Goal: Task Accomplishment & Management: Use online tool/utility

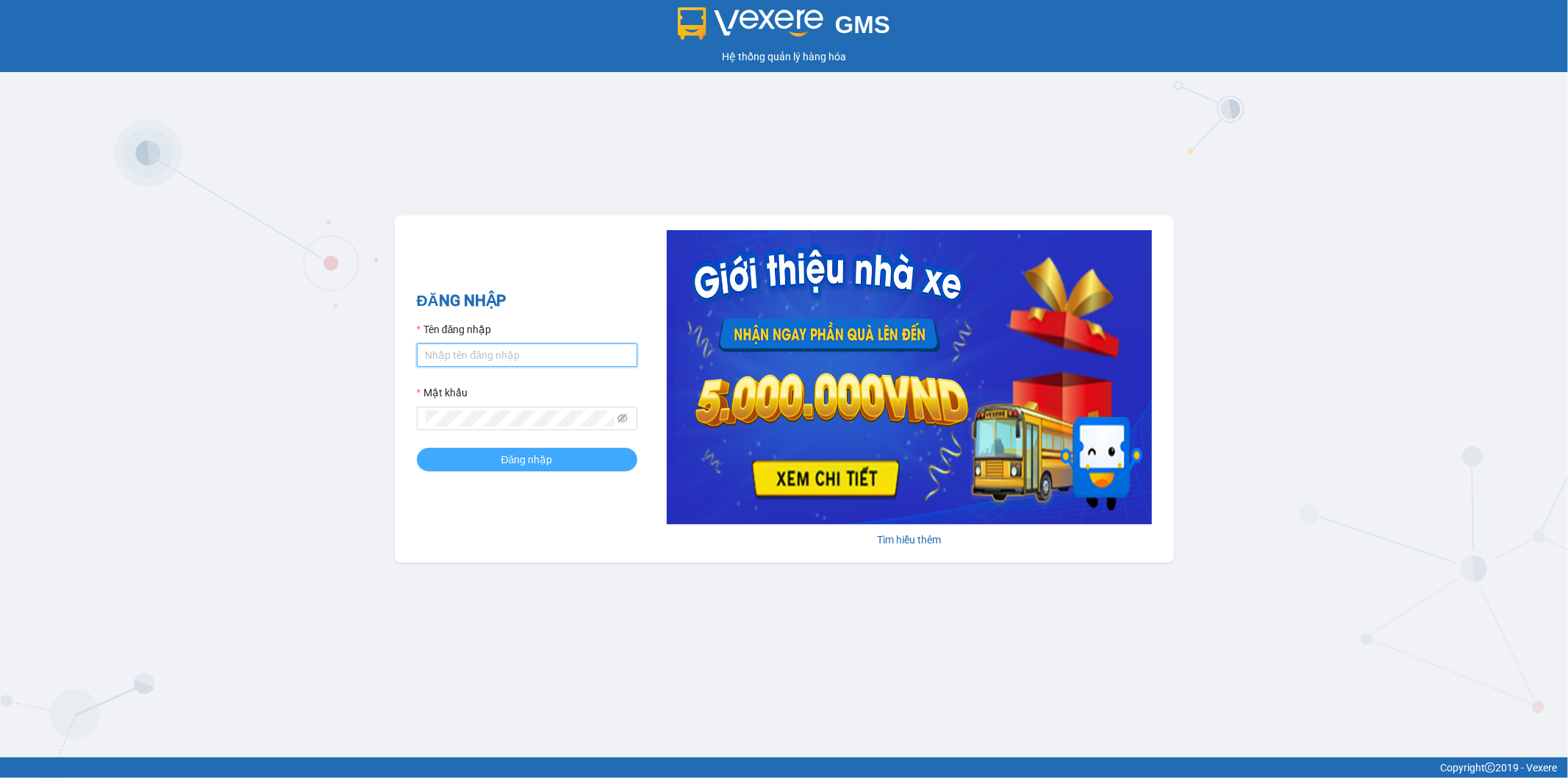
type input "datnm.petrobp"
click at [567, 453] on button "Đăng nhập" at bounding box center [528, 459] width 221 height 24
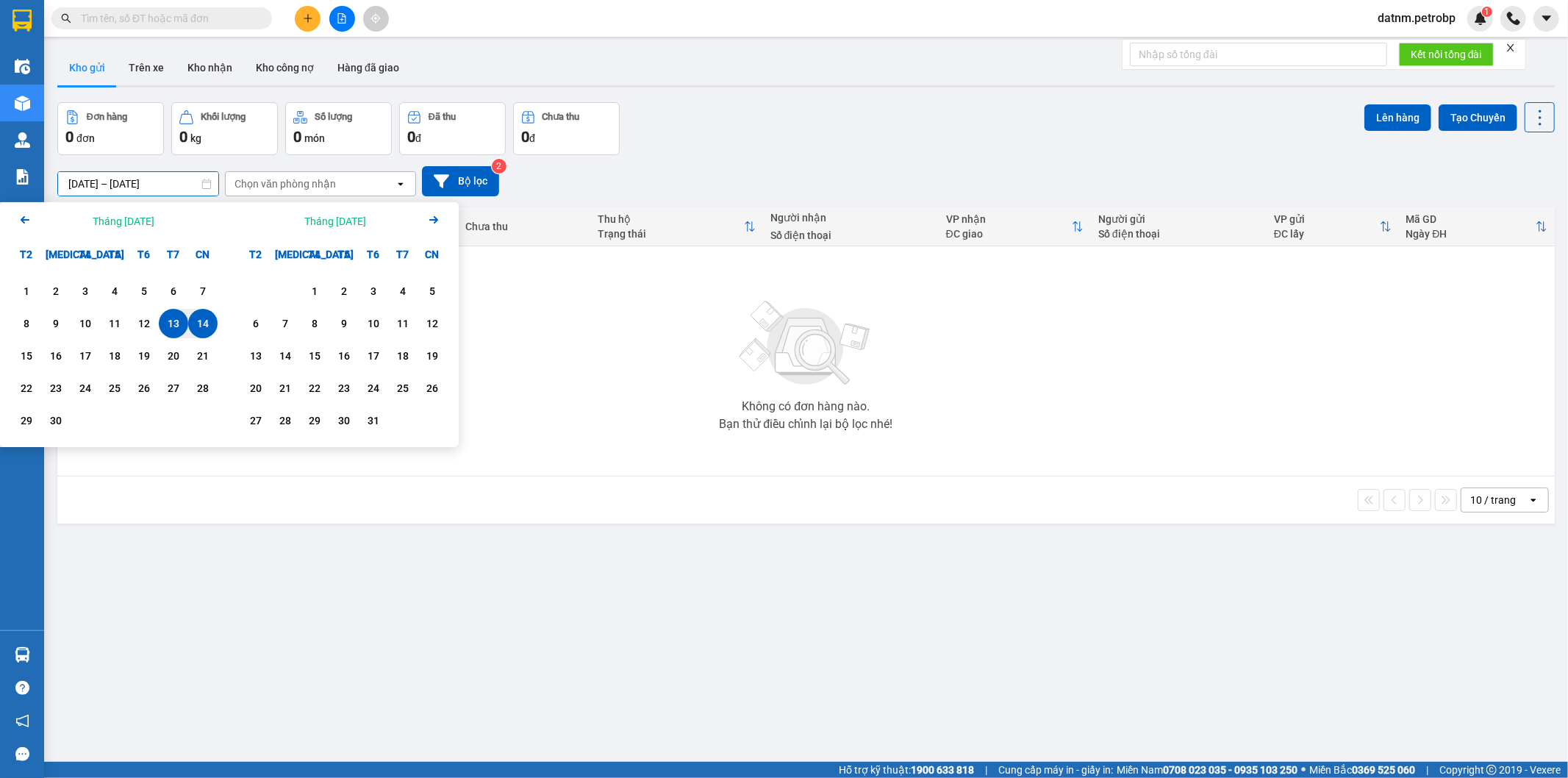
click at [115, 184] on input "[DATE] – [DATE]" at bounding box center [138, 184] width 160 height 24
click at [20, 290] on div "1" at bounding box center [26, 291] width 20 height 18
click at [201, 314] on div "14" at bounding box center [203, 323] width 20 height 18
type input "[DATE] – [DATE]"
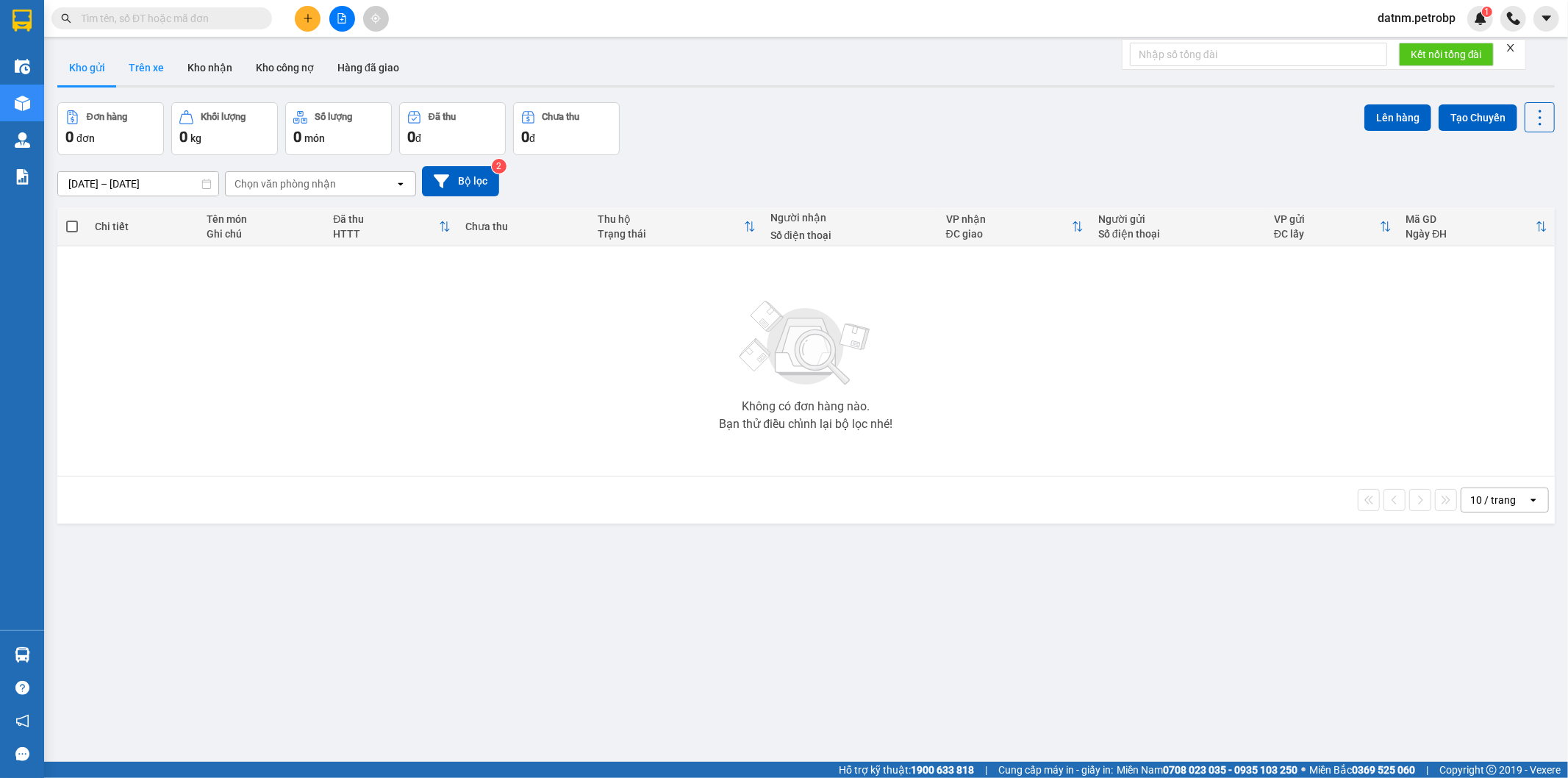
click at [158, 66] on button "Trên xe" at bounding box center [147, 67] width 59 height 35
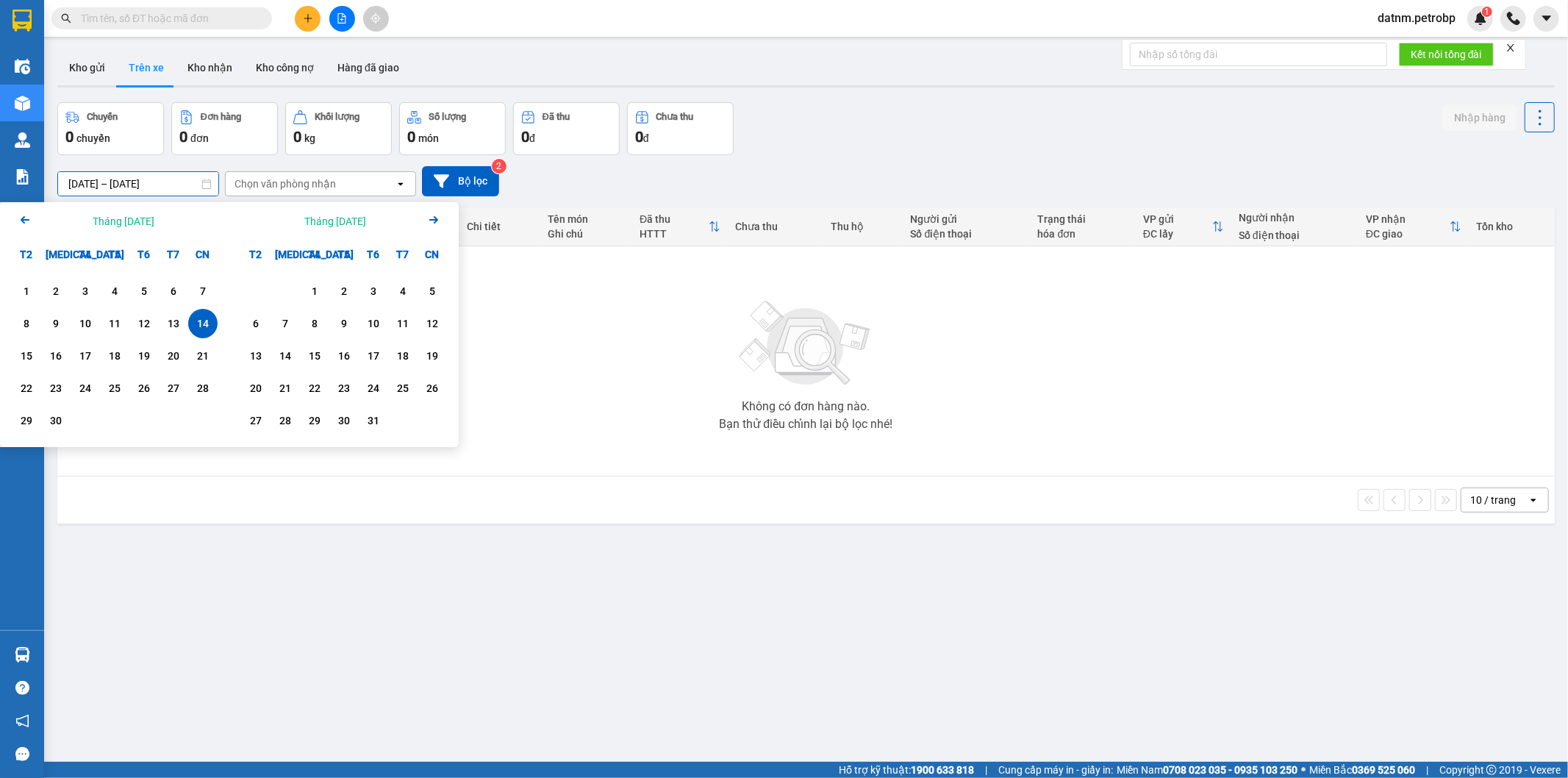
drag, startPoint x: 114, startPoint y: 185, endPoint x: 113, endPoint y: 196, distance: 11.0
click at [114, 185] on input "14/09/2025 – 14/09/2025" at bounding box center [138, 184] width 160 height 24
click at [32, 290] on div "1" at bounding box center [26, 291] width 20 height 18
click at [207, 316] on div "14" at bounding box center [203, 323] width 20 height 18
type input "[DATE] – [DATE]"
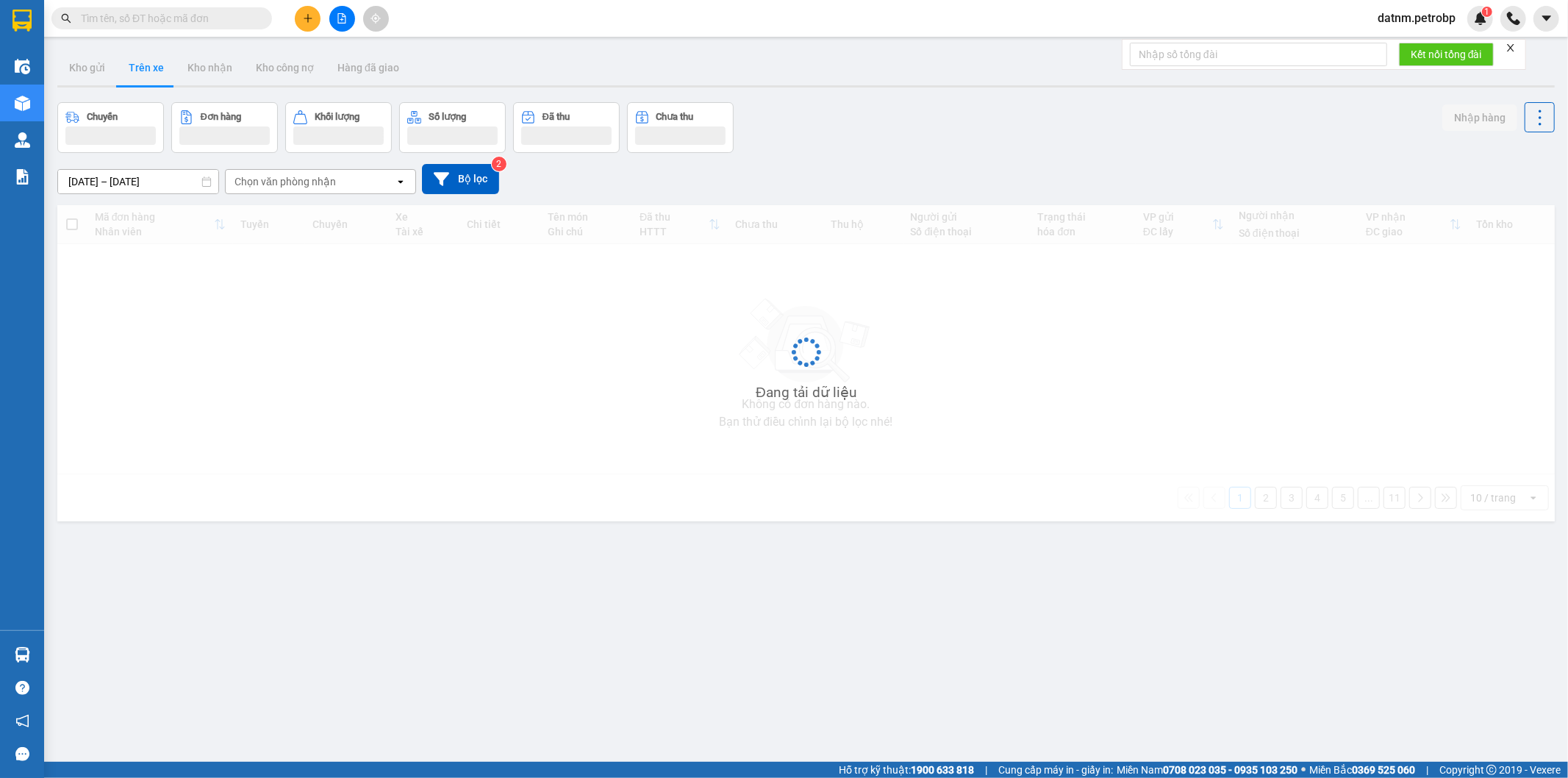
click at [318, 184] on div "Chọn văn phòng nhận" at bounding box center [285, 181] width 101 height 14
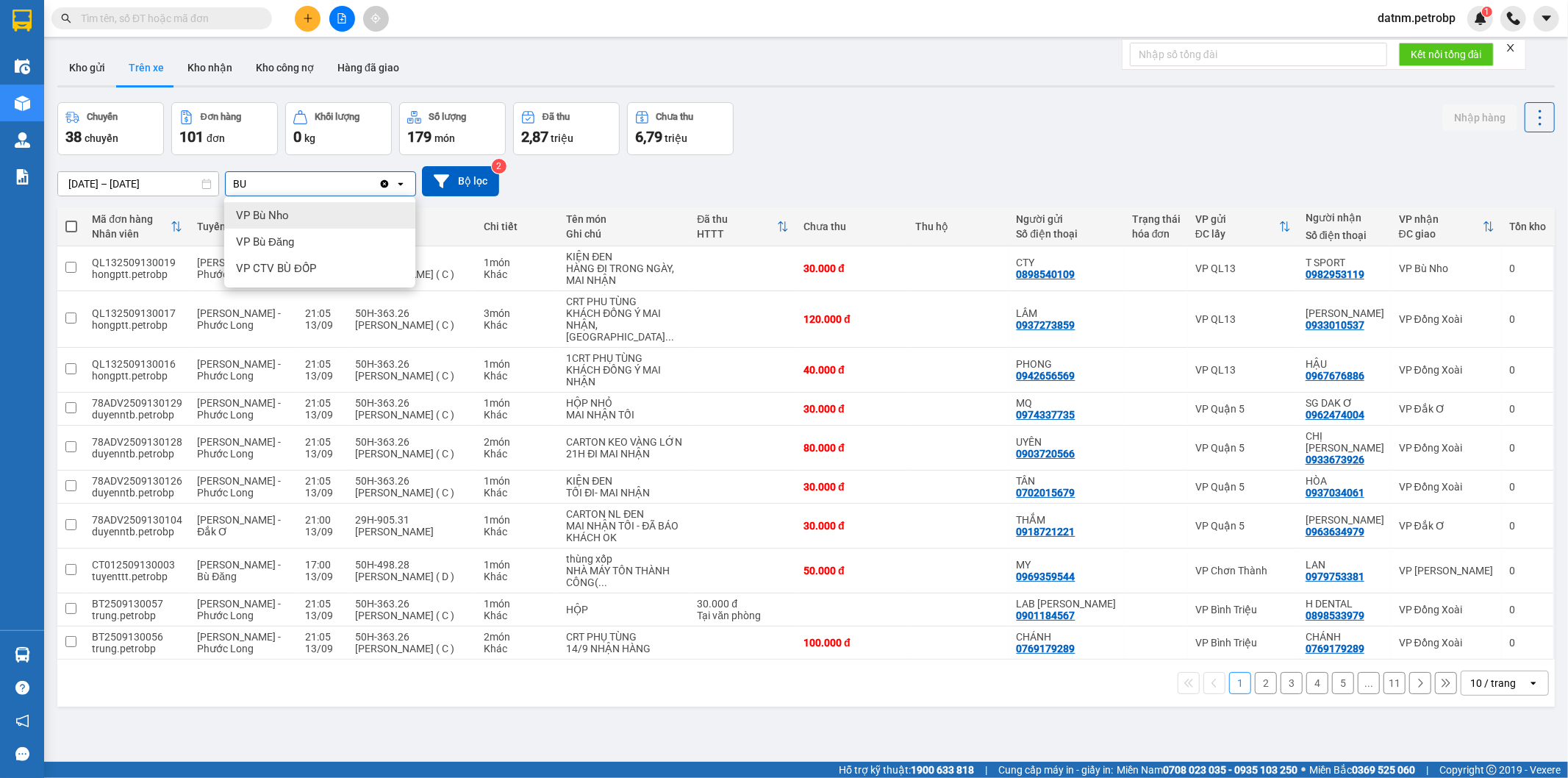
type input "BU"
click at [316, 211] on div "VP Bù Nho" at bounding box center [320, 215] width 191 height 26
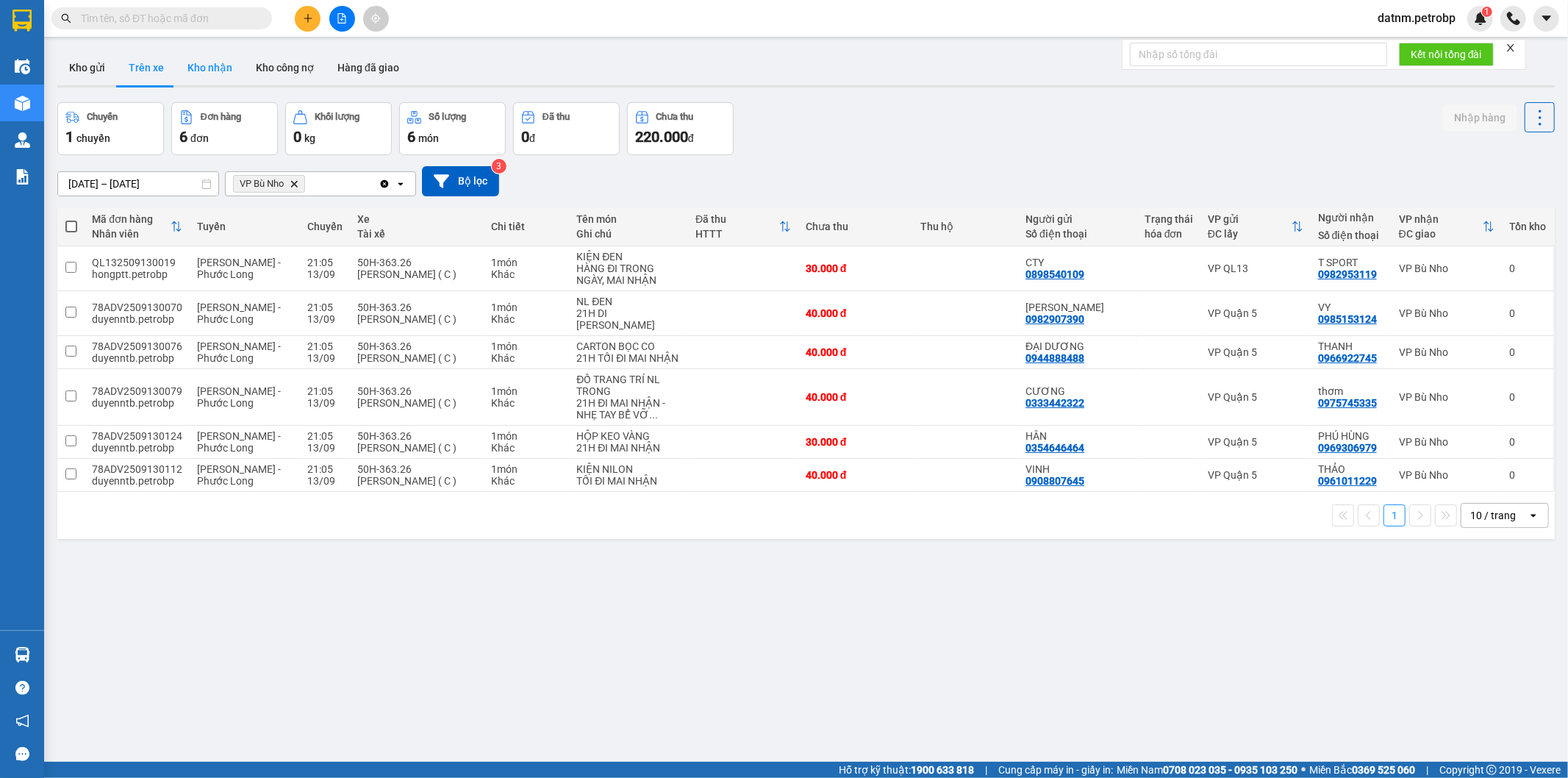
click at [225, 73] on button "Kho nhận" at bounding box center [209, 67] width 68 height 35
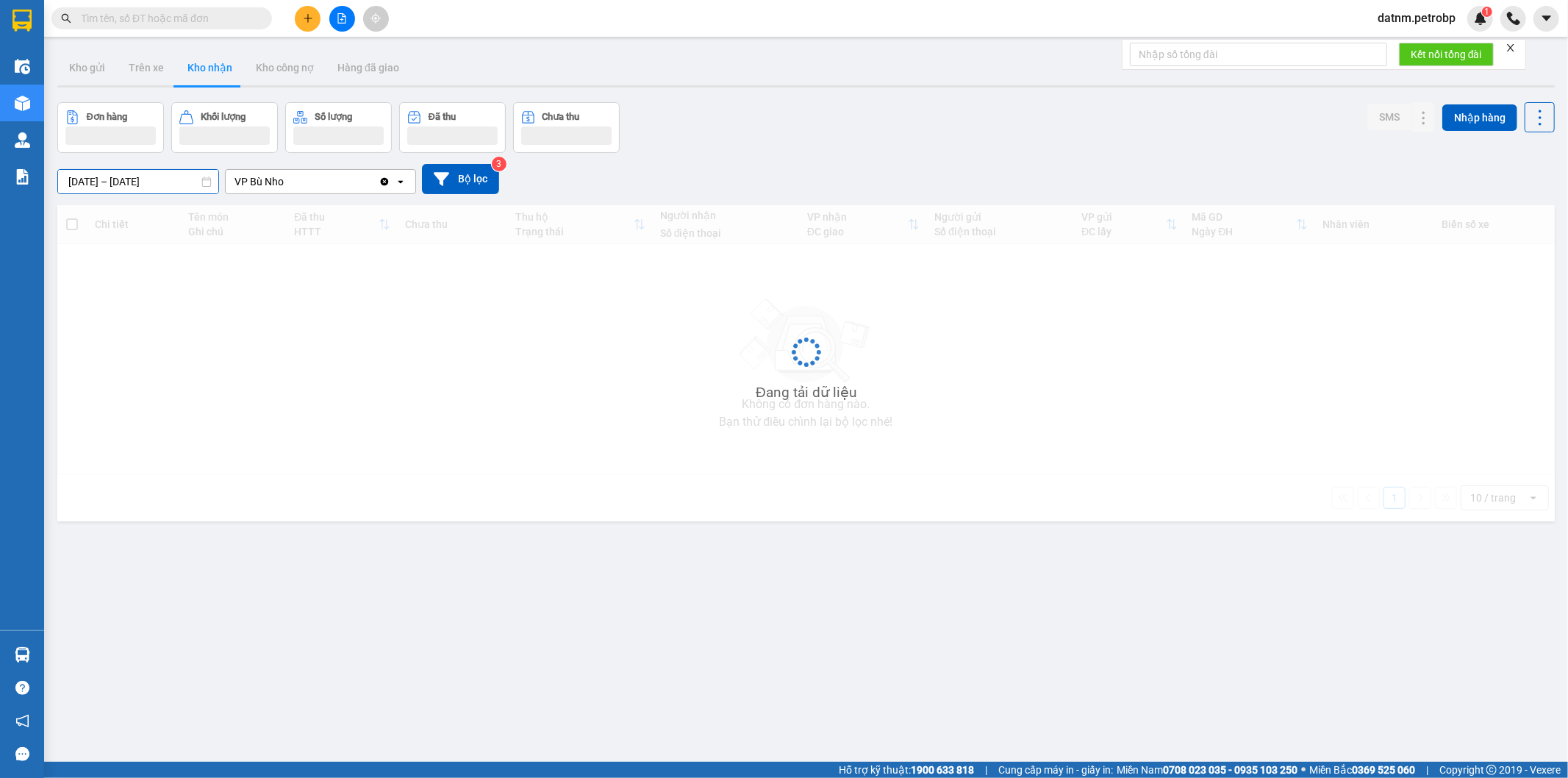
click at [155, 185] on input "12/09/2025 – 14/09/2025" at bounding box center [138, 181] width 160 height 24
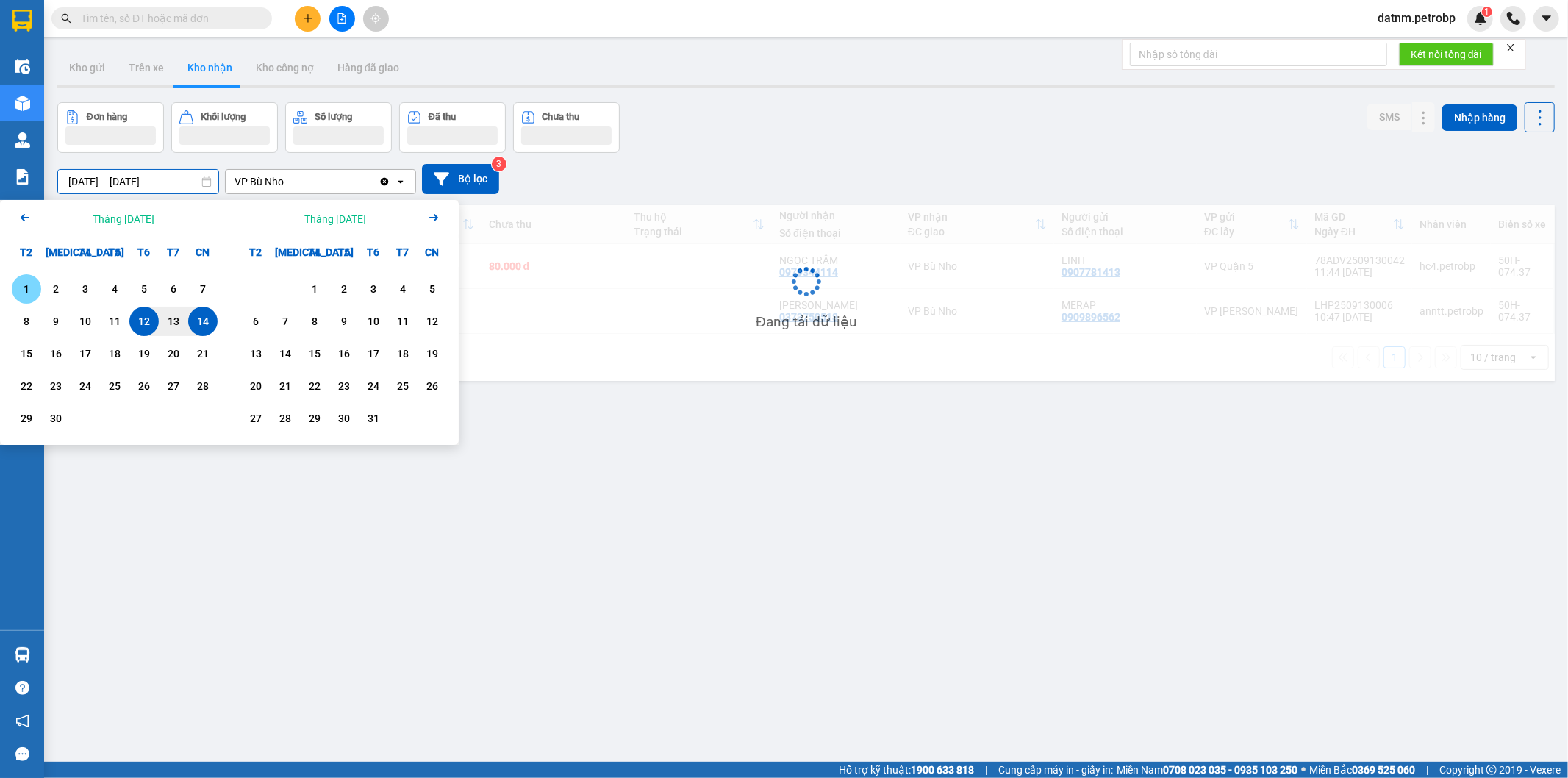
click at [16, 290] on div "1" at bounding box center [26, 288] width 20 height 18
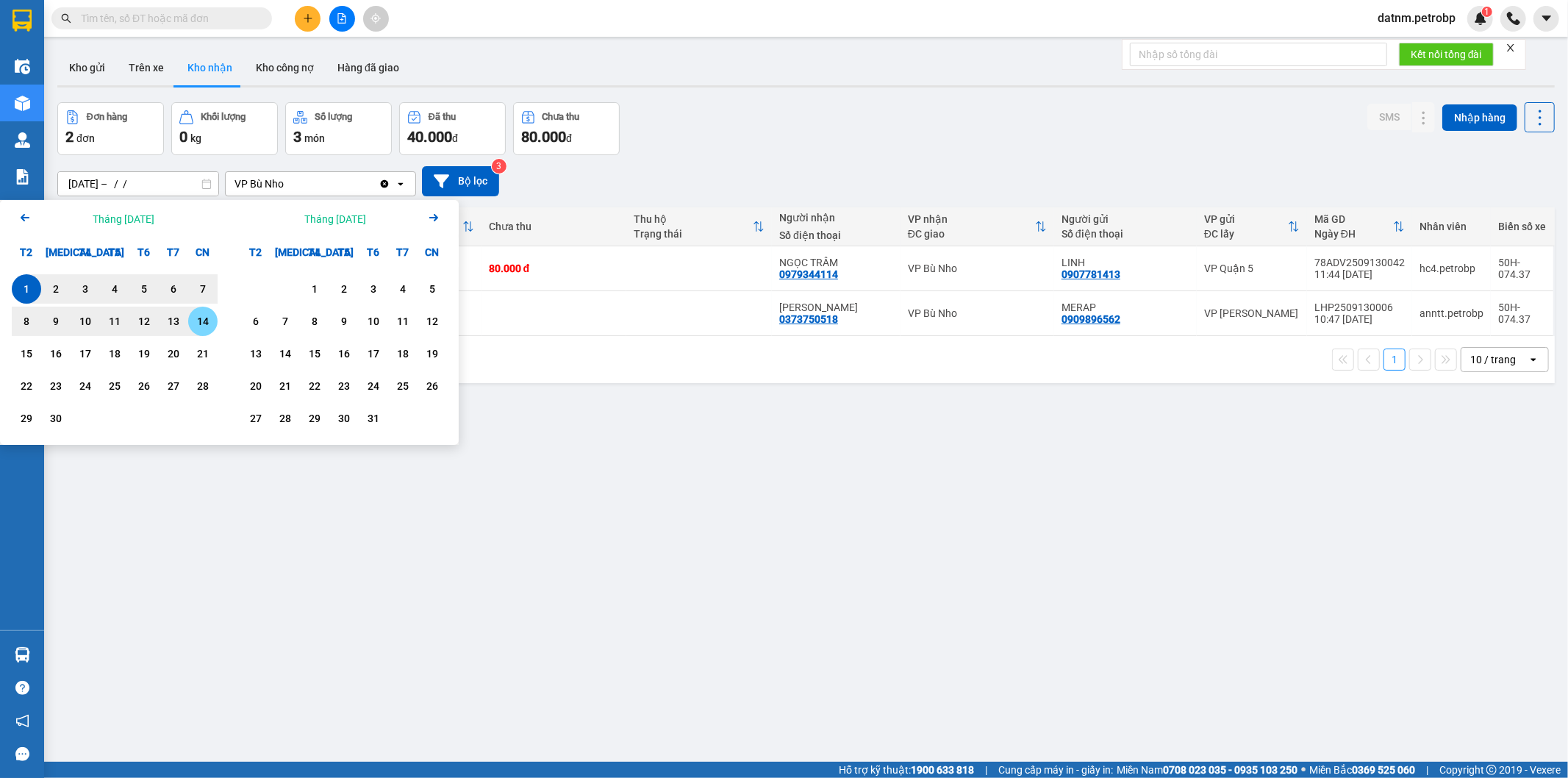
click at [200, 314] on div "14" at bounding box center [203, 321] width 20 height 18
type input "[DATE] – [DATE]"
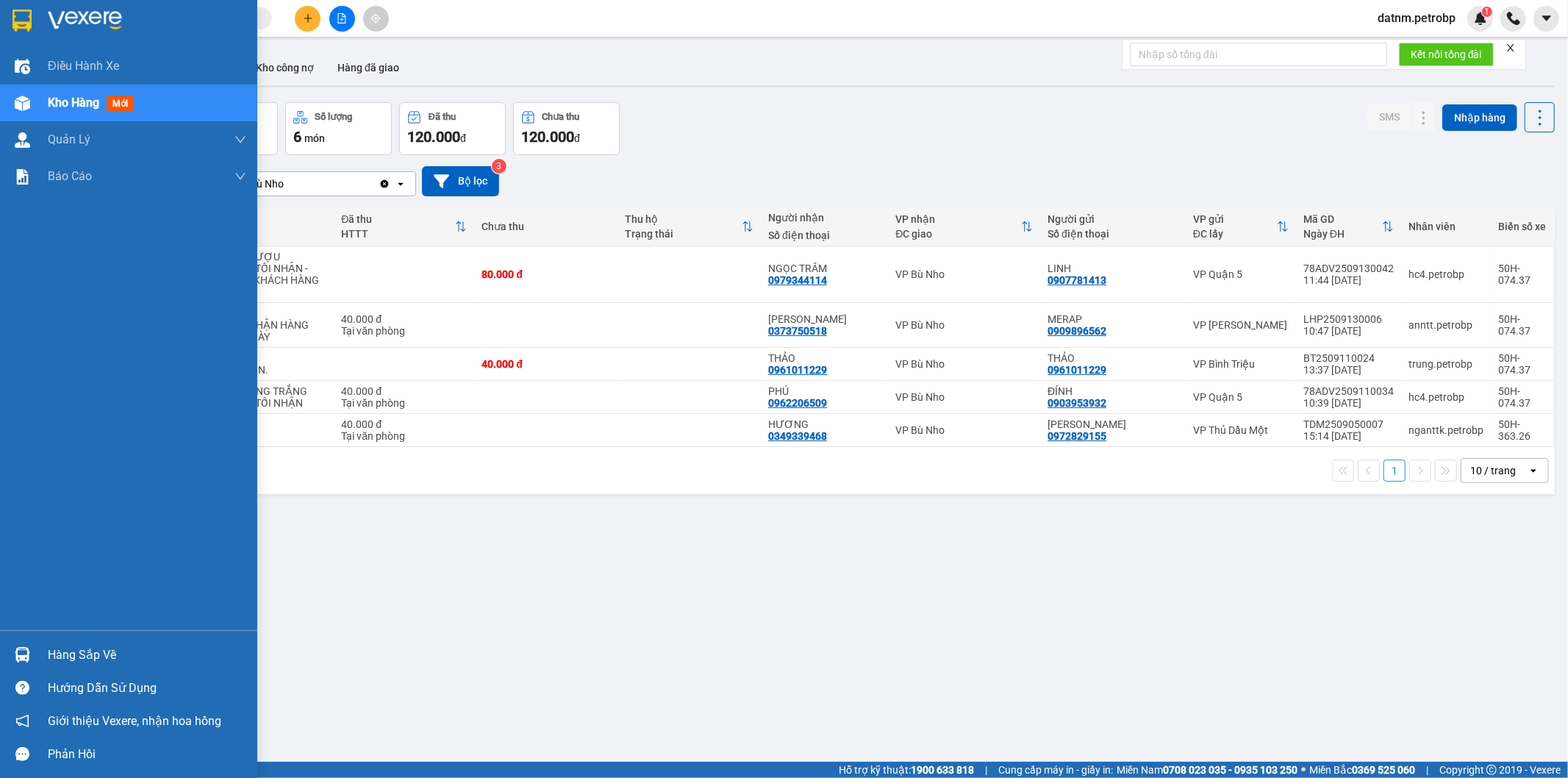
click at [82, 652] on div "Hàng sắp về" at bounding box center [147, 655] width 198 height 22
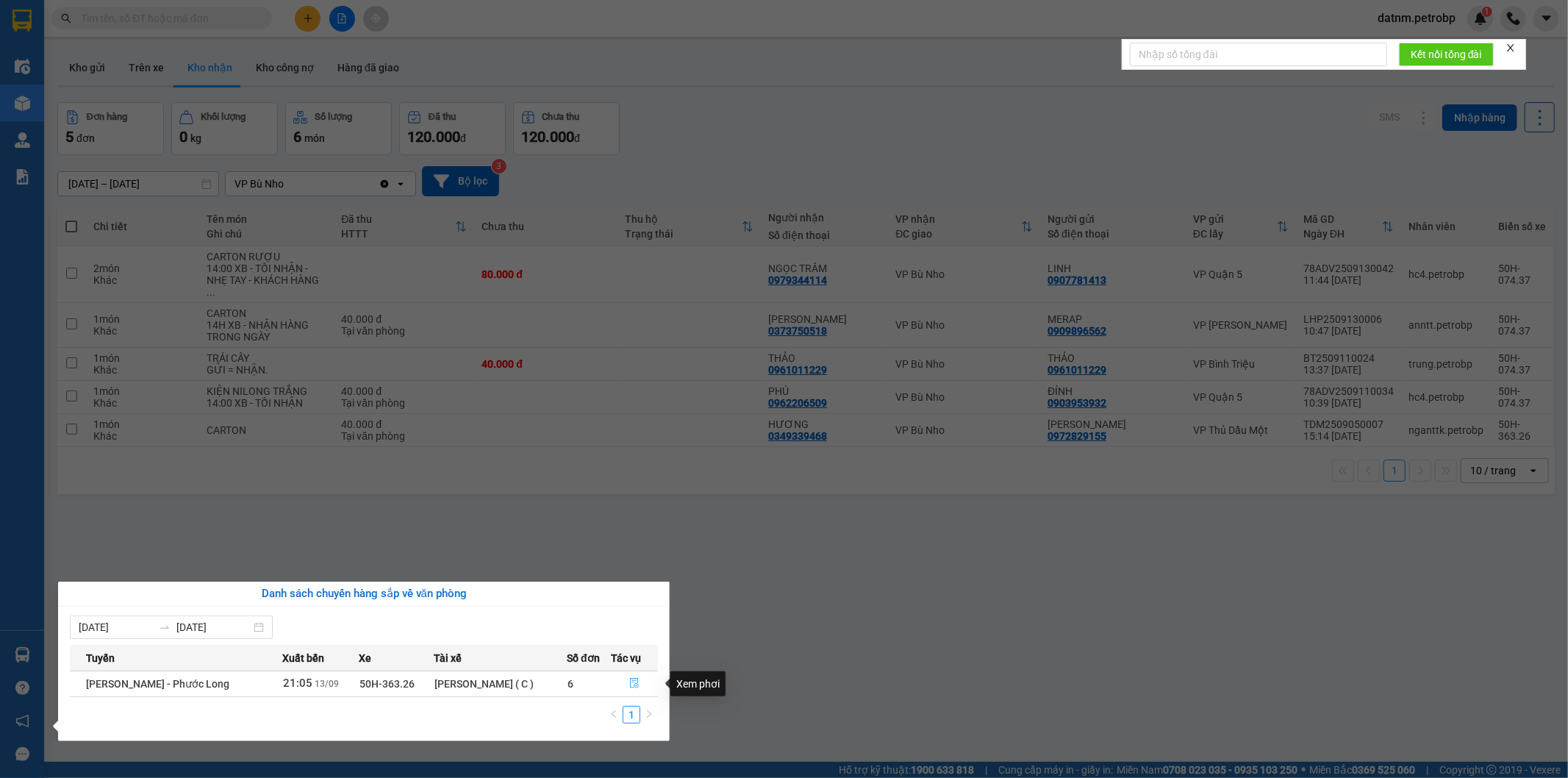
click at [633, 682] on icon "file-done" at bounding box center [635, 683] width 10 height 10
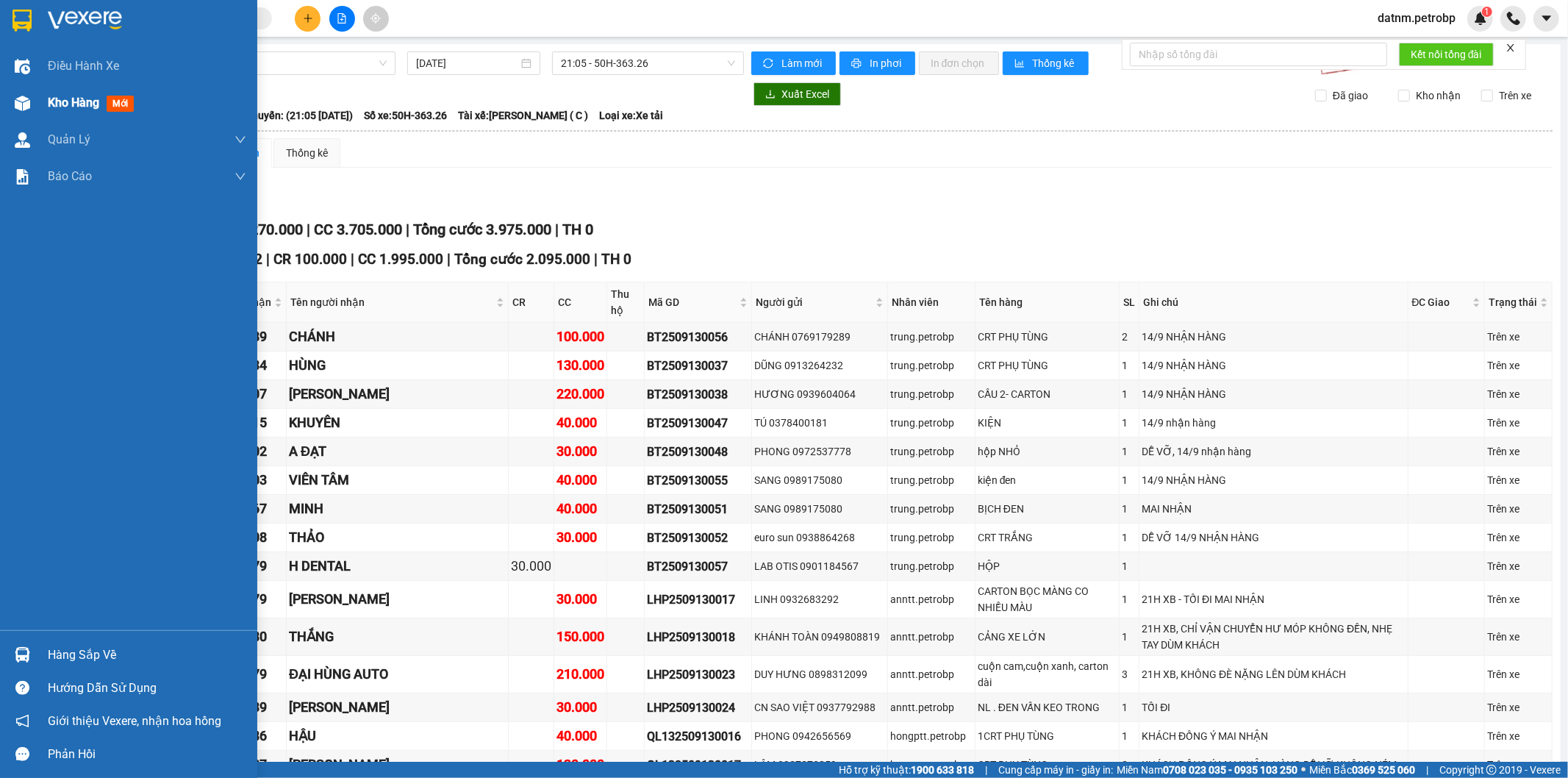
click at [72, 110] on span "Kho hàng" at bounding box center [73, 102] width 51 height 14
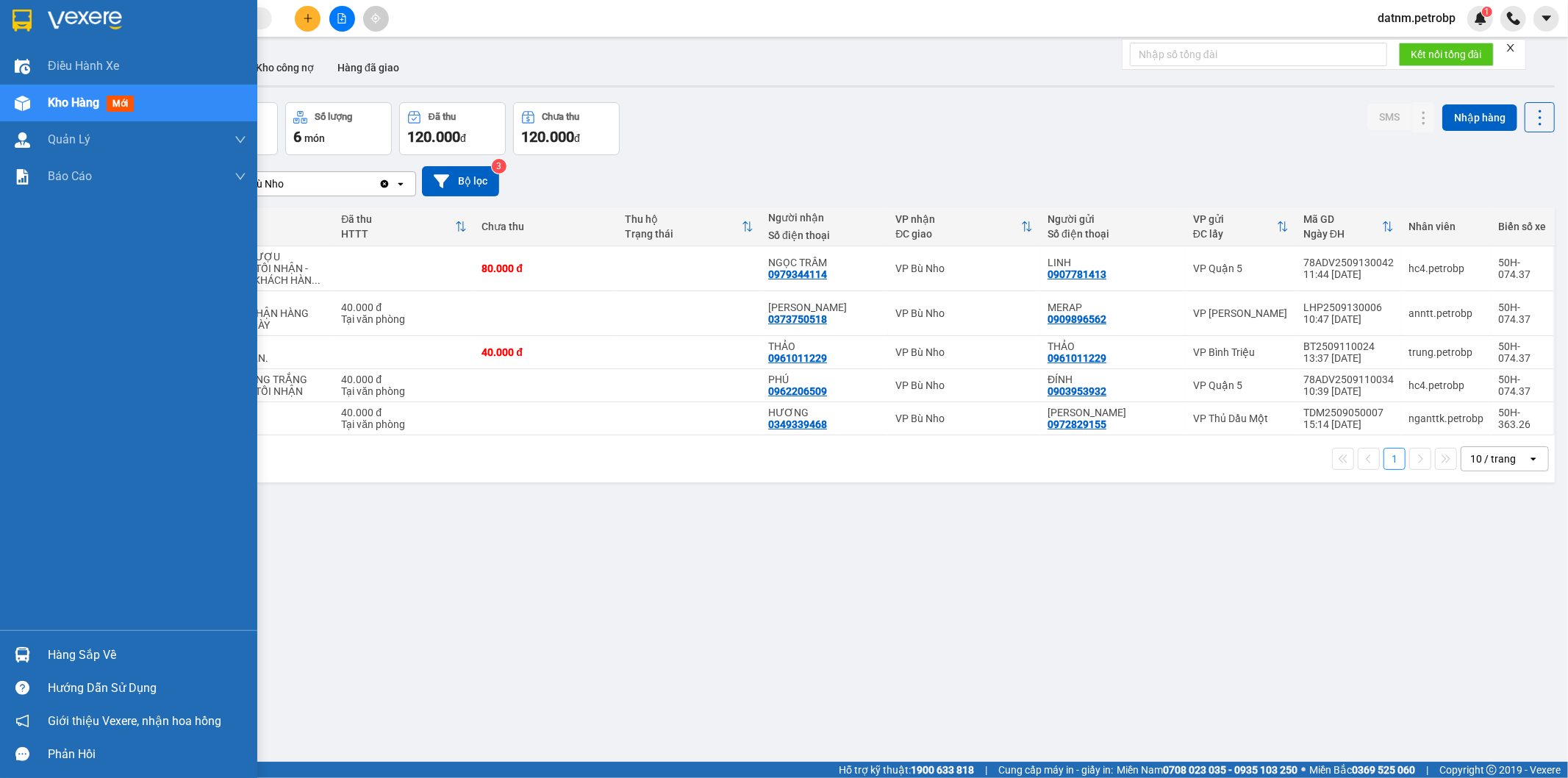
click at [40, 641] on div "Hàng sắp về" at bounding box center [128, 654] width 257 height 33
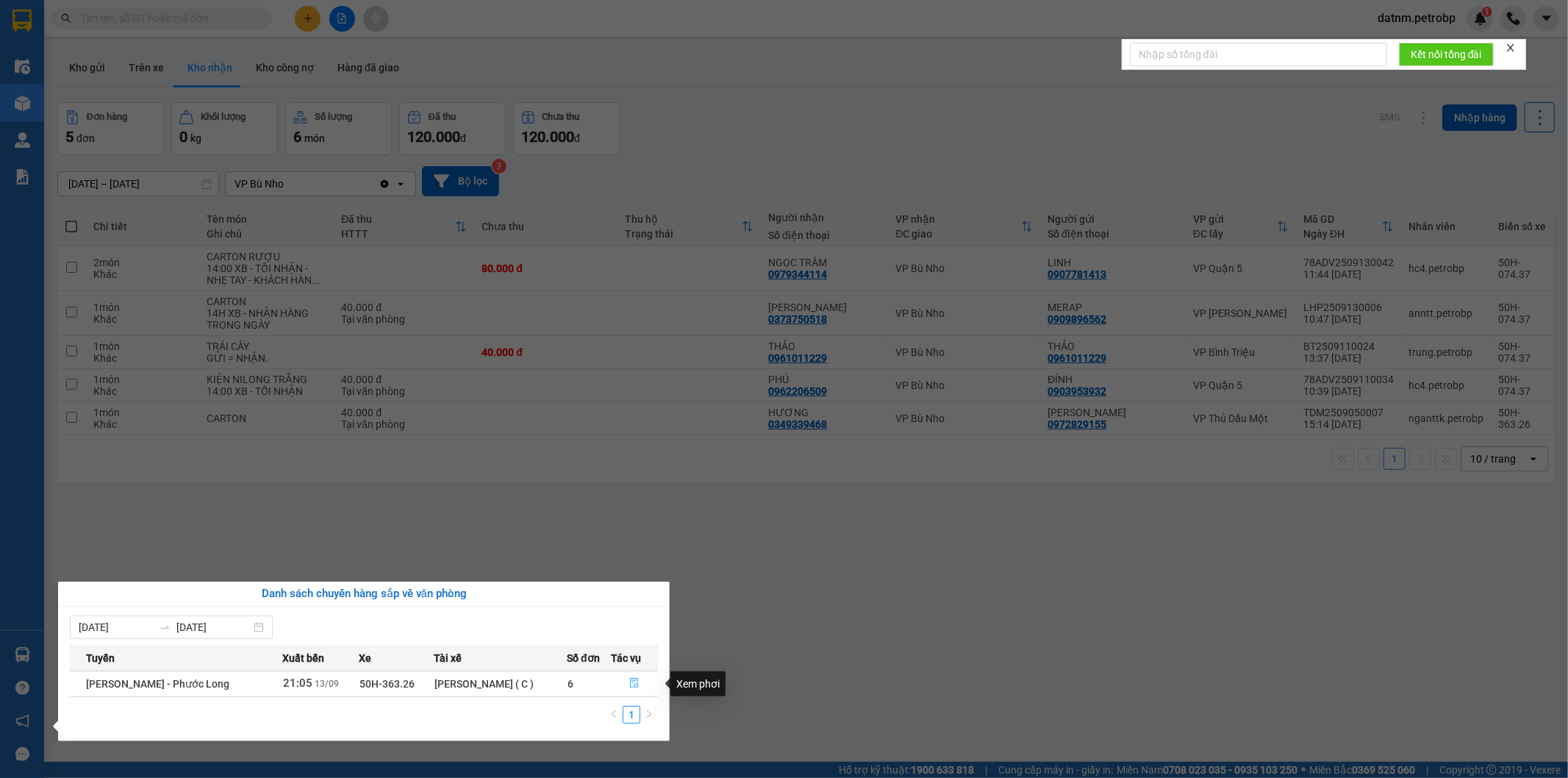
click at [630, 684] on icon "file-done" at bounding box center [635, 683] width 10 height 10
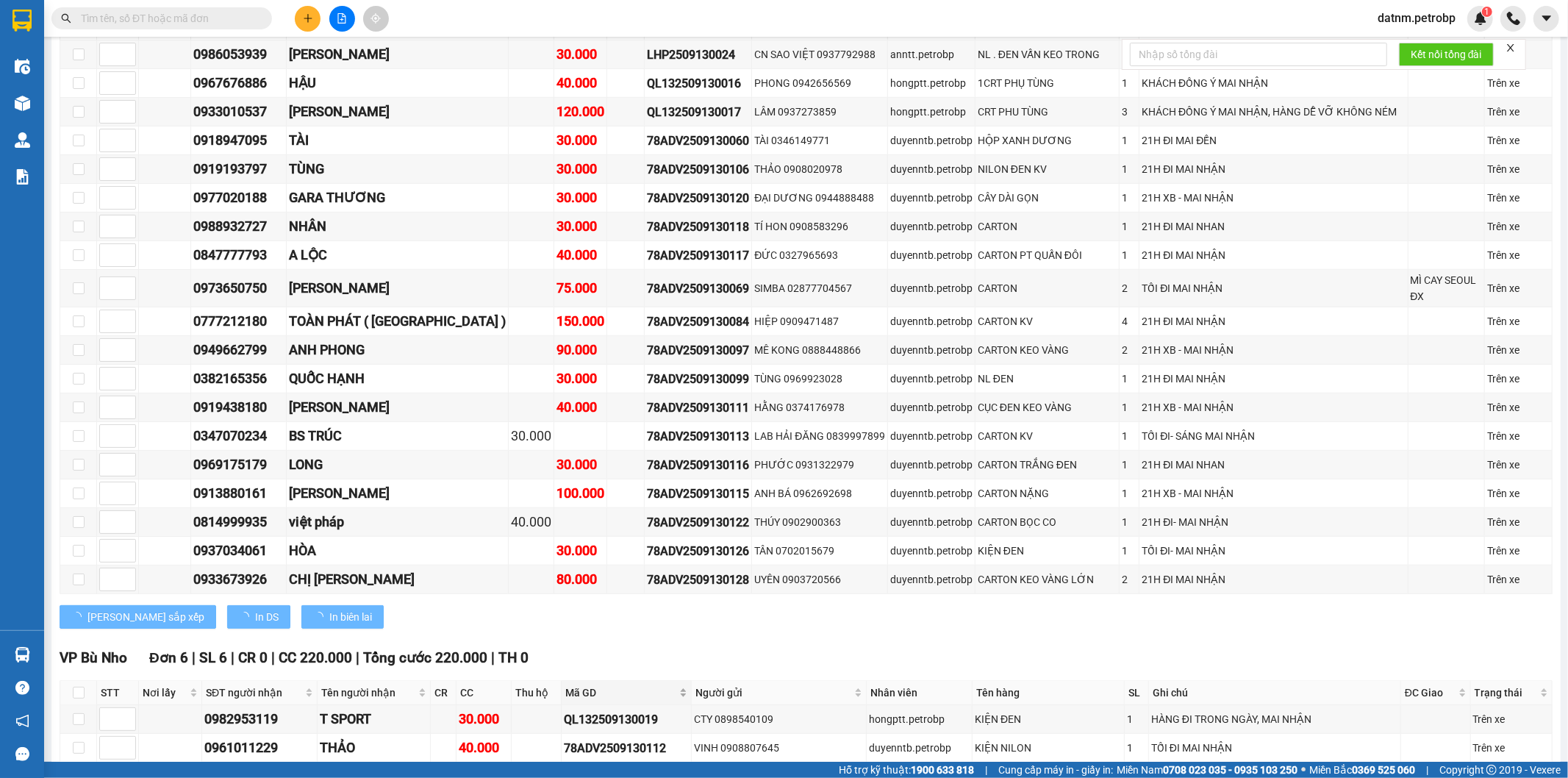
scroll to position [1061, 0]
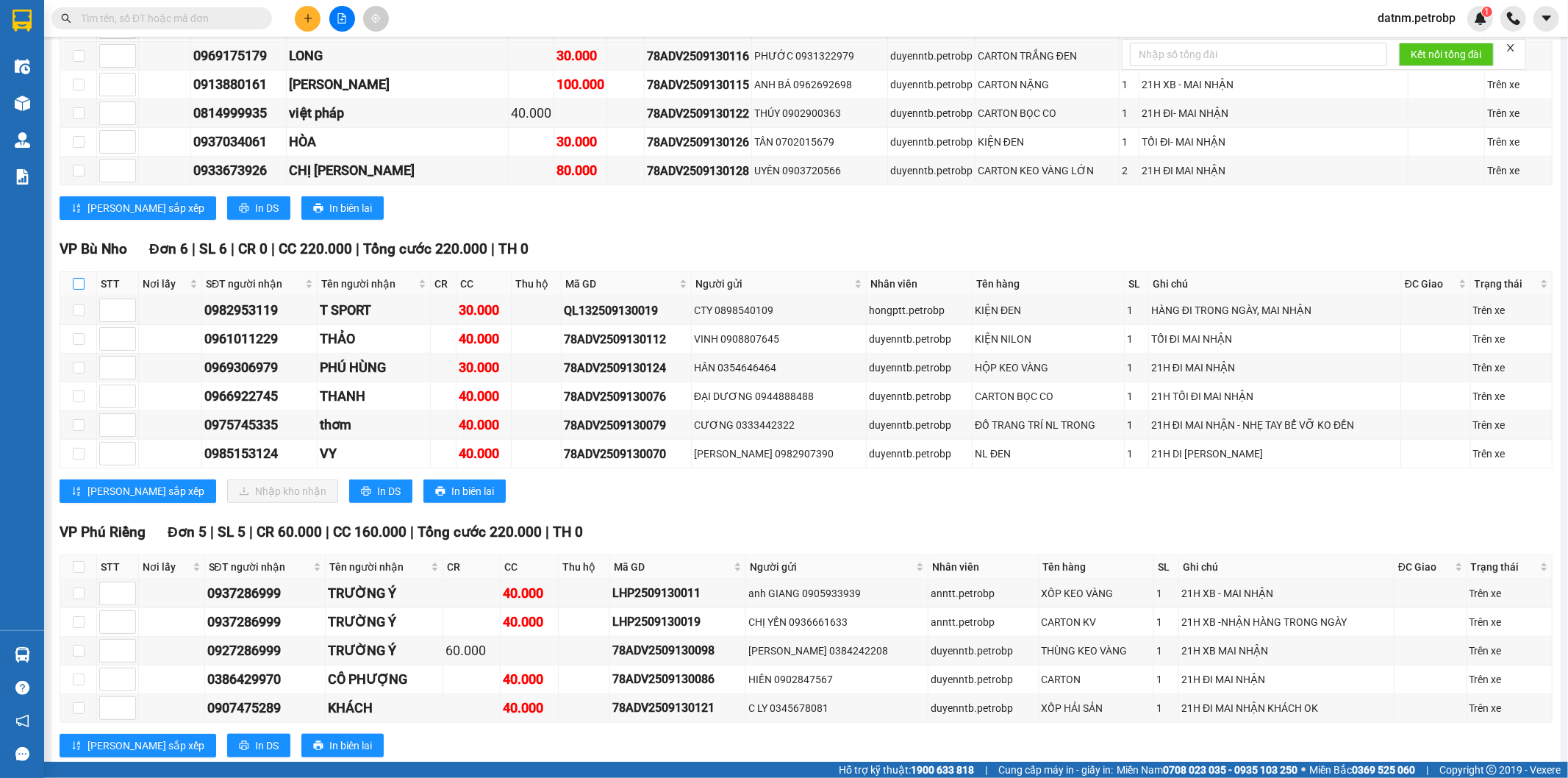
click at [75, 285] on input "checkbox" at bounding box center [78, 284] width 12 height 12
checkbox input "true"
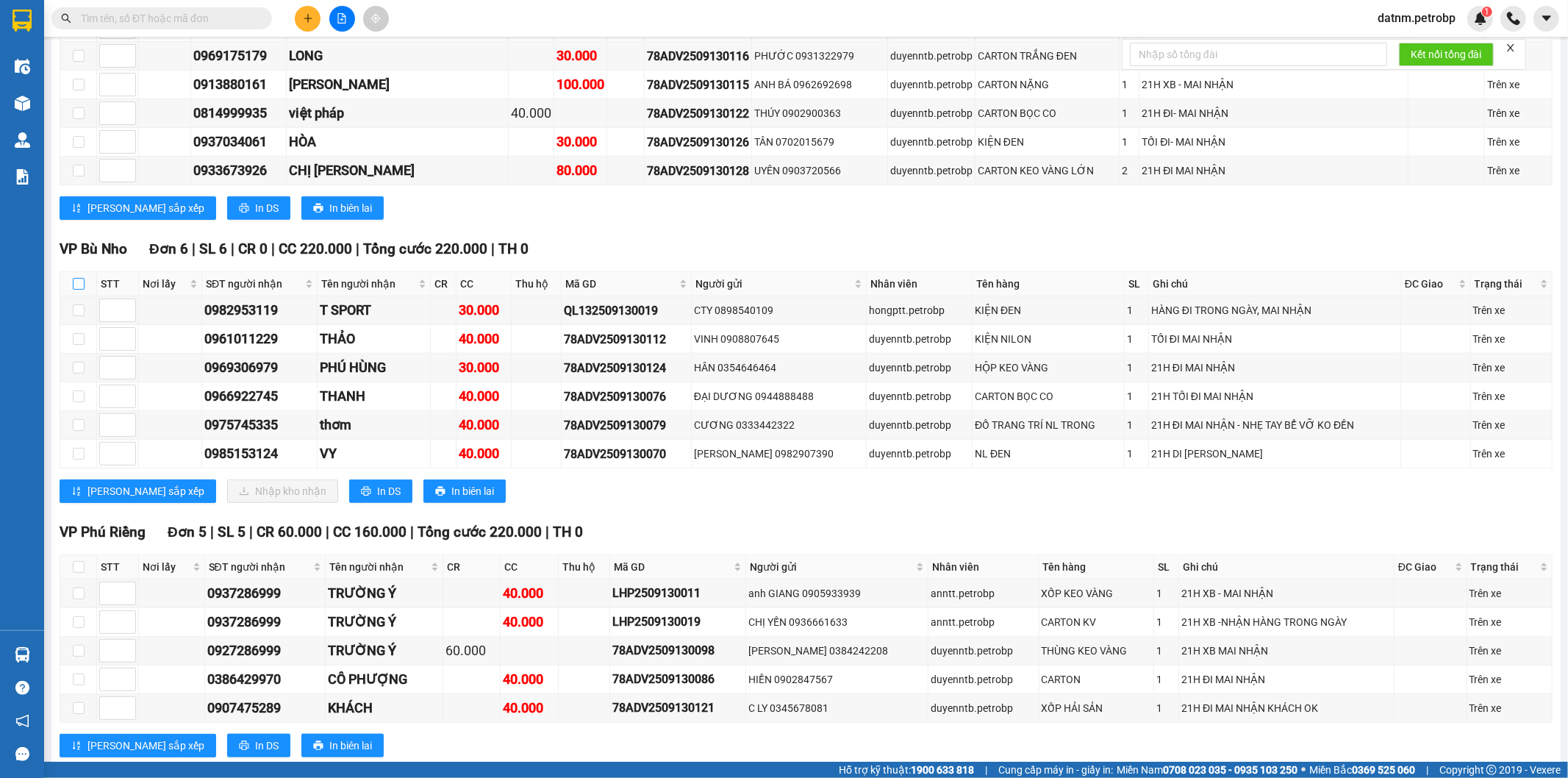
checkbox input "true"
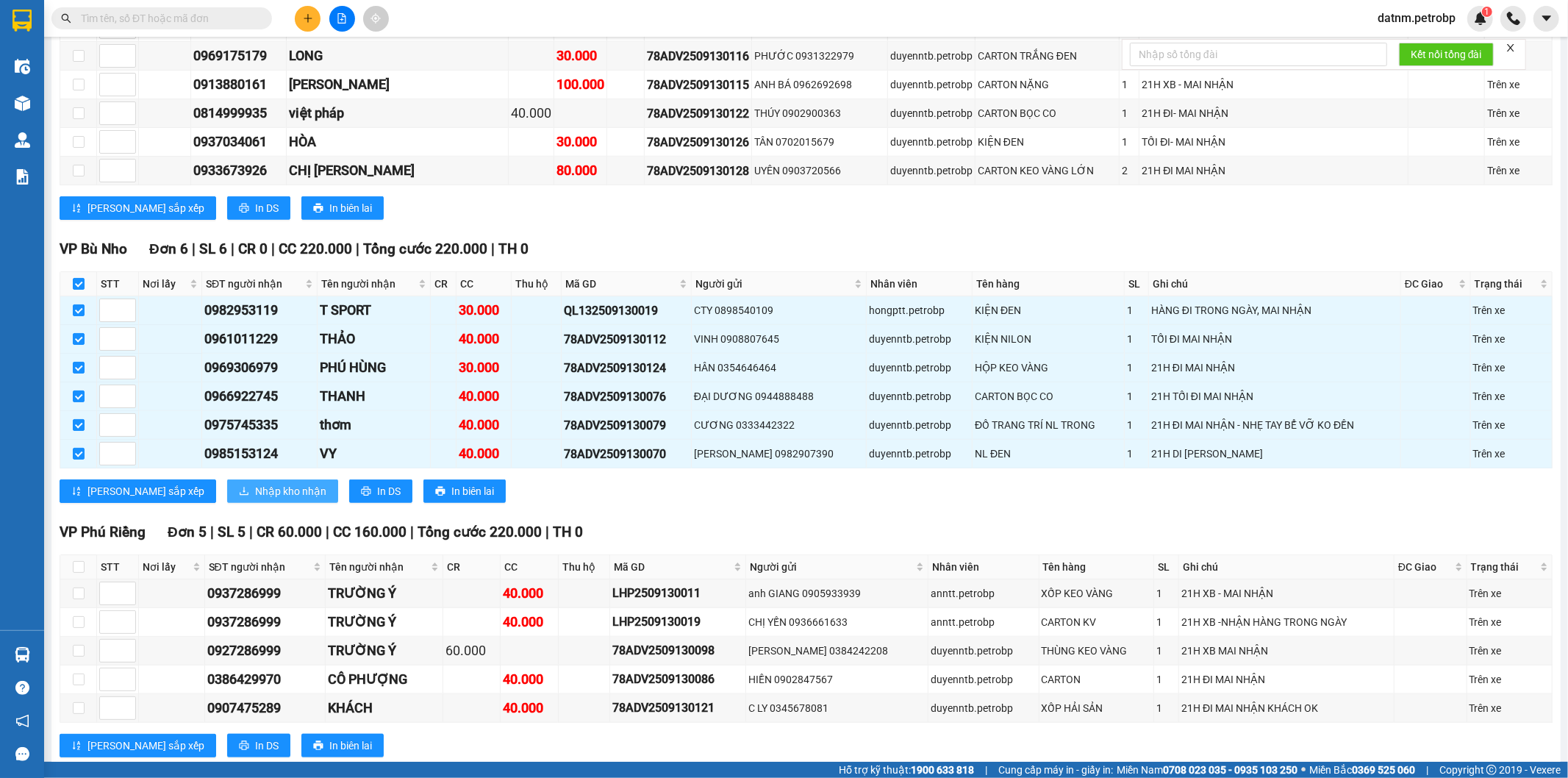
click at [255, 484] on span "Nhập kho nhận" at bounding box center [291, 491] width 72 height 16
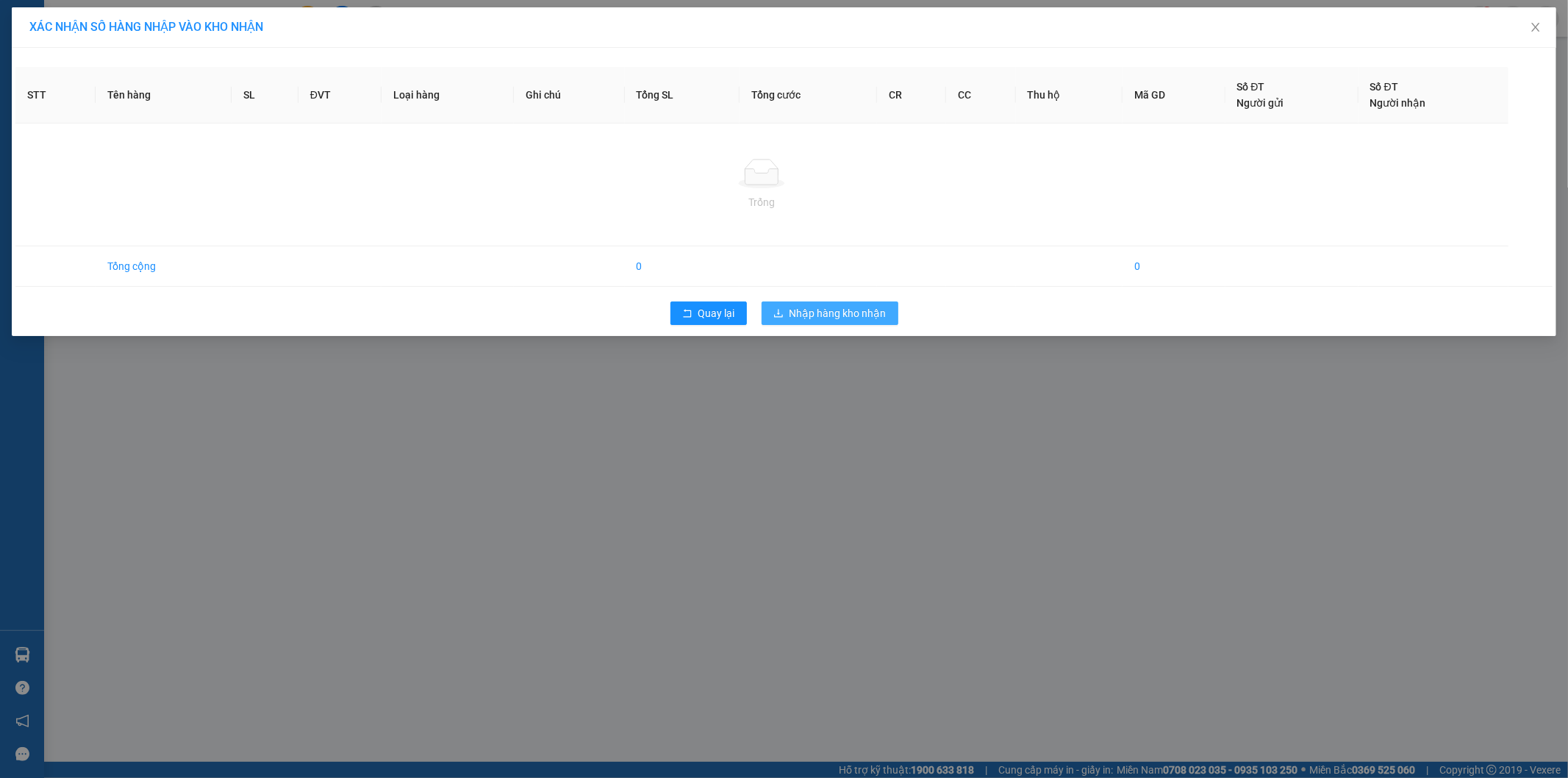
click at [877, 314] on span "Nhập hàng kho nhận" at bounding box center [838, 313] width 97 height 16
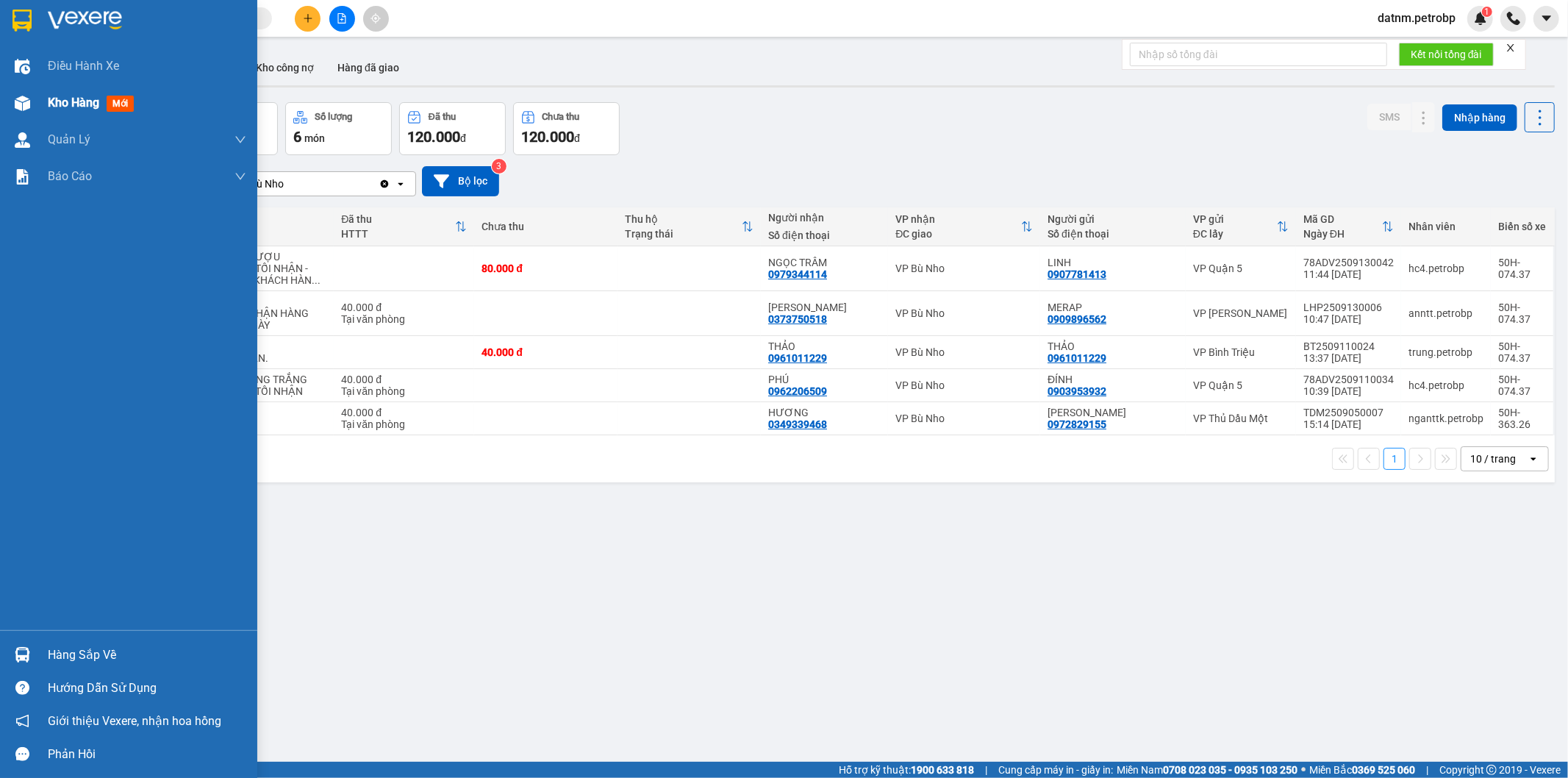
click at [61, 105] on span "Kho hàng" at bounding box center [73, 102] width 51 height 14
click at [49, 649] on div "Hàng sắp về" at bounding box center [147, 655] width 198 height 22
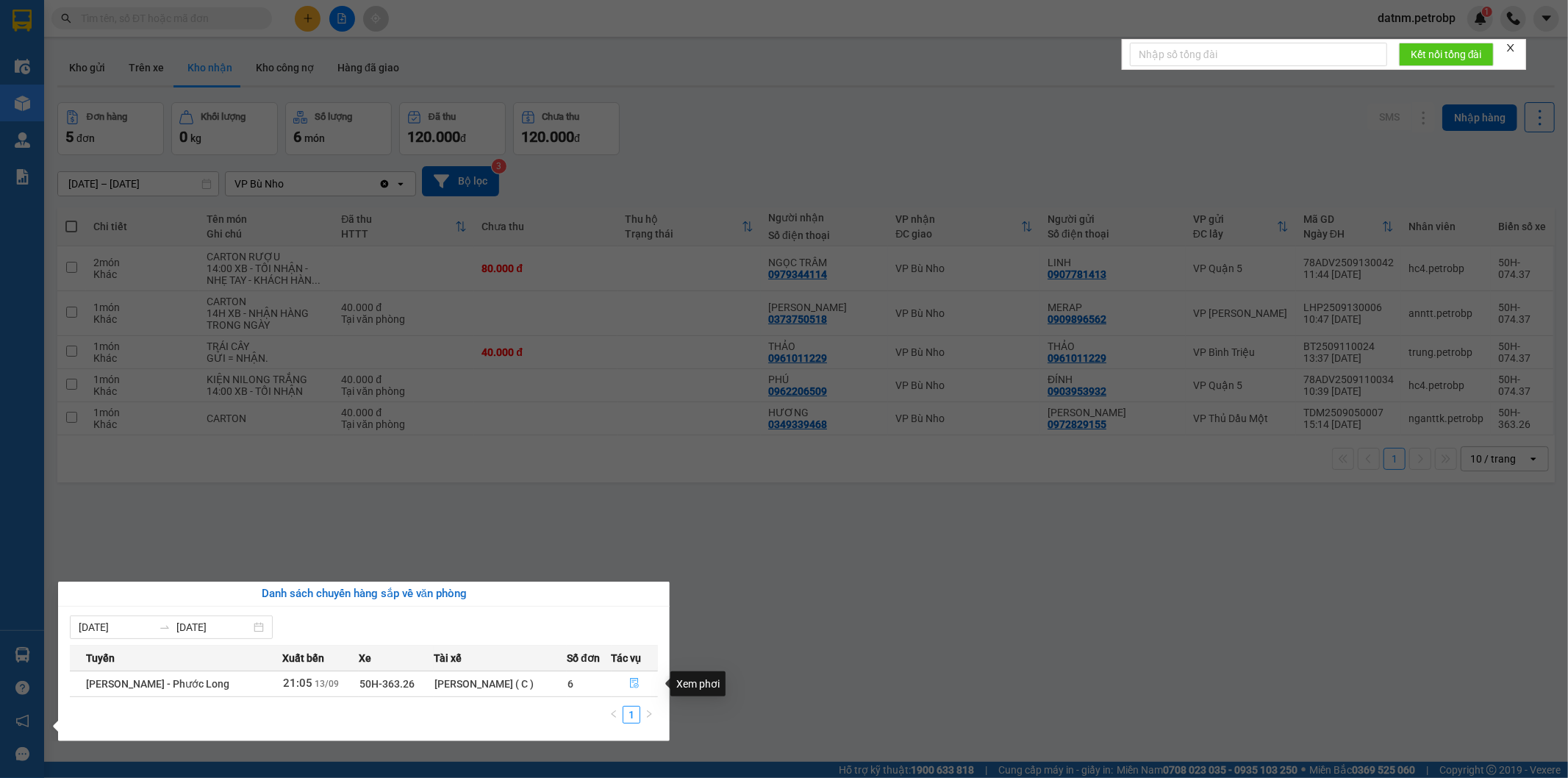
click at [638, 681] on button "button" at bounding box center [635, 684] width 46 height 24
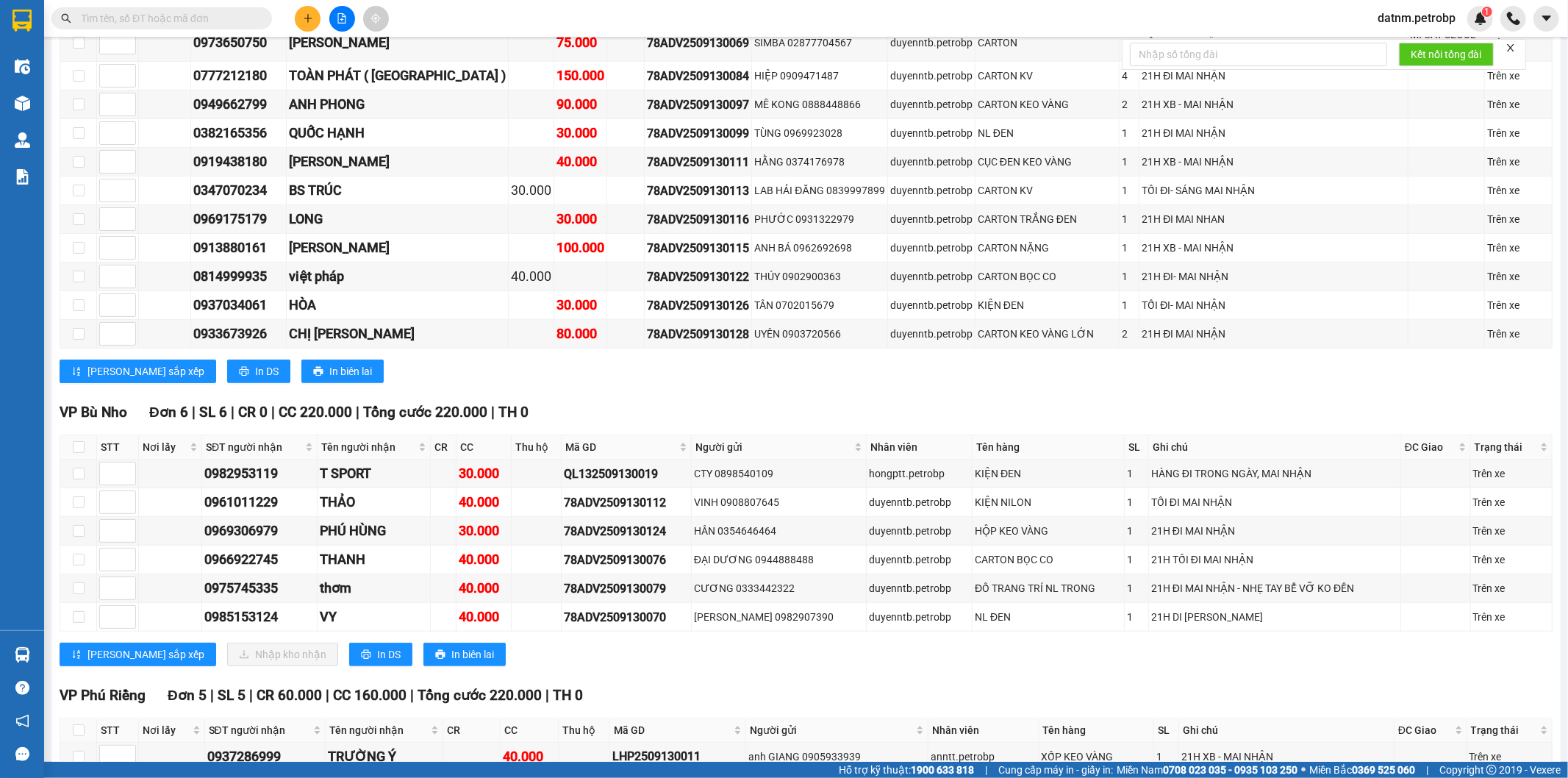
scroll to position [980, 0]
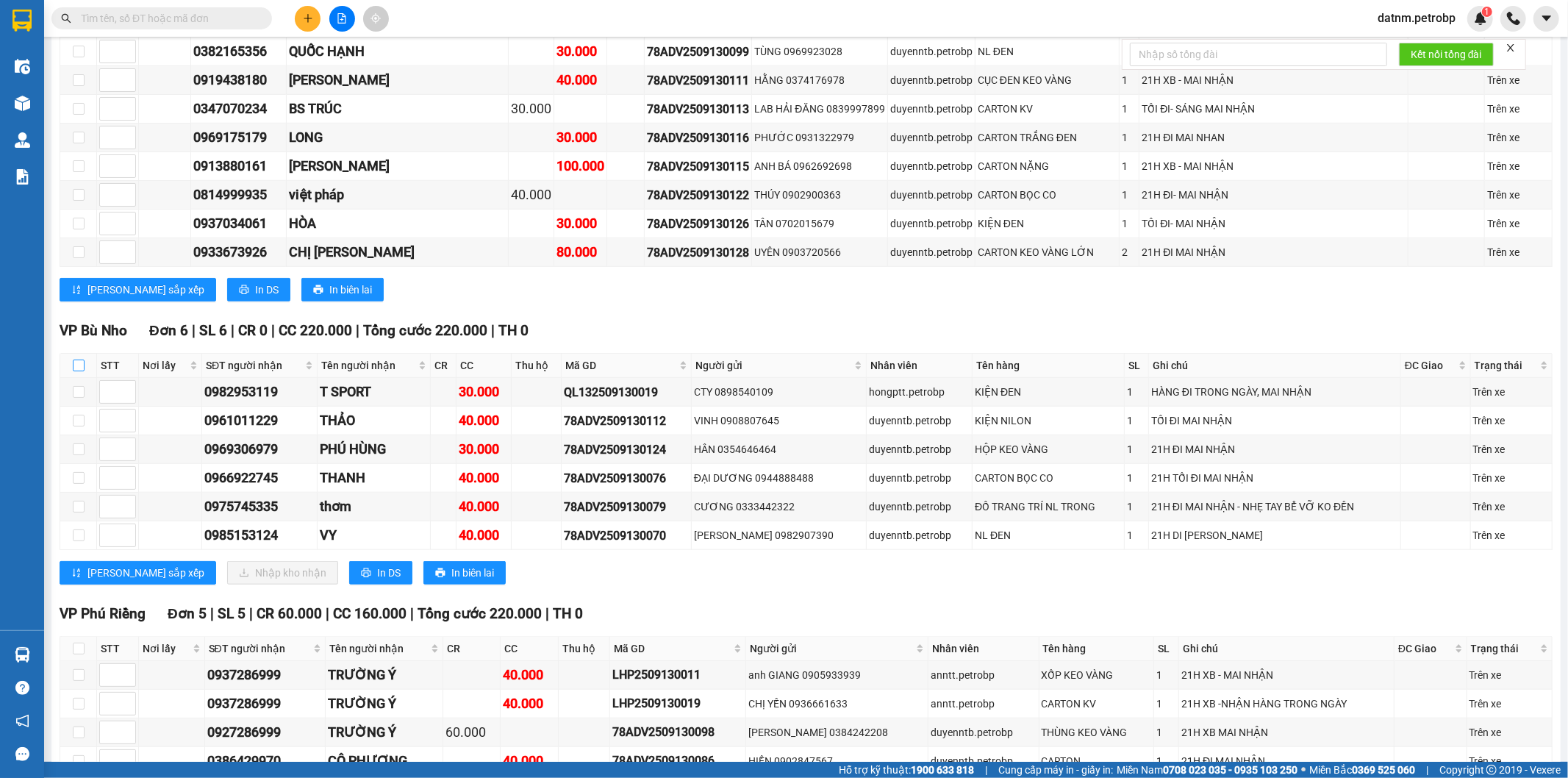
click at [82, 363] on input "checkbox" at bounding box center [78, 365] width 12 height 12
checkbox input "true"
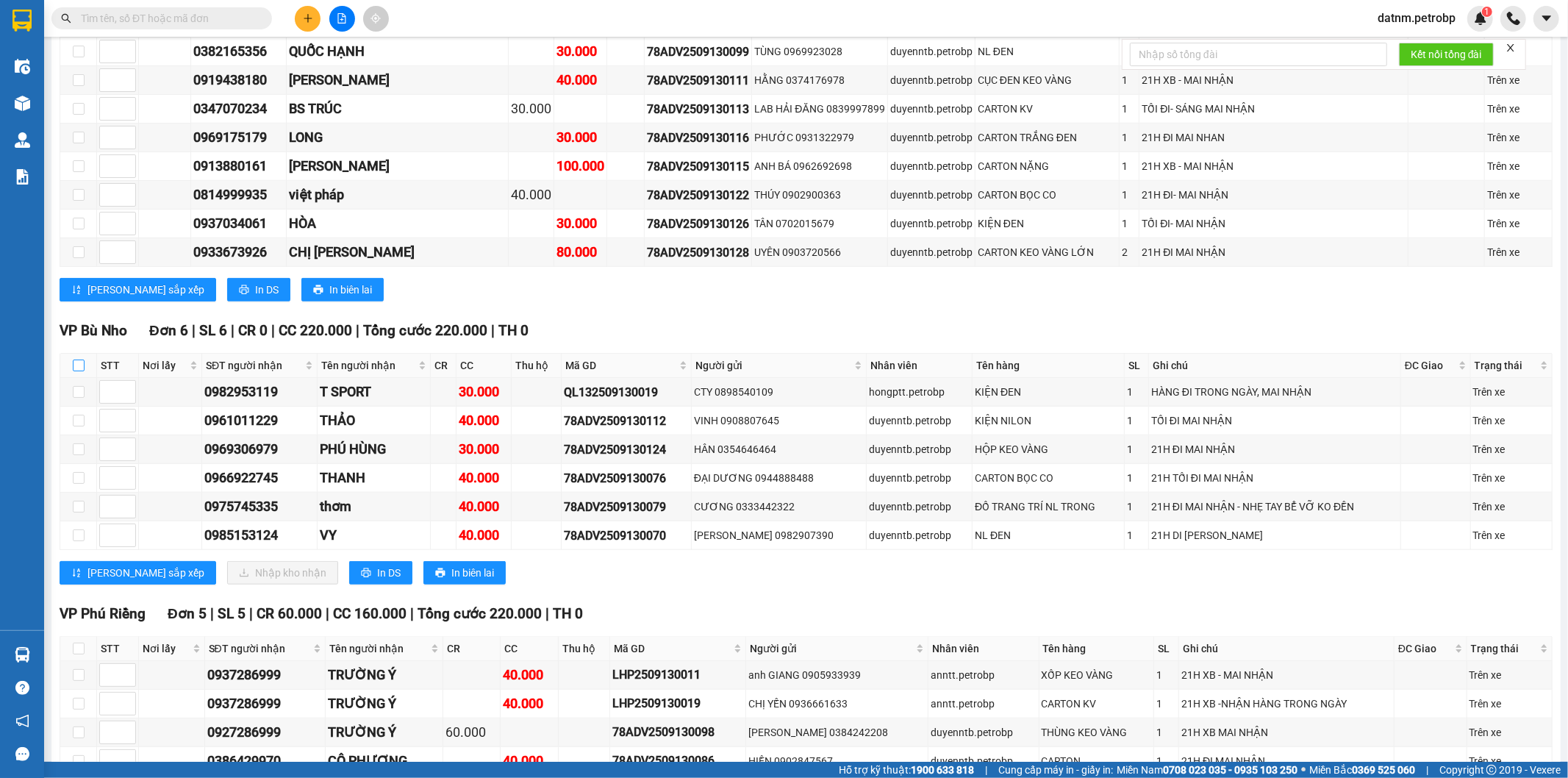
checkbox input "true"
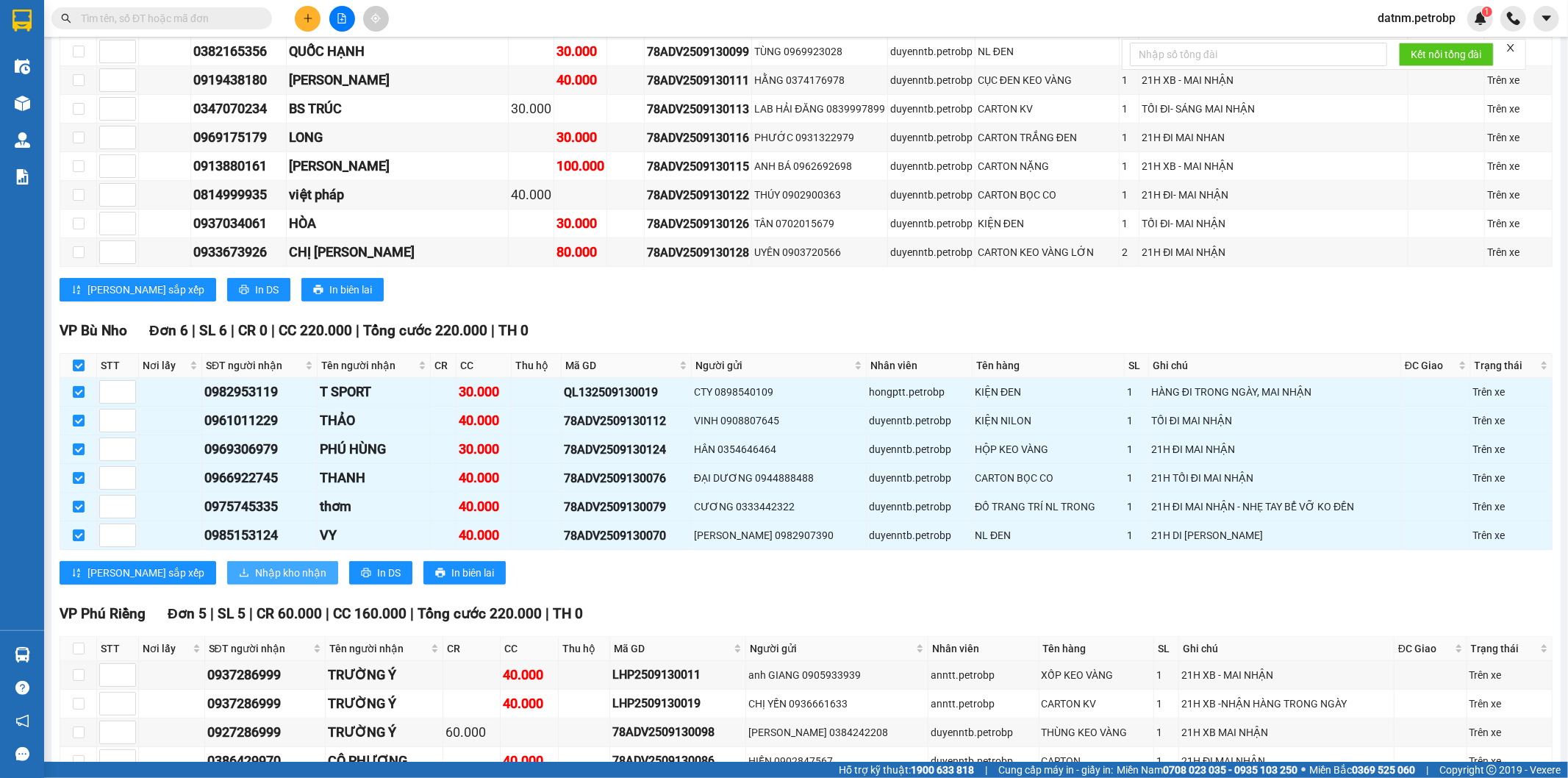
click at [255, 567] on span "Nhập kho nhận" at bounding box center [291, 572] width 72 height 16
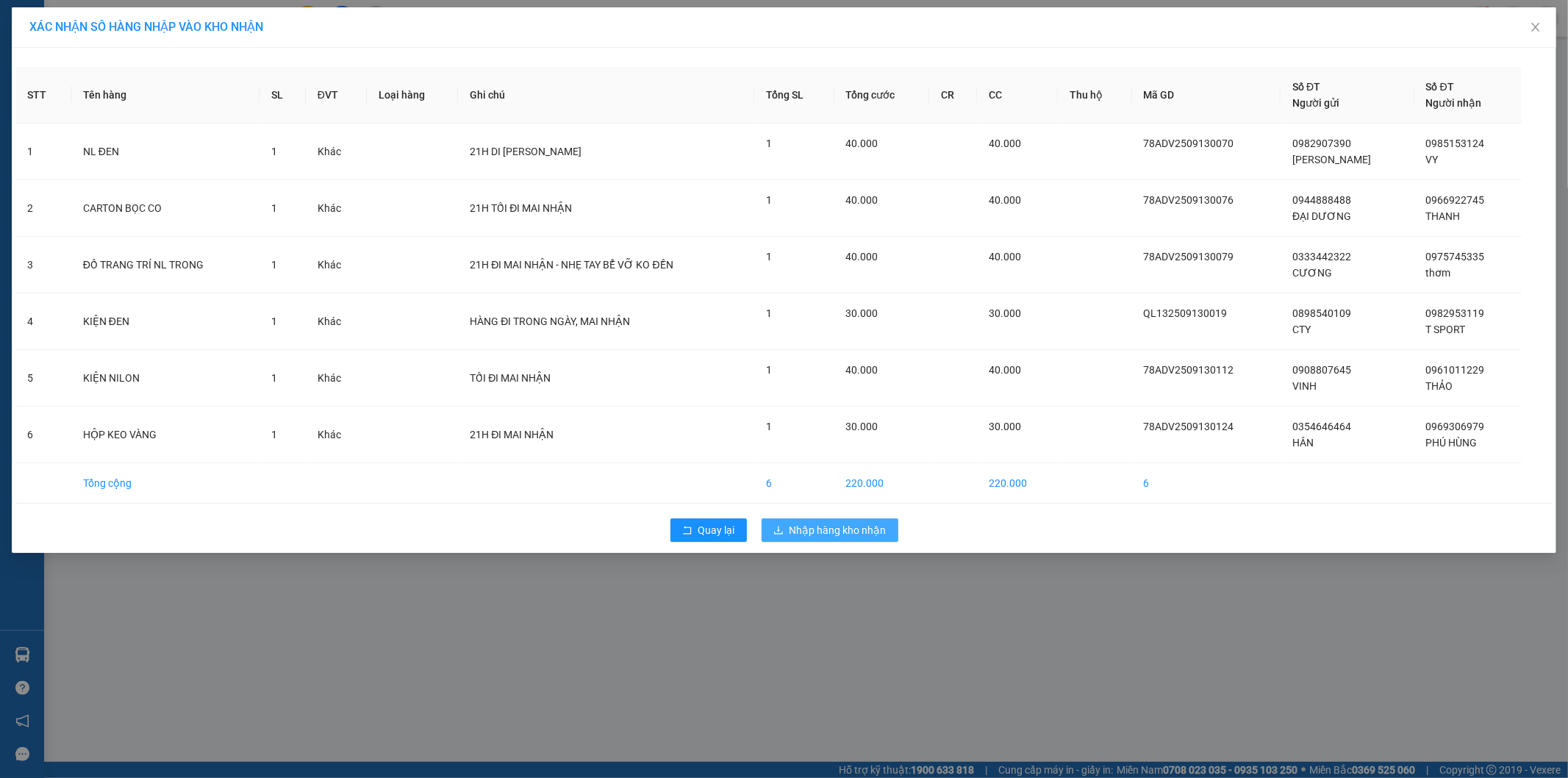
click at [861, 519] on button "Nhập hàng kho nhận" at bounding box center [830, 530] width 137 height 24
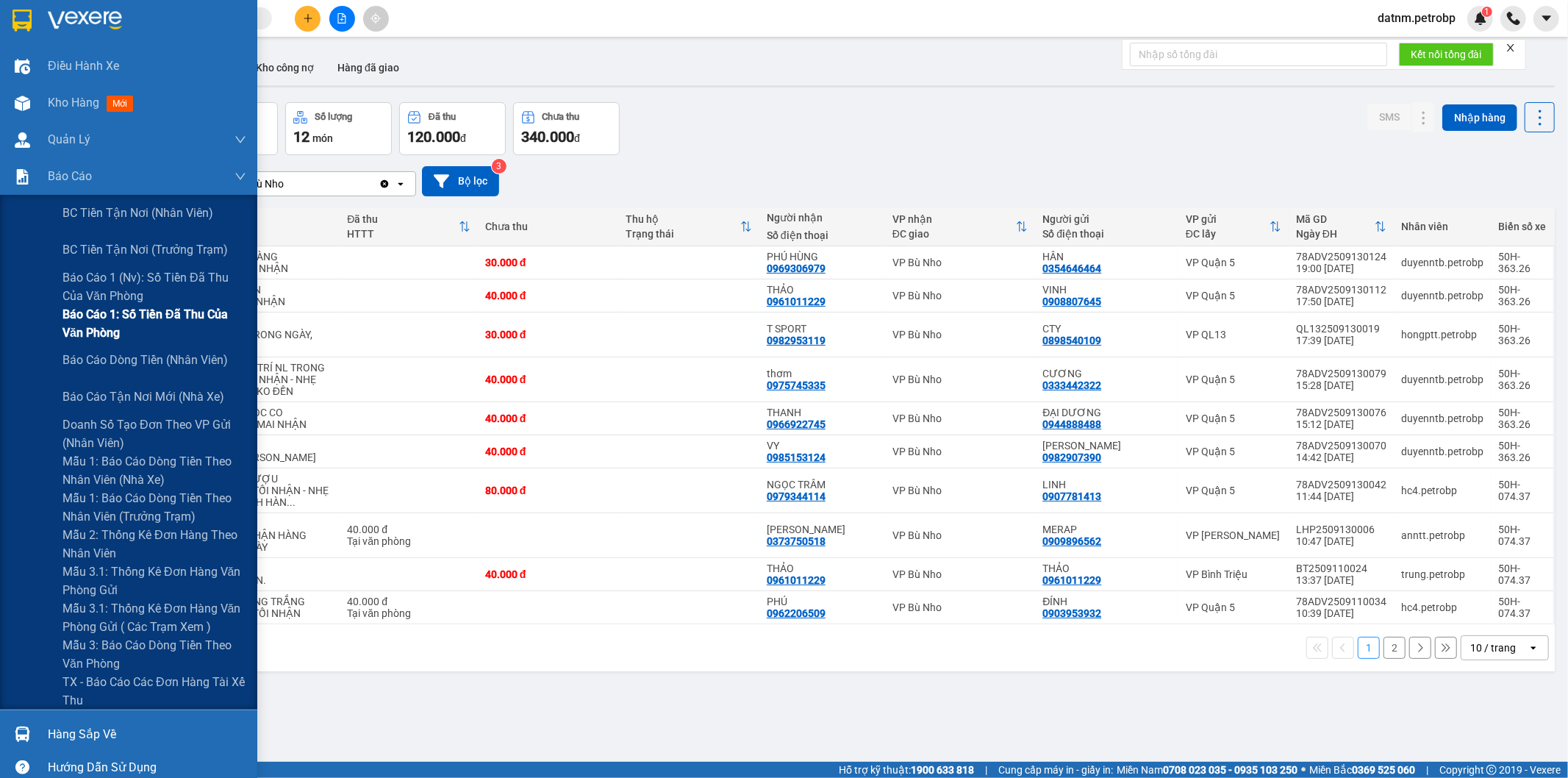
click at [126, 334] on span "Báo cáo 1: Số tiền đã thu của văn phòng" at bounding box center [154, 324] width 184 height 37
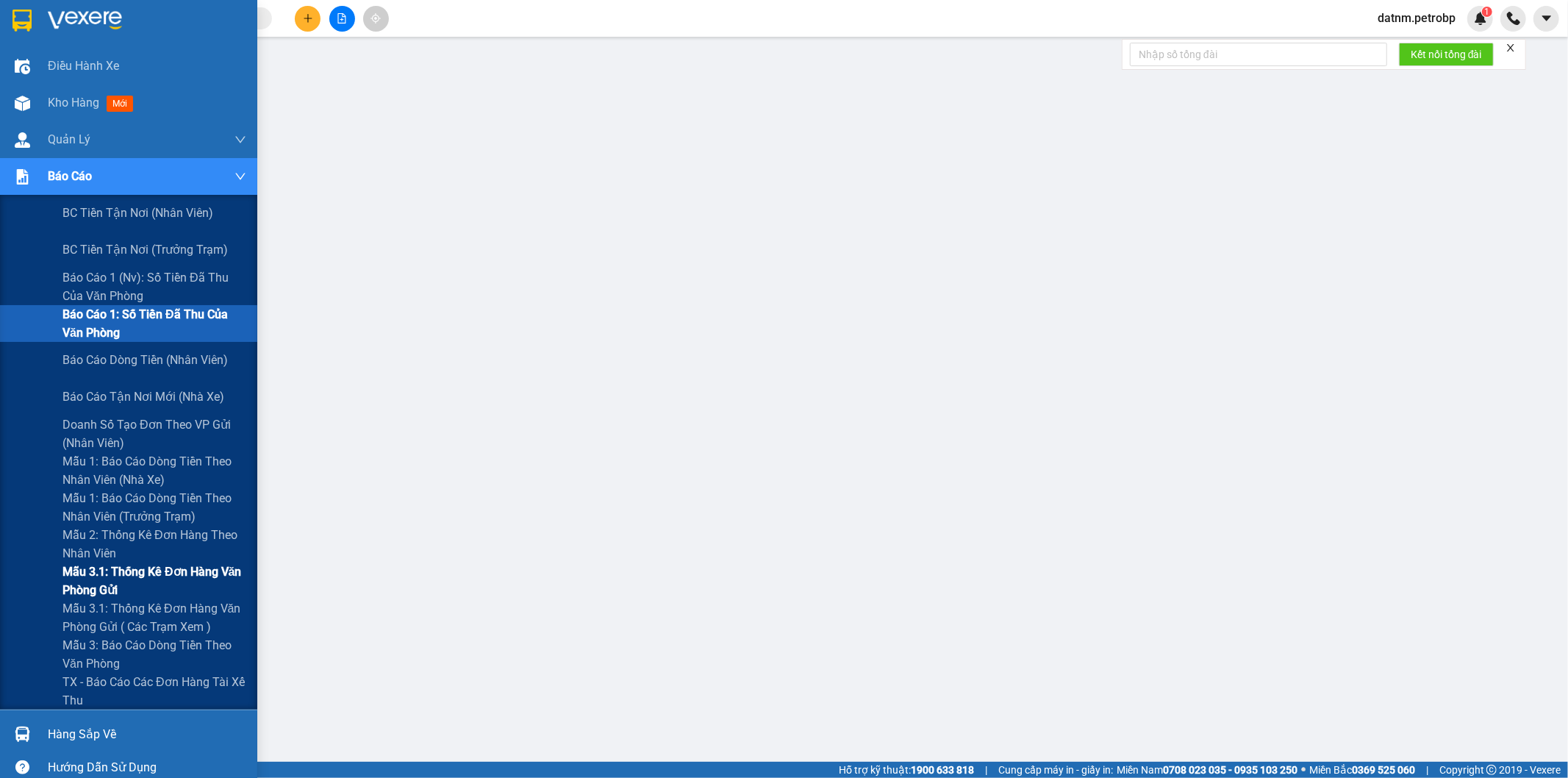
click at [83, 576] on span "Mẫu 3.1: Thống kê đơn hàng văn phòng gửi" at bounding box center [154, 581] width 184 height 37
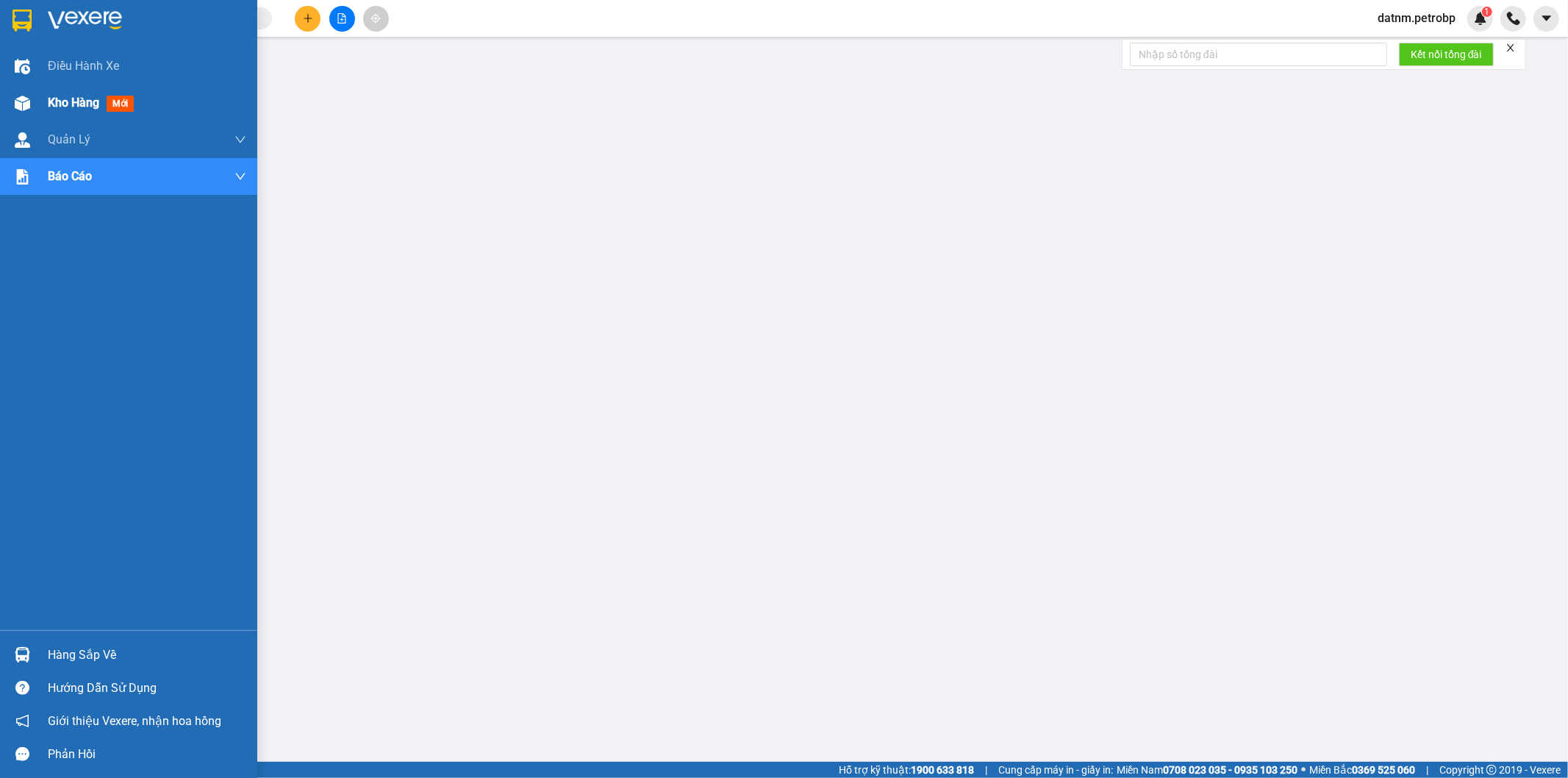
click at [55, 99] on span "Kho hàng" at bounding box center [73, 102] width 51 height 14
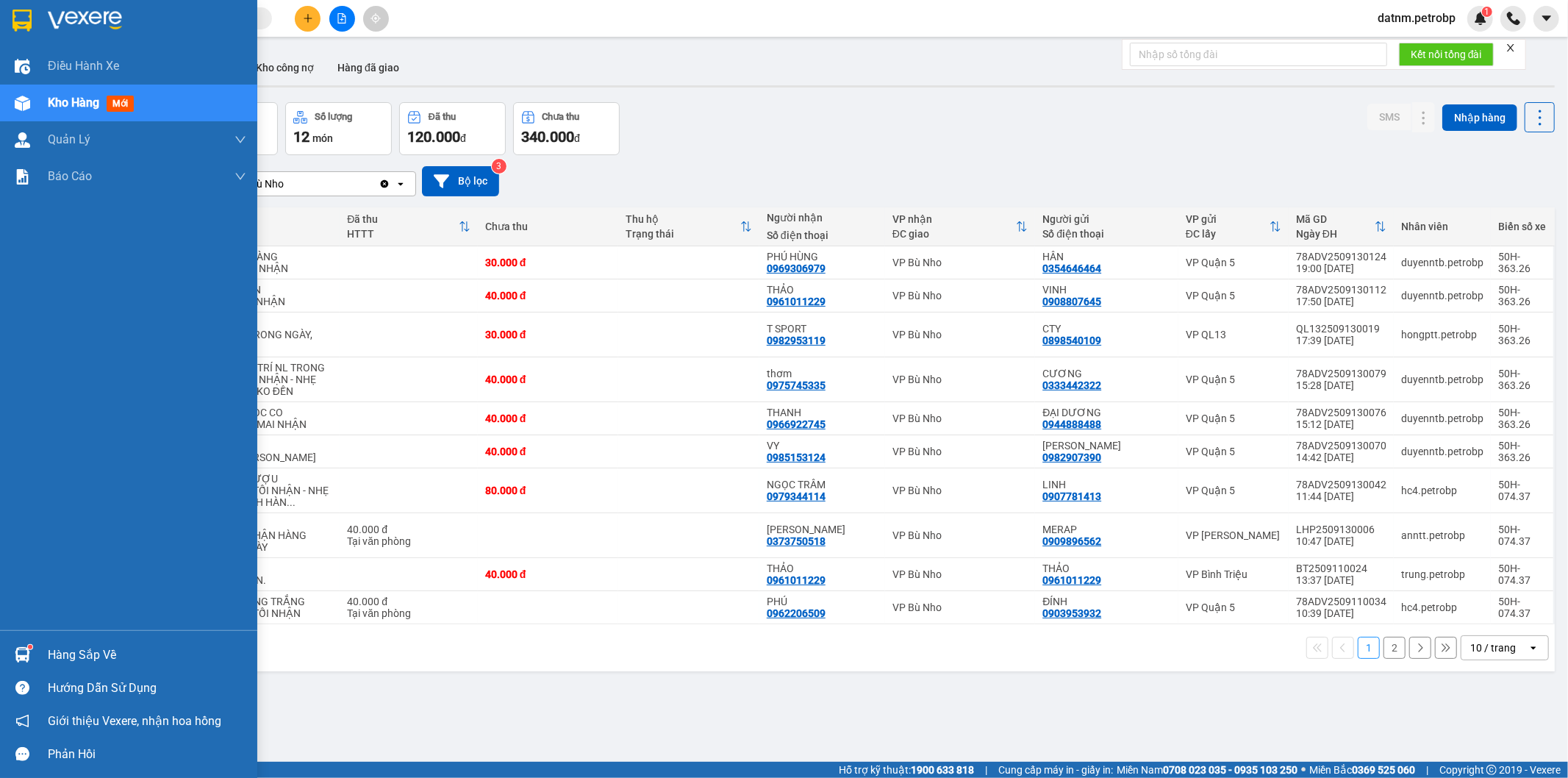
click at [84, 652] on div "Hàng sắp về" at bounding box center [147, 655] width 198 height 22
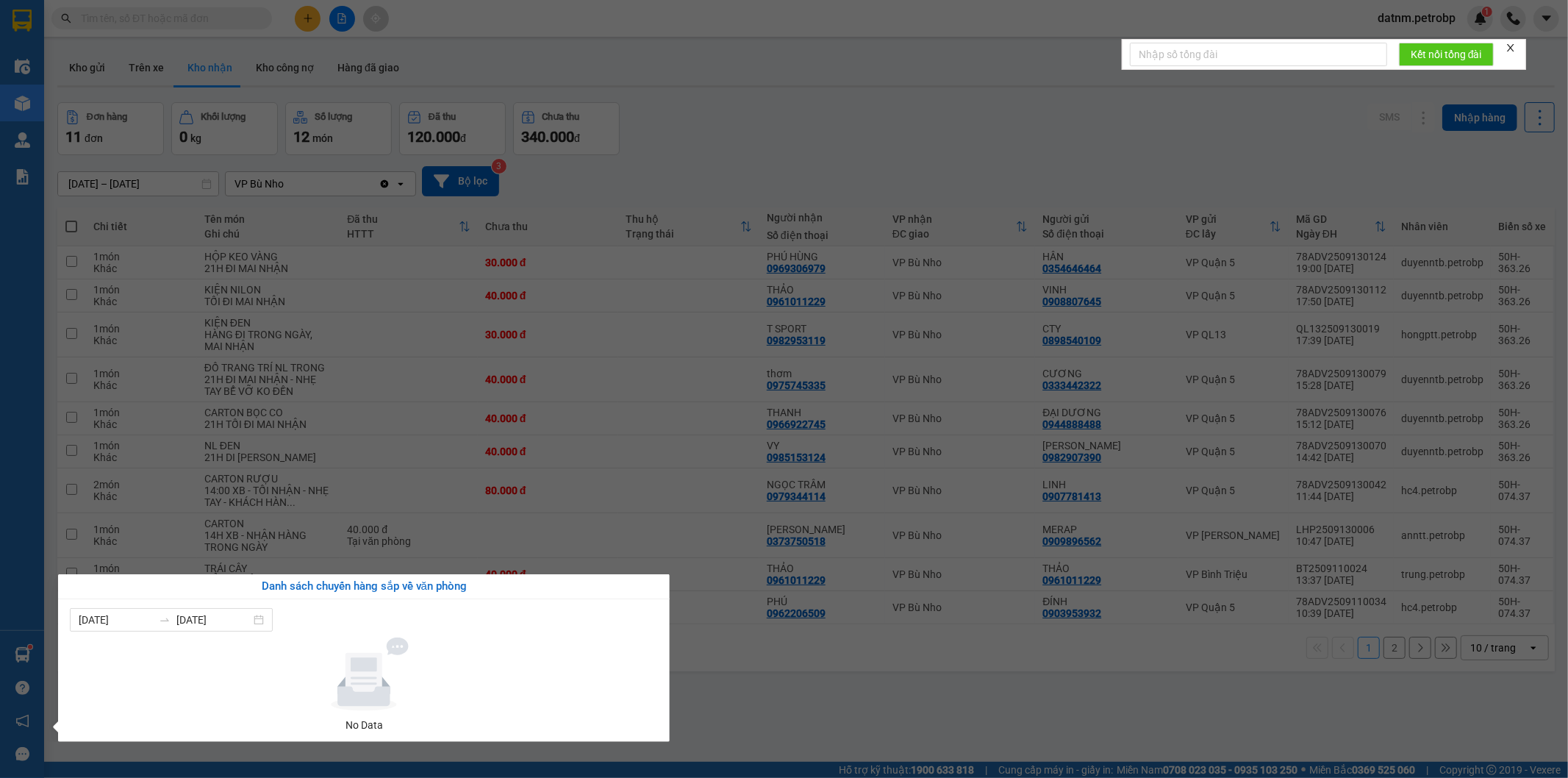
click at [842, 722] on section "Kết quả tìm kiếm ( 0 ) Bộ lọc No Data datnm.petrobp 1 Điều hành xe Kho hàng mới…" at bounding box center [784, 389] width 1568 height 778
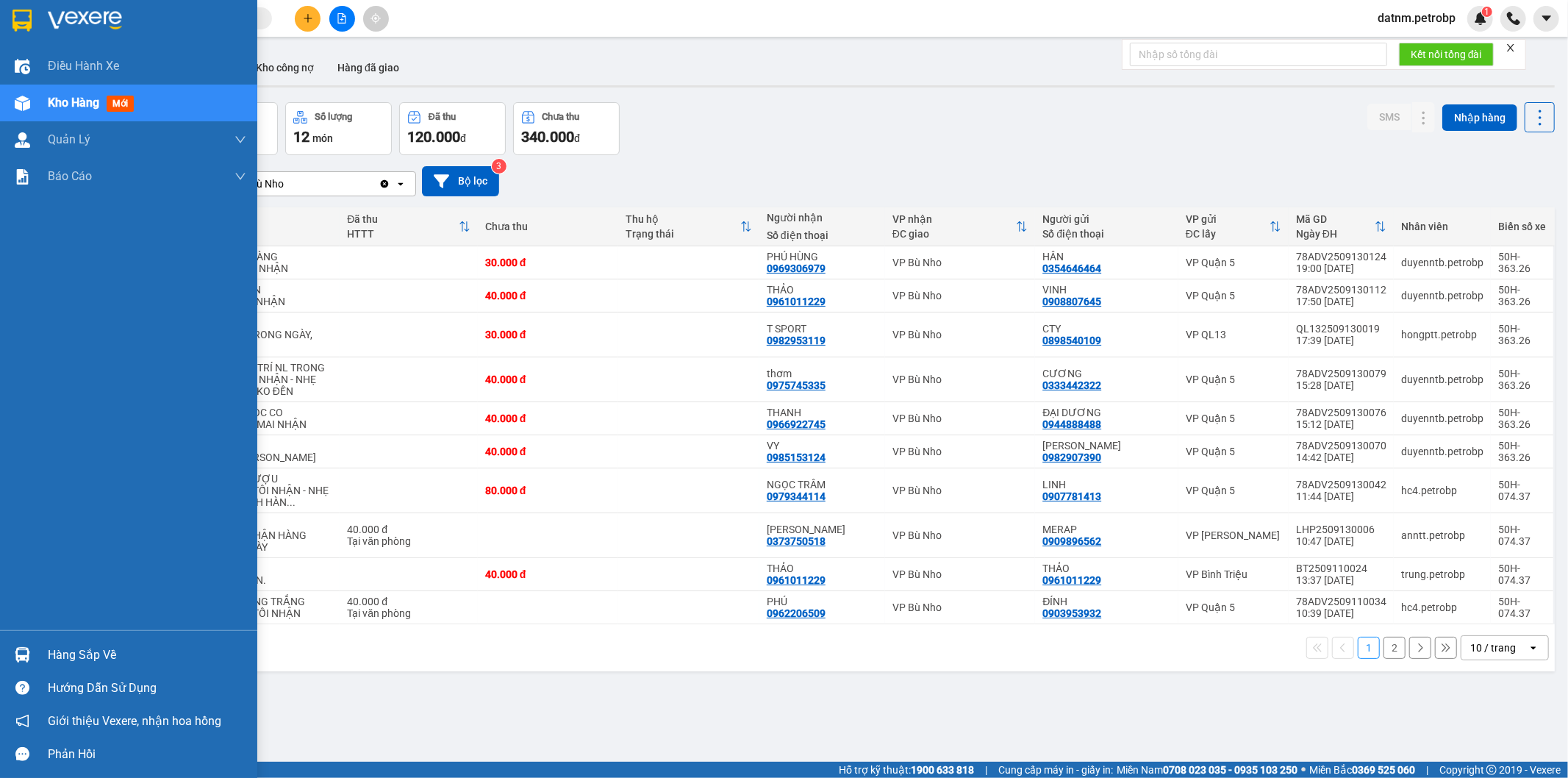
click at [65, 647] on div "Hàng sắp về" at bounding box center [147, 655] width 198 height 22
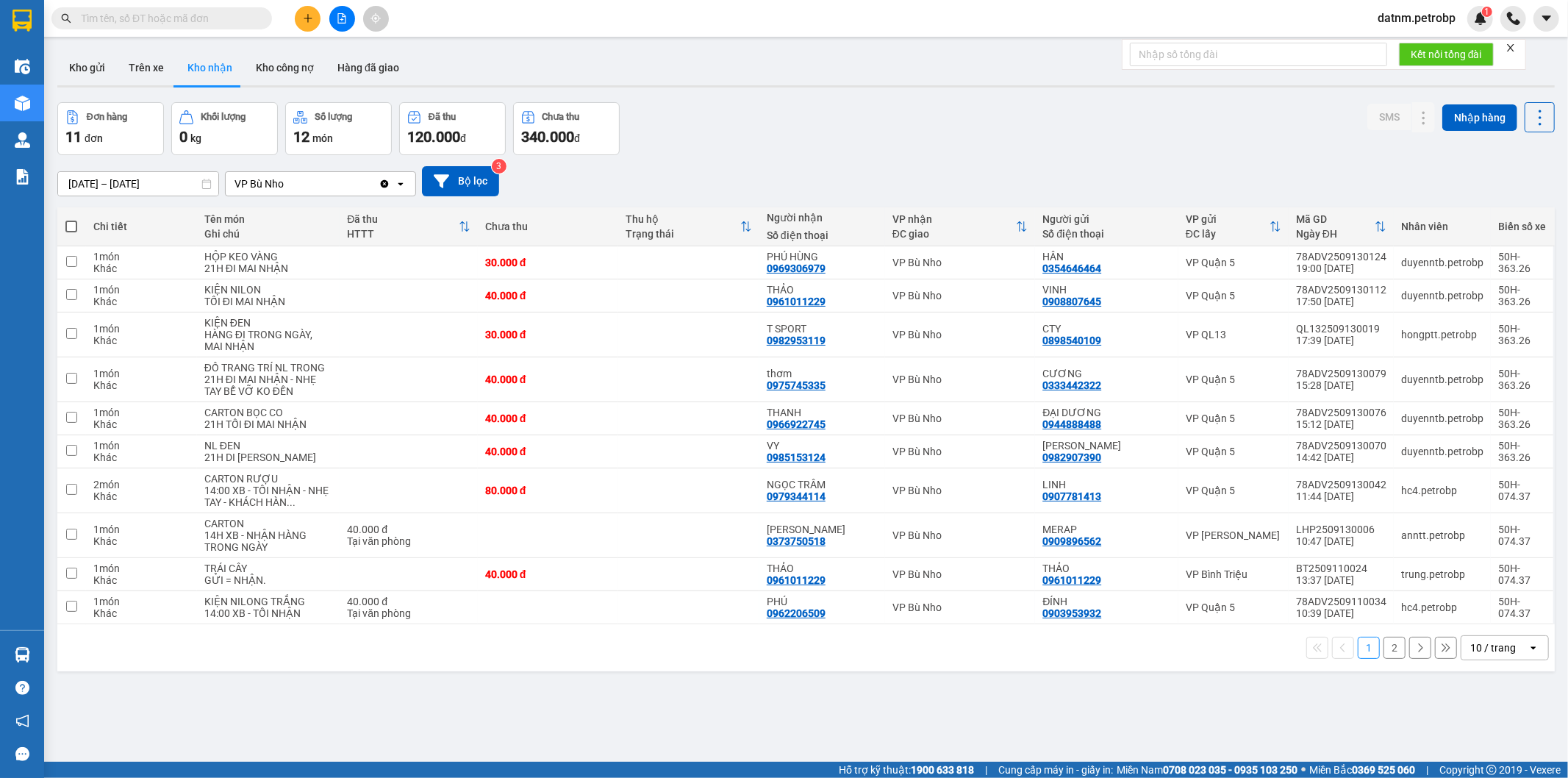
click at [710, 695] on section "Kết quả tìm kiếm ( 0 ) Bộ lọc No Data datnm.petrobp 1 Điều hành xe Kho hàng mới…" at bounding box center [784, 389] width 1568 height 778
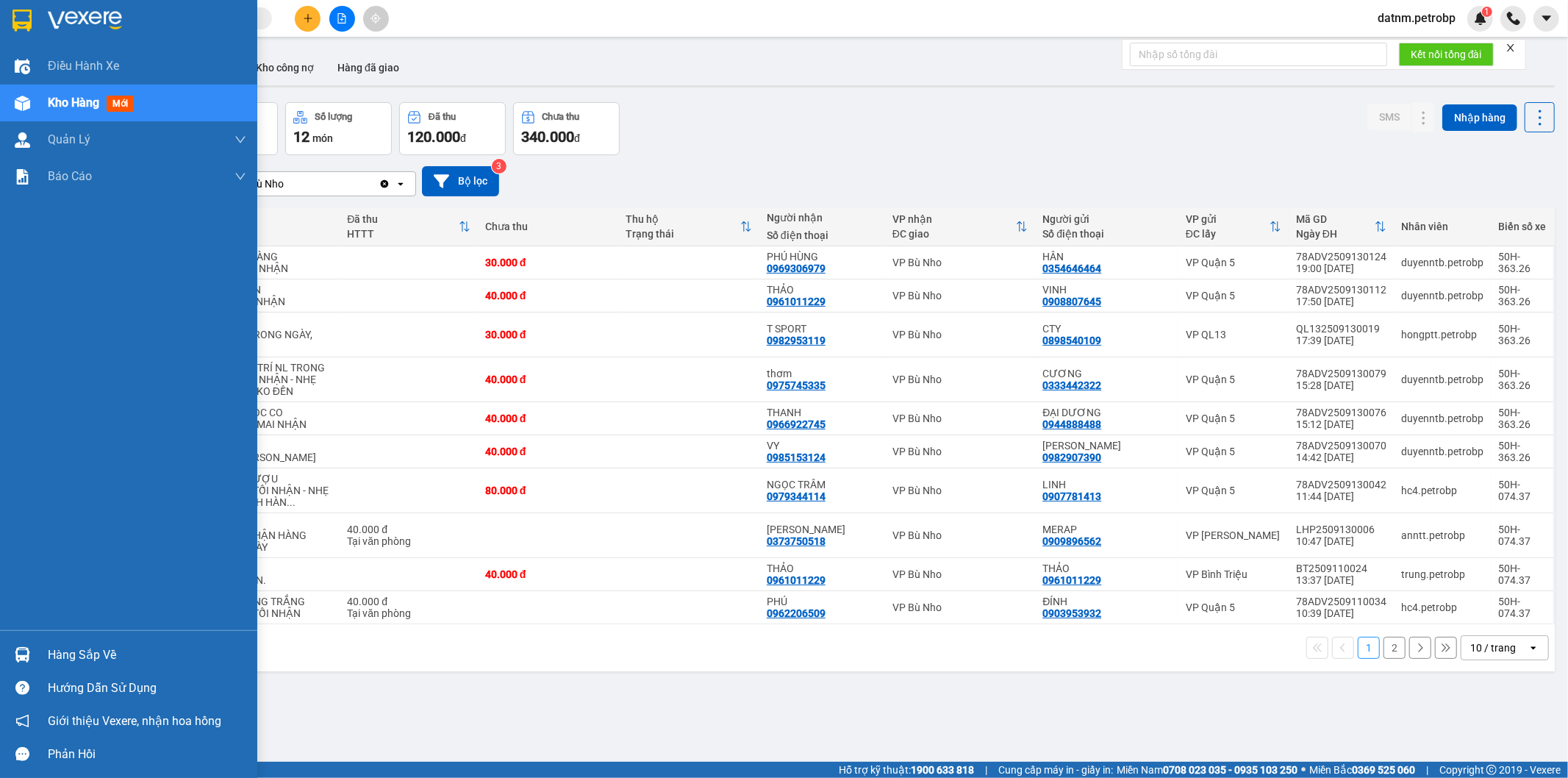
click at [77, 660] on div "Hàng sắp về" at bounding box center [147, 655] width 198 height 22
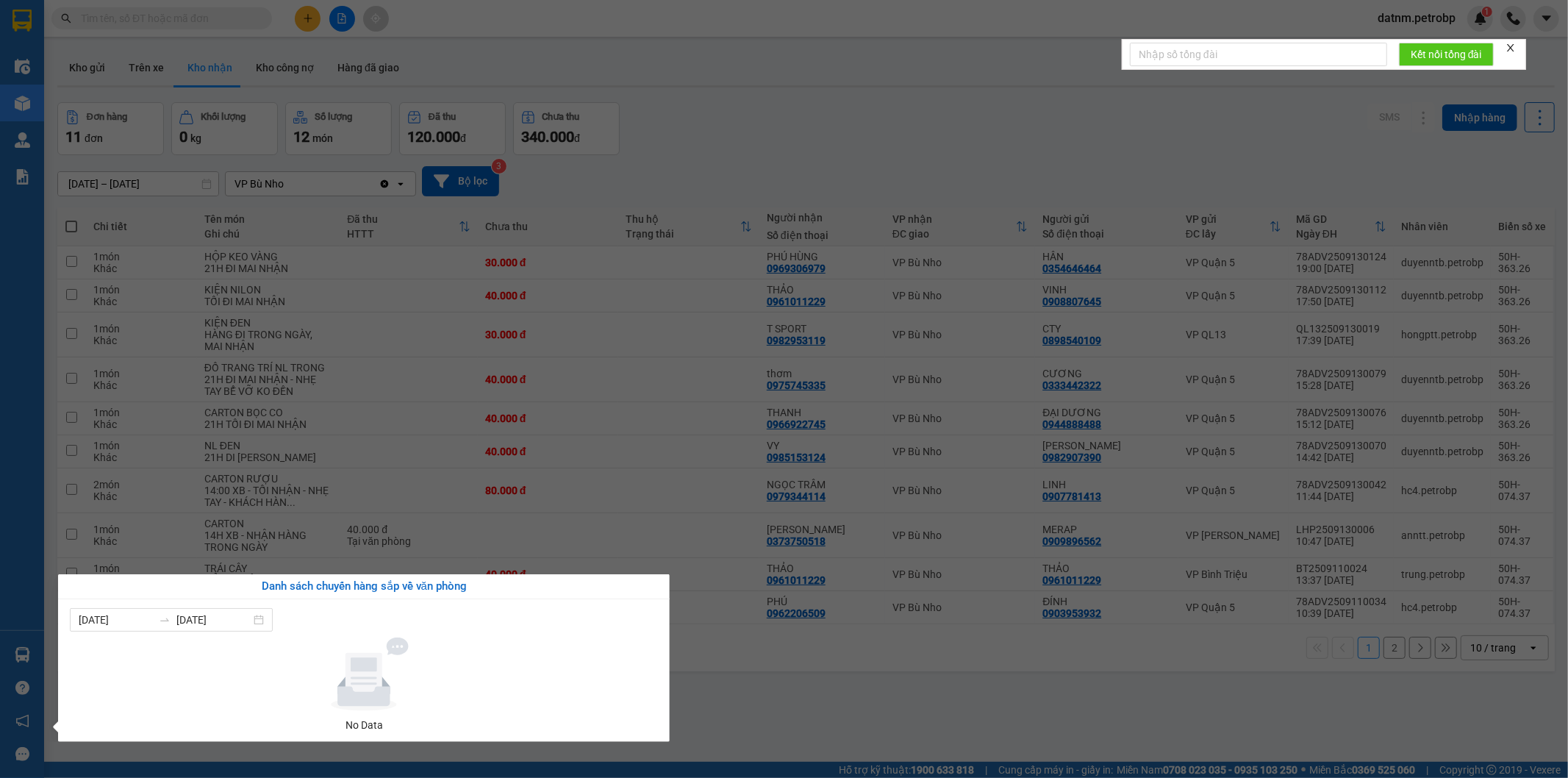
click at [856, 723] on section "Kết quả tìm kiếm ( 0 ) Bộ lọc No Data datnm.petrobp 1 Điều hành xe Kho hàng mới…" at bounding box center [784, 389] width 1568 height 778
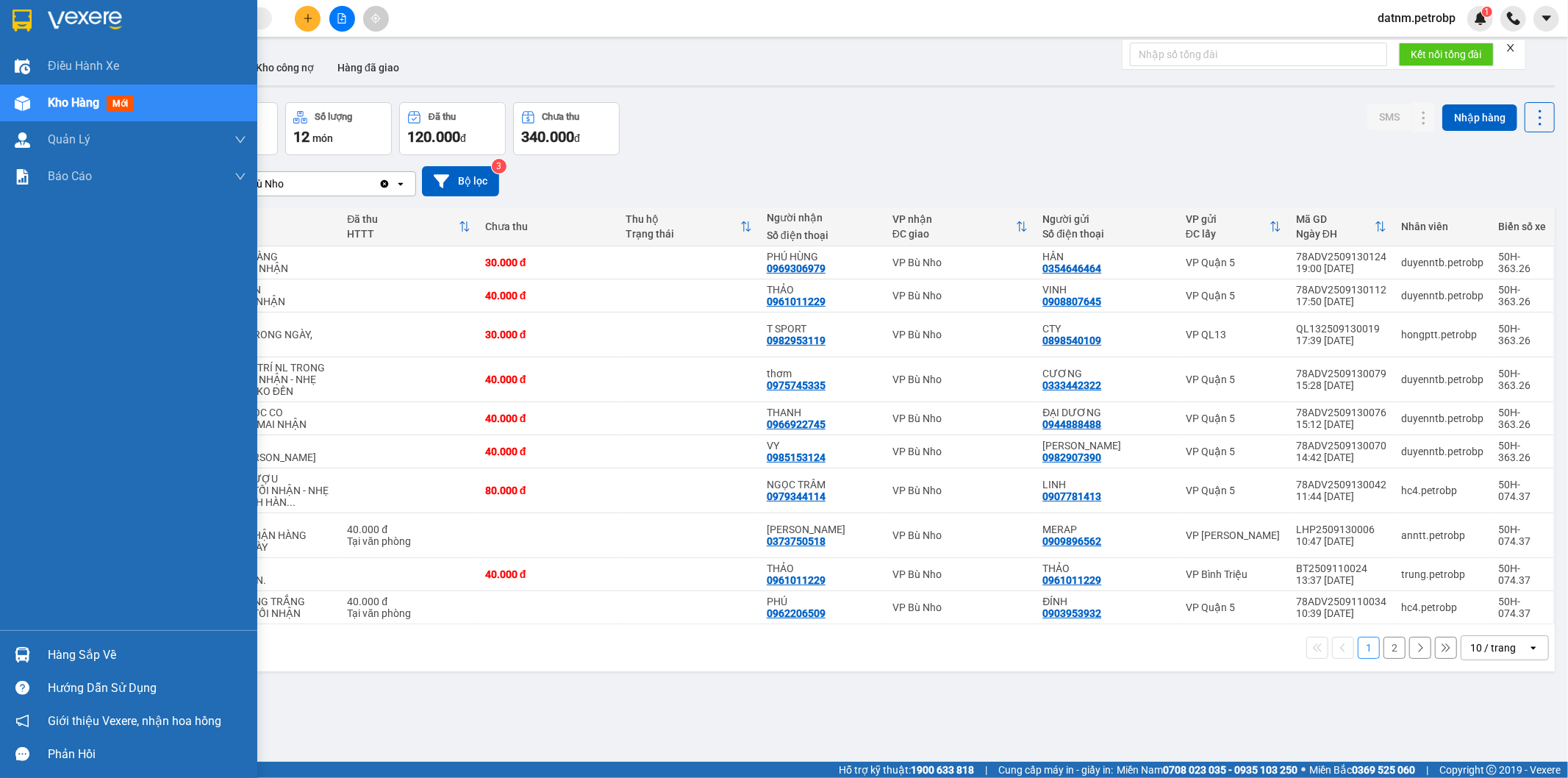
click at [112, 652] on div "Hàng sắp về" at bounding box center [147, 655] width 198 height 22
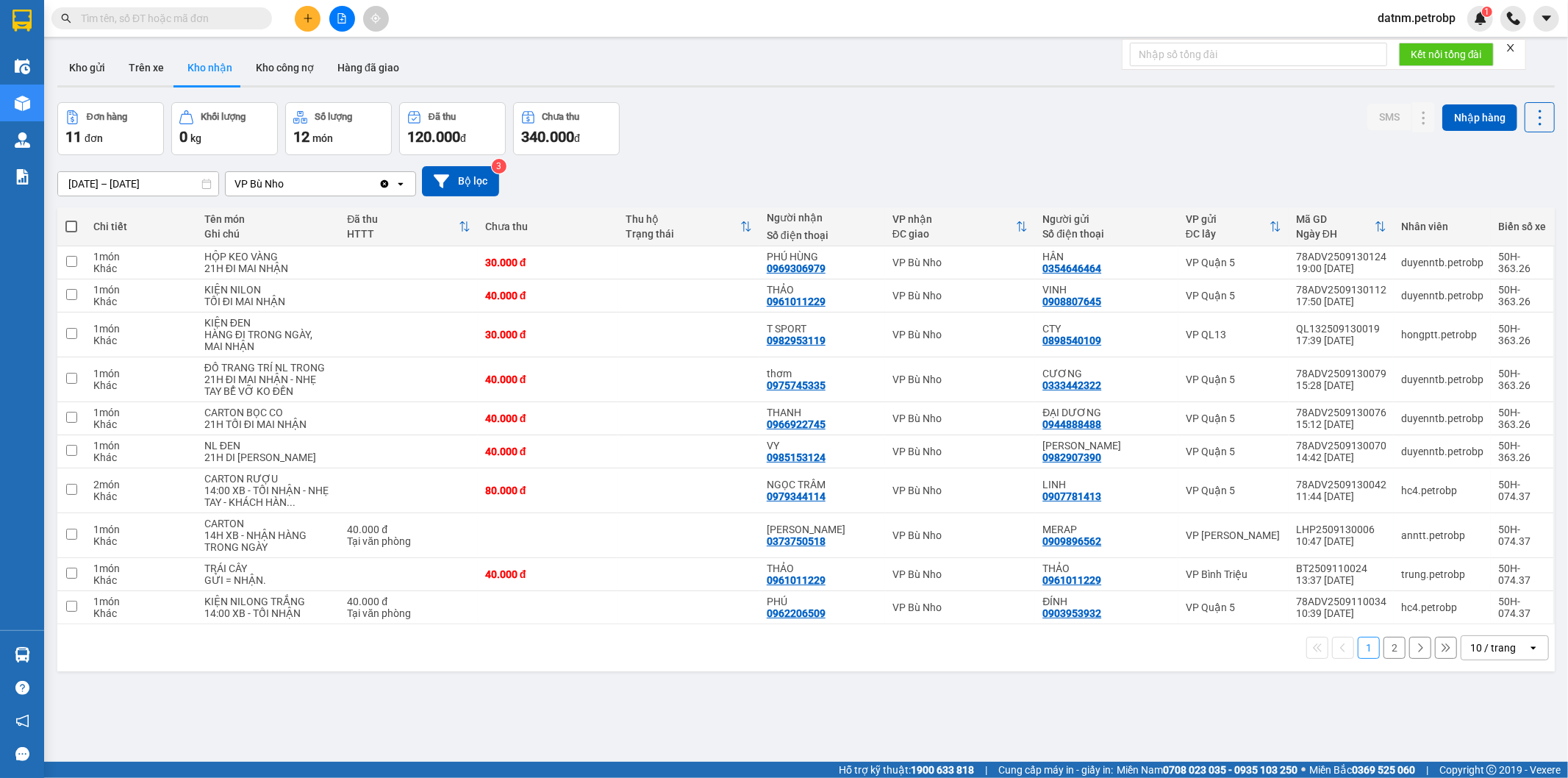
click at [867, 707] on section "Kết quả tìm kiếm ( 0 ) Bộ lọc No Data datnm.petrobp 1 Điều hành xe Kho hàng mới…" at bounding box center [784, 389] width 1568 height 778
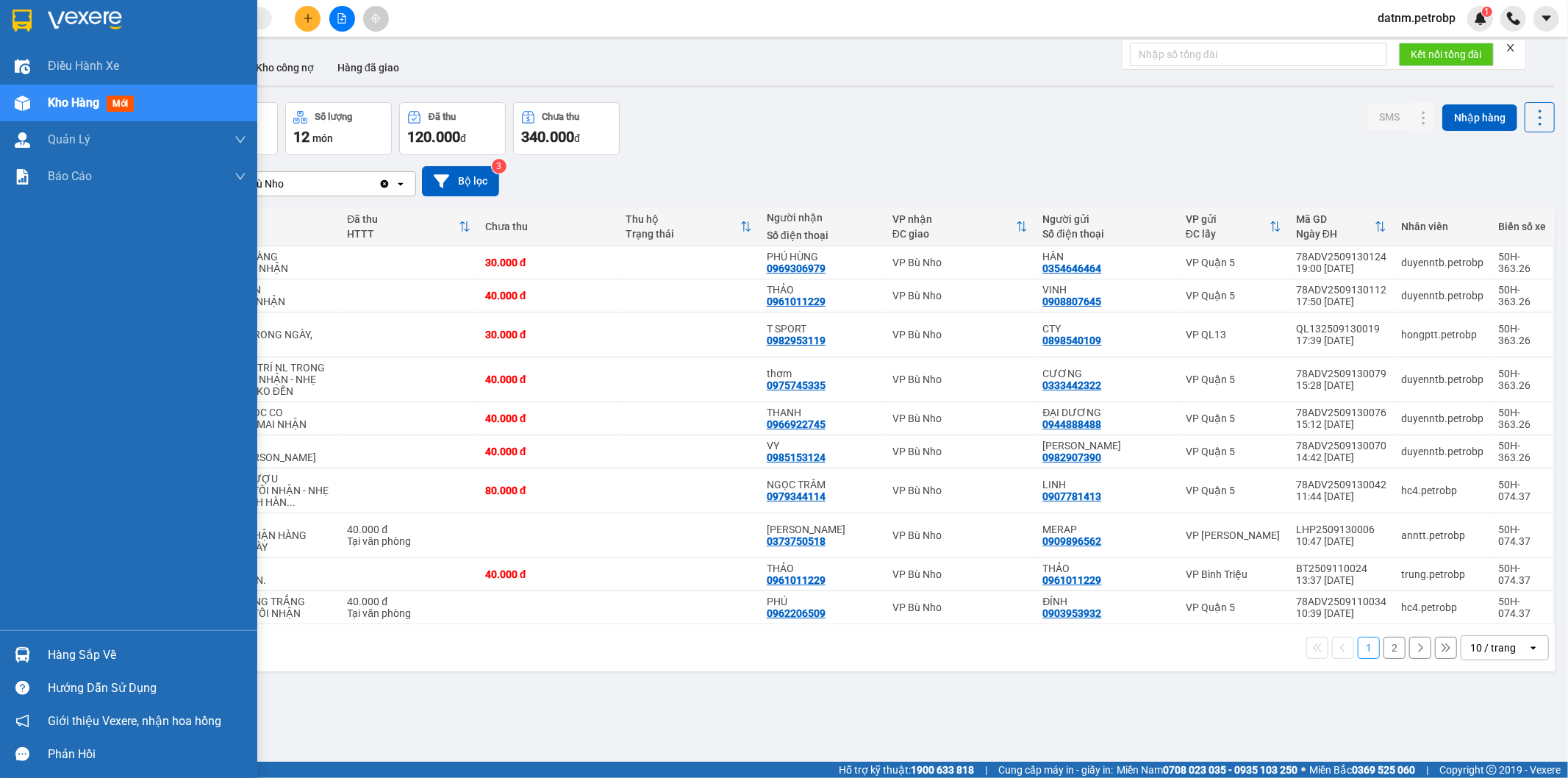
click at [59, 658] on div "Hàng sắp về" at bounding box center [147, 655] width 198 height 22
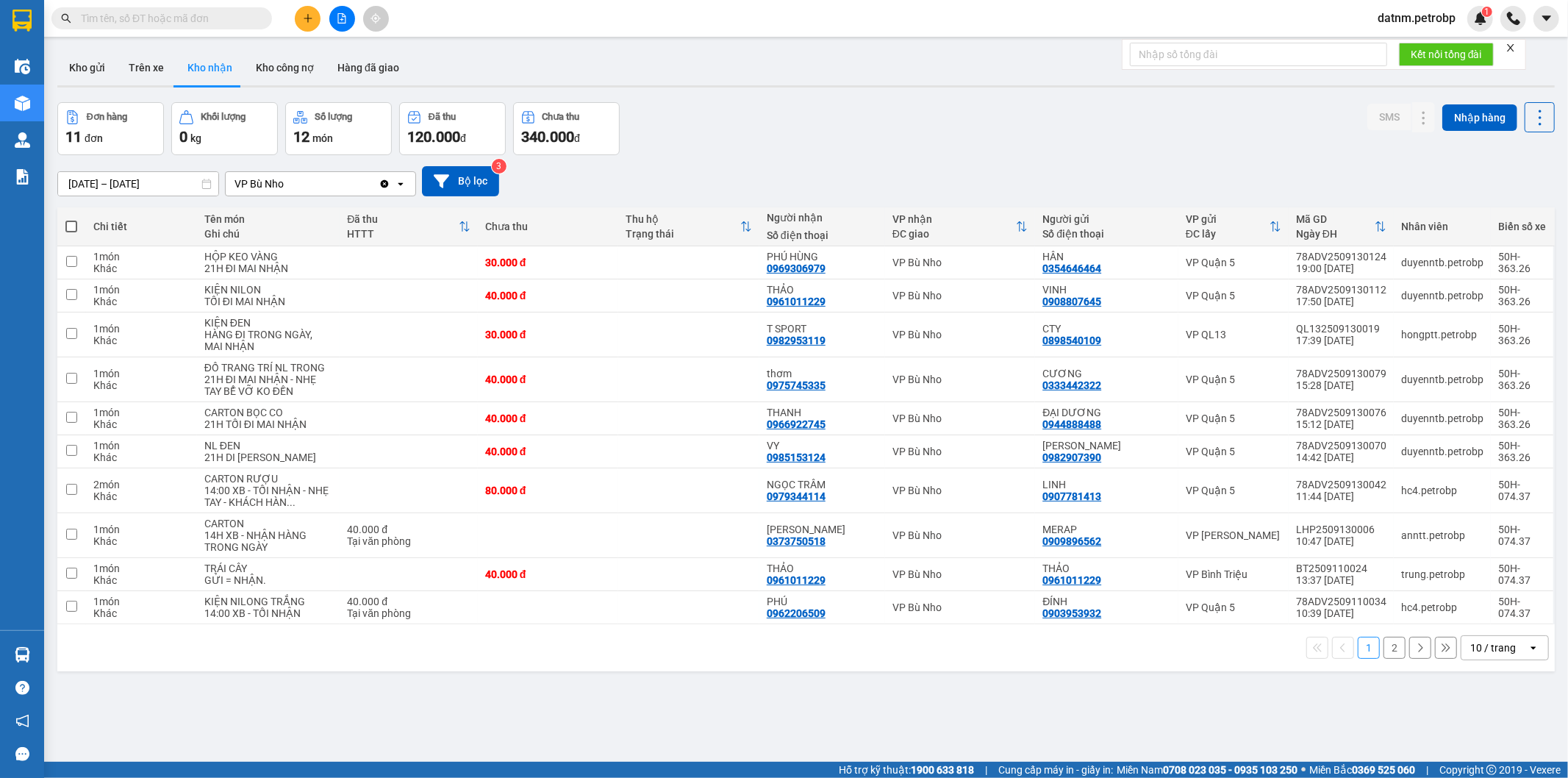
click at [814, 682] on section "Kết quả tìm kiếm ( 0 ) Bộ lọc No Data datnm.petrobp 1 Điều hành xe Kho hàng mới…" at bounding box center [784, 389] width 1568 height 778
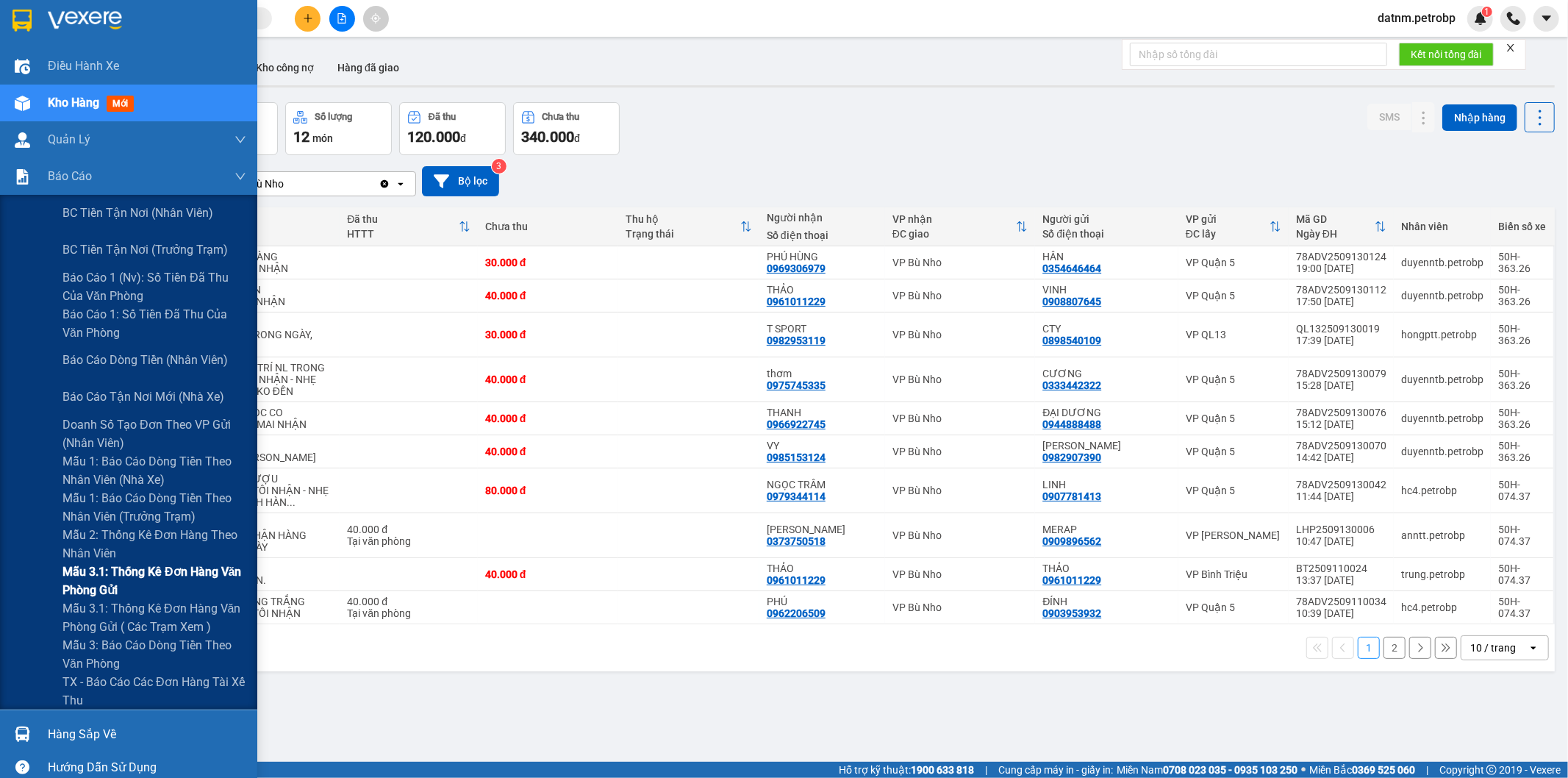
click at [114, 587] on span "Mẫu 3.1: Thống kê đơn hàng văn phòng gửi" at bounding box center [154, 581] width 184 height 37
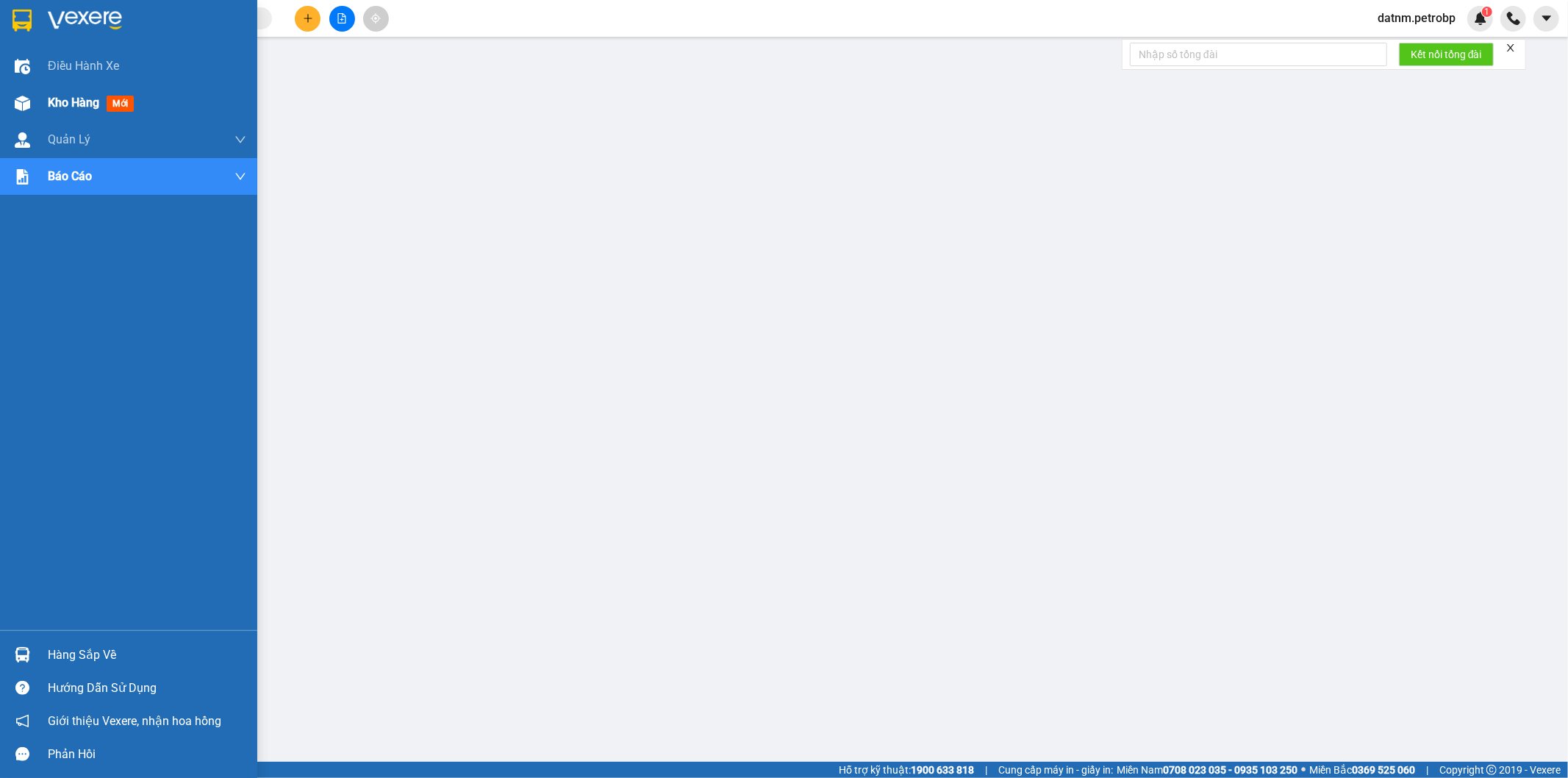
click at [74, 107] on span "Kho hàng" at bounding box center [73, 102] width 51 height 14
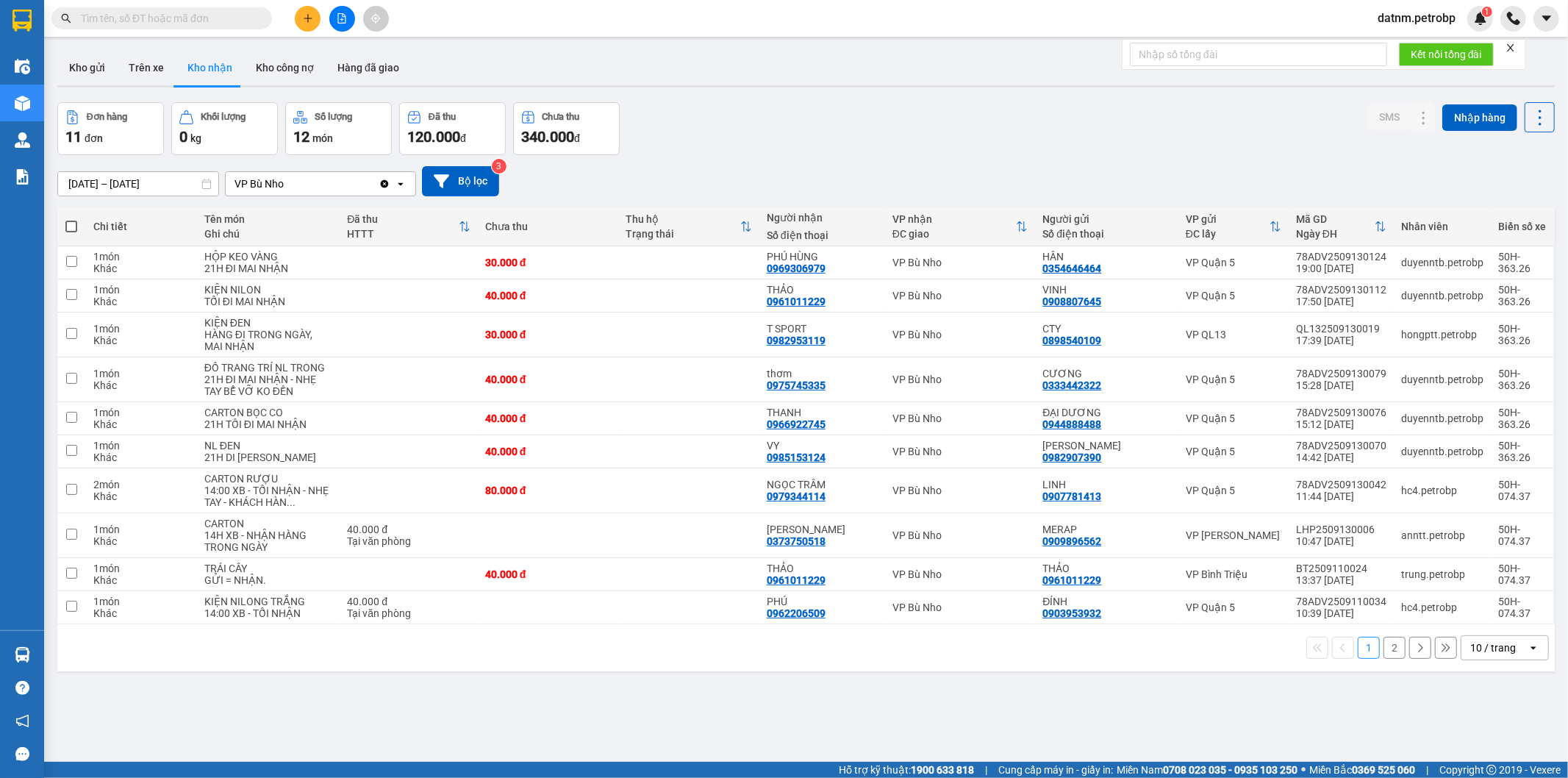
click at [1415, 14] on span "datnm.petrobp" at bounding box center [1416, 18] width 101 height 19
click at [1410, 73] on span "Đổi mật khẩu" at bounding box center [1423, 68] width 72 height 16
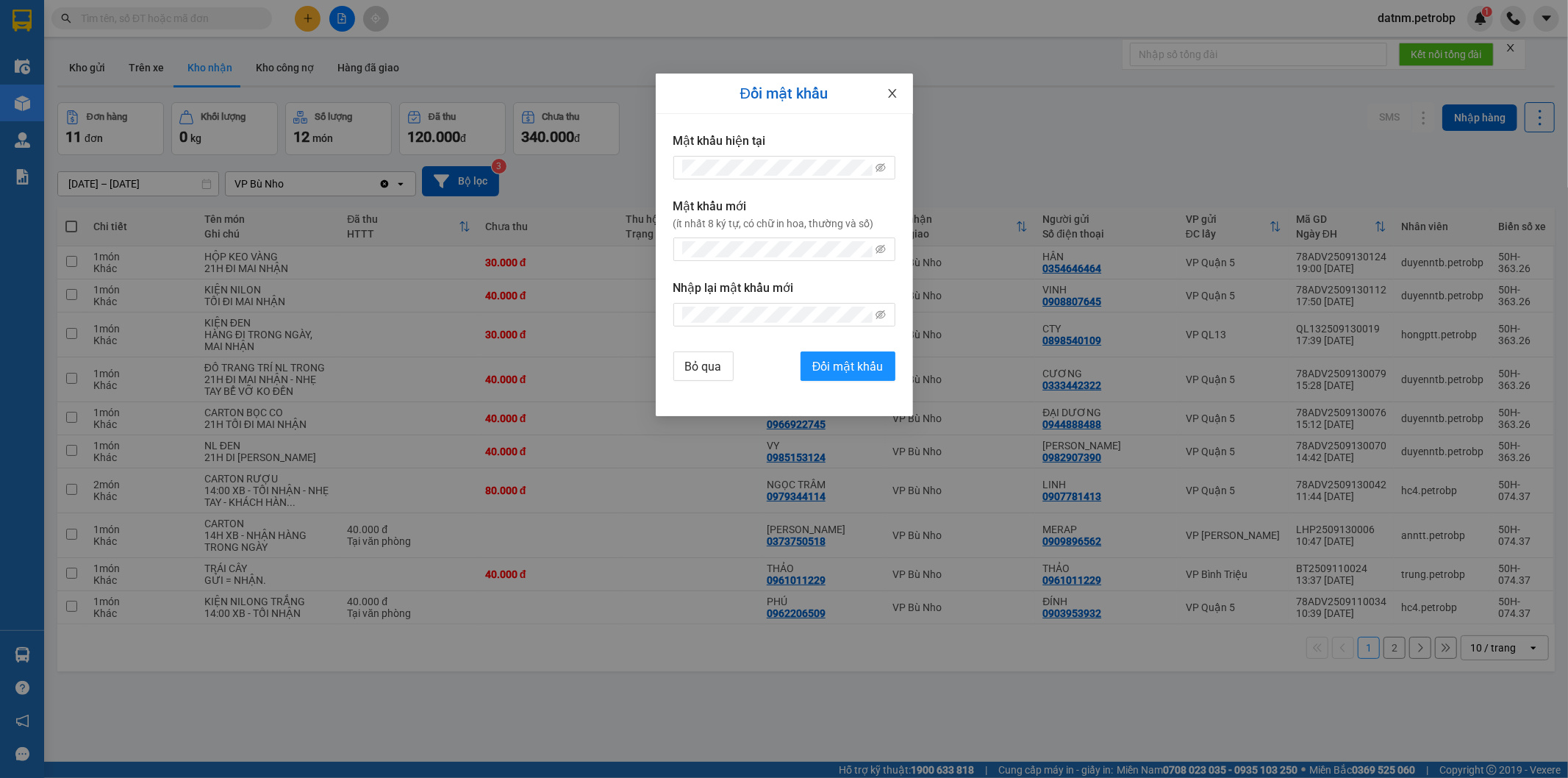
click at [899, 90] on span "Close" at bounding box center [892, 94] width 41 height 41
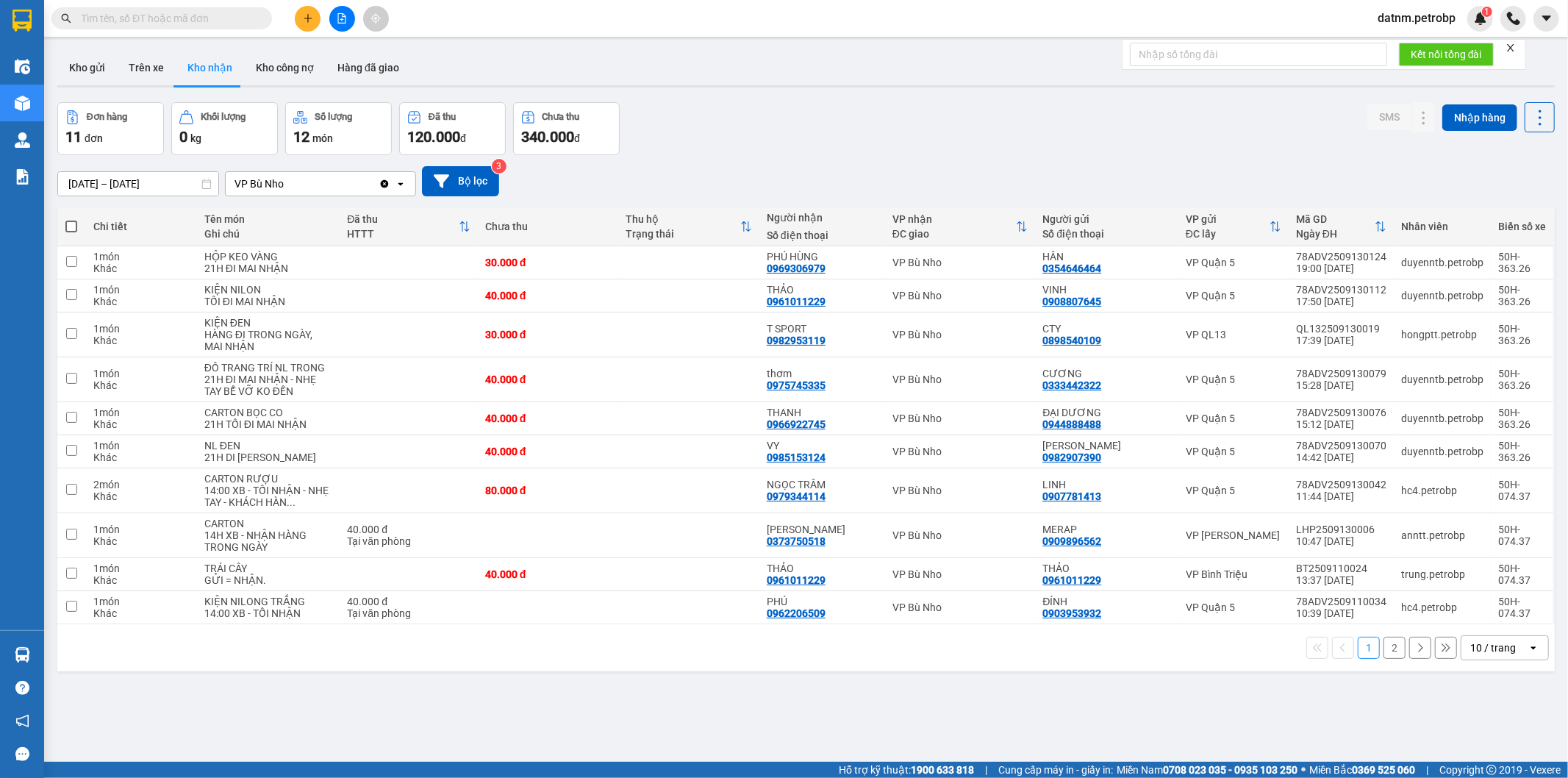
click at [1394, 12] on span "datnm.petrobp" at bounding box center [1416, 18] width 101 height 19
click at [1402, 46] on span "Đăng xuất" at bounding box center [1423, 45] width 72 height 16
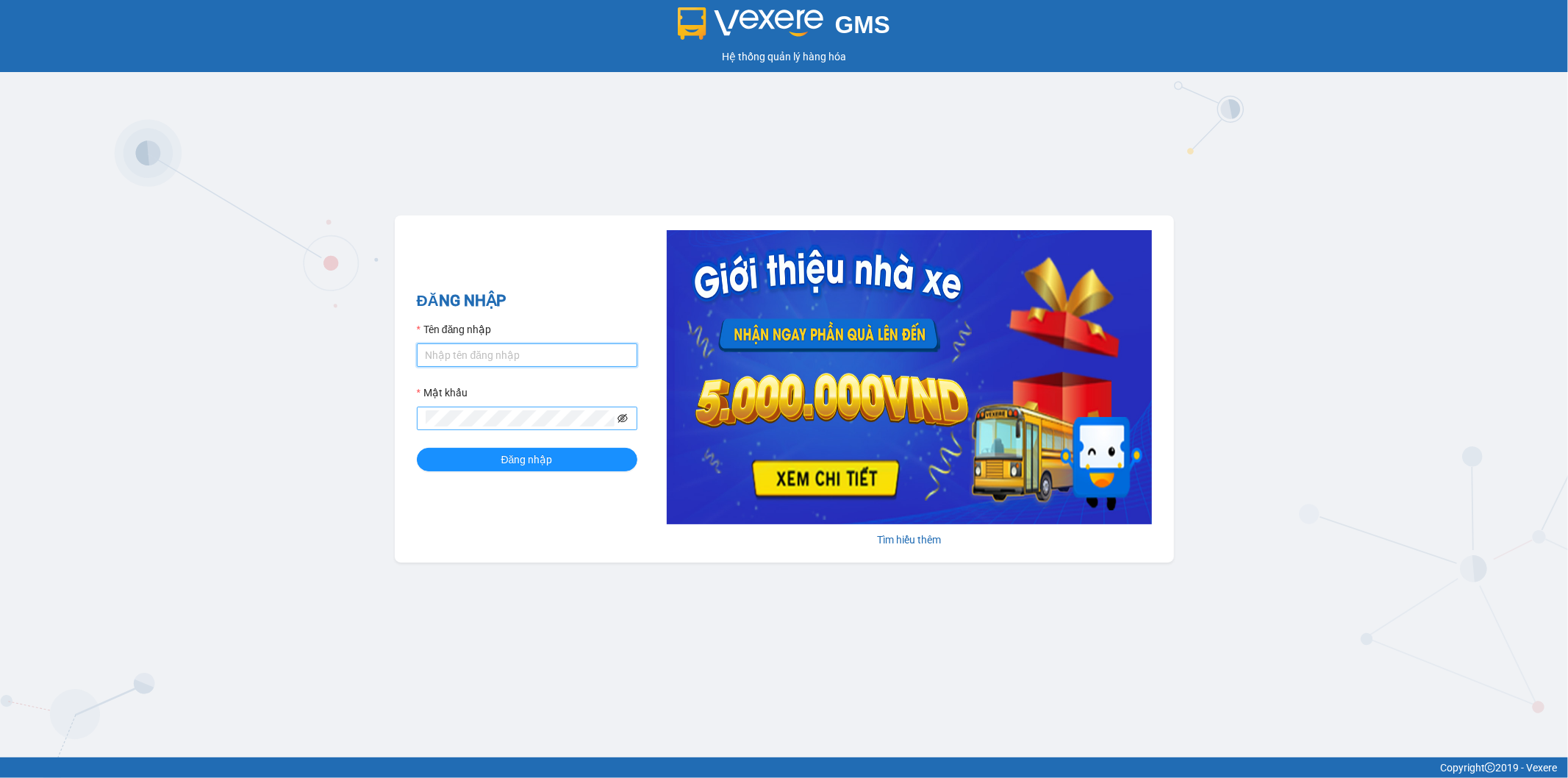
type input "datnm.petrobp"
click at [625, 414] on icon "eye-invisible" at bounding box center [623, 418] width 10 height 10
click at [549, 471] on button "Đăng nhập" at bounding box center [528, 459] width 221 height 24
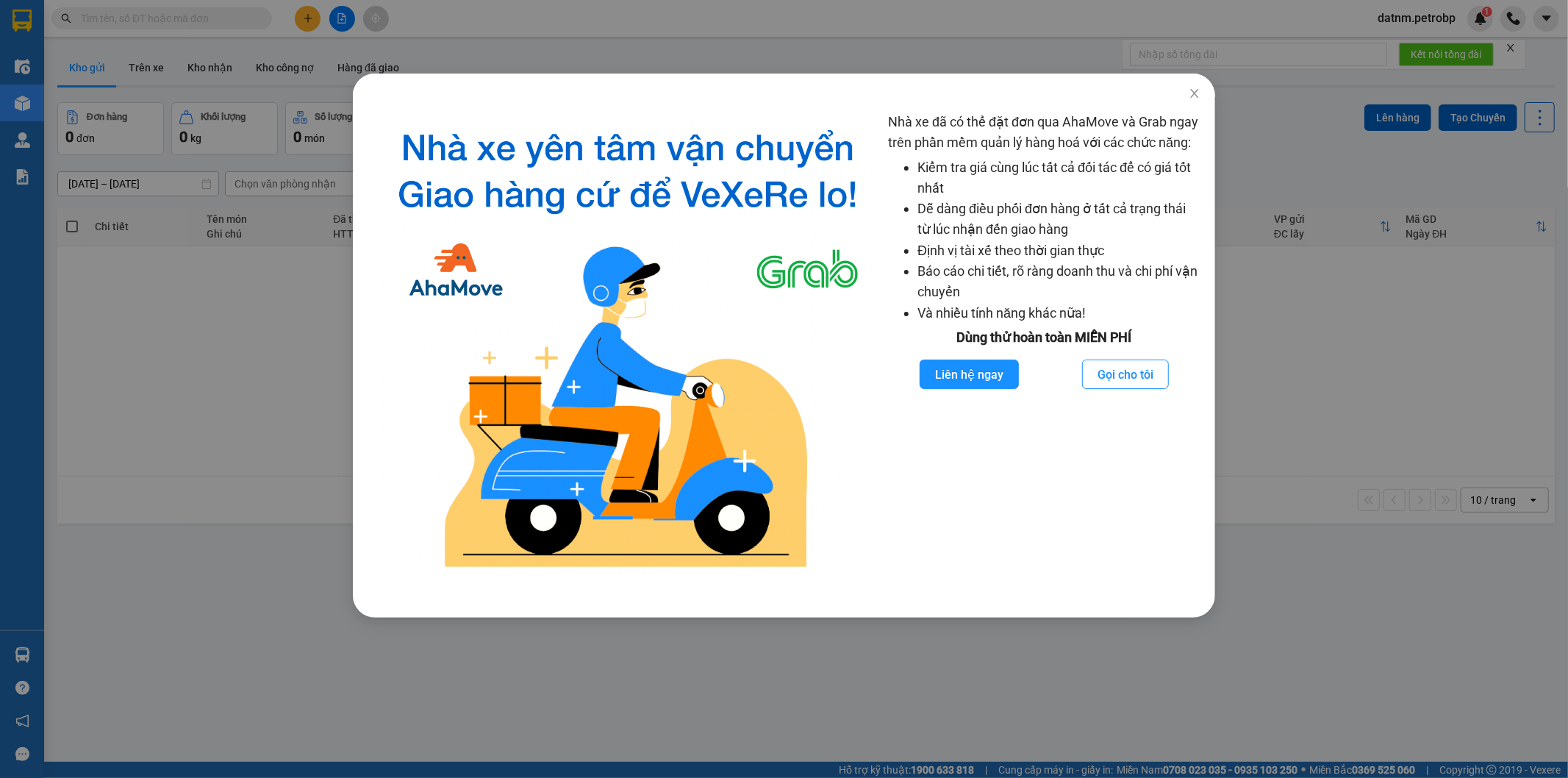
click at [1377, 679] on div "Nhà xe đã có thể đặt đơn qua AhaMove và Grab ngay trên phần mềm quản lý hàng ho…" at bounding box center [784, 389] width 1568 height 778
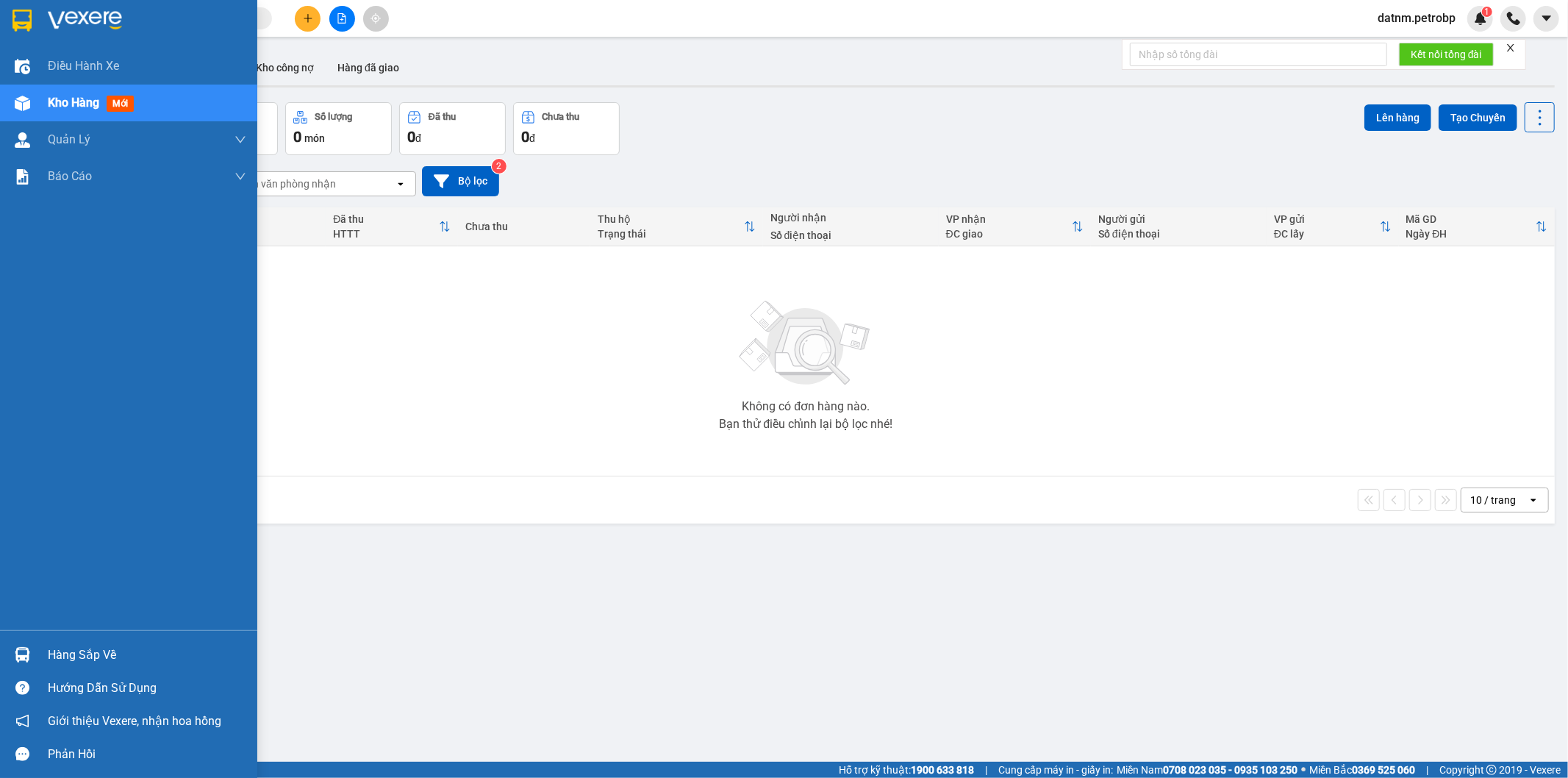
click at [78, 644] on div "Hàng sắp về" at bounding box center [147, 655] width 198 height 22
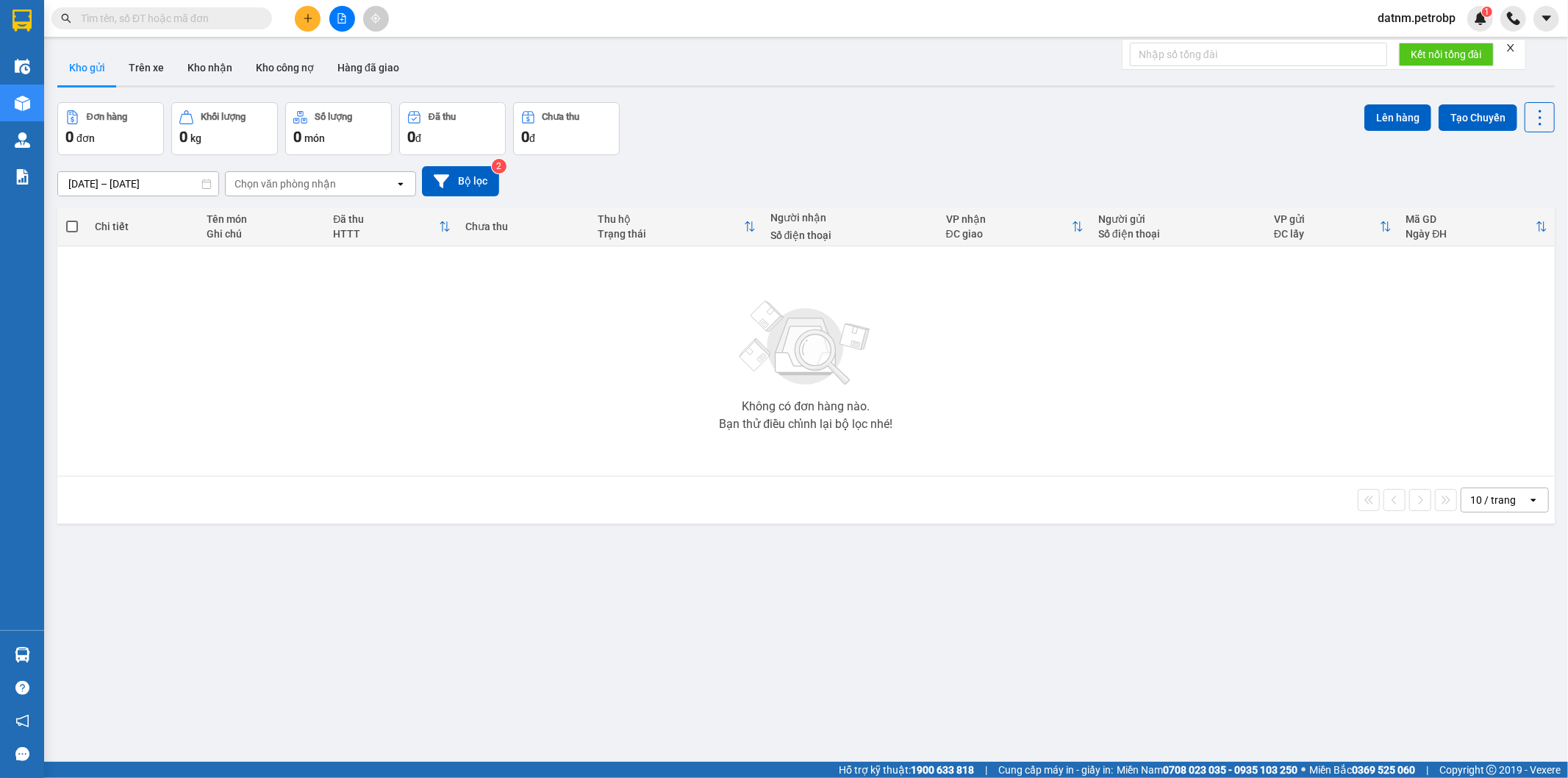
click at [953, 705] on section "Kết quả tìm kiếm ( 0 ) Bộ lọc No Data datnm.petrobp 1 Điều hành xe Kho hàng mới…" at bounding box center [784, 389] width 1568 height 778
click at [83, 60] on button "Kho gửi" at bounding box center [87, 67] width 60 height 35
click at [227, 67] on button "Kho nhận" at bounding box center [209, 67] width 68 height 35
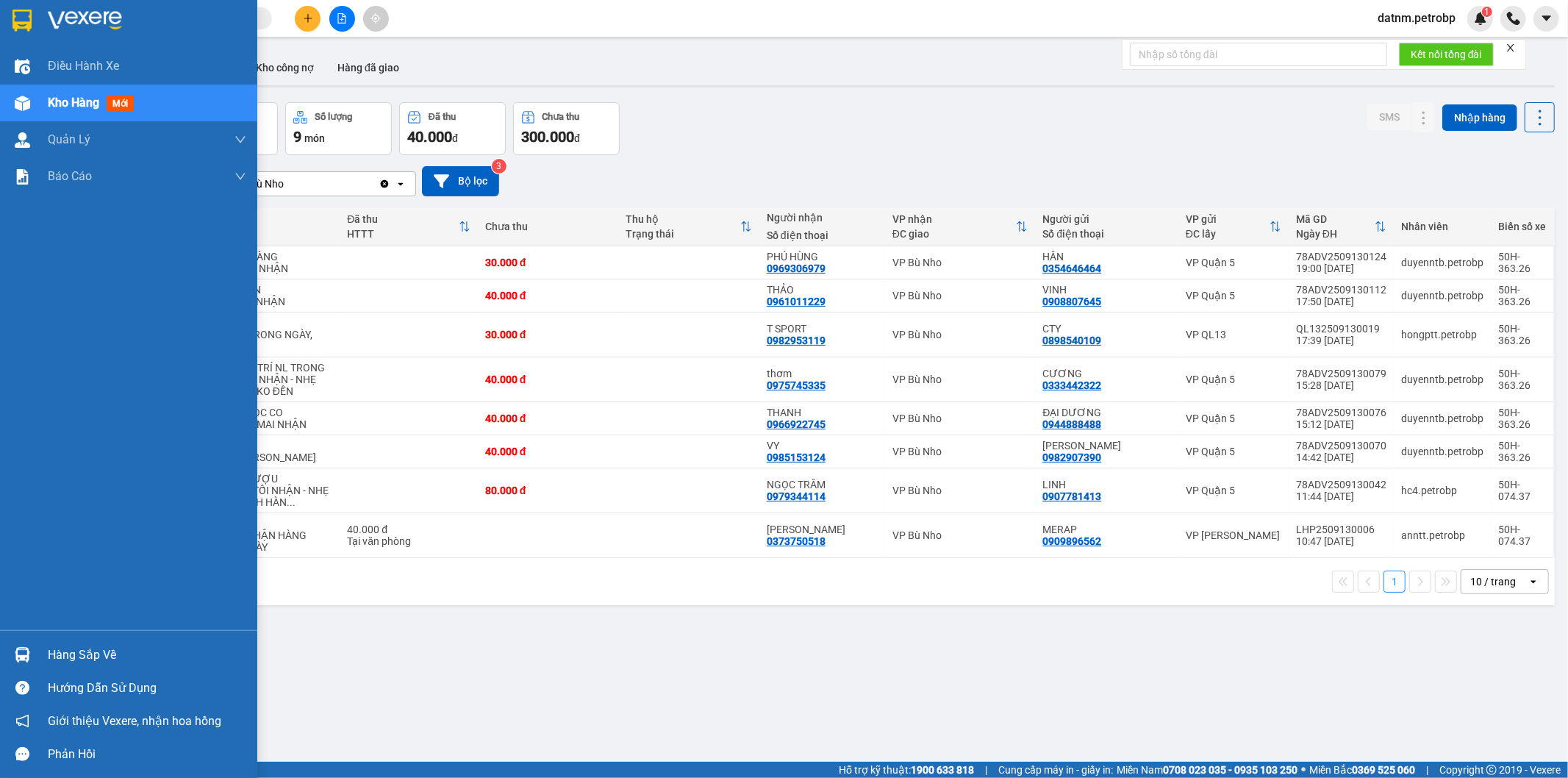
click at [97, 658] on div "Hàng sắp về" at bounding box center [147, 655] width 198 height 22
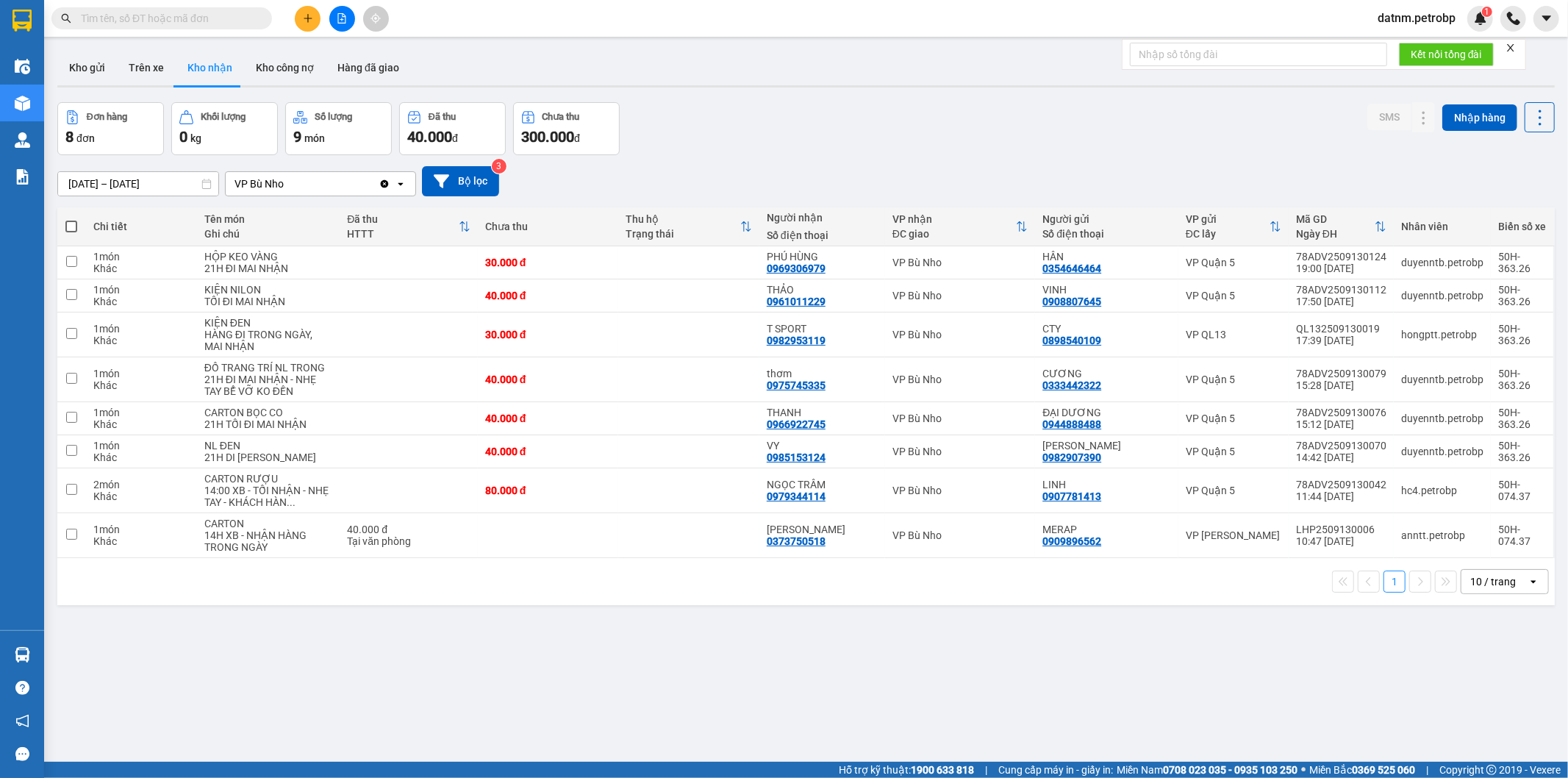
click at [825, 660] on section "Kết quả tìm kiếm ( 0 ) Bộ lọc No Data datnm.petrobp 1 Điều hành xe Kho hàng mới…" at bounding box center [784, 389] width 1568 height 778
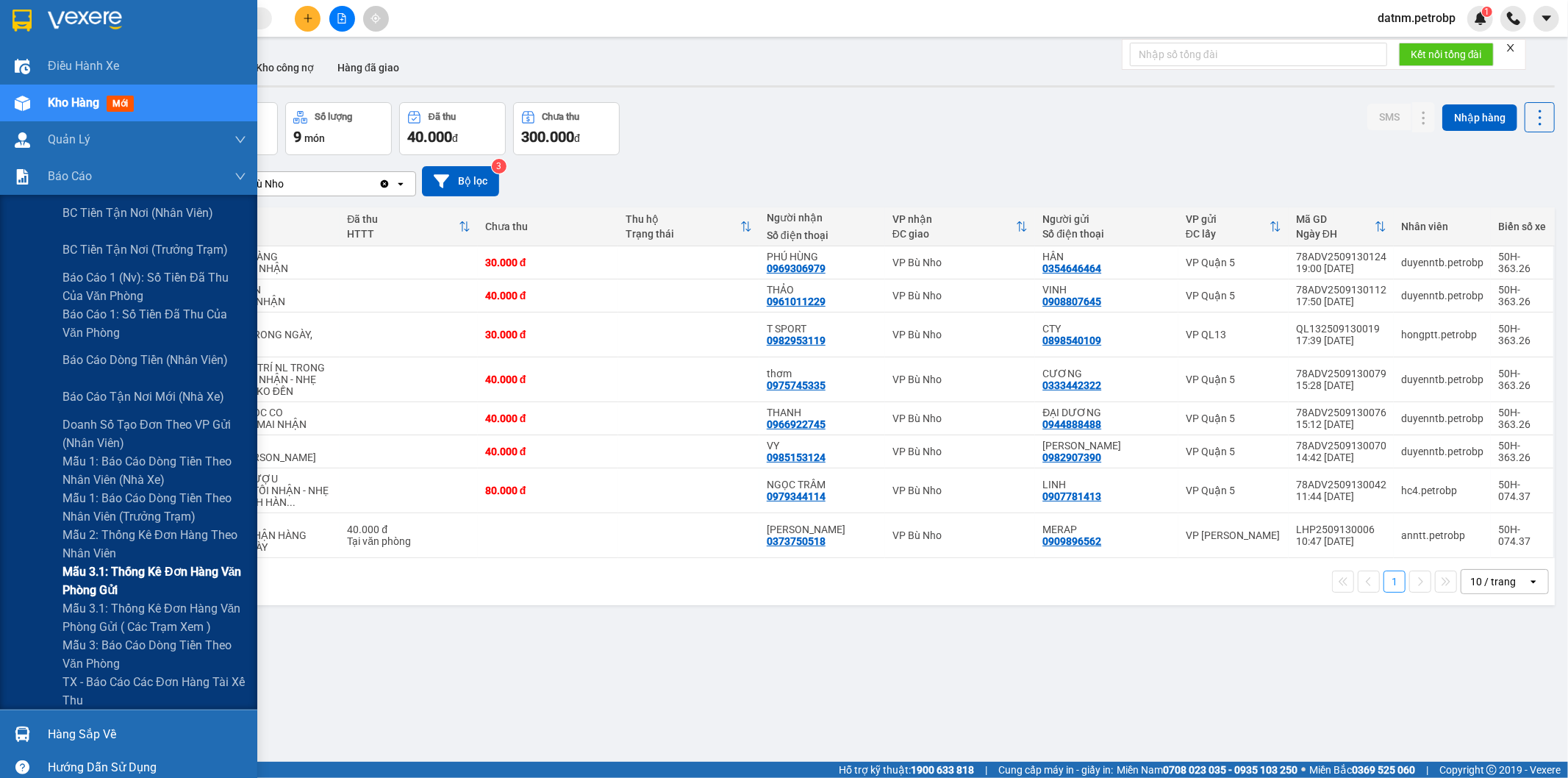
click at [134, 568] on span "Mẫu 3.1: Thống kê đơn hàng văn phòng gửi" at bounding box center [154, 581] width 184 height 37
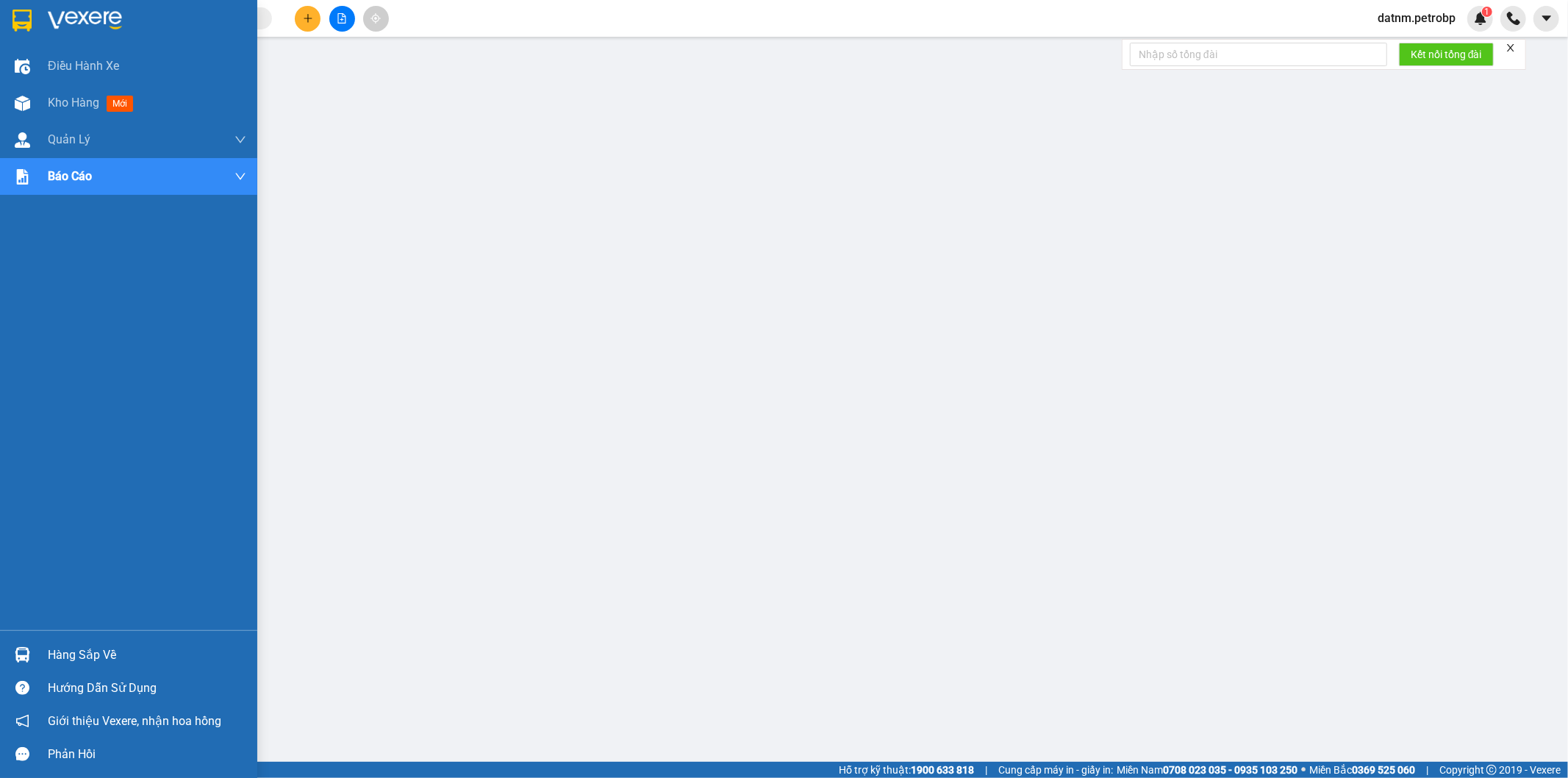
click at [83, 652] on div "Hàng sắp về" at bounding box center [147, 655] width 198 height 22
click at [62, 98] on span "Kho hàng" at bounding box center [73, 102] width 51 height 14
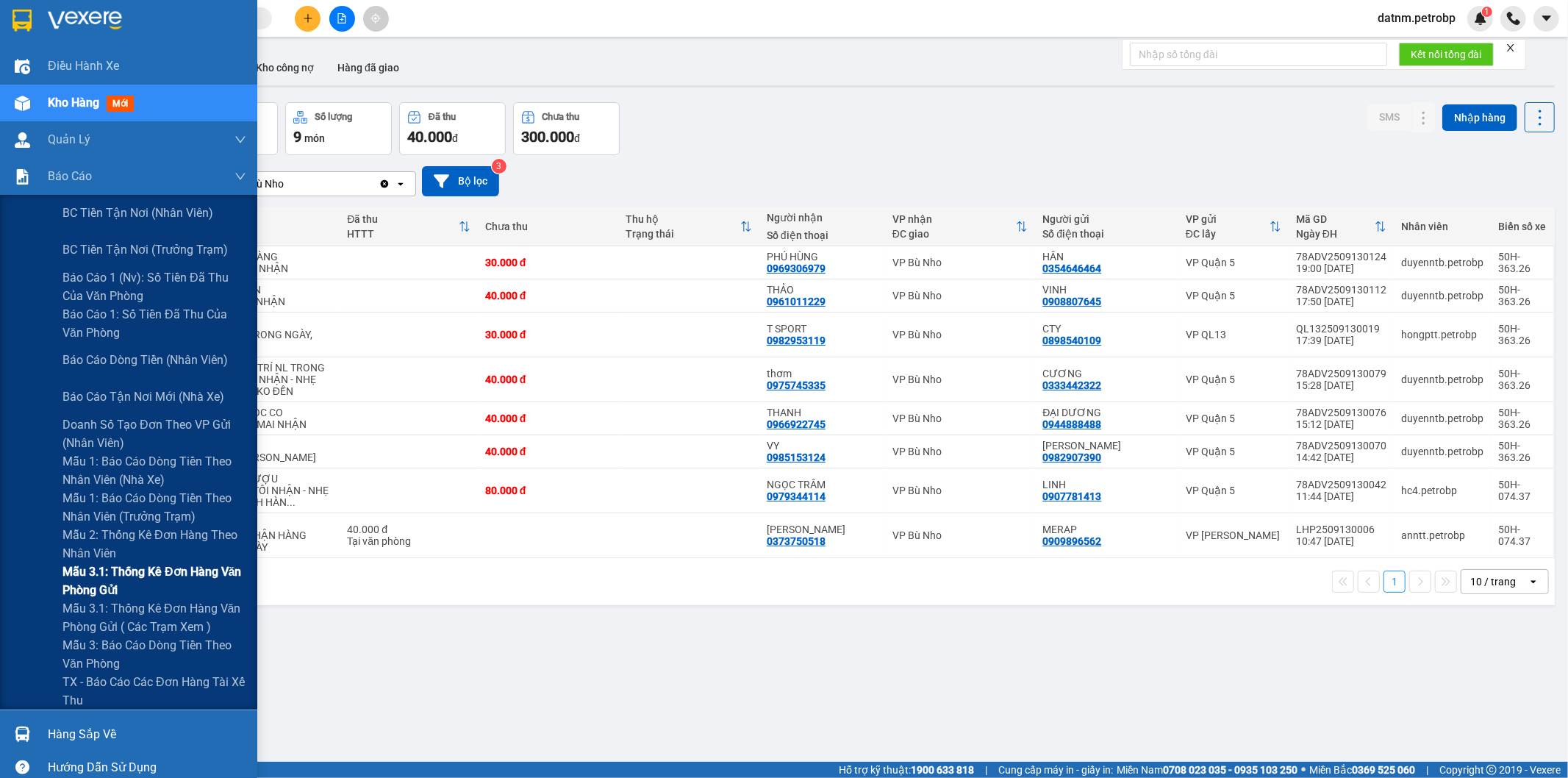
click at [138, 586] on span "Mẫu 3.1: Thống kê đơn hàng văn phòng gửi" at bounding box center [154, 581] width 184 height 37
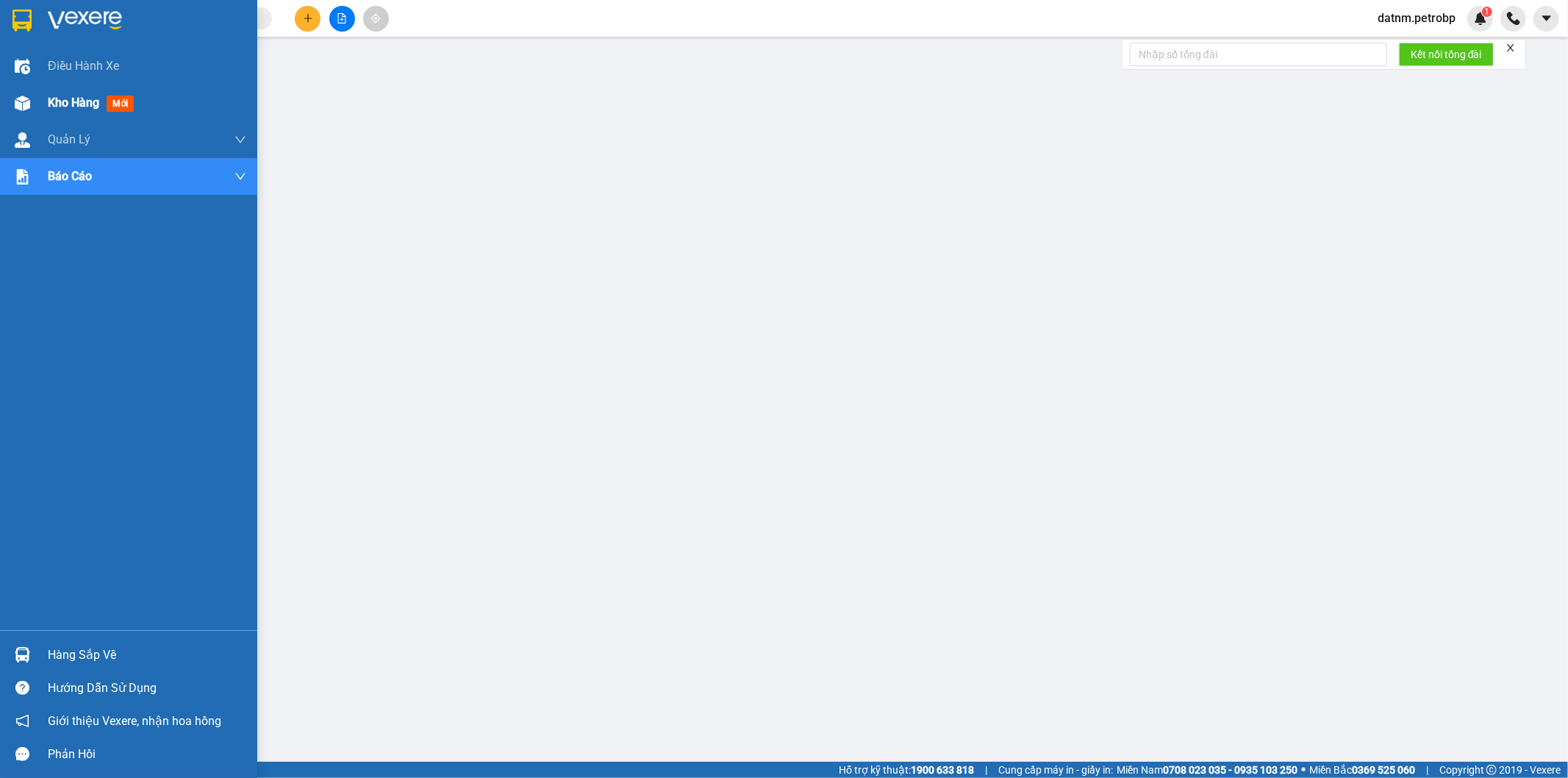
click at [52, 96] on span "Kho hàng" at bounding box center [73, 102] width 51 height 14
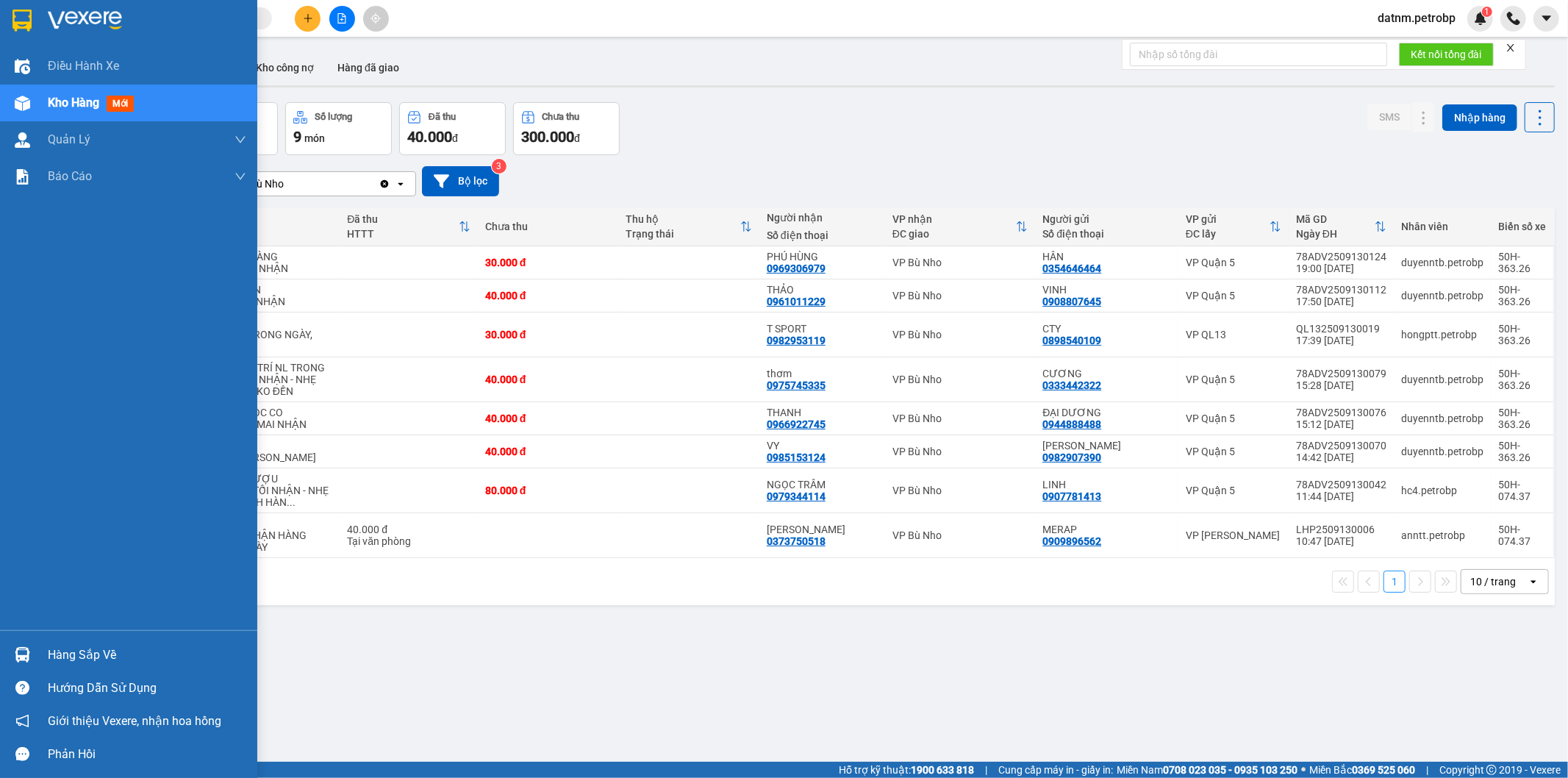
click at [70, 660] on div "Hàng sắp về" at bounding box center [147, 655] width 198 height 22
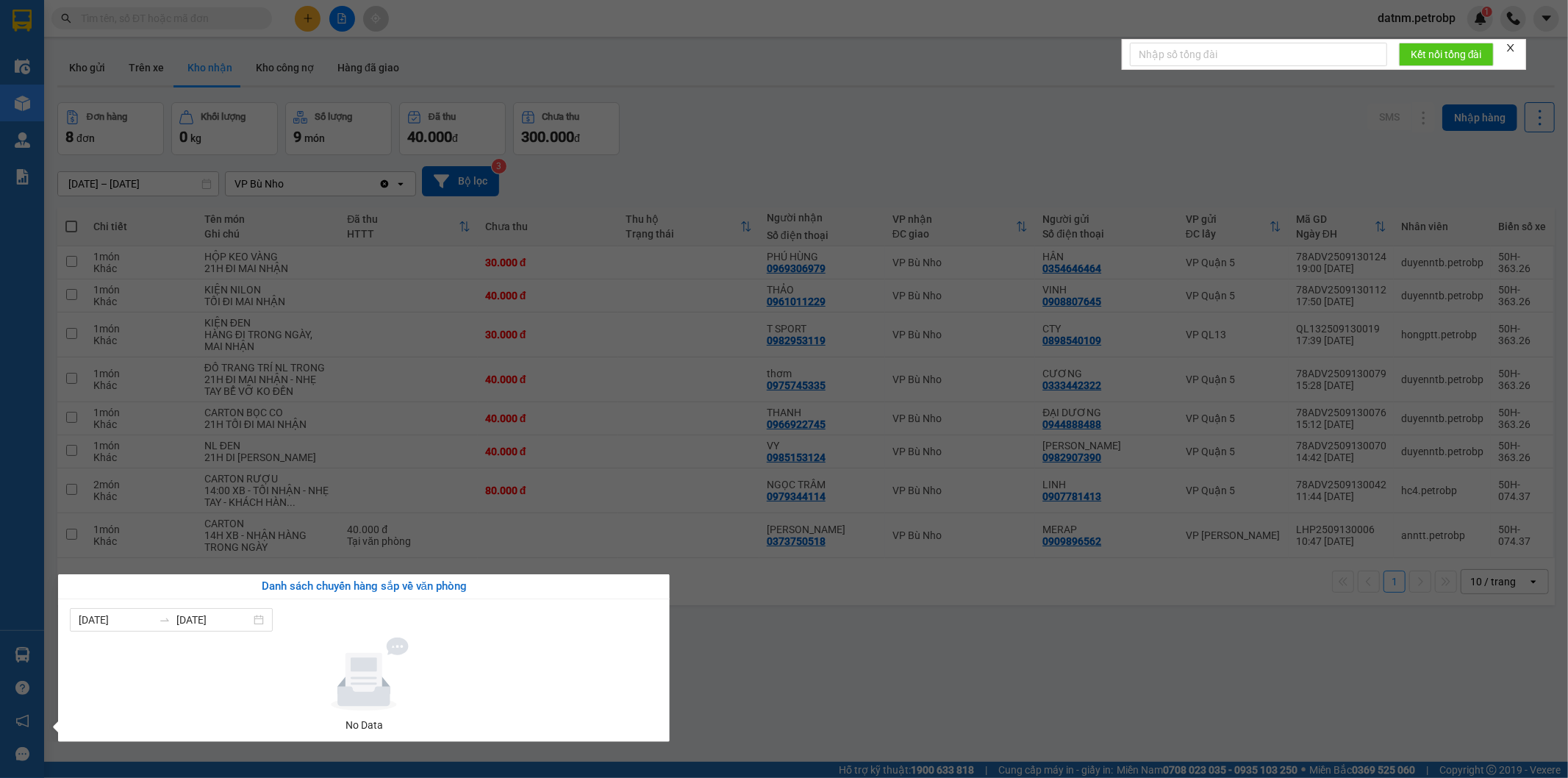
click at [728, 701] on section "Kết quả tìm kiếm ( 0 ) Bộ lọc No Data datnm.petrobp 1 Điều hành xe Kho hàng mới…" at bounding box center [784, 389] width 1568 height 778
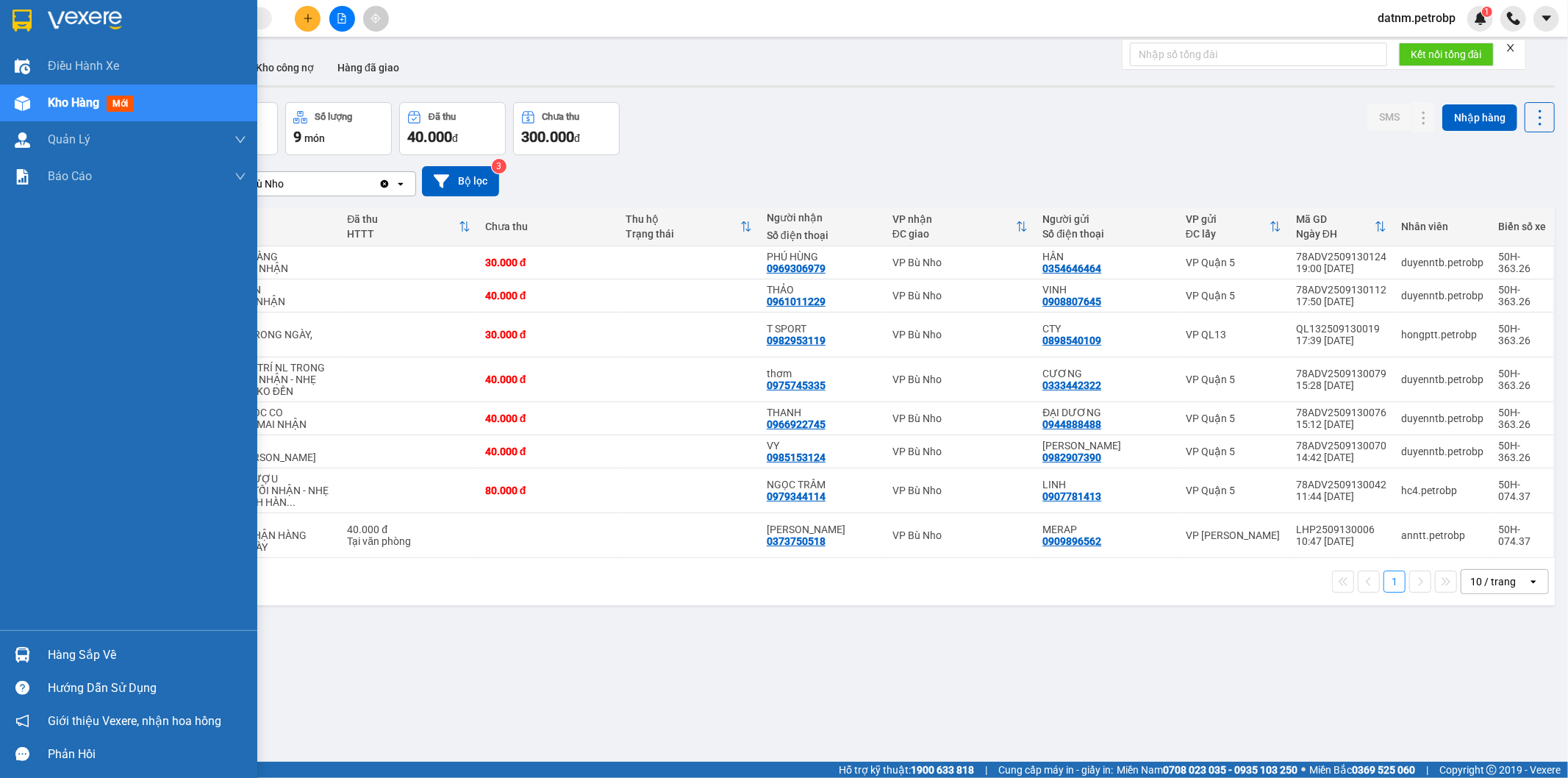
click at [101, 646] on div "Hàng sắp về" at bounding box center [147, 655] width 198 height 22
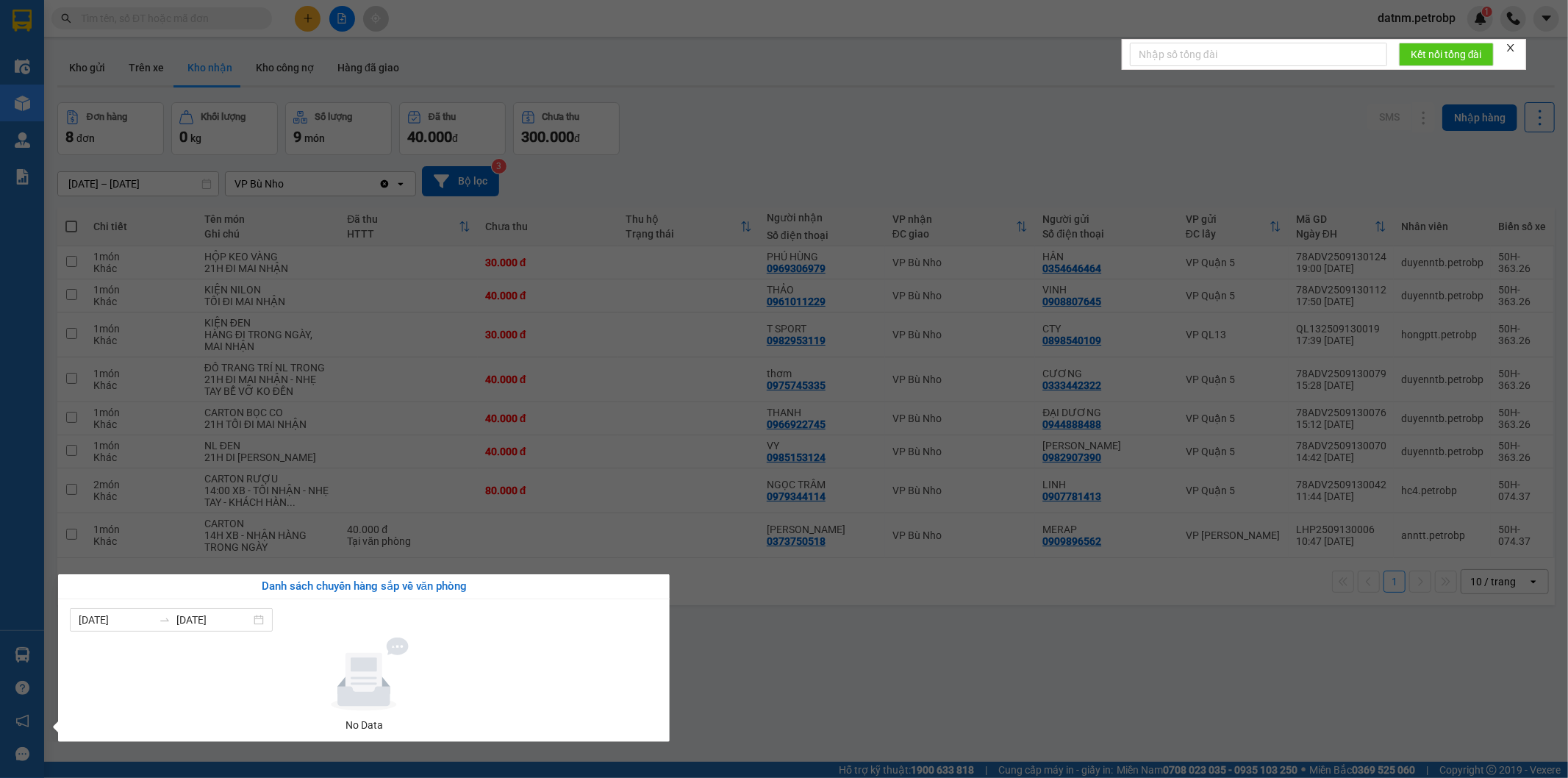
click at [769, 684] on section "Kết quả tìm kiếm ( 0 ) Bộ lọc No Data datnm.petrobp 1 Điều hành xe Kho hàng mới…" at bounding box center [784, 389] width 1568 height 778
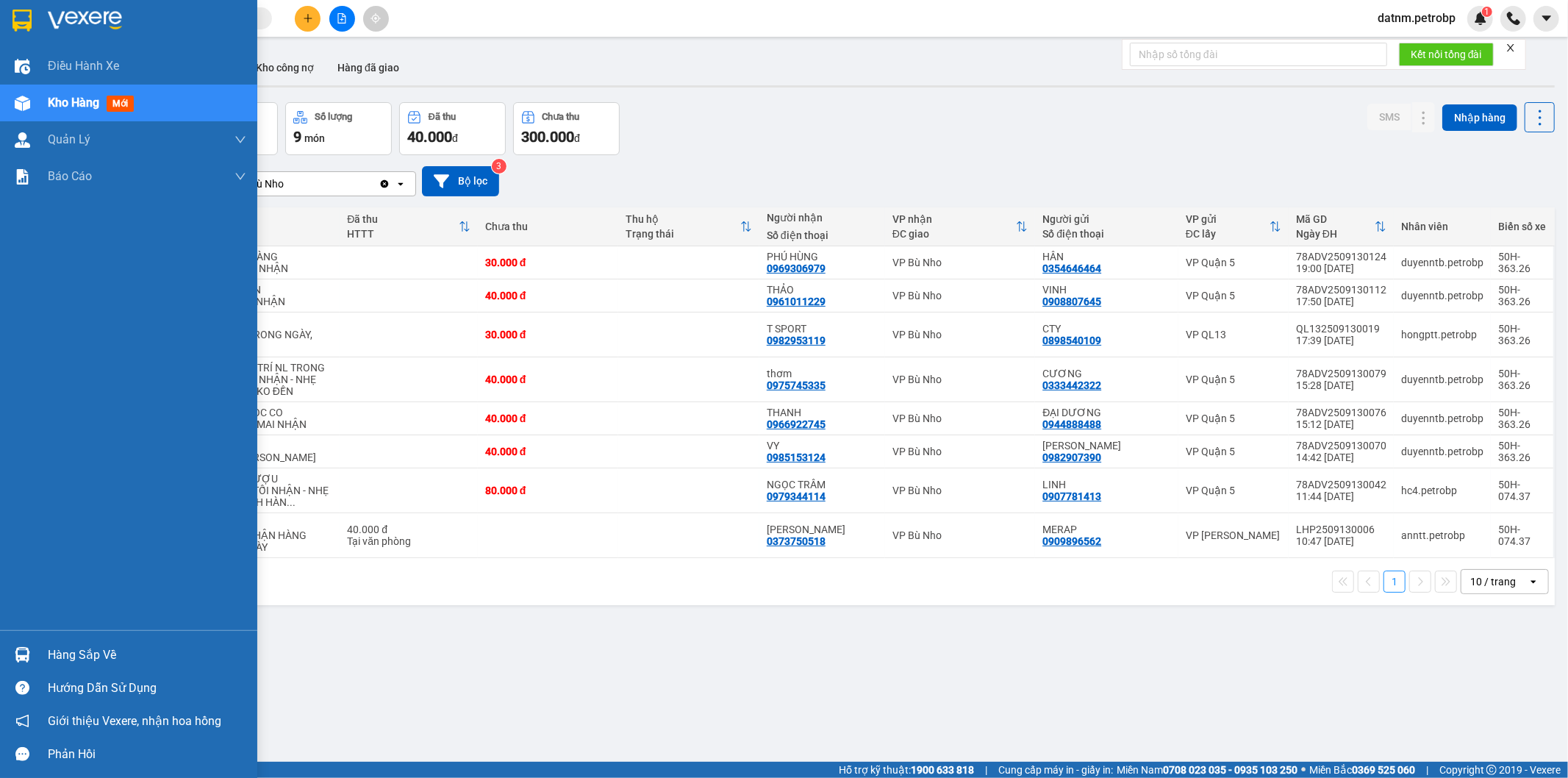
click at [69, 652] on div "Hàng sắp về" at bounding box center [147, 655] width 198 height 22
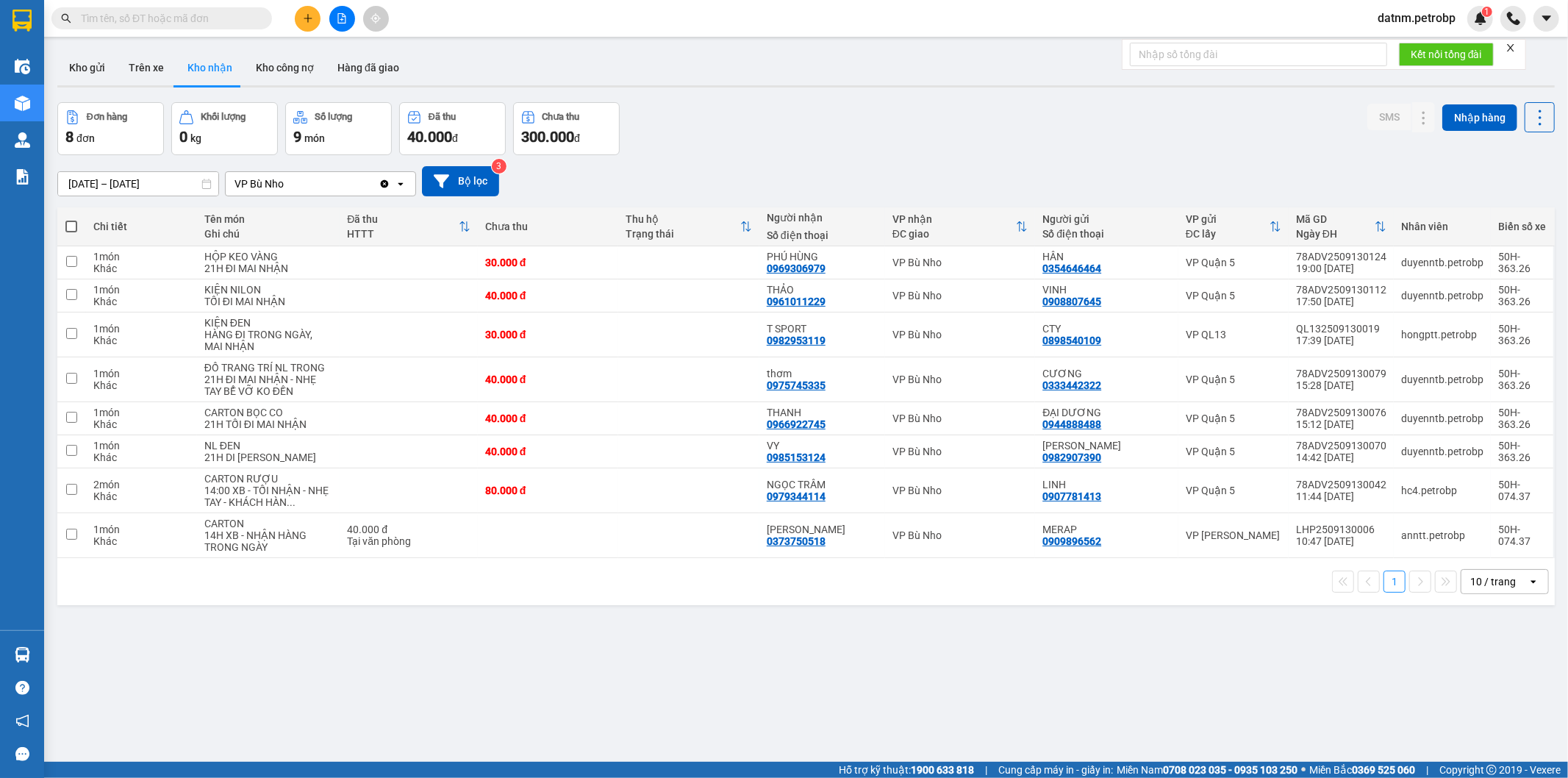
click at [706, 670] on section "Kết quả tìm kiếm ( 0 ) Bộ lọc No Data datnm.petrobp 1 Điều hành xe Kho hàng mới…" at bounding box center [784, 389] width 1568 height 778
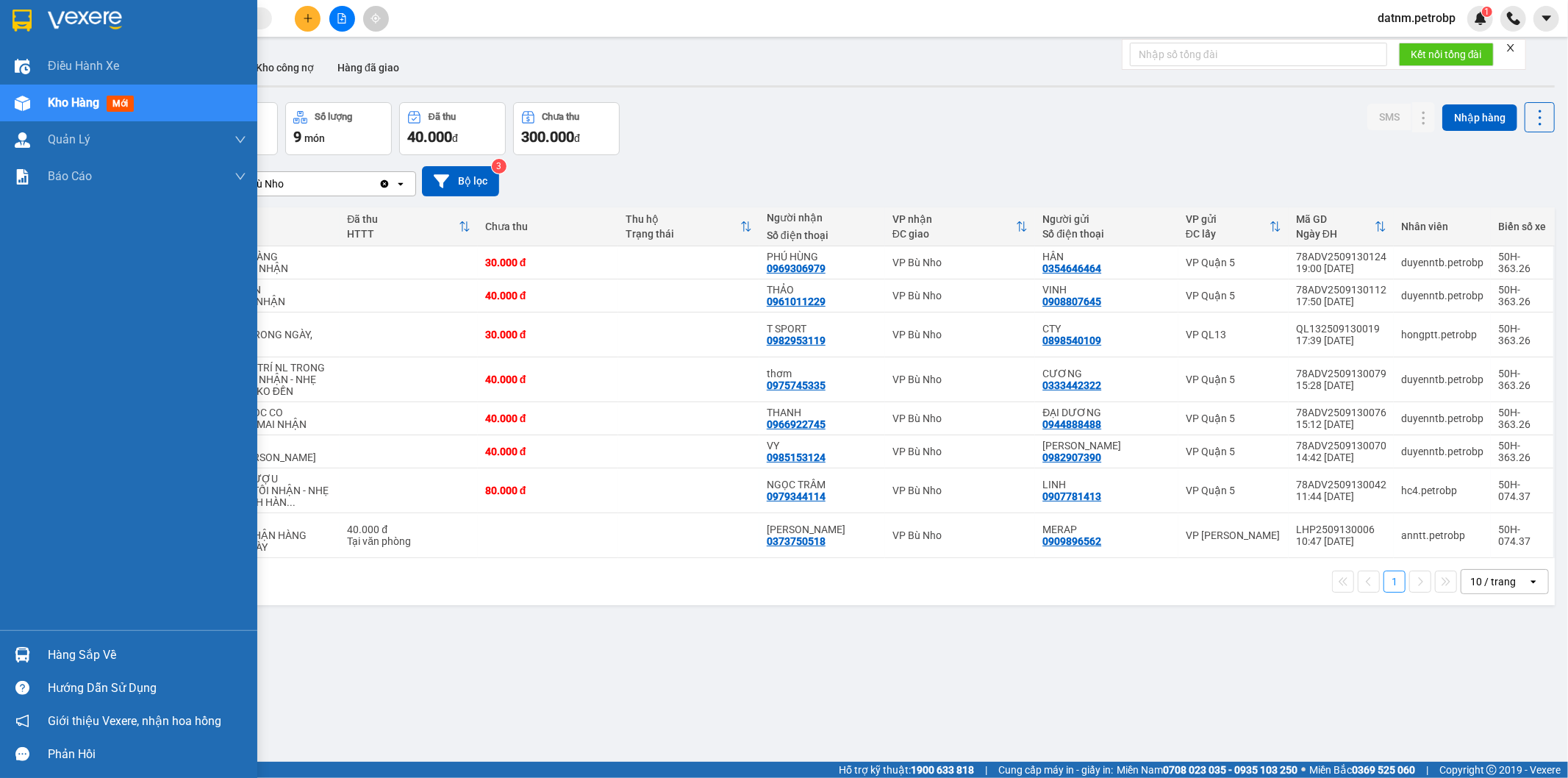
click at [110, 647] on div "Hàng sắp về" at bounding box center [147, 655] width 198 height 22
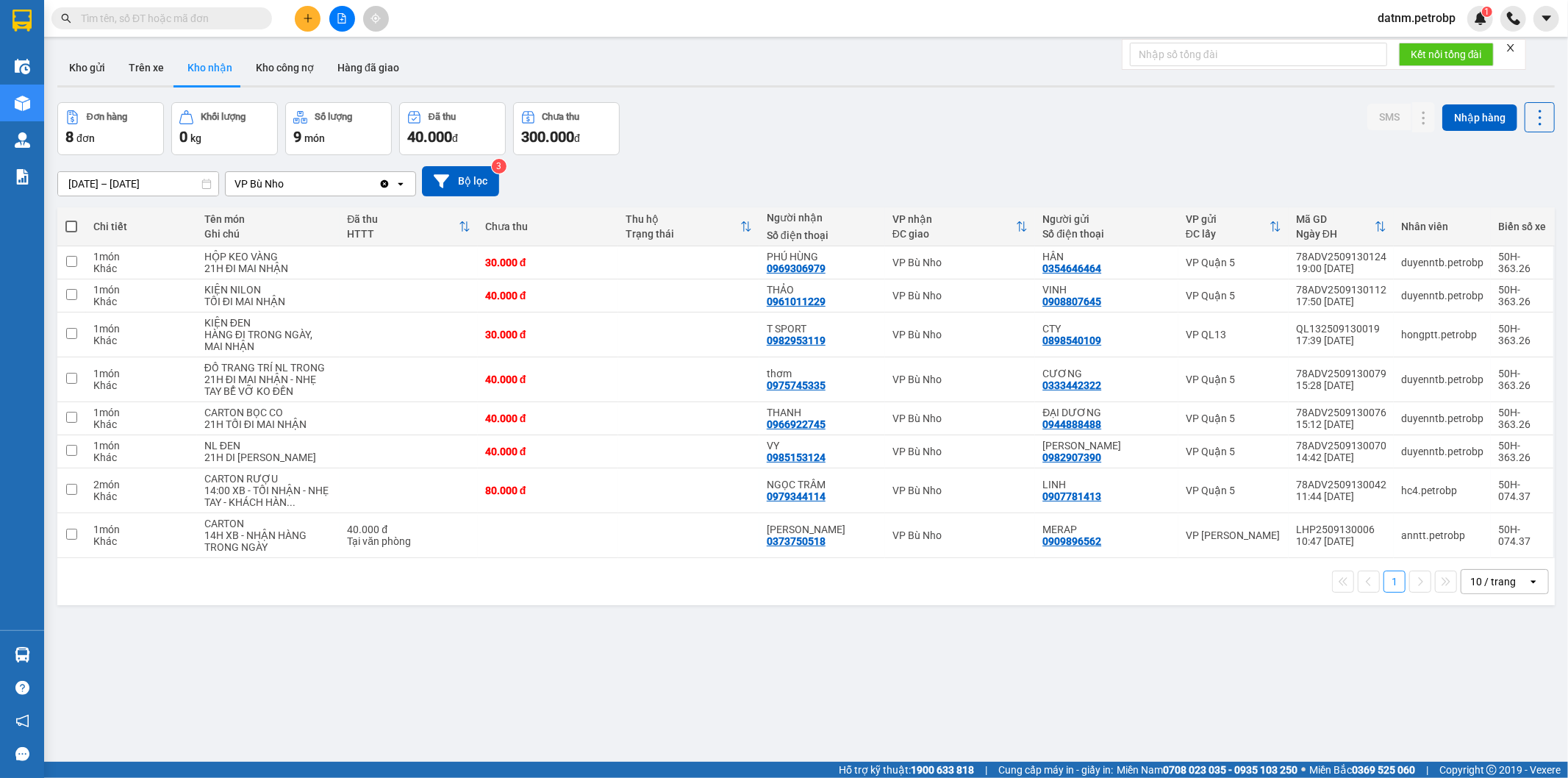
click at [805, 701] on section "Kết quả tìm kiếm ( 0 ) Bộ lọc No Data datnm.petrobp 1 Điều hành xe Kho hàng mới…" at bounding box center [784, 389] width 1568 height 778
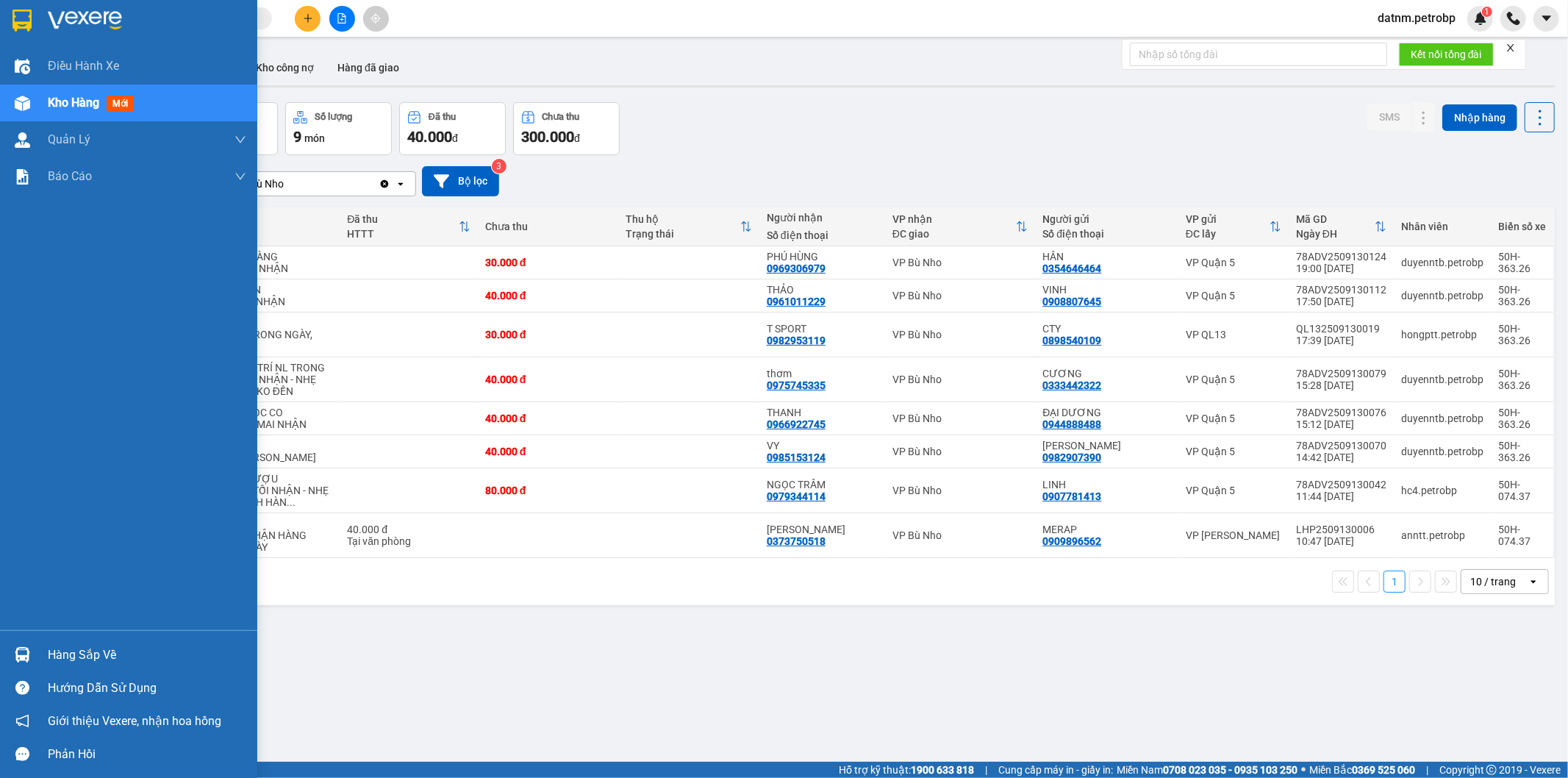
click at [77, 657] on div "Hàng sắp về" at bounding box center [147, 655] width 198 height 22
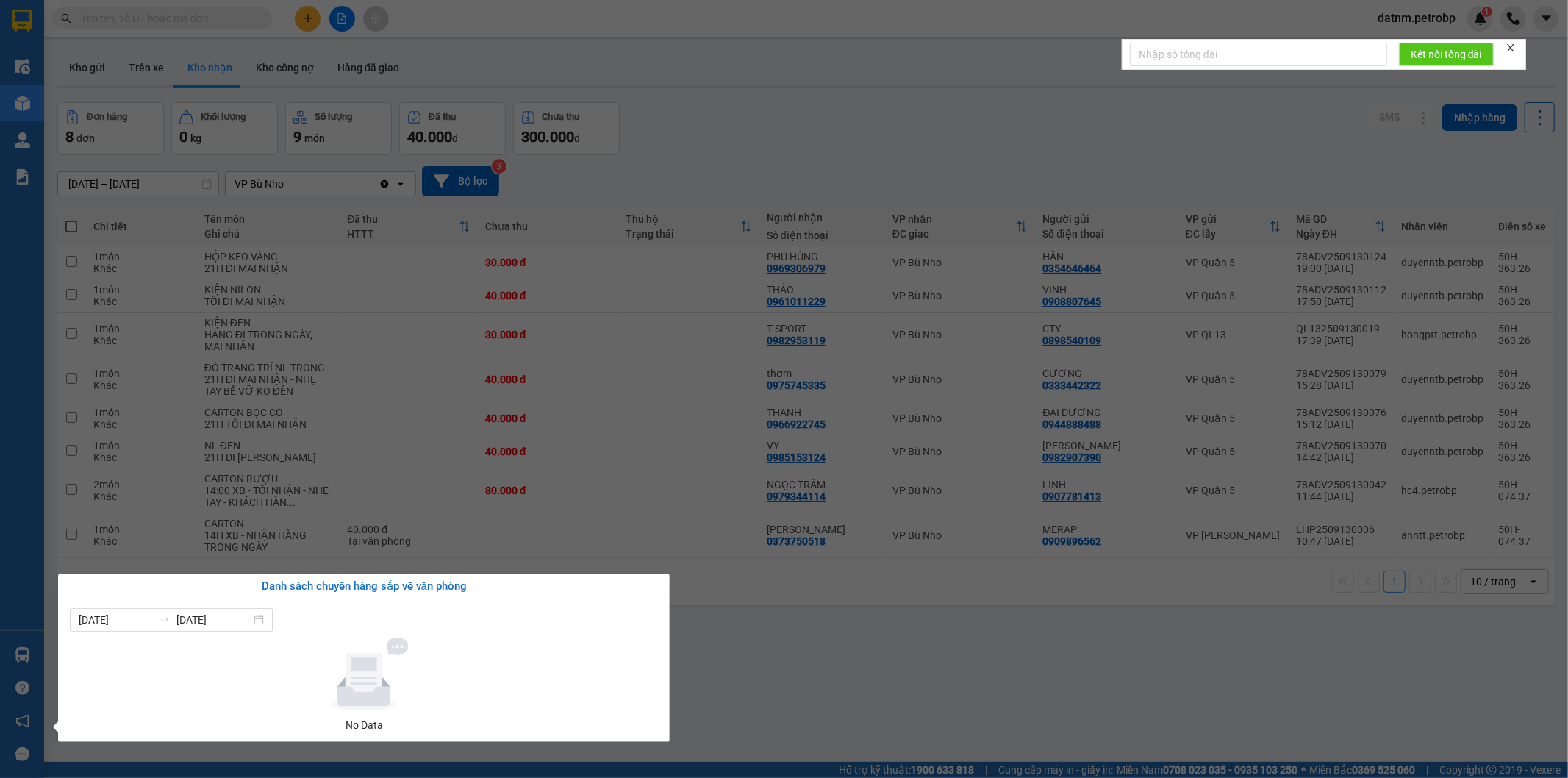
click at [792, 687] on section "Kết quả tìm kiếm ( 0 ) Bộ lọc No Data datnm.petrobp 1 Điều hành xe Kho hàng mới…" at bounding box center [784, 389] width 1568 height 778
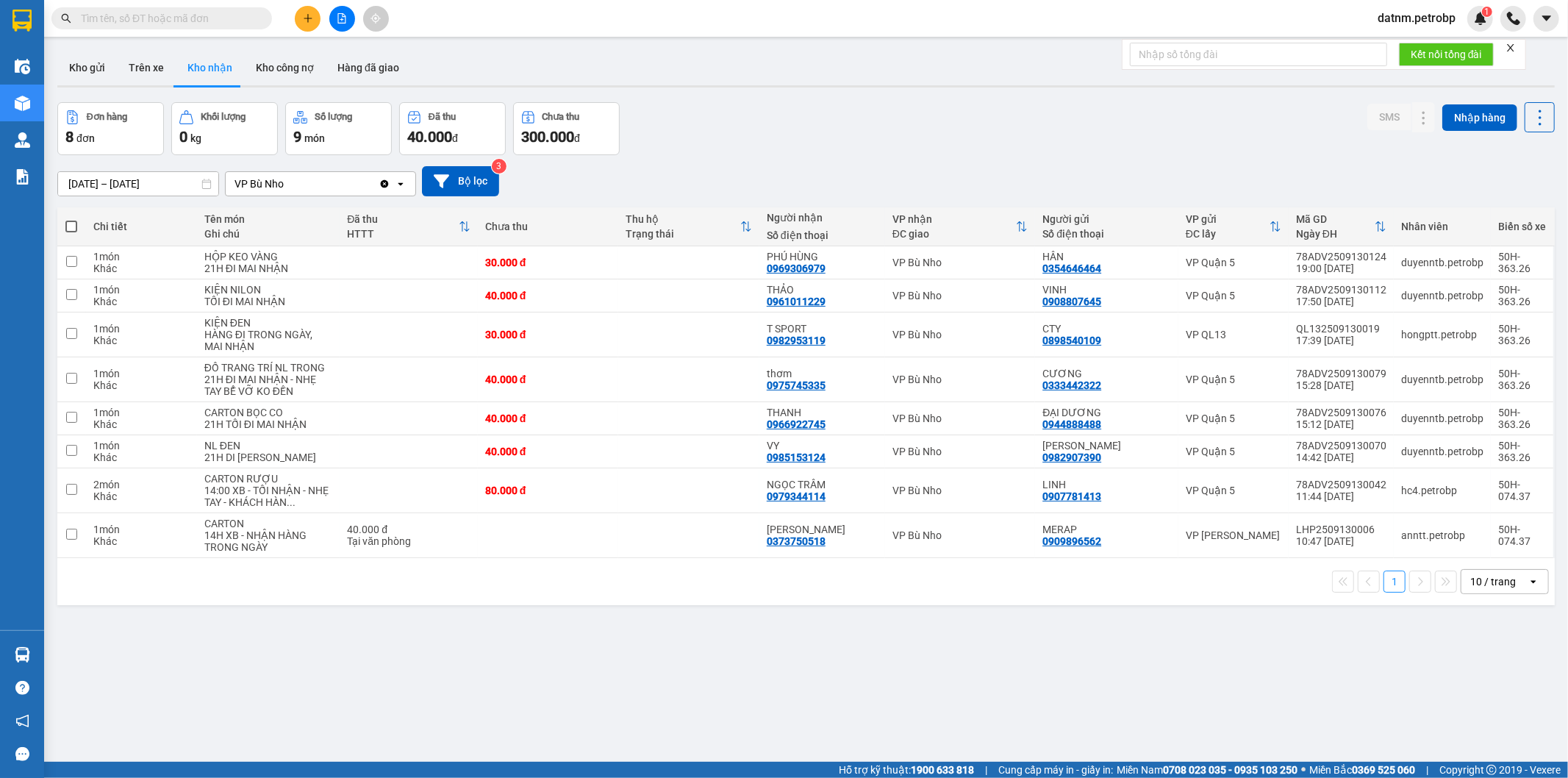
click at [1406, 9] on span "datnm.petrobp" at bounding box center [1416, 18] width 101 height 19
click at [1420, 44] on span "Đăng xuất" at bounding box center [1423, 45] width 72 height 16
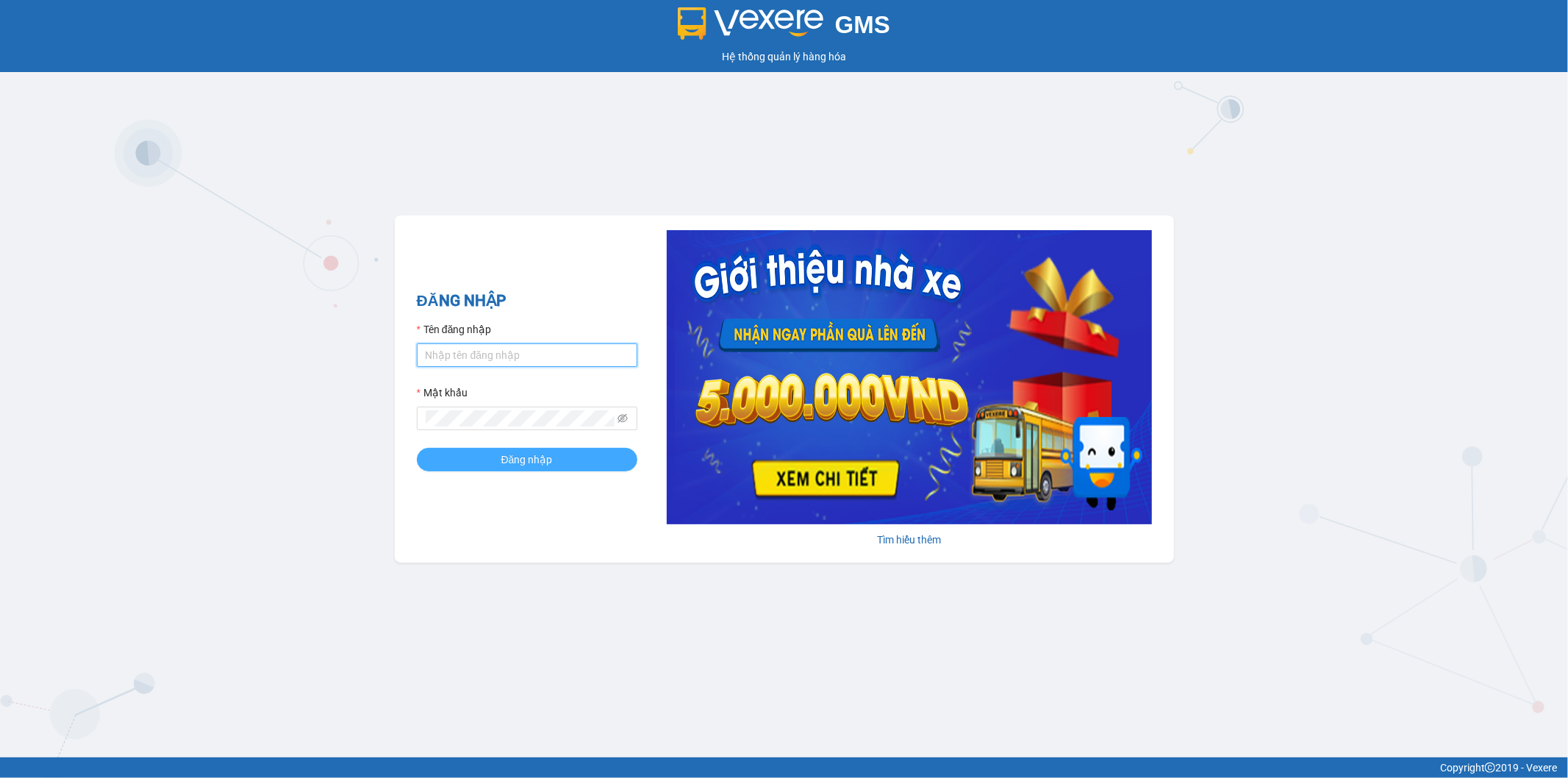
type input "datnm.petrobp"
click at [588, 464] on button "Đăng nhập" at bounding box center [528, 459] width 221 height 24
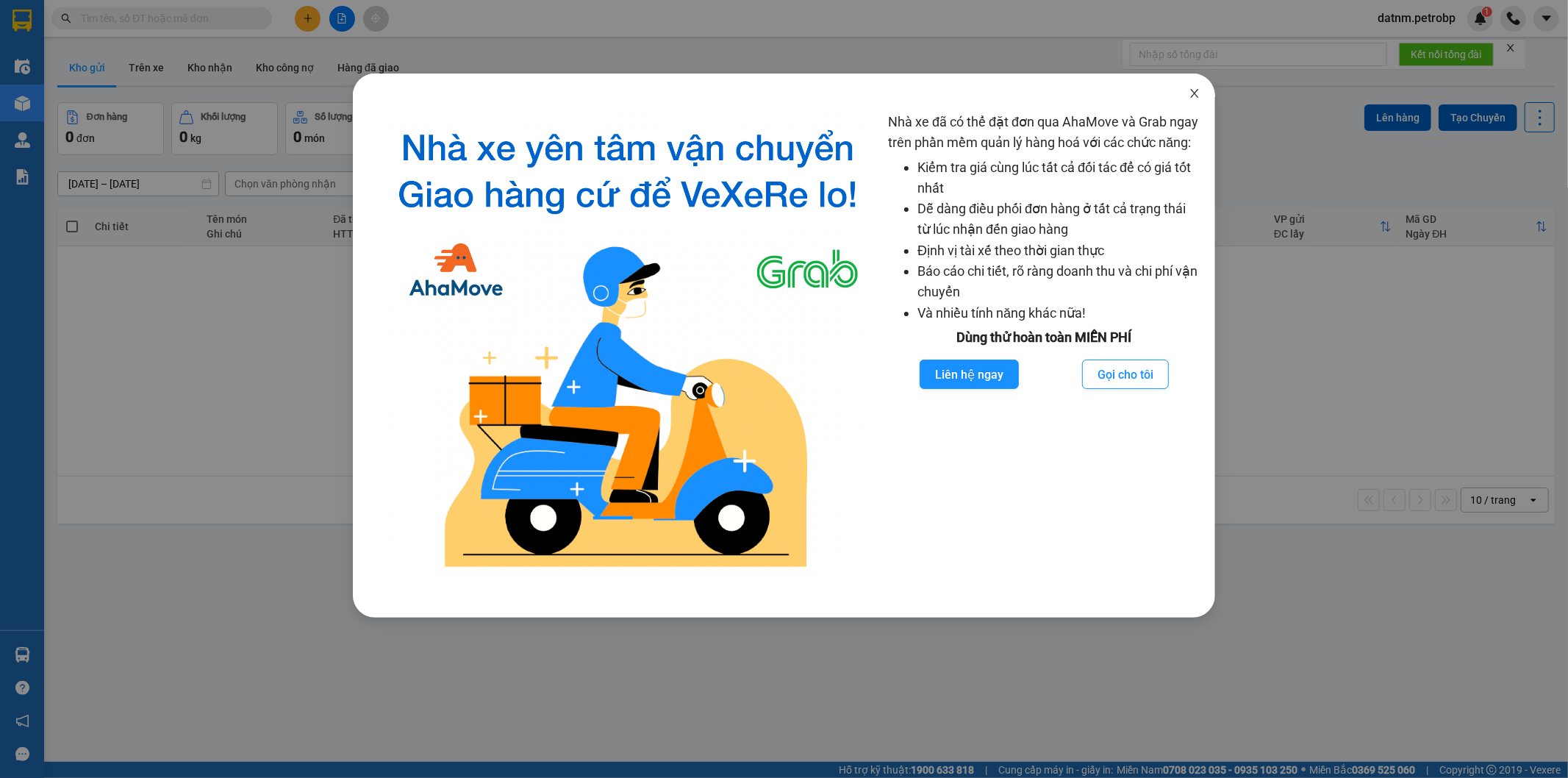
click at [1195, 93] on icon "close" at bounding box center [1195, 94] width 8 height 8
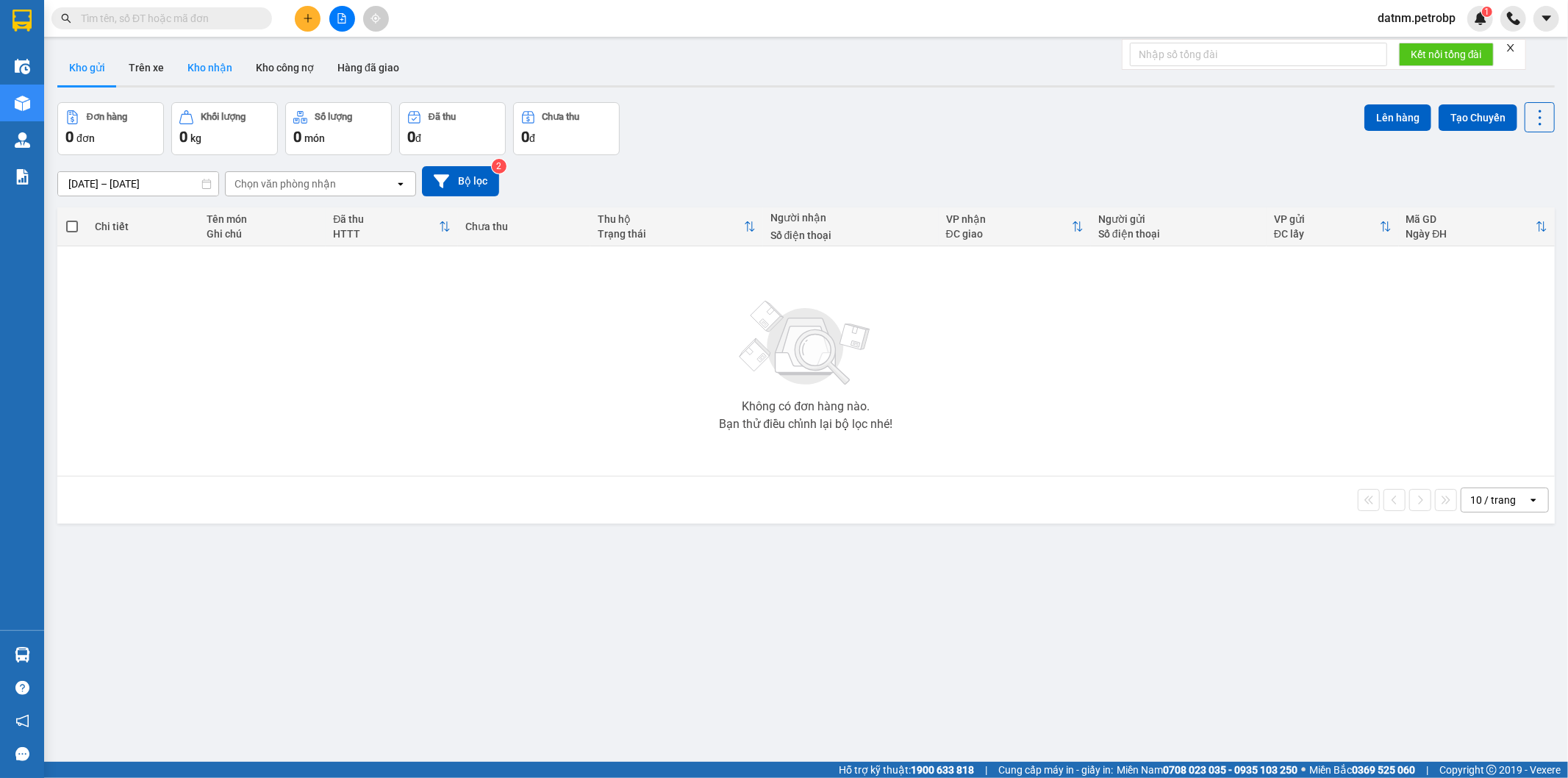
click at [223, 55] on button "Kho nhận" at bounding box center [209, 67] width 68 height 35
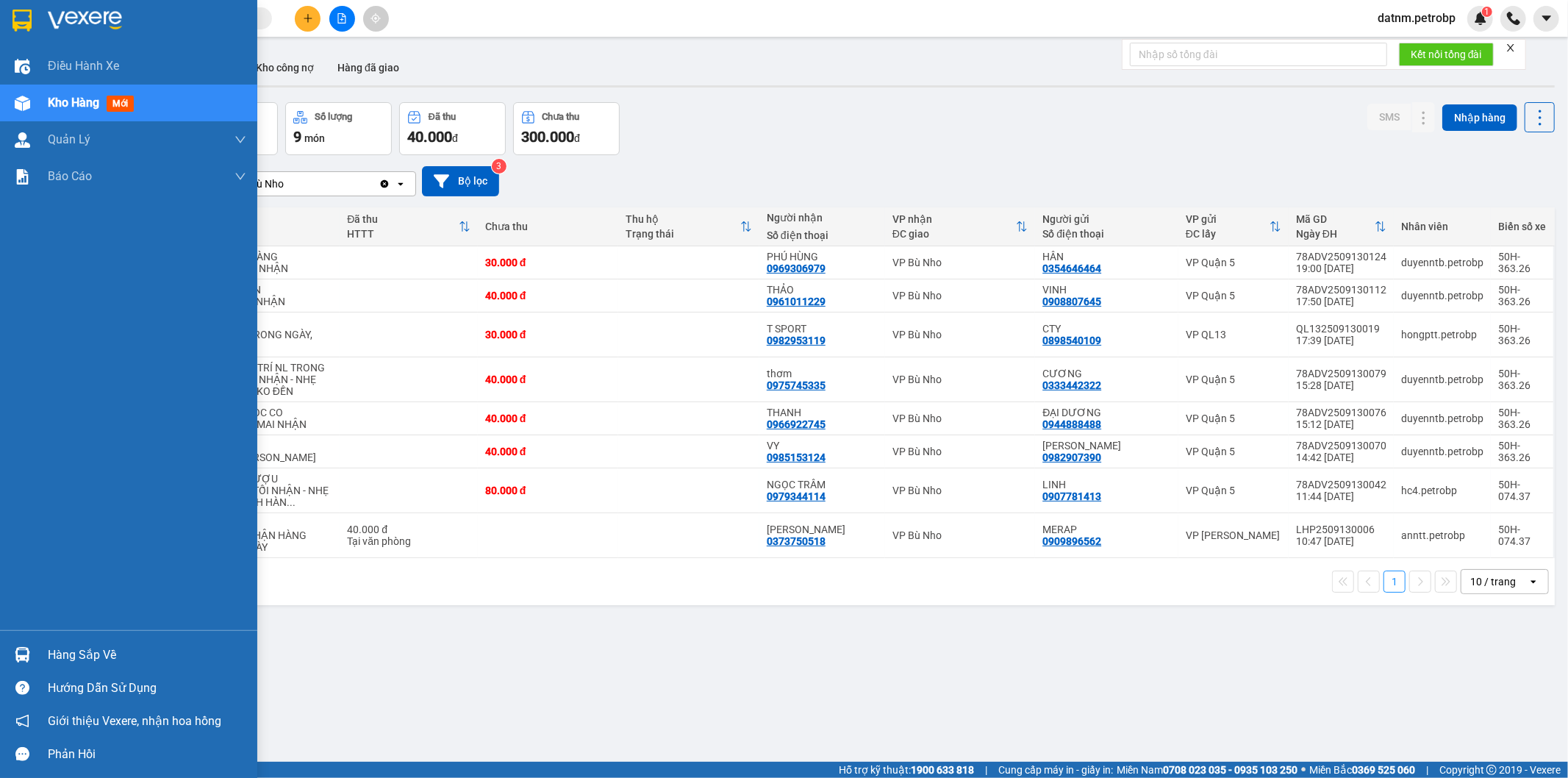
click at [69, 651] on div "Hàng sắp về" at bounding box center [147, 655] width 198 height 22
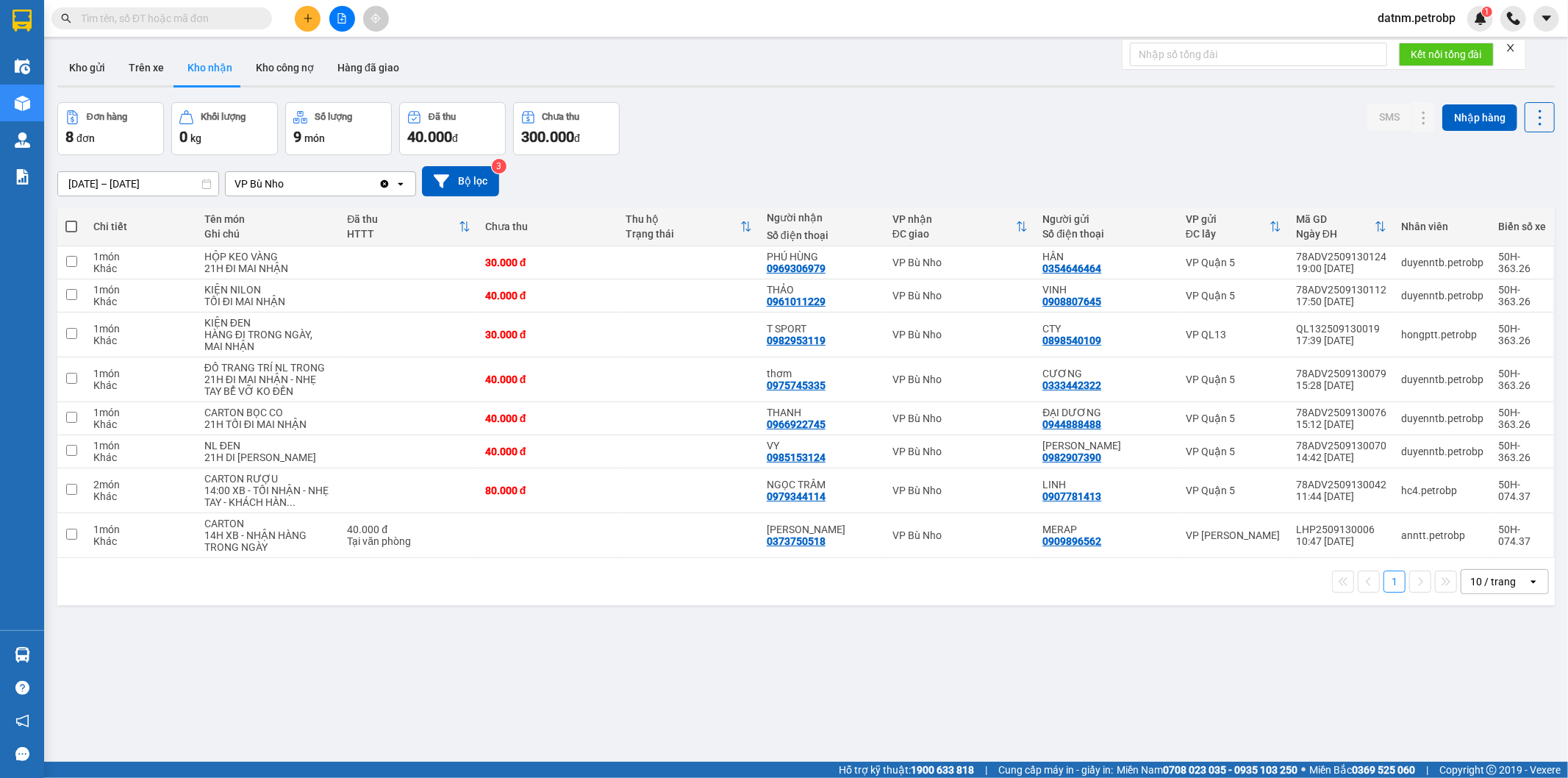
click at [822, 689] on section "Kết quả tìm kiếm ( 0 ) Bộ lọc No Data datnm.petrobp 1 Điều hành xe Kho hàng mới…" at bounding box center [784, 389] width 1568 height 778
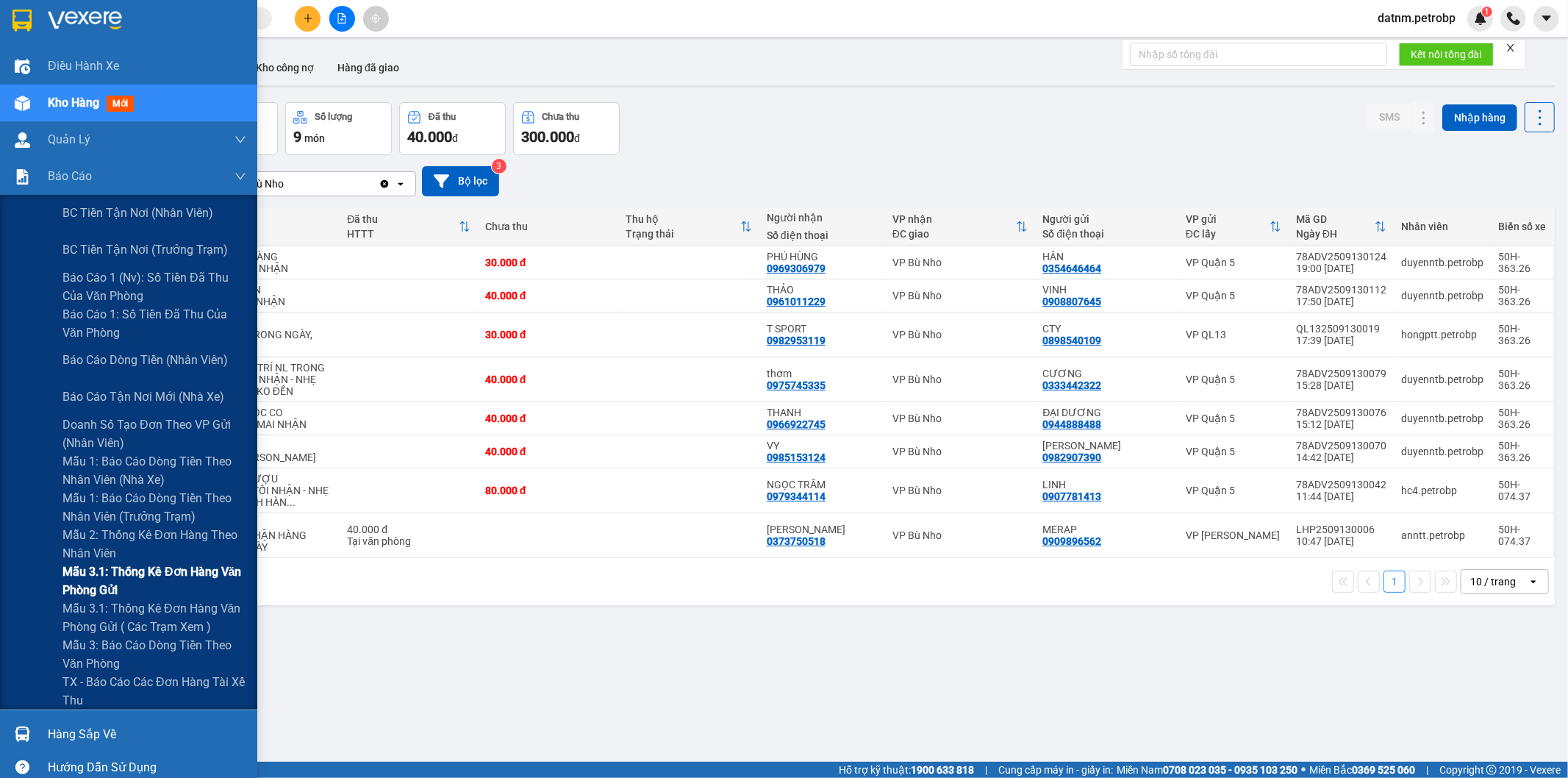
click at [121, 563] on span "Mẫu 3.1: Thống kê đơn hàng văn phòng gửi" at bounding box center [154, 581] width 184 height 37
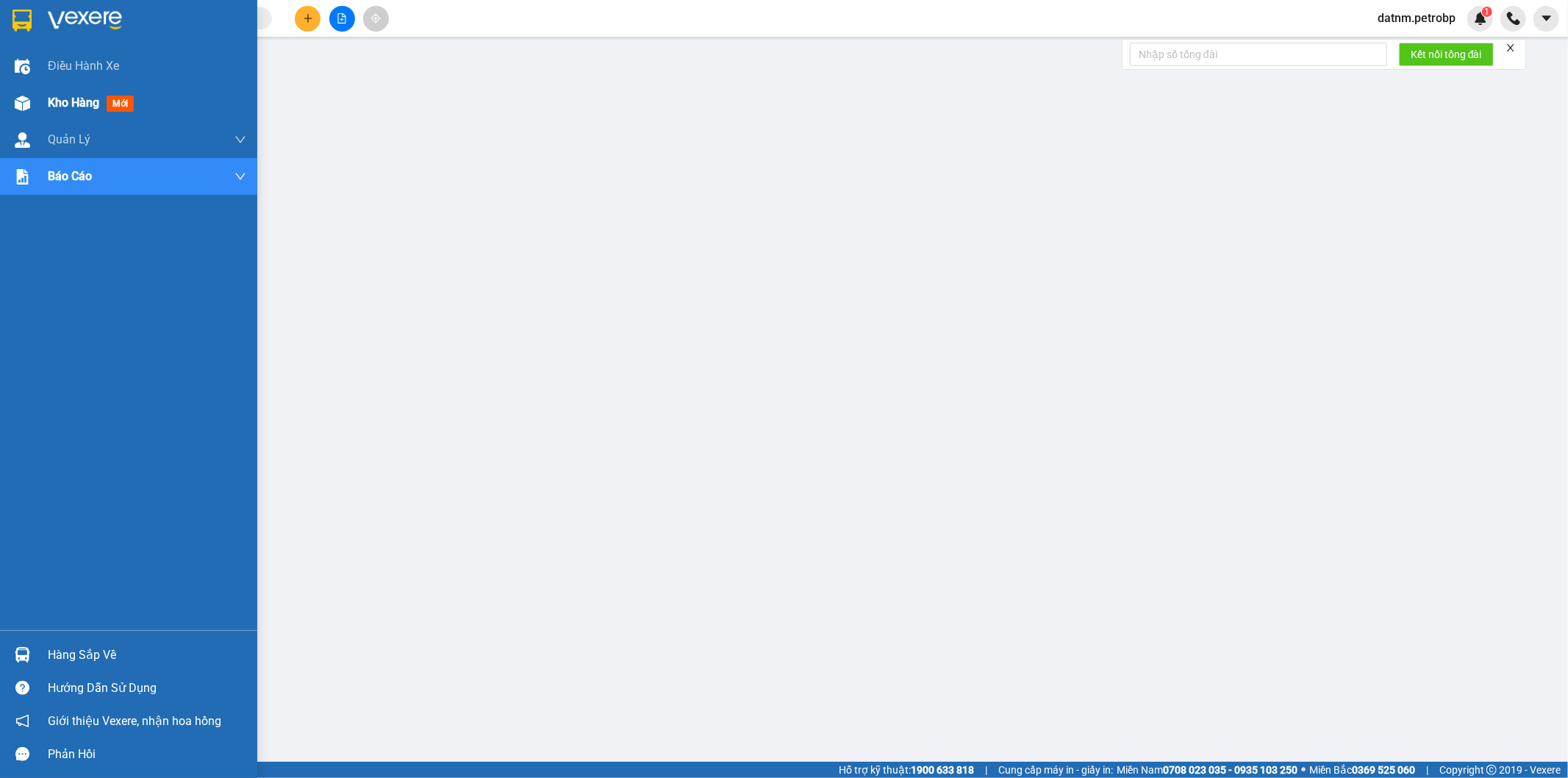
click at [67, 106] on span "Kho hàng" at bounding box center [73, 102] width 51 height 14
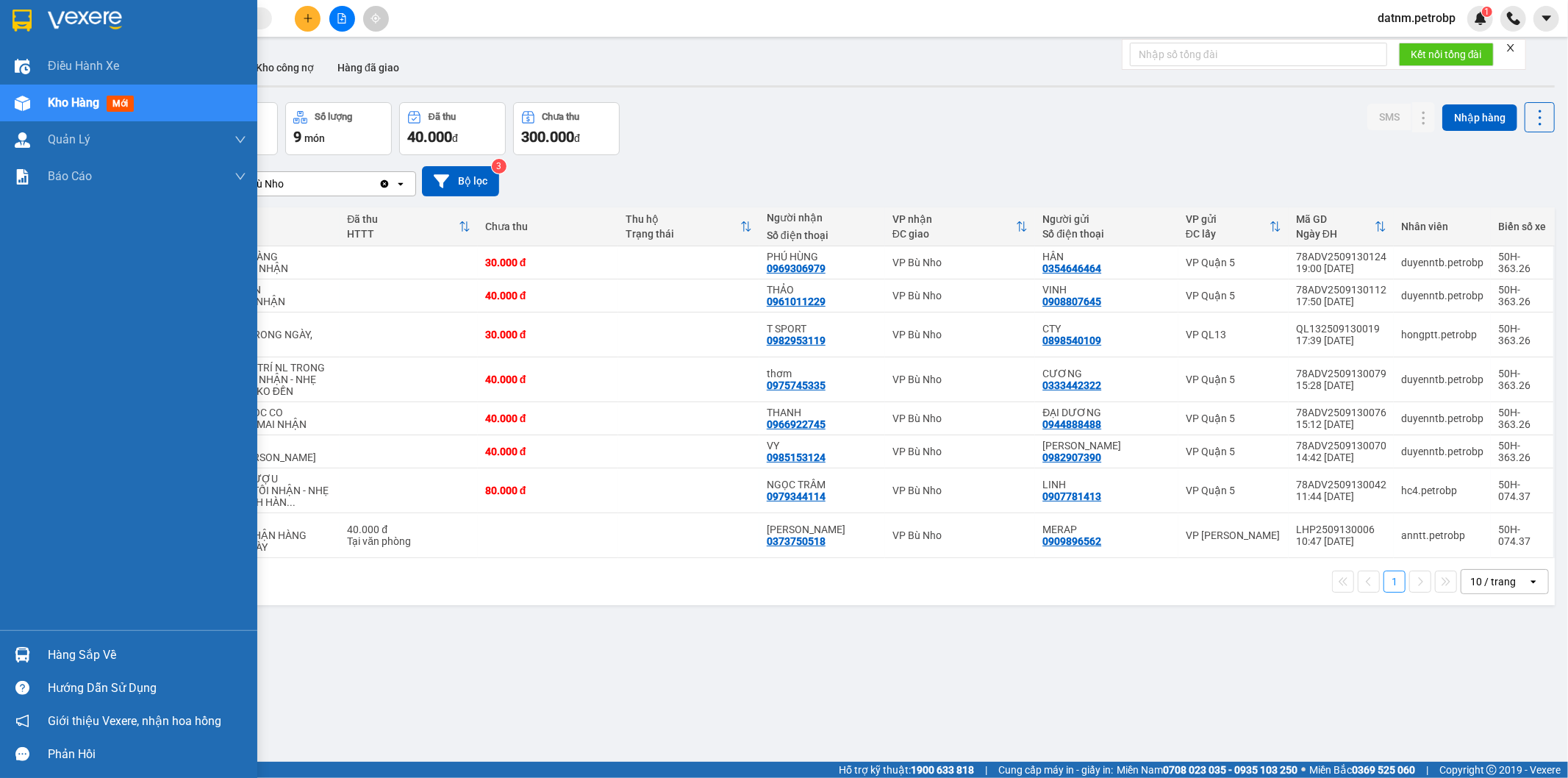
click at [82, 646] on div "Hàng sắp về" at bounding box center [147, 655] width 198 height 22
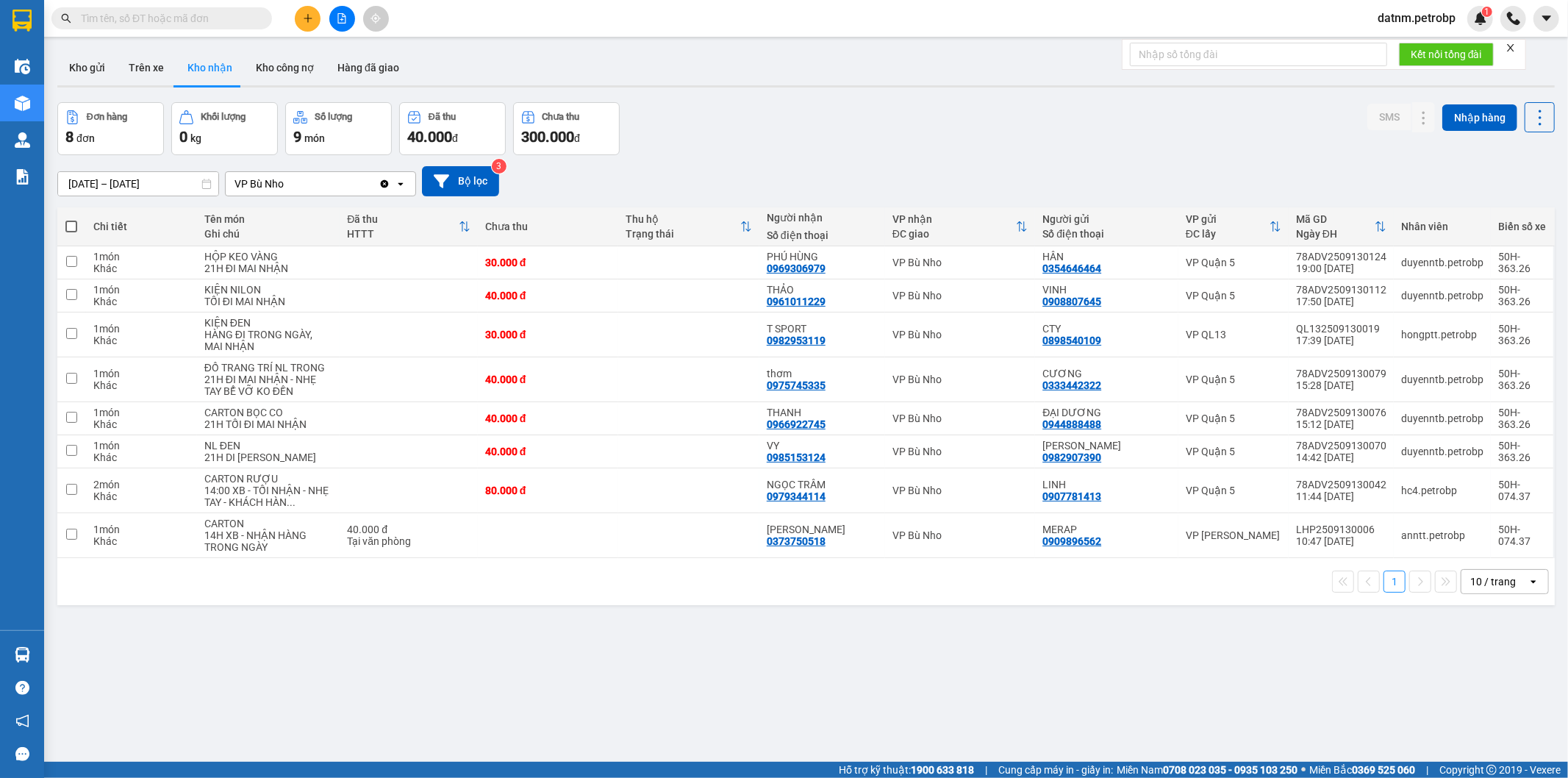
click at [756, 663] on section "Kết quả tìm kiếm ( 0 ) Bộ lọc No Data datnm.petrobp 1 Điều hành xe Kho hàng mới…" at bounding box center [784, 389] width 1568 height 778
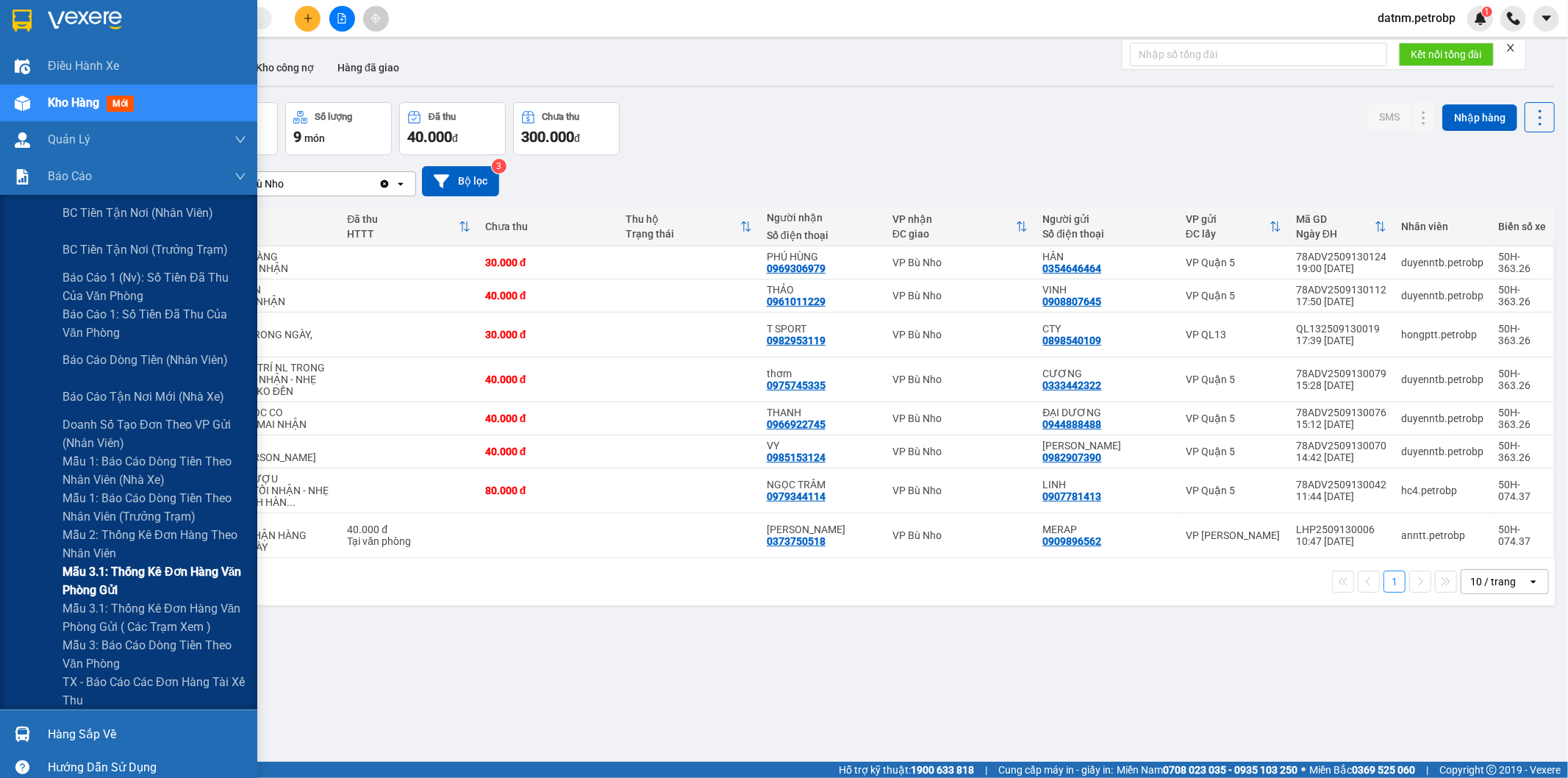
click at [177, 578] on span "Mẫu 3.1: Thống kê đơn hàng văn phòng gửi" at bounding box center [154, 581] width 184 height 37
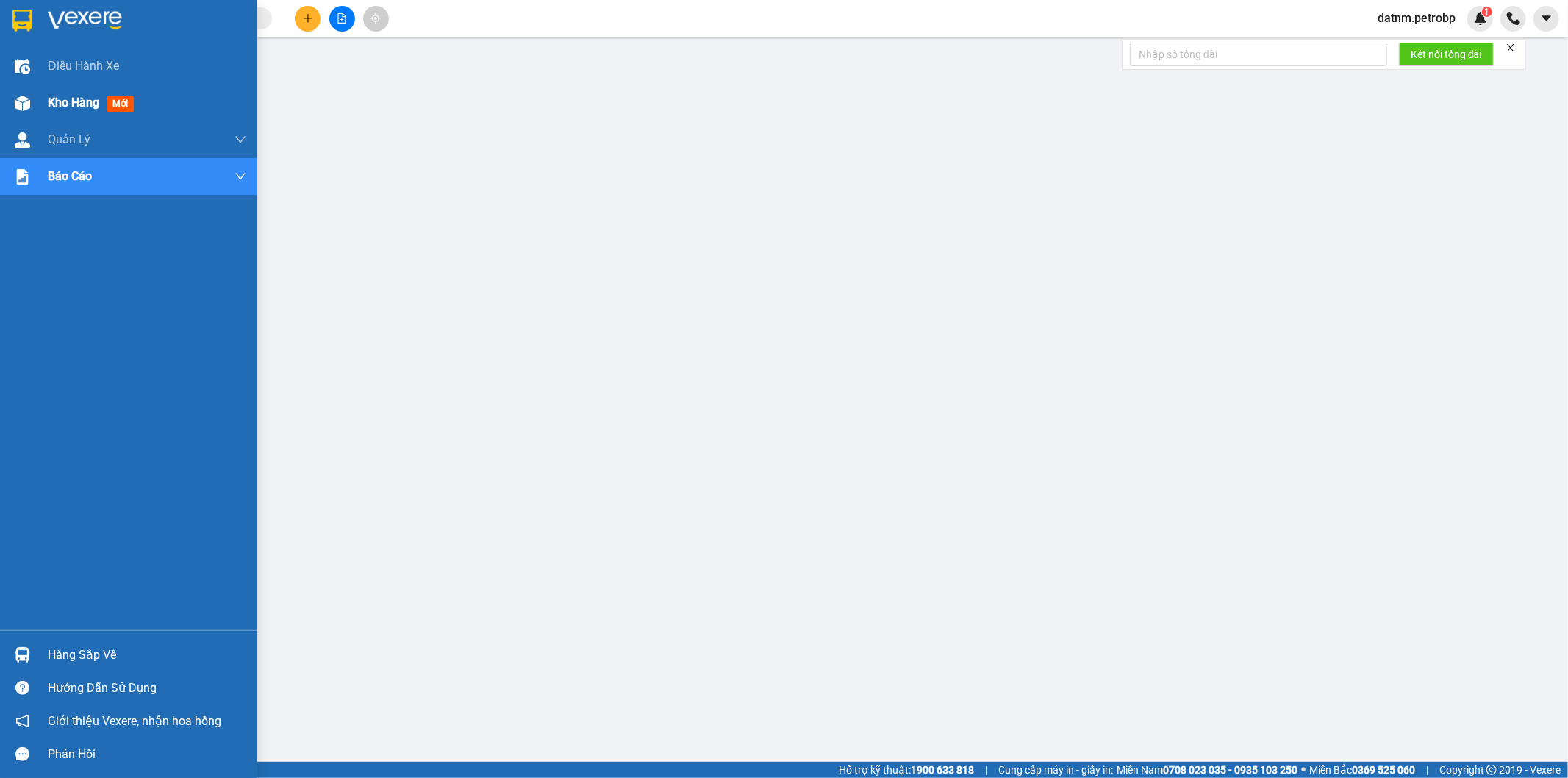
click at [76, 105] on span "Kho hàng" at bounding box center [73, 102] width 51 height 14
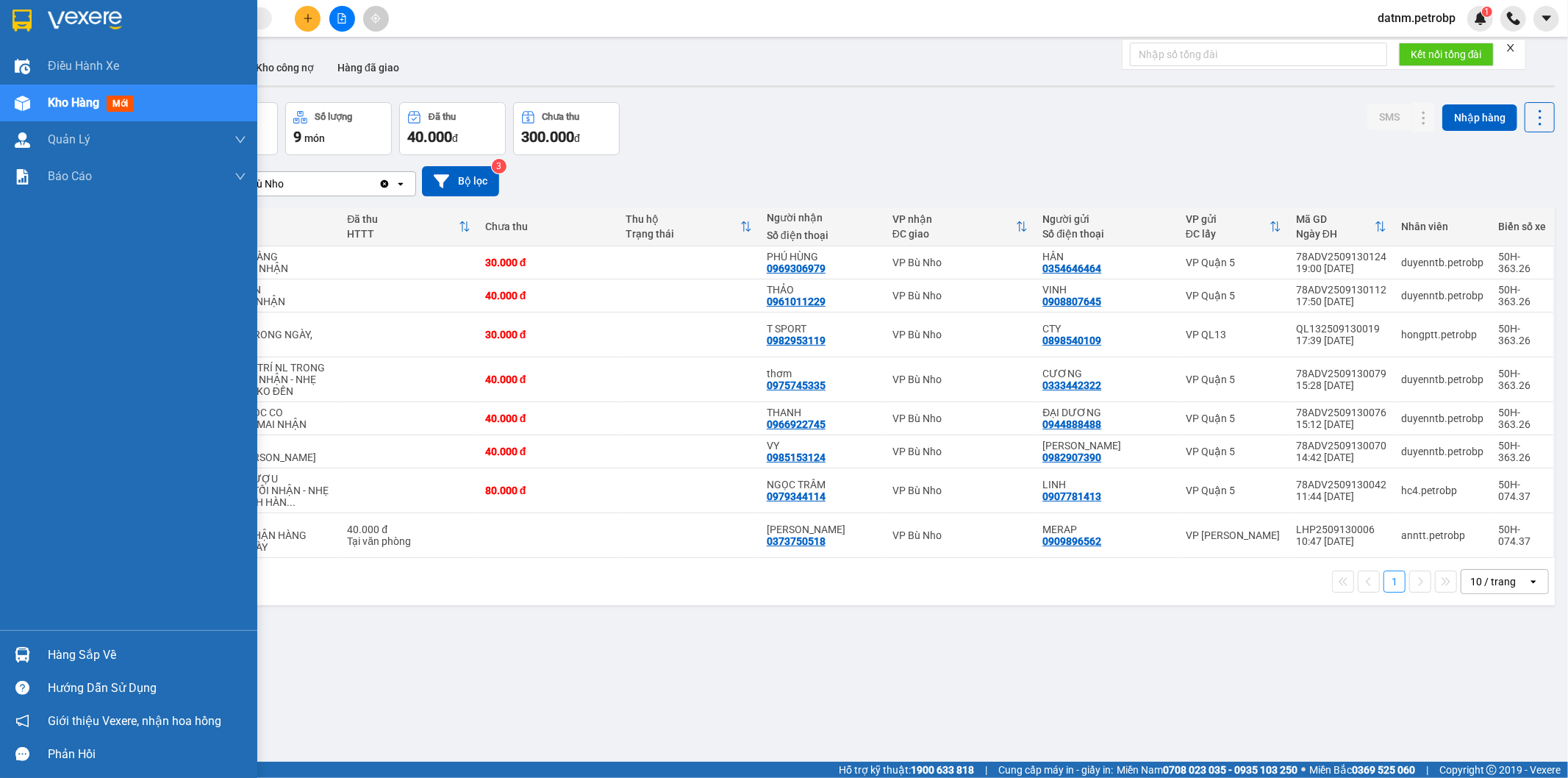
click at [118, 655] on div "Hàng sắp về" at bounding box center [147, 655] width 198 height 22
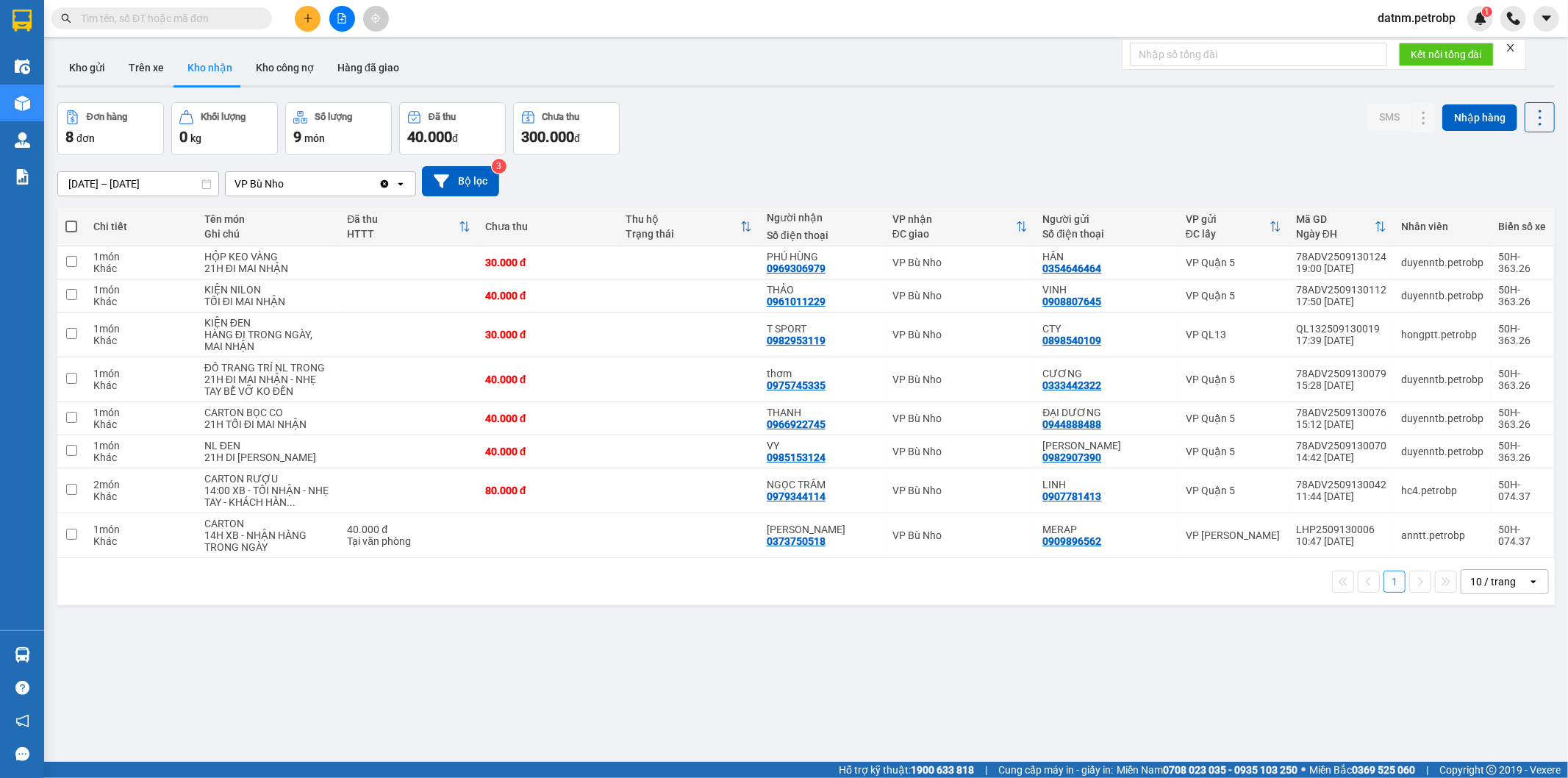
click at [787, 703] on section "Kết quả tìm kiếm ( 0 ) Bộ lọc No Data datnm.petrobp 1 Điều hành xe Kho hàng mới…" at bounding box center [784, 389] width 1568 height 778
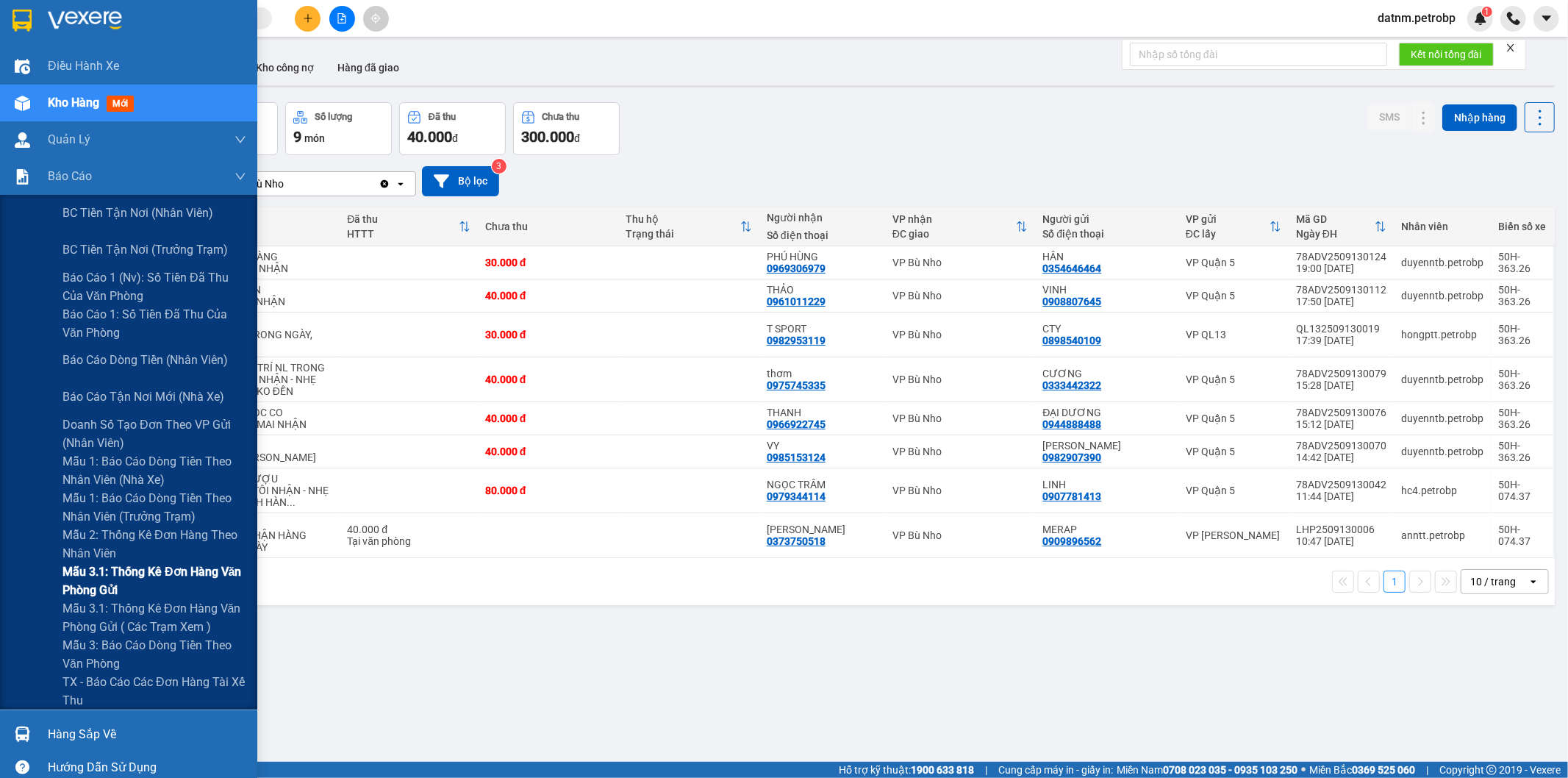
click at [163, 589] on span "Mẫu 3.1: Thống kê đơn hàng văn phòng gửi" at bounding box center [154, 581] width 184 height 37
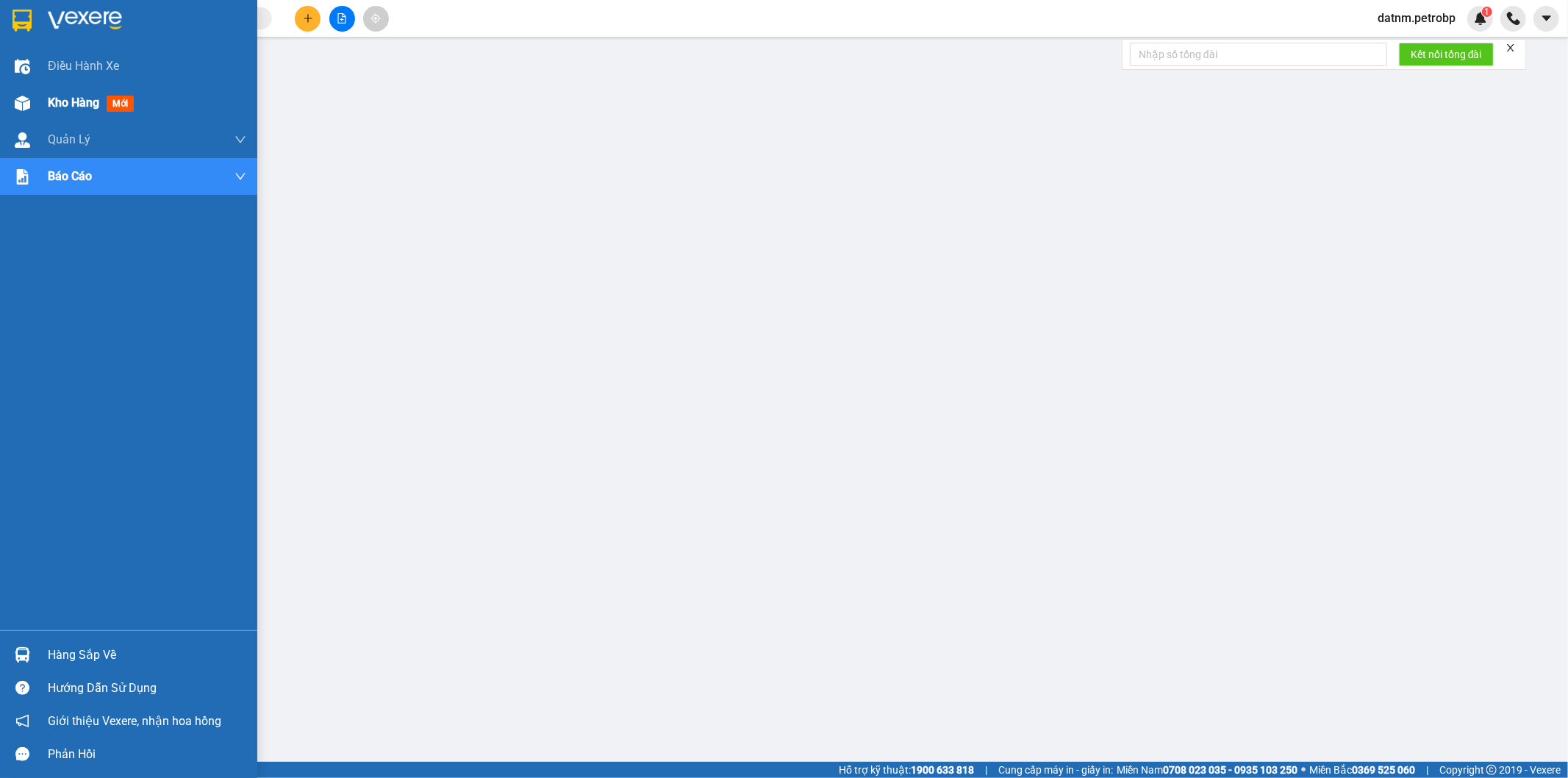
click at [62, 95] on span "Kho hàng" at bounding box center [73, 102] width 51 height 14
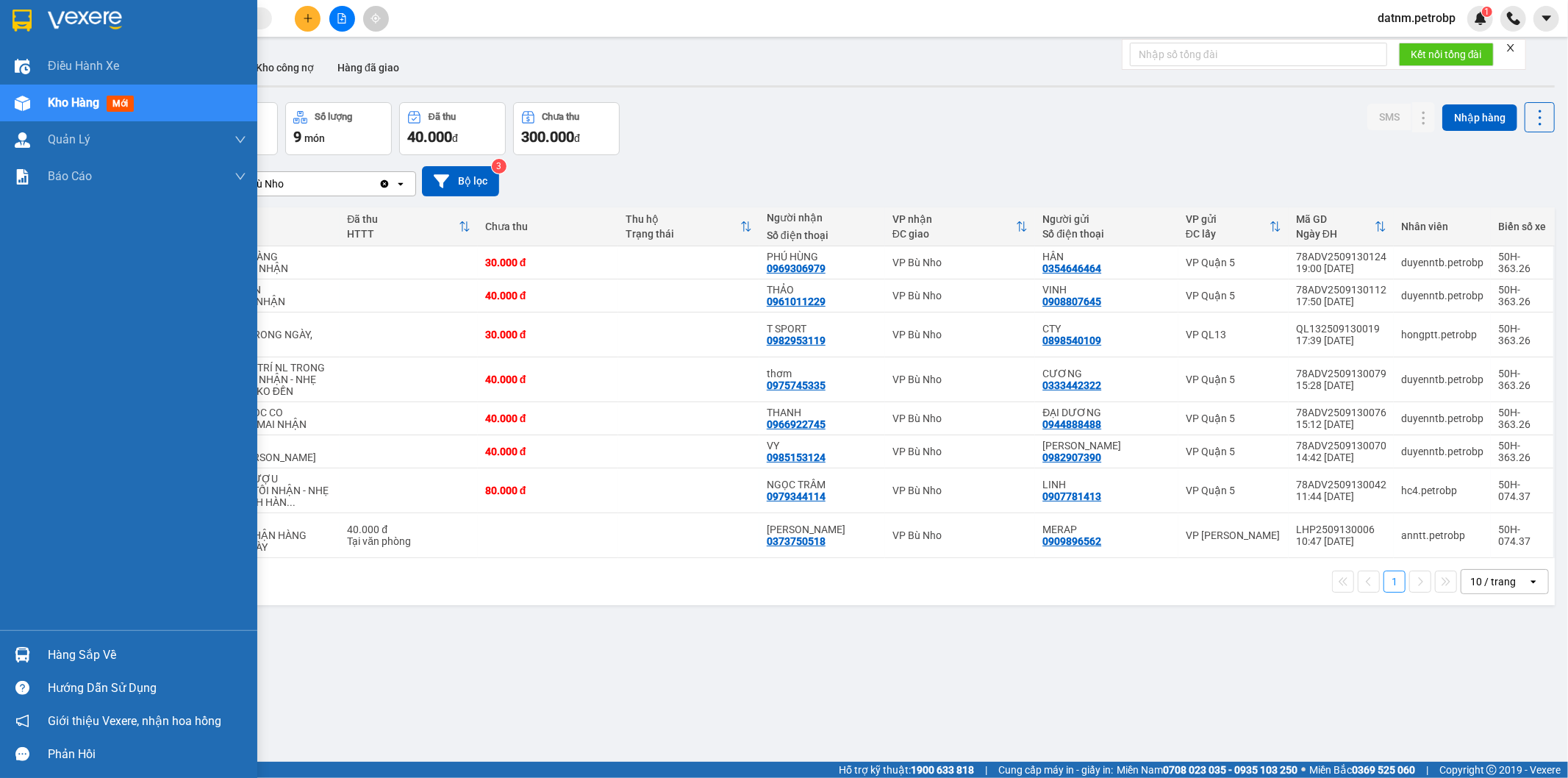
click at [108, 656] on div "Hàng sắp về" at bounding box center [147, 655] width 198 height 22
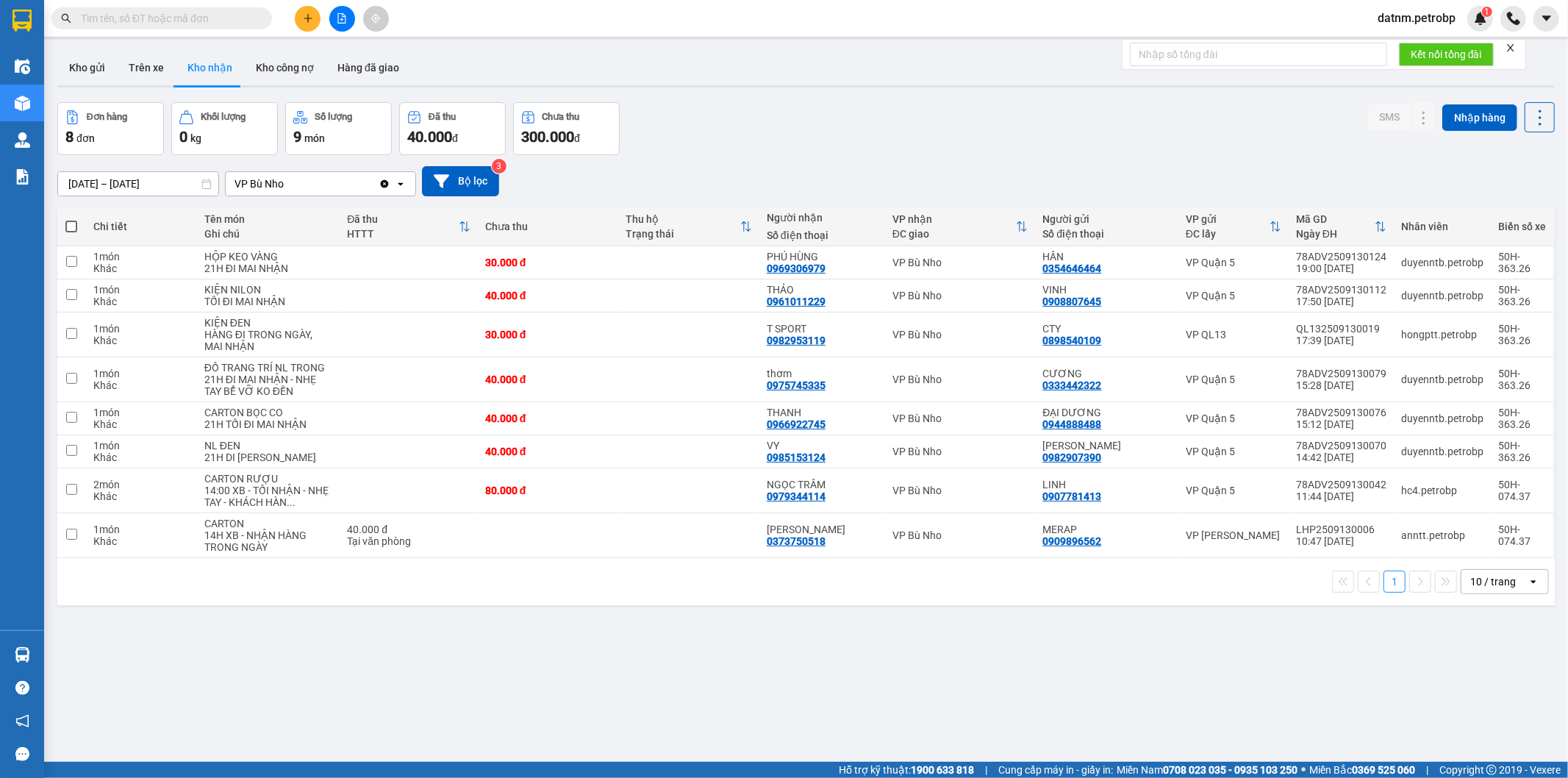
click at [898, 719] on section "Kết quả tìm kiếm ( 0 ) Bộ lọc No Data datnm.petrobp 1 Điều hành xe Kho hàng mới…" at bounding box center [784, 389] width 1568 height 778
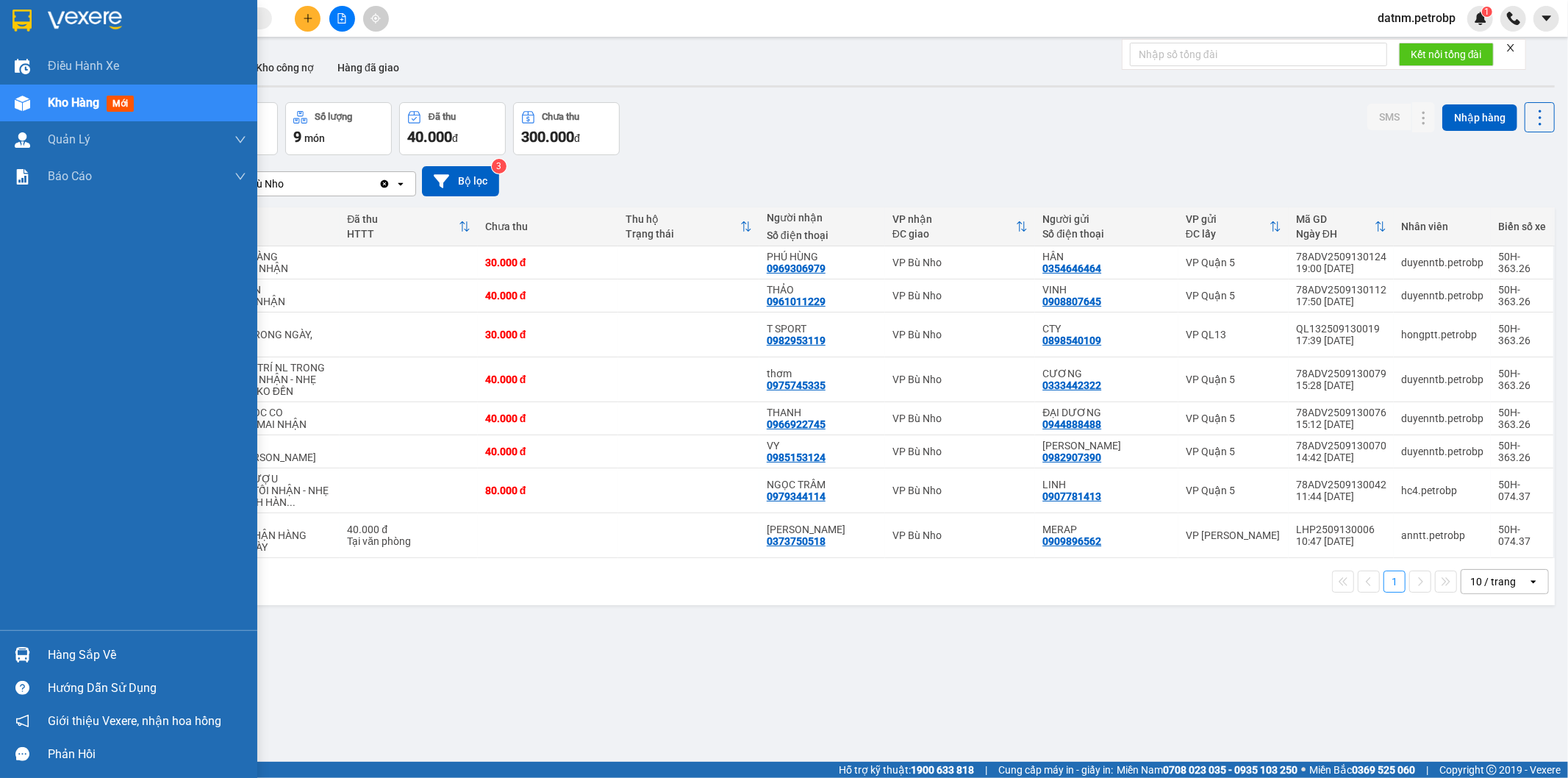
click at [86, 646] on div "Hàng sắp về" at bounding box center [147, 655] width 198 height 22
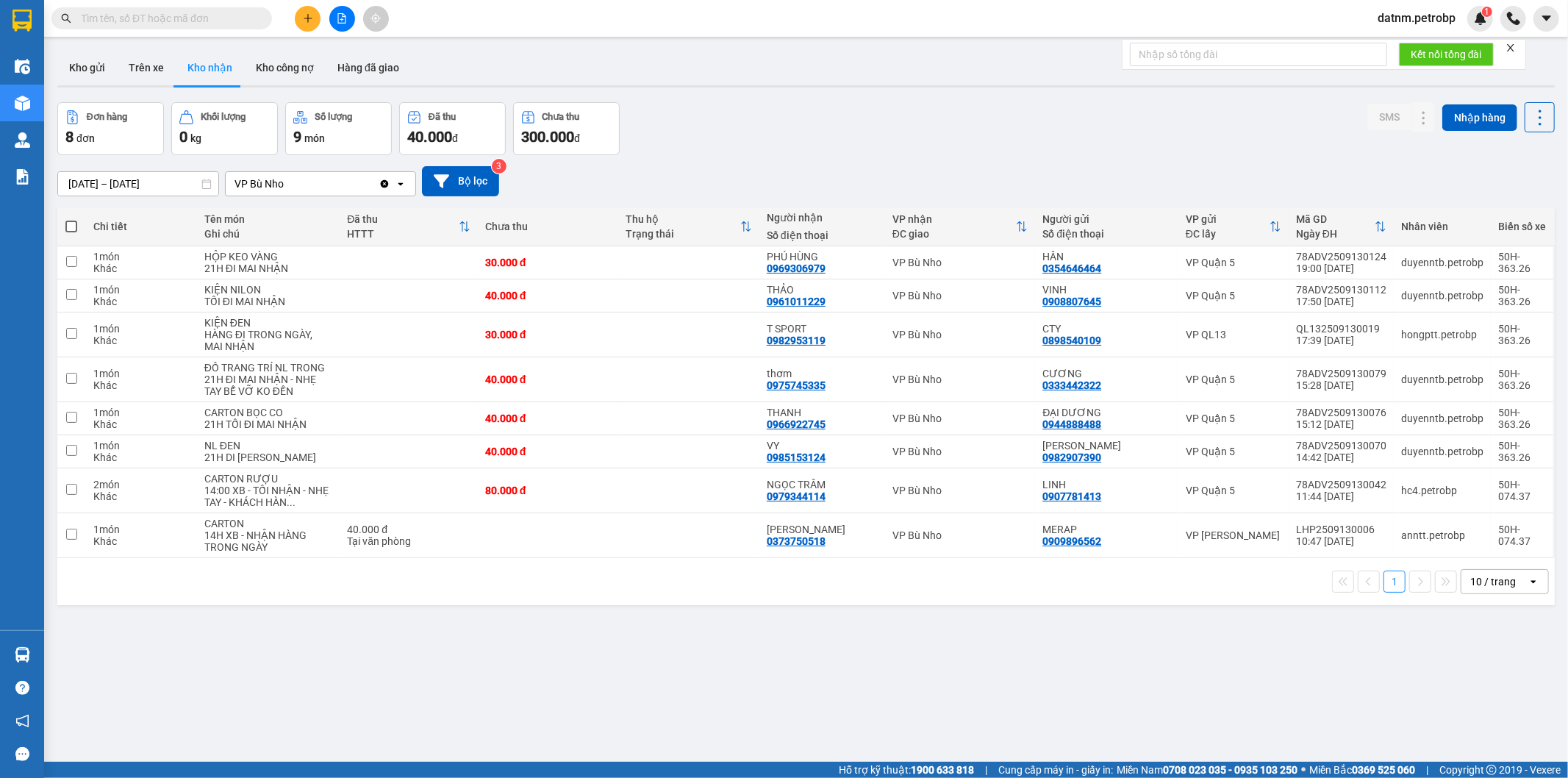
drag, startPoint x: 881, startPoint y: 641, endPoint x: 803, endPoint y: 693, distance: 93.7
click at [880, 641] on section "Kết quả tìm kiếm ( 0 ) Bộ lọc No Data datnm.petrobp 1 Điều hành xe Kho hàng mới…" at bounding box center [784, 389] width 1568 height 778
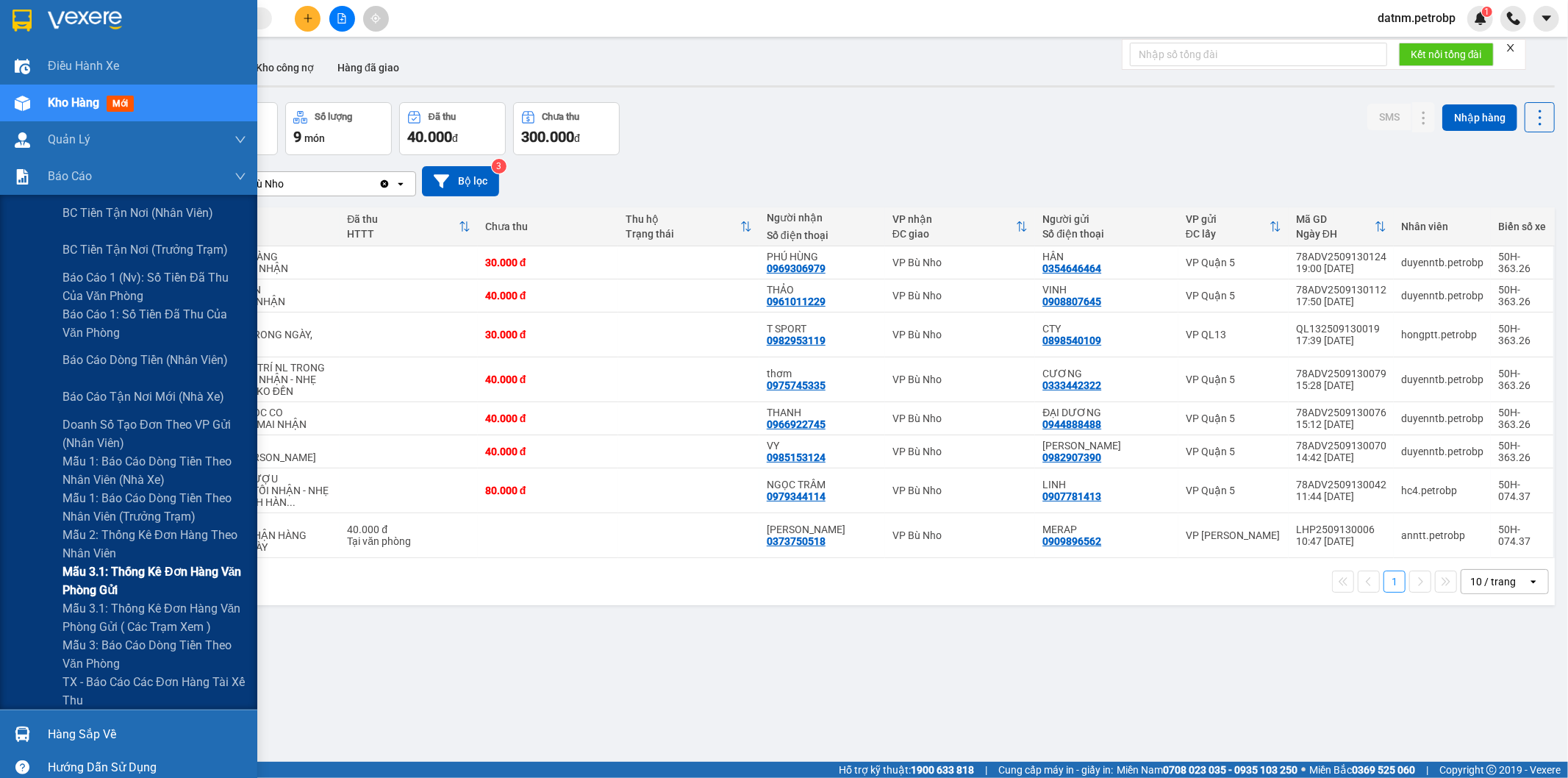
click at [84, 574] on span "Mẫu 3.1: Thống kê đơn hàng văn phòng gửi" at bounding box center [154, 581] width 184 height 37
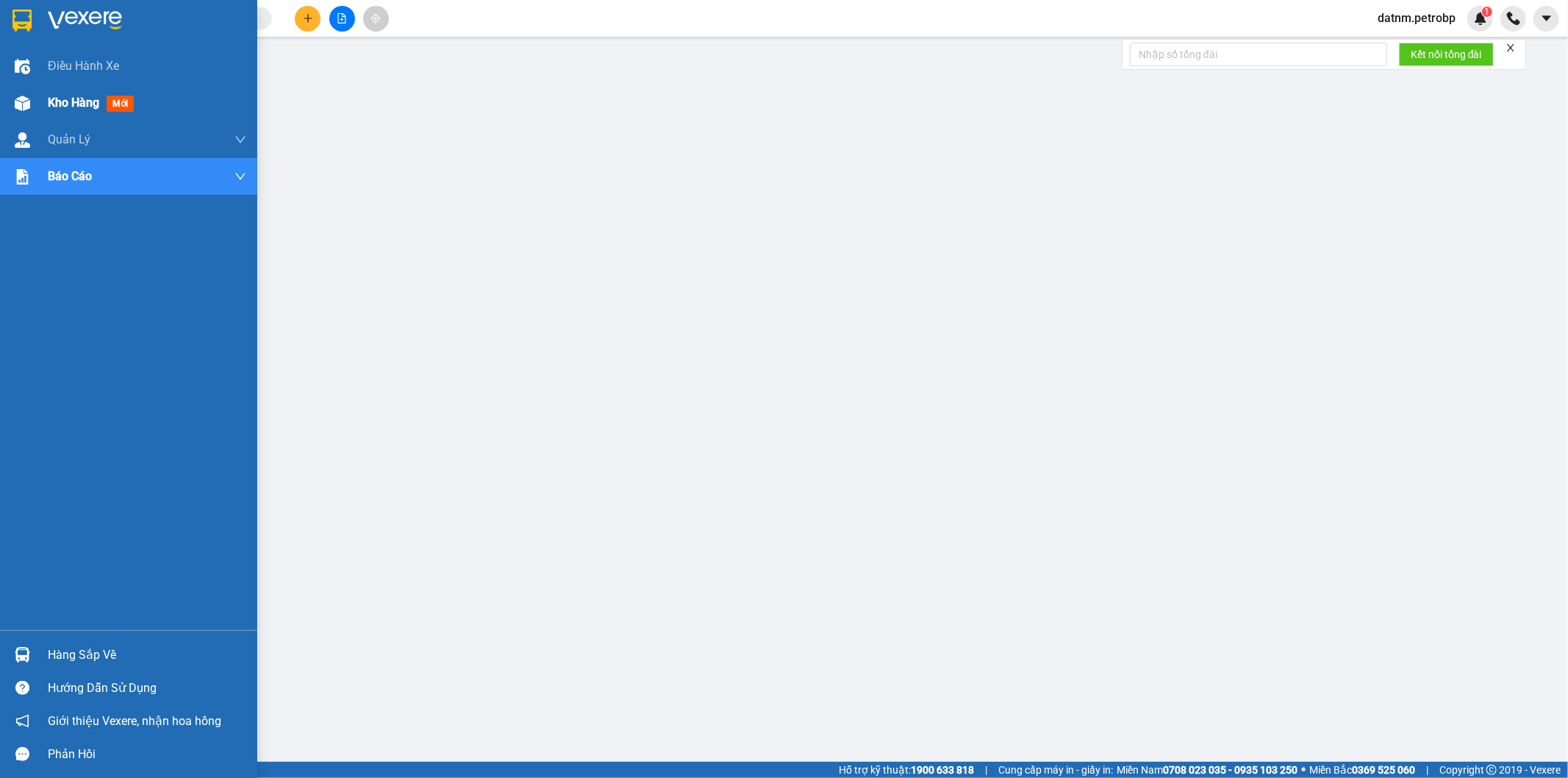
click at [51, 108] on span "Kho hàng" at bounding box center [73, 102] width 51 height 14
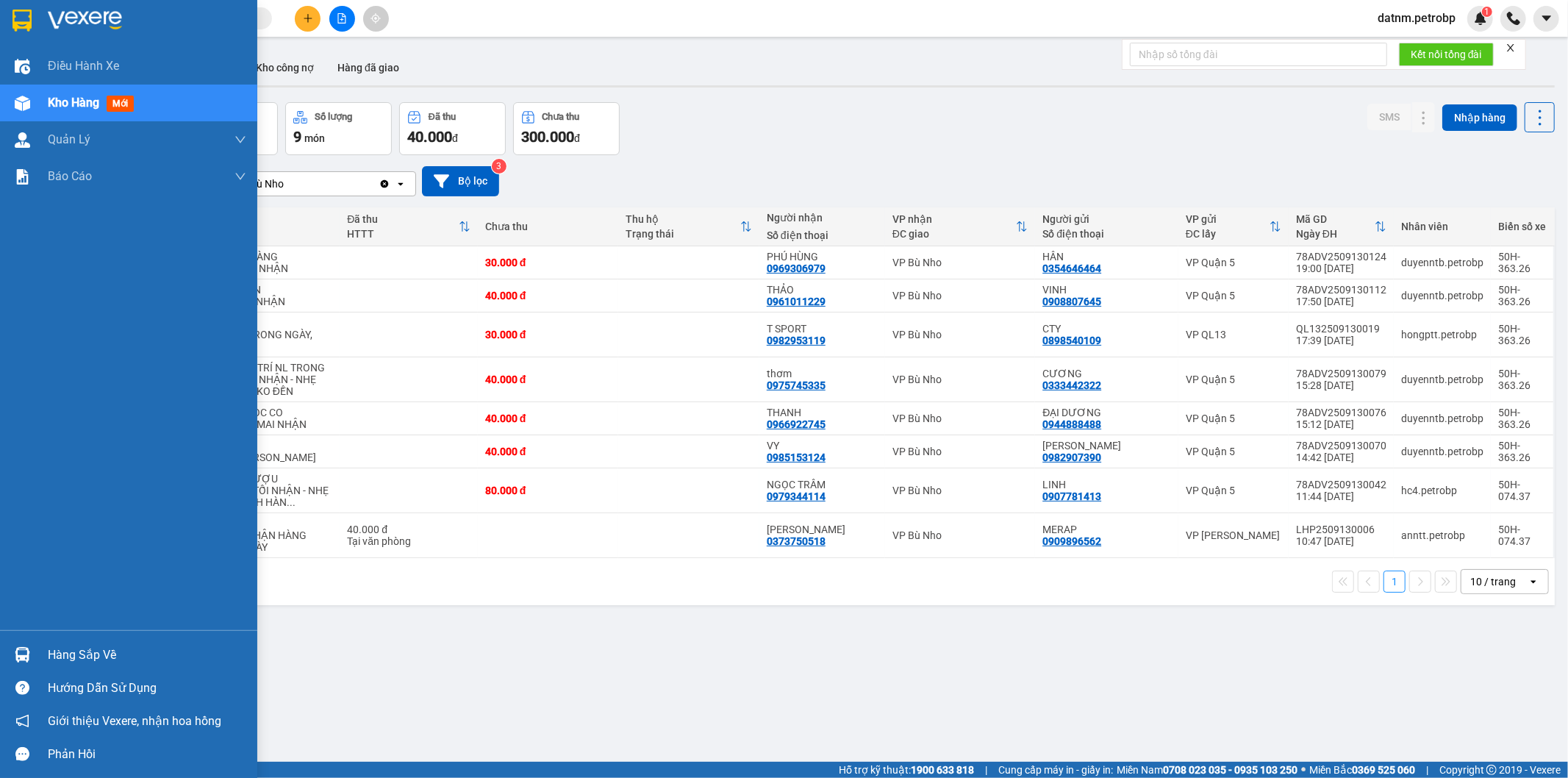
click at [76, 650] on div "Hàng sắp về" at bounding box center [147, 655] width 198 height 22
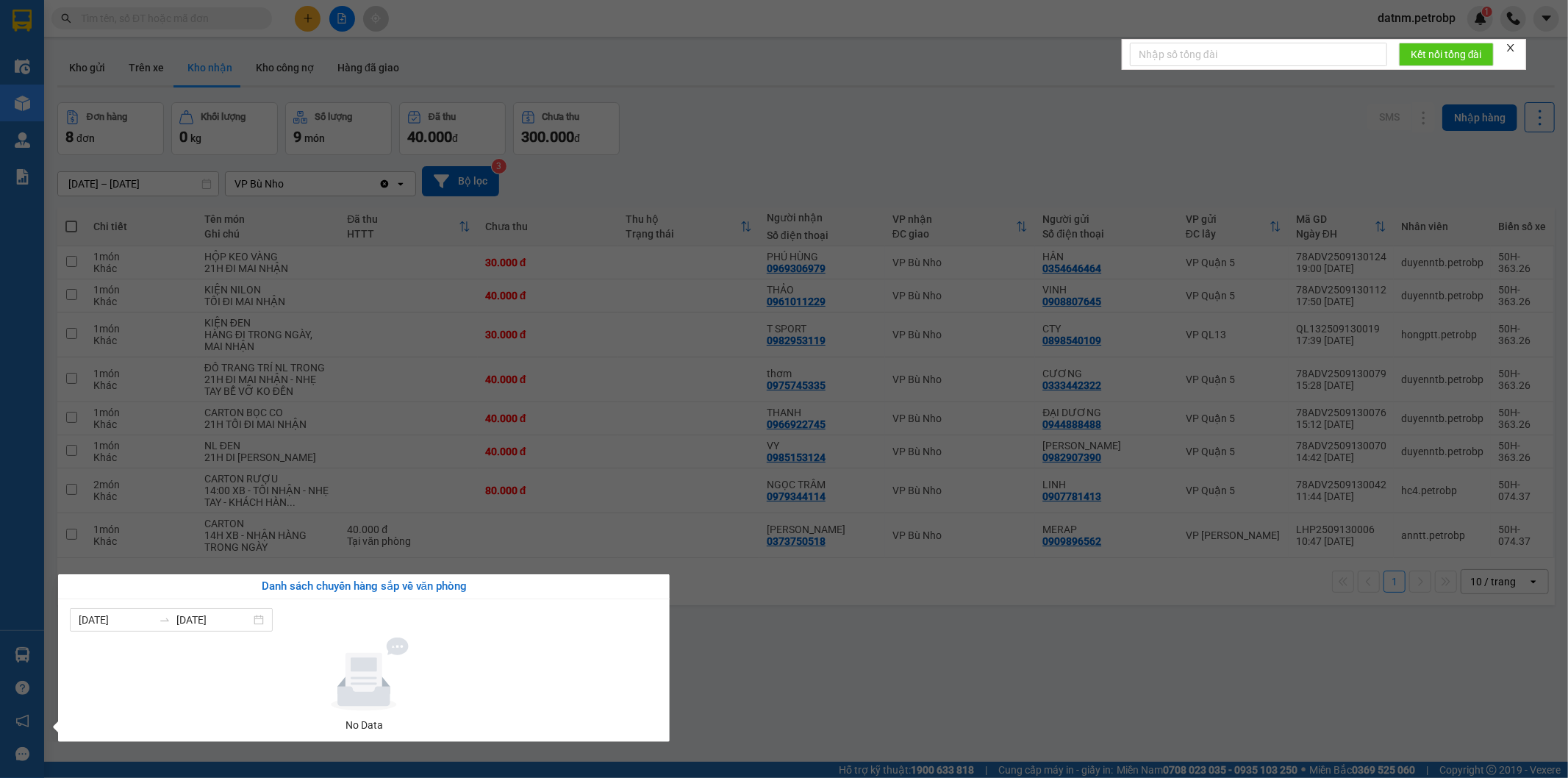
click at [762, 664] on section "Kết quả tìm kiếm ( 0 ) Bộ lọc No Data datnm.petrobp 1 Điều hành xe Kho hàng mới…" at bounding box center [784, 389] width 1568 height 778
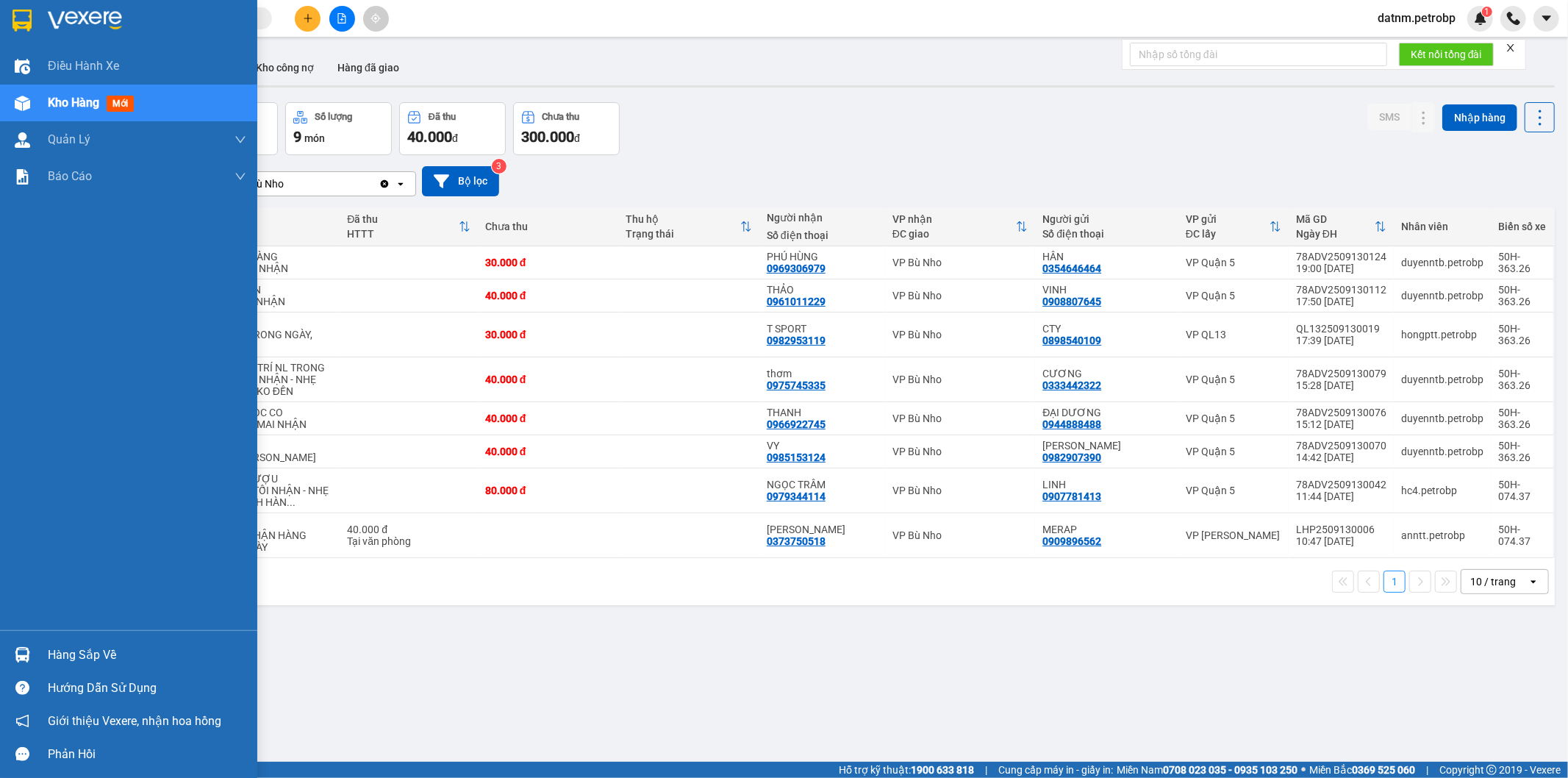
click at [76, 651] on div "Hàng sắp về" at bounding box center [147, 655] width 198 height 22
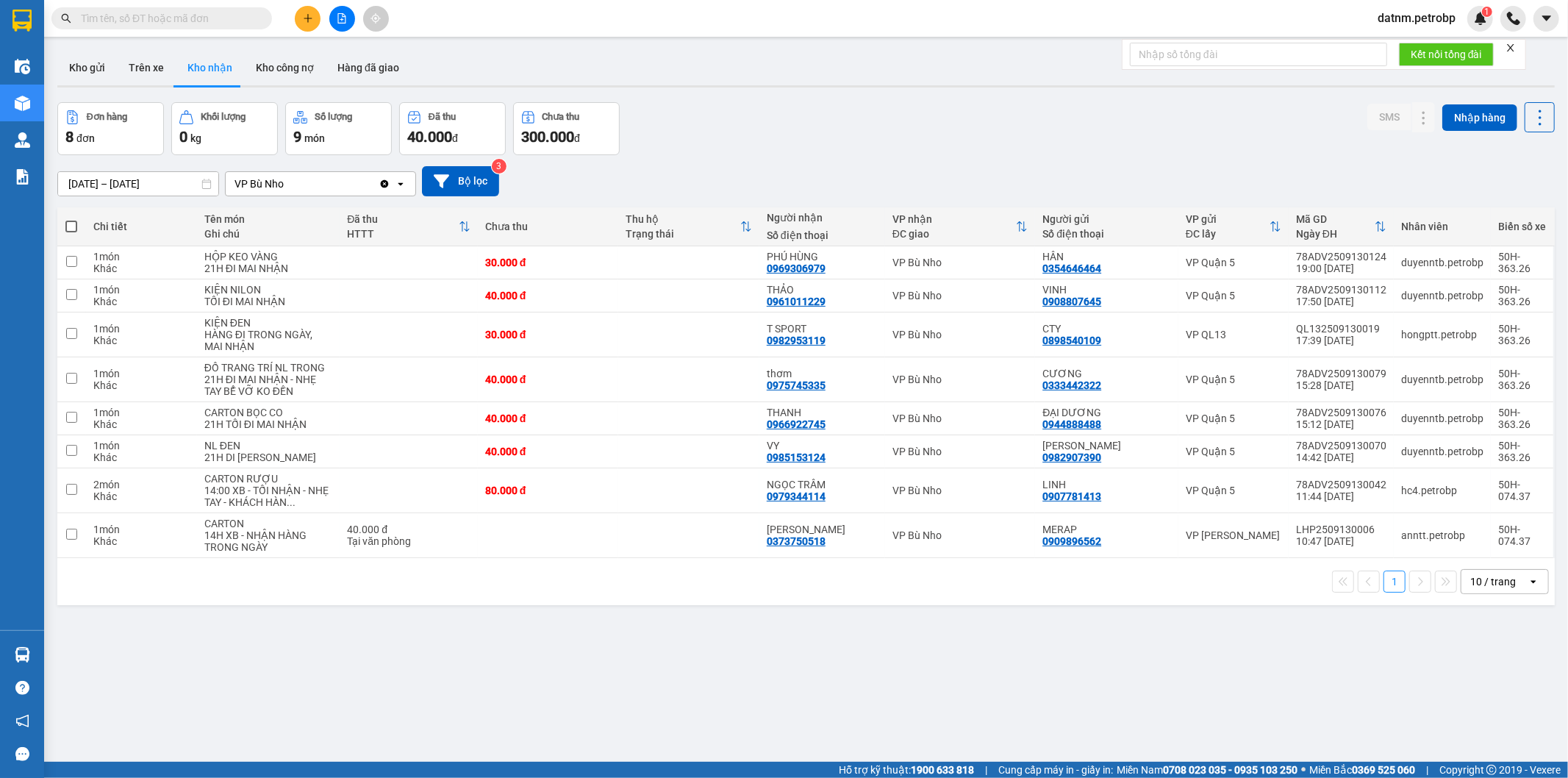
click at [795, 691] on section "Kết quả tìm kiếm ( 0 ) Bộ lọc No Data datnm.petrobp 1 Điều hành xe Kho hàng mới…" at bounding box center [784, 389] width 1568 height 778
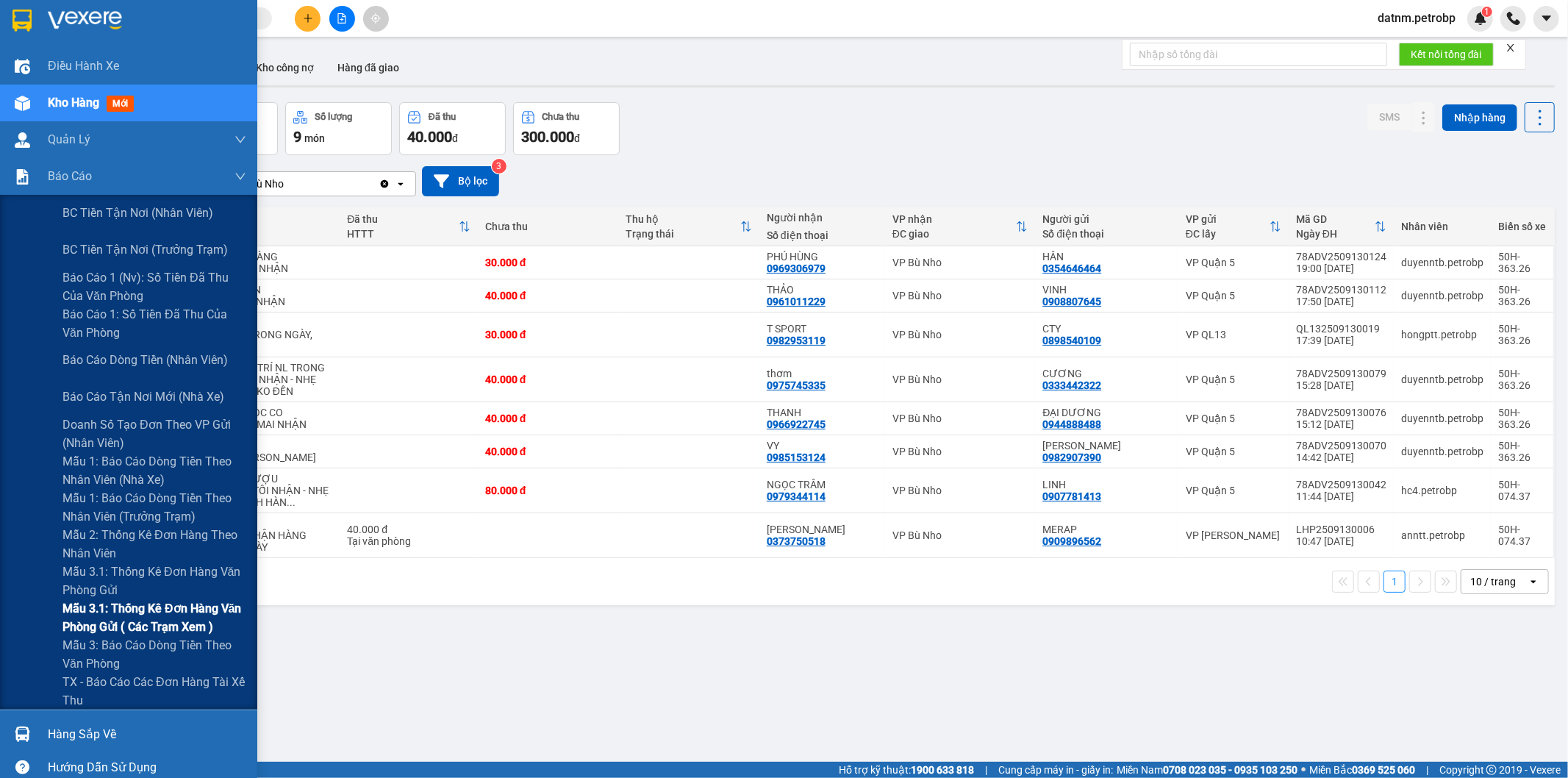
click at [154, 604] on span "Mẫu 3.1: Thống kê đơn hàng văn phòng gửi ( các trạm xem )" at bounding box center [154, 618] width 184 height 37
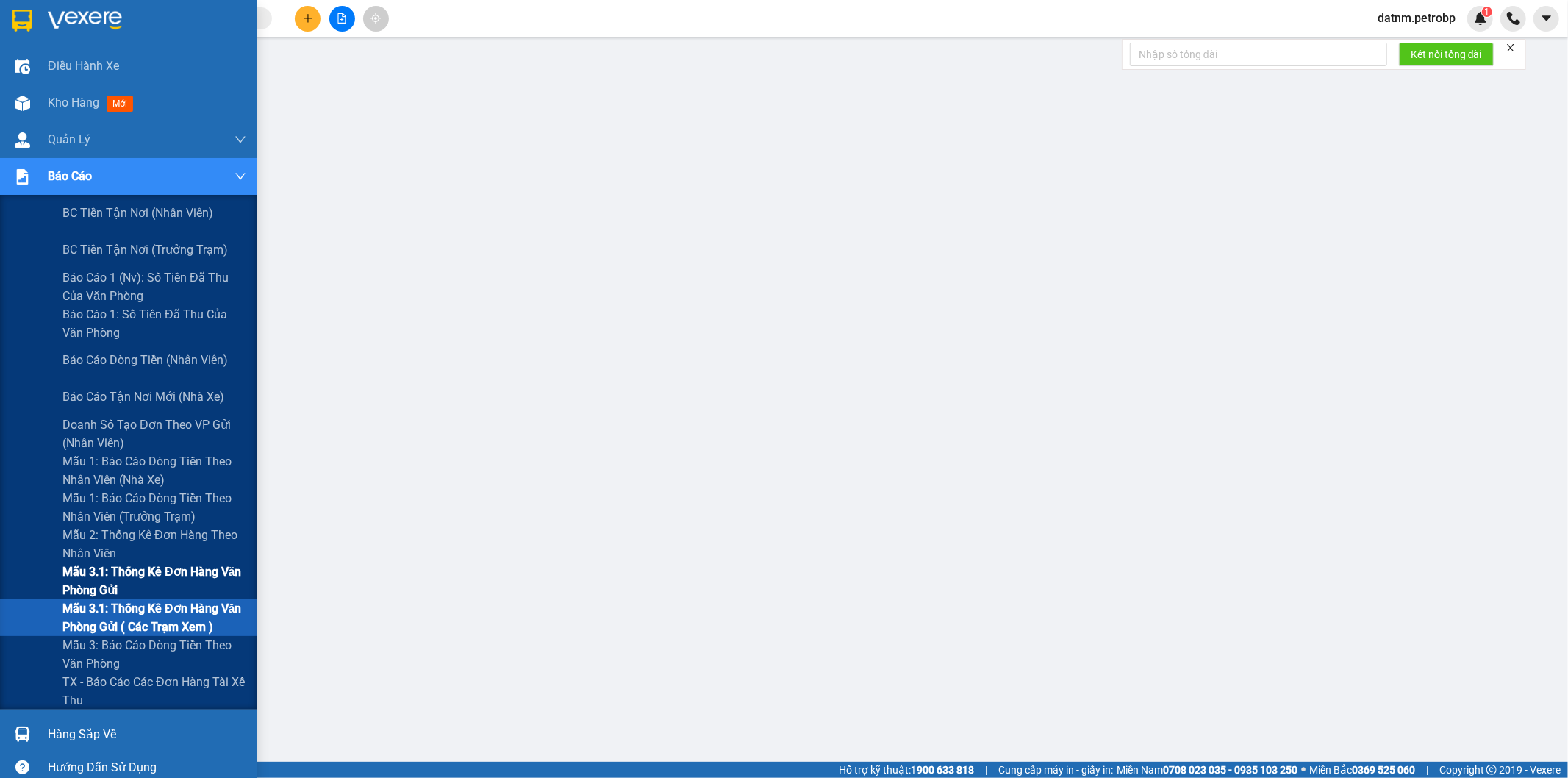
click at [149, 562] on span "Mẫu 3.1: Thống kê đơn hàng văn phòng gửi" at bounding box center [154, 581] width 184 height 37
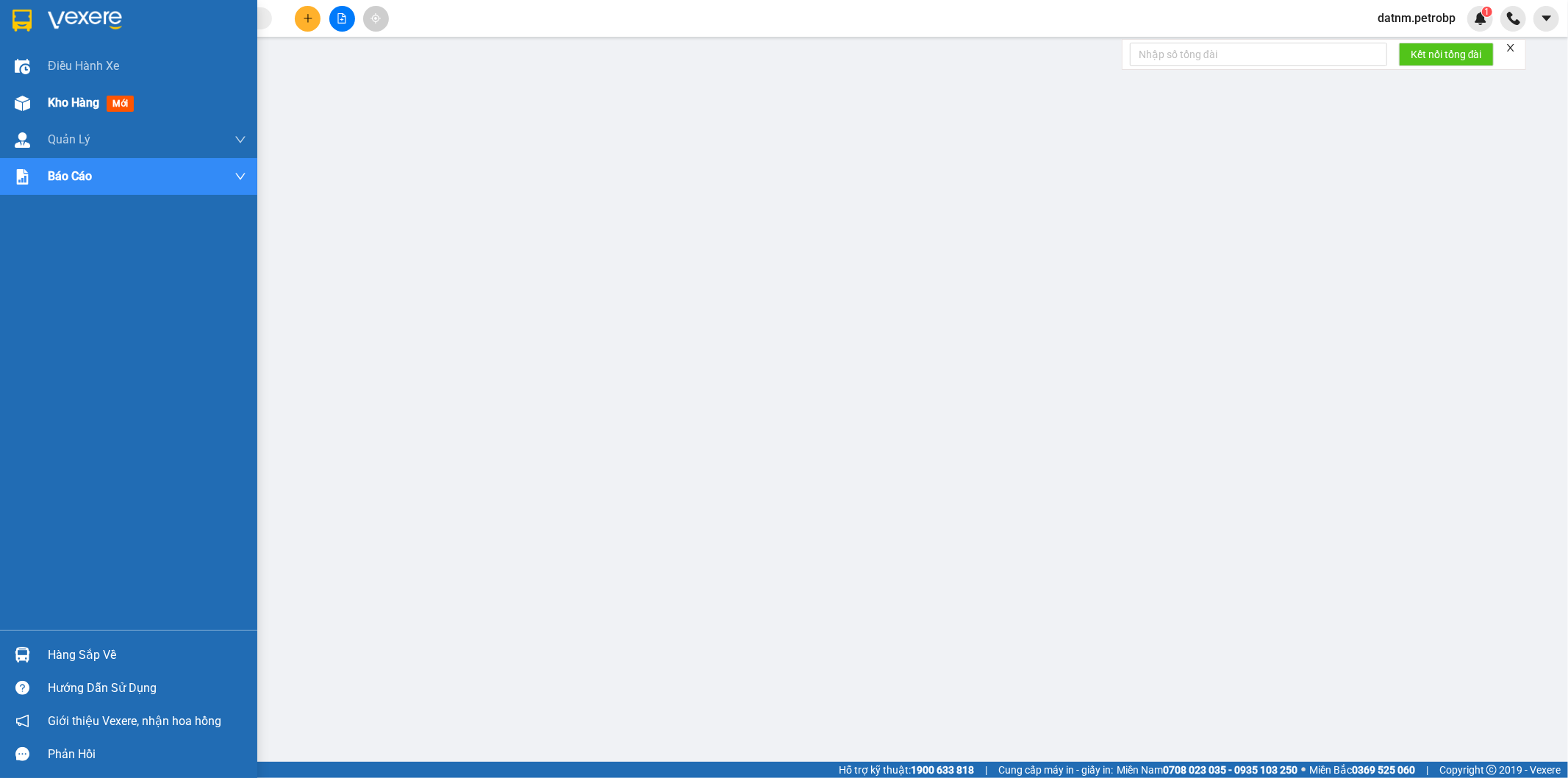
click at [75, 91] on div "Kho hàng mới" at bounding box center [147, 103] width 198 height 37
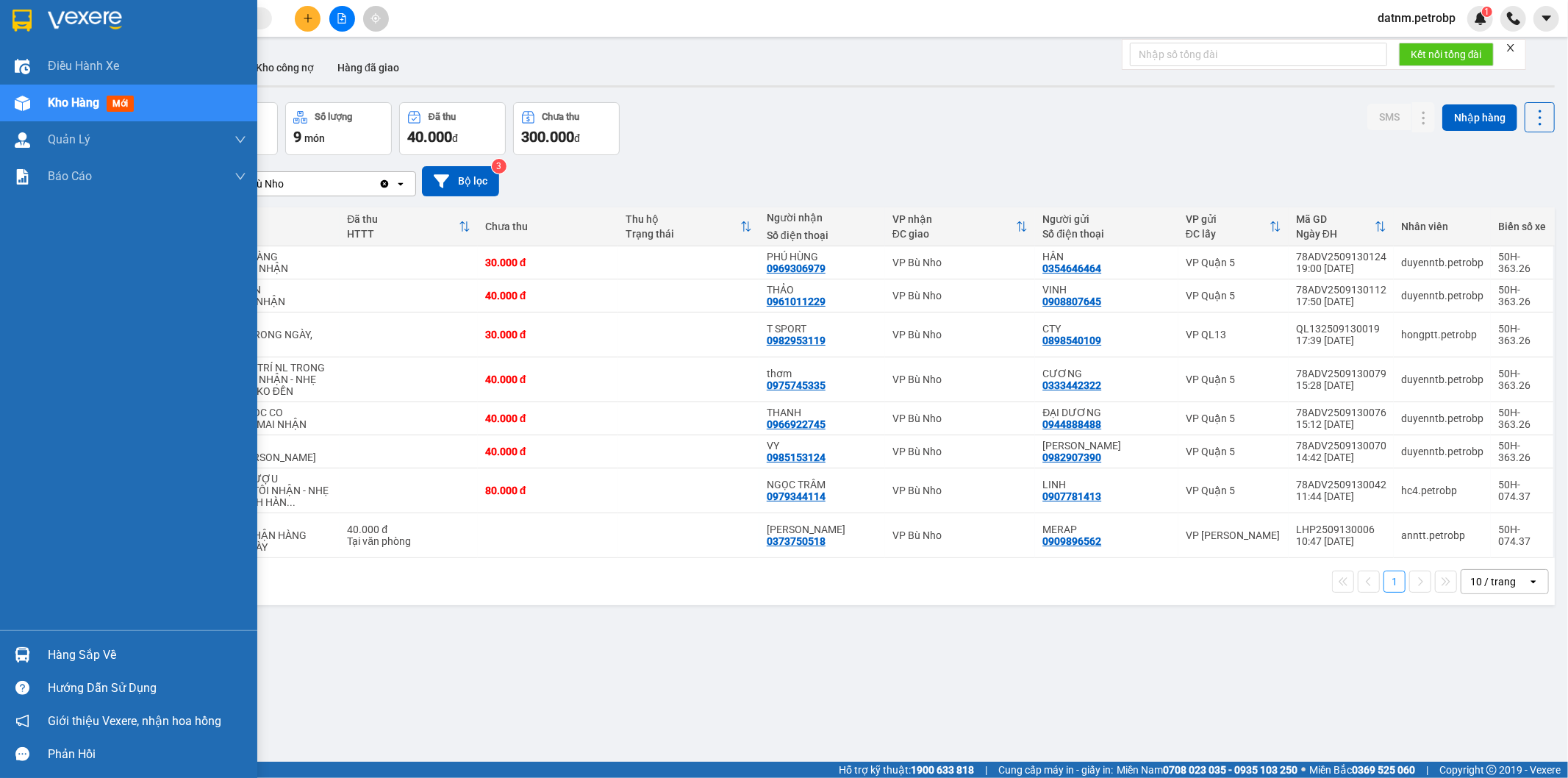
click at [62, 649] on div "Hàng sắp về" at bounding box center [147, 655] width 198 height 22
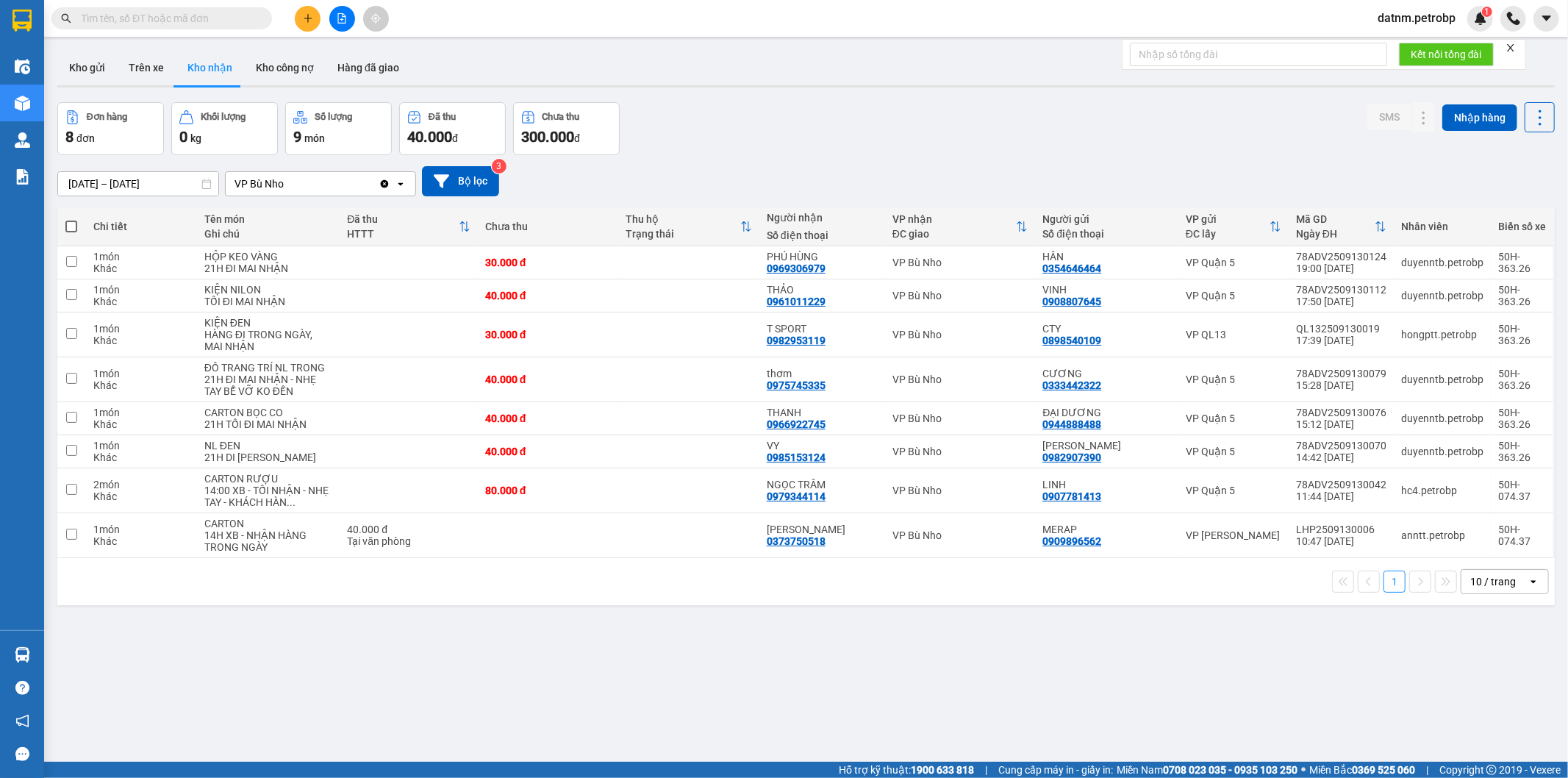
click at [929, 689] on section "Kết quả tìm kiếm ( 0 ) Bộ lọc No Data datnm.petrobp 1 Điều hành xe Kho hàng mới…" at bounding box center [784, 389] width 1568 height 778
click at [1389, 496] on icon at bounding box center [1394, 491] width 10 height 10
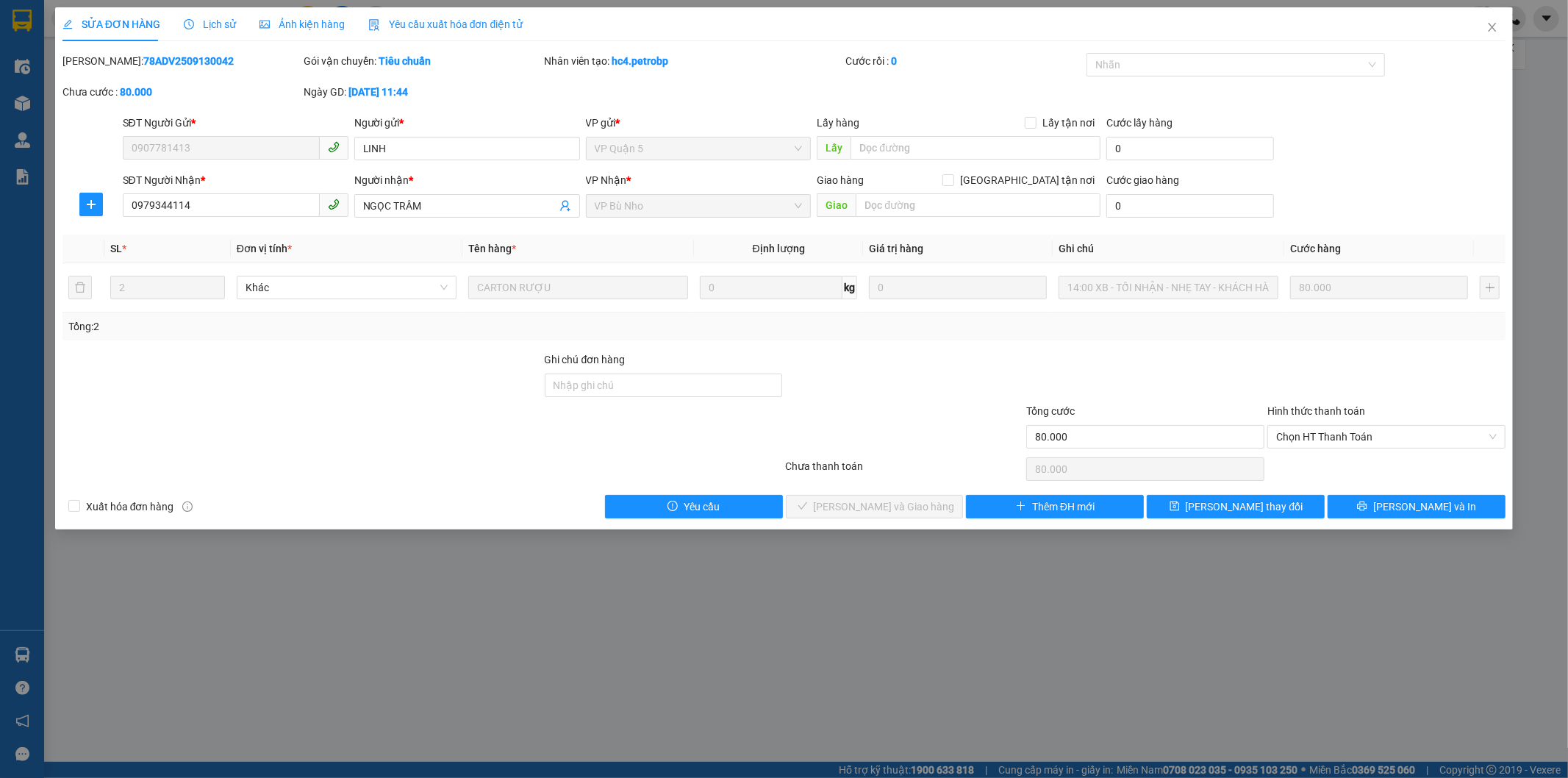
type input "0907781413"
type input "LINH"
type input "0979344114"
type input "NGỌC TRÂM"
type input "80.000"
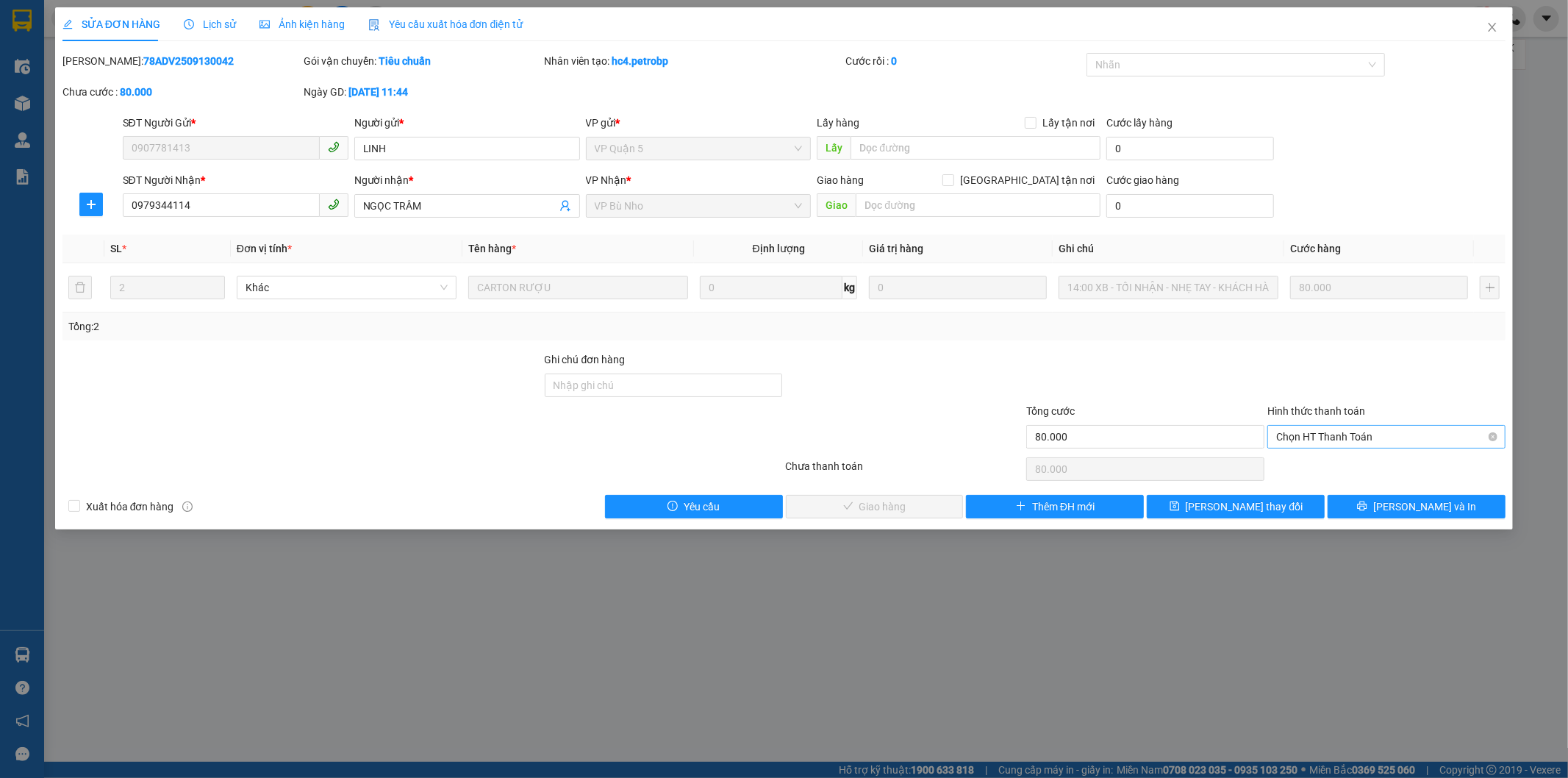
click at [1338, 436] on span "Chọn HT Thanh Toán" at bounding box center [1387, 437] width 221 height 22
click at [1336, 462] on div "Tại văn phòng" at bounding box center [1388, 465] width 221 height 16
type input "0"
click at [909, 504] on span "Lưu và Giao hàng" at bounding box center [883, 506] width 141 height 16
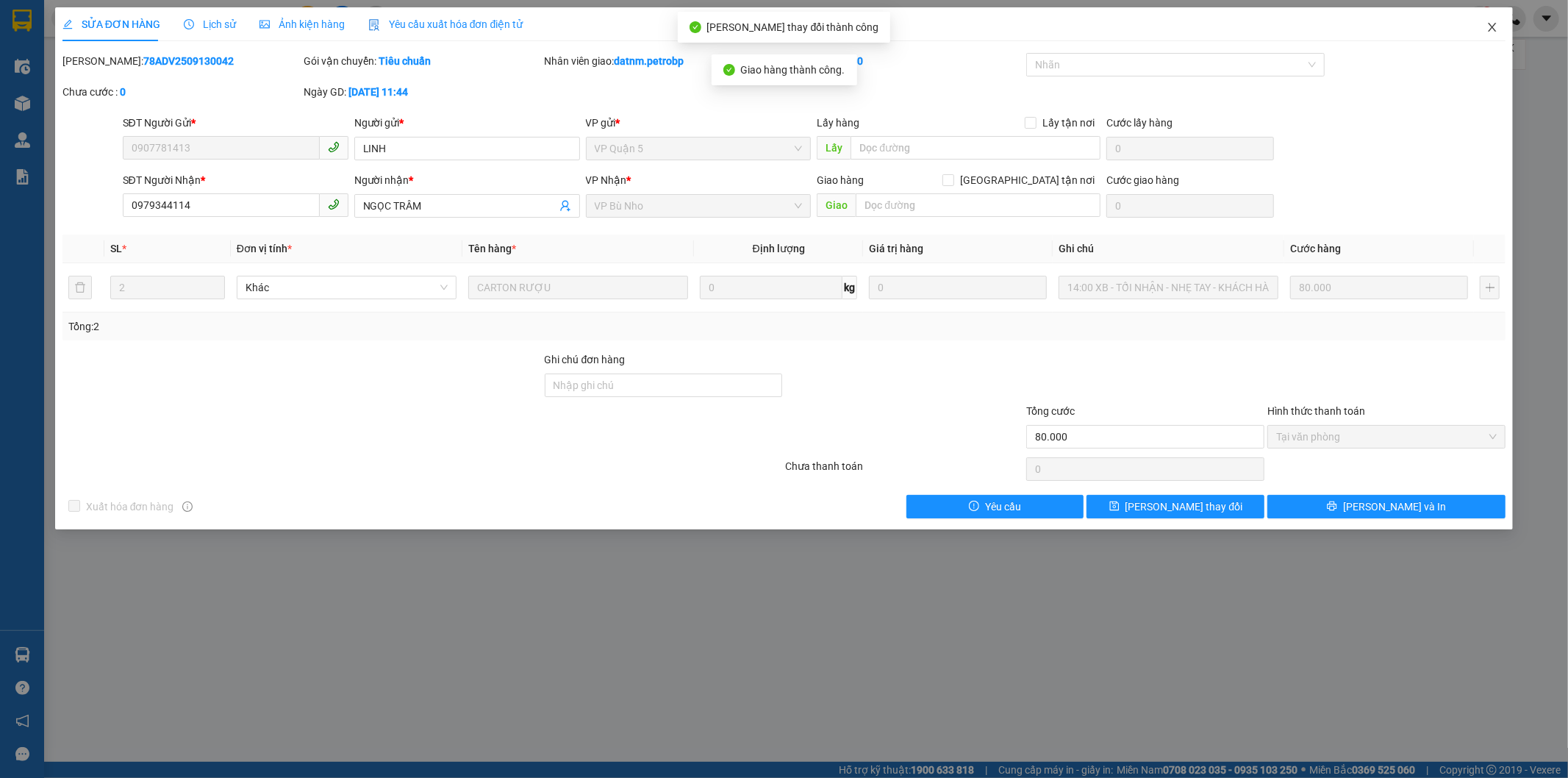
click at [1489, 22] on icon "close" at bounding box center [1492, 27] width 12 height 12
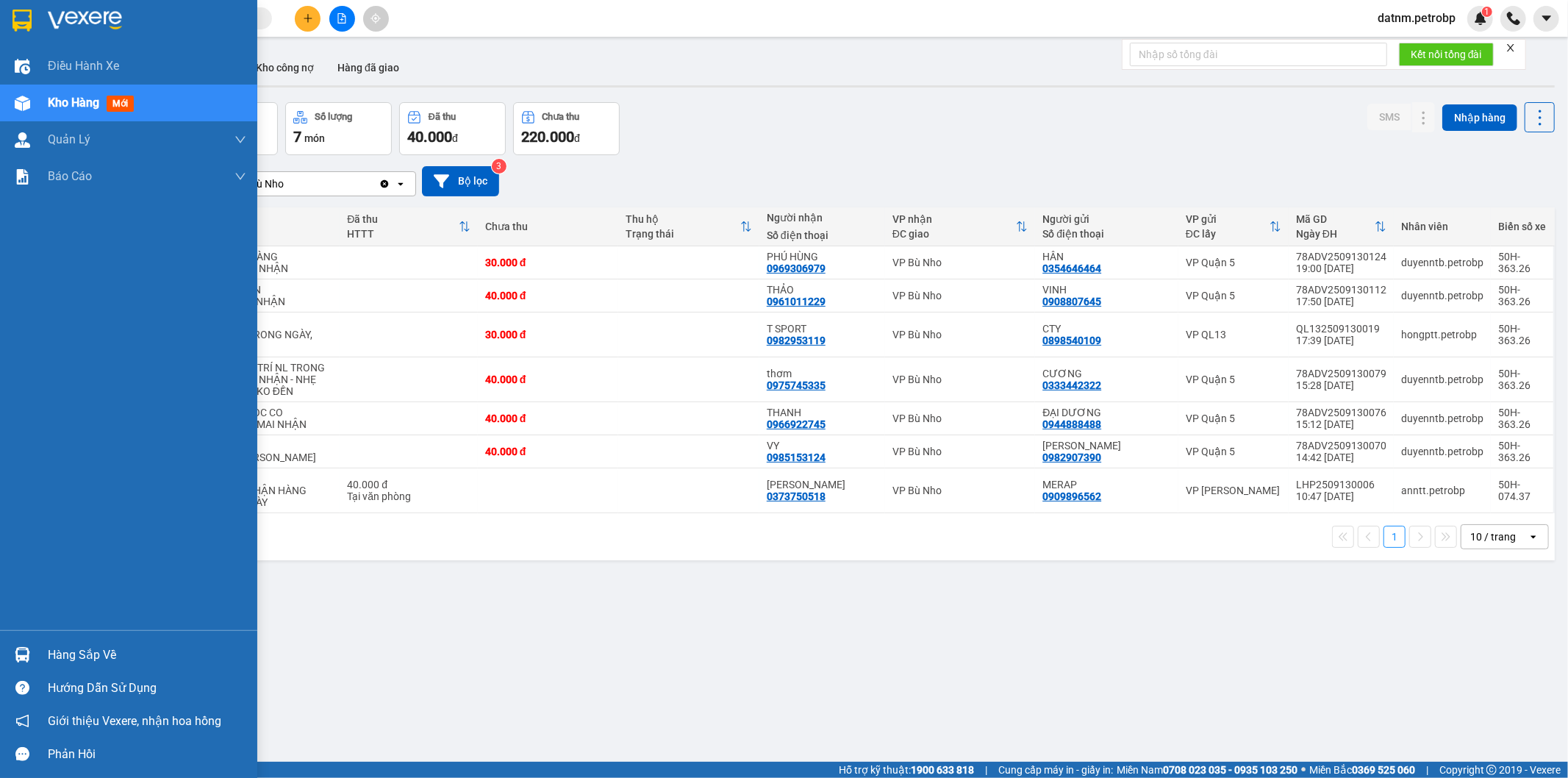
click at [110, 655] on div "Hàng sắp về" at bounding box center [147, 655] width 198 height 22
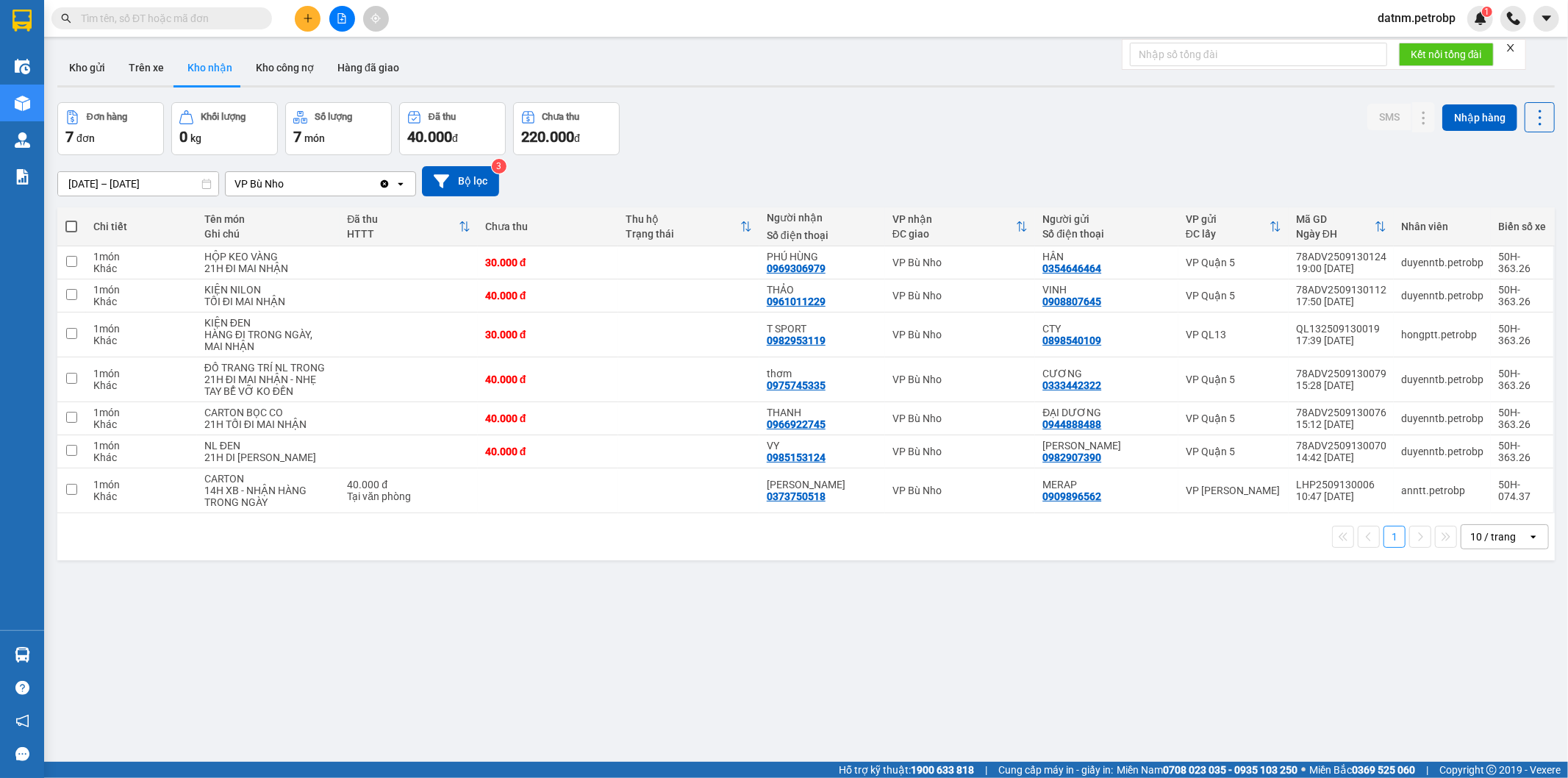
click at [819, 667] on section "Kết quả tìm kiếm ( 0 ) Bộ lọc No Data datnm.petrobp 1 Điều hành xe Kho hàng mới…" at bounding box center [784, 389] width 1568 height 778
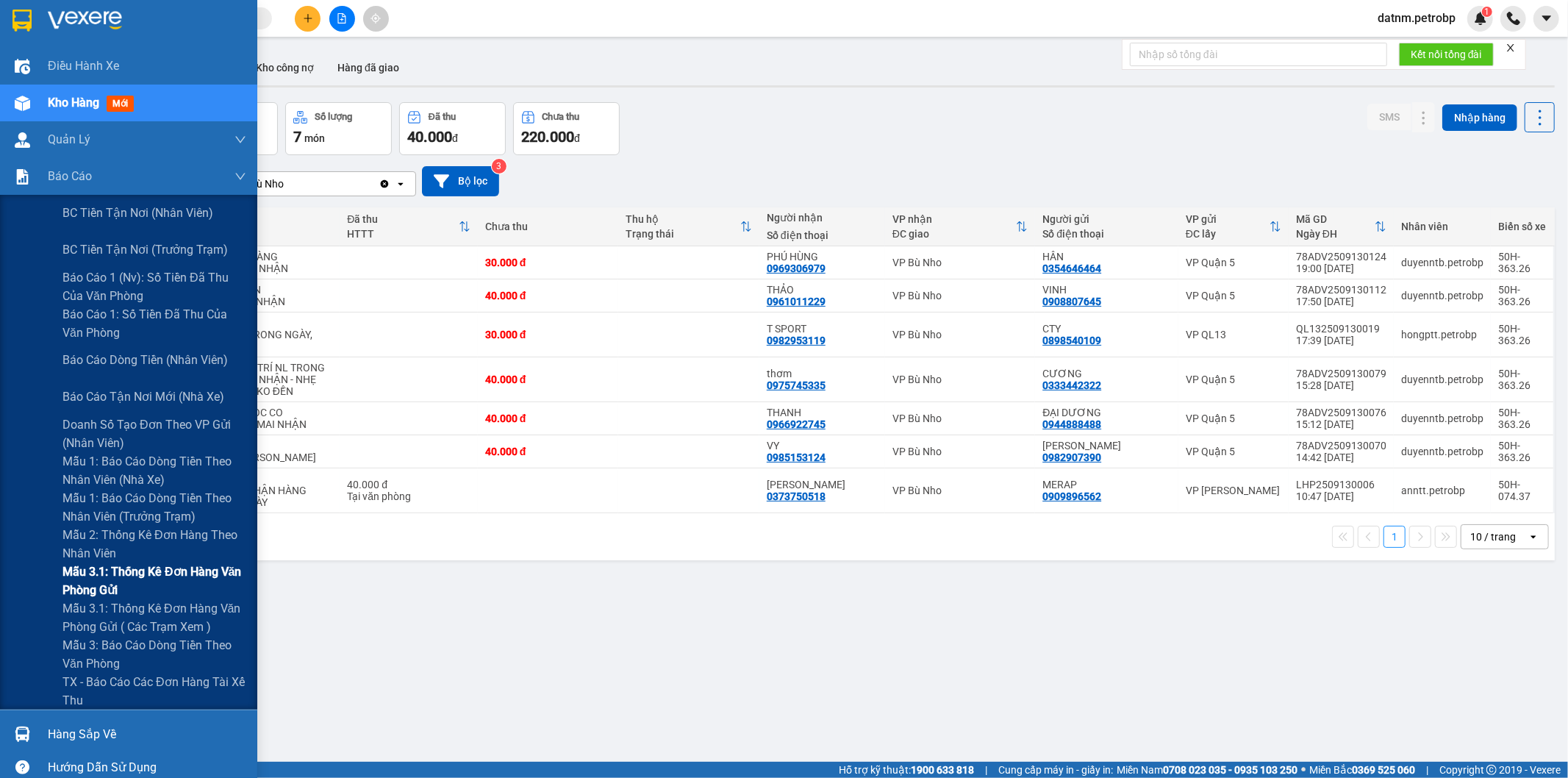
click at [138, 576] on span "Mẫu 3.1: Thống kê đơn hàng văn phòng gửi" at bounding box center [154, 581] width 184 height 37
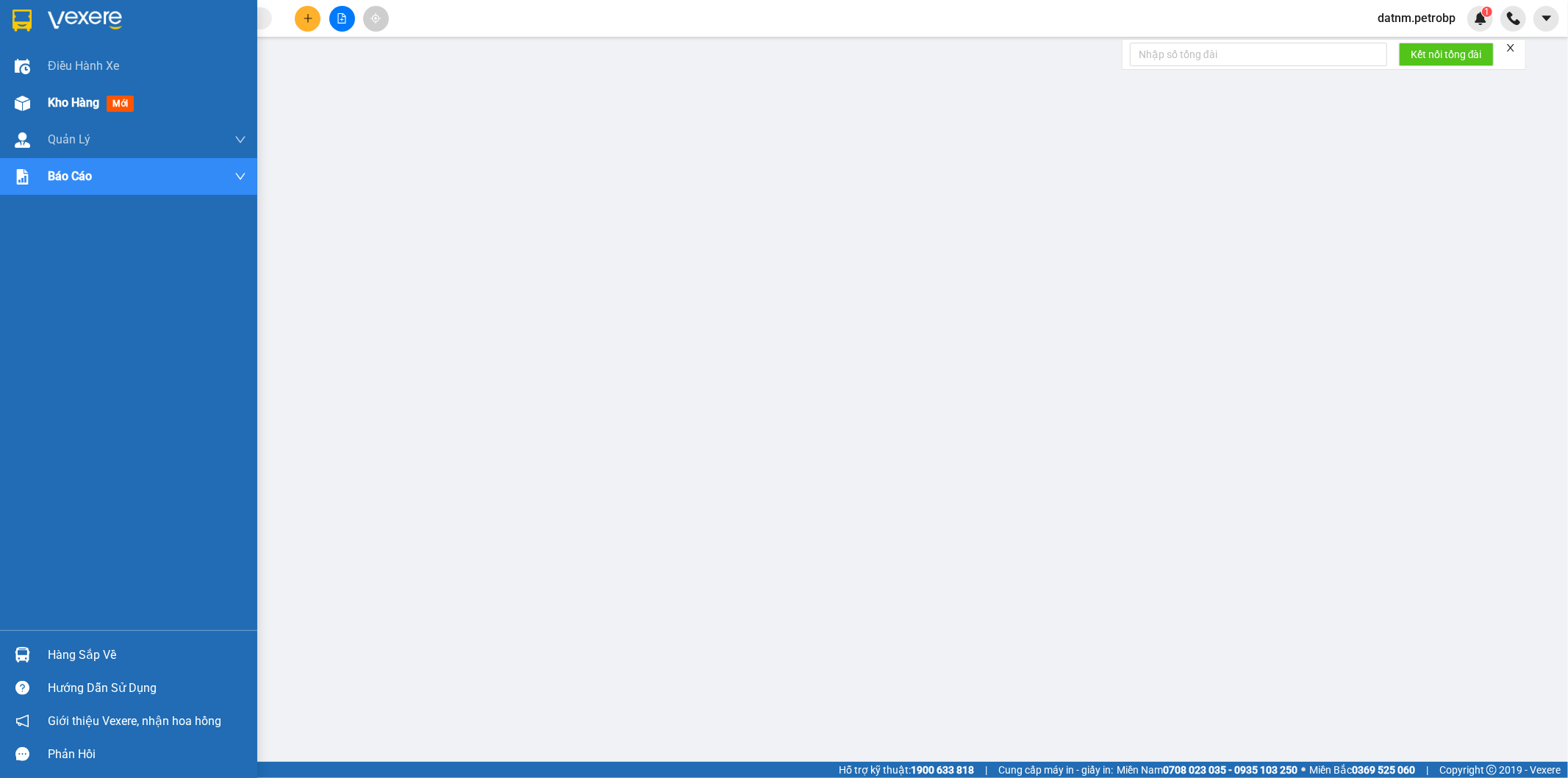
click at [74, 101] on span "Kho hàng" at bounding box center [73, 102] width 51 height 14
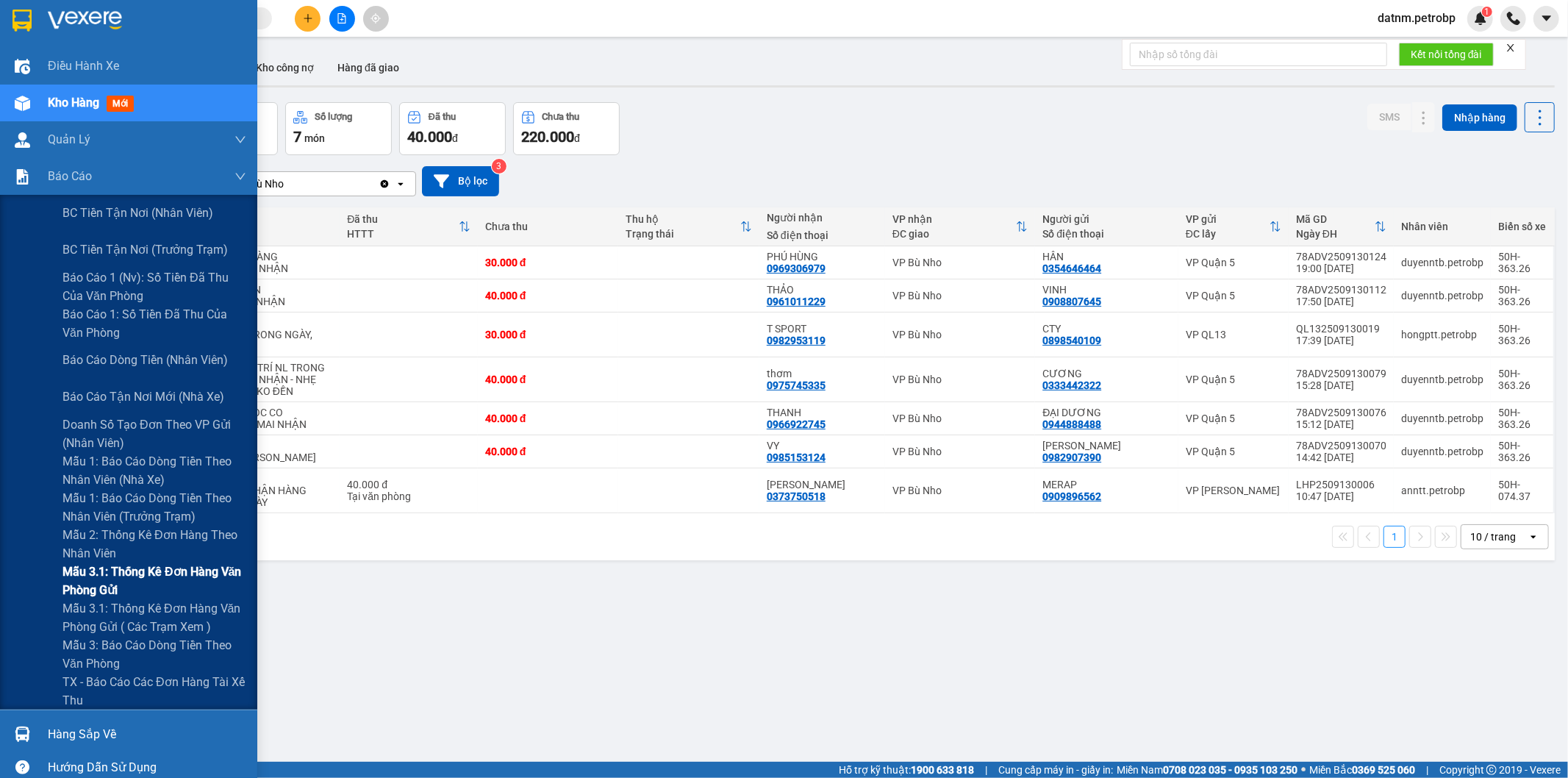
click at [164, 579] on span "Mẫu 3.1: Thống kê đơn hàng văn phòng gửi" at bounding box center [154, 581] width 184 height 37
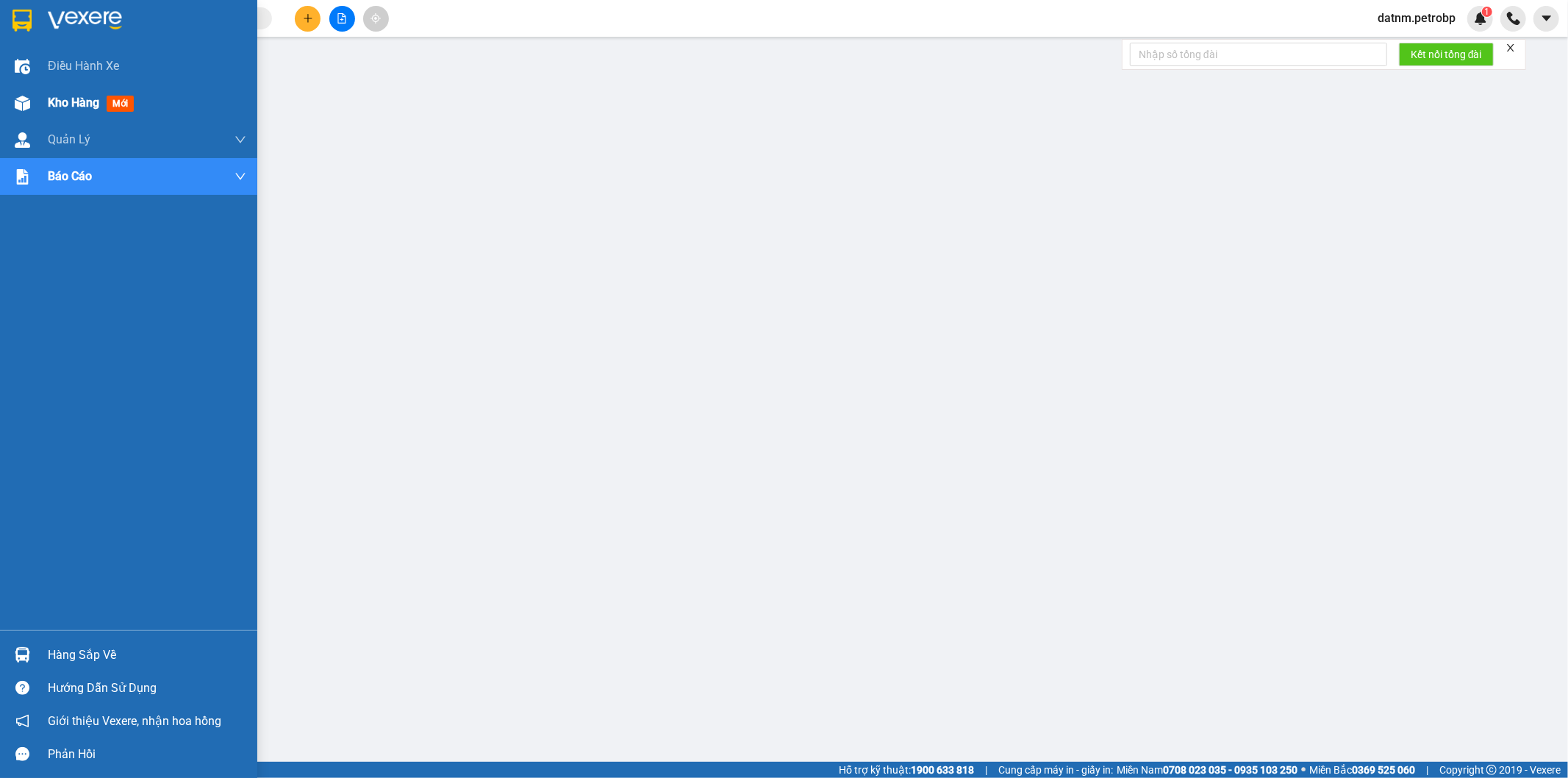
click at [63, 108] on span "Kho hàng" at bounding box center [73, 102] width 51 height 14
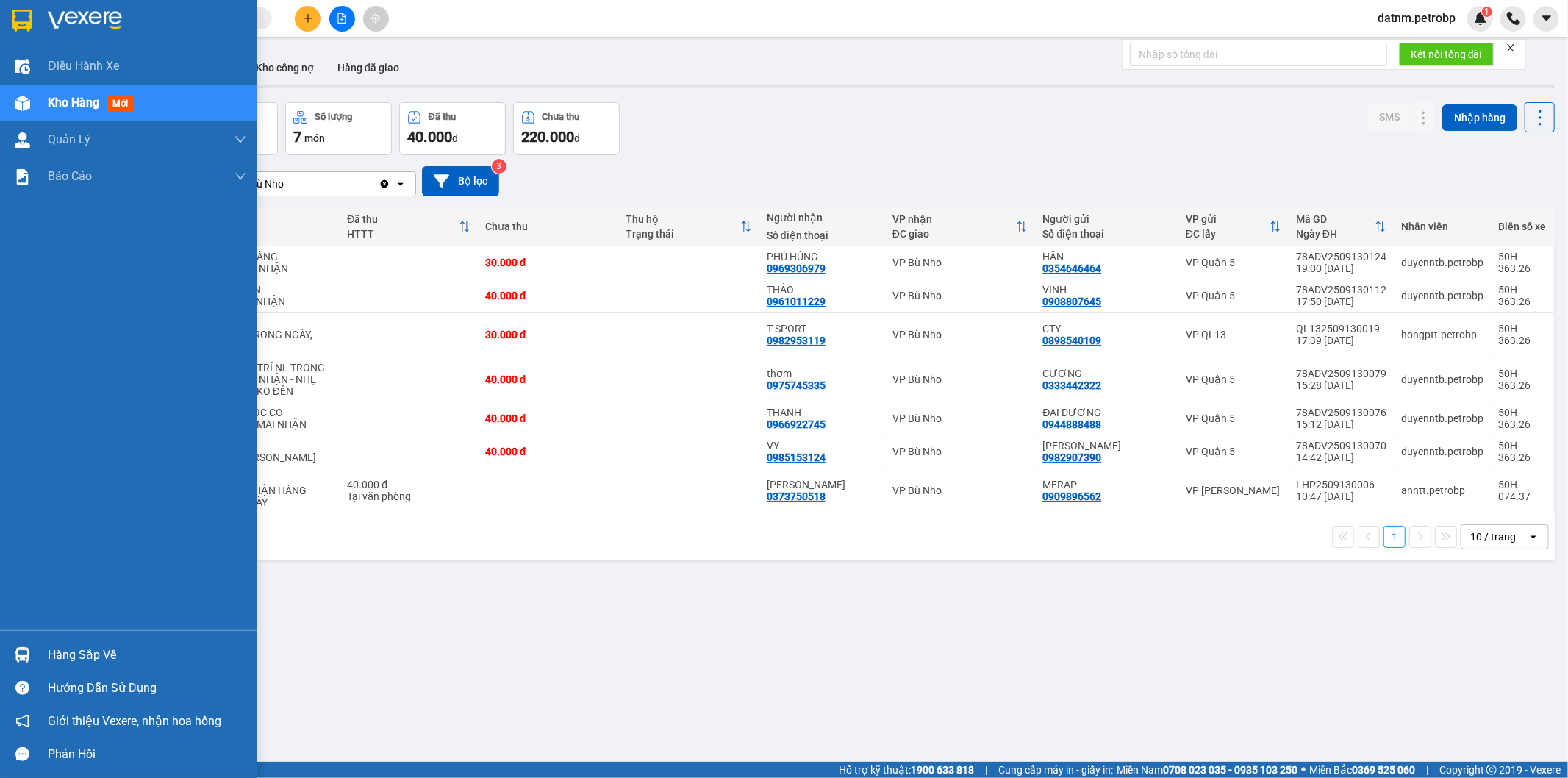
click at [61, 652] on div "Hàng sắp về" at bounding box center [147, 655] width 198 height 22
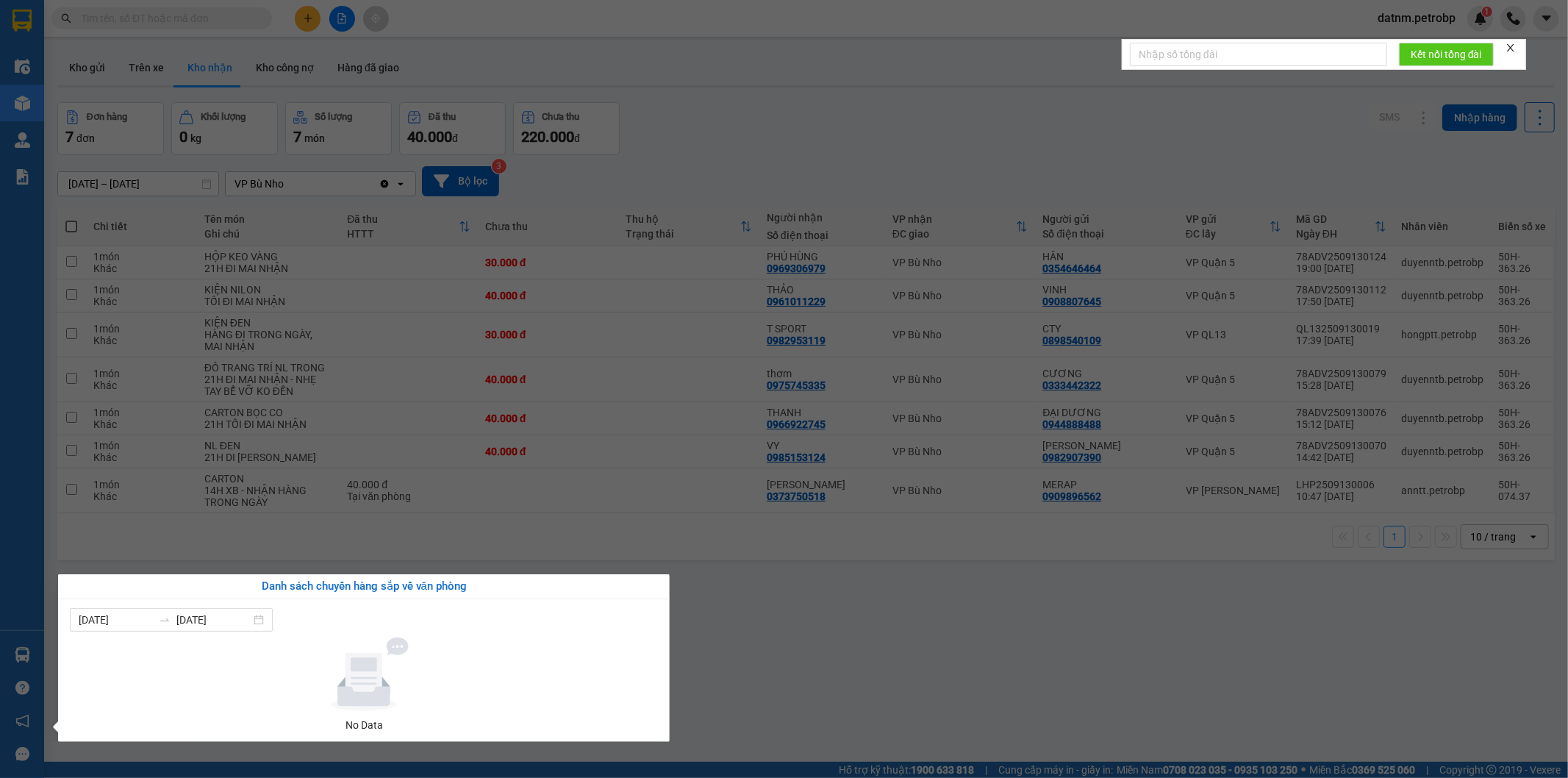
click at [791, 710] on section "Kết quả tìm kiếm ( 0 ) Bộ lọc No Data datnm.petrobp 1 Điều hành xe Kho hàng mới…" at bounding box center [784, 389] width 1568 height 778
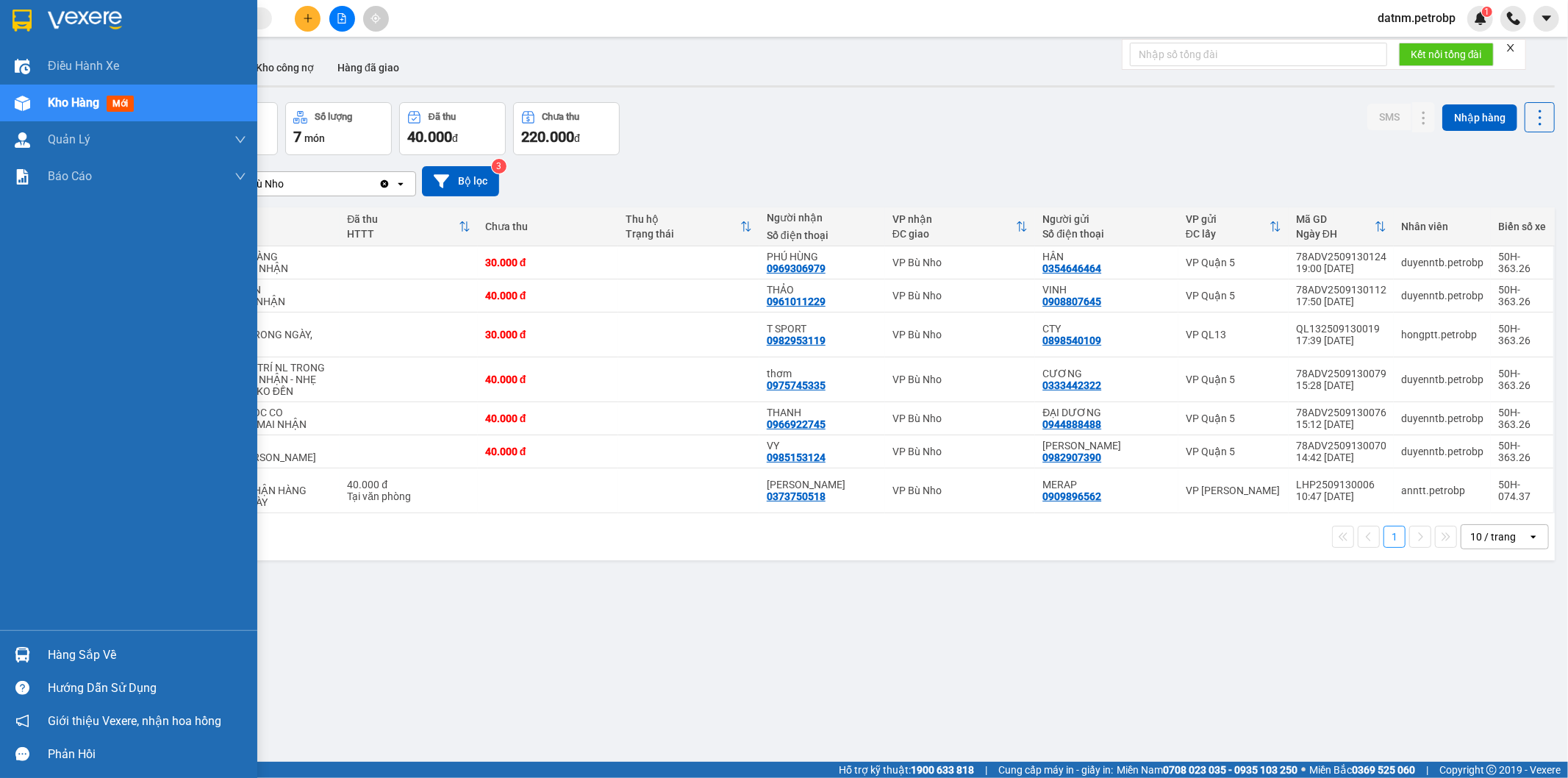
click at [99, 644] on div "Hàng sắp về" at bounding box center [147, 655] width 198 height 22
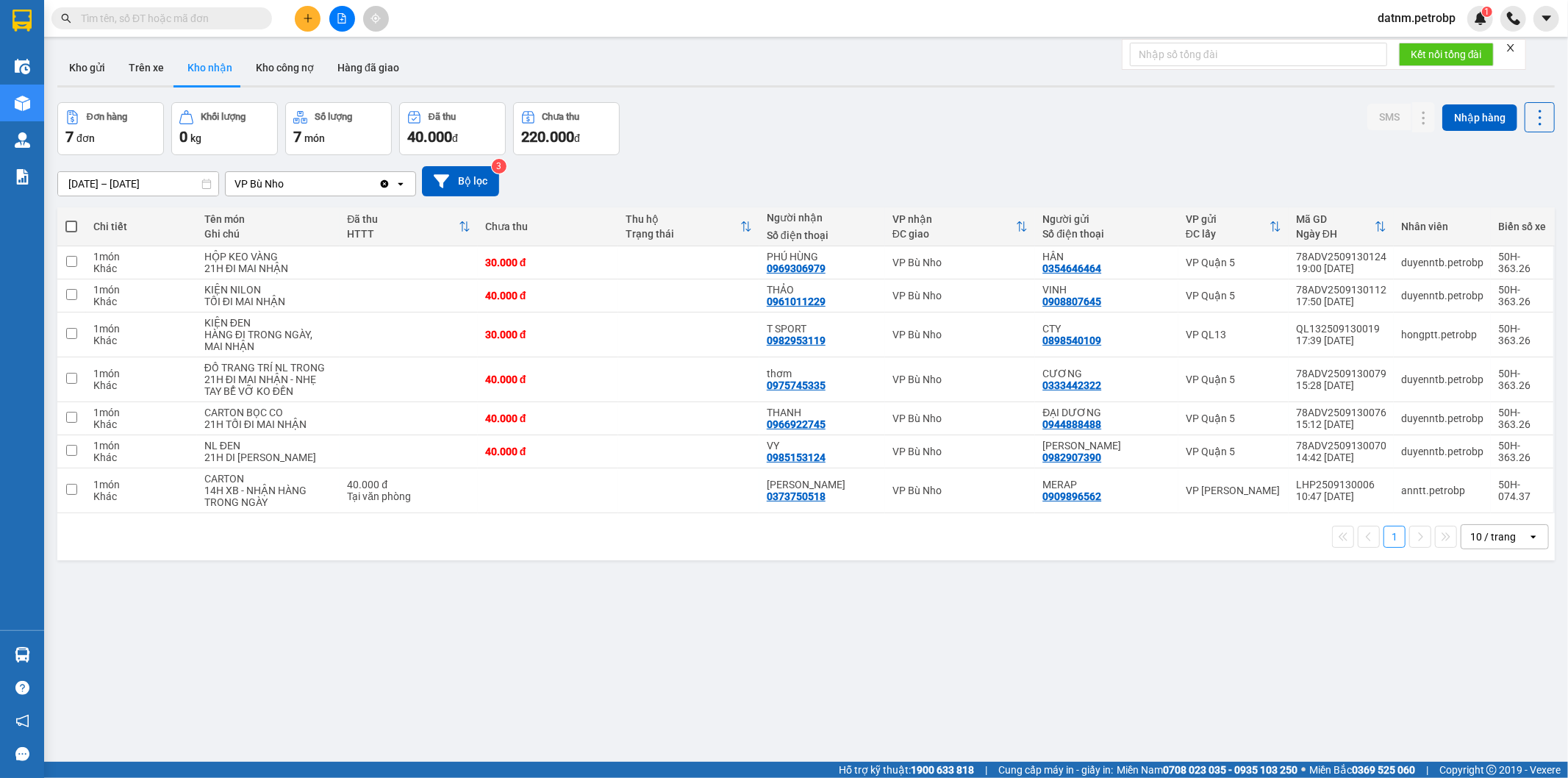
click at [872, 689] on section "Kết quả tìm kiếm ( 0 ) Bộ lọc No Data datnm.petrobp 1 Điều hành xe Kho hàng mới…" at bounding box center [784, 389] width 1568 height 778
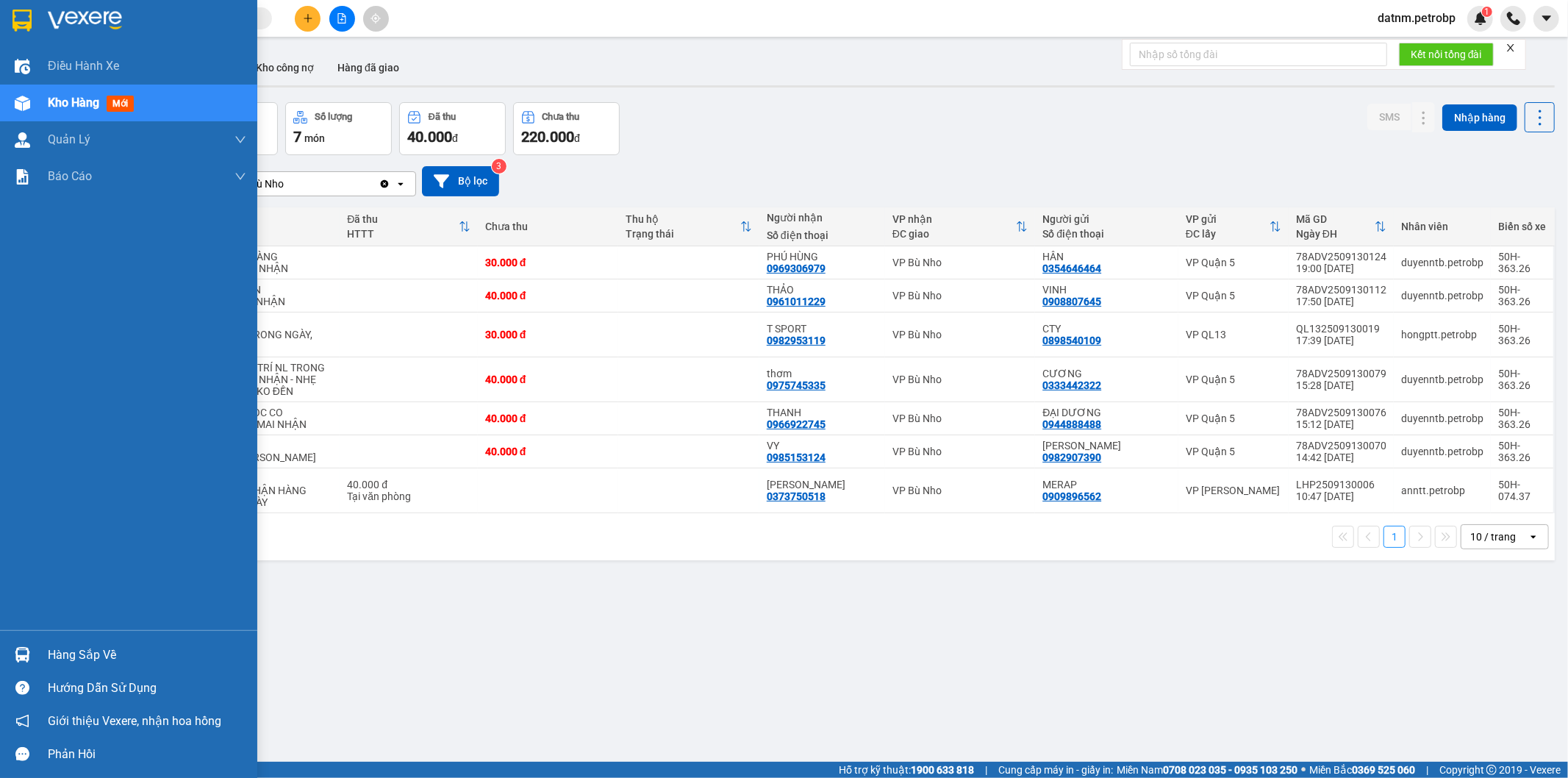
click at [69, 651] on div "Hàng sắp về" at bounding box center [147, 655] width 198 height 22
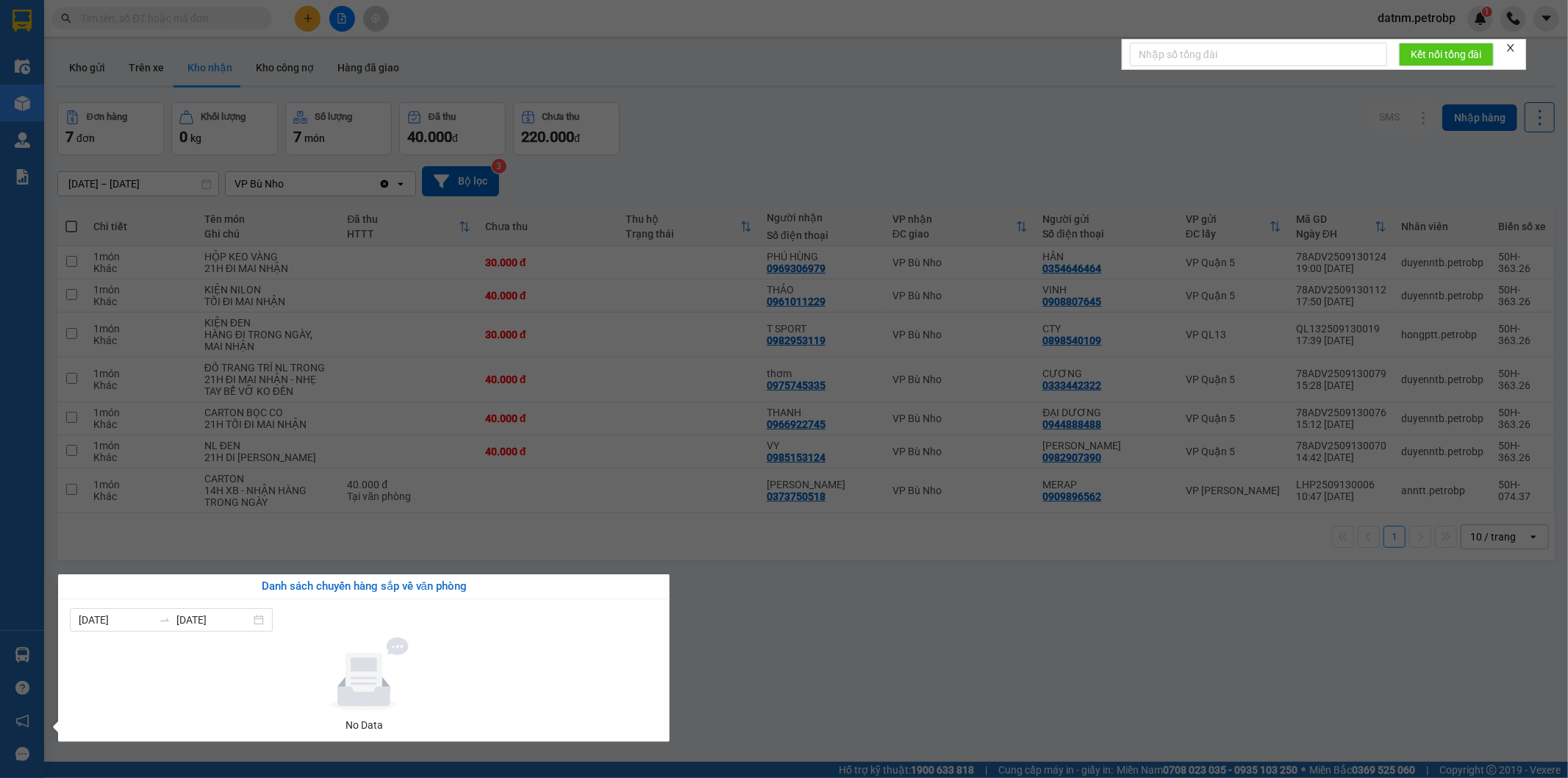
click at [768, 677] on section "Kết quả tìm kiếm ( 0 ) Bộ lọc No Data datnm.petrobp 1 Điều hành xe Kho hàng mới…" at bounding box center [784, 389] width 1568 height 778
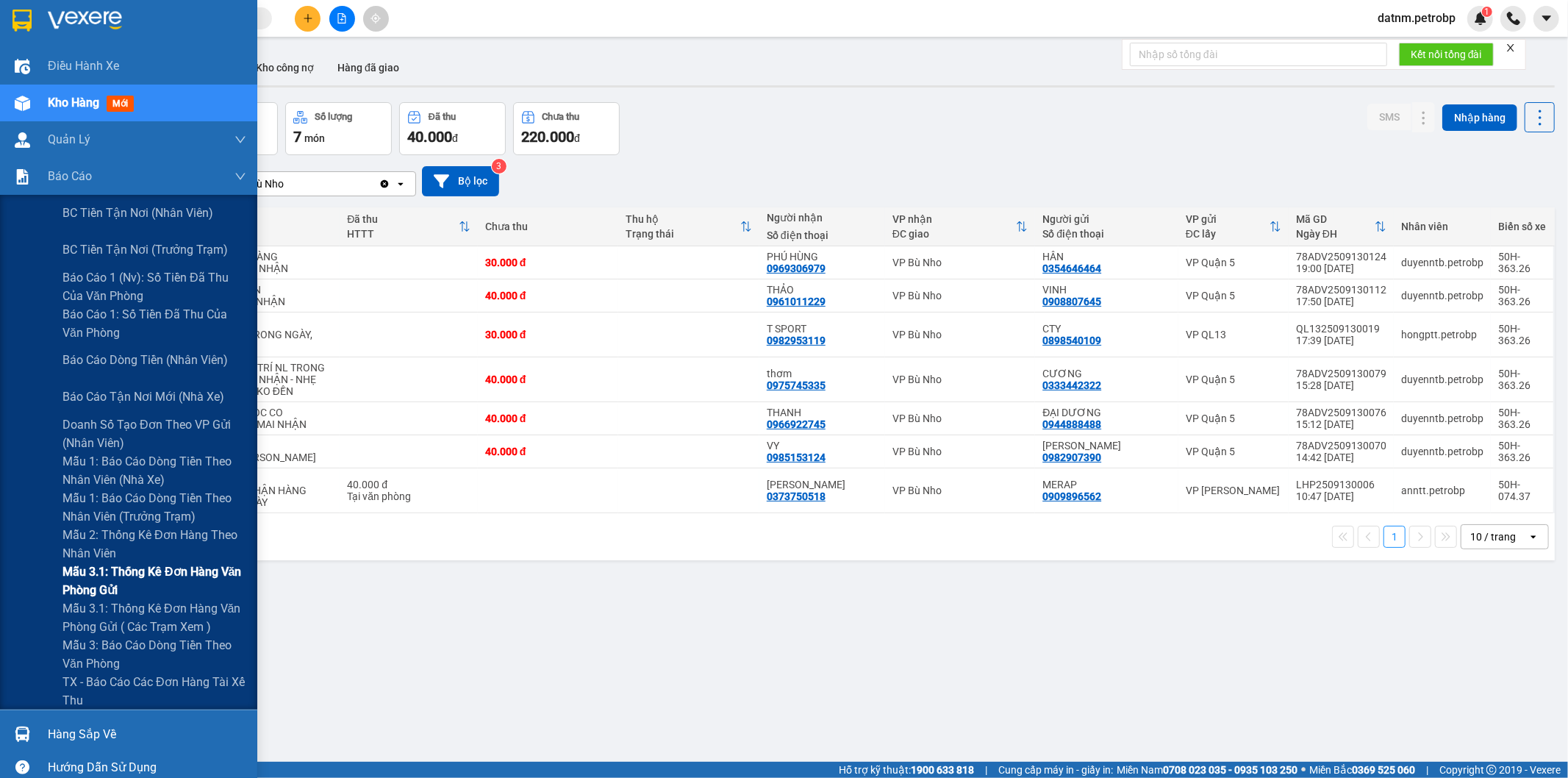
click at [138, 572] on span "Mẫu 3.1: Thống kê đơn hàng văn phòng gửi" at bounding box center [154, 581] width 184 height 37
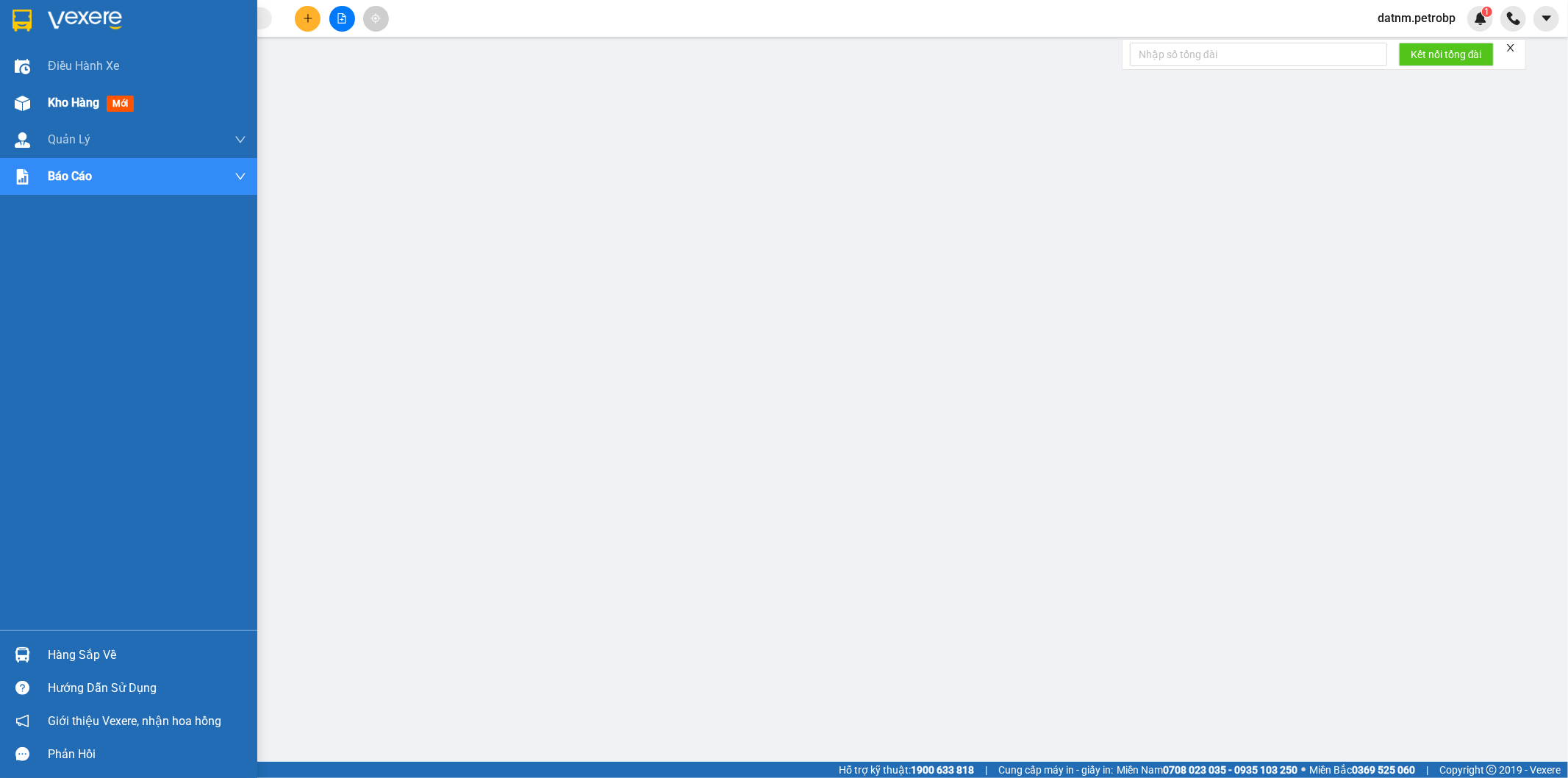
click at [55, 112] on div "Kho hàng mới" at bounding box center [147, 103] width 198 height 37
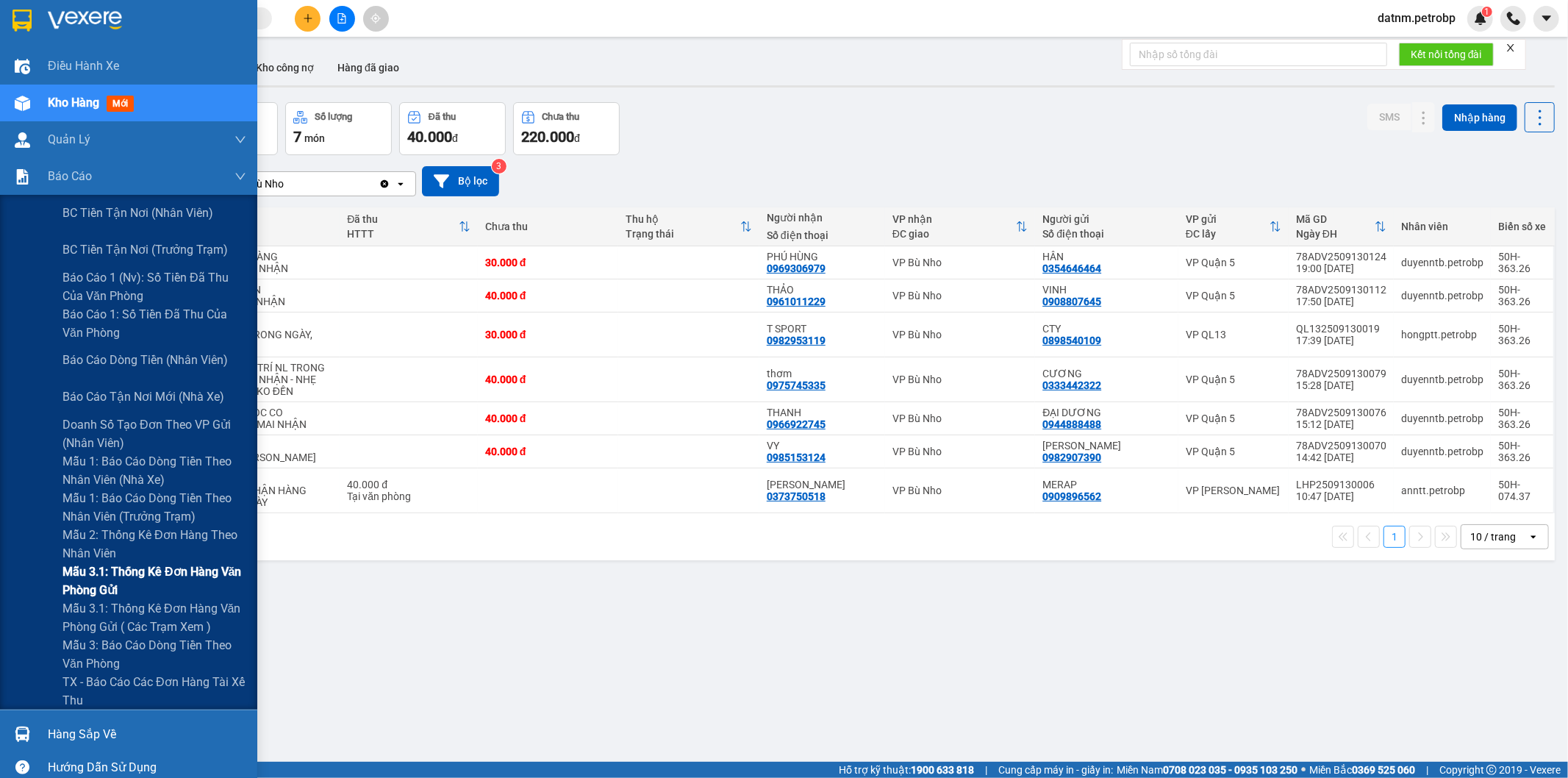
click at [106, 563] on span "Mẫu 3.1: Thống kê đơn hàng văn phòng gửi" at bounding box center [154, 581] width 184 height 37
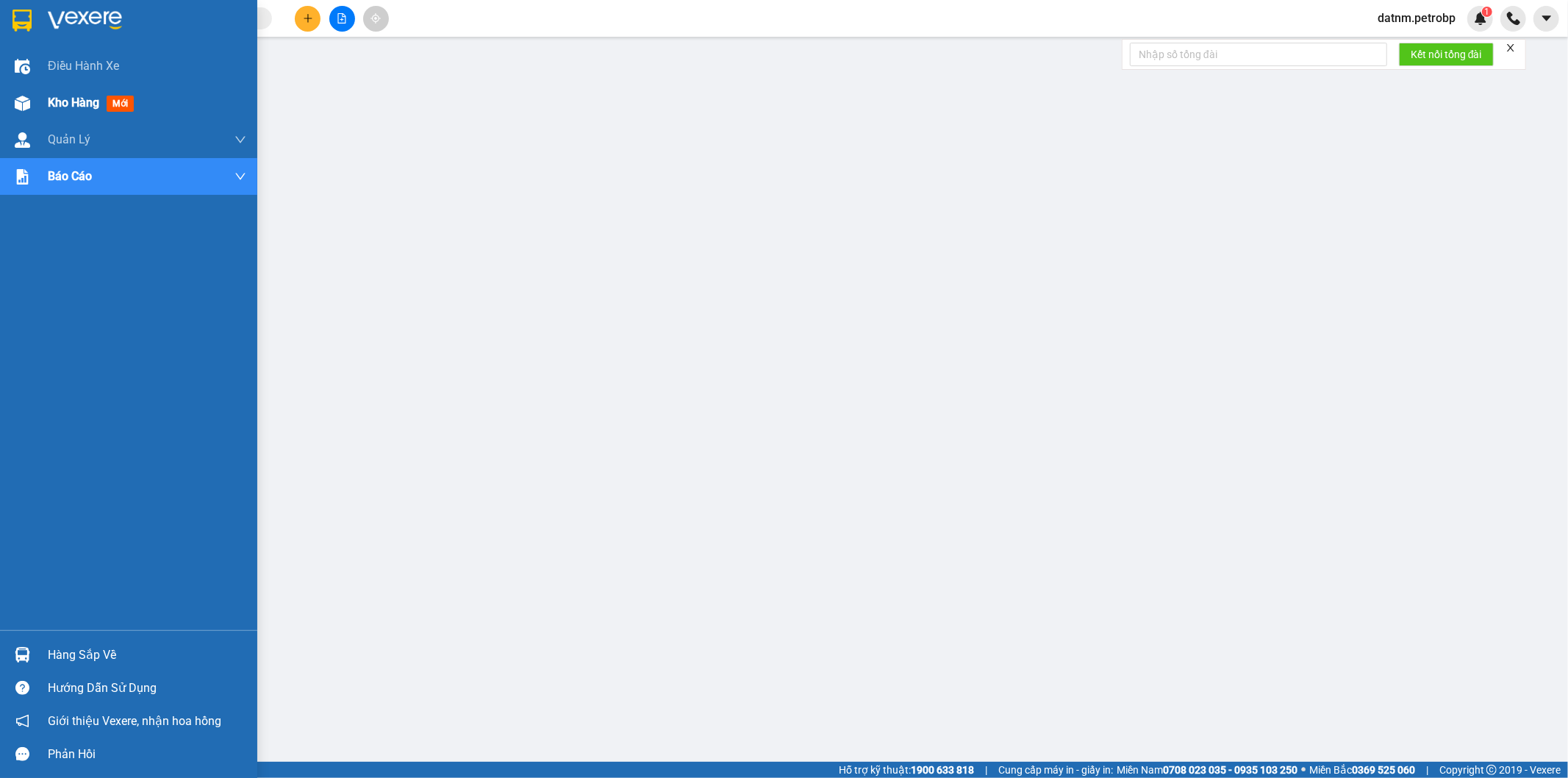
click at [65, 107] on span "Kho hàng" at bounding box center [73, 102] width 51 height 14
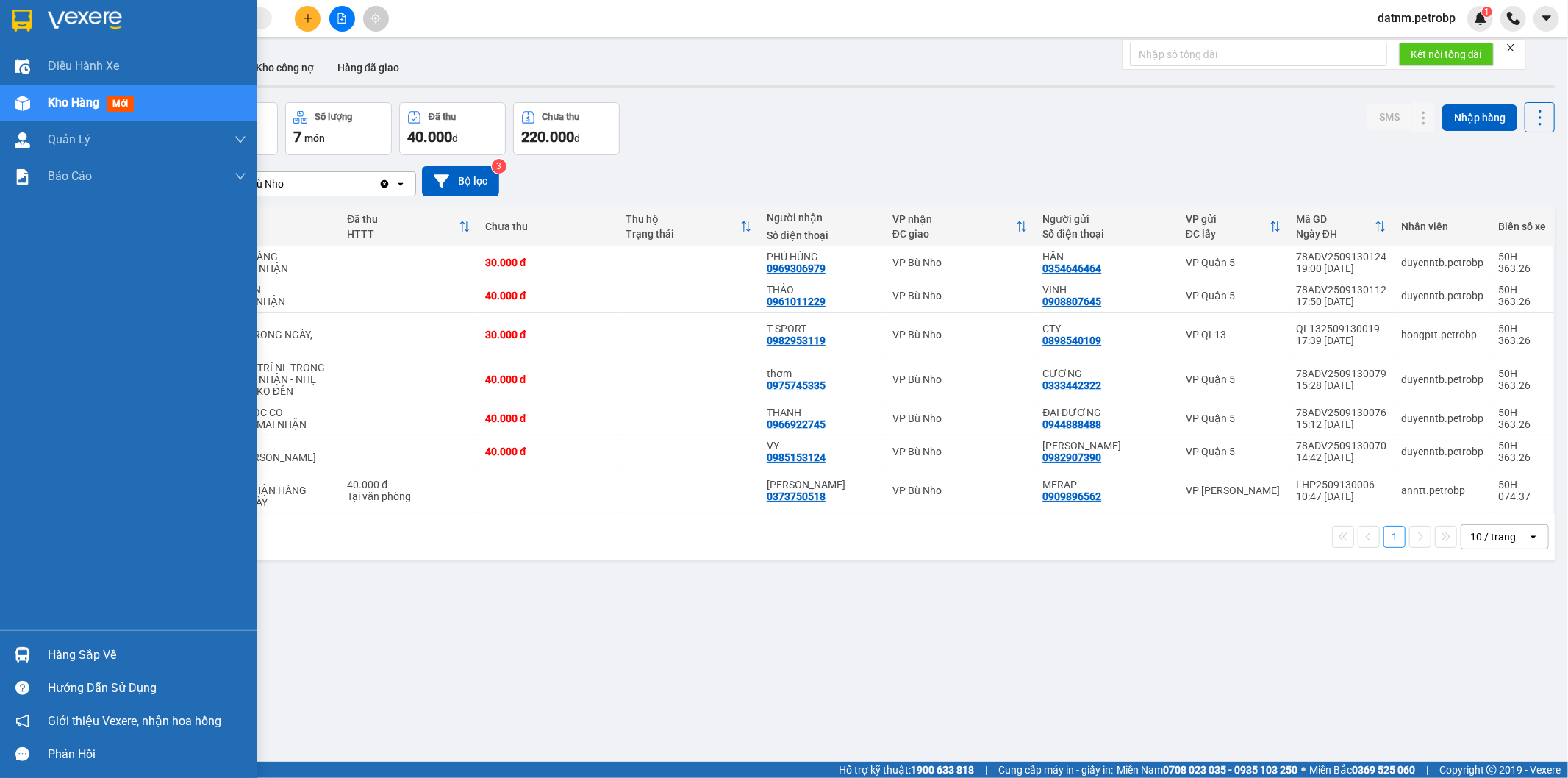
click at [90, 659] on div "Hàng sắp về" at bounding box center [147, 655] width 198 height 22
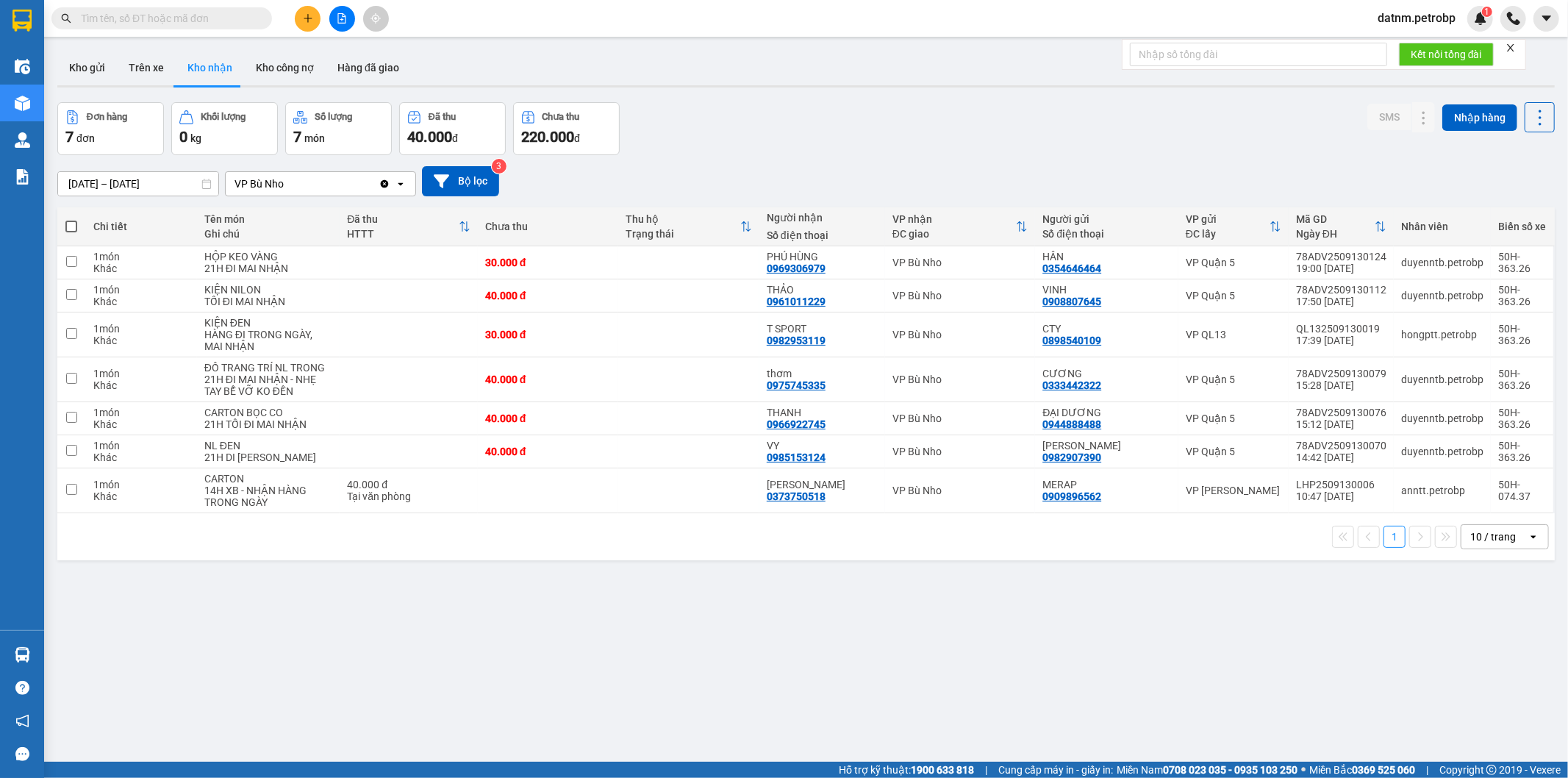
click at [759, 681] on section "Kết quả tìm kiếm ( 0 ) Bộ lọc No Data datnm.petrobp 1 Điều hành xe Kho hàng mới…" at bounding box center [784, 389] width 1568 height 778
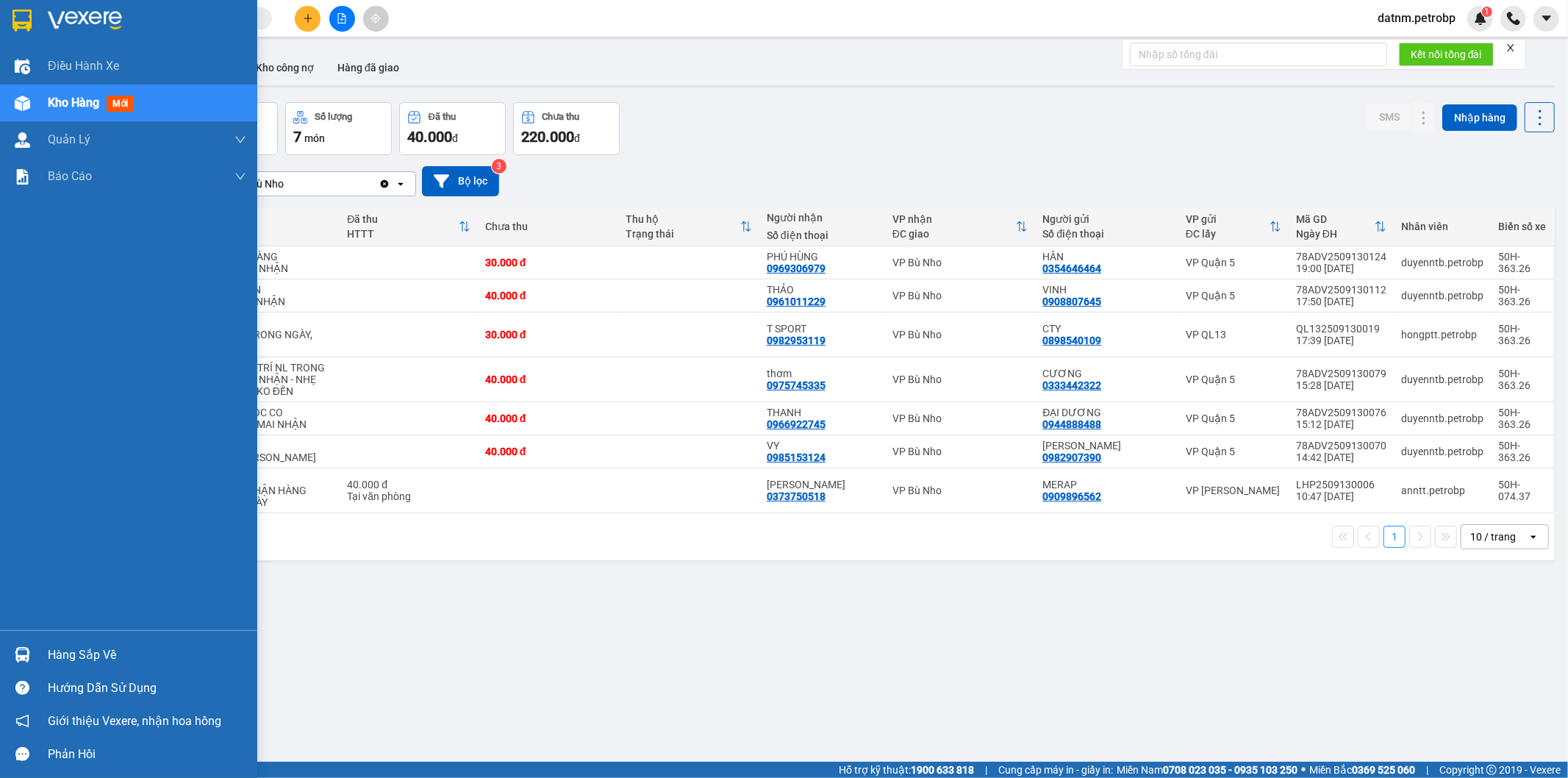
click at [64, 650] on div "Hàng sắp về" at bounding box center [147, 655] width 198 height 22
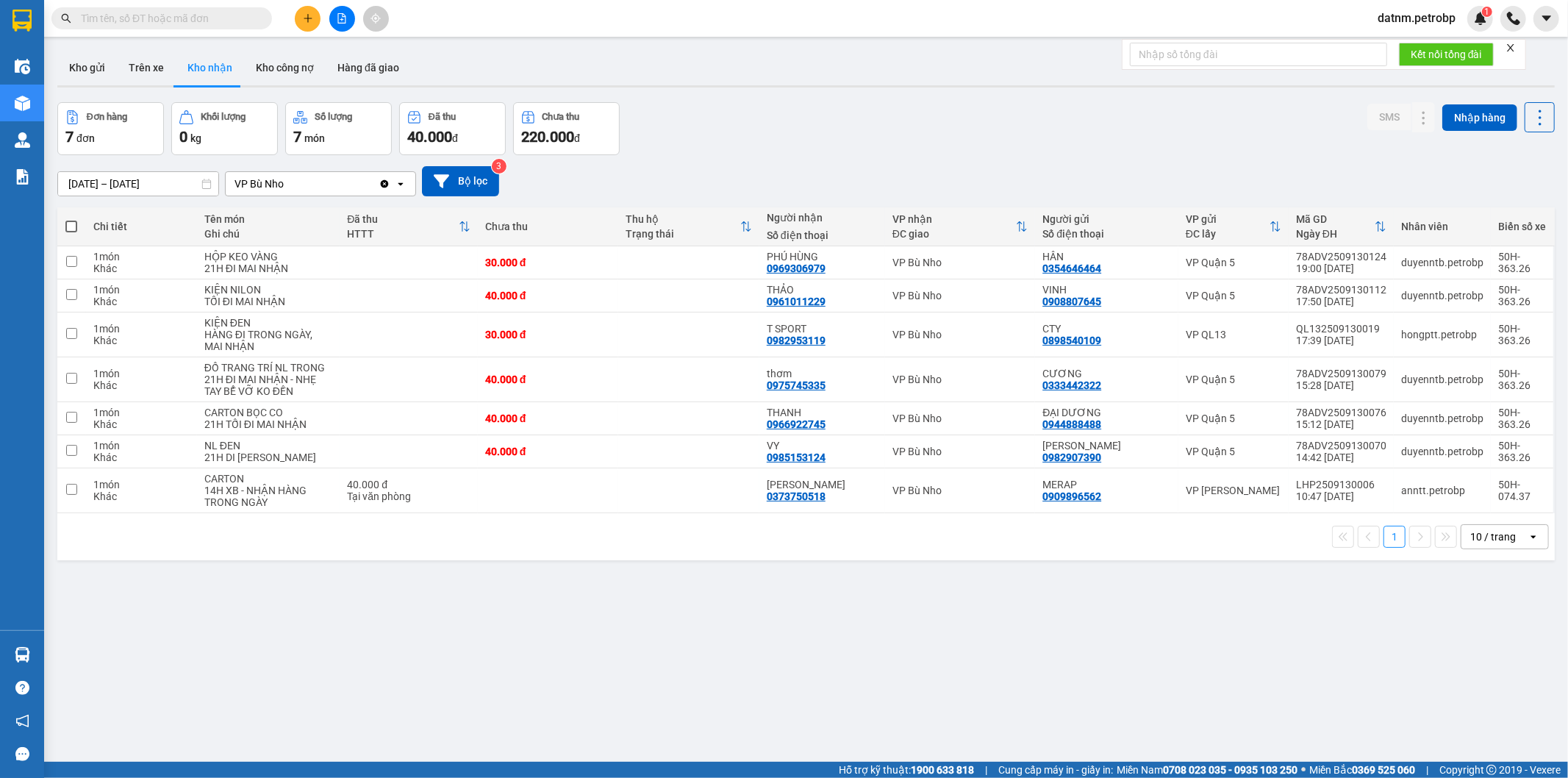
drag, startPoint x: 880, startPoint y: 679, endPoint x: 627, endPoint y: 611, distance: 262.0
click at [870, 676] on section "Kết quả tìm kiếm ( 0 ) Bộ lọc No Data datnm.petrobp 1 Điều hành xe Kho hàng mới…" at bounding box center [784, 389] width 1568 height 778
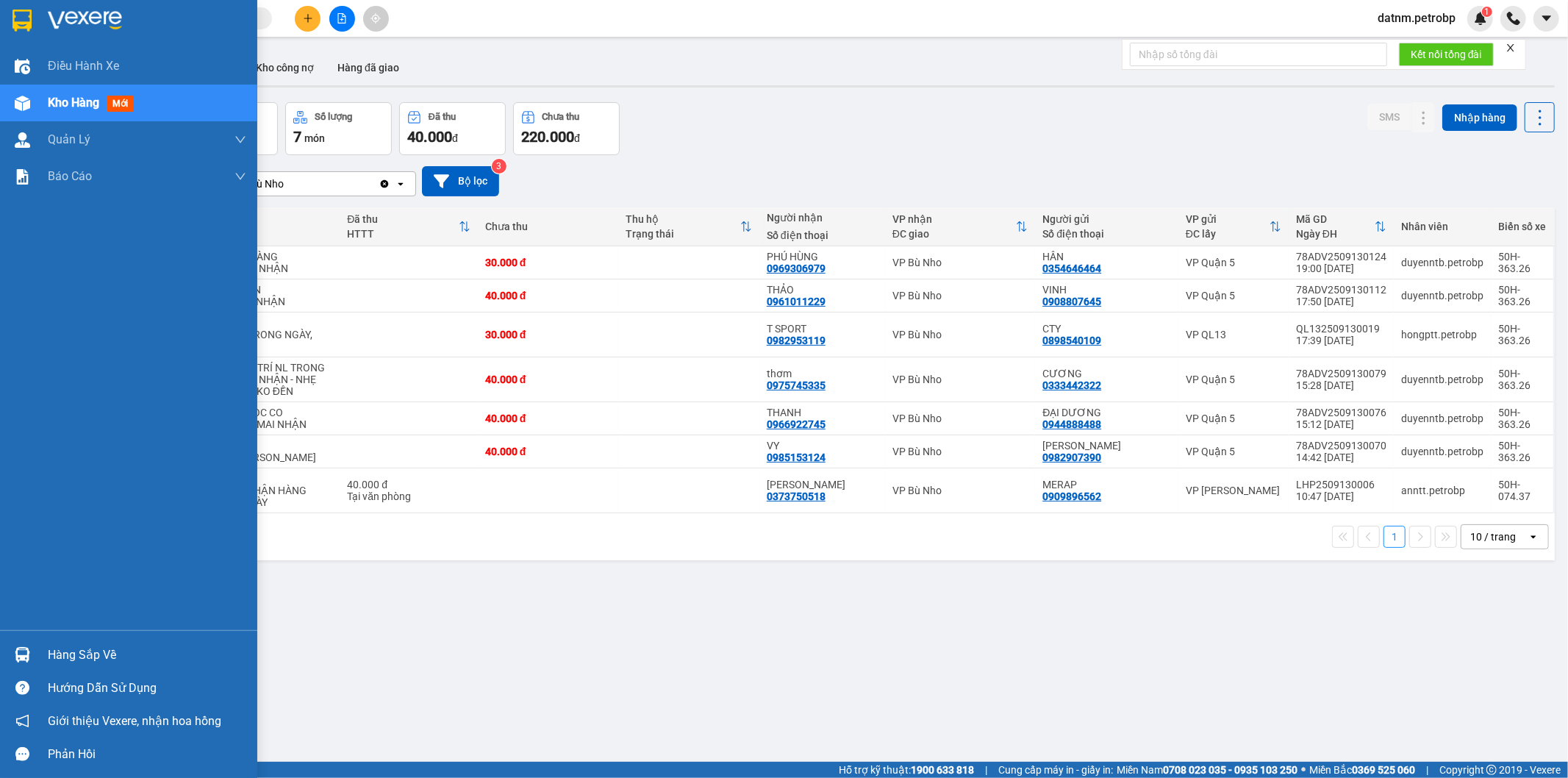
click at [66, 657] on div "Hàng sắp về" at bounding box center [147, 655] width 198 height 22
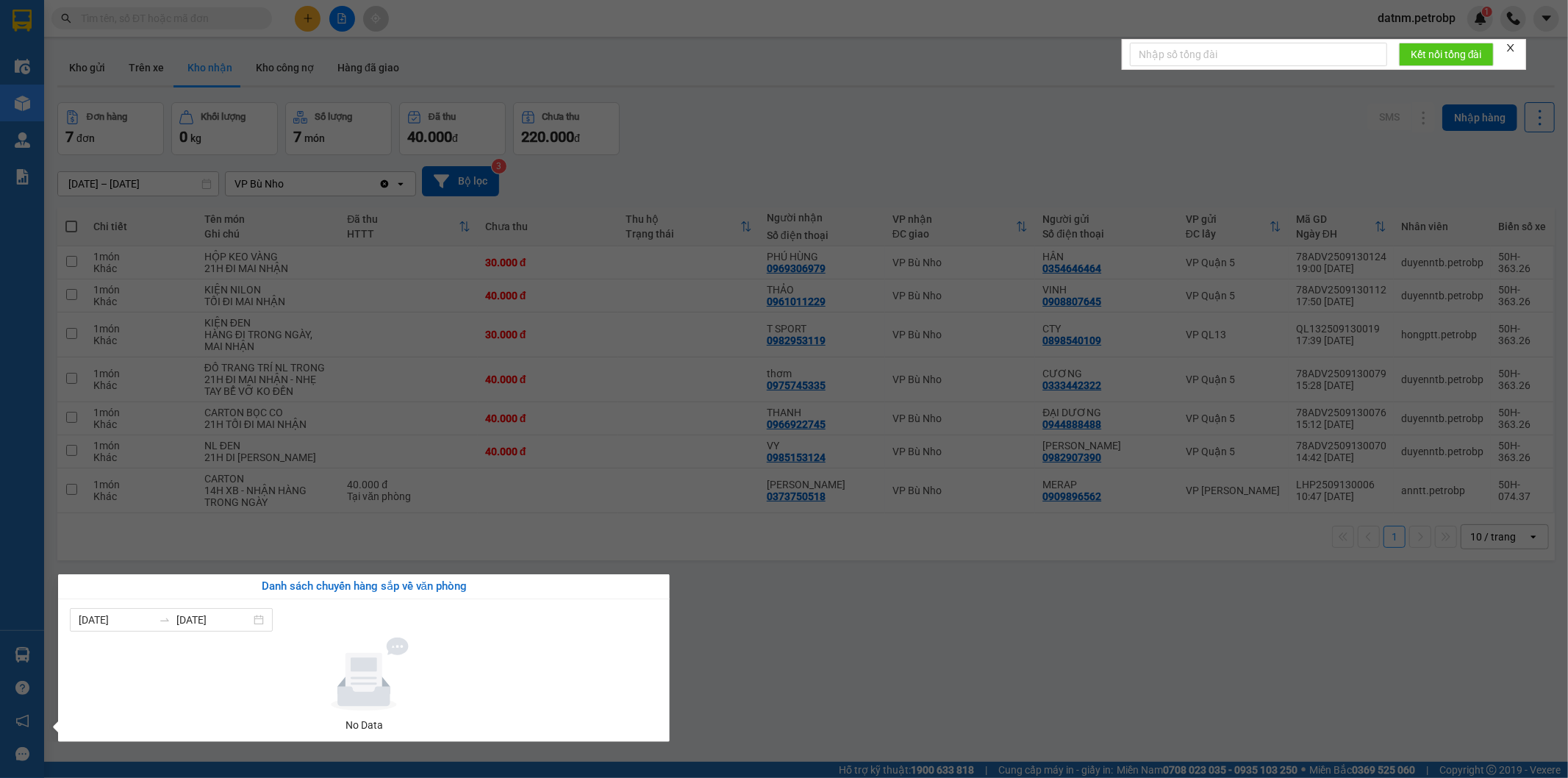
click at [824, 693] on section "Kết quả tìm kiếm ( 0 ) Bộ lọc No Data datnm.petrobp 1 Điều hành xe Kho hàng mới…" at bounding box center [784, 389] width 1568 height 778
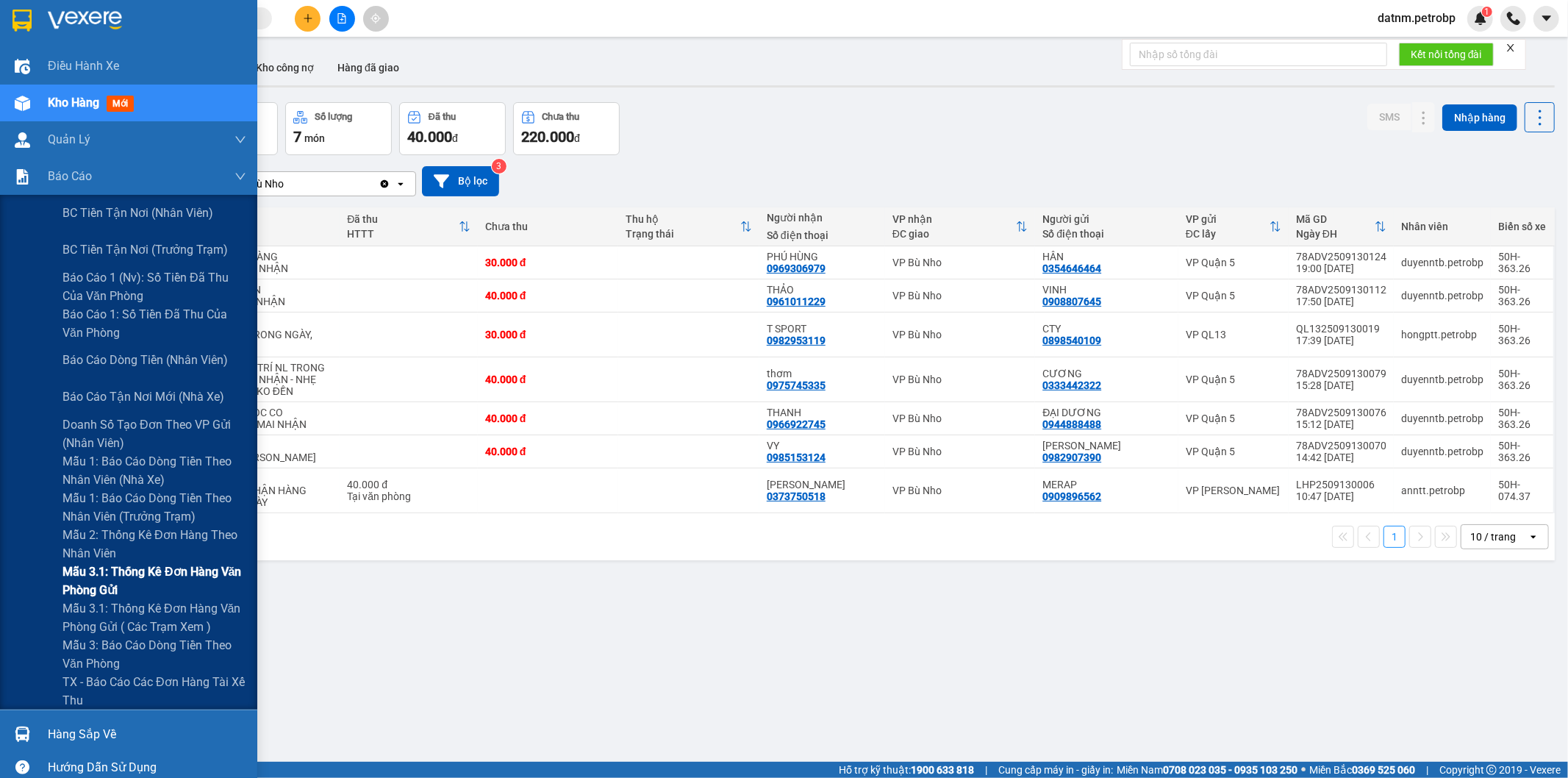
click at [98, 564] on span "Mẫu 3.1: Thống kê đơn hàng văn phòng gửi" at bounding box center [154, 581] width 184 height 37
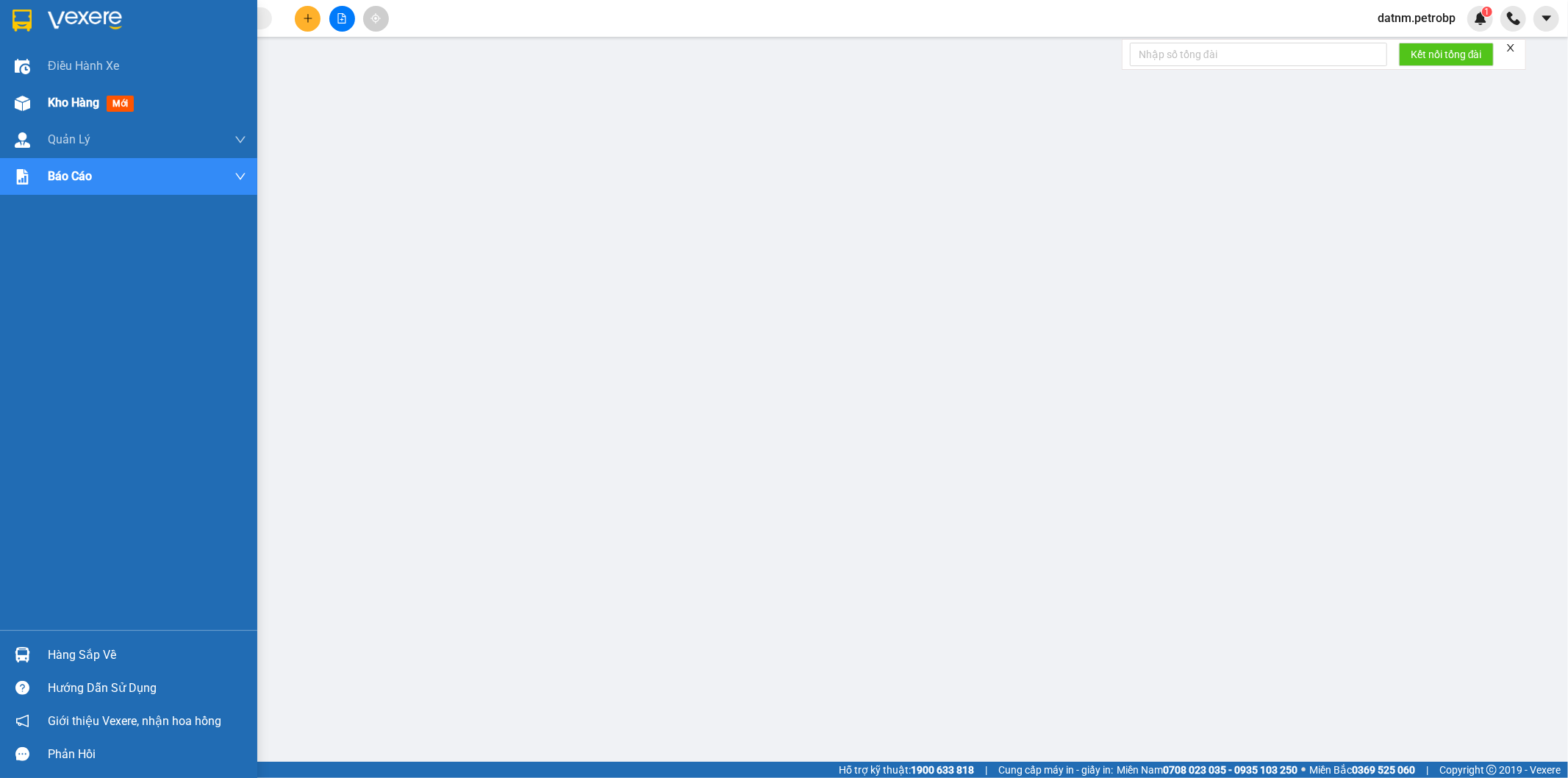
click at [62, 103] on span "Kho hàng" at bounding box center [73, 102] width 51 height 14
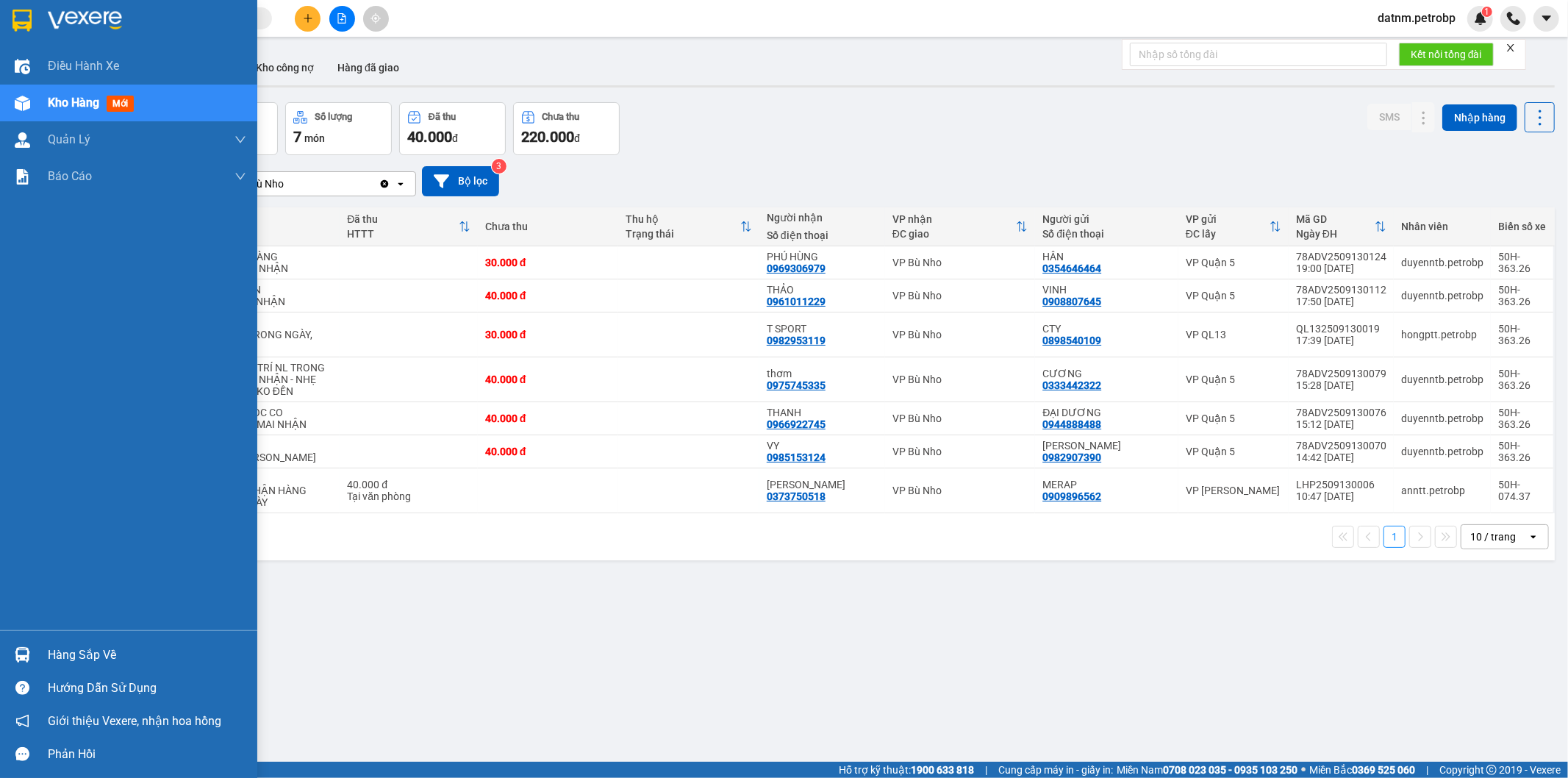
click at [64, 652] on div "Hàng sắp về" at bounding box center [147, 655] width 198 height 22
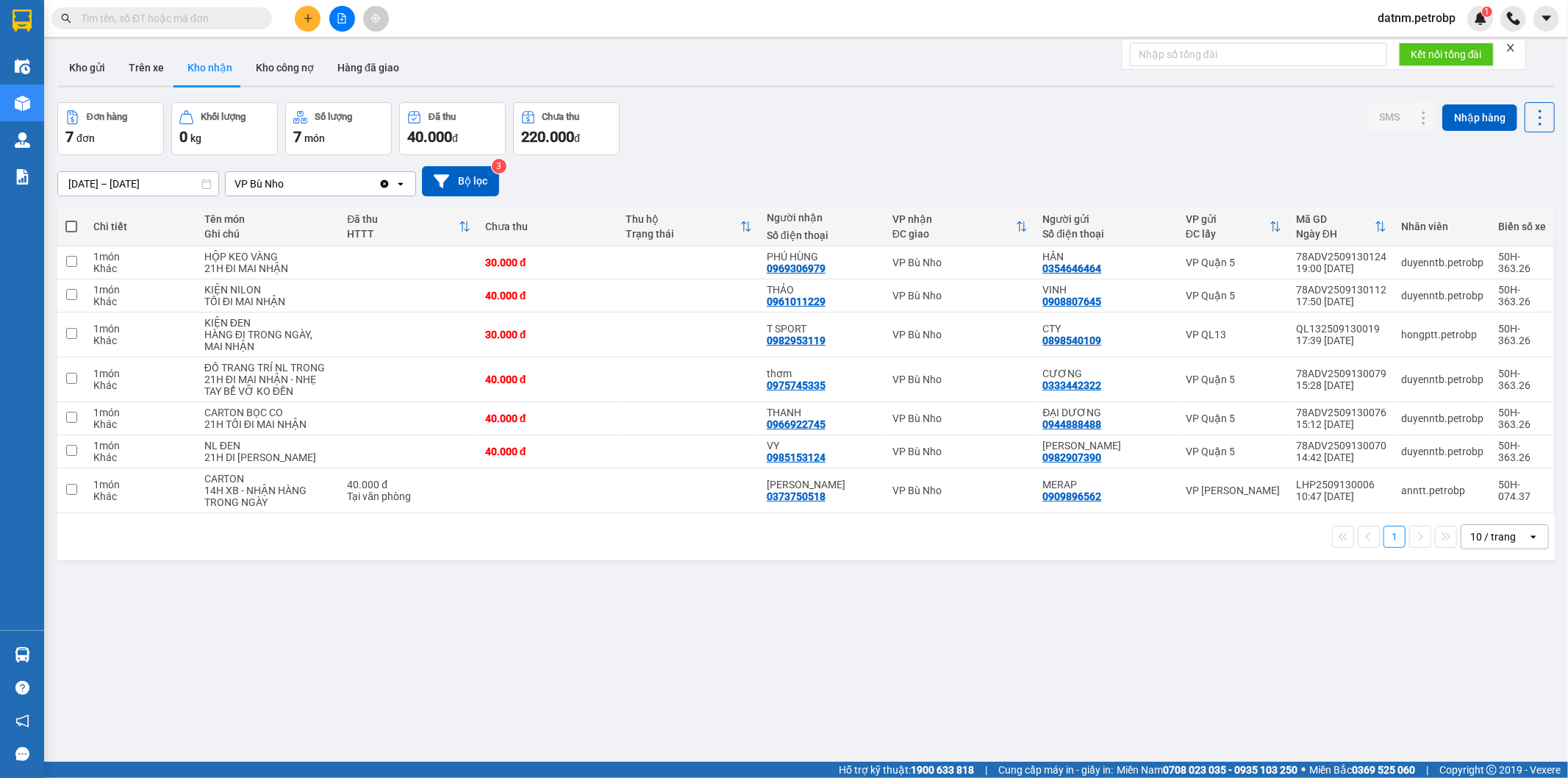
drag, startPoint x: 842, startPoint y: 663, endPoint x: 769, endPoint y: 589, distance: 103.9
click at [842, 663] on section "Kết quả tìm kiếm ( 0 ) Bộ lọc No Data datnm.petrobp 1 Điều hành xe Kho hàng mới…" at bounding box center [784, 389] width 1568 height 778
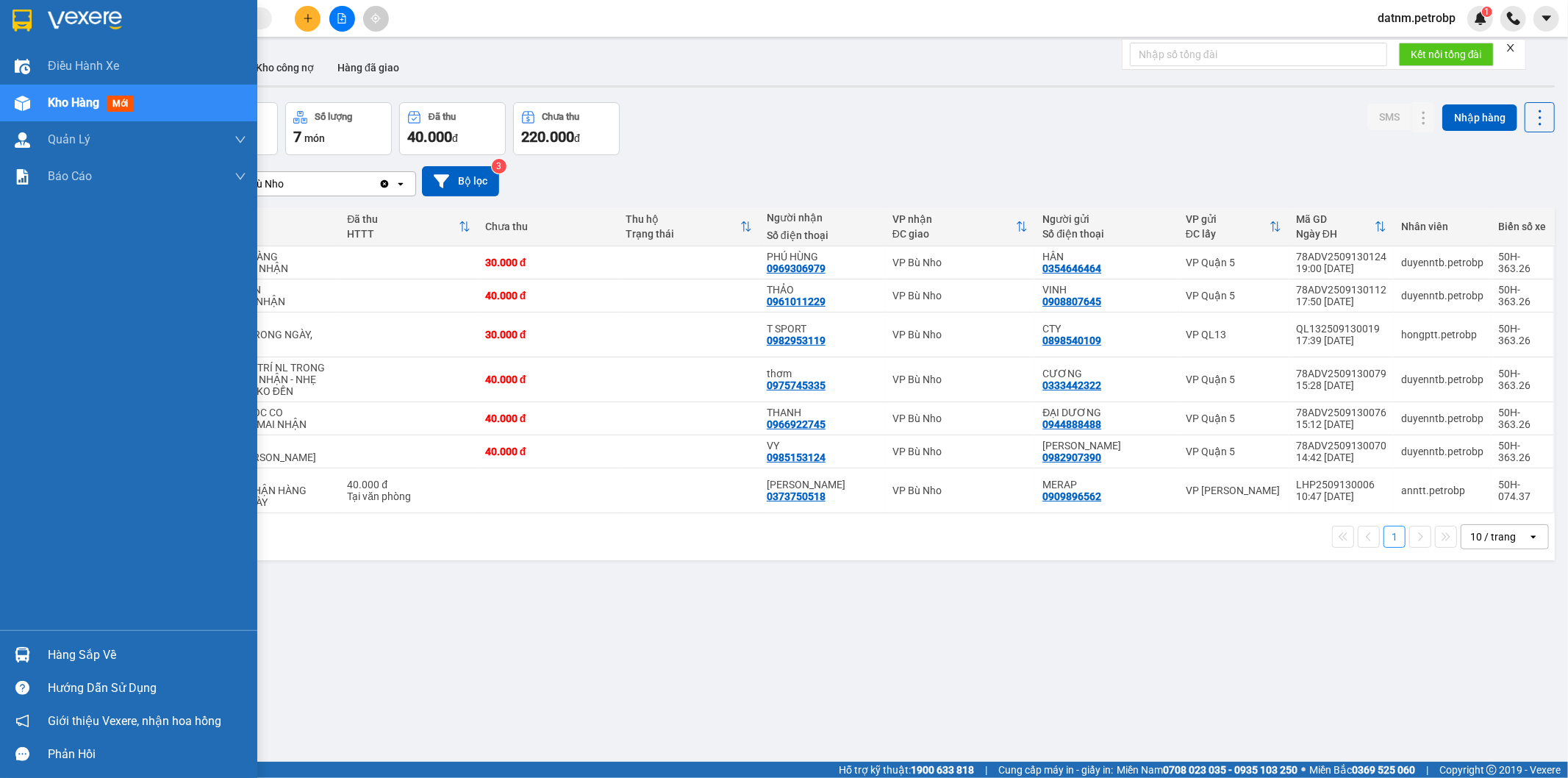
click at [83, 642] on div "Hàng sắp về" at bounding box center [128, 654] width 257 height 33
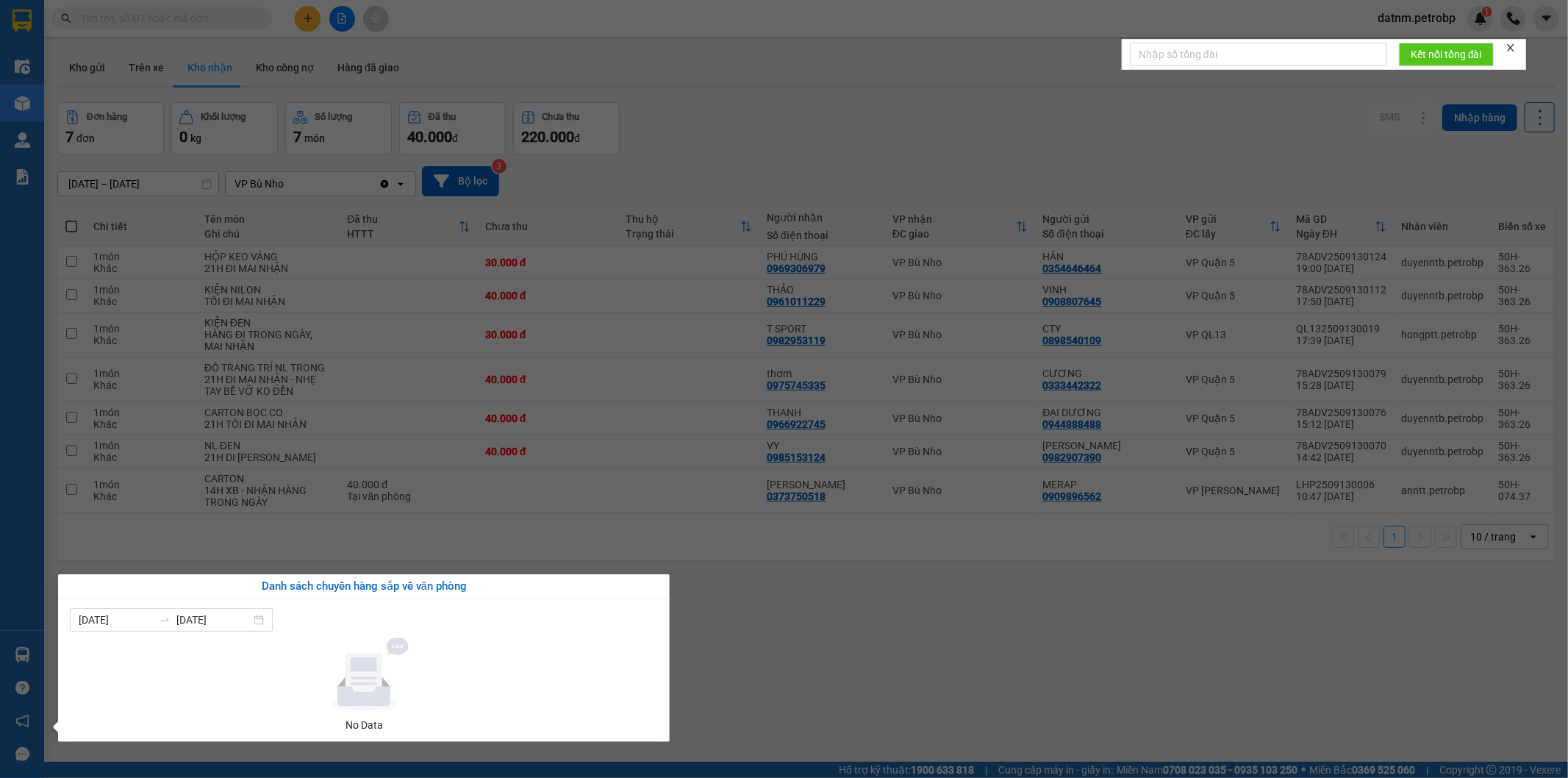
click at [912, 714] on section "Kết quả tìm kiếm ( 0 ) Bộ lọc No Data datnm.petrobp 1 Điều hành xe Kho hàng mới…" at bounding box center [784, 389] width 1568 height 778
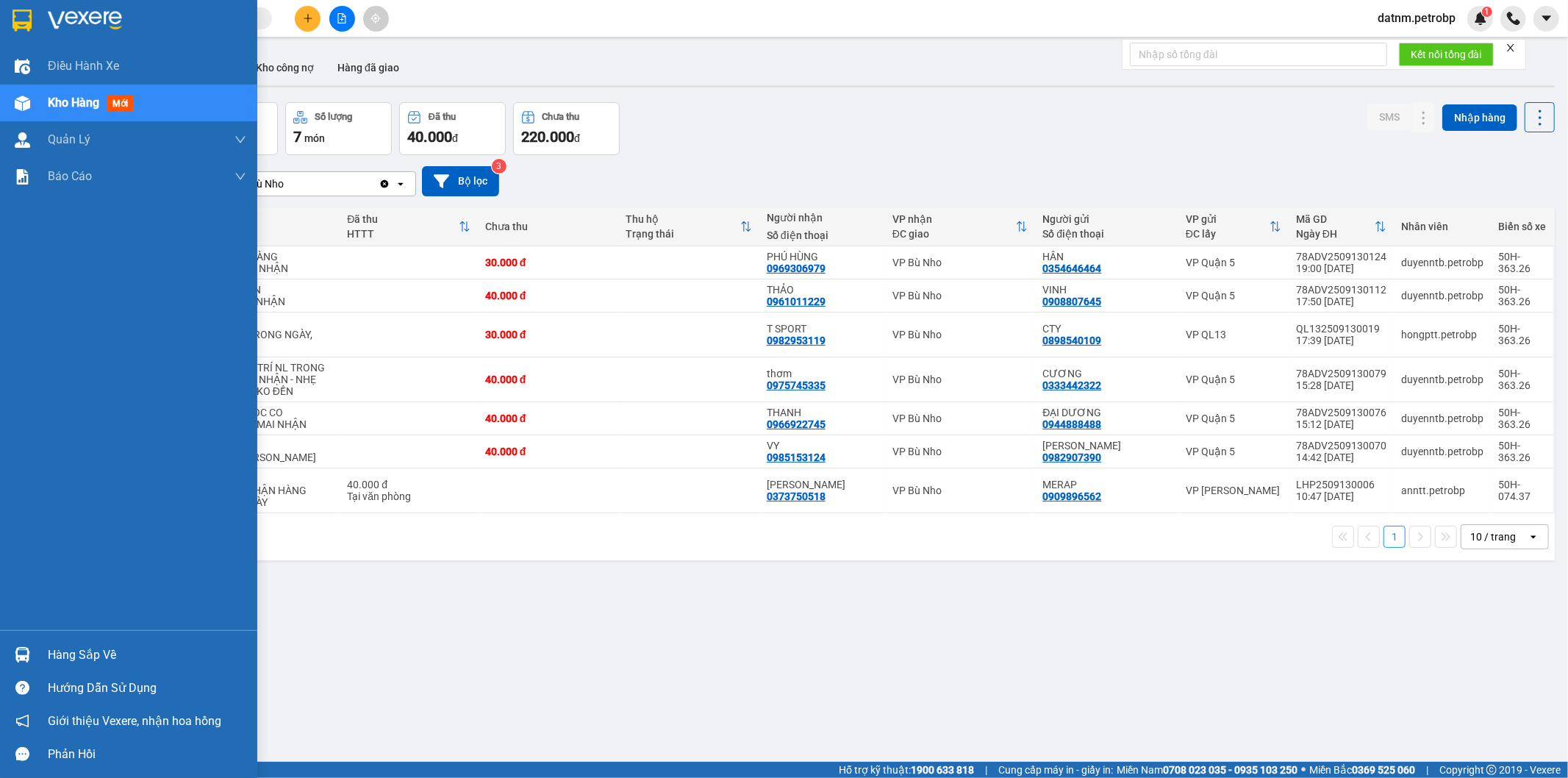
click at [65, 642] on div "Hàng sắp về" at bounding box center [128, 654] width 257 height 33
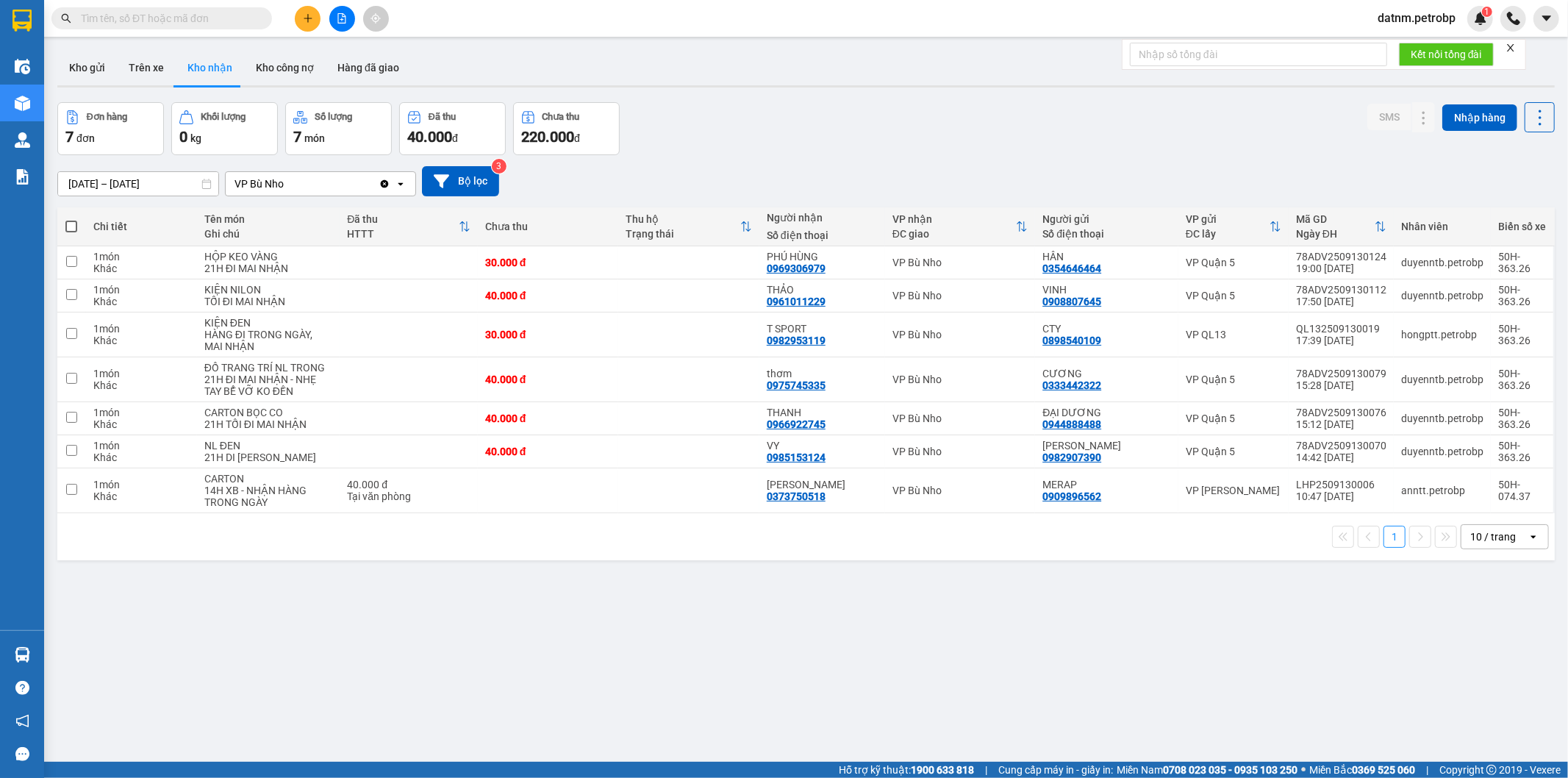
click at [759, 647] on section "Kết quả tìm kiếm ( 0 ) Bộ lọc No Data datnm.petrobp 1 Điều hành xe Kho hàng mới…" at bounding box center [784, 389] width 1568 height 778
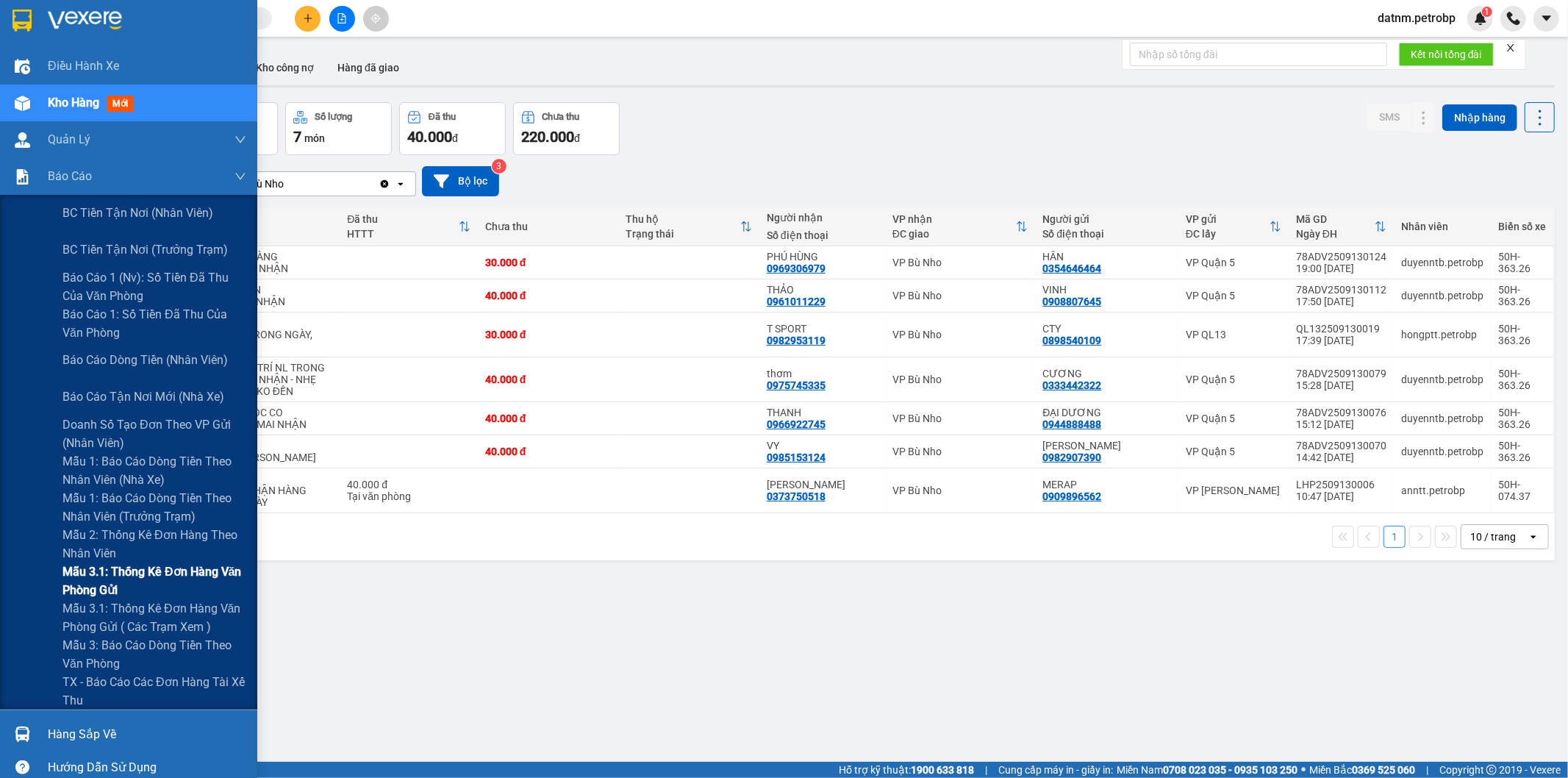
click at [136, 581] on span "Mẫu 3.1: Thống kê đơn hàng văn phòng gửi" at bounding box center [154, 581] width 184 height 37
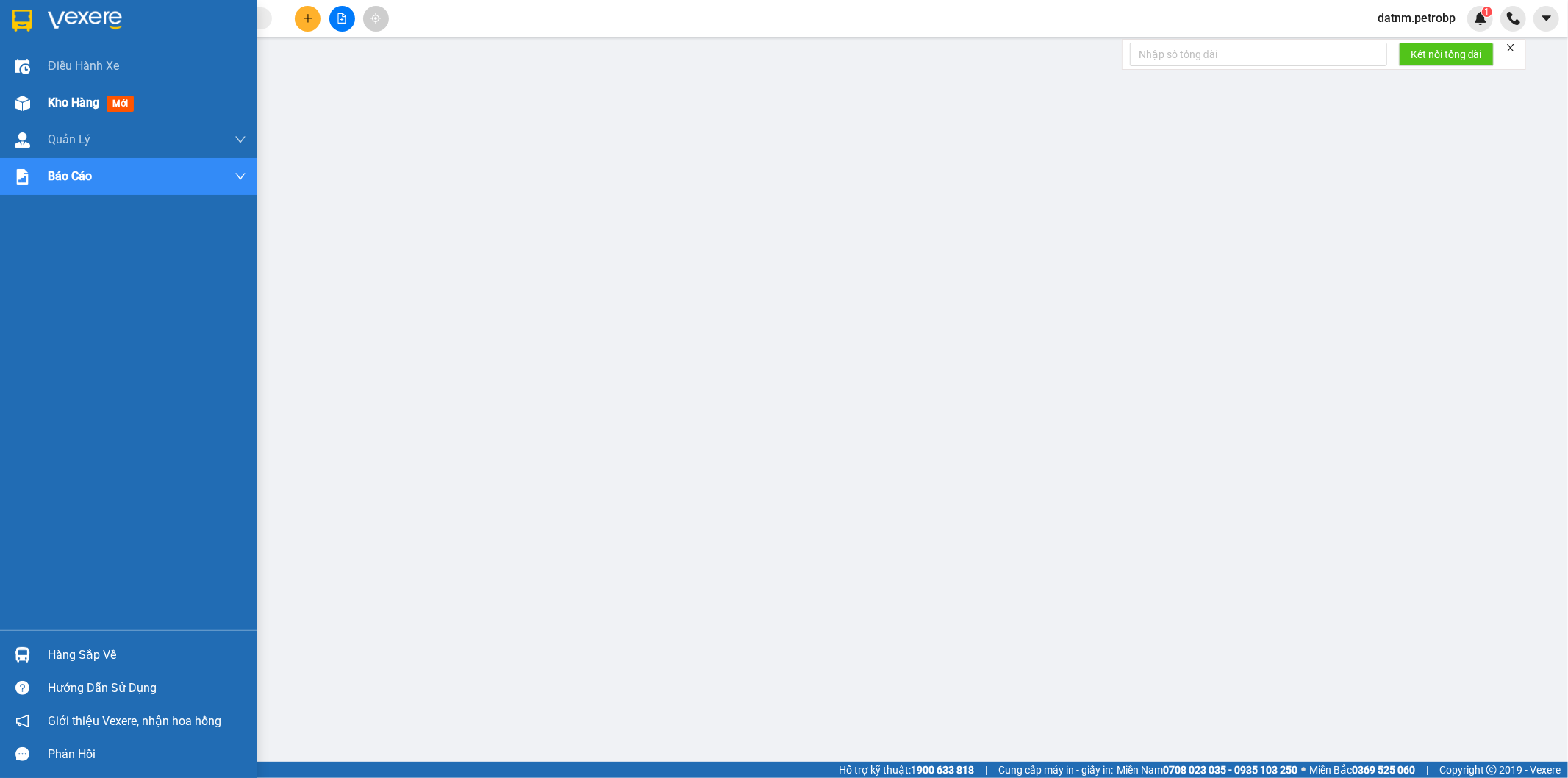
click at [61, 99] on span "Kho hàng" at bounding box center [73, 102] width 51 height 14
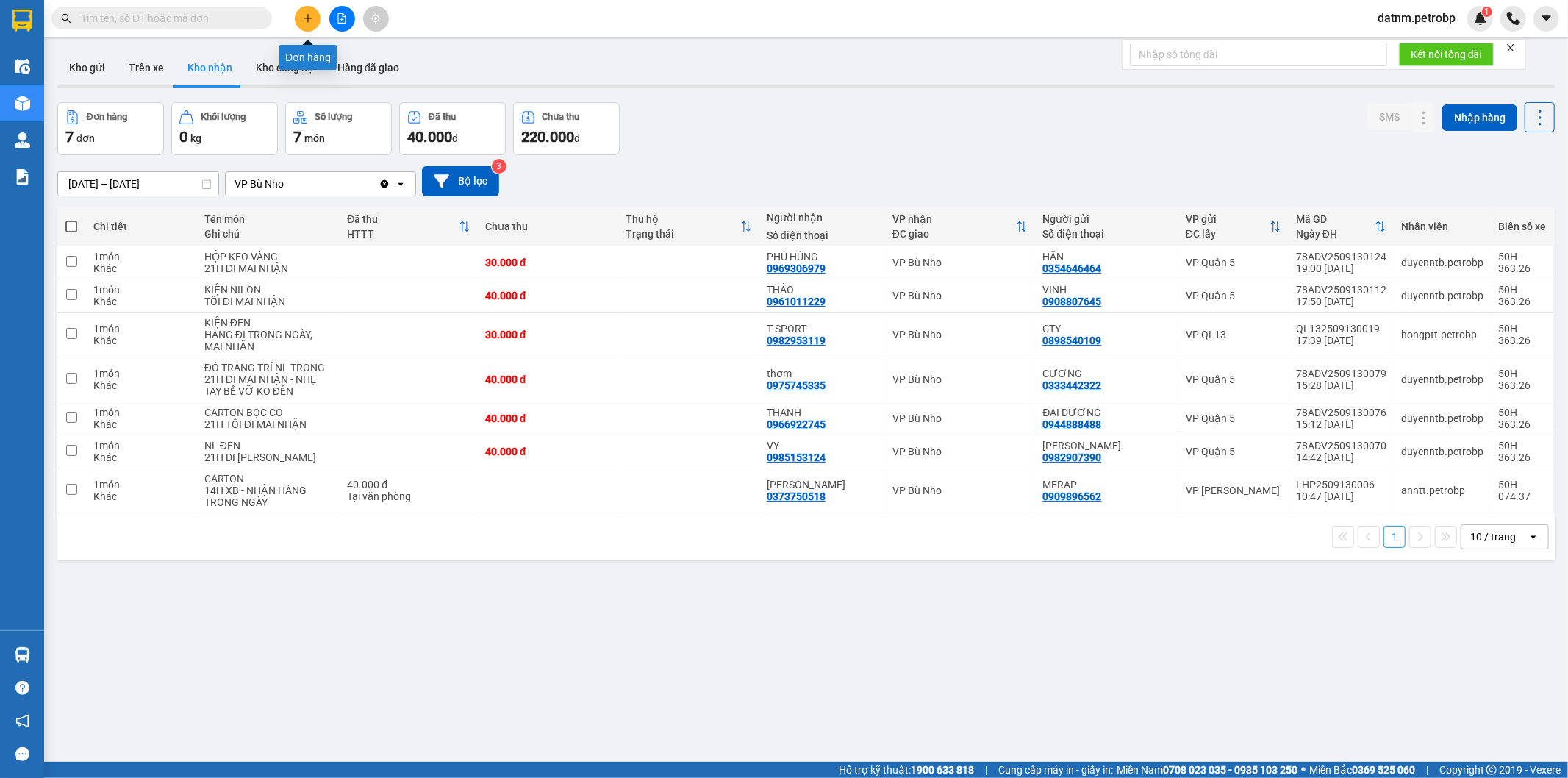
click at [299, 14] on button at bounding box center [308, 19] width 26 height 26
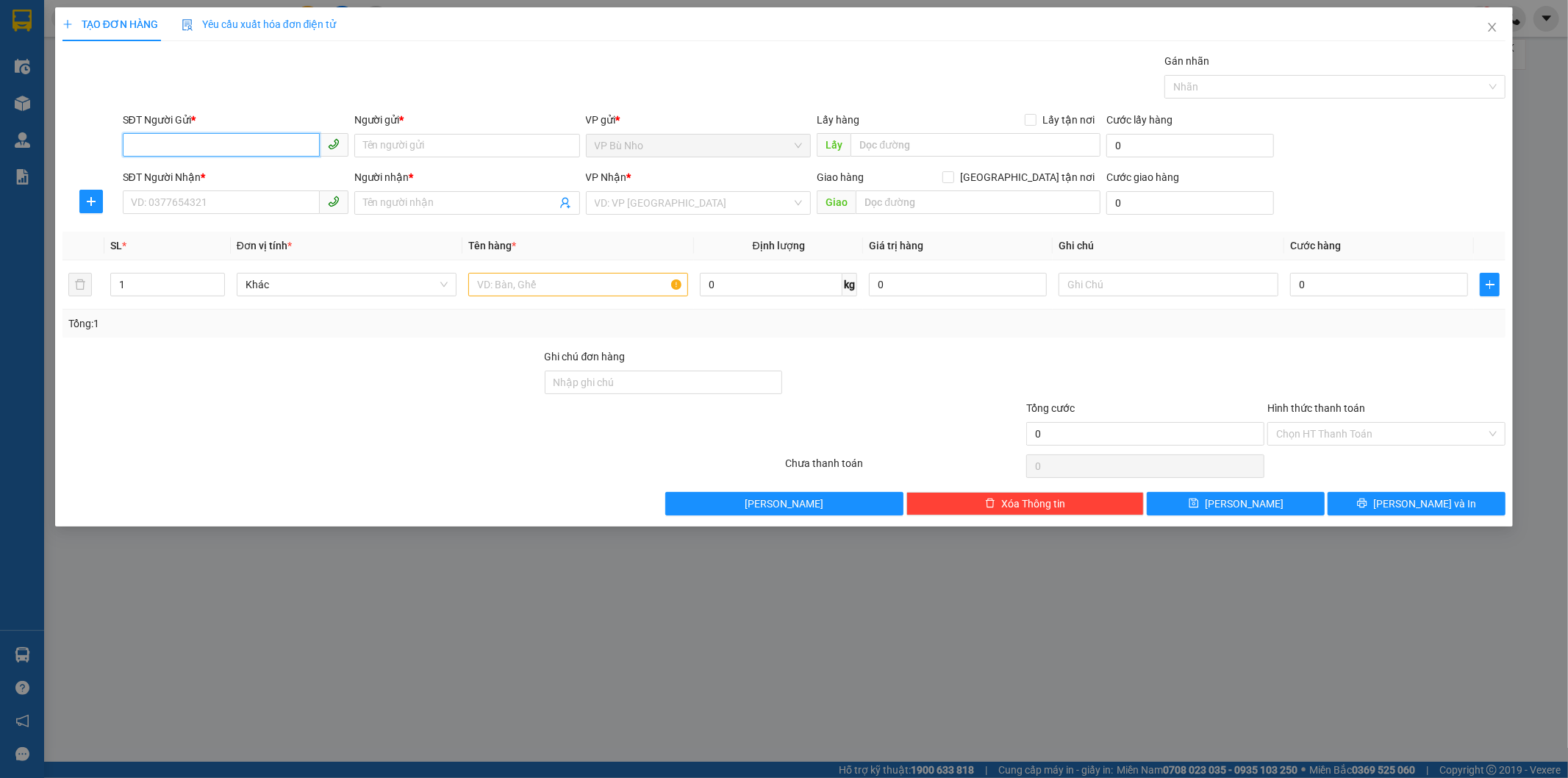
click at [224, 150] on input "SĐT Người Gửi *" at bounding box center [222, 145] width 197 height 24
click at [261, 165] on div "0988091910 - A PHÚC" at bounding box center [236, 175] width 226 height 24
type input "0988091910"
type input "A PHÚC"
type input "0983967689"
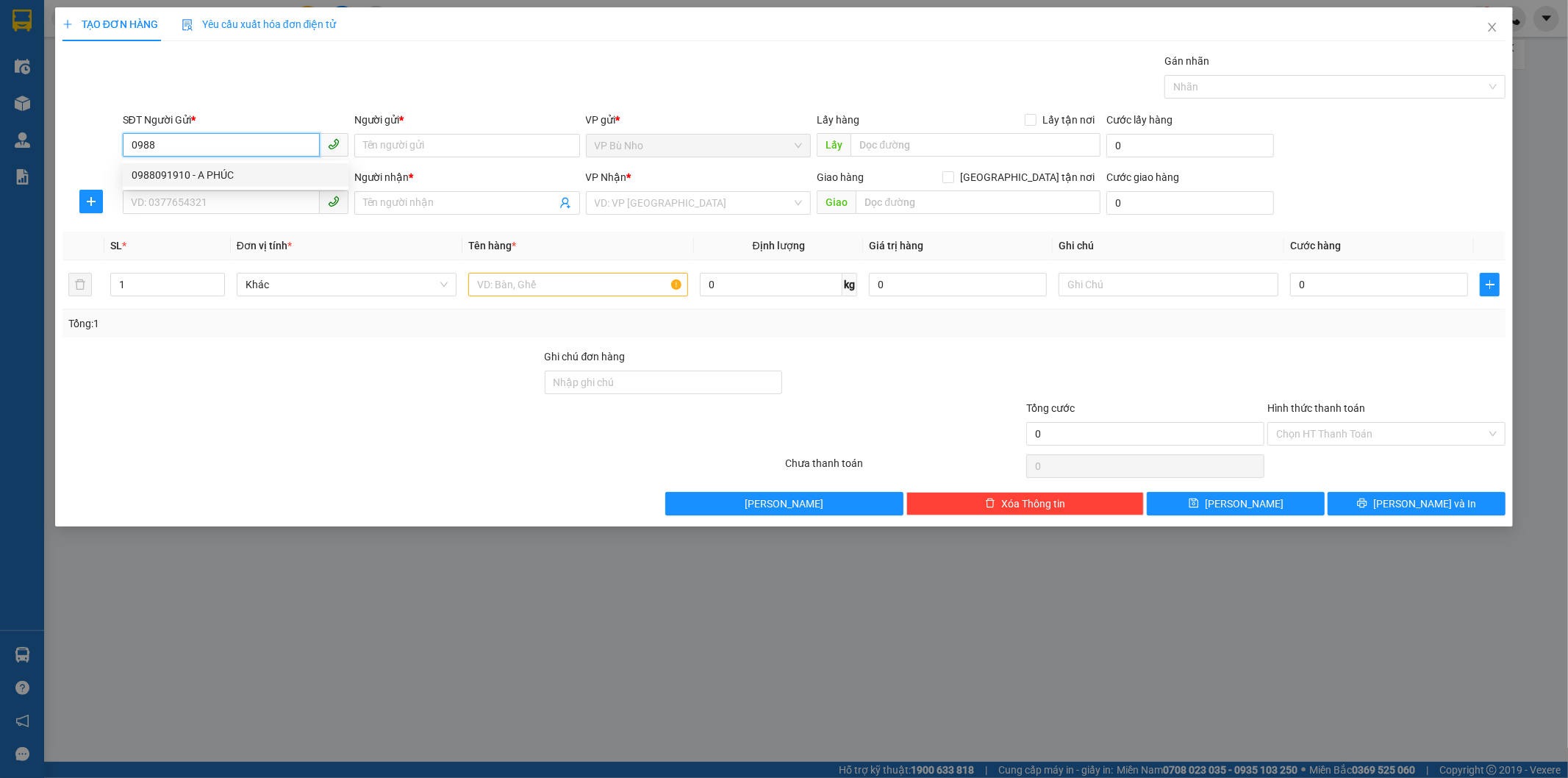
type input "A ĐÔNG"
type input "[GEOGRAPHIC_DATA]"
type input "100.000"
type input "0988091910"
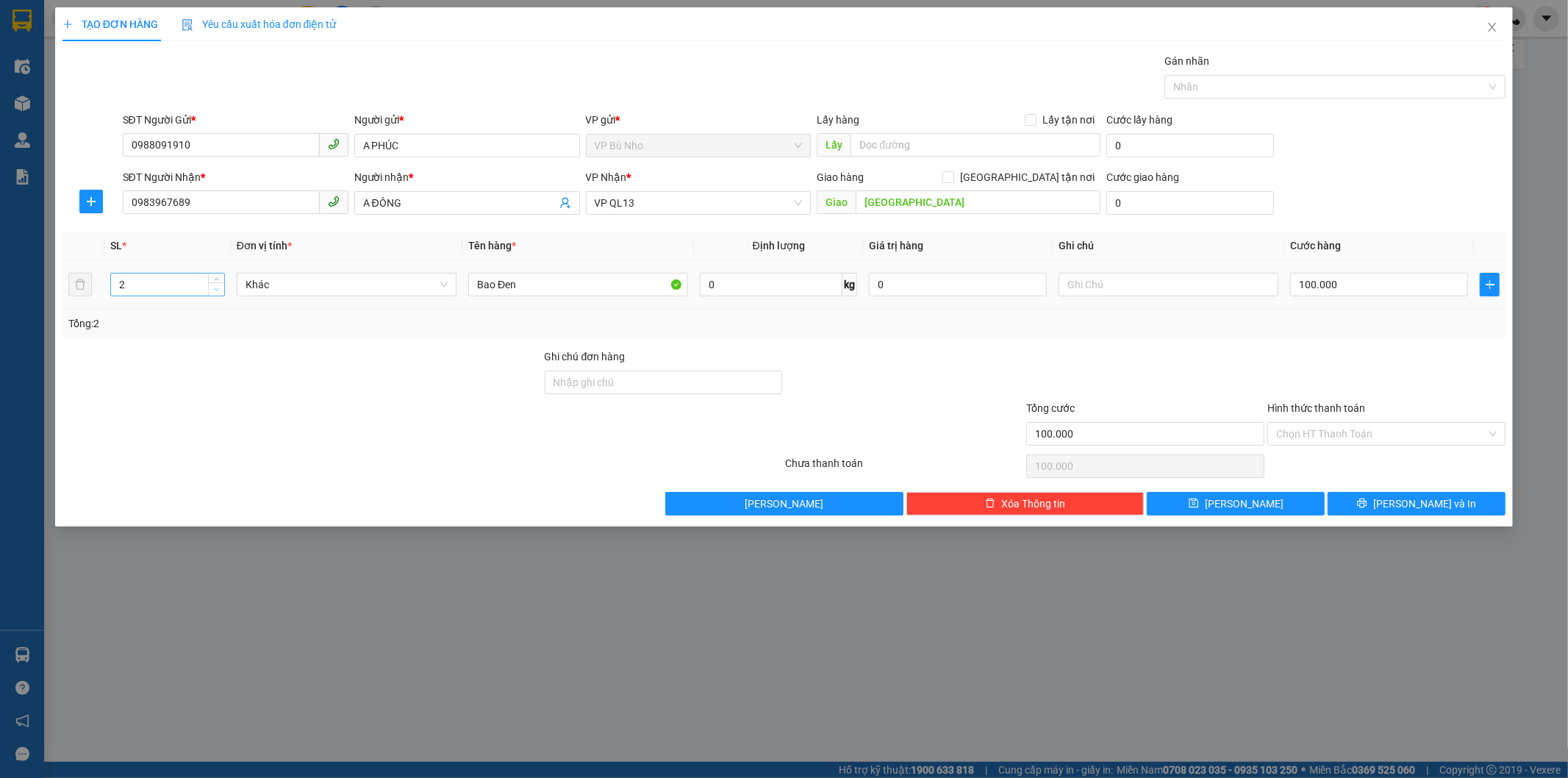
type input "1"
click at [214, 292] on span "down" at bounding box center [217, 289] width 8 height 8
click at [1376, 289] on input "100.000" at bounding box center [1379, 285] width 178 height 24
type input "0"
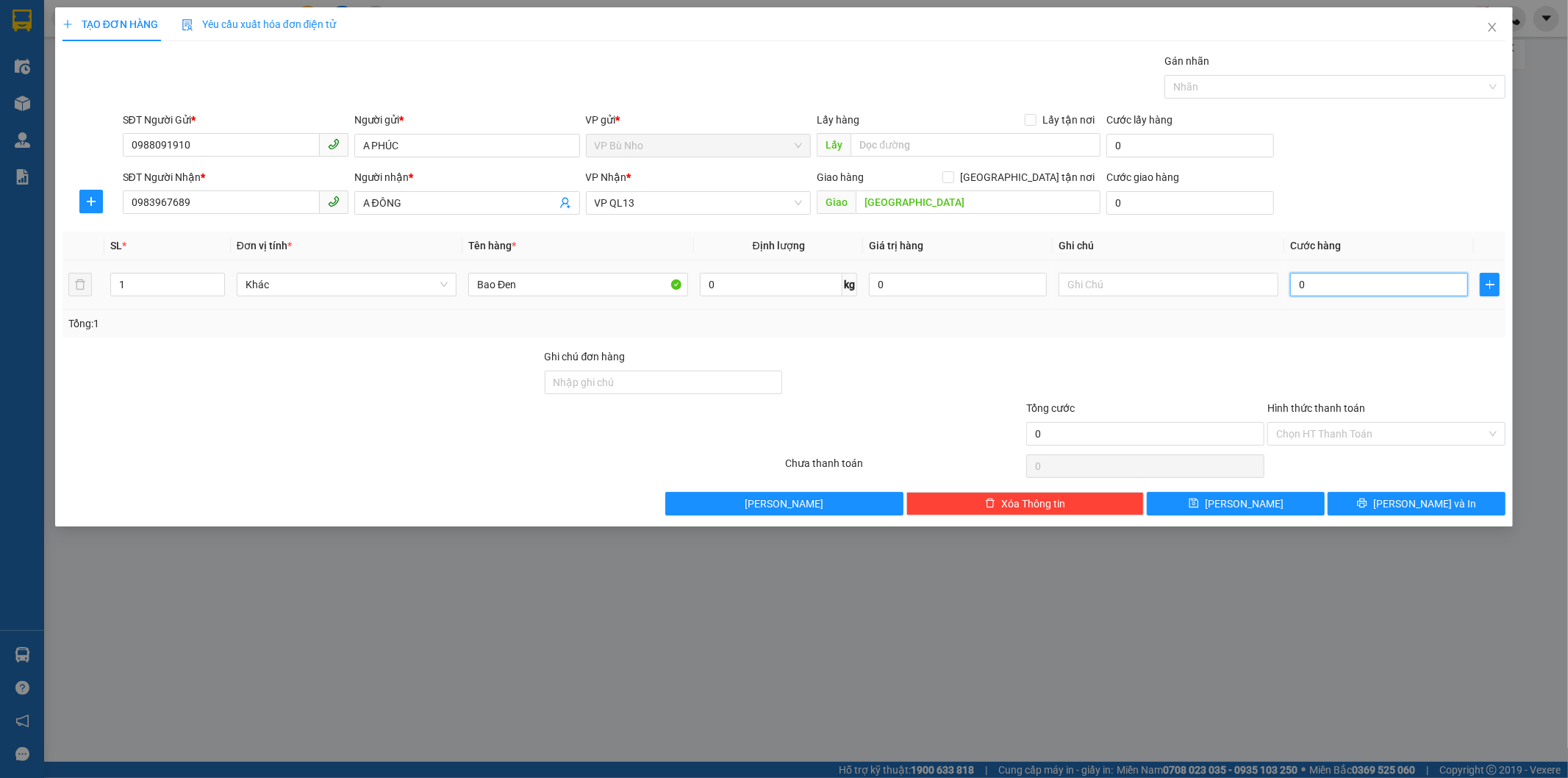
type input "0"
type input "6"
type input "06"
type input "60"
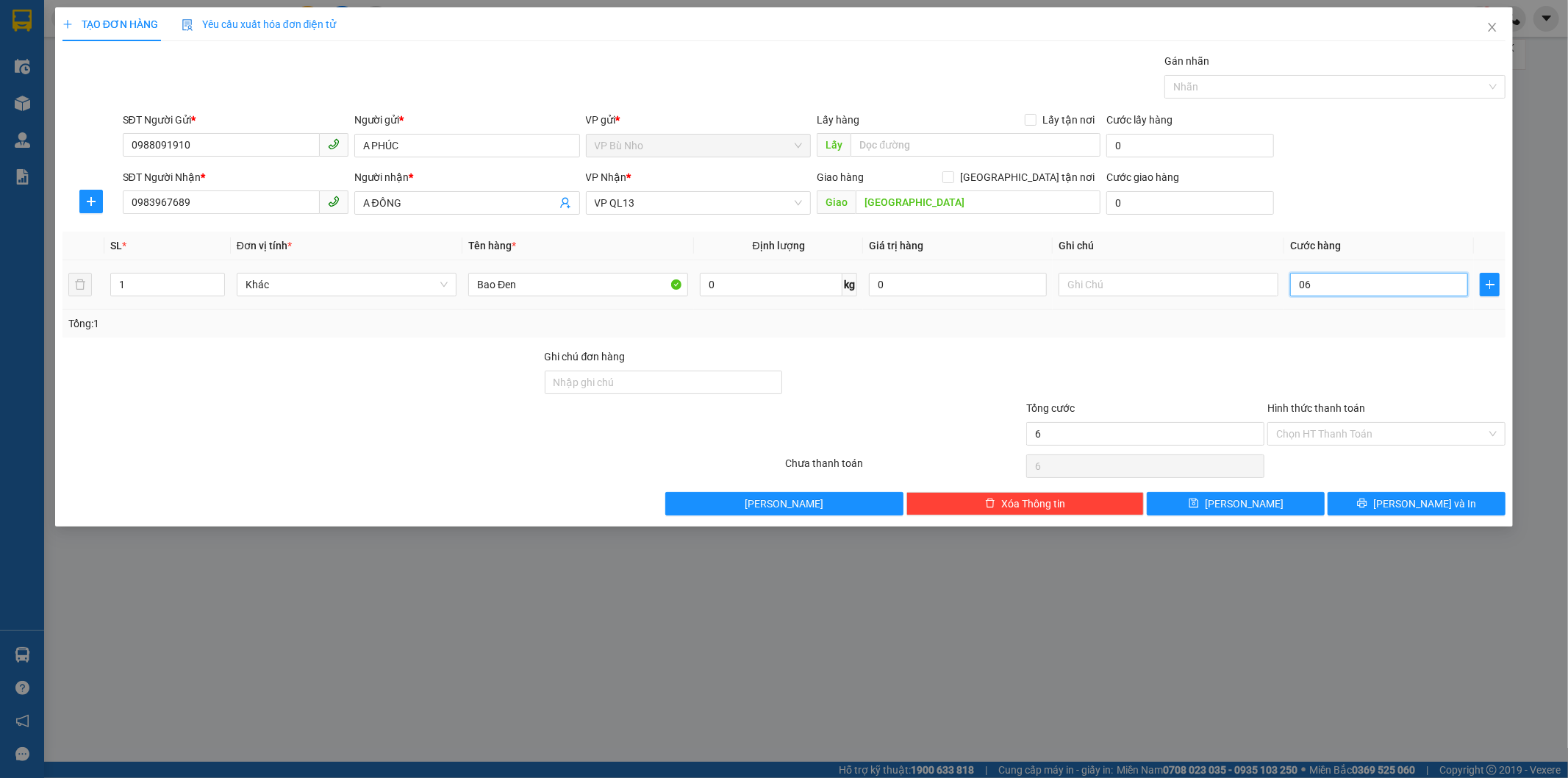
type input "60"
type input "060"
type input "60.000"
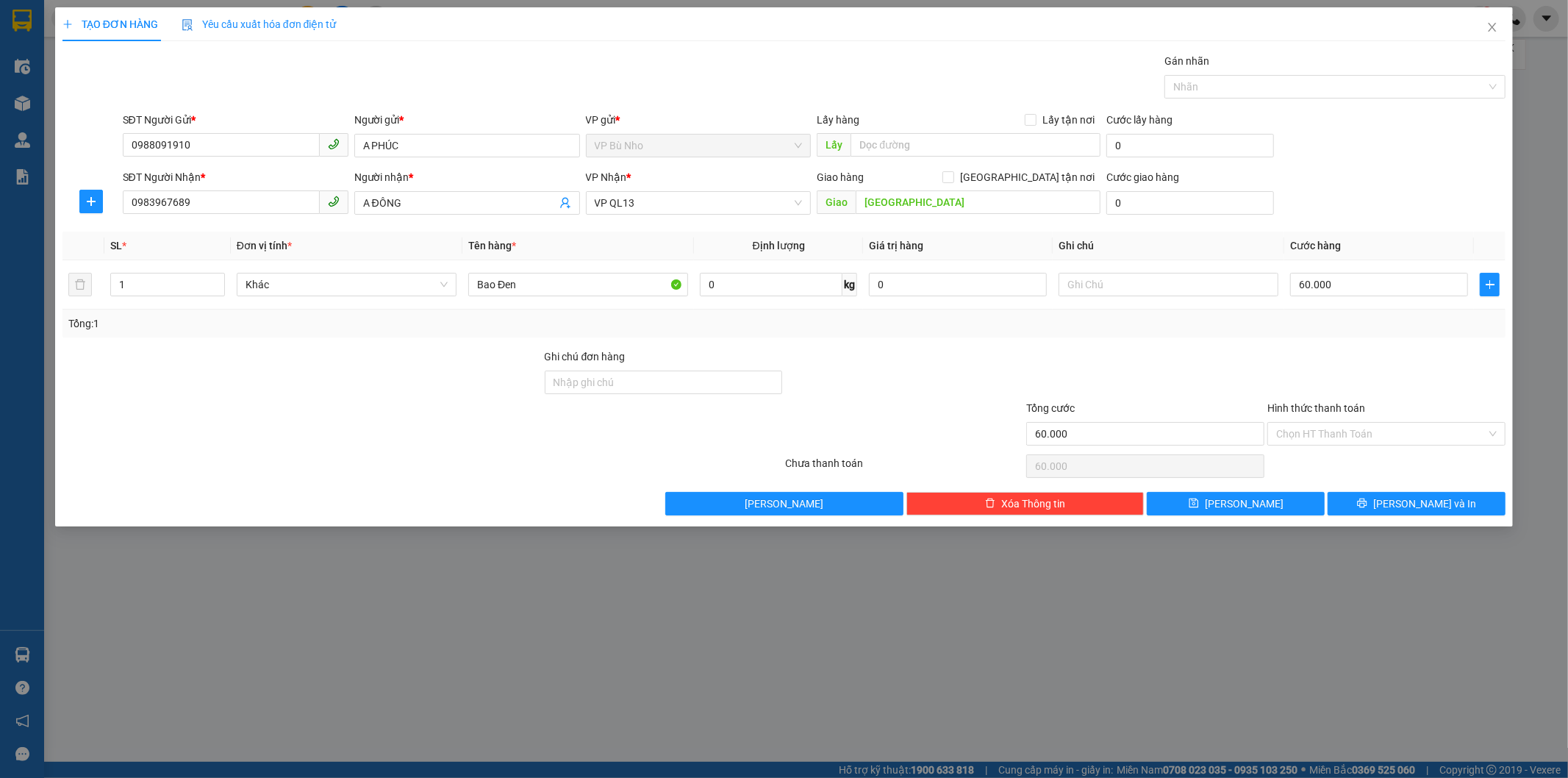
click at [1377, 327] on div "Tổng: 1" at bounding box center [784, 323] width 1432 height 16
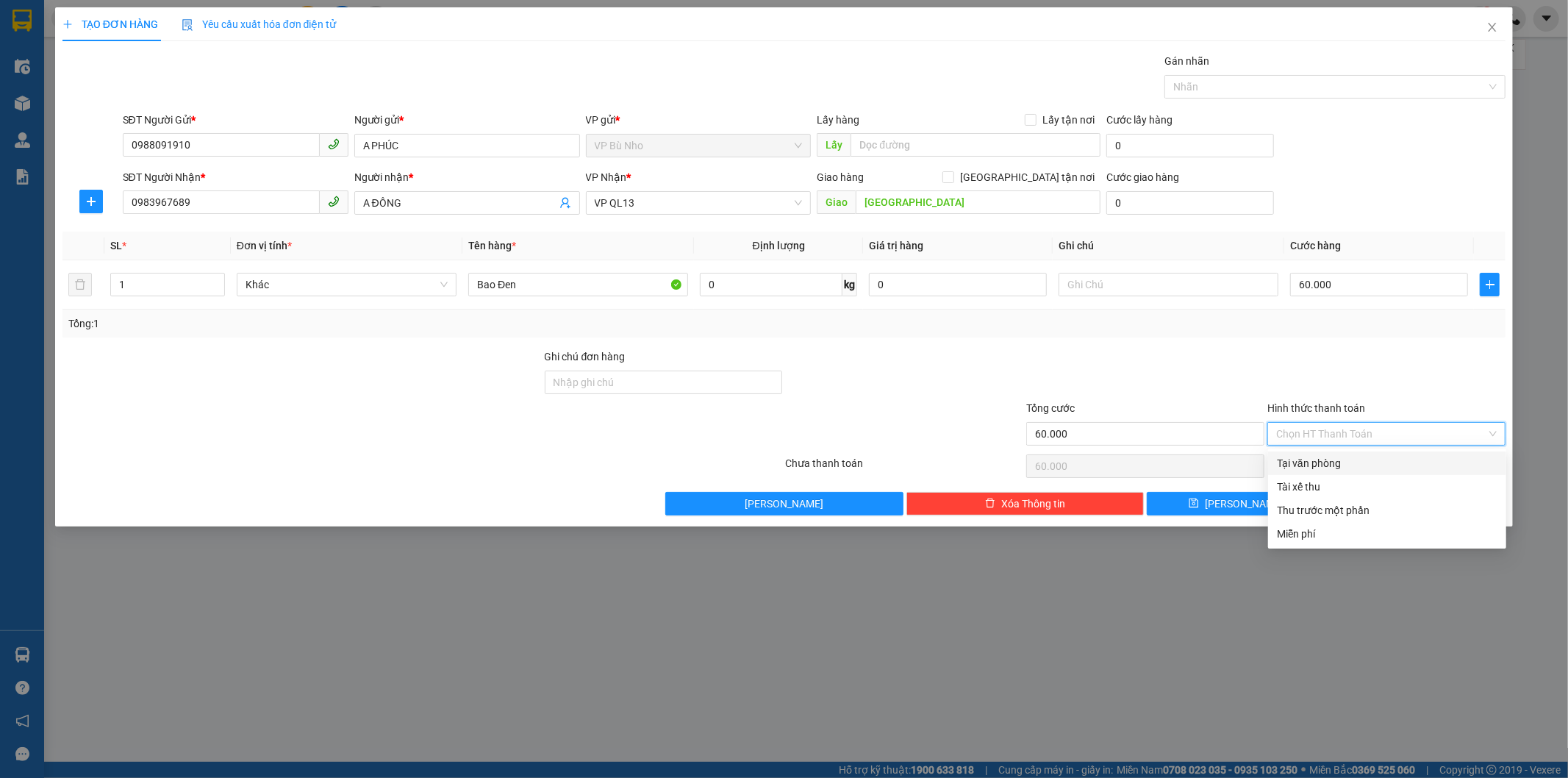
click at [1336, 430] on input "Hình thức thanh toán" at bounding box center [1381, 433] width 210 height 22
click at [1333, 459] on div "Tại văn phòng" at bounding box center [1388, 463] width 221 height 16
type input "0"
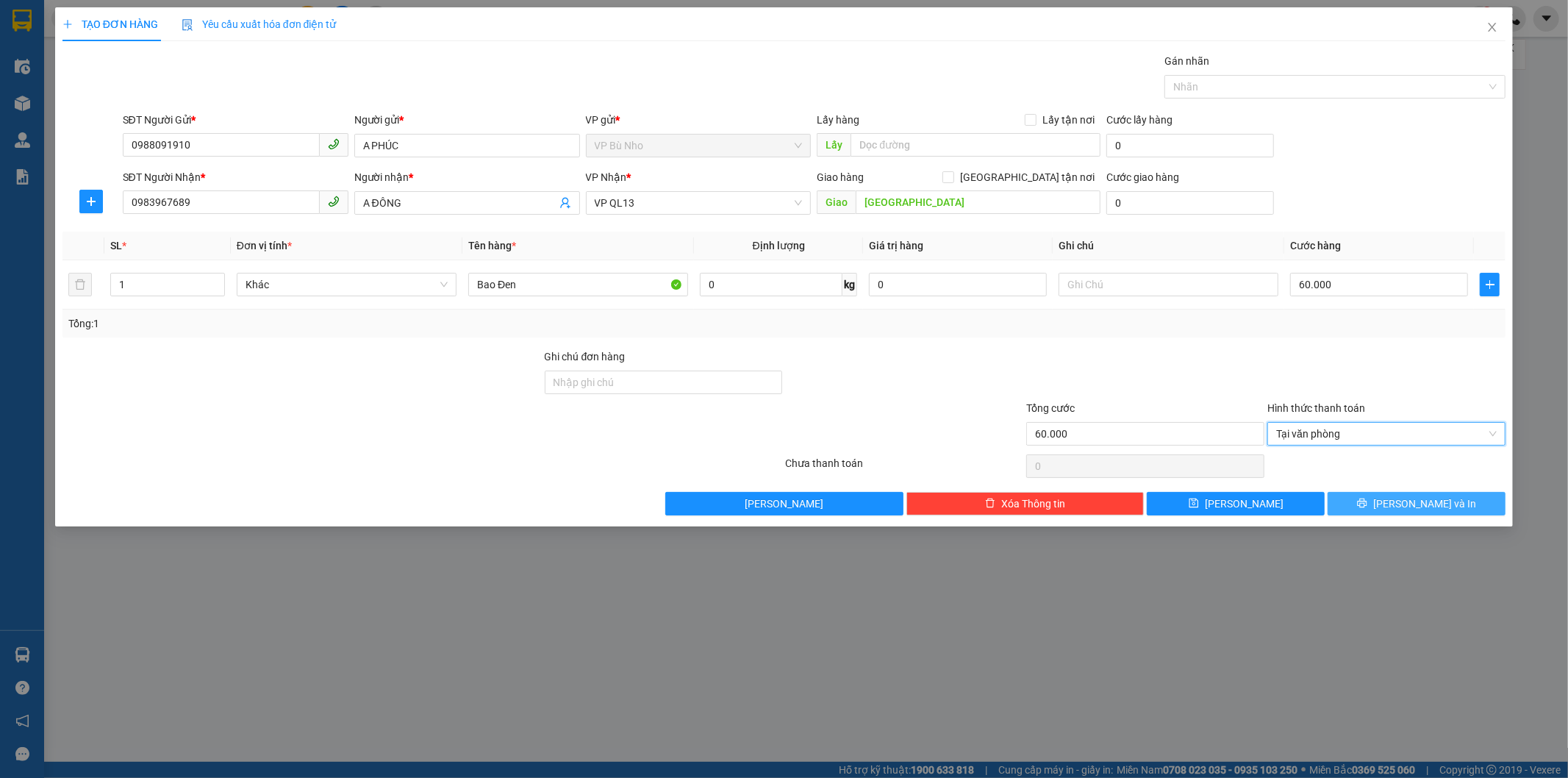
click at [1446, 501] on button "[PERSON_NAME] và In" at bounding box center [1416, 503] width 178 height 24
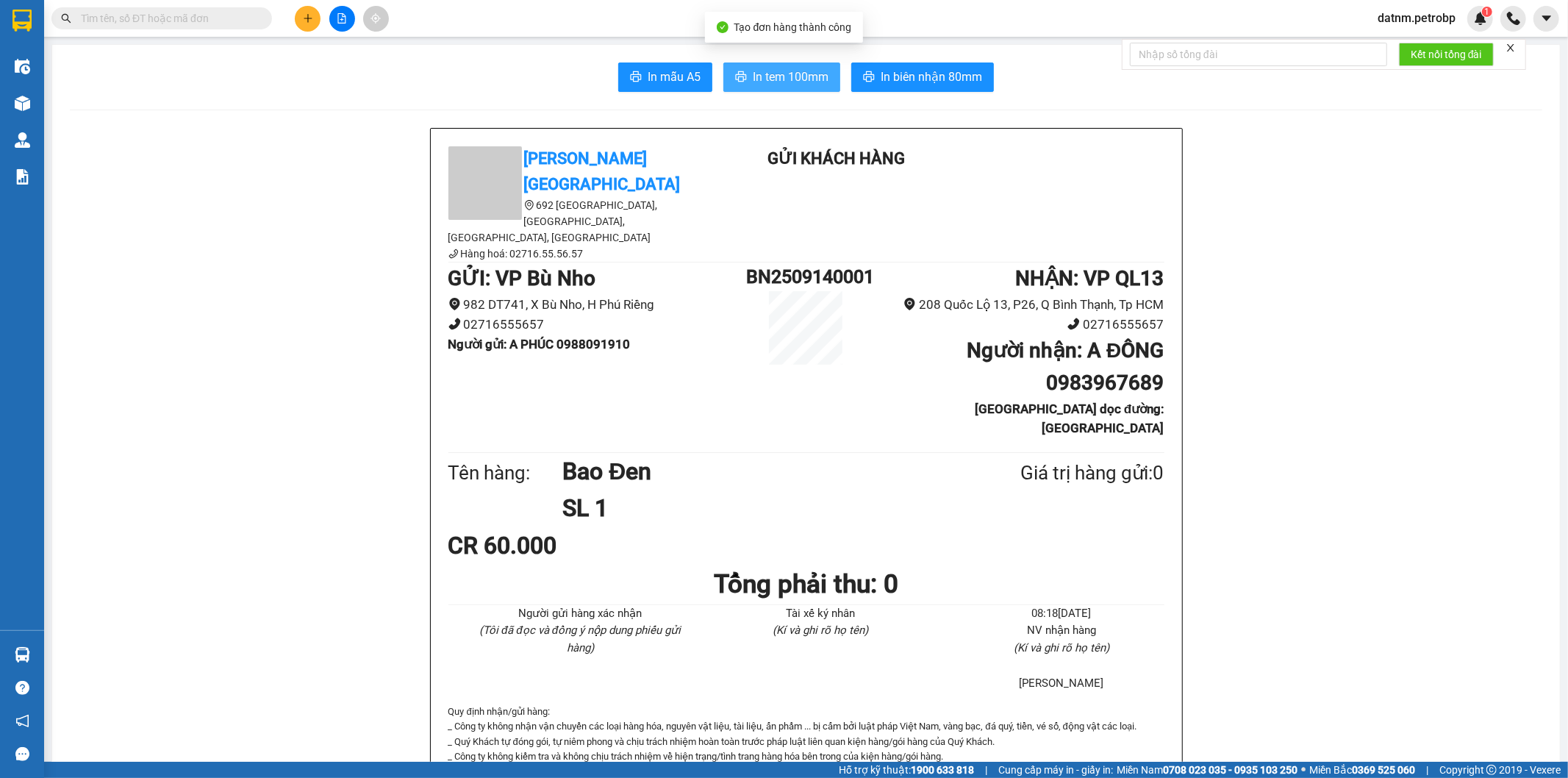
click at [795, 72] on span "In tem 100mm" at bounding box center [791, 77] width 76 height 19
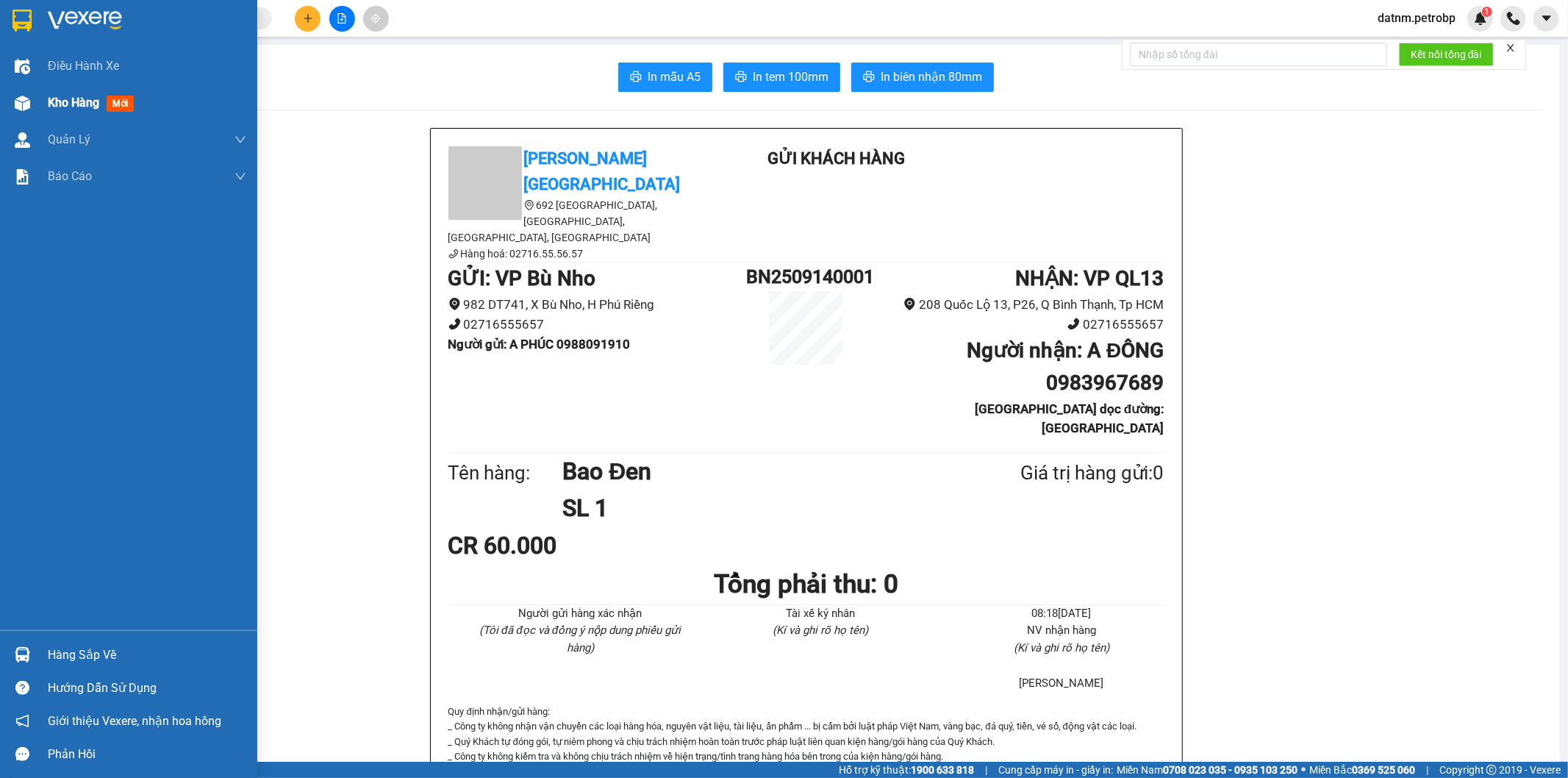
click at [57, 106] on span "Kho hàng" at bounding box center [73, 102] width 51 height 14
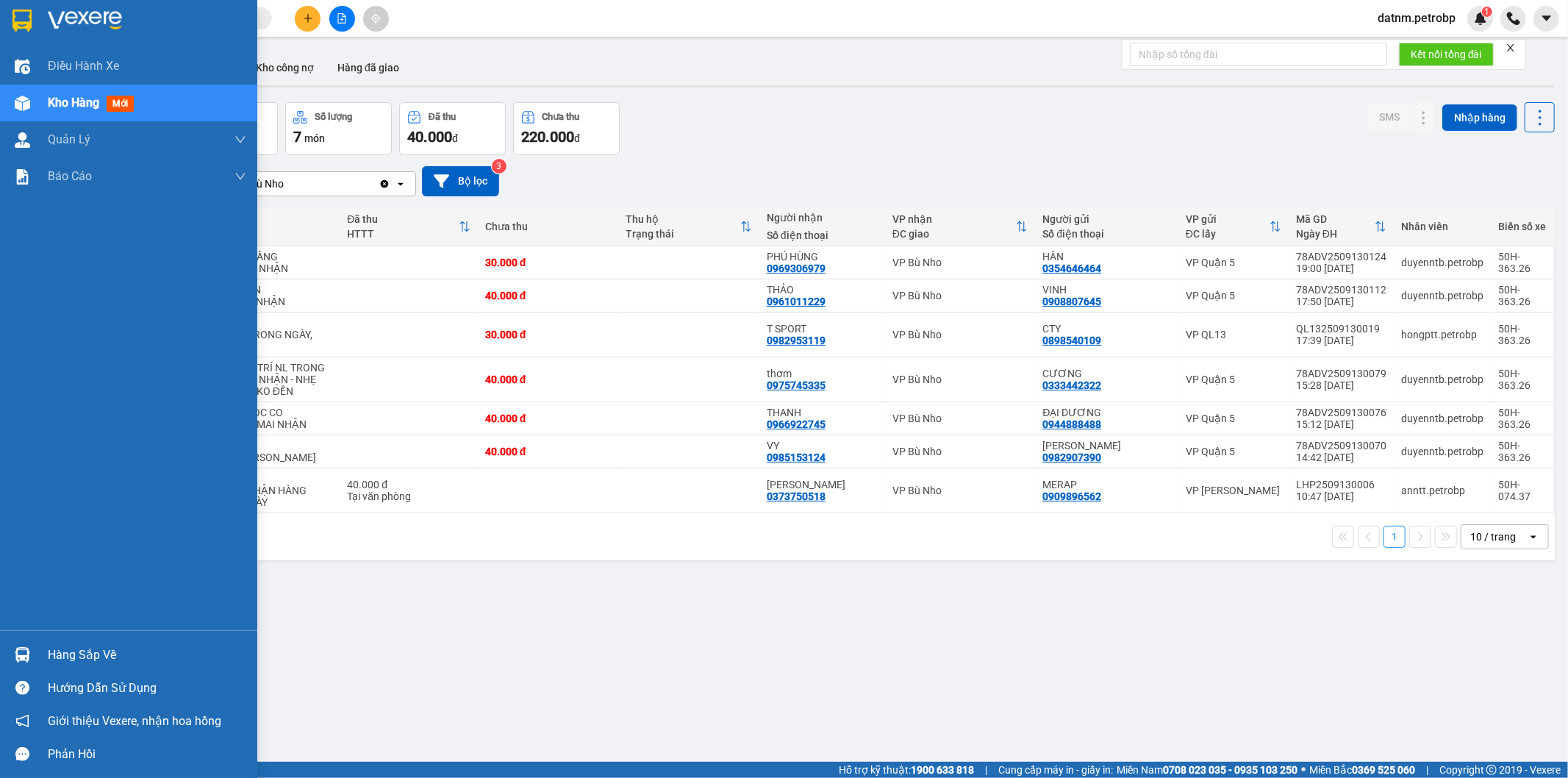
click at [89, 652] on div "Hàng sắp về" at bounding box center [147, 655] width 198 height 22
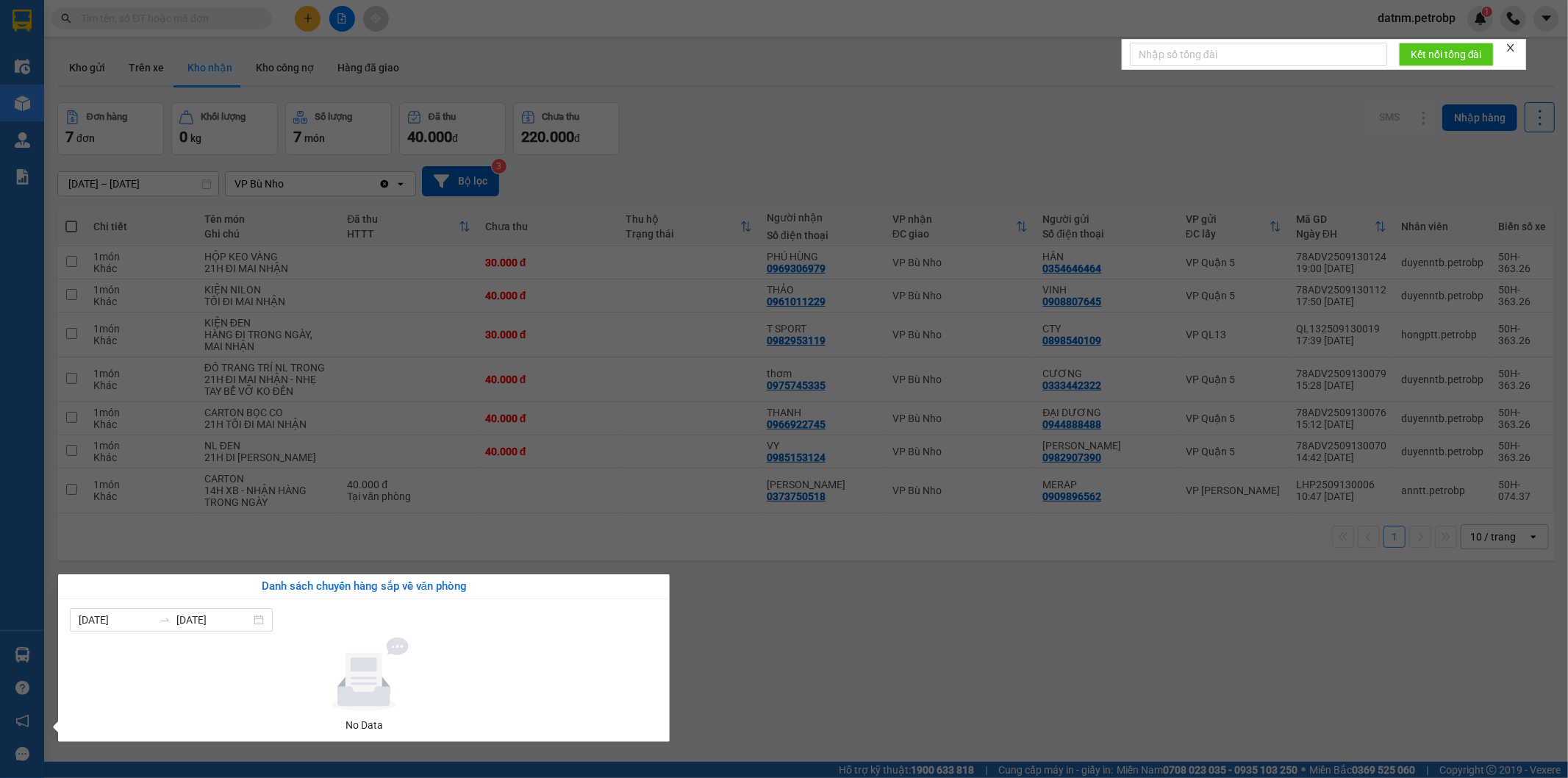
click at [923, 651] on section "Kết quả tìm kiếm ( 0 ) Bộ lọc No Data datnm.petrobp 1 Điều hành xe Kho hàng mới…" at bounding box center [784, 389] width 1568 height 778
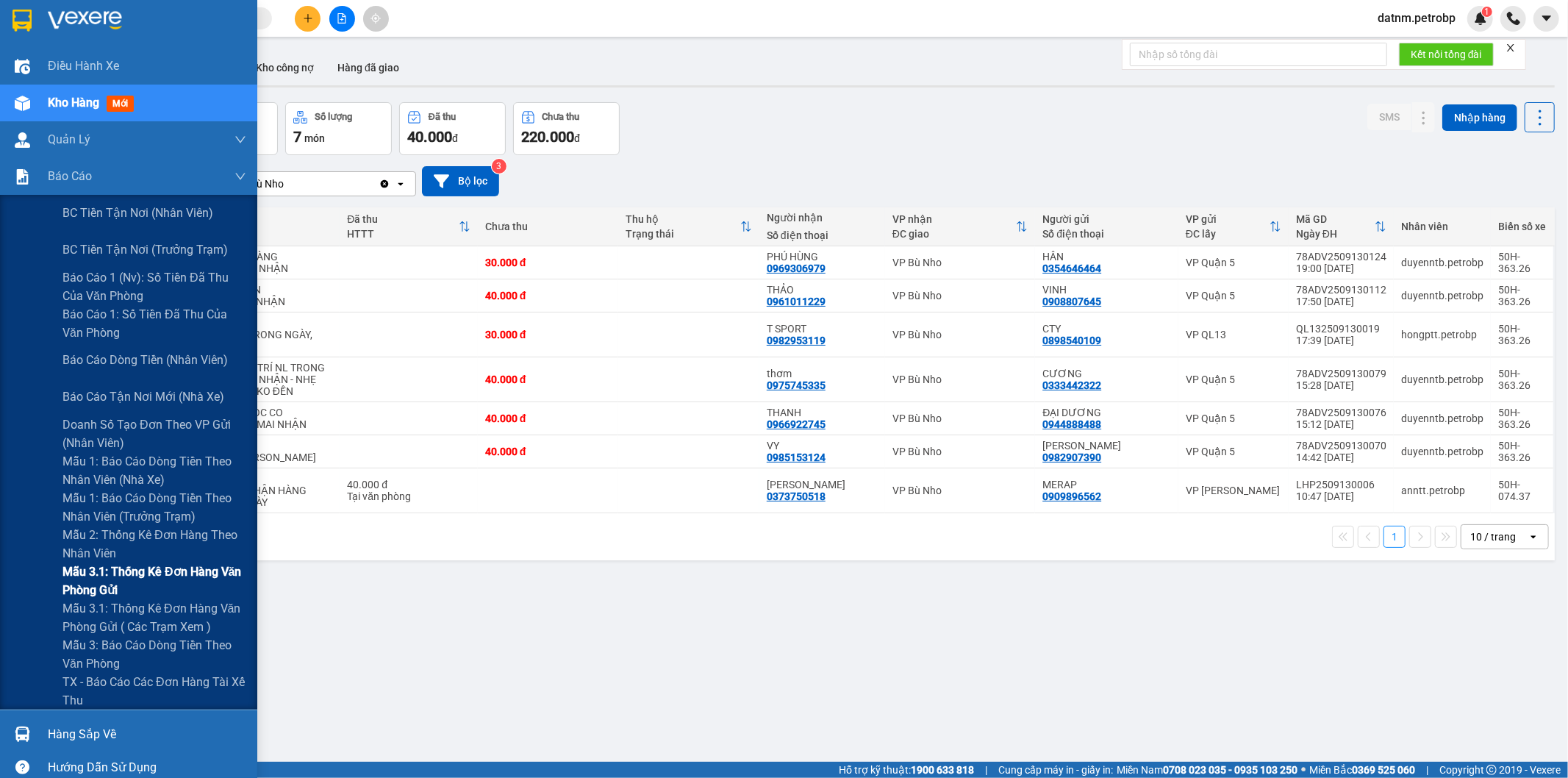
click at [149, 568] on span "Mẫu 3.1: Thống kê đơn hàng văn phòng gửi" at bounding box center [154, 581] width 184 height 37
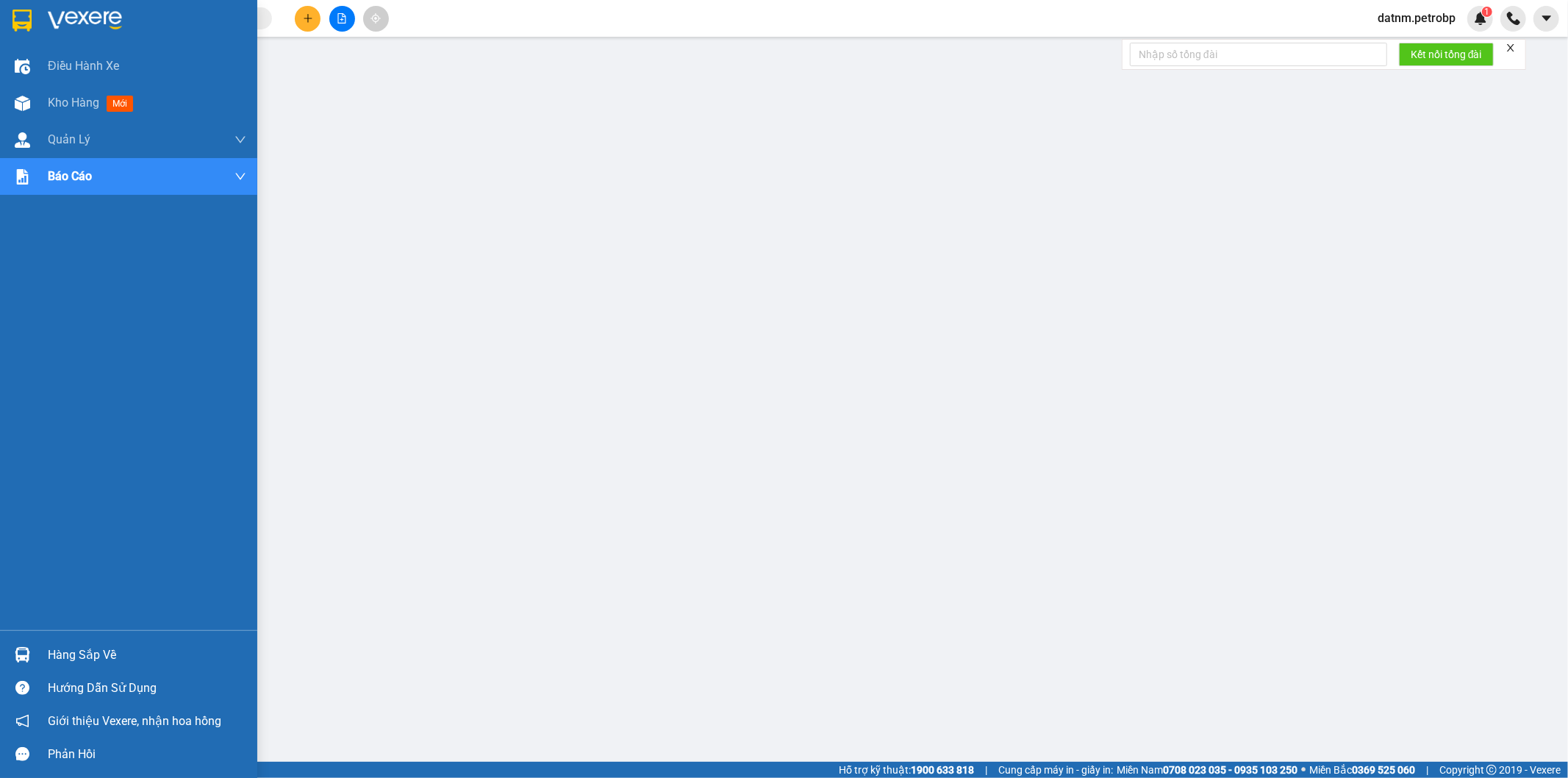
click at [78, 651] on div "Hàng sắp về" at bounding box center [147, 655] width 198 height 22
click at [73, 99] on span "Kho hàng" at bounding box center [73, 102] width 51 height 14
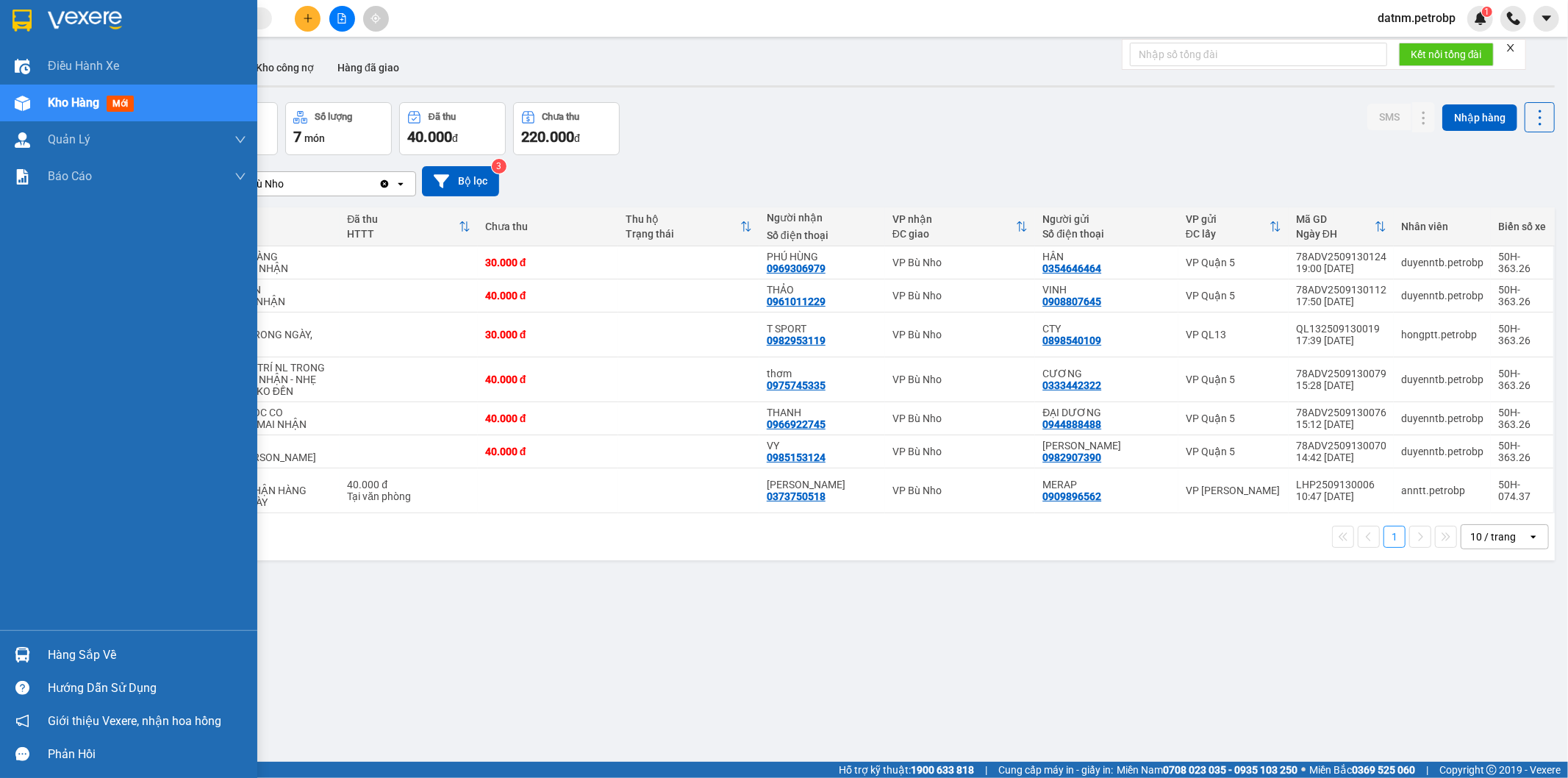
click at [69, 652] on div "Hàng sắp về" at bounding box center [147, 655] width 198 height 22
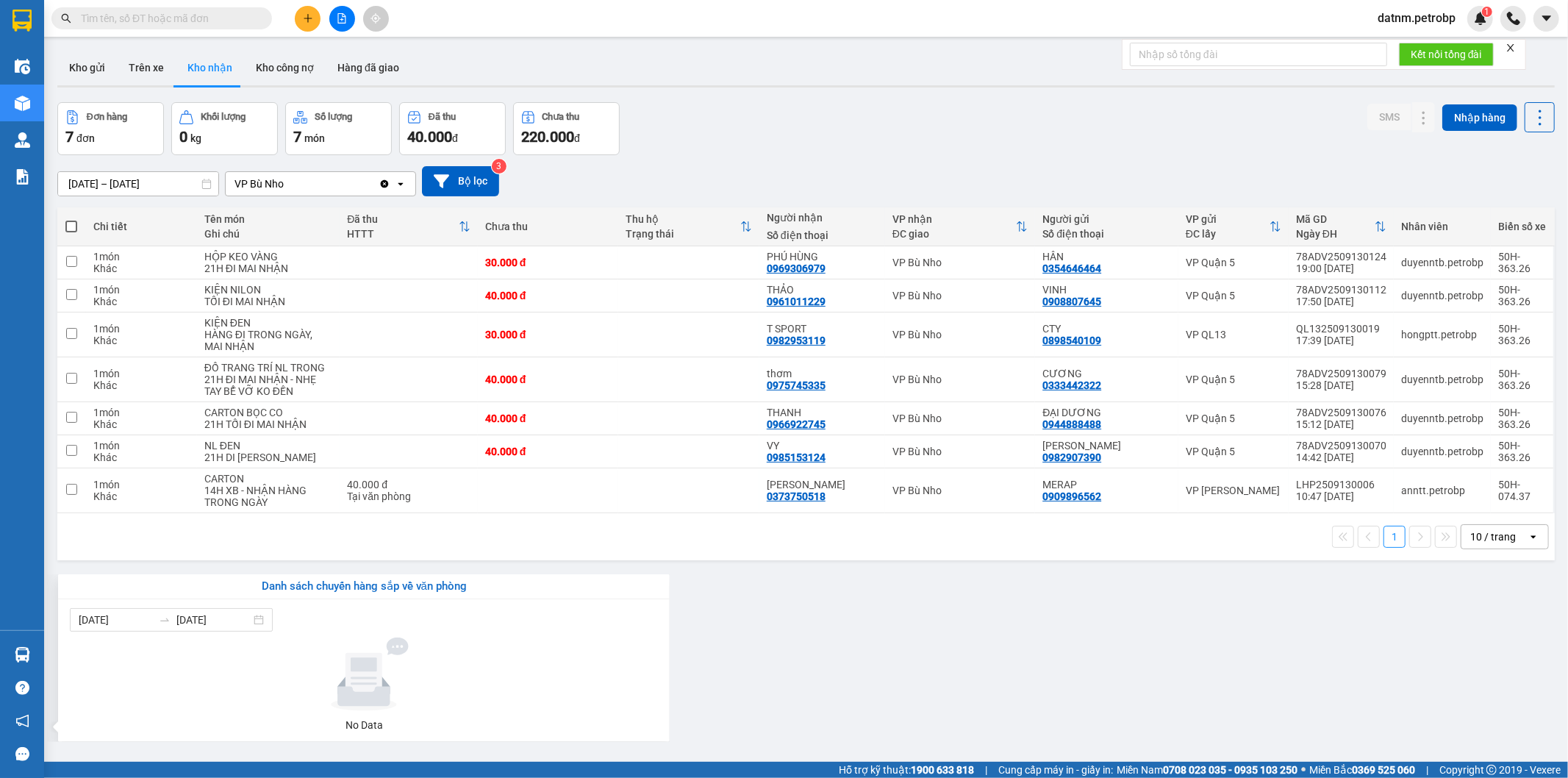
click at [887, 710] on section "Kết quả tìm kiếm ( 0 ) Bộ lọc No Data datnm.petrobp 1 Điều hành xe Kho hàng mới…" at bounding box center [784, 389] width 1568 height 778
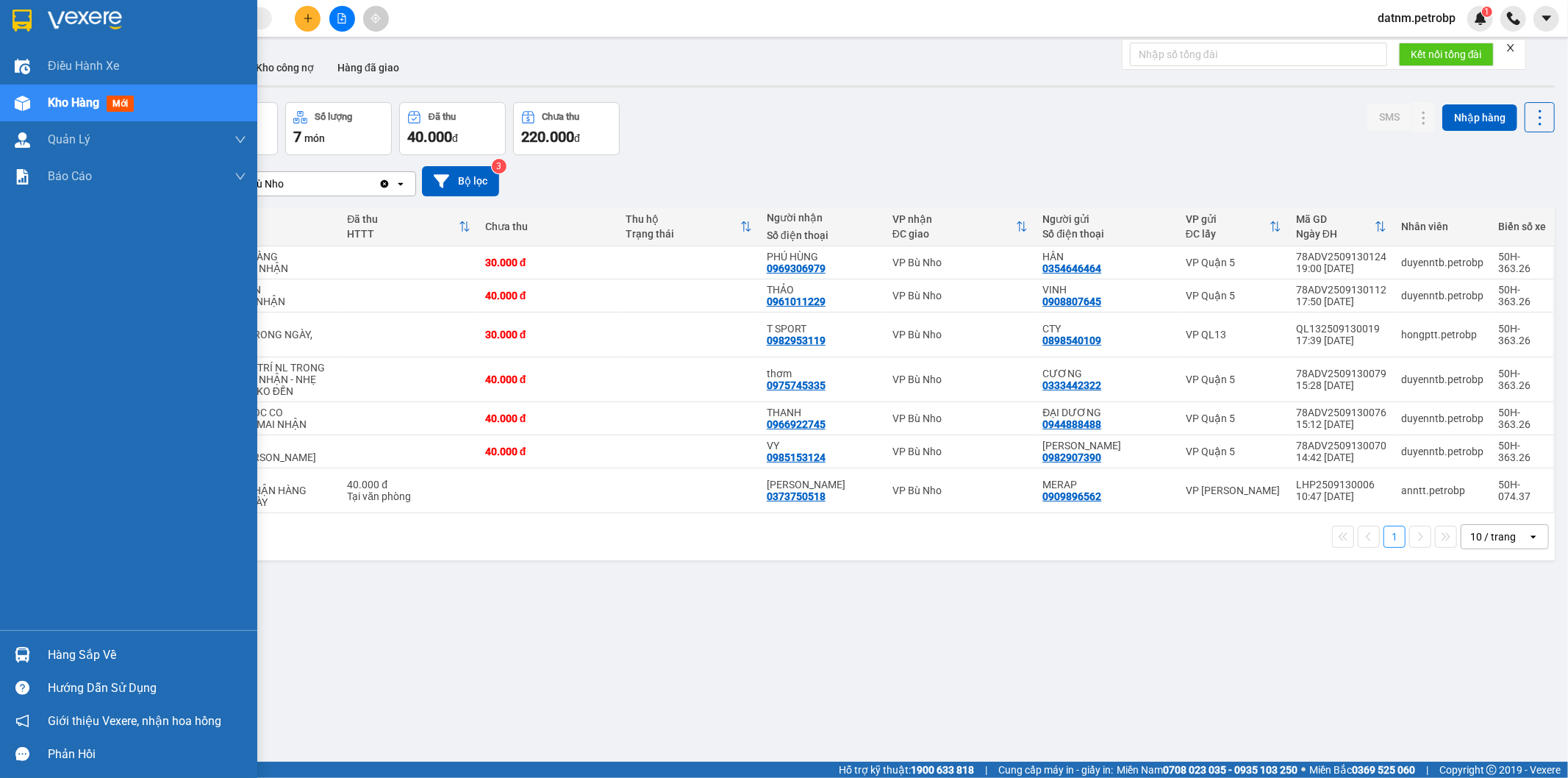
click at [49, 660] on div "Hàng sắp về" at bounding box center [147, 655] width 198 height 22
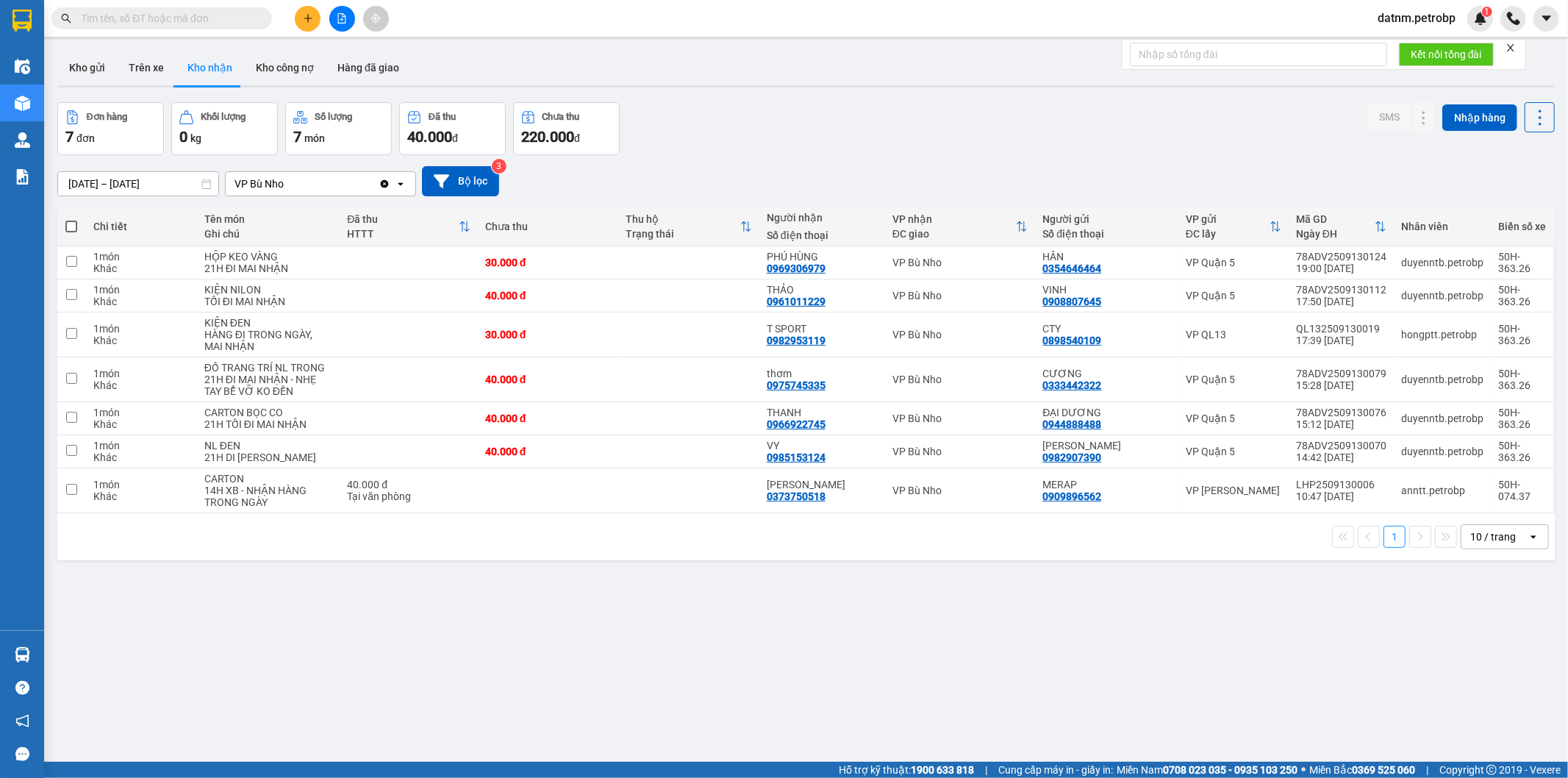
drag, startPoint x: 818, startPoint y: 679, endPoint x: 797, endPoint y: 673, distance: 21.8
click at [819, 679] on section "Kết quả tìm kiếm ( 0 ) Bộ lọc No Data datnm.petrobp 1 Điều hành xe Kho hàng mới…" at bounding box center [784, 389] width 1568 height 778
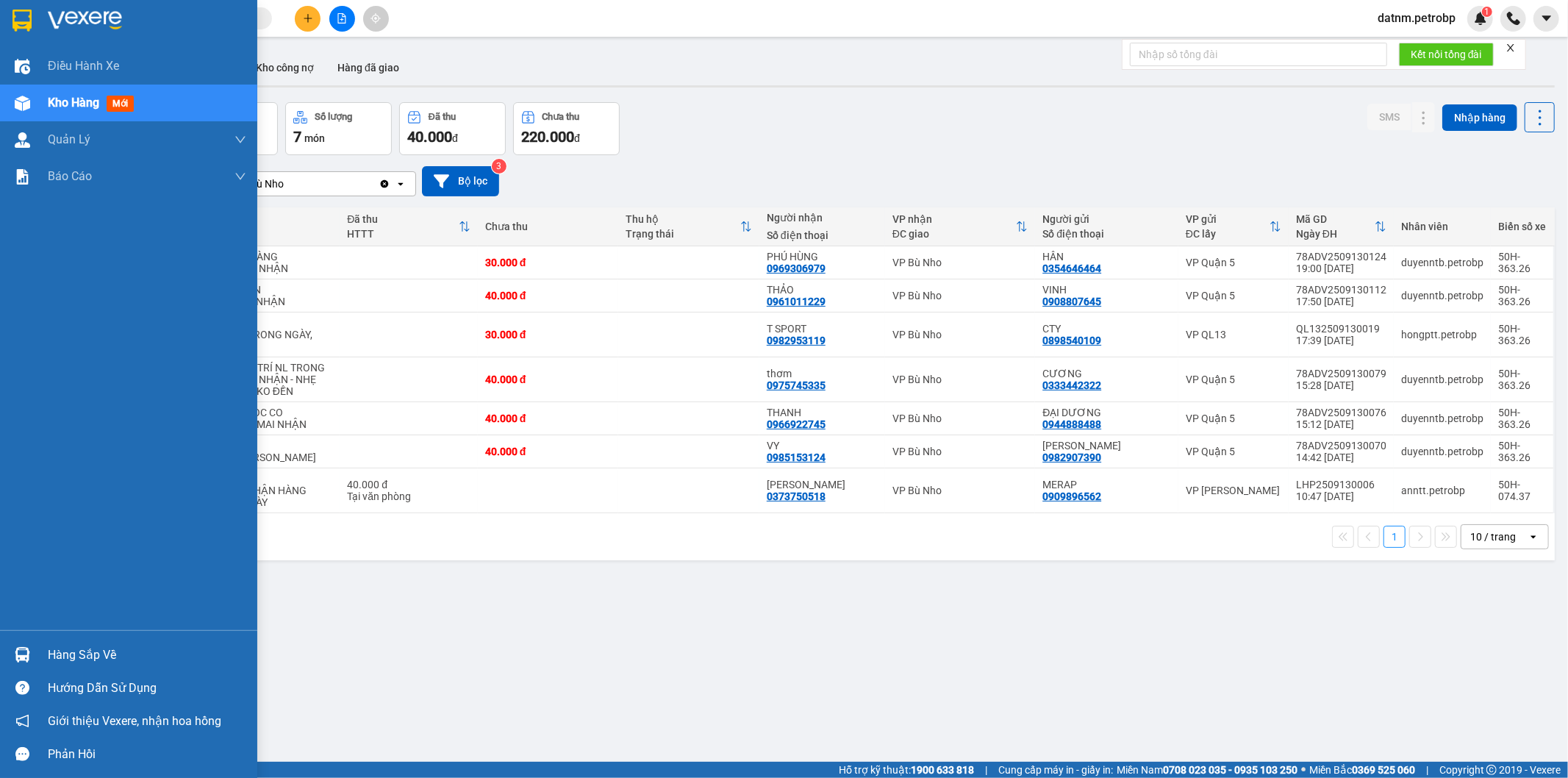
click at [78, 659] on div "Hàng sắp về" at bounding box center [147, 655] width 198 height 22
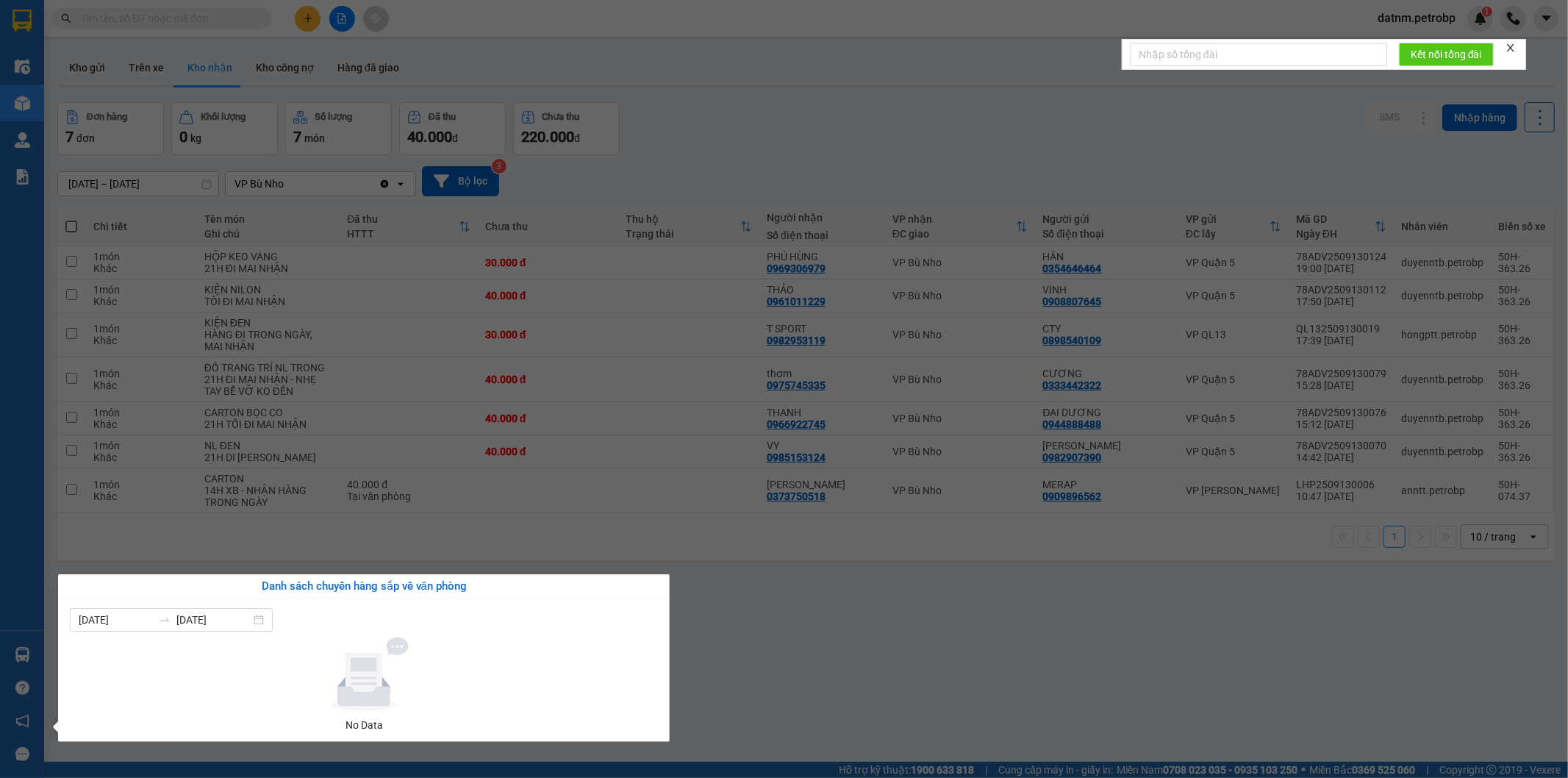
click at [791, 672] on section "Kết quả tìm kiếm ( 0 ) Bộ lọc No Data datnm.petrobp 1 Điều hành xe Kho hàng mới…" at bounding box center [784, 389] width 1568 height 778
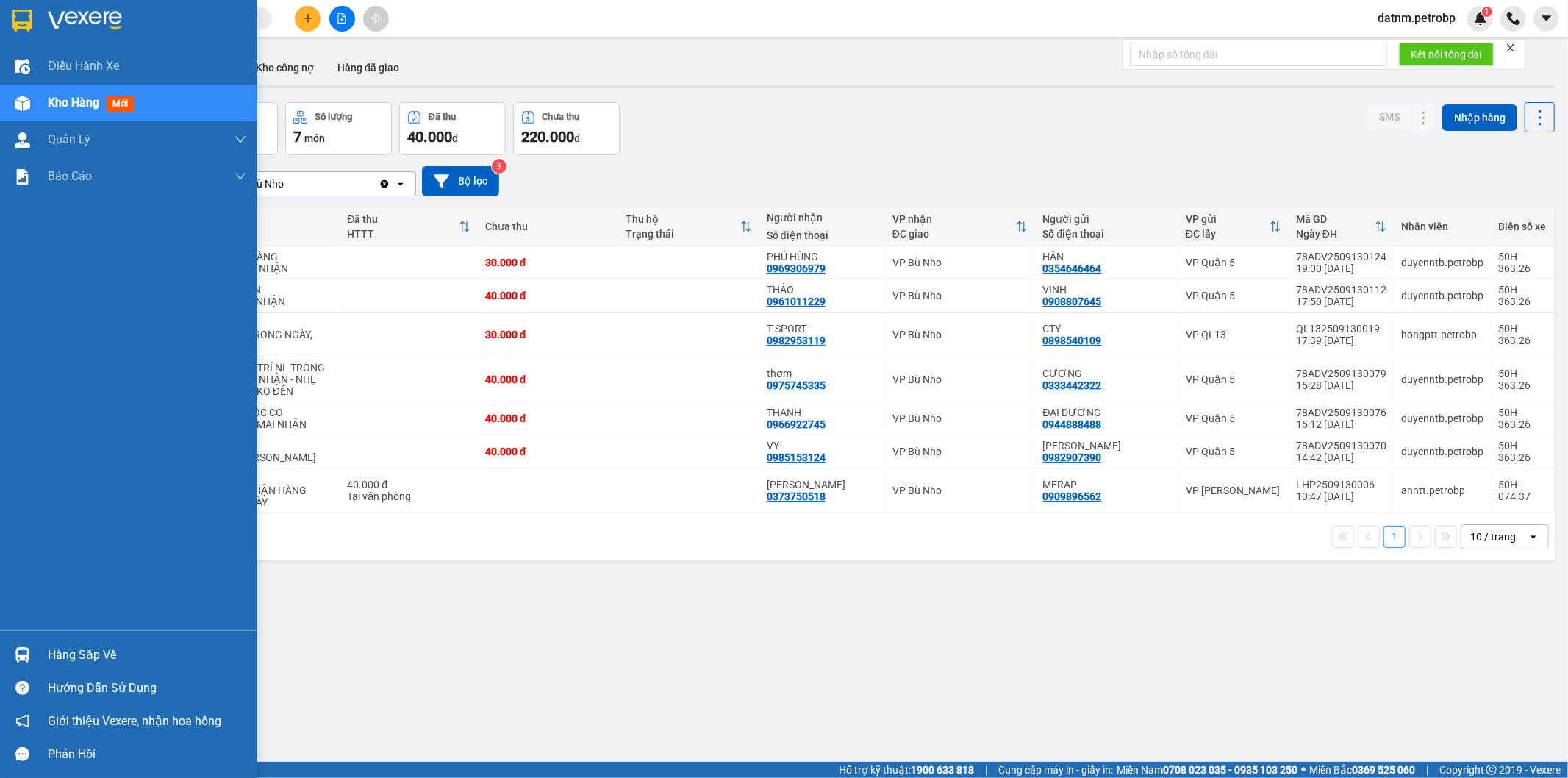
click at [67, 646] on div "Hàng sắp về" at bounding box center [147, 655] width 198 height 22
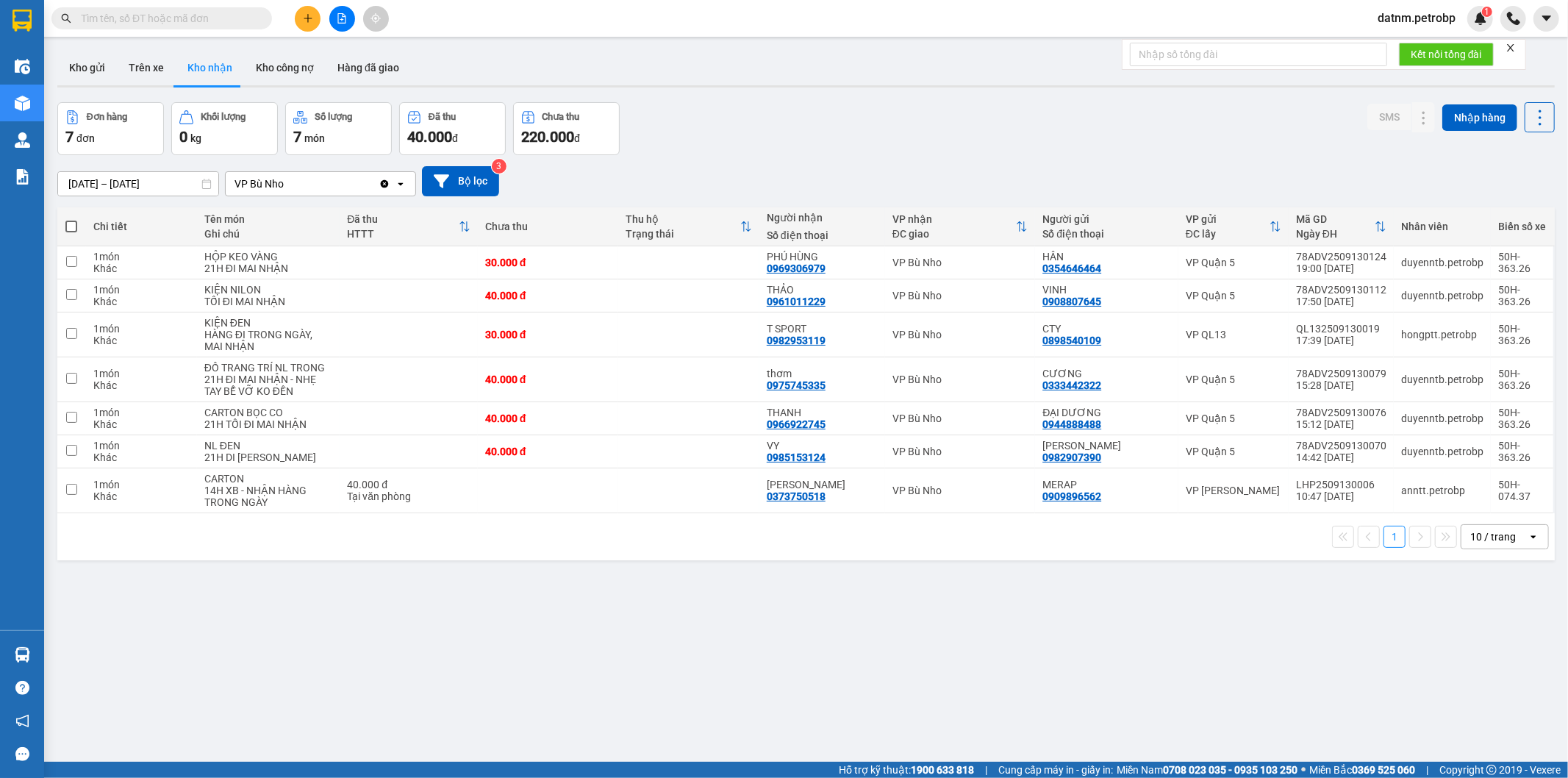
click at [807, 663] on section "Kết quả tìm kiếm ( 0 ) Bộ lọc No Data datnm.petrobp 1 Điều hành xe Kho hàng mới…" at bounding box center [784, 389] width 1568 height 778
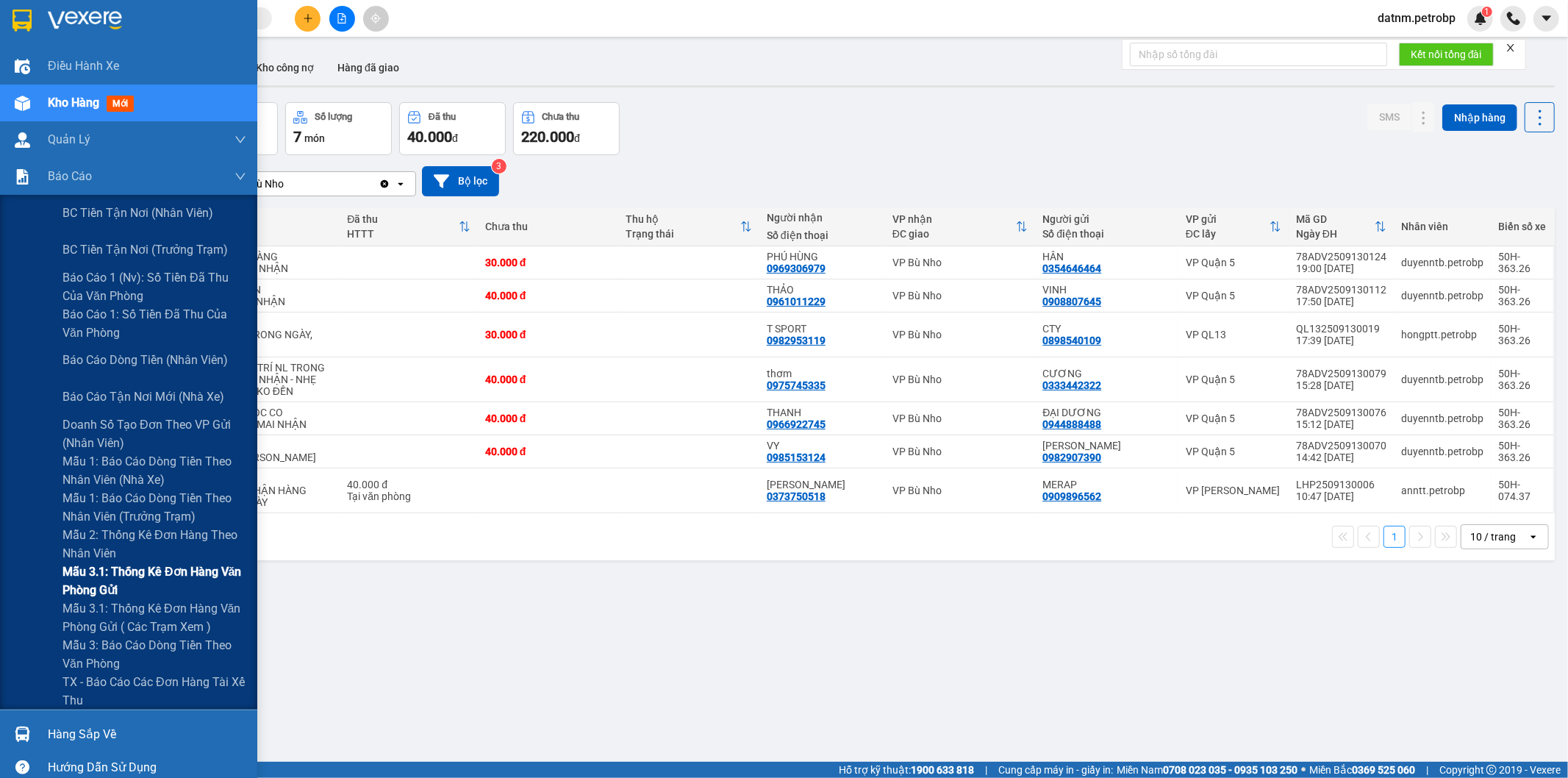
click at [121, 578] on span "Mẫu 3.1: Thống kê đơn hàng văn phòng gửi" at bounding box center [154, 581] width 184 height 37
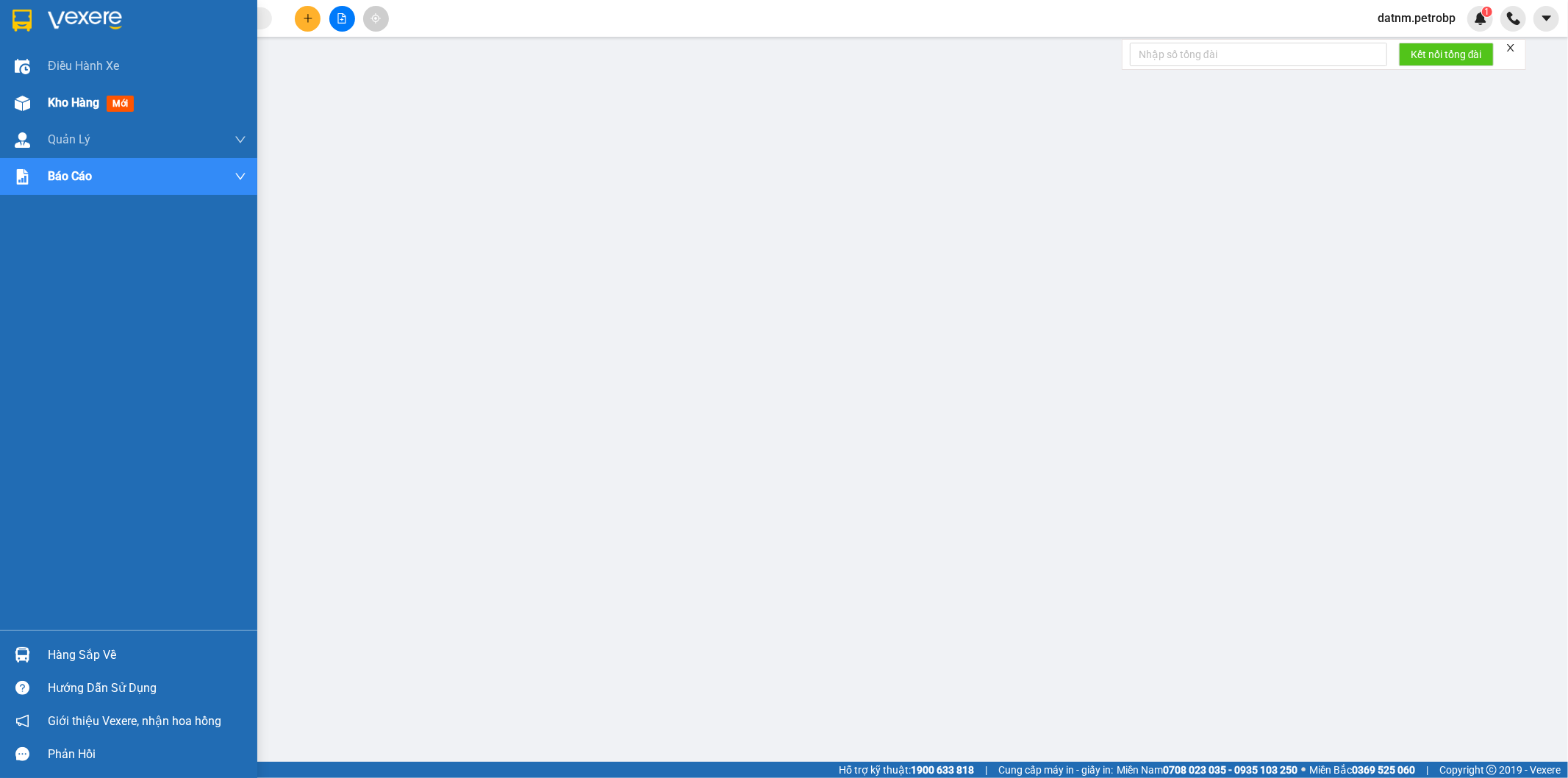
click at [72, 91] on div "Kho hàng mới" at bounding box center [147, 103] width 198 height 37
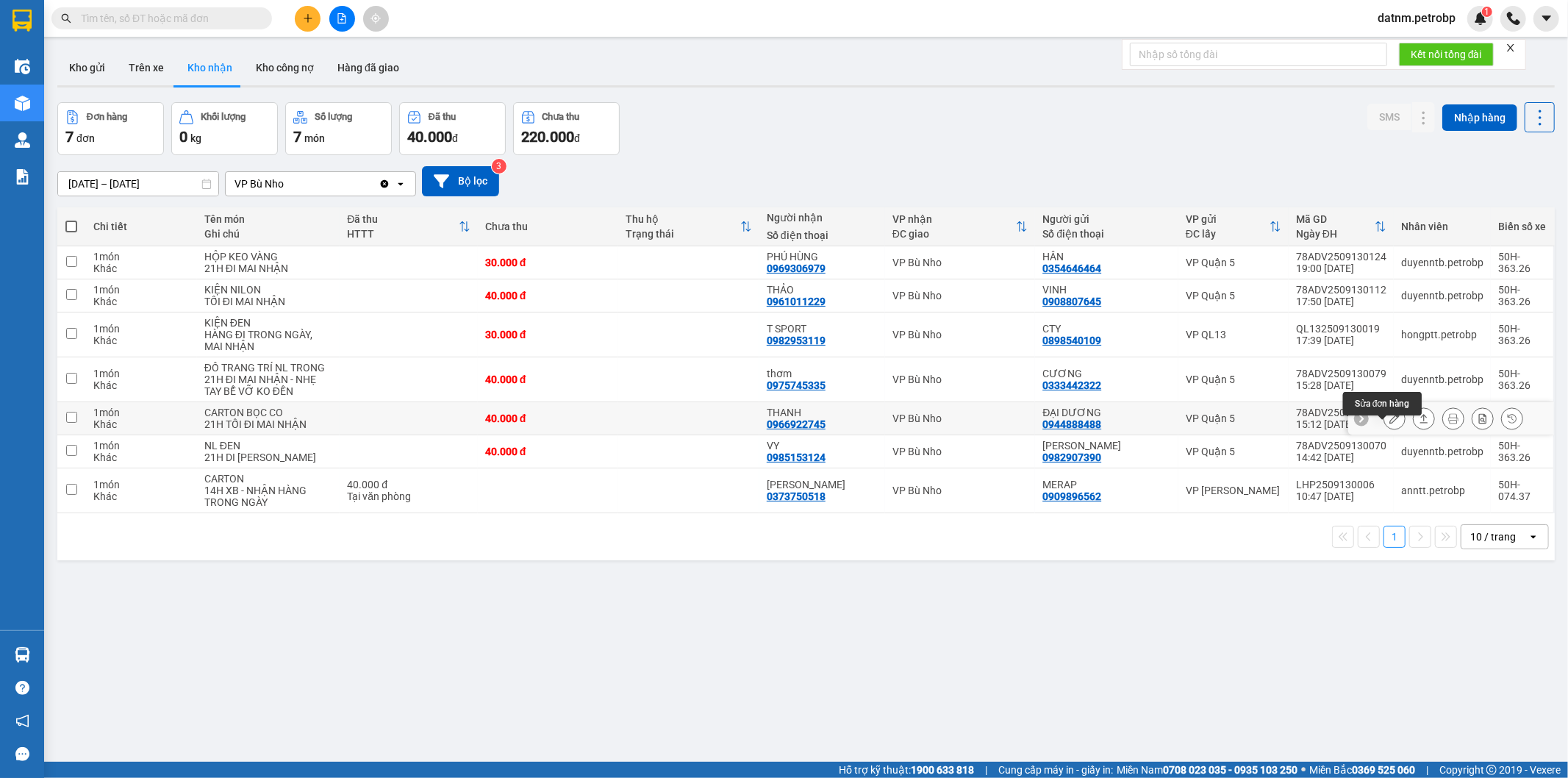
click at [1384, 429] on button at bounding box center [1394, 418] width 20 height 26
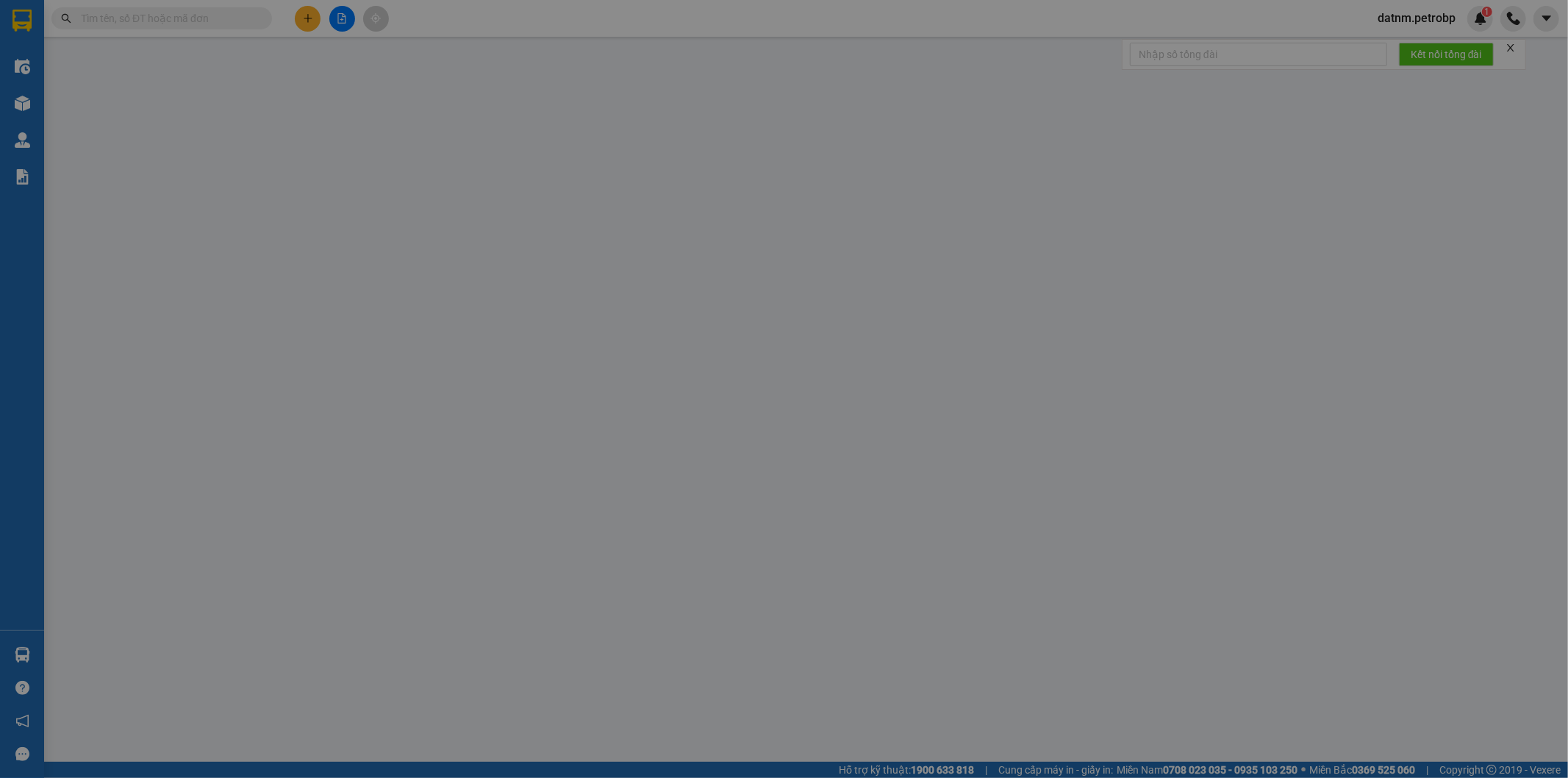
type input "0944888488"
type input "ĐẠI DƯƠNG"
type input "0966922745"
type input "THANH"
type input "40.000"
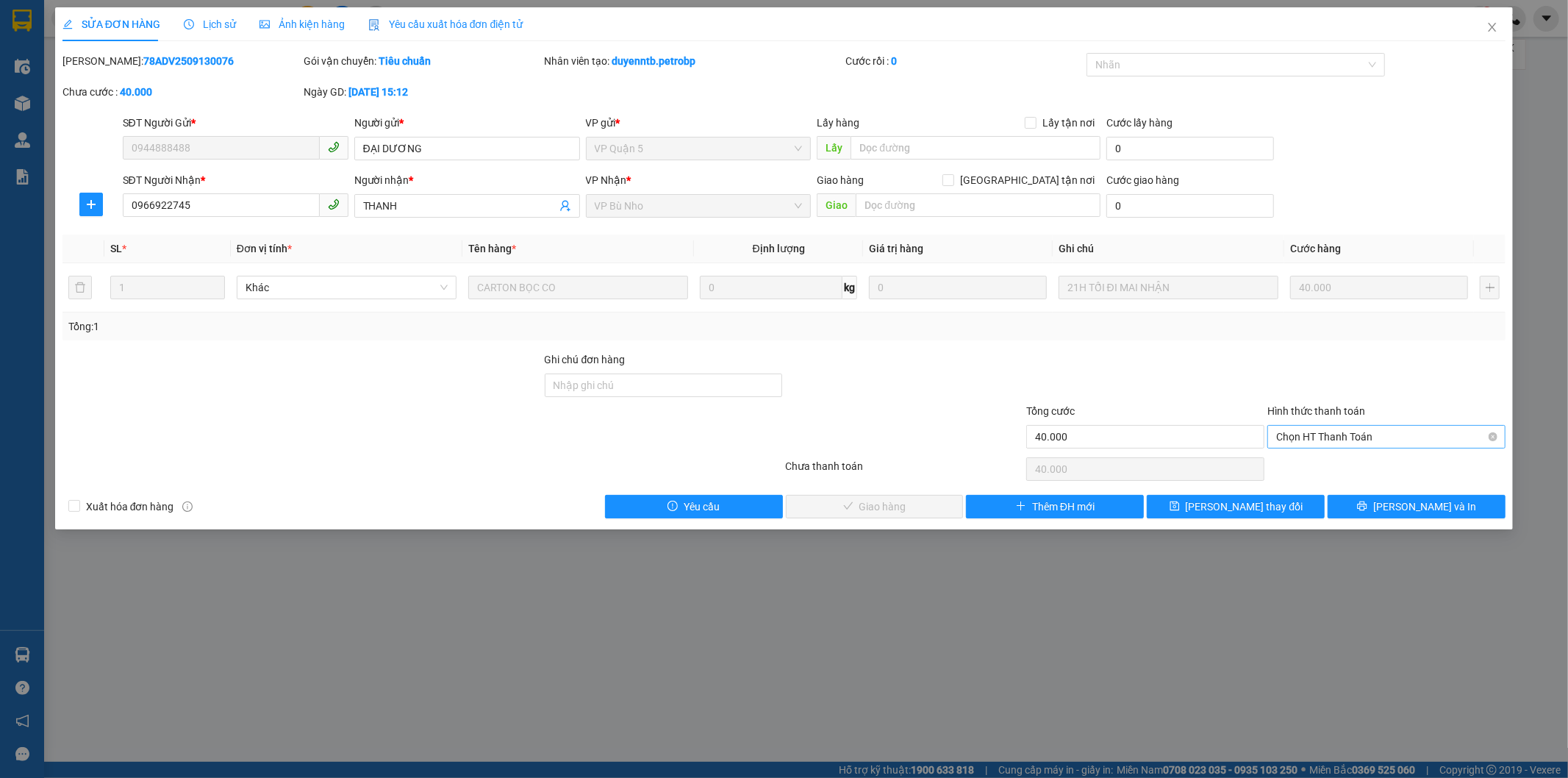
click at [1317, 437] on span "Chọn HT Thanh Toán" at bounding box center [1387, 437] width 221 height 22
click at [1320, 461] on div "Tại văn phòng" at bounding box center [1388, 465] width 221 height 16
type input "0"
click at [923, 503] on button "[PERSON_NAME] và Giao hàng" at bounding box center [874, 507] width 178 height 24
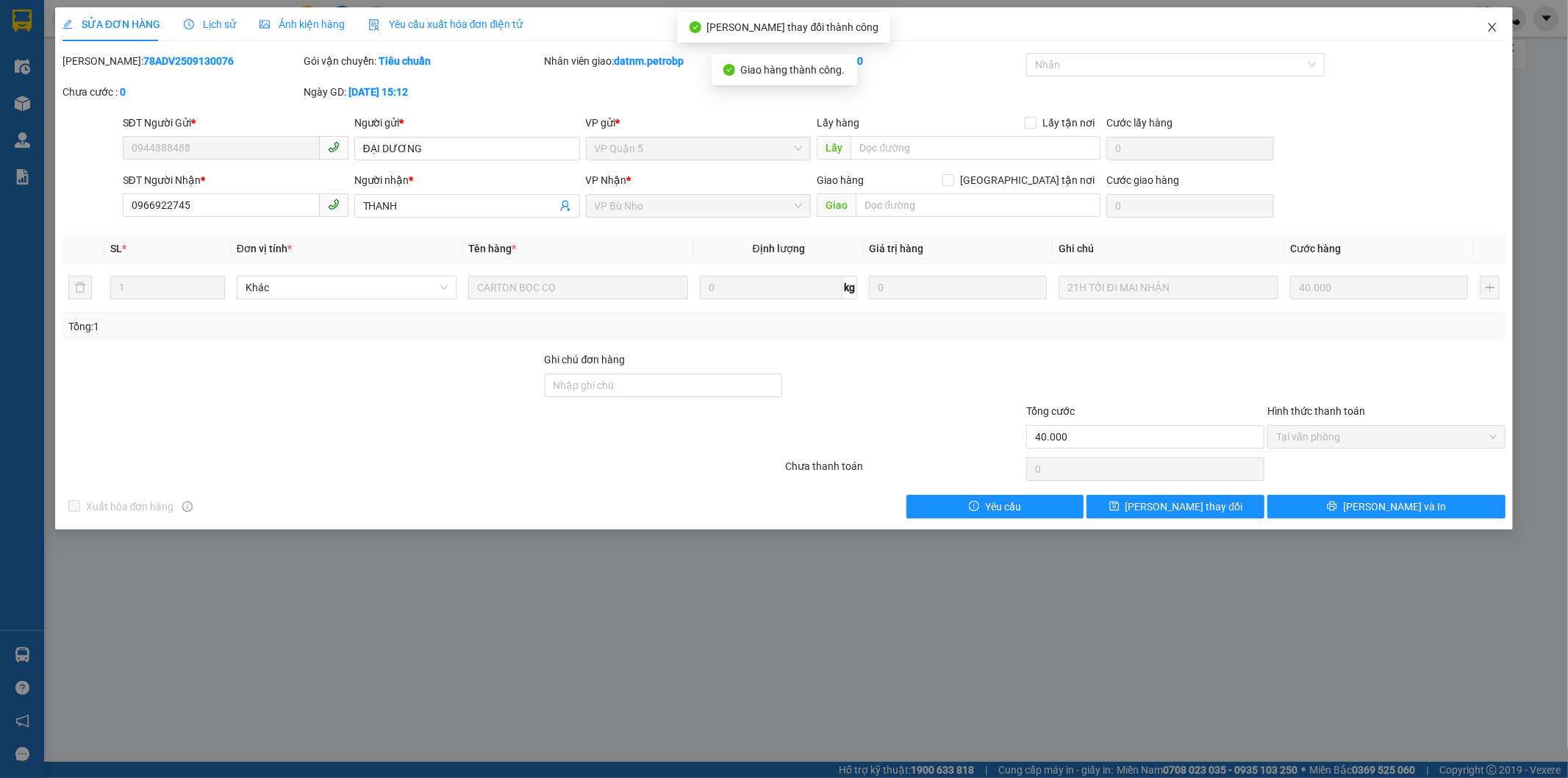
click at [1486, 19] on span "Close" at bounding box center [1492, 28] width 41 height 41
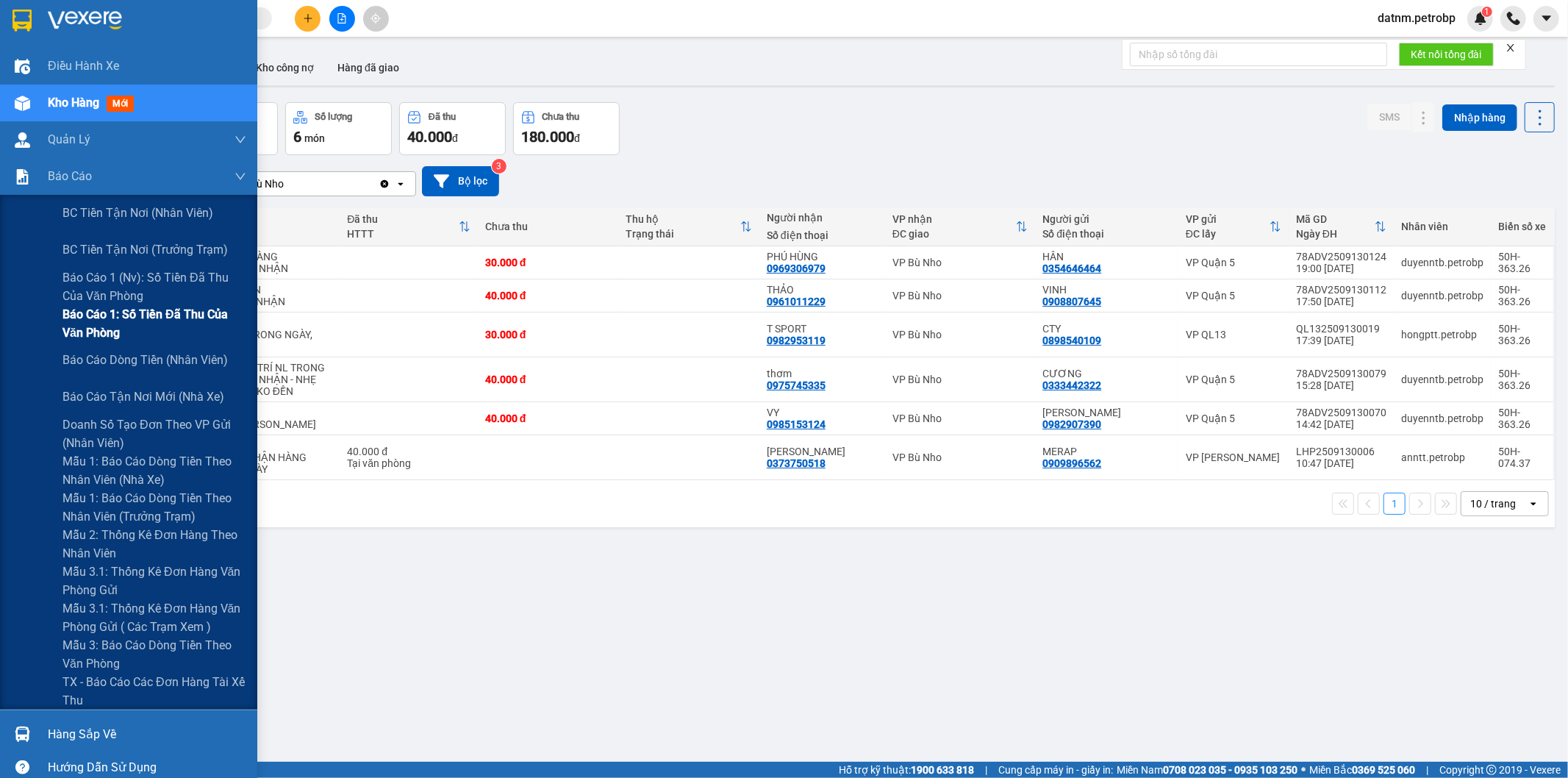
click at [150, 320] on span "Báo cáo 1: Số tiền đã thu của văn phòng" at bounding box center [154, 324] width 184 height 37
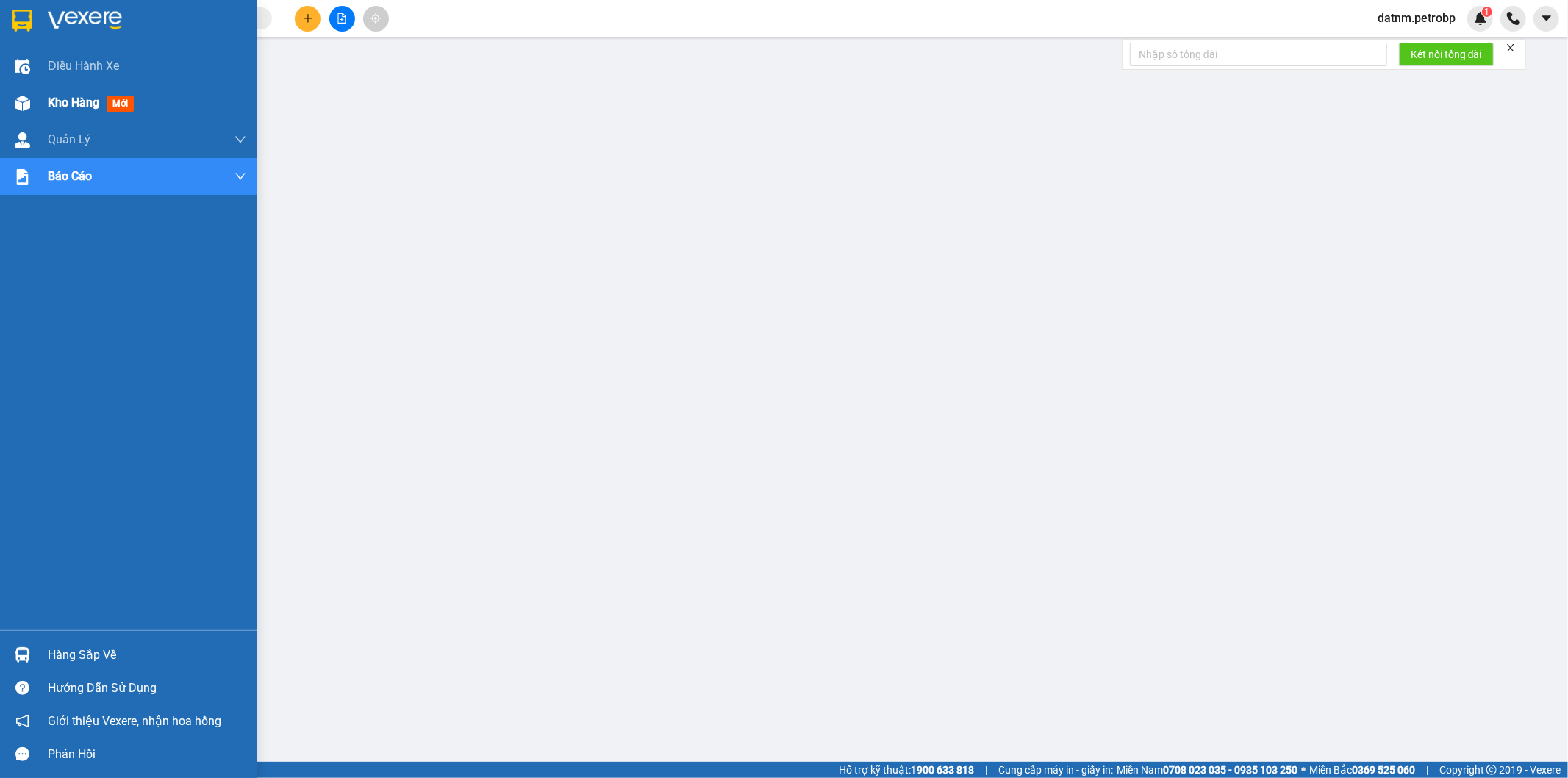
click at [63, 104] on span "Kho hàng" at bounding box center [73, 102] width 51 height 14
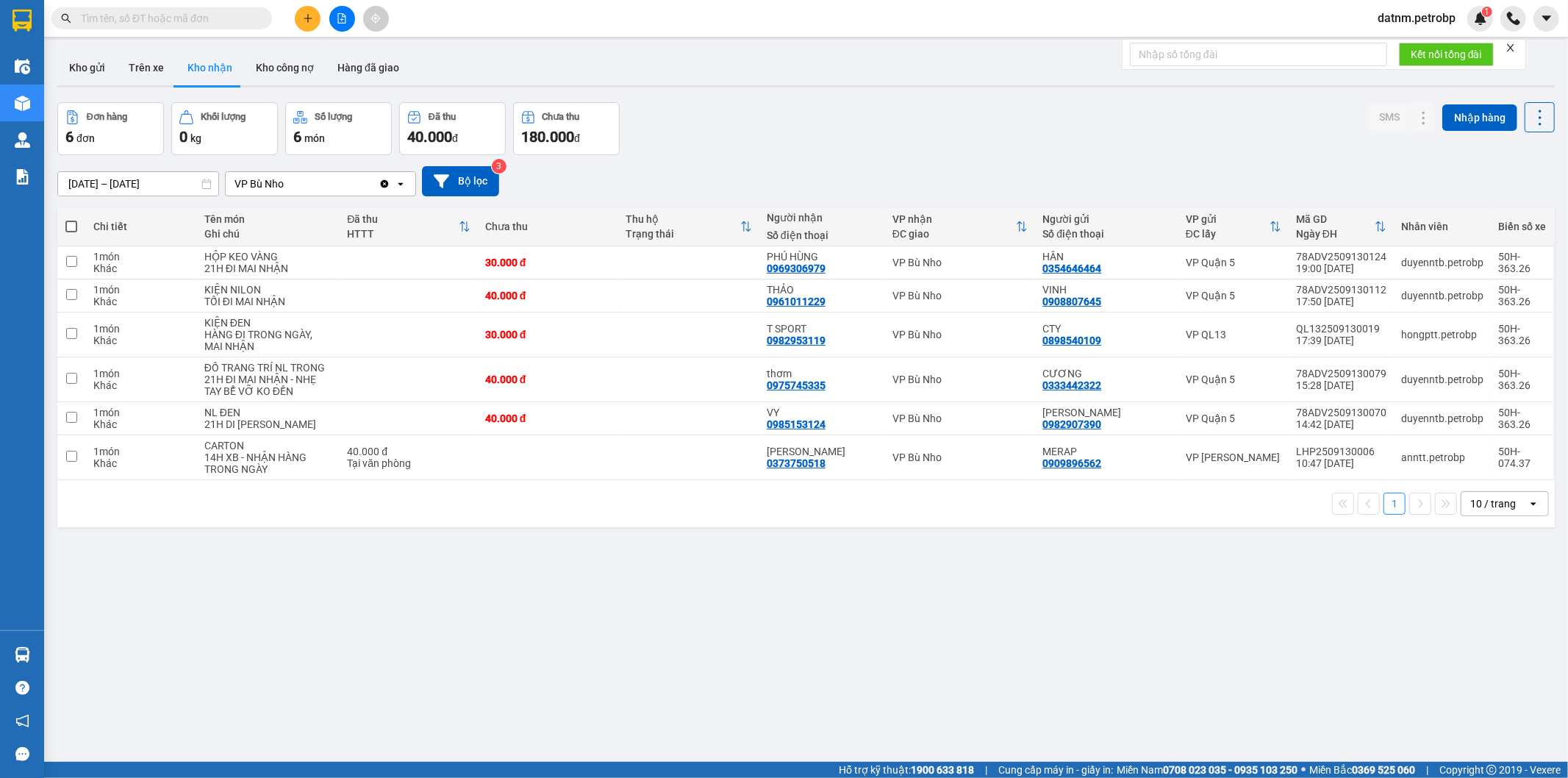
click at [190, 67] on button "Kho nhận" at bounding box center [209, 67] width 68 height 35
click at [158, 172] on input "12/09/2025 – 14/09/2025" at bounding box center [138, 184] width 160 height 24
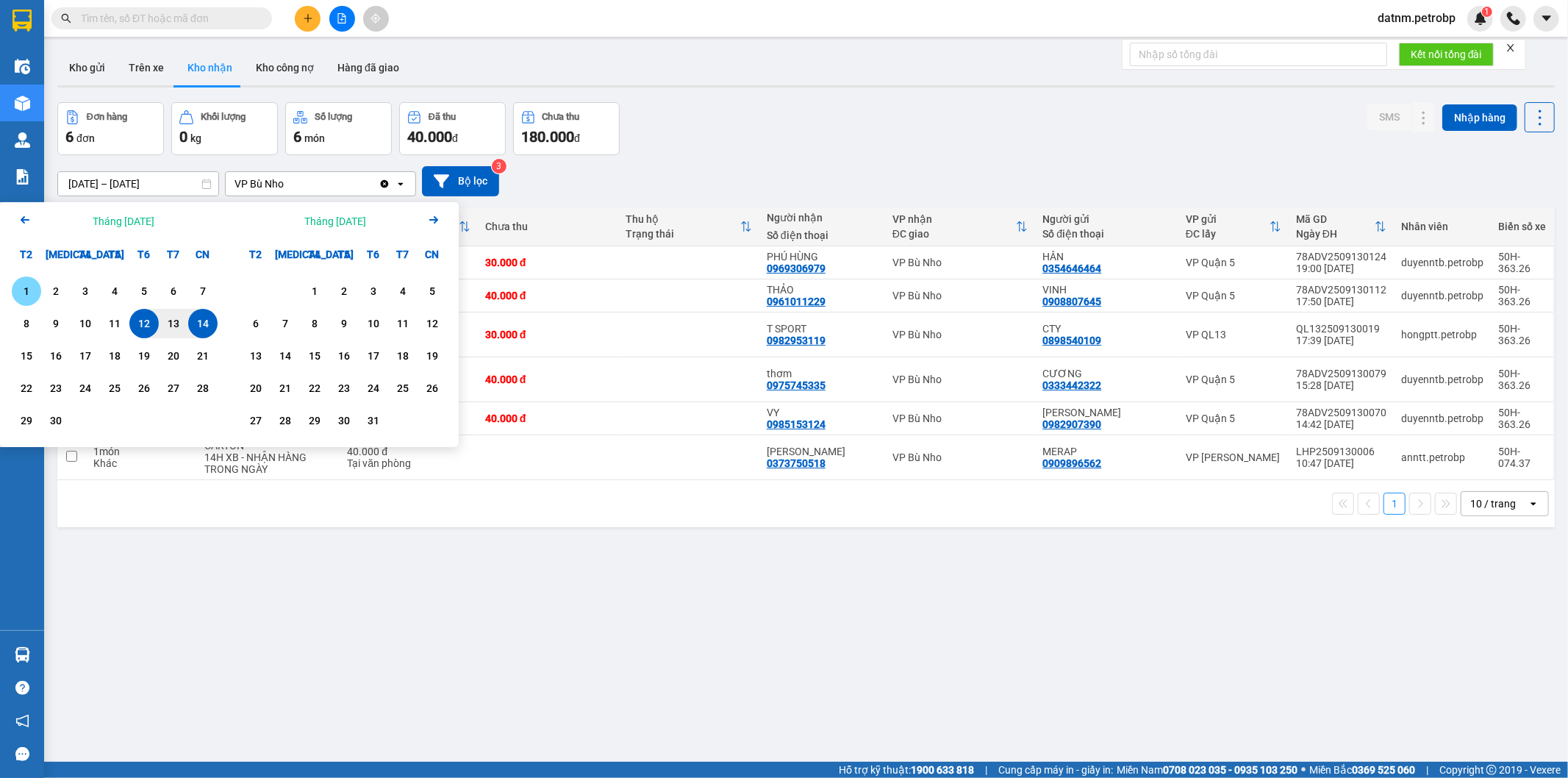
click at [24, 285] on div "1" at bounding box center [26, 291] width 20 height 18
click at [202, 322] on div "14" at bounding box center [203, 323] width 20 height 18
type input "[DATE] – [DATE]"
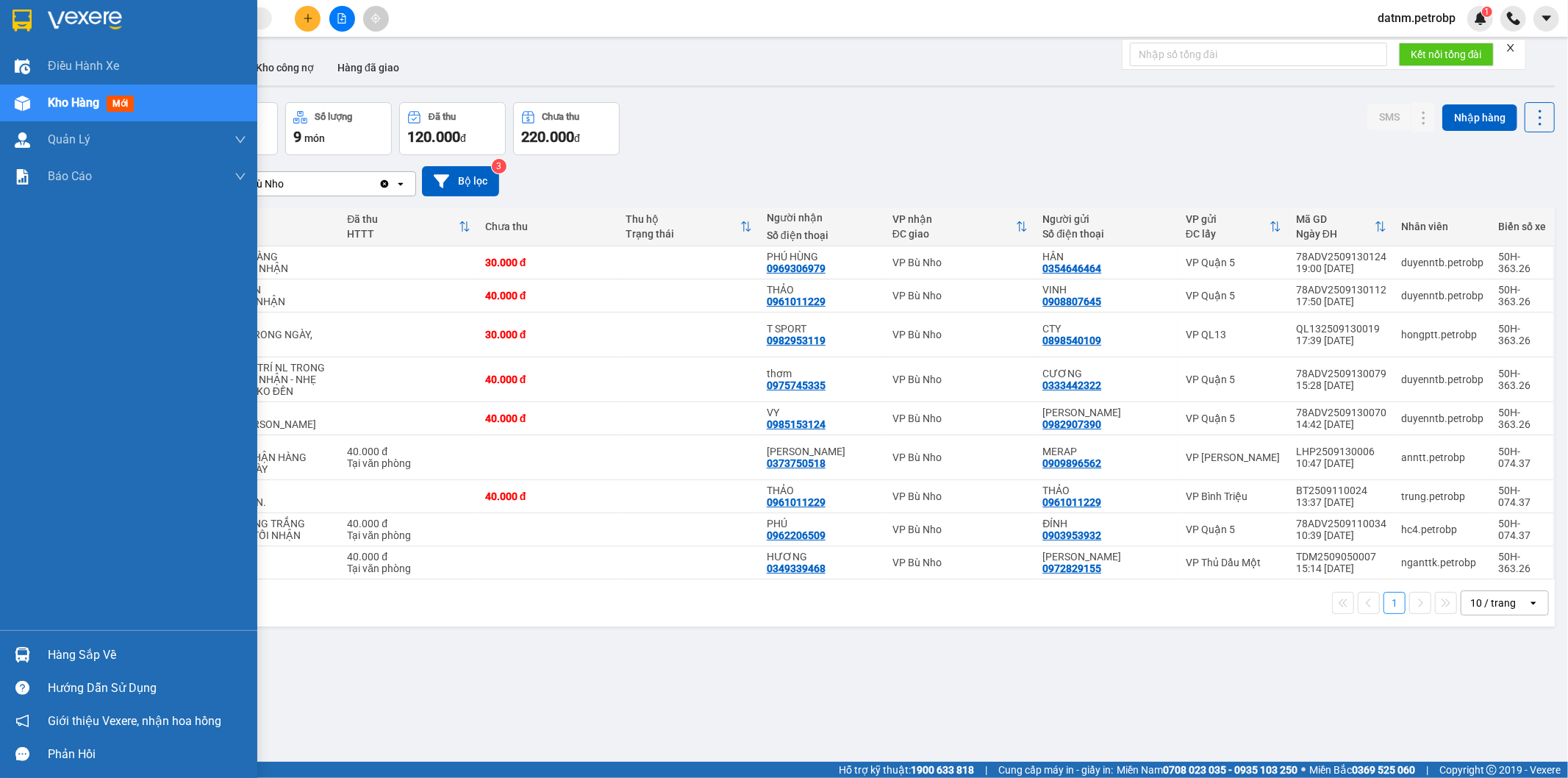
click at [82, 654] on div "Hàng sắp về" at bounding box center [147, 655] width 198 height 22
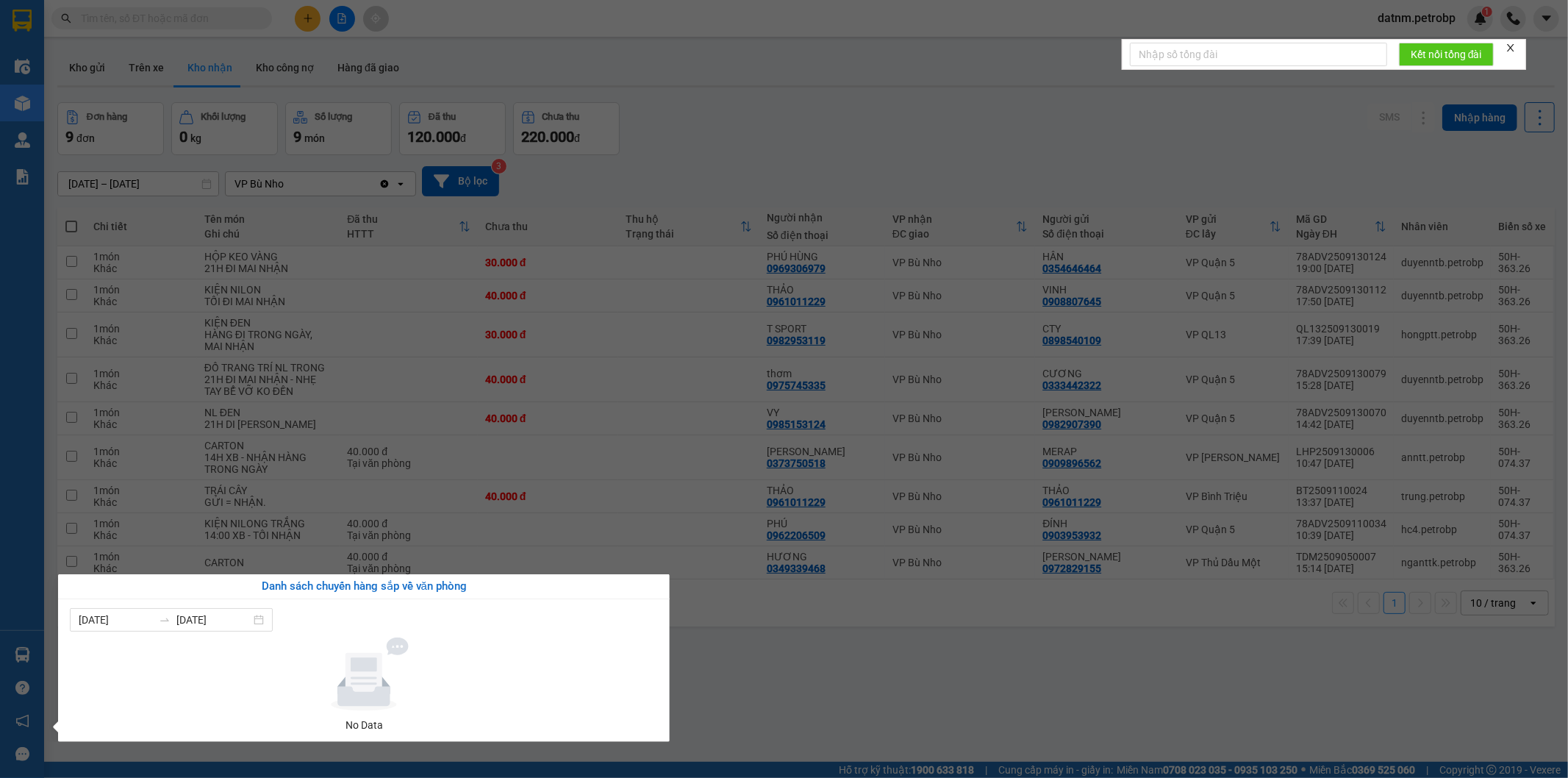
click at [883, 700] on section "Kết quả tìm kiếm ( 0 ) Bộ lọc No Data datnm.petrobp 1 Điều hành xe Kho hàng mới…" at bounding box center [784, 389] width 1568 height 778
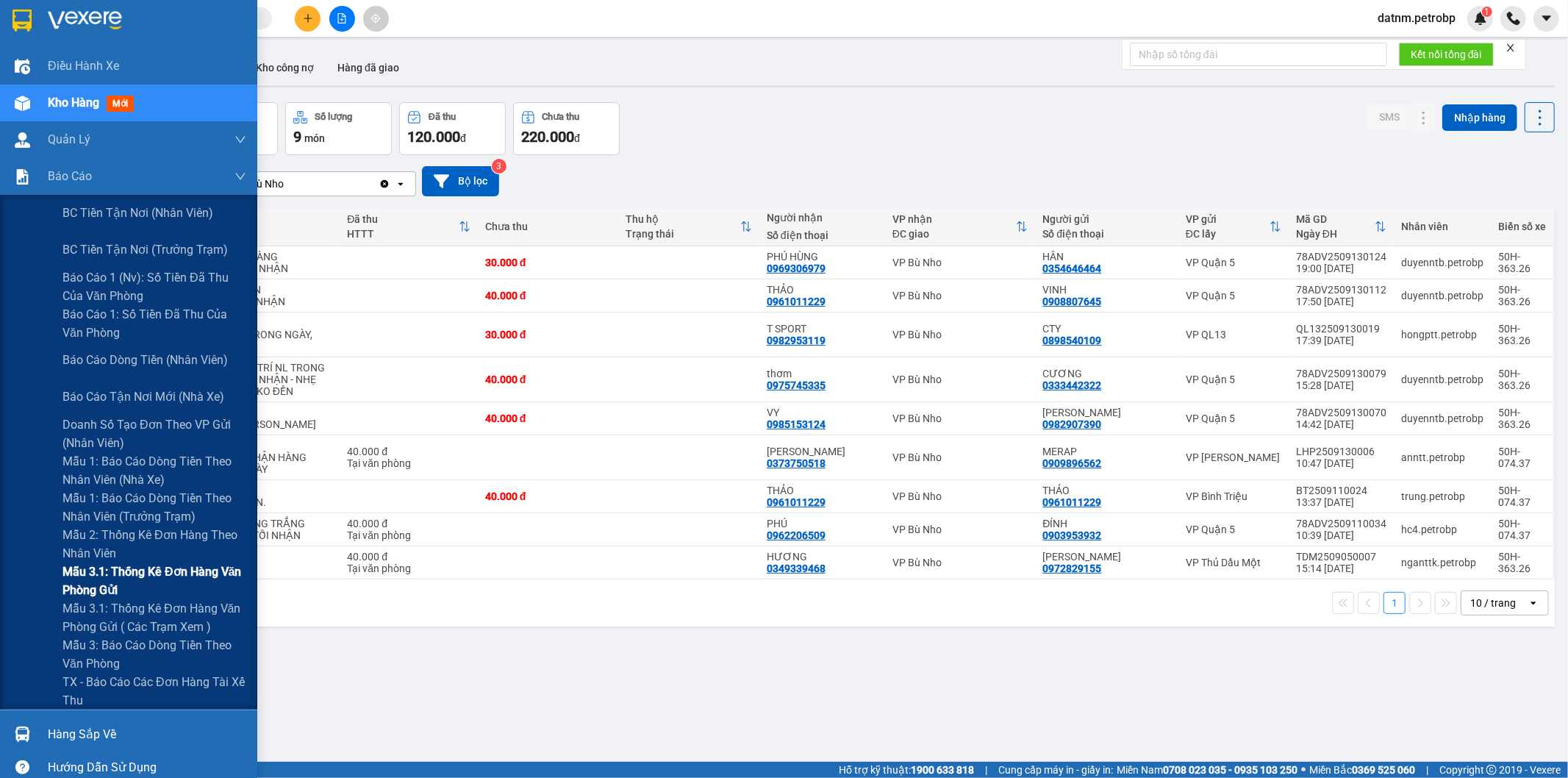
click at [107, 570] on span "Mẫu 3.1: Thống kê đơn hàng văn phòng gửi" at bounding box center [154, 581] width 184 height 37
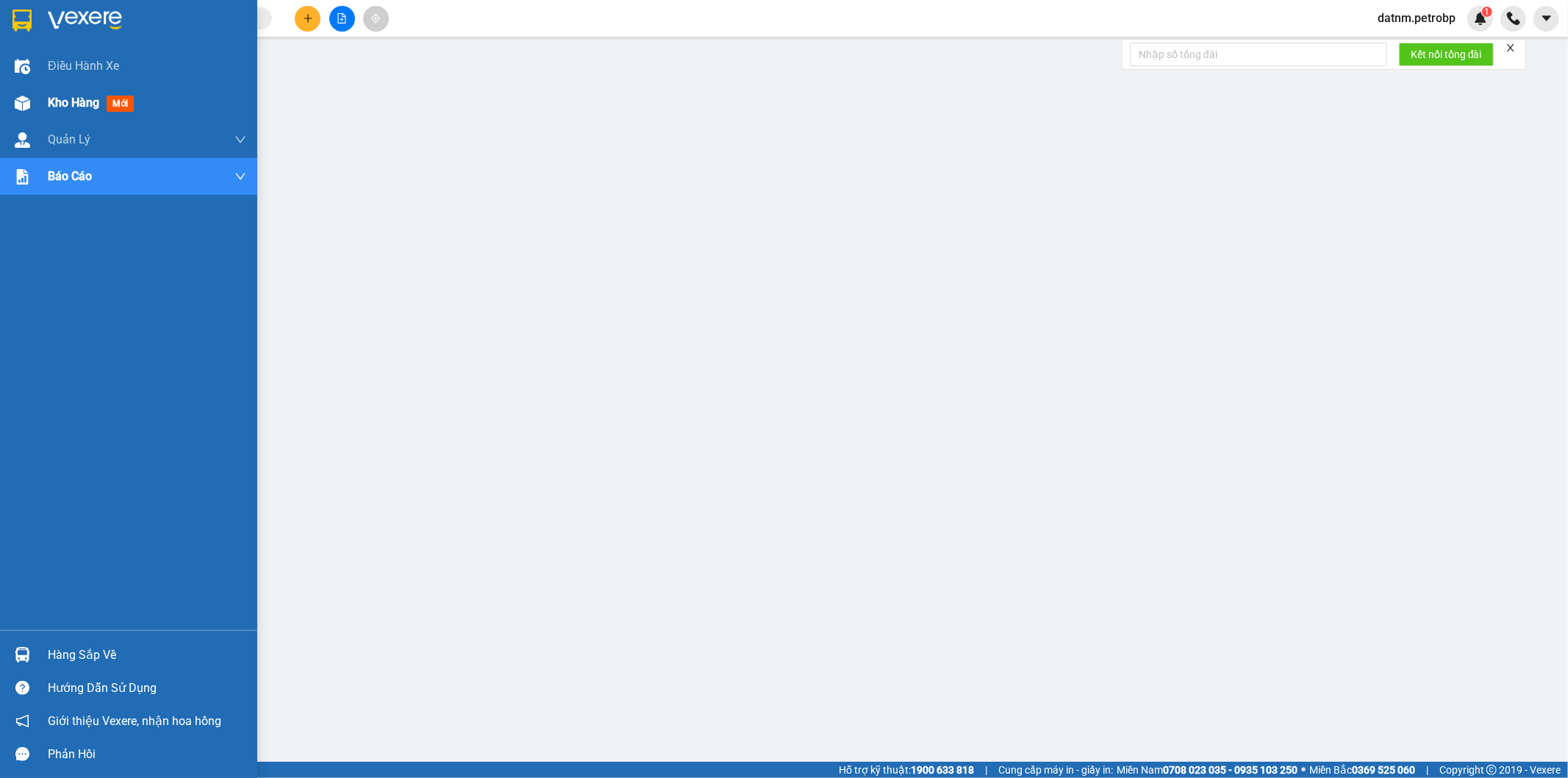
click at [72, 104] on span "Kho hàng" at bounding box center [73, 102] width 51 height 14
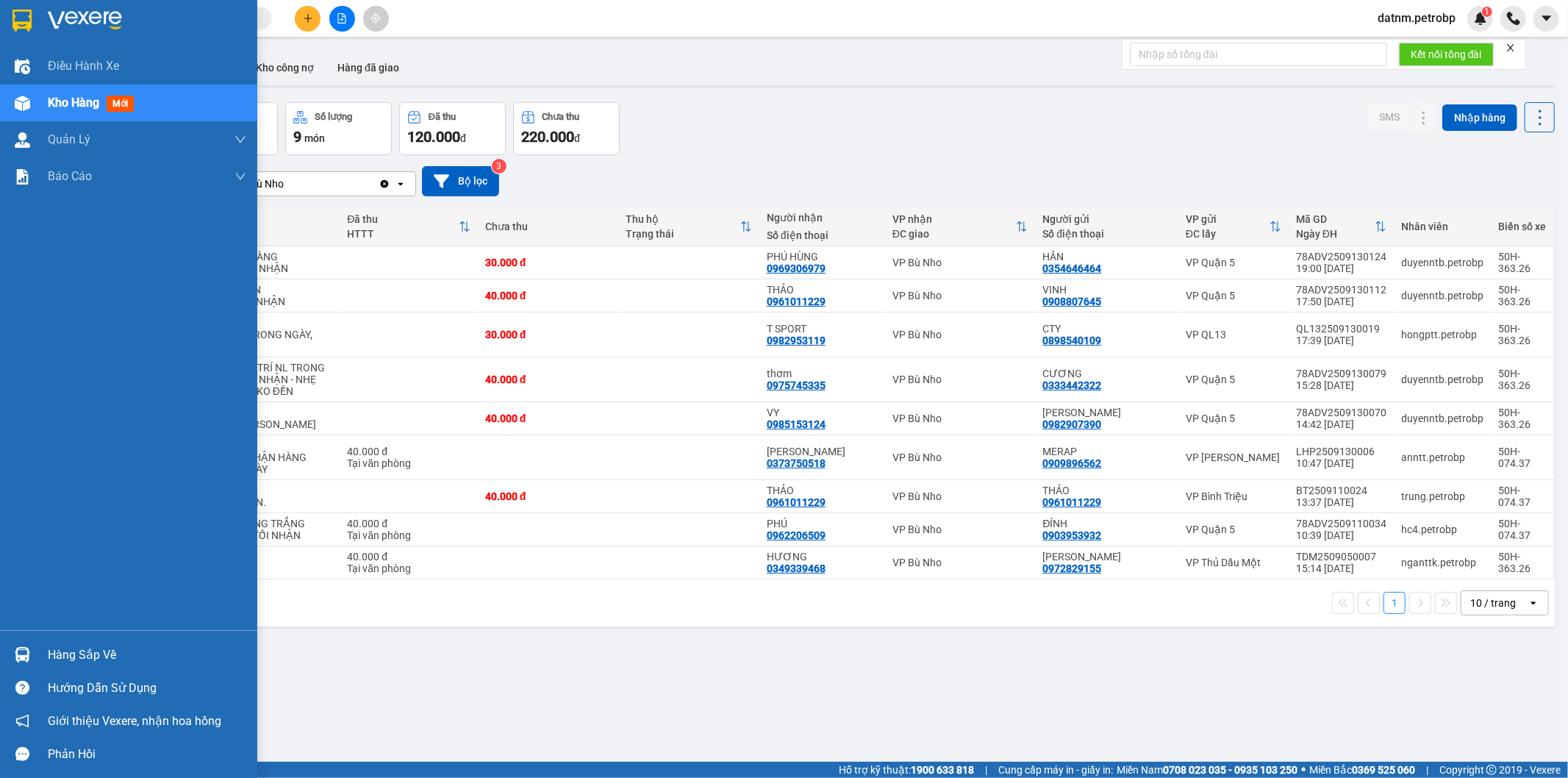
click at [87, 651] on div "Hàng sắp về" at bounding box center [147, 655] width 198 height 22
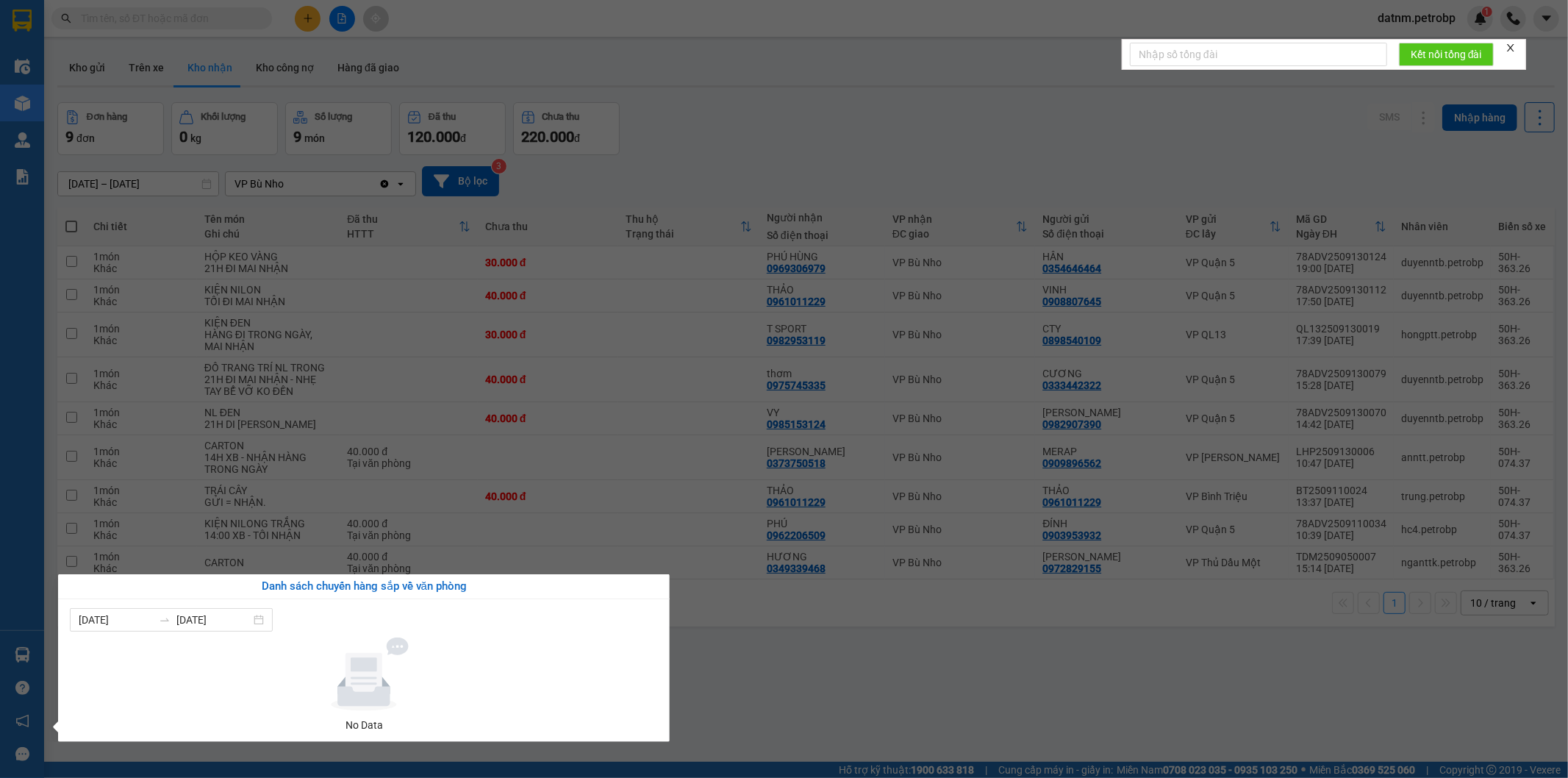
click at [832, 669] on section "Kết quả tìm kiếm ( 0 ) Bộ lọc No Data datnm.petrobp 1 Điều hành xe Kho hàng mới…" at bounding box center [784, 389] width 1568 height 778
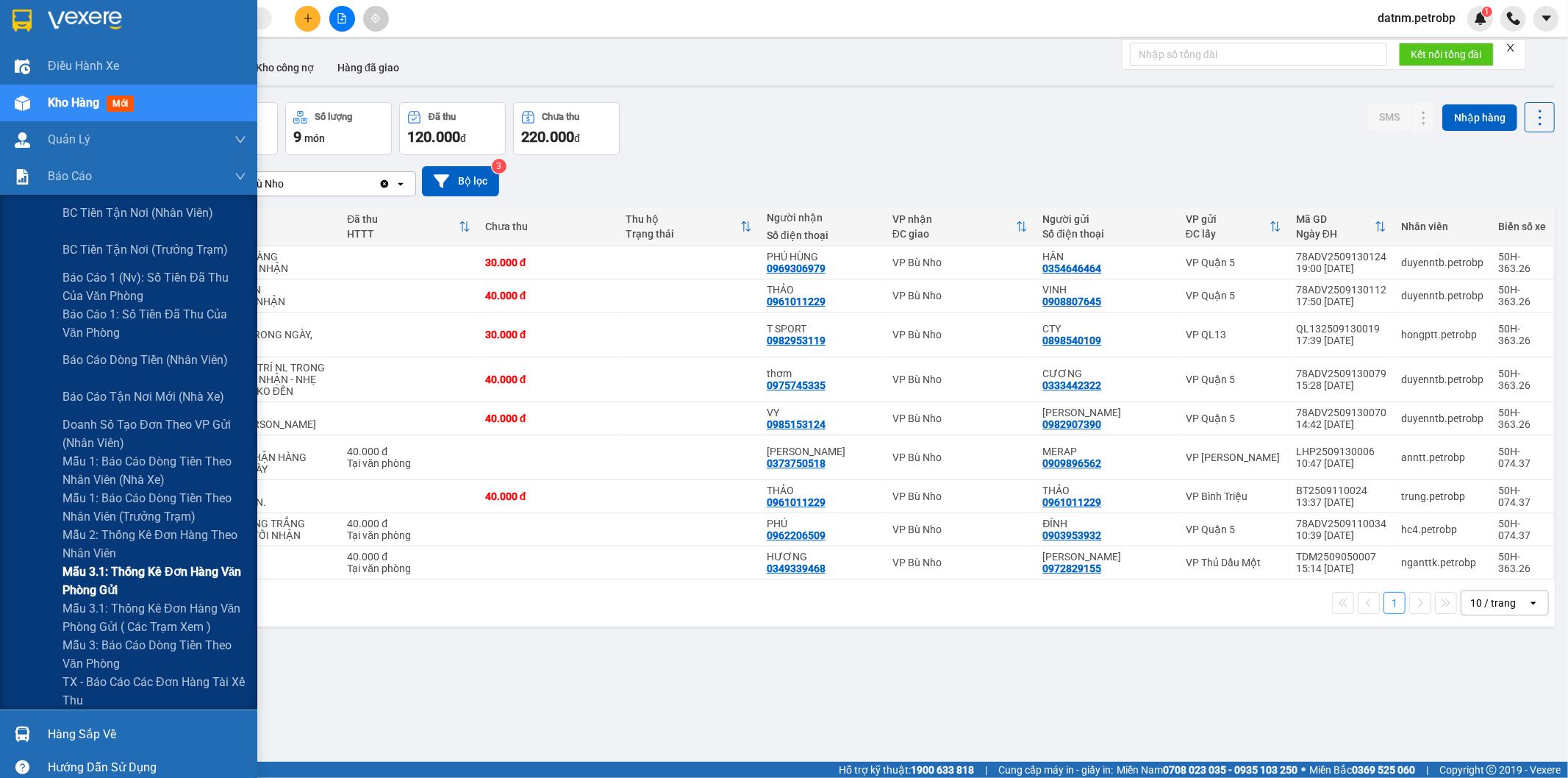
click at [98, 576] on span "Mẫu 3.1: Thống kê đơn hàng văn phòng gửi" at bounding box center [154, 581] width 184 height 37
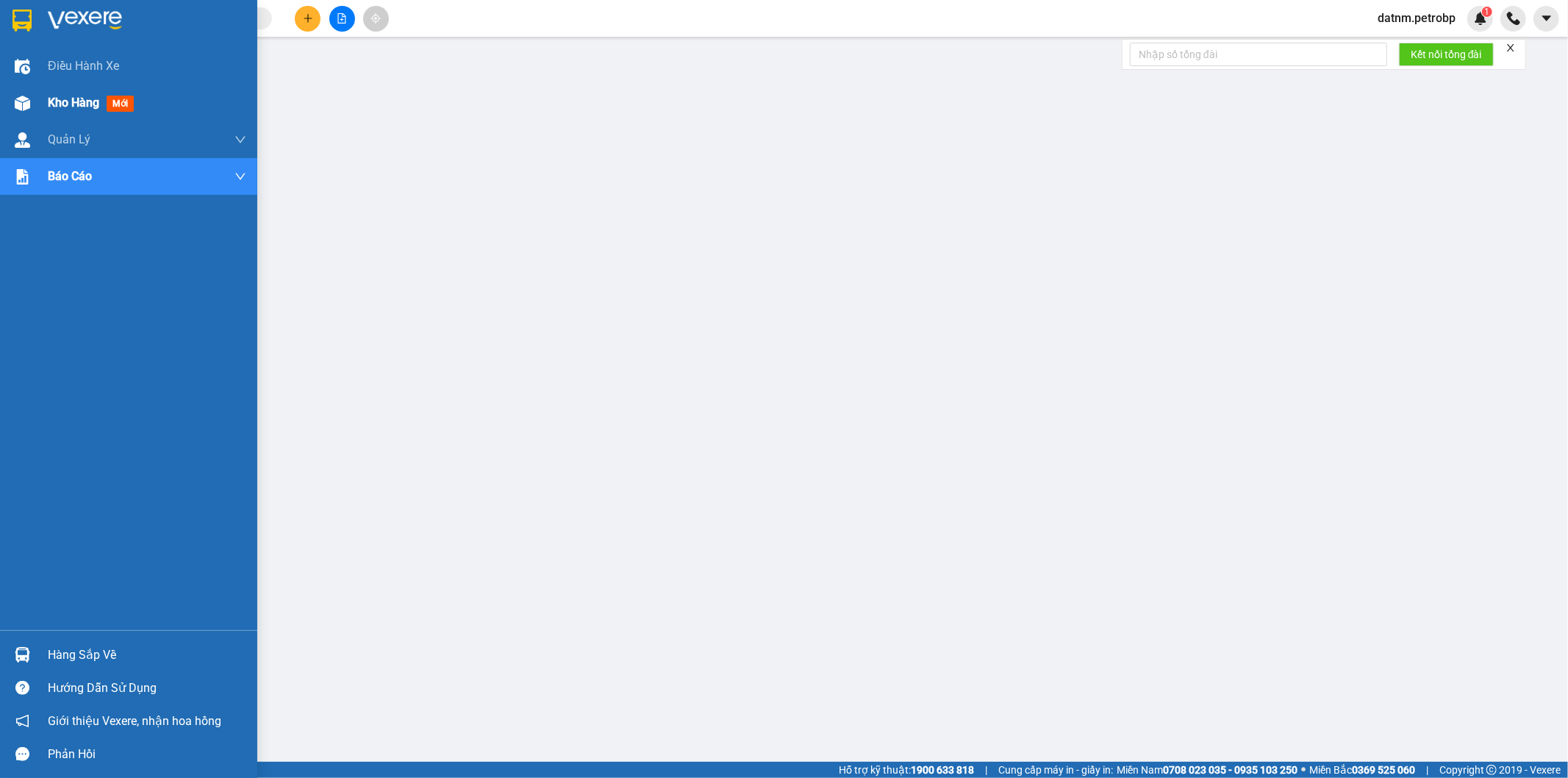
click at [78, 99] on span "Kho hàng" at bounding box center [73, 102] width 51 height 14
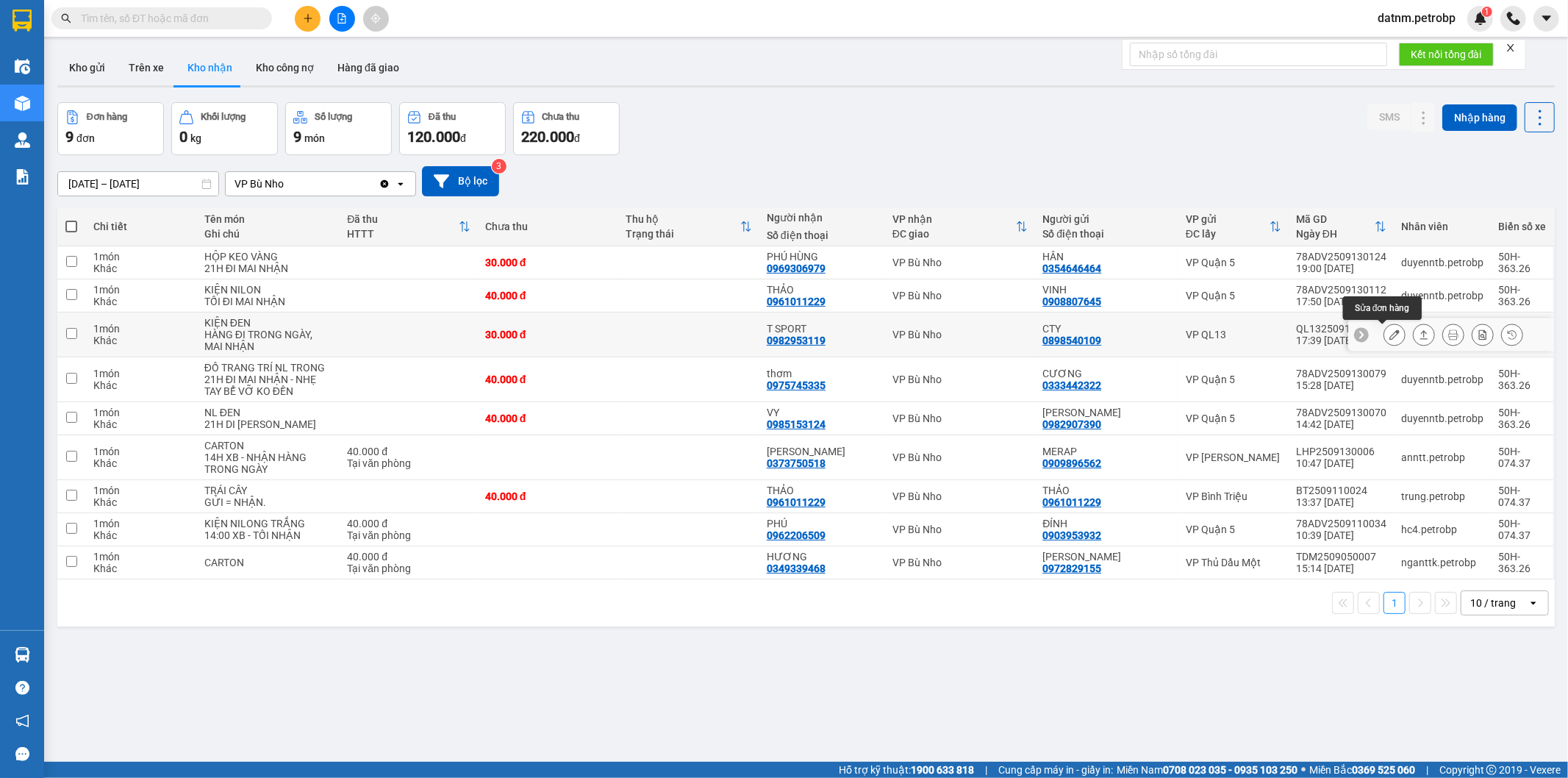
click at [1389, 335] on icon at bounding box center [1394, 335] width 10 height 10
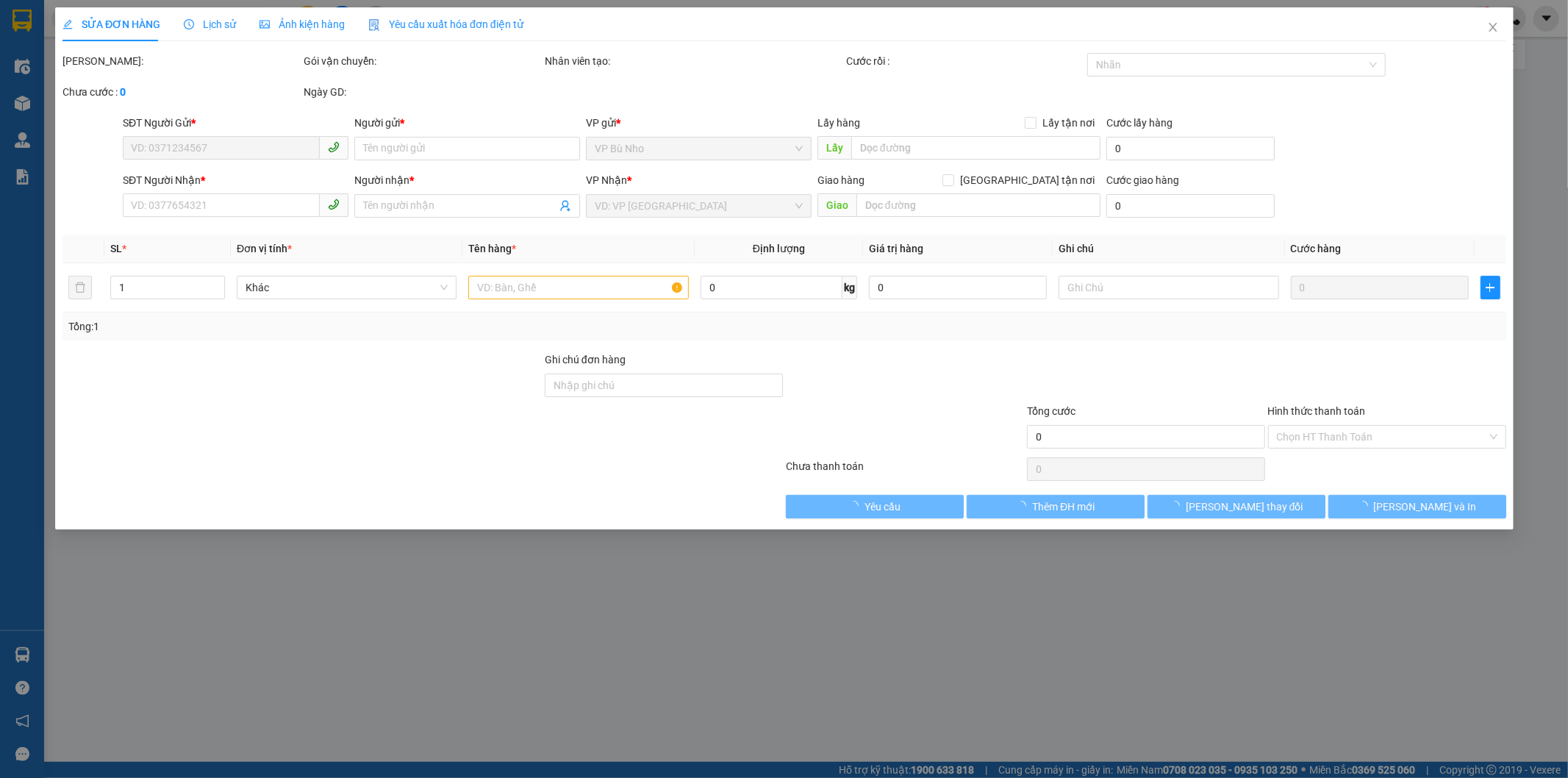
type input "0898540109"
type input "CTY"
type input "0982953119"
type input "T SPORT"
type input "30.000"
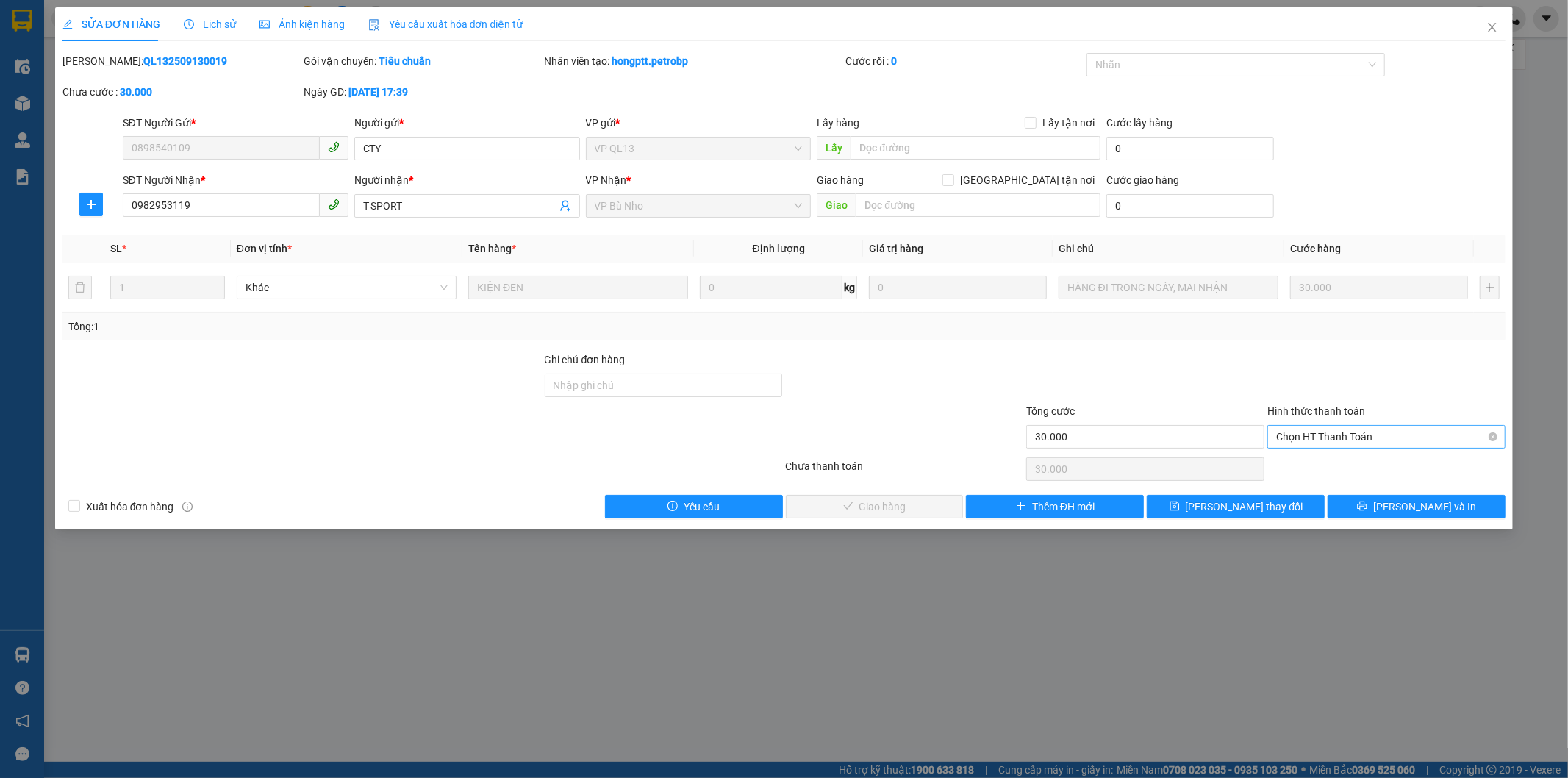
click at [1334, 432] on span "Chọn HT Thanh Toán" at bounding box center [1387, 437] width 221 height 22
click at [1332, 466] on div "Tại văn phòng" at bounding box center [1388, 465] width 221 height 16
type input "0"
click at [908, 504] on span "[PERSON_NAME] và Giao hàng" at bounding box center [883, 506] width 141 height 16
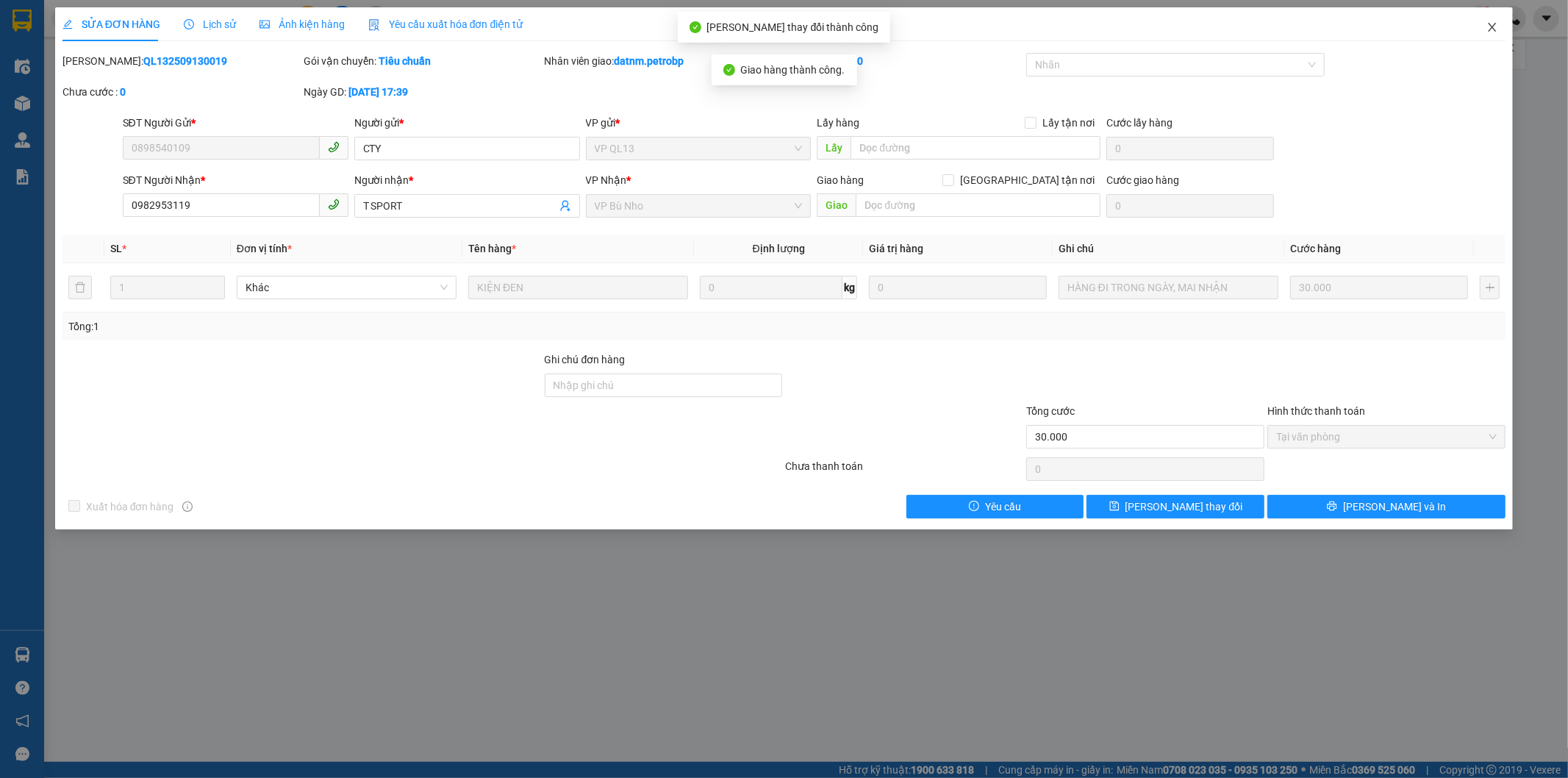
click at [1492, 27] on icon "close" at bounding box center [1492, 27] width 12 height 12
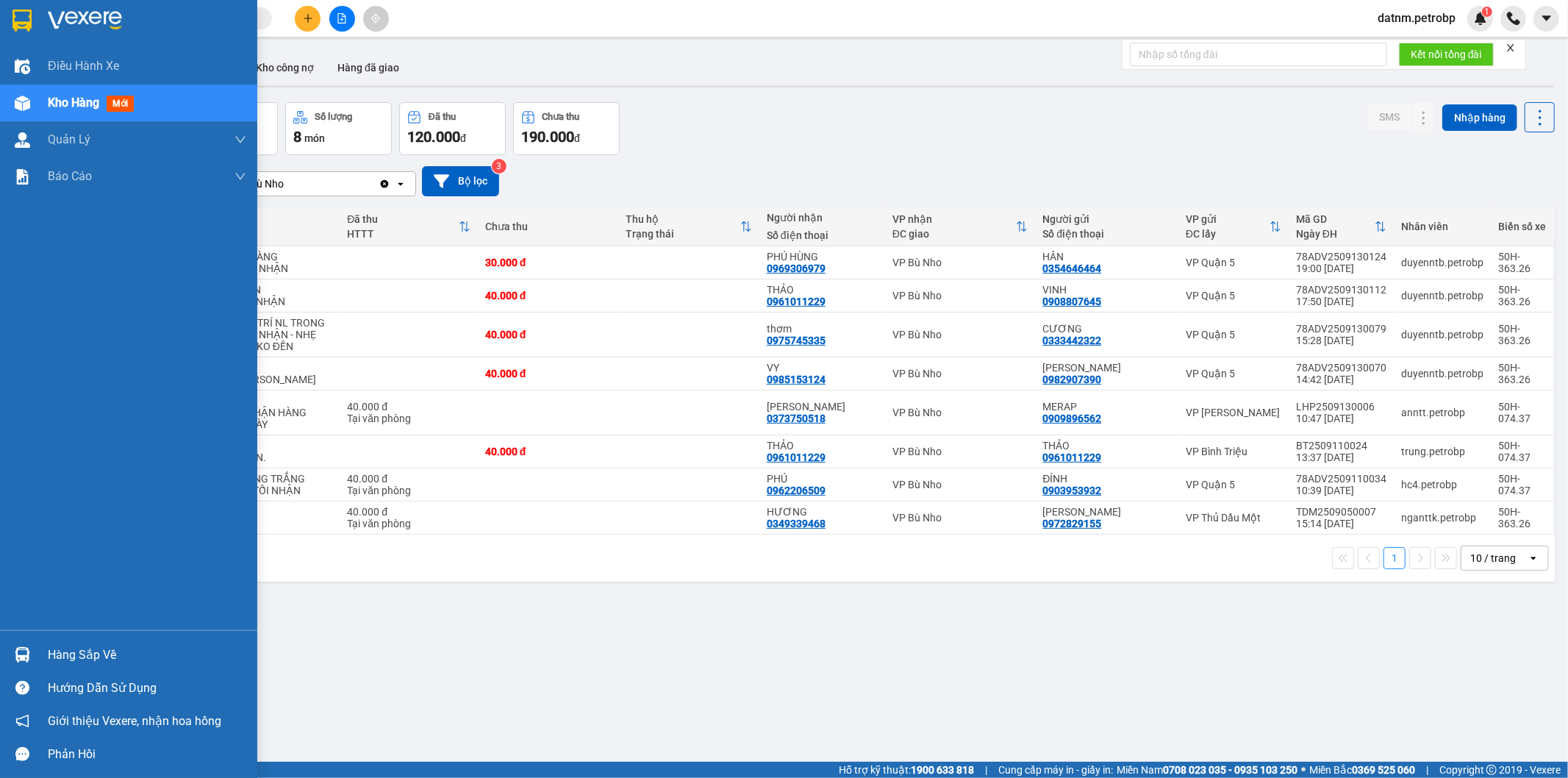
click at [87, 659] on div "Hàng sắp về" at bounding box center [147, 655] width 198 height 22
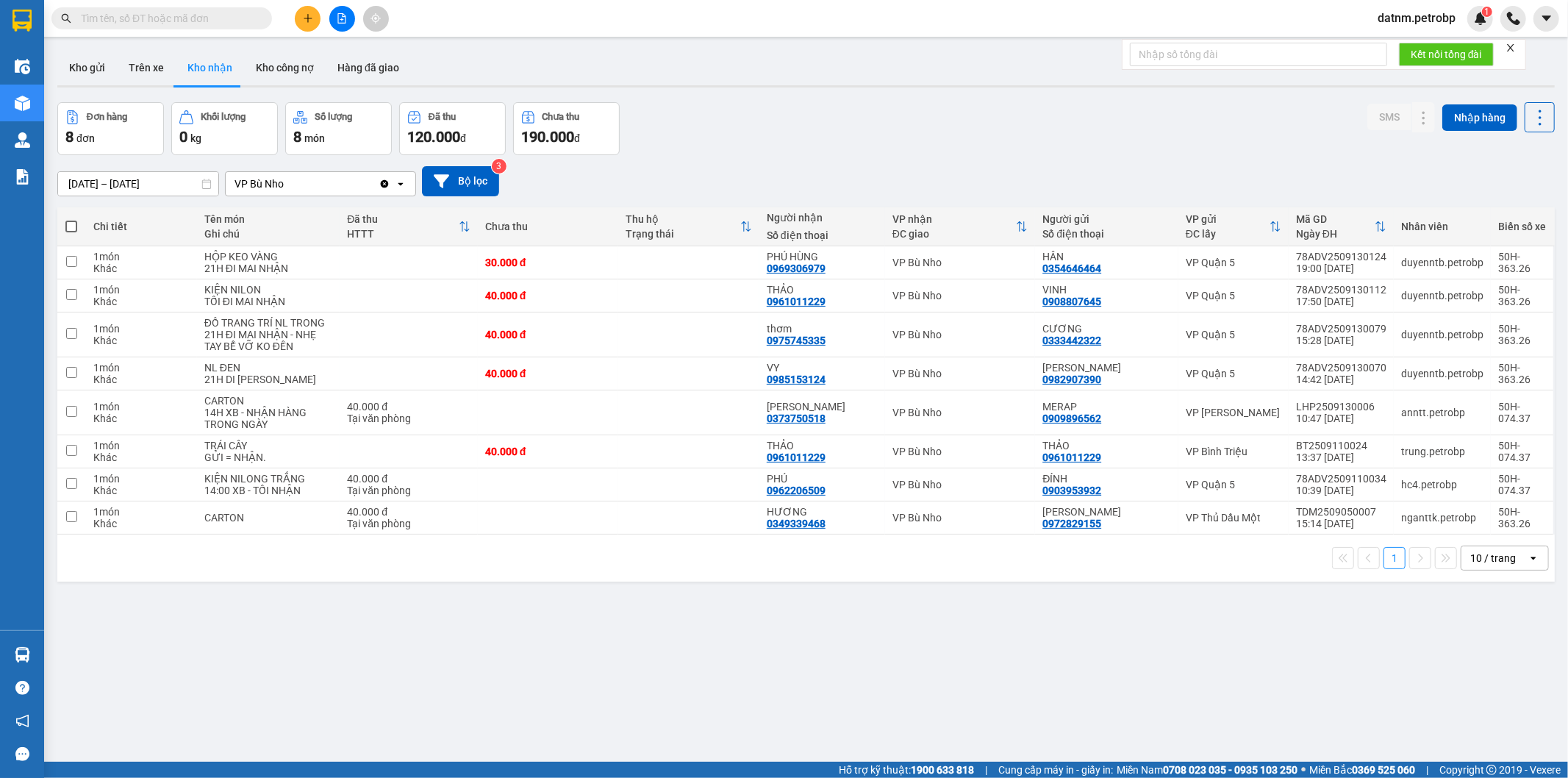
click at [889, 625] on section "Kết quả tìm kiếm ( 0 ) Bộ lọc No Data datnm.petrobp 1 Điều hành xe Kho hàng mới…" at bounding box center [784, 389] width 1568 height 778
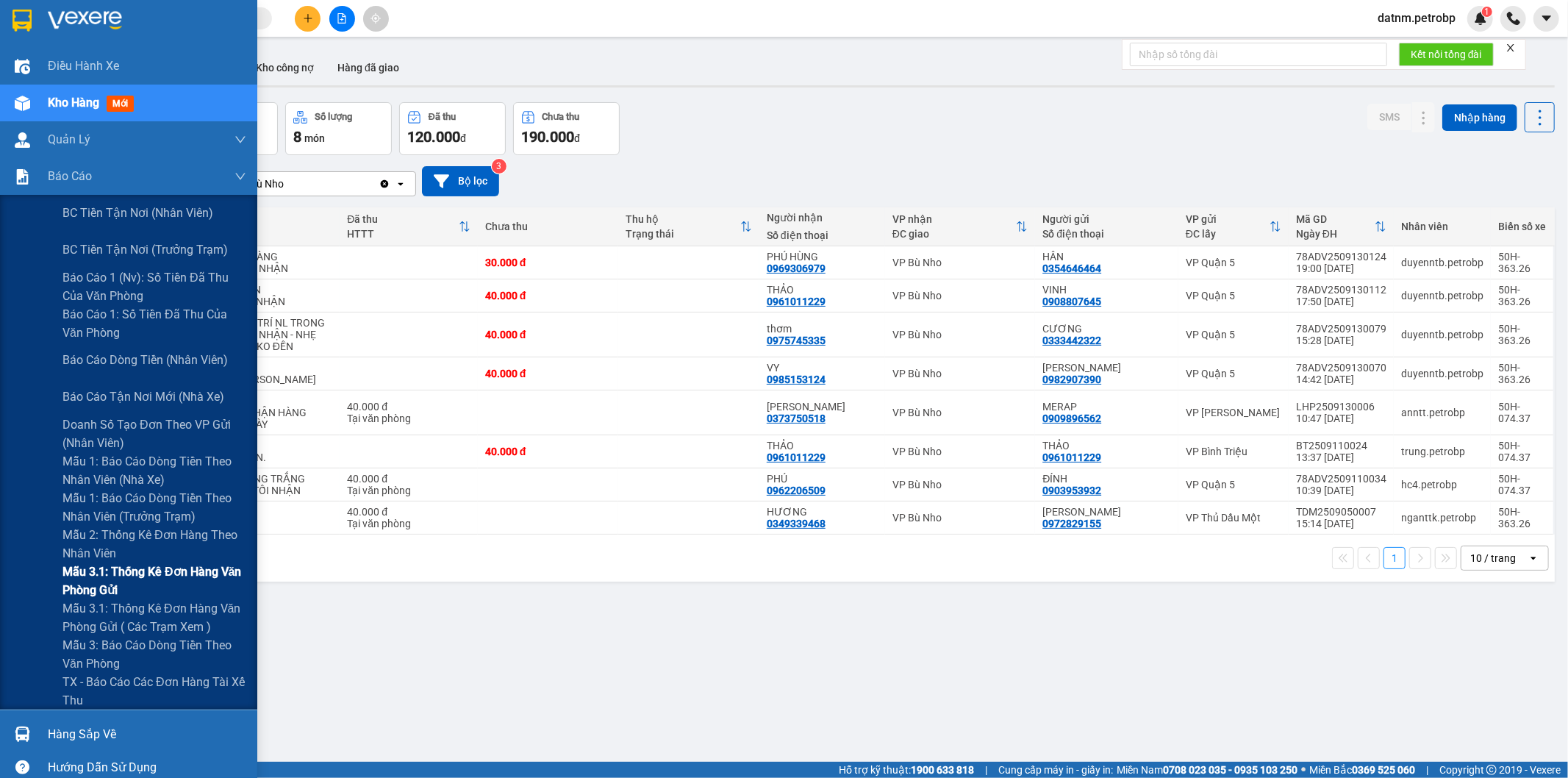
click at [132, 577] on span "Mẫu 3.1: Thống kê đơn hàng văn phòng gửi" at bounding box center [154, 581] width 184 height 37
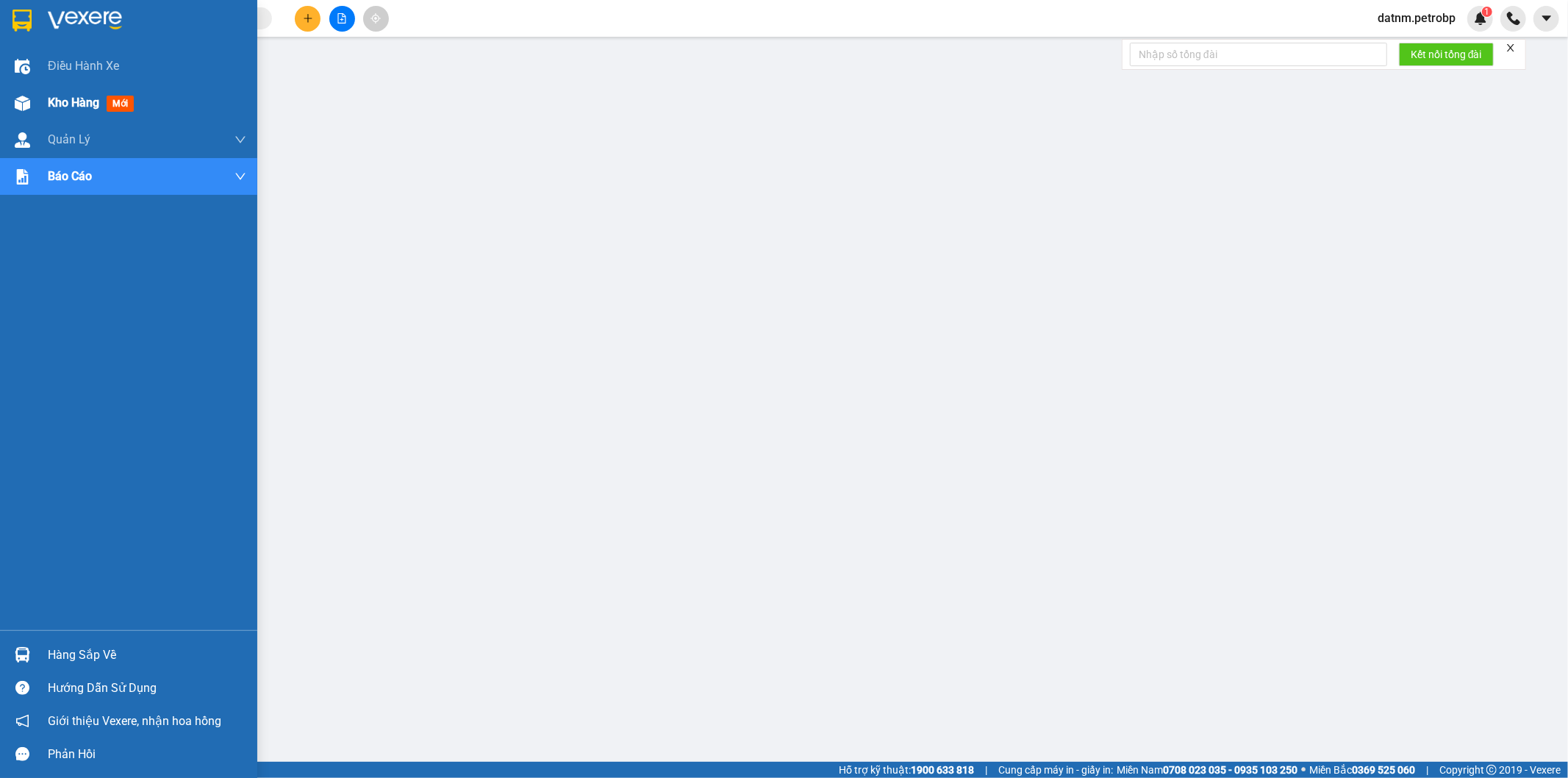
click at [74, 99] on span "Kho hàng" at bounding box center [73, 102] width 51 height 14
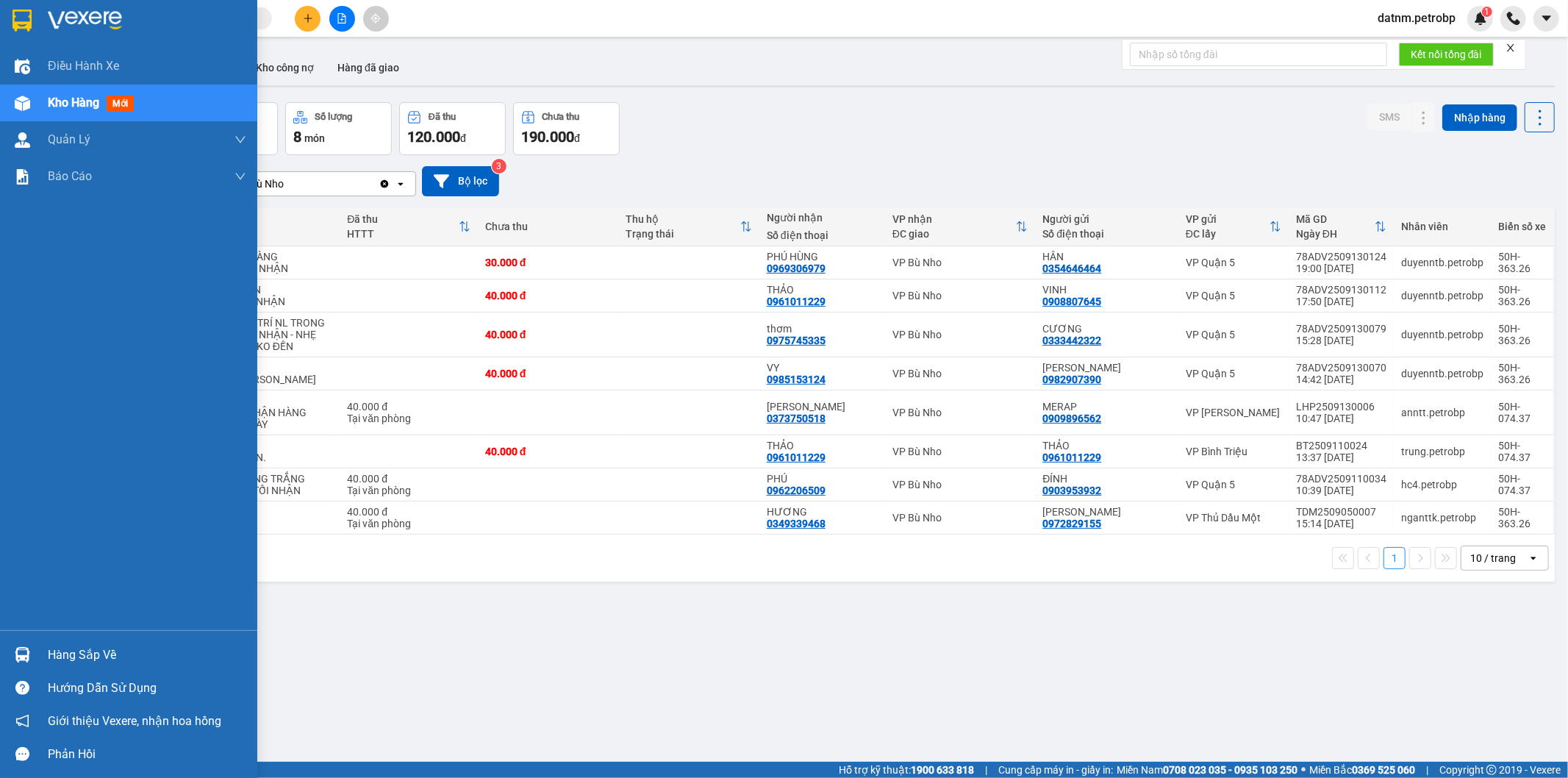
click at [121, 663] on div "Hàng sắp về" at bounding box center [147, 655] width 198 height 22
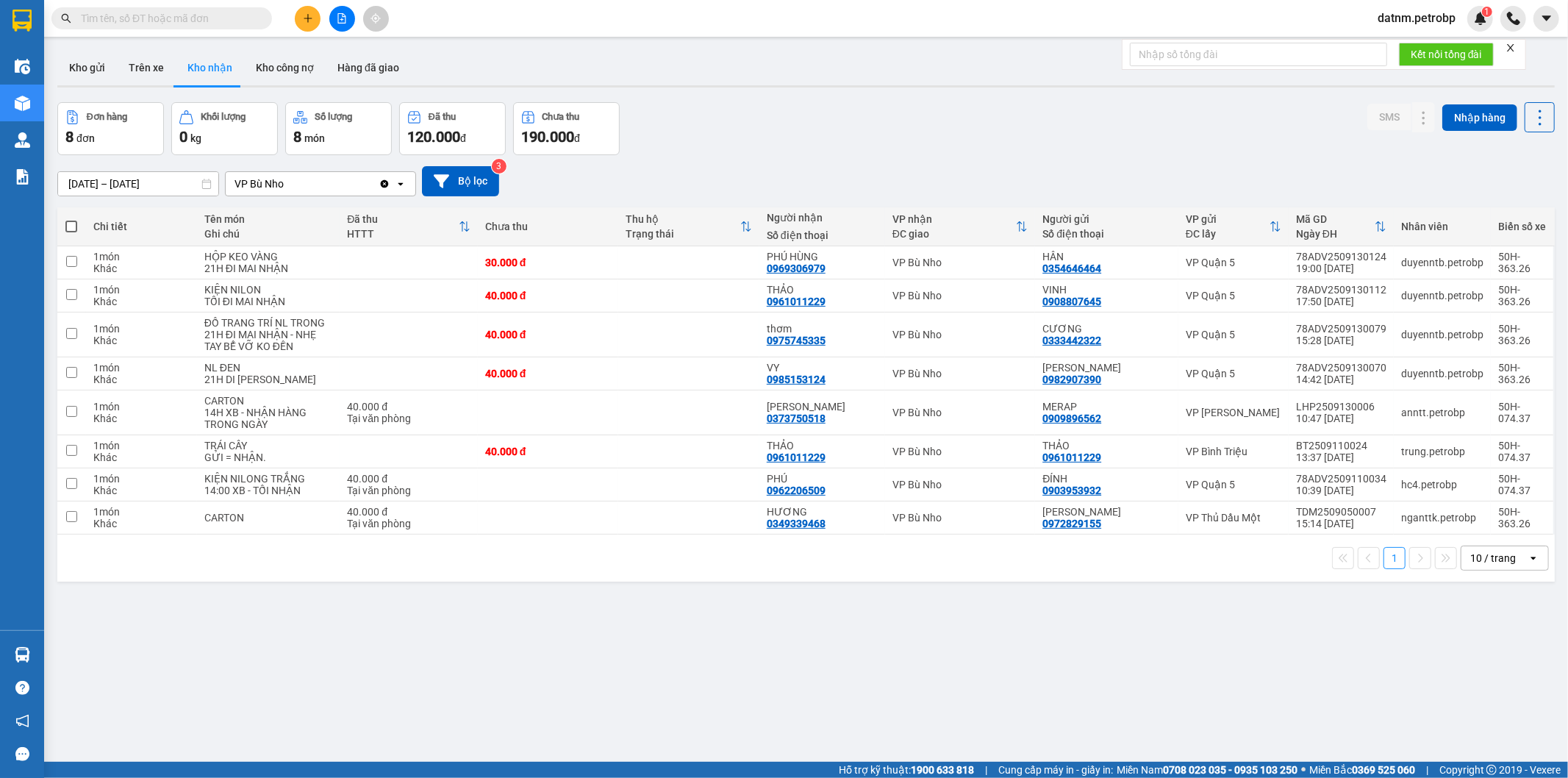
click at [968, 657] on section "Kết quả tìm kiếm ( 0 ) Bộ lọc No Data datnm.petrobp 1 Điều hành xe Kho hàng mới…" at bounding box center [784, 389] width 1568 height 778
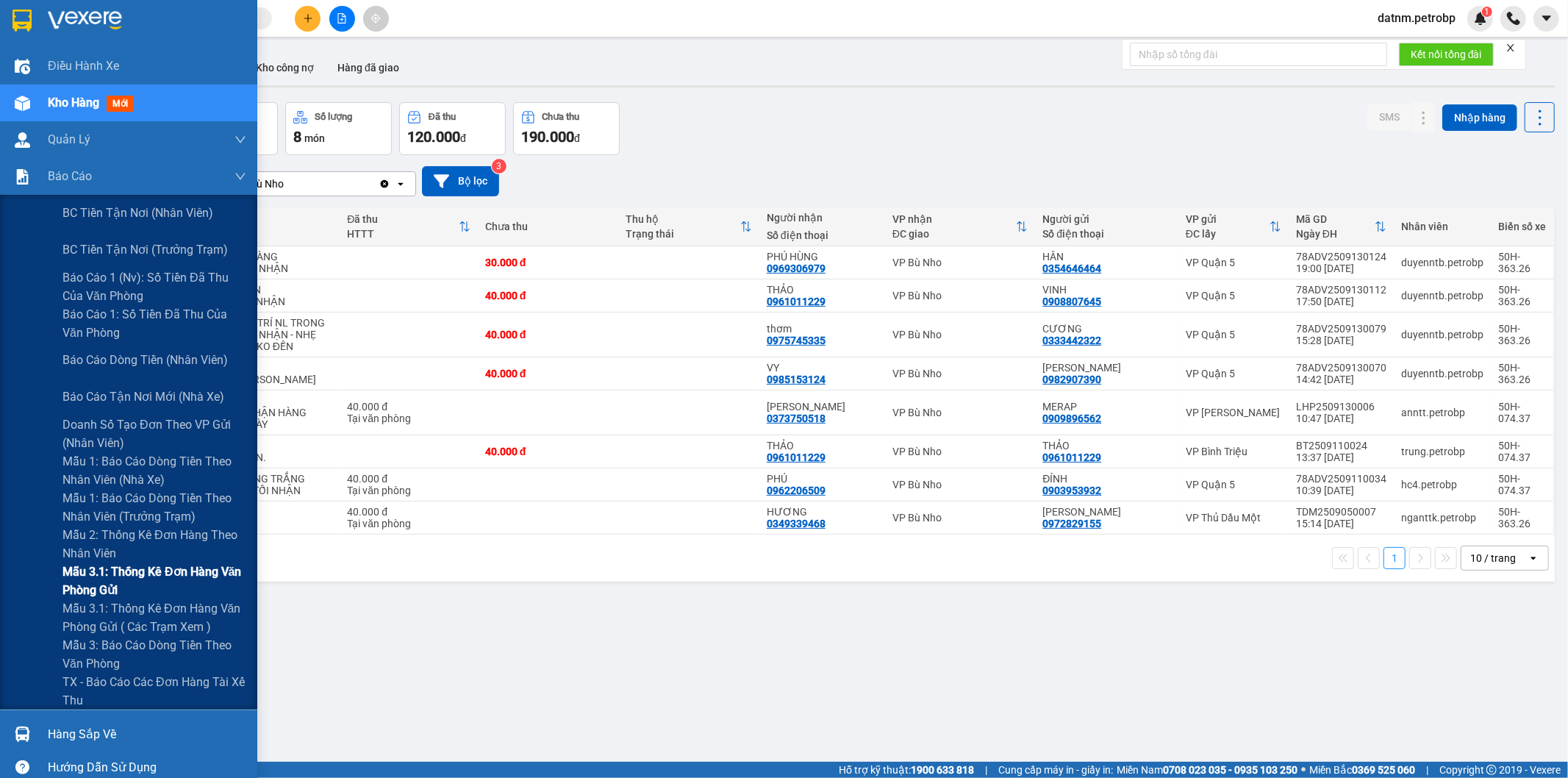
click at [123, 575] on span "Mẫu 3.1: Thống kê đơn hàng văn phòng gửi" at bounding box center [154, 581] width 184 height 37
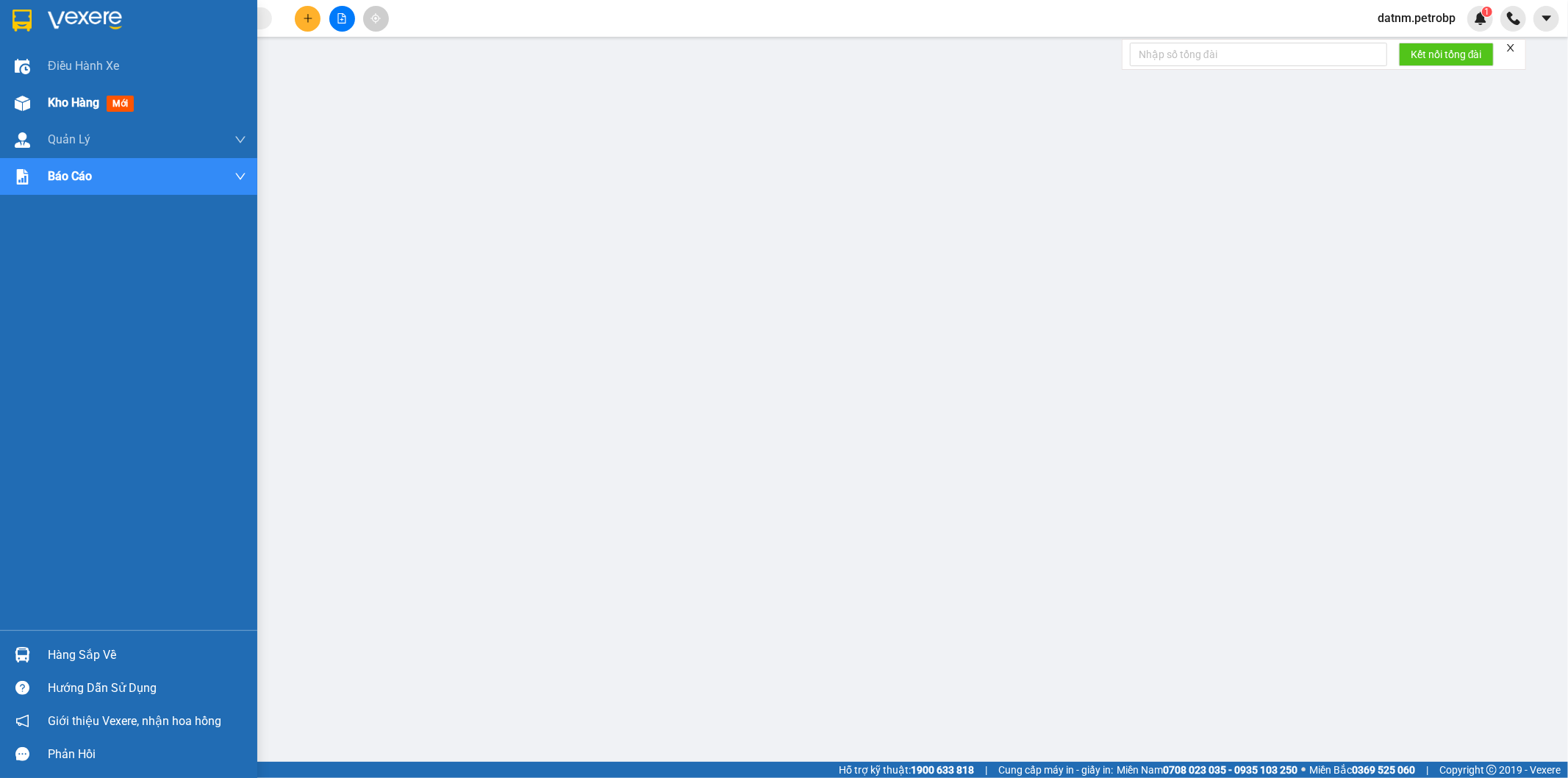
click at [69, 106] on span "Kho hàng" at bounding box center [73, 102] width 51 height 14
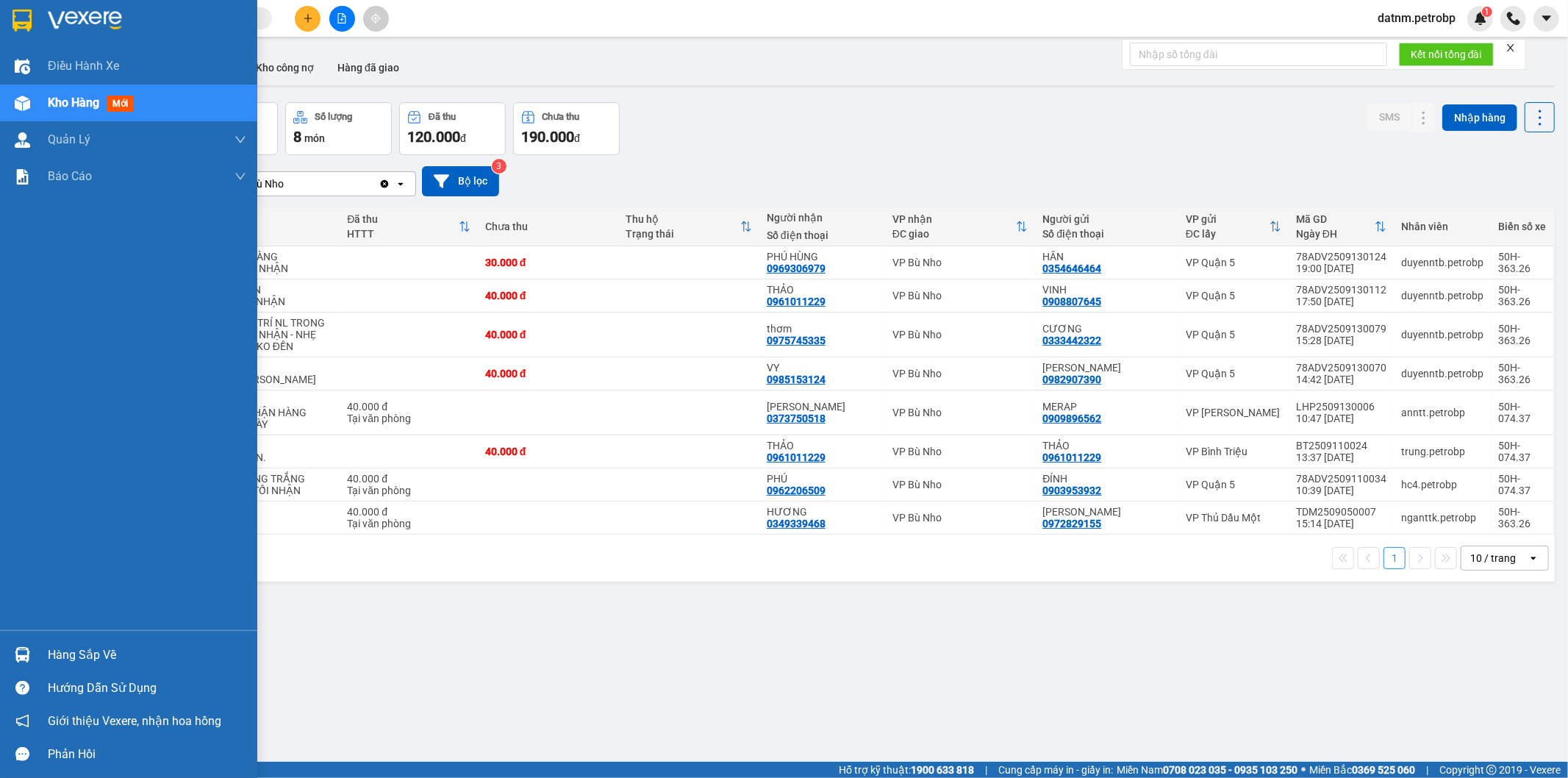
click at [89, 650] on div "Hàng sắp về" at bounding box center [147, 655] width 198 height 22
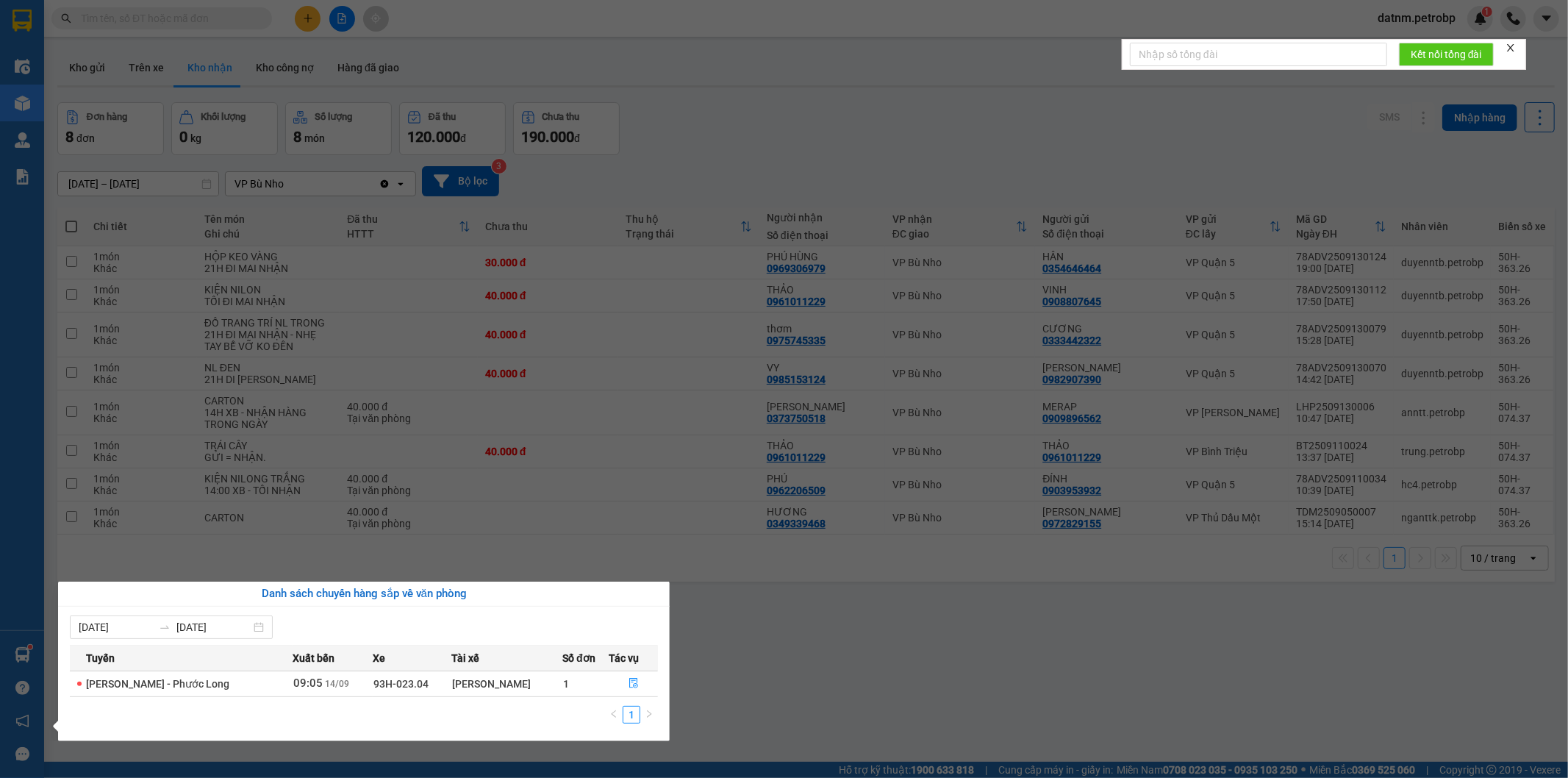
click at [810, 682] on section "Kết quả tìm kiếm ( 0 ) Bộ lọc No Data datnm.petrobp 1 Điều hành xe Kho hàng mới…" at bounding box center [784, 389] width 1568 height 778
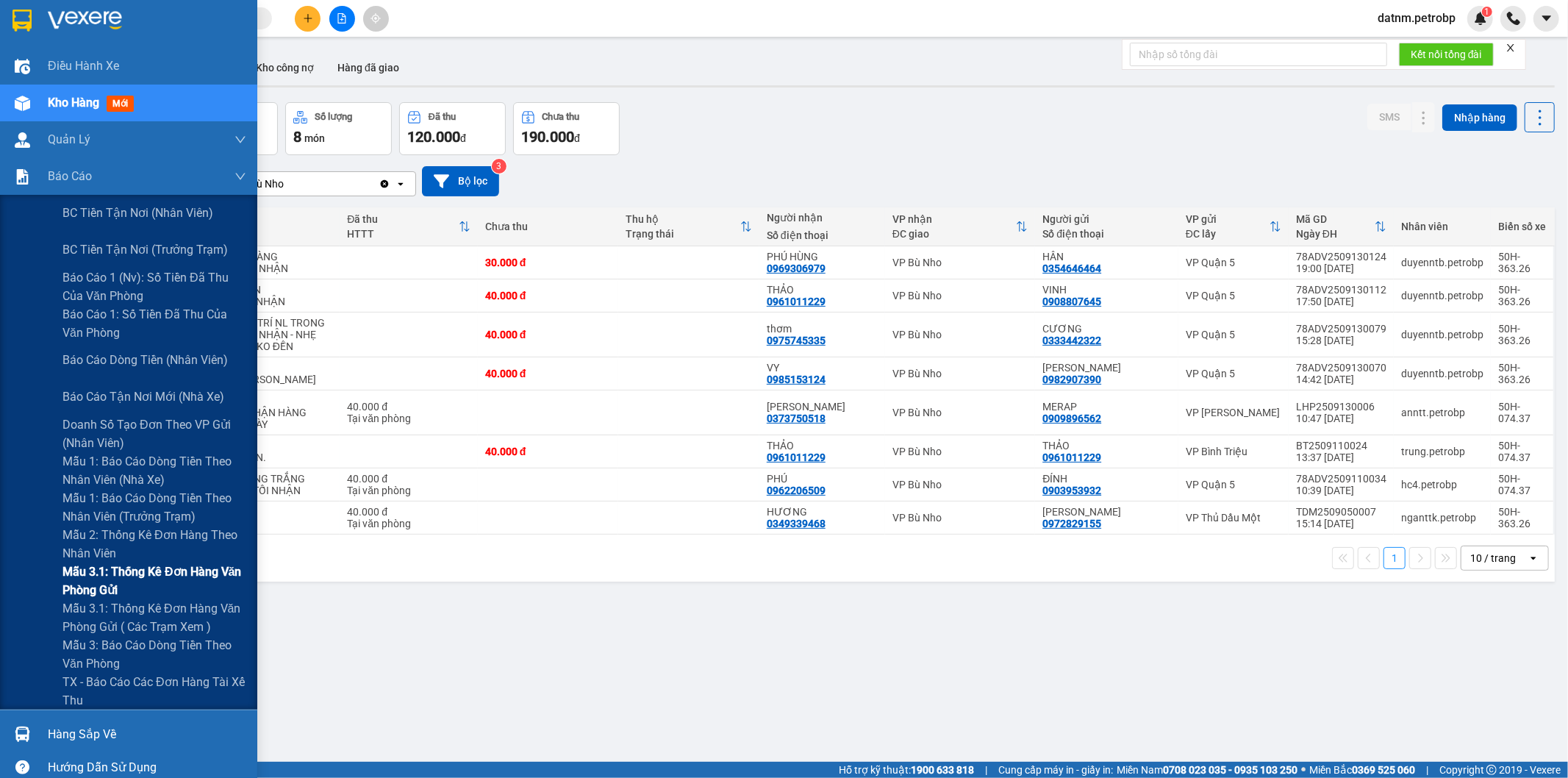
click at [124, 571] on span "Mẫu 3.1: Thống kê đơn hàng văn phòng gửi" at bounding box center [154, 581] width 184 height 37
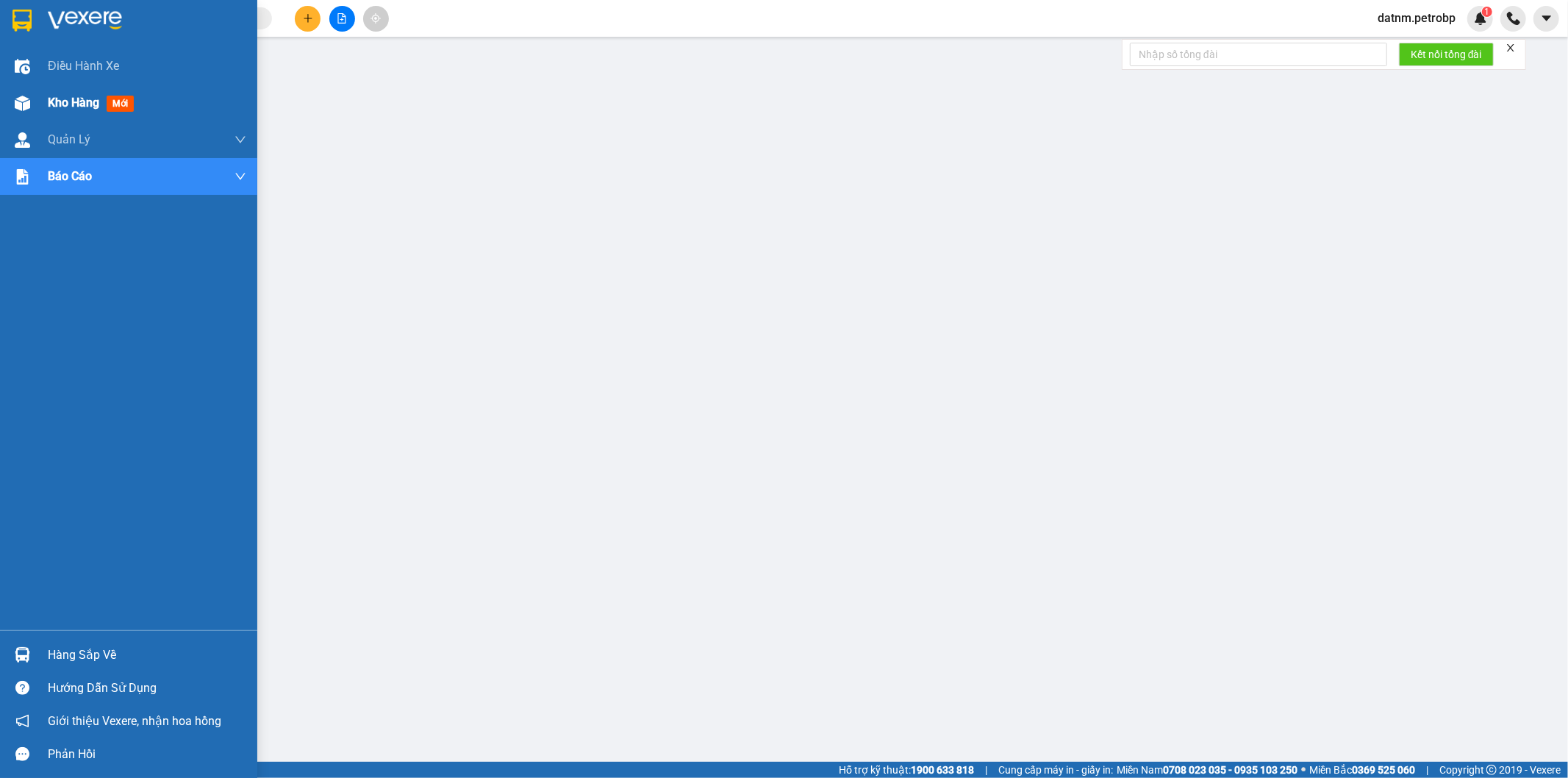
click at [61, 106] on span "Kho hàng" at bounding box center [73, 102] width 51 height 14
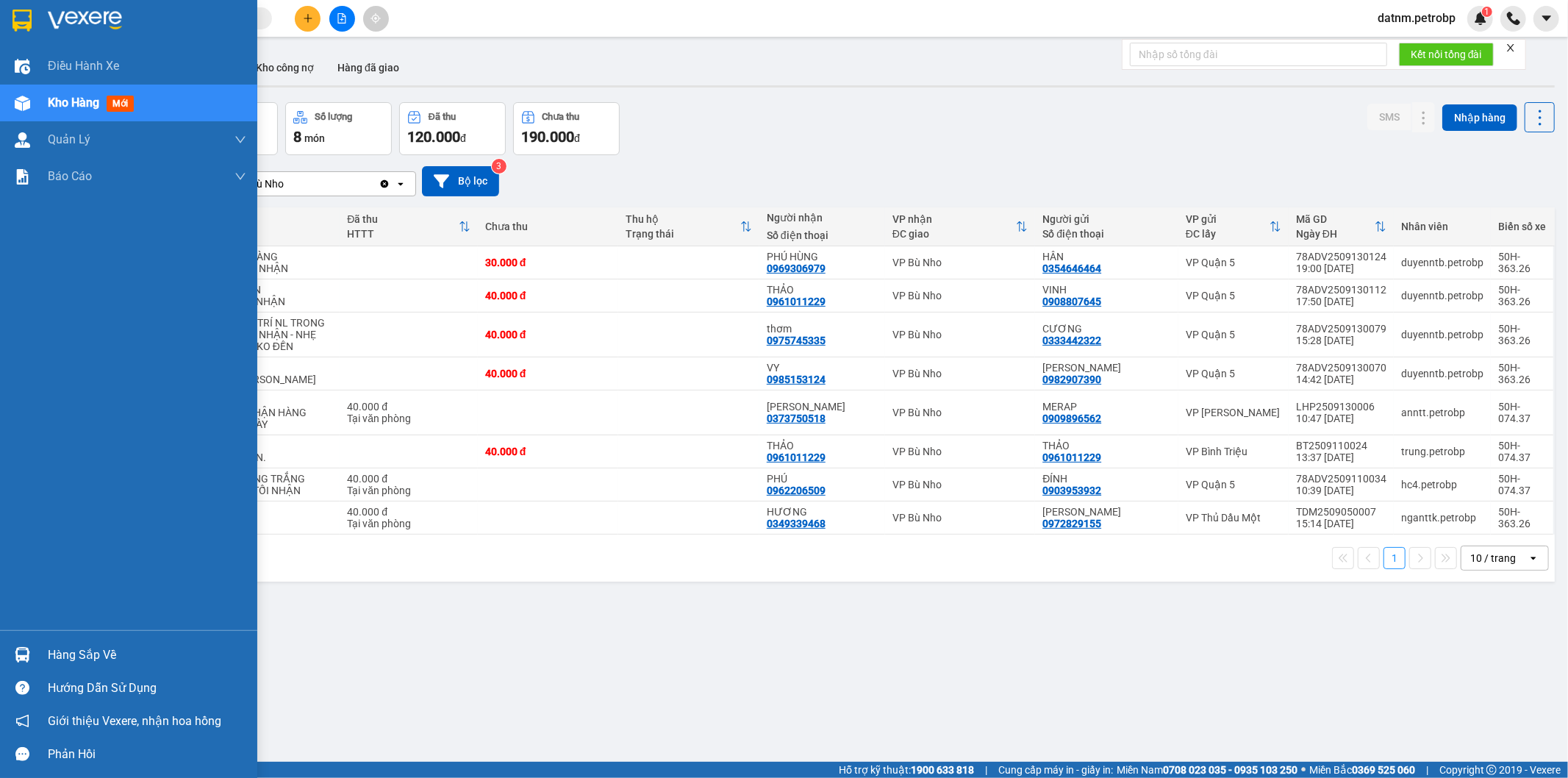
click at [87, 657] on div "Hàng sắp về" at bounding box center [147, 655] width 198 height 22
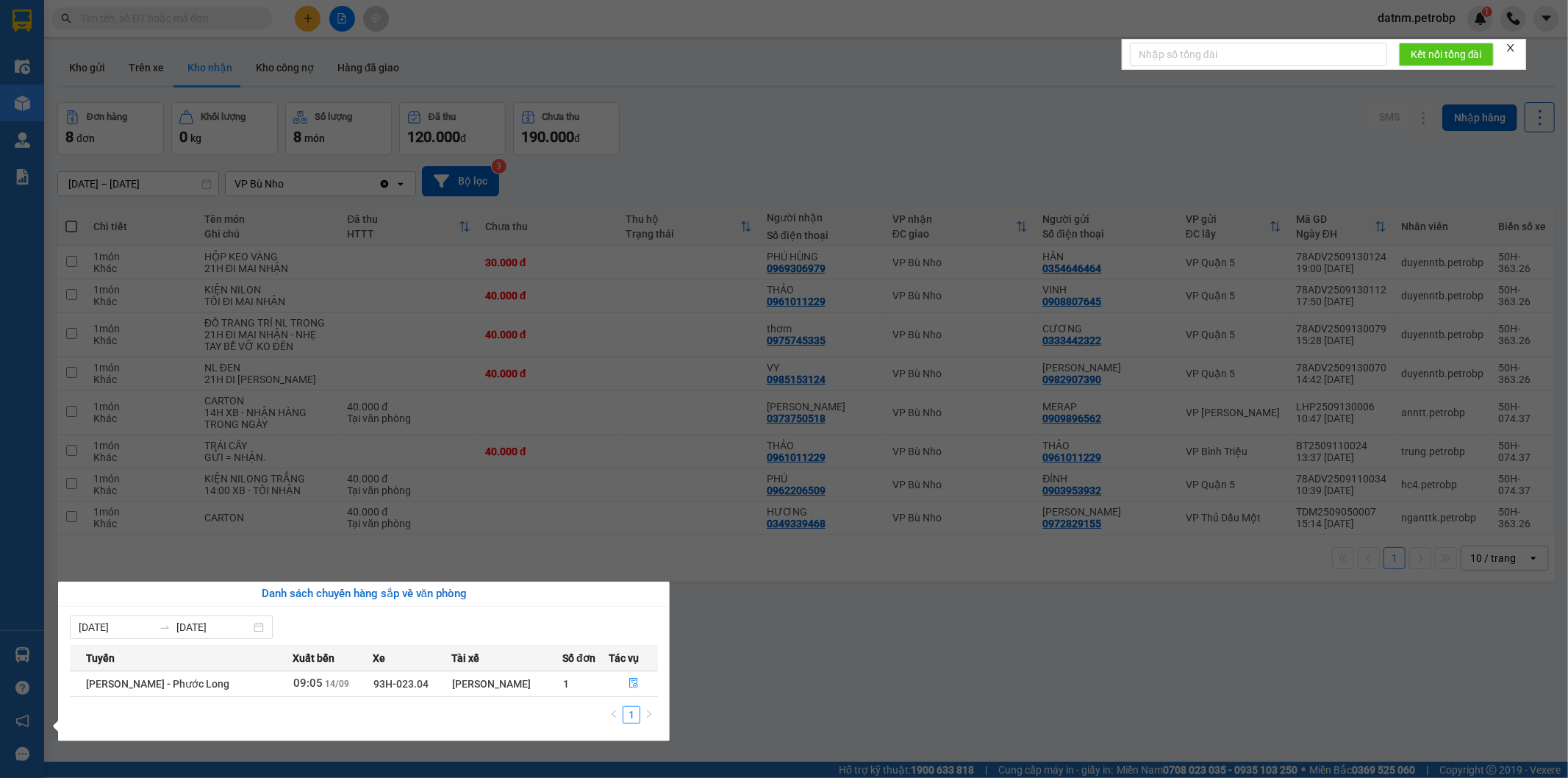
click at [814, 673] on section "Kết quả tìm kiếm ( 0 ) Bộ lọc No Data datnm.petrobp 1 Điều hành xe Kho hàng mới…" at bounding box center [784, 389] width 1568 height 778
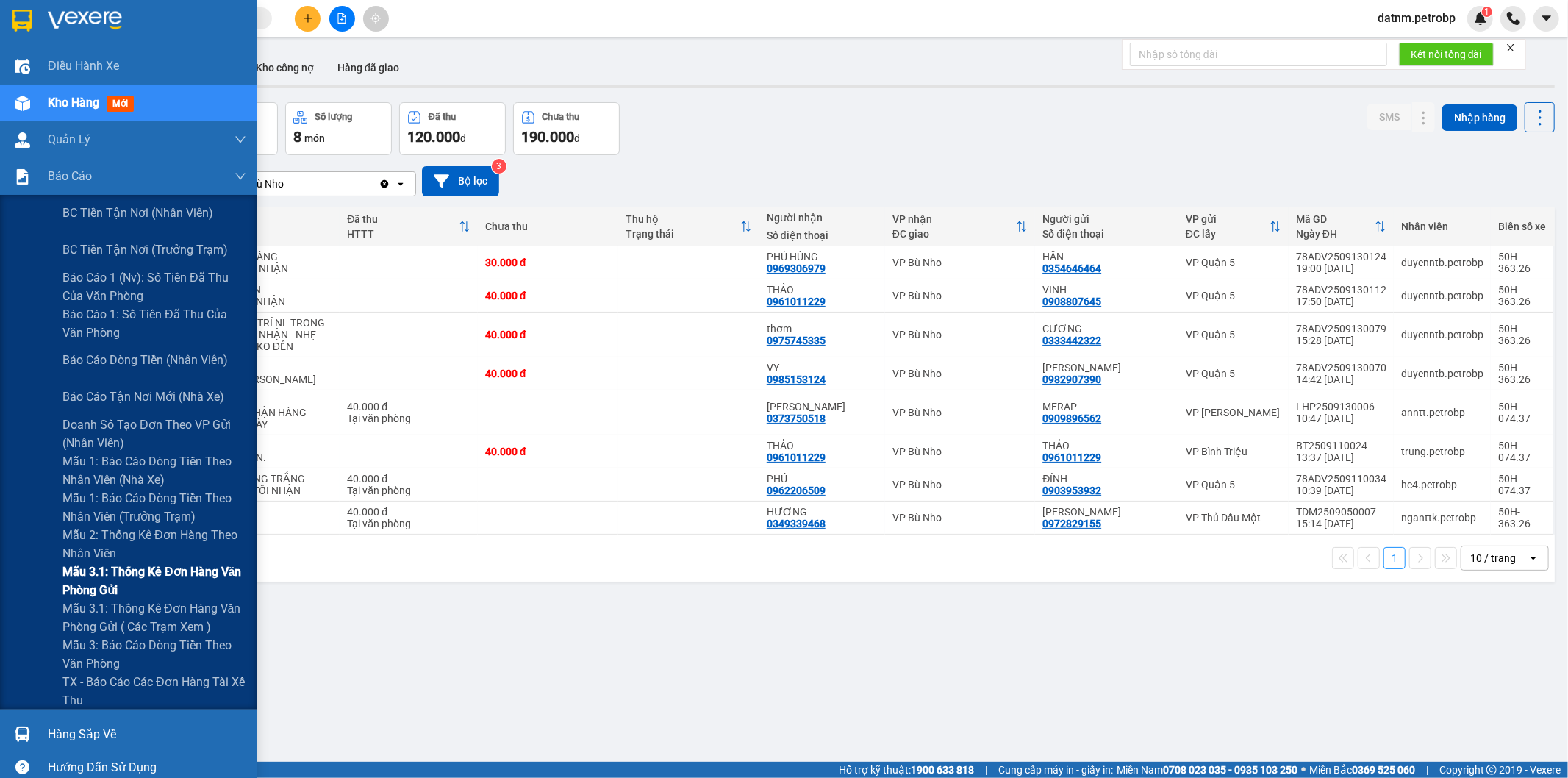
click at [166, 569] on span "Mẫu 3.1: Thống kê đơn hàng văn phòng gửi" at bounding box center [154, 581] width 184 height 37
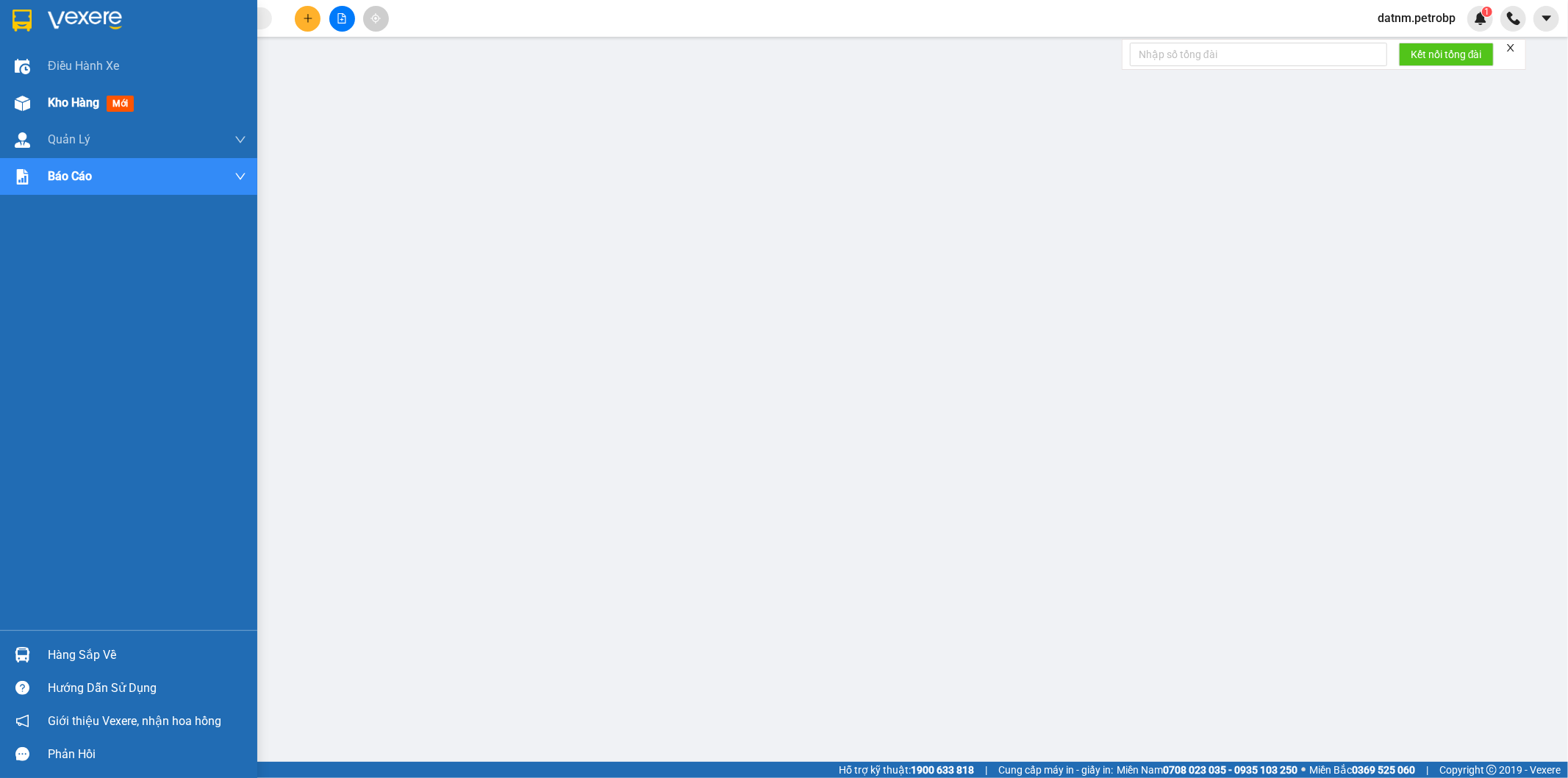
click at [53, 99] on span "Kho hàng" at bounding box center [73, 102] width 51 height 14
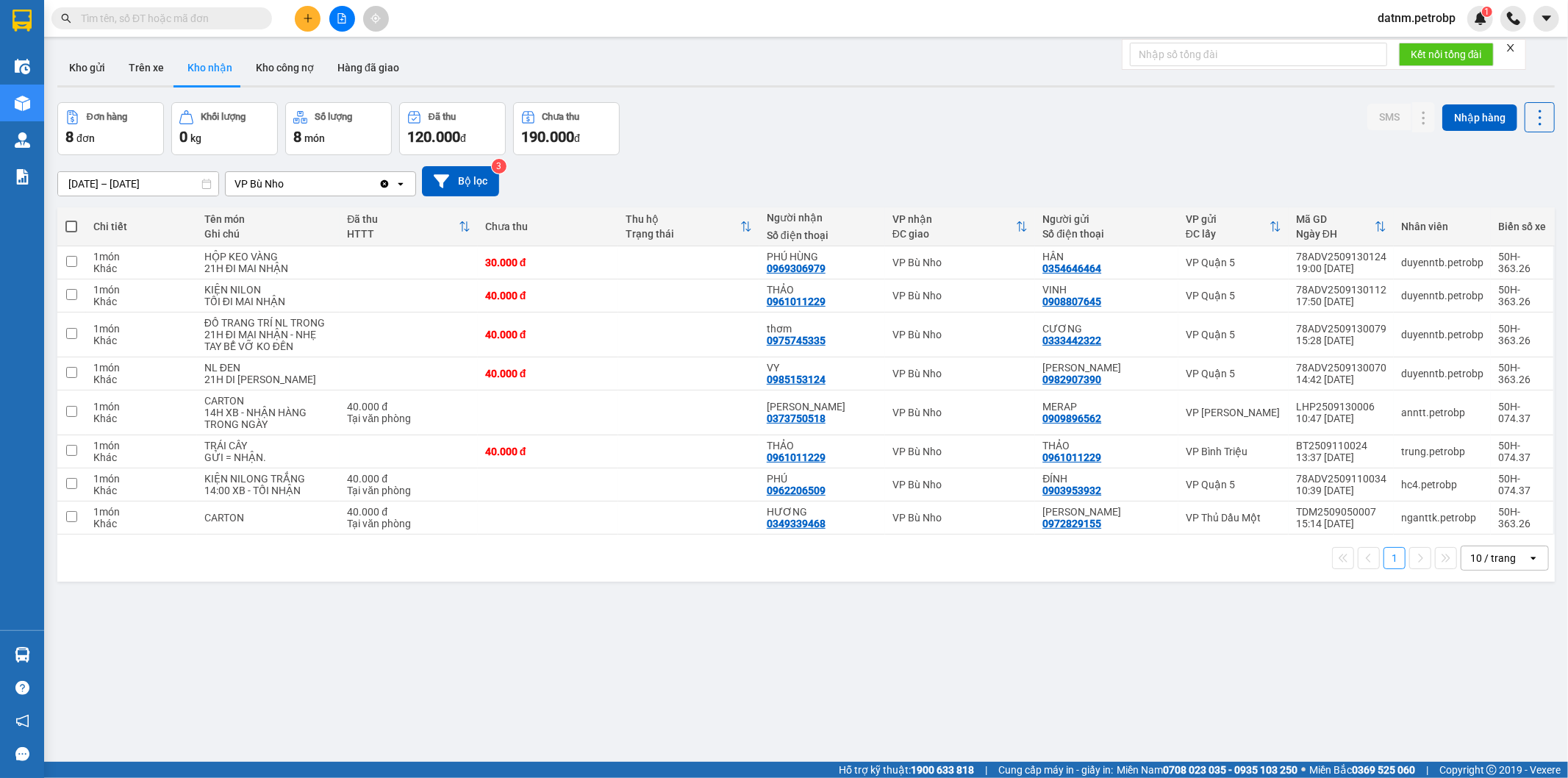
click at [1394, 739] on div "ver 1.8.143 Kho gửi Trên xe Kho nhận Kho công nợ Hàng đã giao Đơn hàng 8 đơn Kh…" at bounding box center [806, 432] width 1510 height 778
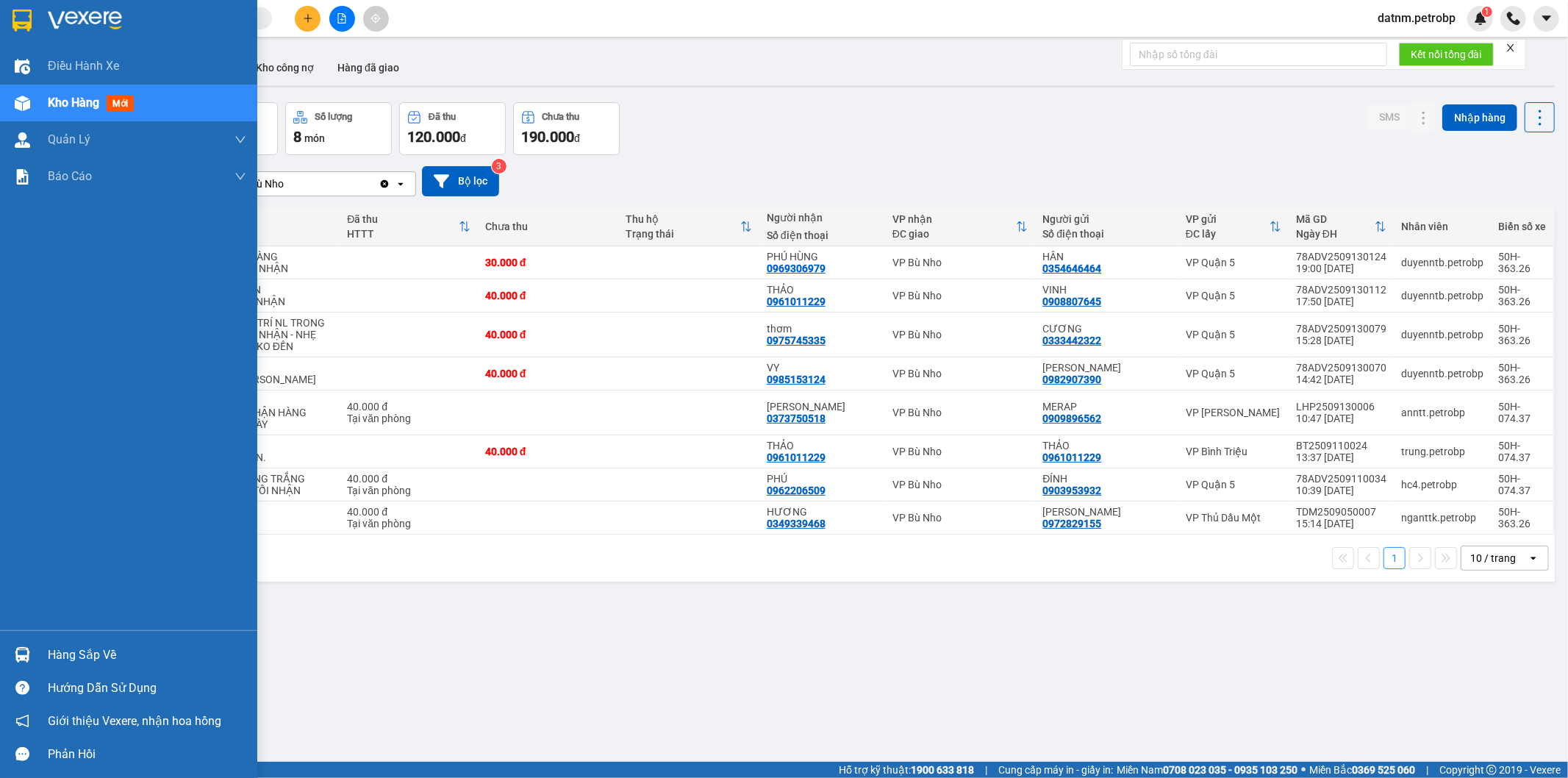
click at [69, 656] on div "Hàng sắp về" at bounding box center [147, 655] width 198 height 22
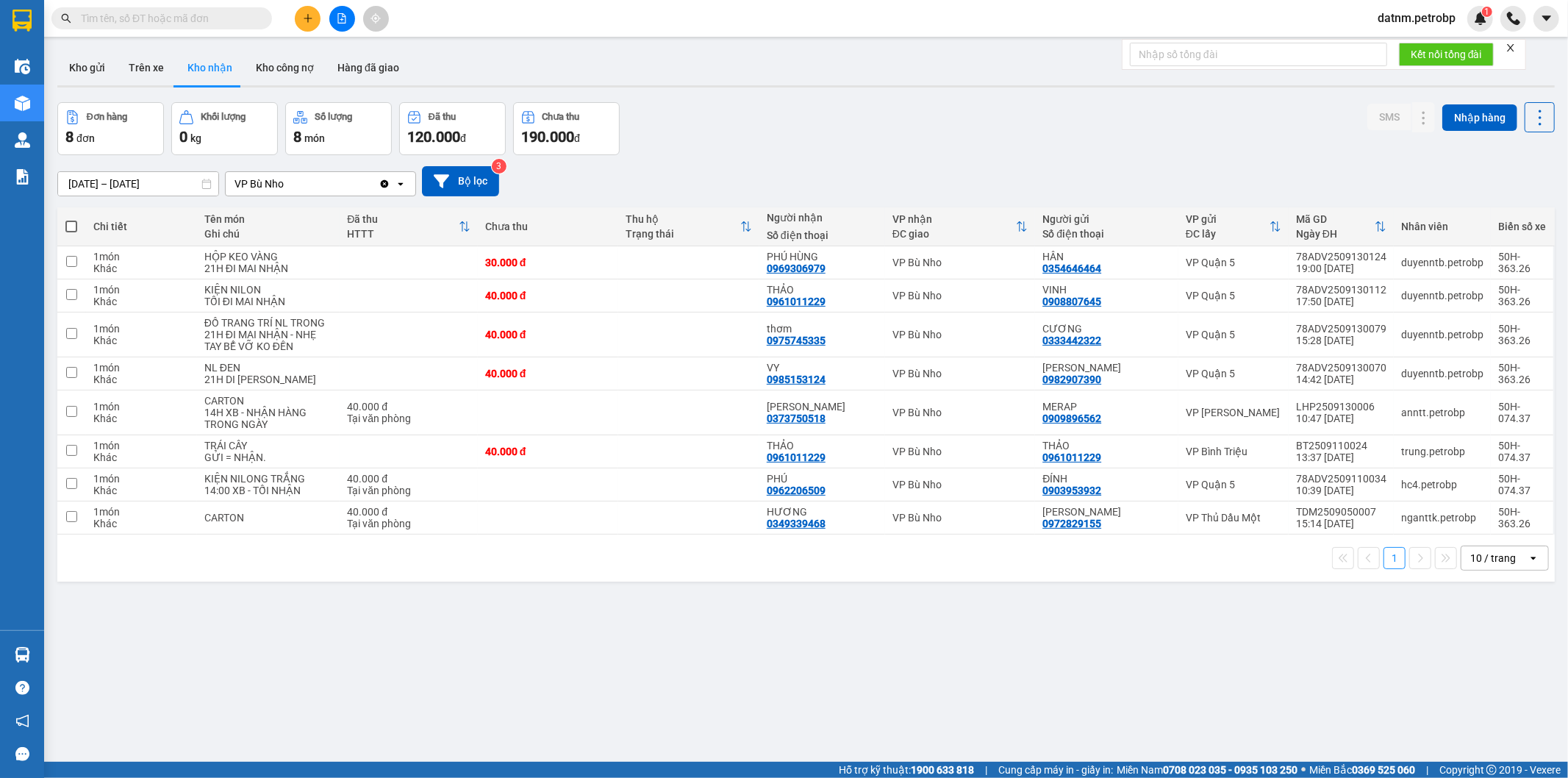
click at [724, 691] on section "Kết quả tìm kiếm ( 0 ) Bộ lọc No Data datnm.petrobp 1 Điều hành xe Kho hàng mới…" at bounding box center [784, 389] width 1568 height 778
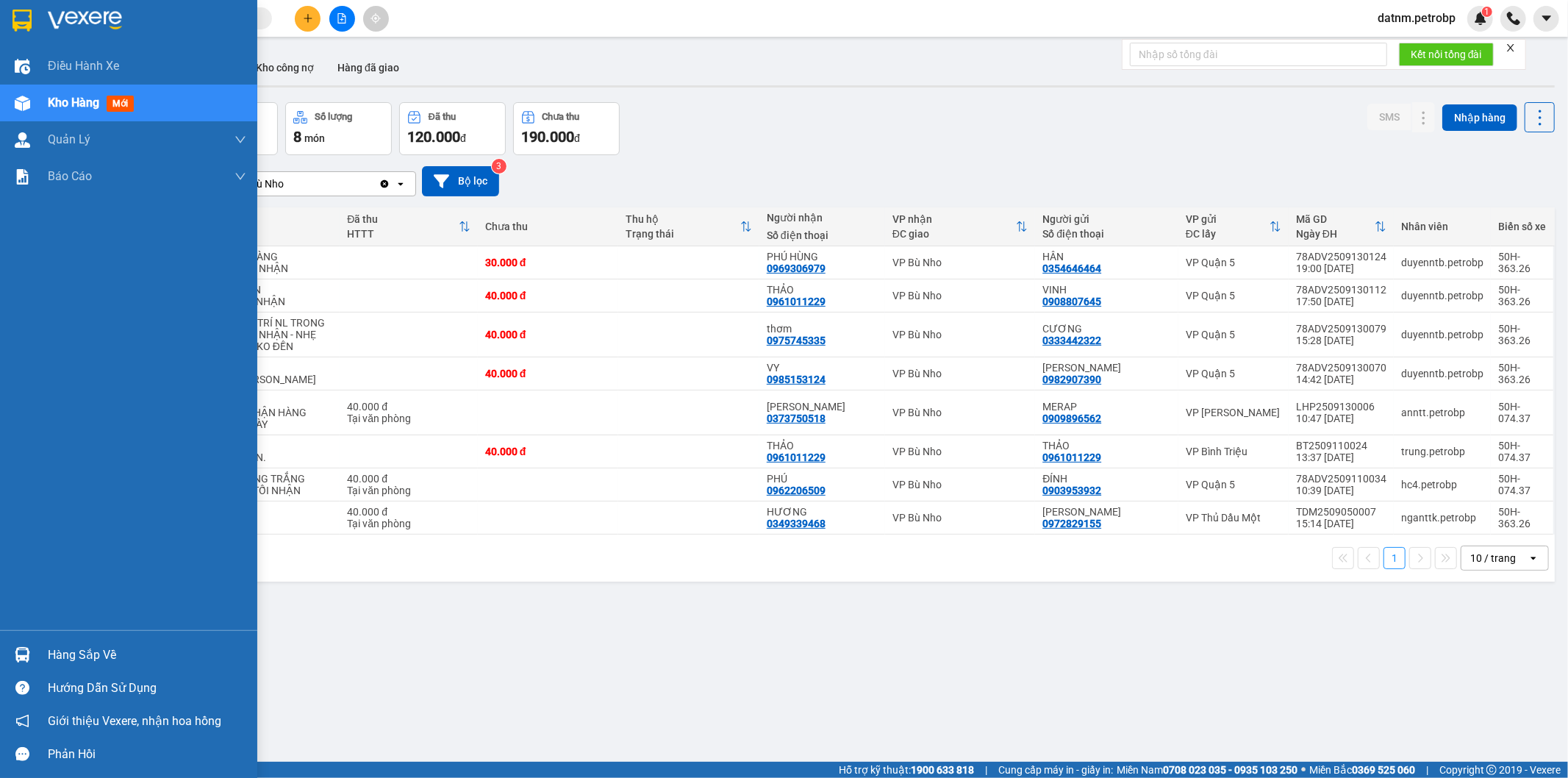
click at [107, 655] on div "Hàng sắp về" at bounding box center [147, 655] width 198 height 22
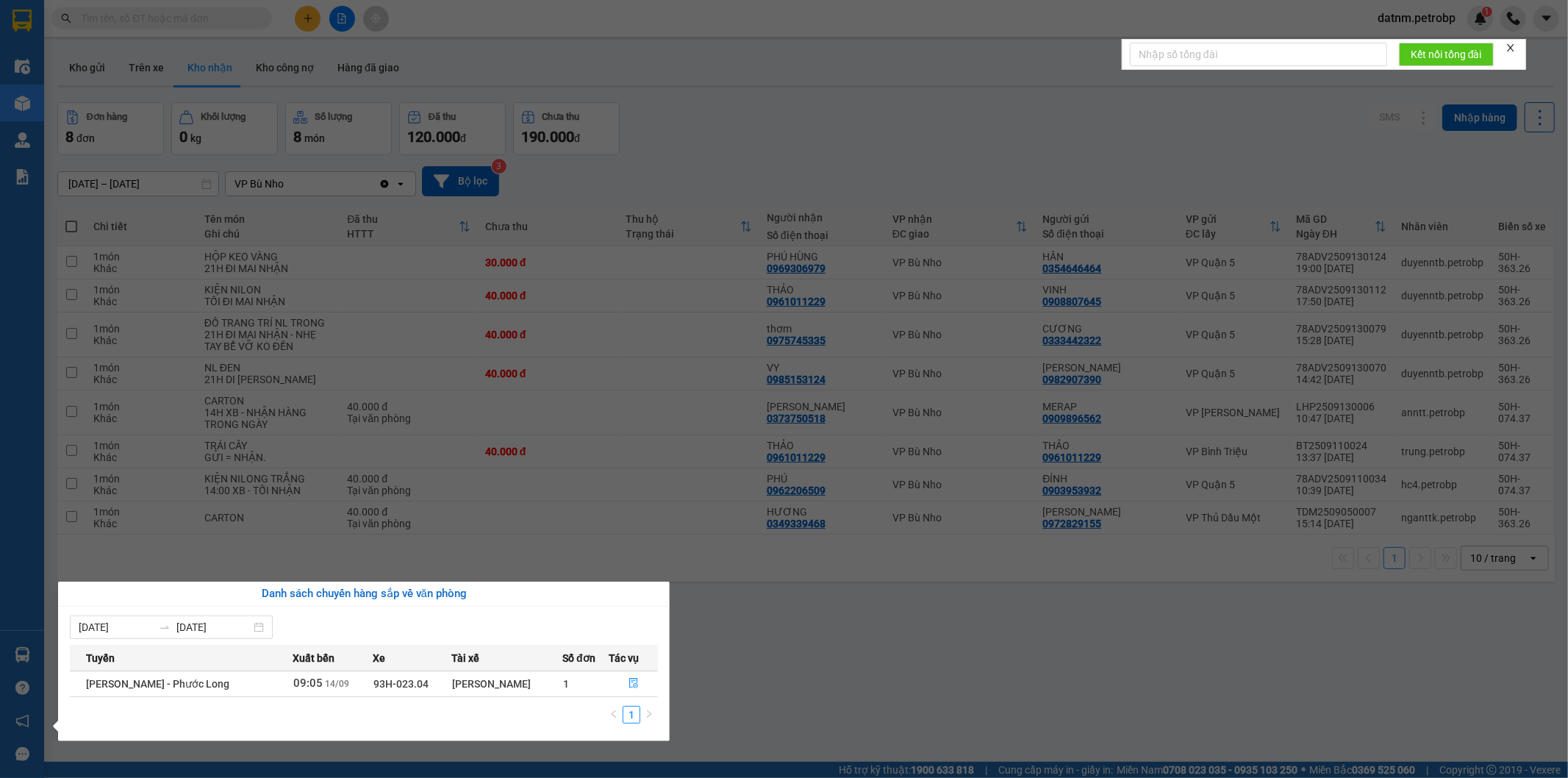
click at [934, 716] on section "Kết quả tìm kiếm ( 0 ) Bộ lọc No Data datnm.petrobp 1 Điều hành xe Kho hàng mới…" at bounding box center [784, 389] width 1568 height 778
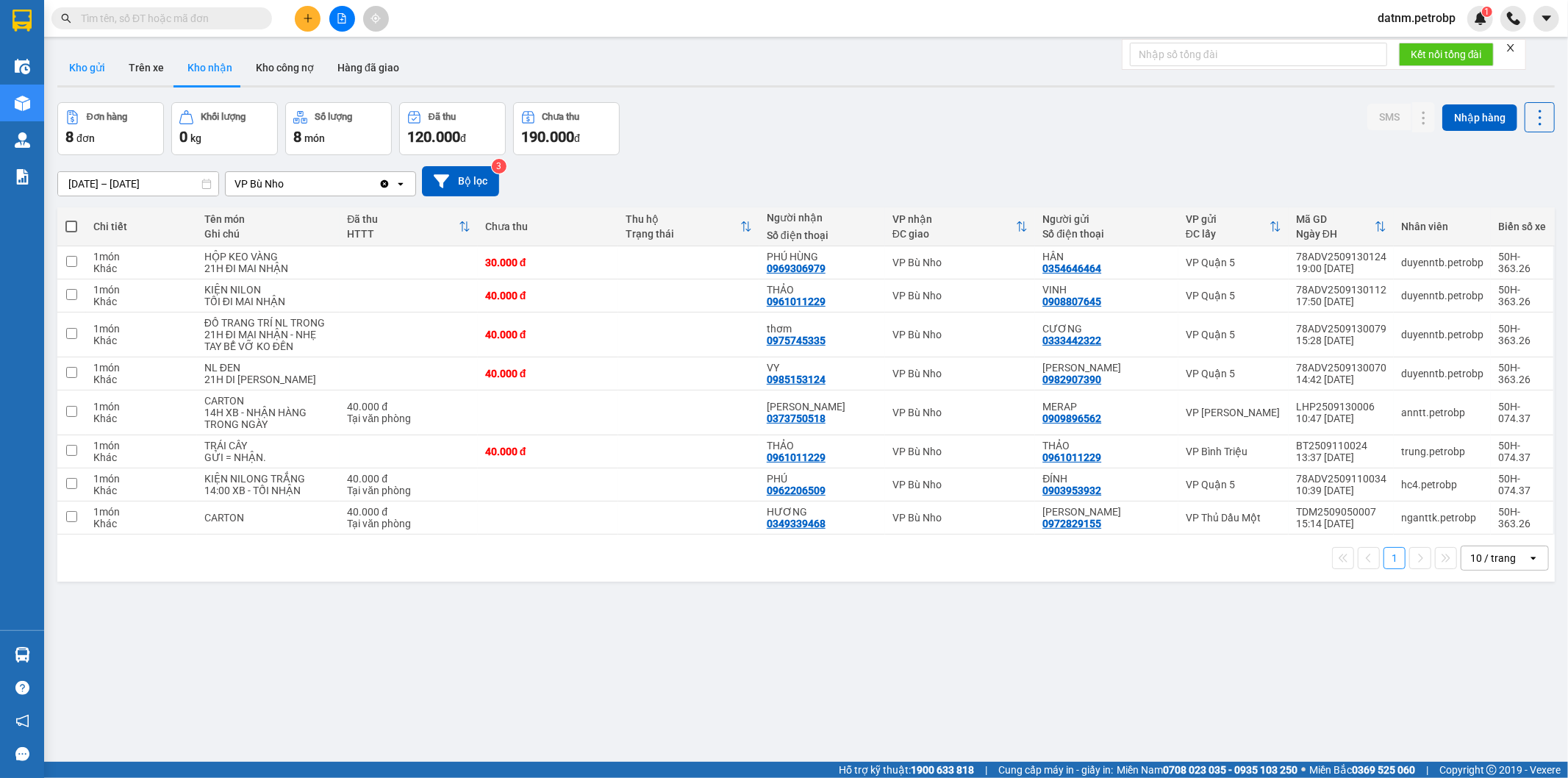
click at [106, 66] on button "Kho gửi" at bounding box center [87, 67] width 60 height 35
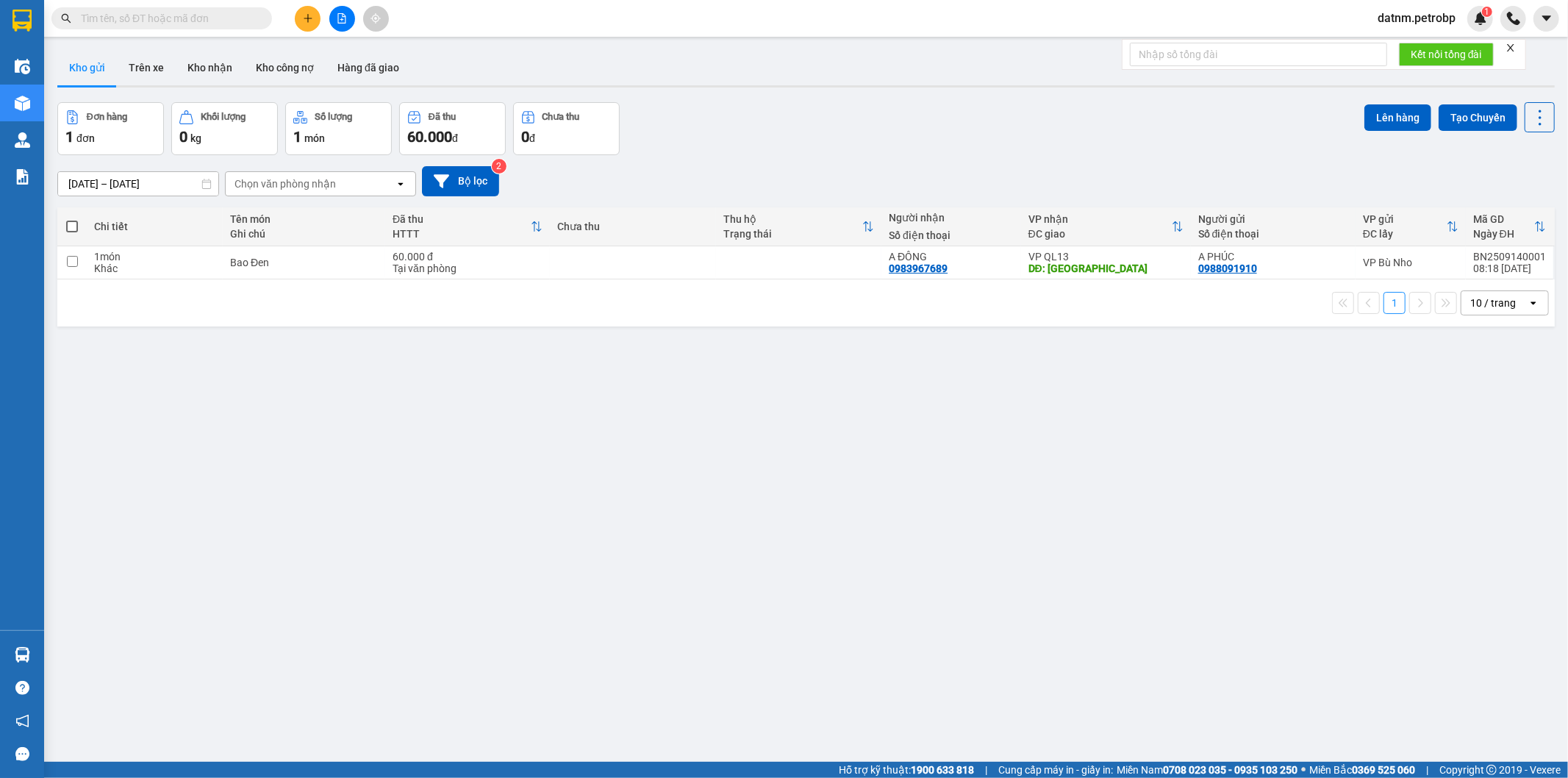
click at [72, 223] on span at bounding box center [72, 227] width 12 height 12
click at [72, 219] on input "checkbox" at bounding box center [72, 219] width 0 height 0
checkbox input "true"
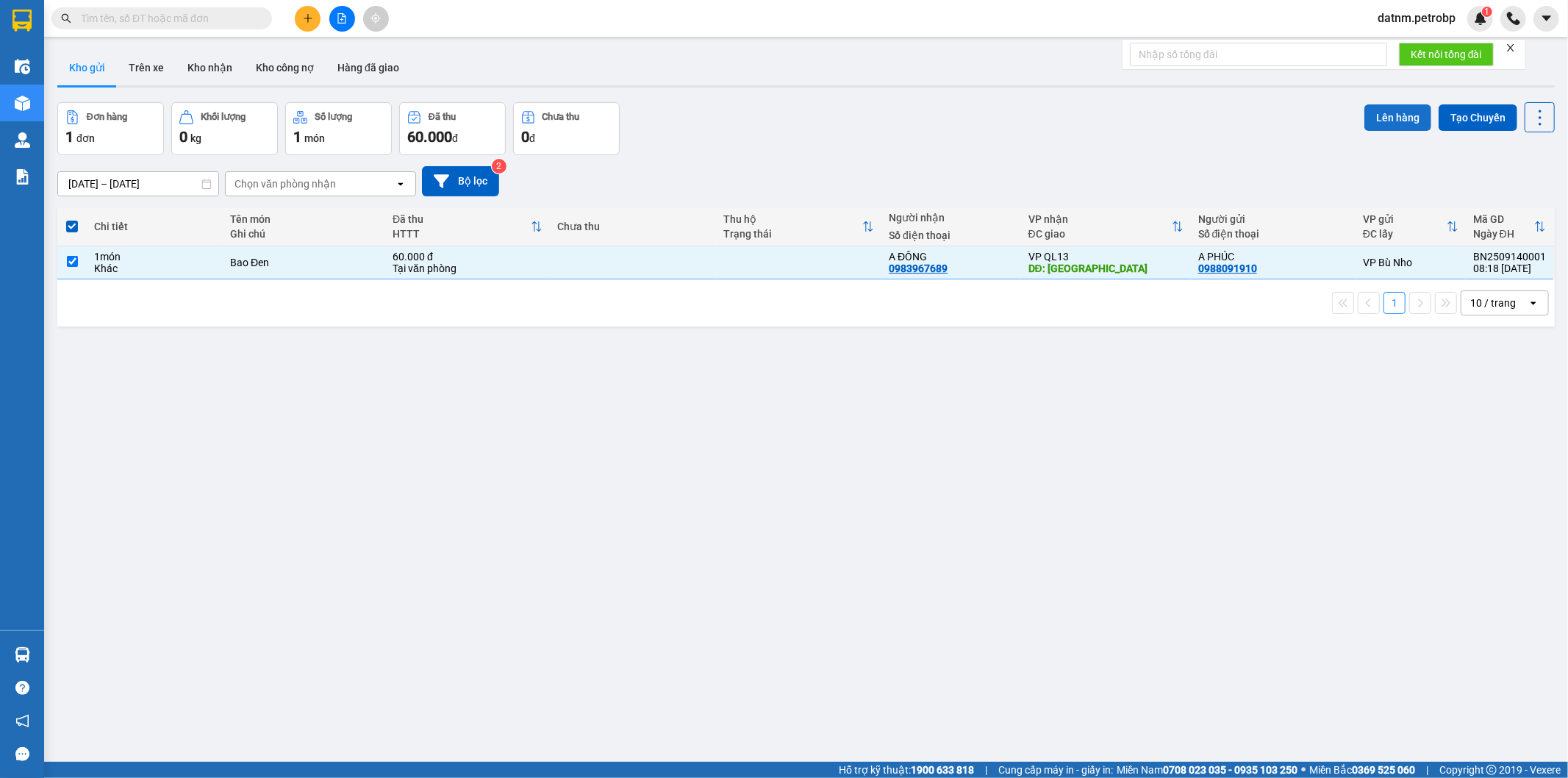
click at [1379, 109] on button "Lên hàng" at bounding box center [1398, 117] width 67 height 26
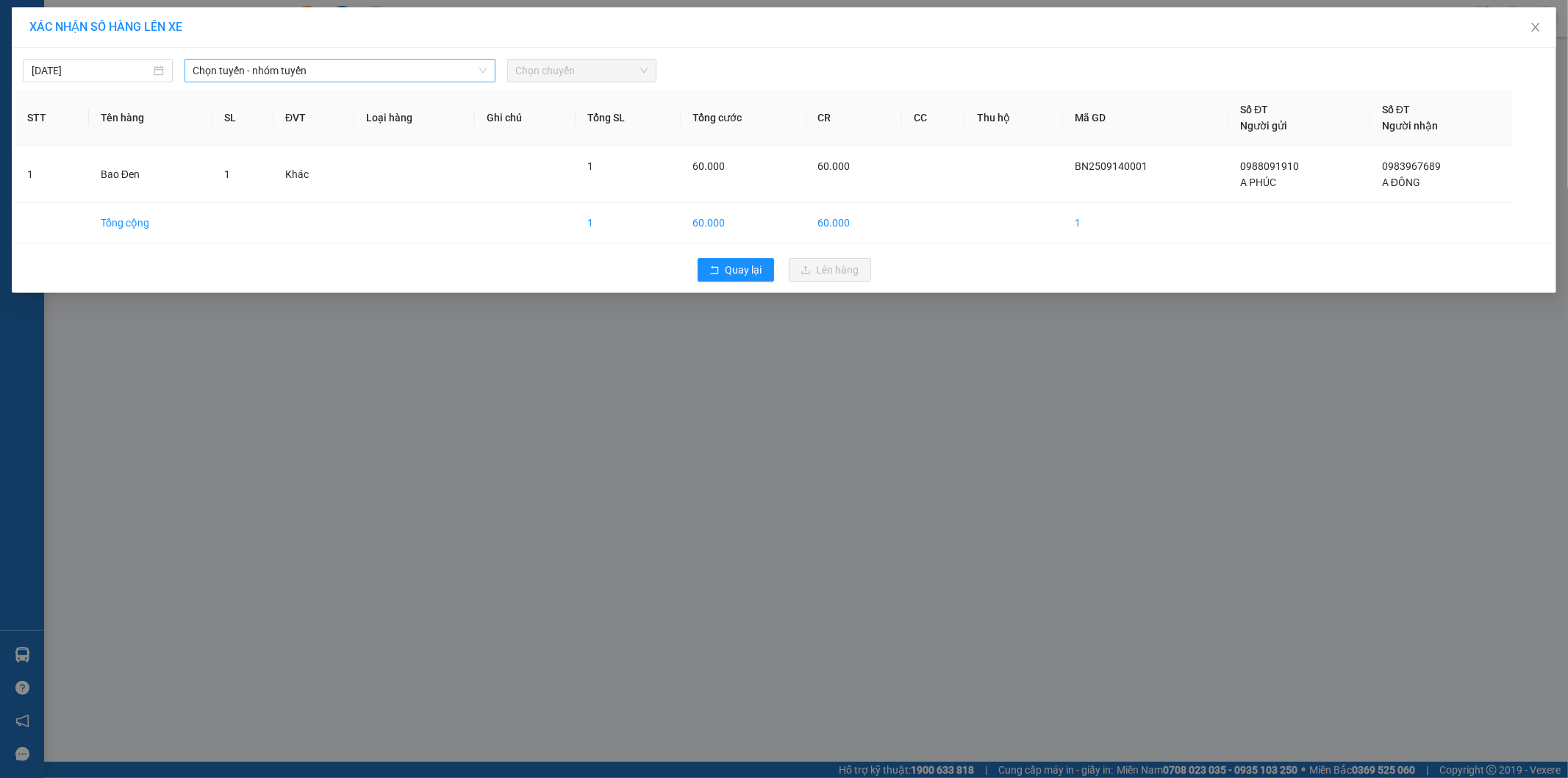
click at [260, 74] on span "Chọn tuyến - nhóm tuyến" at bounding box center [340, 71] width 293 height 22
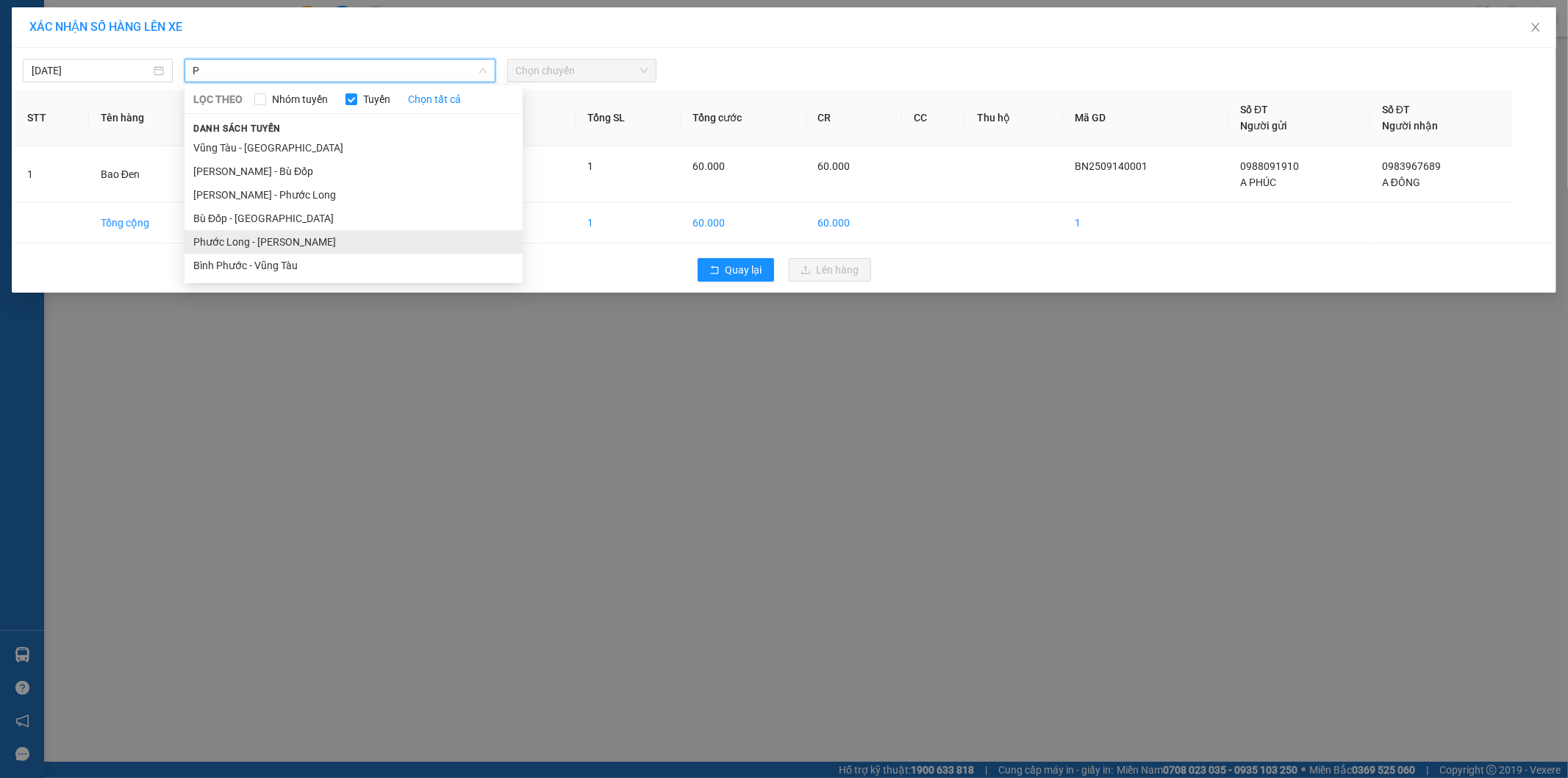
type input "P"
click at [272, 246] on li "Phước Long - [PERSON_NAME]" at bounding box center [353, 242] width 338 height 24
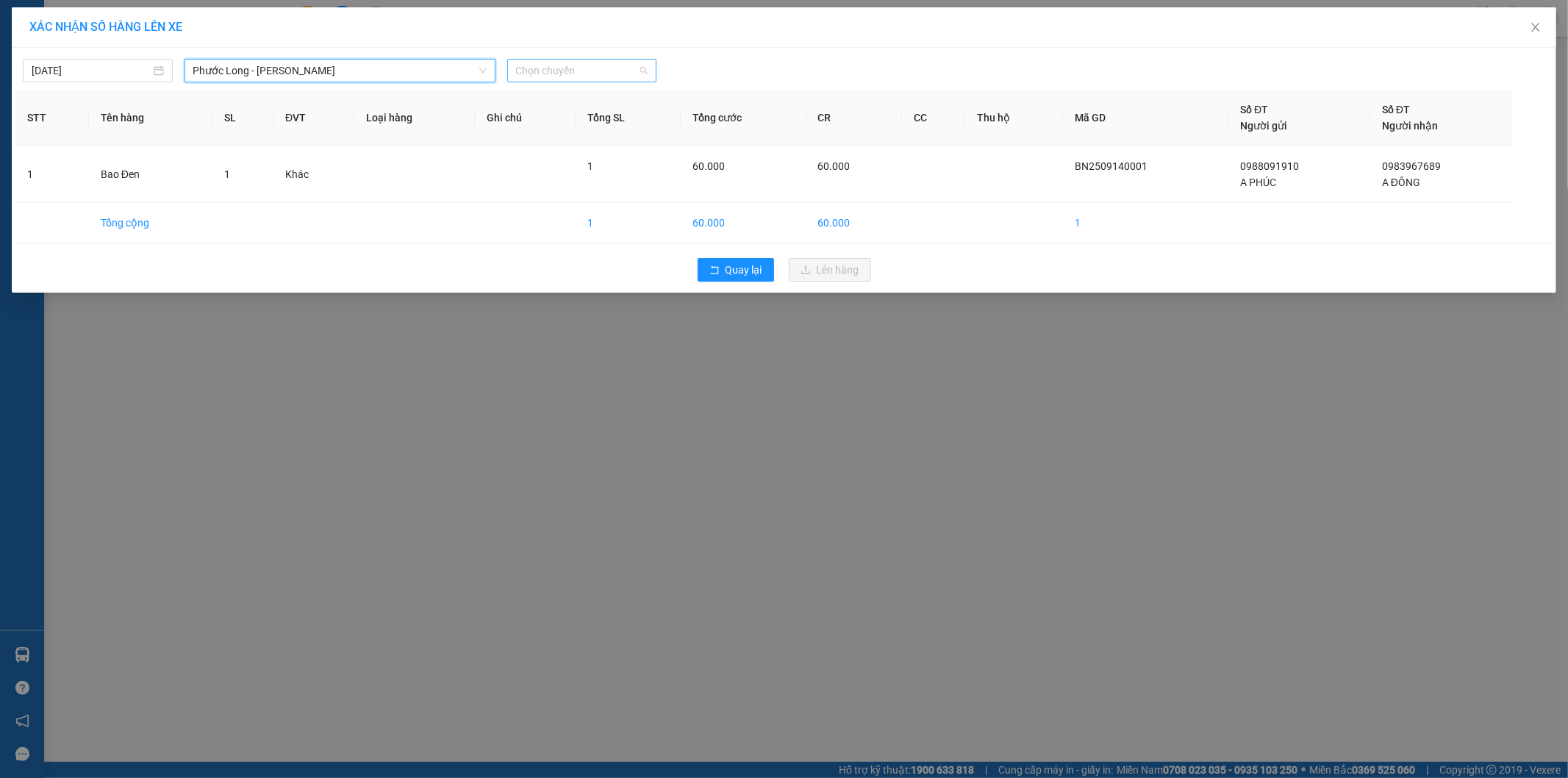
click at [559, 74] on span "Chọn chuyến" at bounding box center [582, 71] width 132 height 22
type input "437"
click at [568, 98] on div "09:05 - 50H-074.37" at bounding box center [573, 99] width 115 height 16
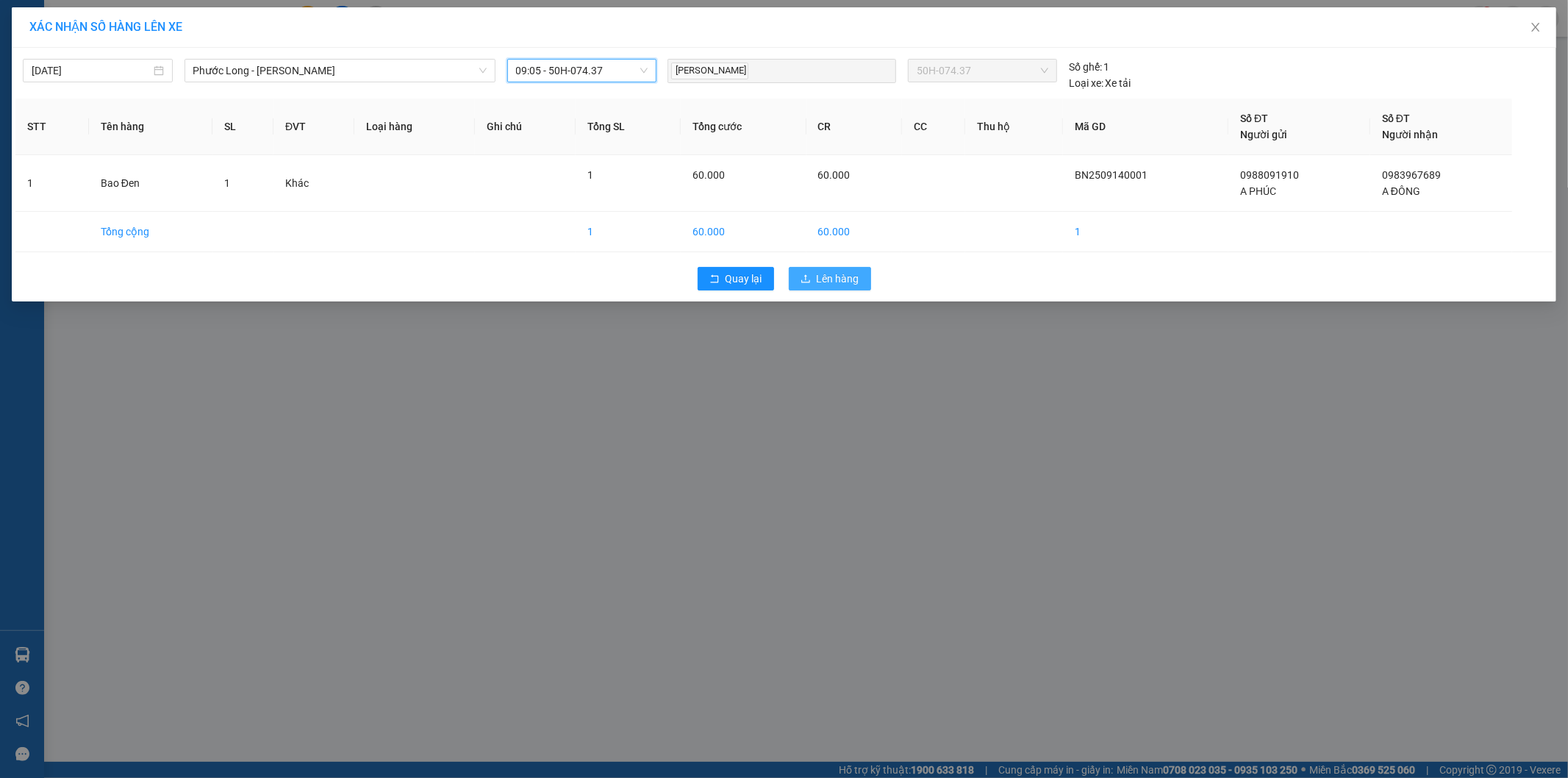
click at [854, 285] on span "Lên hàng" at bounding box center [838, 278] width 43 height 16
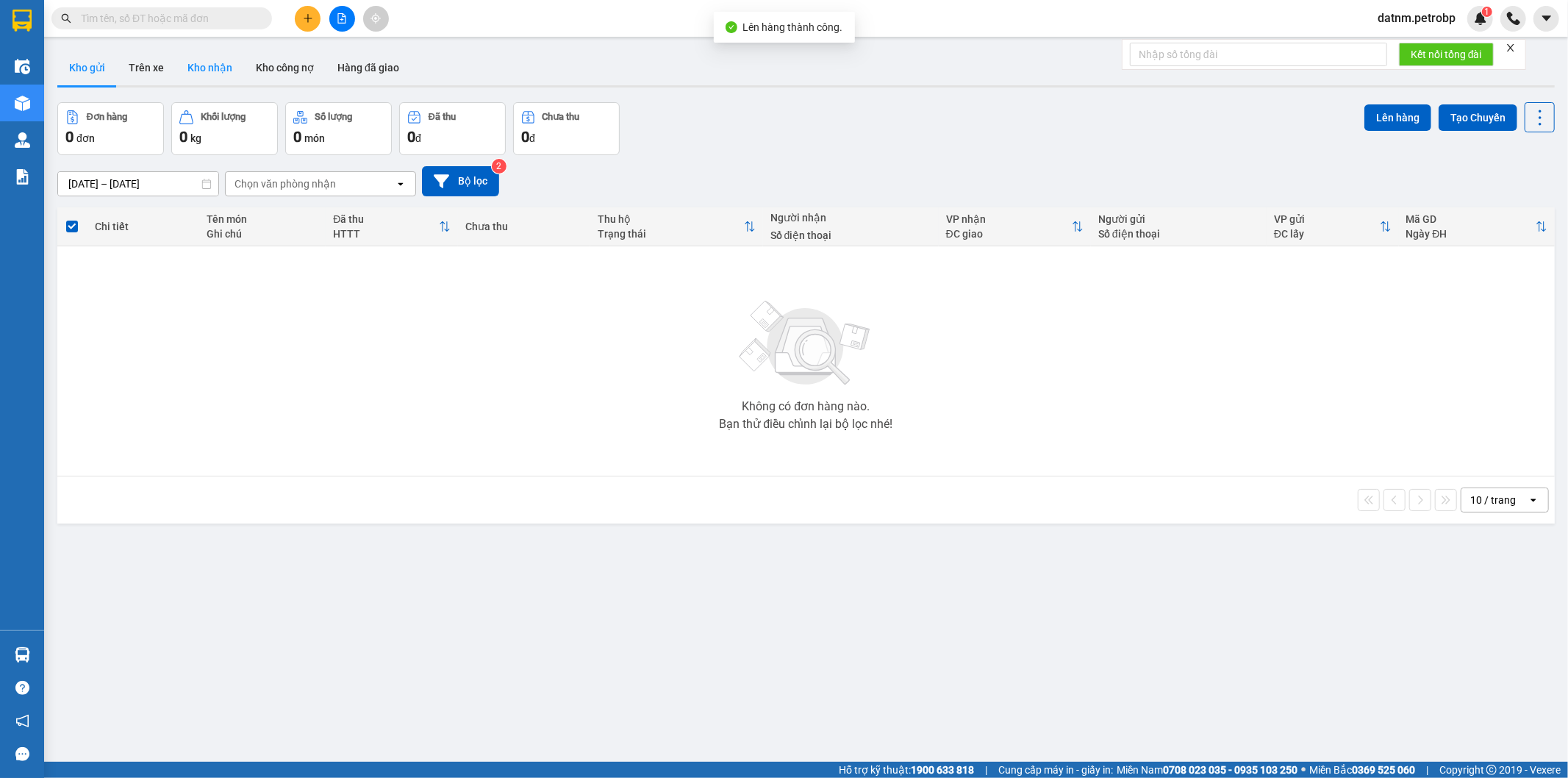
click at [216, 65] on button "Kho nhận" at bounding box center [209, 67] width 68 height 35
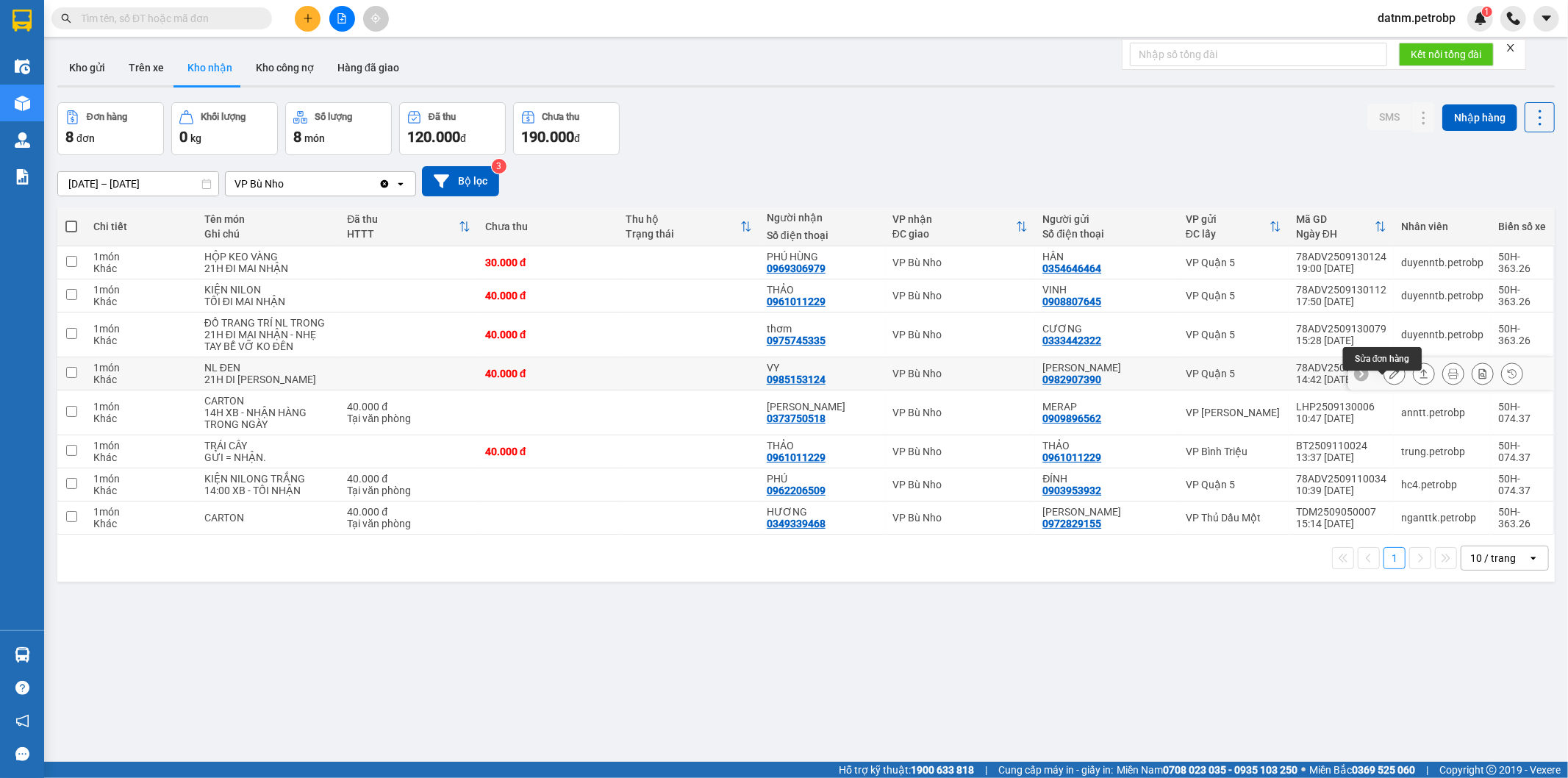
click at [1384, 383] on button at bounding box center [1394, 373] width 20 height 26
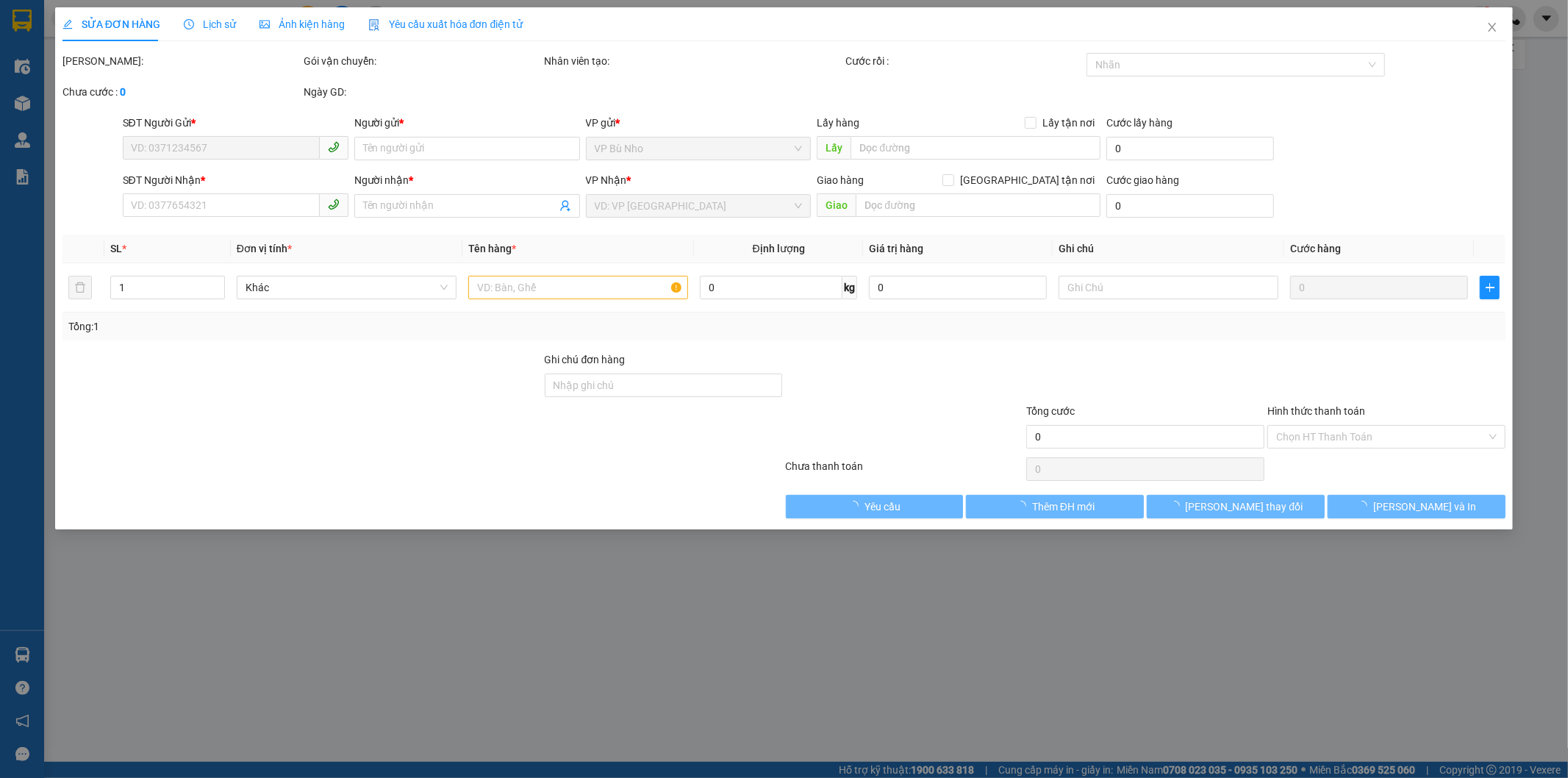
type input "0982907390"
type input "KIM THU"
type input "0985153124"
type input "VY"
type input "40.000"
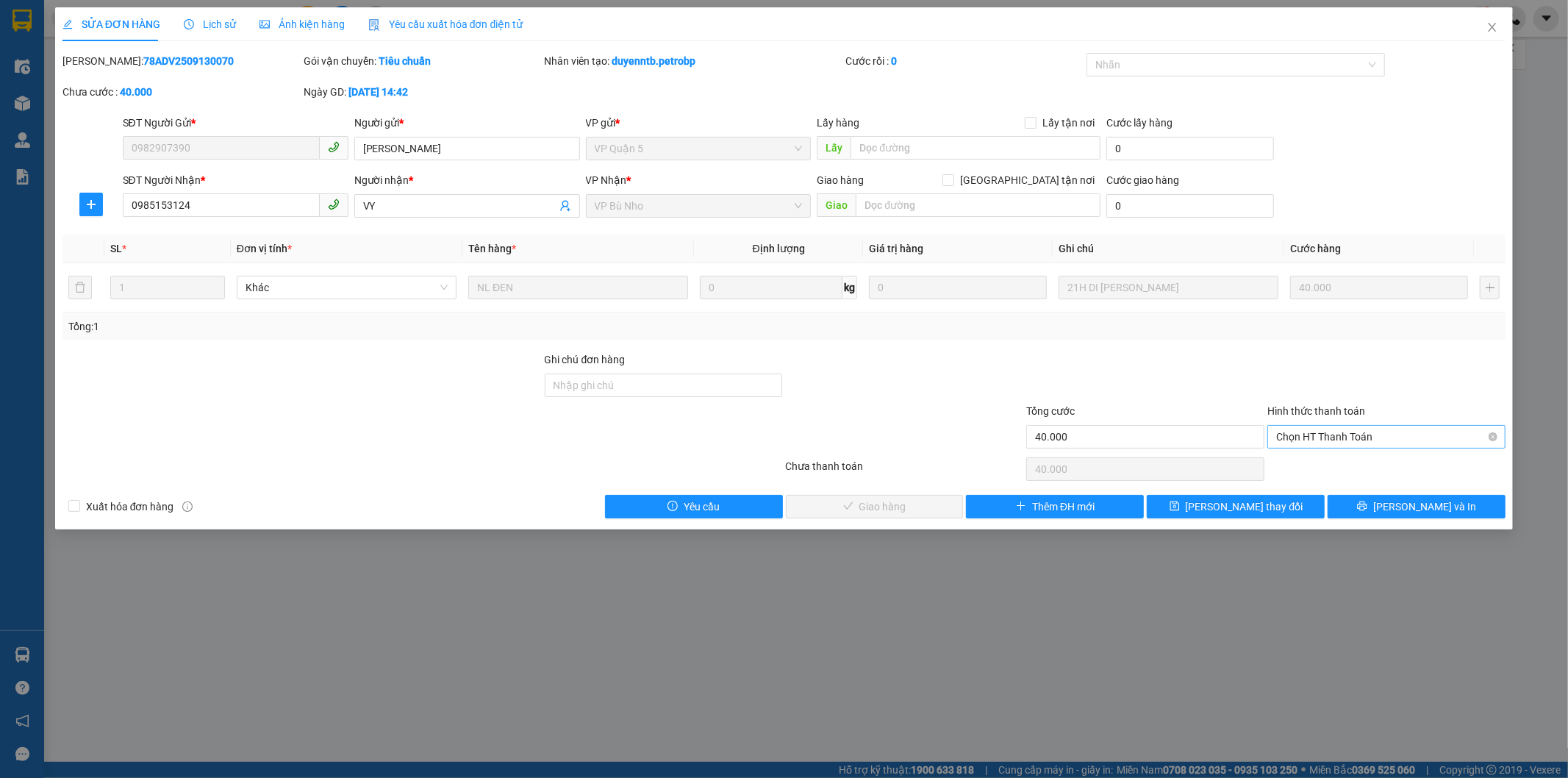
click at [1353, 438] on span "Chọn HT Thanh Toán" at bounding box center [1387, 437] width 221 height 22
click at [1353, 473] on div "Tại văn phòng" at bounding box center [1388, 465] width 221 height 16
type input "0"
click at [932, 502] on button "[PERSON_NAME] và Giao hàng" at bounding box center [874, 507] width 178 height 24
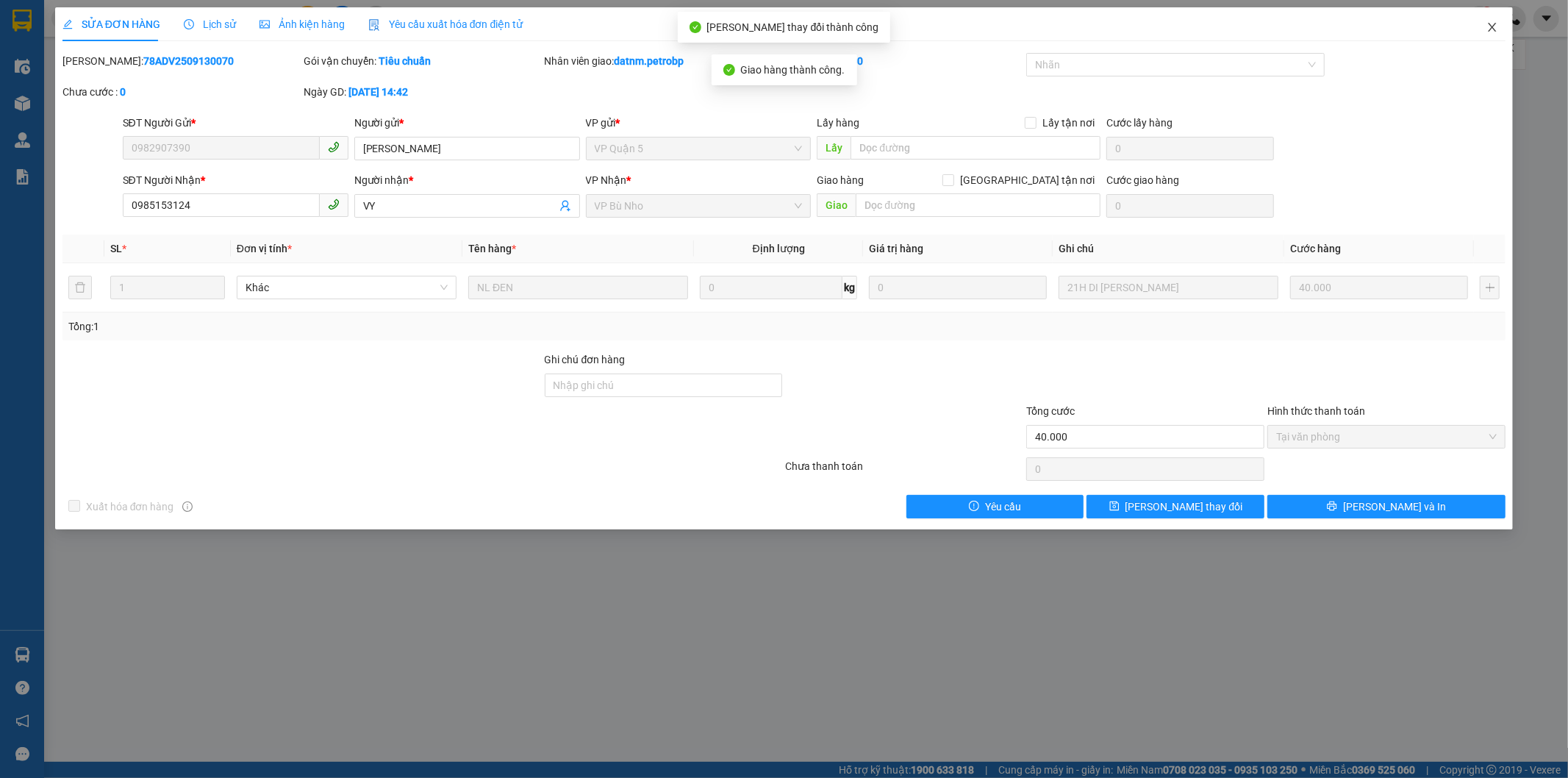
click at [1489, 22] on icon "close" at bounding box center [1492, 27] width 12 height 12
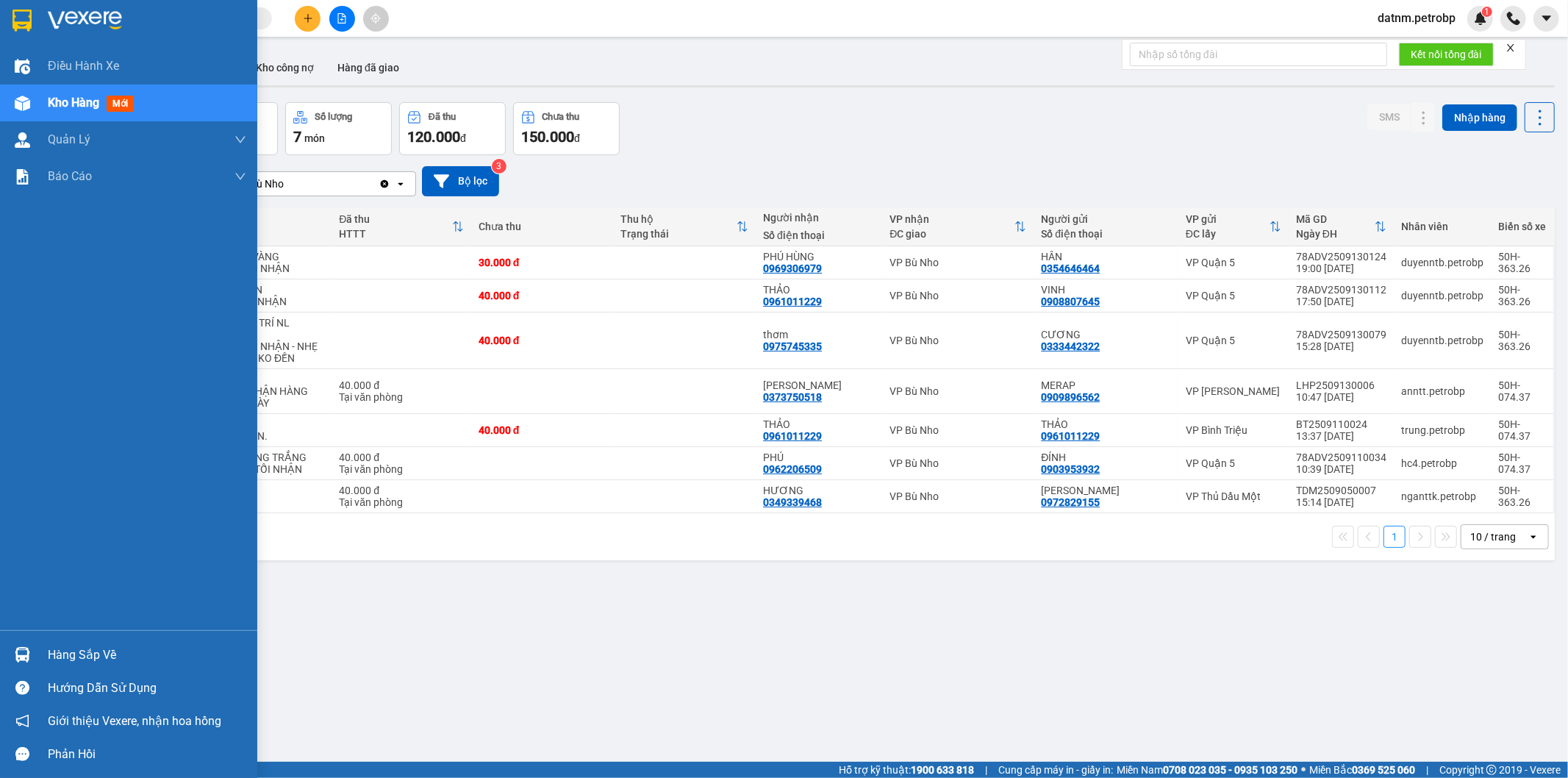
click at [85, 659] on div "Hàng sắp về" at bounding box center [147, 655] width 198 height 22
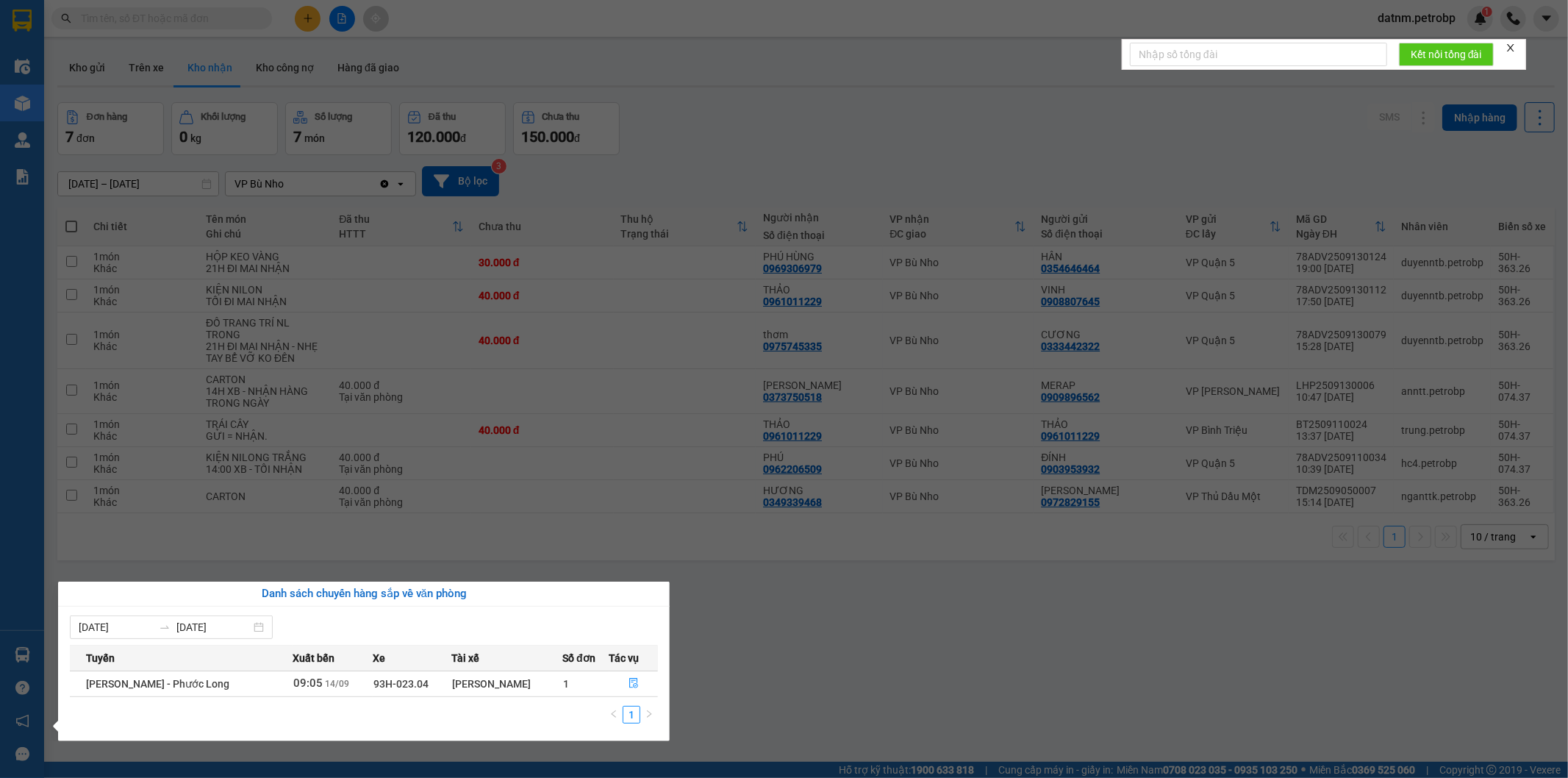
click at [762, 670] on section "Kết quả tìm kiếm ( 0 ) Bộ lọc No Data datnm.petrobp 1 Điều hành xe Kho hàng mới…" at bounding box center [784, 389] width 1568 height 778
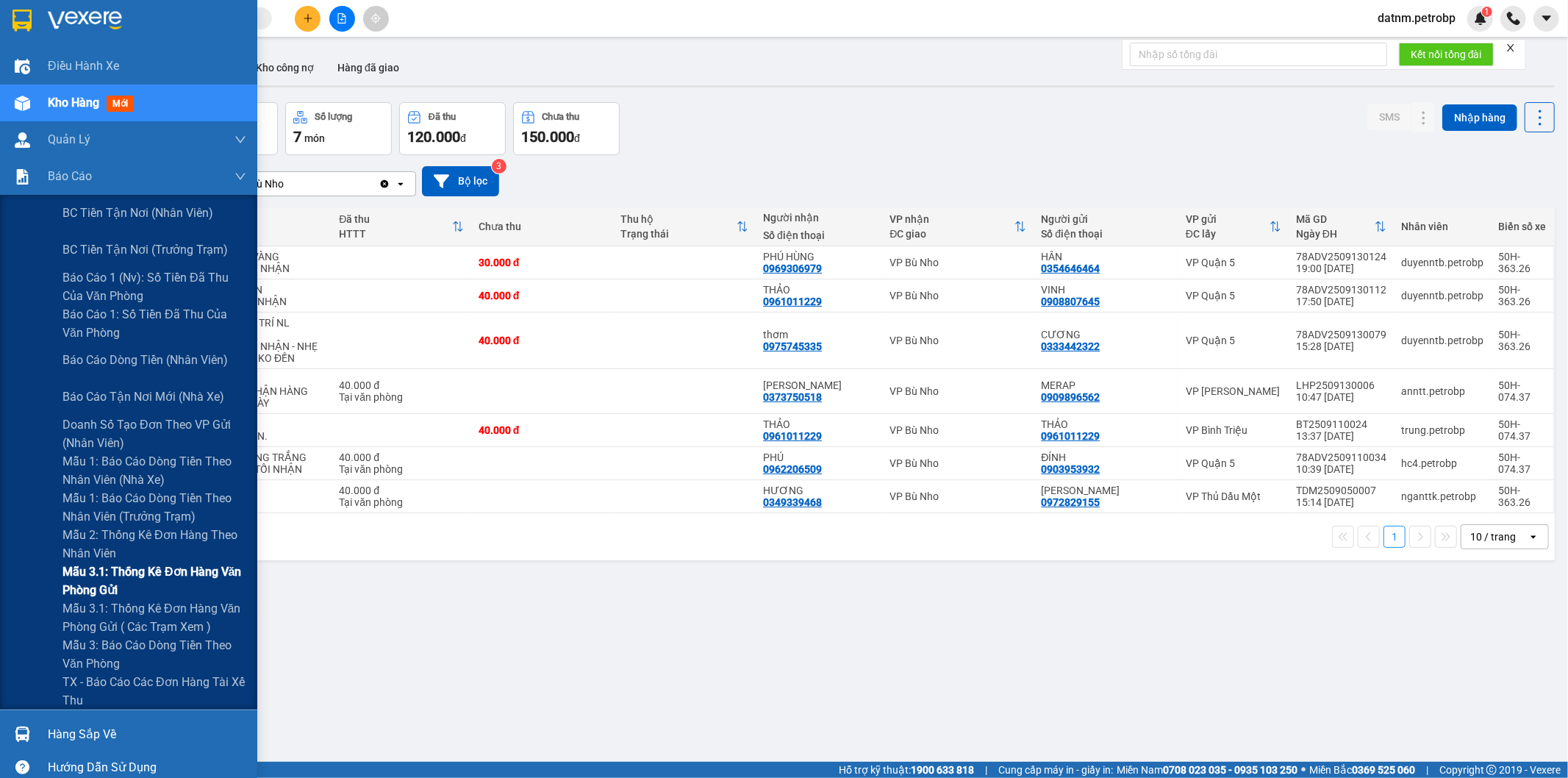
click at [125, 575] on span "Mẫu 3.1: Thống kê đơn hàng văn phòng gửi" at bounding box center [154, 581] width 184 height 37
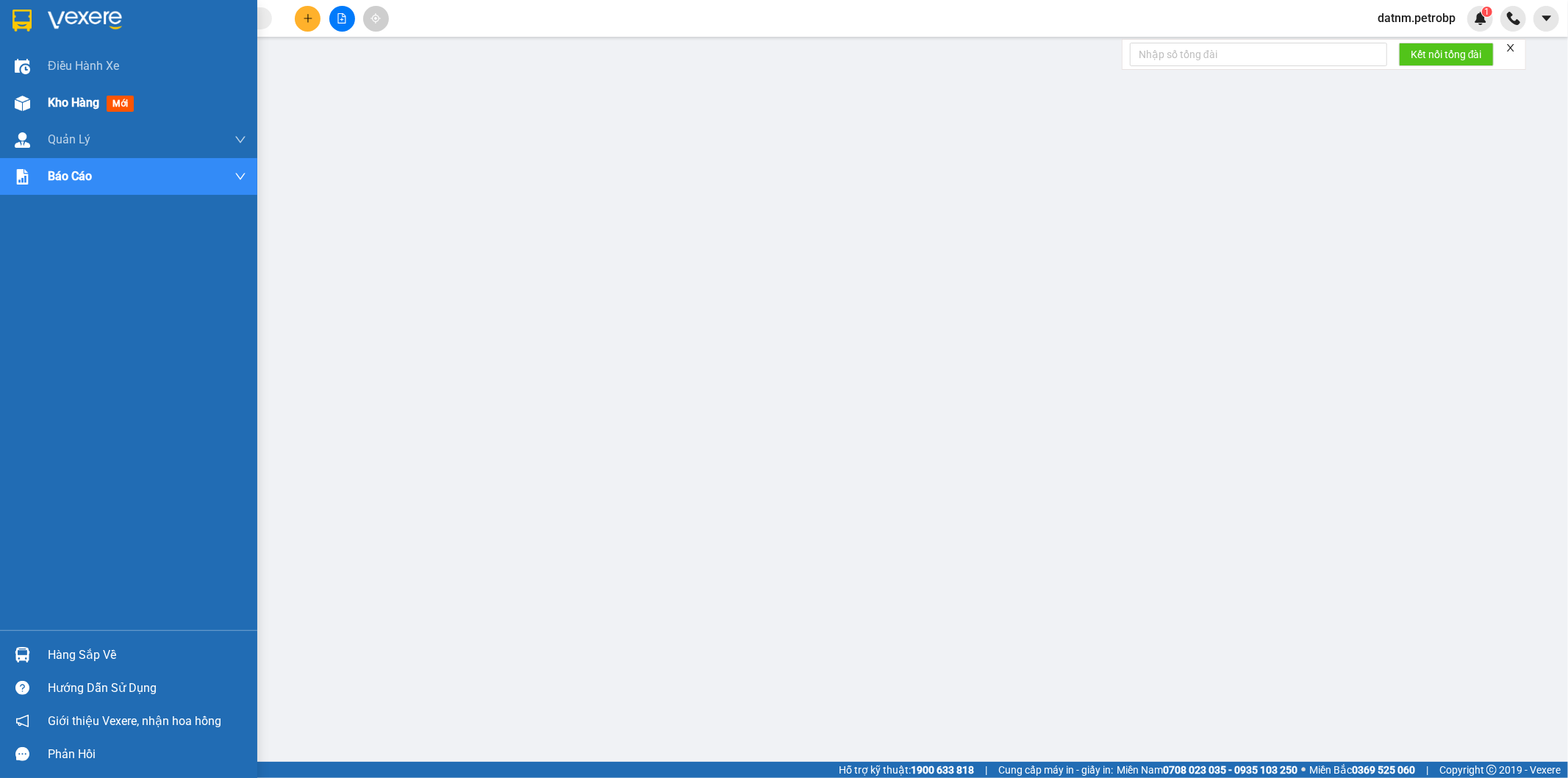
click at [67, 104] on span "Kho hàng" at bounding box center [73, 102] width 51 height 14
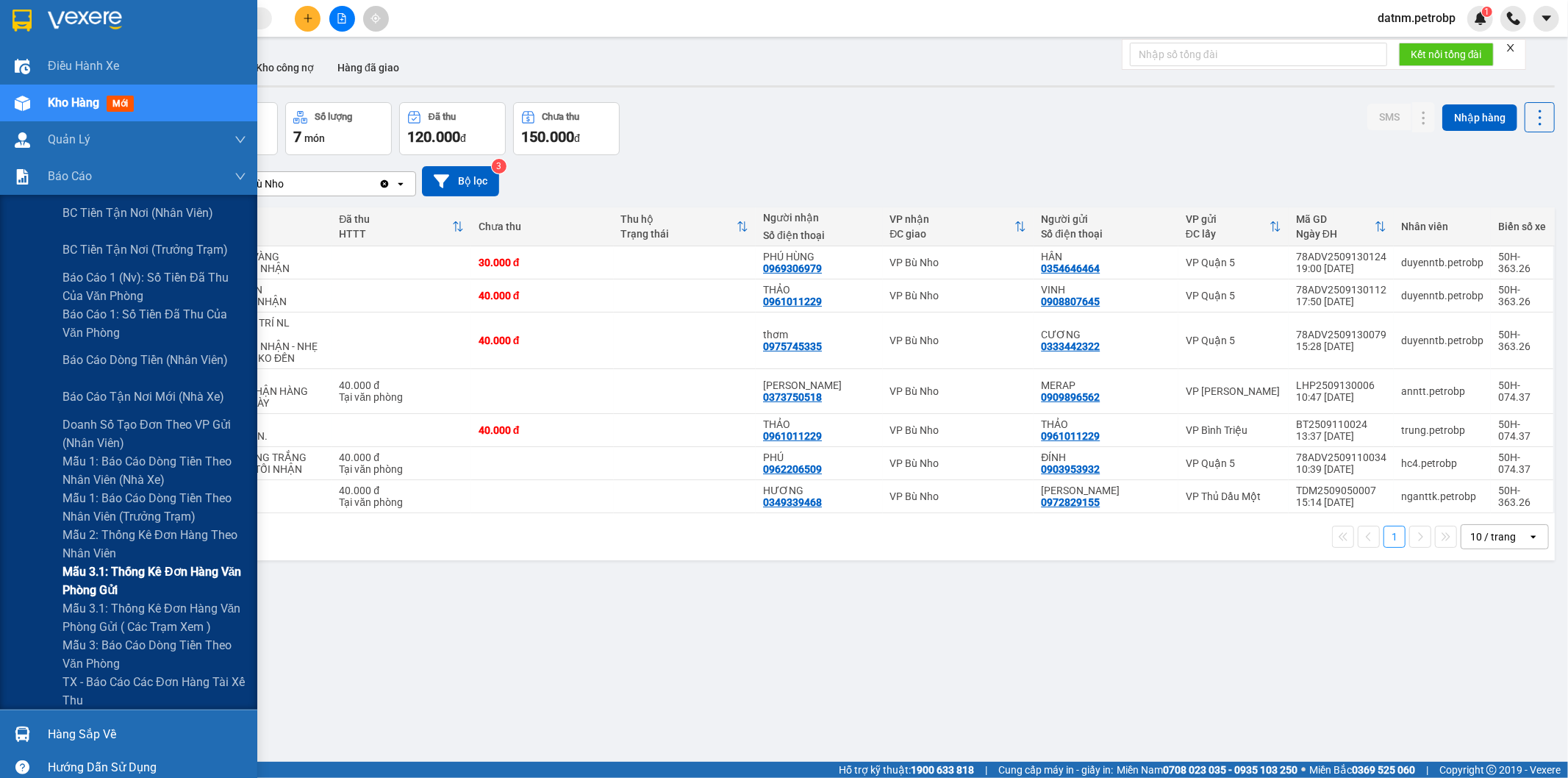
click at [120, 587] on span "Mẫu 3.1: Thống kê đơn hàng văn phòng gửi" at bounding box center [154, 581] width 184 height 37
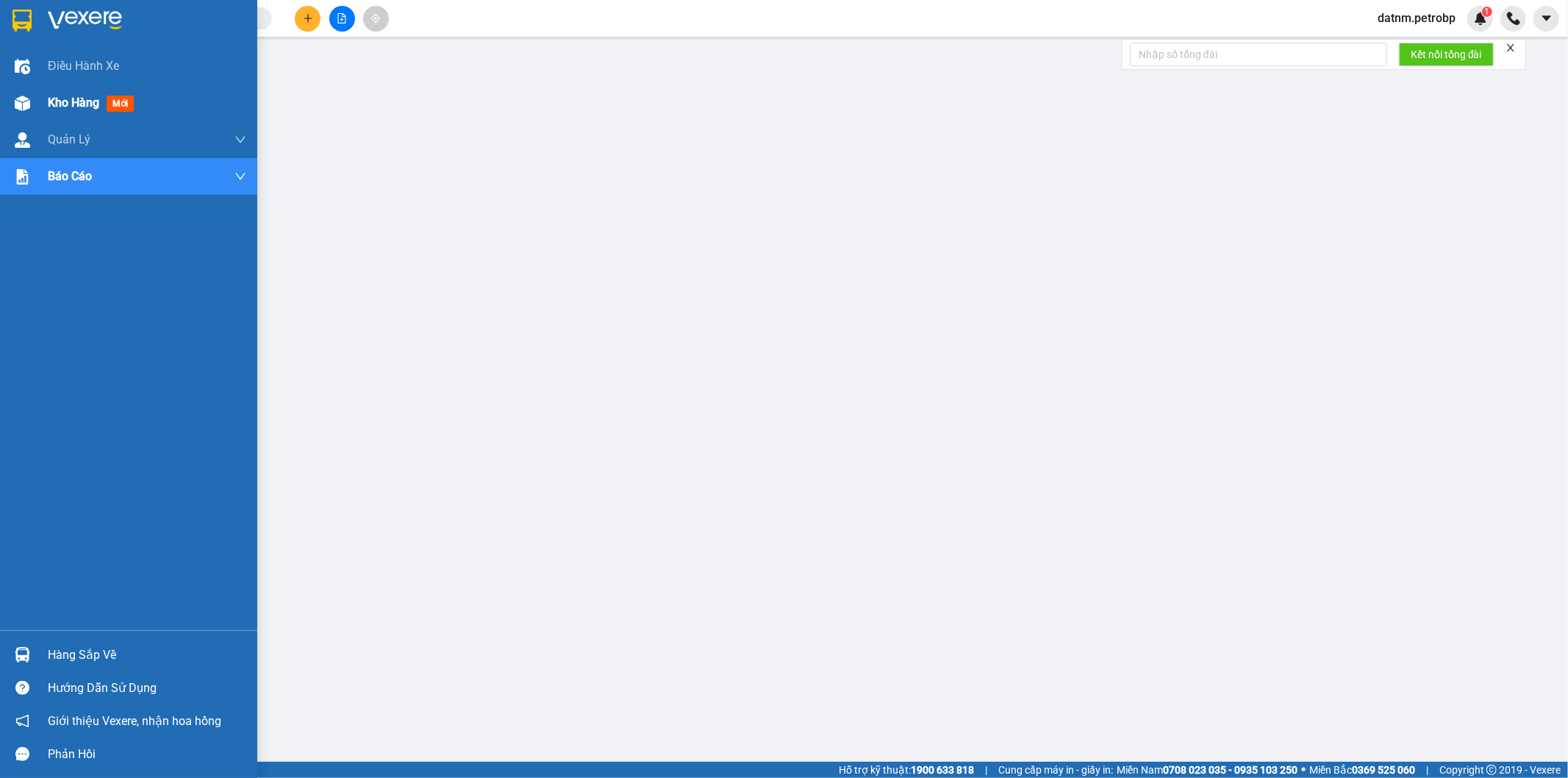
click at [72, 101] on span "Kho hàng" at bounding box center [73, 102] width 51 height 14
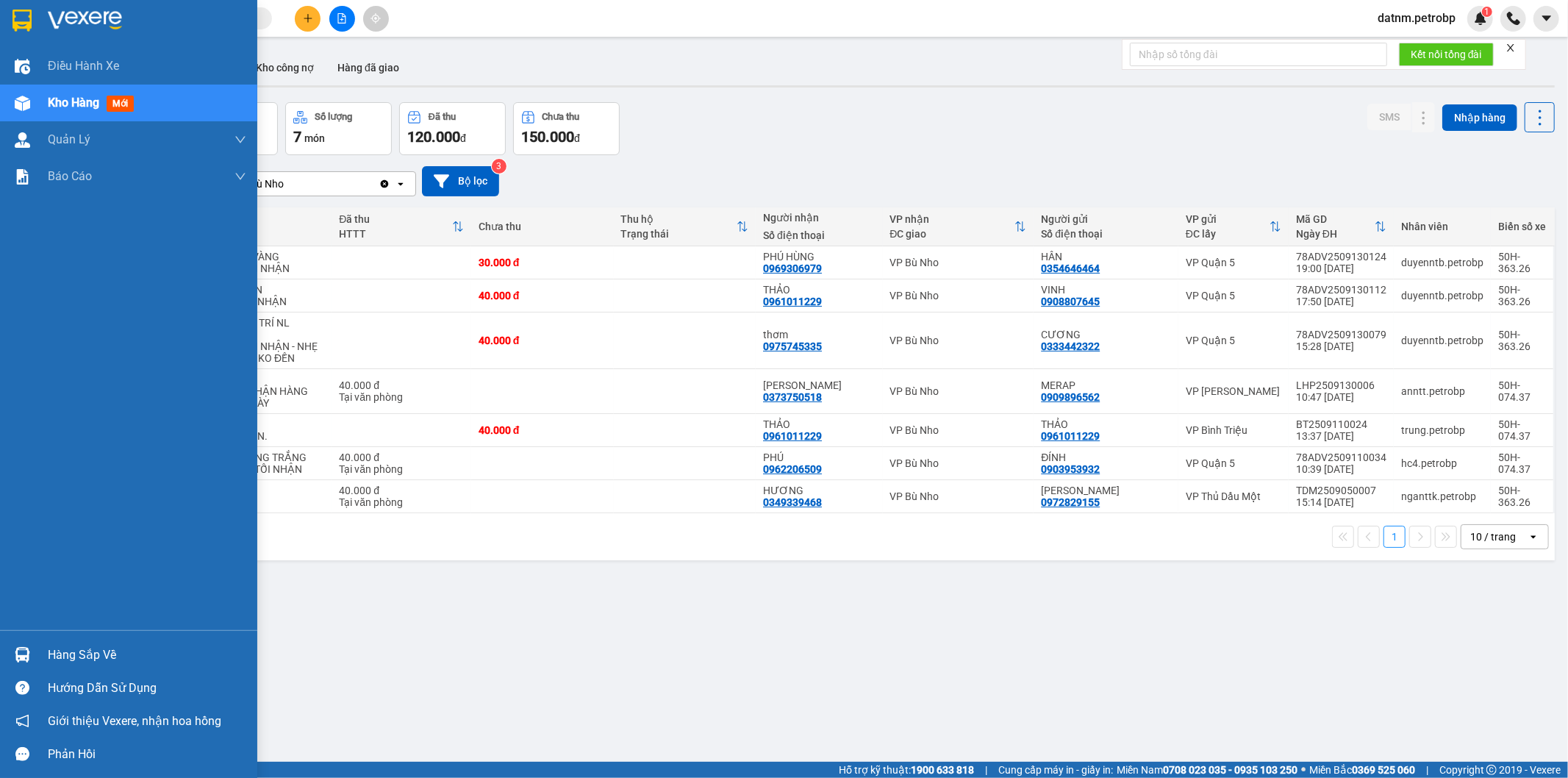
click at [81, 644] on div "Hàng sắp về" at bounding box center [147, 655] width 198 height 22
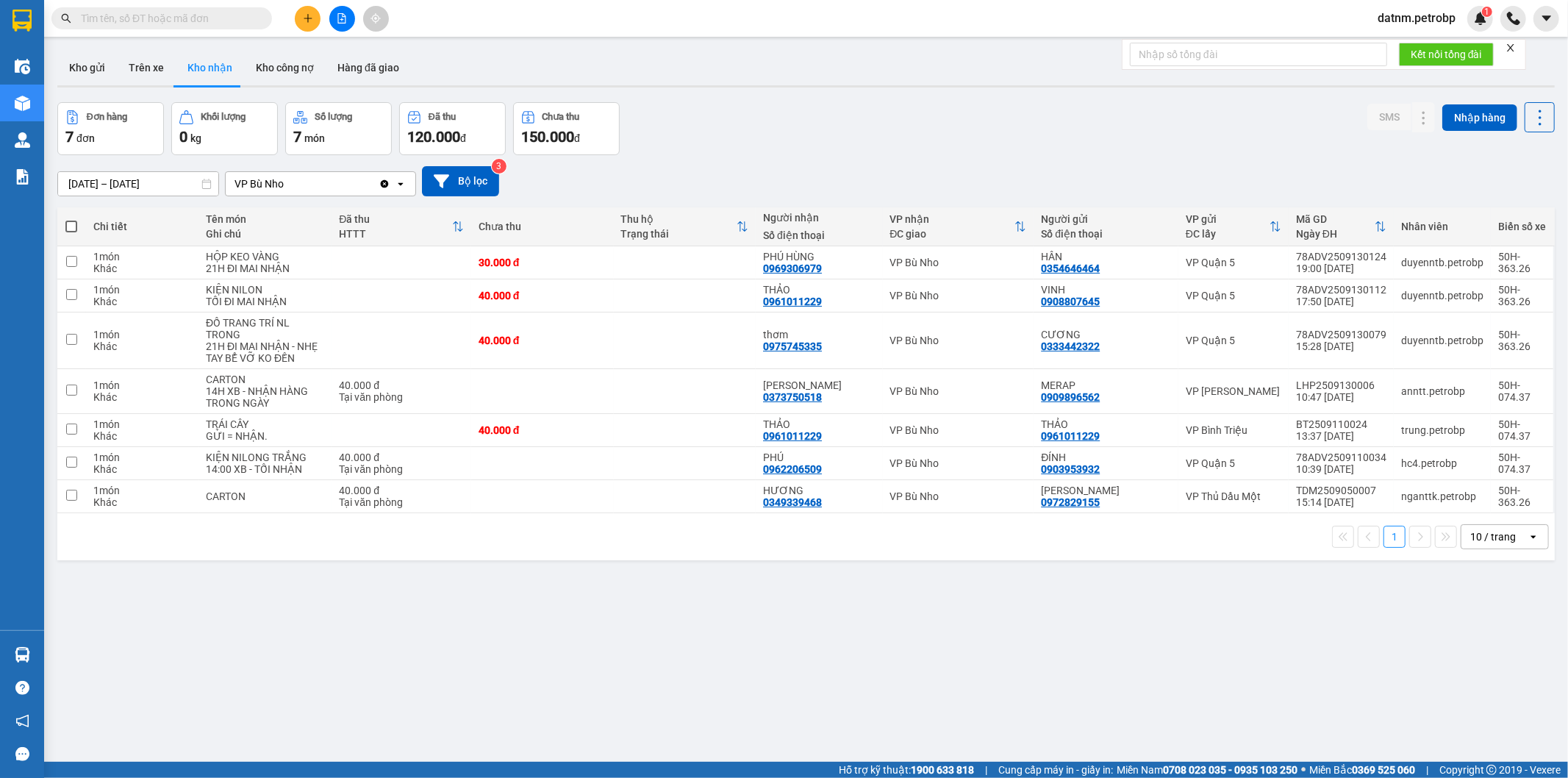
click at [872, 663] on section "Kết quả tìm kiếm ( 0 ) Bộ lọc No Data datnm.petrobp 1 Điều hành xe Kho hàng mới…" at bounding box center [784, 389] width 1568 height 778
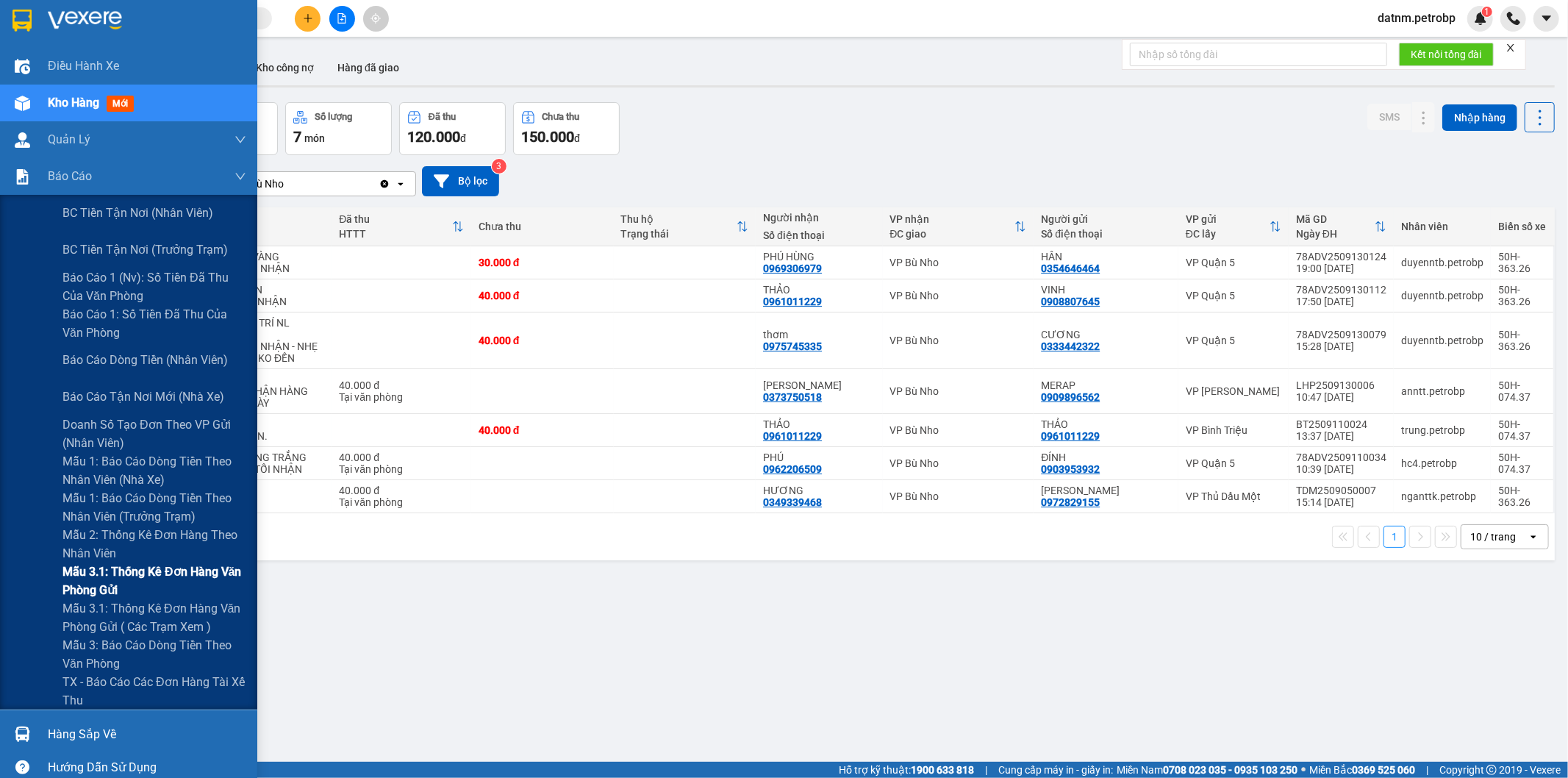
click at [142, 575] on span "Mẫu 3.1: Thống kê đơn hàng văn phòng gửi" at bounding box center [154, 581] width 184 height 37
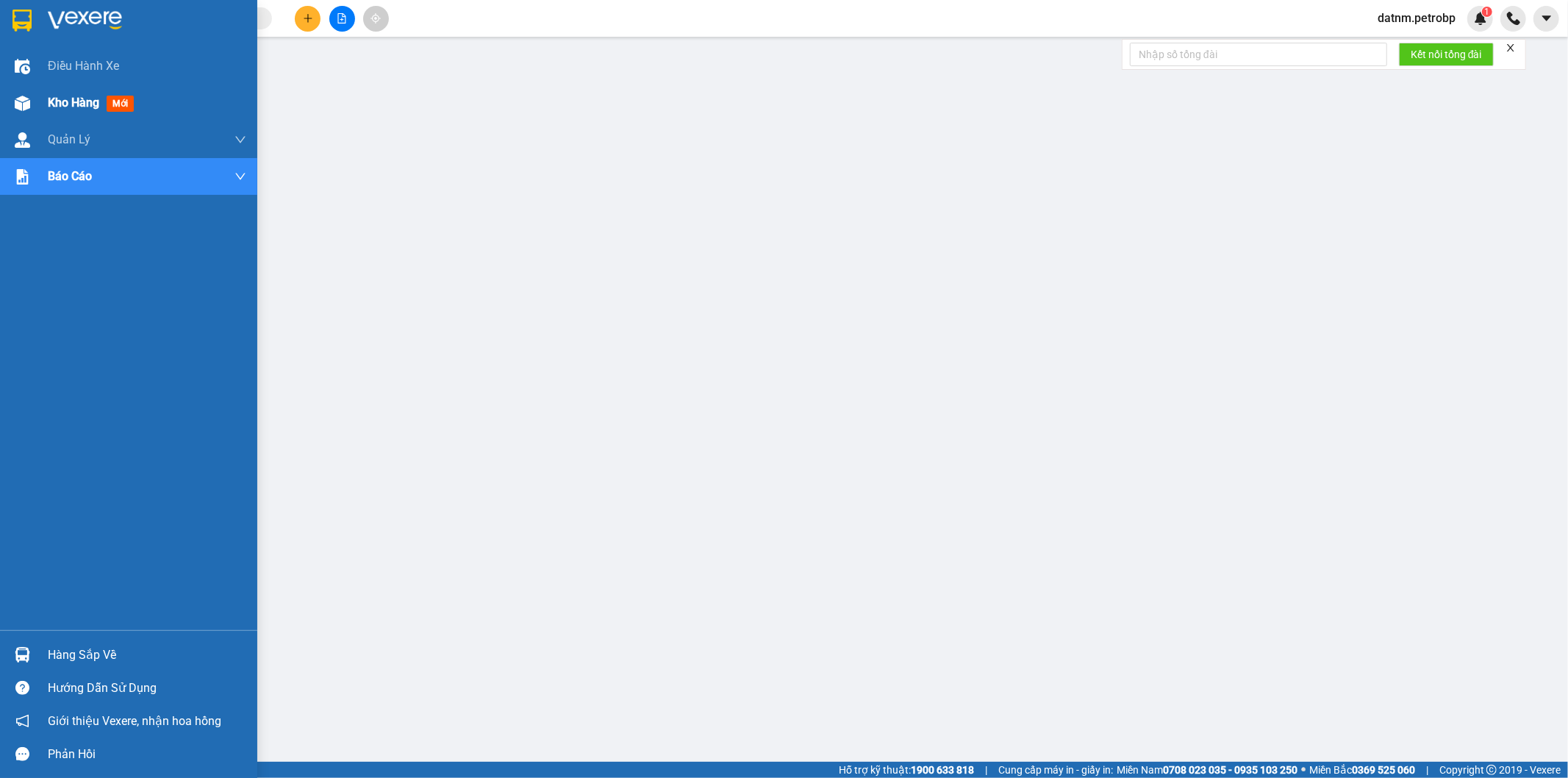
click at [59, 109] on span "Kho hàng" at bounding box center [73, 102] width 51 height 14
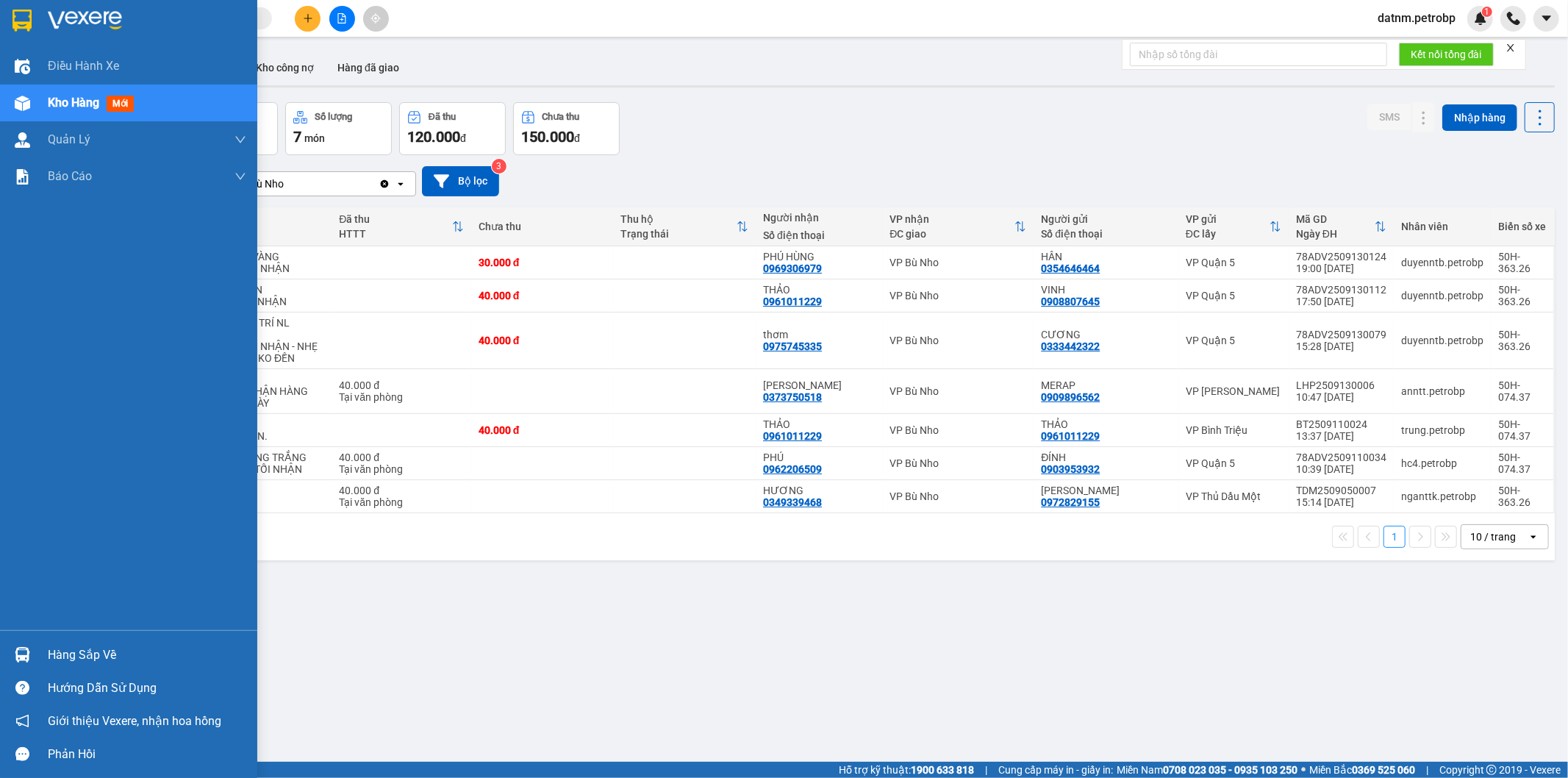
click at [129, 663] on div "Hàng sắp về" at bounding box center [147, 655] width 198 height 22
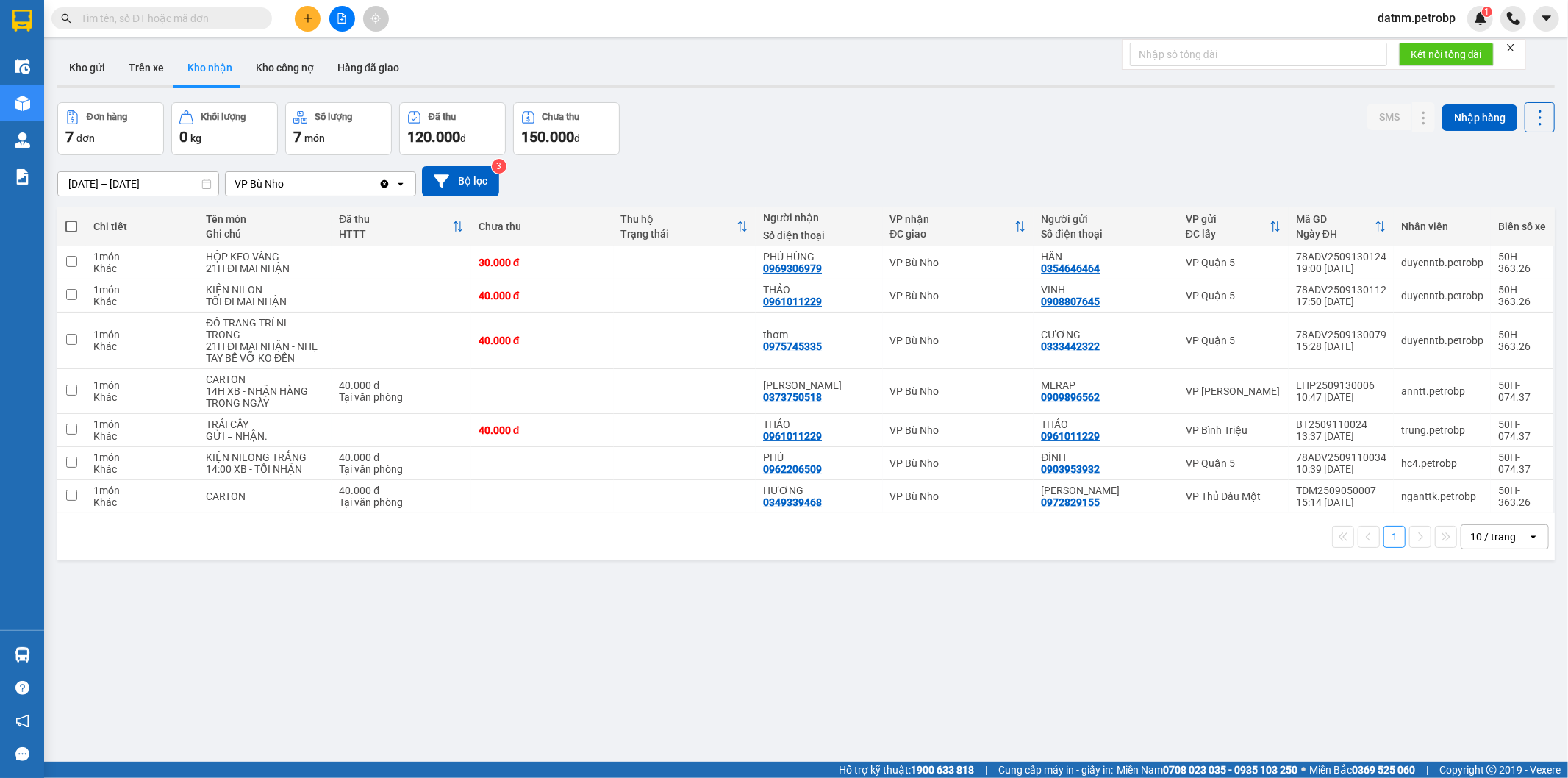
click at [913, 721] on section "Kết quả tìm kiếm ( 0 ) Bộ lọc No Data datnm.petrobp 1 Điều hành xe Kho hàng mới…" at bounding box center [784, 389] width 1568 height 778
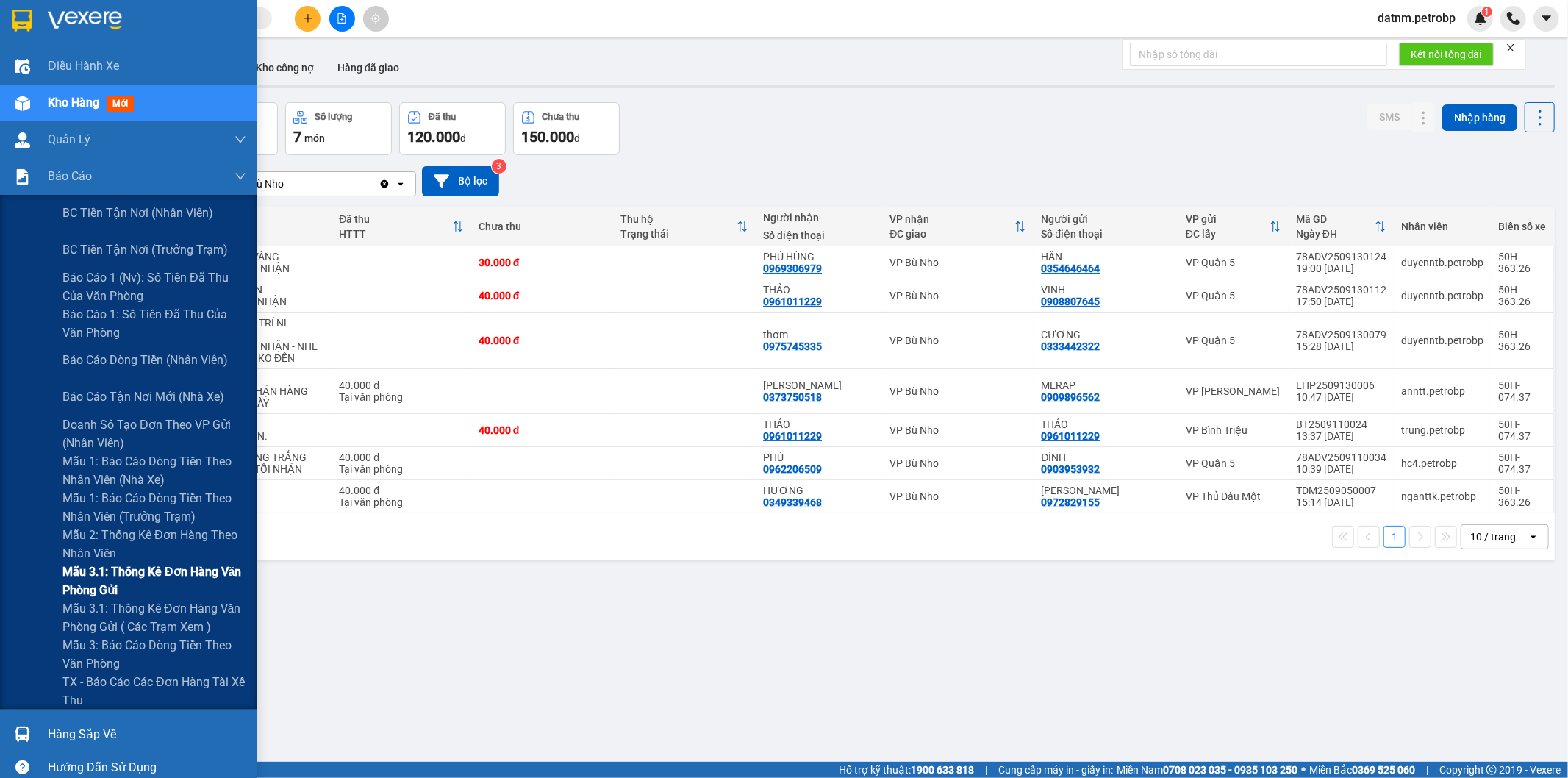
click at [104, 575] on span "Mẫu 3.1: Thống kê đơn hàng văn phòng gửi" at bounding box center [154, 581] width 184 height 37
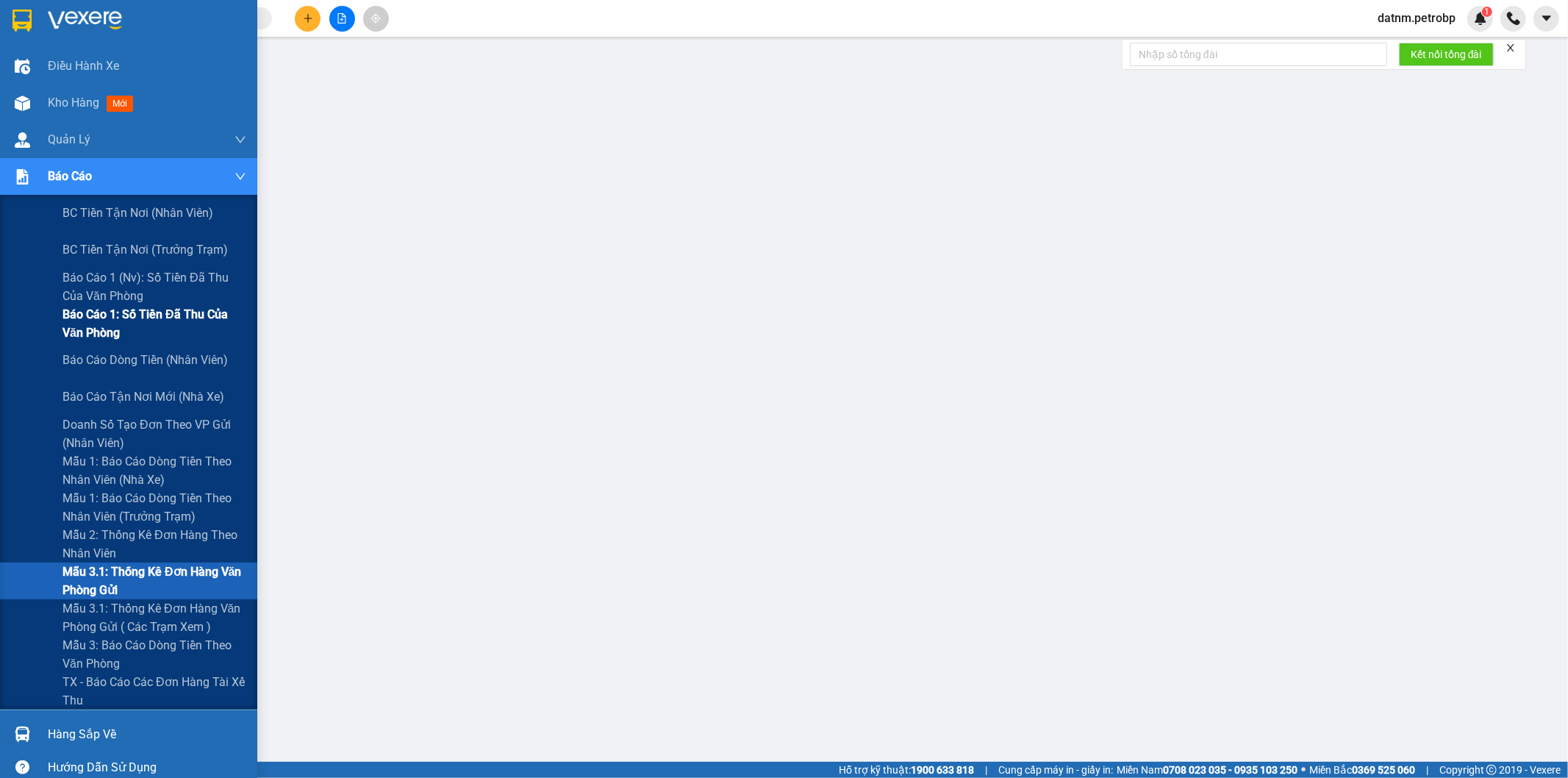
click at [164, 322] on span "Báo cáo 1: Số tiền đã thu của văn phòng" at bounding box center [154, 324] width 184 height 37
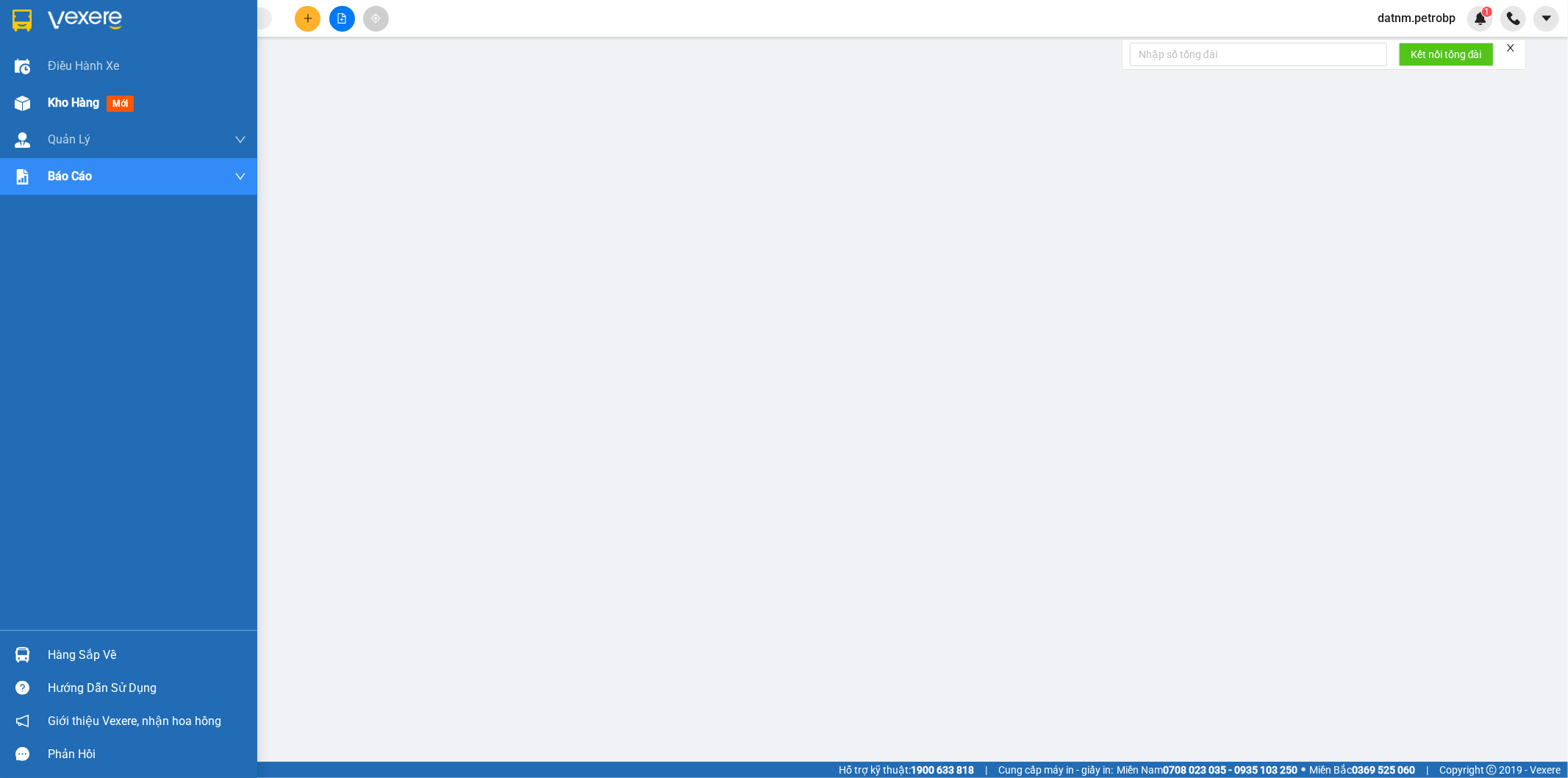
click at [69, 106] on span "Kho hàng" at bounding box center [73, 102] width 51 height 14
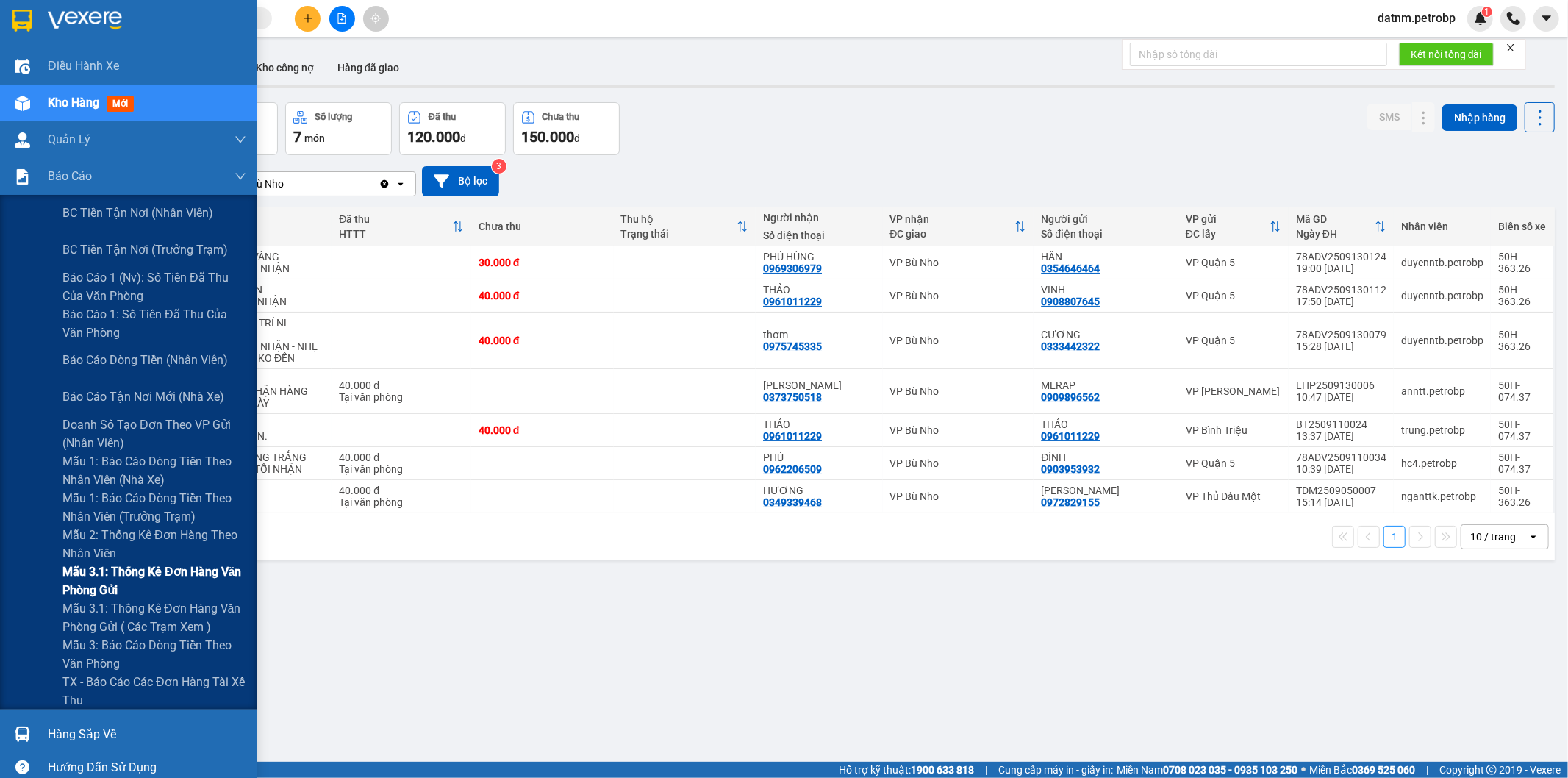
click at [133, 581] on span "Mẫu 3.1: Thống kê đơn hàng văn phòng gửi" at bounding box center [154, 581] width 184 height 37
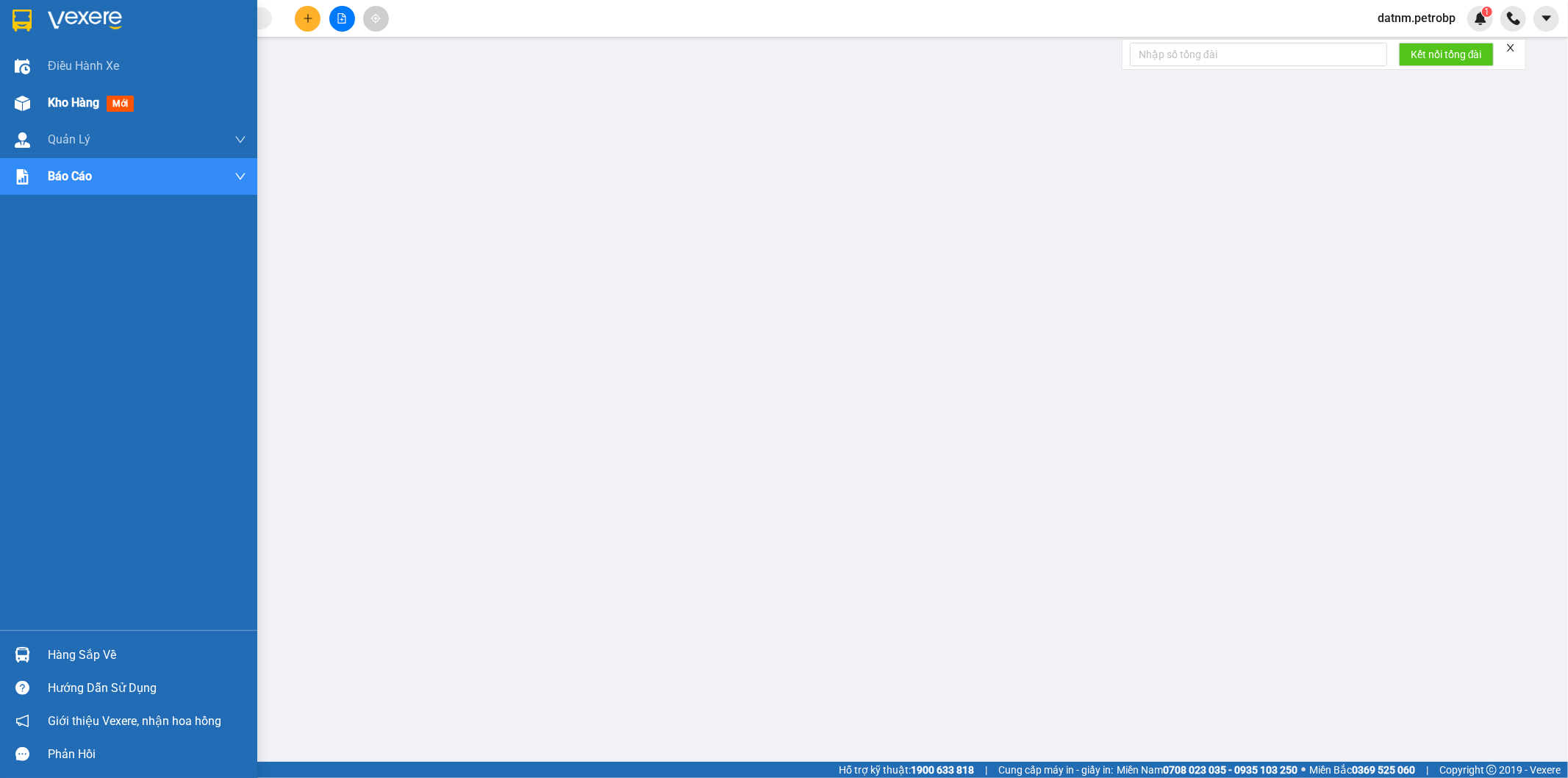
click at [68, 97] on span "Kho hàng" at bounding box center [73, 102] width 51 height 14
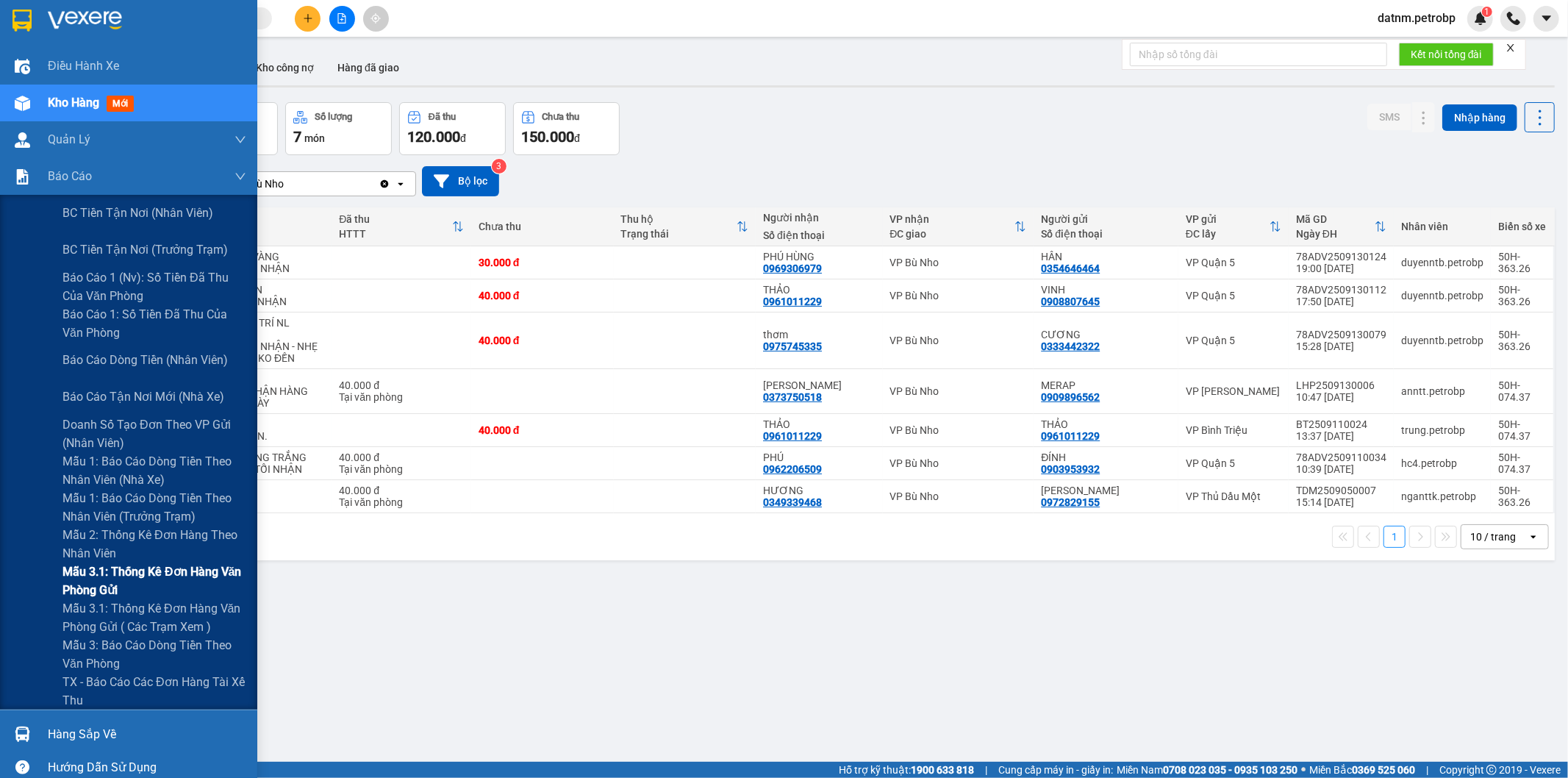
click at [109, 588] on span "Mẫu 3.1: Thống kê đơn hàng văn phòng gửi" at bounding box center [154, 581] width 184 height 37
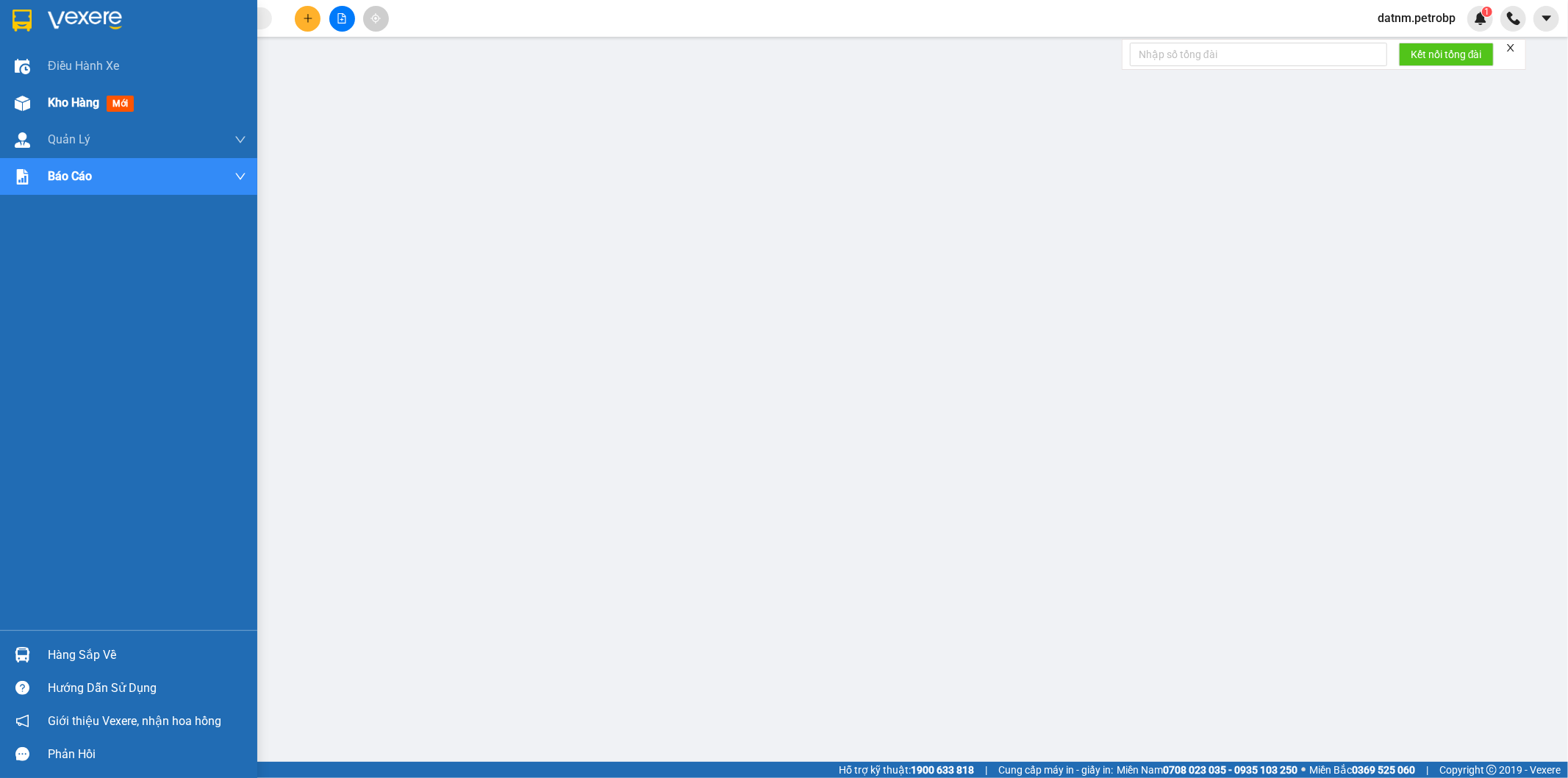
click at [73, 98] on span "Kho hàng" at bounding box center [73, 102] width 51 height 14
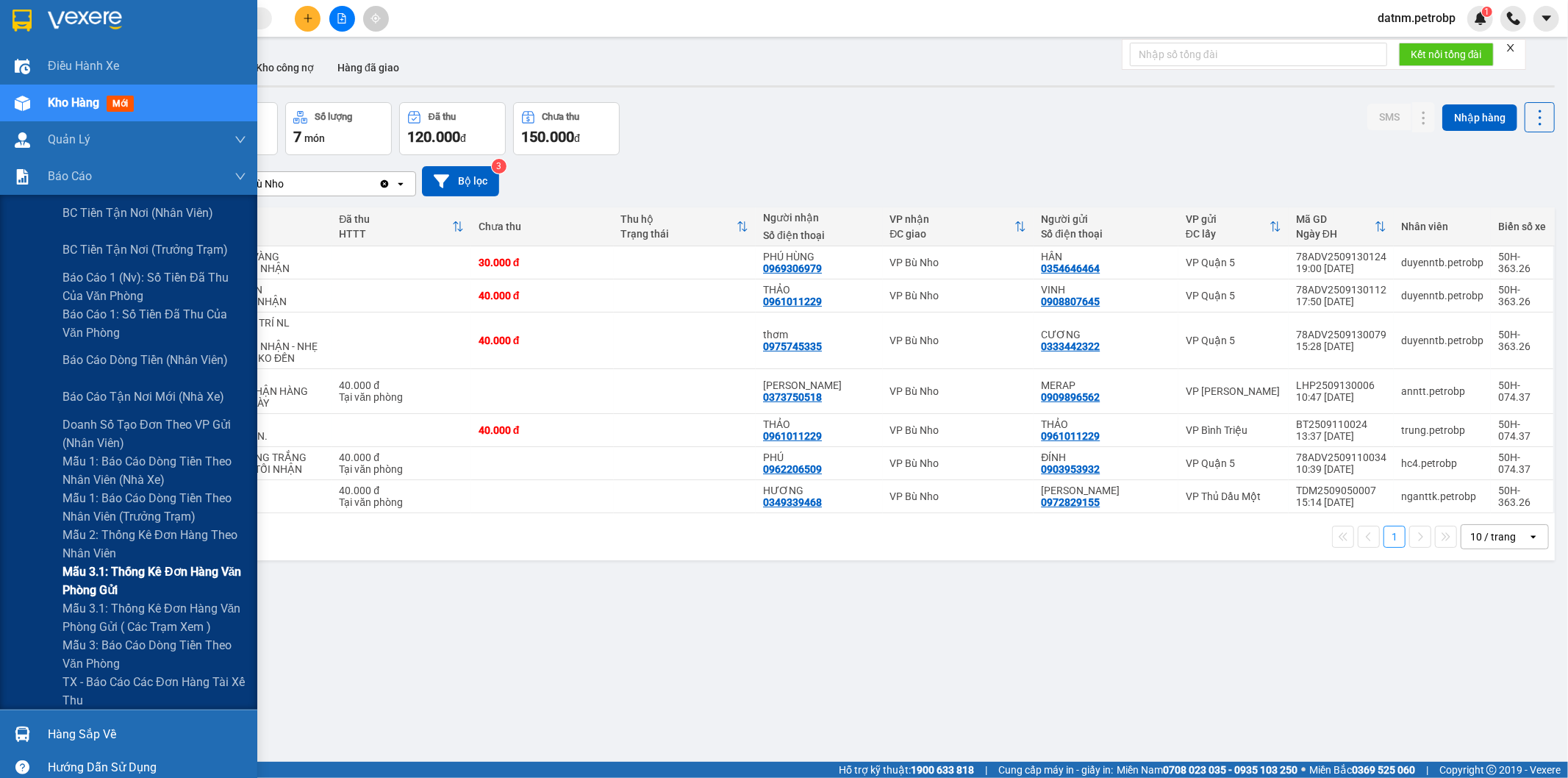
click at [132, 581] on span "Mẫu 3.1: Thống kê đơn hàng văn phòng gửi" at bounding box center [154, 581] width 184 height 37
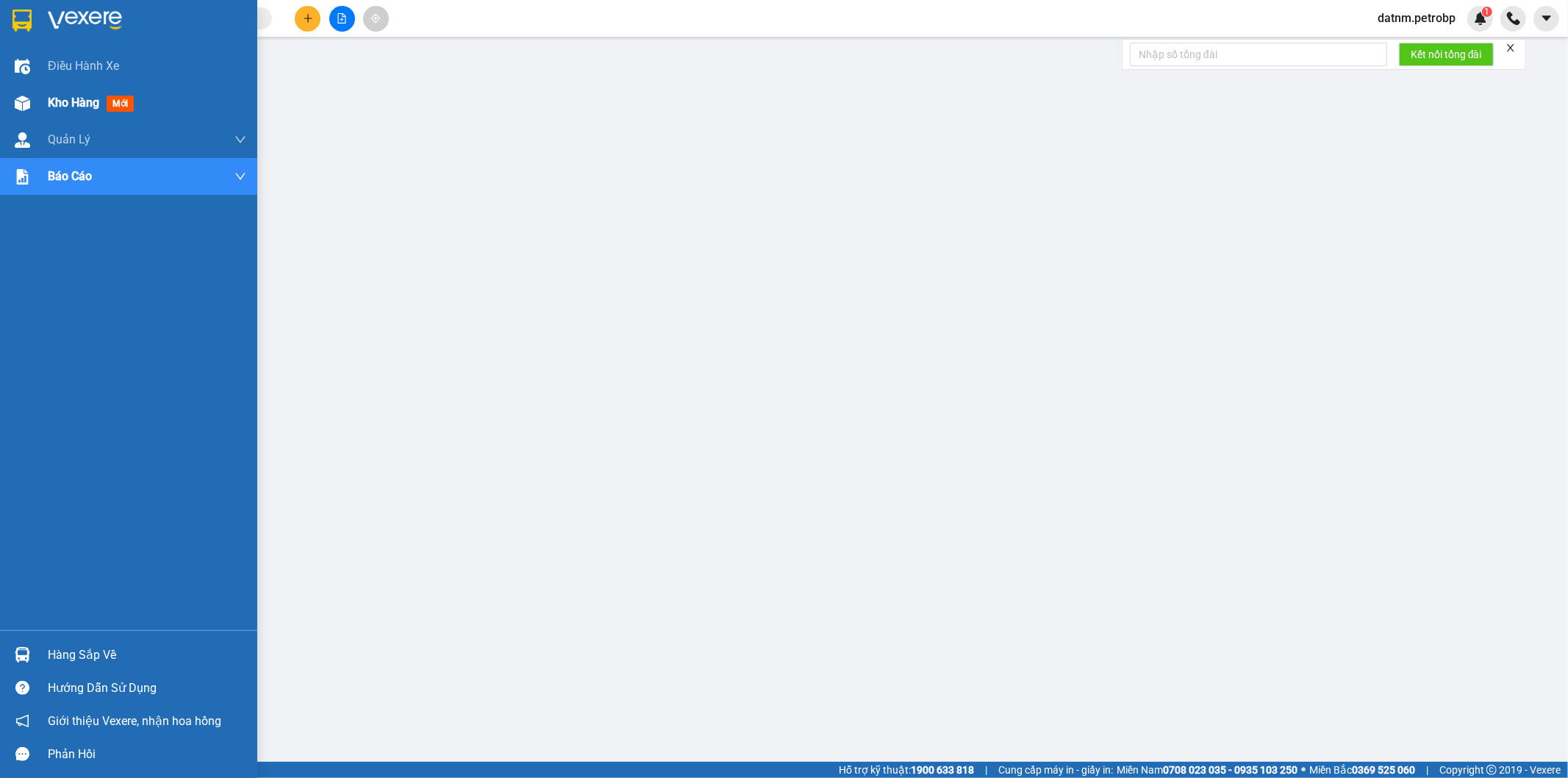
click at [62, 103] on span "Kho hàng" at bounding box center [73, 102] width 51 height 14
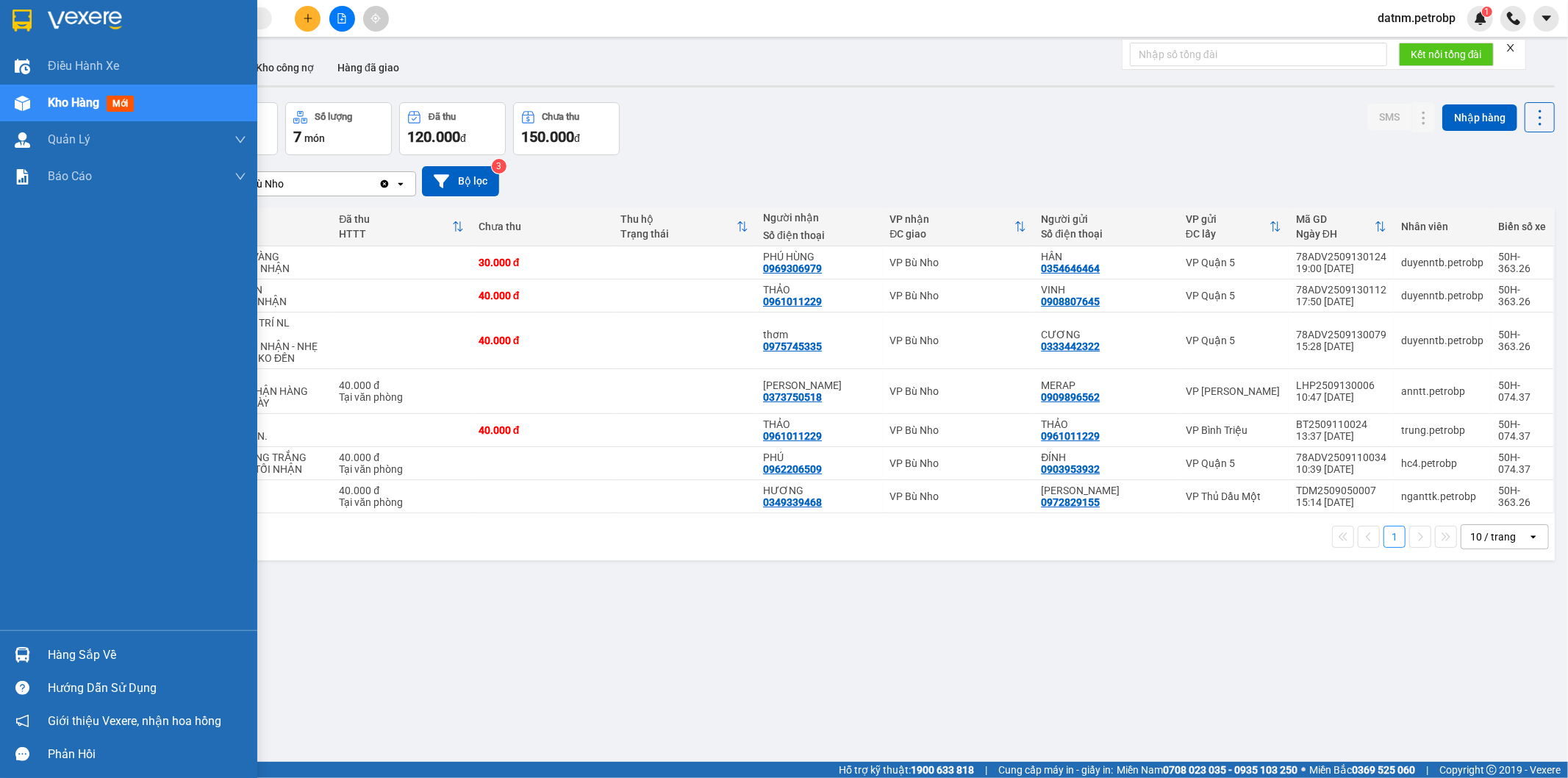
click at [72, 652] on div "Hàng sắp về" at bounding box center [147, 655] width 198 height 22
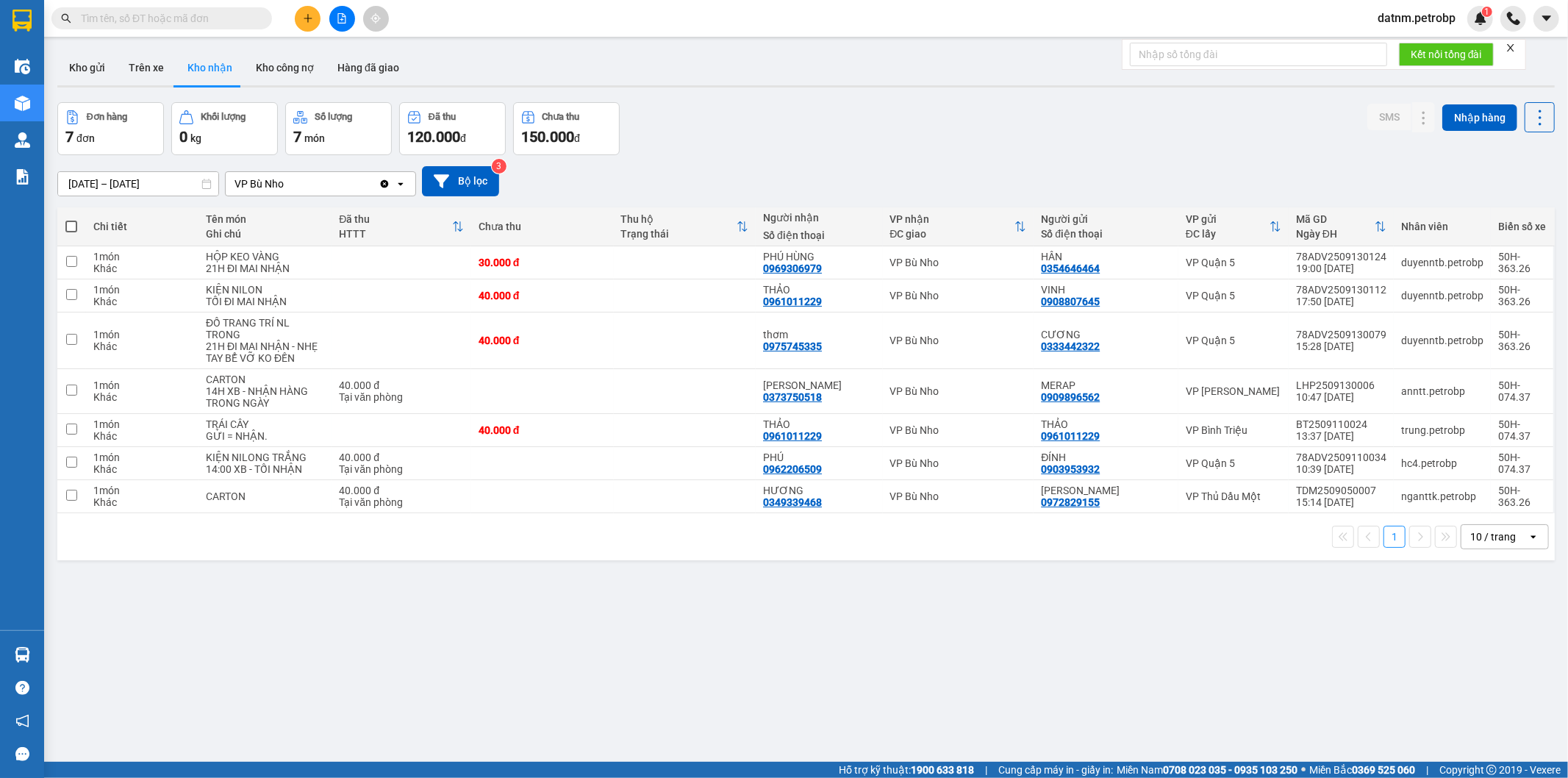
click at [909, 693] on section "Kết quả tìm kiếm ( 0 ) Bộ lọc No Data datnm.petrobp 1 Điều hành xe Kho hàng mới…" at bounding box center [784, 389] width 1568 height 778
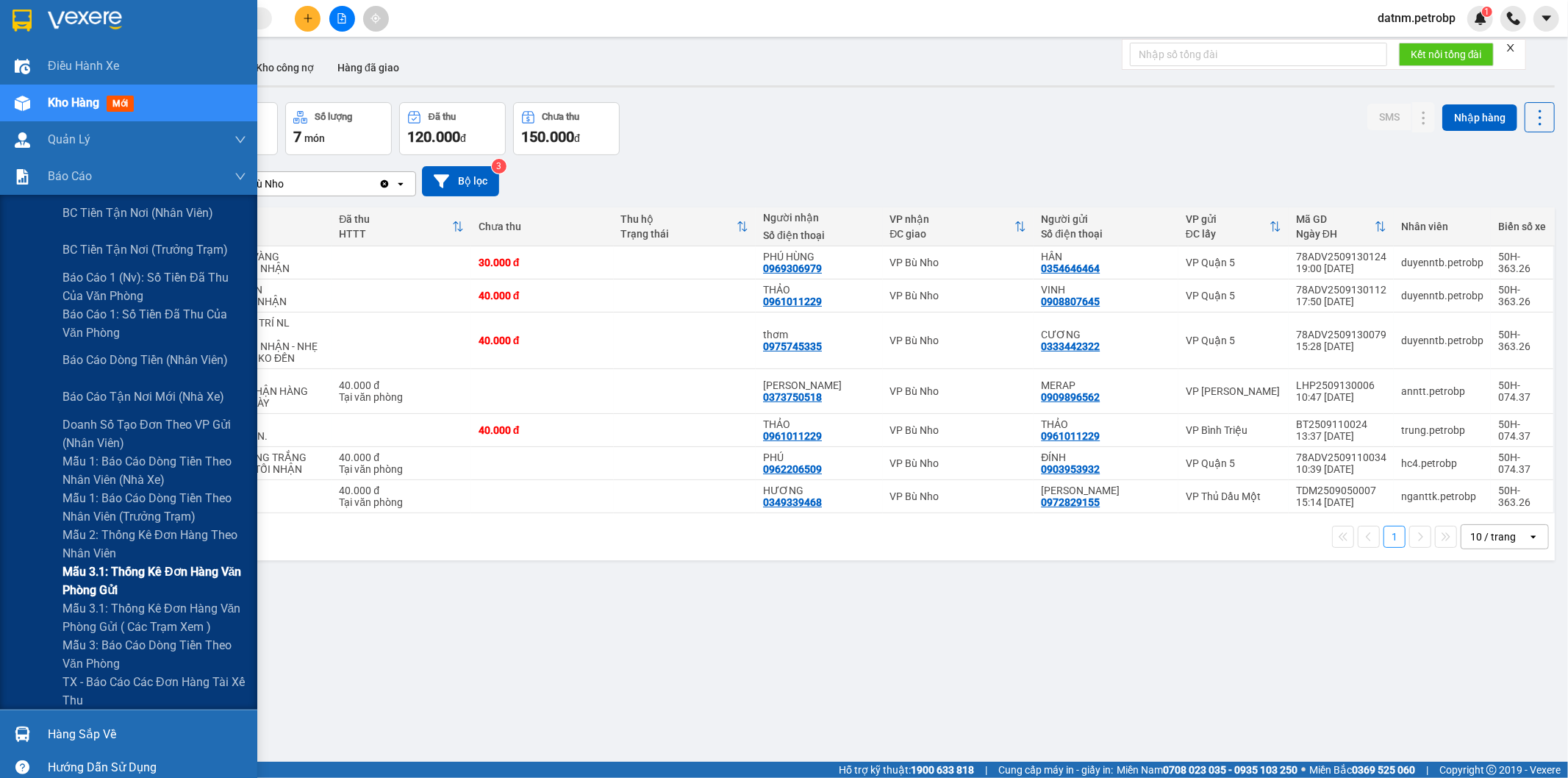
click at [127, 570] on span "Mẫu 3.1: Thống kê đơn hàng văn phòng gửi" at bounding box center [154, 581] width 184 height 37
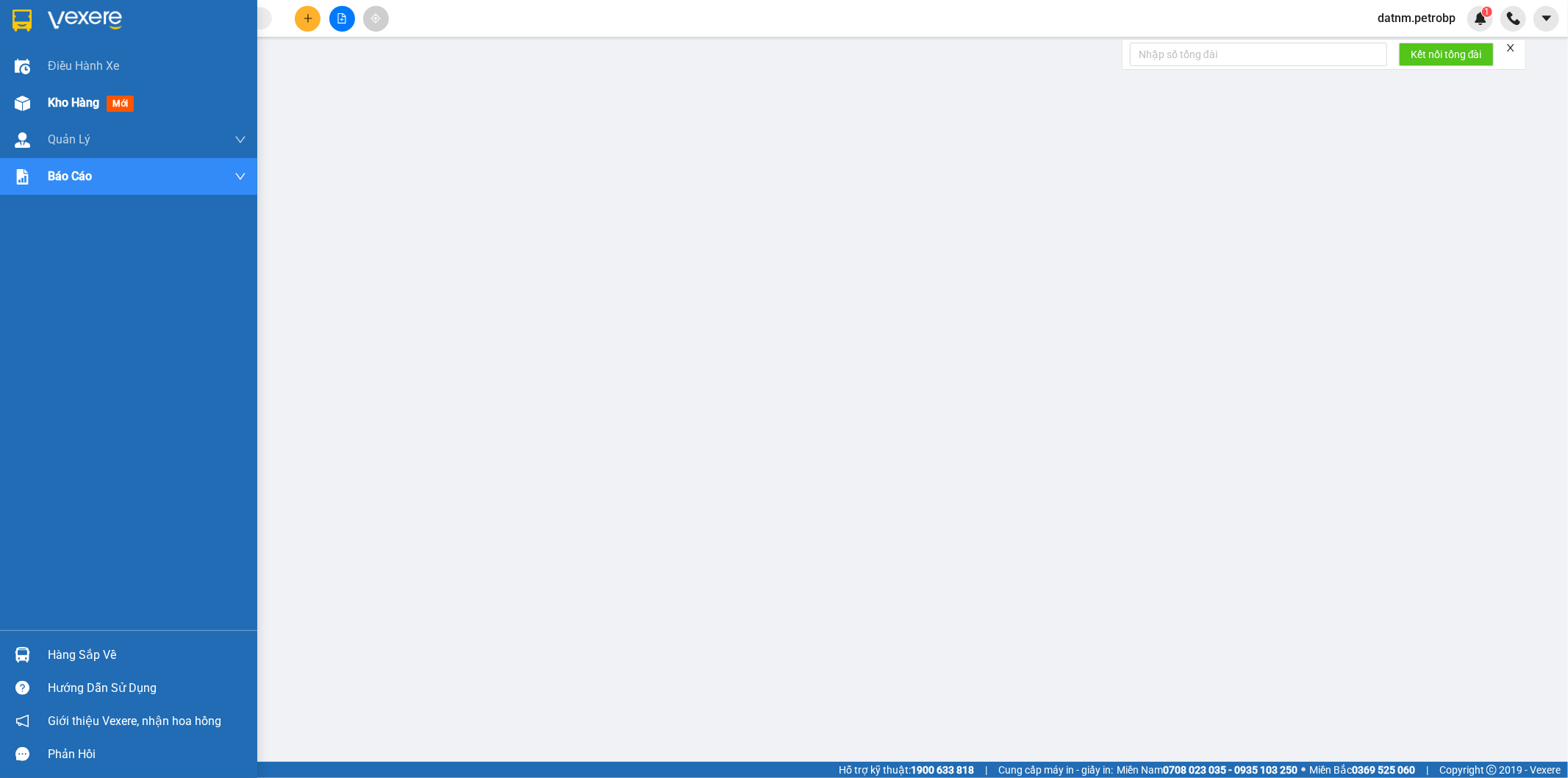
click at [65, 98] on span "Kho hàng" at bounding box center [73, 102] width 51 height 14
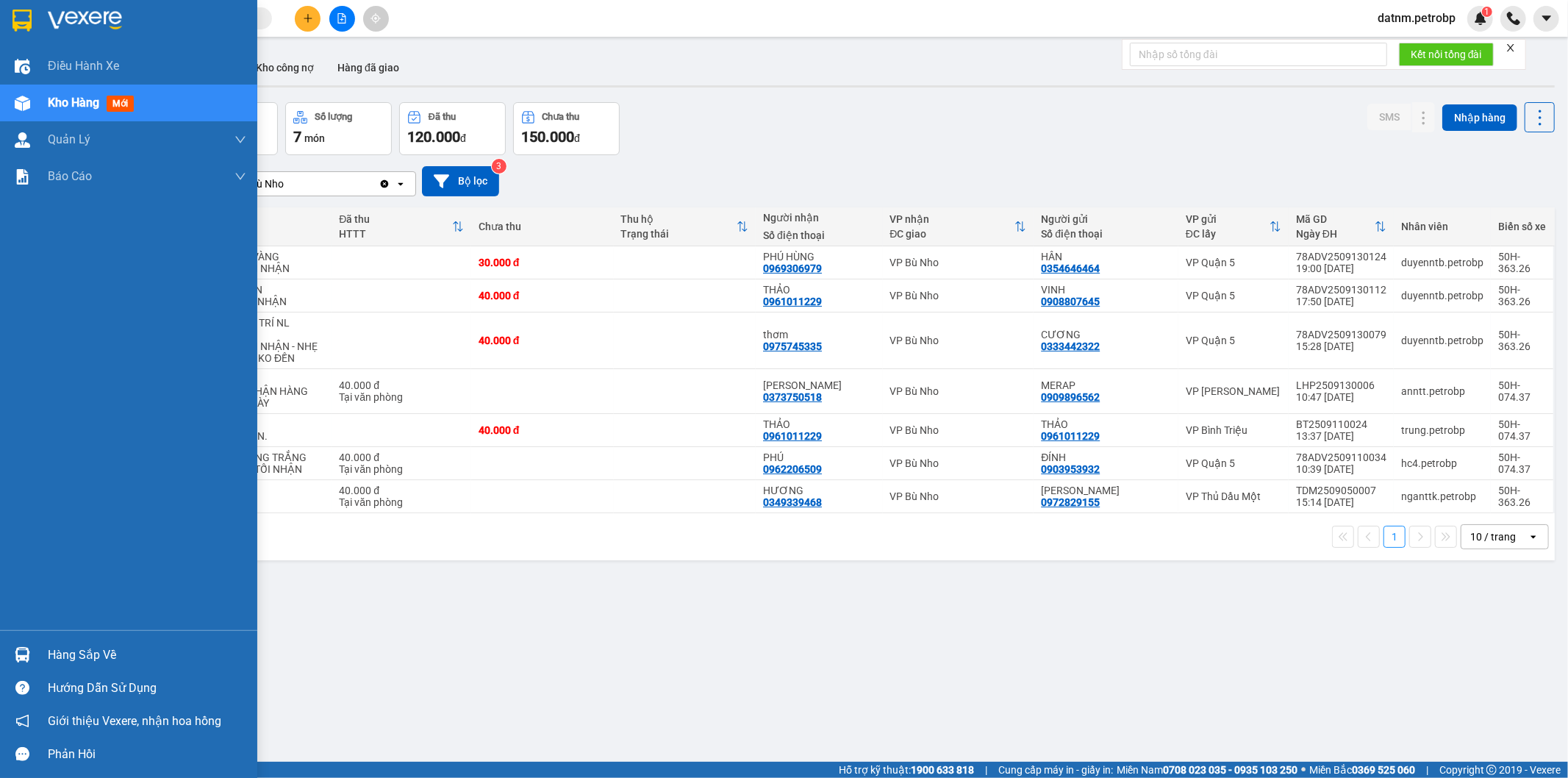
click at [75, 649] on div "Hàng sắp về" at bounding box center [147, 655] width 198 height 22
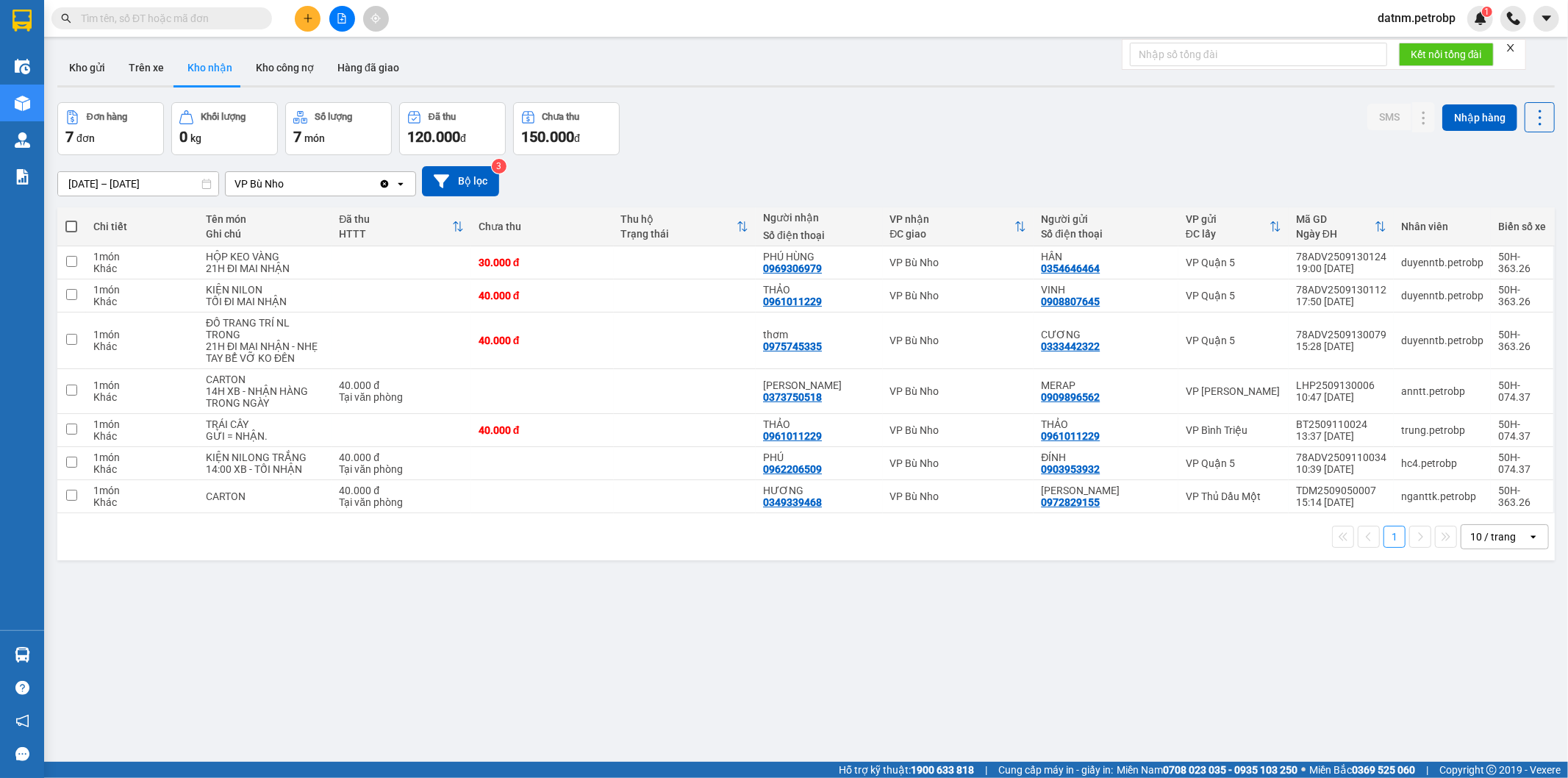
click at [840, 689] on section "Kết quả tìm kiếm ( 0 ) Bộ lọc No Data datnm.petrobp 1 Điều hành xe Kho hàng mới…" at bounding box center [784, 389] width 1568 height 778
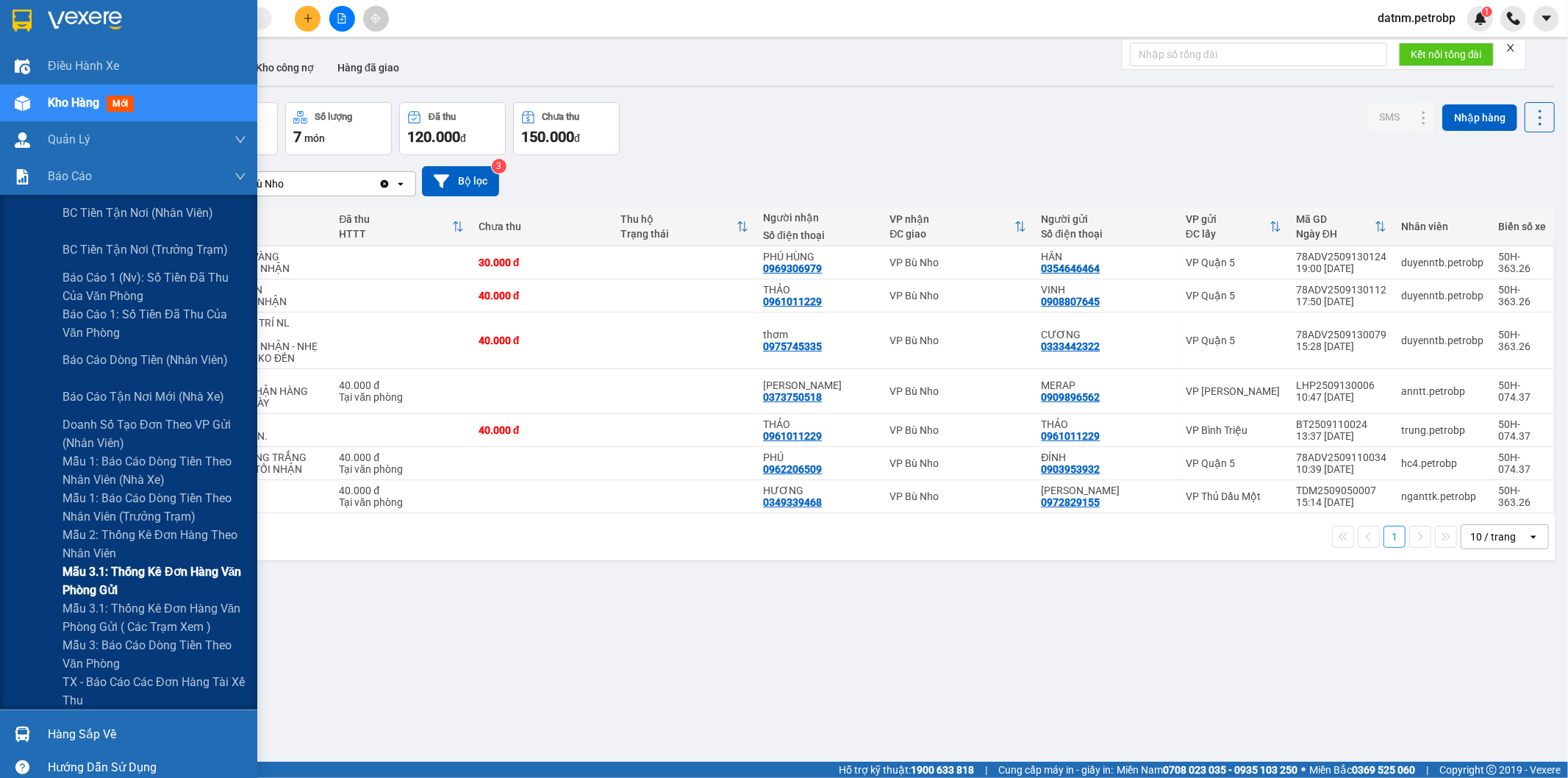
click at [129, 577] on span "Mẫu 3.1: Thống kê đơn hàng văn phòng gửi" at bounding box center [154, 581] width 184 height 37
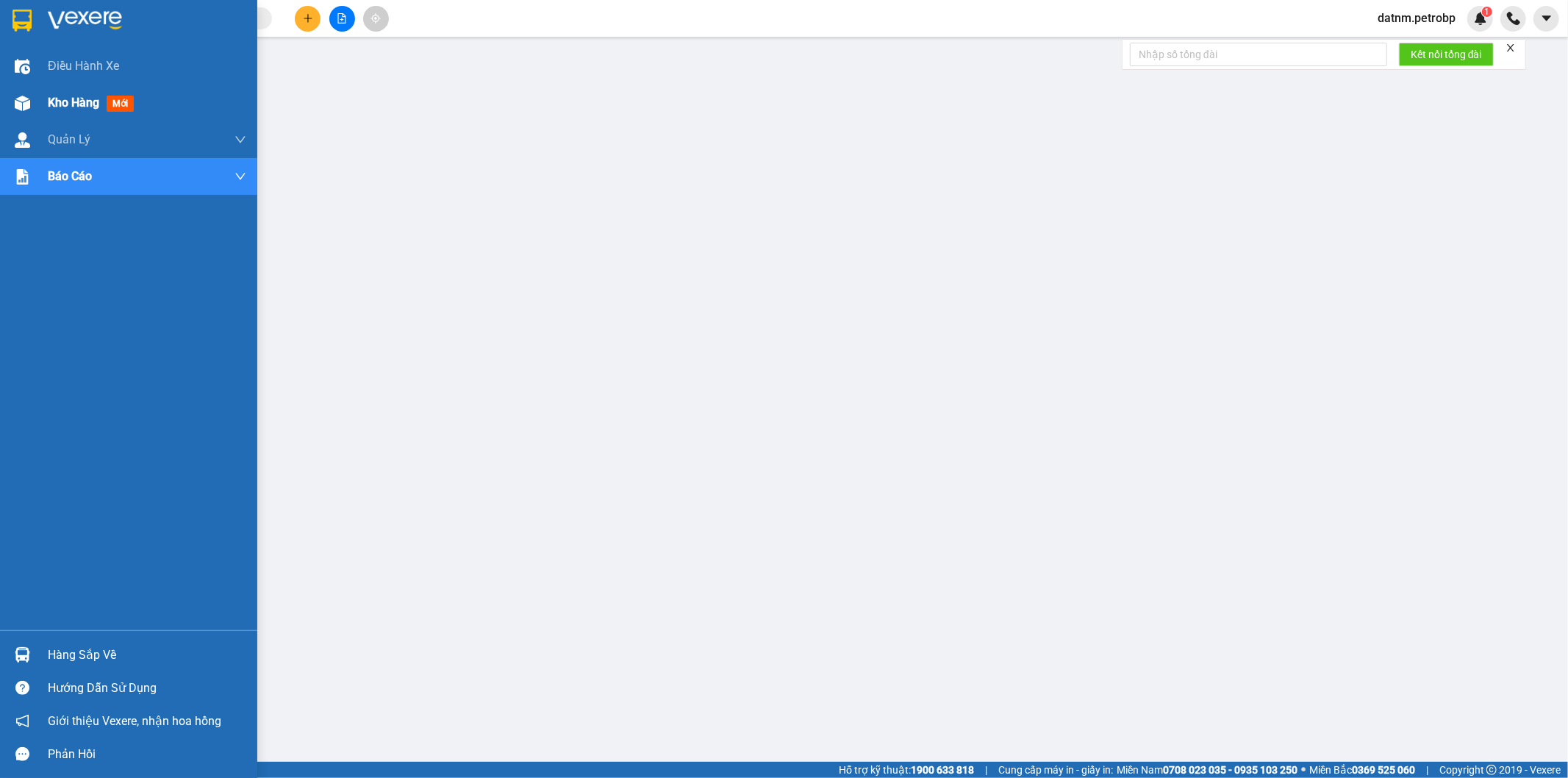
click at [62, 99] on span "Kho hàng" at bounding box center [73, 102] width 51 height 14
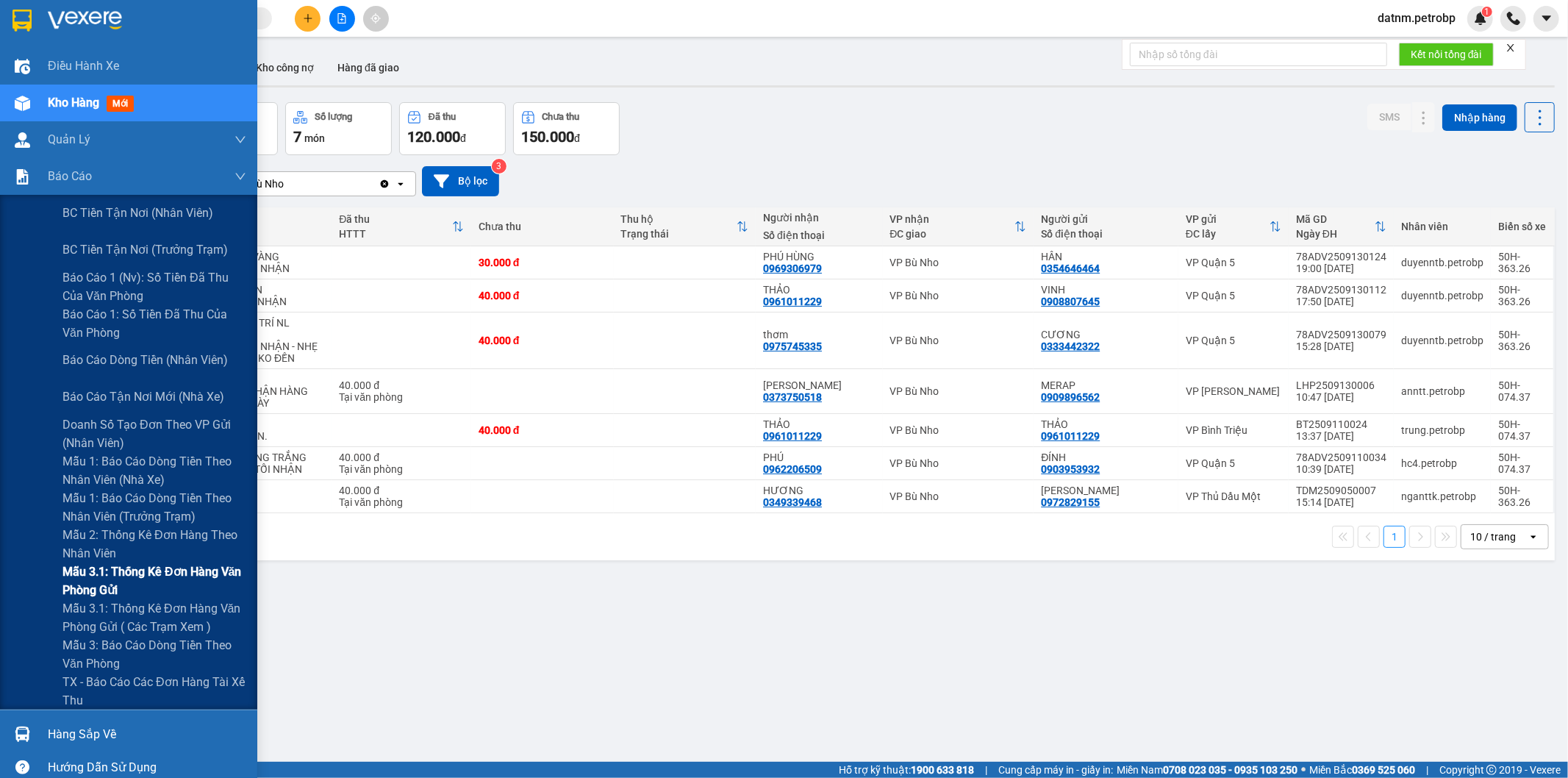
click at [155, 577] on span "Mẫu 3.1: Thống kê đơn hàng văn phòng gửi" at bounding box center [154, 581] width 184 height 37
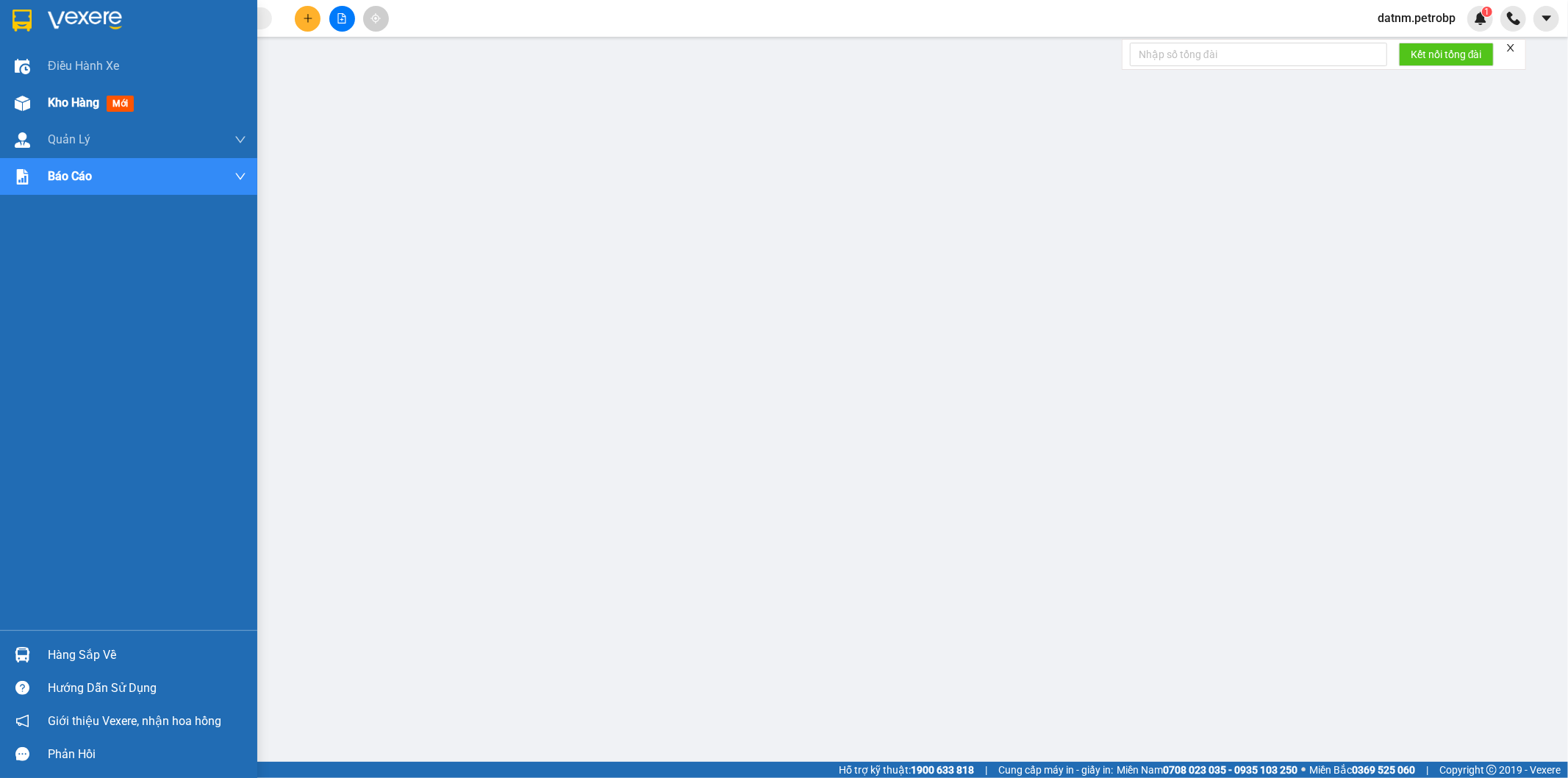
click at [54, 106] on span "Kho hàng" at bounding box center [73, 102] width 51 height 14
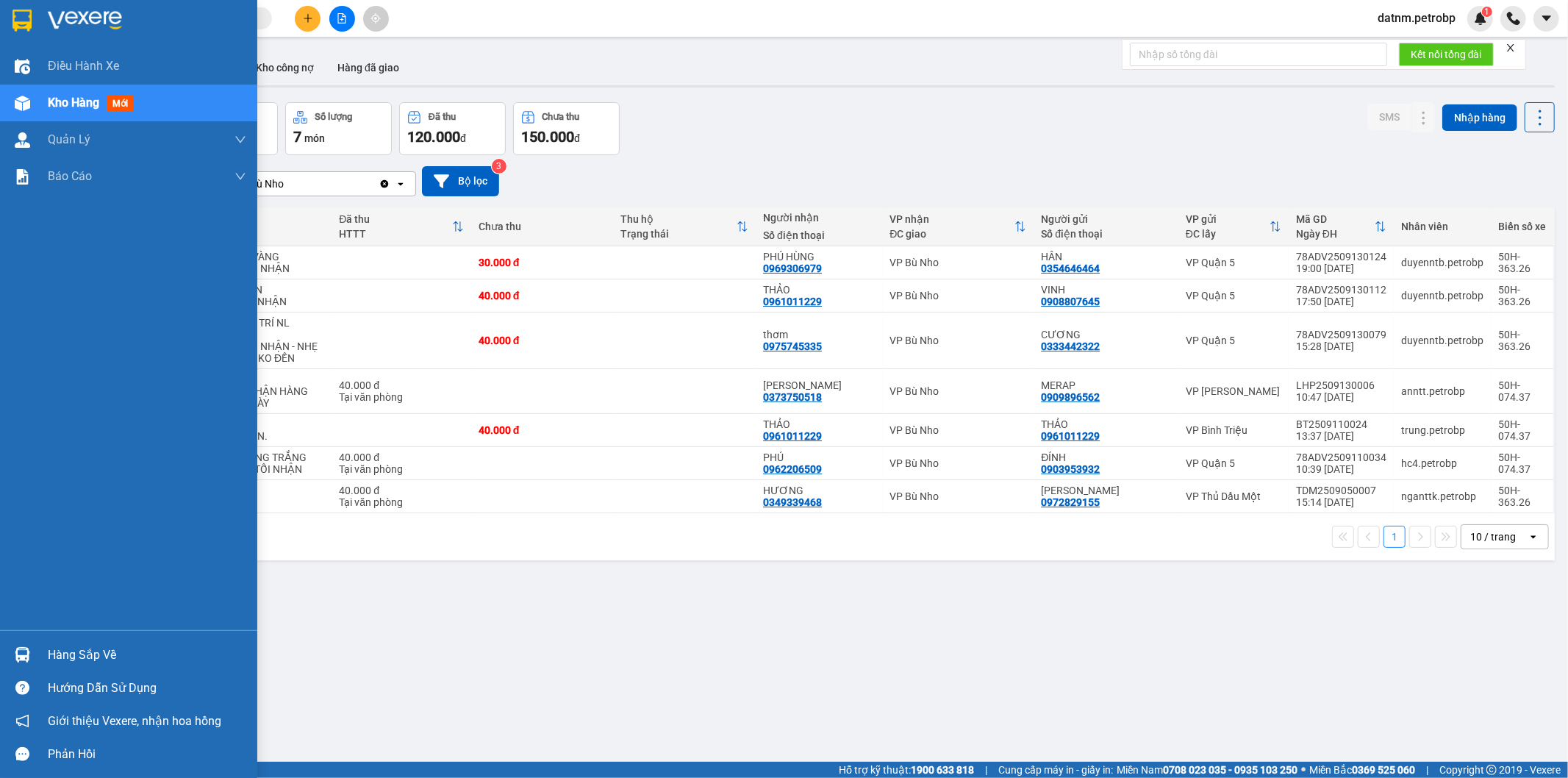
click at [53, 666] on div "Hàng sắp về" at bounding box center [128, 654] width 257 height 33
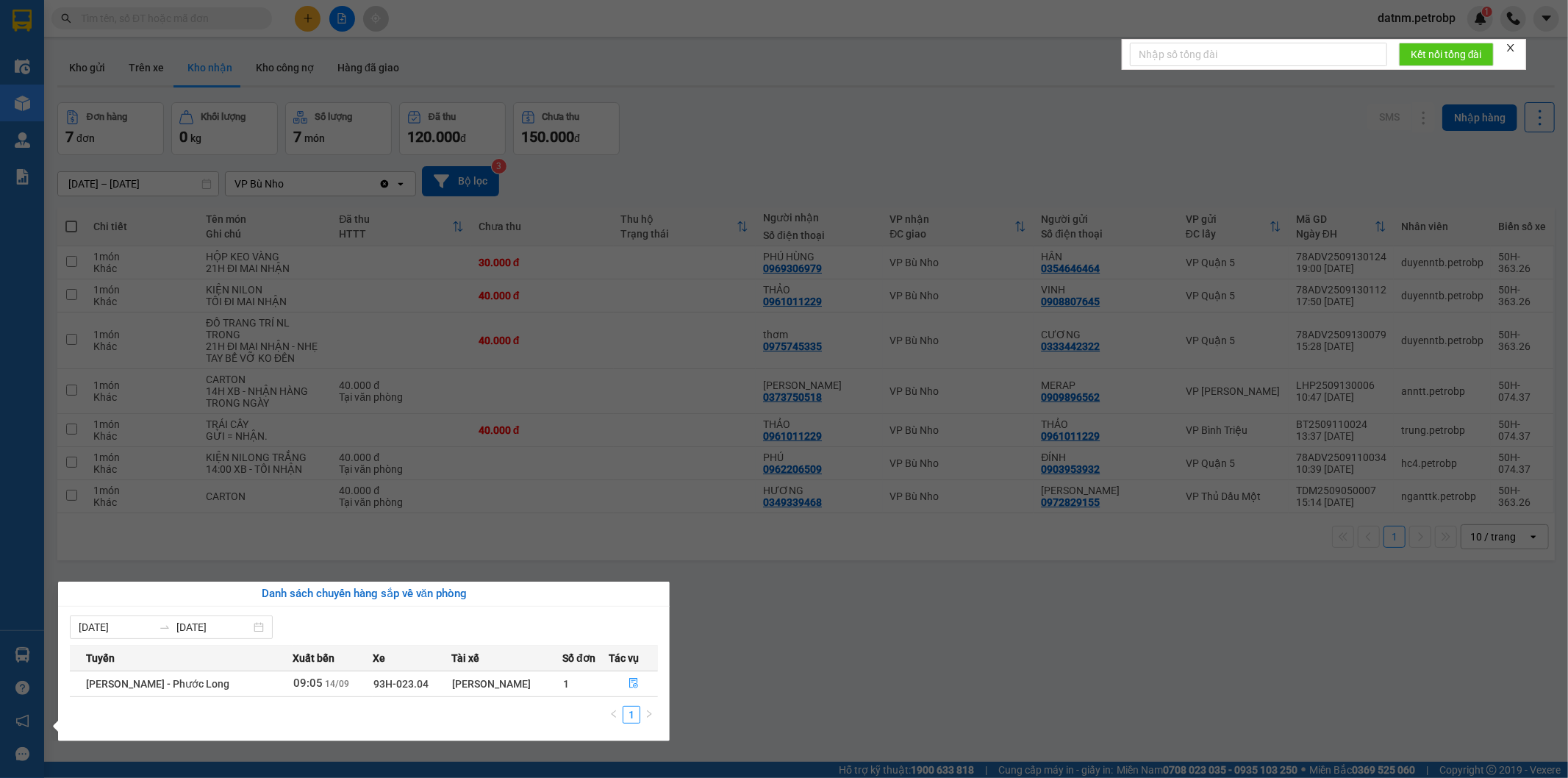
click at [821, 688] on section "Kết quả tìm kiếm ( 0 ) Bộ lọc No Data datnm.petrobp 1 Điều hành xe Kho hàng mới…" at bounding box center [784, 389] width 1568 height 778
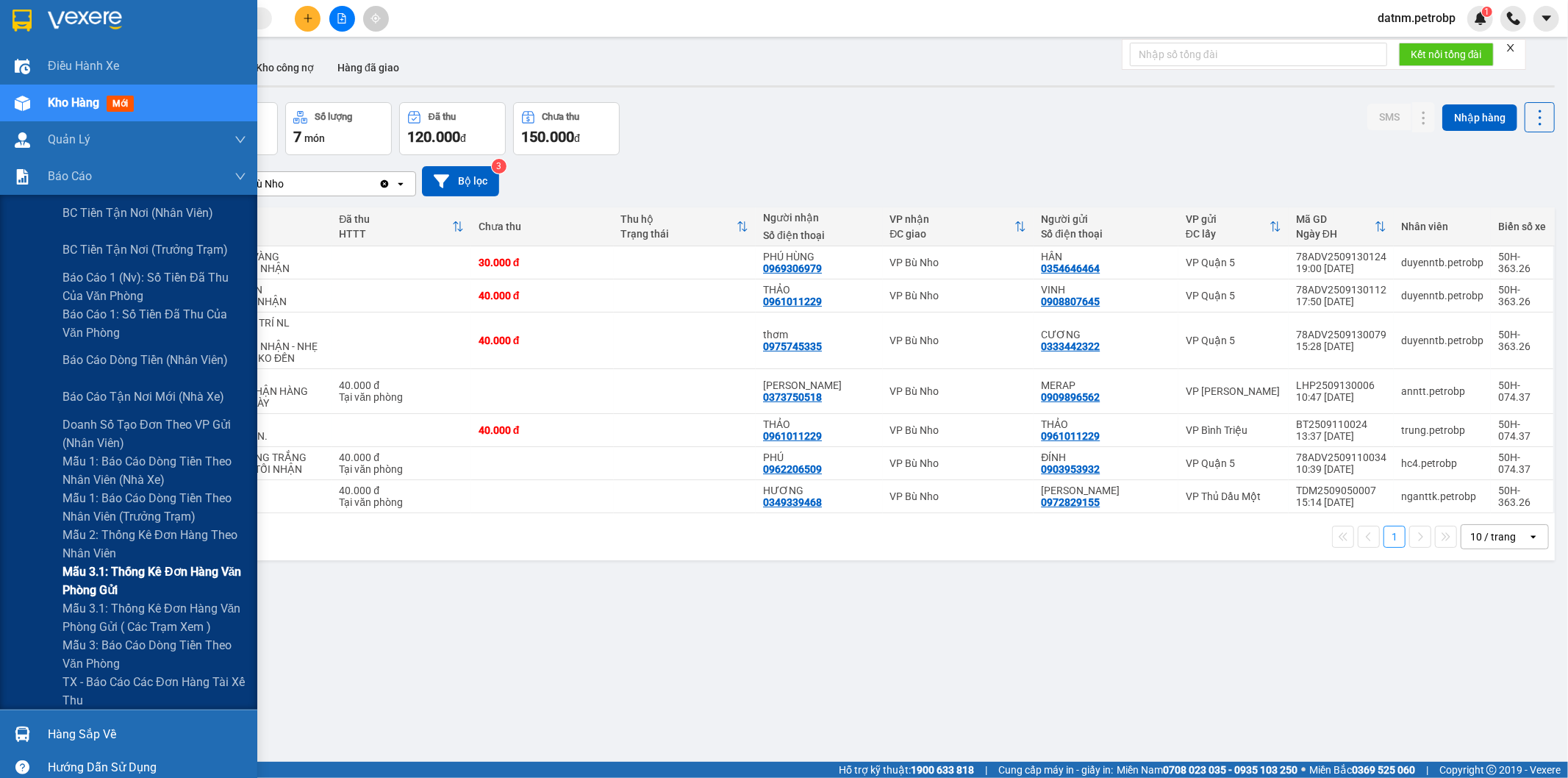
click at [138, 575] on span "Mẫu 3.1: Thống kê đơn hàng văn phòng gửi" at bounding box center [154, 581] width 184 height 37
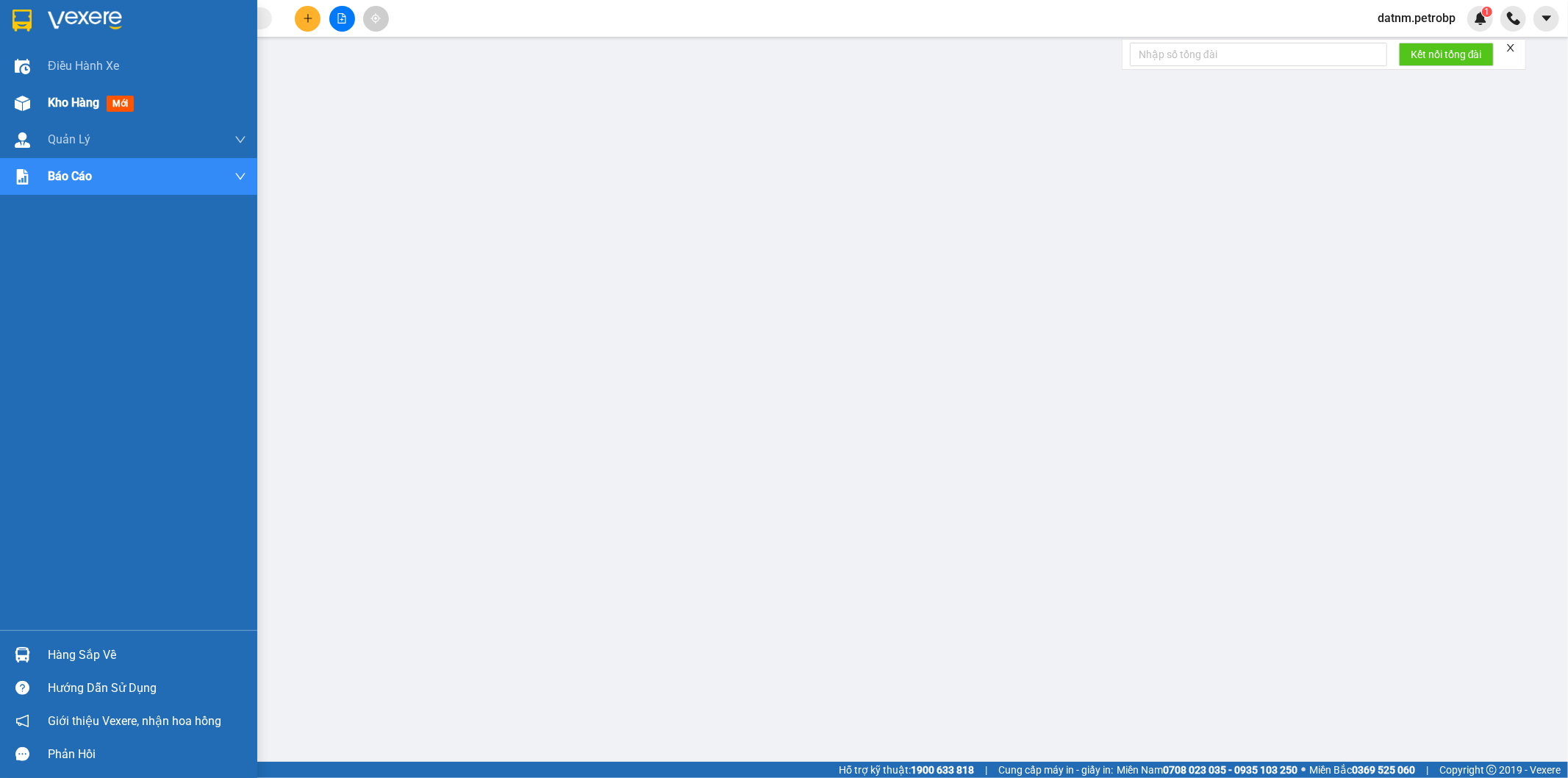
click at [65, 106] on span "Kho hàng" at bounding box center [73, 102] width 51 height 14
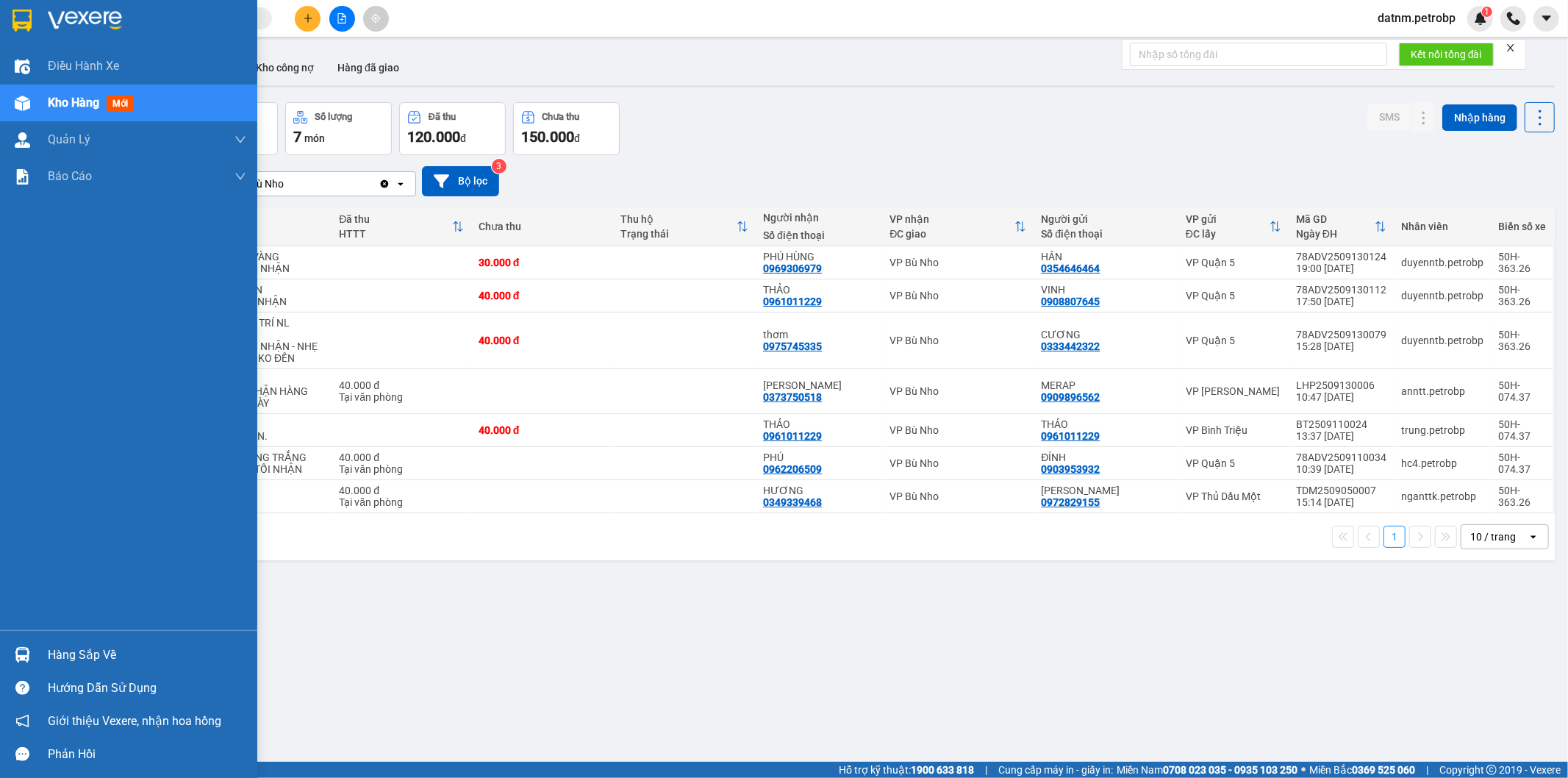
click at [86, 652] on div "Hàng sắp về" at bounding box center [147, 655] width 198 height 22
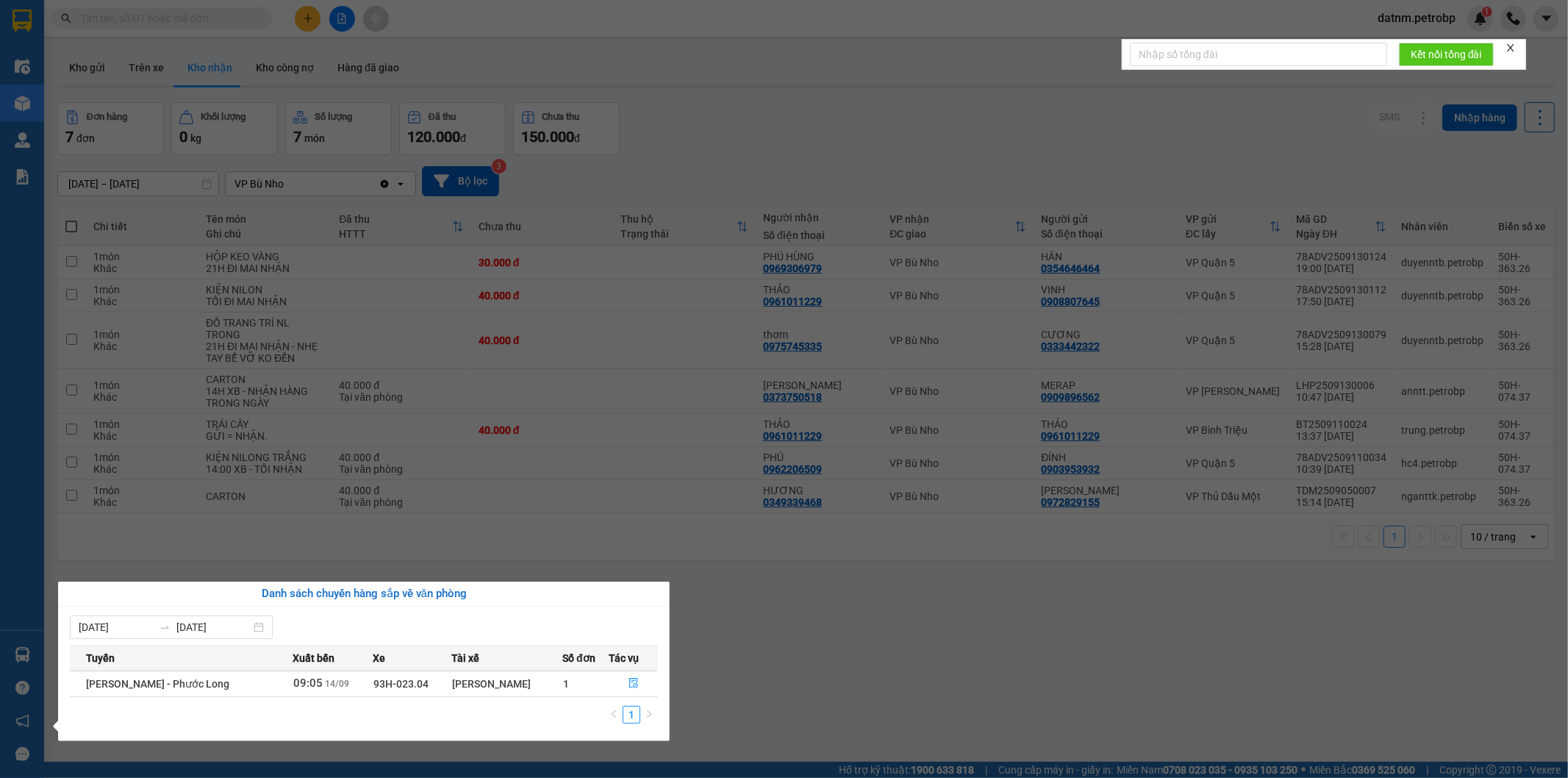
click at [818, 666] on section "Kết quả tìm kiếm ( 0 ) Bộ lọc No Data datnm.petrobp 1 Điều hành xe Kho hàng mới…" at bounding box center [784, 389] width 1568 height 778
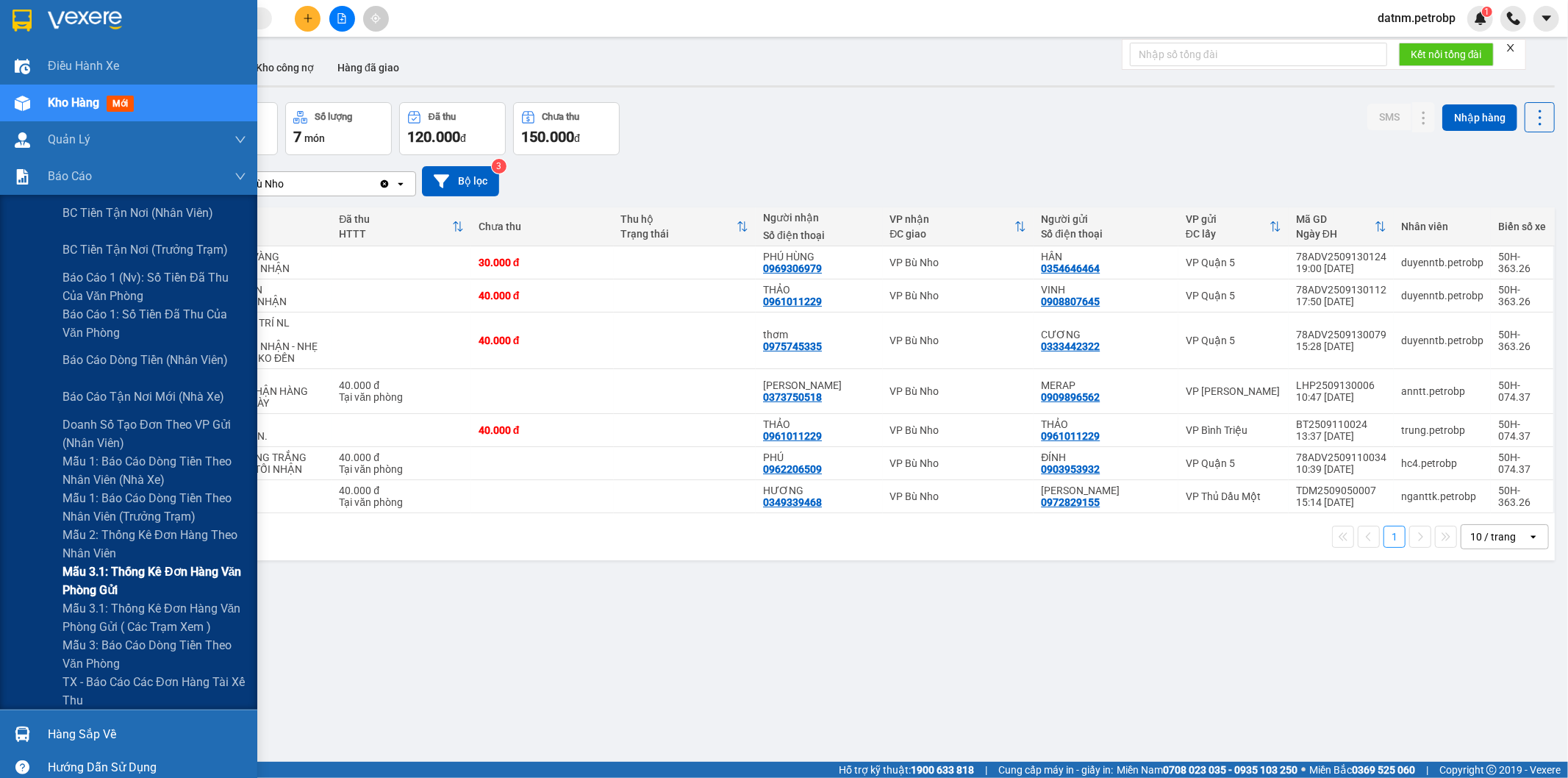
click at [173, 579] on span "Mẫu 3.1: Thống kê đơn hàng văn phòng gửi" at bounding box center [154, 581] width 184 height 37
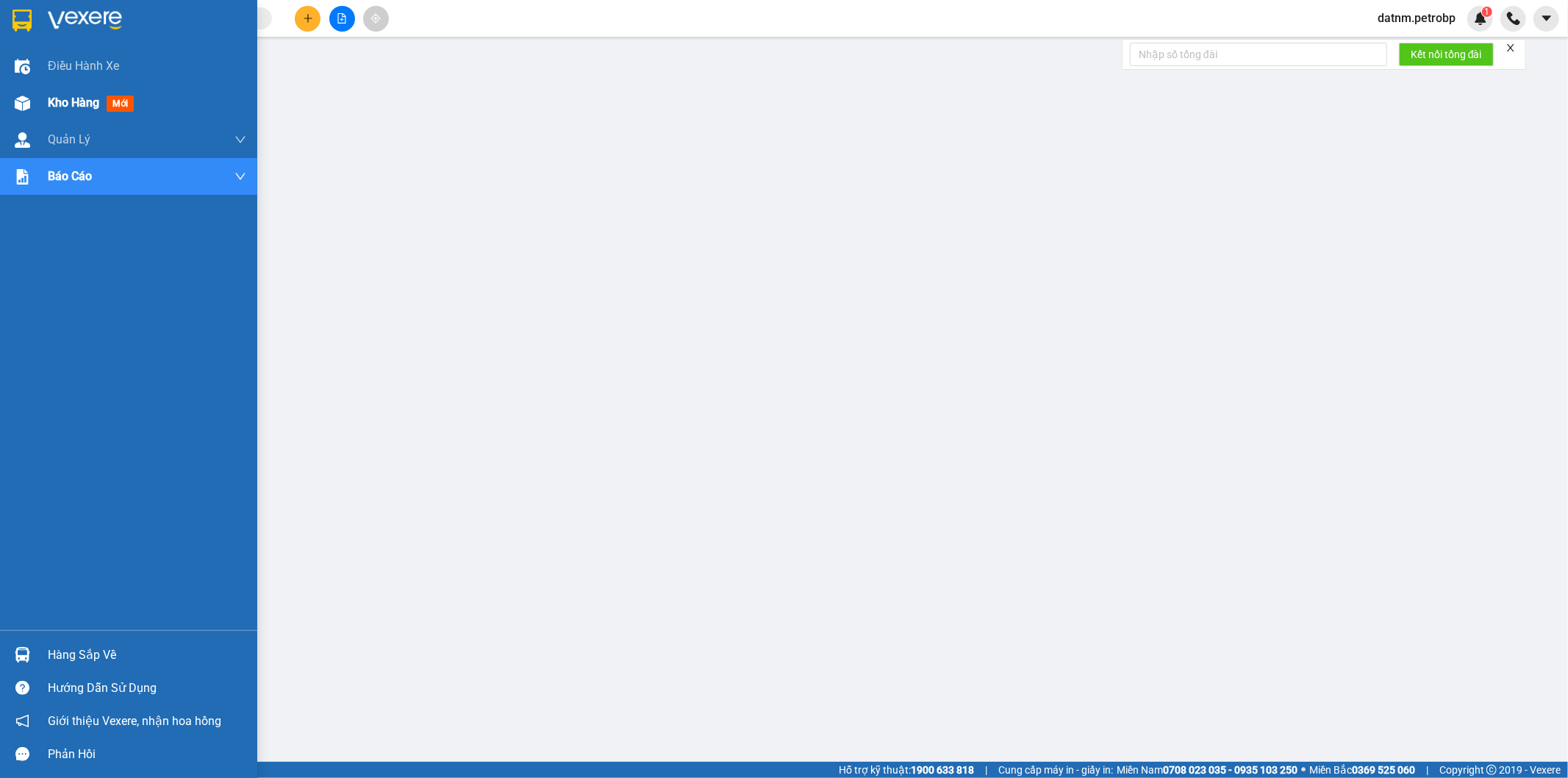
click at [75, 99] on span "Kho hàng" at bounding box center [73, 102] width 51 height 14
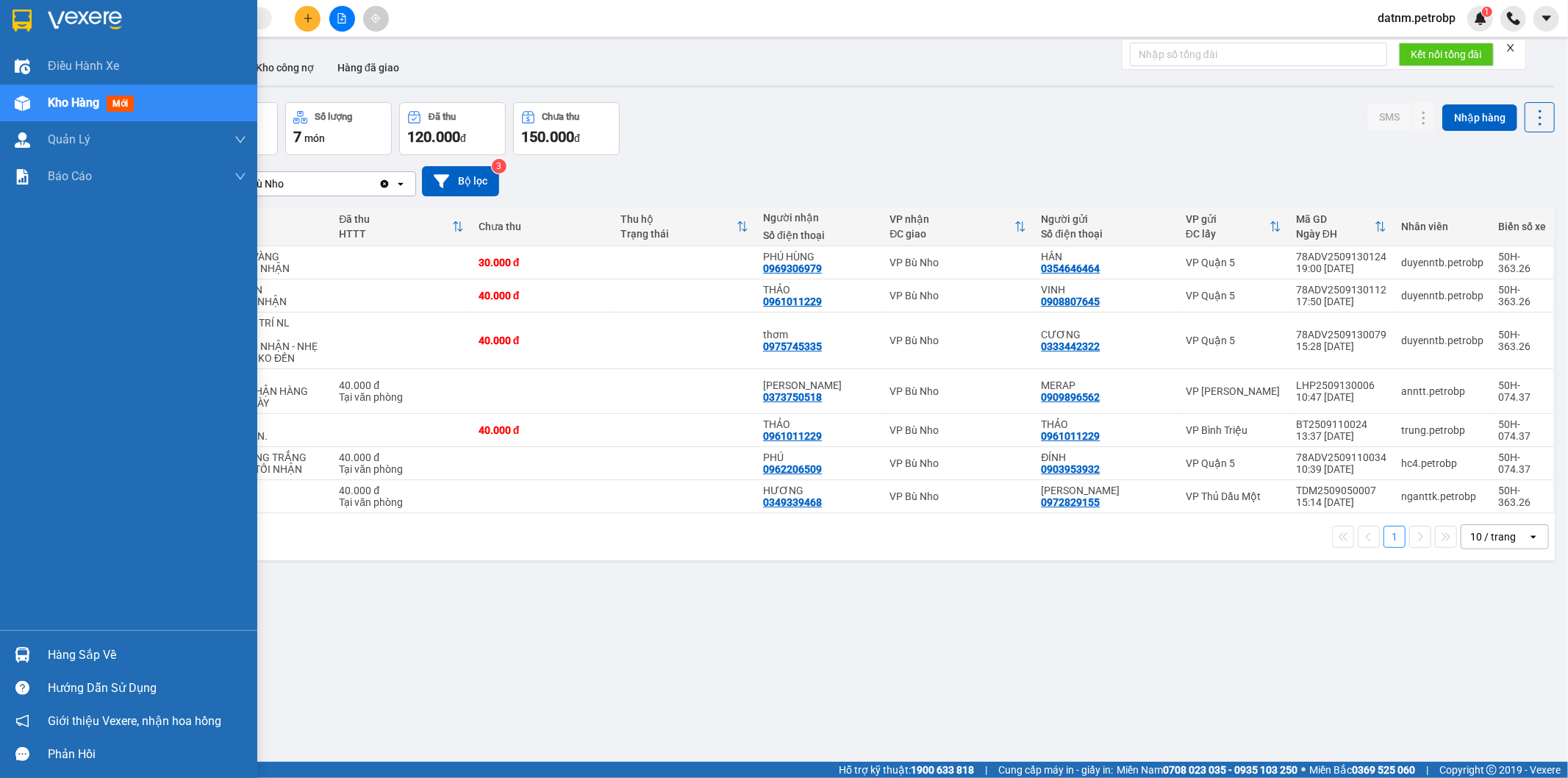
click at [101, 664] on div "Hàng sắp về" at bounding box center [147, 655] width 198 height 22
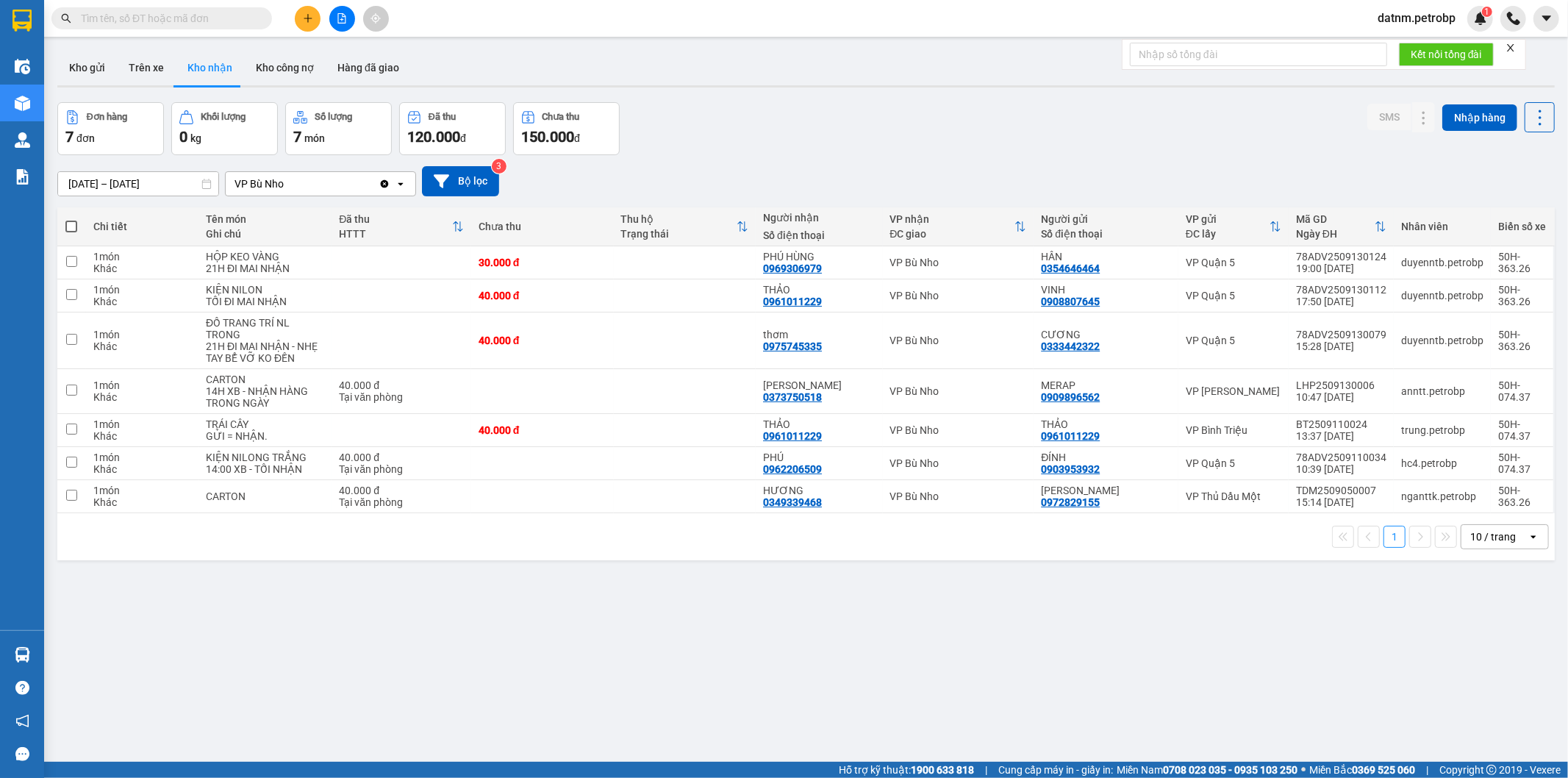
click at [787, 679] on section "Kết quả tìm kiếm ( 0 ) Bộ lọc No Data datnm.petrobp 1 Điều hành xe Kho hàng mới…" at bounding box center [784, 389] width 1568 height 778
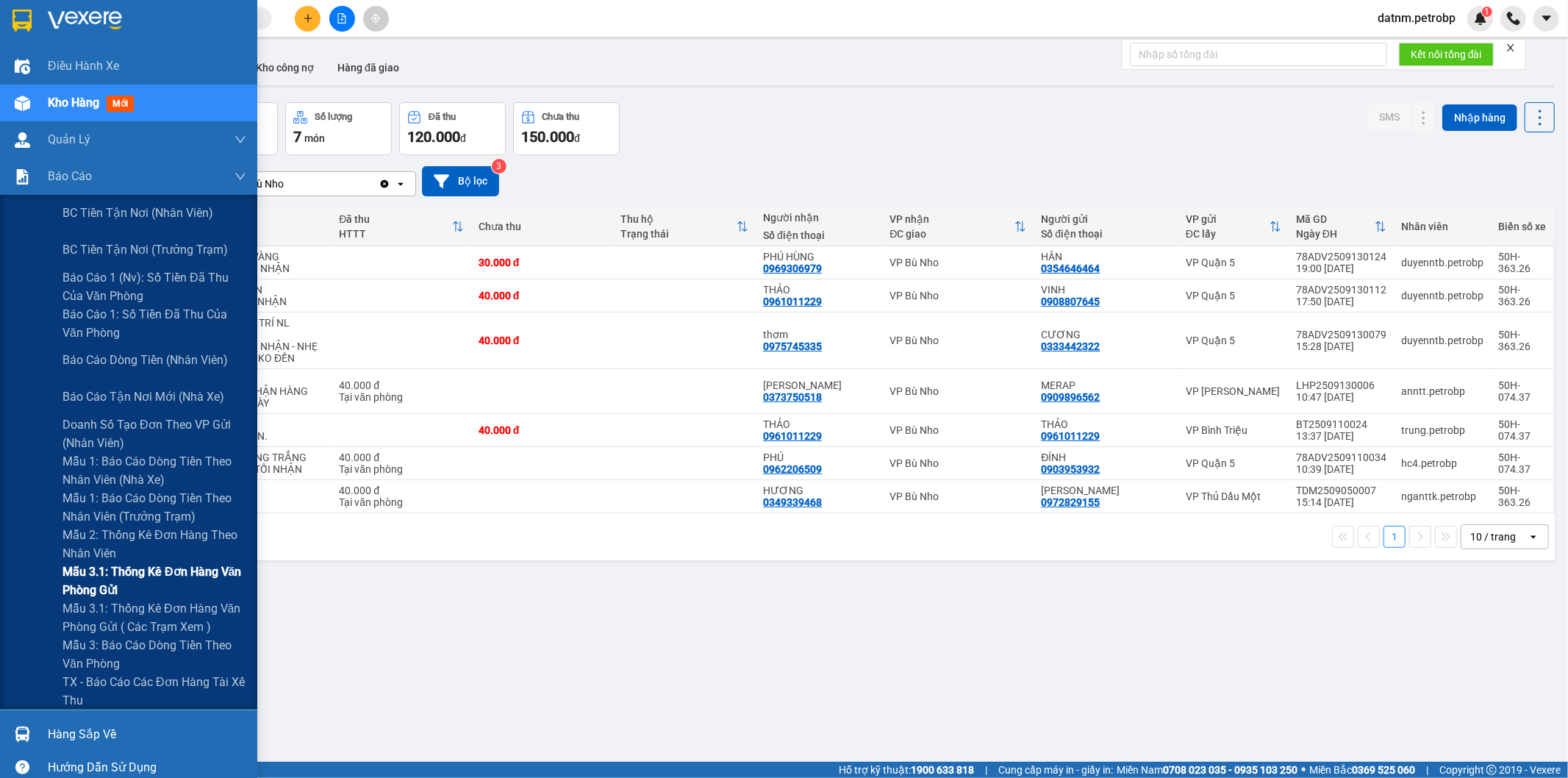
click at [129, 571] on span "Mẫu 3.1: Thống kê đơn hàng văn phòng gửi" at bounding box center [154, 581] width 184 height 37
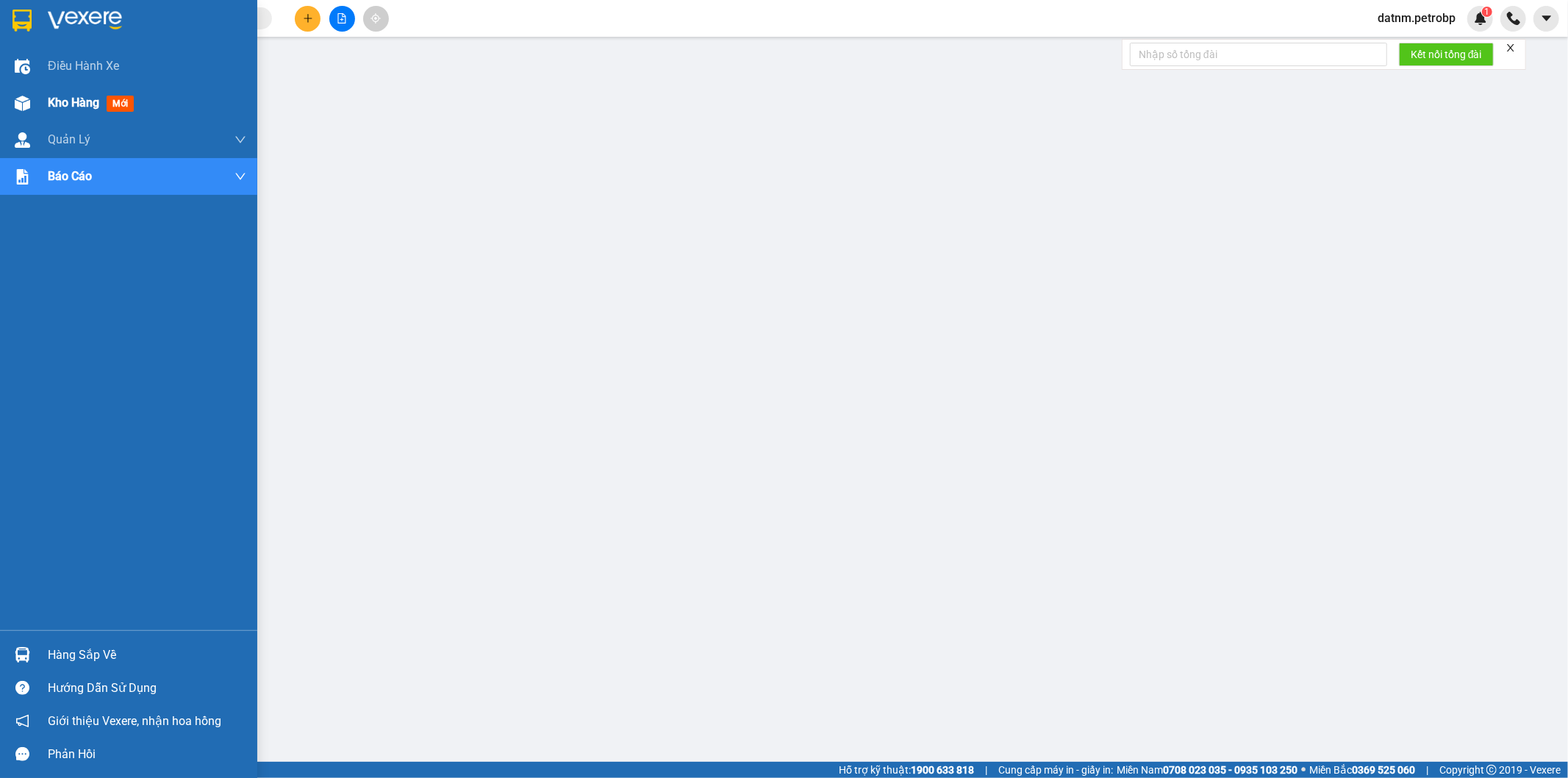
click at [46, 94] on div "Kho hàng mới" at bounding box center [128, 103] width 257 height 37
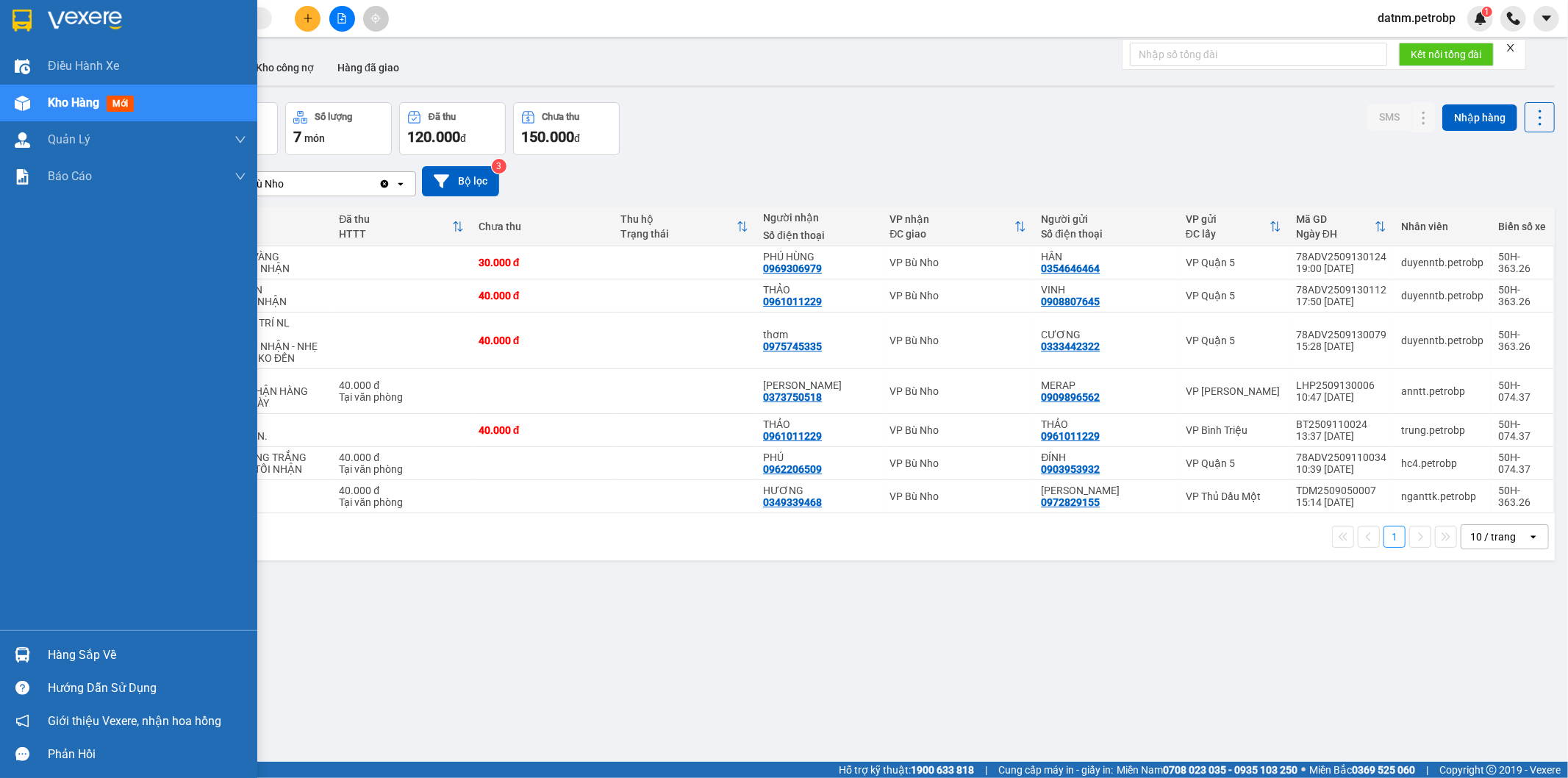
click at [78, 649] on div "Hàng sắp về" at bounding box center [147, 655] width 198 height 22
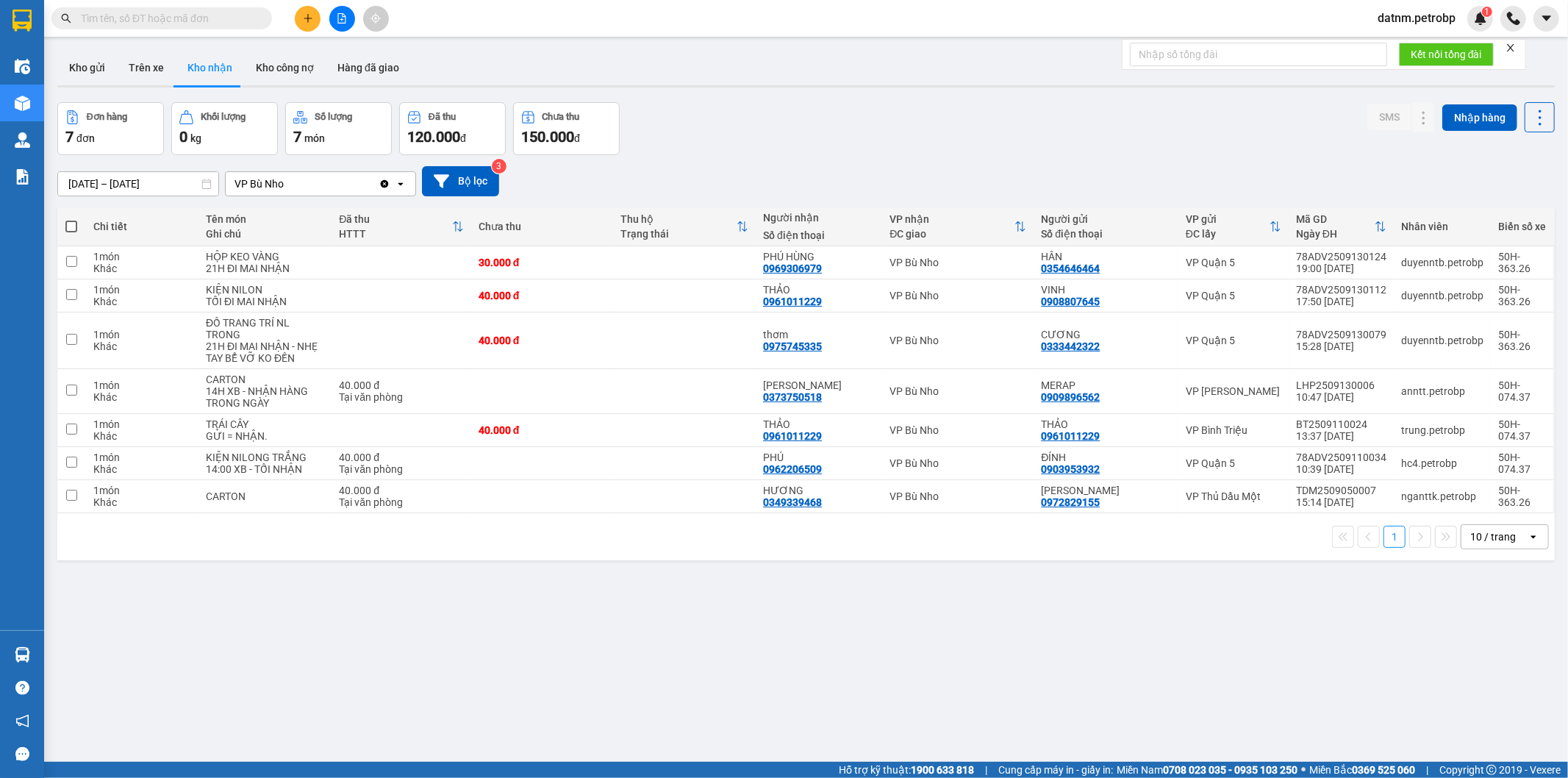
click at [867, 680] on section "Kết quả tìm kiếm ( 0 ) Bộ lọc No Data datnm.petrobp 1 Điều hành xe Kho hàng mới…" at bounding box center [784, 389] width 1568 height 778
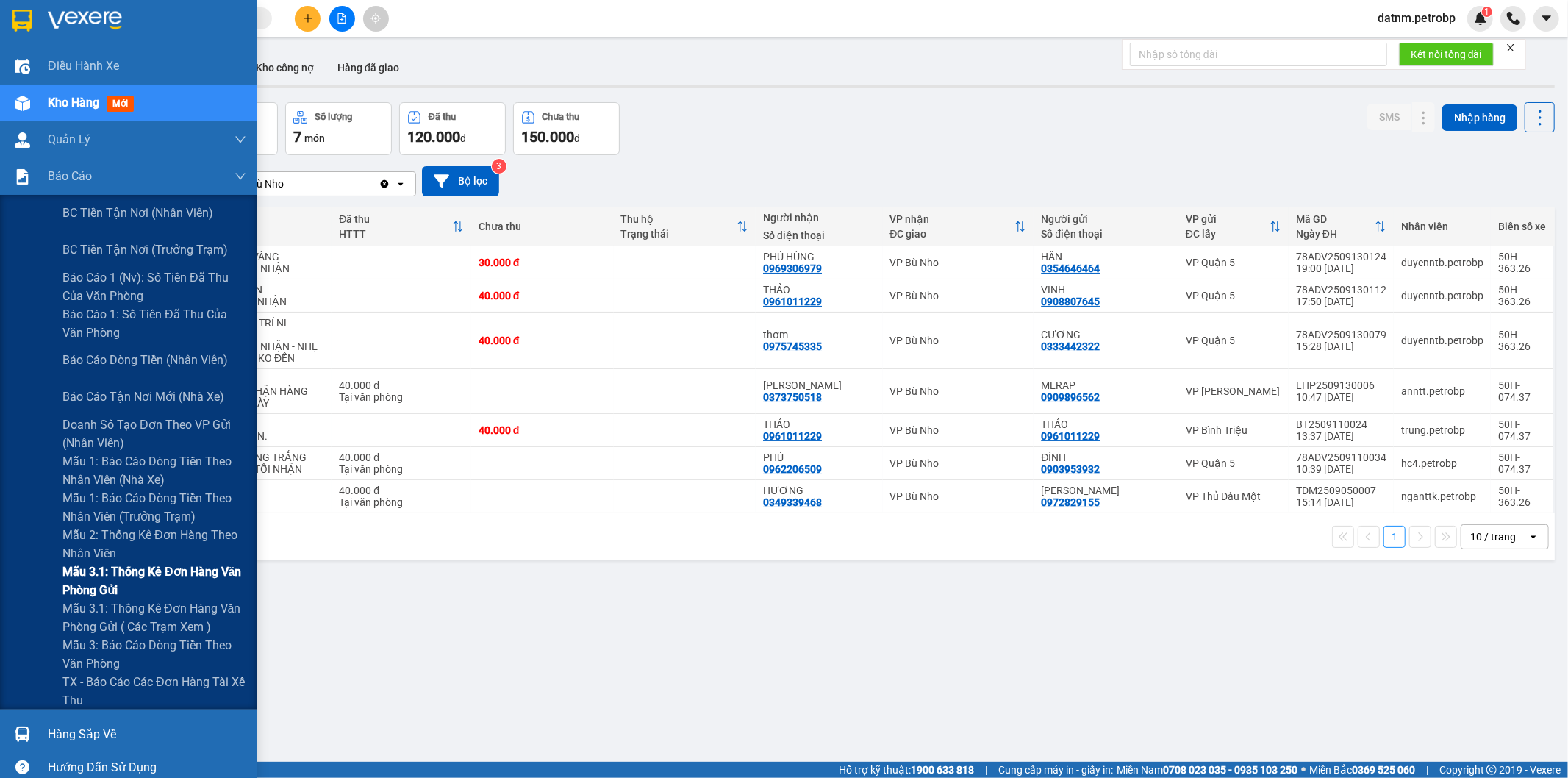
click at [143, 582] on span "Mẫu 3.1: Thống kê đơn hàng văn phòng gửi" at bounding box center [154, 581] width 184 height 37
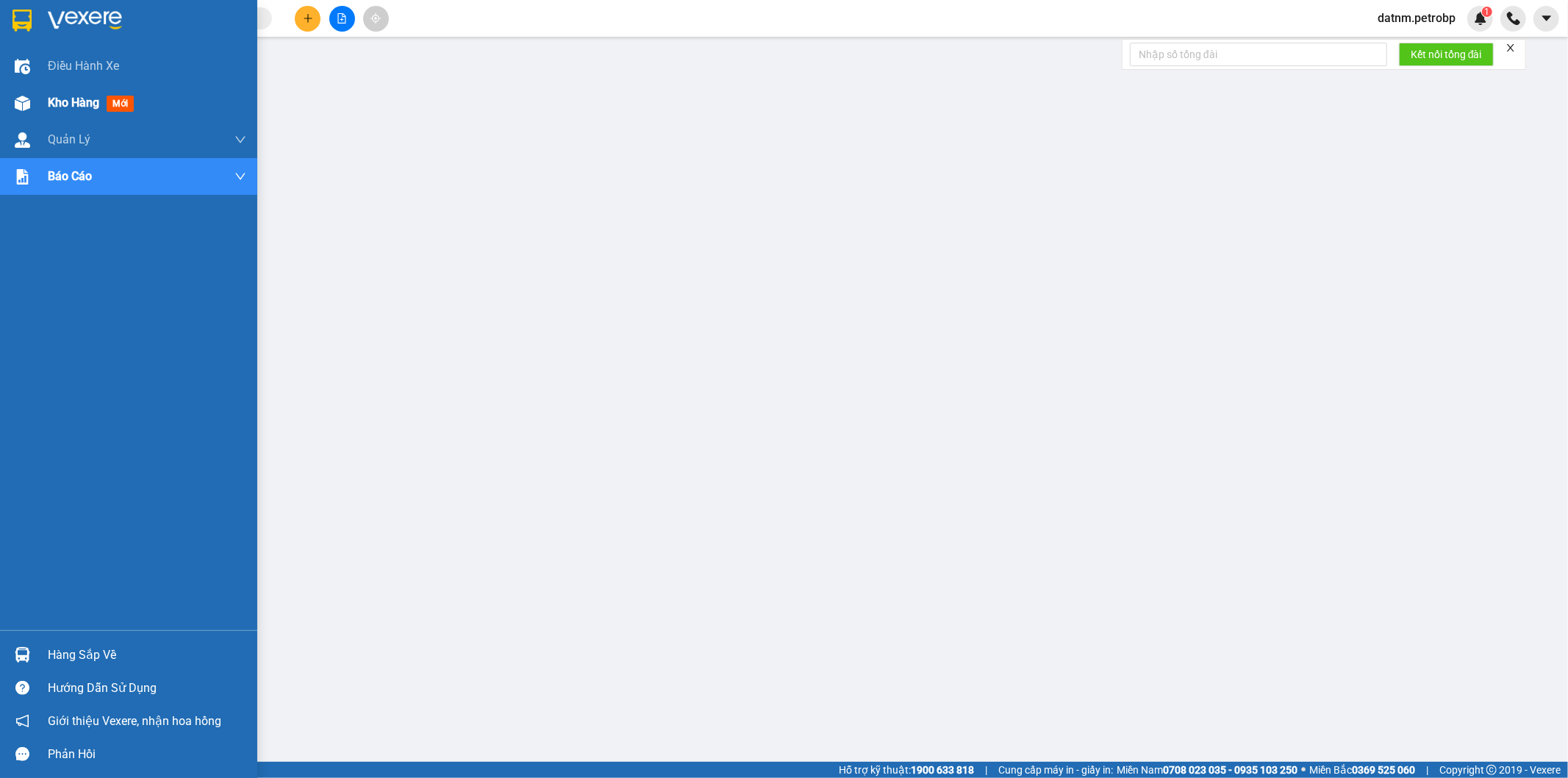
click at [74, 105] on span "Kho hàng" at bounding box center [73, 102] width 51 height 14
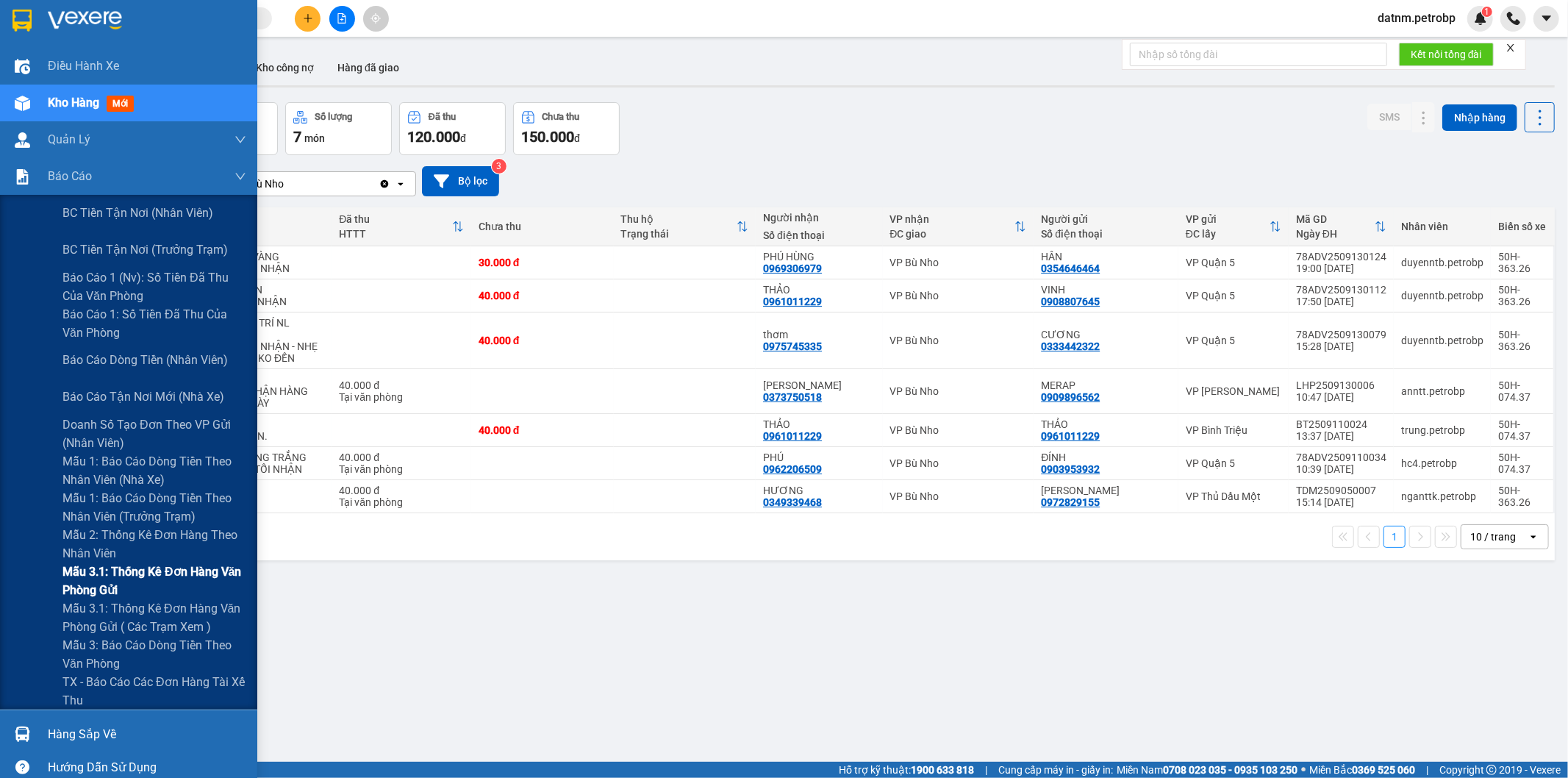
click at [140, 582] on span "Mẫu 3.1: Thống kê đơn hàng văn phòng gửi" at bounding box center [154, 581] width 184 height 37
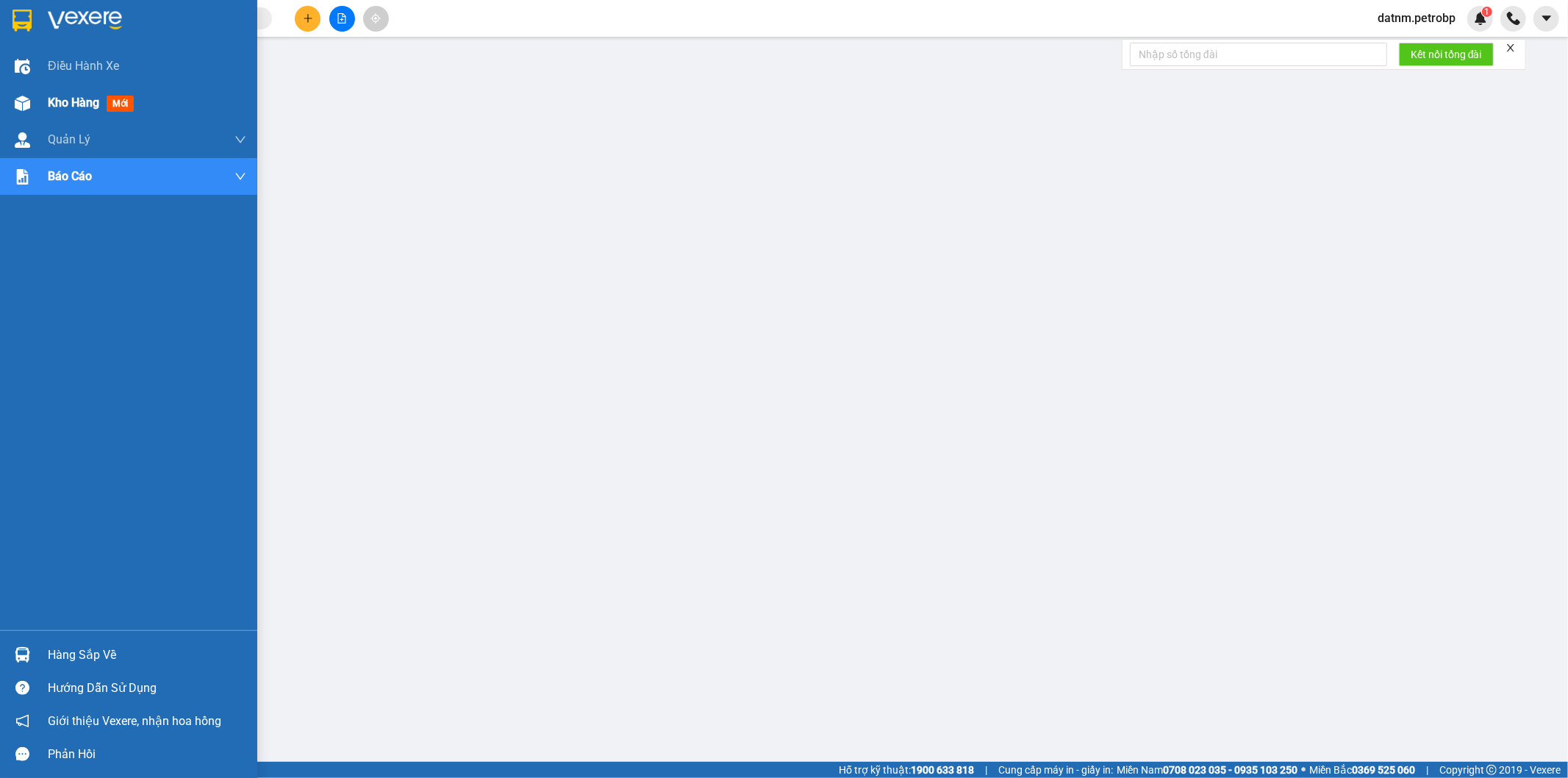
click at [71, 99] on span "Kho hàng" at bounding box center [73, 102] width 51 height 14
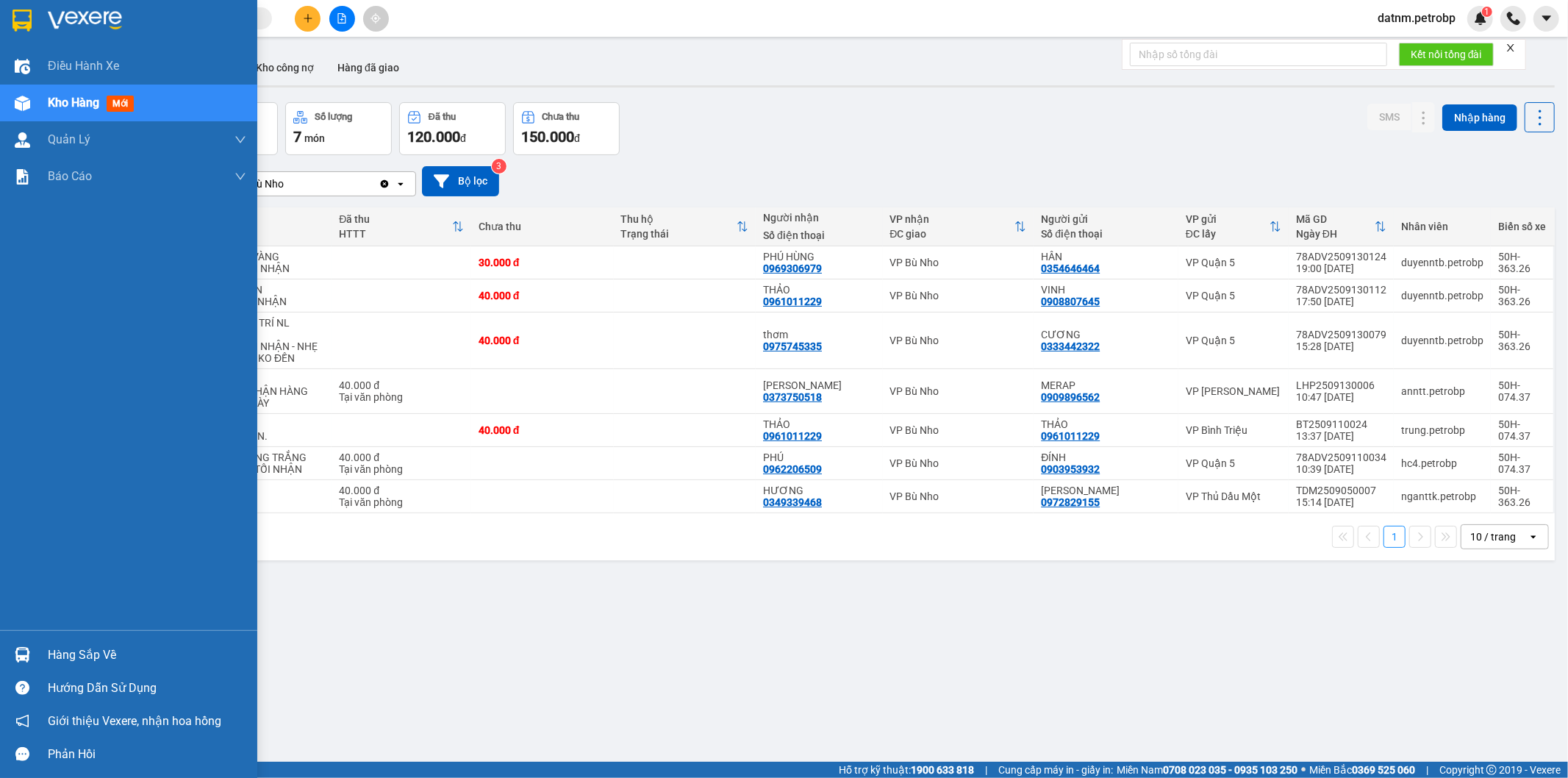
click at [82, 658] on div "Hàng sắp về" at bounding box center [147, 655] width 198 height 22
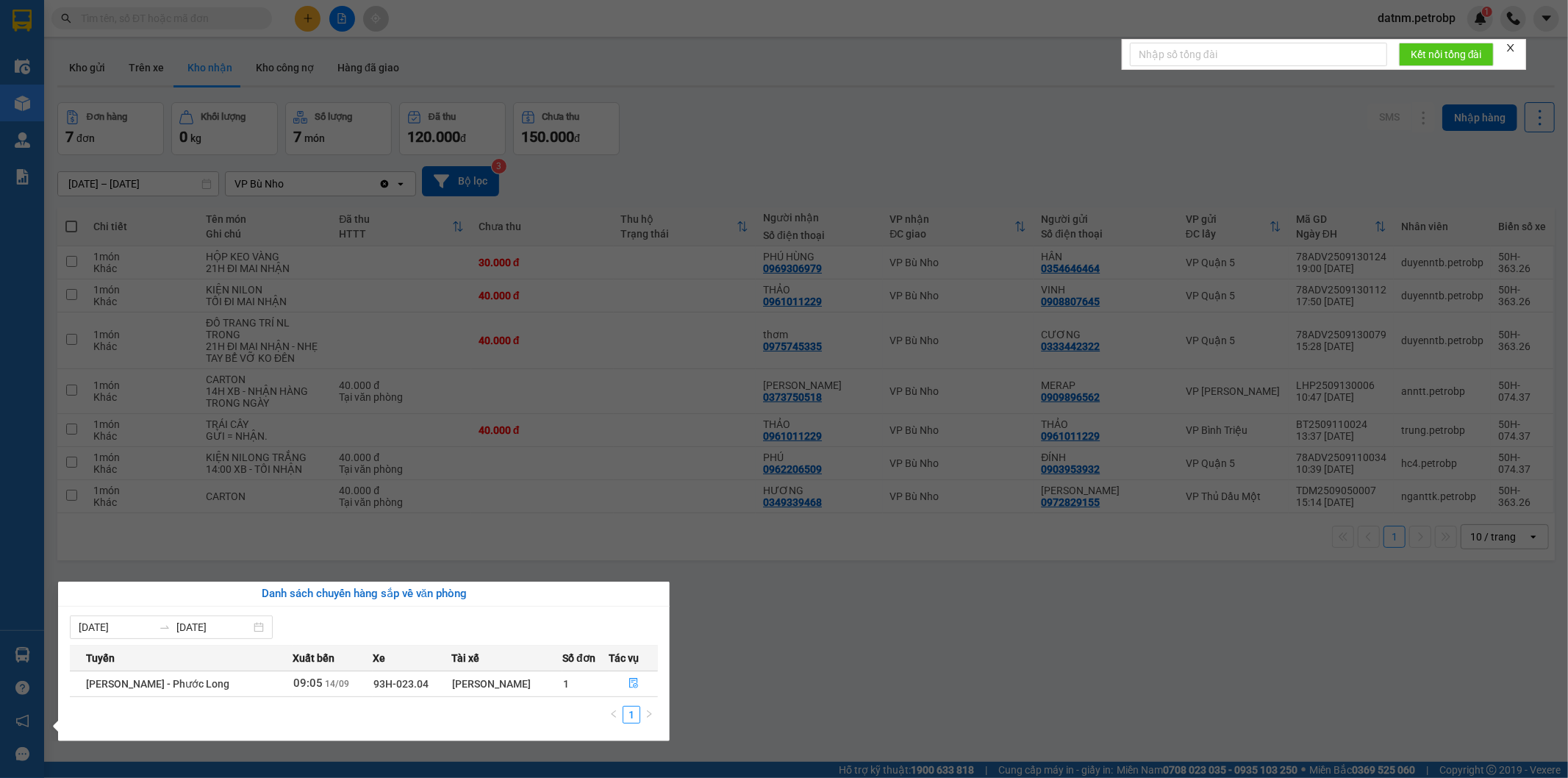
click at [819, 674] on section "Kết quả tìm kiếm ( 0 ) Bộ lọc No Data datnm.petrobp 1 Điều hành xe Kho hàng mới…" at bounding box center [784, 389] width 1568 height 778
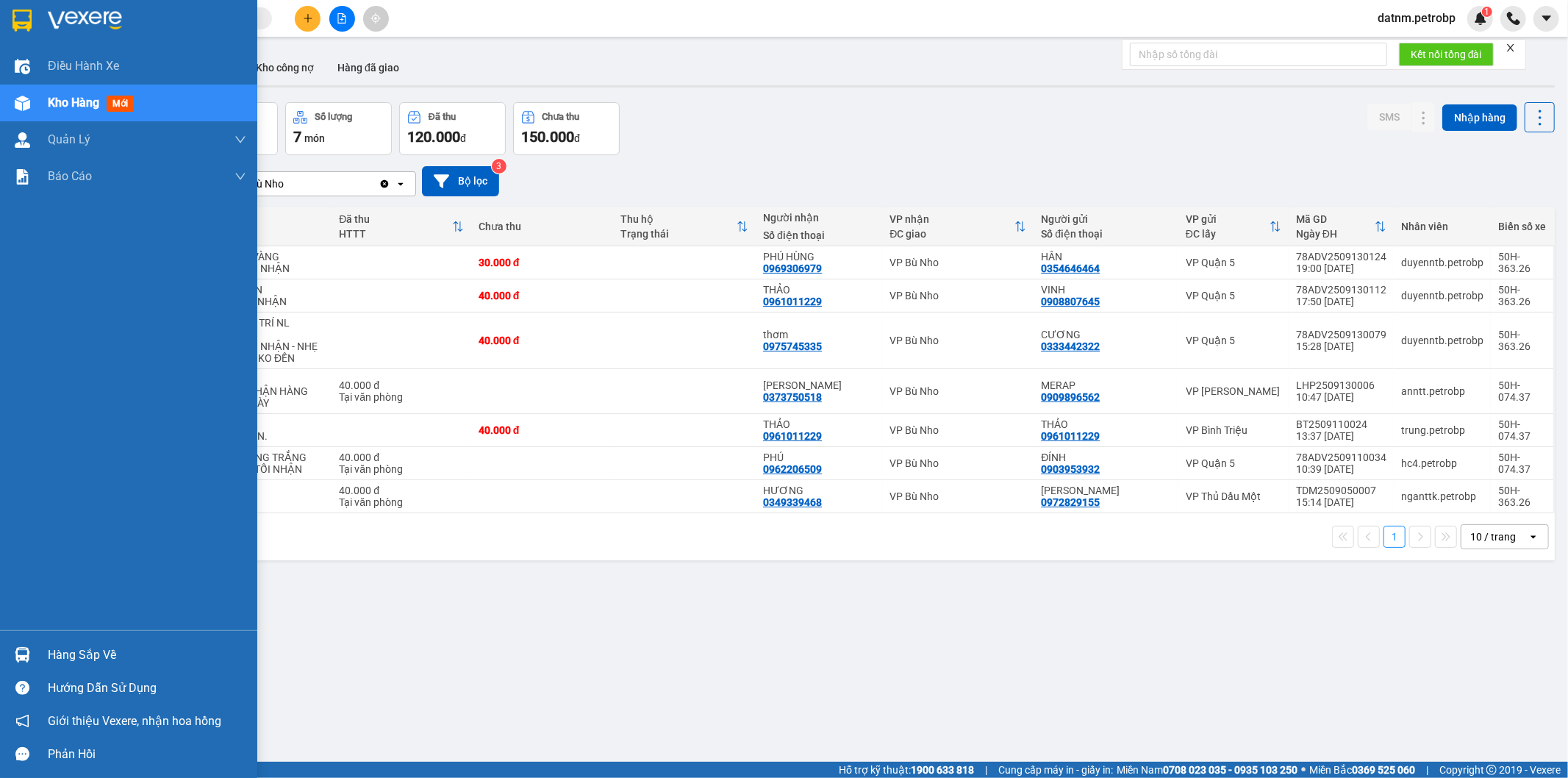
click at [135, 655] on div "Hàng sắp về" at bounding box center [147, 655] width 198 height 22
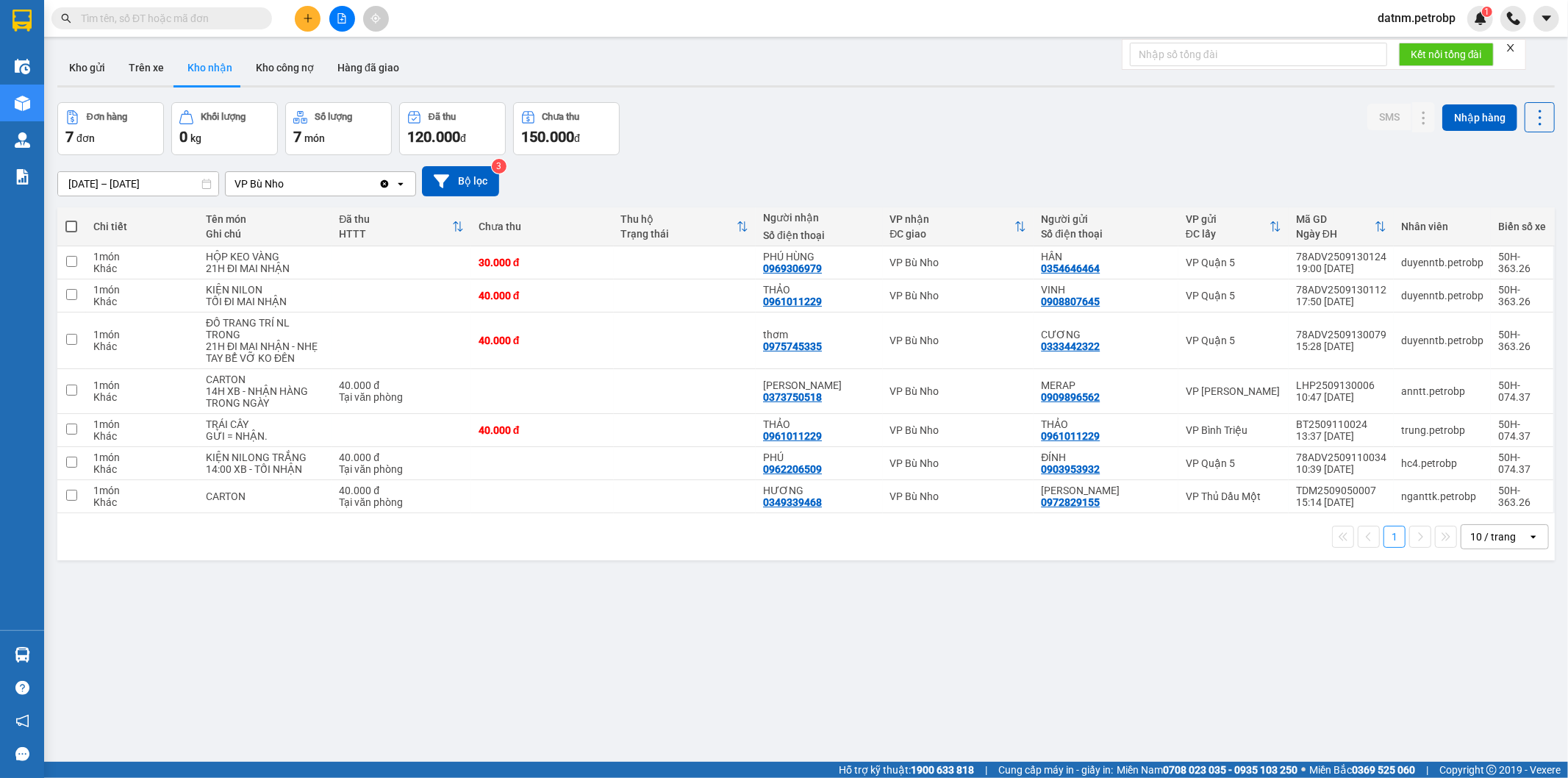
click at [931, 668] on section "Kết quả tìm kiếm ( 0 ) Bộ lọc No Data datnm.petrobp 1 Điều hành xe Kho hàng mới…" at bounding box center [784, 389] width 1568 height 778
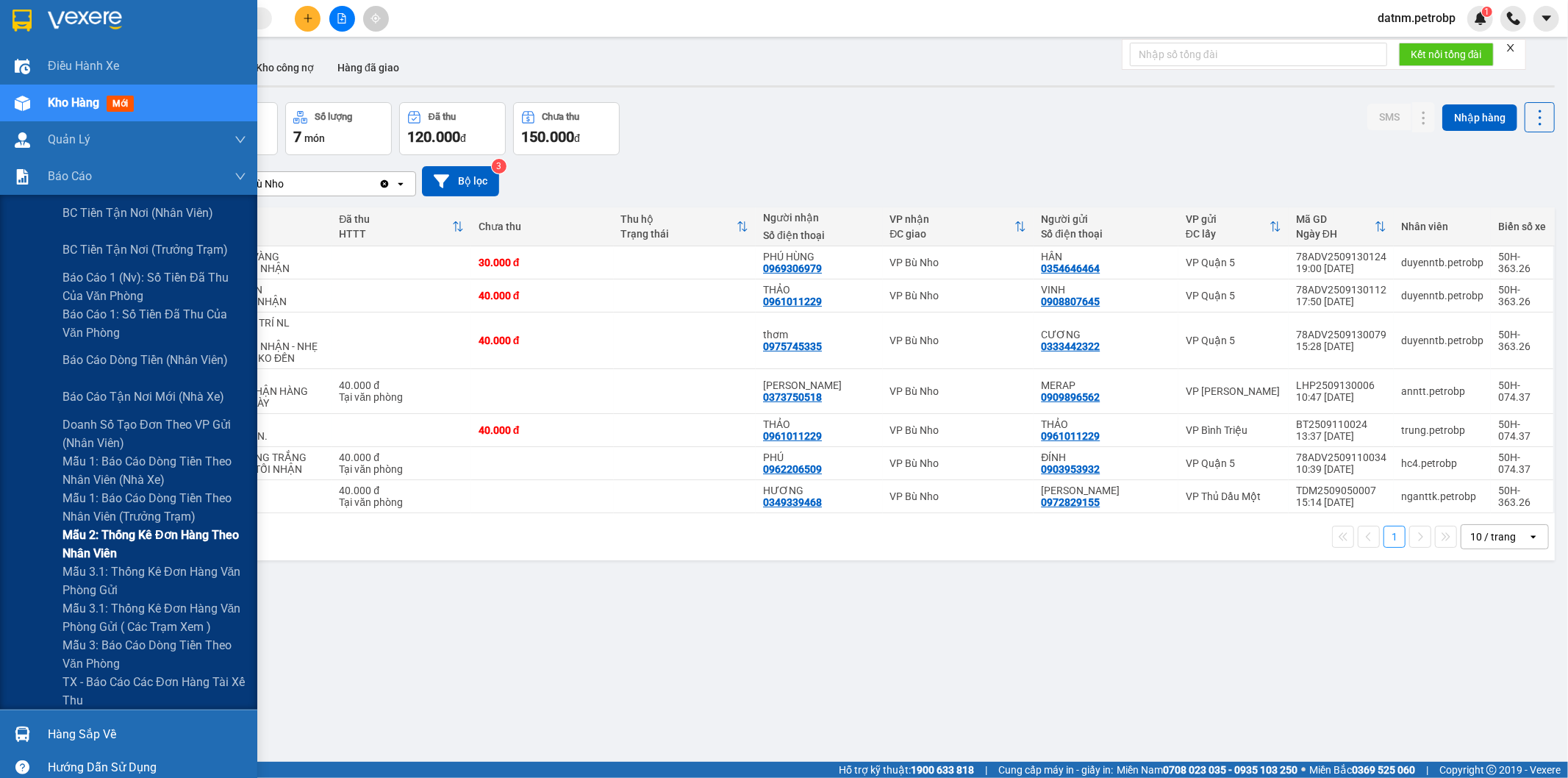
drag, startPoint x: 134, startPoint y: 576, endPoint x: 146, endPoint y: 559, distance: 20.8
click at [135, 576] on span "Mẫu 3.1: Thống kê đơn hàng văn phòng gửi" at bounding box center [154, 581] width 184 height 37
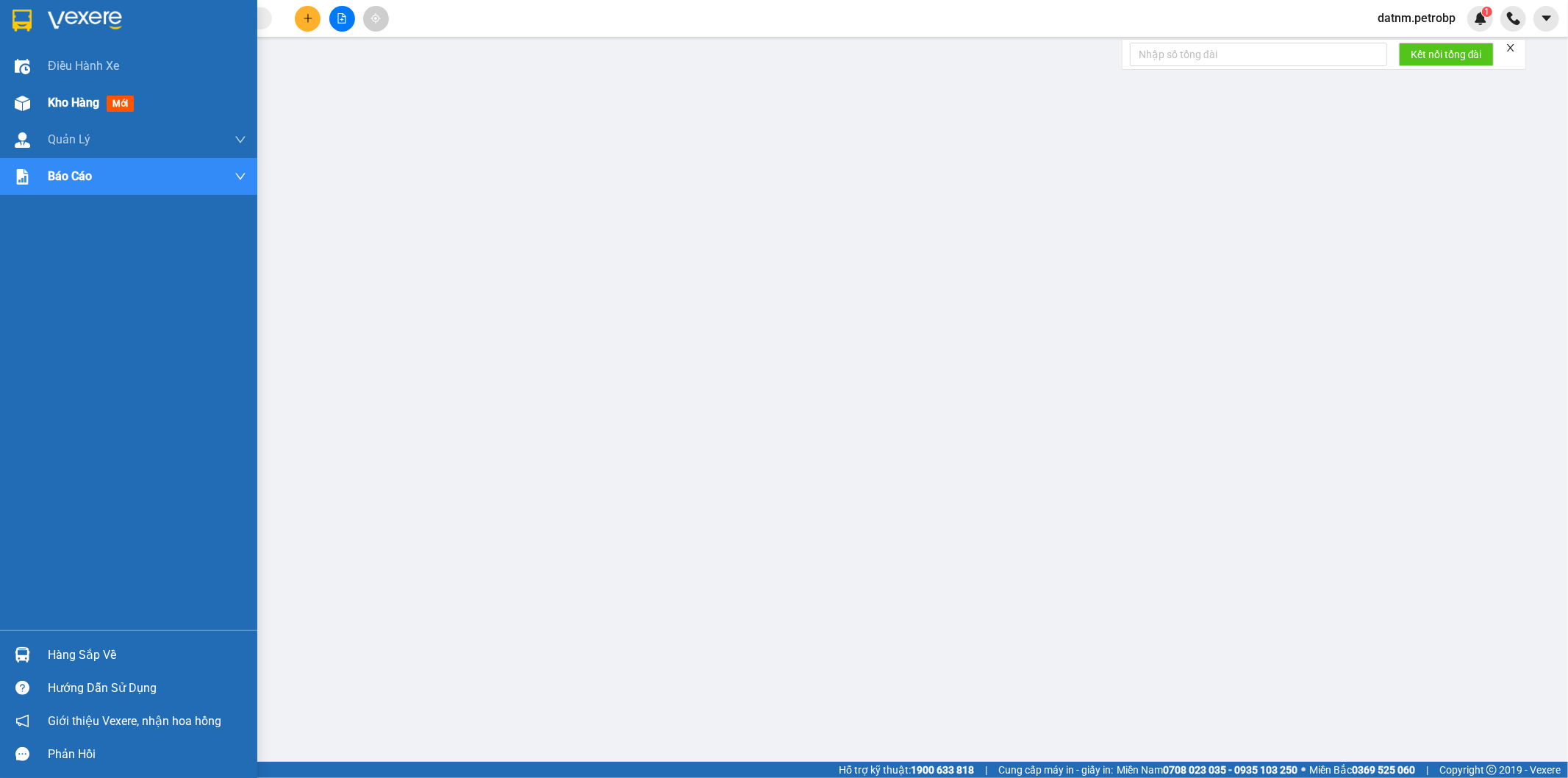
click at [78, 103] on span "Kho hàng" at bounding box center [73, 102] width 51 height 14
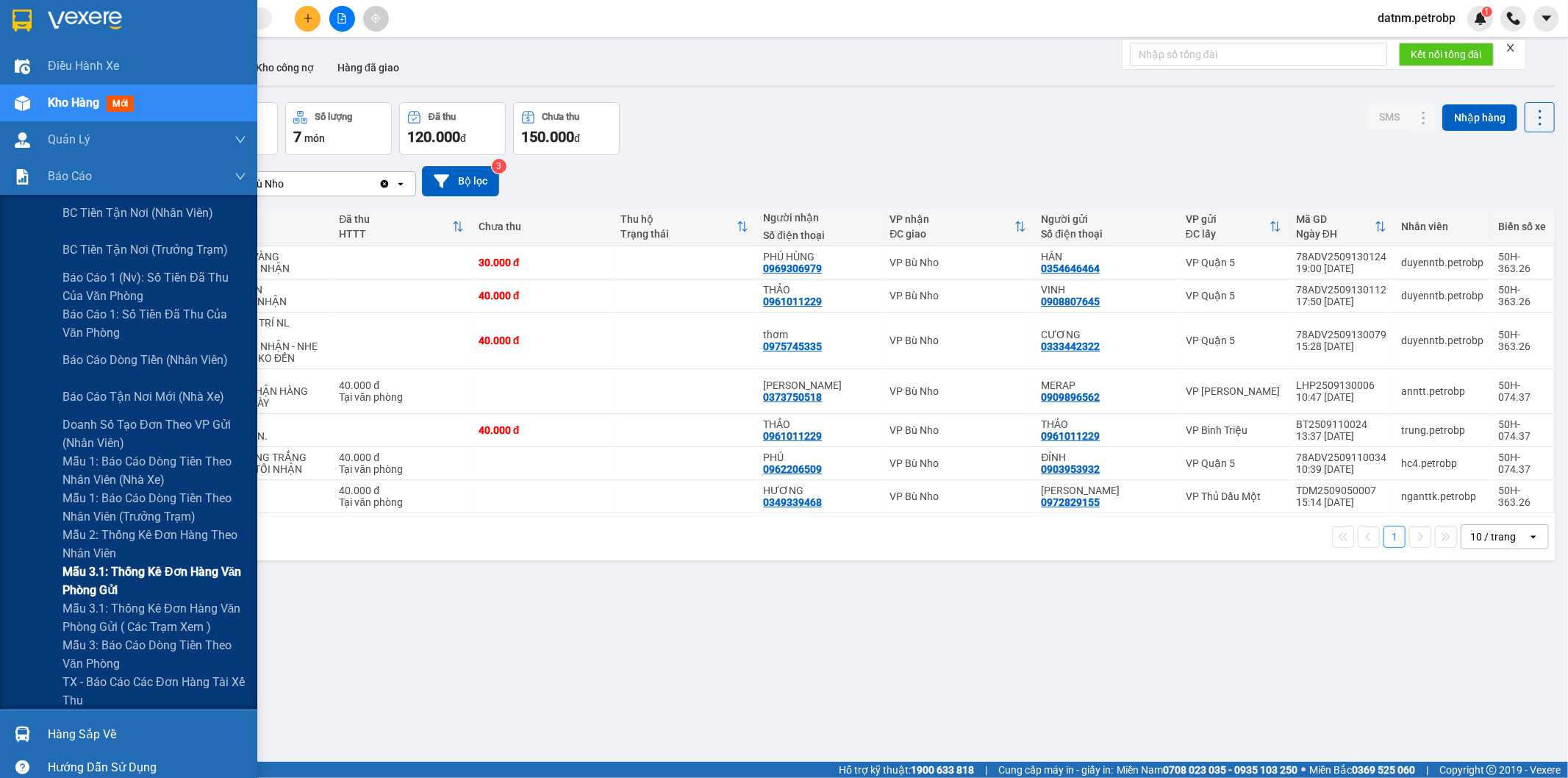
click at [105, 575] on span "Mẫu 3.1: Thống kê đơn hàng văn phòng gửi" at bounding box center [154, 581] width 184 height 37
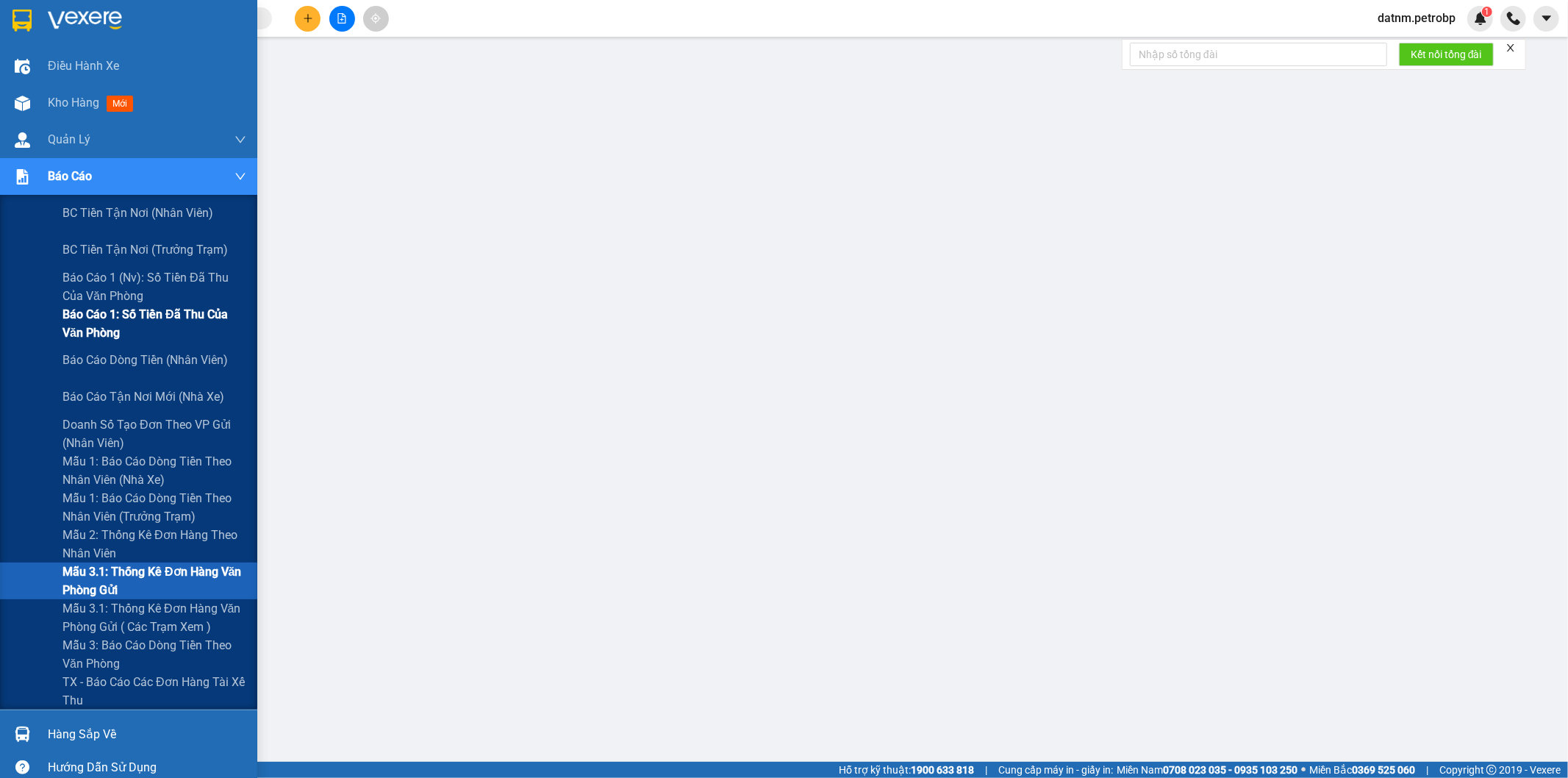
click at [144, 325] on span "Báo cáo 1: Số tiền đã thu của văn phòng" at bounding box center [154, 324] width 184 height 37
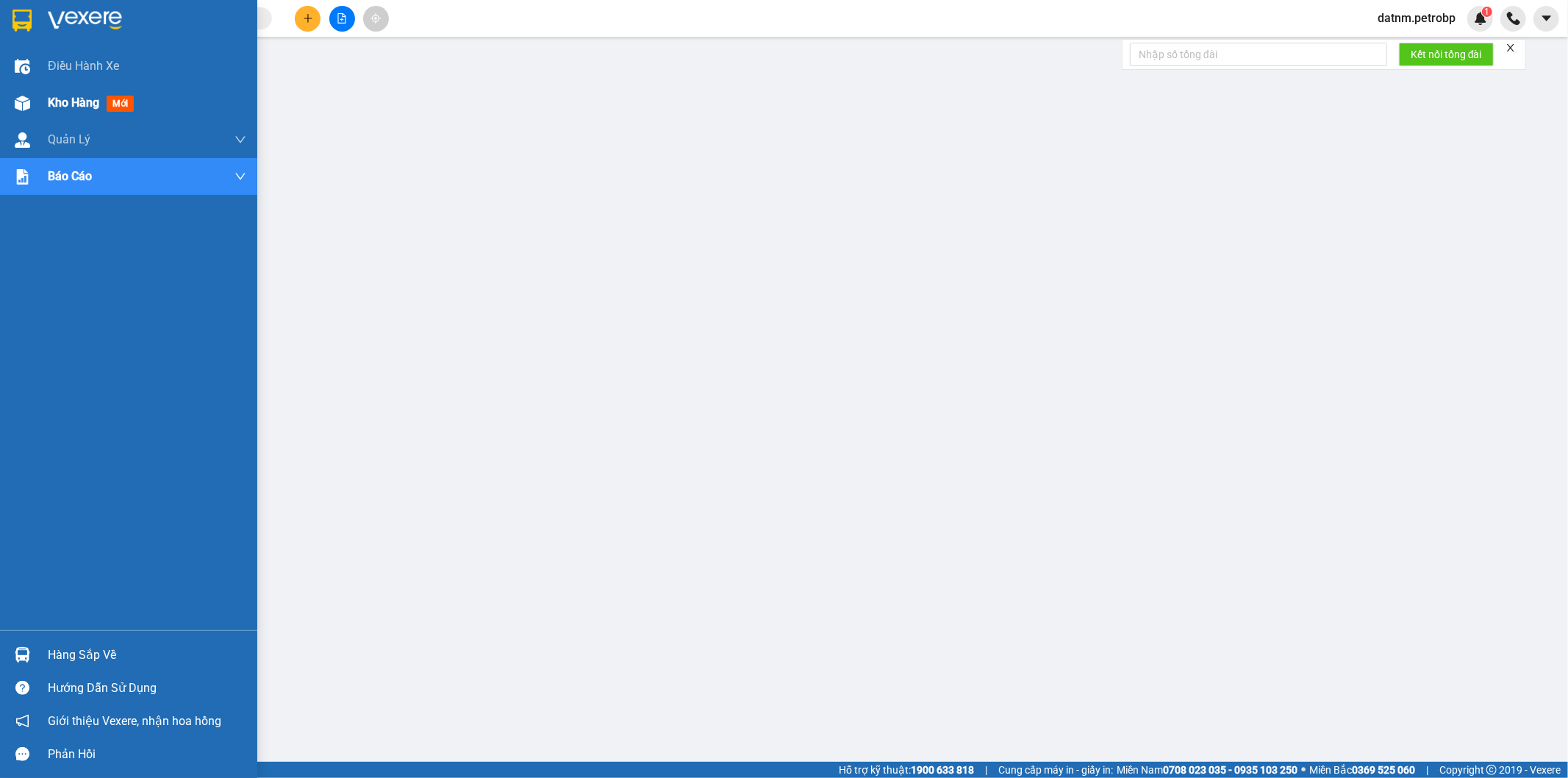
click at [77, 100] on span "Kho hàng" at bounding box center [73, 102] width 51 height 14
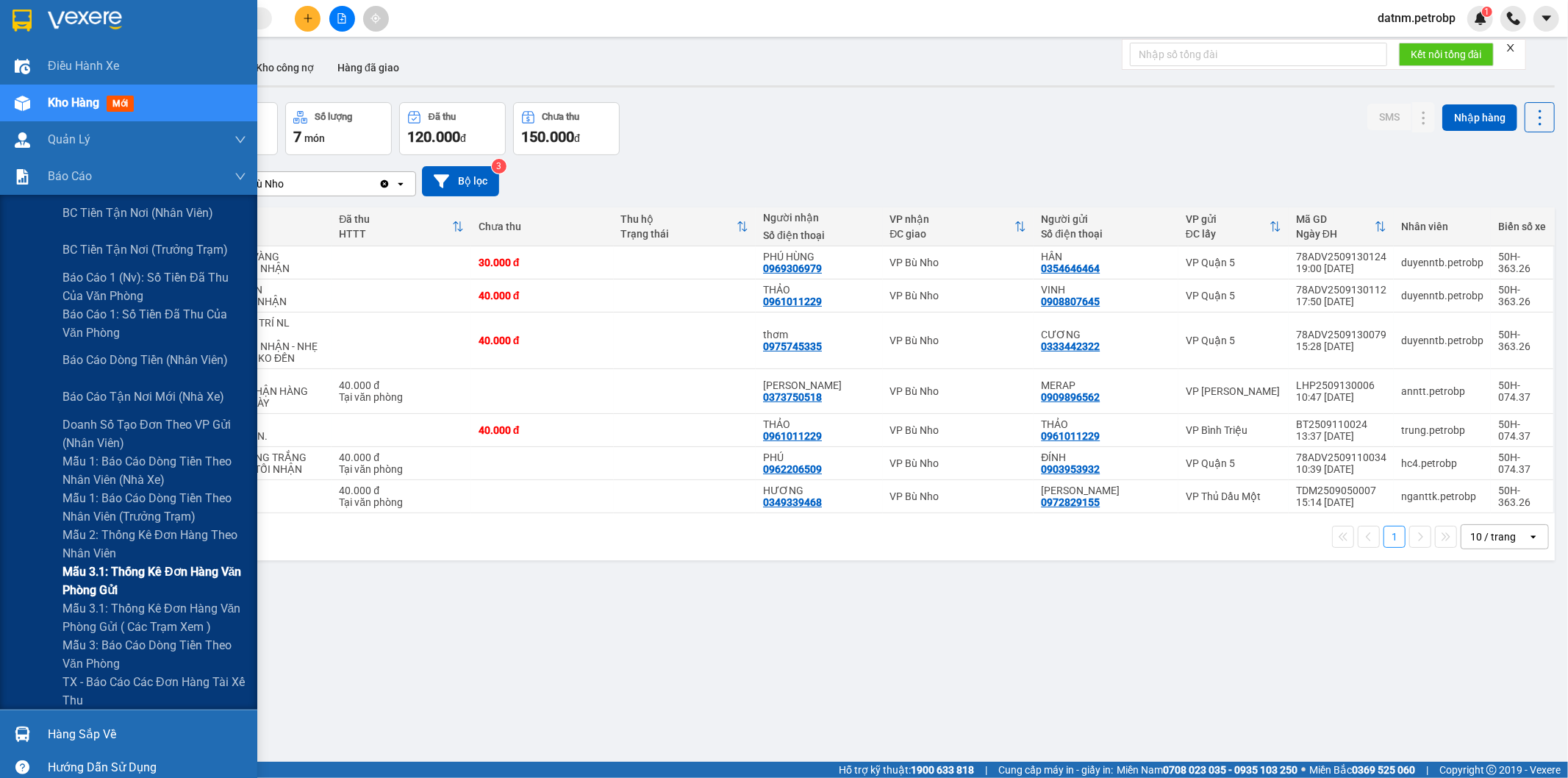
click at [112, 575] on span "Mẫu 3.1: Thống kê đơn hàng văn phòng gửi" at bounding box center [154, 581] width 184 height 37
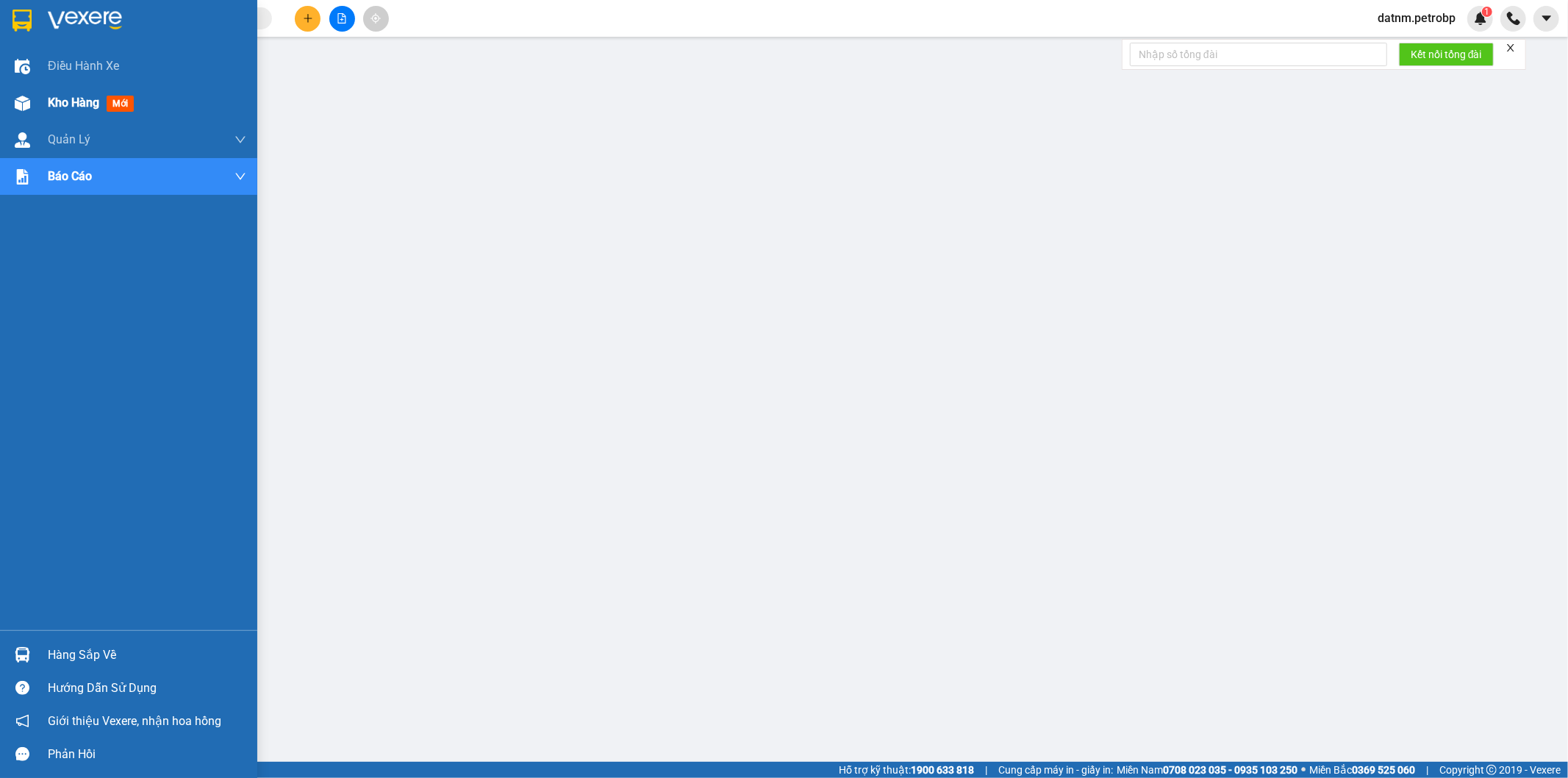
click at [51, 103] on span "Kho hàng" at bounding box center [73, 102] width 51 height 14
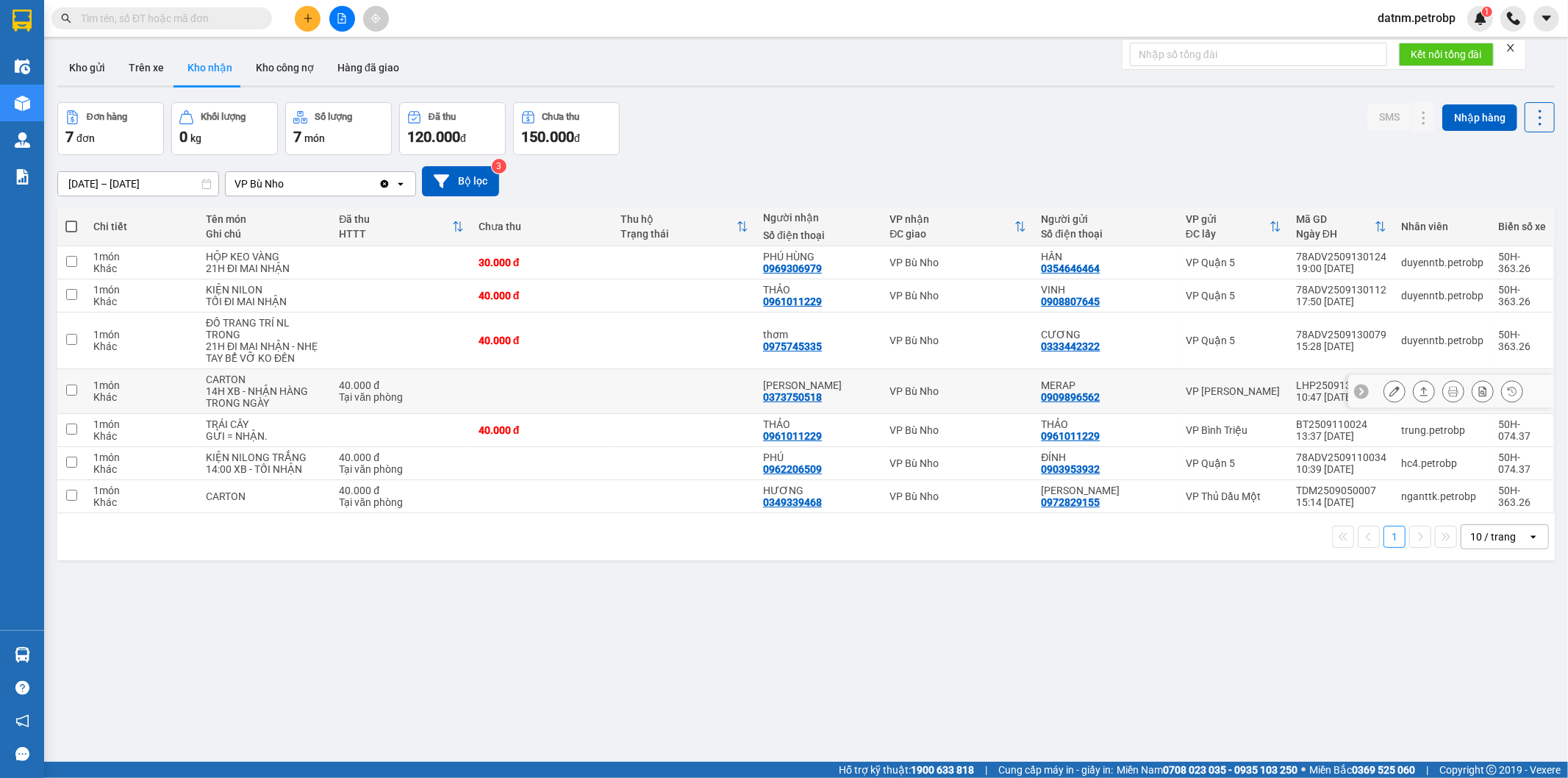
scroll to position [67, 0]
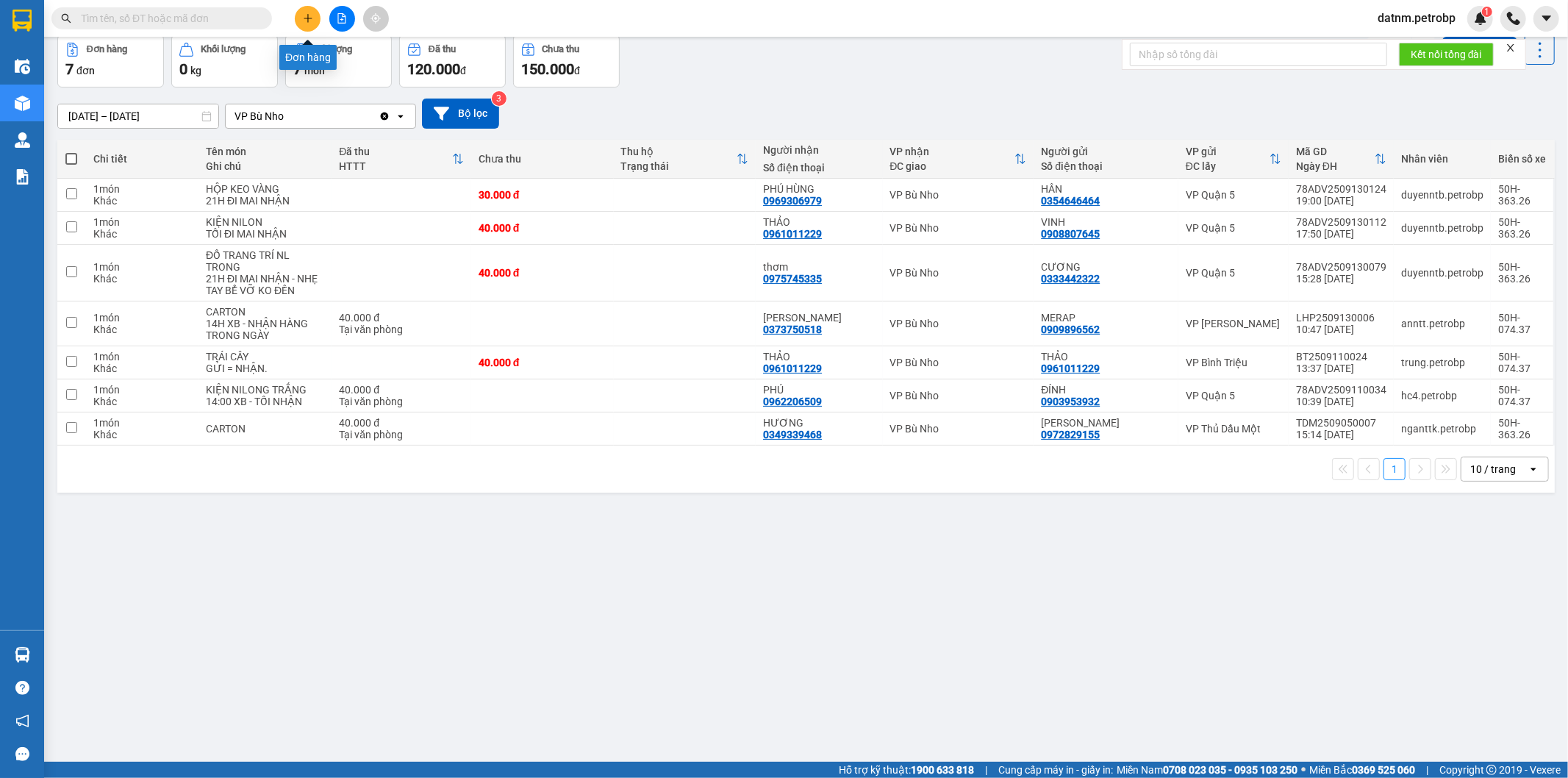
click at [309, 22] on icon "plus" at bounding box center [308, 19] width 10 height 10
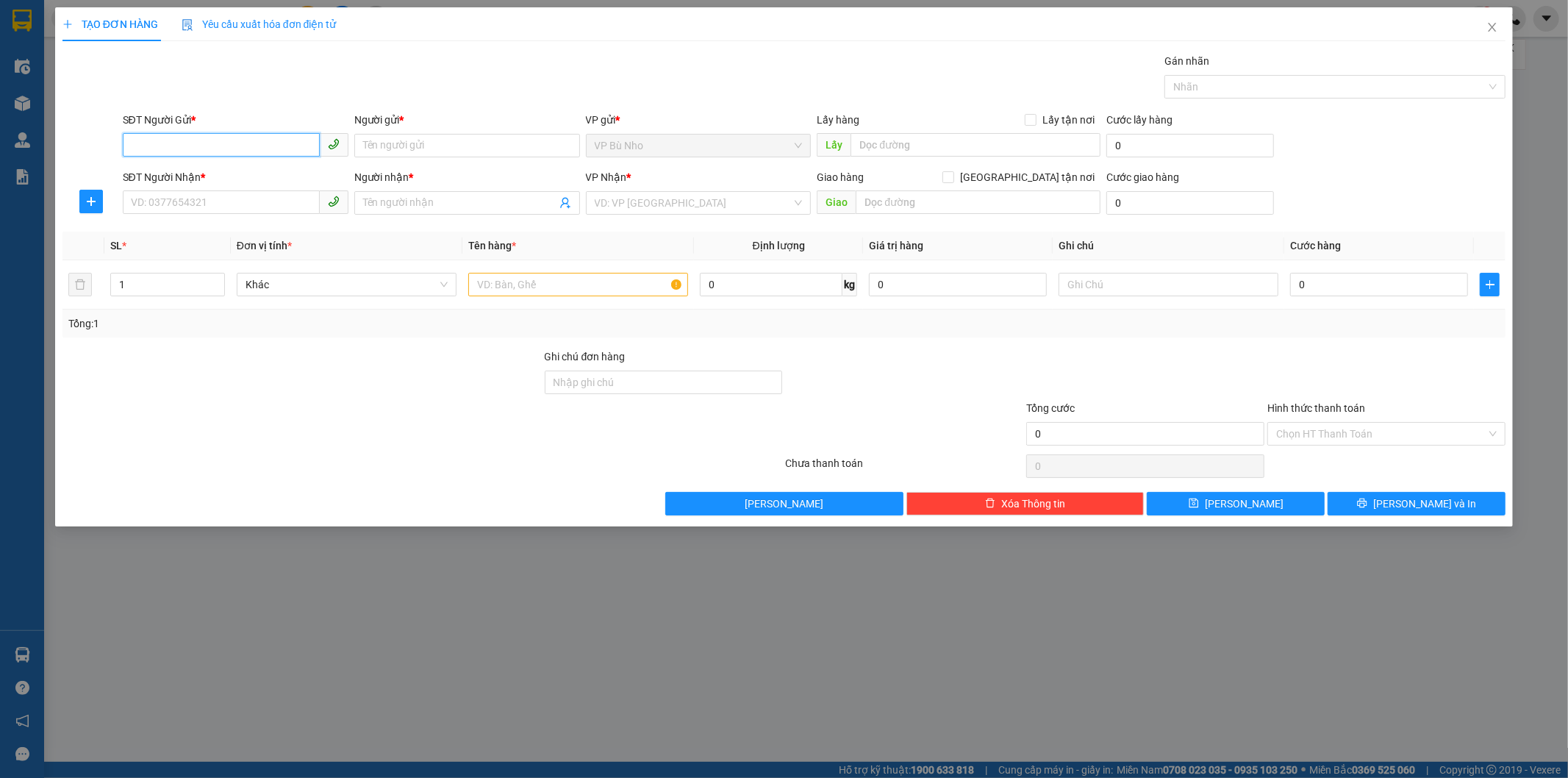
click at [239, 138] on input "SĐT Người Gửi *" at bounding box center [222, 145] width 197 height 24
type input "0917584567"
click at [221, 170] on div "0917584567 - Thúy" at bounding box center [235, 174] width 208 height 16
type input "Thúy"
type input "0983263419"
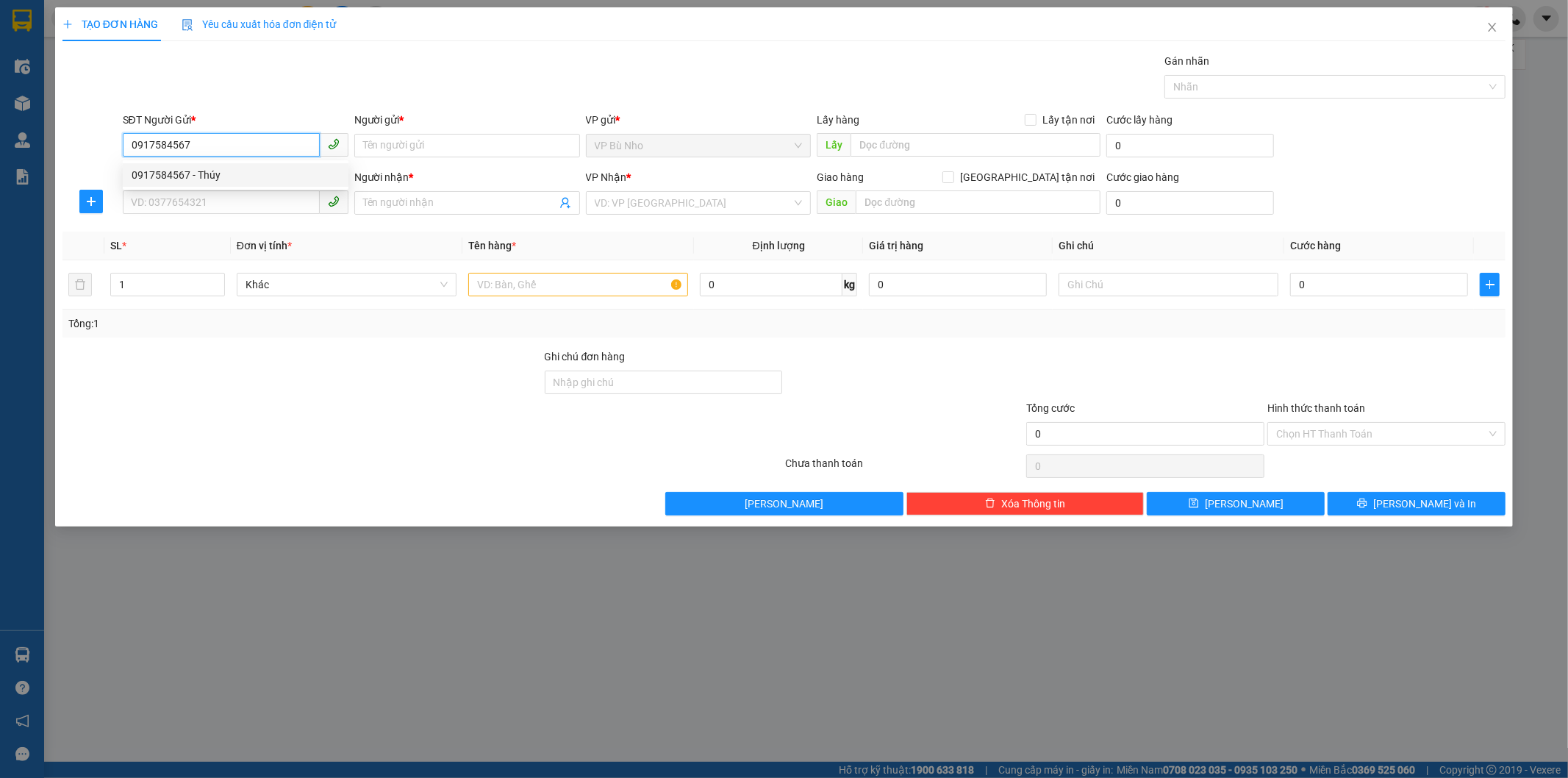
type input "[PERSON_NAME]"
type input "30.000"
type input "0917584567"
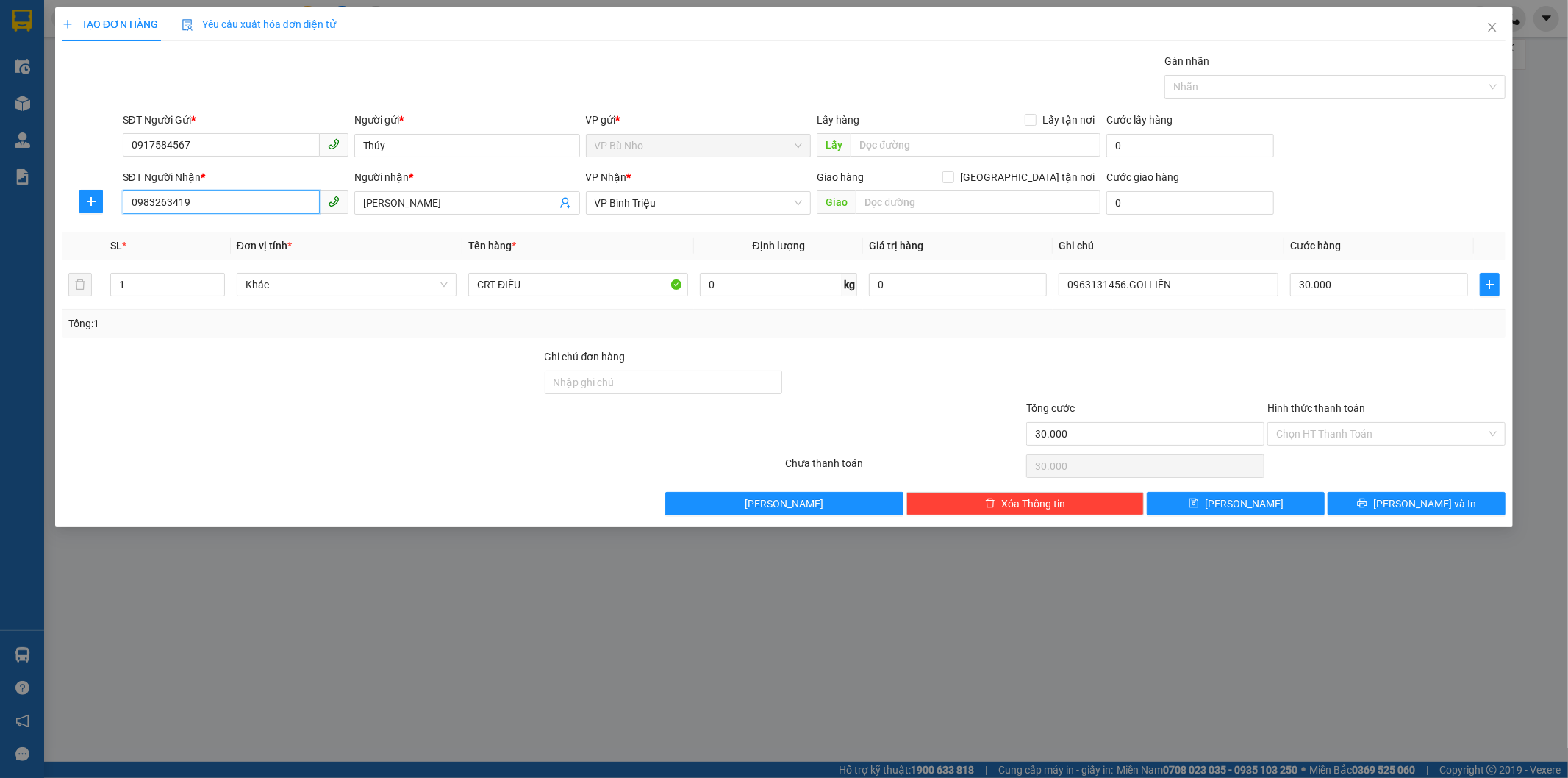
click at [244, 207] on input "0983263419" at bounding box center [222, 202] width 197 height 24
type input "0"
type input "0347390894"
click at [416, 195] on input "Thế Anh" at bounding box center [459, 202] width 193 height 16
type input "T"
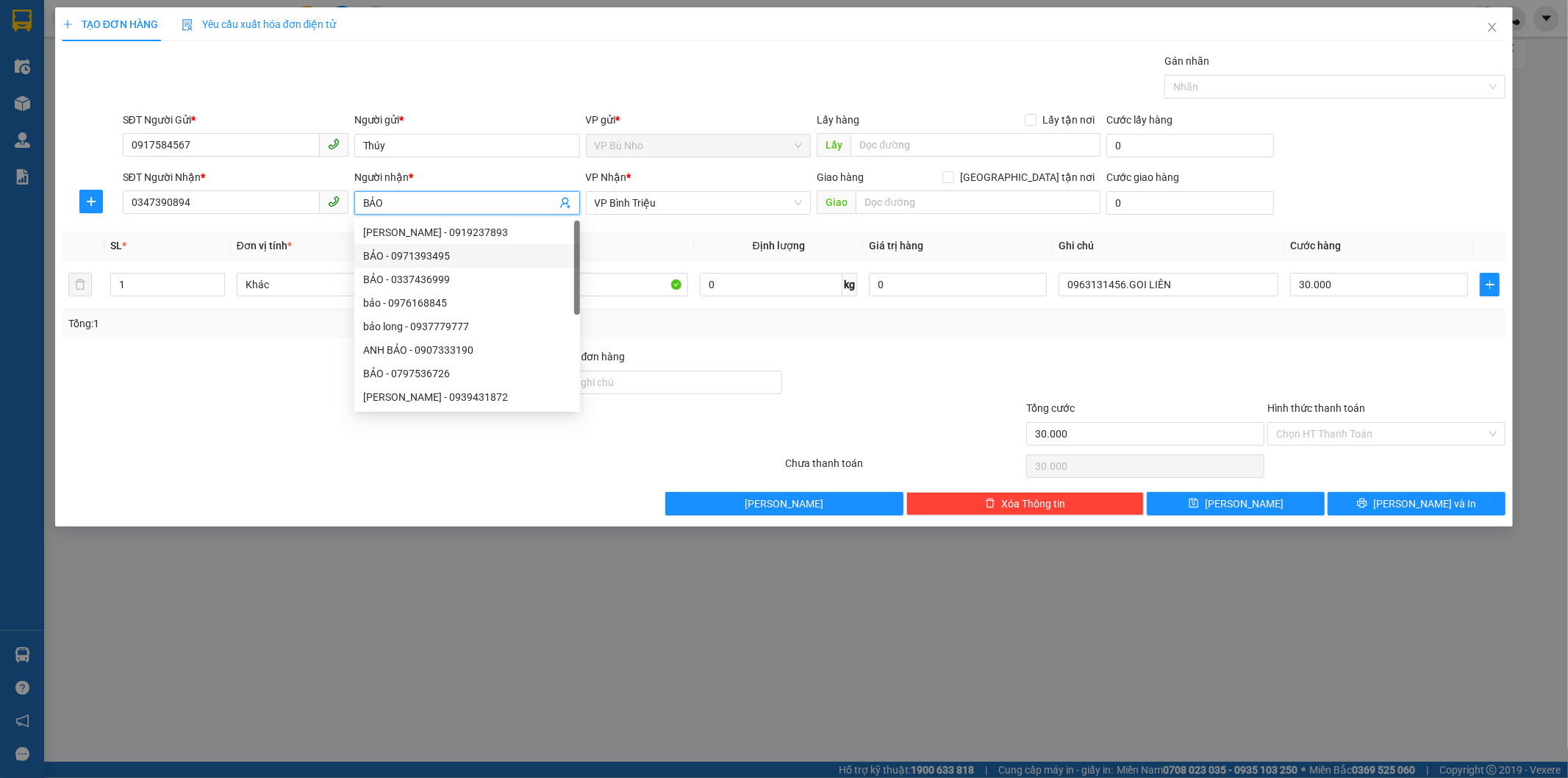
type input "BẢO"
click at [867, 369] on div at bounding box center [905, 373] width 241 height 51
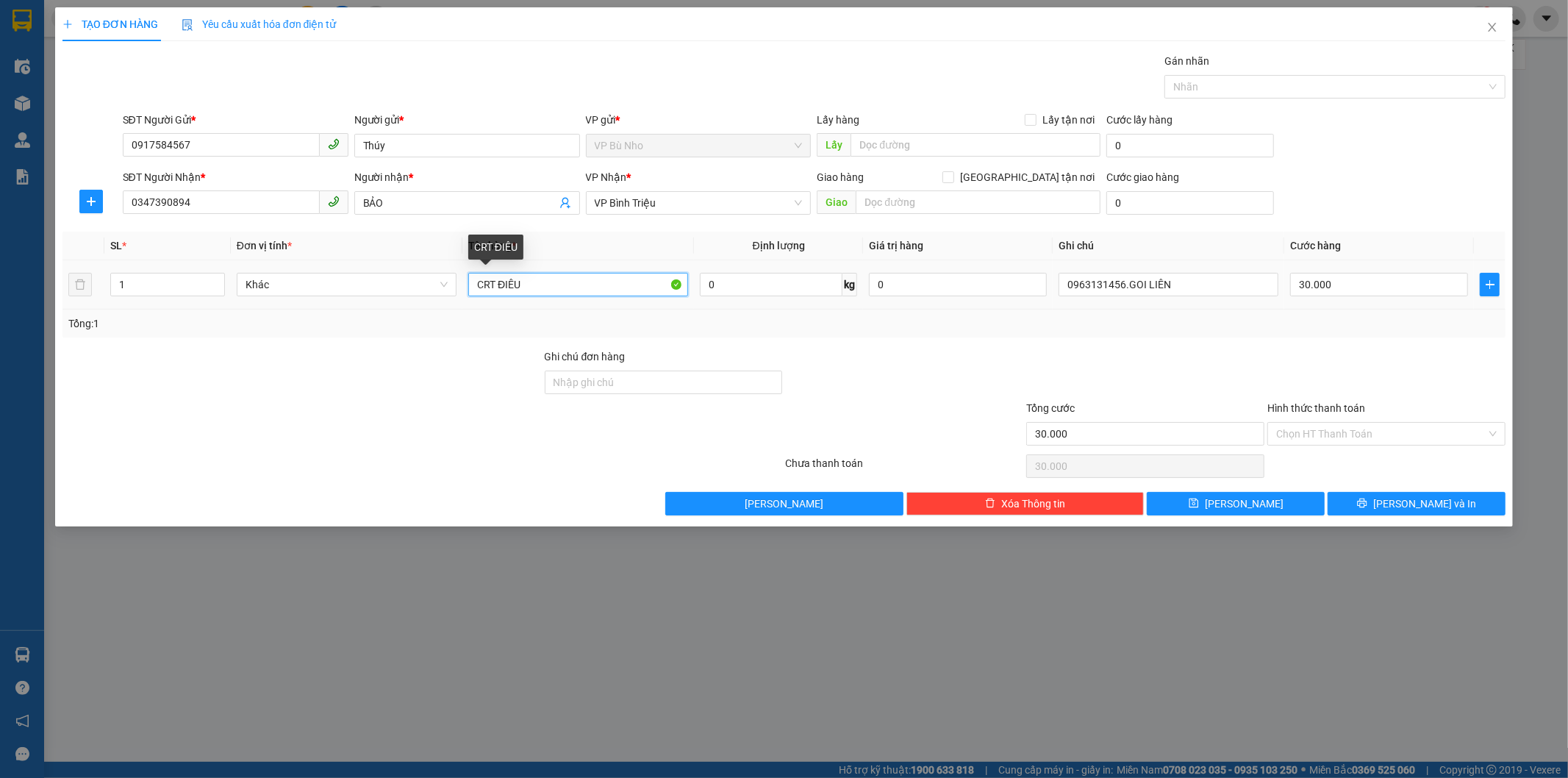
click at [545, 287] on input "CRT ĐIÊU" at bounding box center [578, 285] width 220 height 24
type input "C"
type input "XE MAY"
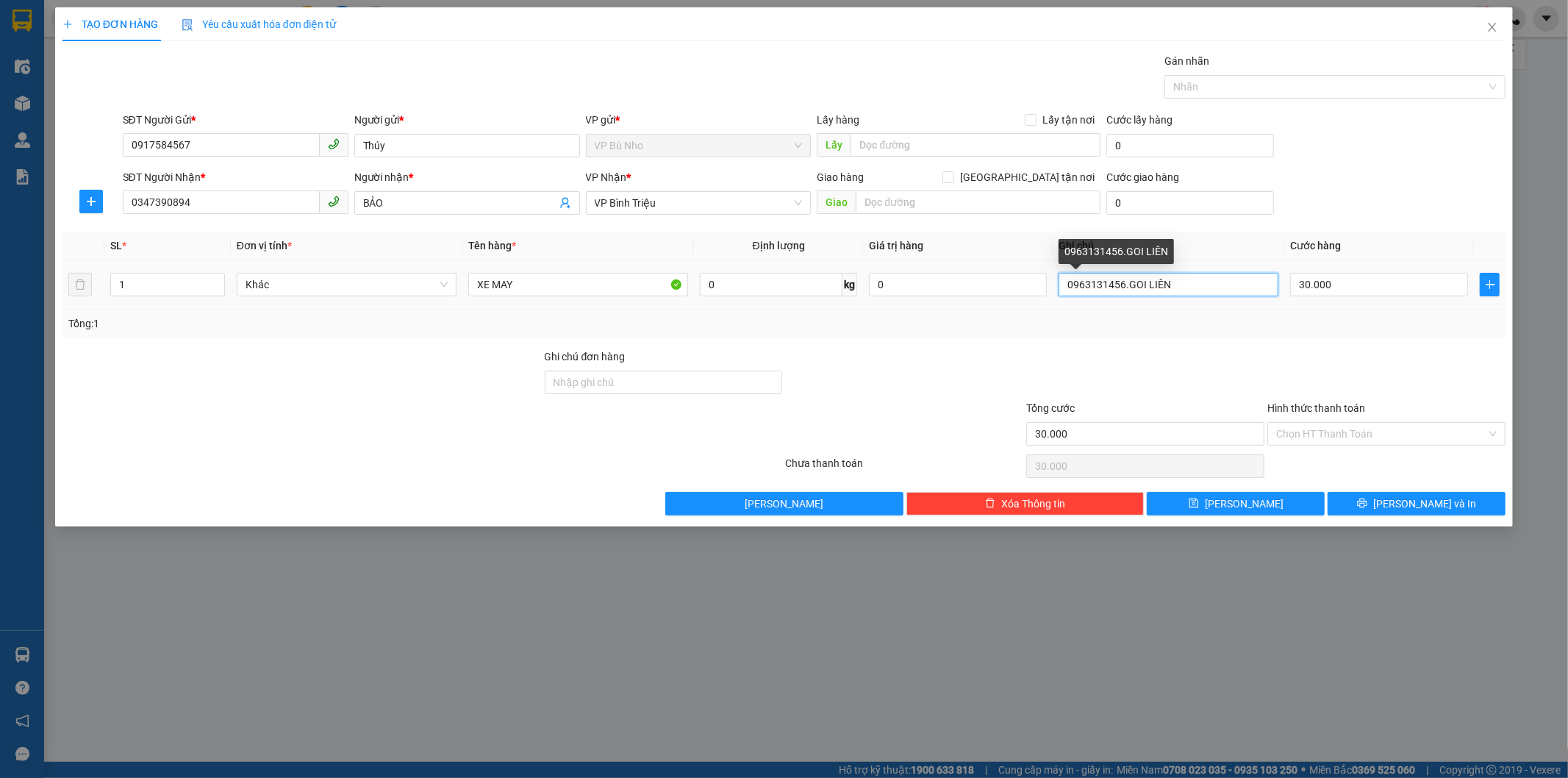
click at [1201, 285] on input "0963131456.GOI LIÊN" at bounding box center [1168, 285] width 220 height 24
type input "0"
type input "TOI GOI LIÊN"
click at [1355, 287] on input "30.000" at bounding box center [1379, 285] width 178 height 24
type input "0"
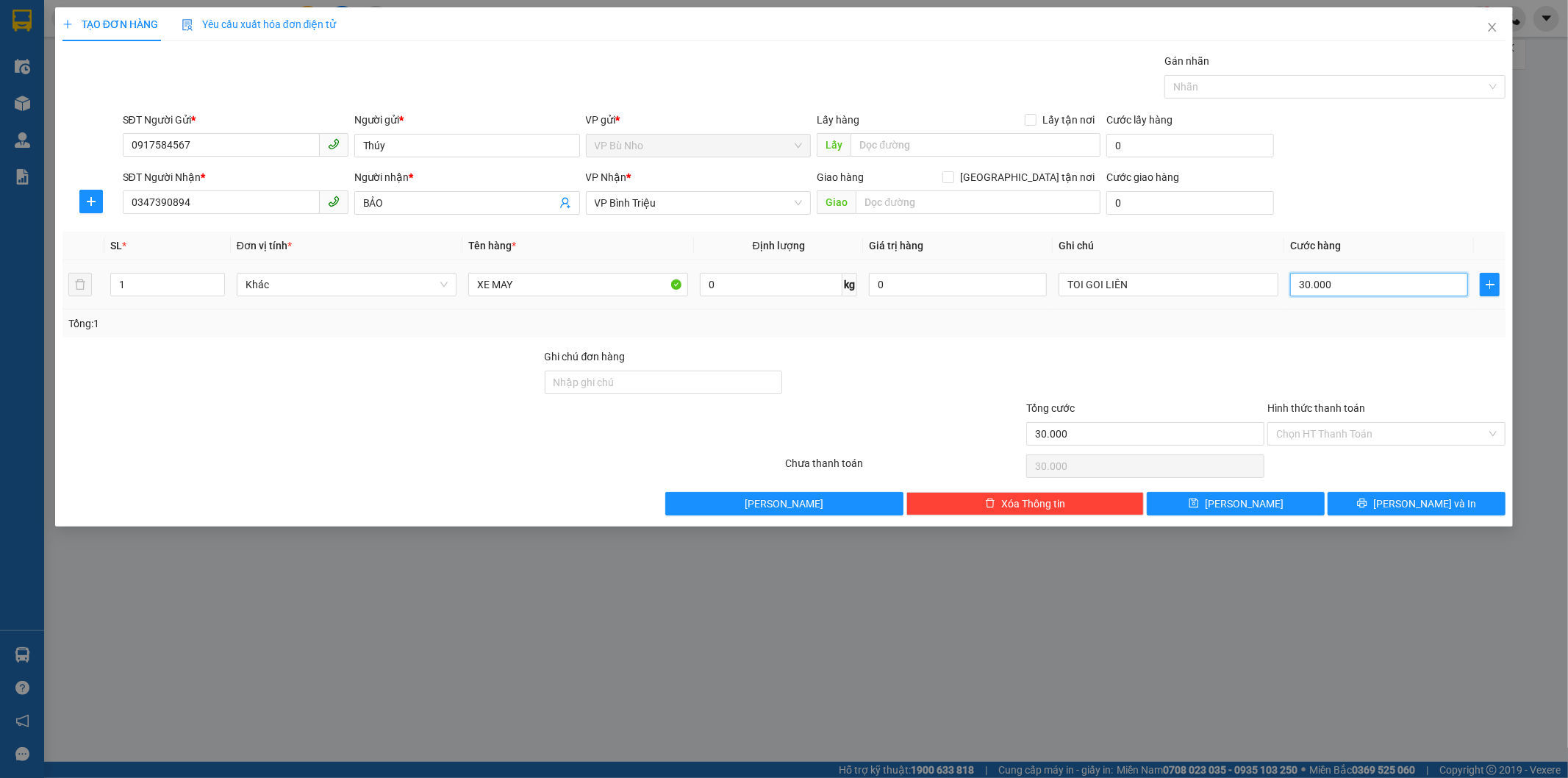
type input "0"
type input "3"
type input "03"
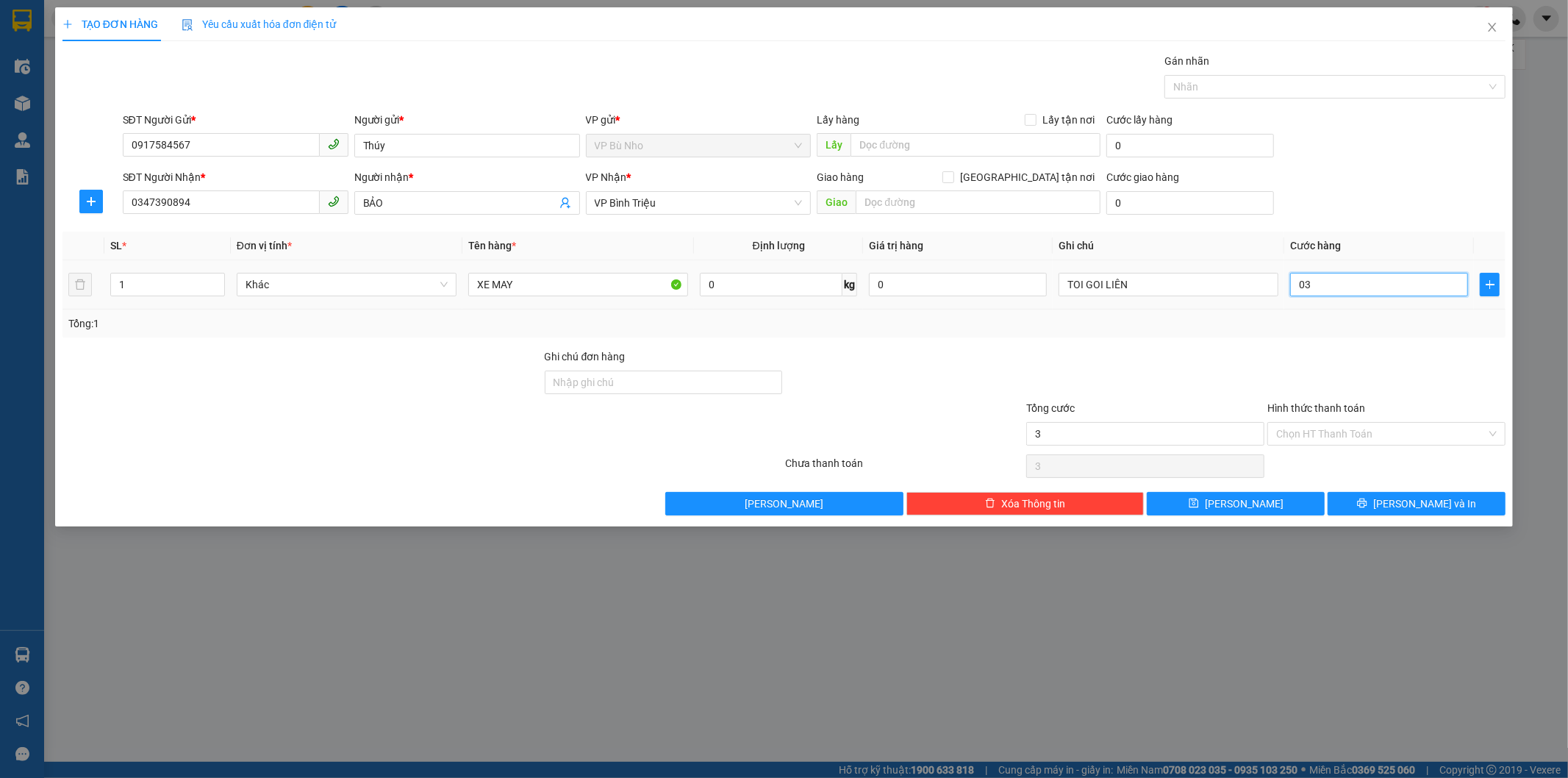
type input "30"
type input "030"
type input "300"
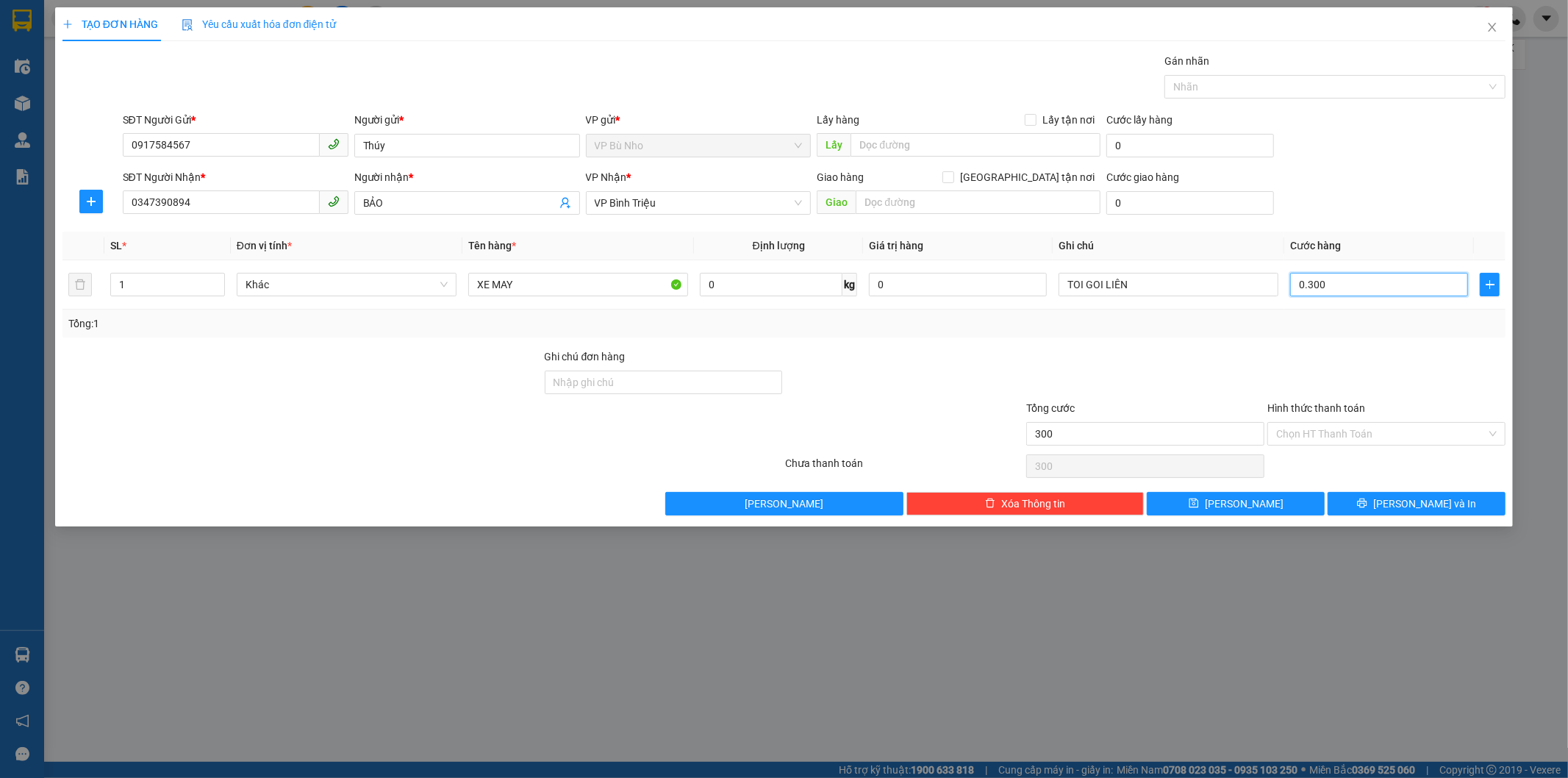
type input "0.300"
type input "300.000"
click at [1324, 330] on div "Tổng: 1" at bounding box center [784, 323] width 1432 height 16
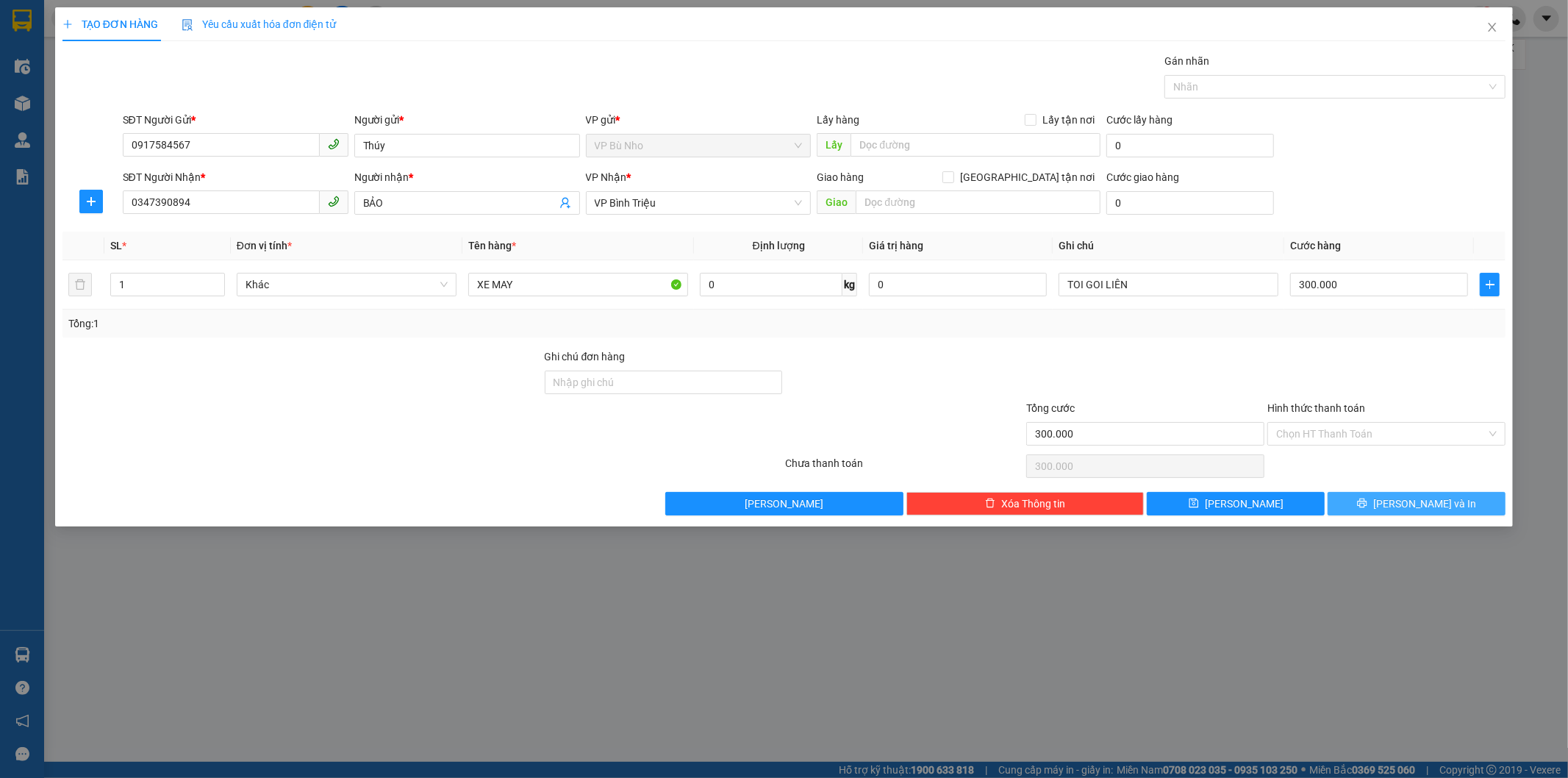
click at [1421, 507] on span "[PERSON_NAME] và In" at bounding box center [1425, 503] width 103 height 16
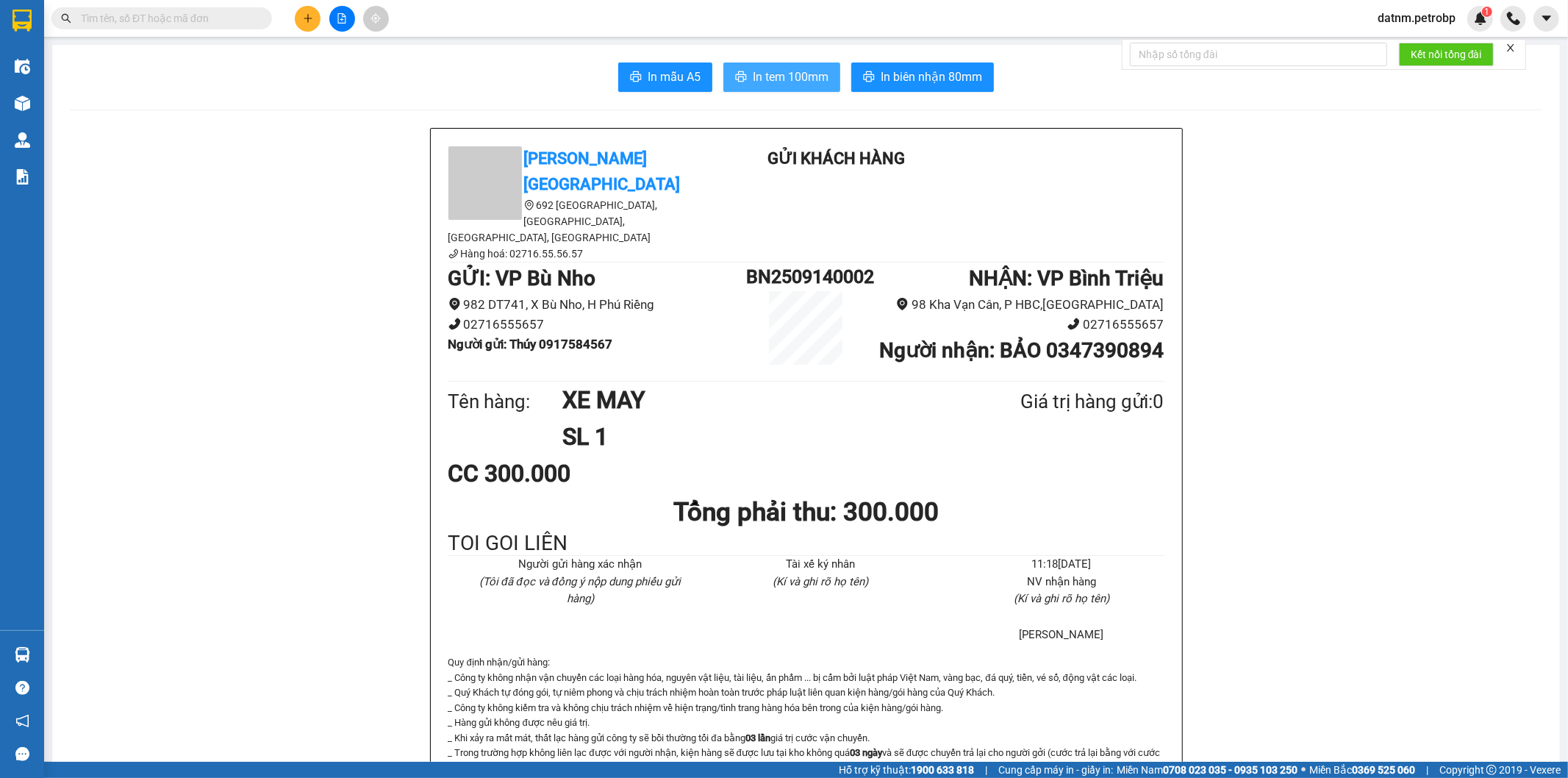
click at [792, 84] on span "In tem 100mm" at bounding box center [791, 77] width 76 height 19
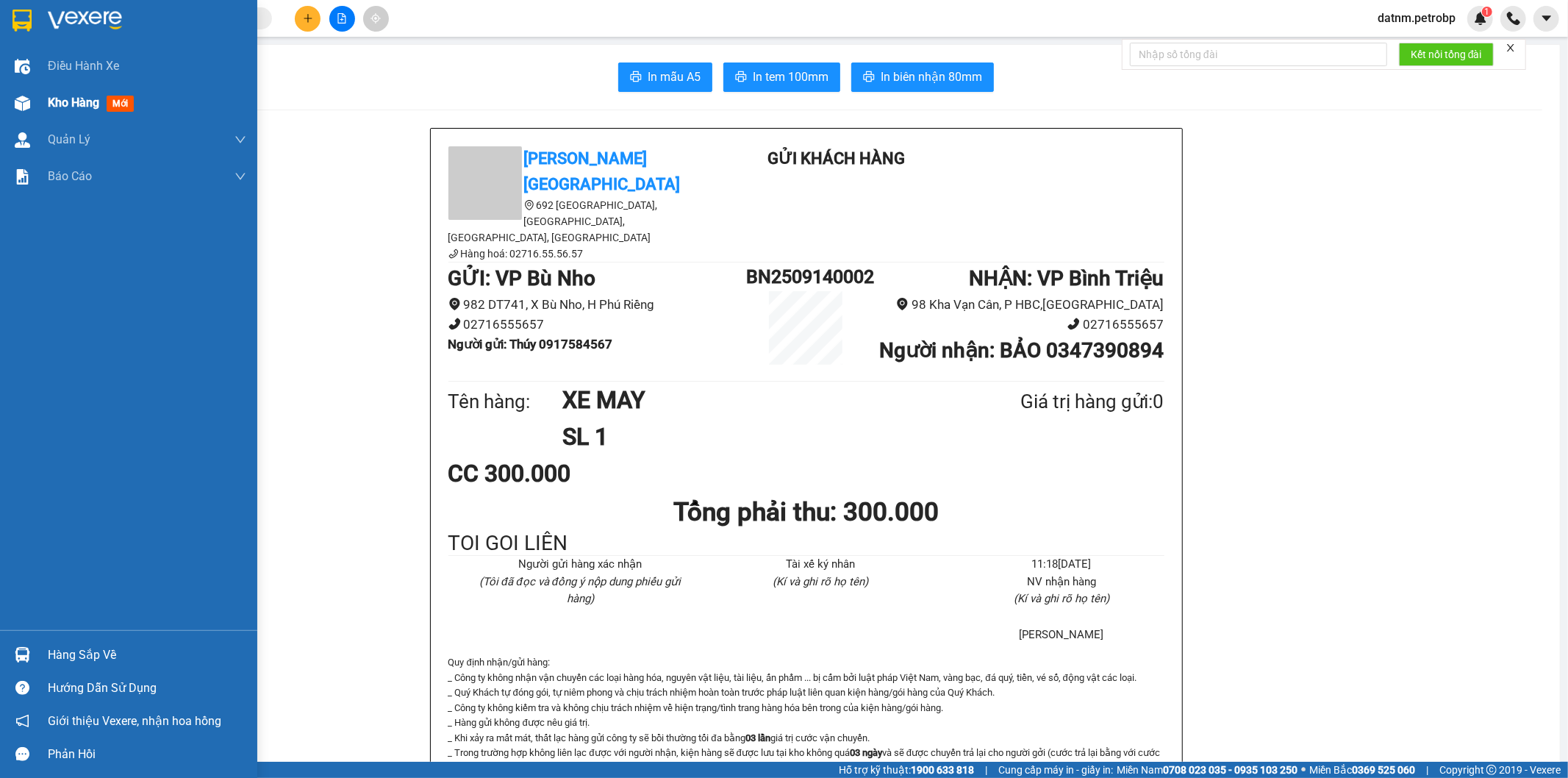
click at [89, 95] on span "Kho hàng" at bounding box center [73, 102] width 51 height 14
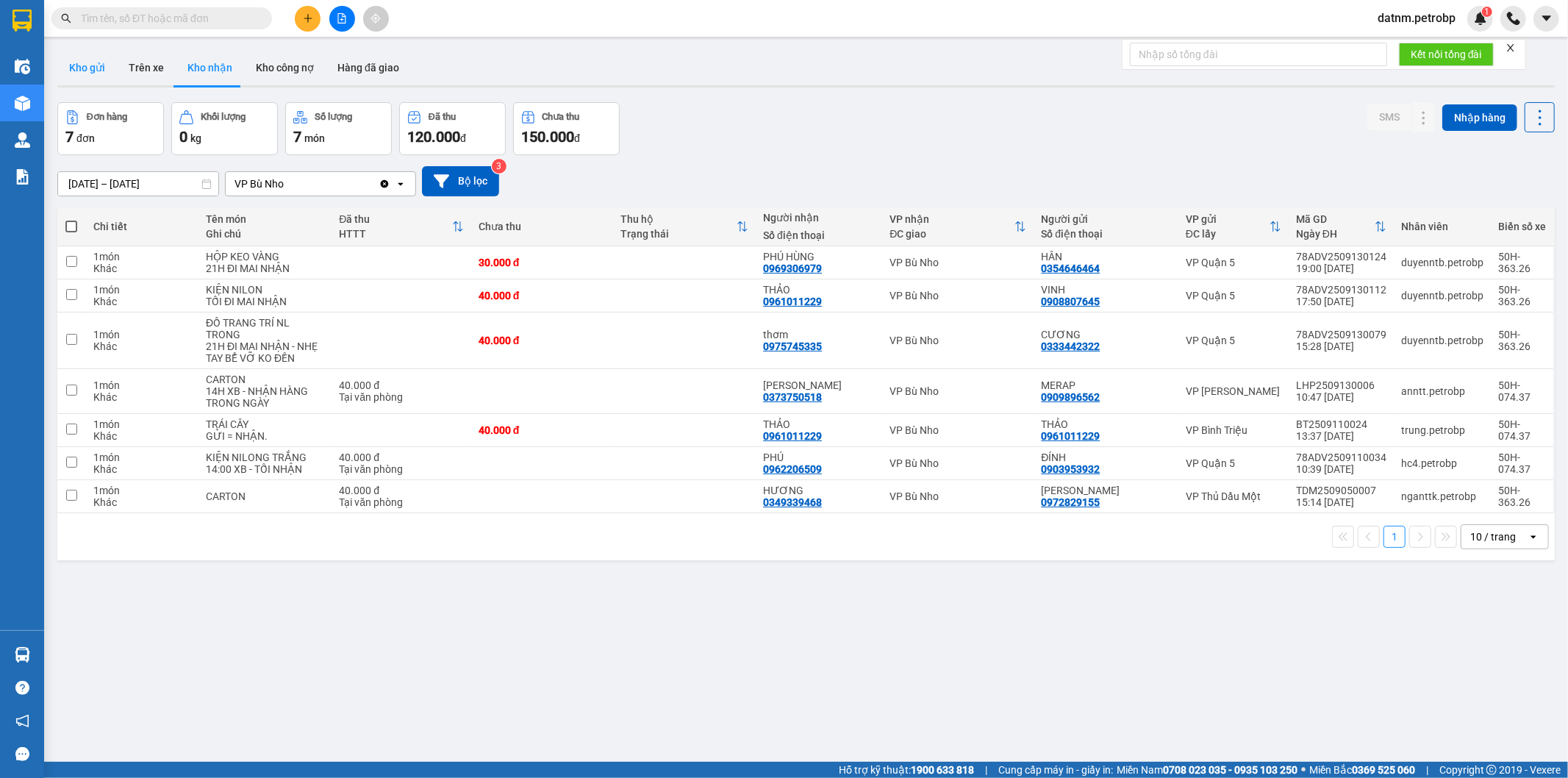
click at [78, 57] on button "Kho gửi" at bounding box center [87, 67] width 60 height 35
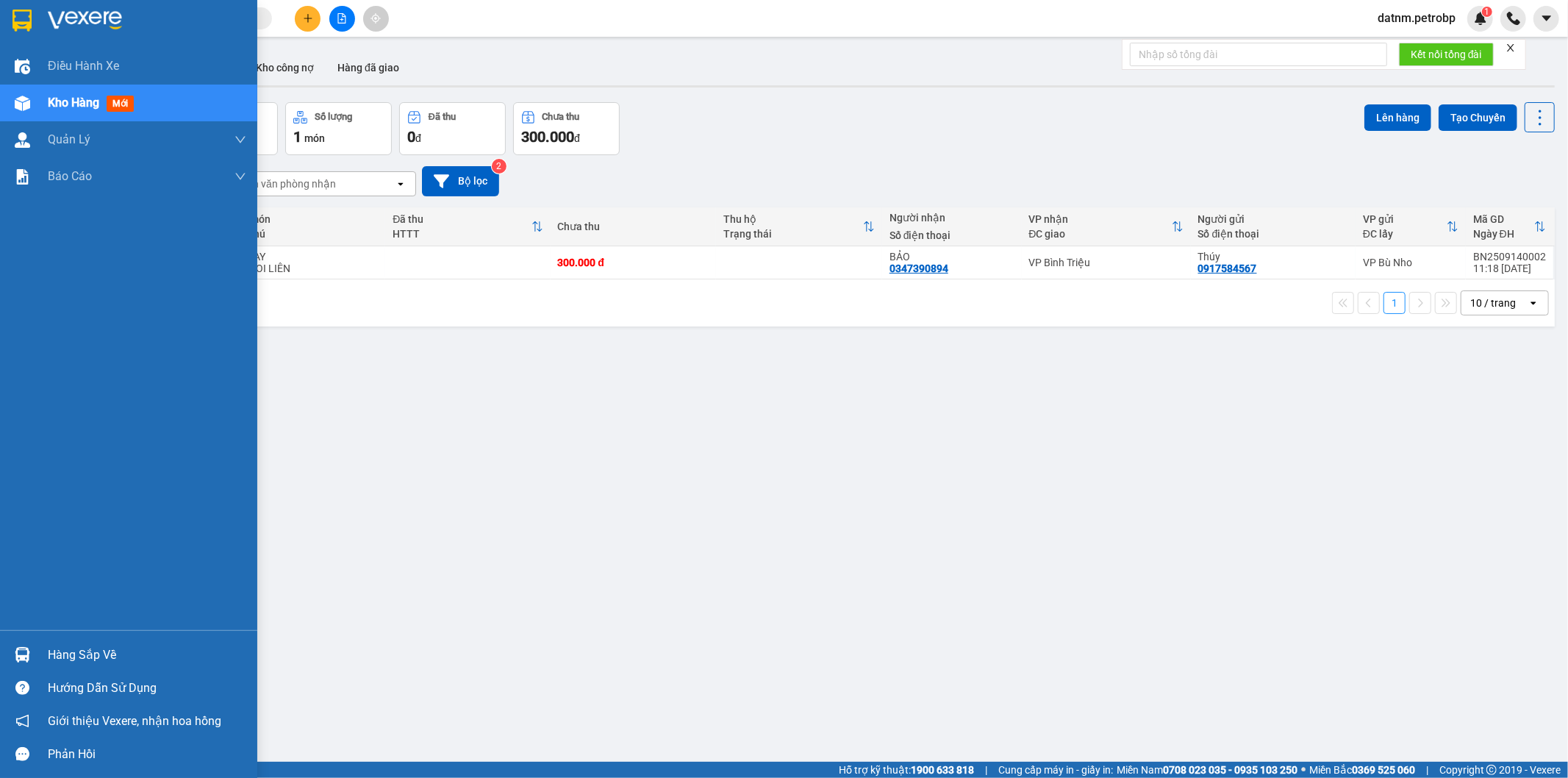
click at [53, 98] on span "Kho hàng" at bounding box center [73, 102] width 51 height 14
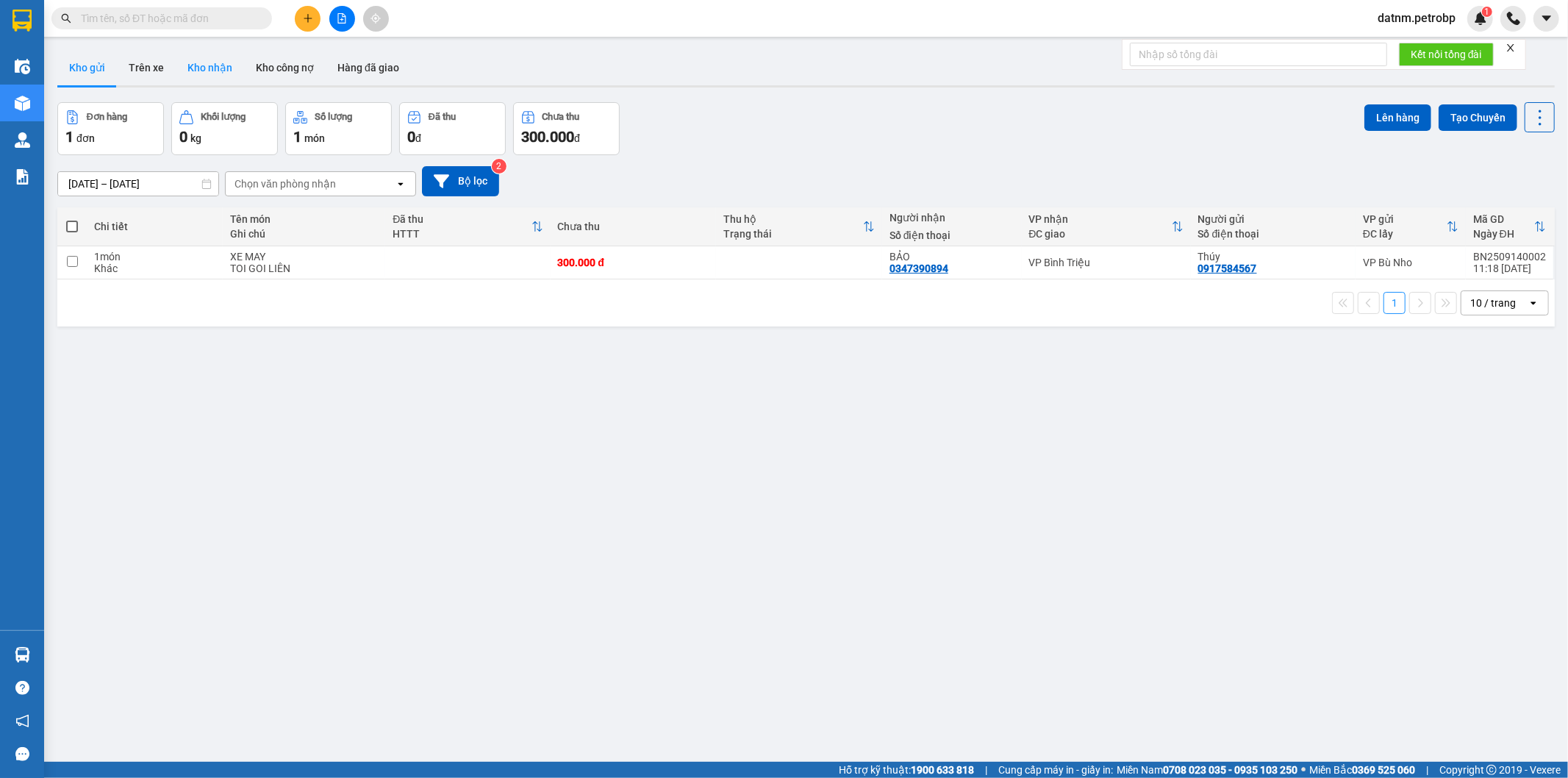
click at [193, 67] on button "Kho nhận" at bounding box center [209, 67] width 68 height 35
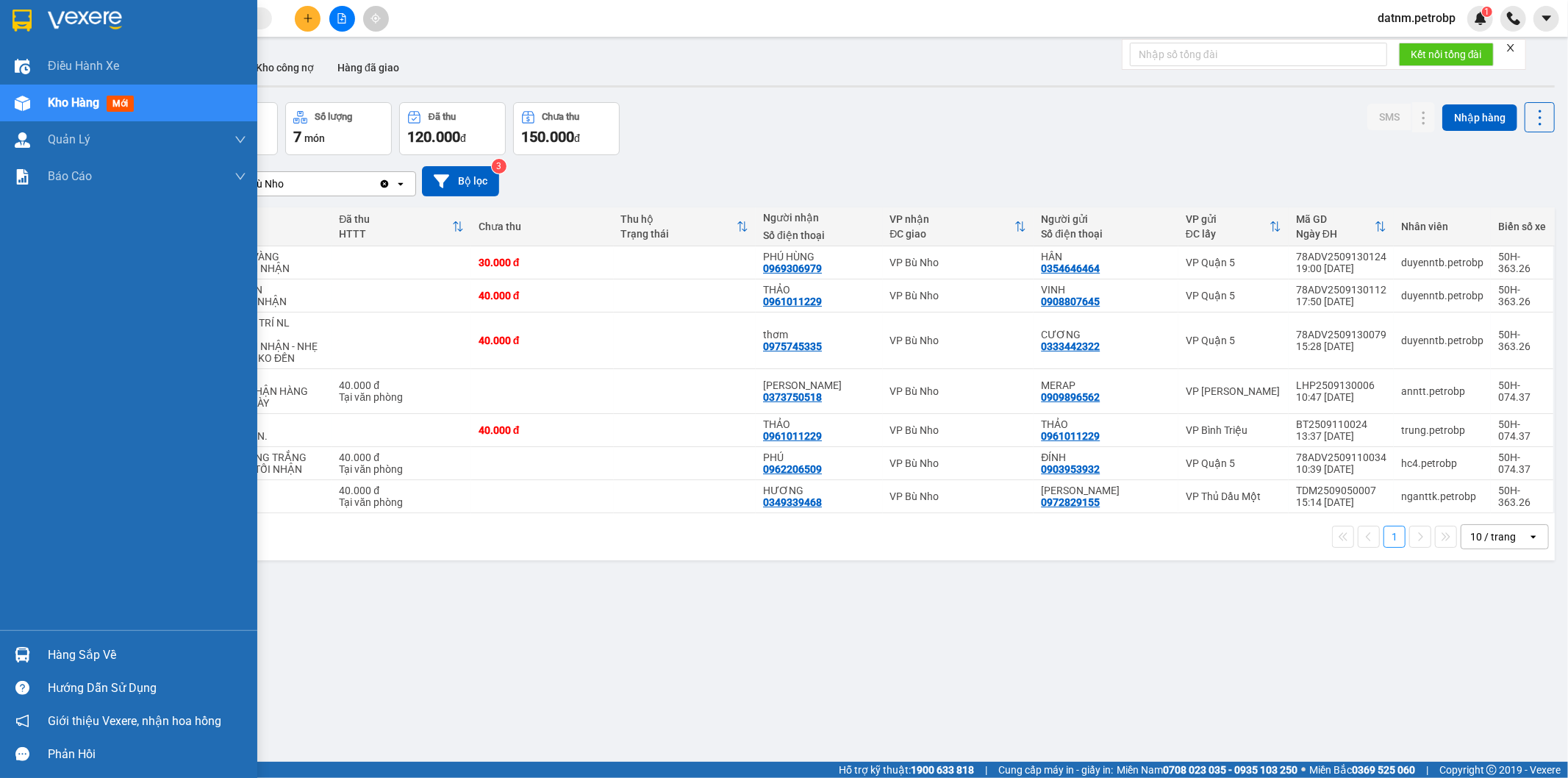
click at [69, 100] on span "Kho hàng" at bounding box center [73, 102] width 51 height 14
click at [86, 660] on div "Hàng sắp về" at bounding box center [147, 655] width 198 height 22
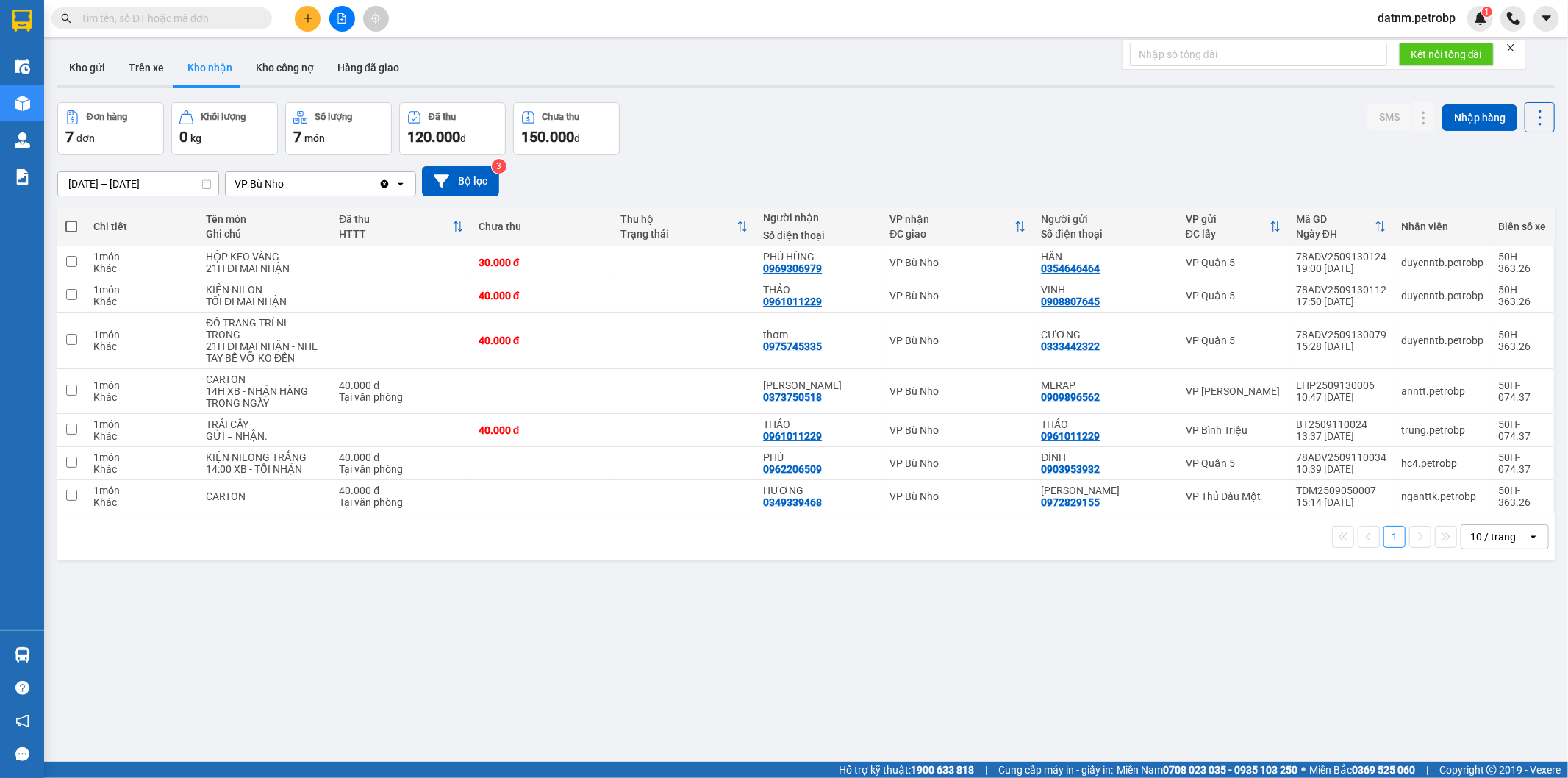
click at [781, 693] on section "Kết quả tìm kiếm ( 0 ) Bộ lọc No Data datnm.petrobp 1 Điều hành xe Kho hàng mới…" at bounding box center [784, 389] width 1568 height 778
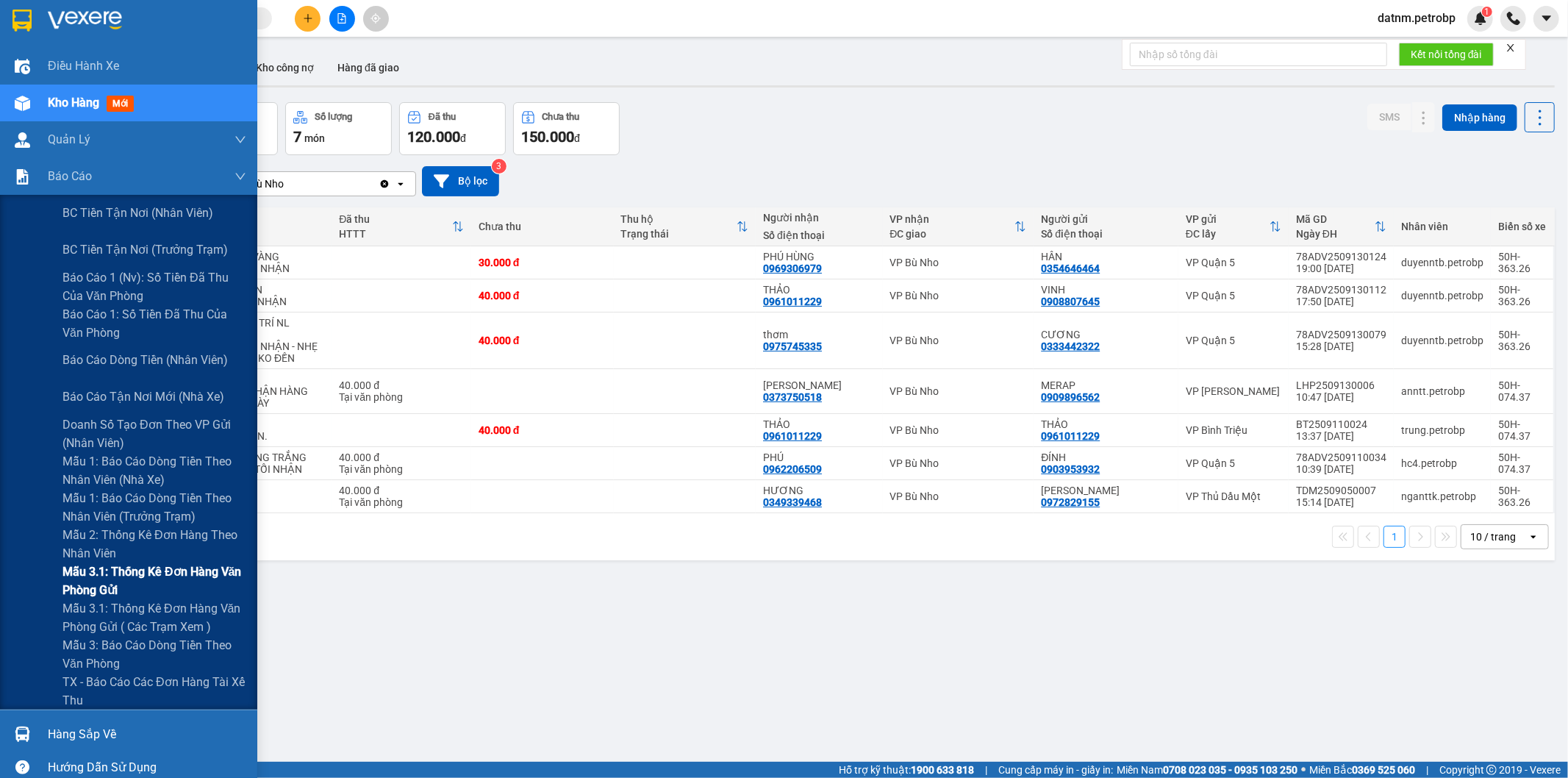
click at [123, 583] on span "Mẫu 3.1: Thống kê đơn hàng văn phòng gửi" at bounding box center [154, 581] width 184 height 37
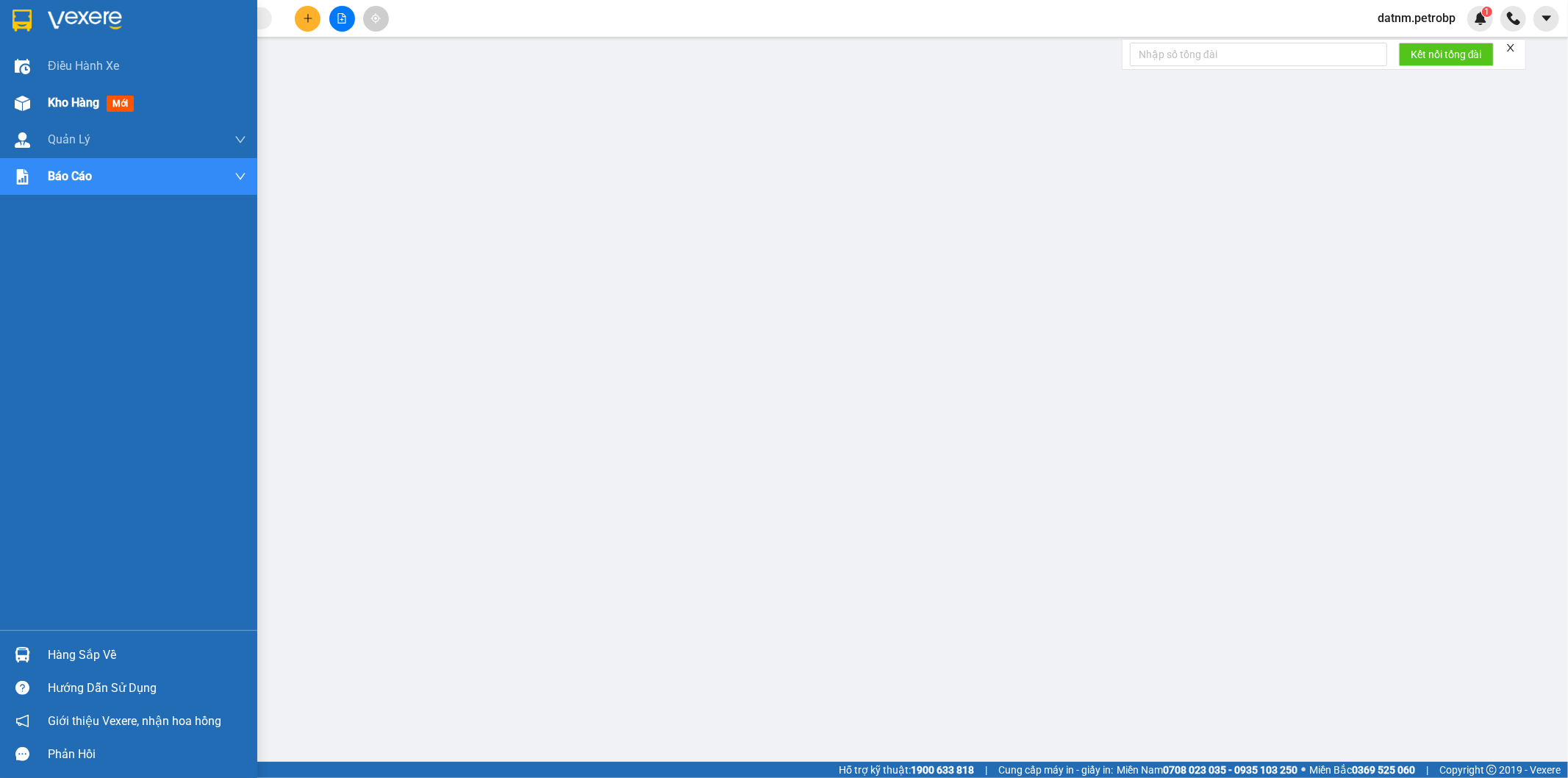
click at [59, 99] on span "Kho hàng" at bounding box center [73, 102] width 51 height 14
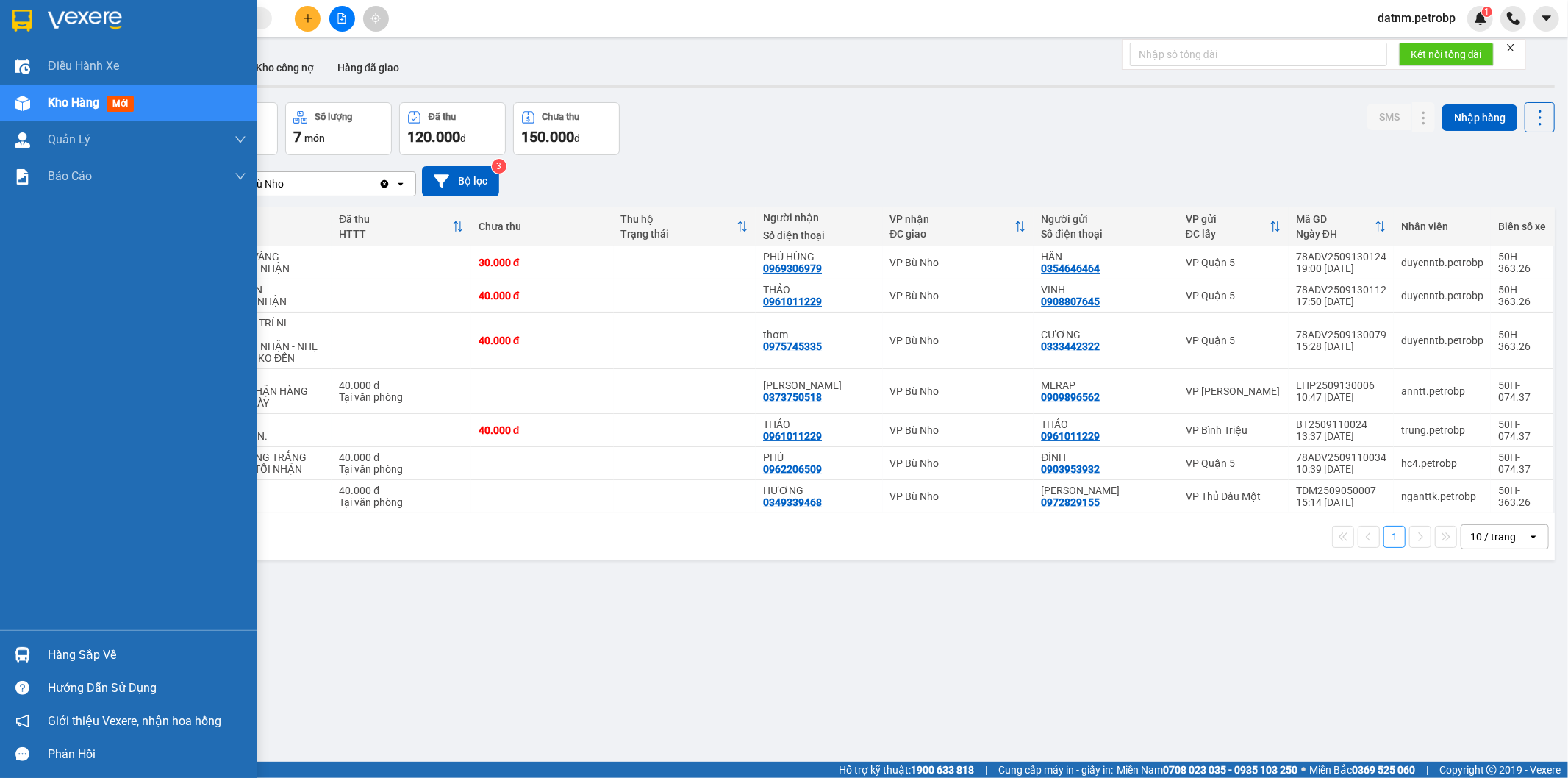
drag, startPoint x: 96, startPoint y: 636, endPoint x: 96, endPoint y: 644, distance: 8.0
click at [96, 641] on div "Hàng sắp về Hướng dẫn sử dụng Giới thiệu Vexere, nhận hoa hồng Phản hồi" at bounding box center [128, 700] width 257 height 141
click at [96, 646] on div "Hàng sắp về" at bounding box center [147, 655] width 198 height 22
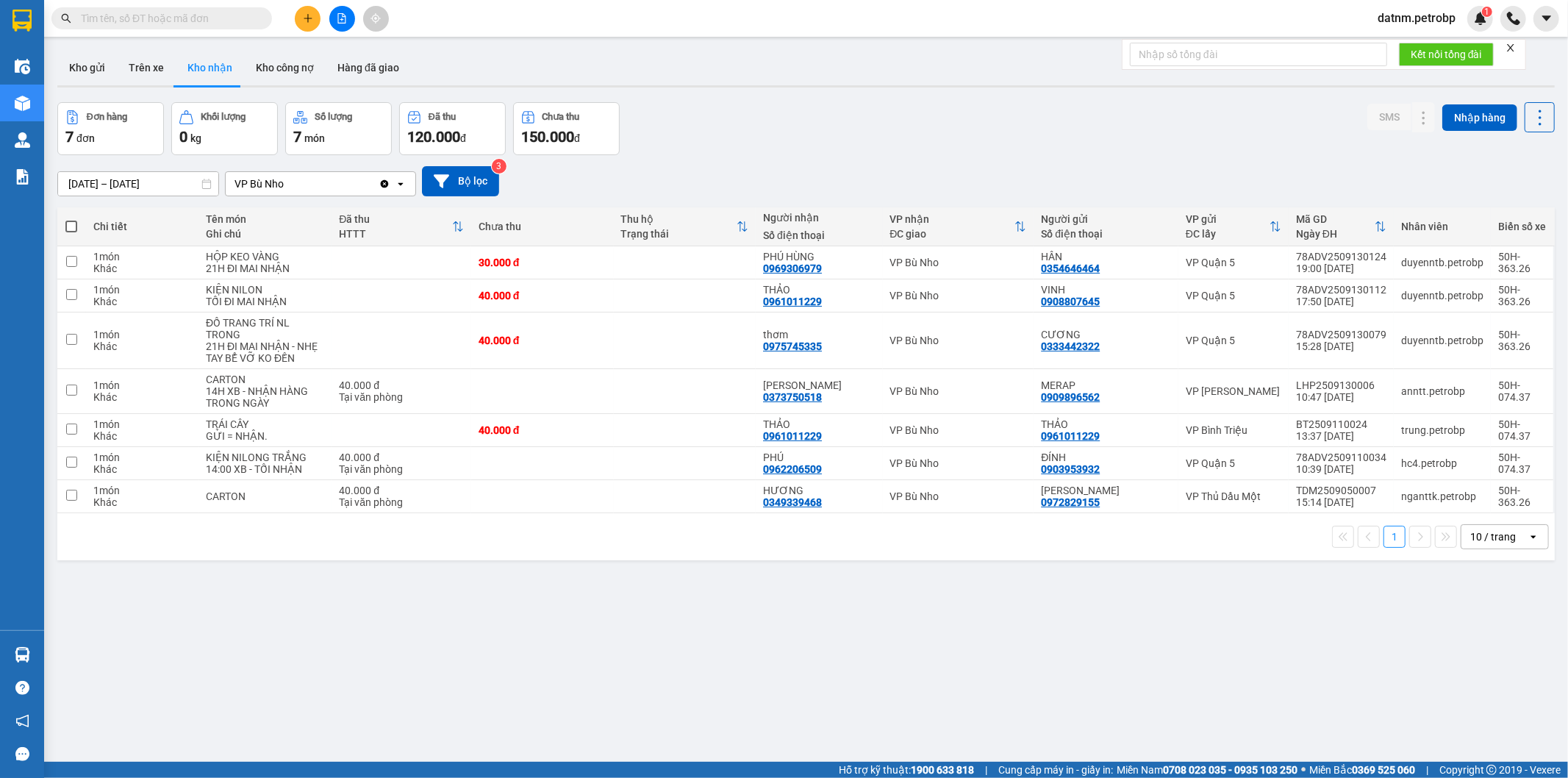
click at [814, 719] on section "Kết quả tìm kiếm ( 0 ) Bộ lọc No Data datnm.petrobp 1 Điều hành xe Kho hàng mới…" at bounding box center [784, 389] width 1568 height 778
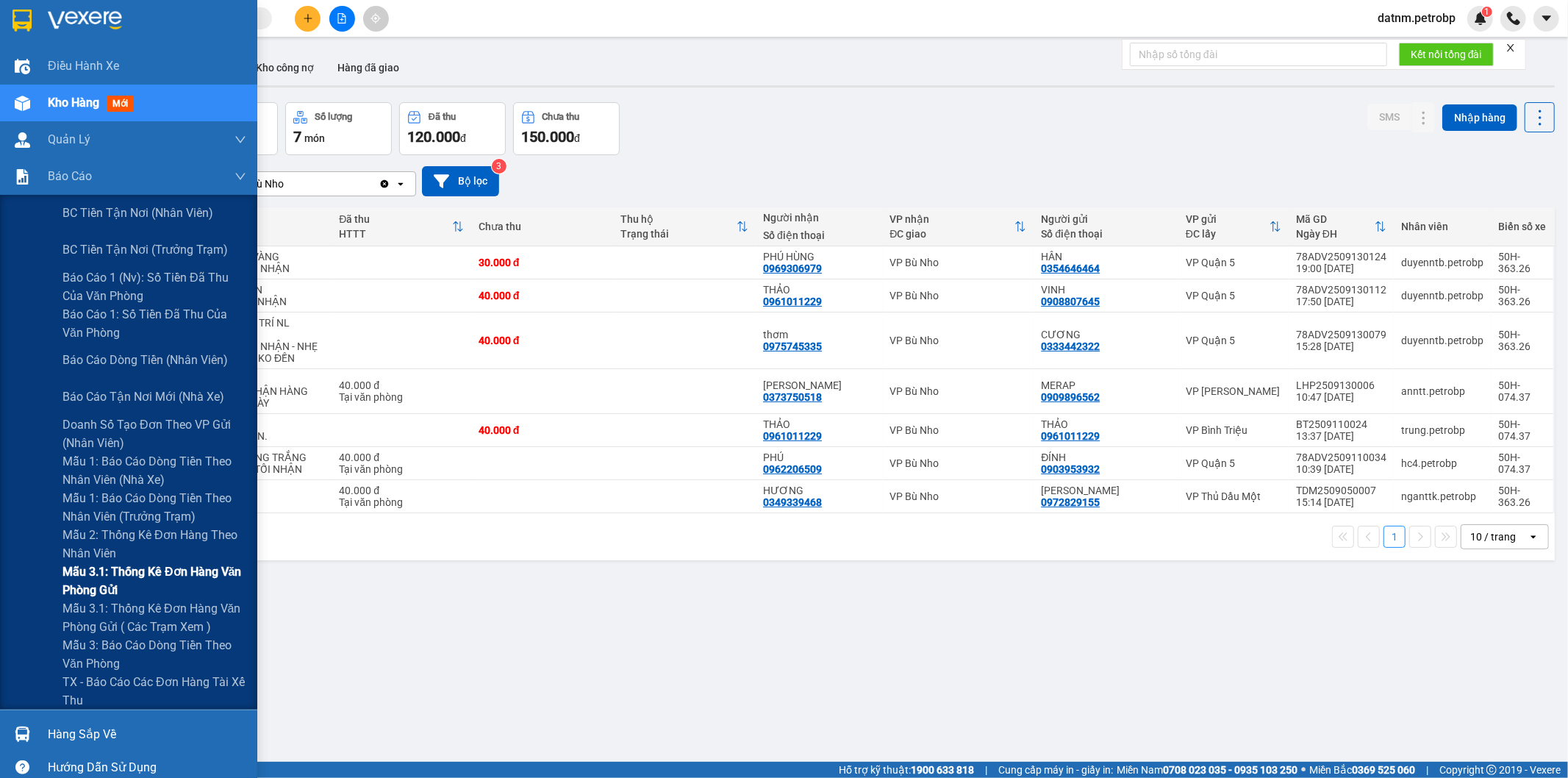
click at [129, 575] on span "Mẫu 3.1: Thống kê đơn hàng văn phòng gửi" at bounding box center [154, 581] width 184 height 37
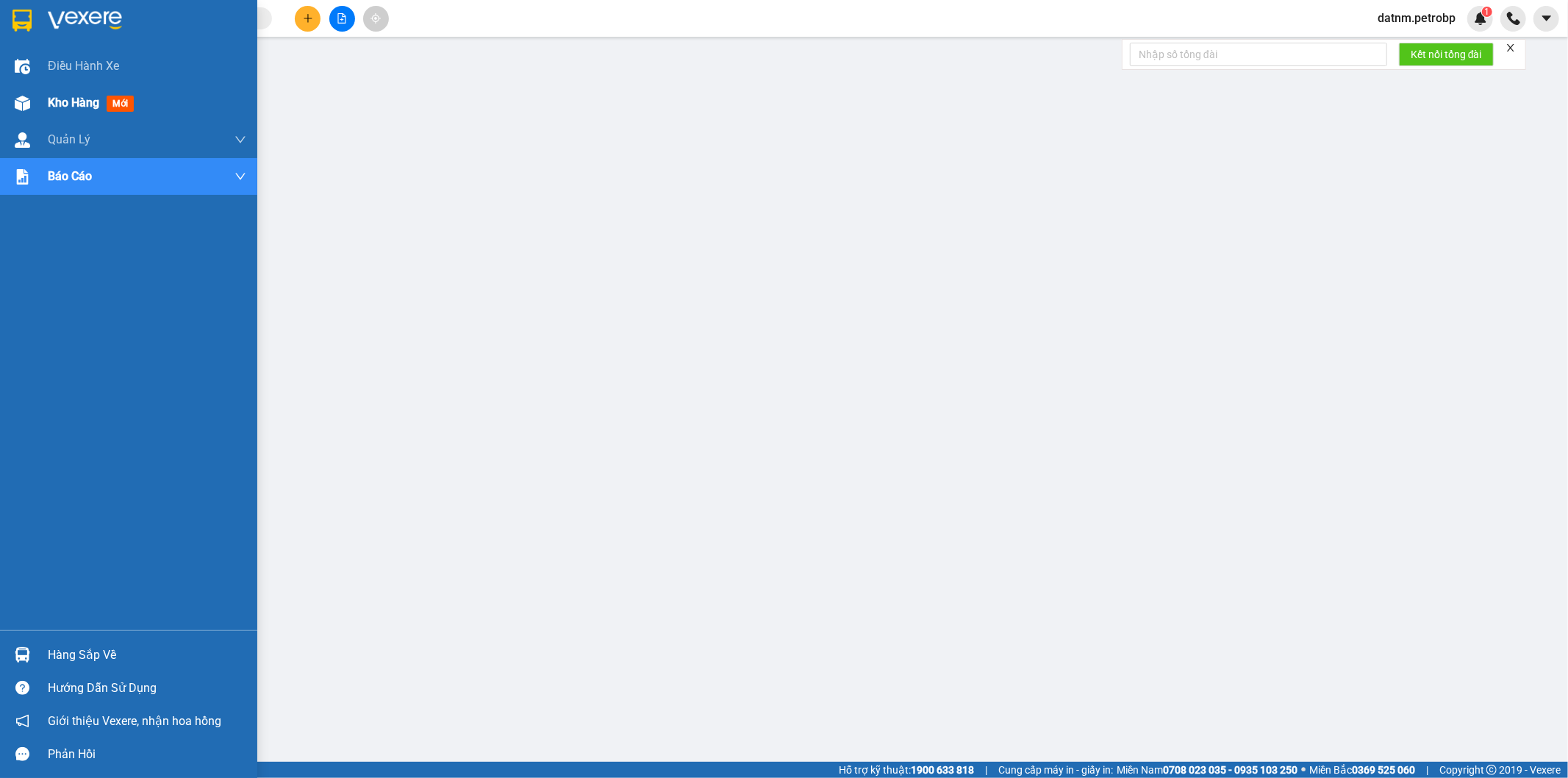
click at [66, 111] on div "Kho hàng mới" at bounding box center [94, 103] width 92 height 19
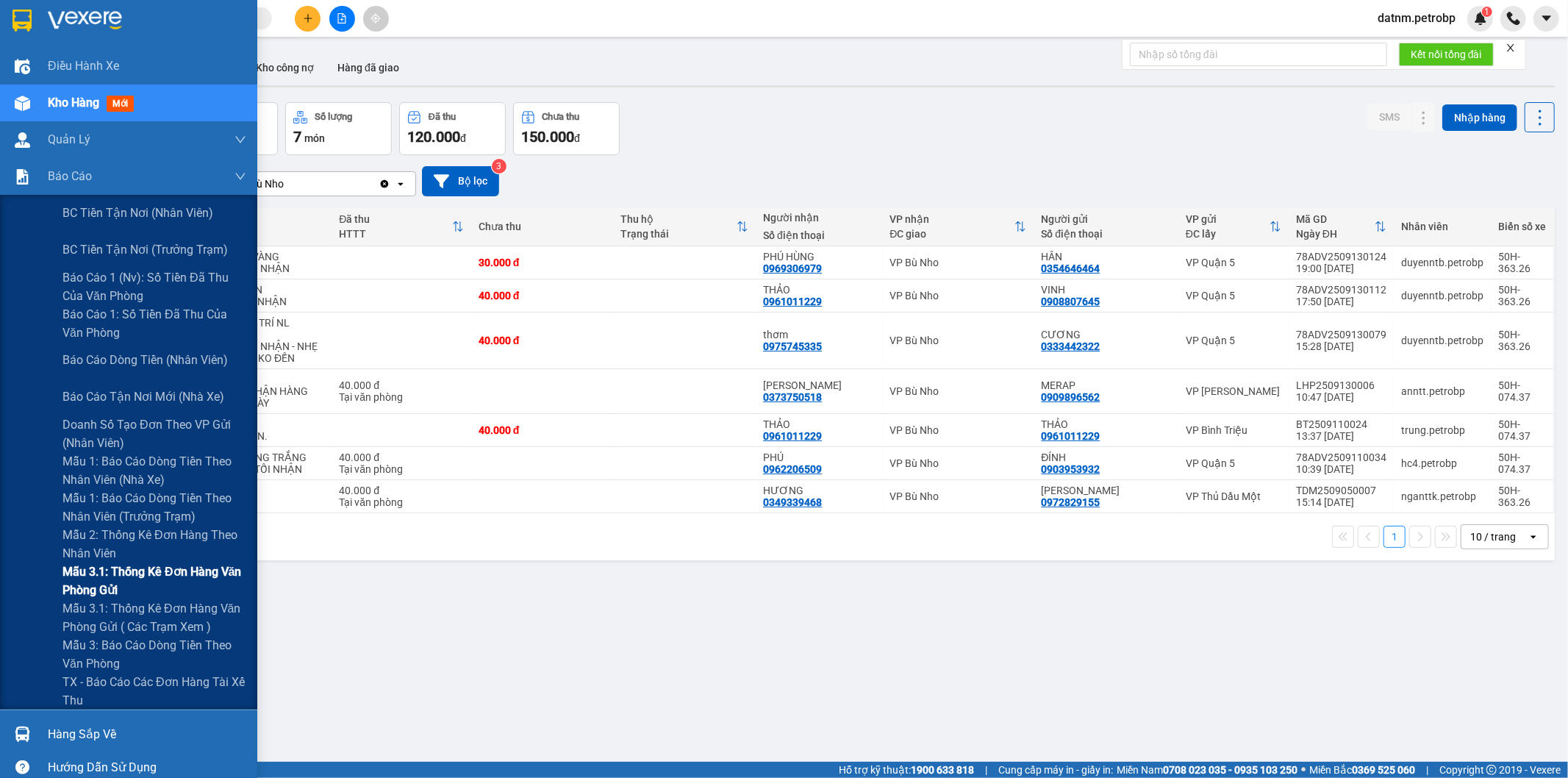
click at [119, 575] on span "Mẫu 3.1: Thống kê đơn hàng văn phòng gửi" at bounding box center [154, 581] width 184 height 37
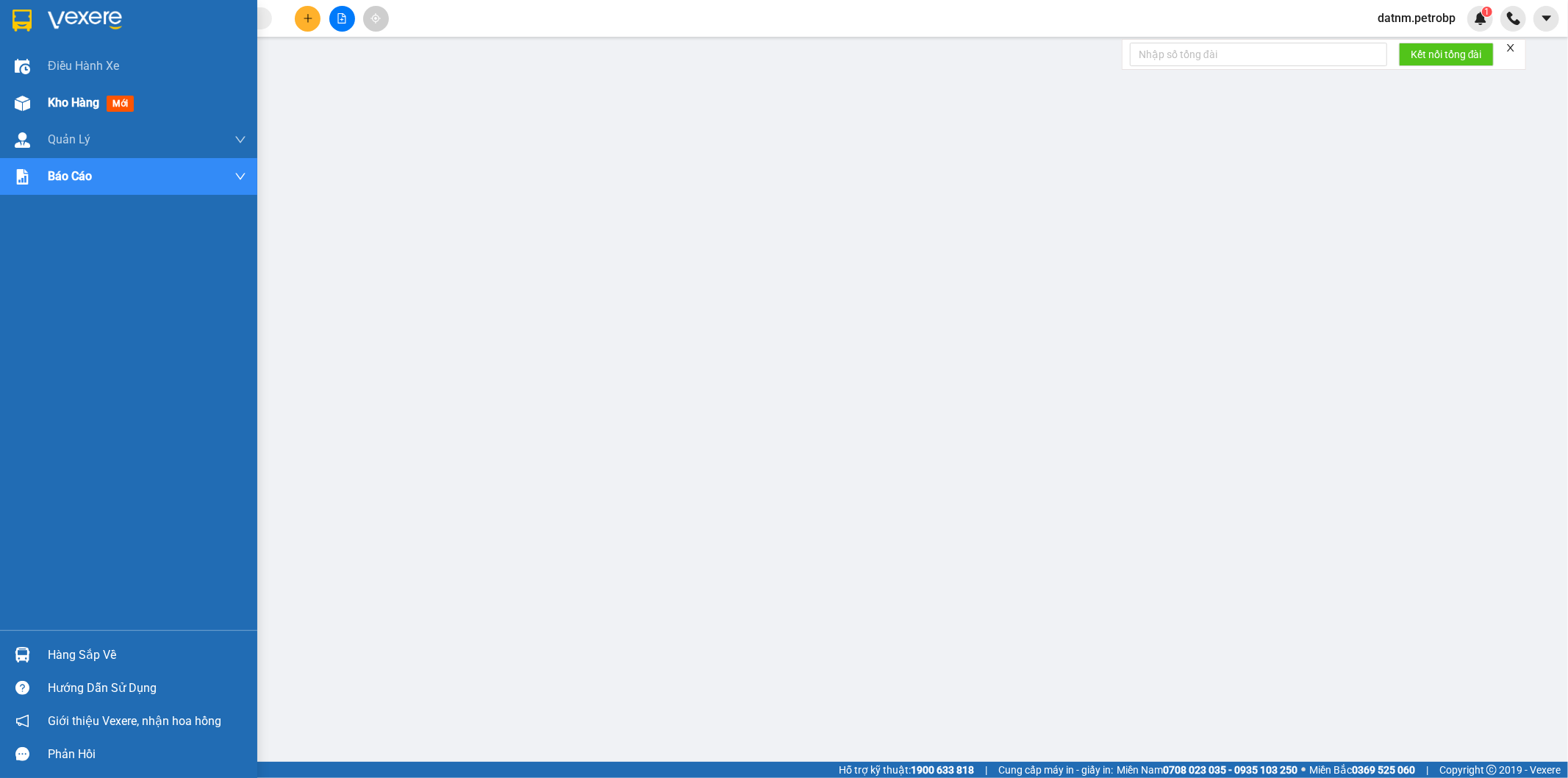
click at [69, 105] on span "Kho hàng" at bounding box center [73, 102] width 51 height 14
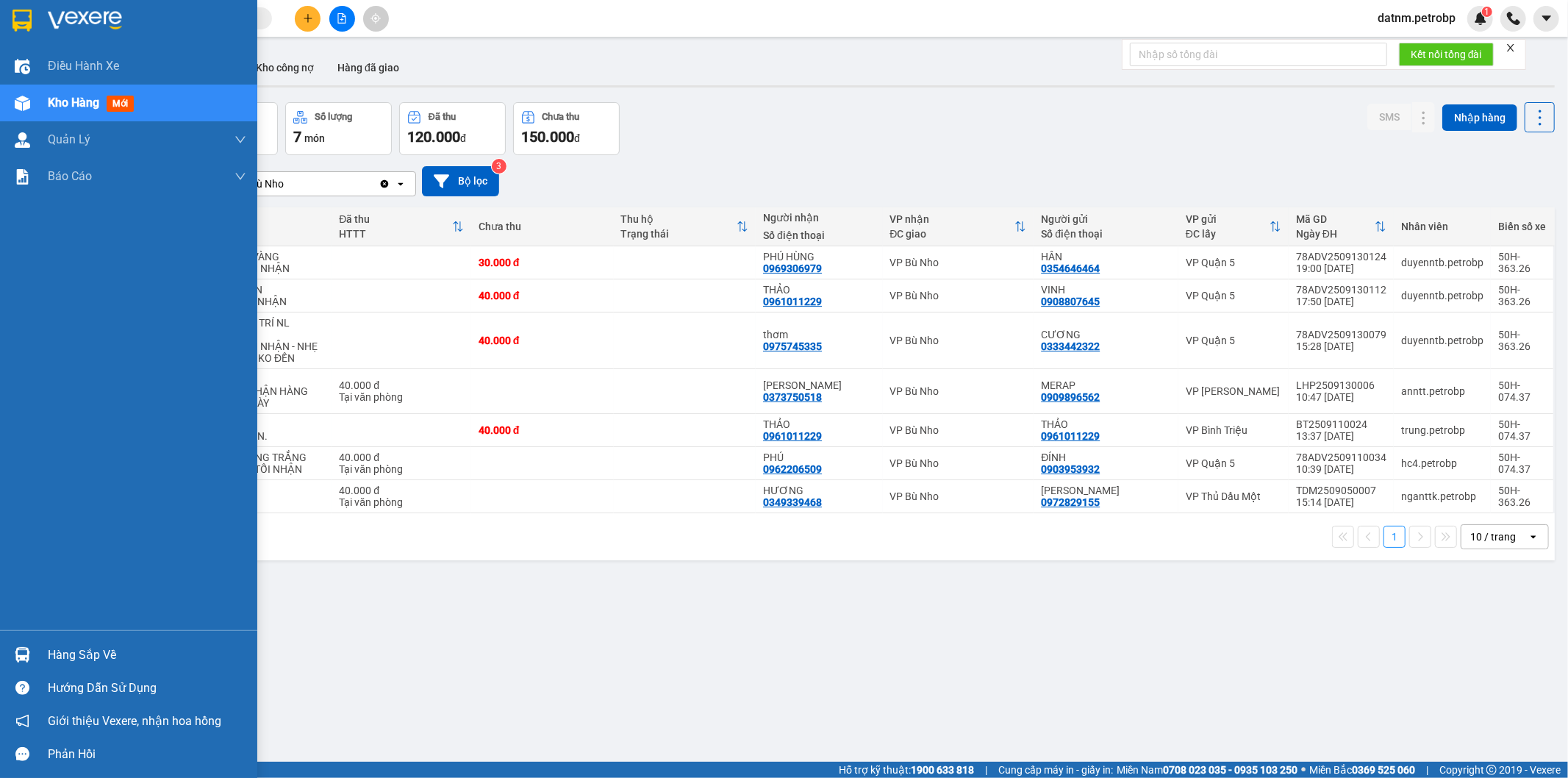
click at [76, 656] on div "Hàng sắp về" at bounding box center [147, 655] width 198 height 22
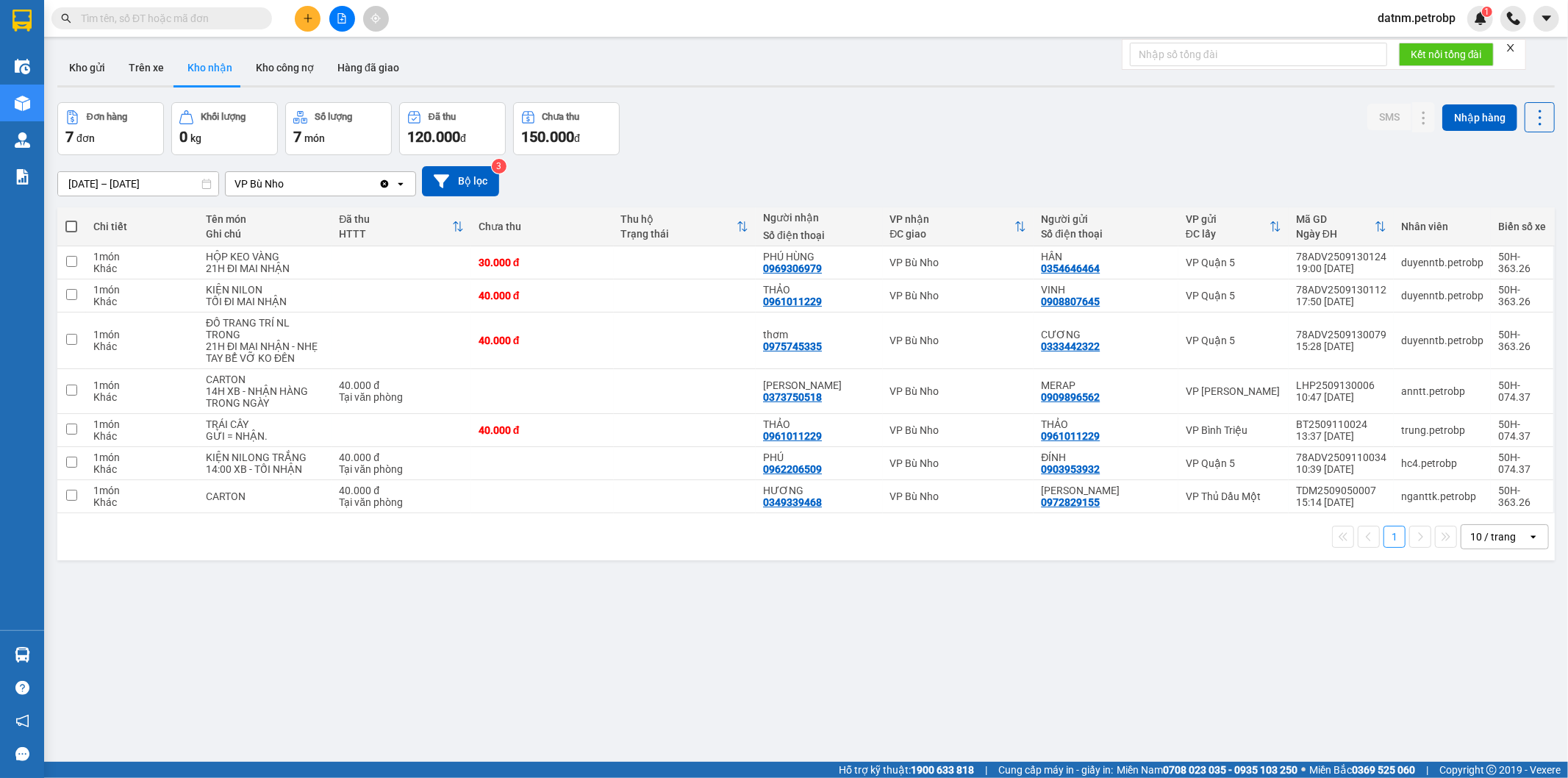
click at [872, 679] on section "Kết quả tìm kiếm ( 0 ) Bộ lọc No Data datnm.petrobp 1 Điều hành xe Kho hàng mới…" at bounding box center [784, 389] width 1568 height 778
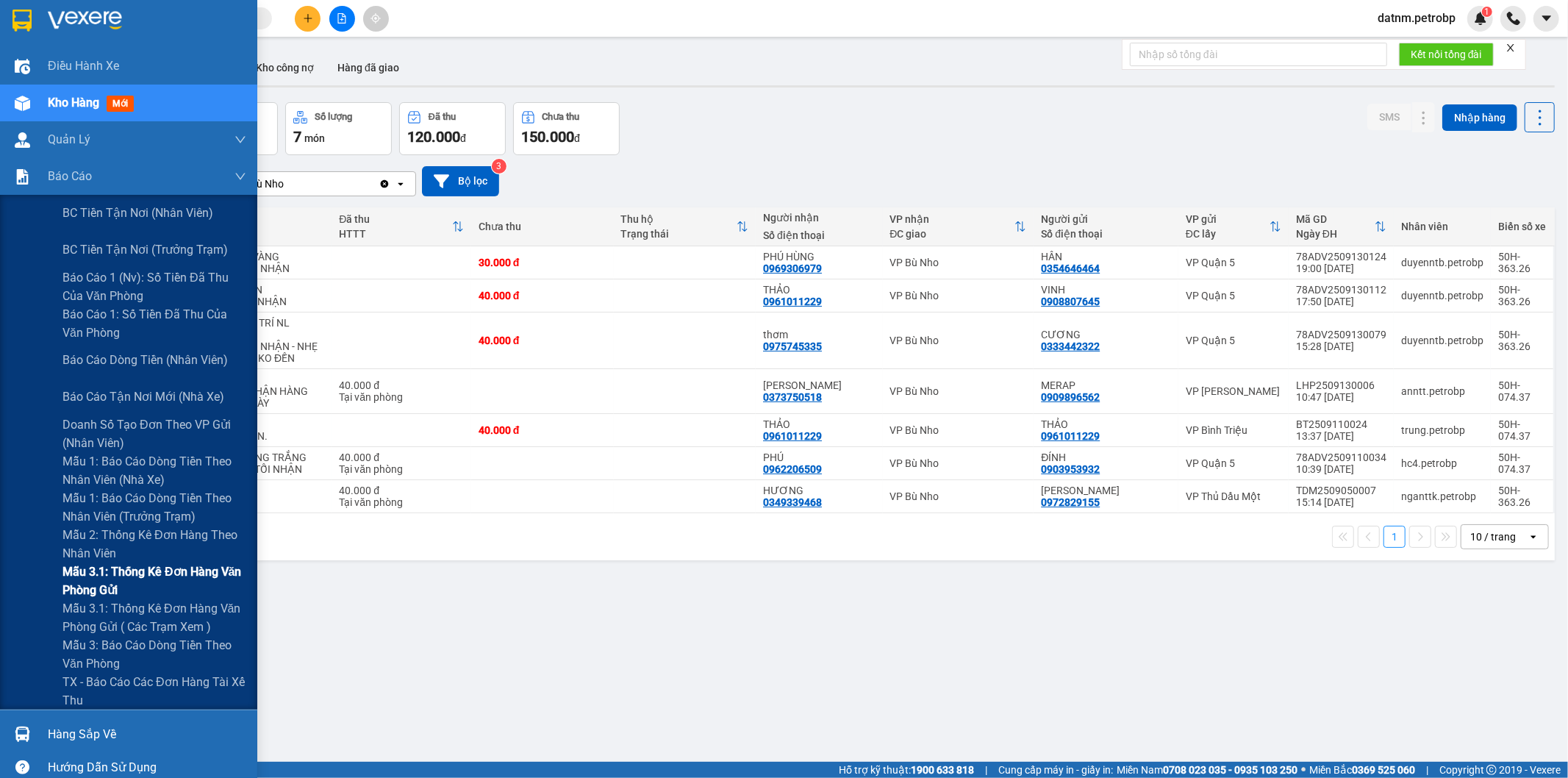
click at [95, 568] on span "Mẫu 3.1: Thống kê đơn hàng văn phòng gửi" at bounding box center [154, 581] width 184 height 37
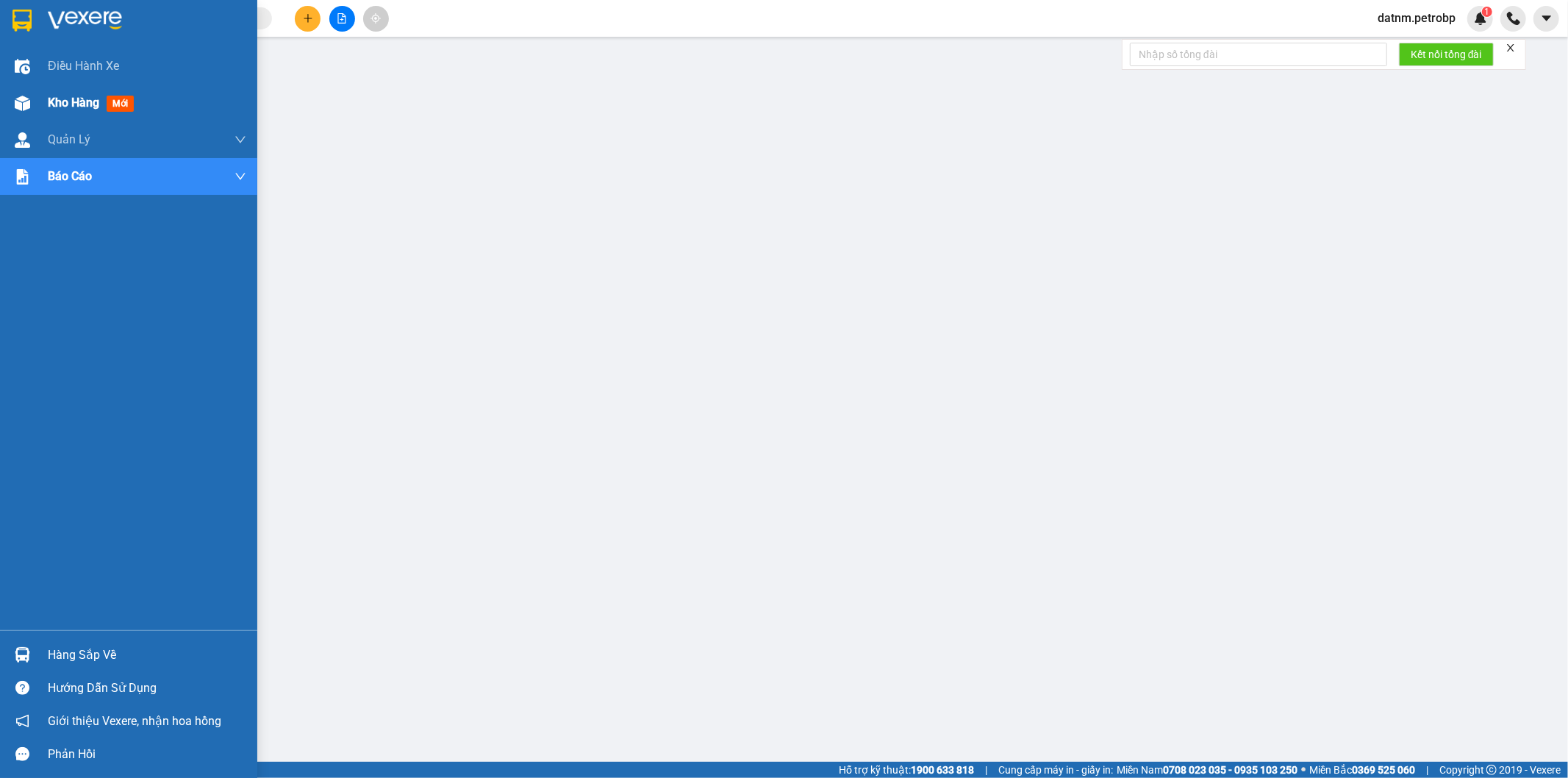
click at [71, 99] on span "Kho hàng" at bounding box center [73, 102] width 51 height 14
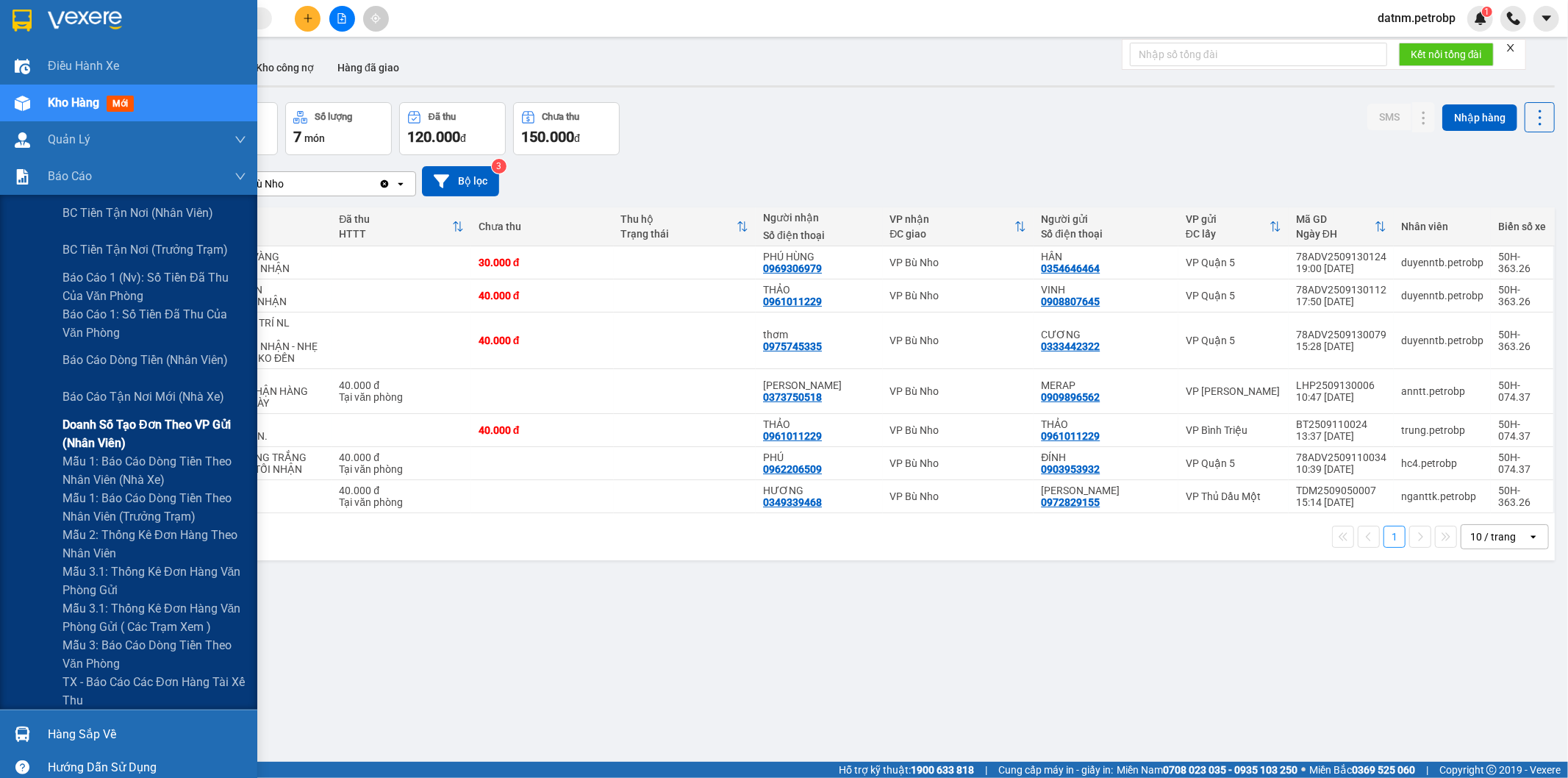
click at [99, 439] on span "Doanh số tạo đơn theo VP gửi (nhân viên)" at bounding box center [154, 434] width 184 height 37
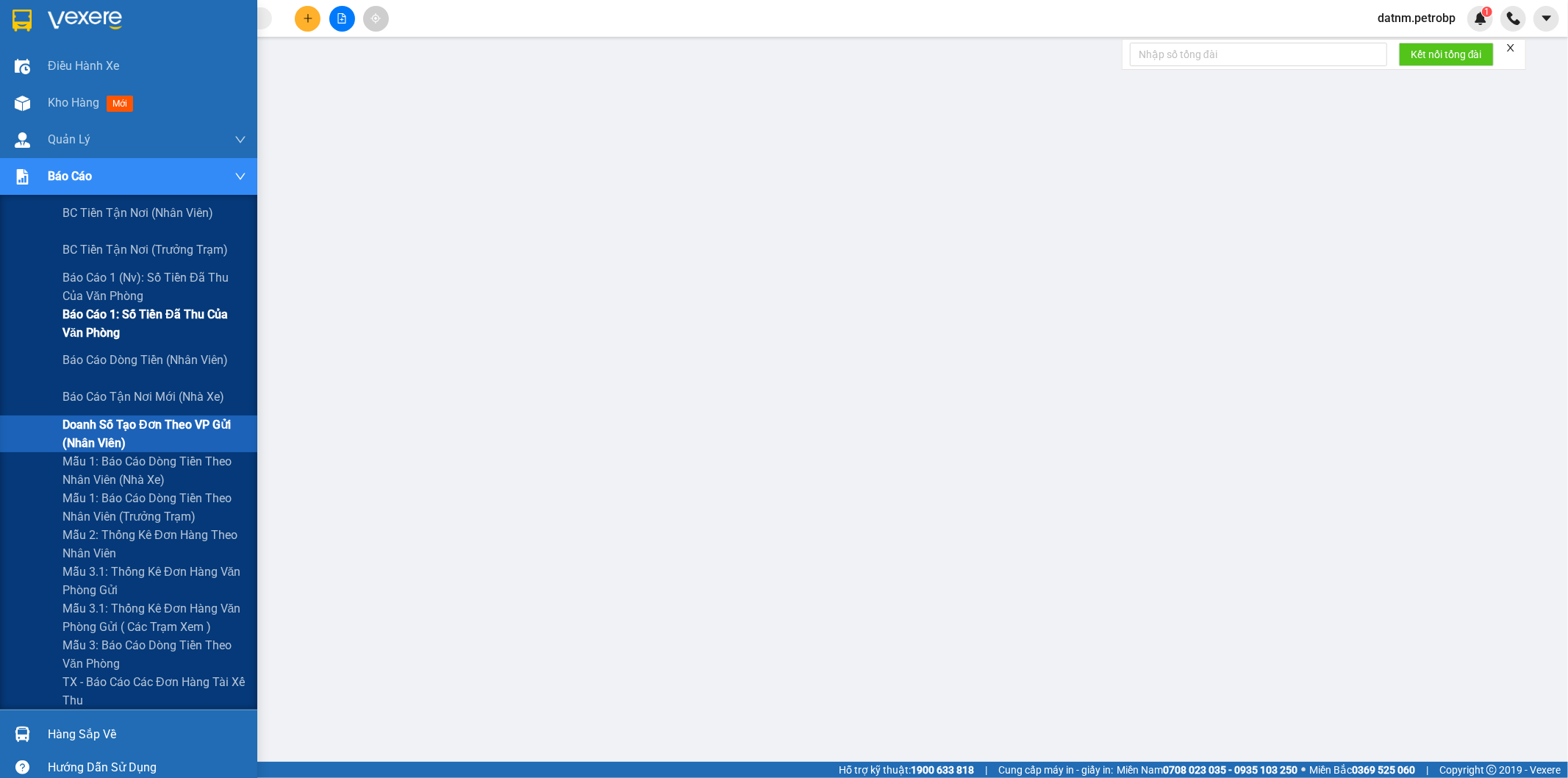
click at [106, 325] on span "Báo cáo 1: Số tiền đã thu của văn phòng" at bounding box center [154, 324] width 184 height 37
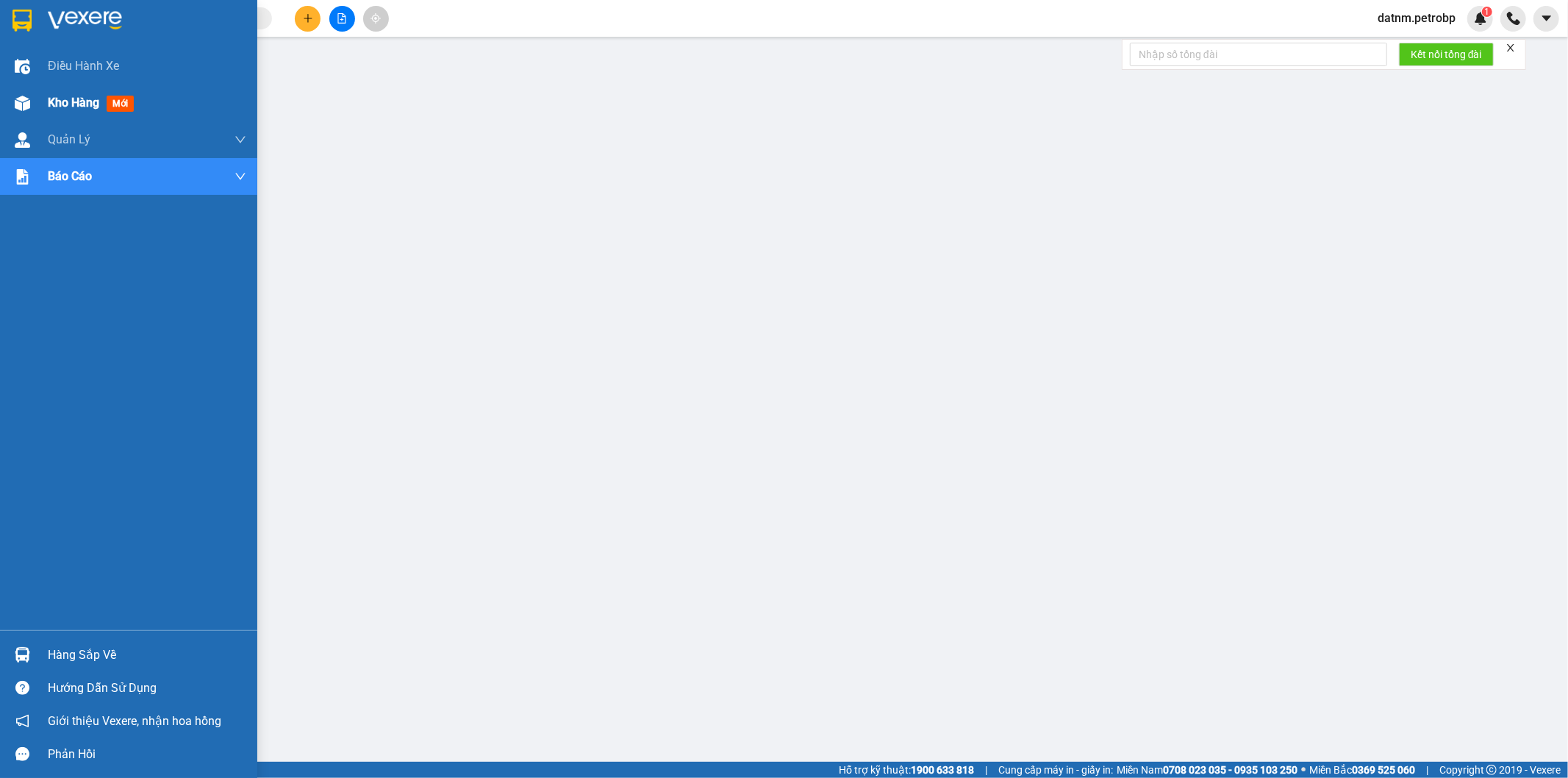
click at [56, 91] on div "Kho hàng mới" at bounding box center [147, 103] width 198 height 37
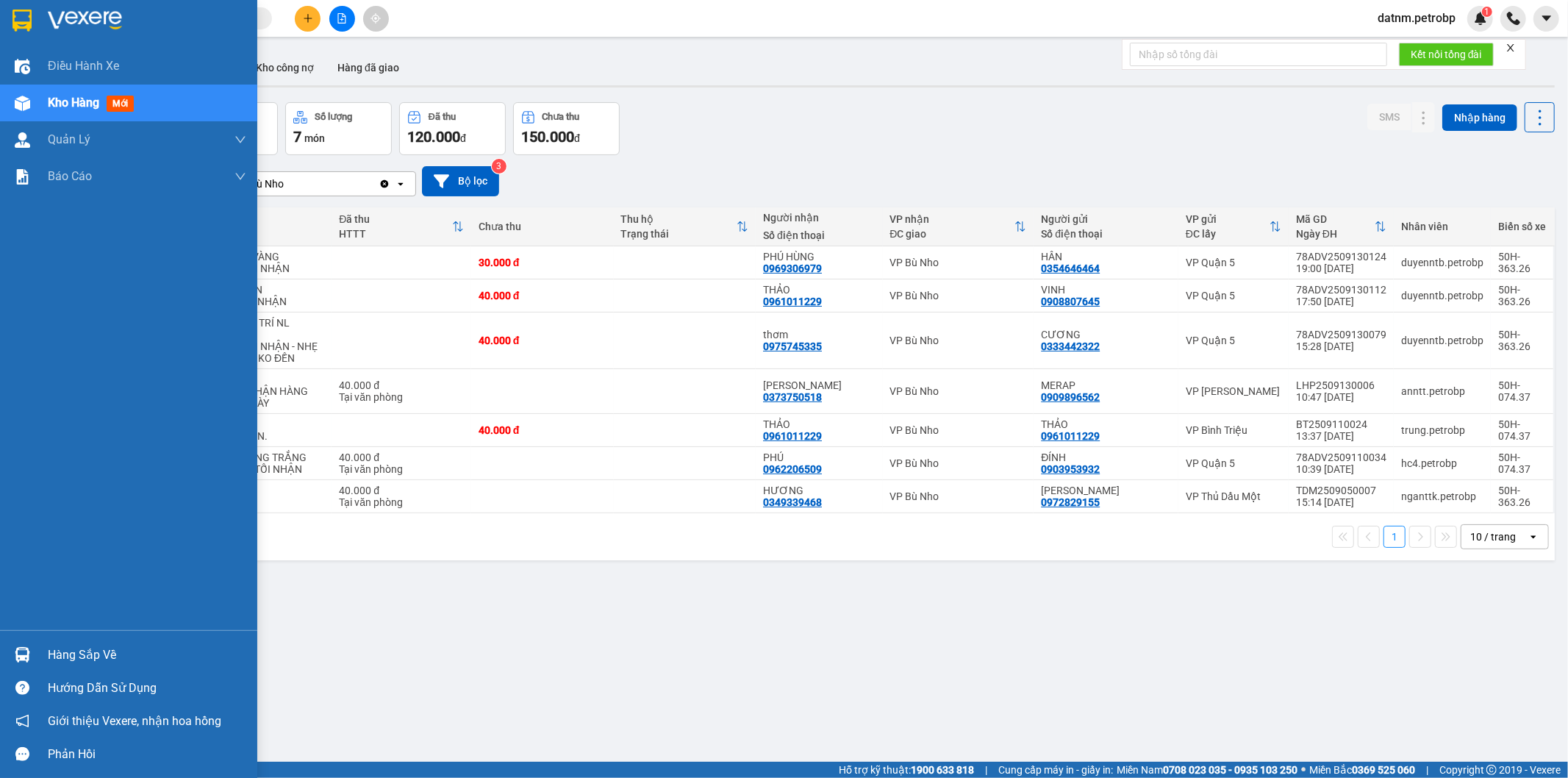
click at [89, 646] on div "Hàng sắp về" at bounding box center [147, 655] width 198 height 22
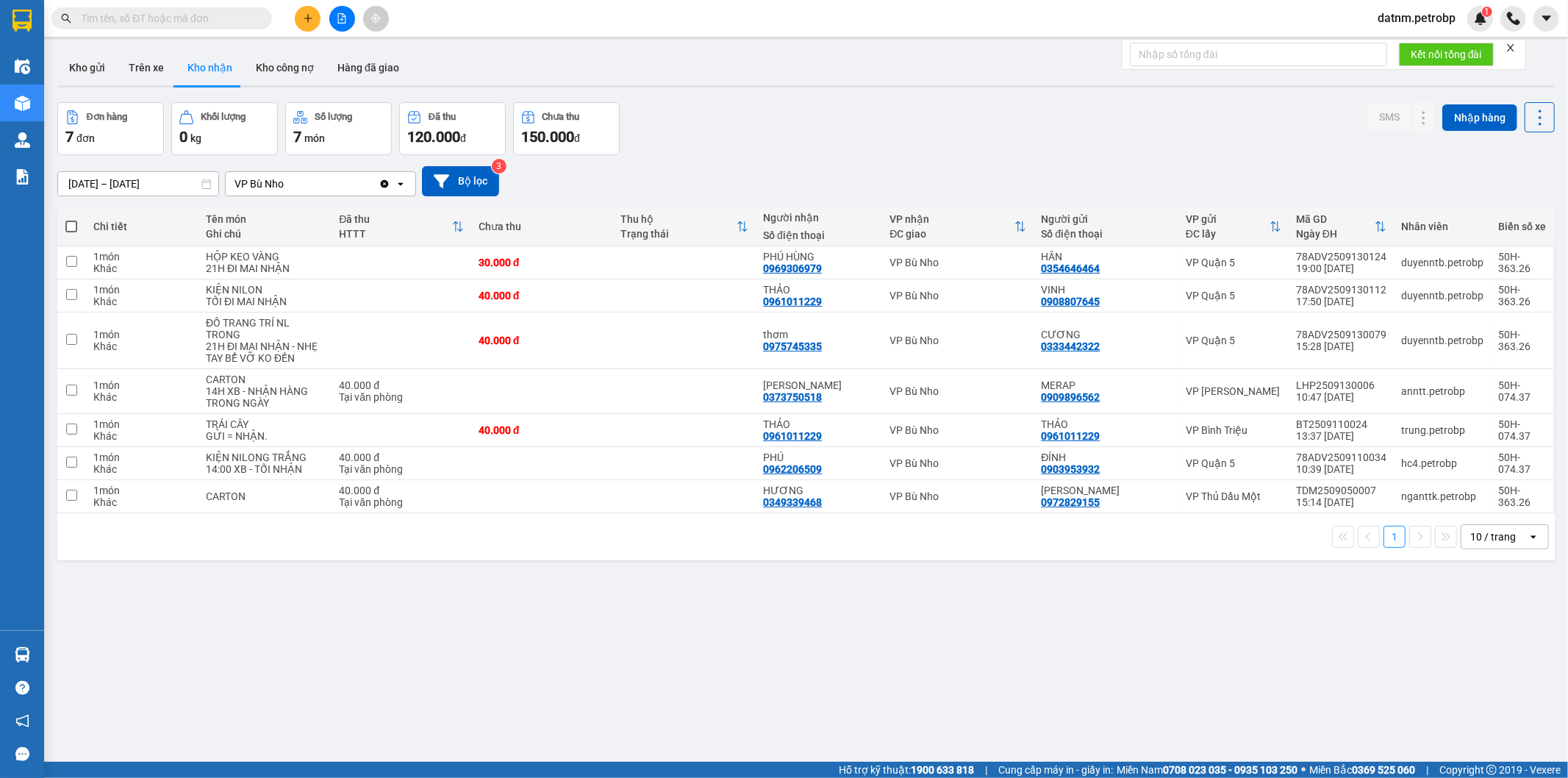
click at [817, 692] on section "Kết quả tìm kiếm ( 0 ) Bộ lọc No Data datnm.petrobp 1 Điều hành xe Kho hàng mới…" at bounding box center [784, 389] width 1568 height 778
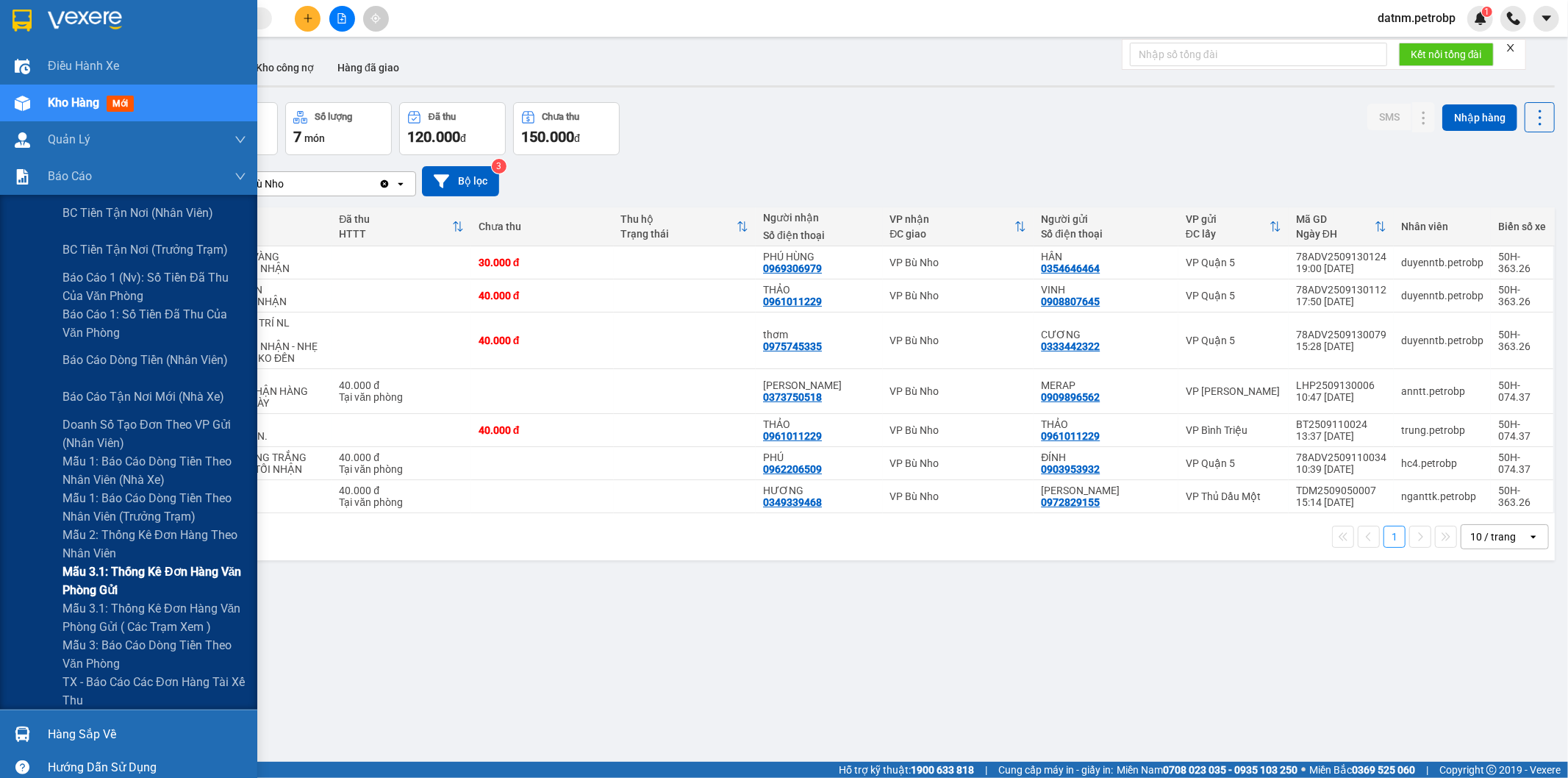
click at [118, 568] on span "Mẫu 3.1: Thống kê đơn hàng văn phòng gửi" at bounding box center [154, 581] width 184 height 37
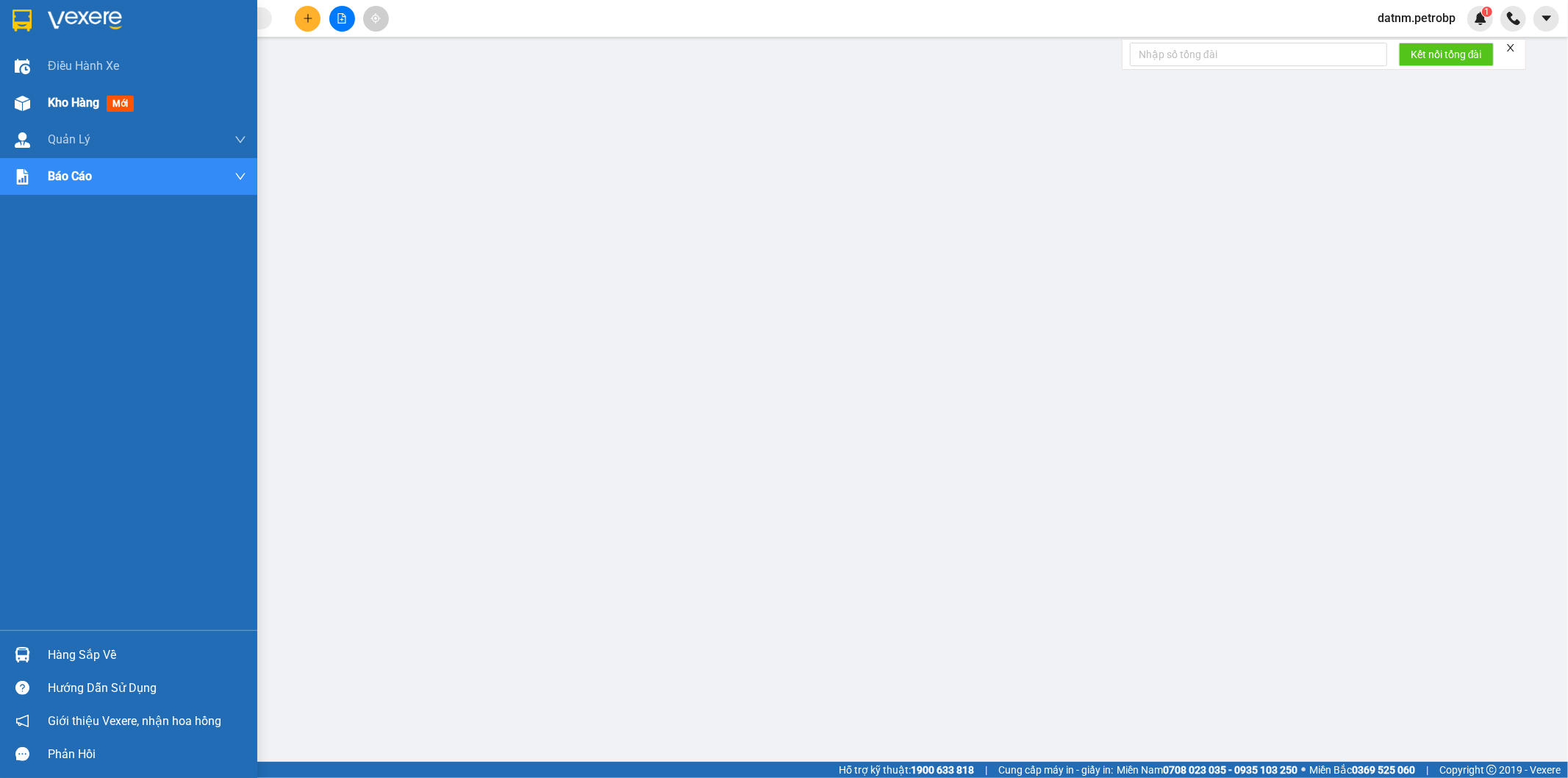
click at [51, 96] on span "Kho hàng" at bounding box center [73, 102] width 51 height 14
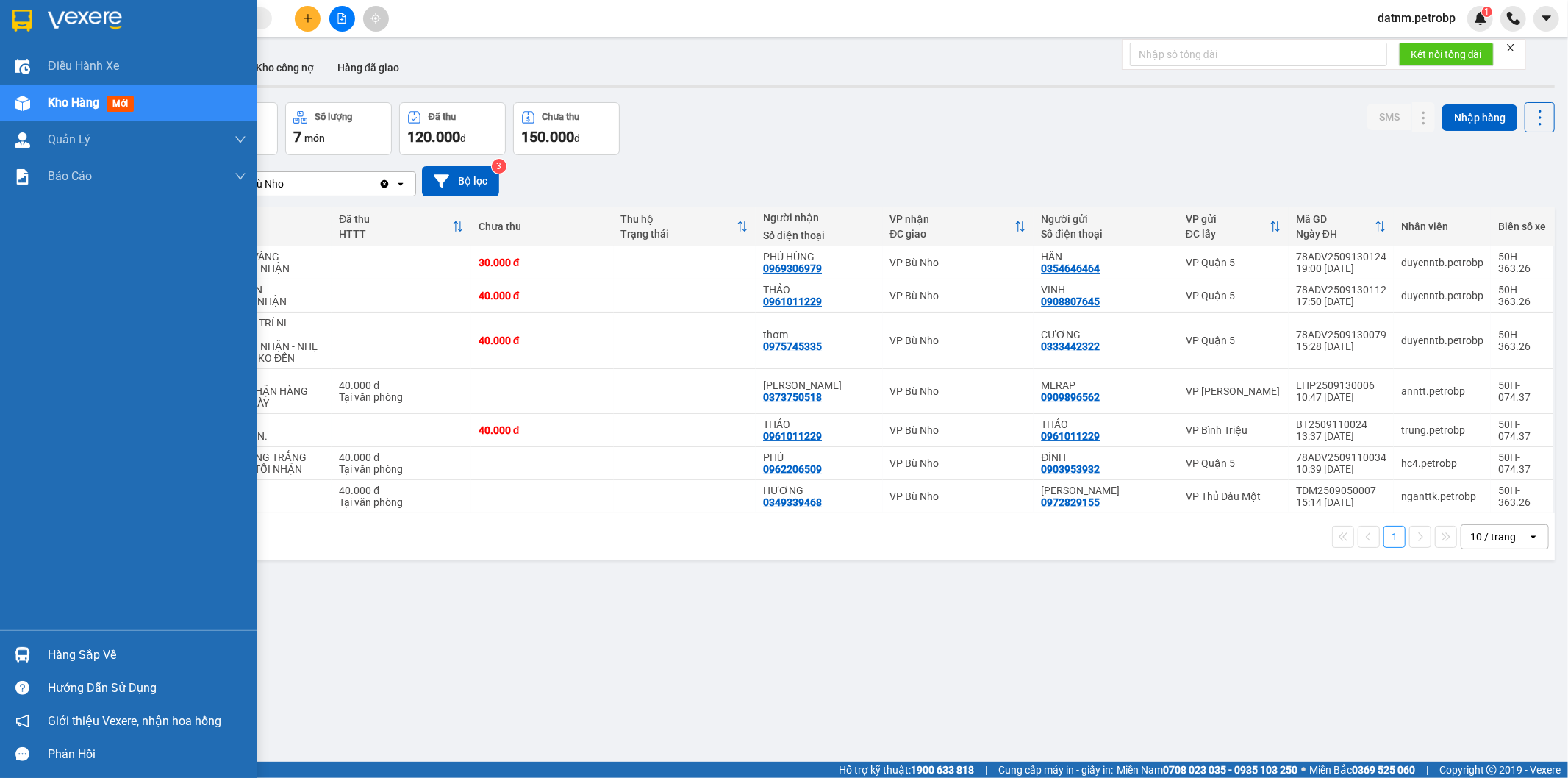
click at [73, 641] on div "Hàng sắp về" at bounding box center [128, 654] width 257 height 33
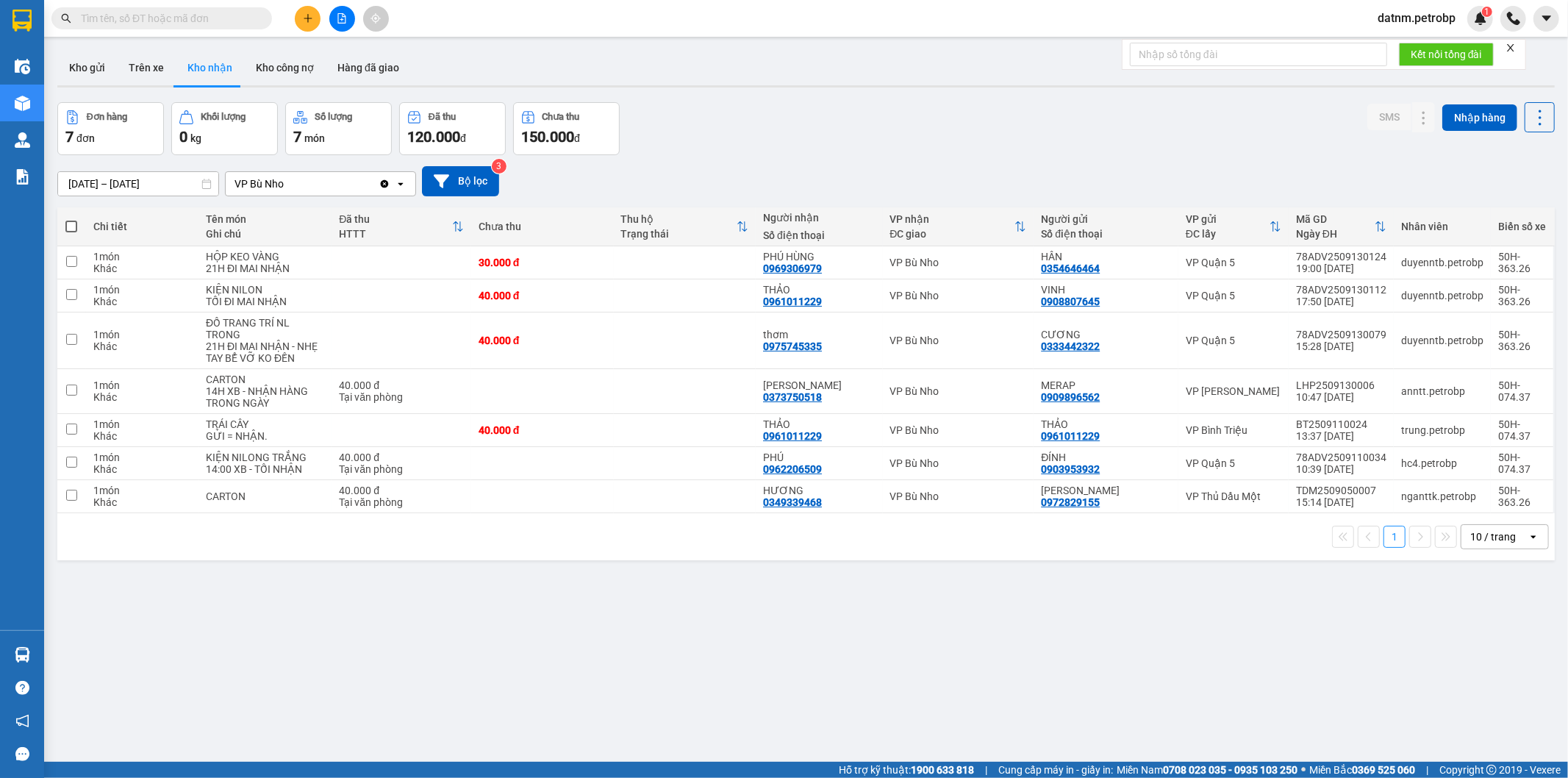
click at [833, 679] on section "Kết quả tìm kiếm ( 0 ) Bộ lọc No Data datnm.petrobp 1 Điều hành xe Kho hàng mới…" at bounding box center [784, 389] width 1568 height 778
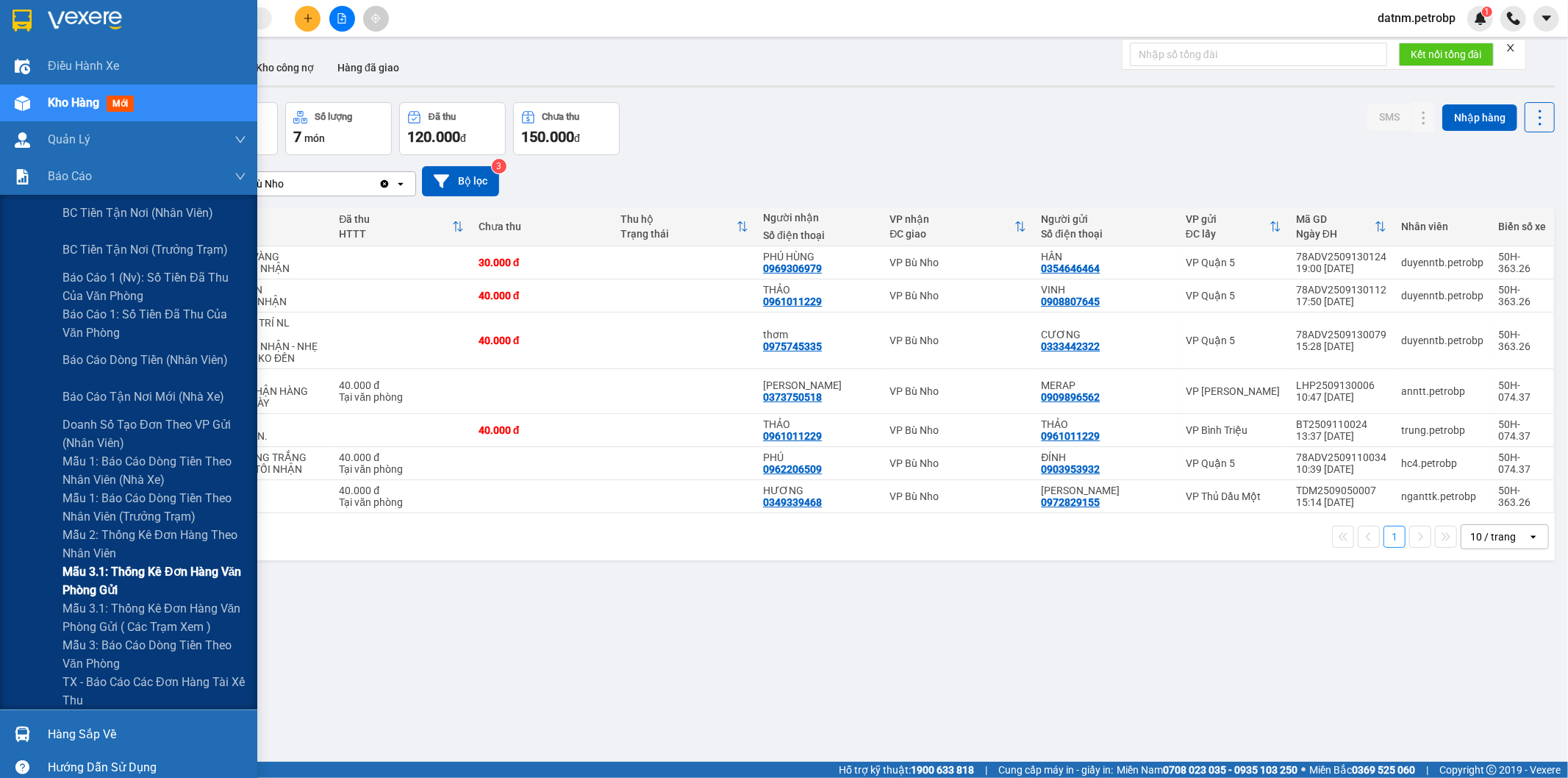
click at [129, 576] on span "Mẫu 3.1: Thống kê đơn hàng văn phòng gửi" at bounding box center [154, 581] width 184 height 37
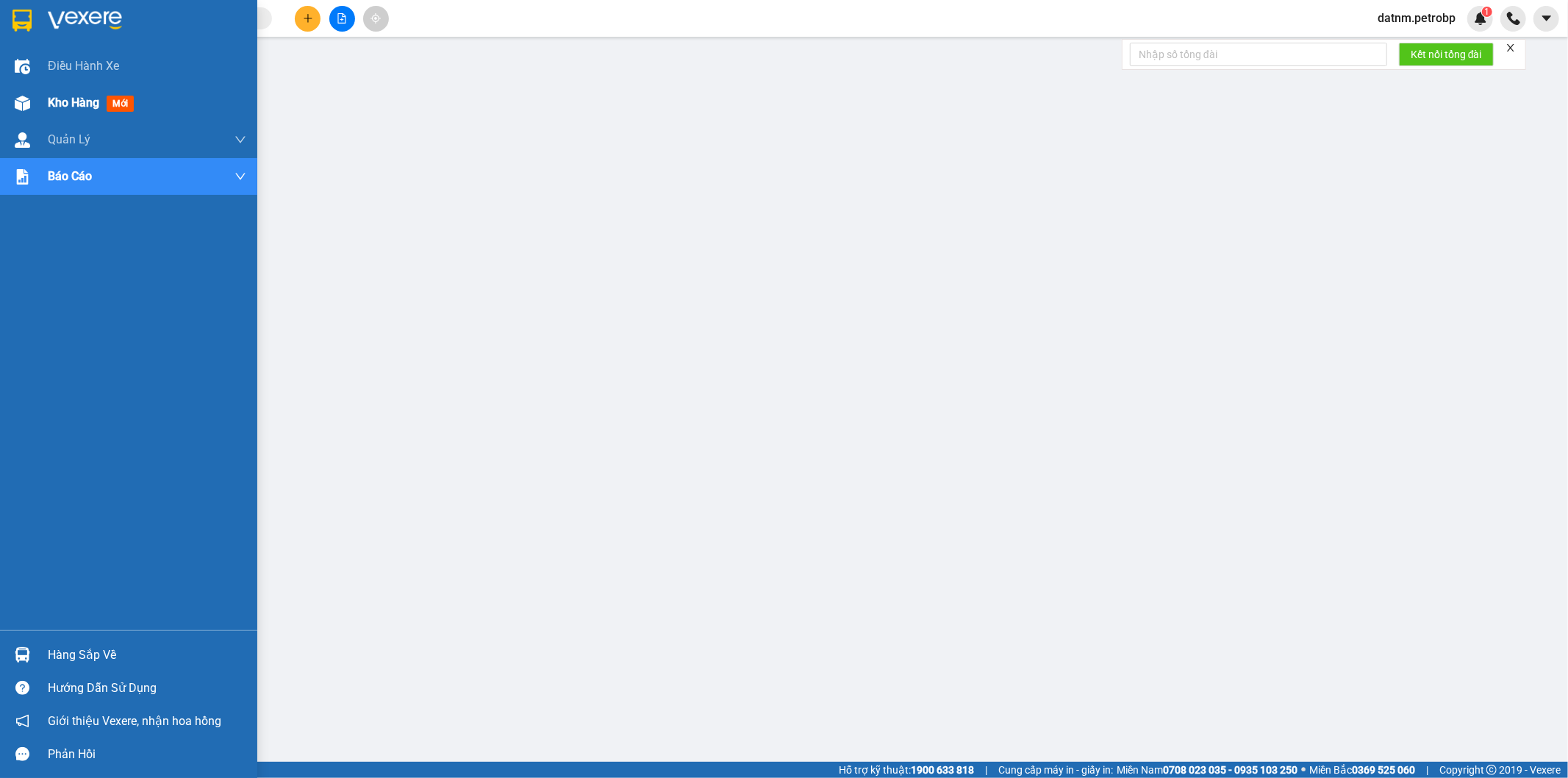
click at [68, 96] on span "Kho hàng" at bounding box center [73, 102] width 51 height 14
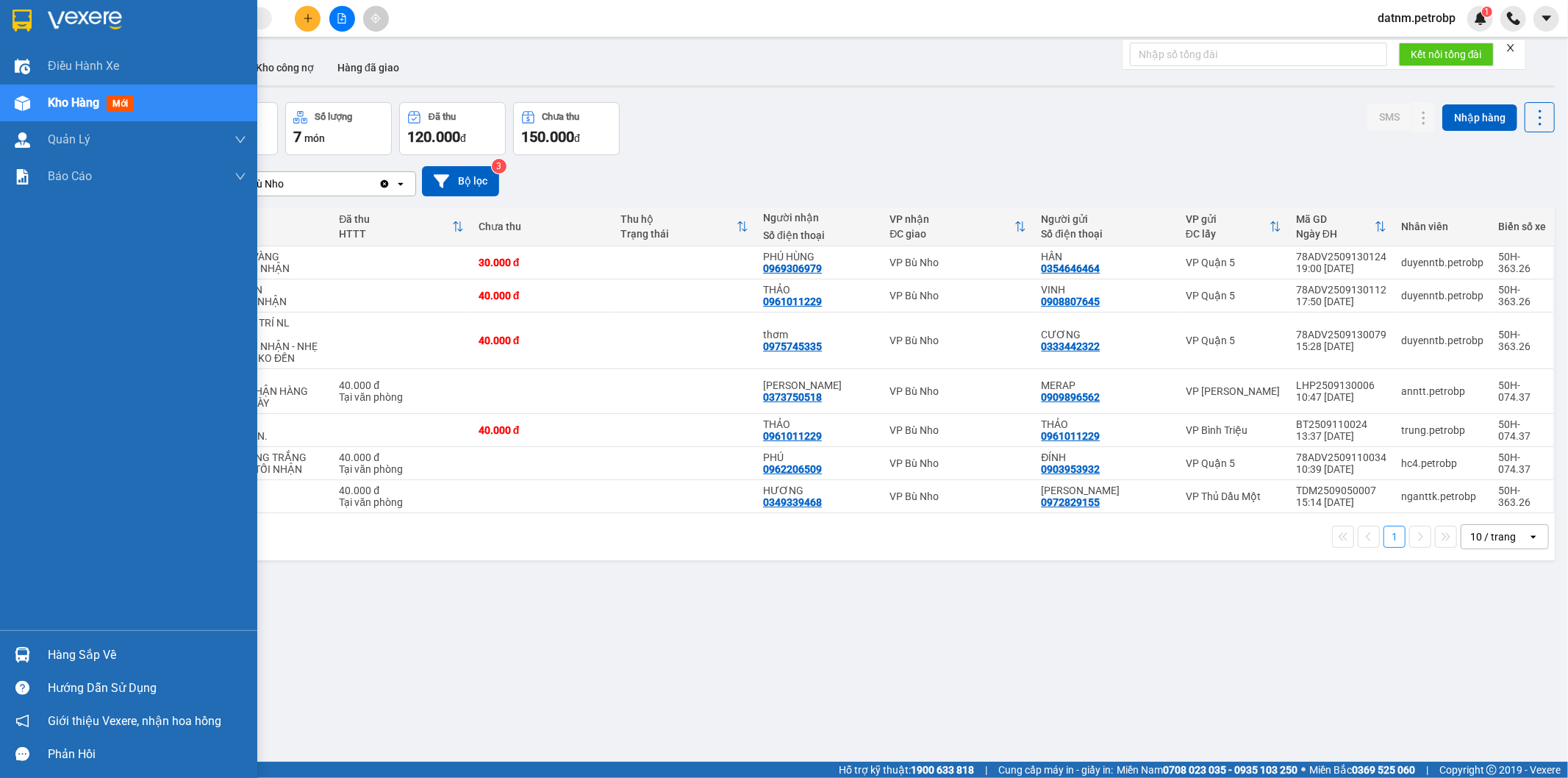
click at [78, 652] on div "Hàng sắp về" at bounding box center [147, 655] width 198 height 22
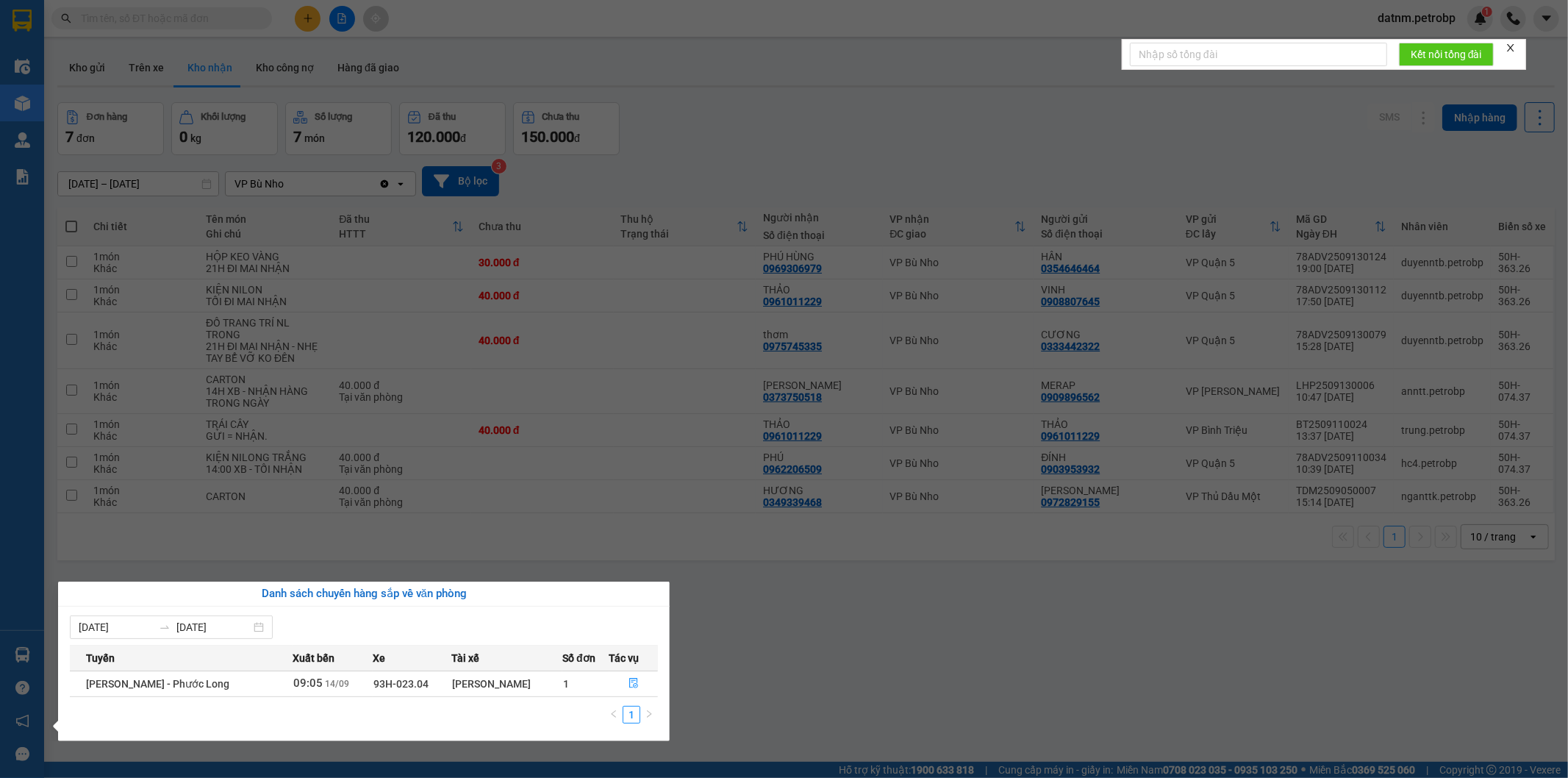
click at [774, 701] on section "Kết quả tìm kiếm ( 0 ) Bộ lọc No Data datnm.petrobp 1 Điều hành xe Kho hàng mới…" at bounding box center [784, 389] width 1568 height 778
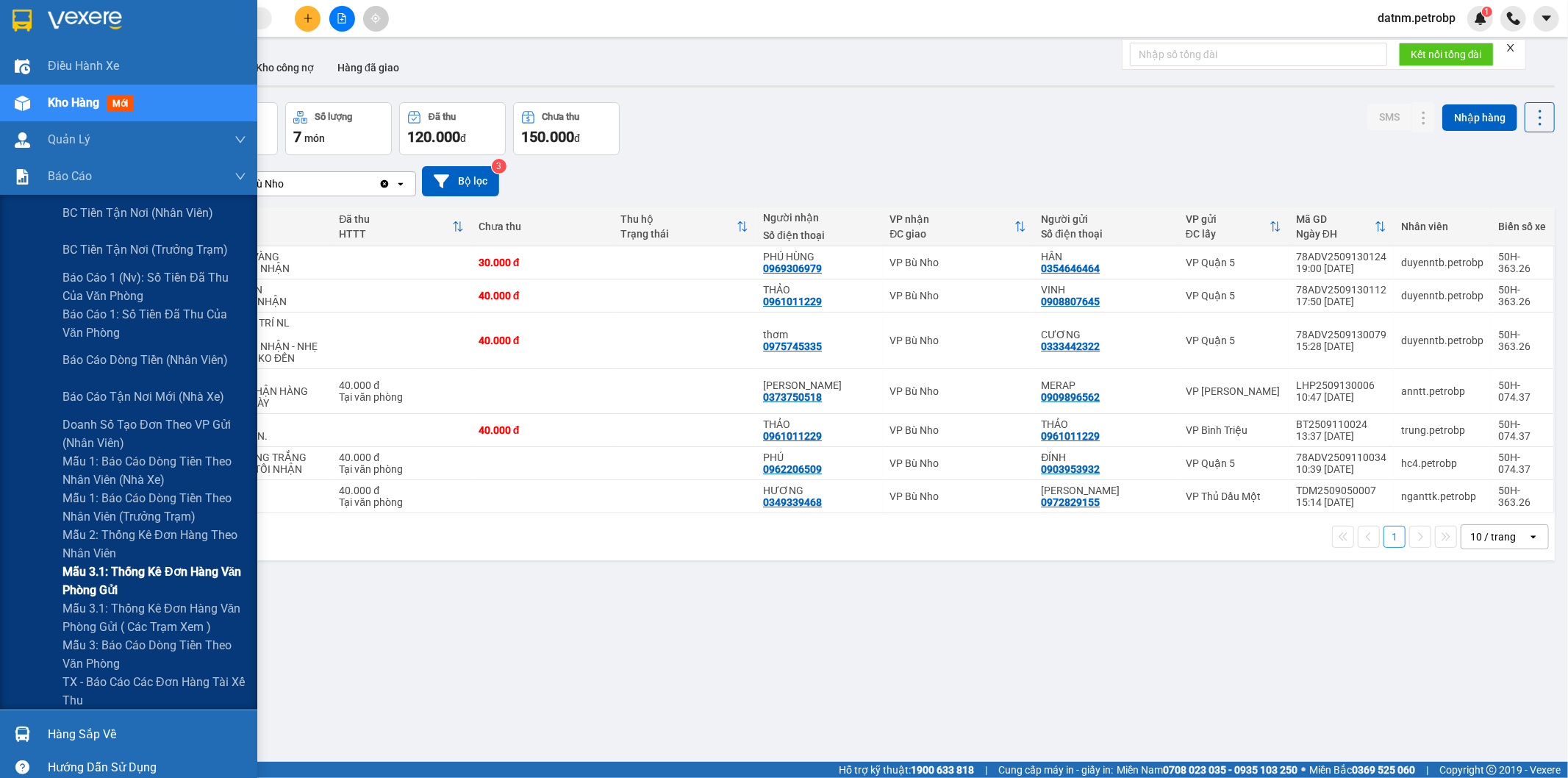
click at [116, 577] on span "Mẫu 3.1: Thống kê đơn hàng văn phòng gửi" at bounding box center [154, 581] width 184 height 37
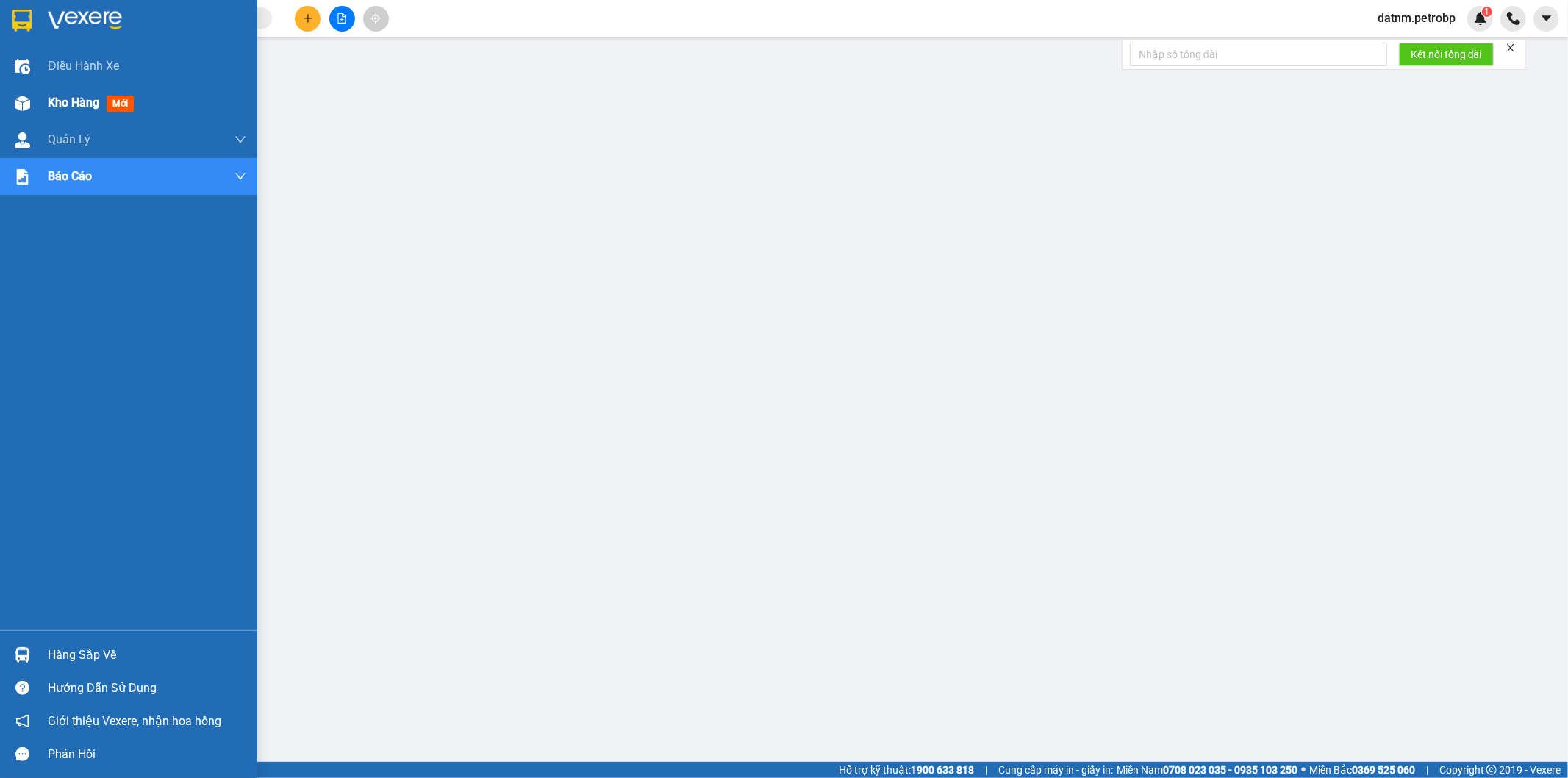
click at [64, 109] on span "Kho hàng" at bounding box center [73, 102] width 51 height 14
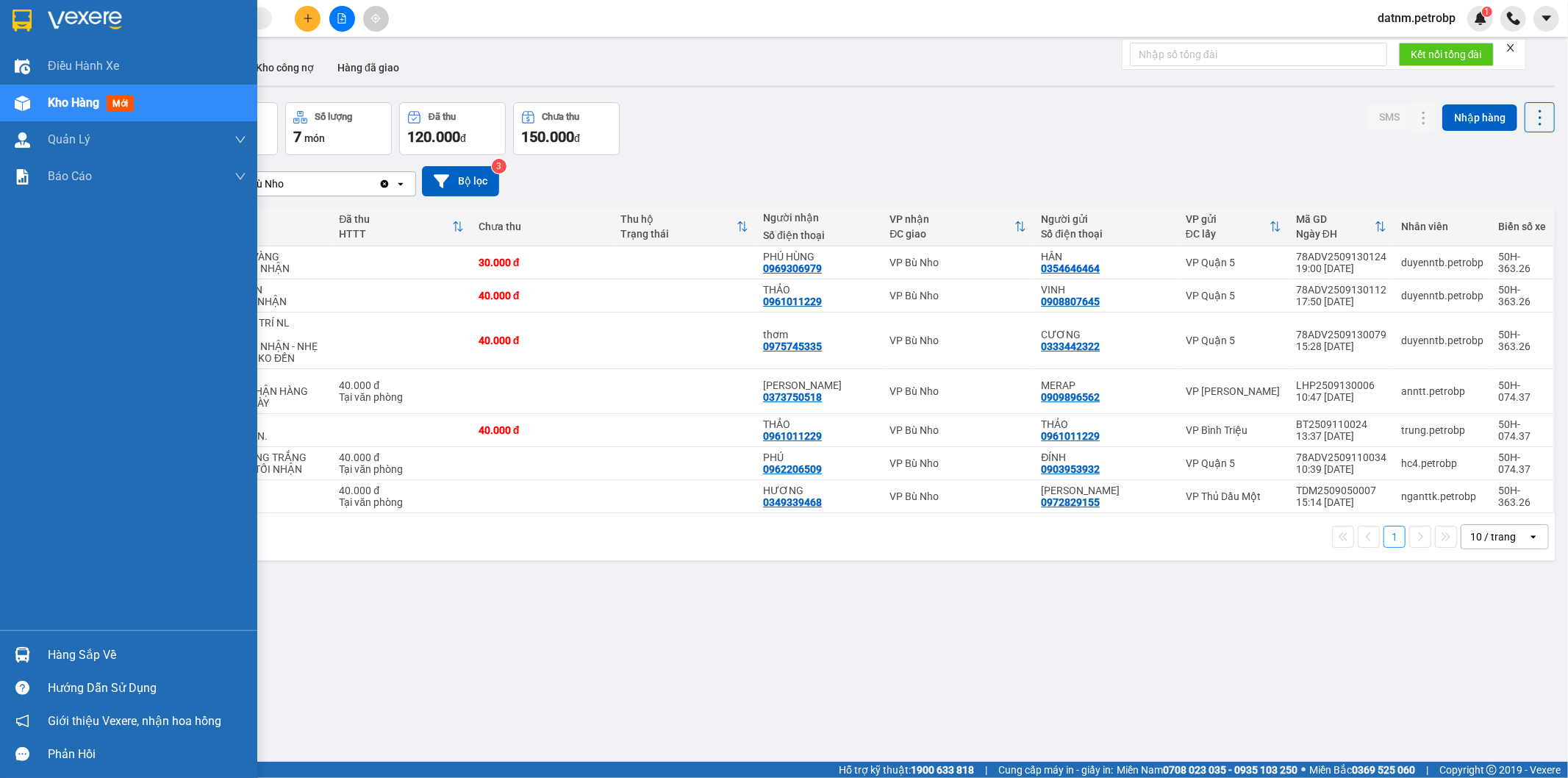
click at [99, 637] on div "Hàng sắp về Hướng dẫn sử dụng Giới thiệu Vexere, nhận hoa hồng Phản hồi" at bounding box center [128, 700] width 257 height 141
click at [99, 647] on div "Hàng sắp về" at bounding box center [147, 655] width 198 height 22
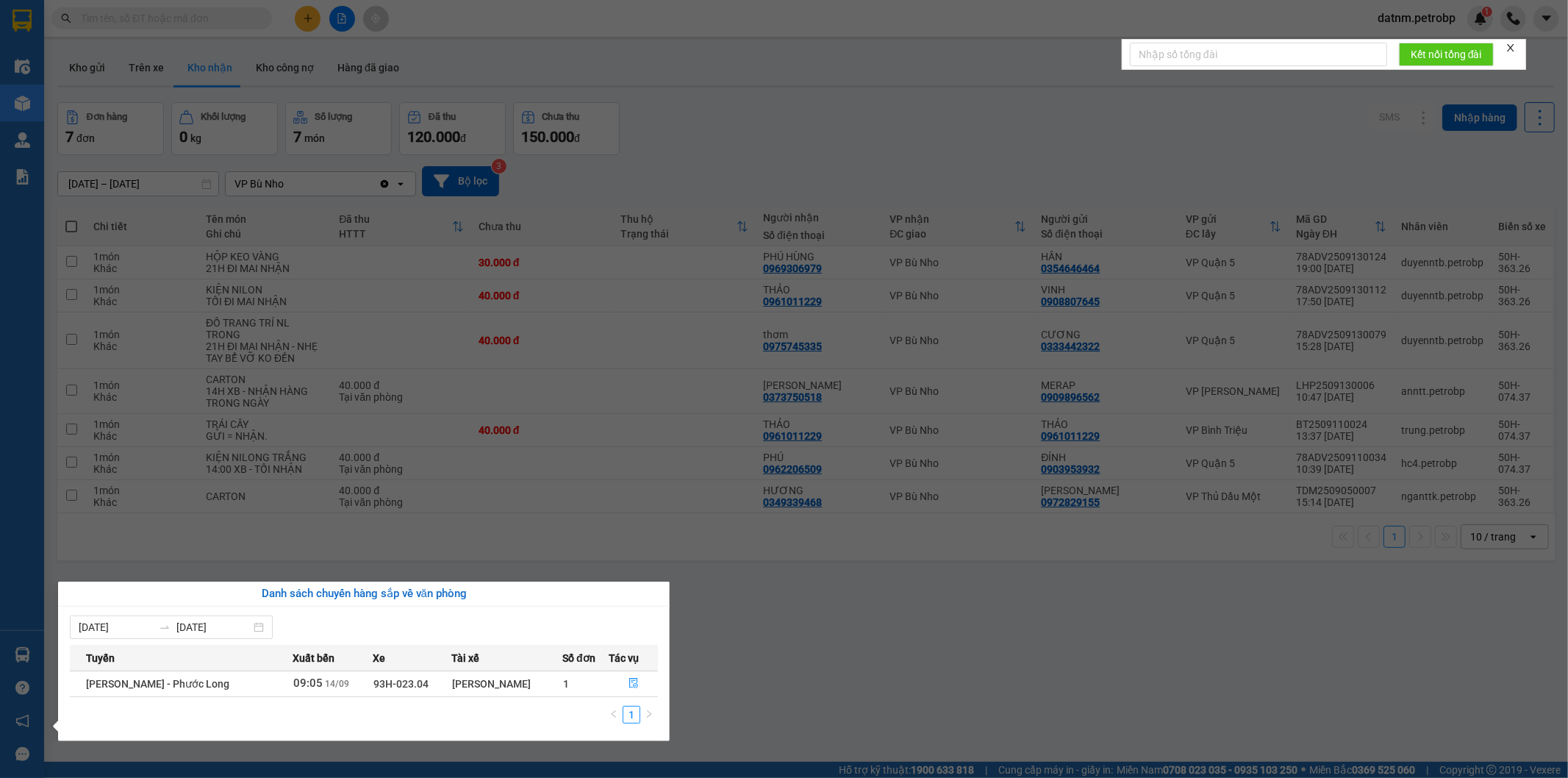
click at [891, 708] on section "Kết quả tìm kiếm ( 0 ) Bộ lọc No Data datnm.petrobp 1 Điều hành xe Kho hàng mới…" at bounding box center [784, 389] width 1568 height 778
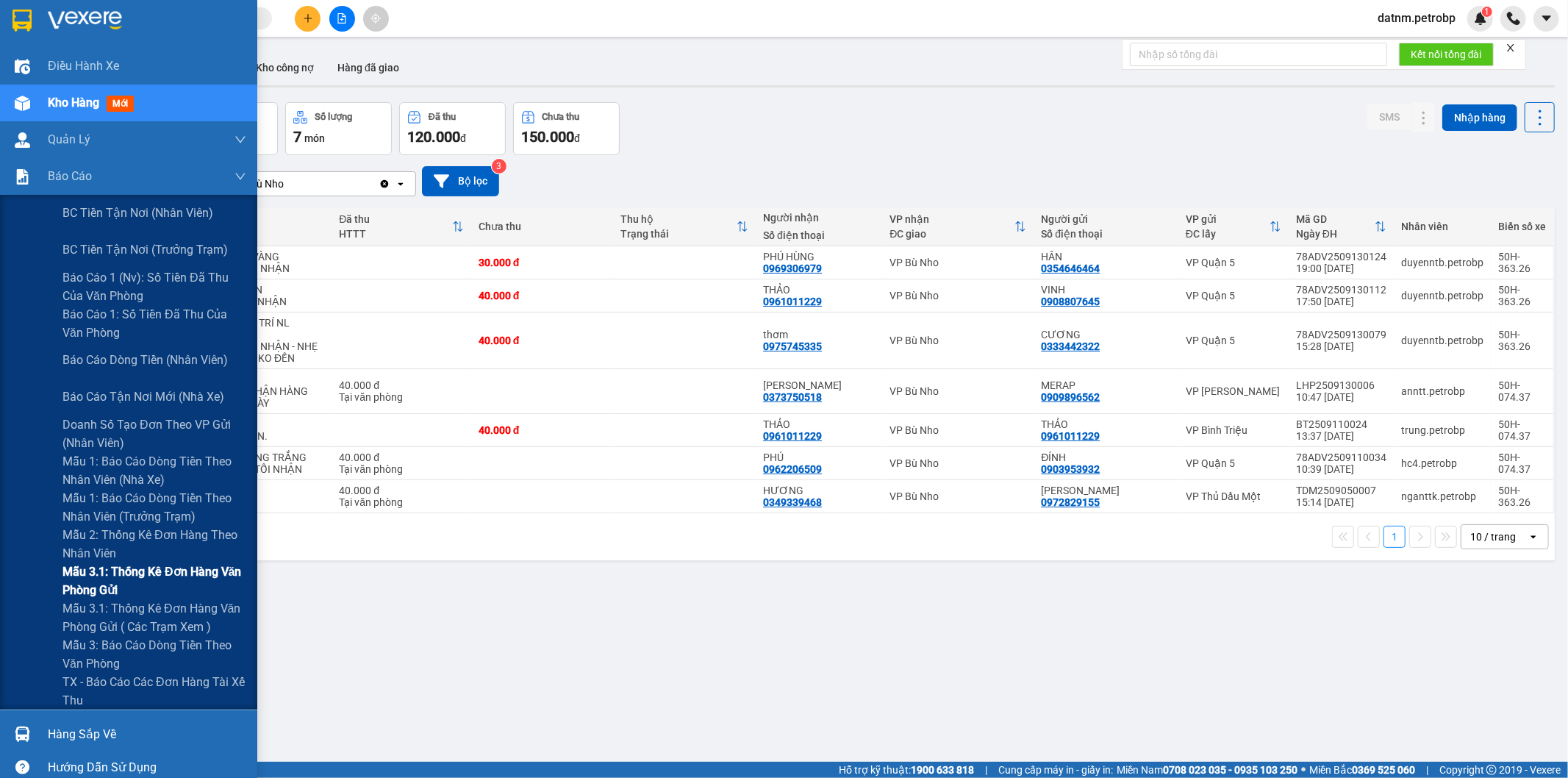
click at [108, 583] on span "Mẫu 3.1: Thống kê đơn hàng văn phòng gửi" at bounding box center [154, 581] width 184 height 37
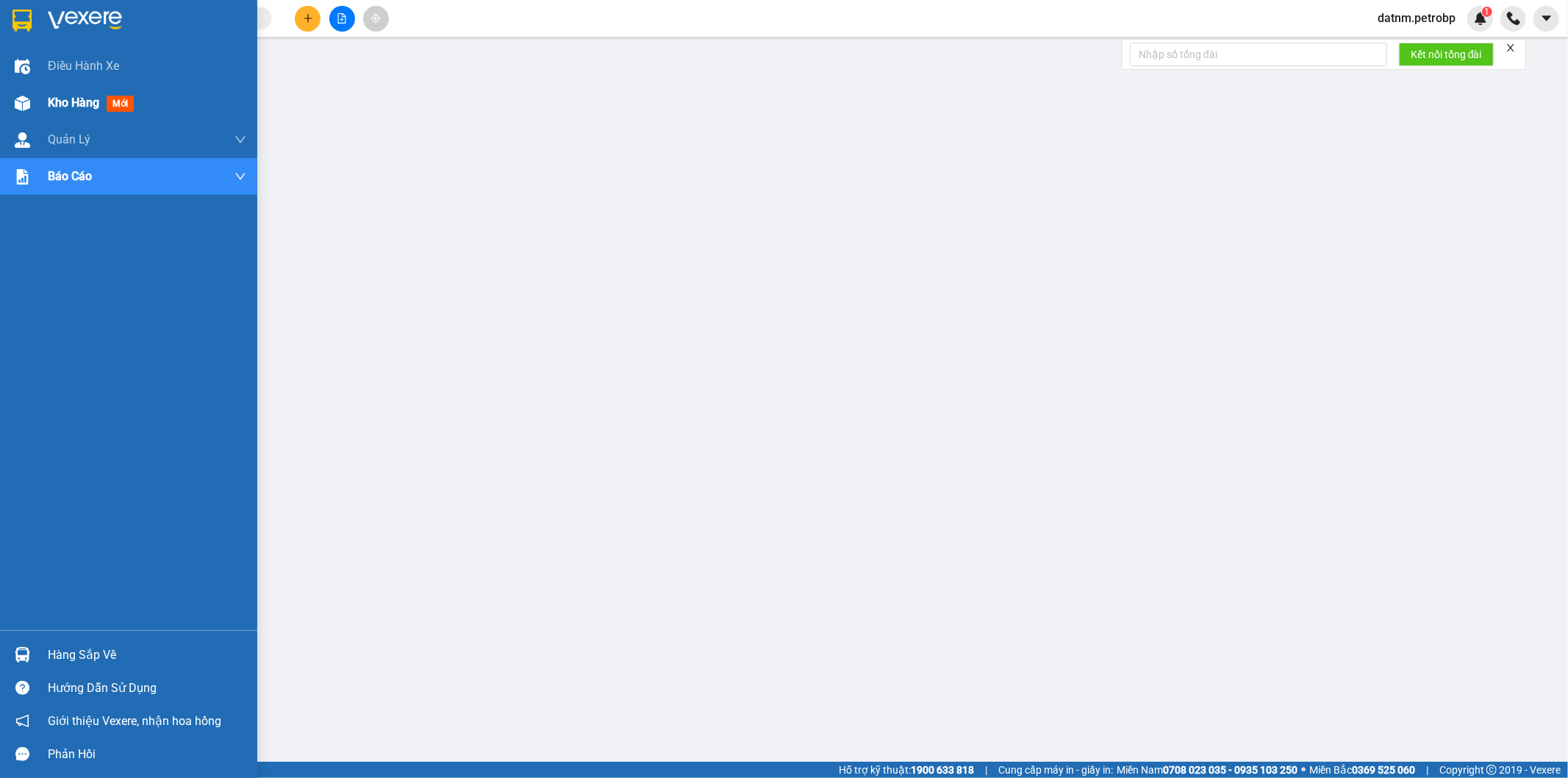
click at [61, 98] on span "Kho hàng" at bounding box center [73, 102] width 51 height 14
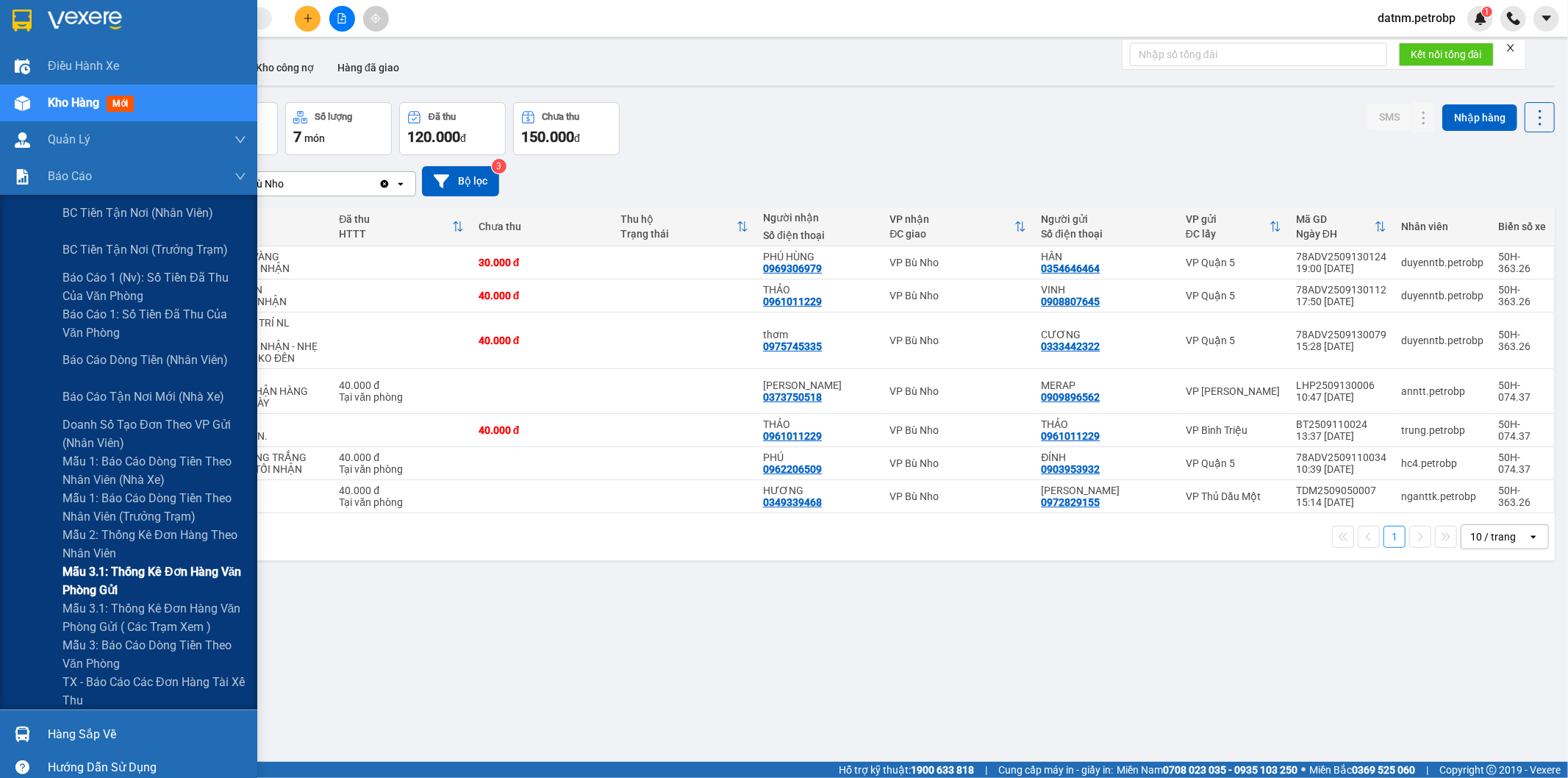
click at [86, 564] on span "Mẫu 3.1: Thống kê đơn hàng văn phòng gửi" at bounding box center [154, 581] width 184 height 37
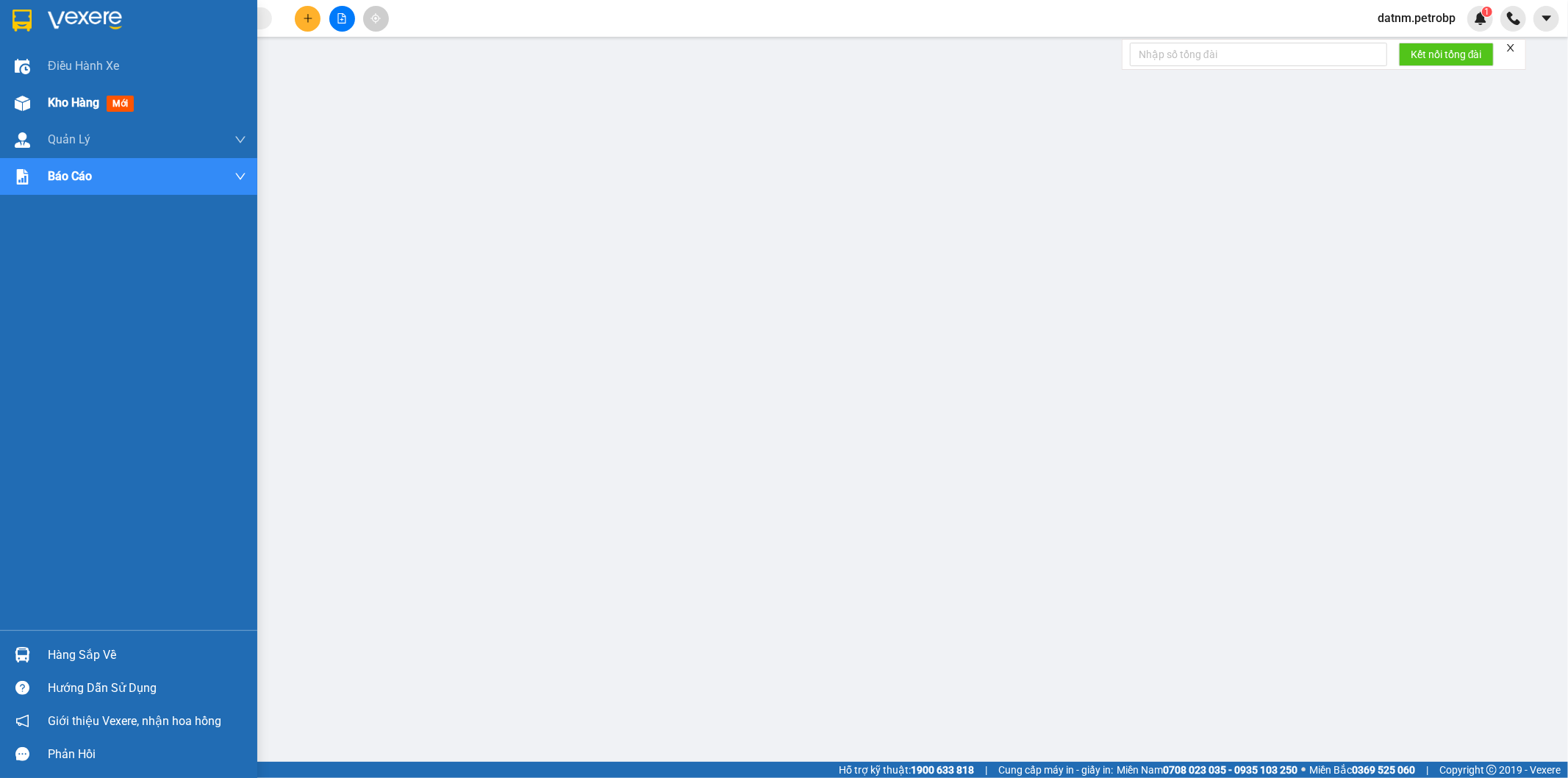
click at [67, 101] on span "Kho hàng" at bounding box center [73, 102] width 51 height 14
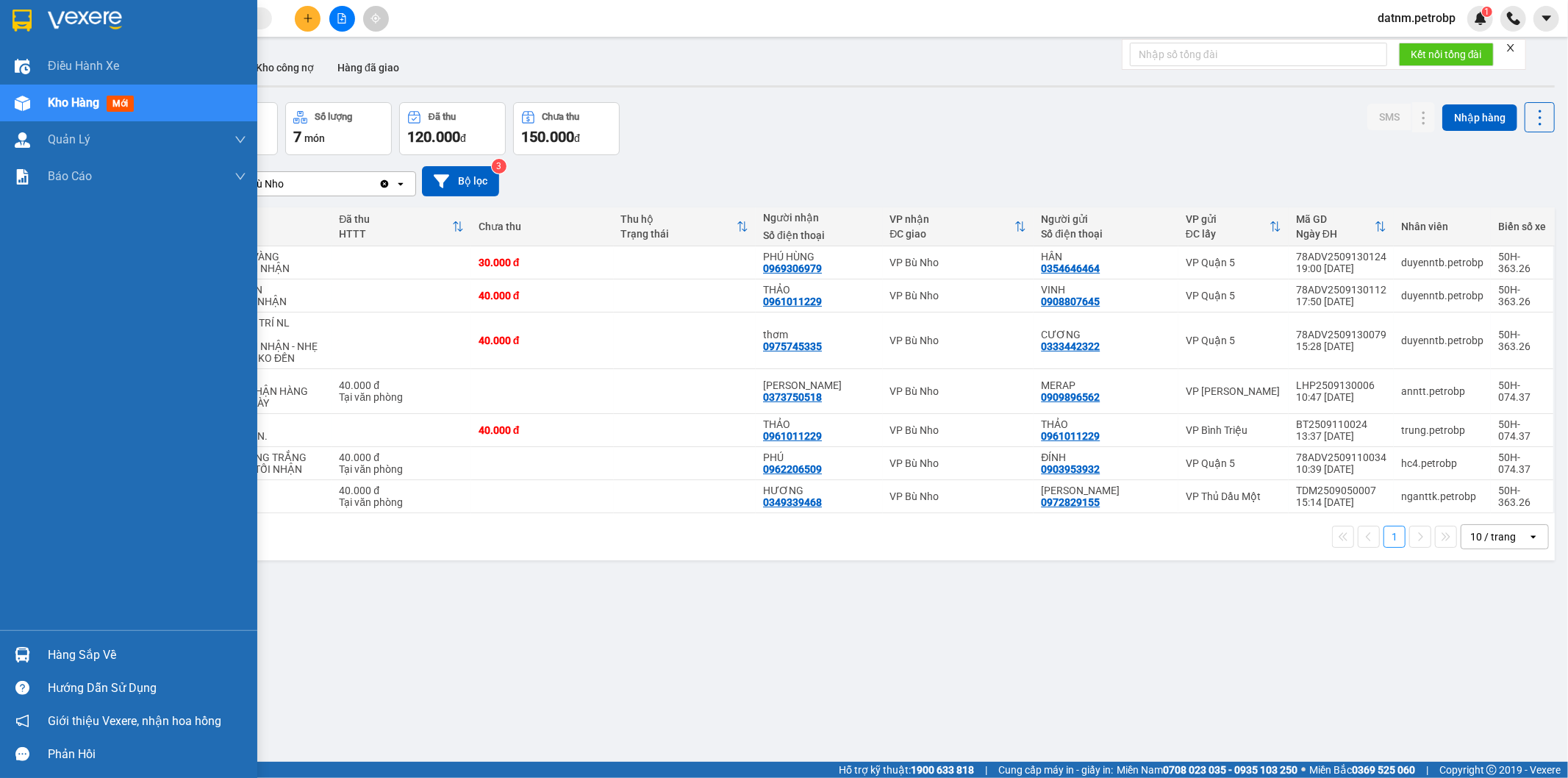
click at [63, 657] on div "Hàng sắp về" at bounding box center [147, 655] width 198 height 22
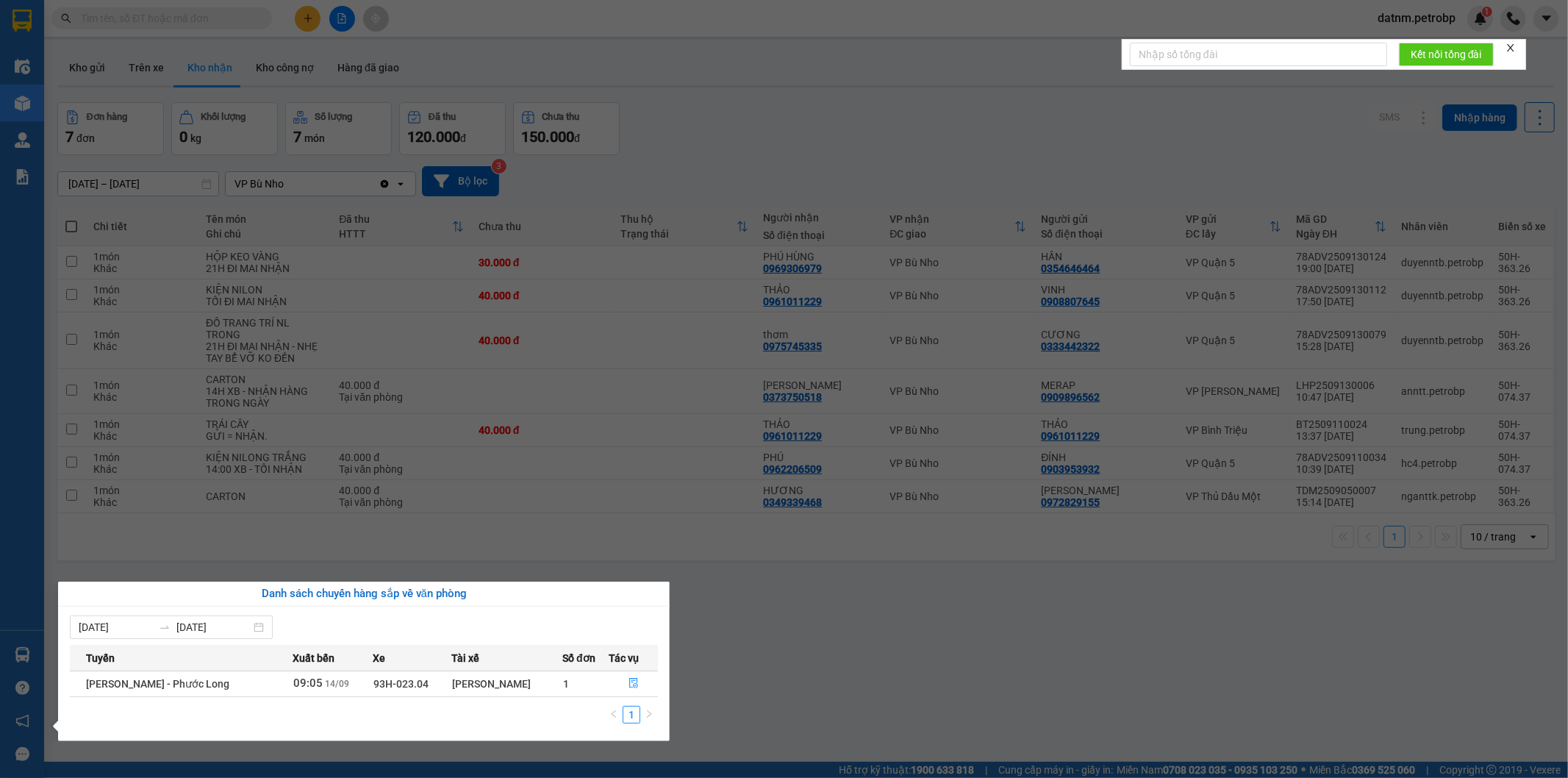
click at [827, 693] on section "Kết quả tìm kiếm ( 0 ) Bộ lọc No Data datnm.petrobp 1 Điều hành xe Kho hàng mới…" at bounding box center [784, 389] width 1568 height 778
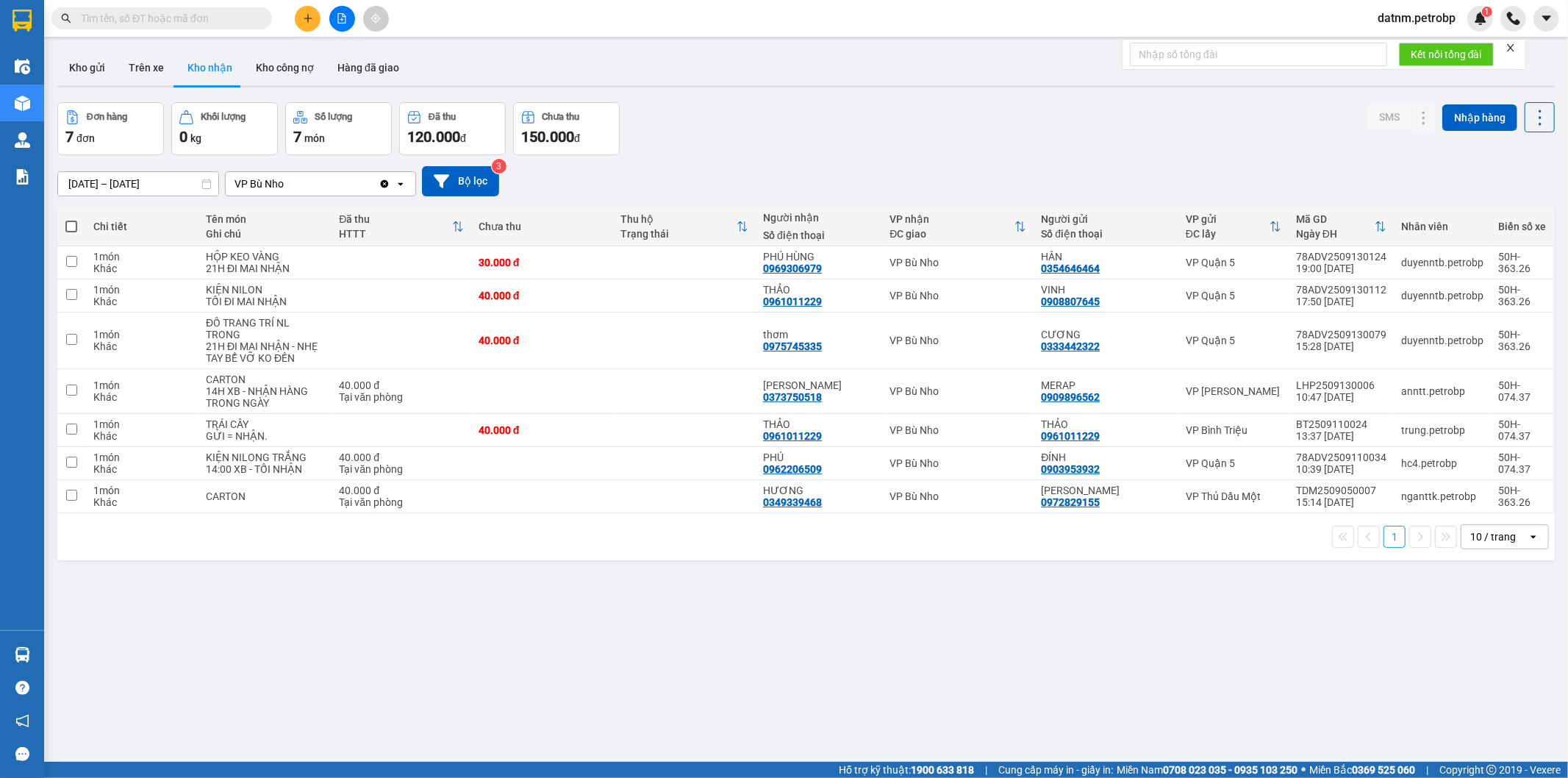
click at [209, 62] on button "Kho nhận" at bounding box center [209, 67] width 68 height 35
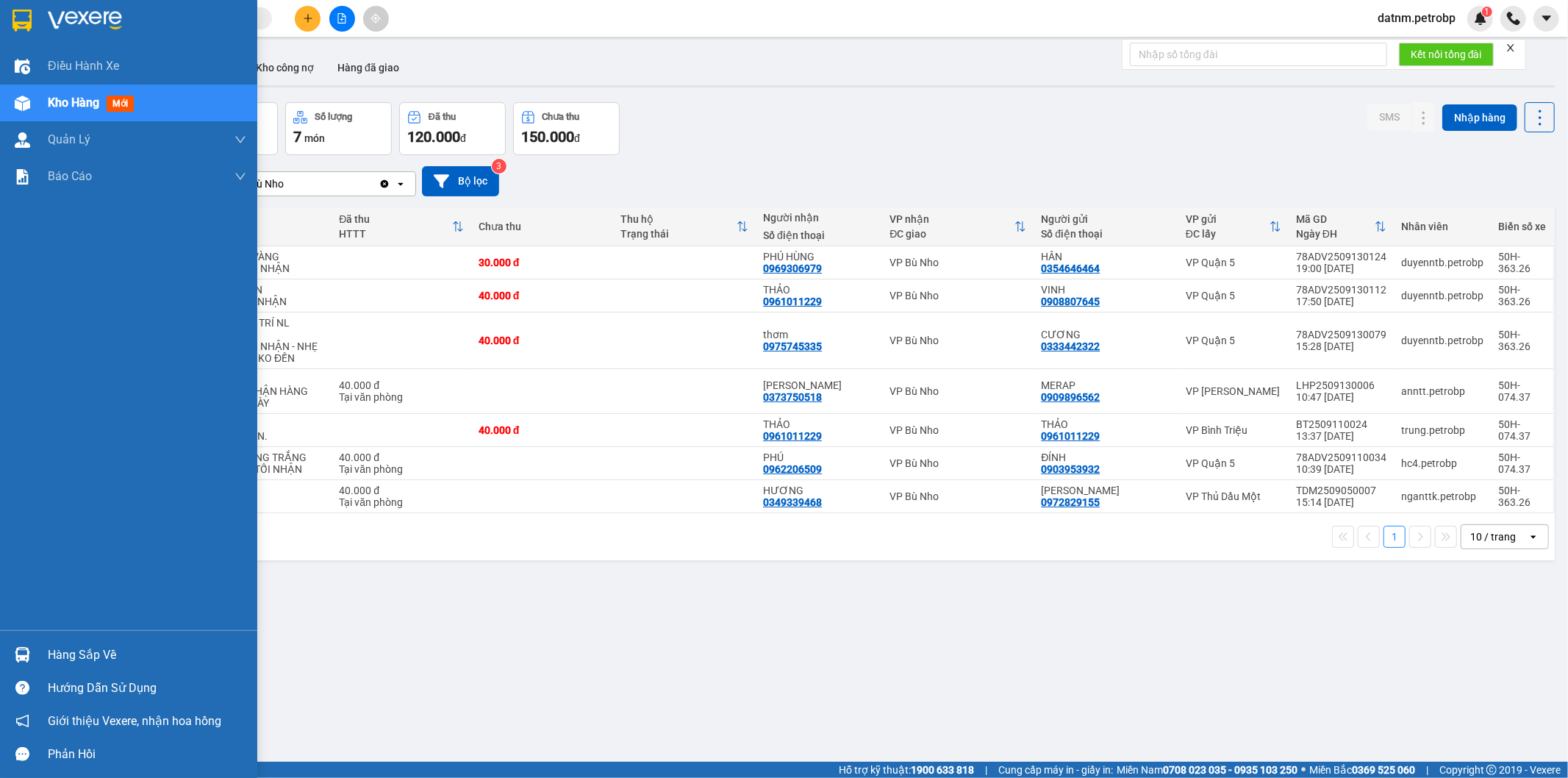
click at [77, 656] on div "Hàng sắp về" at bounding box center [147, 655] width 198 height 22
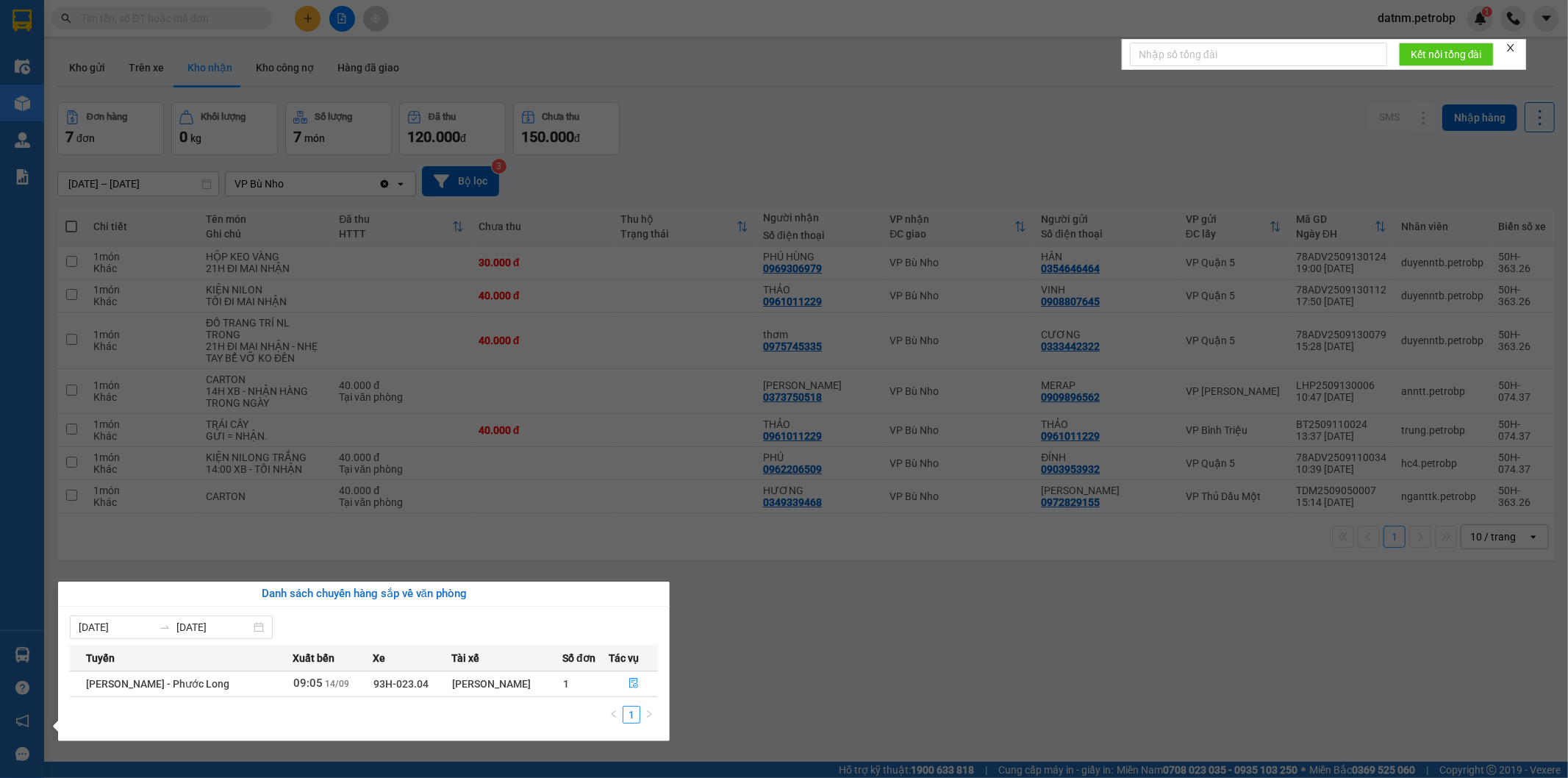
click at [928, 703] on section "Kết quả tìm kiếm ( 0 ) Bộ lọc No Data datnm.petrobp 1 Điều hành xe Kho hàng mới…" at bounding box center [784, 389] width 1568 height 778
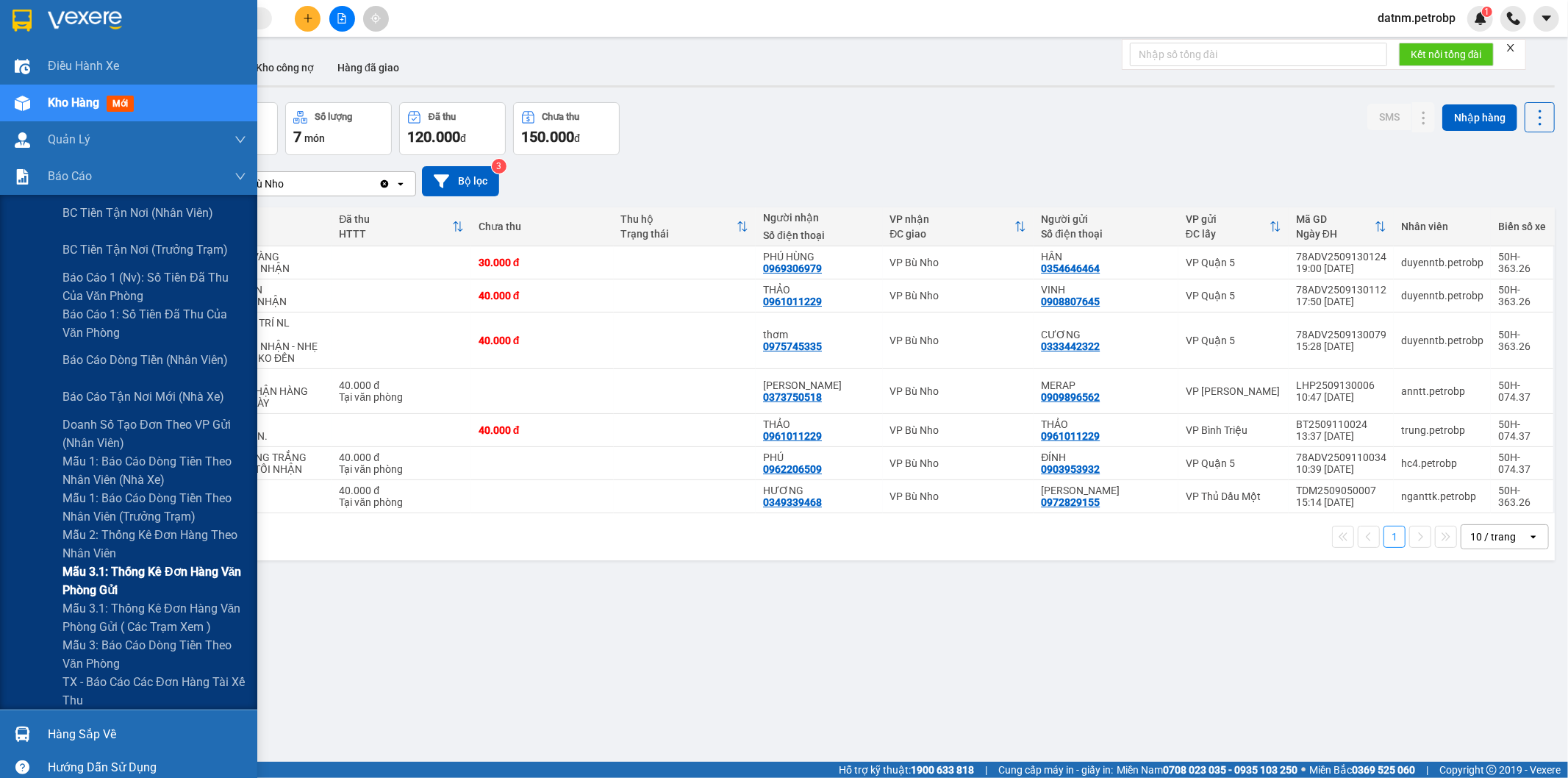
click at [78, 564] on span "Mẫu 3.1: Thống kê đơn hàng văn phòng gửi" at bounding box center [154, 581] width 184 height 37
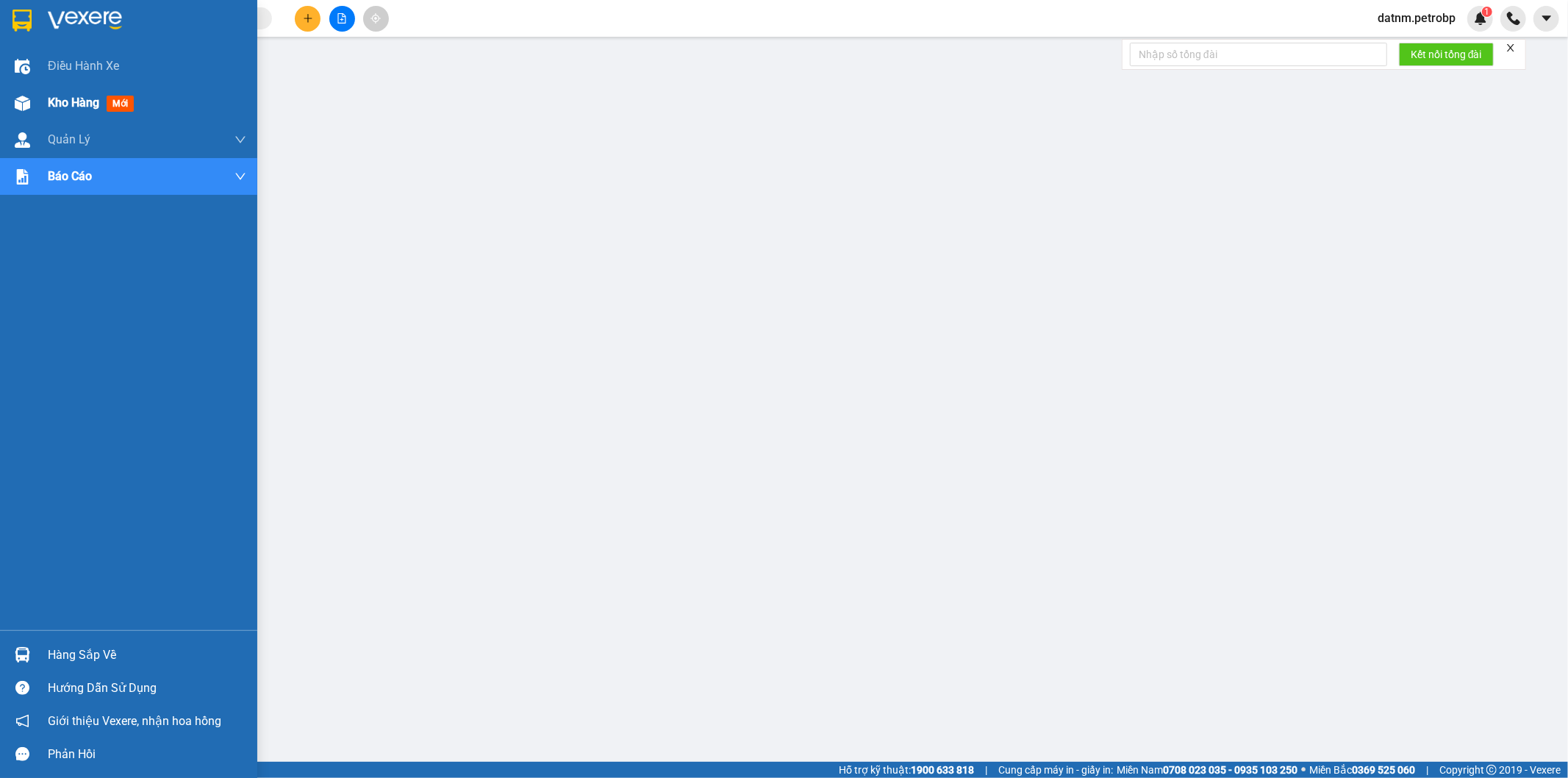
click at [61, 101] on span "Kho hàng" at bounding box center [73, 102] width 51 height 14
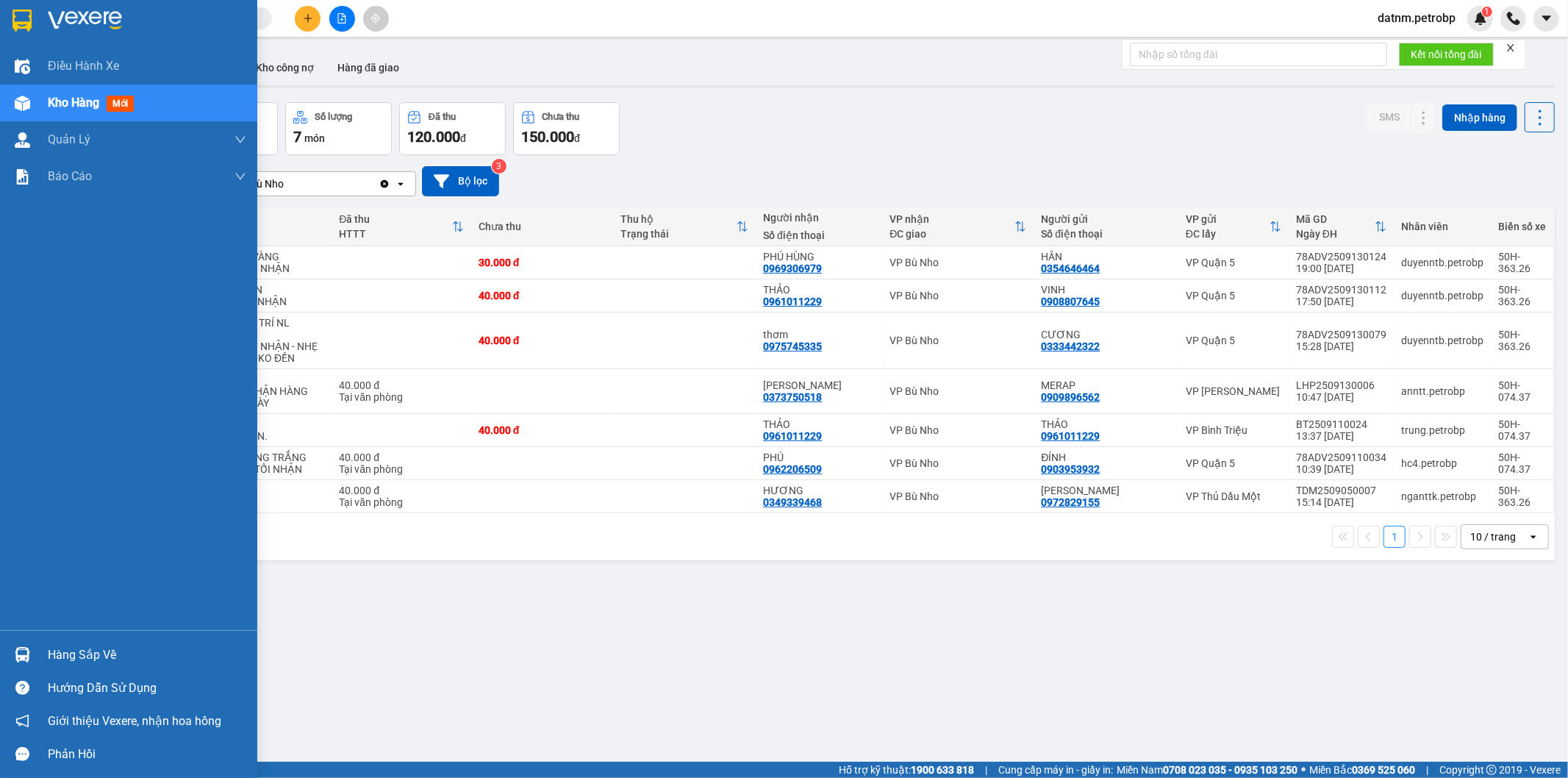
click at [89, 663] on div "Hàng sắp về" at bounding box center [147, 655] width 198 height 22
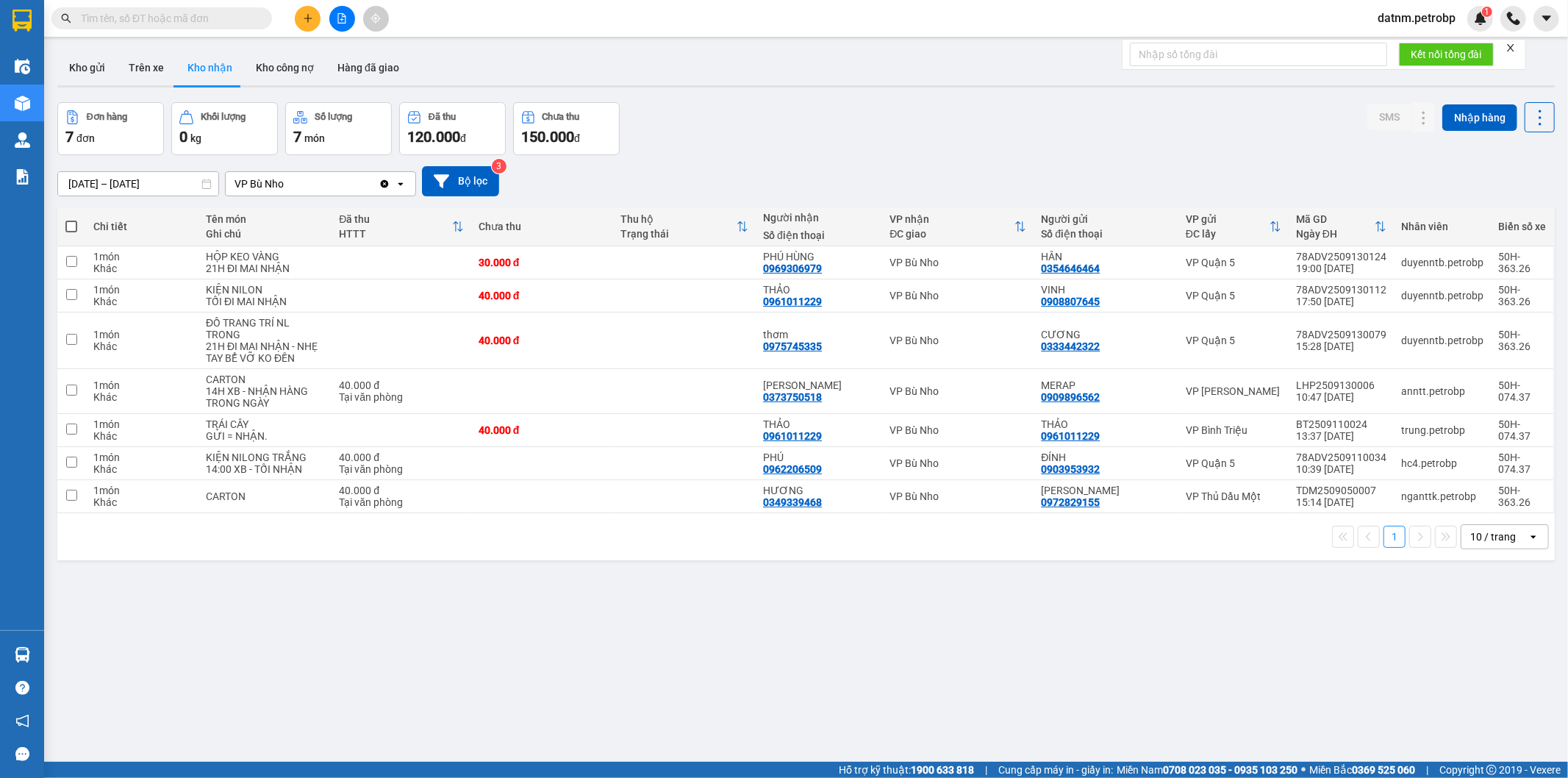
click at [921, 710] on section "Kết quả tìm kiếm ( 0 ) Bộ lọc No Data datnm.petrobp 1 Điều hành xe Kho hàng mới…" at bounding box center [784, 389] width 1568 height 778
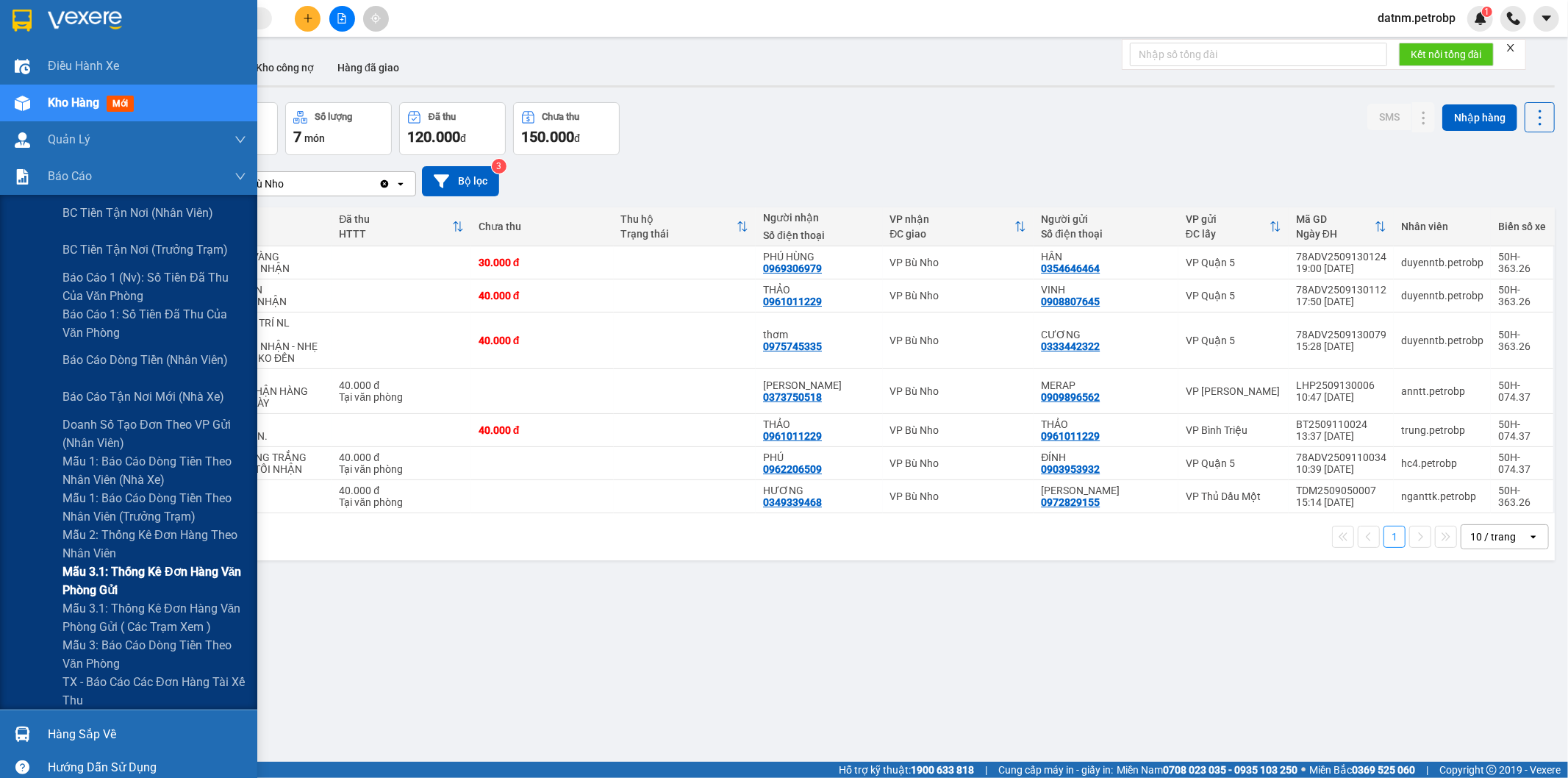
click at [119, 562] on span "Mẫu 3.1: Thống kê đơn hàng văn phòng gửi" at bounding box center [154, 581] width 184 height 37
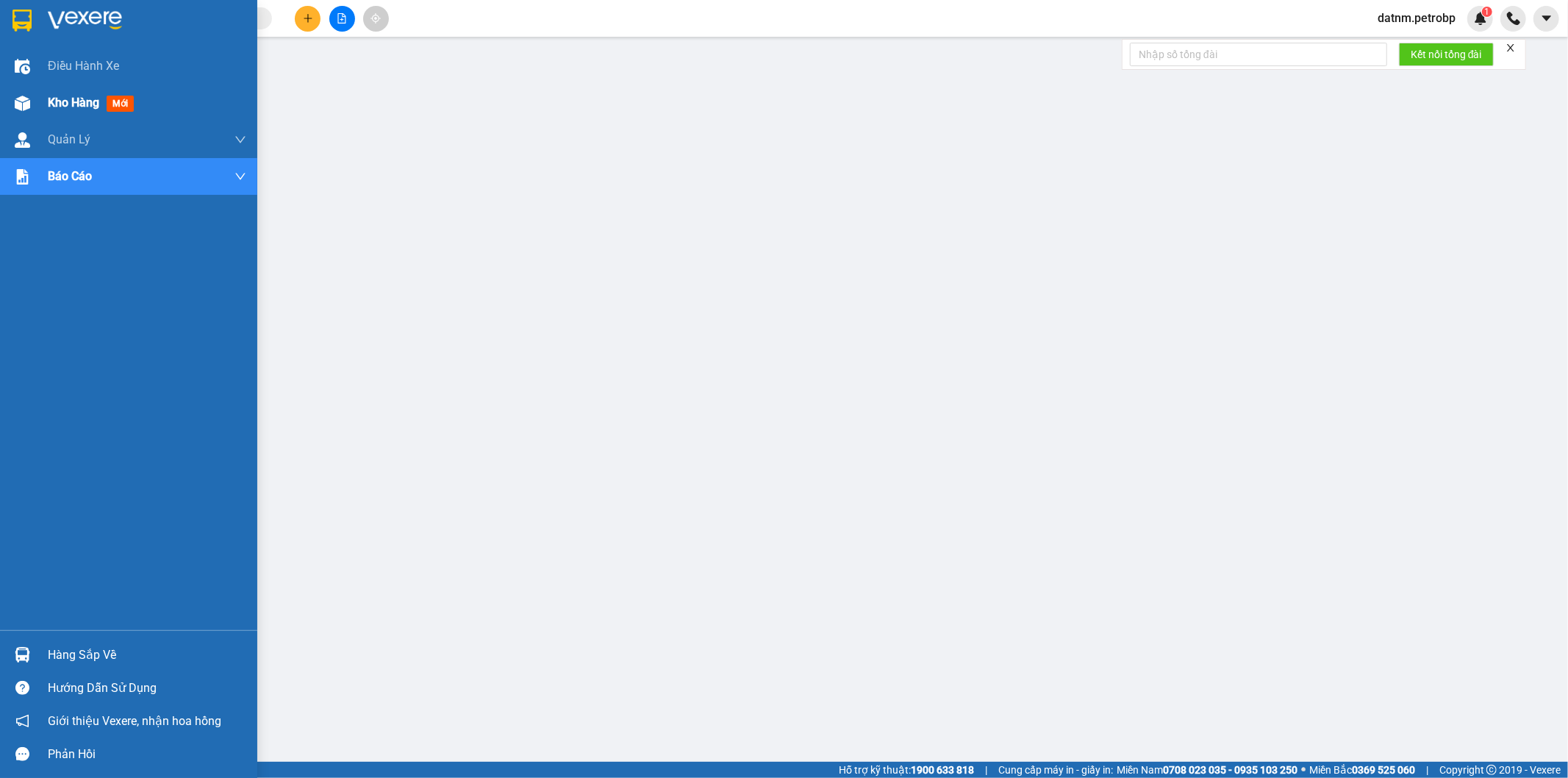
click at [70, 108] on span "Kho hàng" at bounding box center [73, 102] width 51 height 14
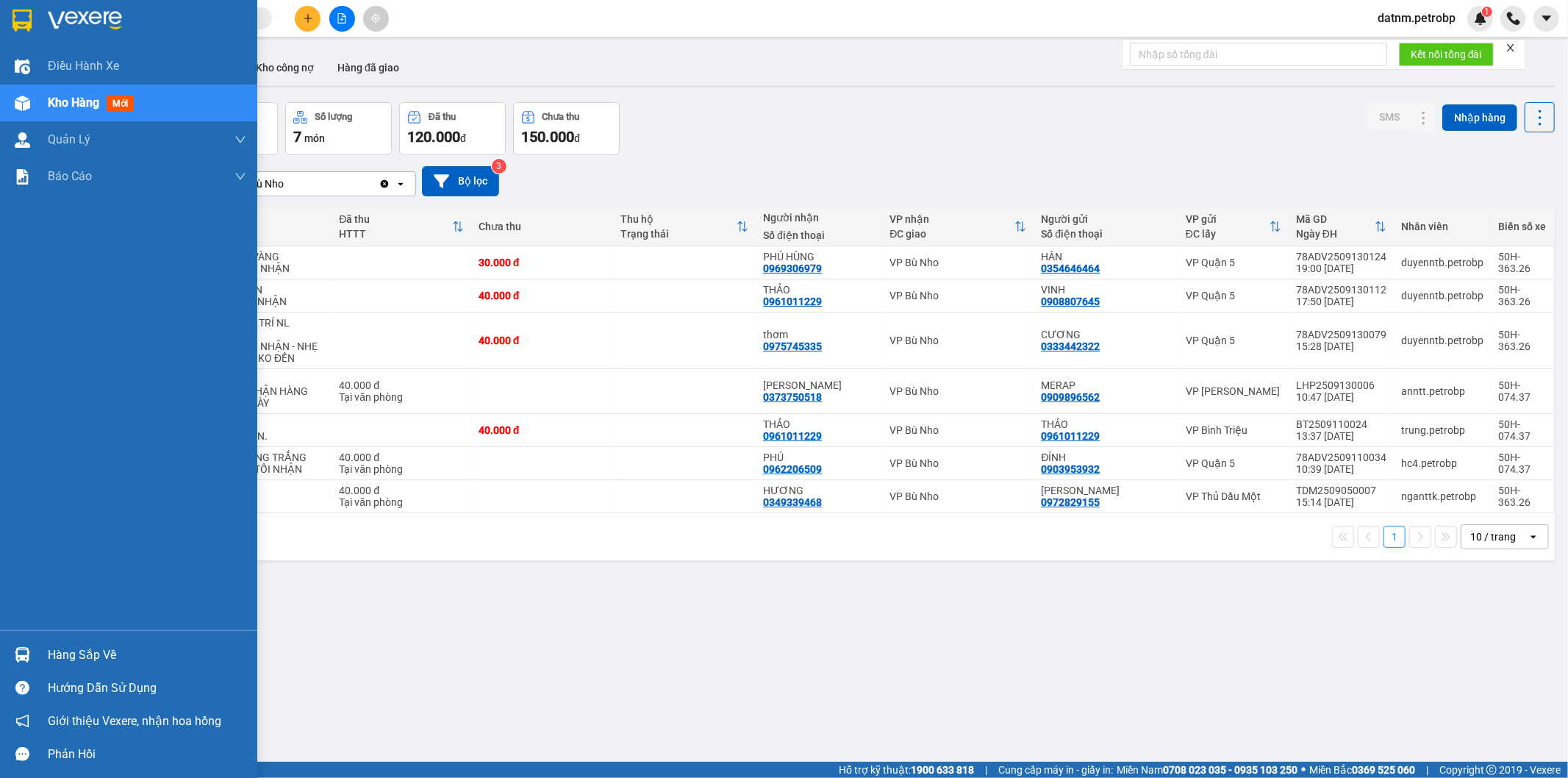
click at [72, 654] on div "Hàng sắp về" at bounding box center [147, 655] width 198 height 22
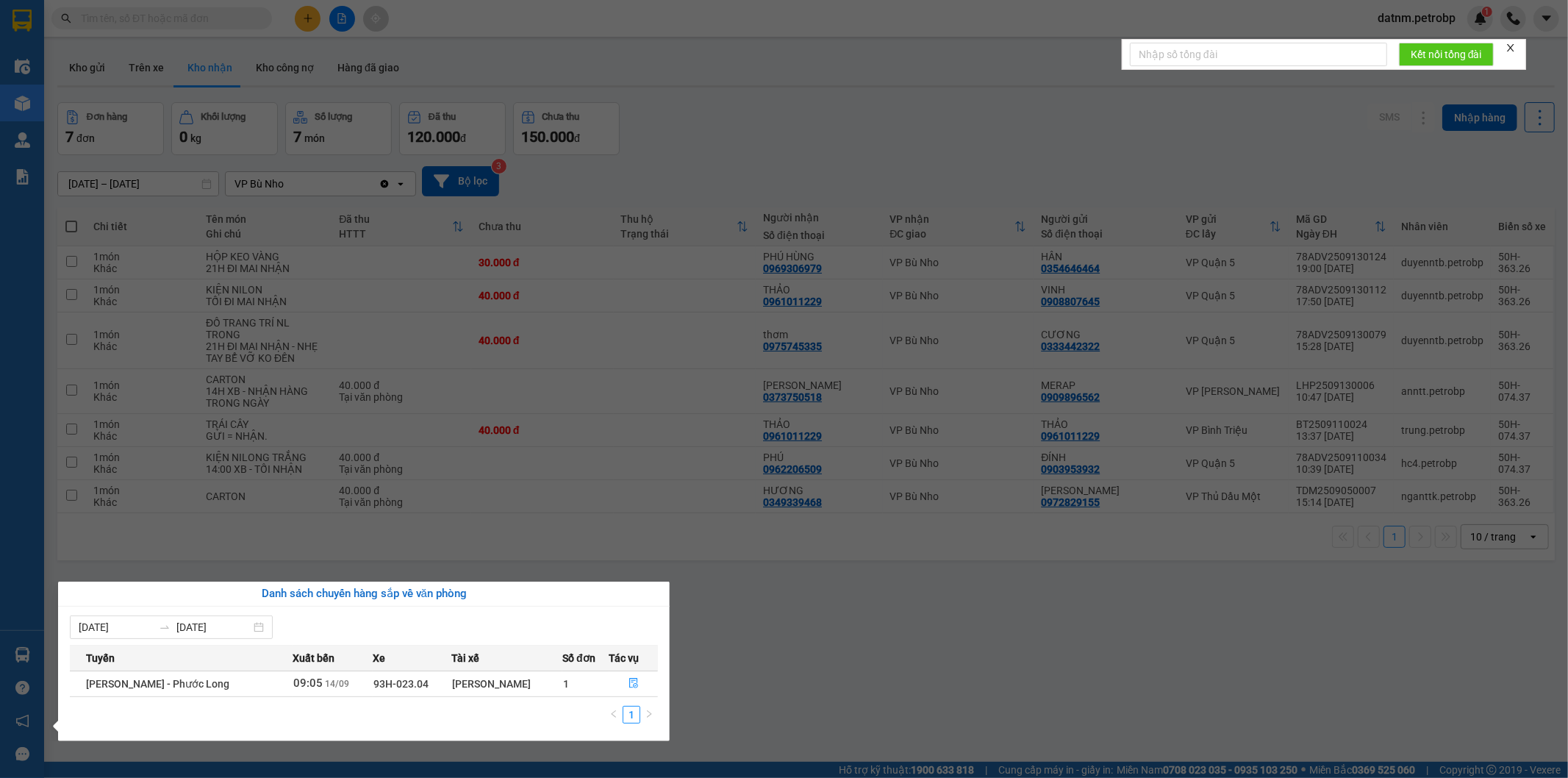
click at [811, 685] on section "Kết quả tìm kiếm ( 0 ) Bộ lọc No Data datnm.petrobp 1 Điều hành xe Kho hàng mới…" at bounding box center [784, 389] width 1568 height 778
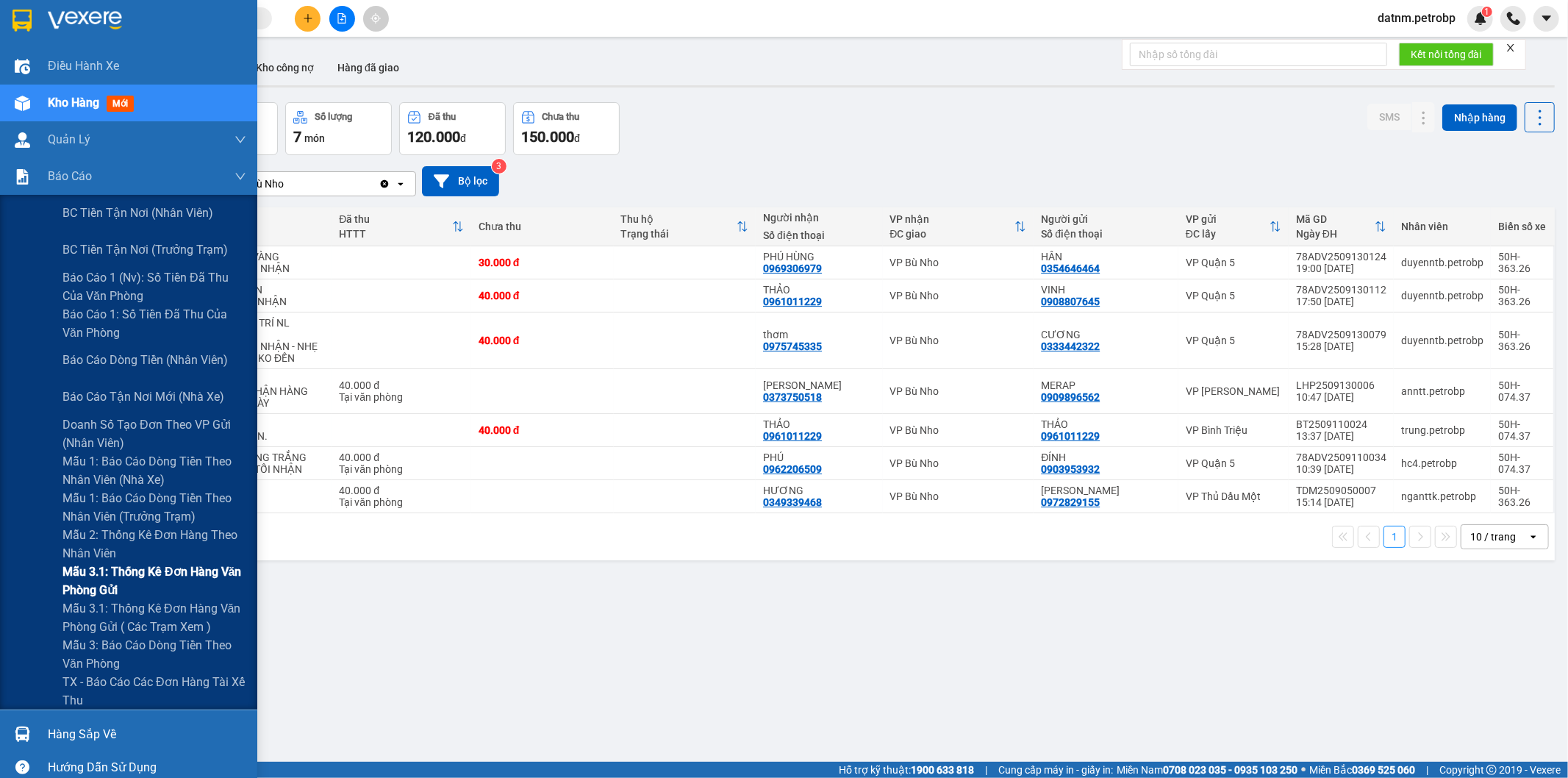
click at [99, 565] on span "Mẫu 3.1: Thống kê đơn hàng văn phòng gửi" at bounding box center [154, 581] width 184 height 37
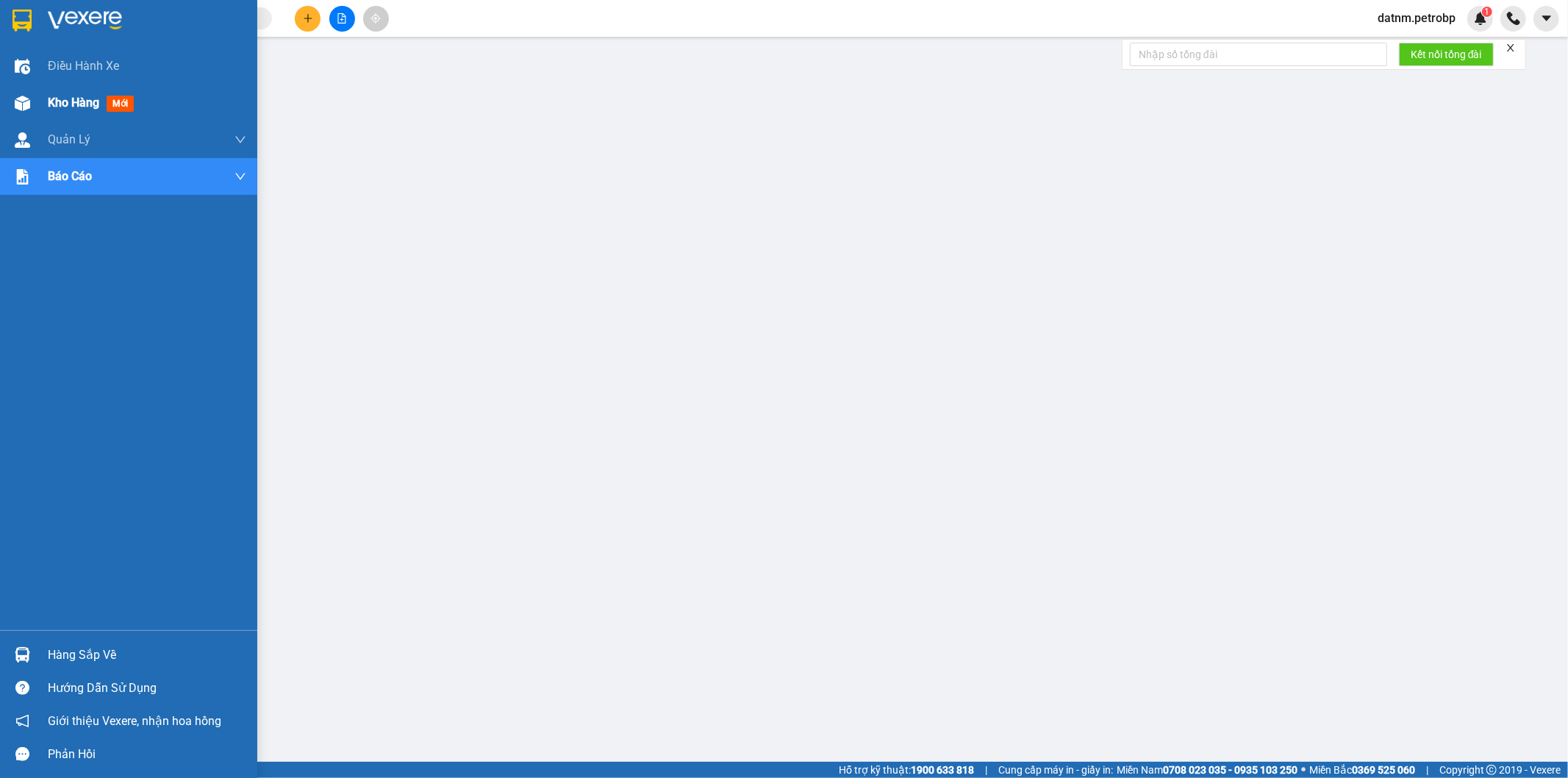
click at [77, 97] on span "Kho hàng" at bounding box center [73, 102] width 51 height 14
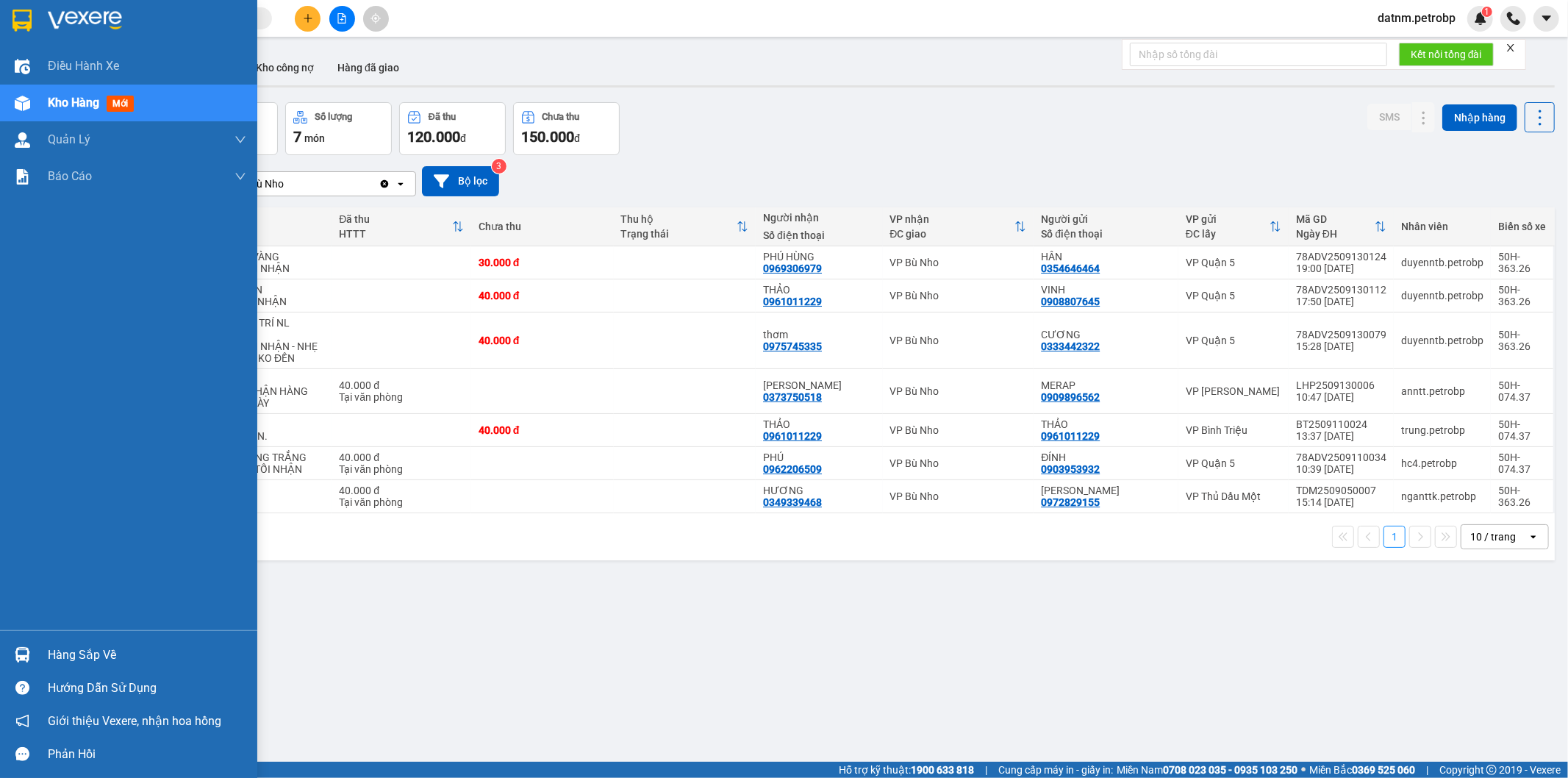
click at [72, 652] on div "Hàng sắp về" at bounding box center [147, 655] width 198 height 22
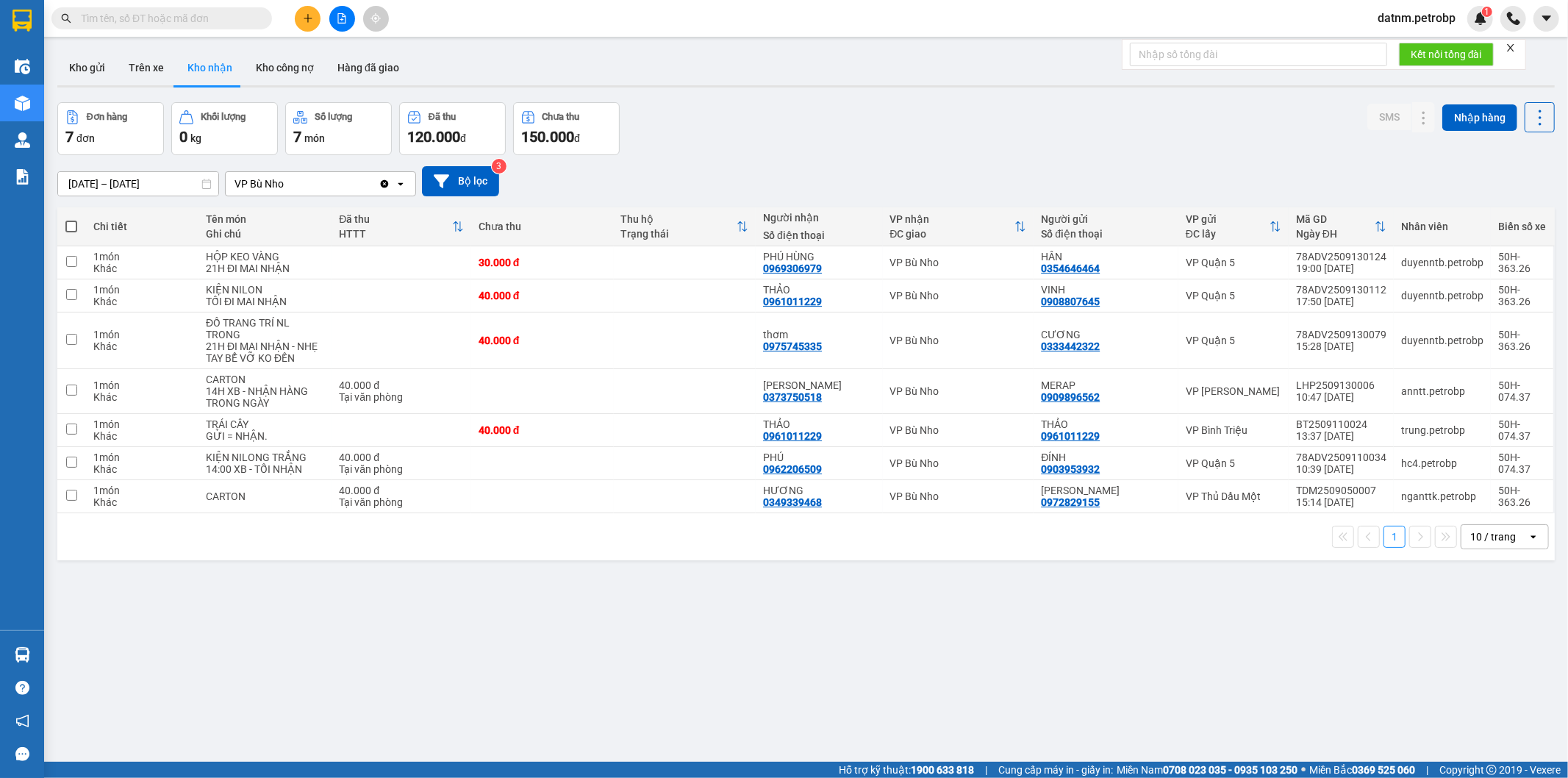
click at [791, 686] on section "Kết quả tìm kiếm ( 0 ) Bộ lọc No Data datnm.petrobp 1 Điều hành xe Kho hàng mới…" at bounding box center [784, 389] width 1568 height 778
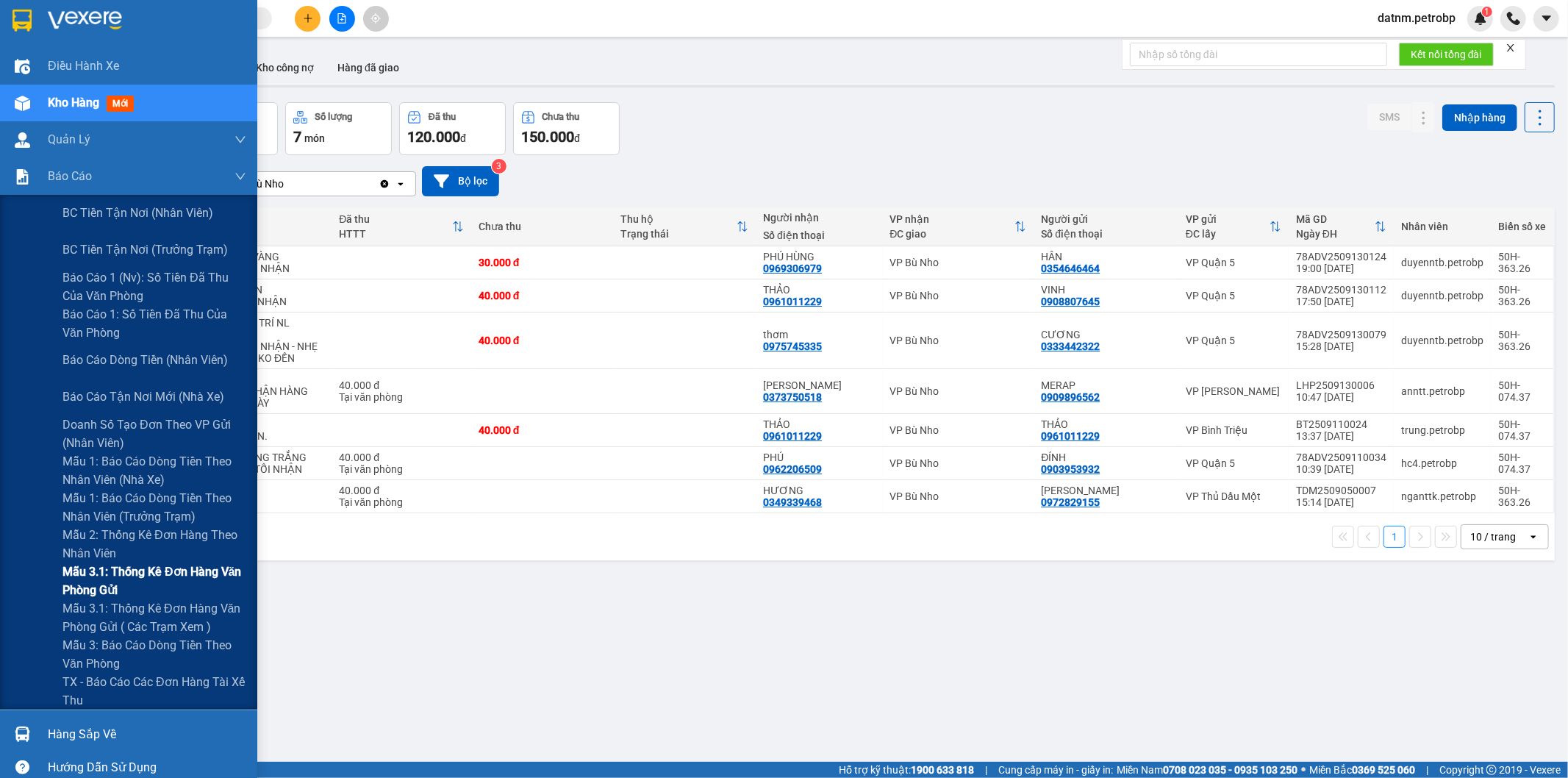
click at [89, 571] on span "Mẫu 3.1: Thống kê đơn hàng văn phòng gửi" at bounding box center [154, 581] width 184 height 37
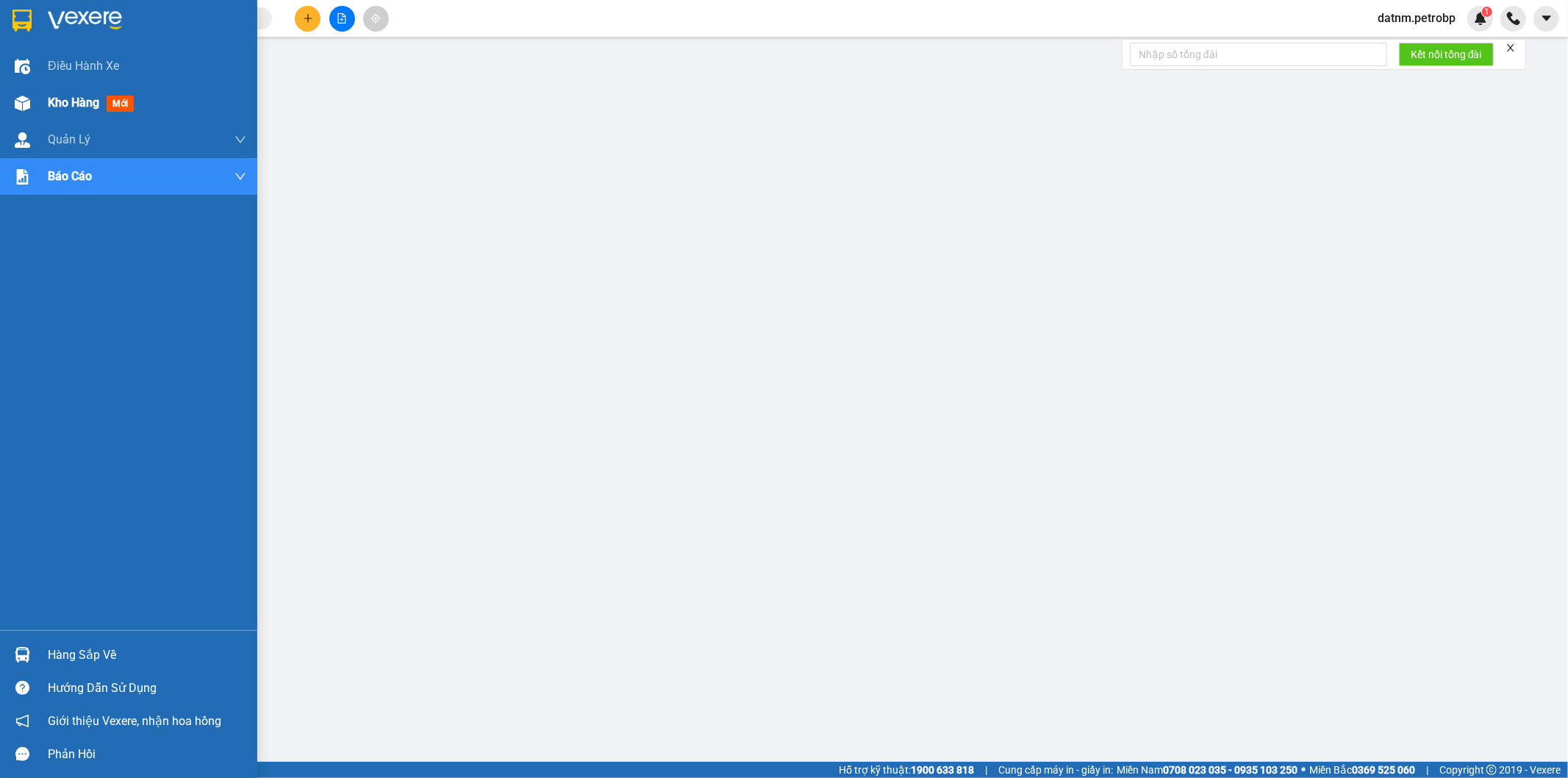
click at [59, 100] on span "Kho hàng" at bounding box center [73, 102] width 51 height 14
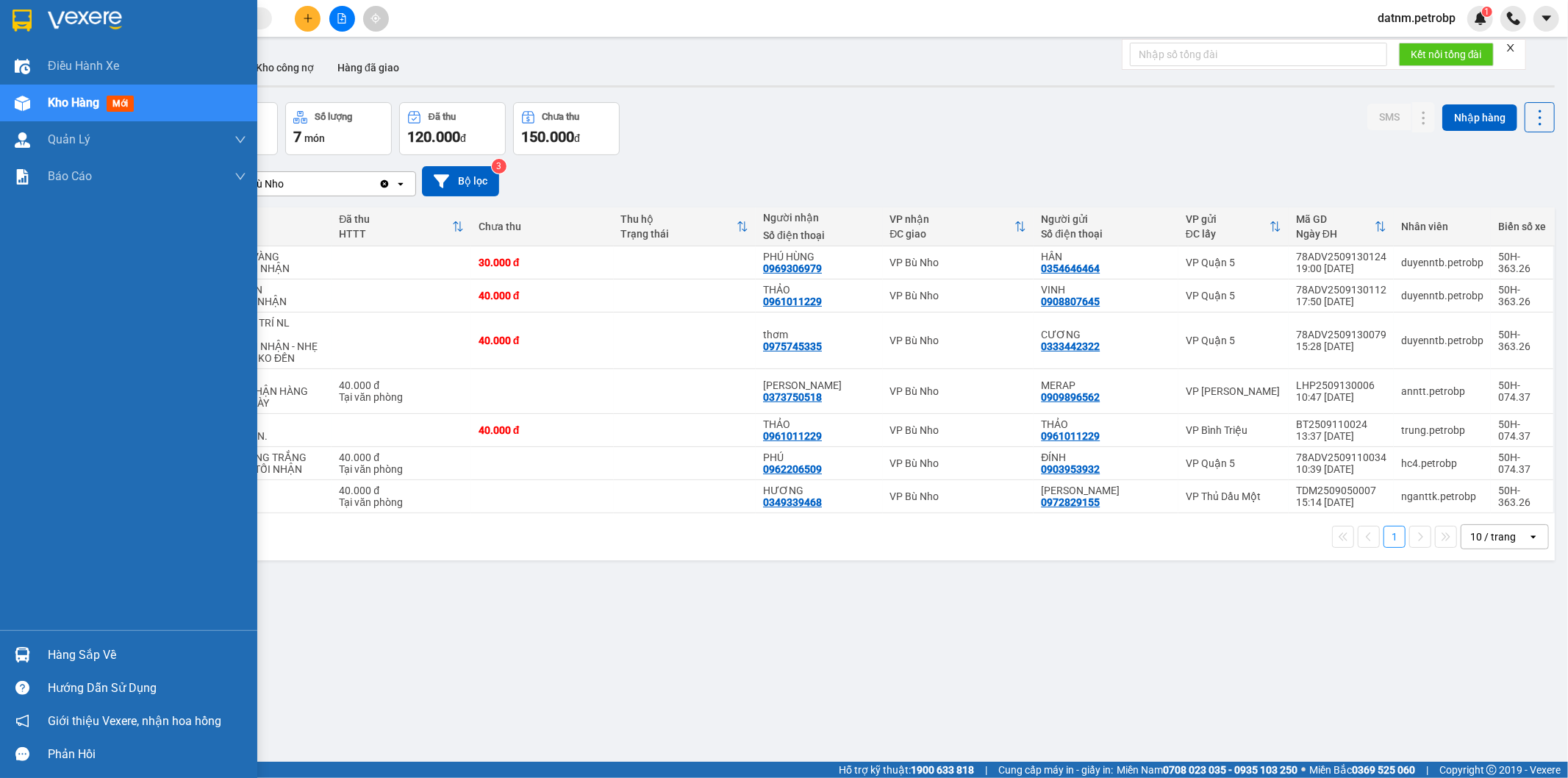
click at [73, 658] on div "Hàng sắp về" at bounding box center [147, 655] width 198 height 22
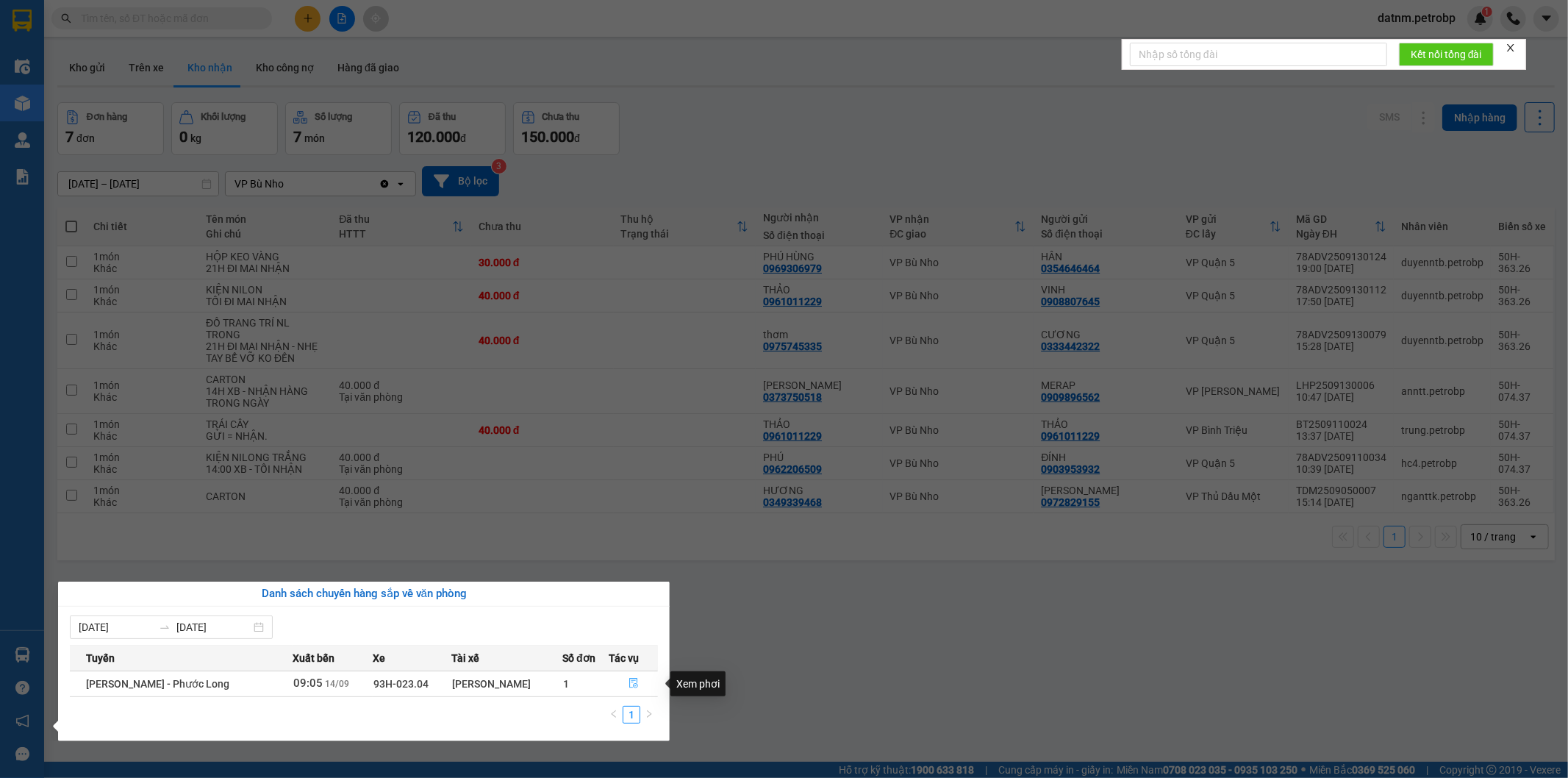
click at [631, 679] on icon "file-done" at bounding box center [634, 683] width 10 height 10
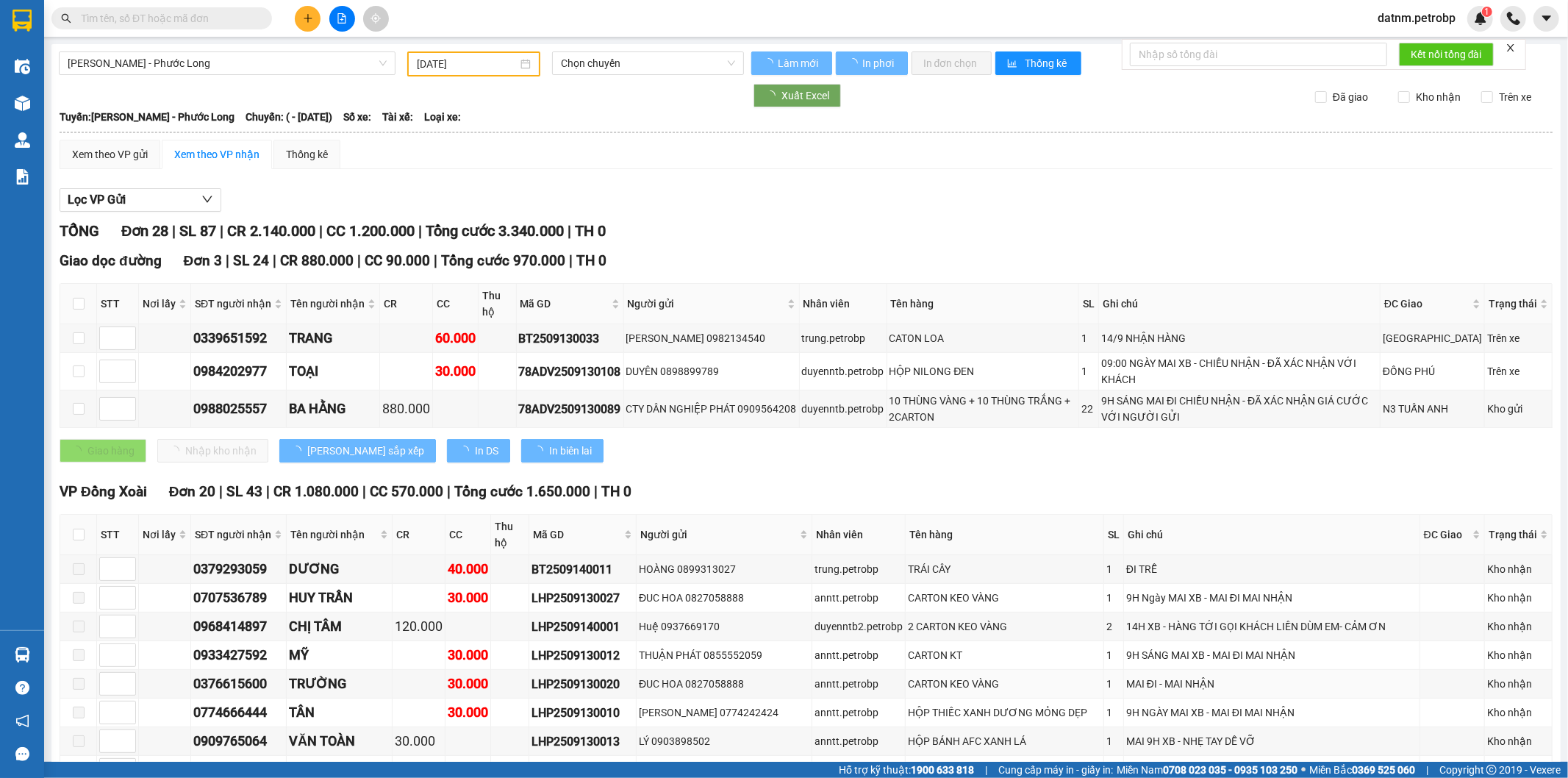
type input "[DATE]"
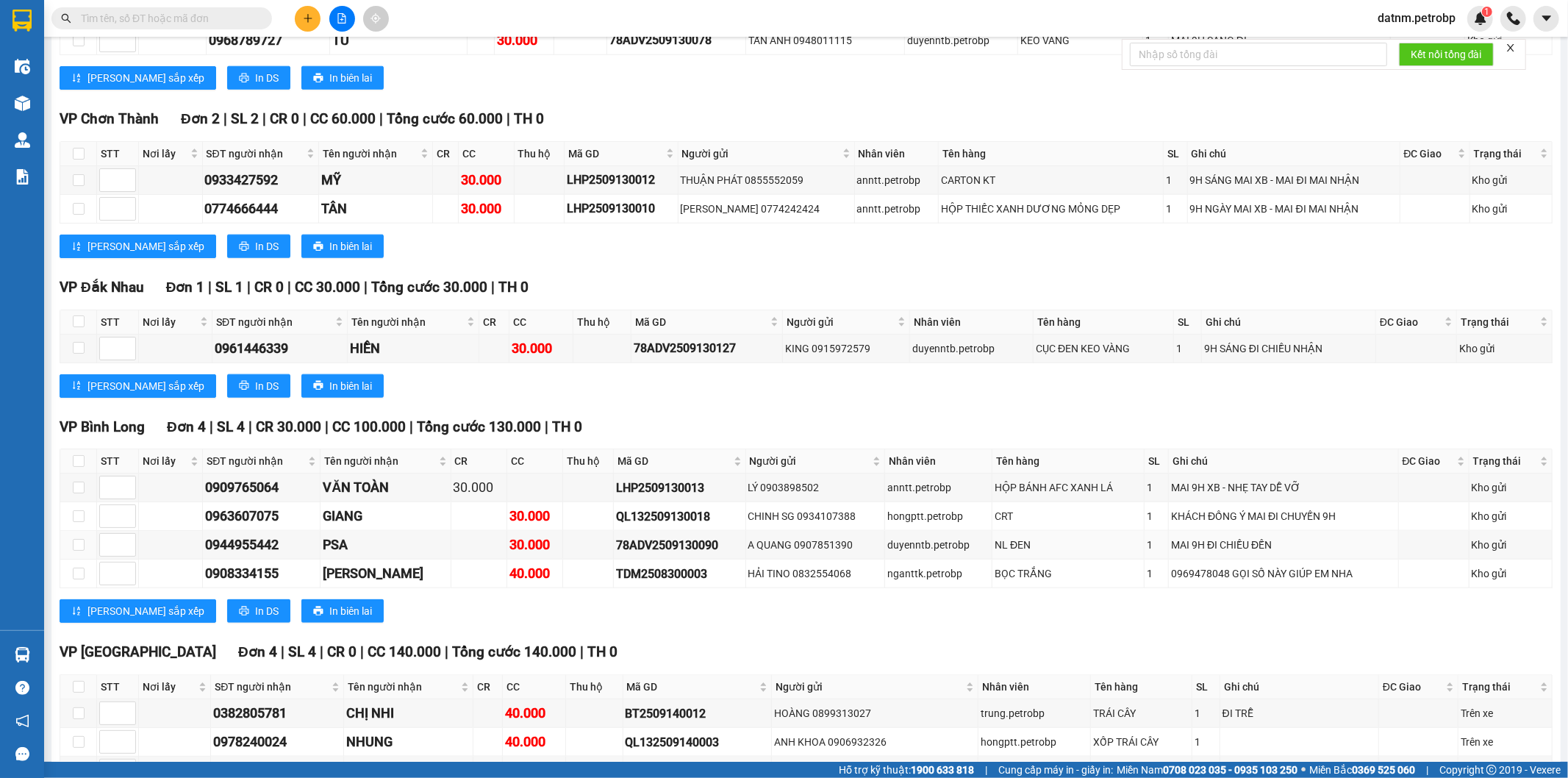
scroll to position [1715, 0]
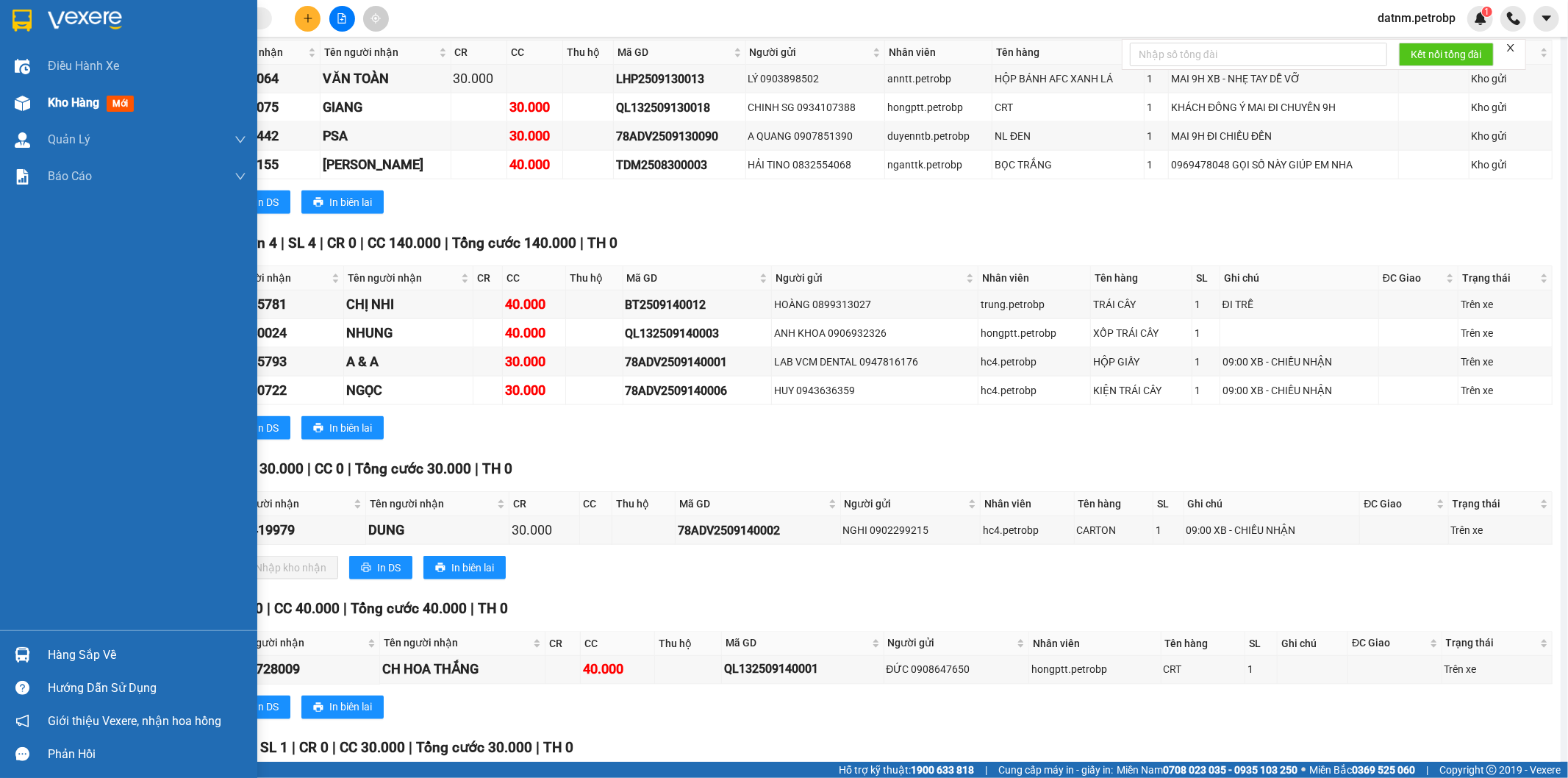
click at [64, 97] on span "Kho hàng" at bounding box center [73, 102] width 51 height 14
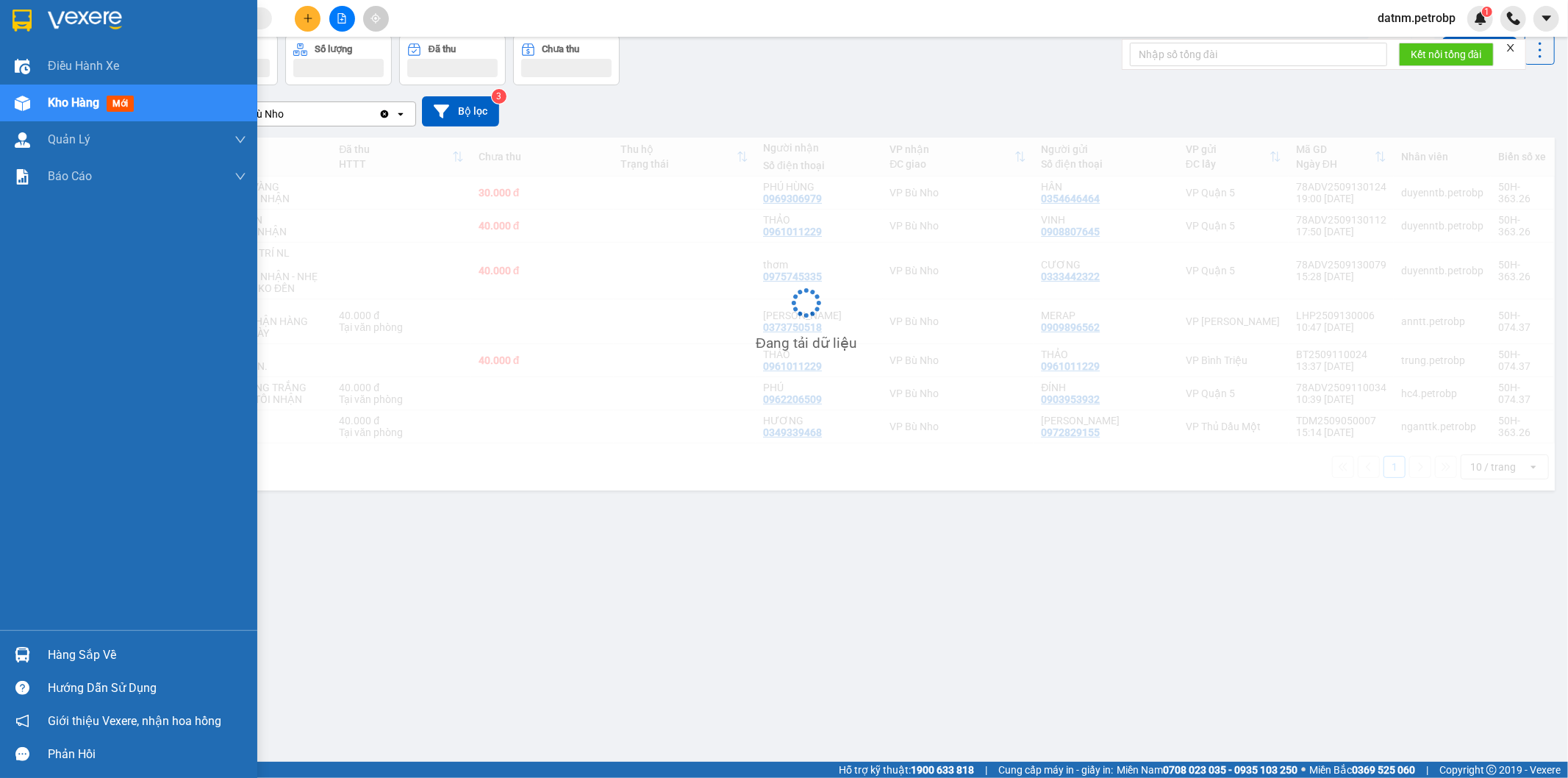
scroll to position [67, 0]
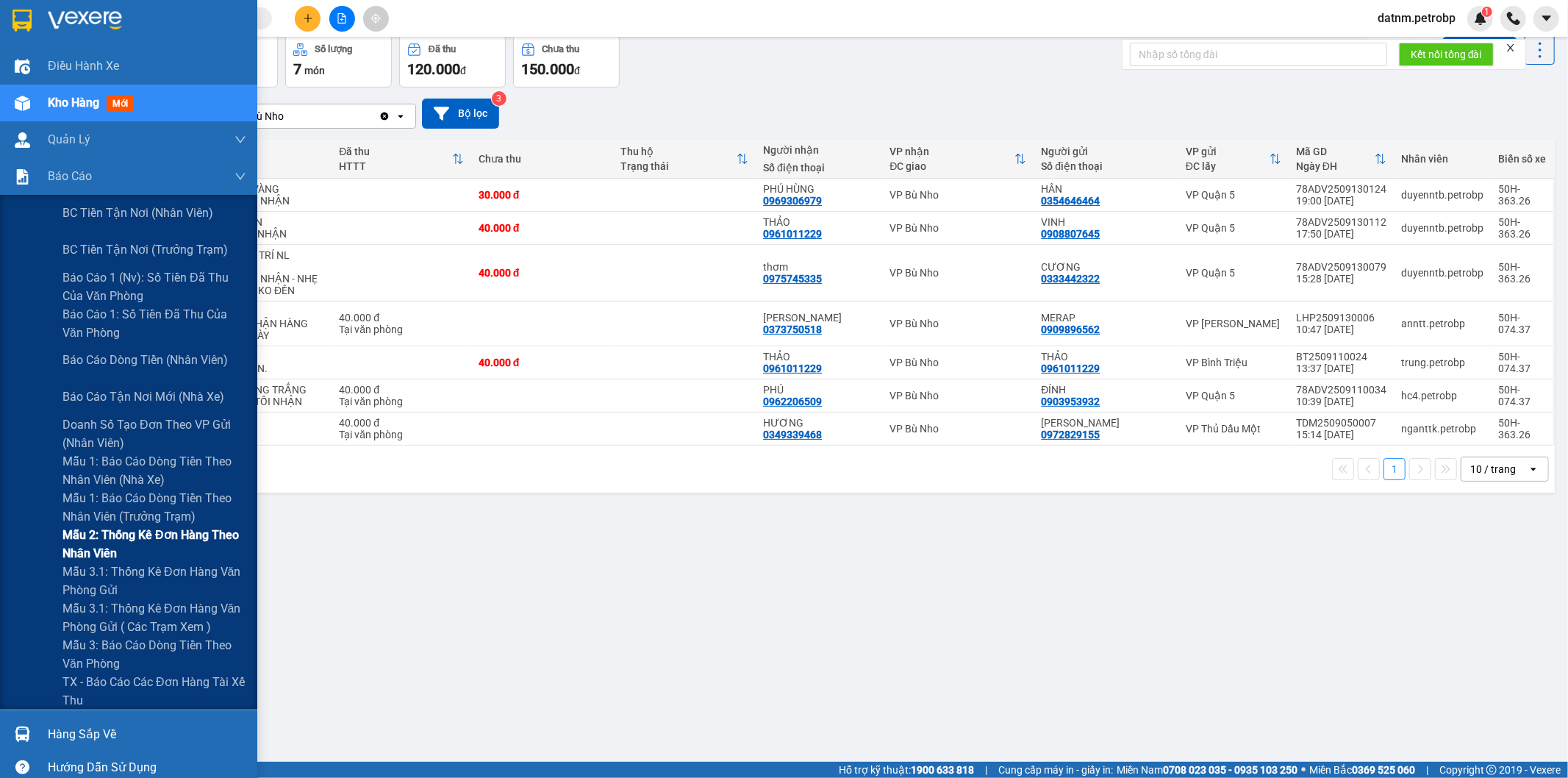
click at [133, 560] on span "Mẫu 2: Thống kê đơn hàng theo nhân viên" at bounding box center [154, 545] width 184 height 37
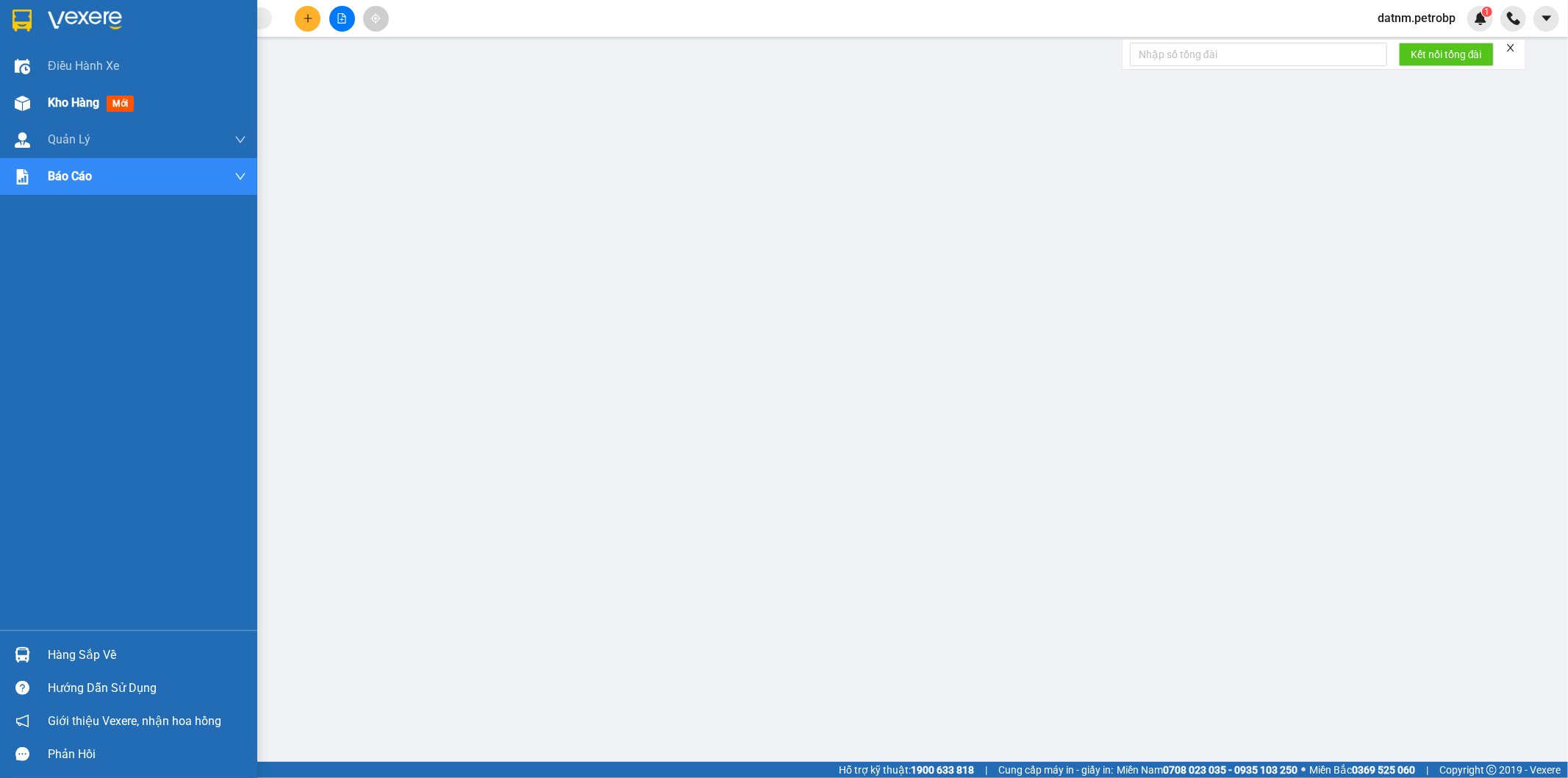
click at [48, 105] on span "Kho hàng" at bounding box center [73, 102] width 51 height 14
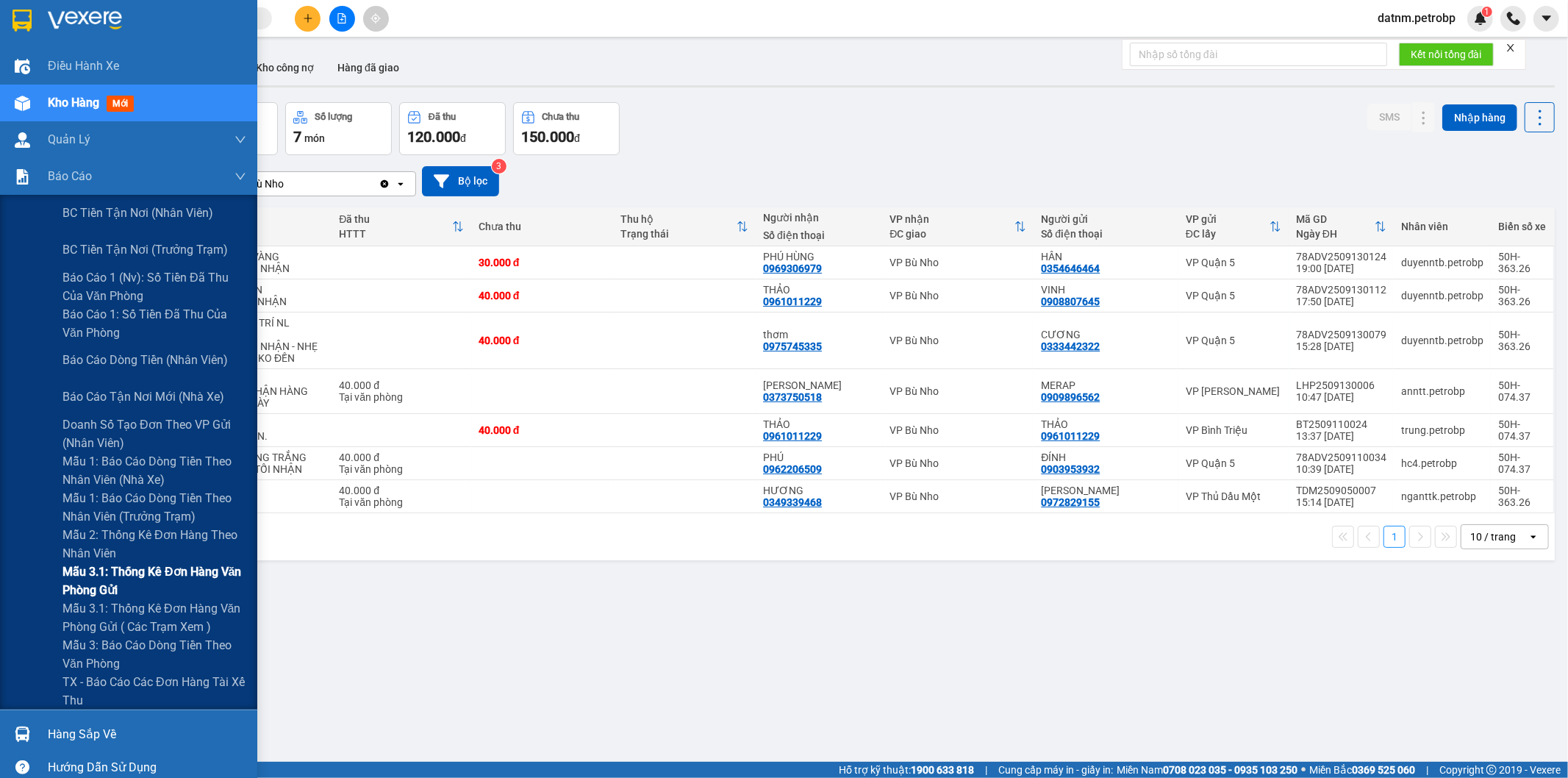
click at [140, 571] on span "Mẫu 3.1: Thống kê đơn hàng văn phòng gửi" at bounding box center [154, 581] width 184 height 37
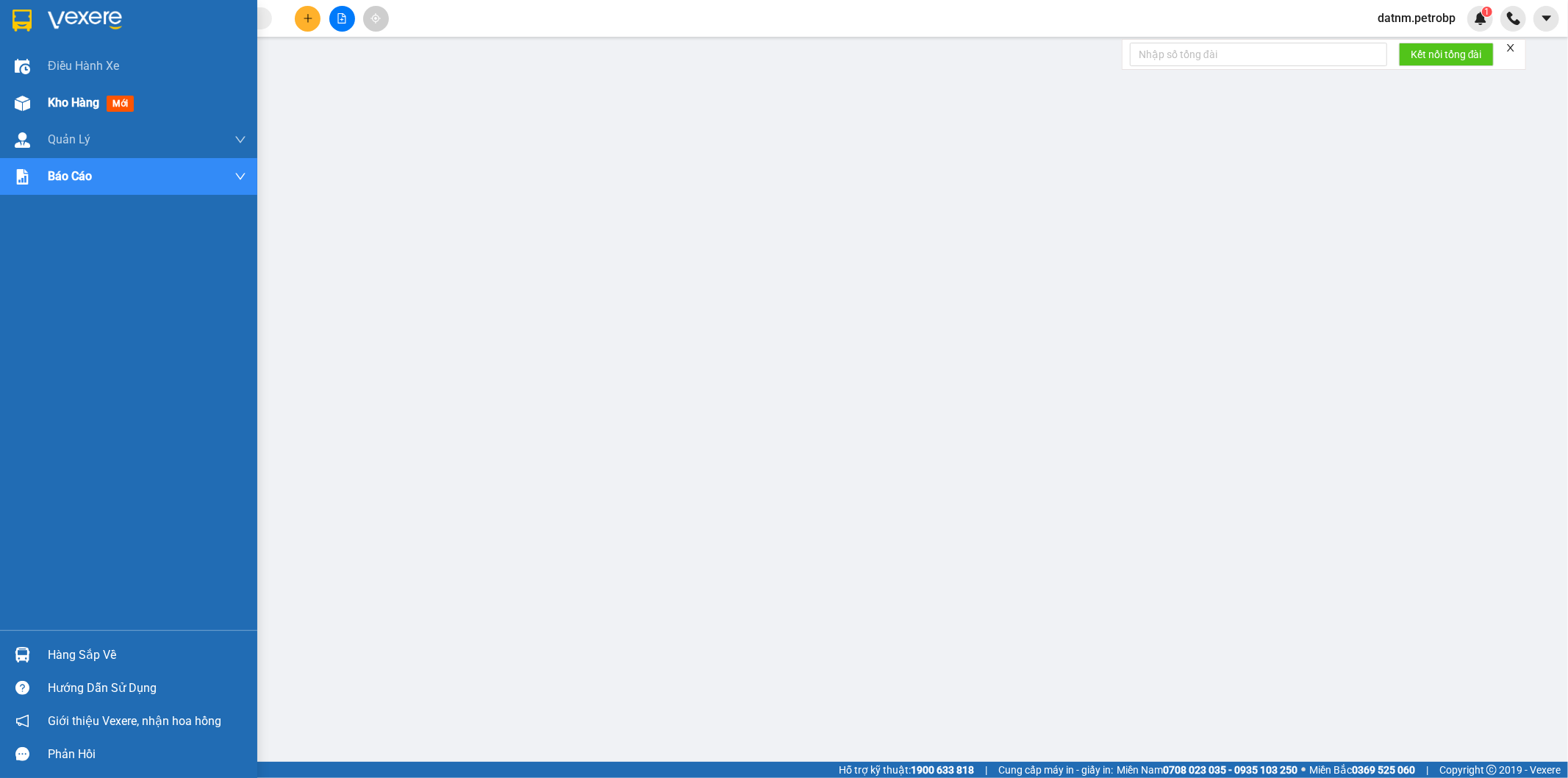
click at [69, 96] on span "Kho hàng" at bounding box center [73, 102] width 51 height 14
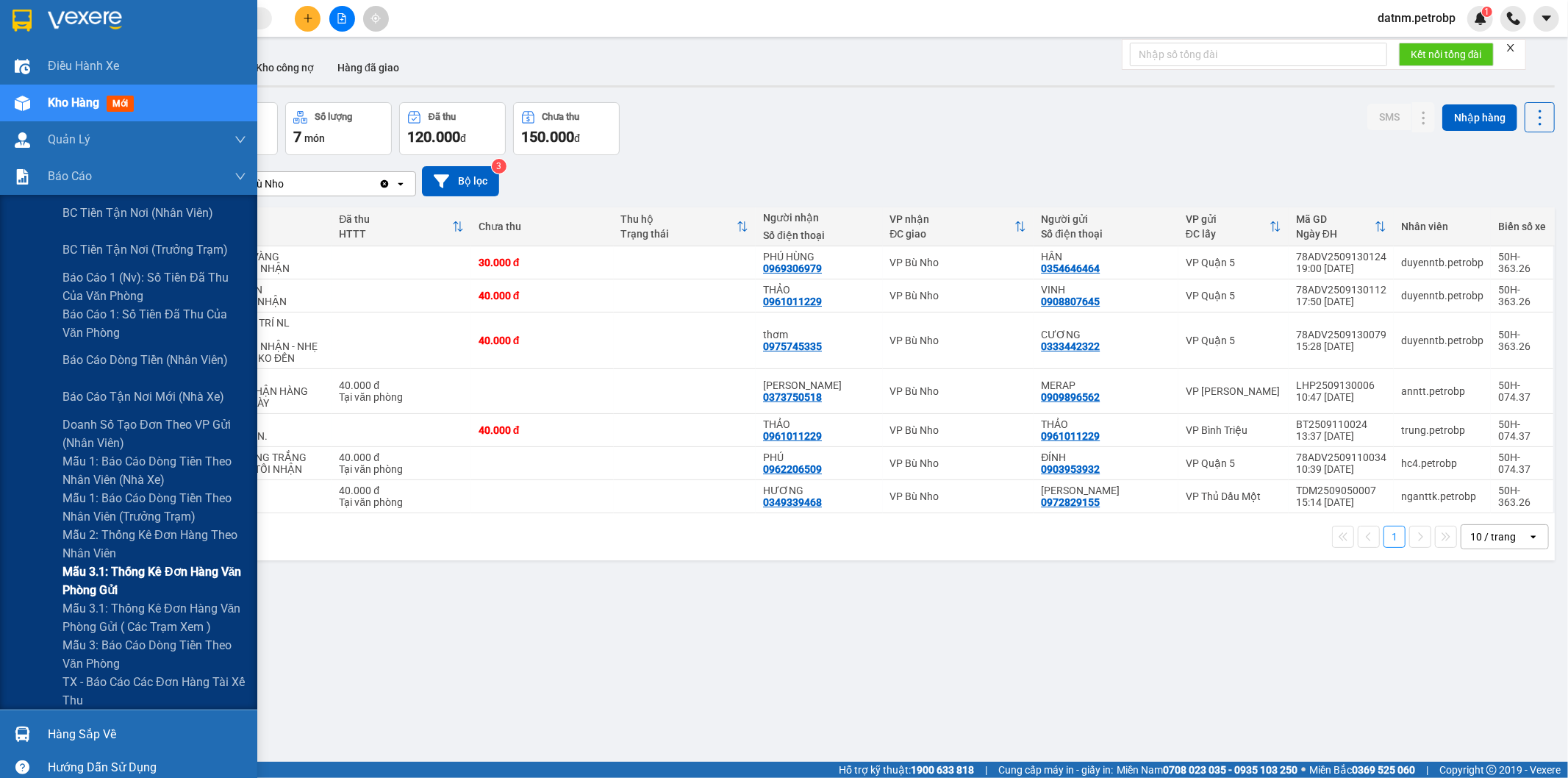
click at [136, 563] on span "Mẫu 3.1: Thống kê đơn hàng văn phòng gửi" at bounding box center [154, 581] width 184 height 37
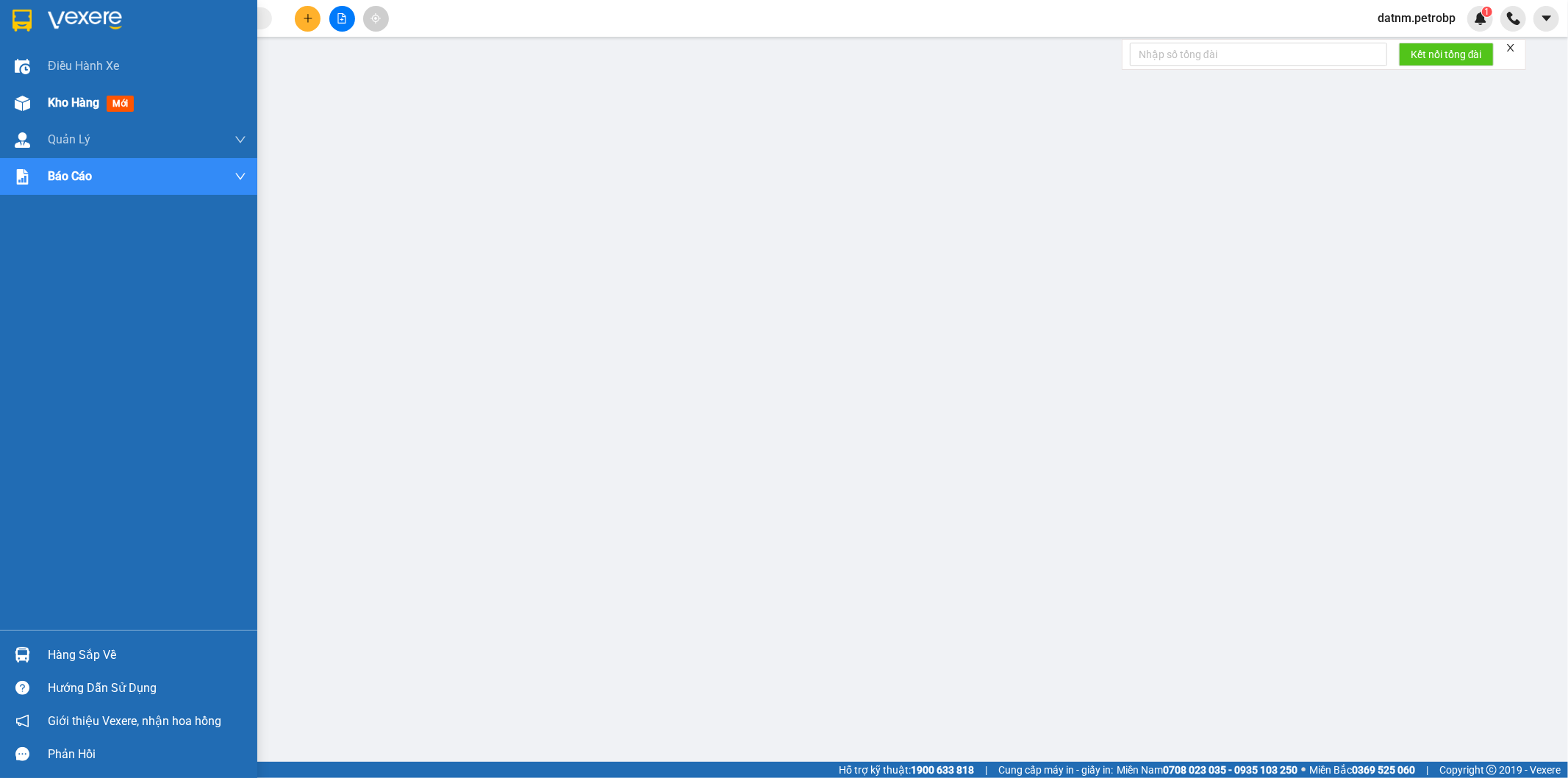
click at [64, 106] on span "Kho hàng" at bounding box center [73, 102] width 51 height 14
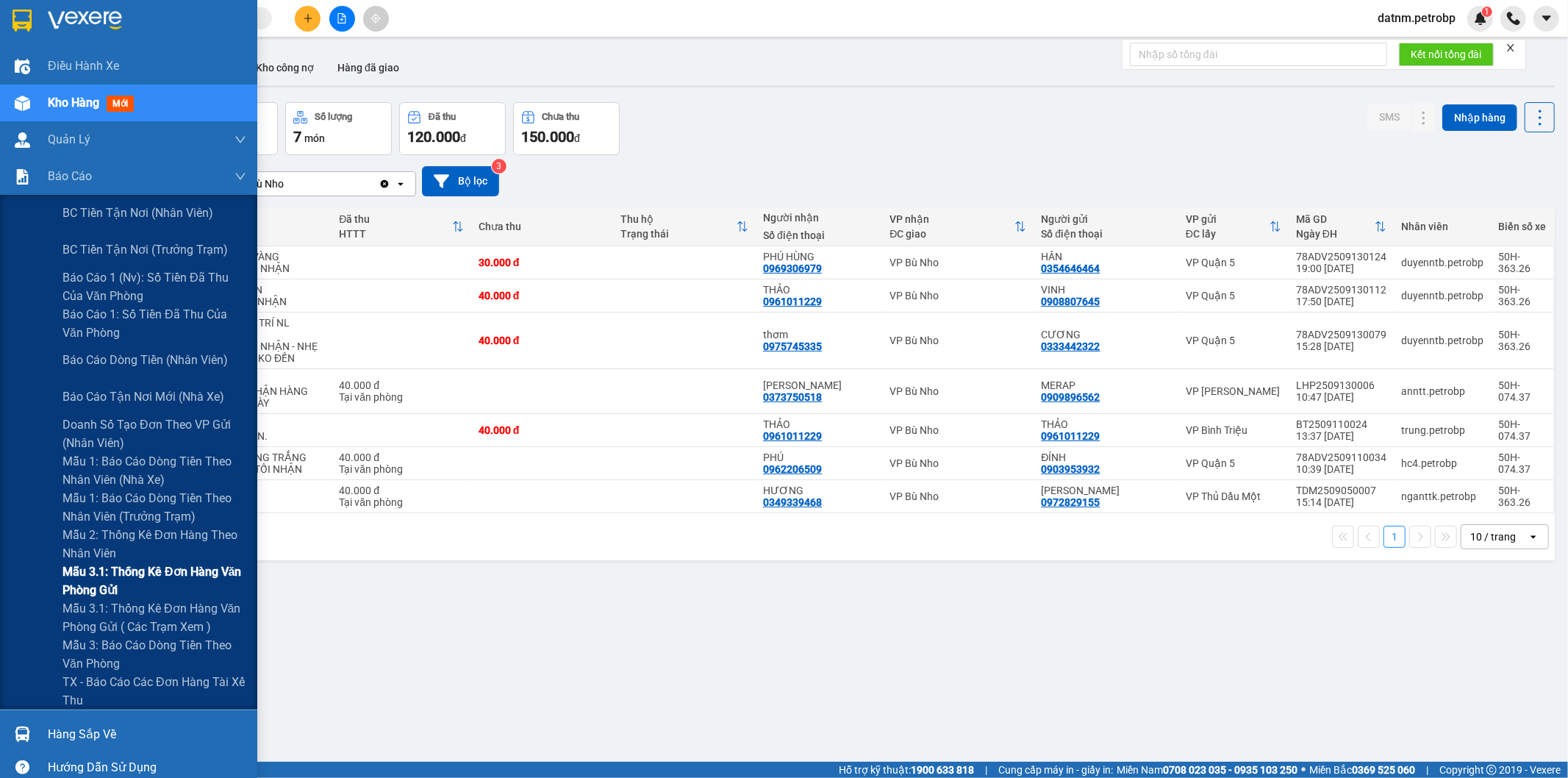
click at [116, 564] on span "Mẫu 3.1: Thống kê đơn hàng văn phòng gửi" at bounding box center [154, 581] width 184 height 37
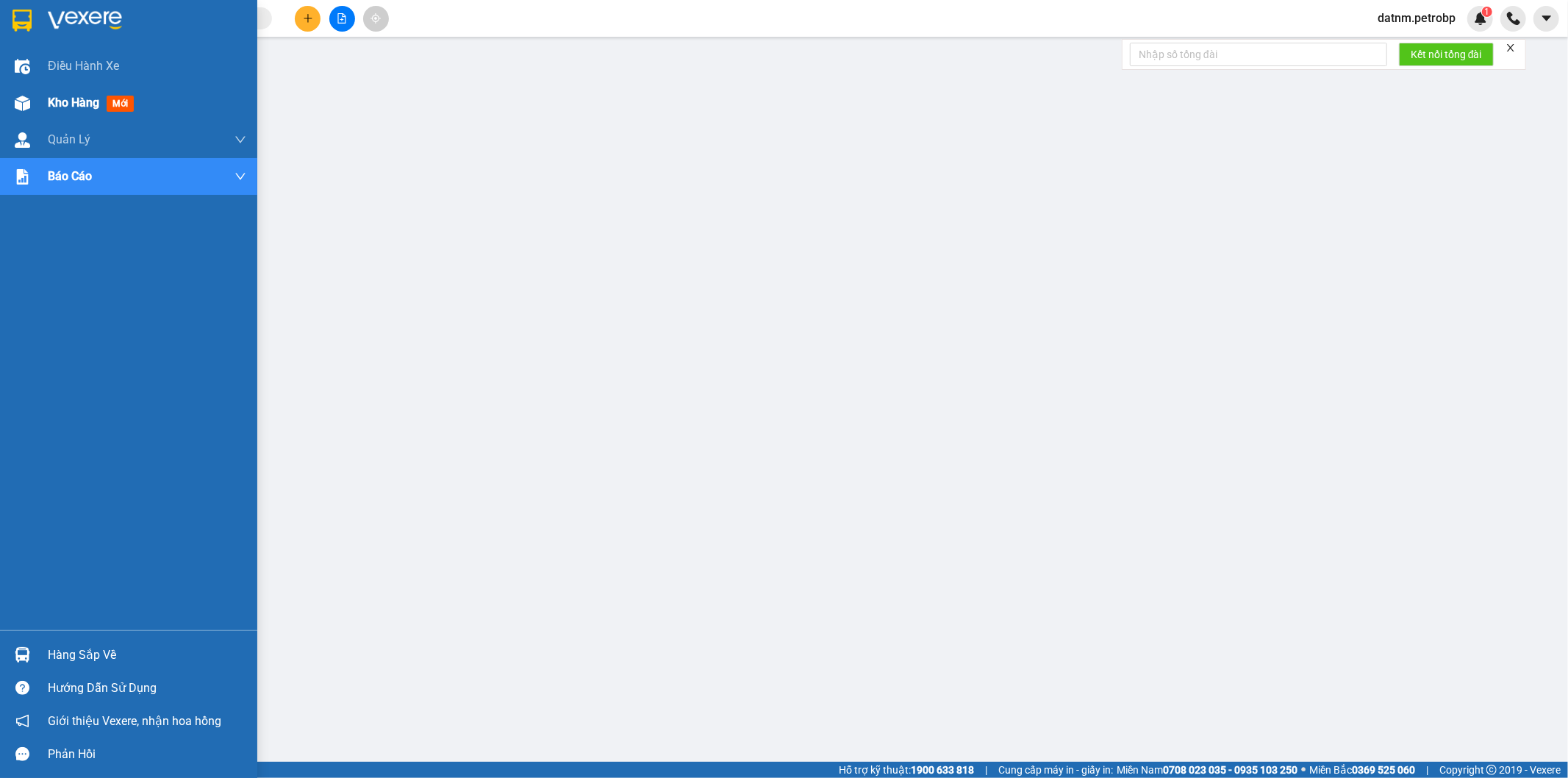
click at [60, 89] on div "Kho hàng mới" at bounding box center [147, 103] width 198 height 37
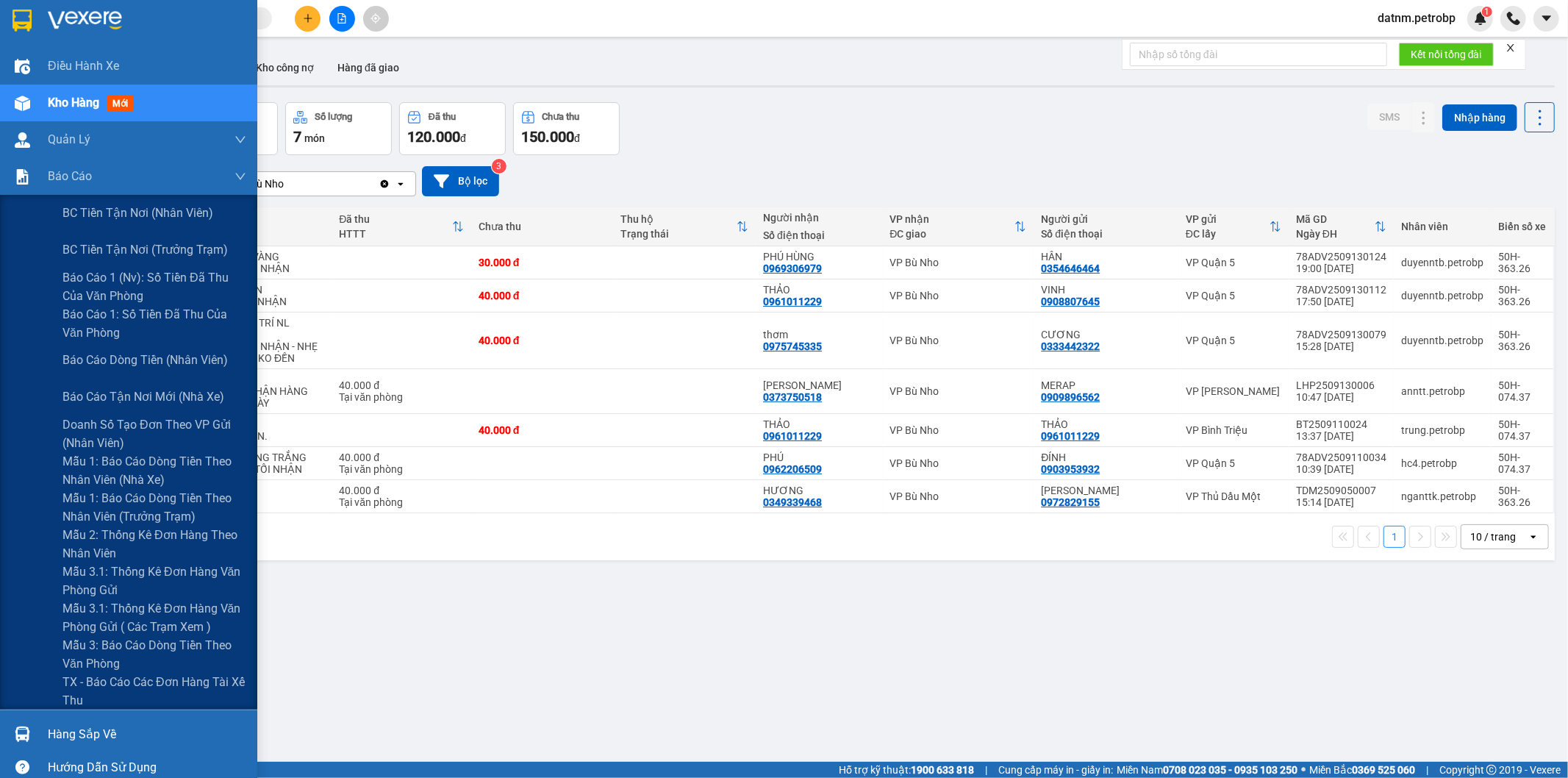
click at [158, 575] on span "Mẫu 3.1: Thống kê đơn hàng văn phòng gửi" at bounding box center [154, 581] width 184 height 37
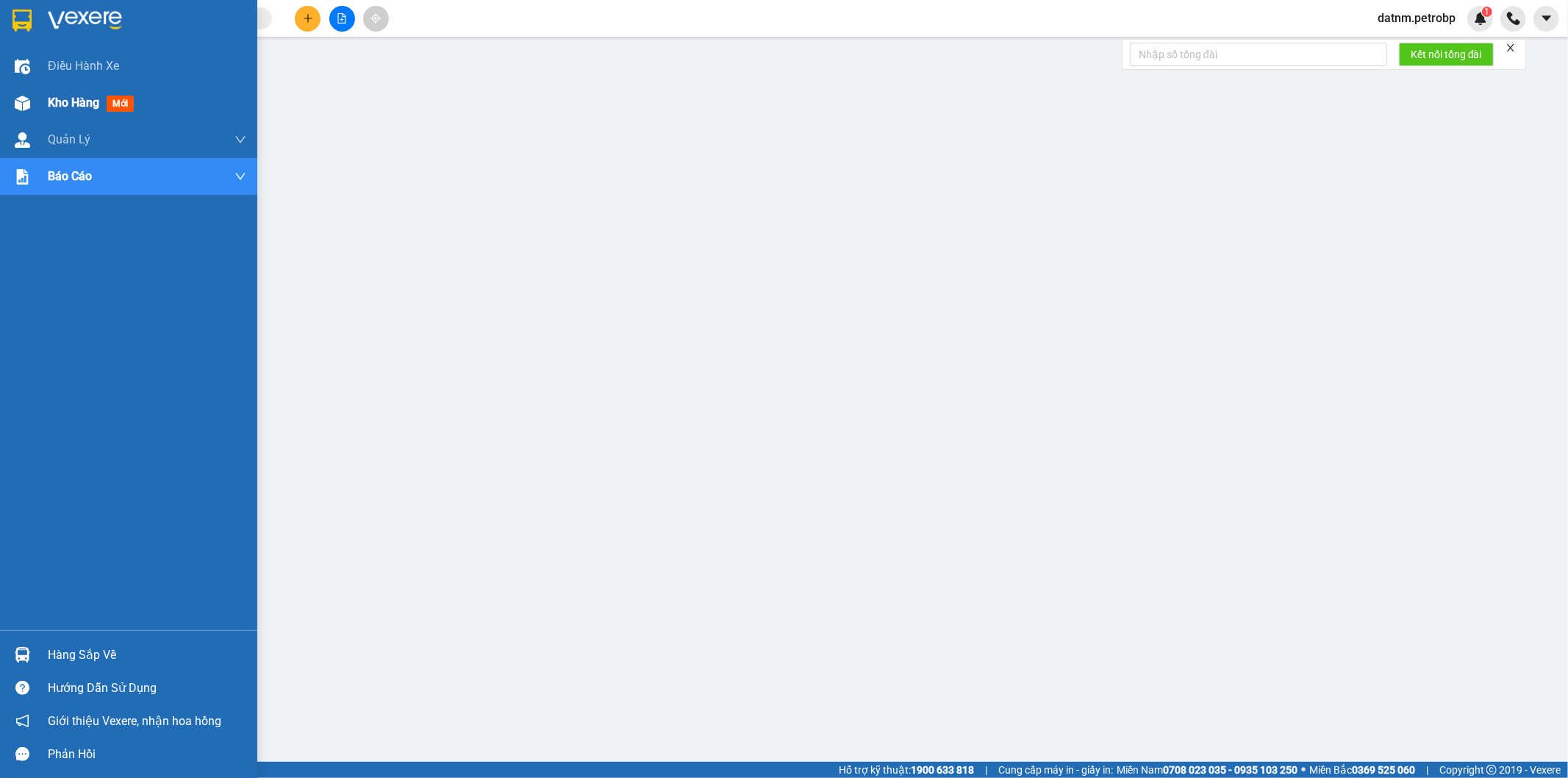
click at [64, 99] on span "Kho hàng" at bounding box center [73, 102] width 51 height 14
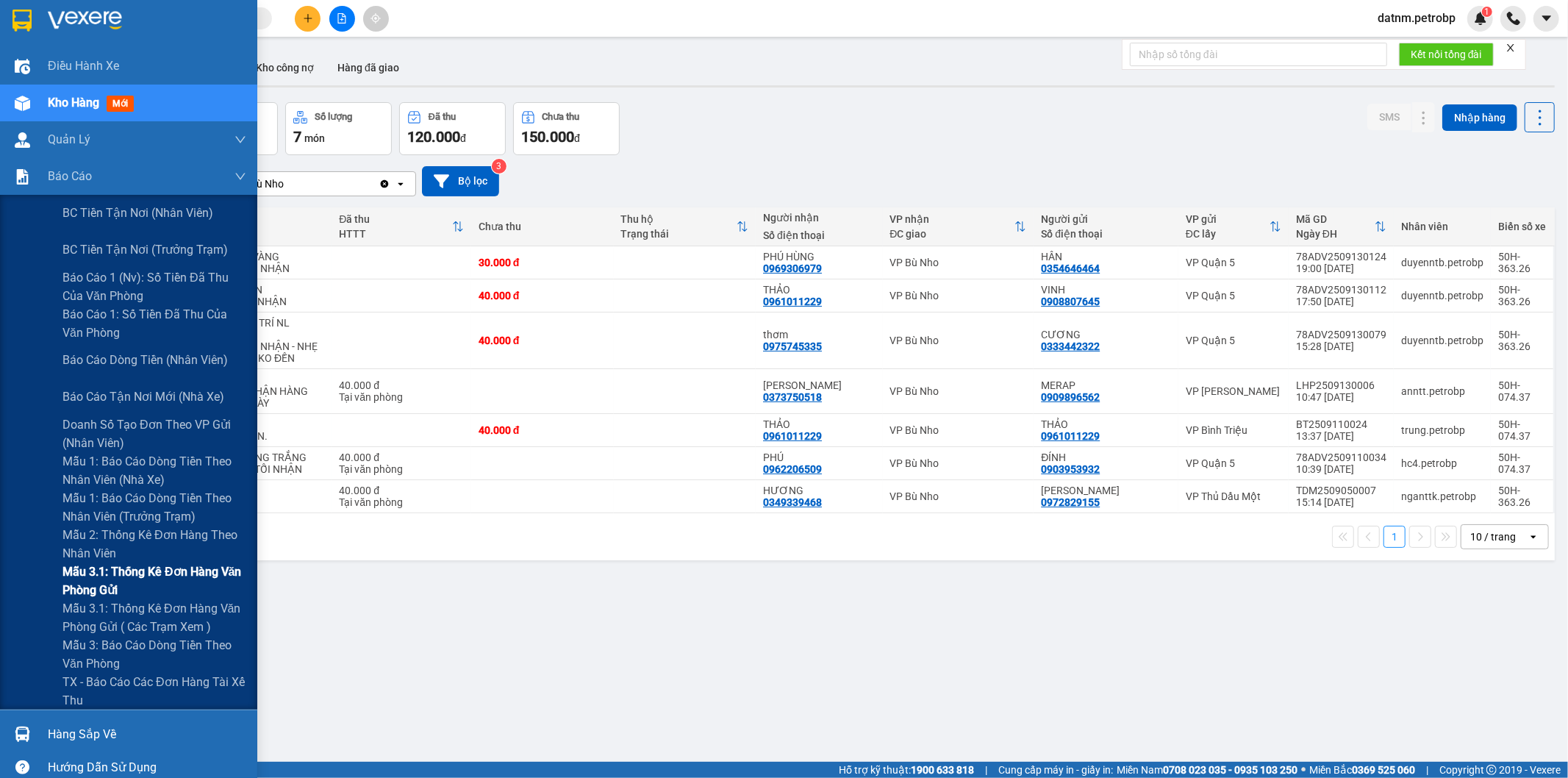
click at [137, 577] on span "Mẫu 3.1: Thống kê đơn hàng văn phòng gửi" at bounding box center [154, 581] width 184 height 37
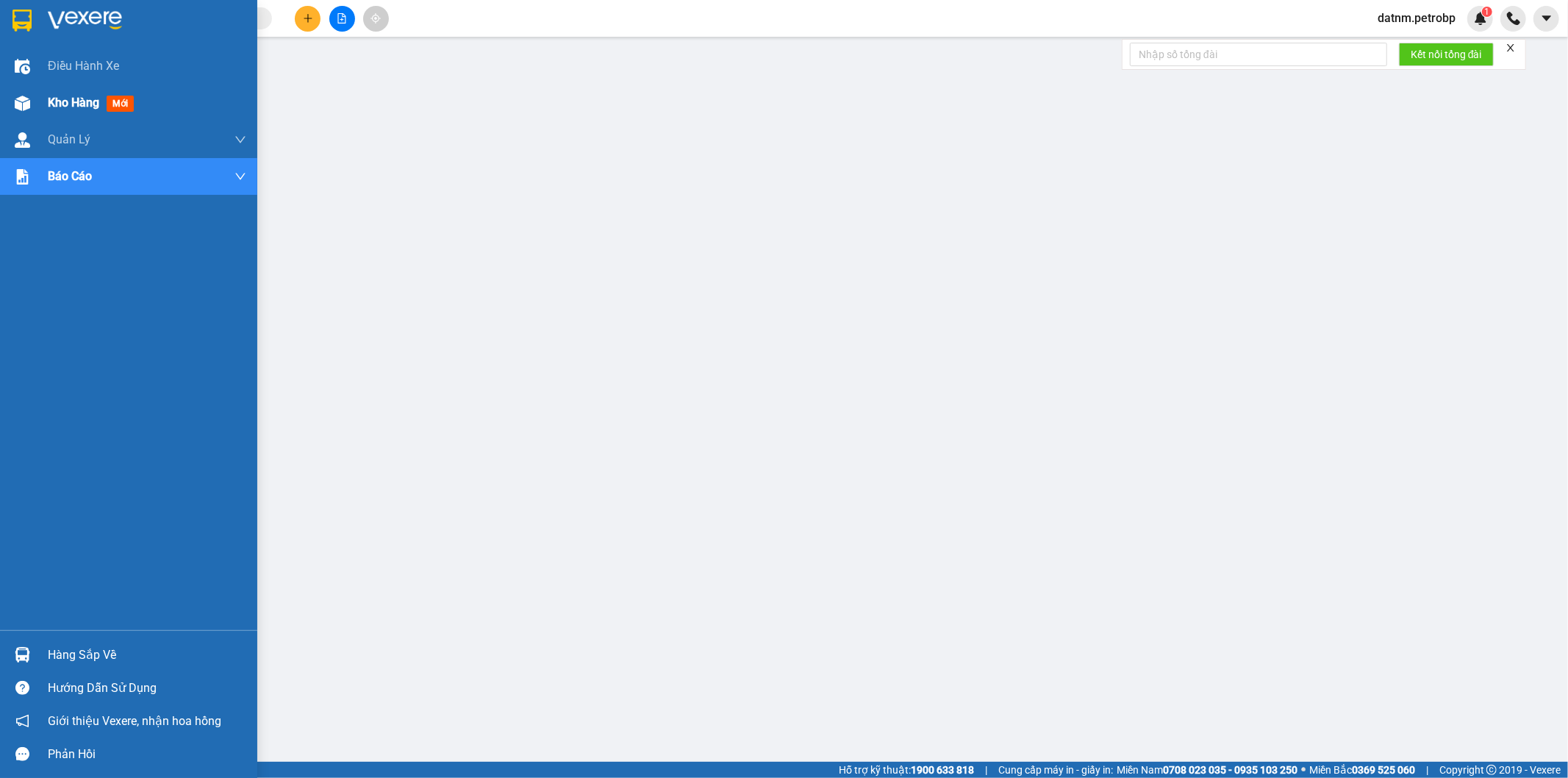
click at [70, 107] on span "Kho hàng" at bounding box center [73, 102] width 51 height 14
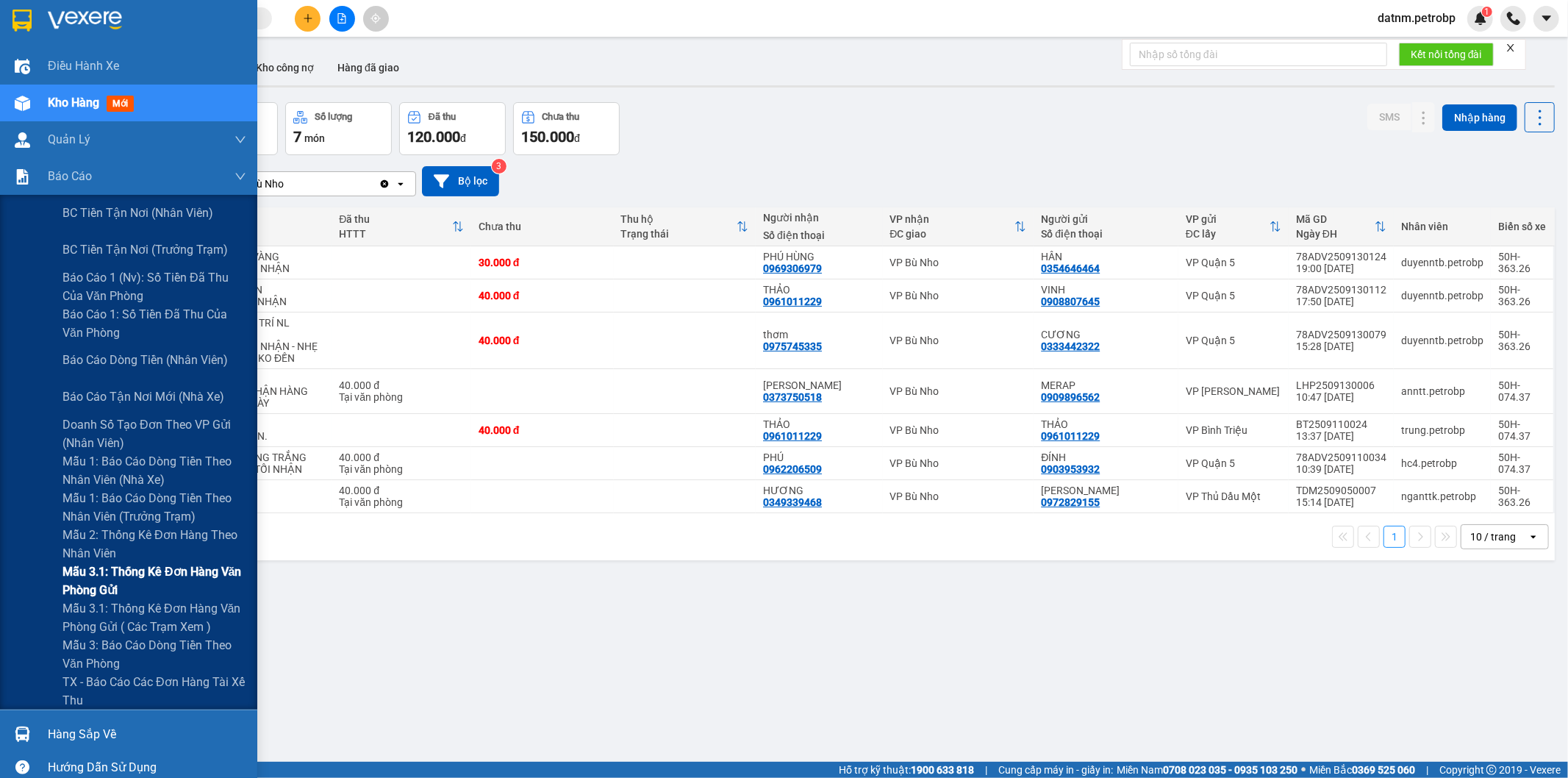
click at [114, 575] on span "Mẫu 3.1: Thống kê đơn hàng văn phòng gửi" at bounding box center [154, 581] width 184 height 37
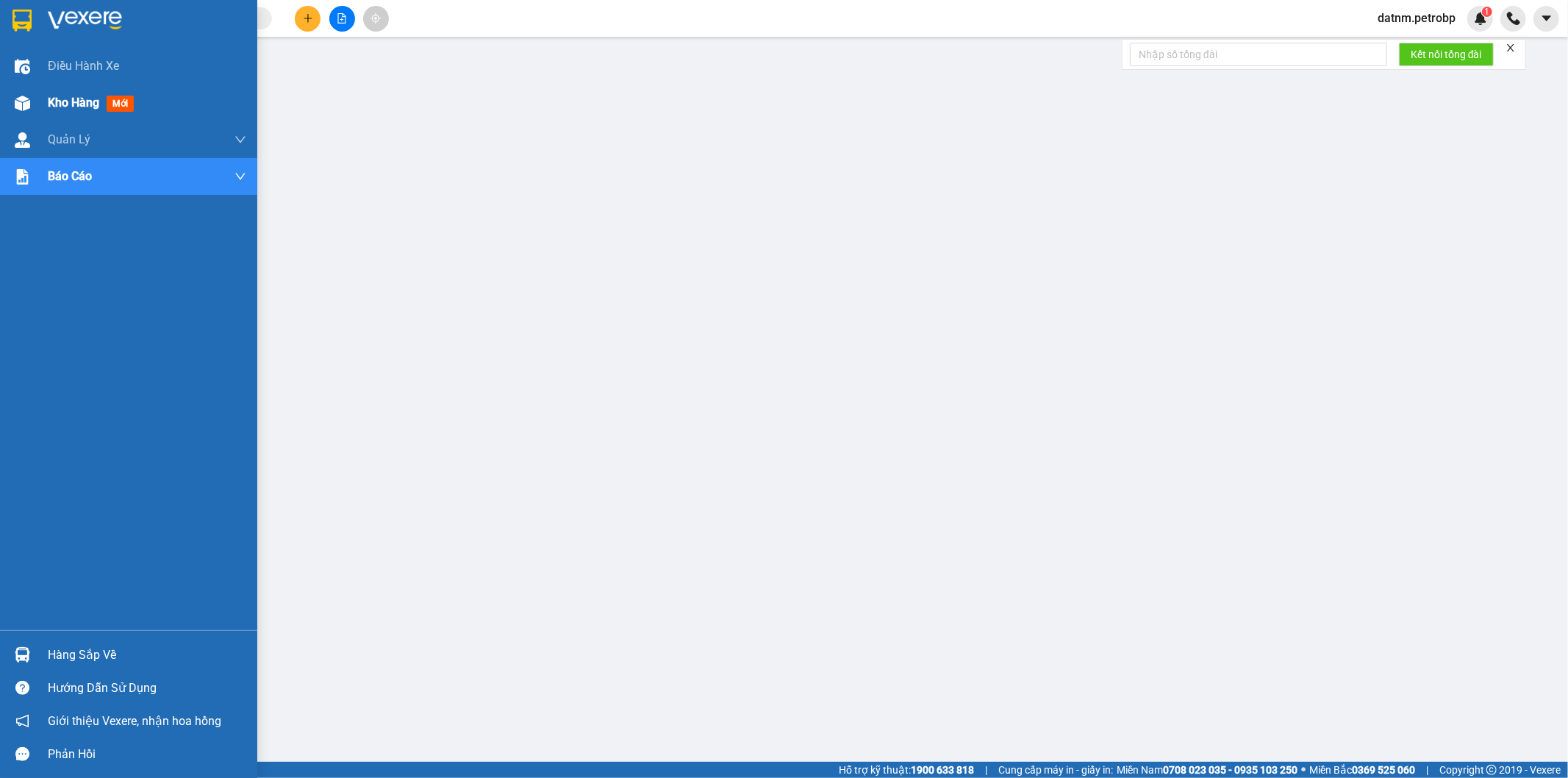
click at [64, 99] on span "Kho hàng" at bounding box center [73, 102] width 51 height 14
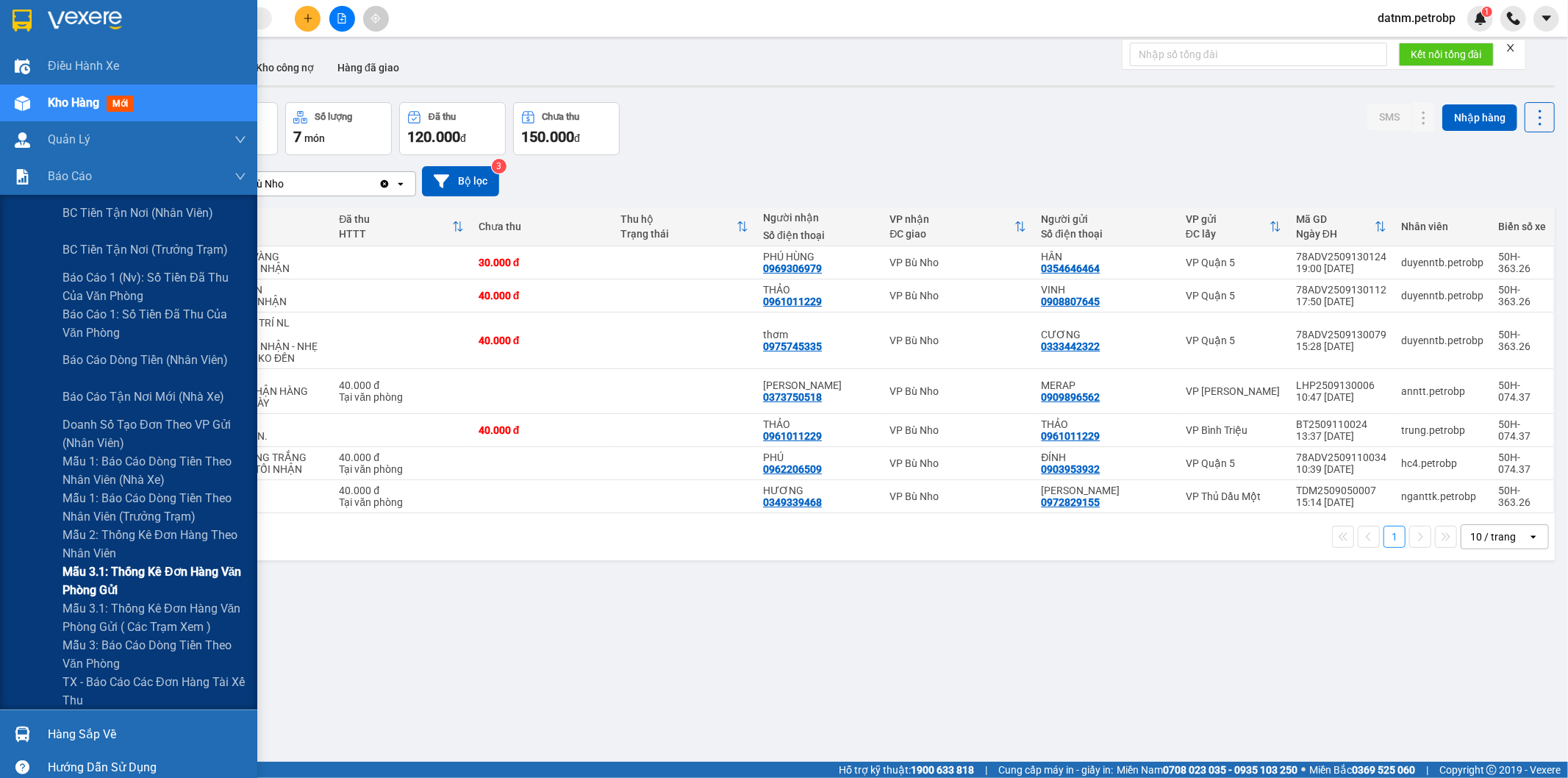
click at [138, 578] on span "Mẫu 3.1: Thống kê đơn hàng văn phòng gửi" at bounding box center [154, 581] width 184 height 37
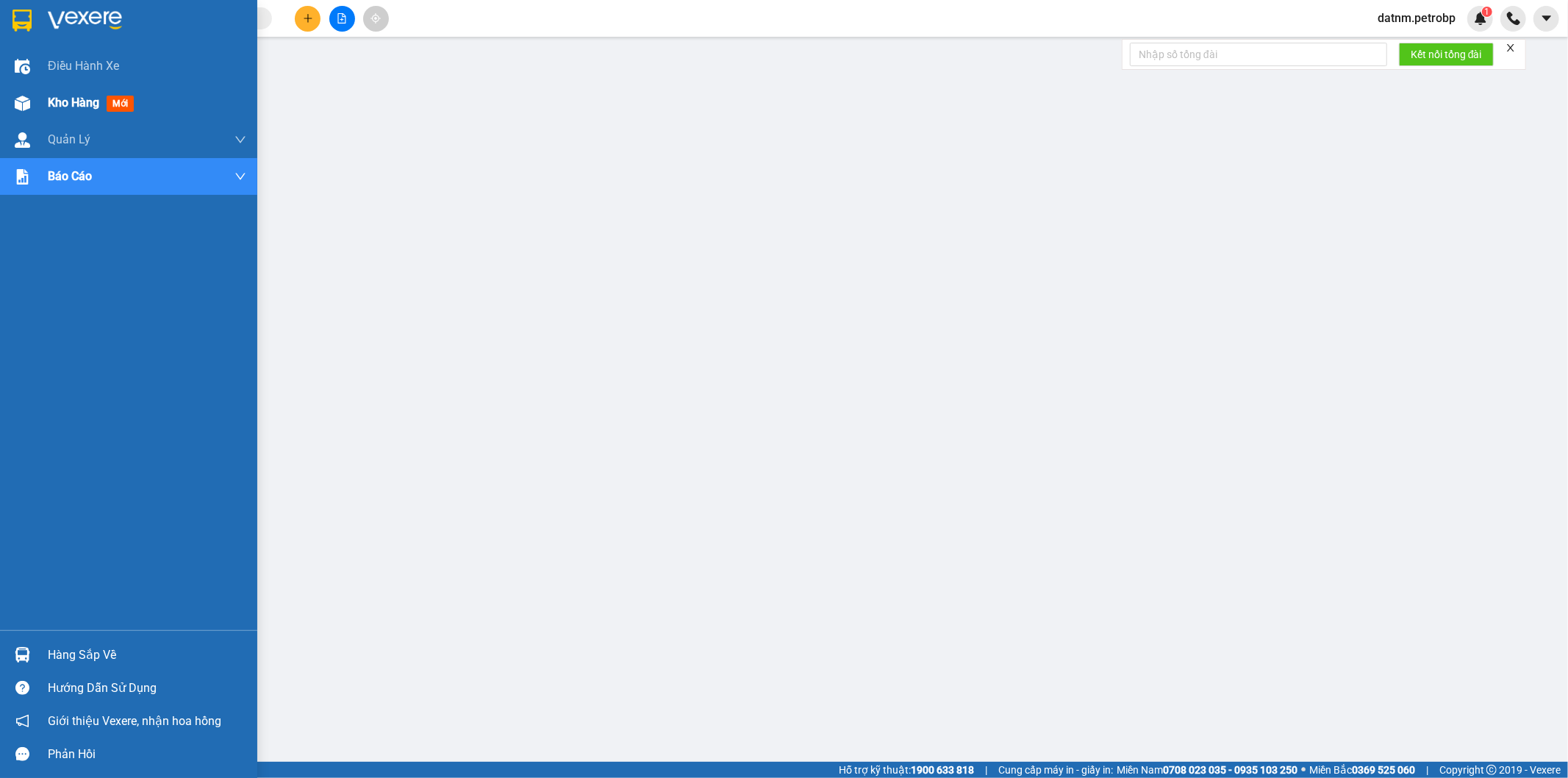
click at [60, 100] on span "Kho hàng" at bounding box center [73, 102] width 51 height 14
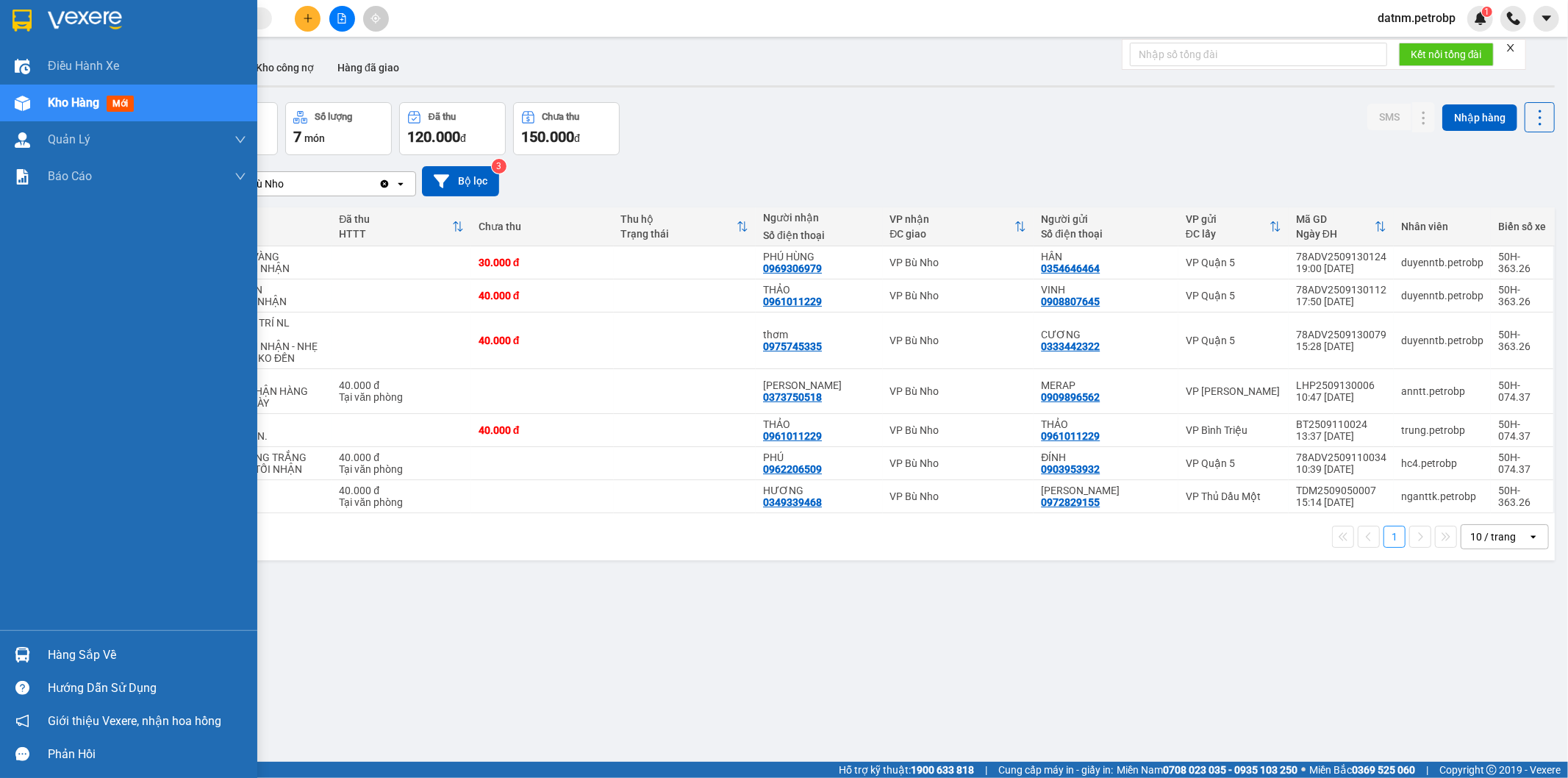
click at [59, 649] on div "Hàng sắp về" at bounding box center [147, 655] width 198 height 22
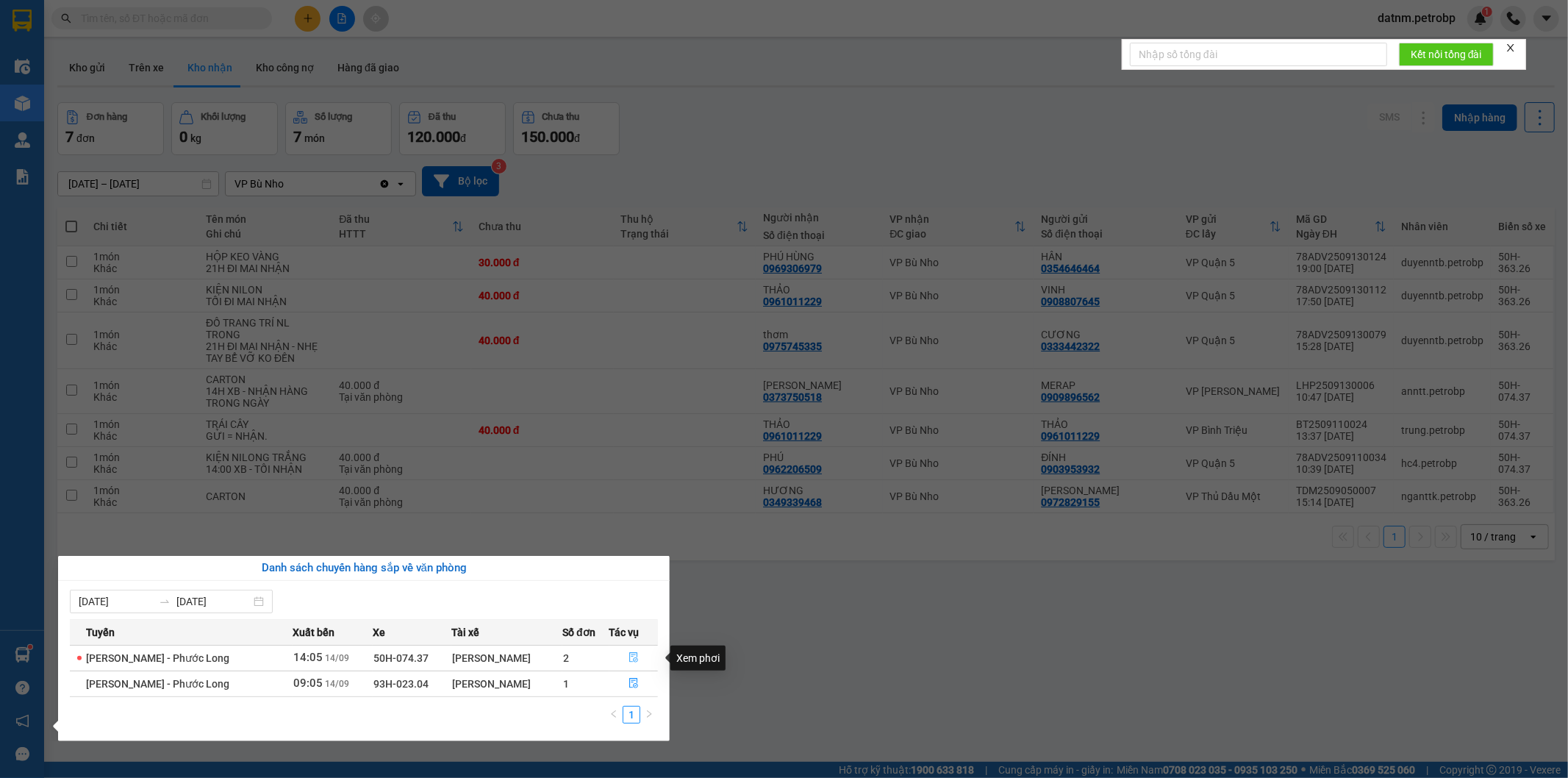
click at [630, 657] on icon "file-done" at bounding box center [634, 657] width 10 height 10
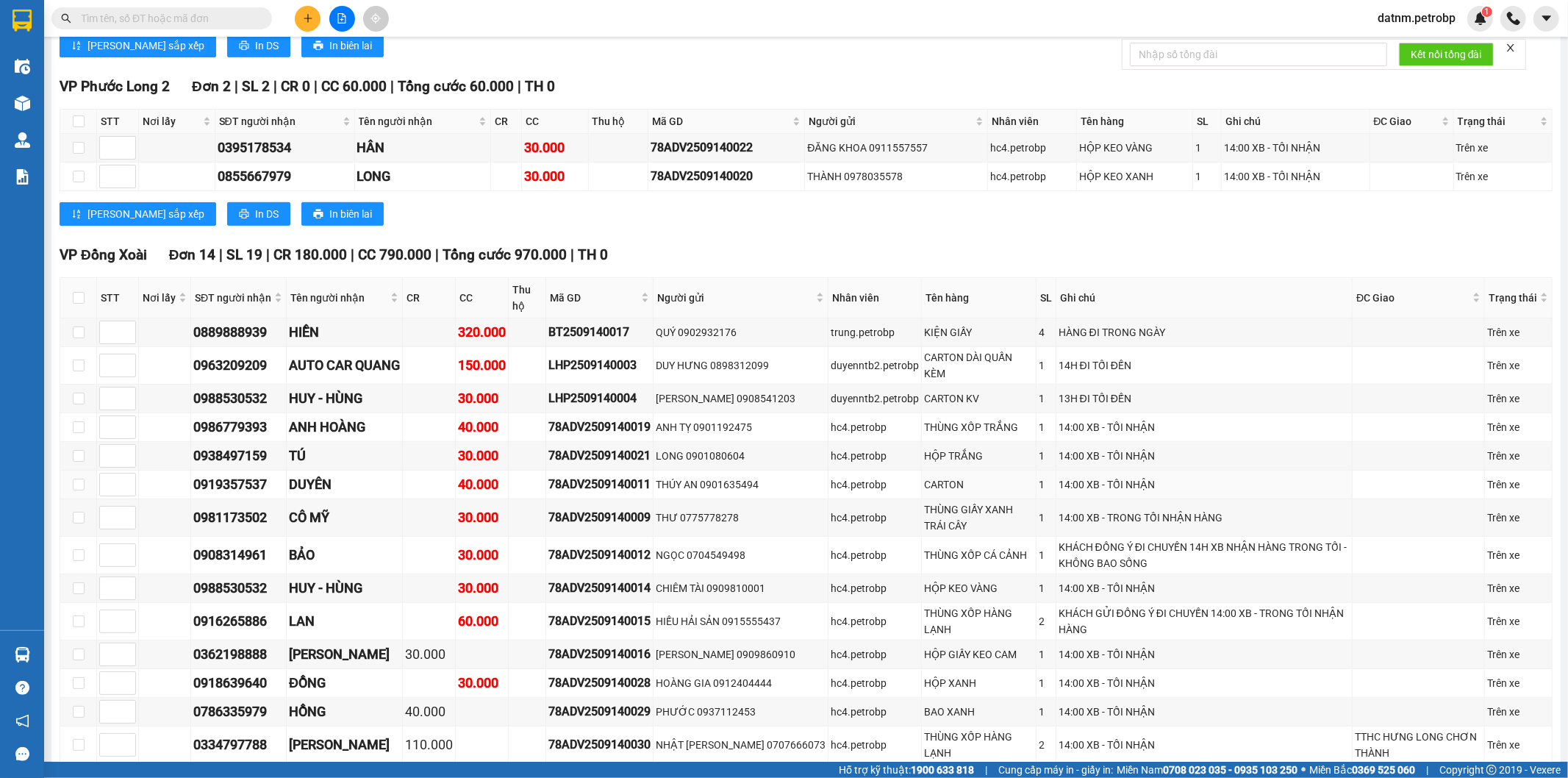
scroll to position [904, 0]
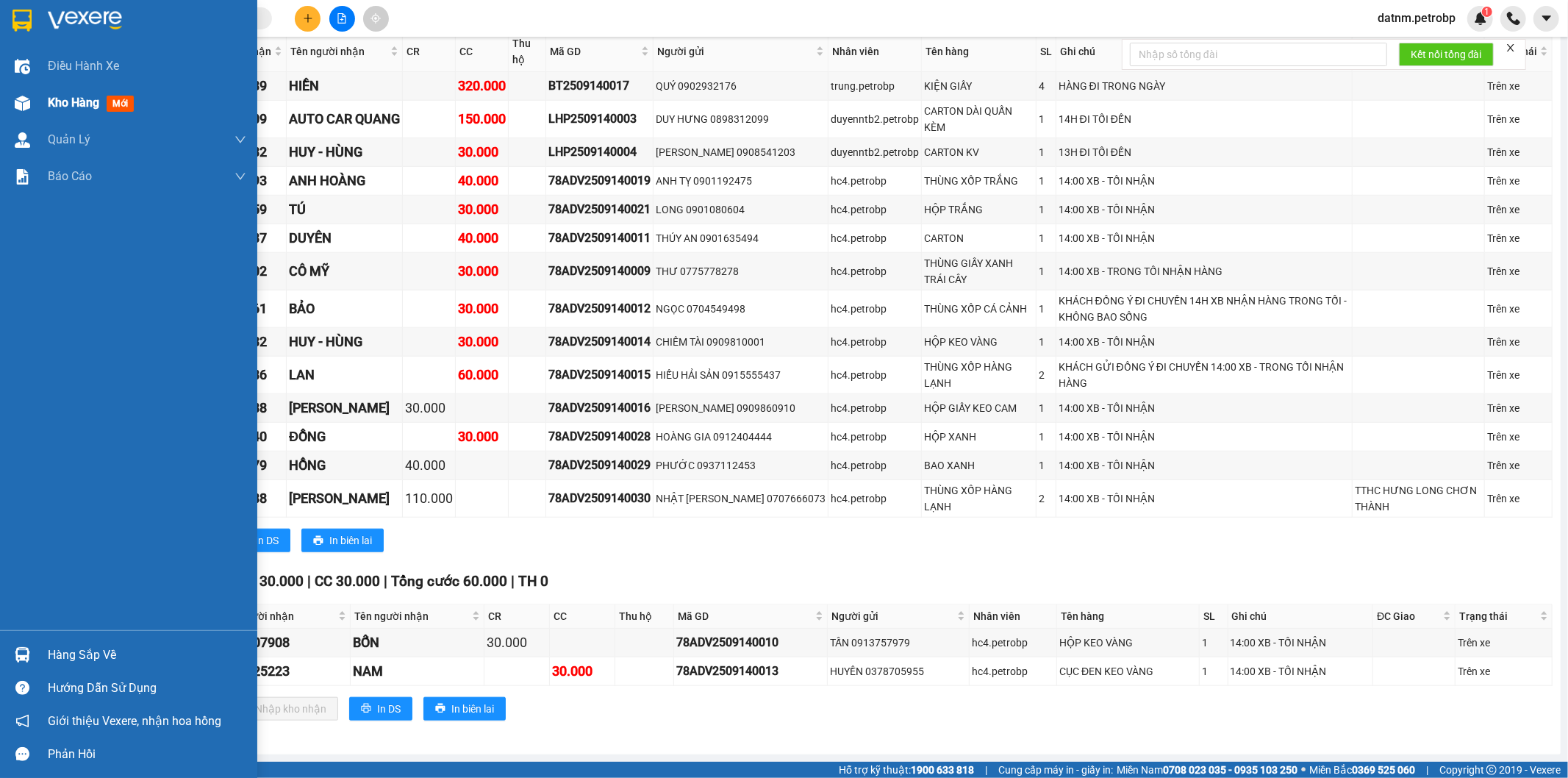
click at [72, 111] on div "Kho hàng mới" at bounding box center [94, 103] width 92 height 19
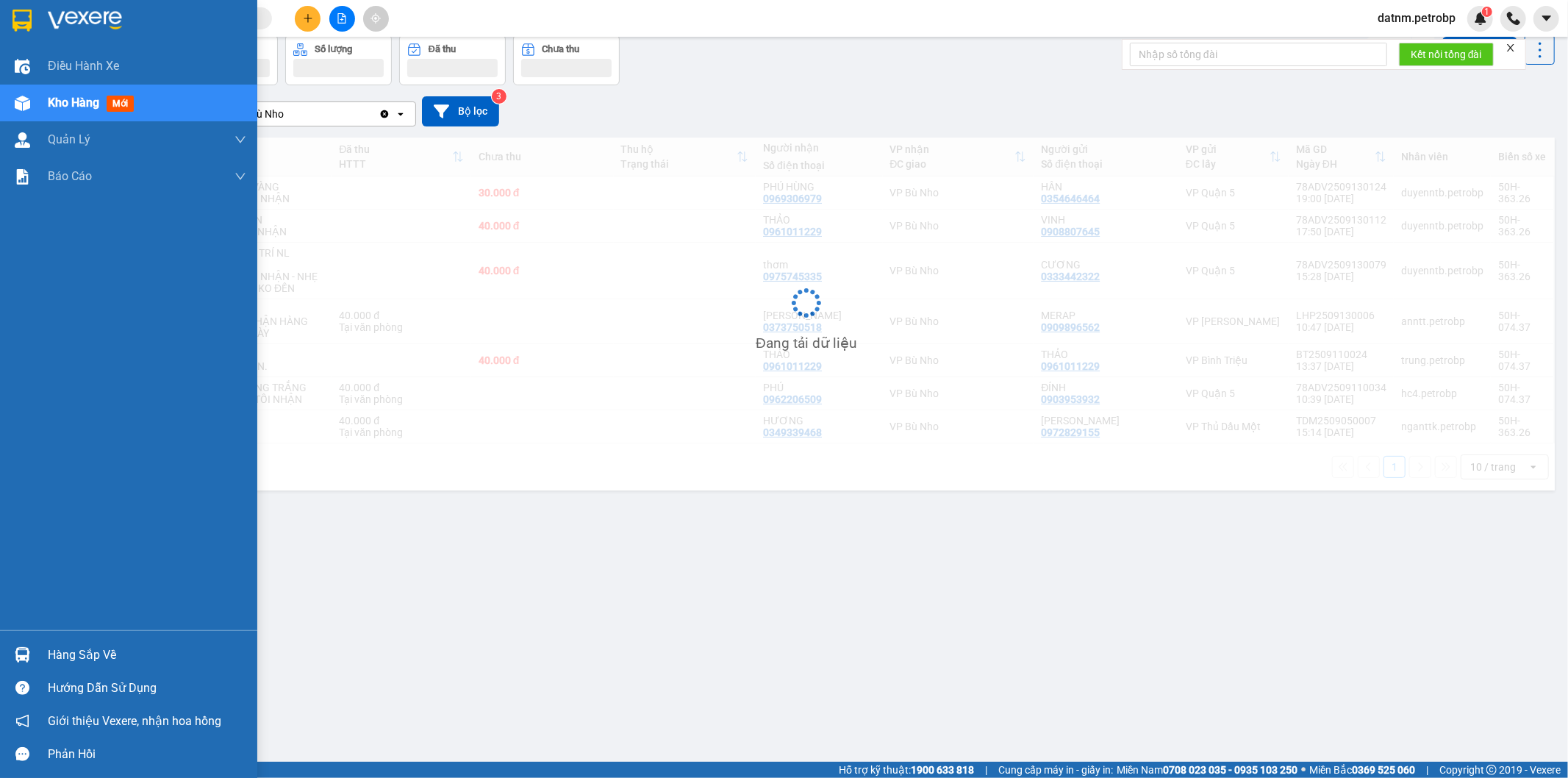
scroll to position [67, 0]
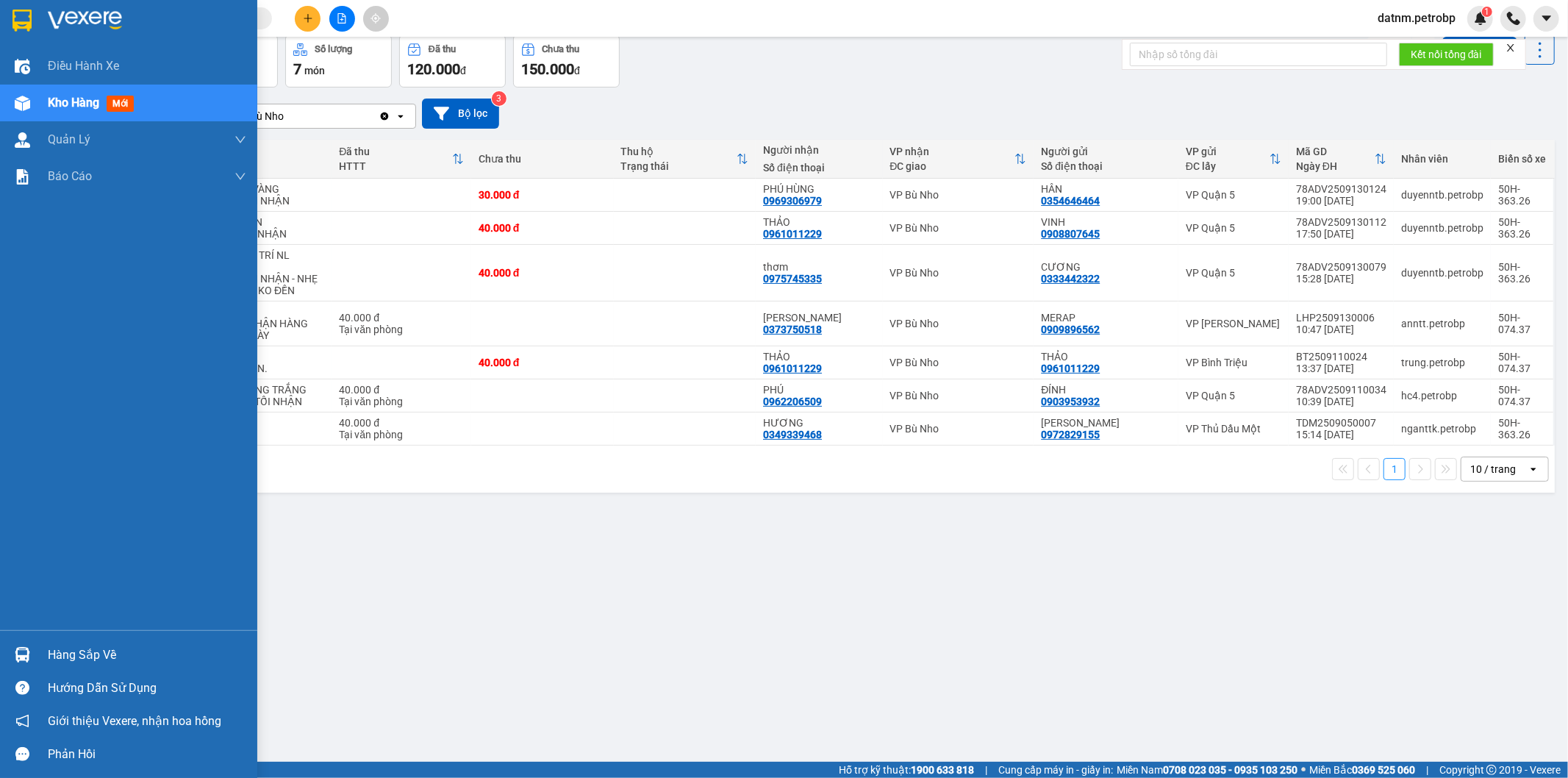
click at [93, 654] on div "Hàng sắp về" at bounding box center [147, 655] width 198 height 22
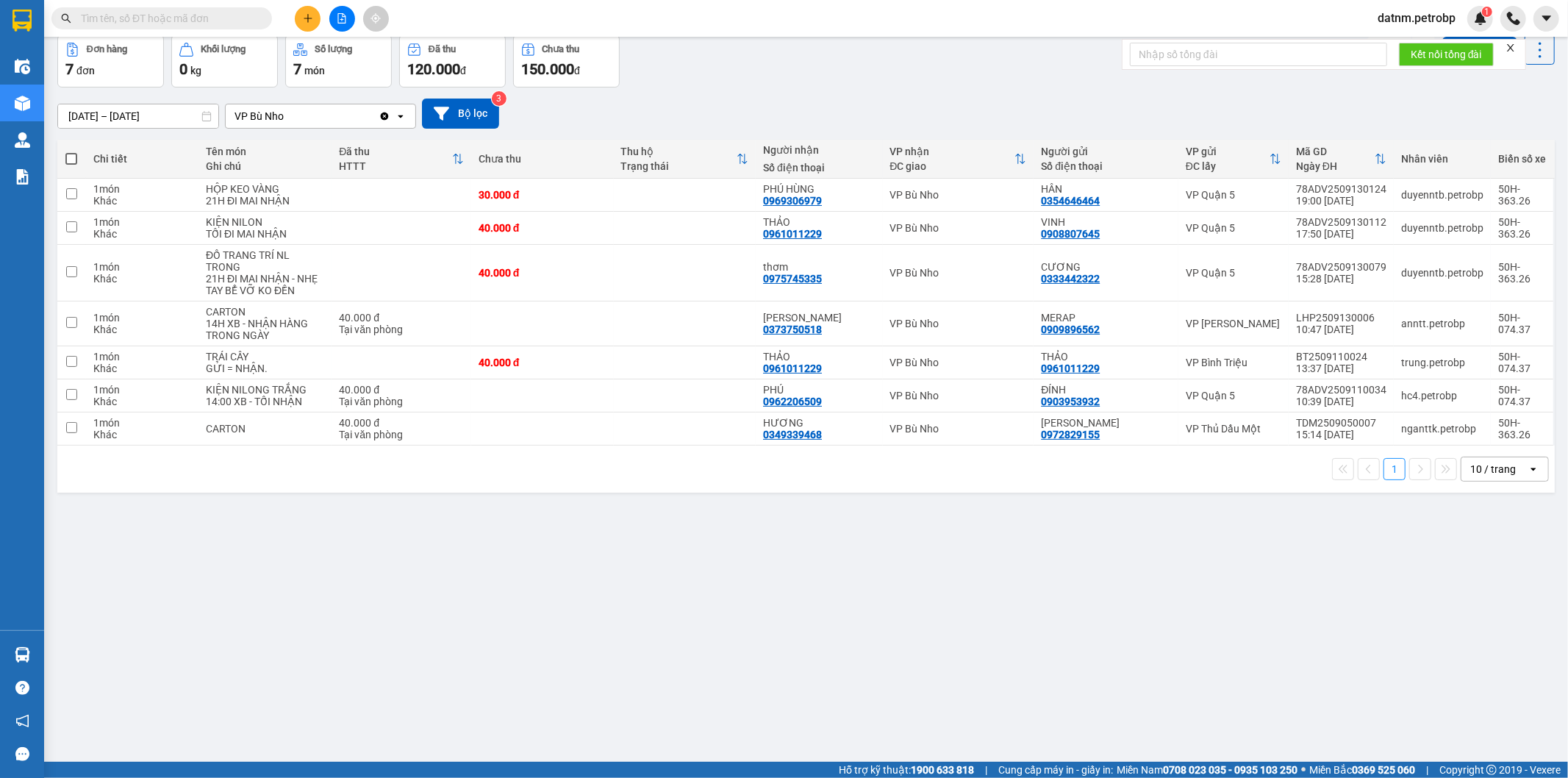
click at [1030, 623] on section "Kết quả tìm kiếm ( 0 ) Bộ lọc No Data datnm.petrobp 1 Điều hành xe Kho hàng mới…" at bounding box center [784, 389] width 1568 height 778
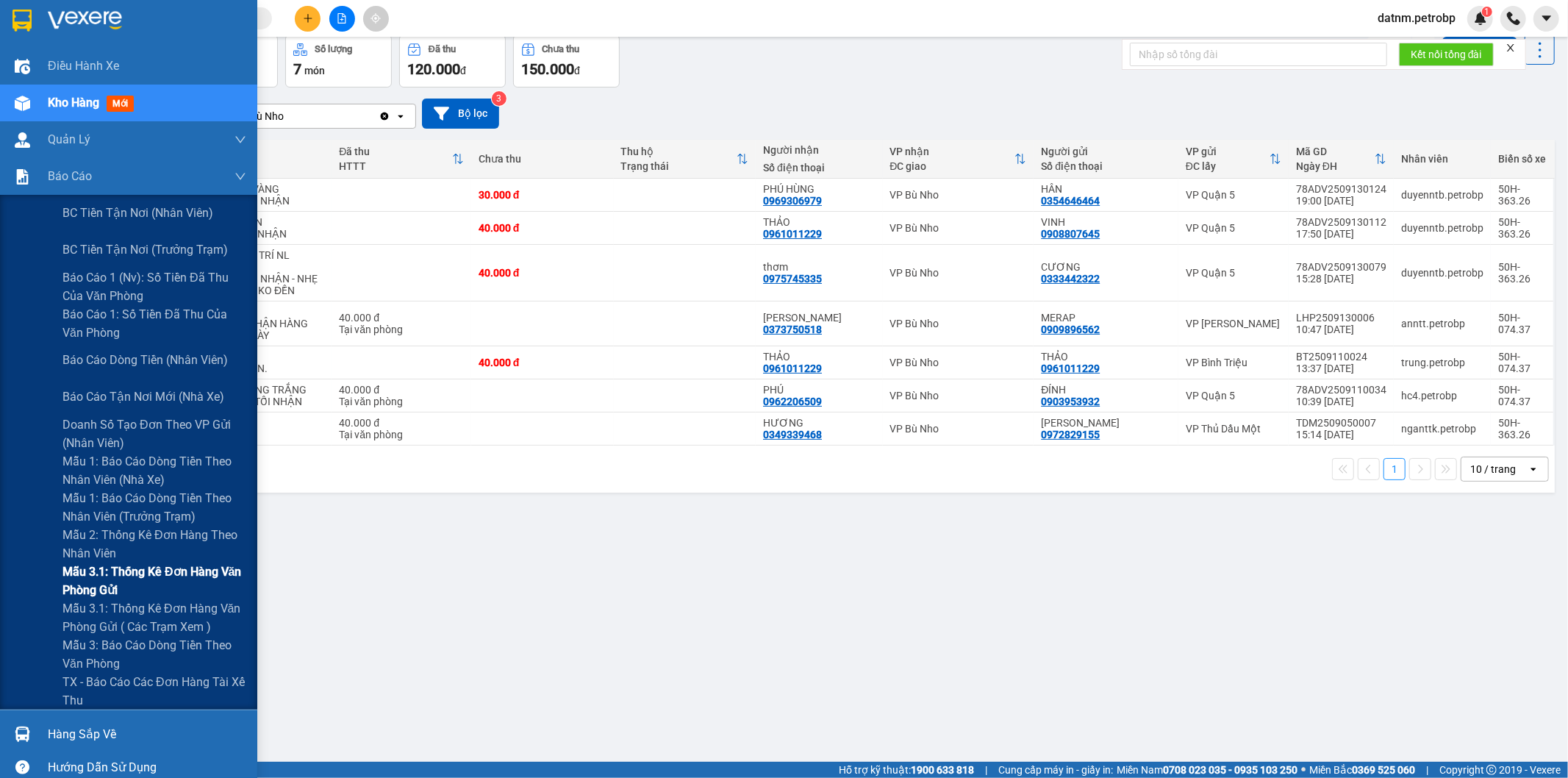
click at [115, 577] on span "Mẫu 3.1: Thống kê đơn hàng văn phòng gửi" at bounding box center [154, 581] width 184 height 37
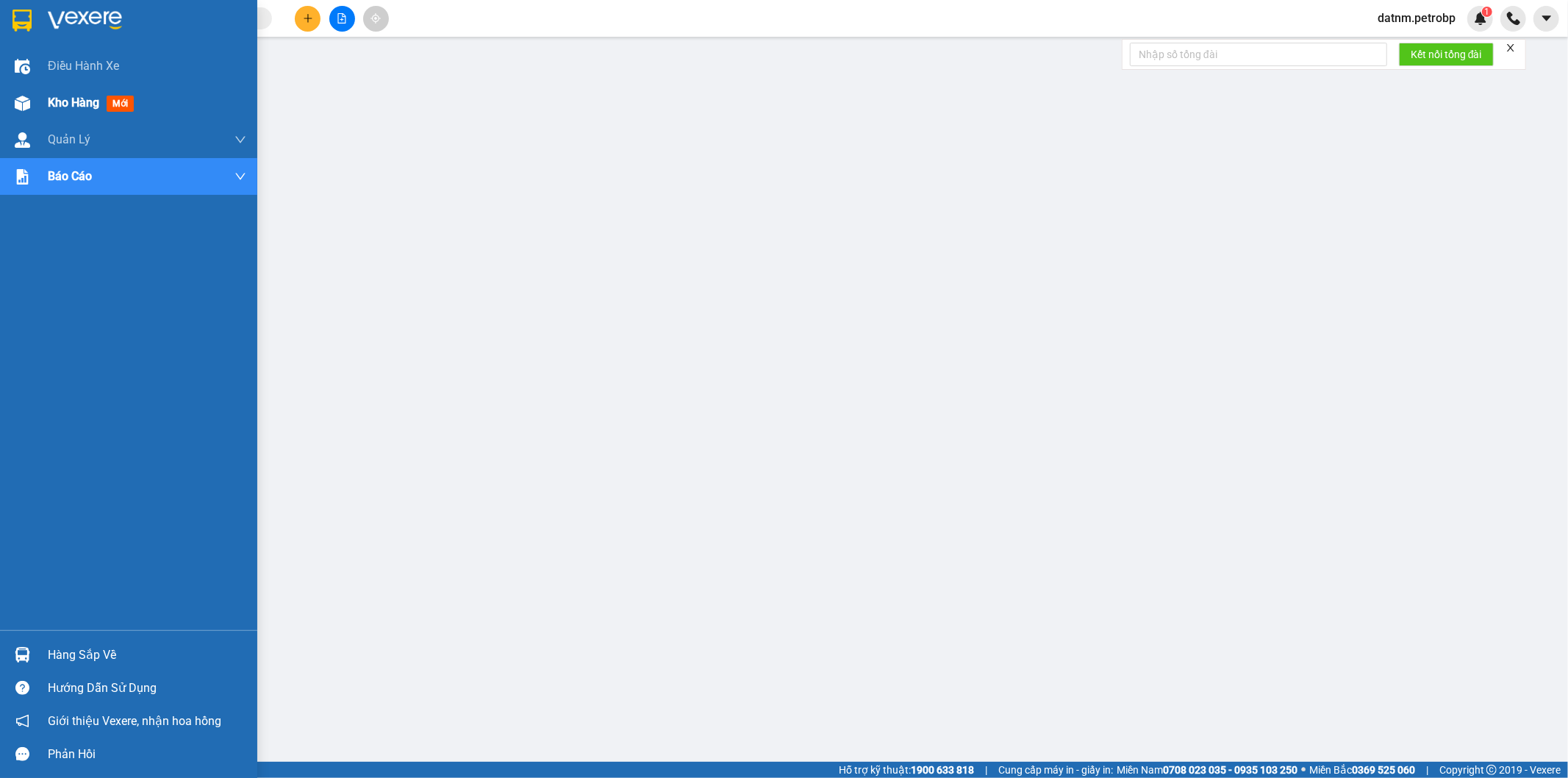
click at [81, 100] on span "Kho hàng" at bounding box center [73, 102] width 51 height 14
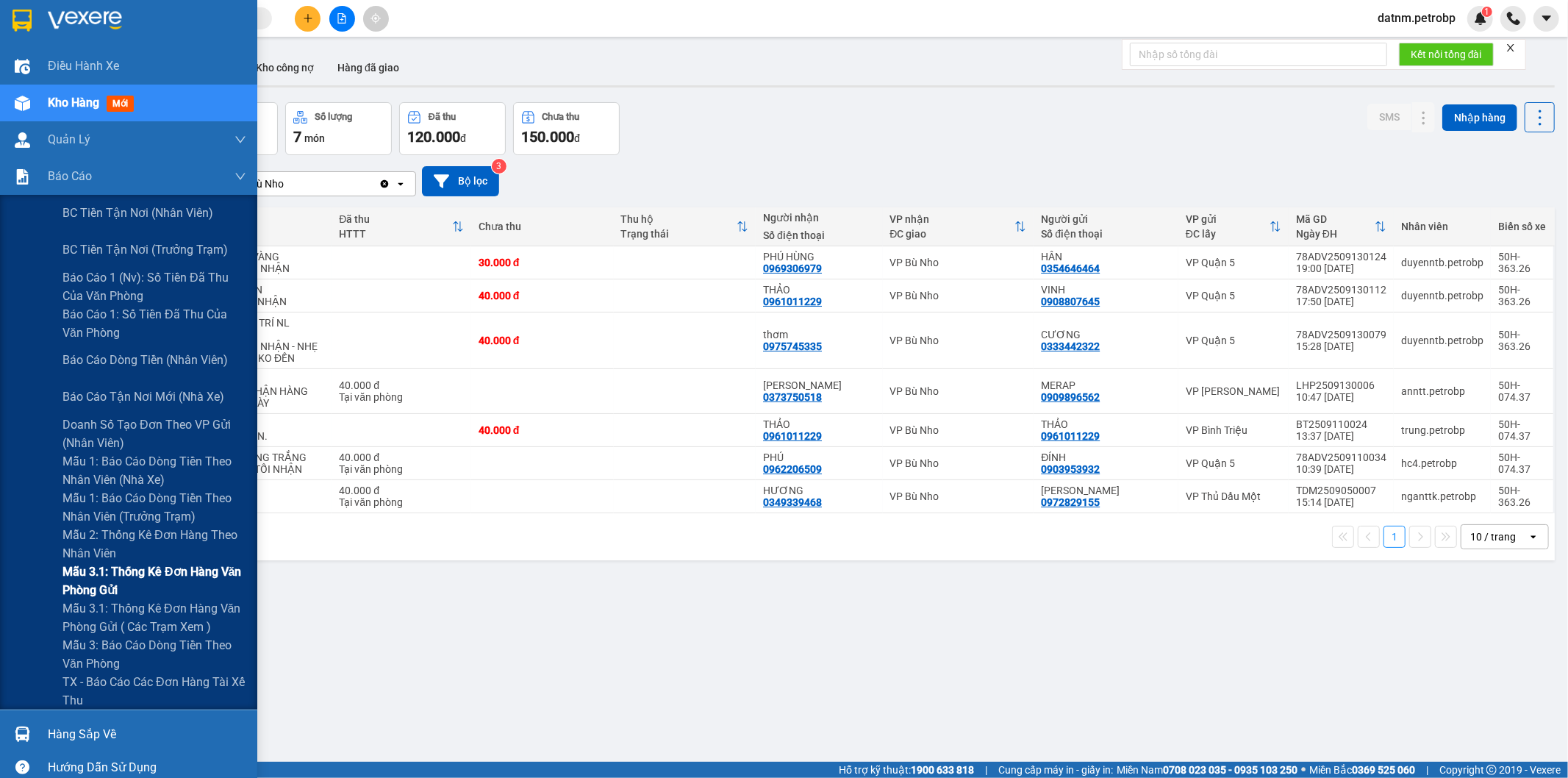
click at [122, 575] on span "Mẫu 3.1: Thống kê đơn hàng văn phòng gửi" at bounding box center [154, 581] width 184 height 37
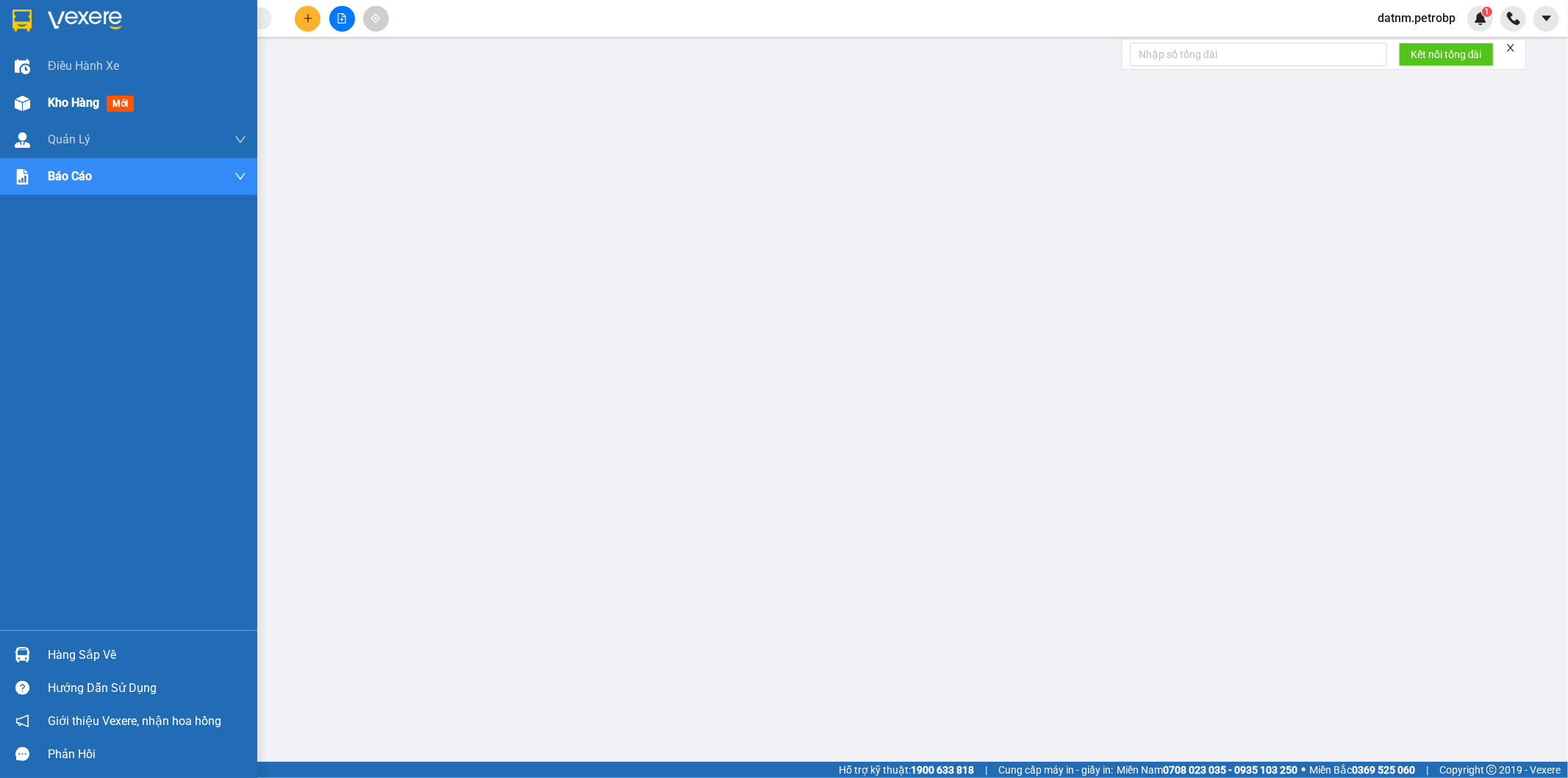
click at [77, 92] on div "Kho hàng mới" at bounding box center [147, 103] width 198 height 37
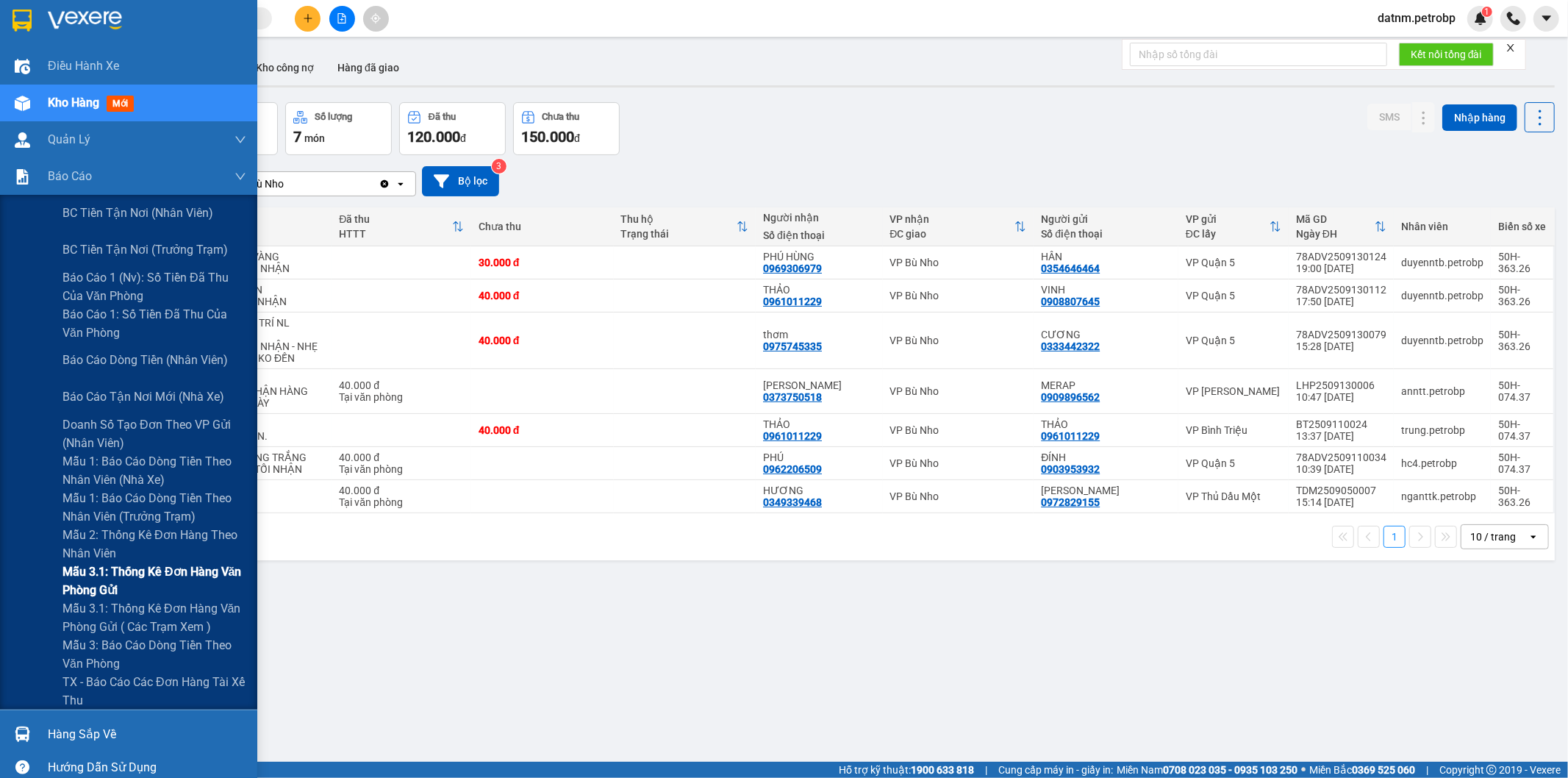
click at [137, 576] on span "Mẫu 3.1: Thống kê đơn hàng văn phòng gửi" at bounding box center [154, 581] width 184 height 37
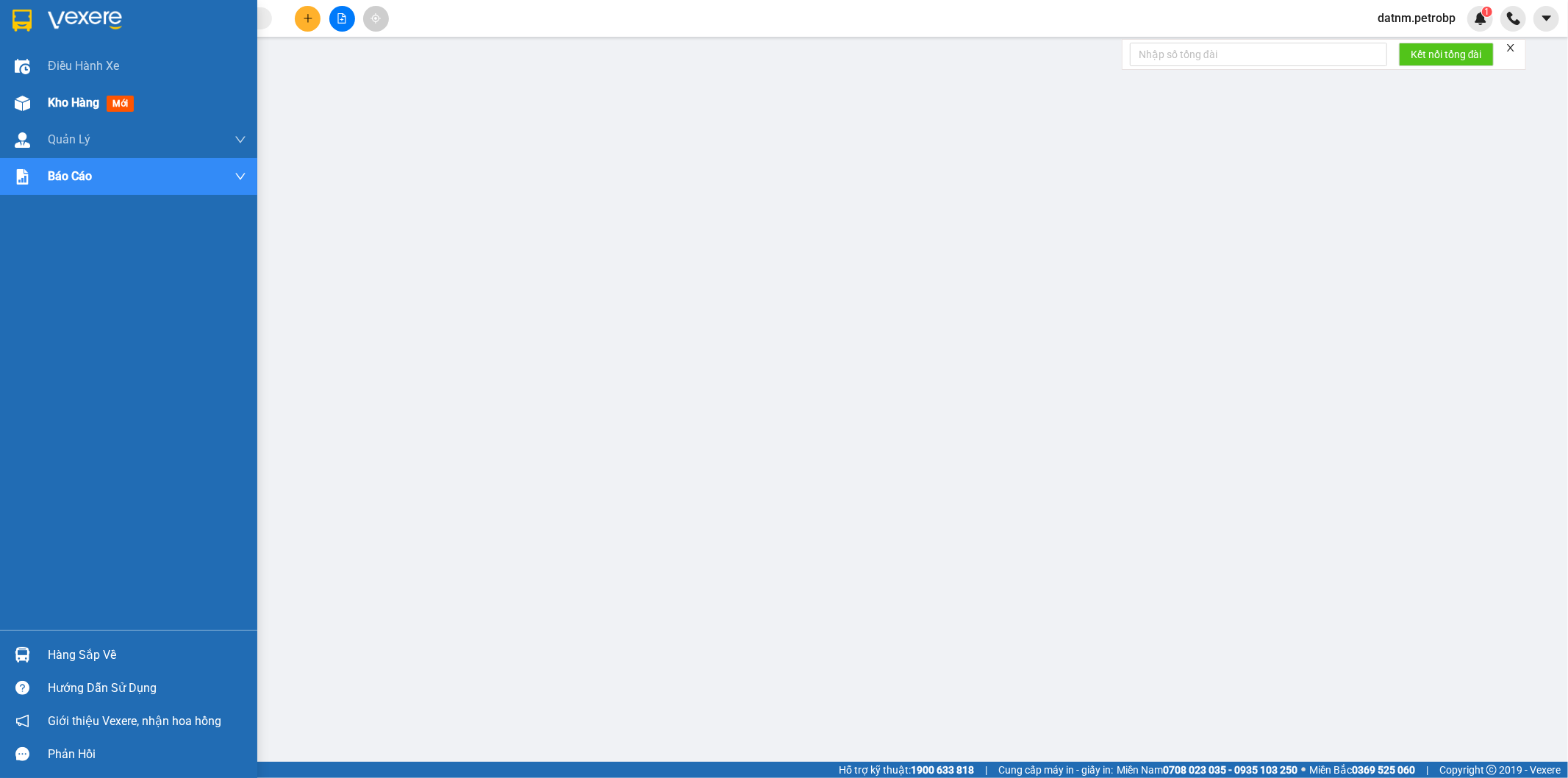
click at [68, 96] on span "Kho hàng" at bounding box center [73, 102] width 51 height 14
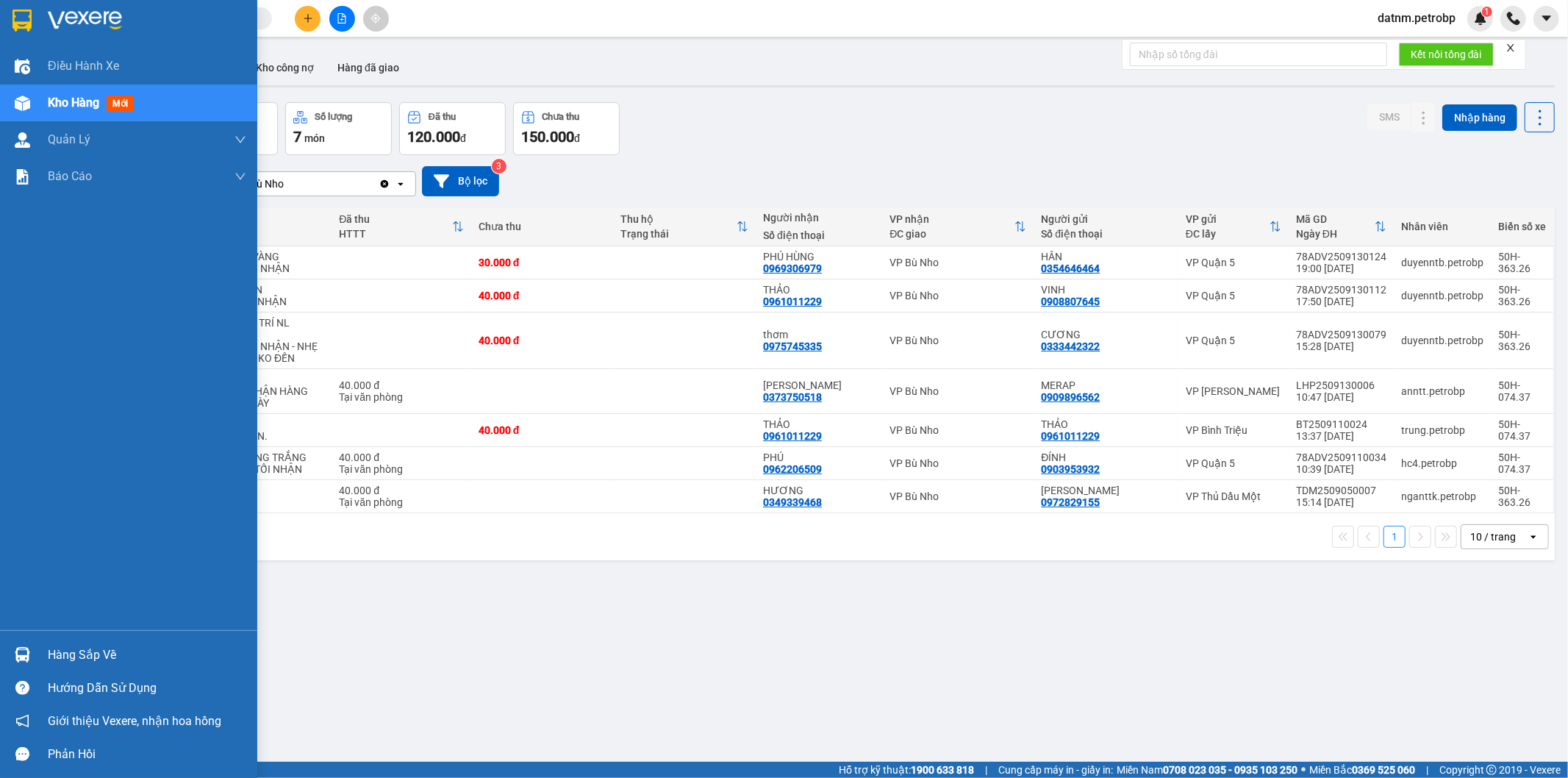
click at [96, 658] on div "Hàng sắp về" at bounding box center [147, 655] width 198 height 22
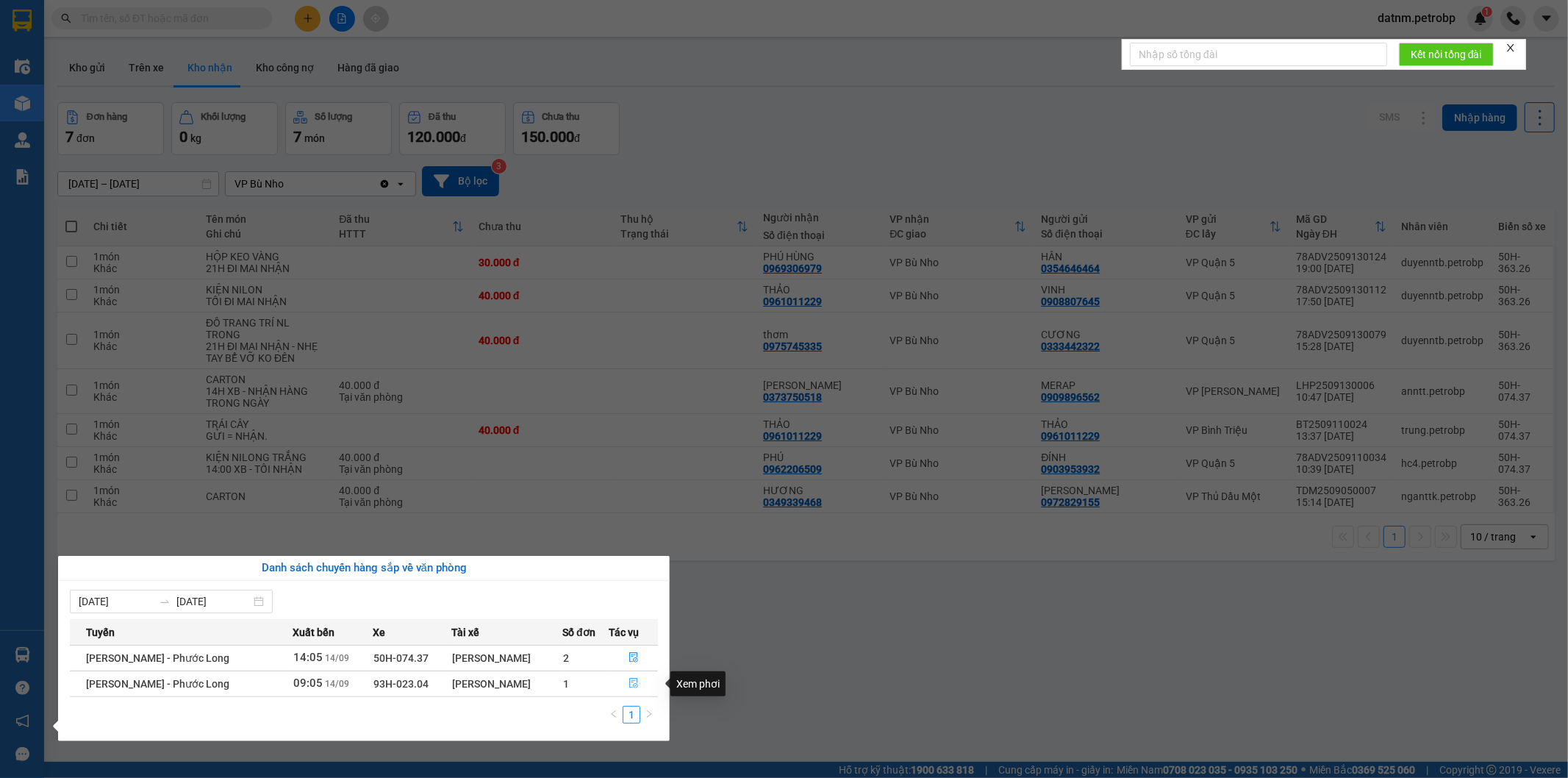
click at [630, 681] on icon "file-done" at bounding box center [634, 683] width 10 height 10
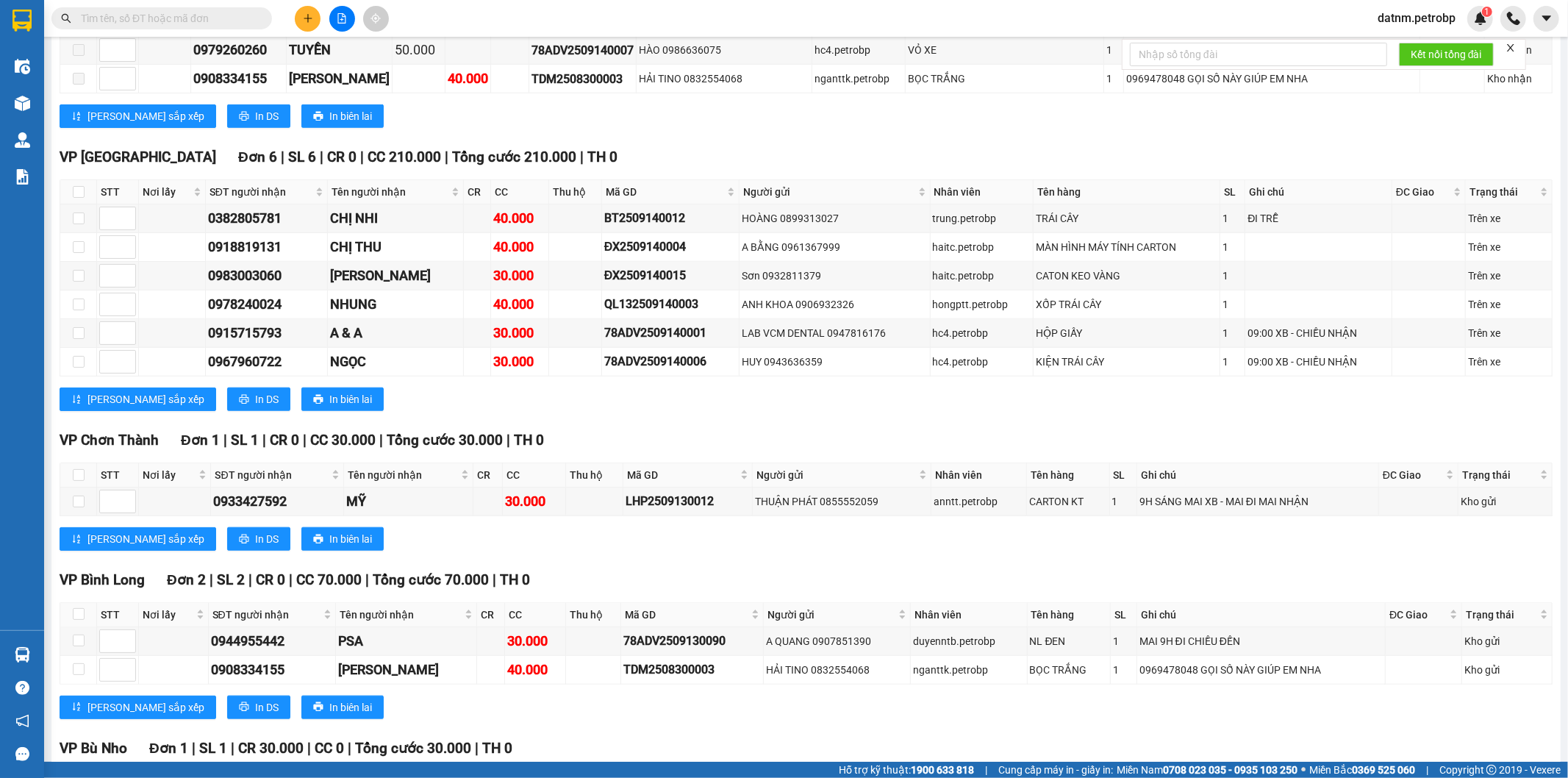
scroll to position [1307, 0]
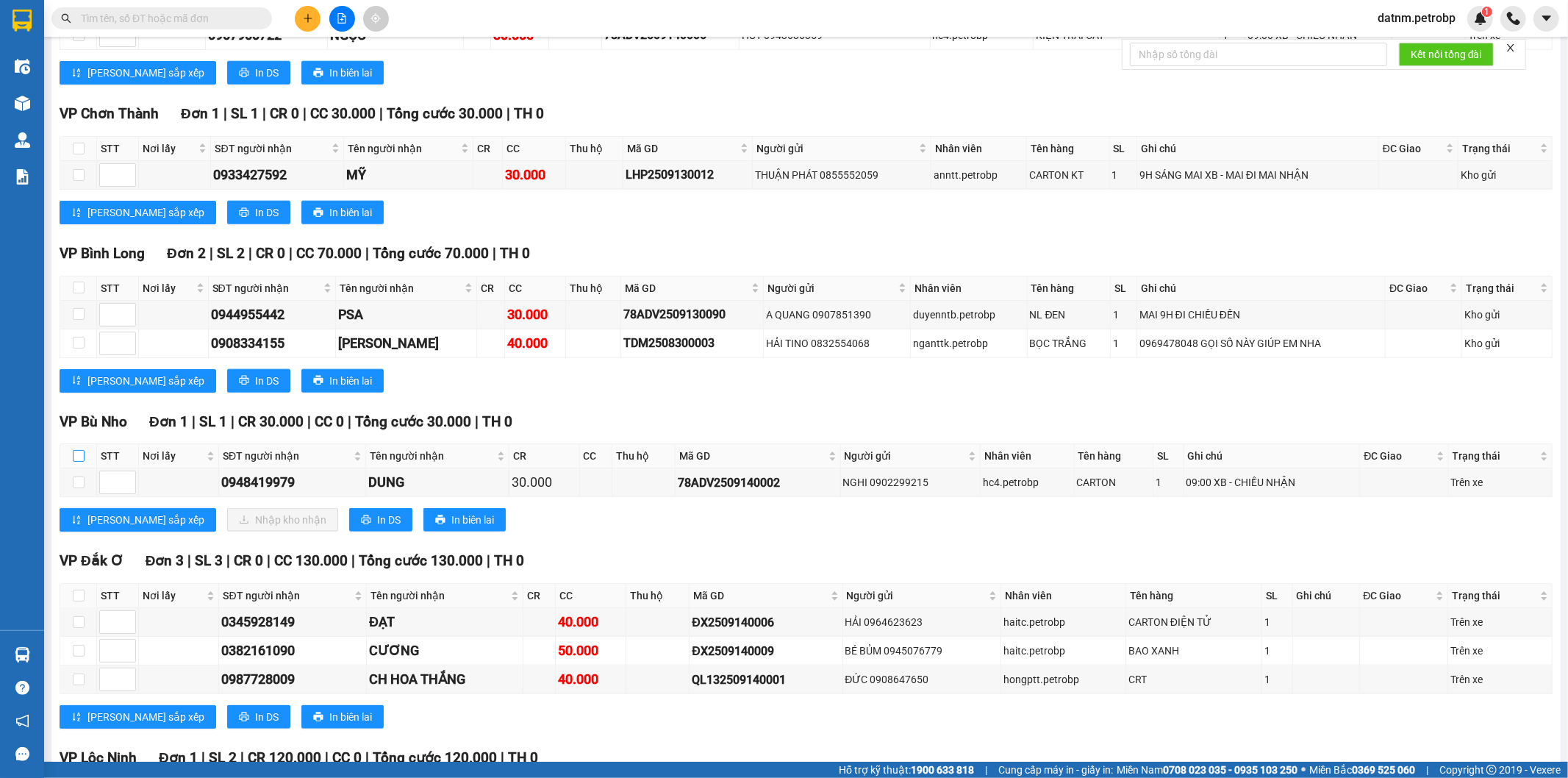
click at [78, 462] on input "checkbox" at bounding box center [78, 456] width 12 height 12
checkbox input "true"
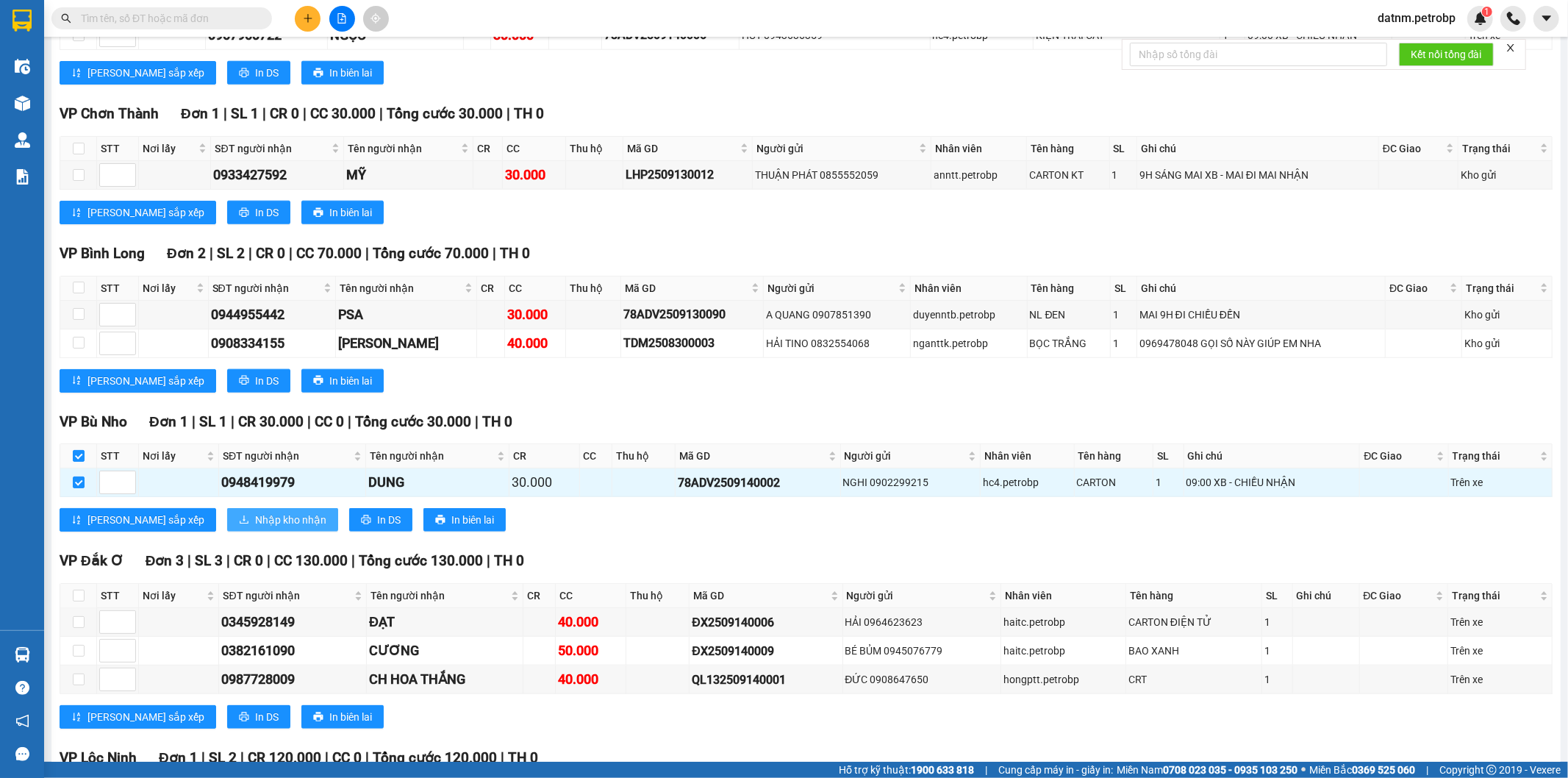
click at [255, 525] on span "Nhập kho nhận" at bounding box center [291, 519] width 72 height 16
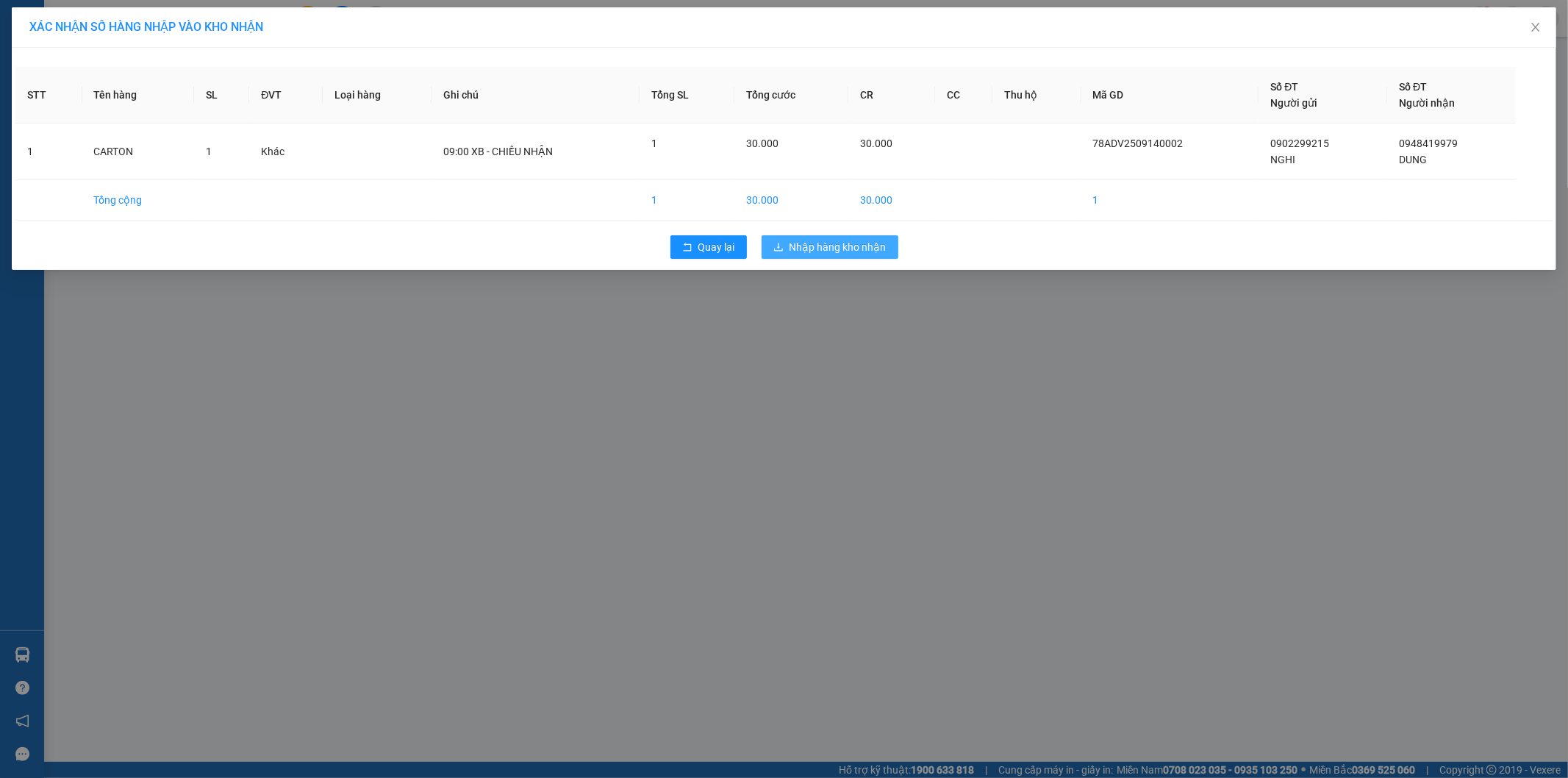
click at [825, 246] on span "Nhập hàng kho nhận" at bounding box center [838, 246] width 97 height 16
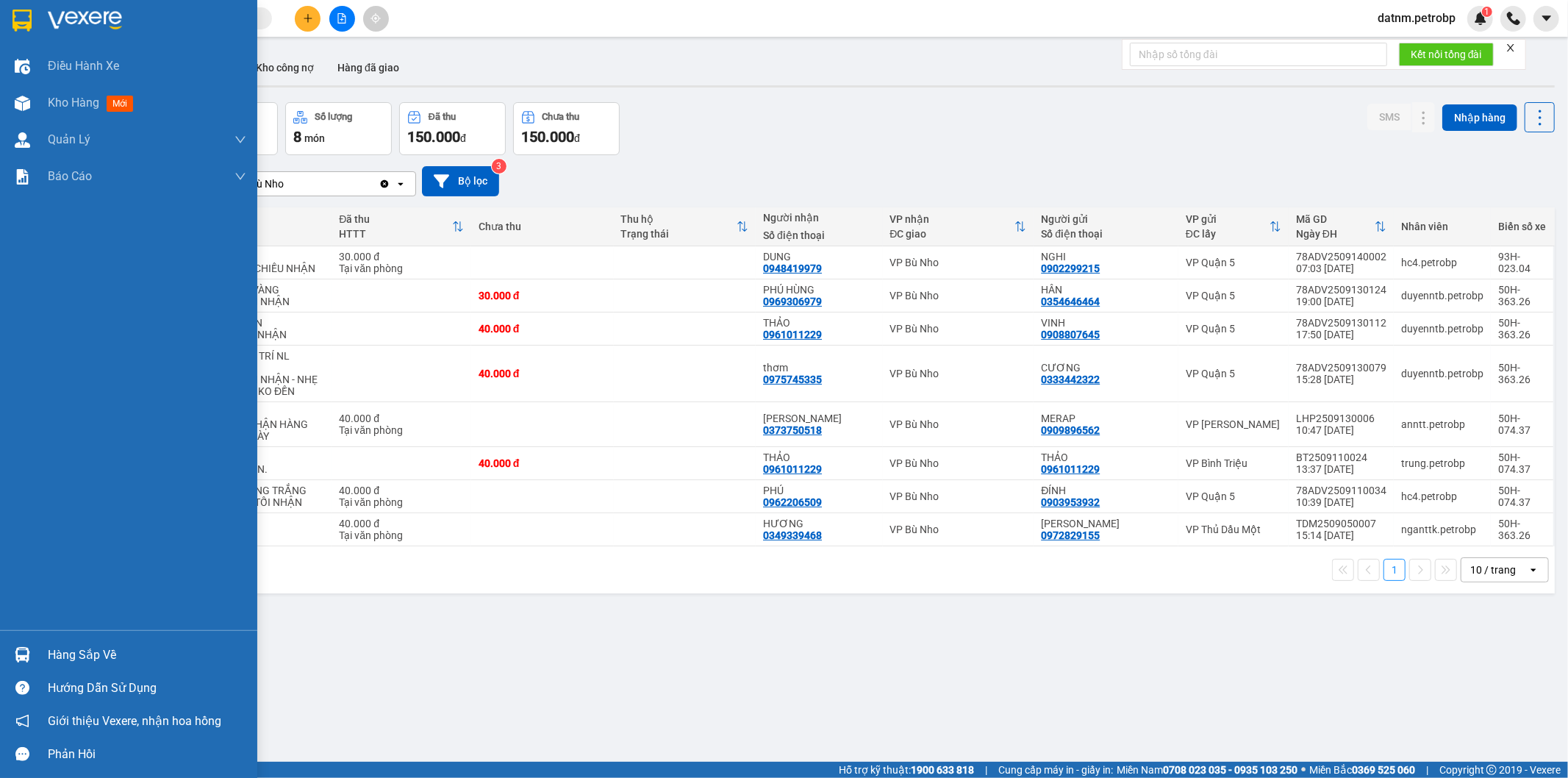
click at [49, 655] on div "Hàng sắp về" at bounding box center [147, 655] width 198 height 22
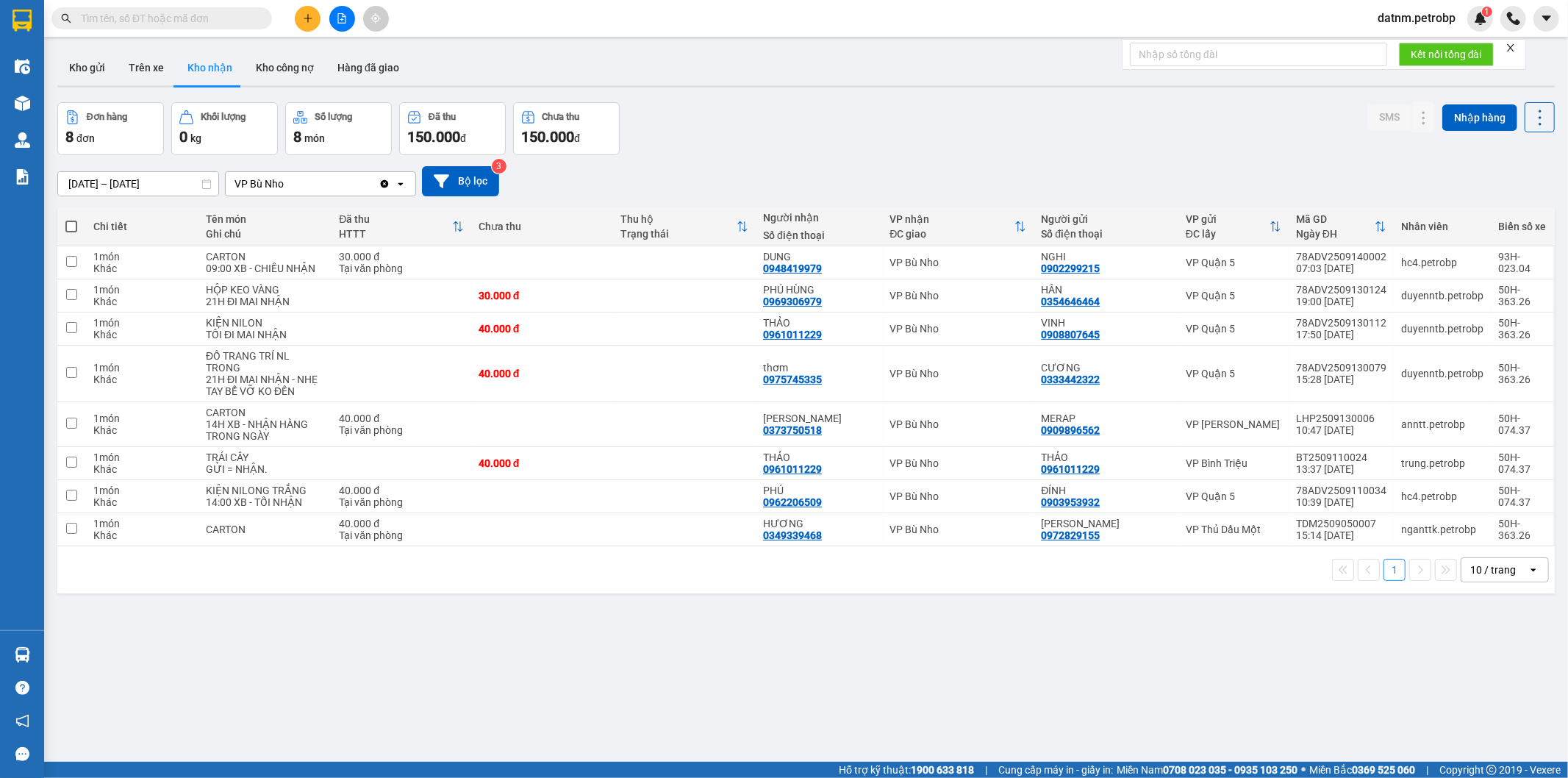
click at [772, 681] on section "Kết quả tìm kiếm ( 0 ) Bộ lọc No Data datnm.petrobp 1 Điều hành xe Kho hàng mới…" at bounding box center [784, 389] width 1568 height 778
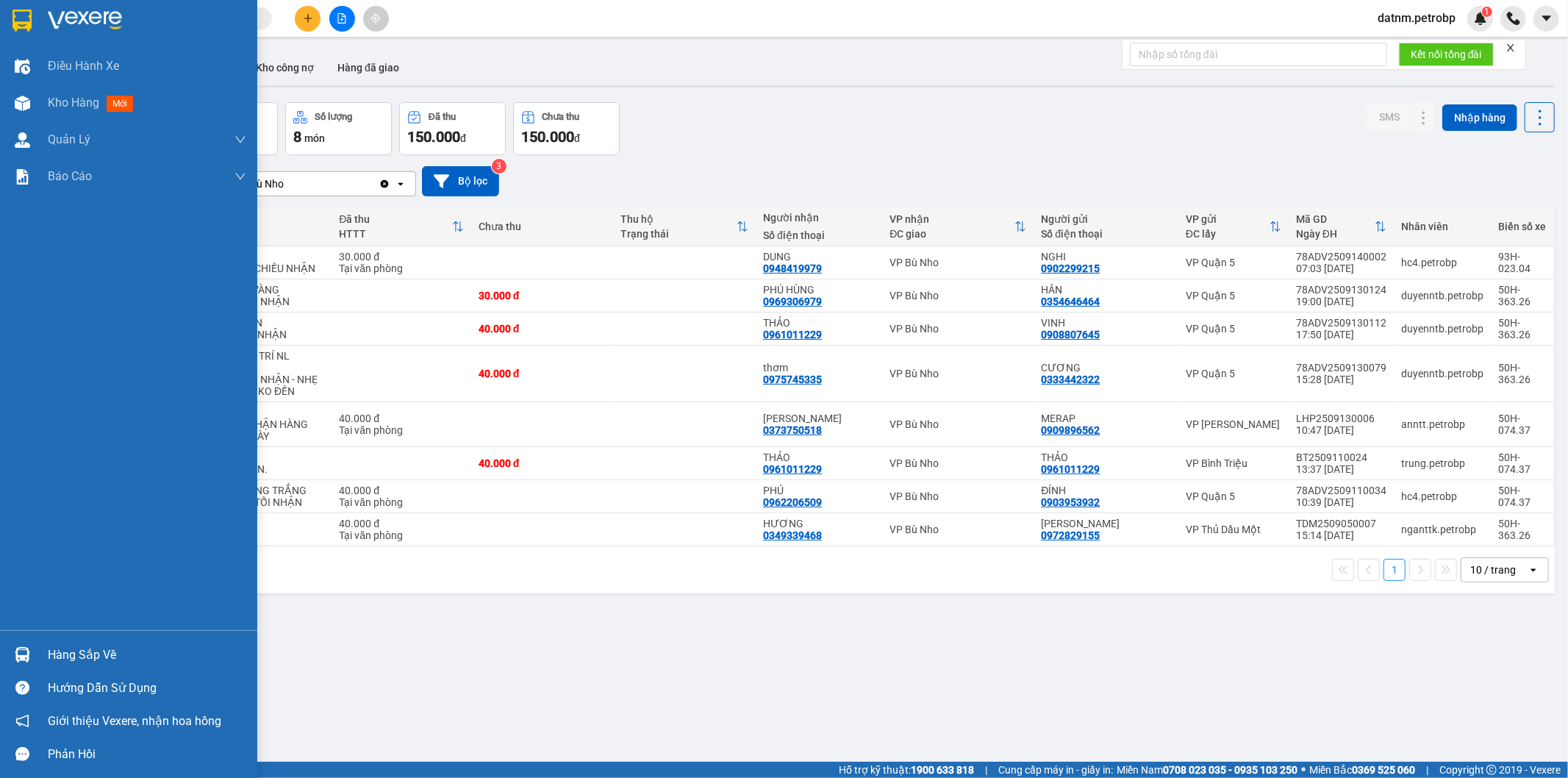
click at [84, 652] on div "Hàng sắp về" at bounding box center [147, 655] width 198 height 22
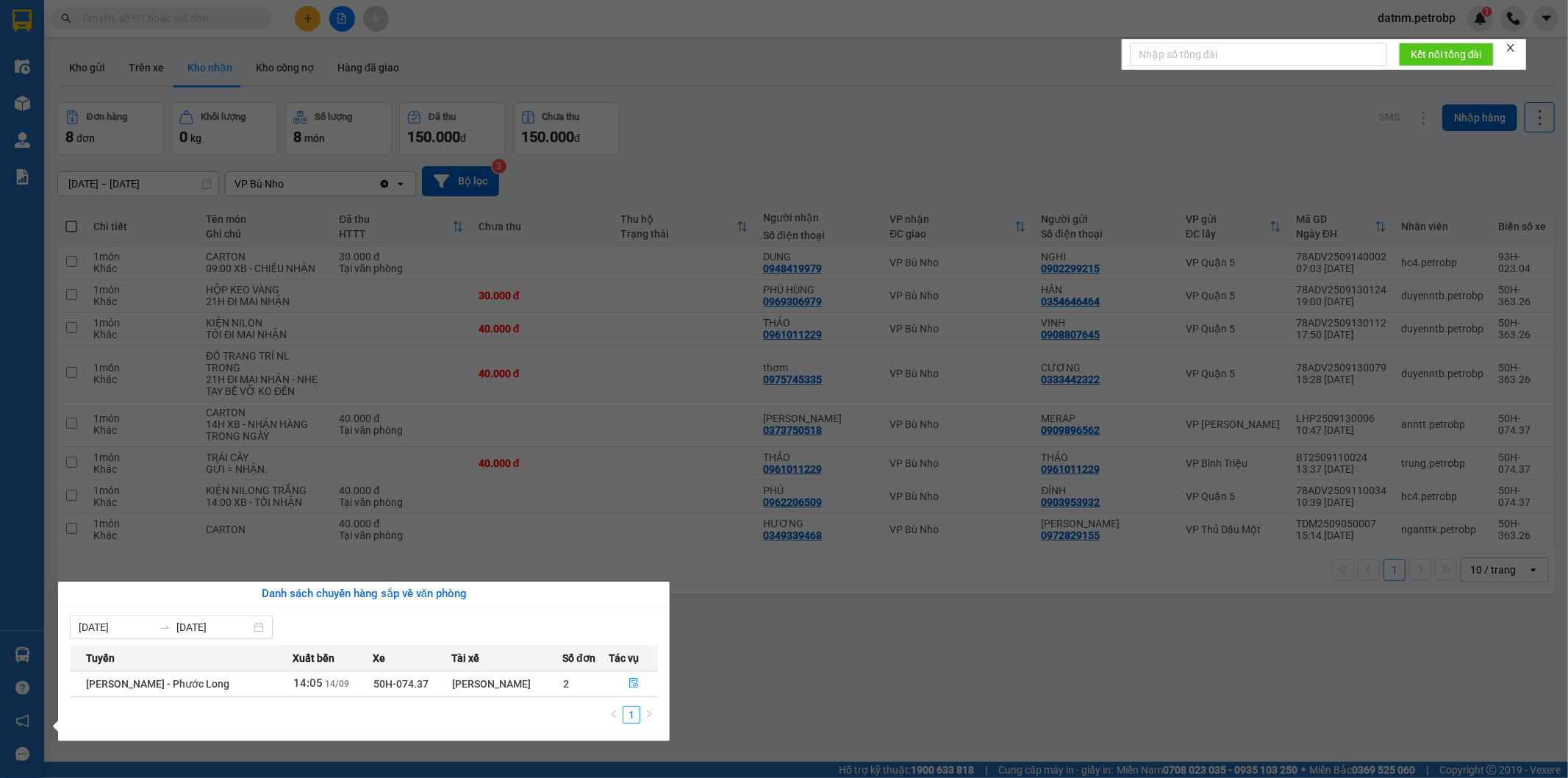
click at [768, 658] on section "Kết quả tìm kiếm ( 0 ) Bộ lọc No Data datnm.petrobp 1 Điều hành xe Kho hàng mới…" at bounding box center [784, 389] width 1568 height 778
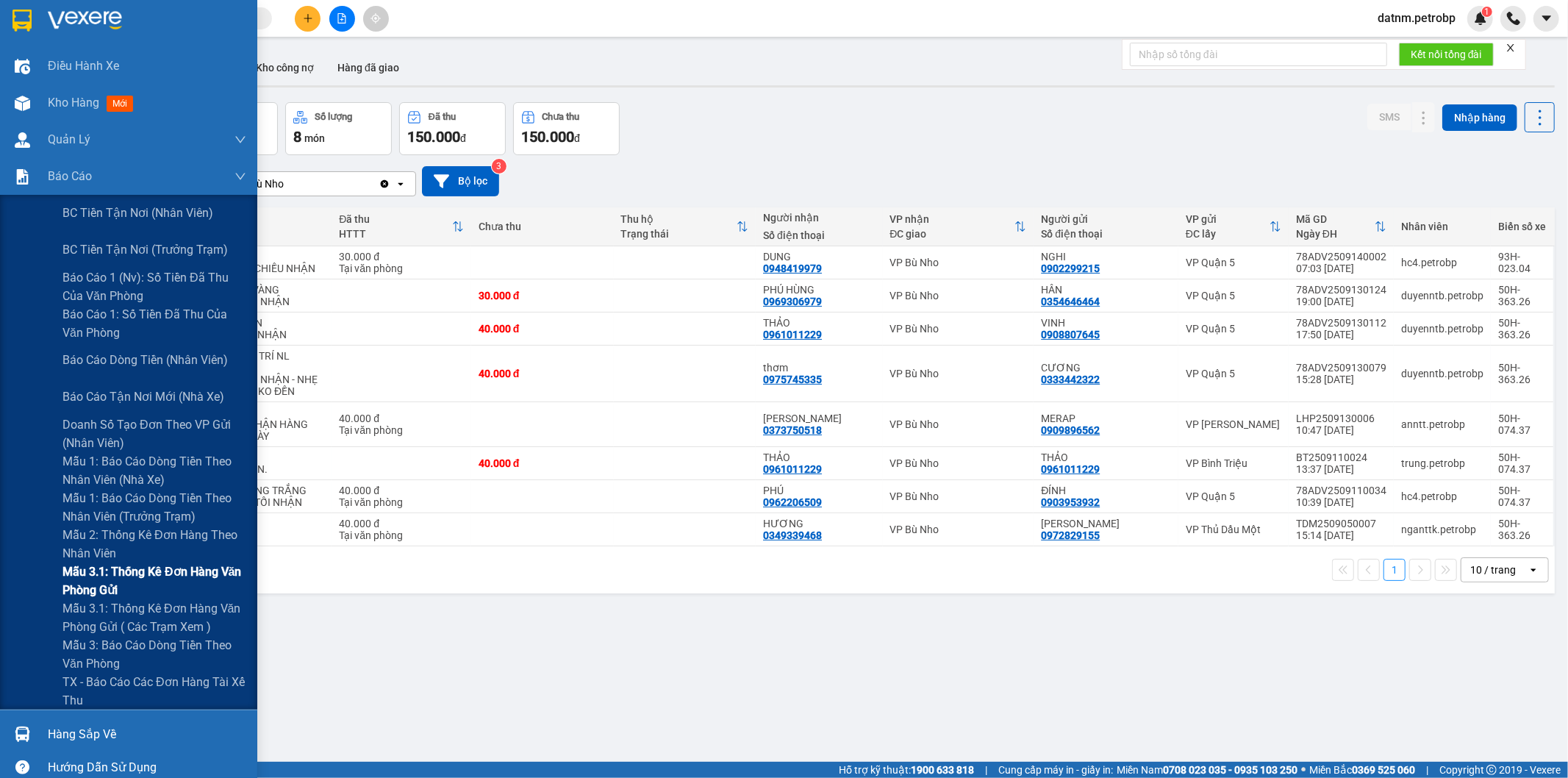
click at [99, 574] on span "Mẫu 3.1: Thống kê đơn hàng văn phòng gửi" at bounding box center [154, 581] width 184 height 37
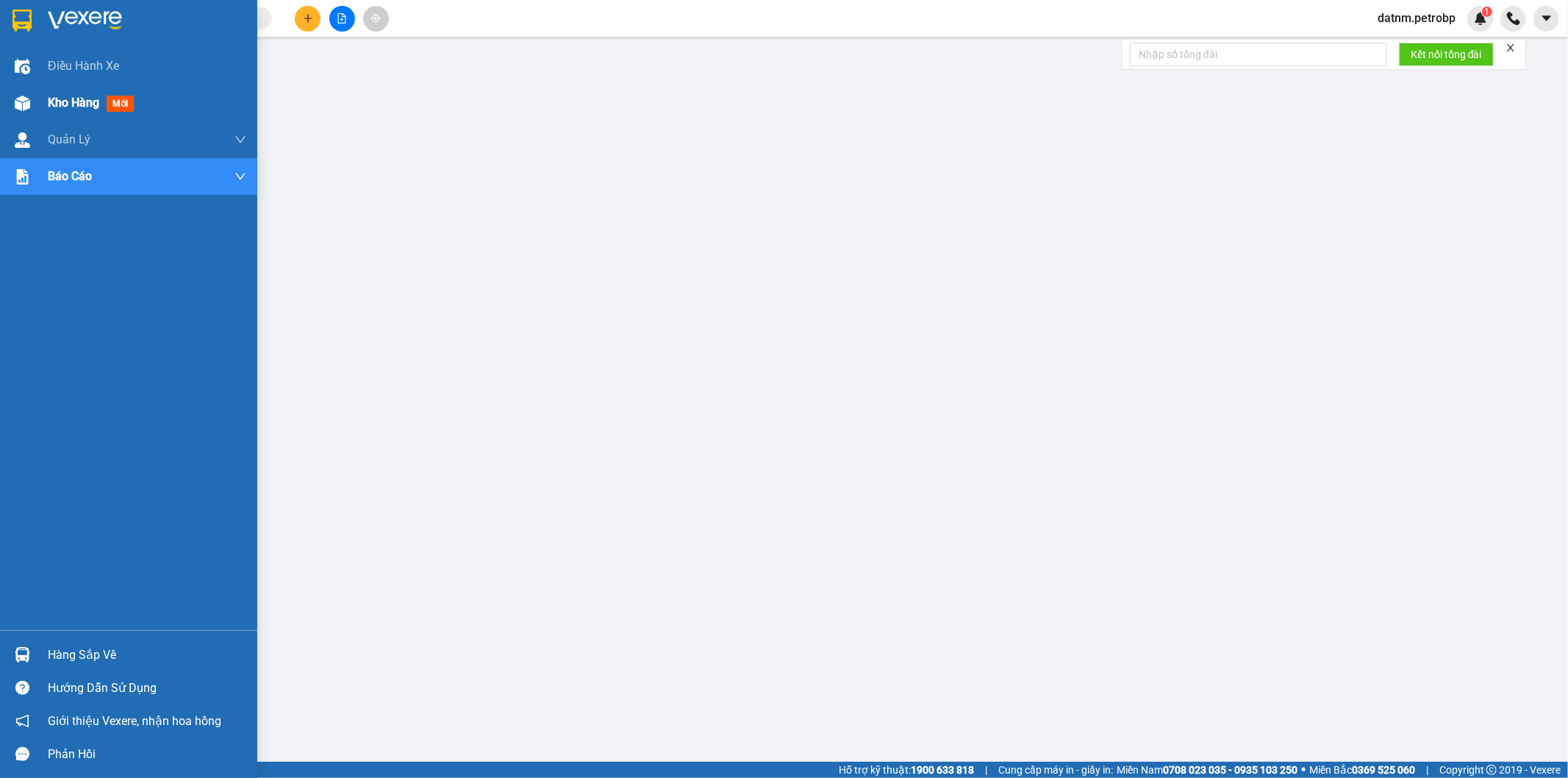
click at [65, 106] on span "Kho hàng" at bounding box center [73, 102] width 51 height 14
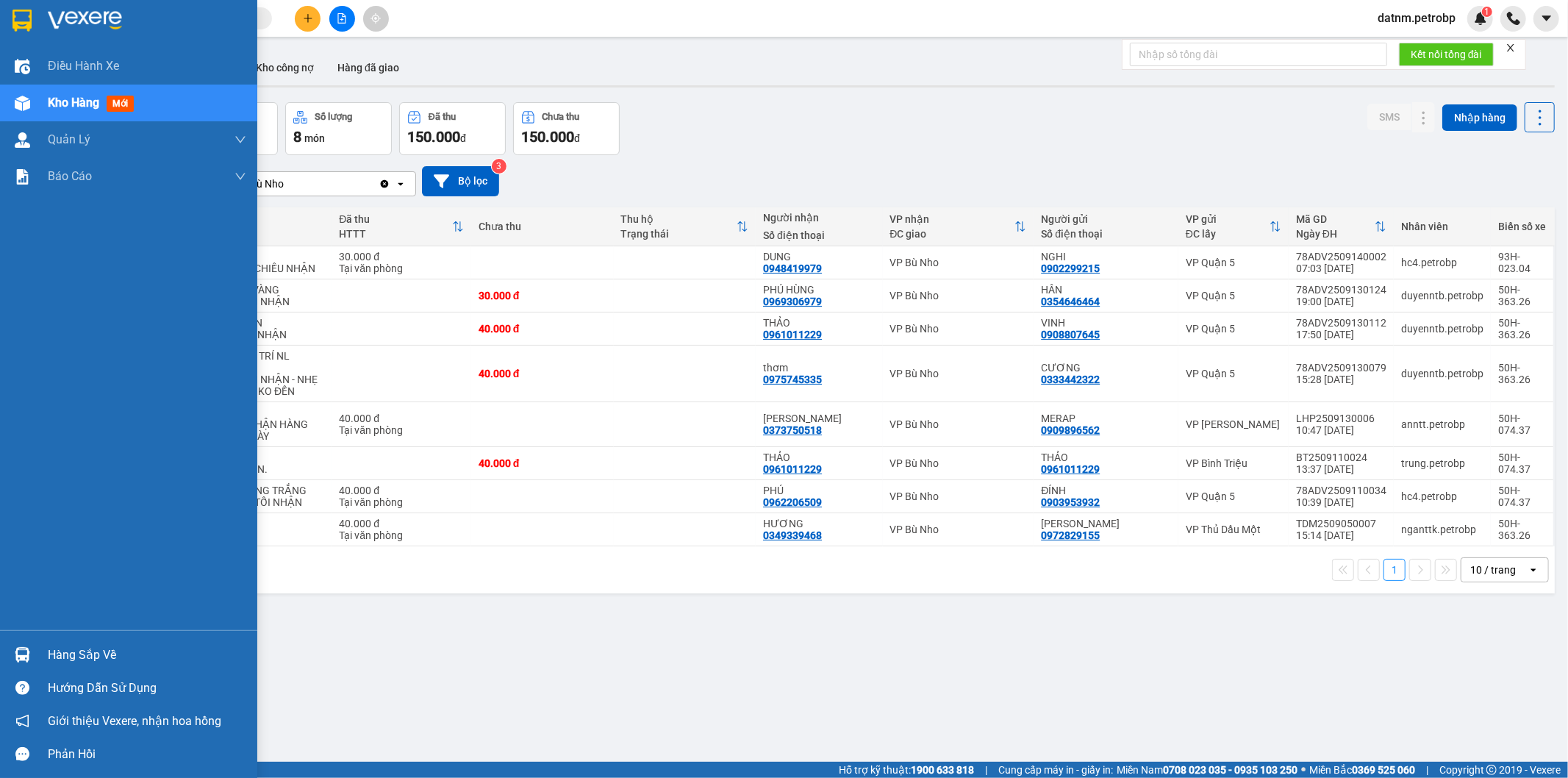
click at [67, 656] on div "Hàng sắp về" at bounding box center [147, 655] width 198 height 22
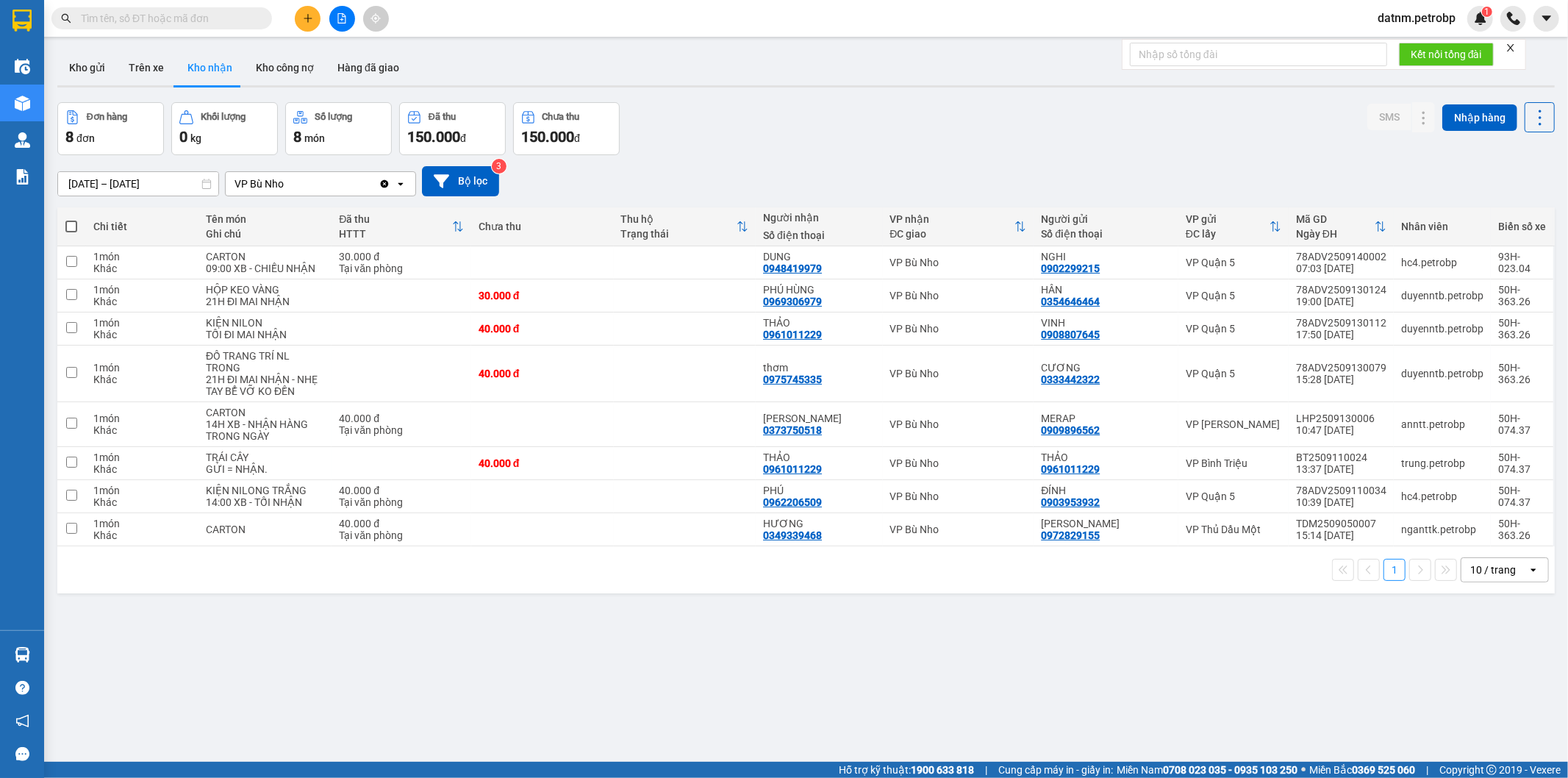
click at [739, 714] on section "Kết quả tìm kiếm ( 0 ) Bộ lọc No Data datnm.petrobp 1 Điều hành xe Kho hàng mới…" at bounding box center [784, 389] width 1568 height 778
click at [1389, 263] on icon at bounding box center [1394, 262] width 10 height 10
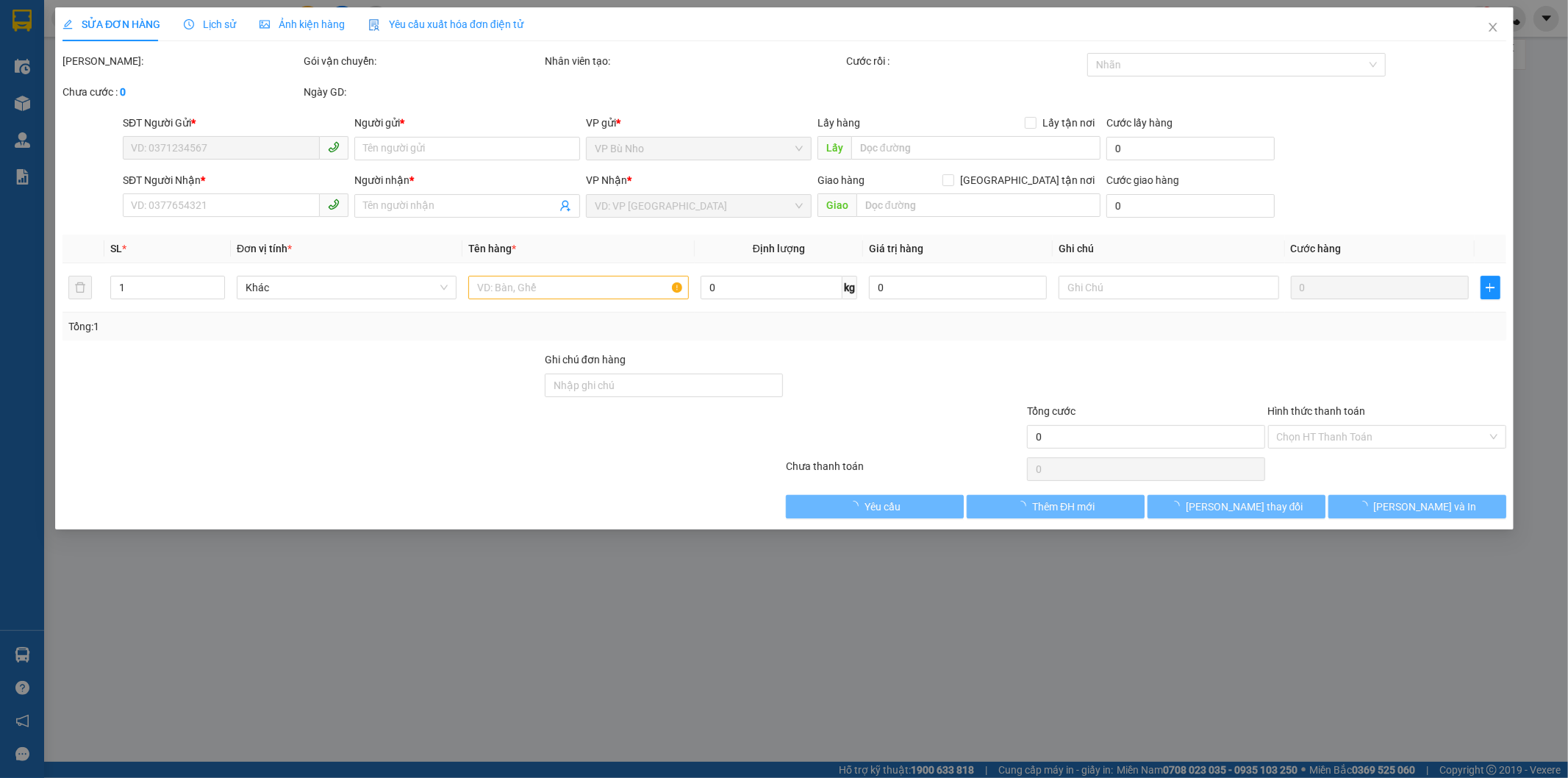
type input "0902299215"
type input "NGHI"
type input "0948419979"
type input "DUNG"
type input "30.000"
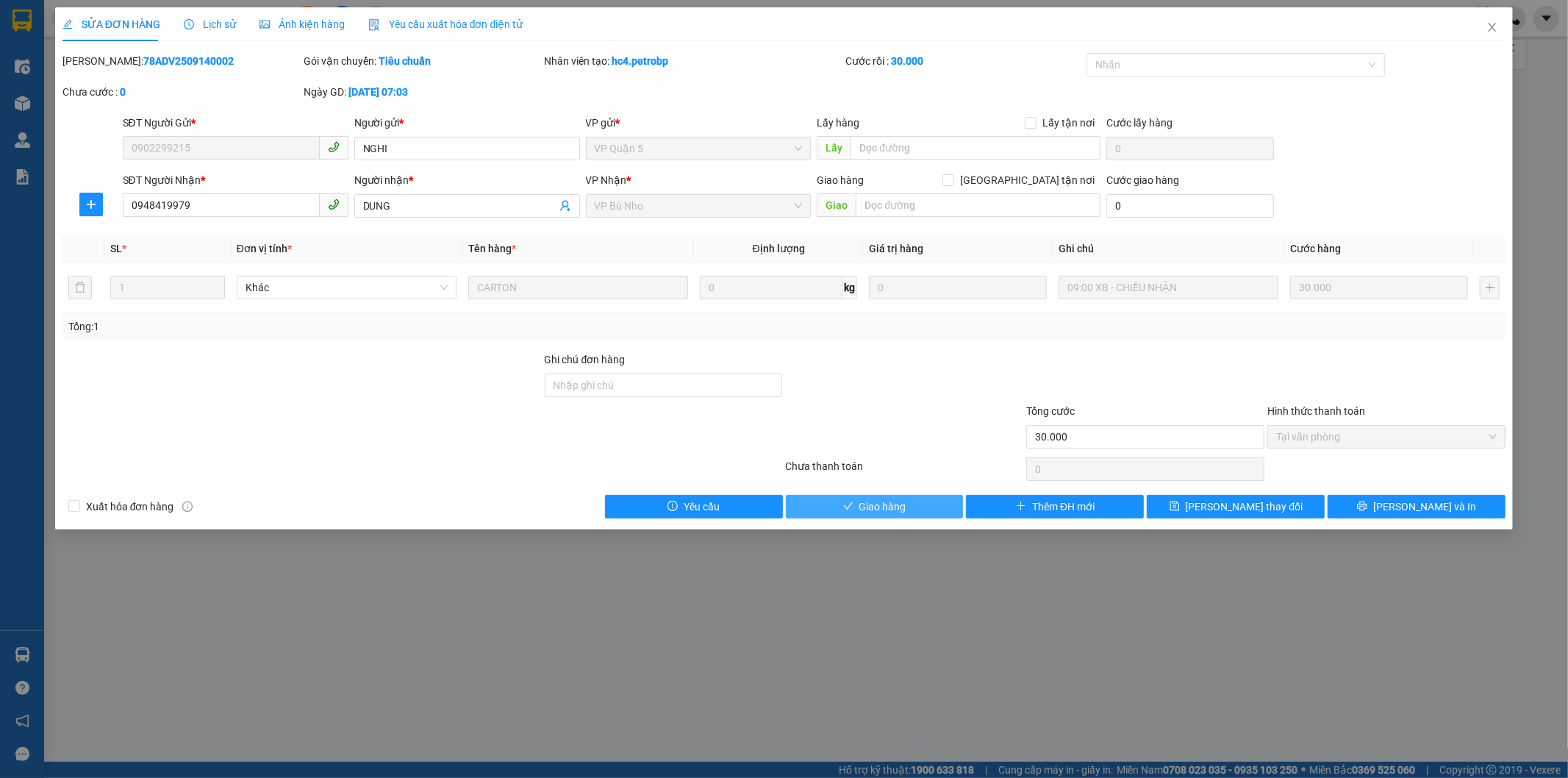
click at [902, 503] on span "Giao hàng" at bounding box center [883, 506] width 47 height 16
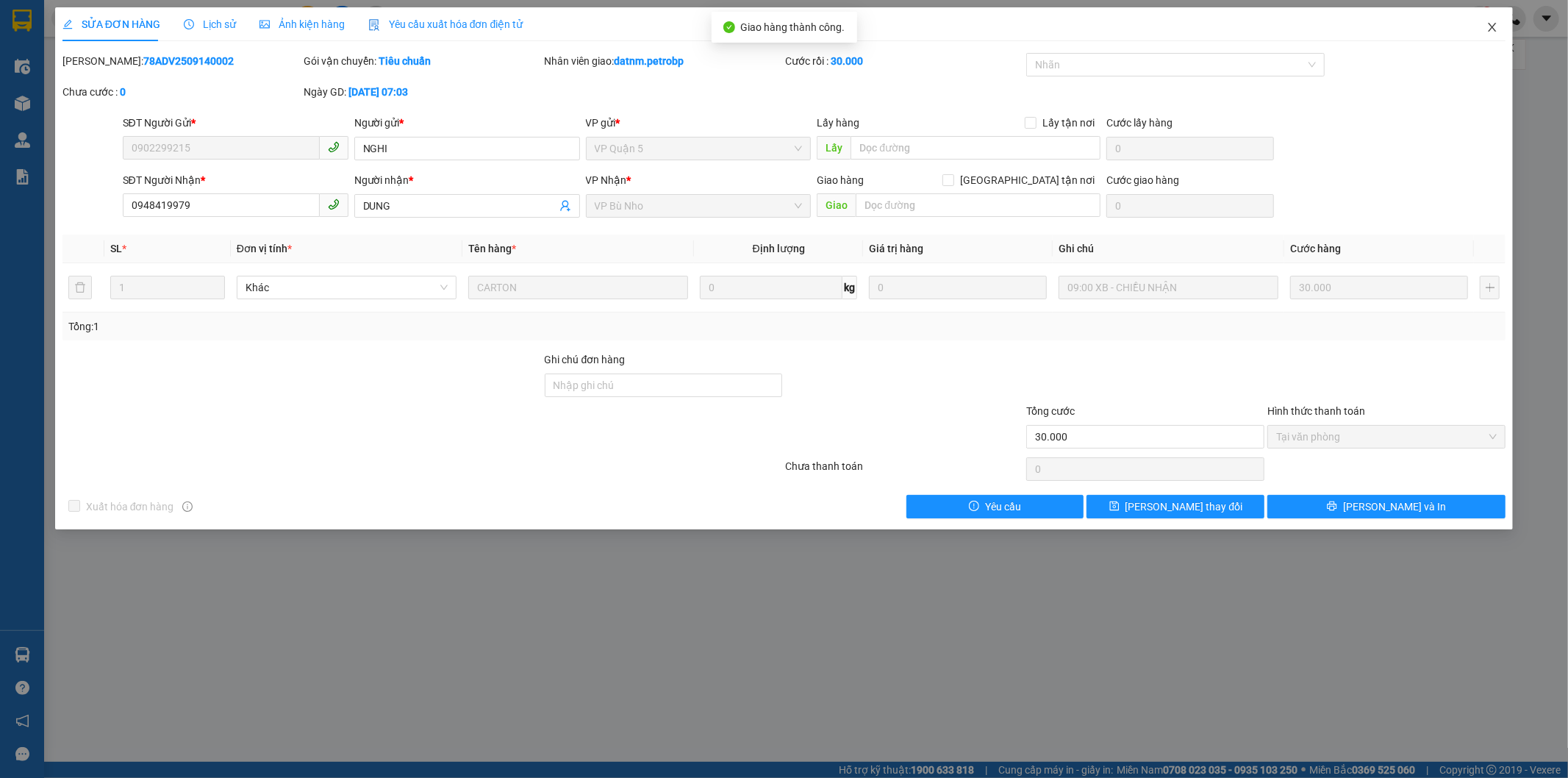
click at [1491, 24] on icon "close" at bounding box center [1492, 27] width 12 height 12
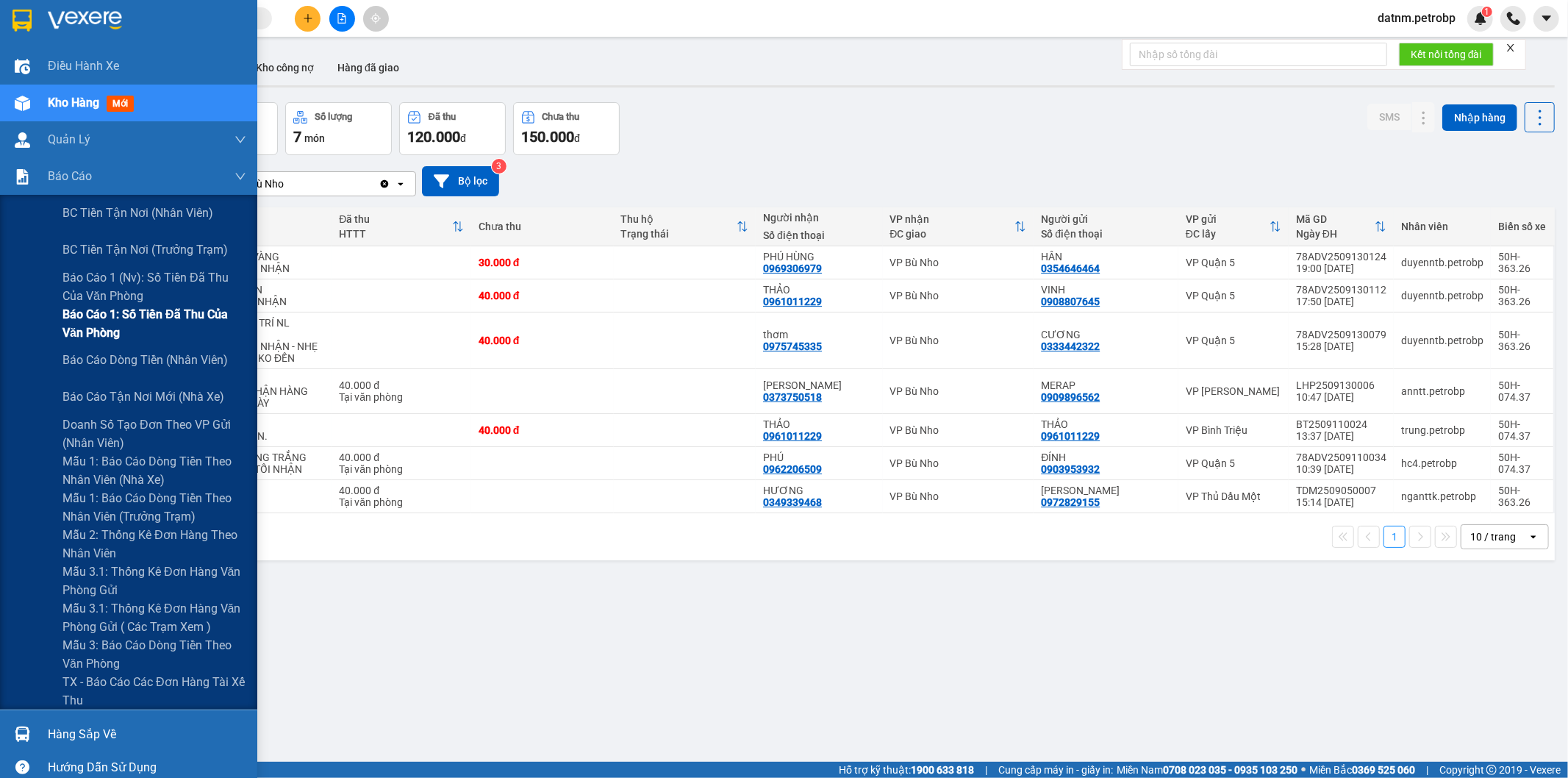
click at [136, 314] on span "Báo cáo 1: Số tiền đã thu của văn phòng" at bounding box center [154, 324] width 184 height 37
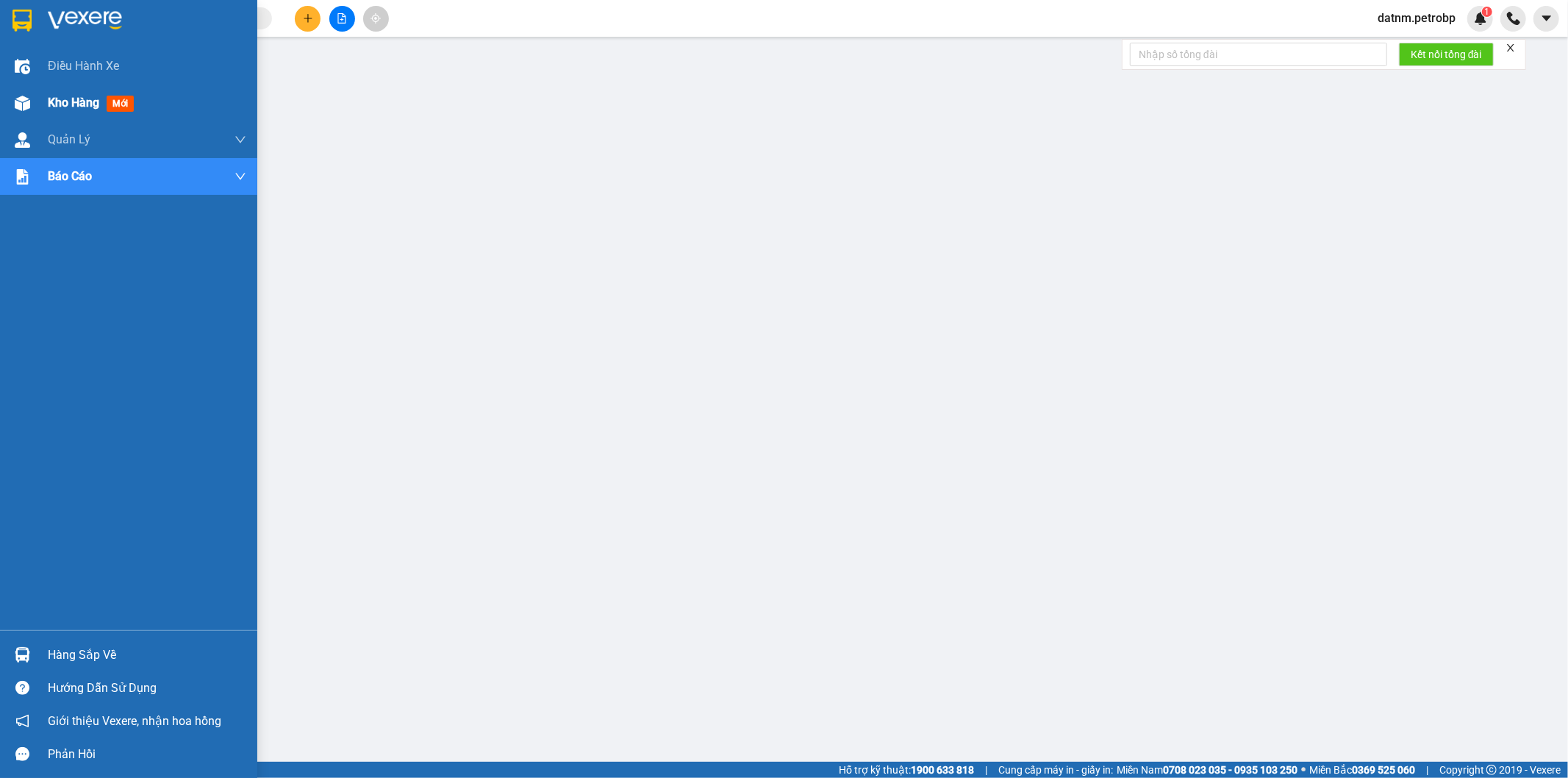
click at [78, 105] on span "Kho hàng" at bounding box center [73, 102] width 51 height 14
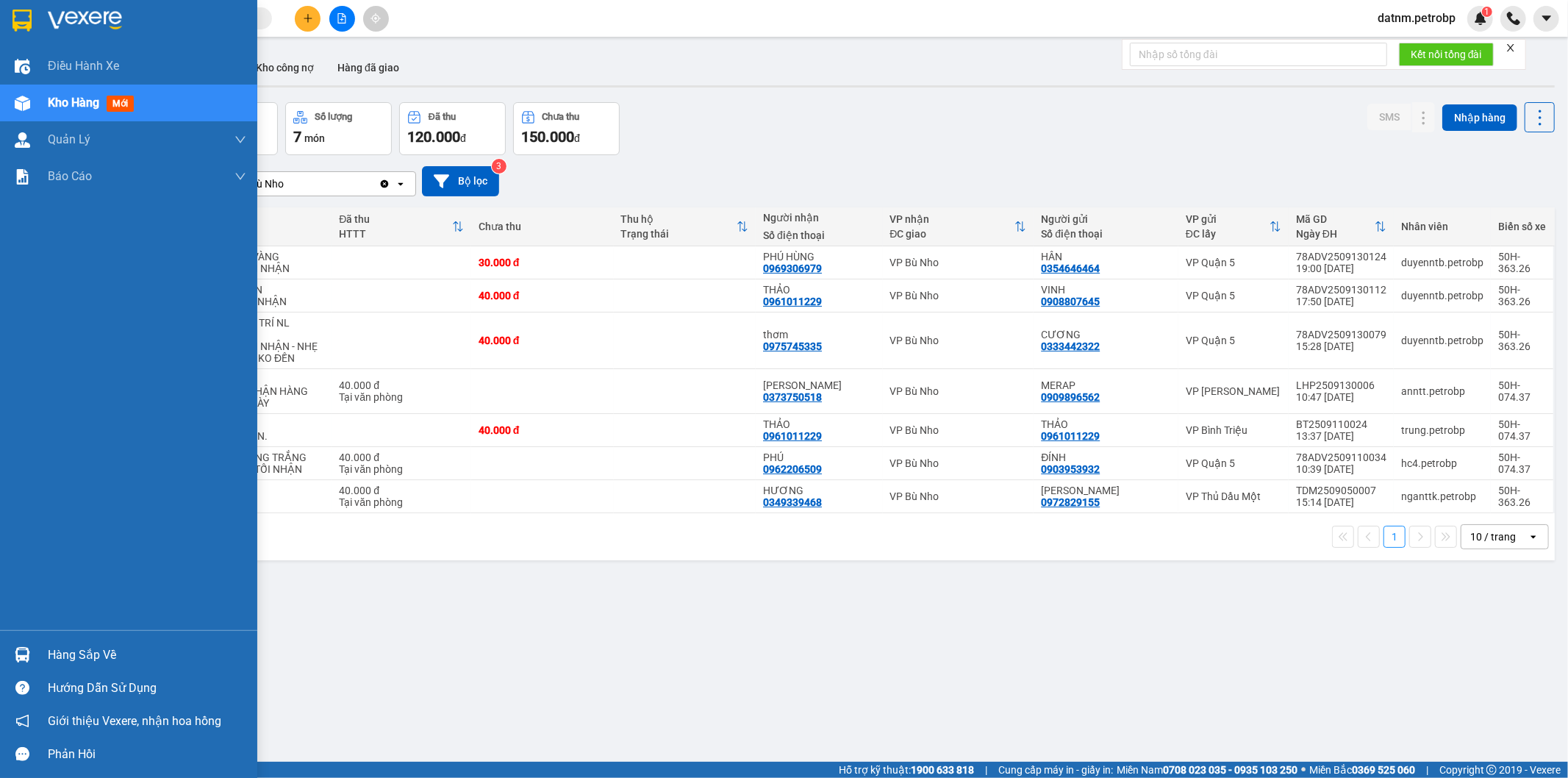
click at [66, 647] on div "Hàng sắp về" at bounding box center [147, 655] width 198 height 22
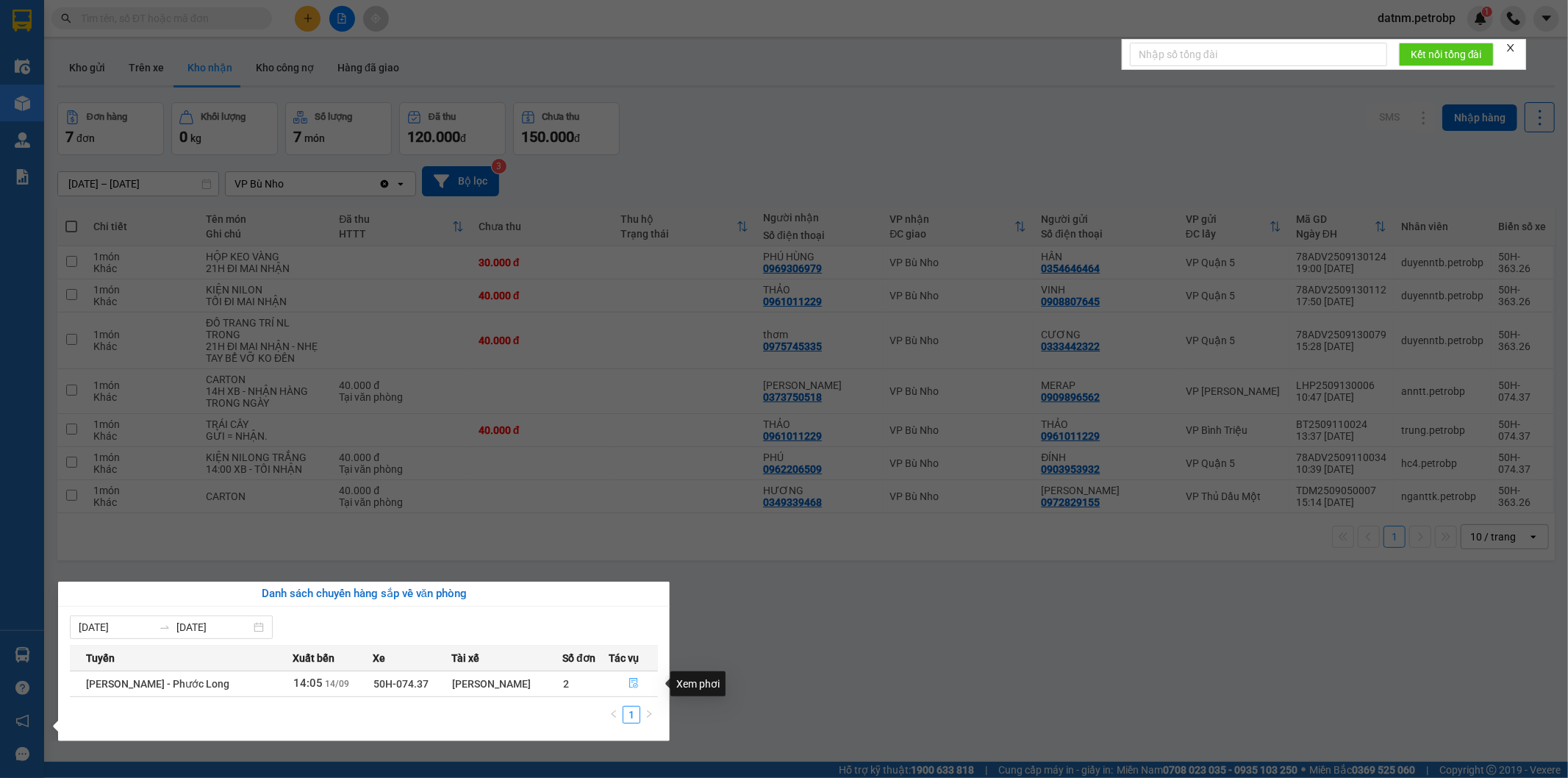
click at [629, 681] on icon "file-done" at bounding box center [634, 683] width 10 height 10
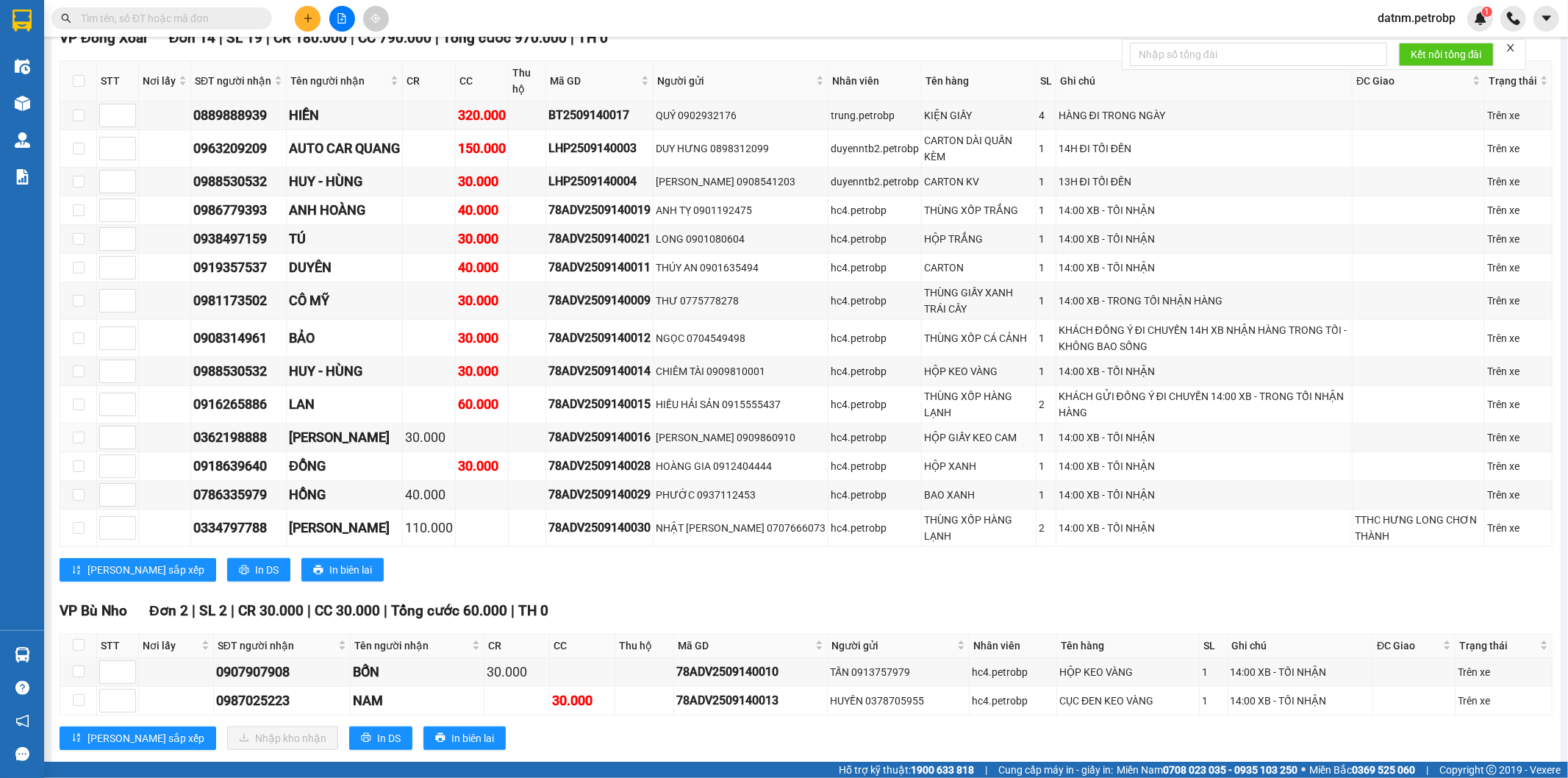
scroll to position [934, 0]
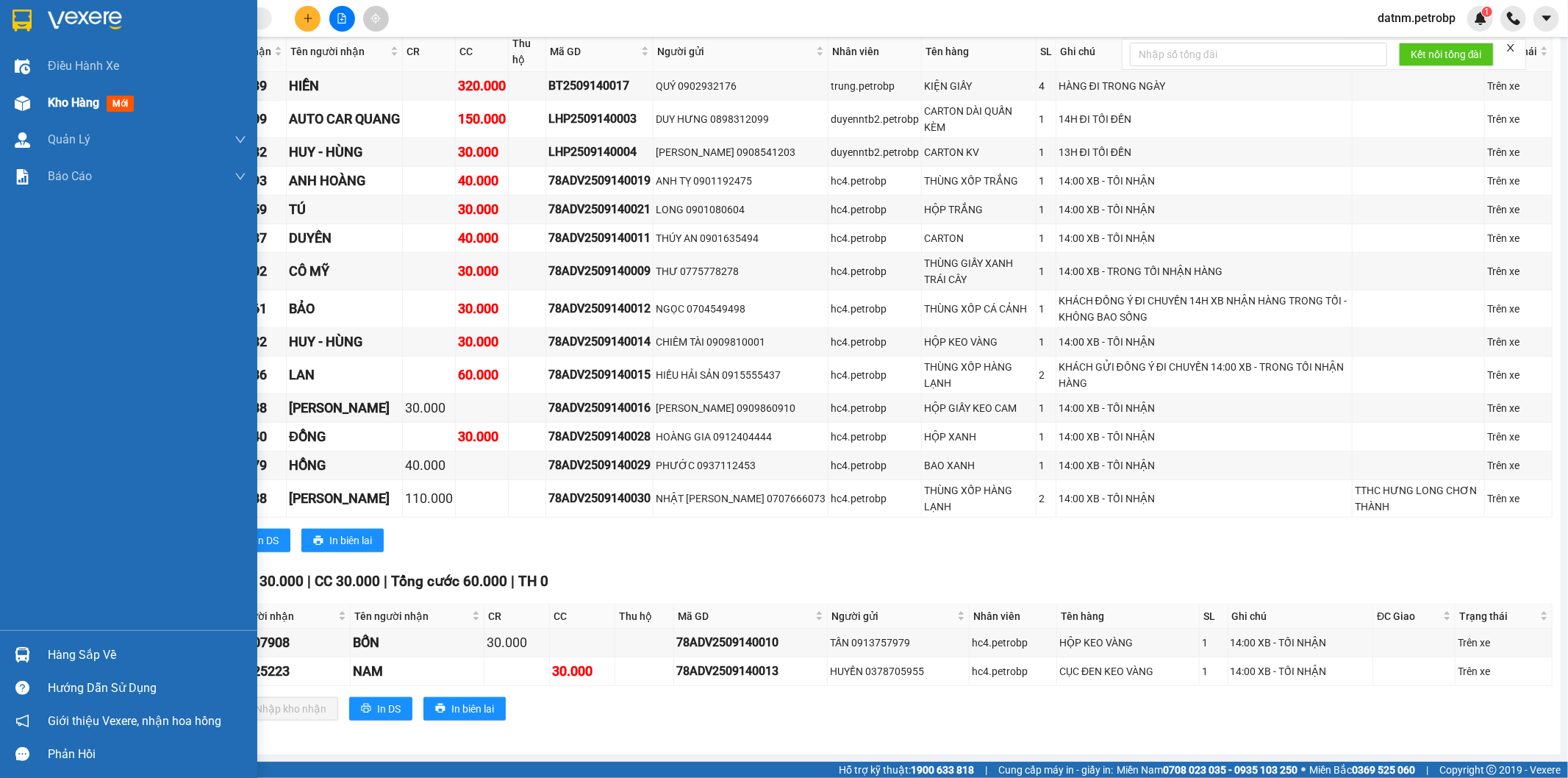
click at [61, 103] on span "Kho hàng" at bounding box center [73, 102] width 51 height 14
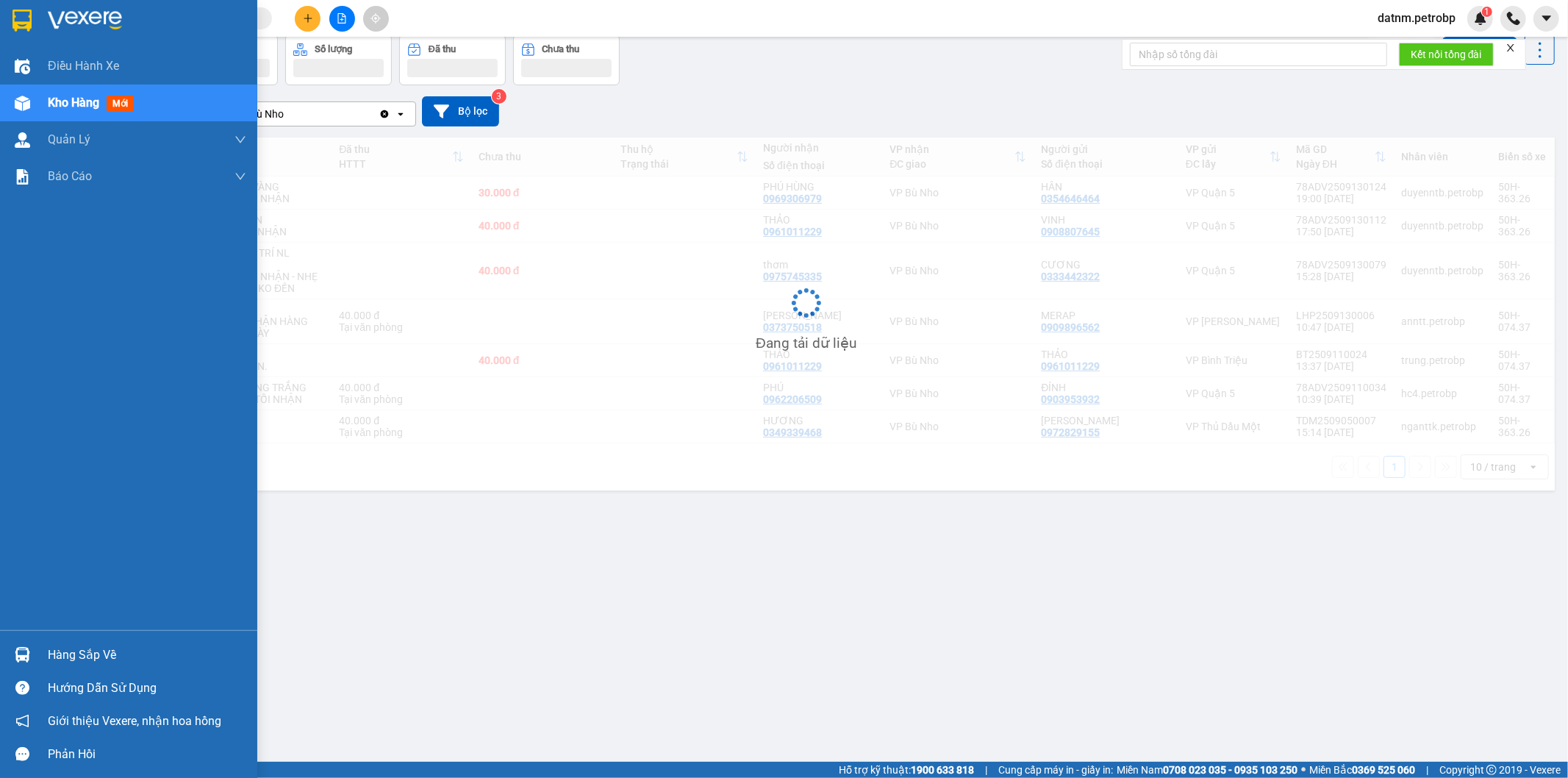
scroll to position [67, 0]
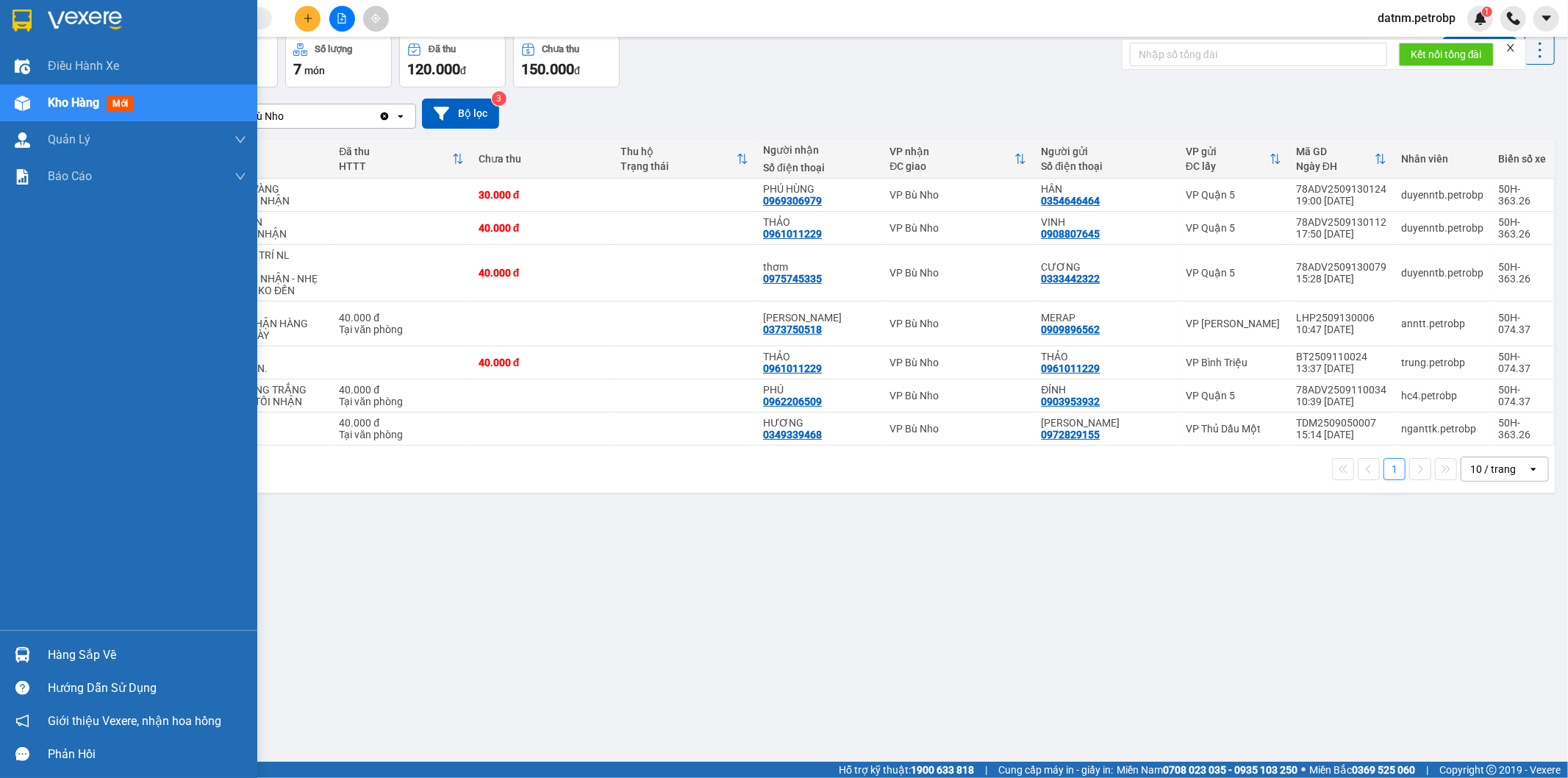
click at [55, 112] on div "Kho hàng mới" at bounding box center [147, 103] width 198 height 37
click at [24, 654] on img at bounding box center [22, 654] width 15 height 15
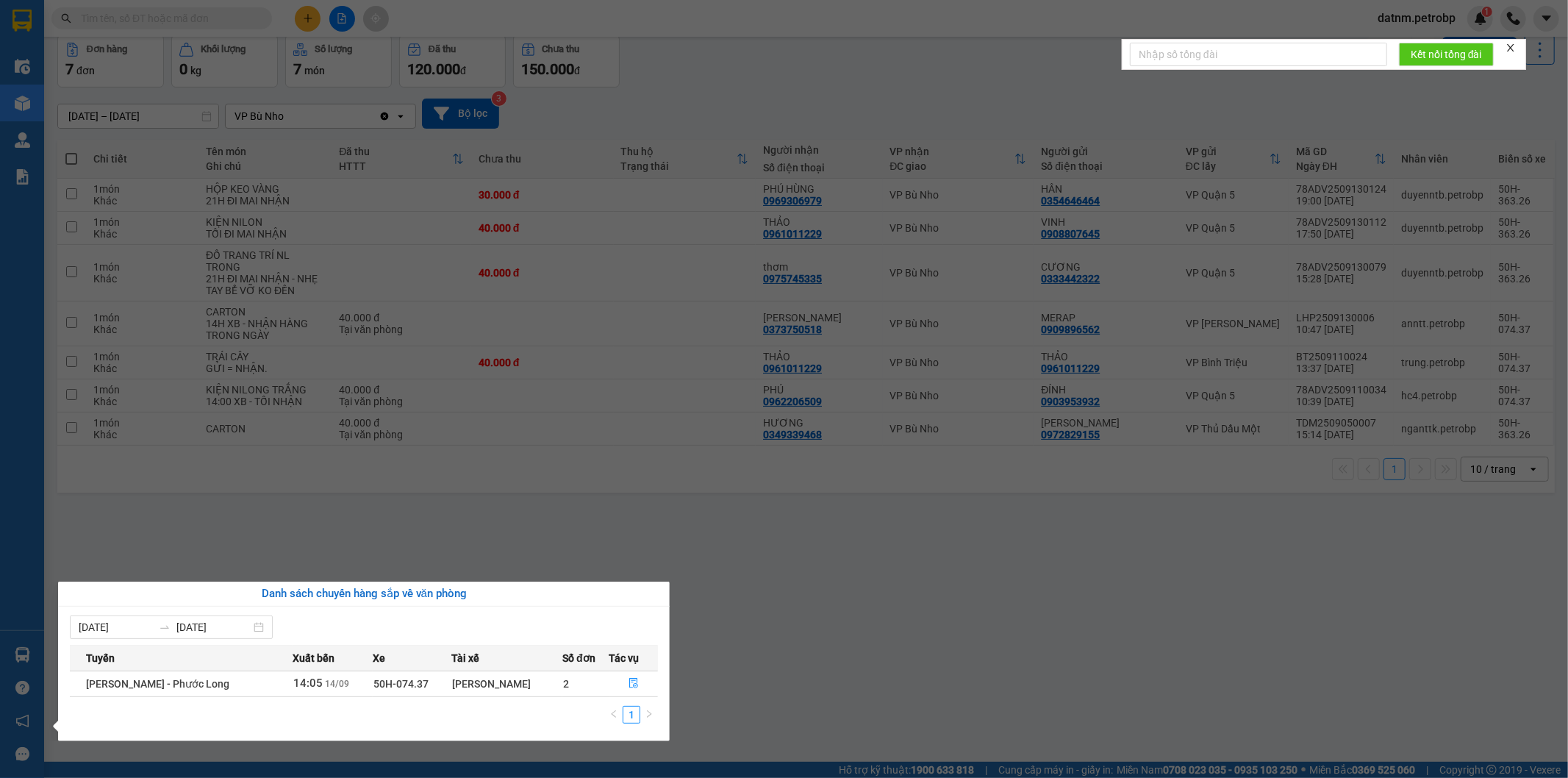
click at [625, 550] on section "Kết quả tìm kiếm ( 0 ) Bộ lọc No Data datnm.petrobp 1 Điều hành xe Kho hàng mới…" at bounding box center [784, 389] width 1568 height 778
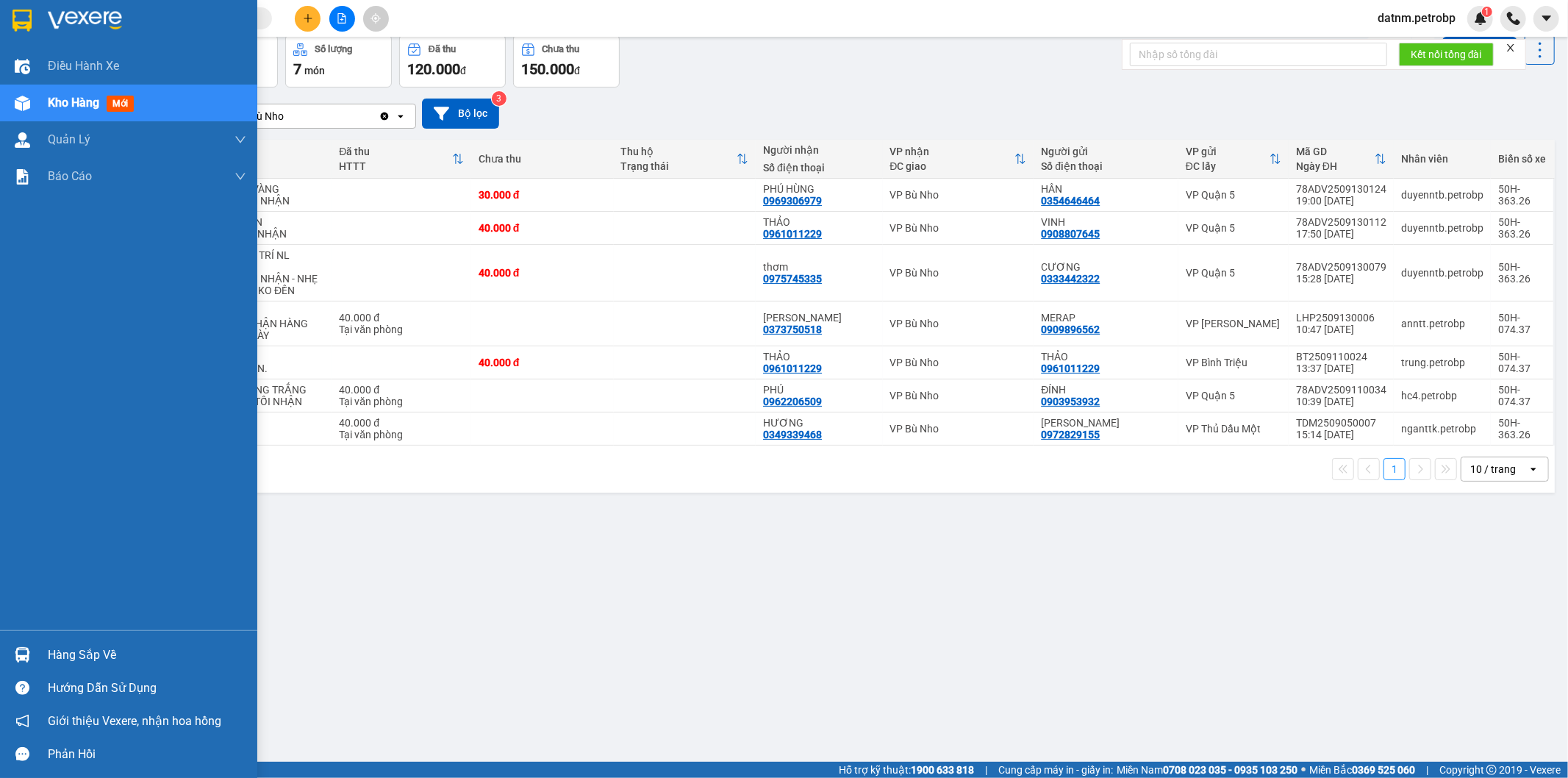
click at [66, 96] on span "Kho hàng" at bounding box center [73, 102] width 51 height 14
click at [59, 658] on div "Hàng sắp về" at bounding box center [147, 655] width 198 height 22
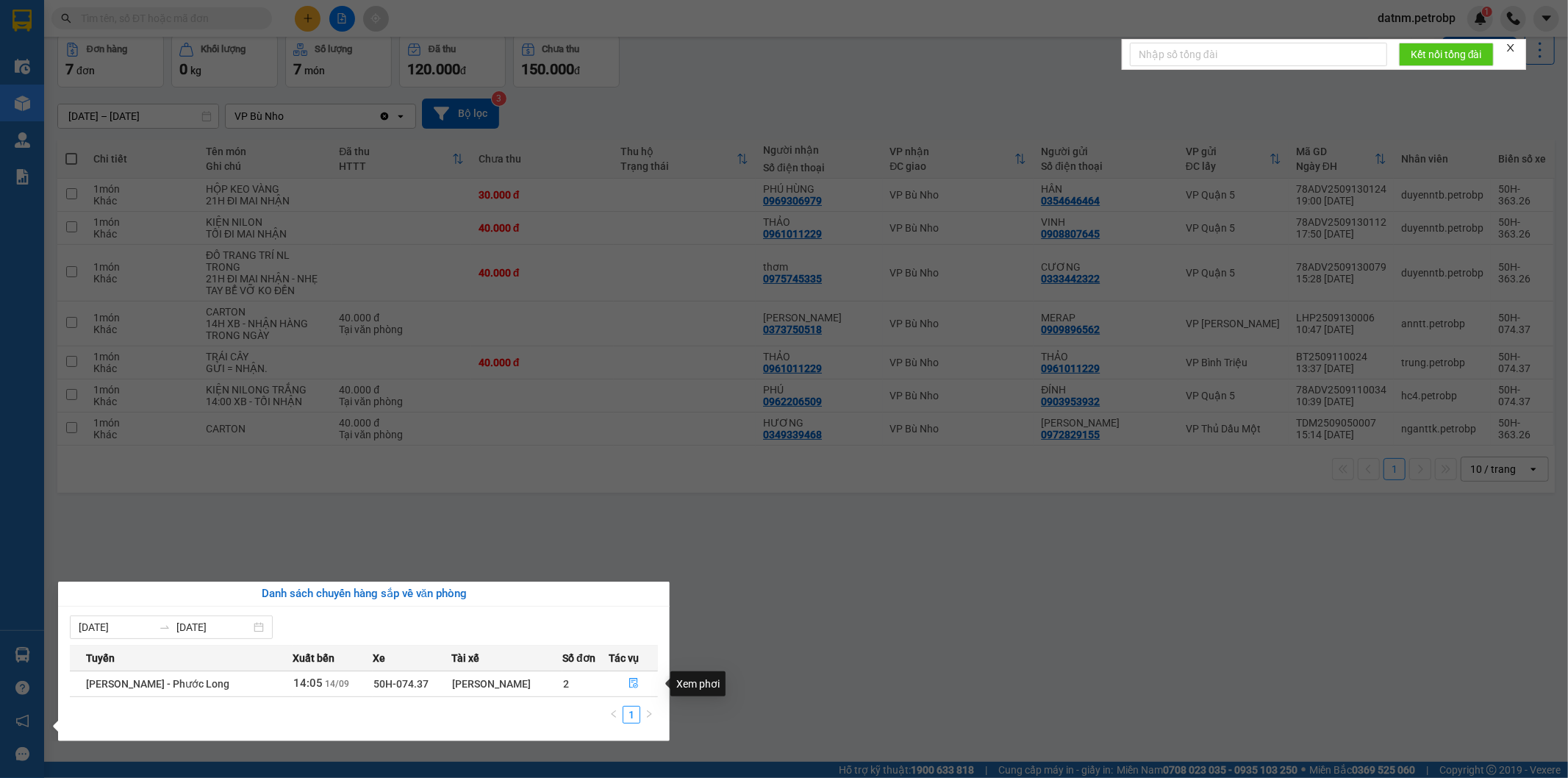
drag, startPoint x: 710, startPoint y: 689, endPoint x: 688, endPoint y: 709, distance: 29.7
click at [710, 689] on div "Xem phơi" at bounding box center [697, 684] width 55 height 25
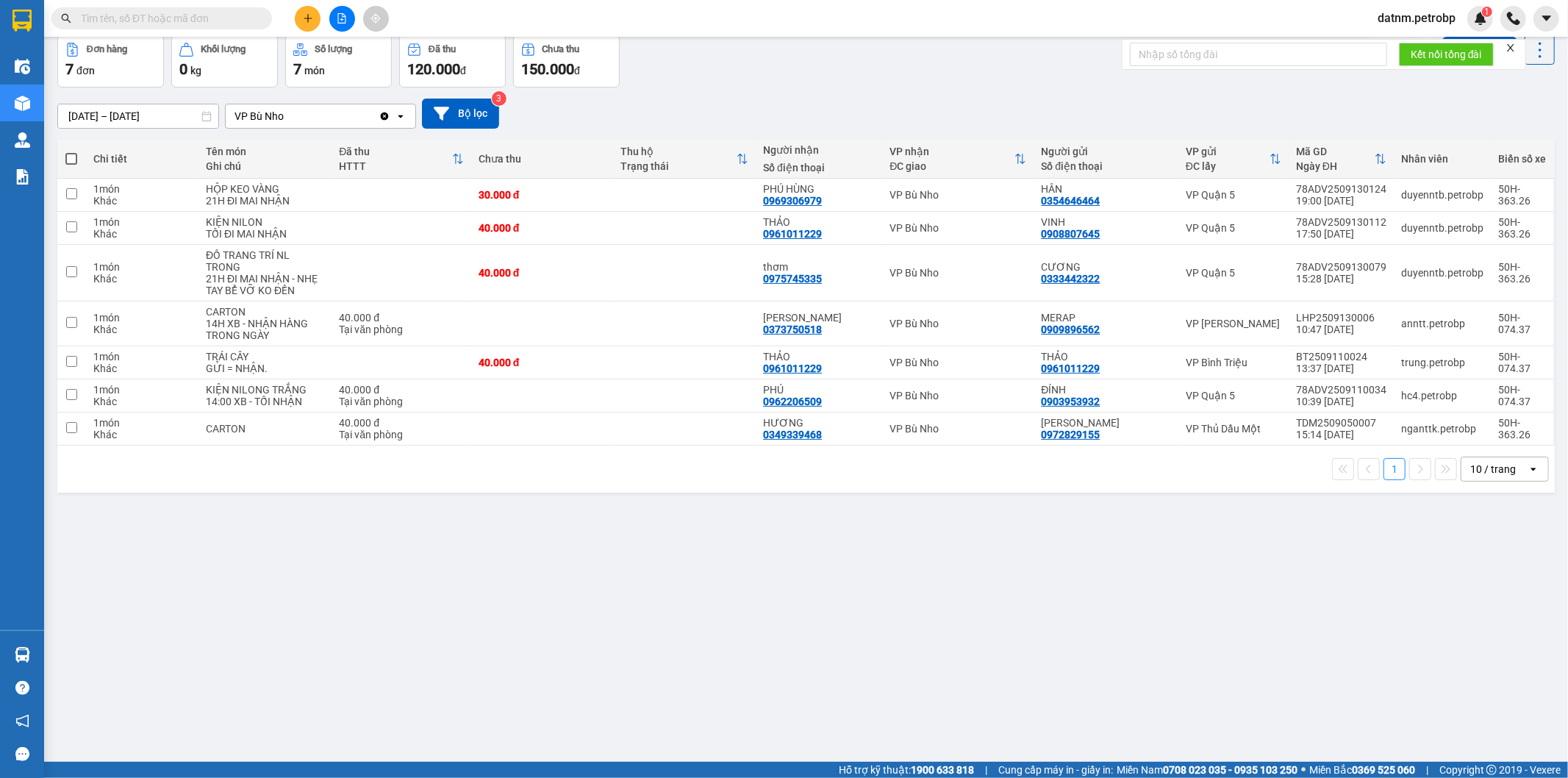
click at [759, 648] on section "Kết quả tìm kiếm ( 0 ) Bộ lọc No Data datnm.petrobp 1 Điều hành xe Kho hàng mới…" at bounding box center [784, 389] width 1568 height 778
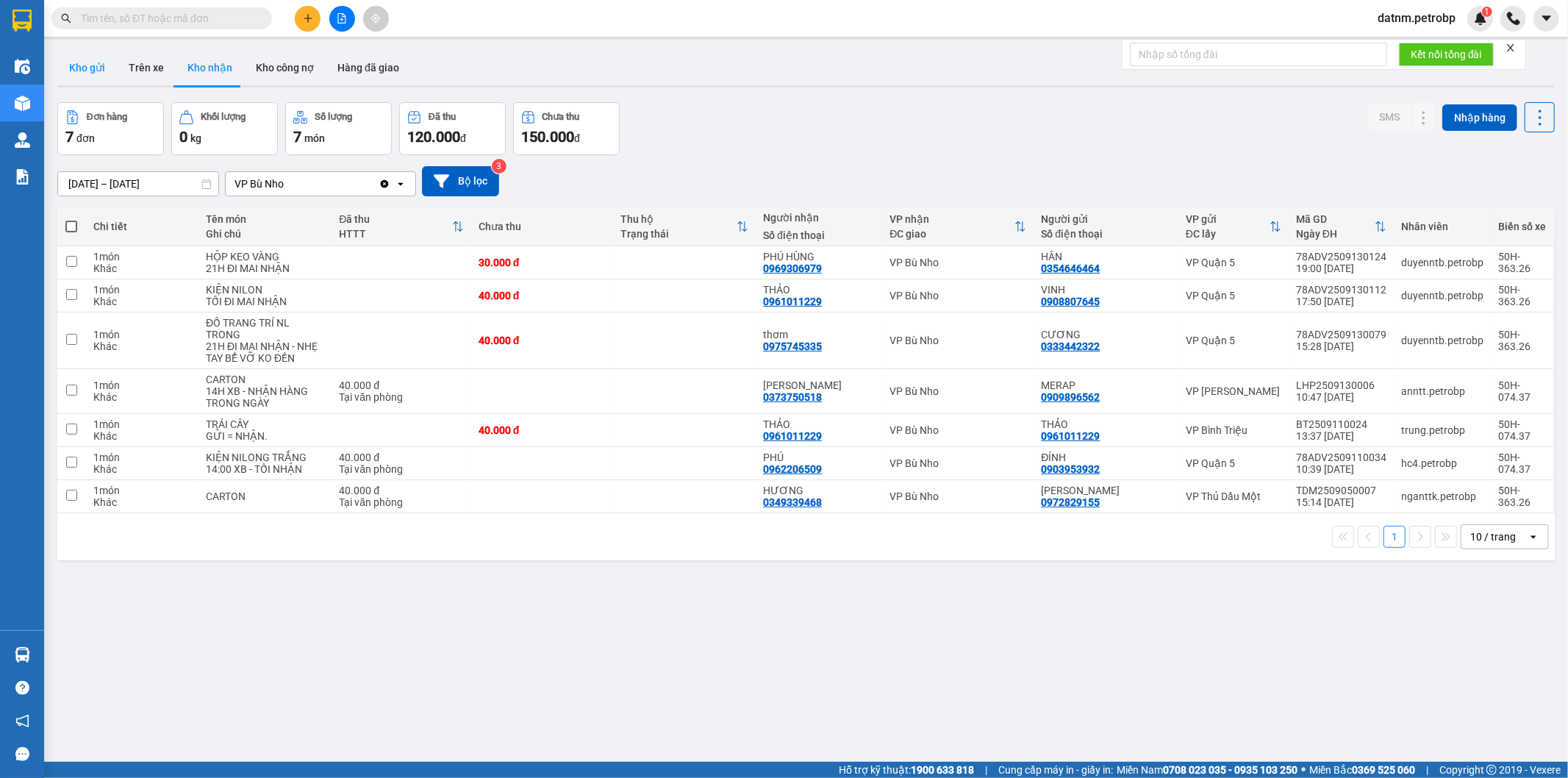
click at [92, 57] on button "Kho gửi" at bounding box center [87, 67] width 60 height 35
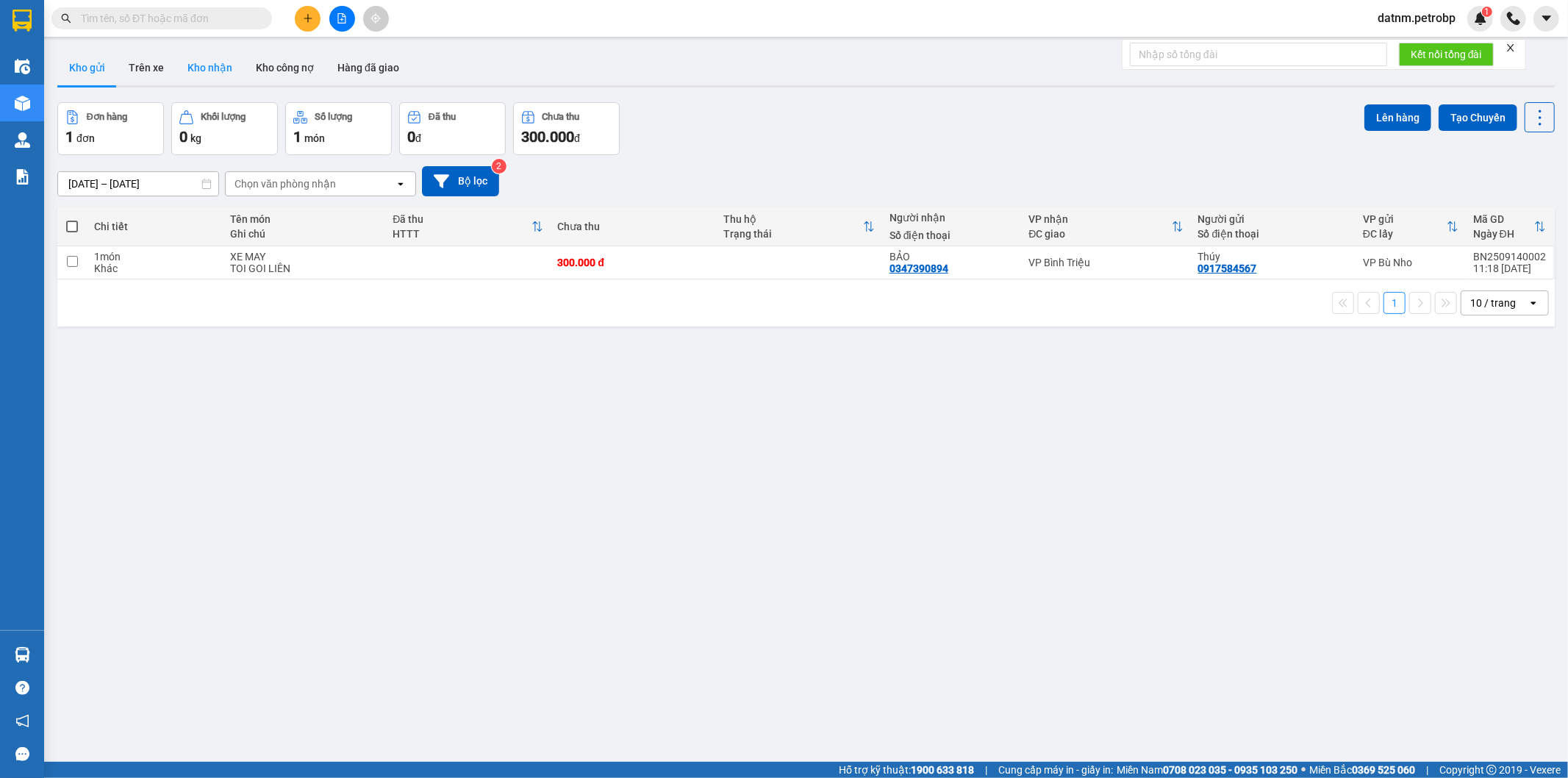
click at [216, 70] on button "Kho nhận" at bounding box center [209, 67] width 68 height 35
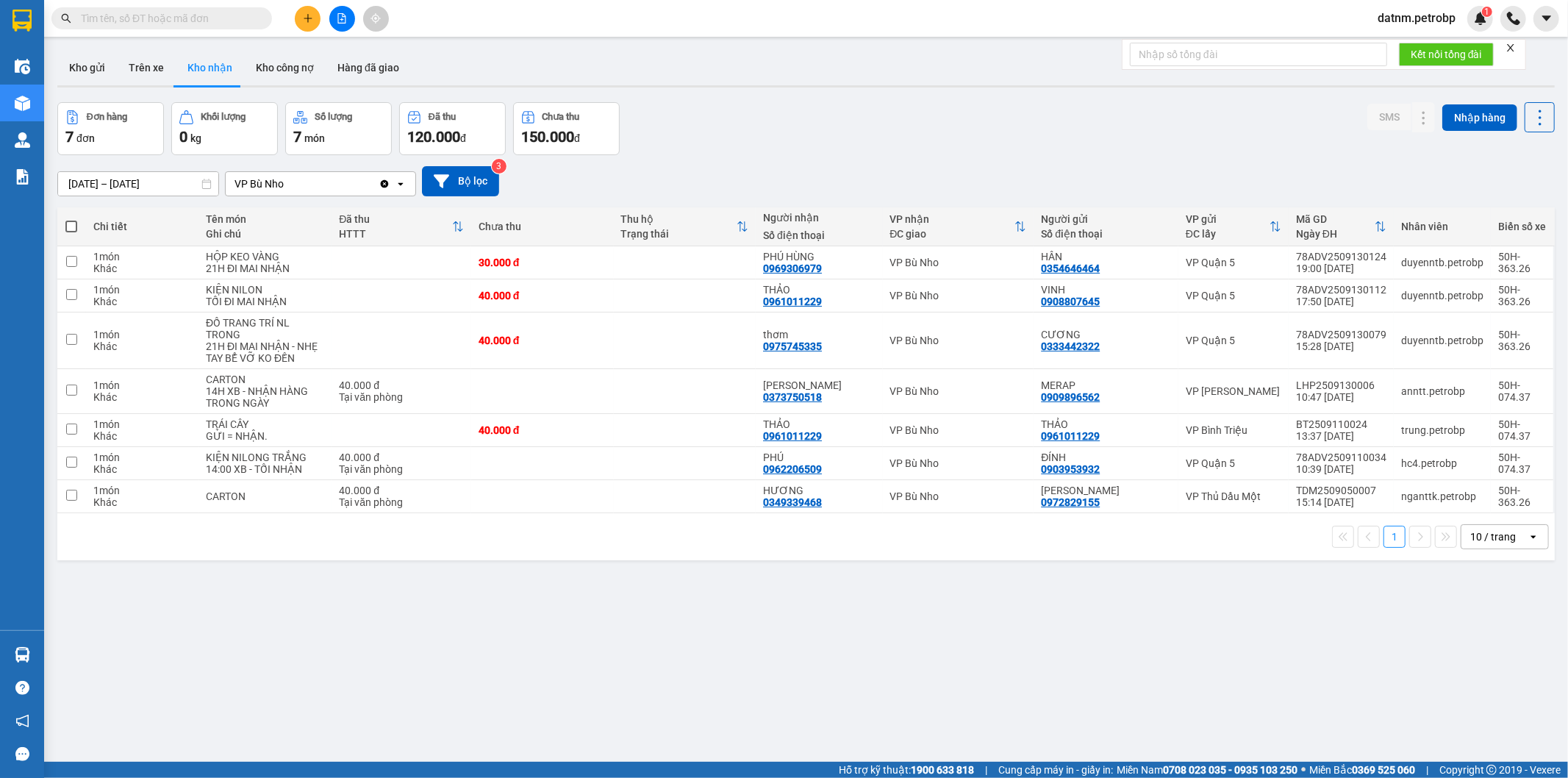
click at [859, 655] on div "ver 1.8.143 Kho gửi Trên xe Kho nhận Kho công nợ Hàng đã giao Đơn hàng 7 đơn Kh…" at bounding box center [806, 432] width 1510 height 778
click at [84, 64] on button "Kho gửi" at bounding box center [87, 67] width 60 height 35
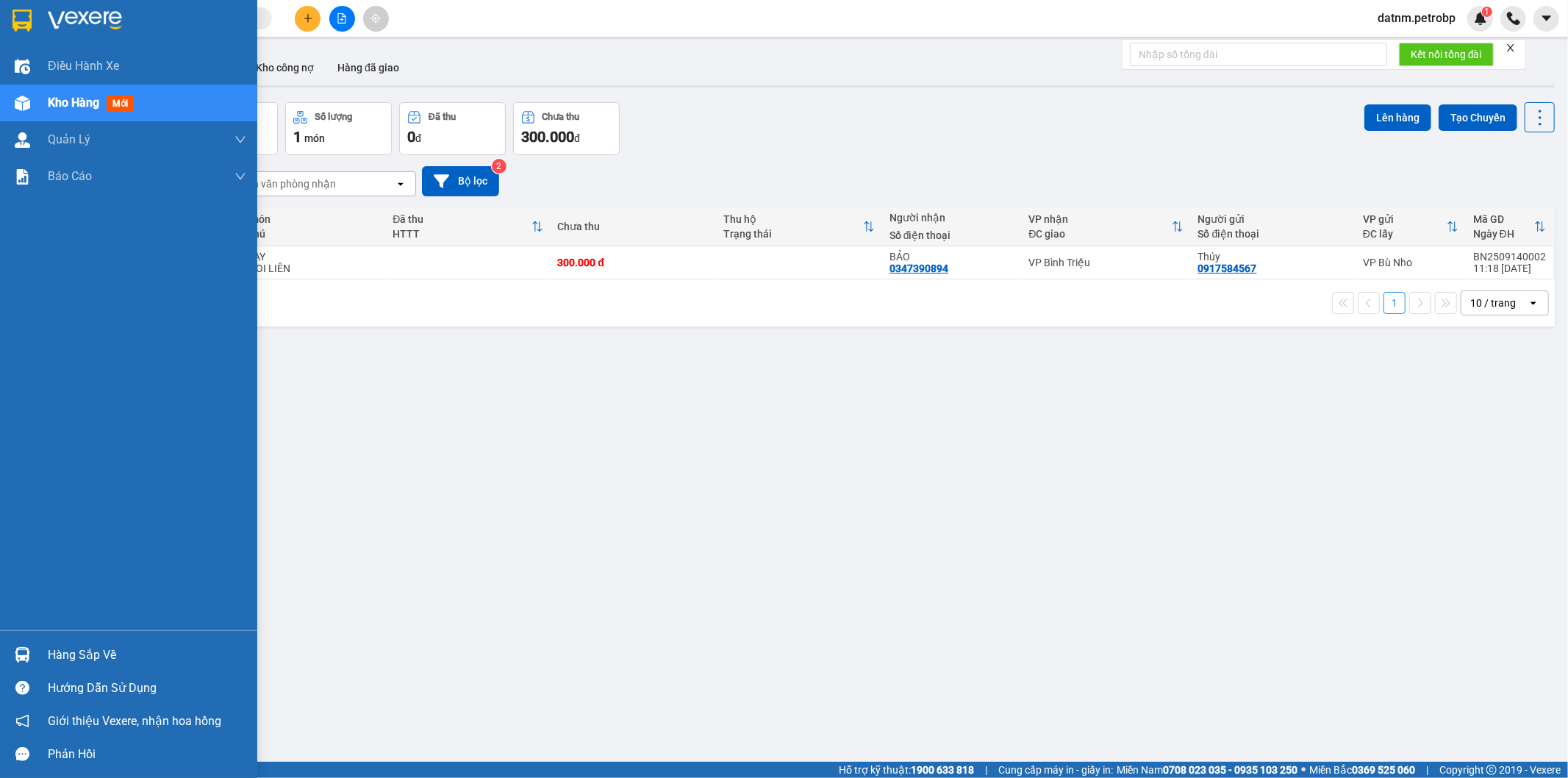
click at [71, 655] on div "Hàng sắp về" at bounding box center [147, 655] width 198 height 22
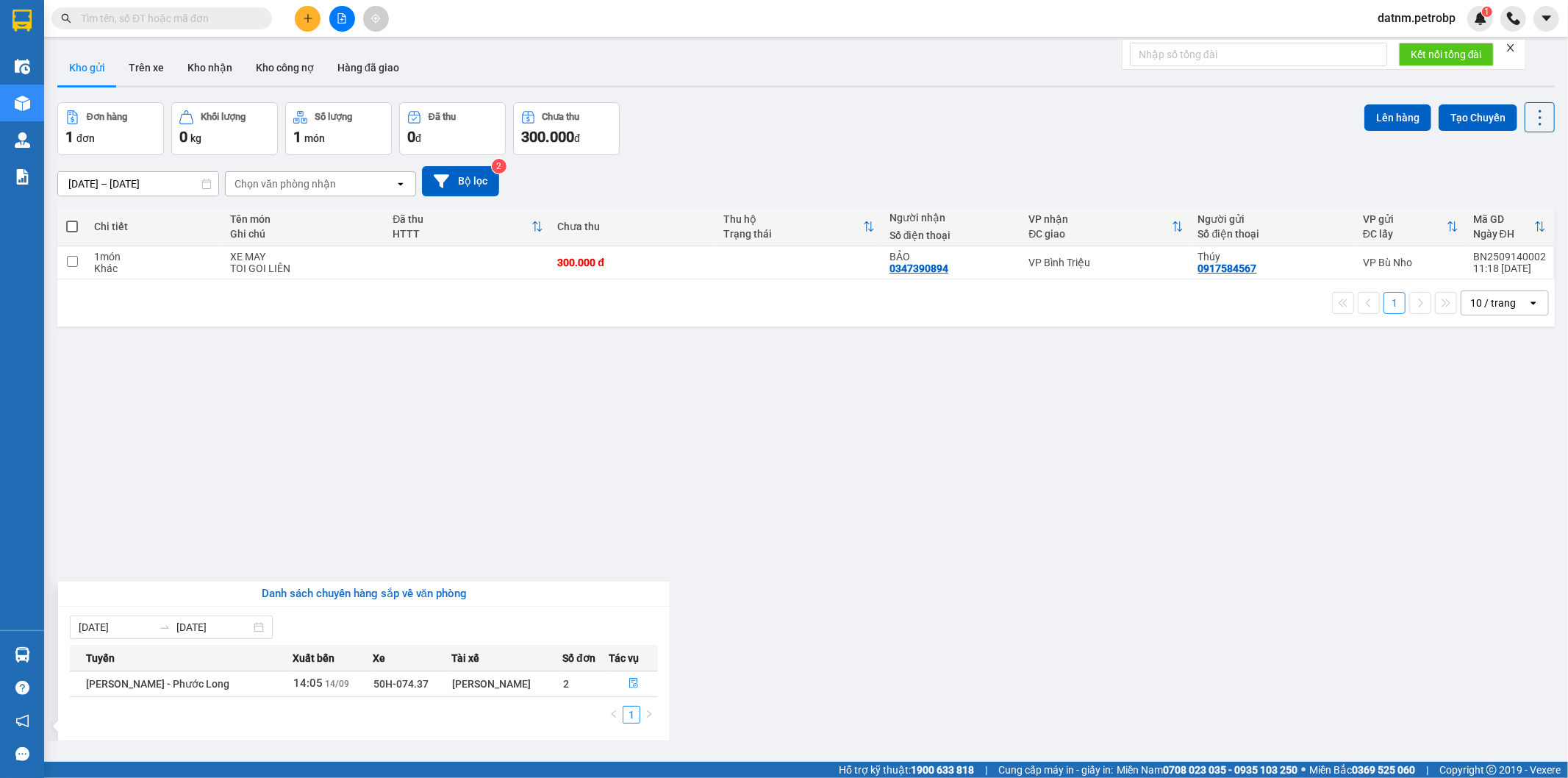
click at [840, 526] on section "Kết quả tìm kiếm ( 0 ) Bộ lọc No Data datnm.petrobp 1 Điều hành xe Kho hàng mới…" at bounding box center [784, 389] width 1568 height 778
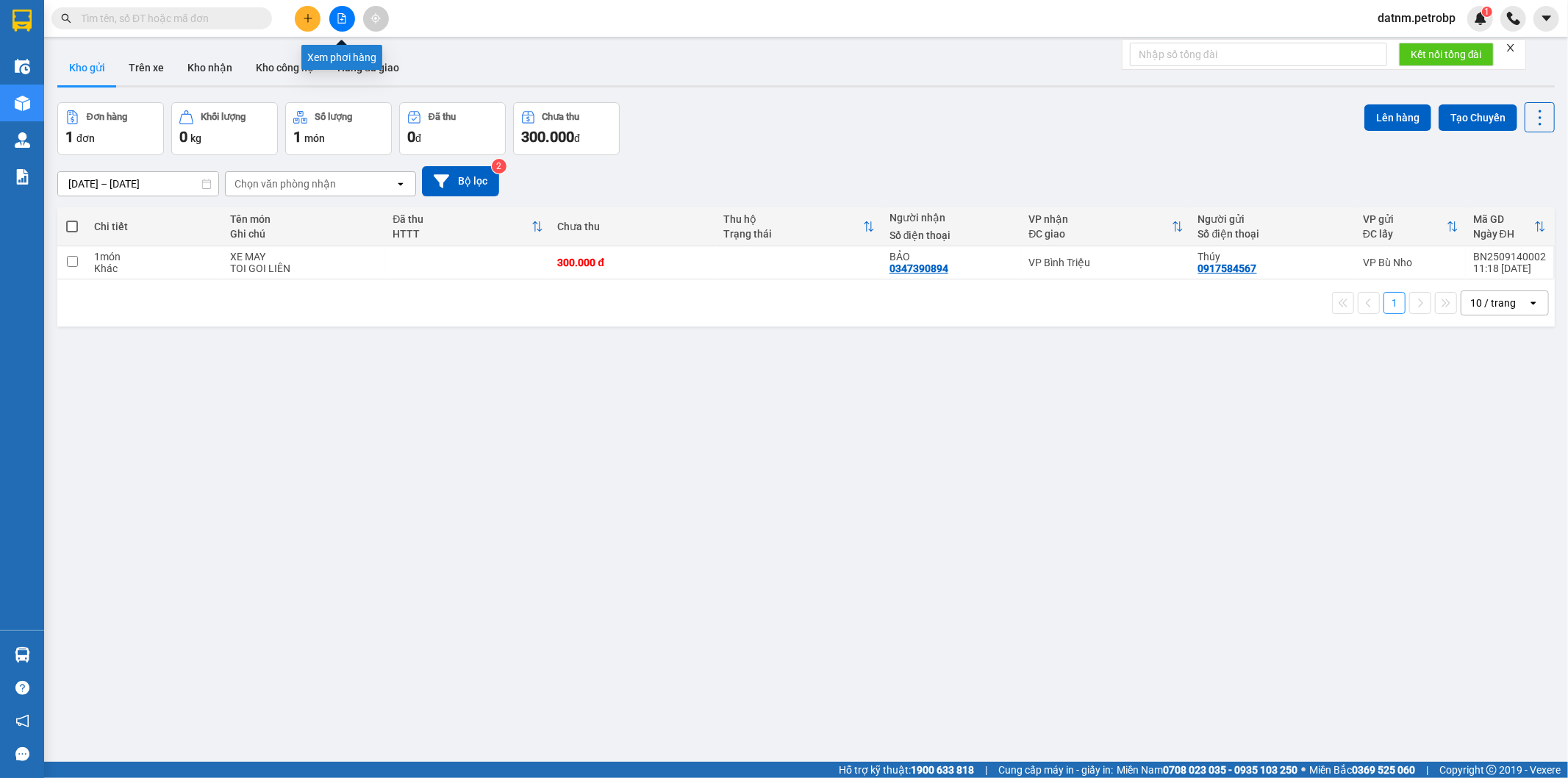
click at [338, 15] on icon "file-add" at bounding box center [342, 19] width 8 height 10
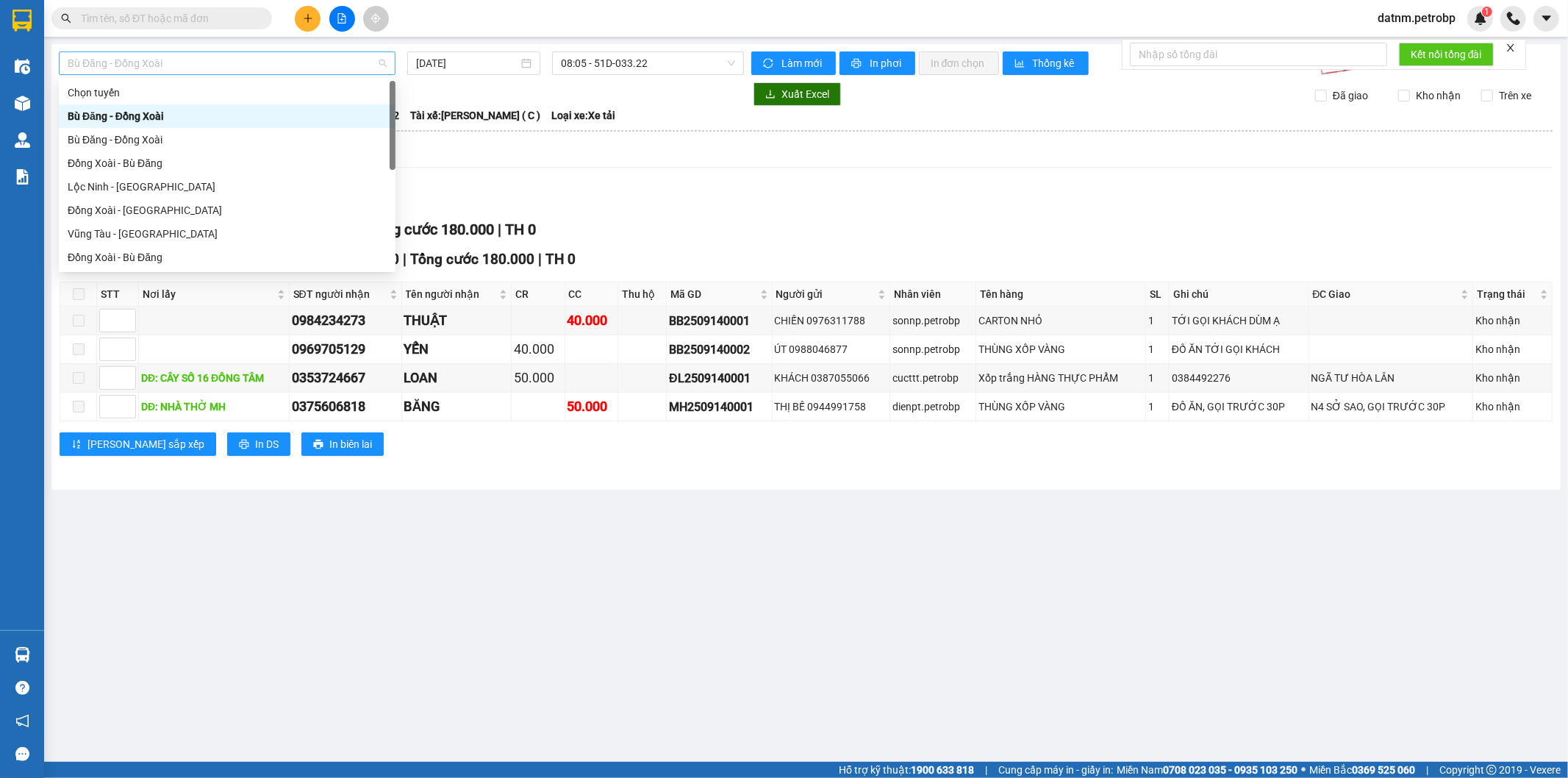
click at [244, 59] on span "Bù Đăng - Đồng Xoài" at bounding box center [227, 63] width 320 height 22
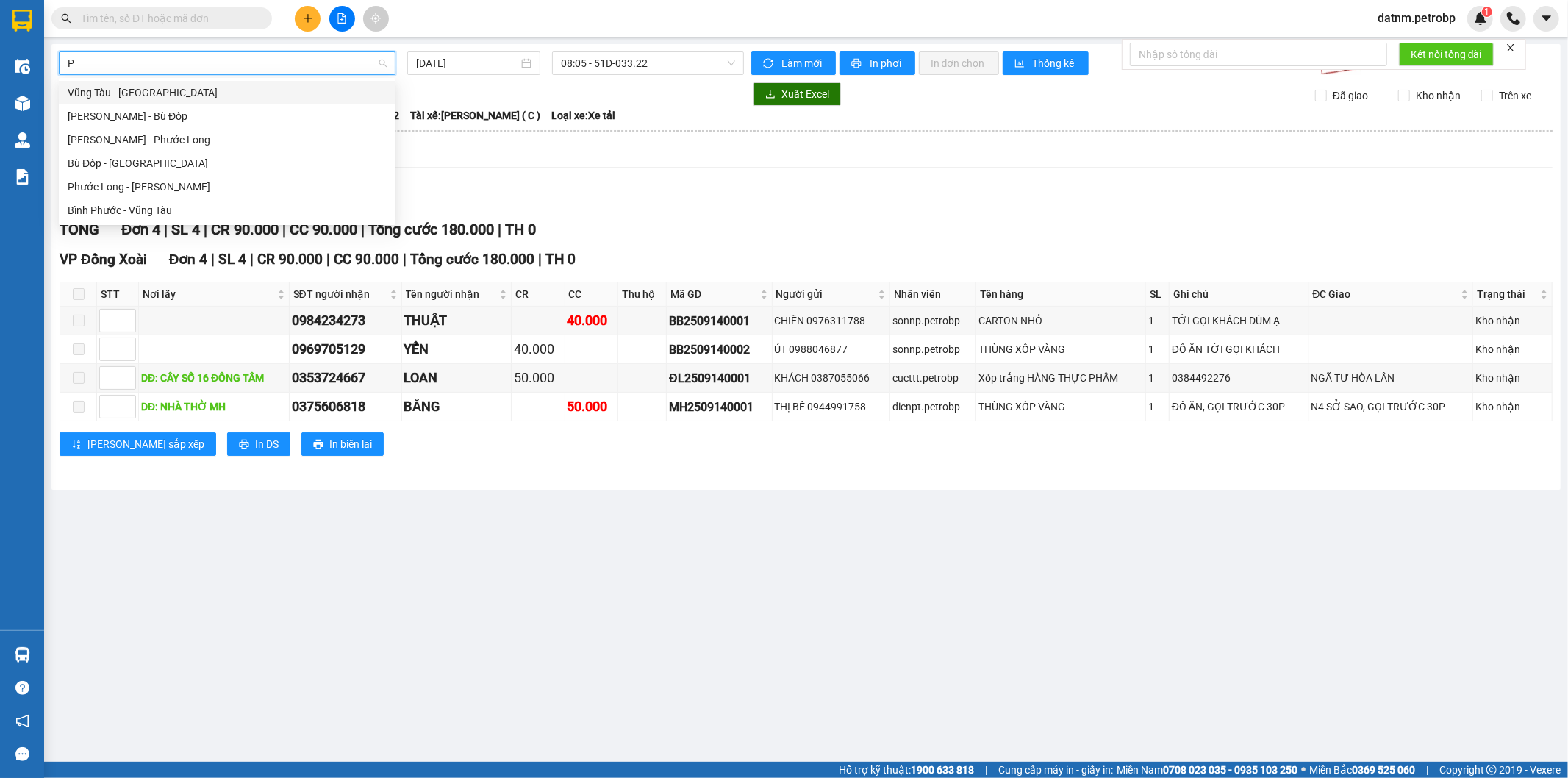
type input "PH"
click at [148, 141] on div "Phước Long - Hồ Chí Minh" at bounding box center [227, 139] width 320 height 16
type input "[DATE]"
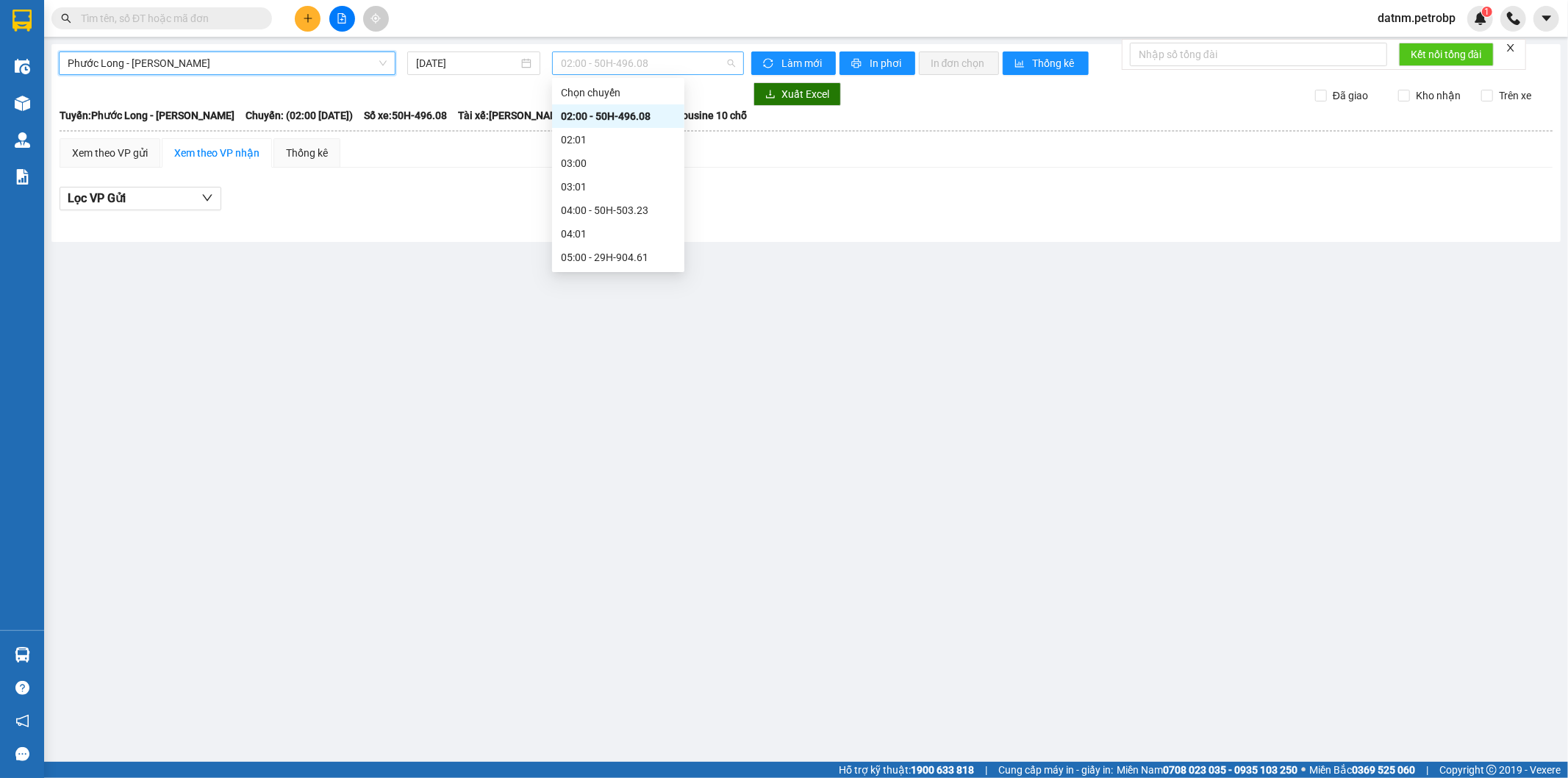
click at [678, 64] on span "02:00 - 50H-496.08" at bounding box center [647, 63] width 174 height 22
click at [638, 125] on div "13:00 - 50H-506.40" at bounding box center [618, 126] width 115 height 16
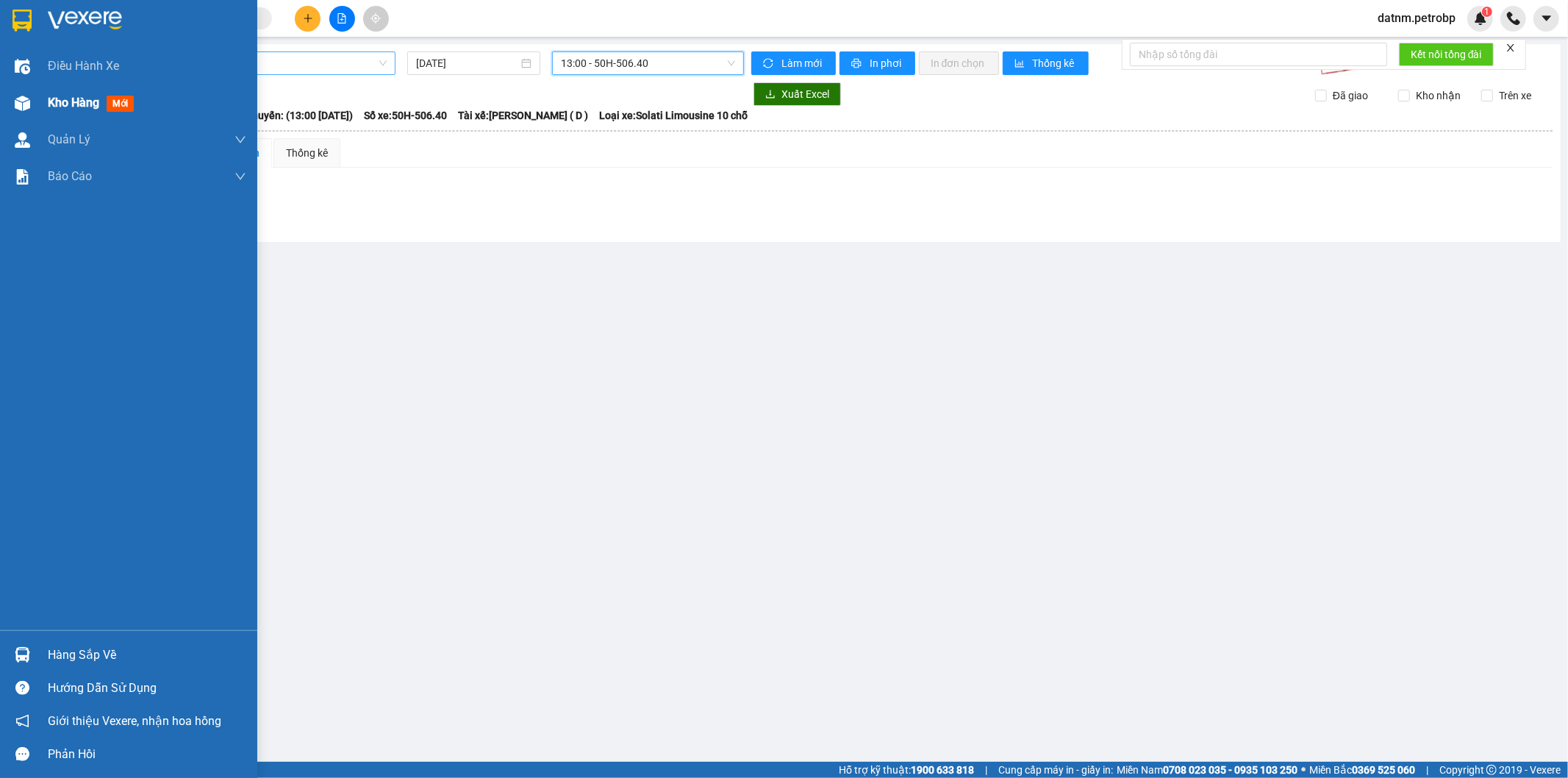
click at [71, 100] on span "Kho hàng" at bounding box center [73, 102] width 51 height 14
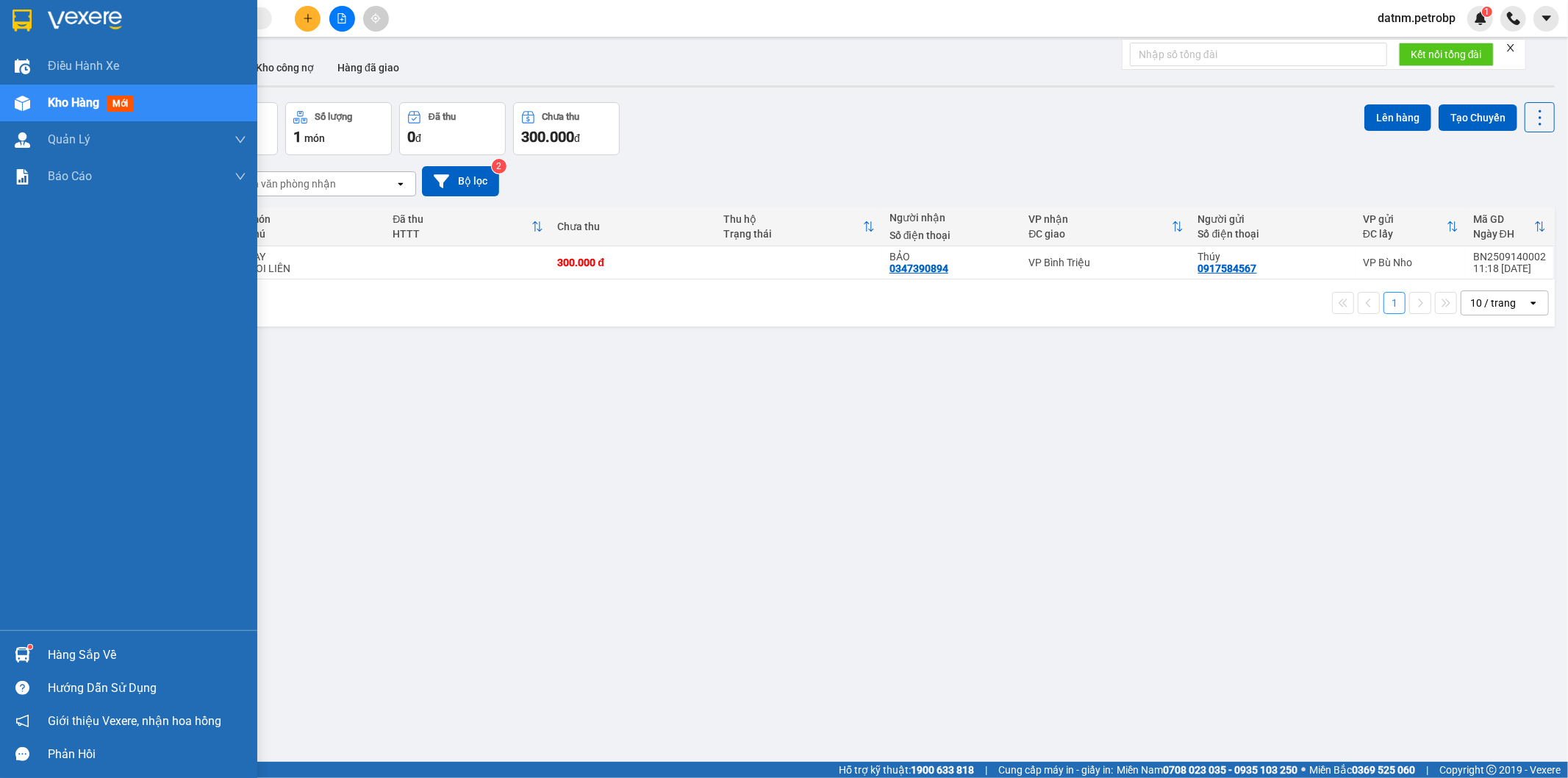
click at [34, 649] on div at bounding box center [22, 654] width 26 height 26
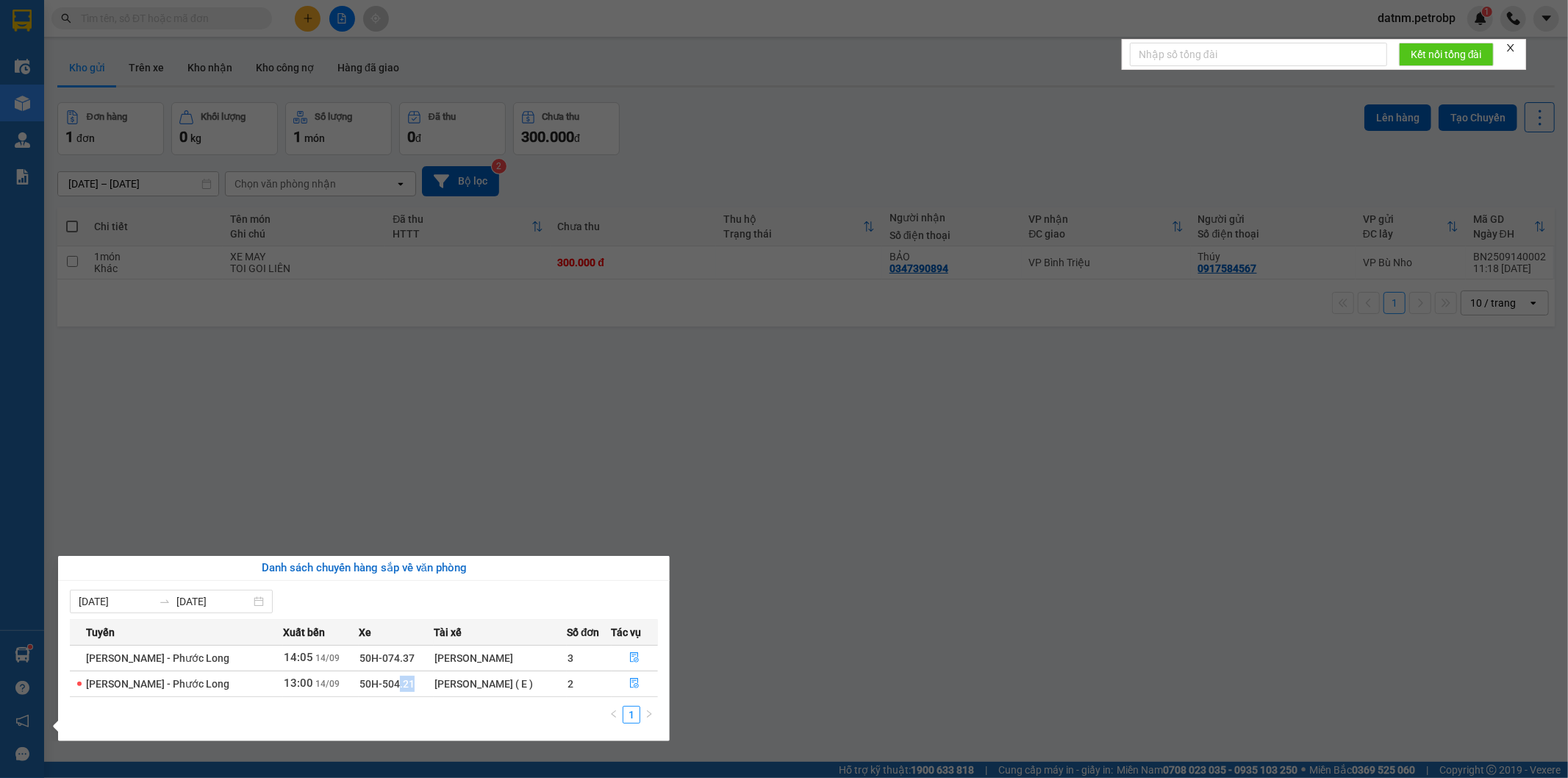
drag, startPoint x: 410, startPoint y: 680, endPoint x: 394, endPoint y: 684, distance: 16.5
click at [394, 684] on td "50H-504.21" at bounding box center [396, 683] width 75 height 26
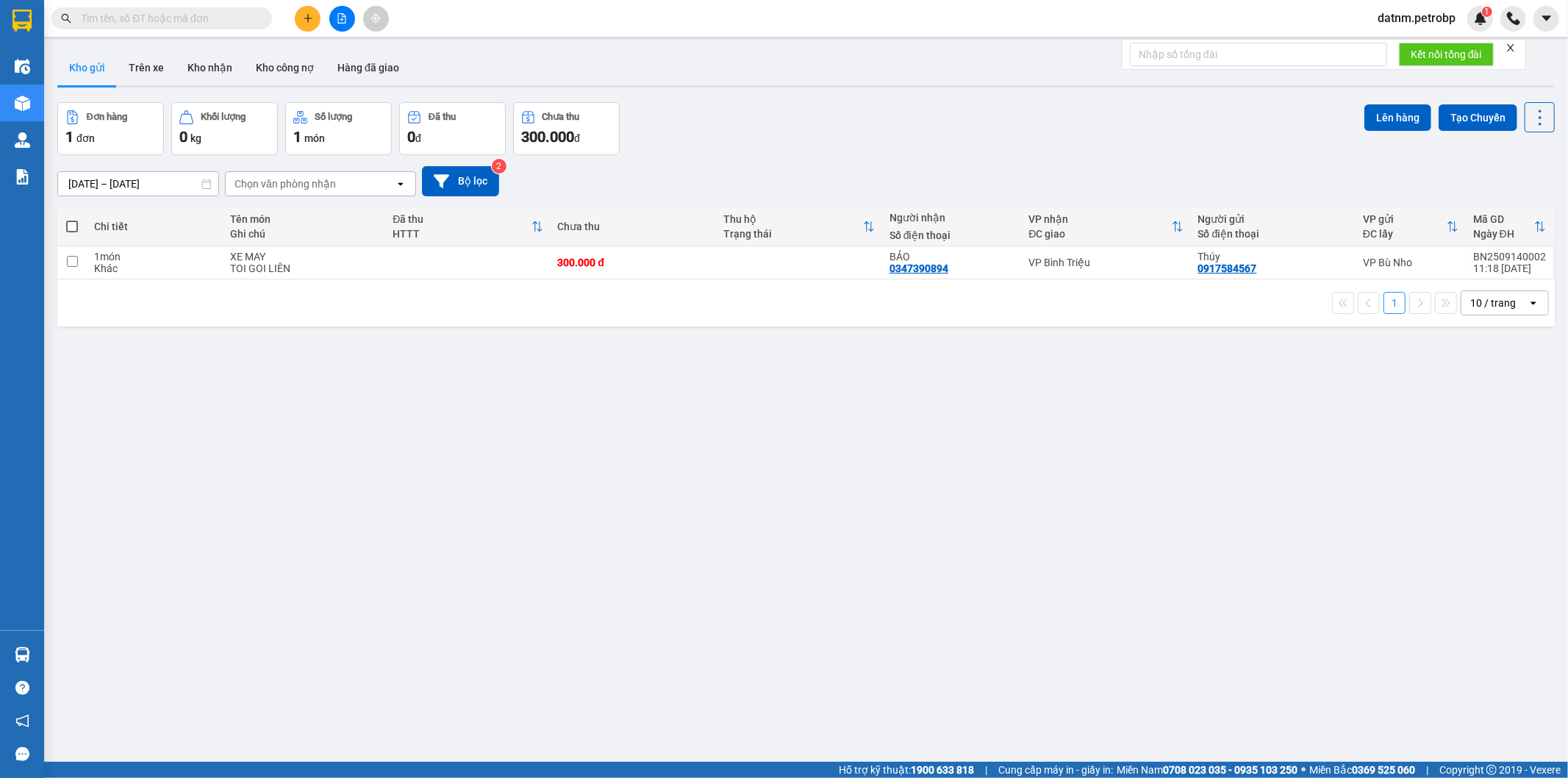
click at [613, 402] on section "Kết quả tìm kiếm ( 0 ) Bộ lọc No Data datnm.petrobp 1 Điều hành xe Kho hàng mới…" at bounding box center [784, 389] width 1568 height 778
click at [111, 64] on button "Kho gửi" at bounding box center [87, 67] width 60 height 35
drag, startPoint x: 128, startPoint y: 64, endPoint x: 164, endPoint y: 71, distance: 36.7
click at [129, 64] on button "Trên xe" at bounding box center [147, 67] width 59 height 35
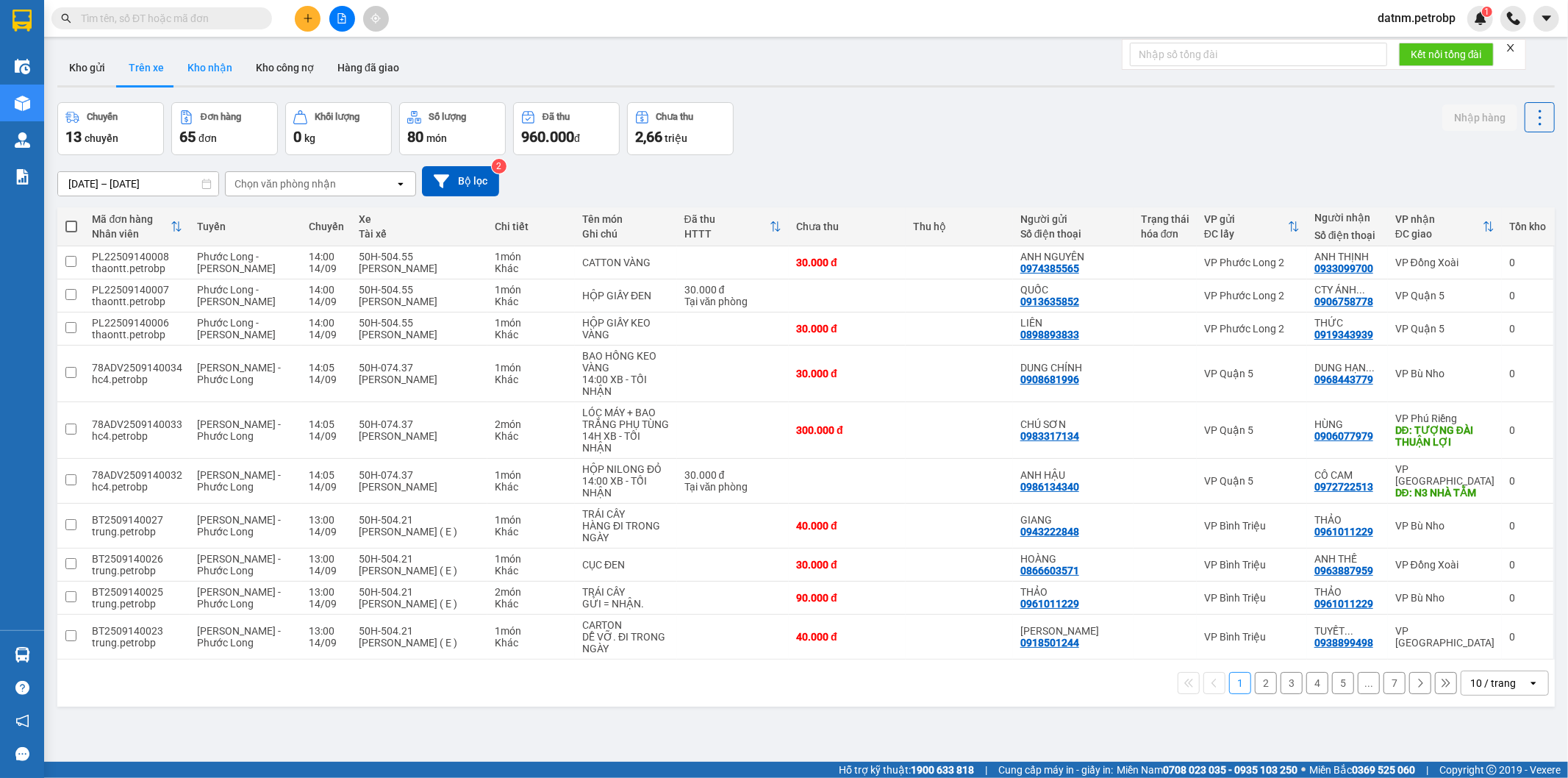
click at [210, 67] on button "Kho nhận" at bounding box center [209, 67] width 68 height 35
type input "01/09/2025 – 14/09/2025"
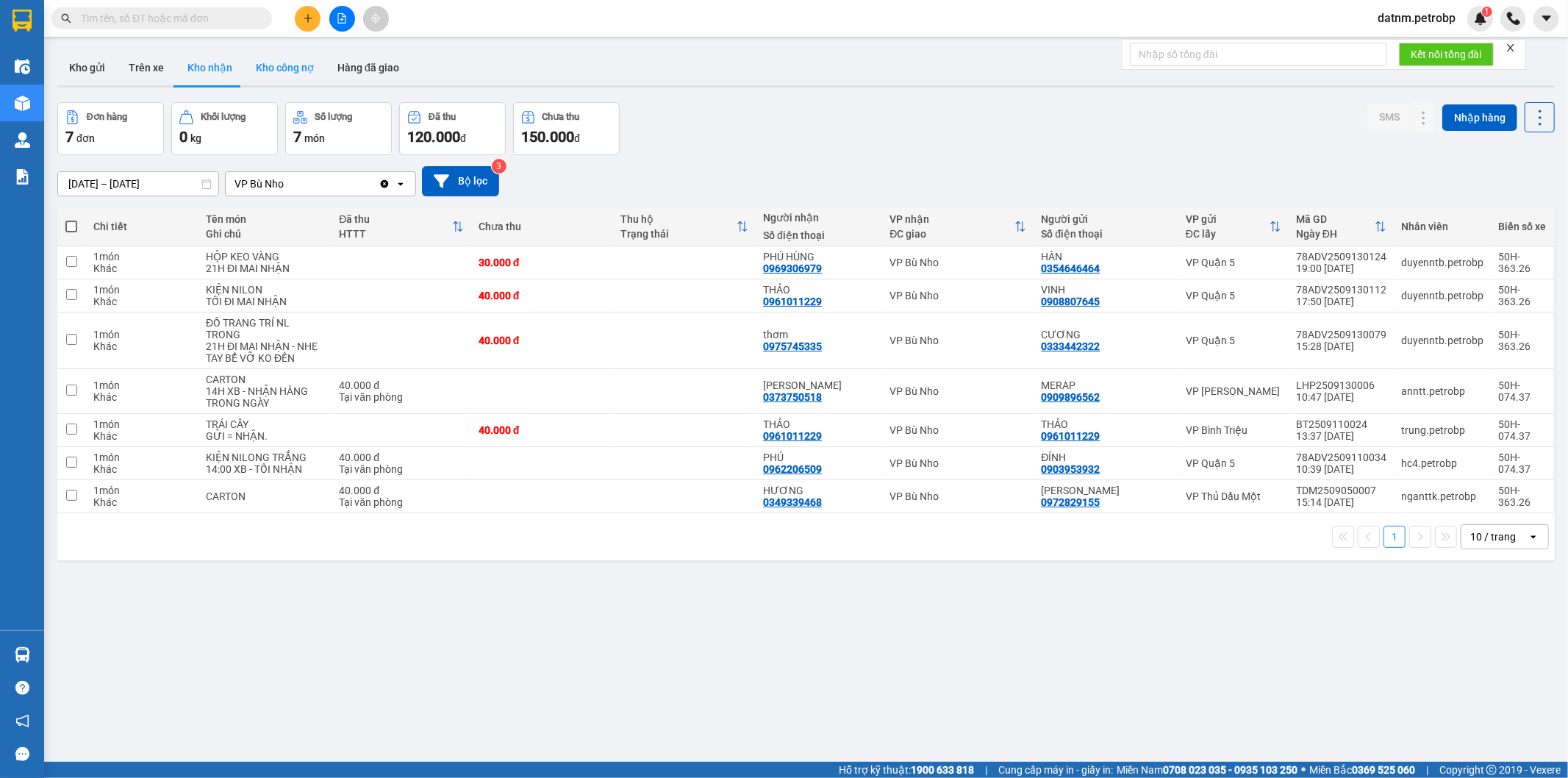
click at [267, 75] on button "Kho công nợ" at bounding box center [285, 67] width 82 height 35
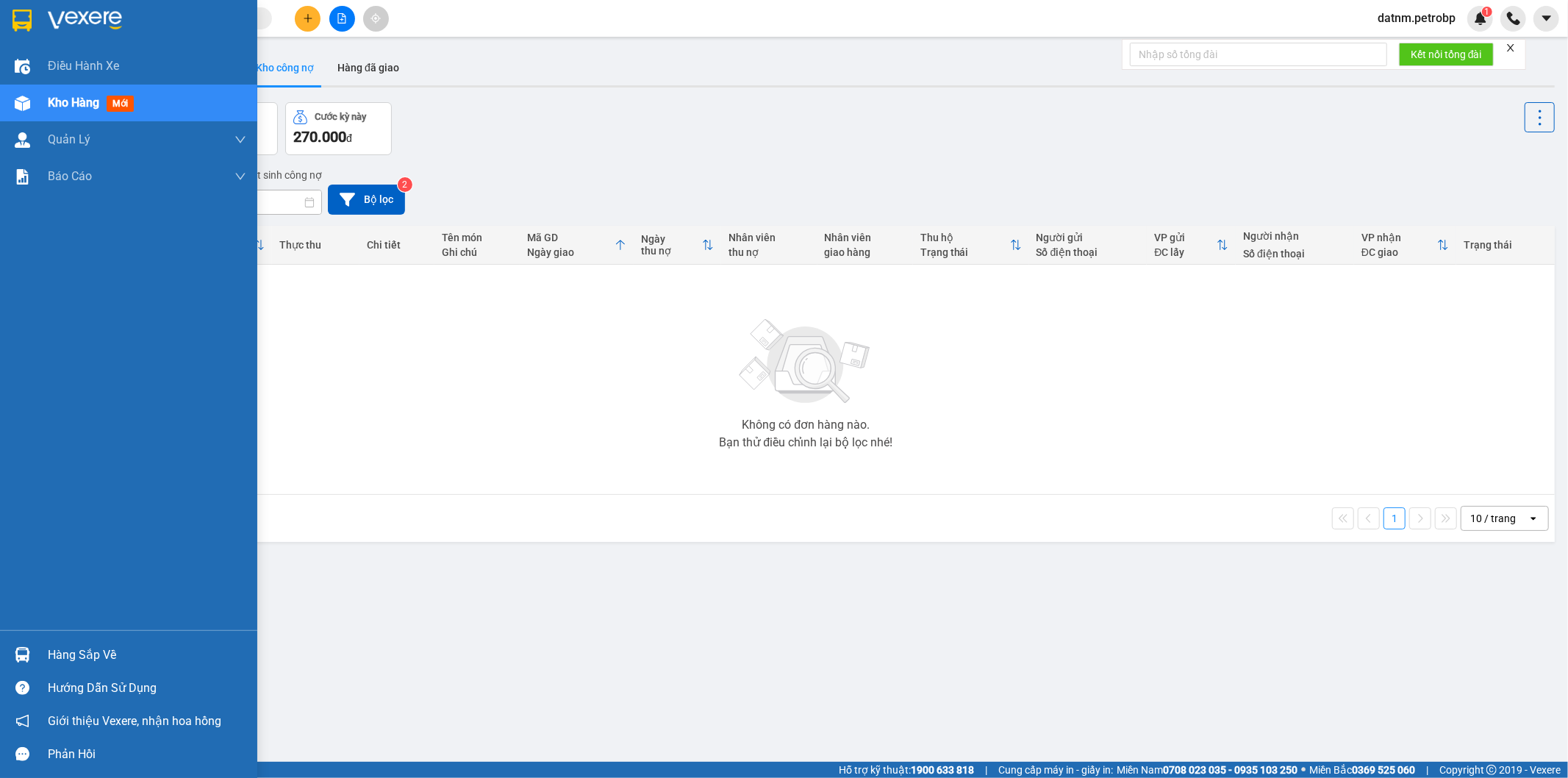
click at [35, 649] on div "Hàng sắp về" at bounding box center [128, 654] width 257 height 33
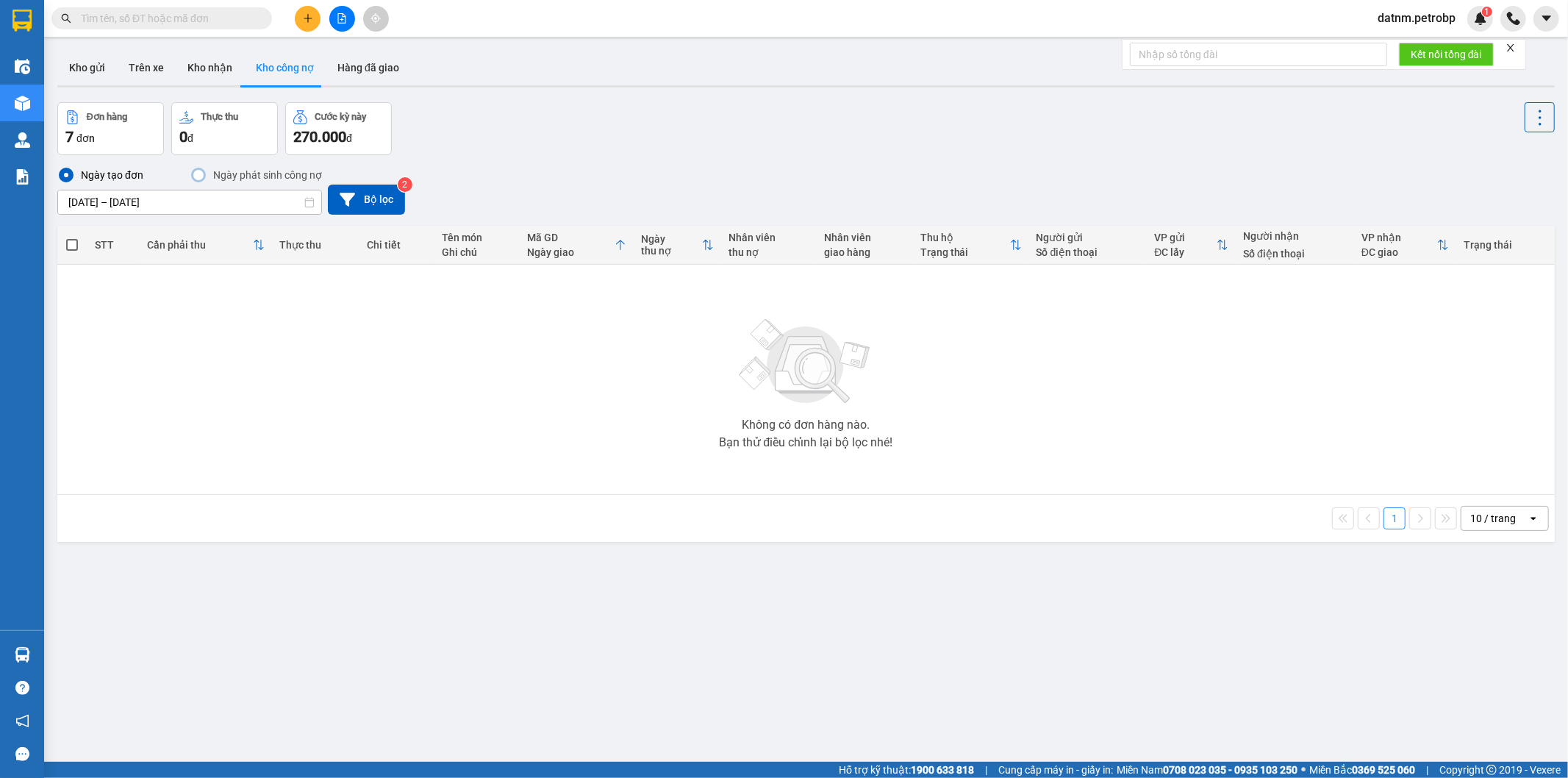
click at [336, 397] on section "Kết quả tìm kiếm ( 0 ) Bộ lọc No Data datnm.petrobp 1 Điều hành xe Kho hàng mới…" at bounding box center [784, 389] width 1568 height 778
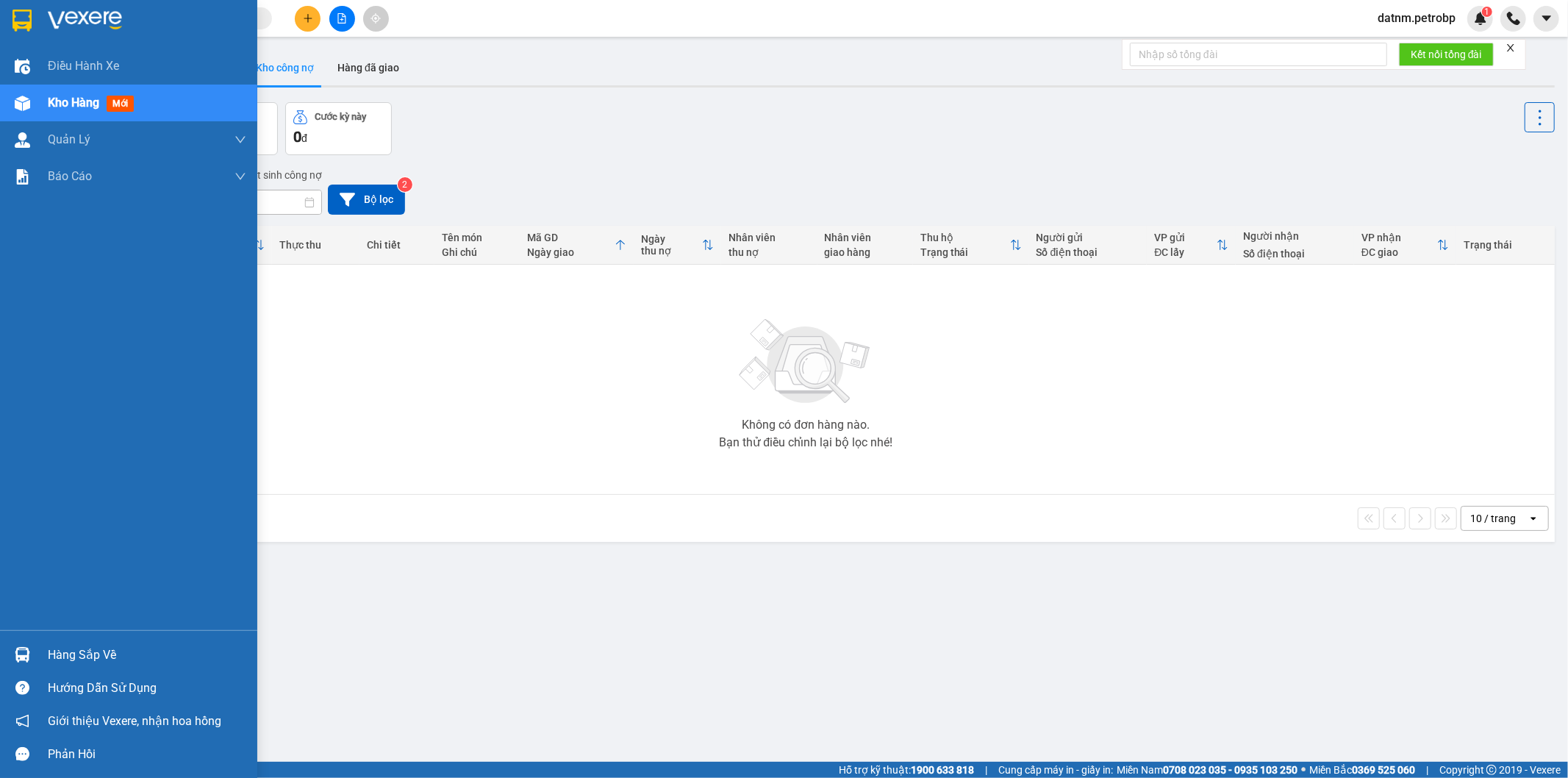
click at [51, 106] on span "Kho hàng" at bounding box center [73, 102] width 51 height 14
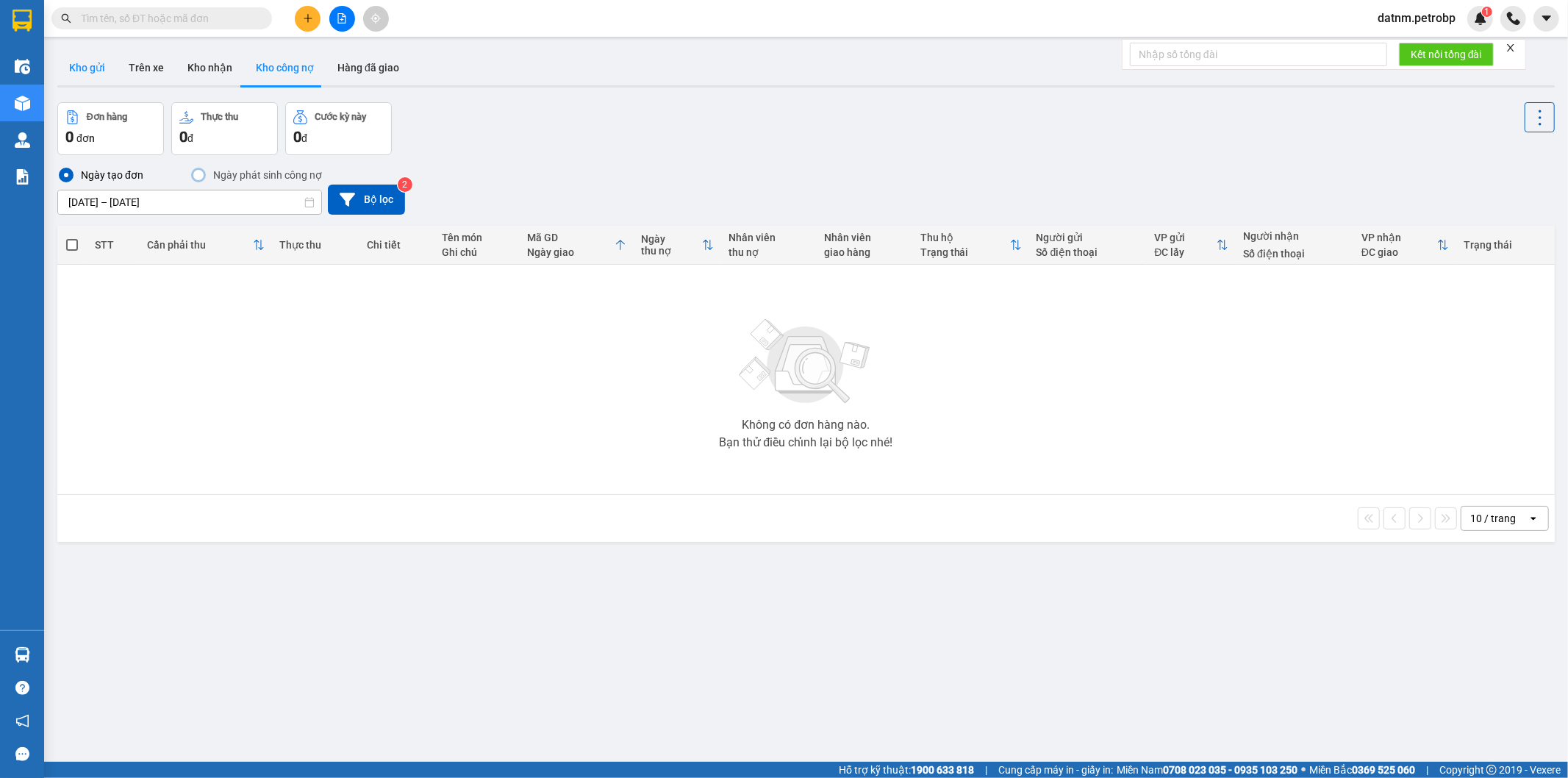
click at [86, 73] on button "Kho gửi" at bounding box center [87, 67] width 60 height 35
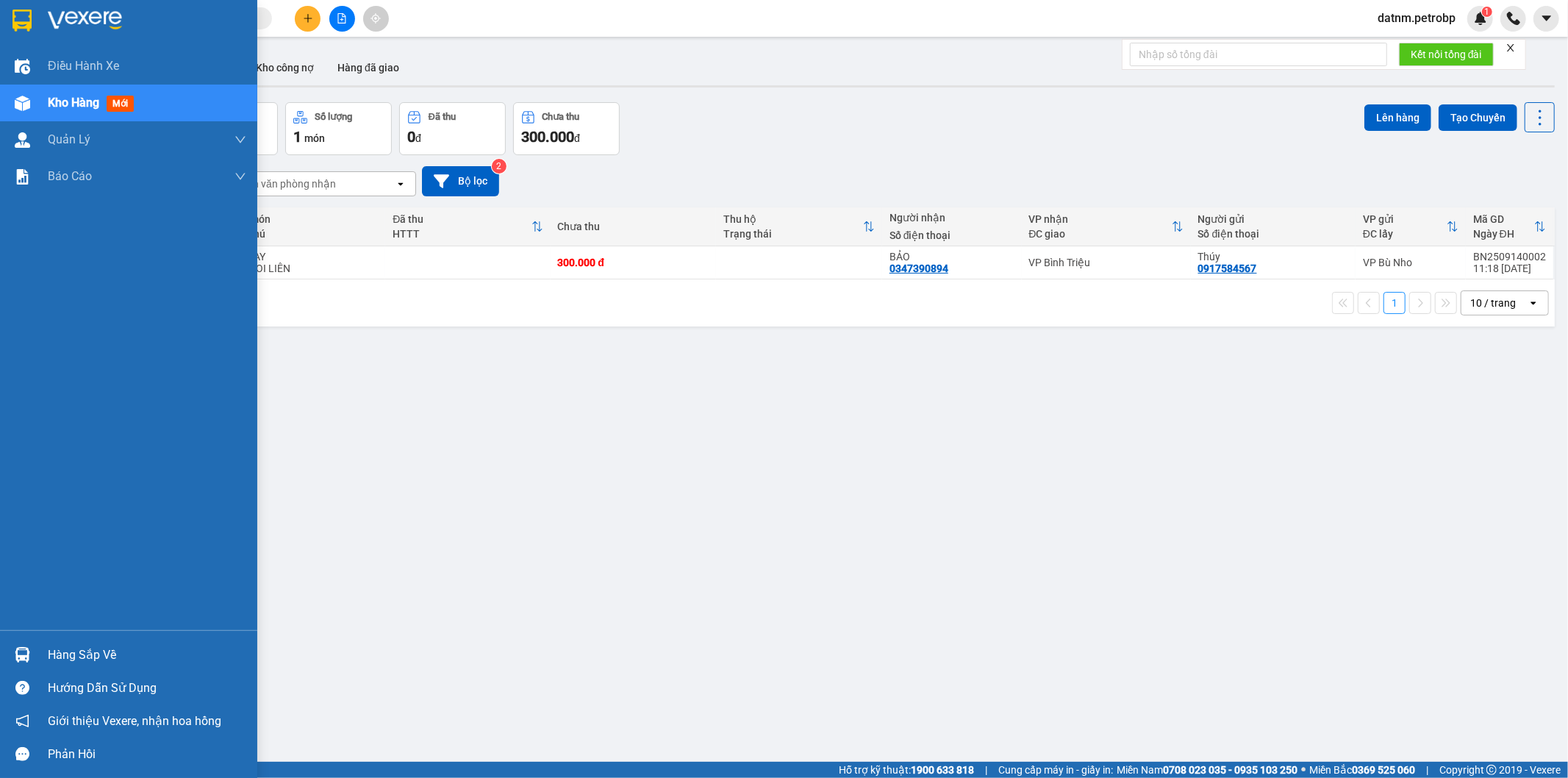
click at [27, 657] on img at bounding box center [22, 654] width 15 height 15
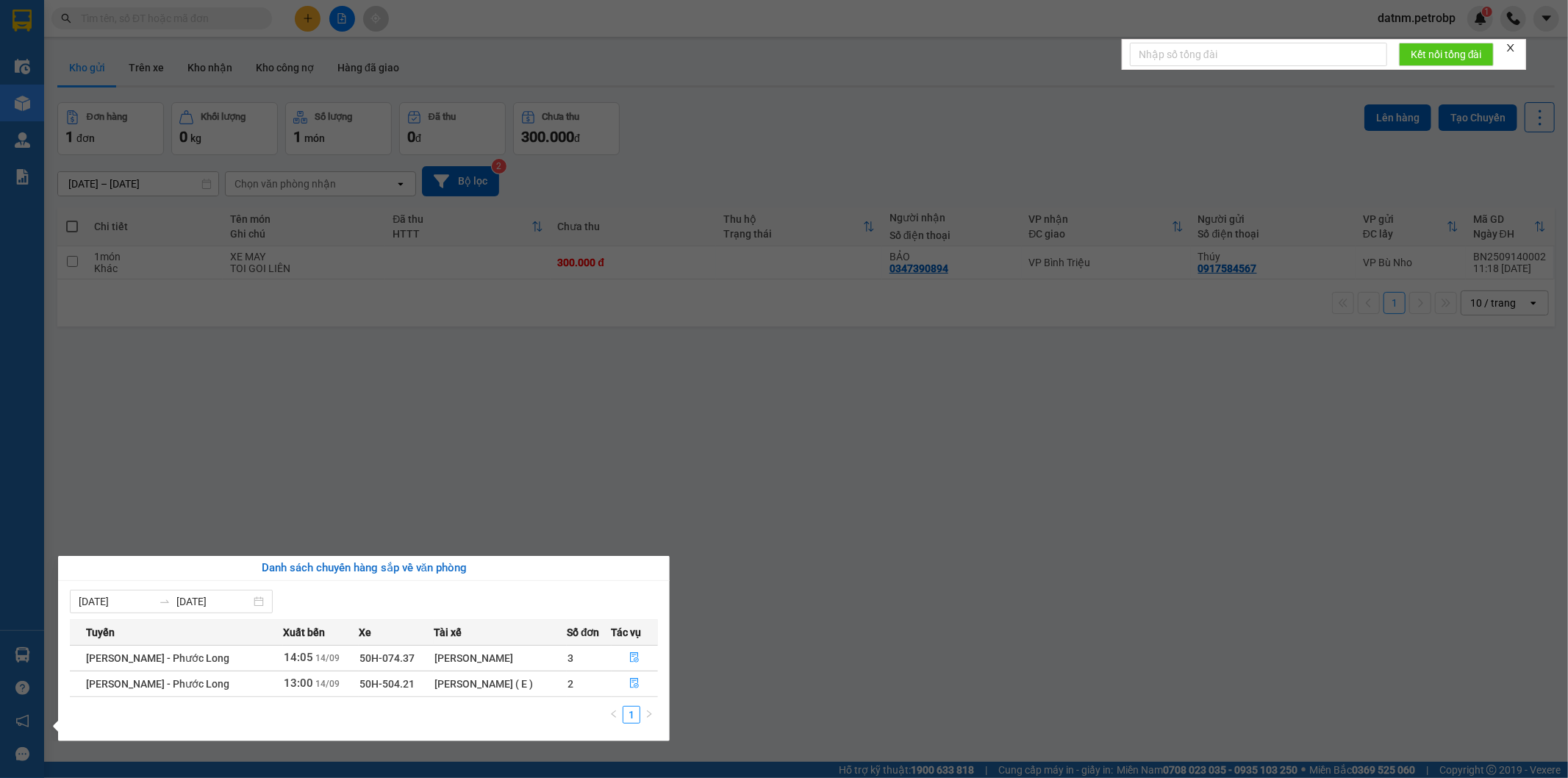
click at [508, 395] on section "Kết quả tìm kiếm ( 0 ) Bộ lọc No Data datnm.petrobp 1 Điều hành xe Kho hàng mới…" at bounding box center [784, 389] width 1568 height 778
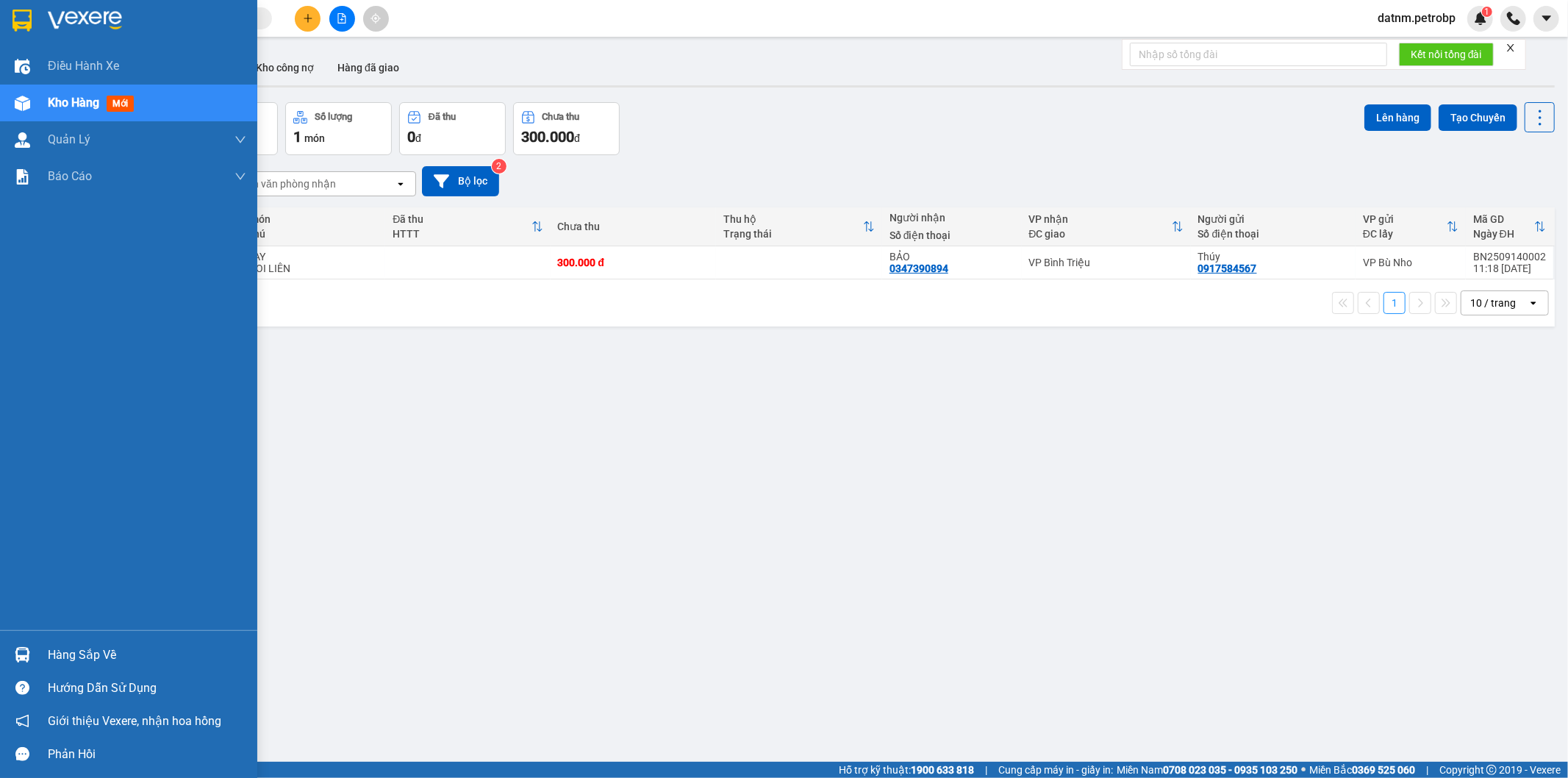
click at [11, 657] on div at bounding box center [22, 654] width 26 height 26
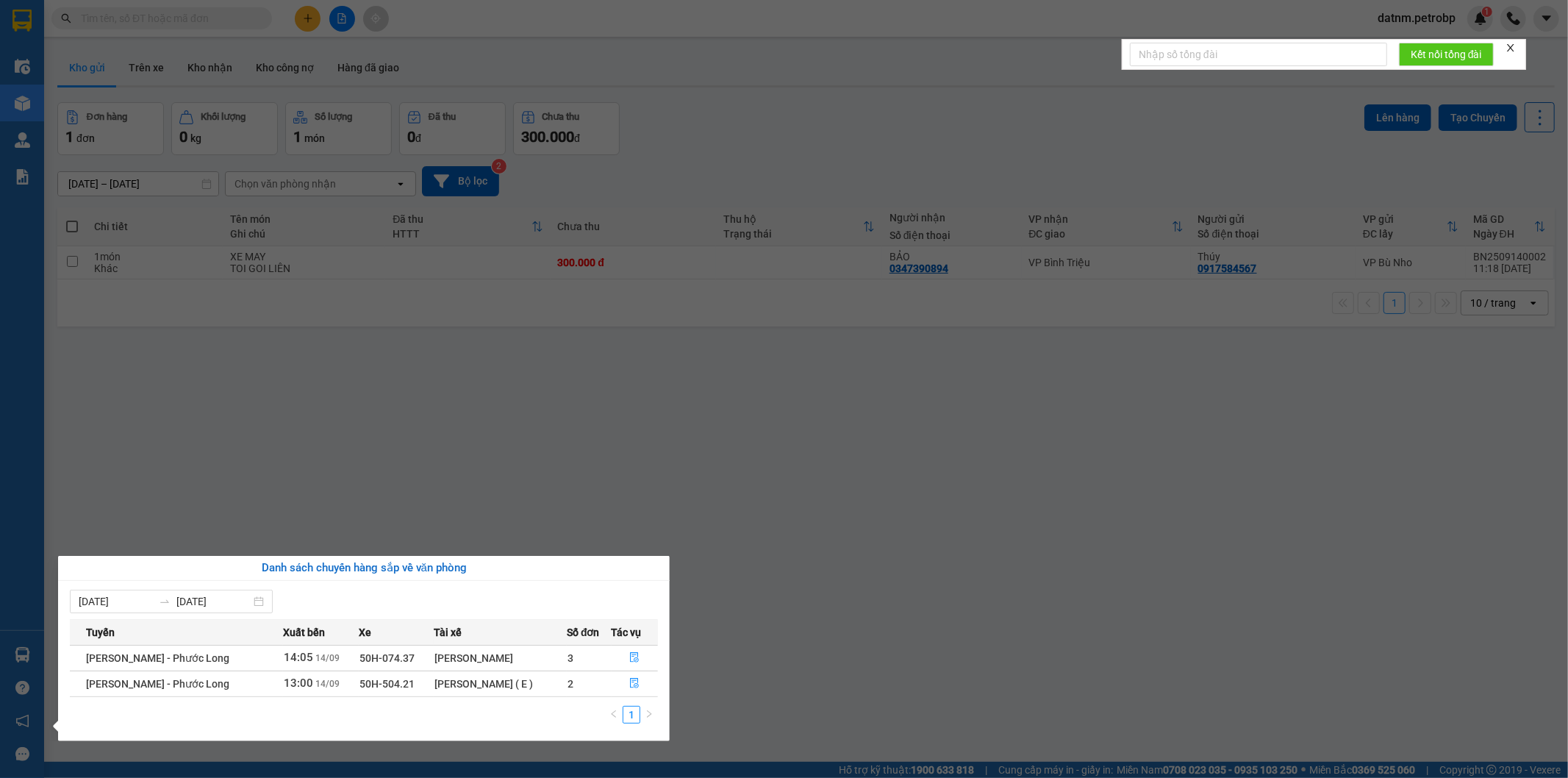
click at [252, 504] on section "Kết quả tìm kiếm ( 0 ) Bộ lọc No Data datnm.petrobp 1 Điều hành xe Kho hàng mới…" at bounding box center [784, 389] width 1568 height 778
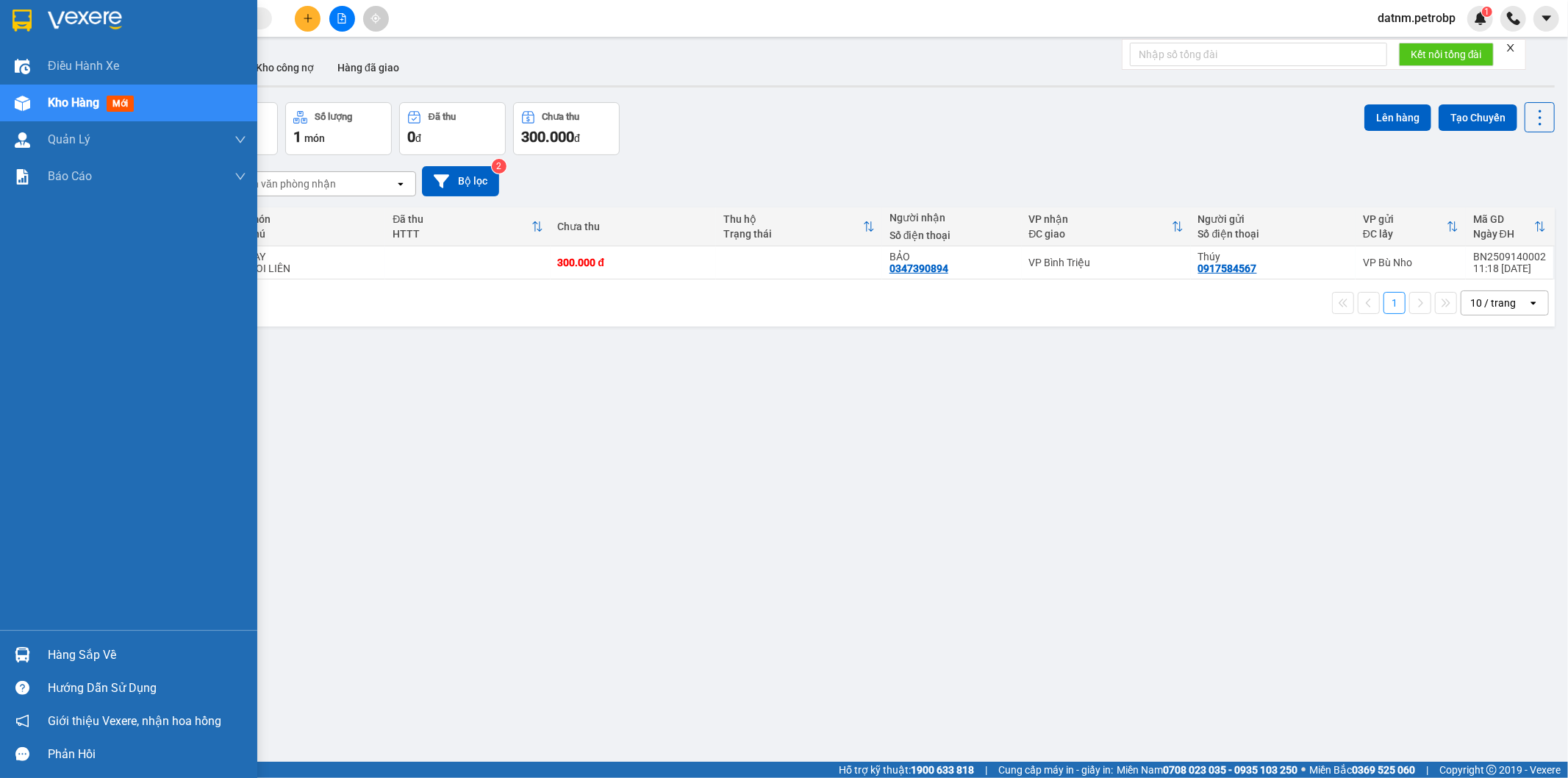
click at [46, 92] on div "Kho hàng mới" at bounding box center [128, 103] width 257 height 37
click at [27, 652] on img at bounding box center [22, 654] width 15 height 15
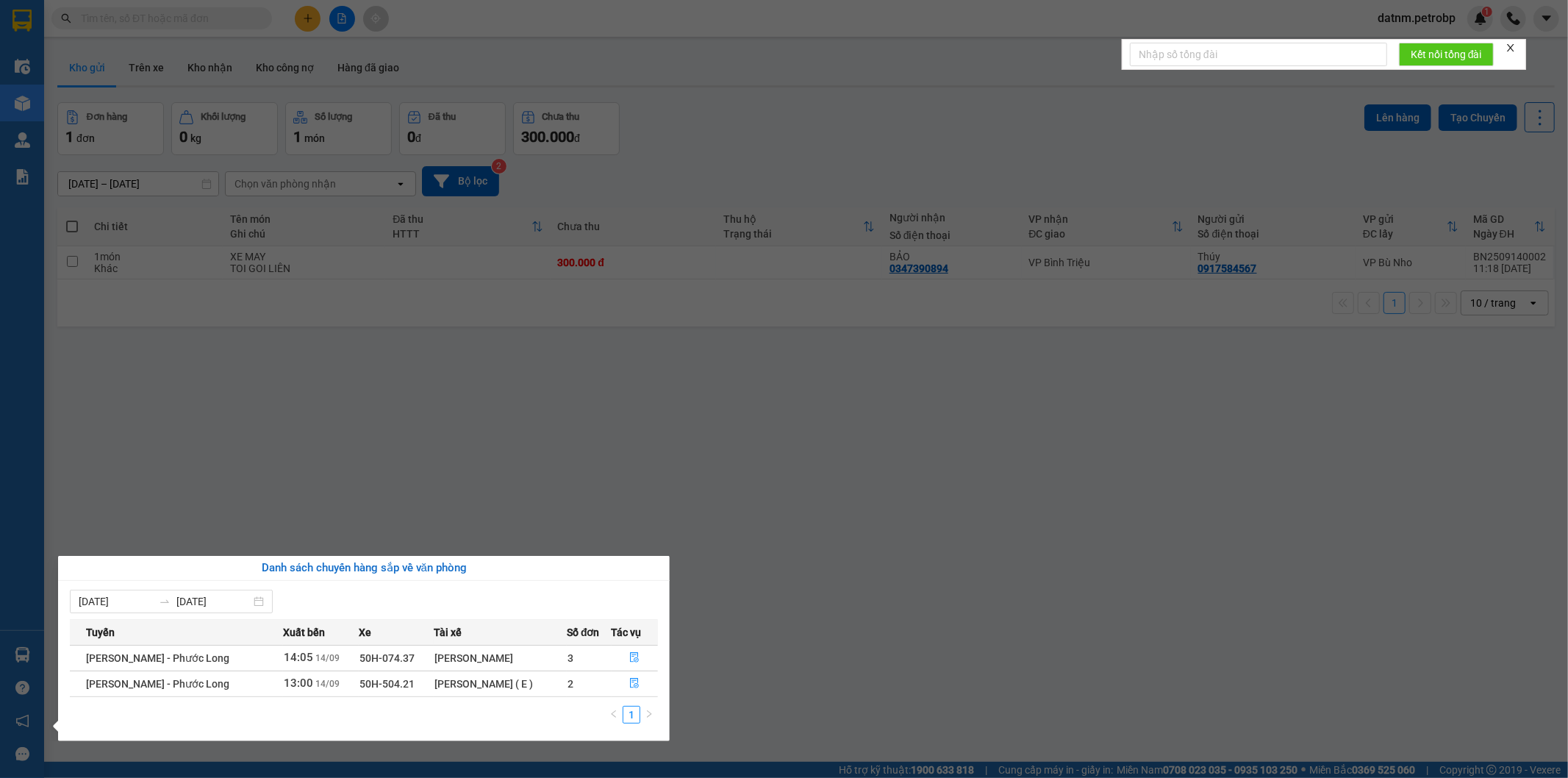
click at [567, 512] on section "Kết quả tìm kiếm ( 0 ) Bộ lọc No Data datnm.petrobp 1 Điều hành xe Kho hàng mới…" at bounding box center [784, 389] width 1568 height 778
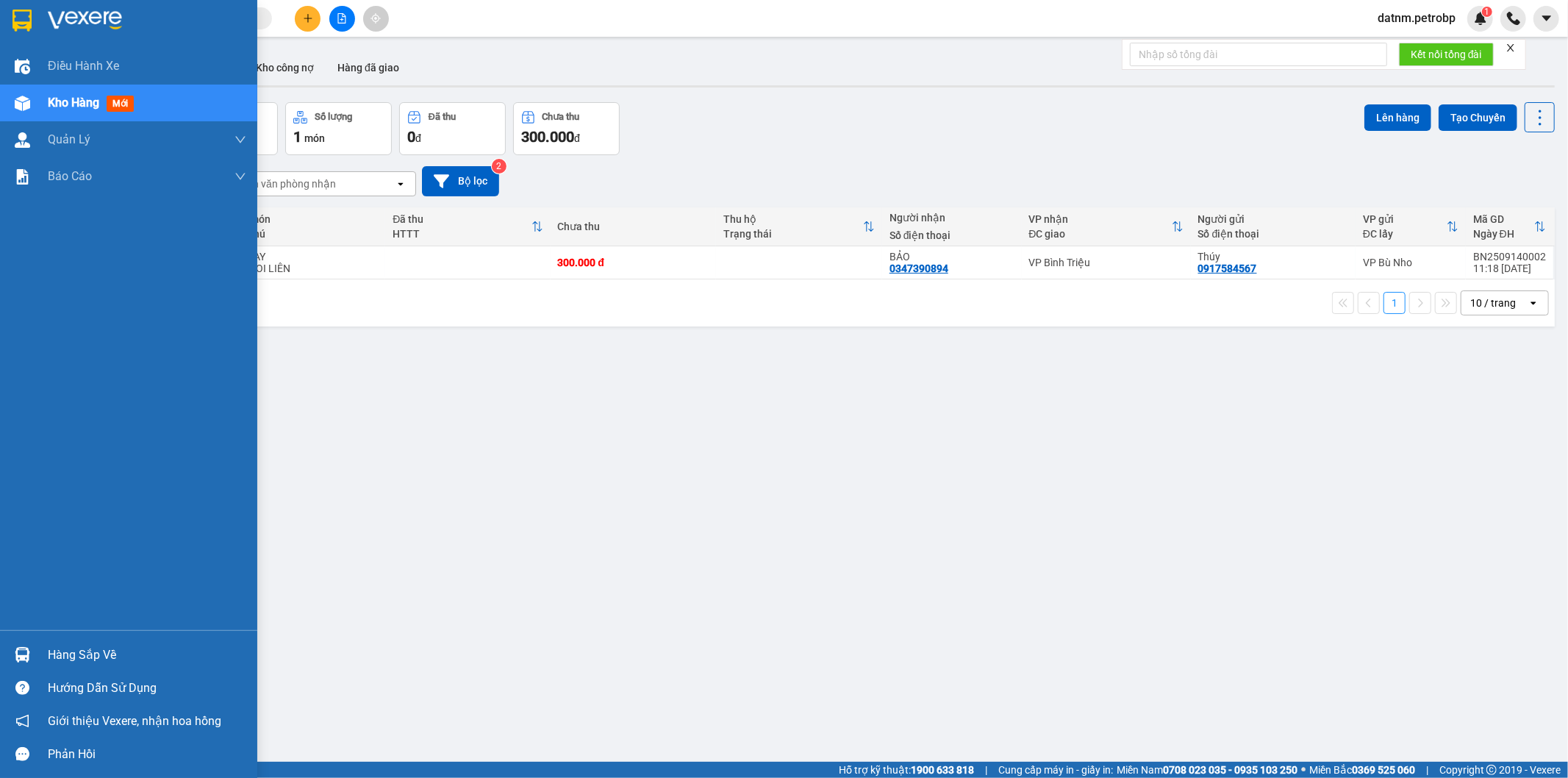
click at [15, 647] on img at bounding box center [22, 654] width 15 height 15
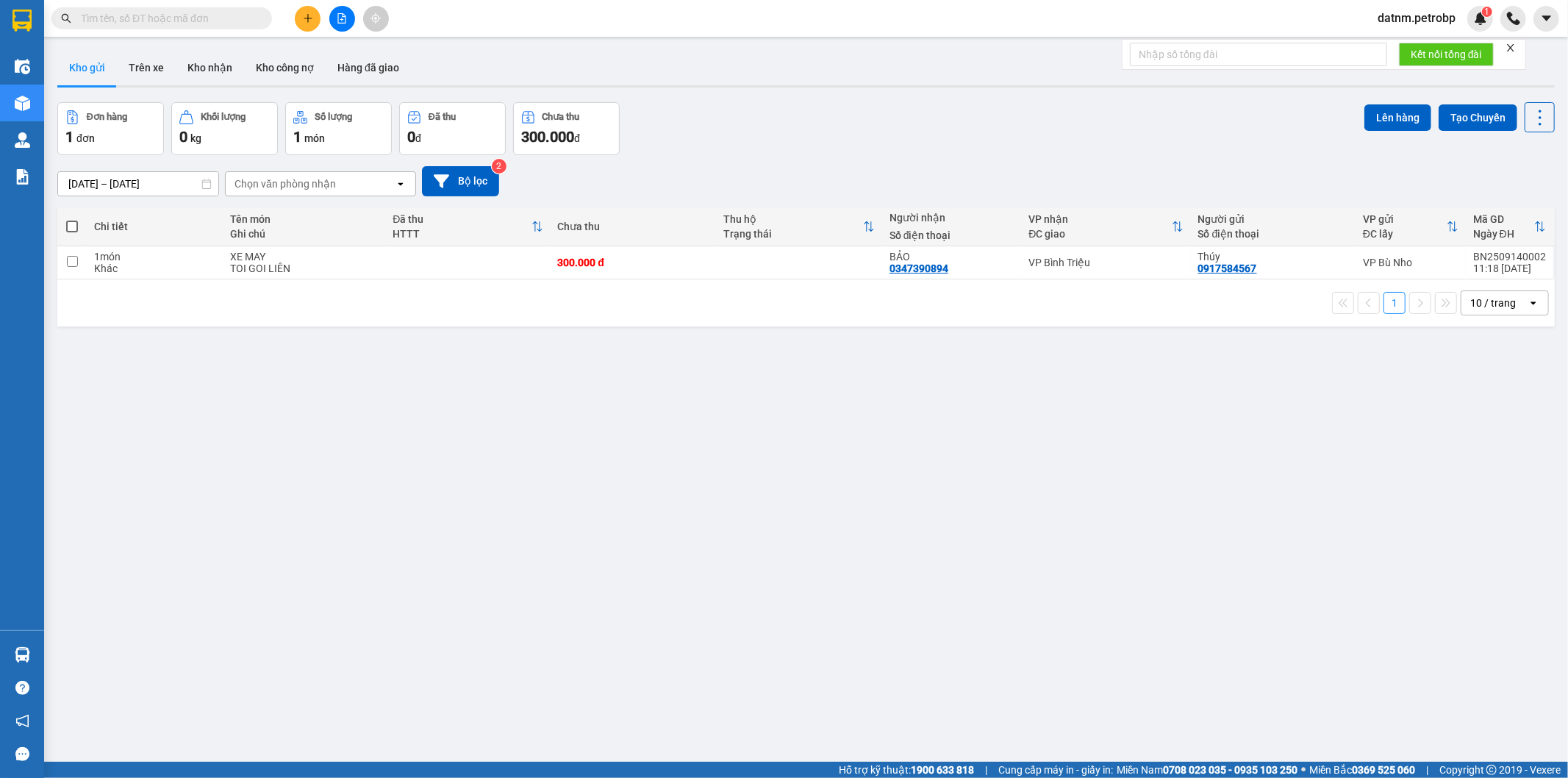
click at [325, 520] on section "Kết quả tìm kiếm ( 0 ) Bộ lọc No Data datnm.petrobp 1 Điều hành xe Kho hàng mới…" at bounding box center [784, 389] width 1568 height 778
click at [248, 262] on div "TOI GOI LIÊN" at bounding box center [303, 268] width 148 height 12
checkbox input "true"
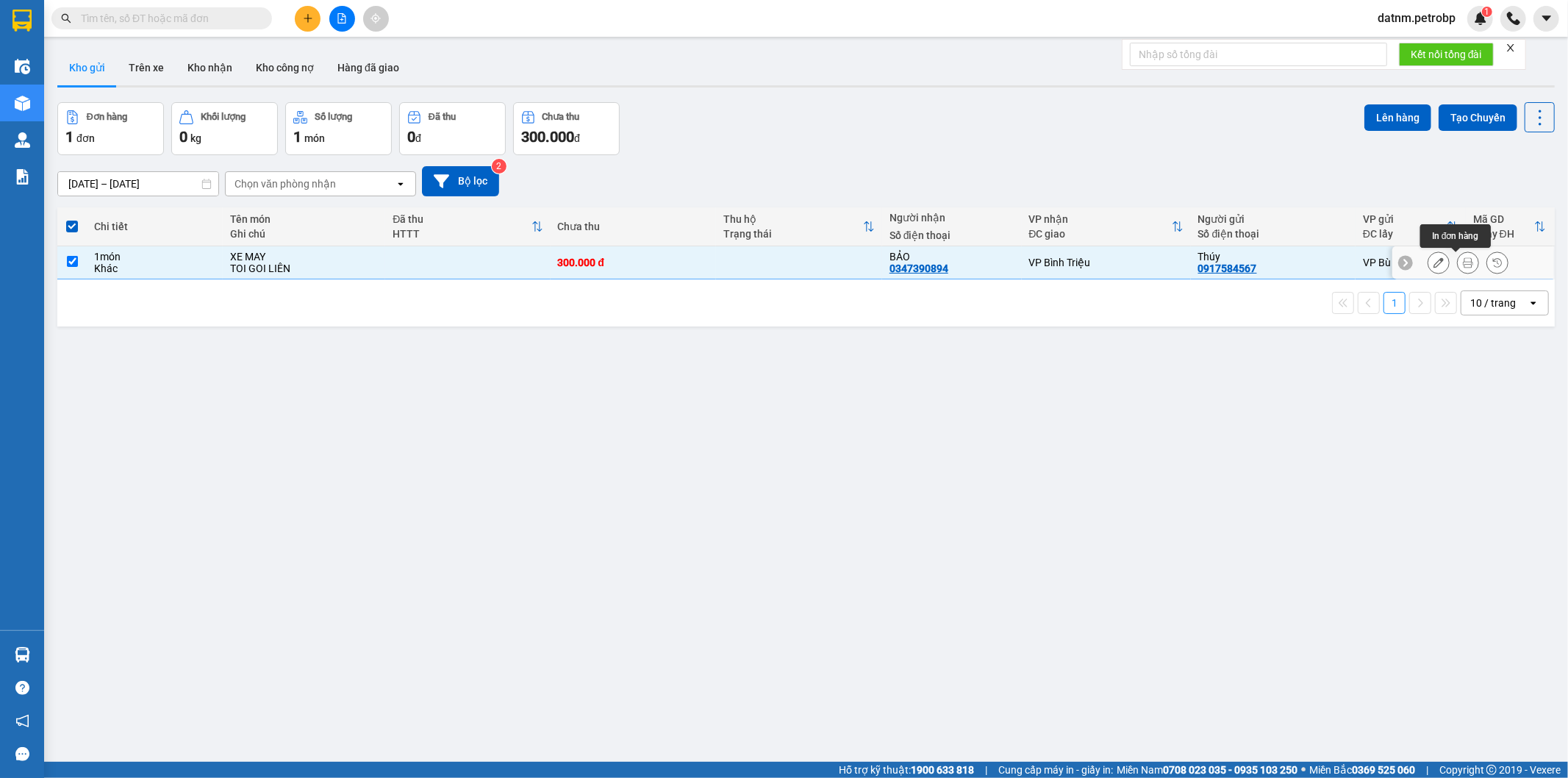
click at [1434, 265] on icon at bounding box center [1439, 262] width 10 height 10
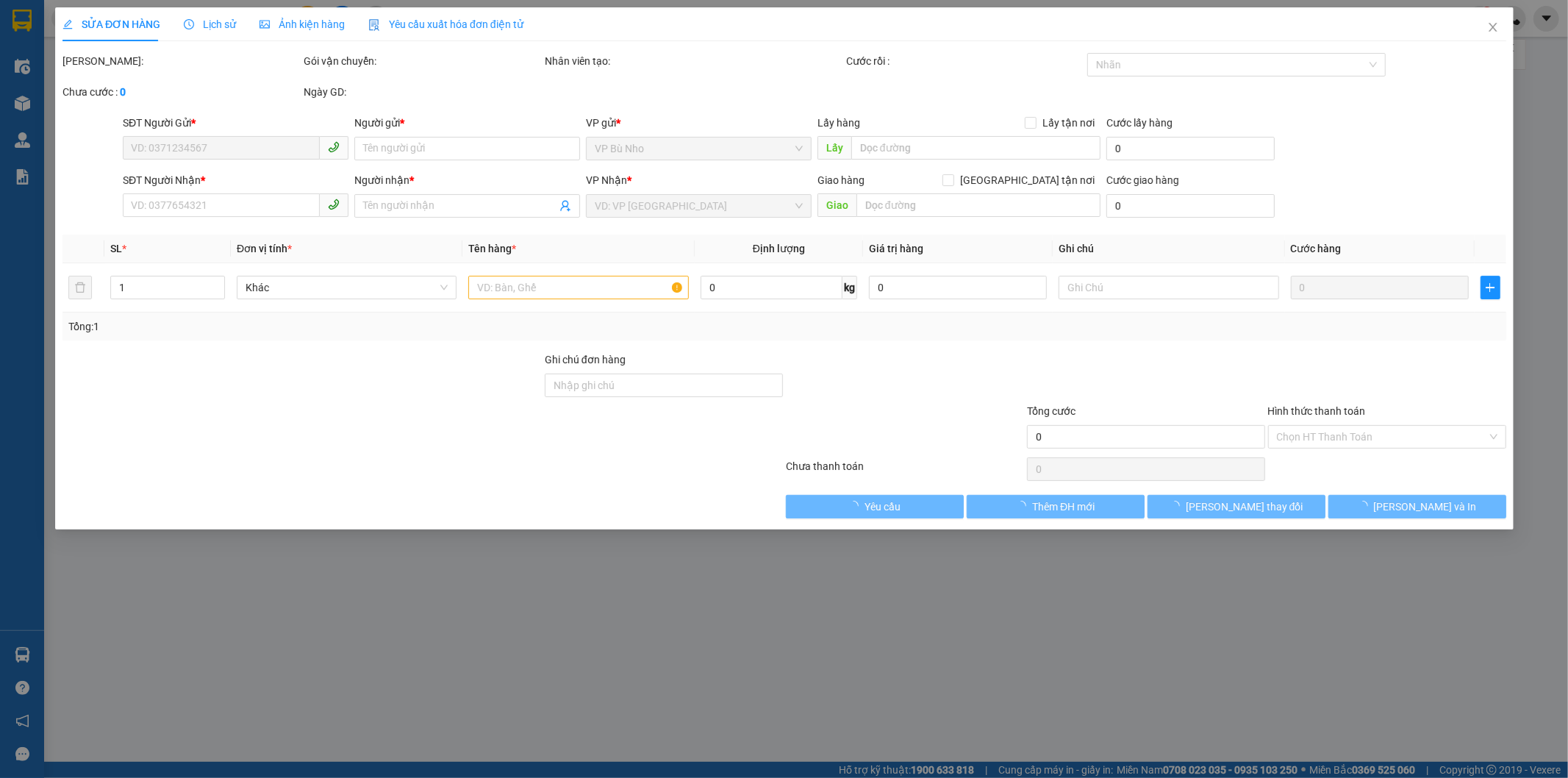
type input "0917584567"
type input "Thúy"
type input "0347390894"
type input "BẢO"
type input "300.000"
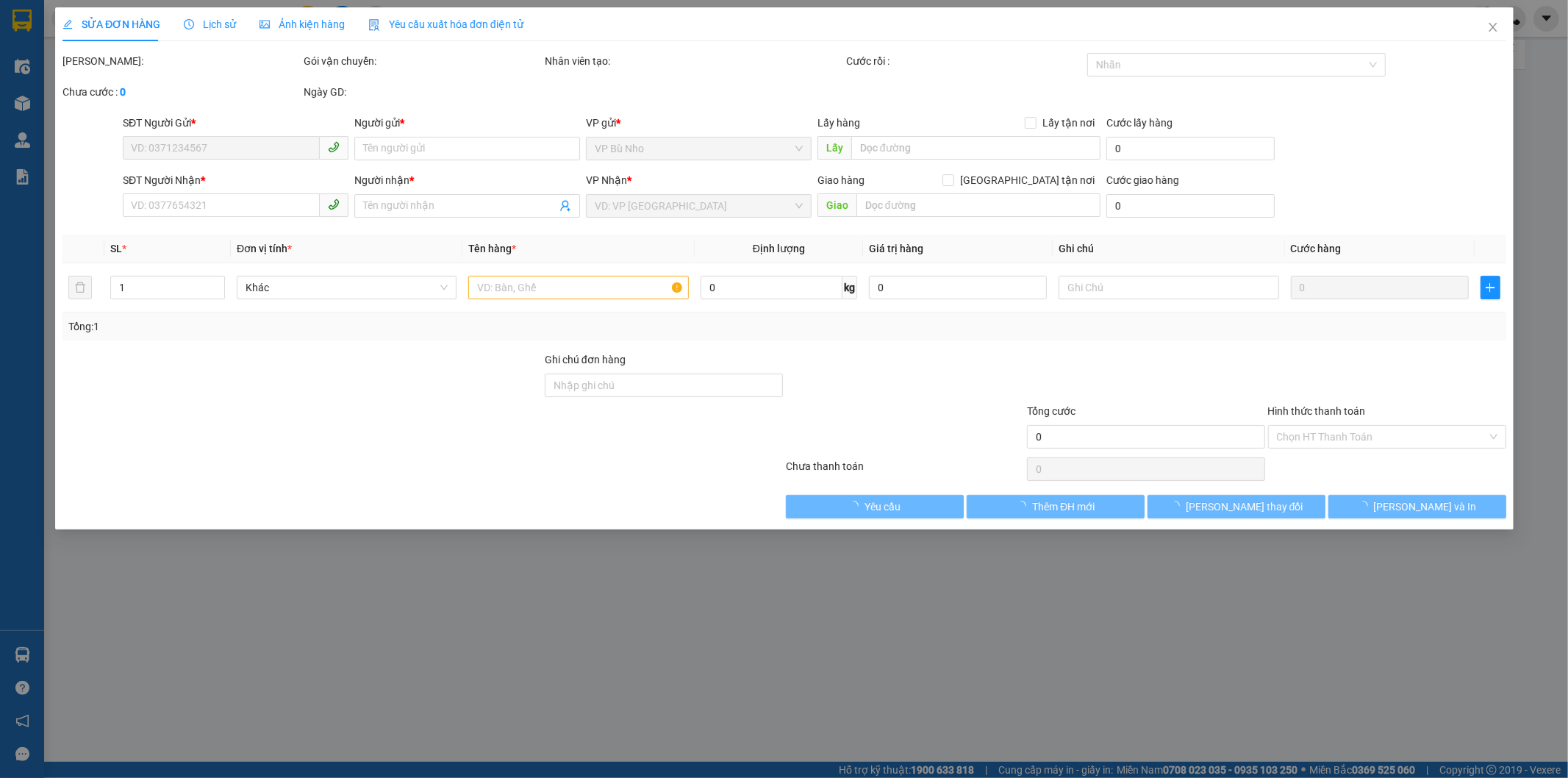
type input "300.000"
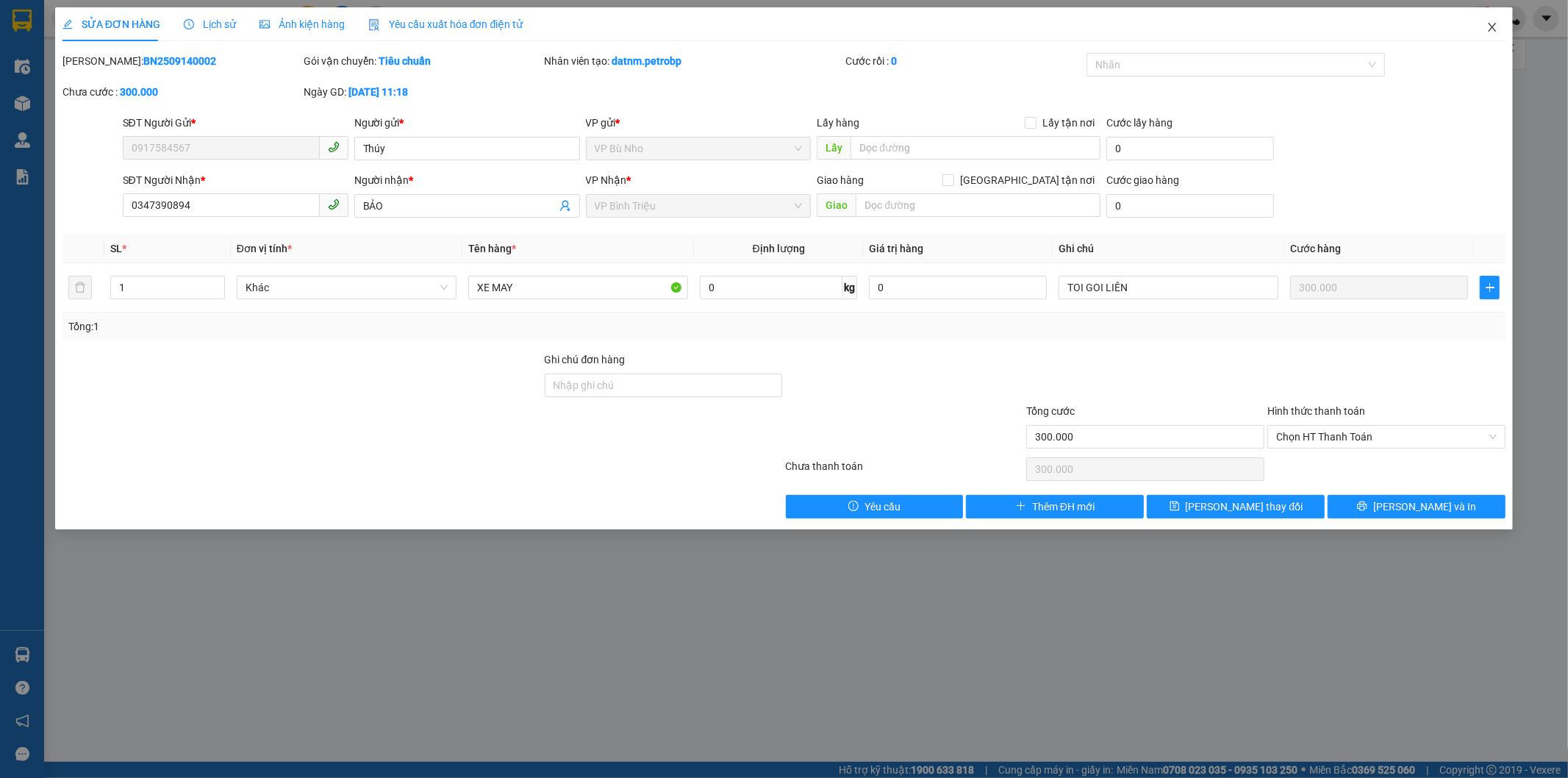
click at [1493, 26] on icon "close" at bounding box center [1492, 27] width 12 height 12
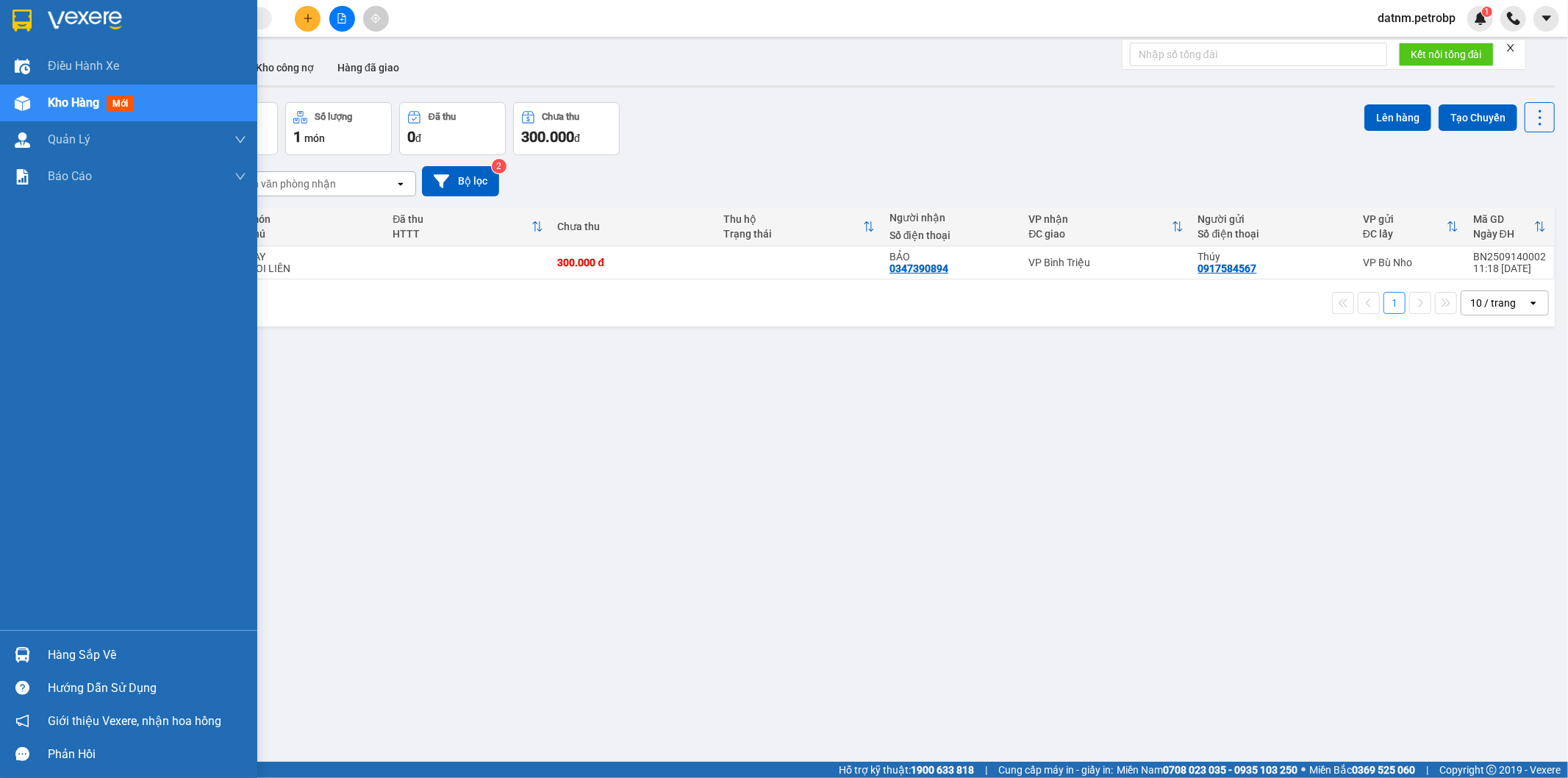
click at [26, 658] on img at bounding box center [22, 654] width 15 height 15
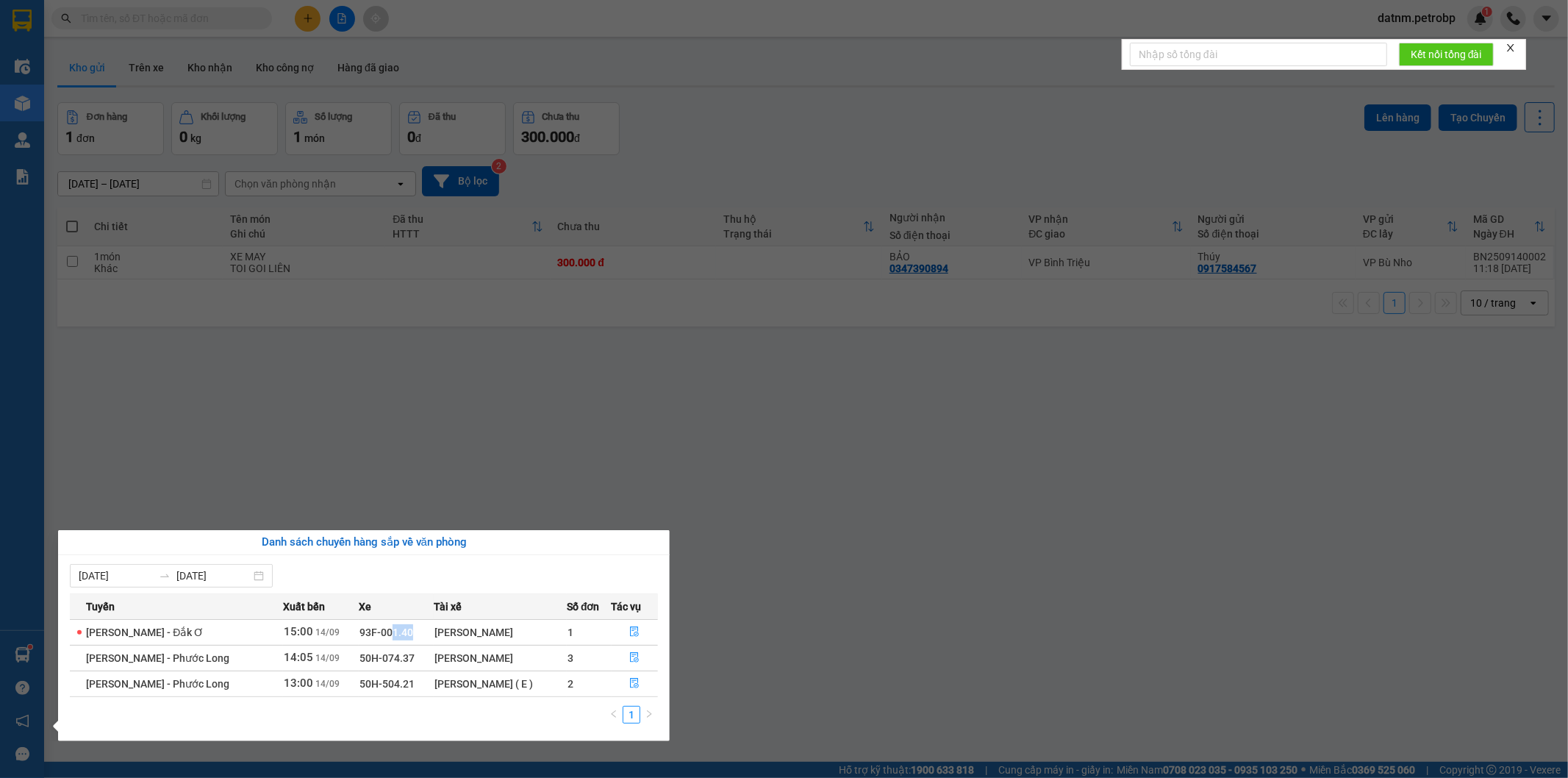
drag, startPoint x: 384, startPoint y: 630, endPoint x: 402, endPoint y: 630, distance: 18.0
click at [402, 630] on span "93F-001.40" at bounding box center [386, 632] width 54 height 12
click at [633, 629] on icon "file-done" at bounding box center [635, 631] width 10 height 10
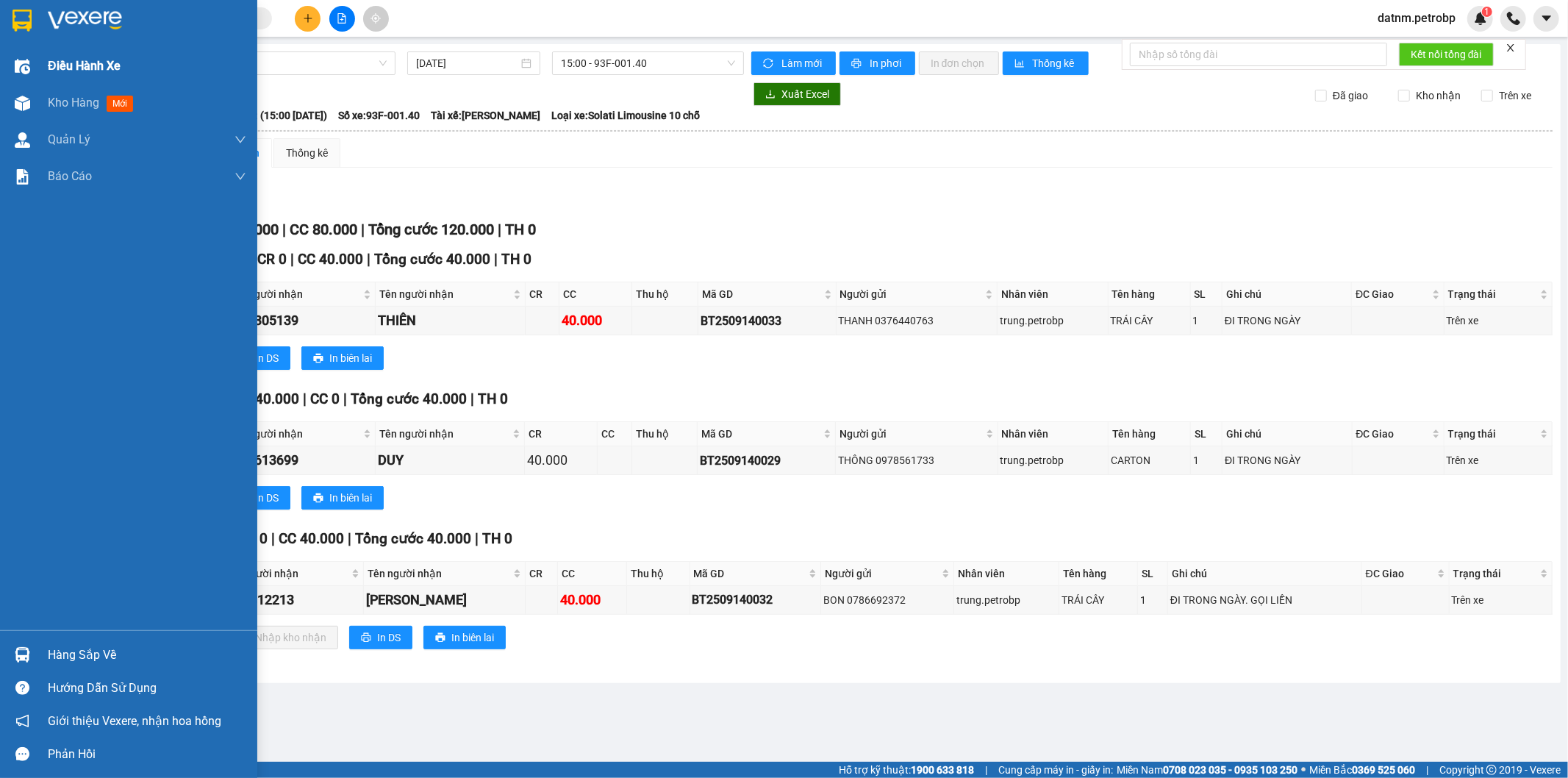
click at [12, 72] on div at bounding box center [22, 67] width 26 height 26
click at [32, 105] on div at bounding box center [22, 103] width 26 height 26
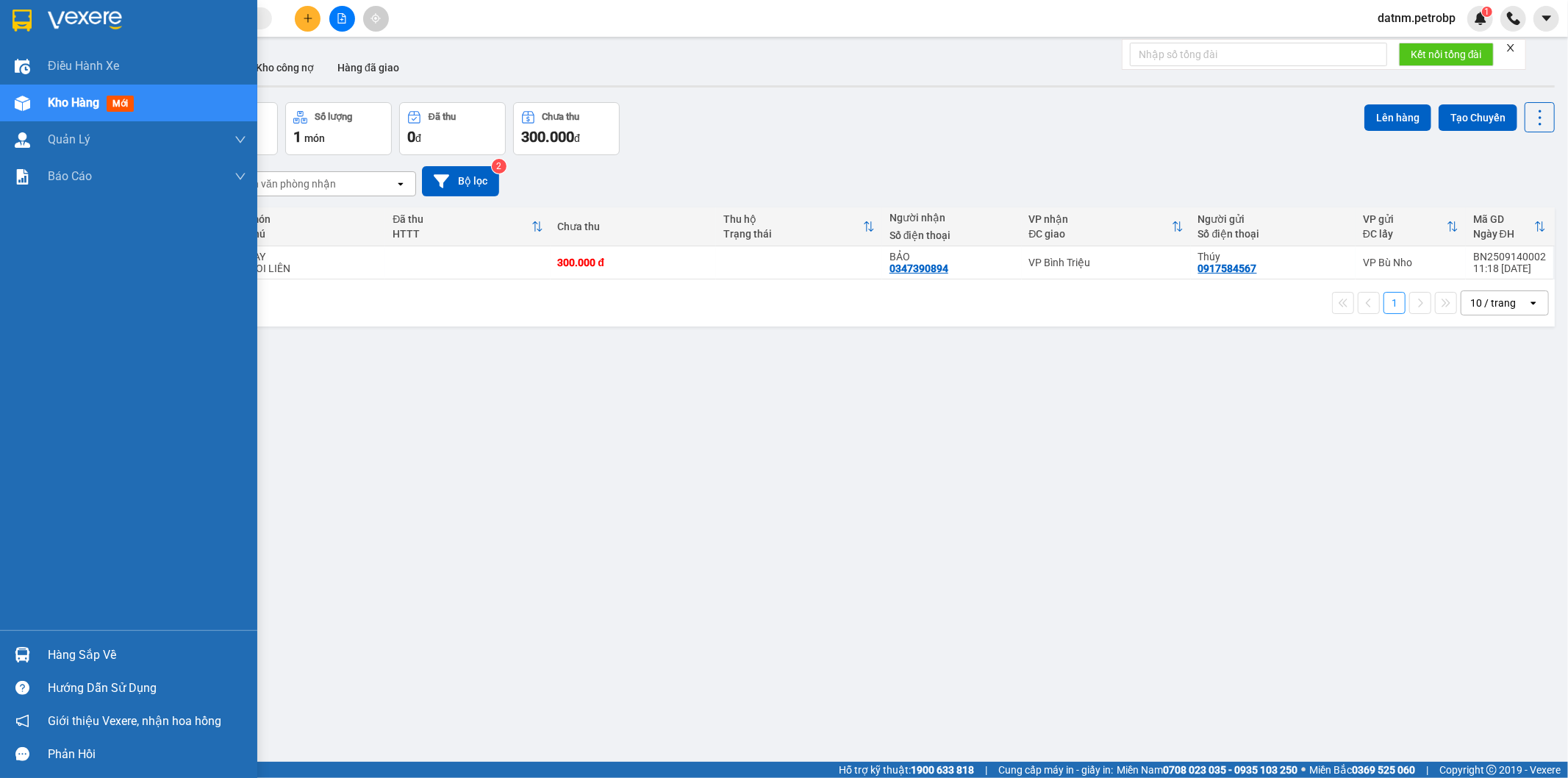
click at [57, 664] on div "Hàng sắp về" at bounding box center [147, 655] width 198 height 22
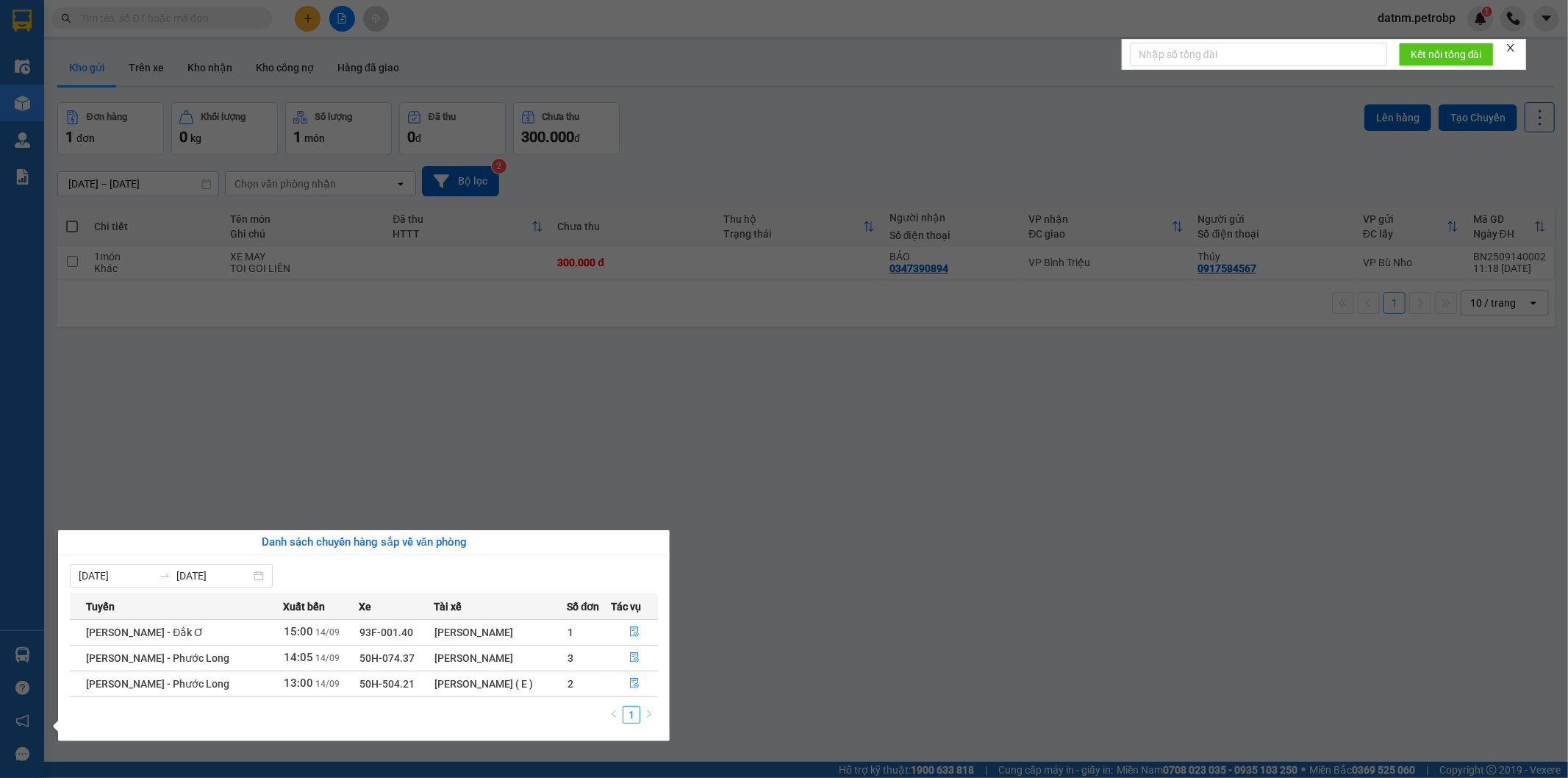
click at [607, 546] on div "Danh sách chuyến hàng sắp về văn phòng" at bounding box center [364, 542] width 588 height 18
drag, startPoint x: 415, startPoint y: 676, endPoint x: 389, endPoint y: 684, distance: 27.2
click at [389, 684] on td "50H-504.21" at bounding box center [396, 683] width 75 height 26
click at [401, 47] on section "Kết quả tìm kiếm ( 0 ) Bộ lọc No Data datnm.petrobp 1 Điều hành xe Kho hàng mới…" at bounding box center [784, 389] width 1568 height 778
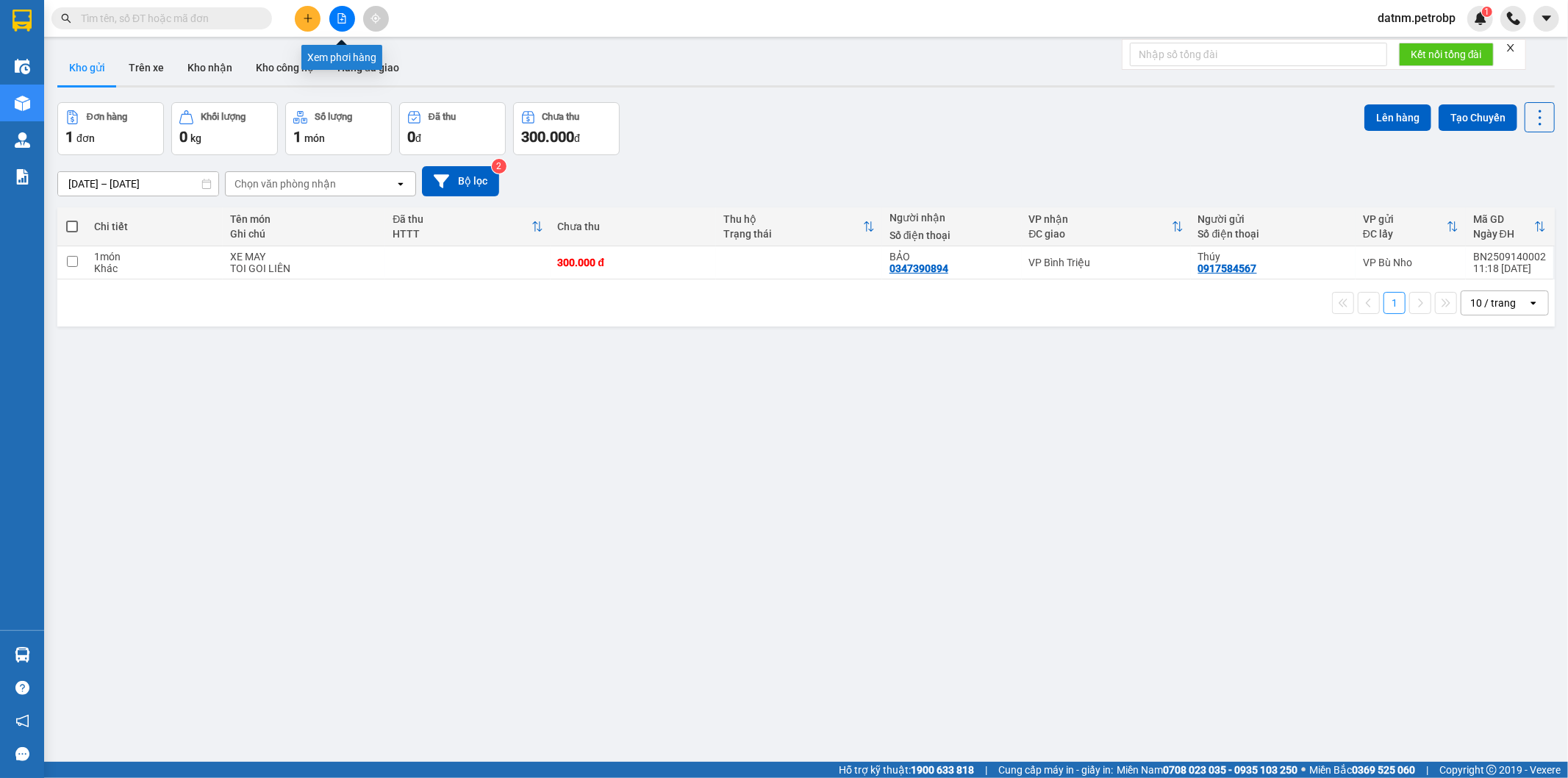
click at [351, 17] on button at bounding box center [342, 19] width 26 height 26
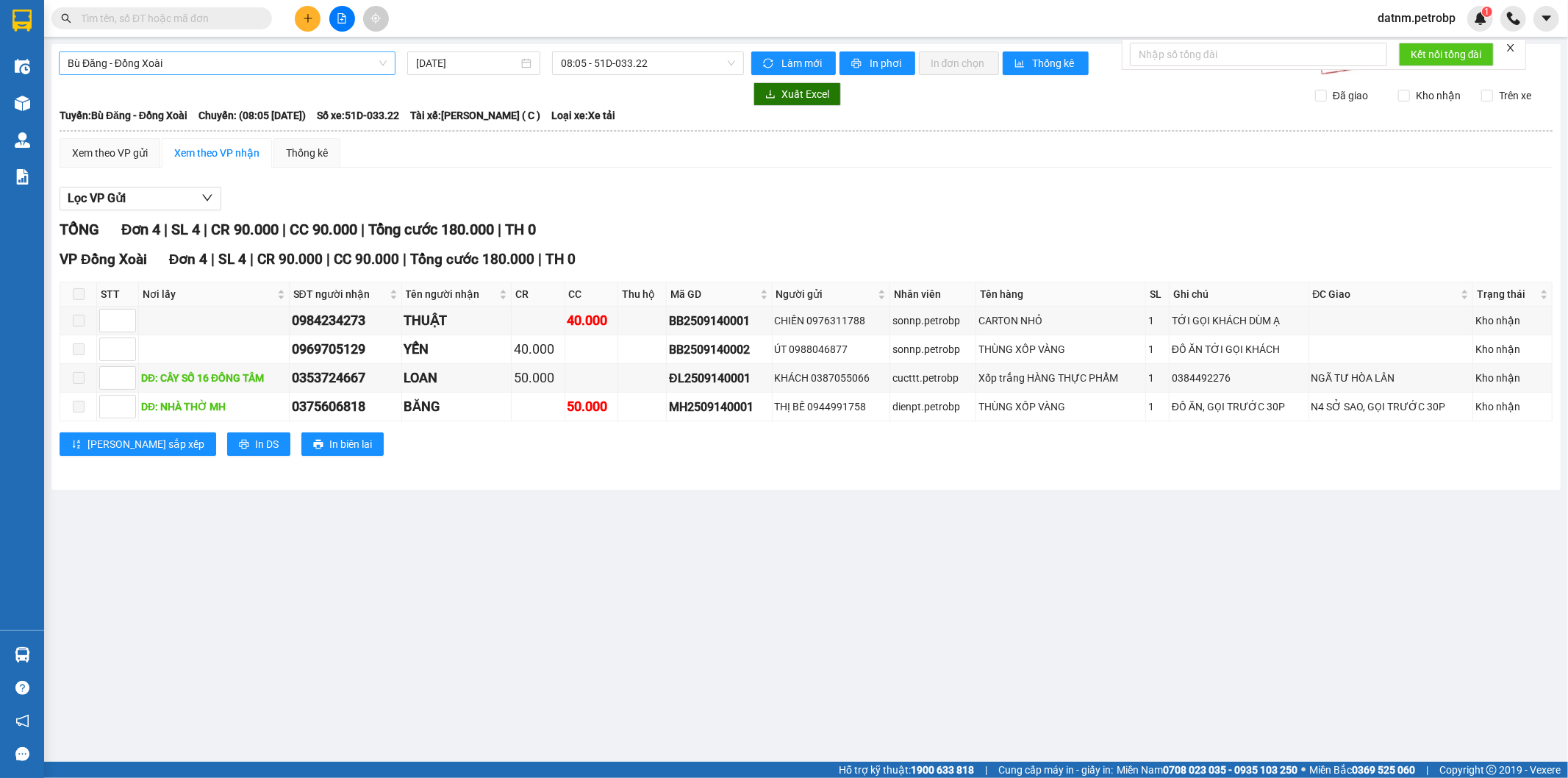
click at [272, 60] on span "Bù Đăng - Đồng Xoài" at bounding box center [227, 63] width 320 height 22
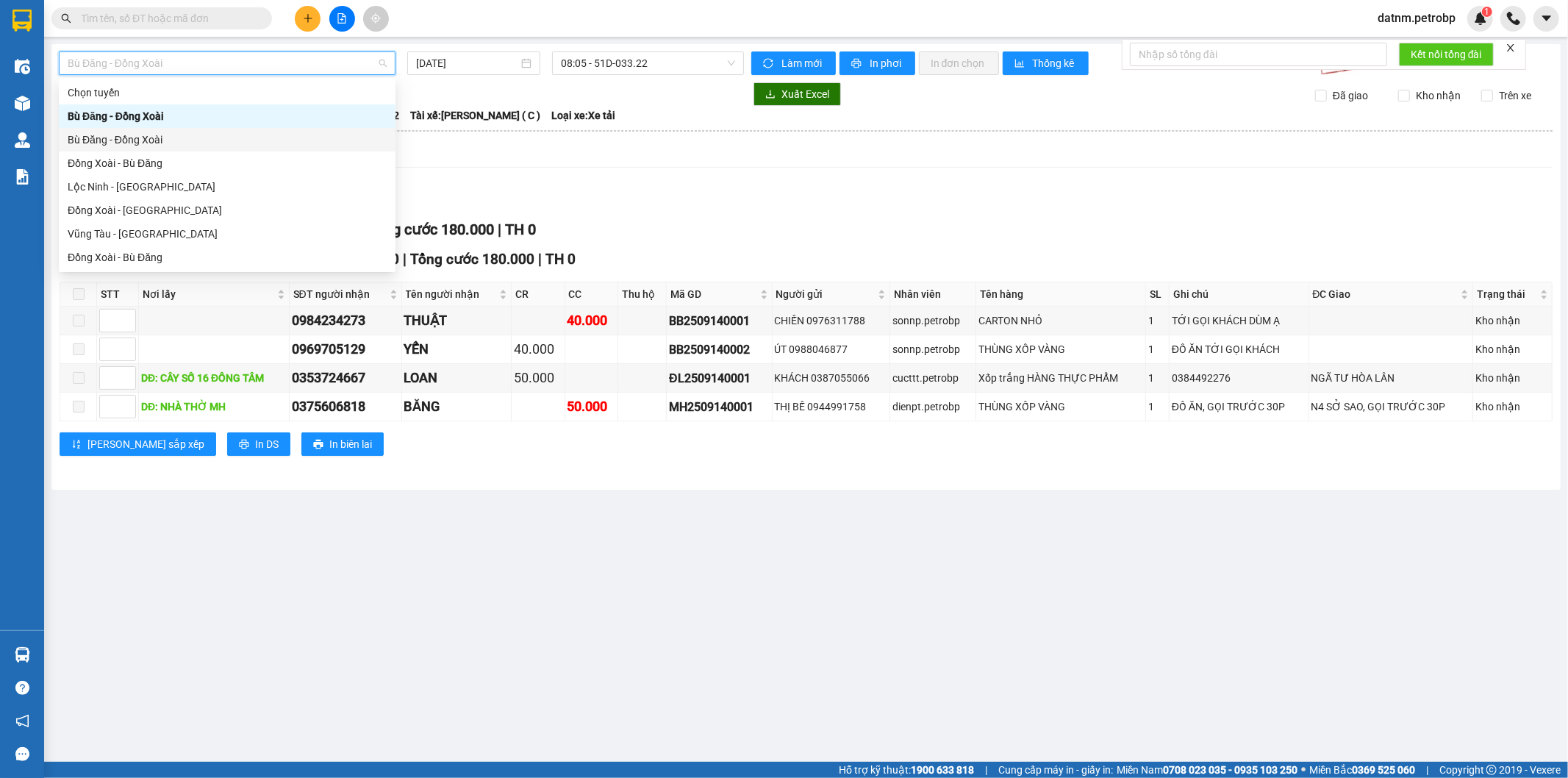
type input "h"
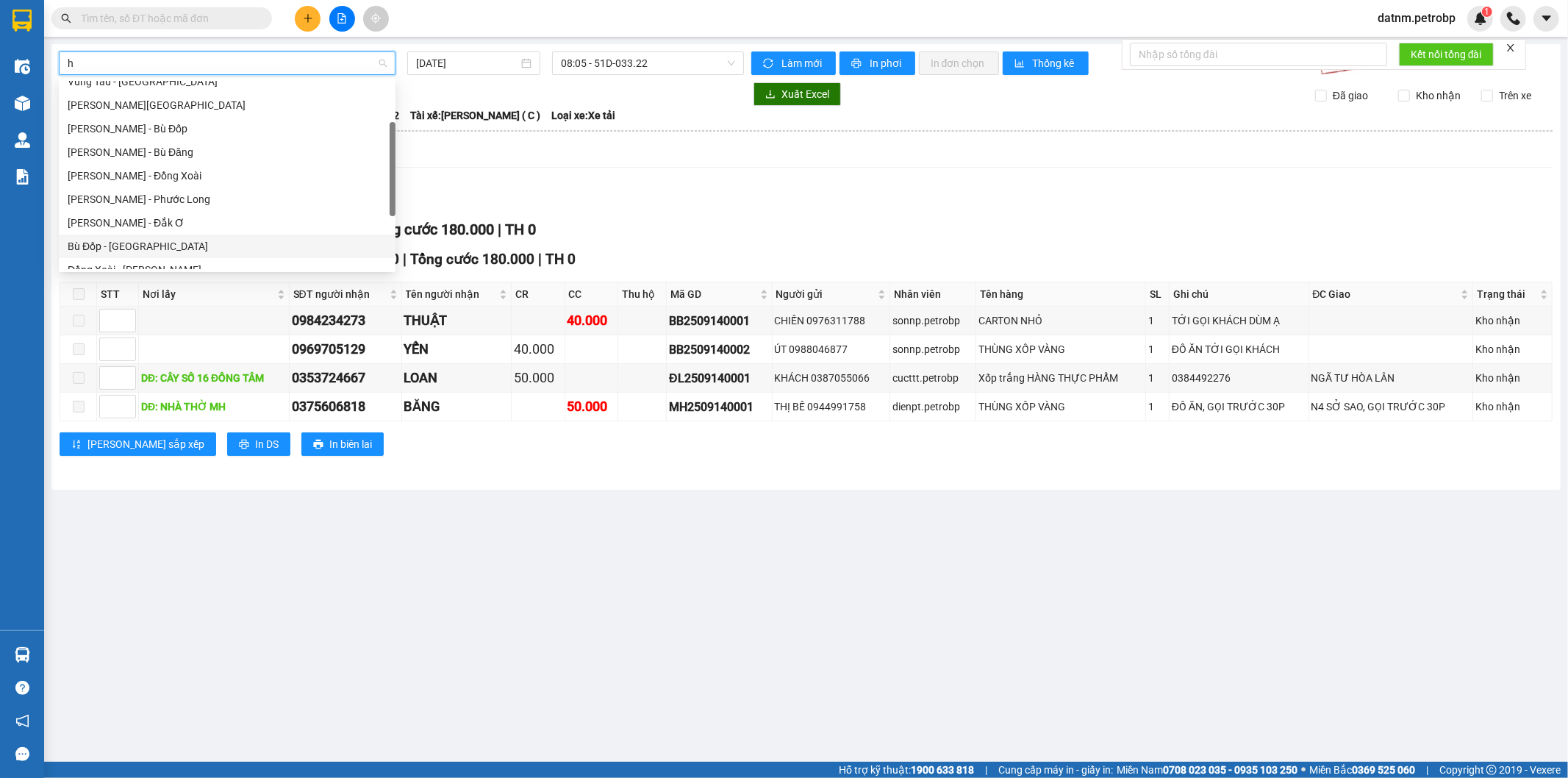
scroll to position [164, 0]
click at [185, 126] on div "Hồ Chí Minh - Phước Long" at bounding box center [227, 118] width 336 height 24
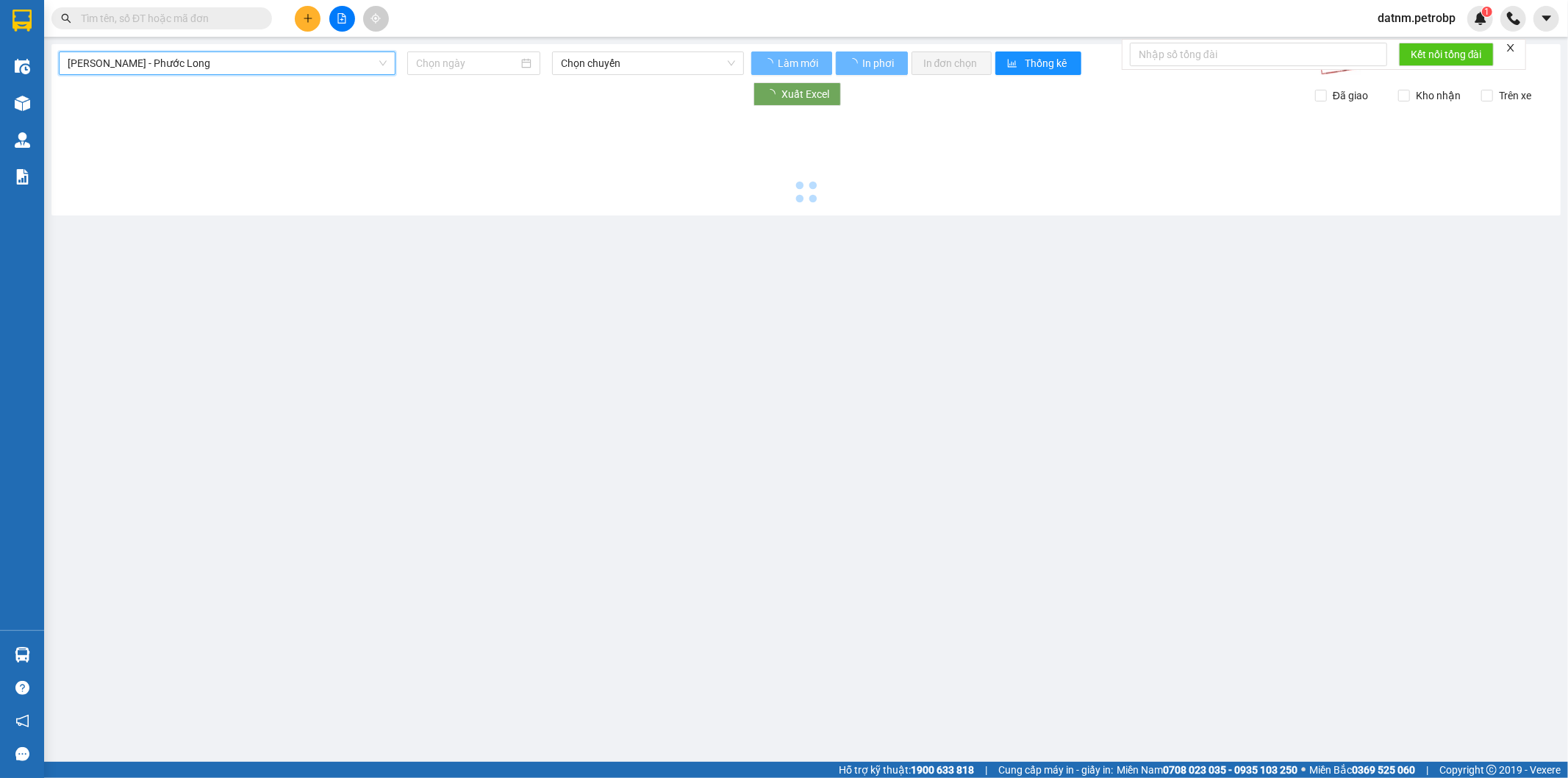
type input "[DATE]"
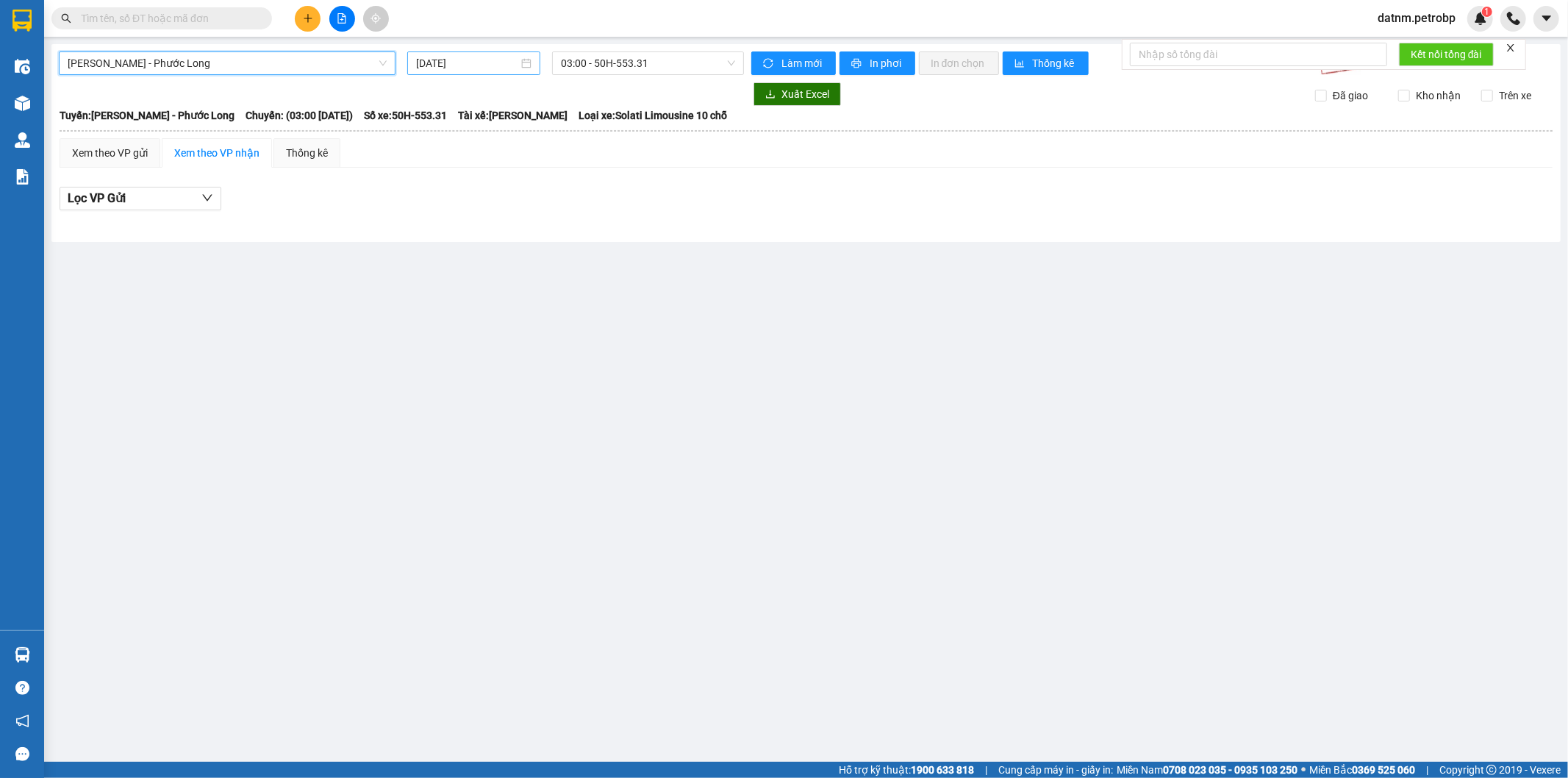
click at [449, 63] on input "[DATE]" at bounding box center [467, 62] width 102 height 16
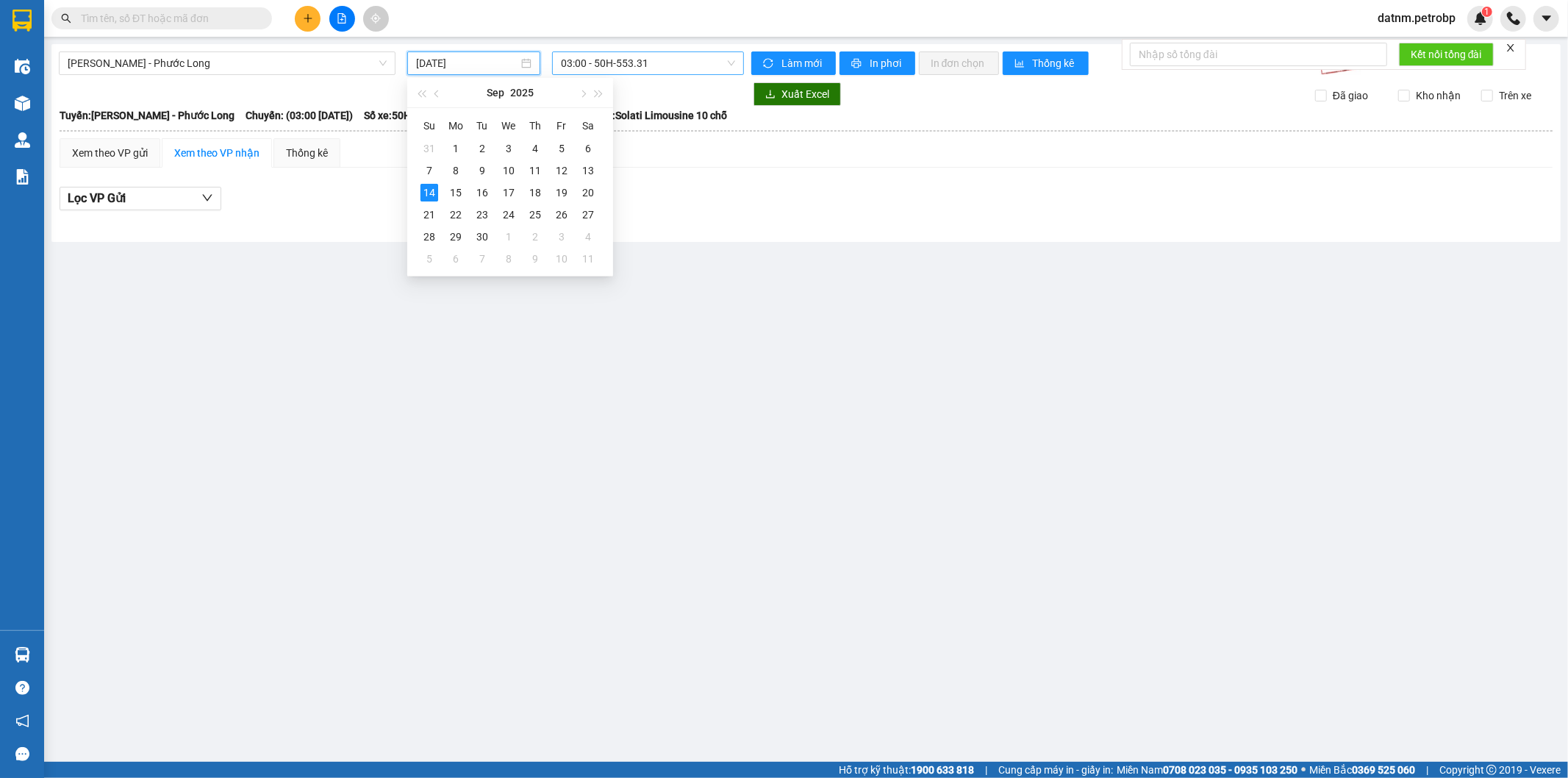
click at [614, 59] on span "03:00 - 50H-553.31" at bounding box center [647, 63] width 174 height 22
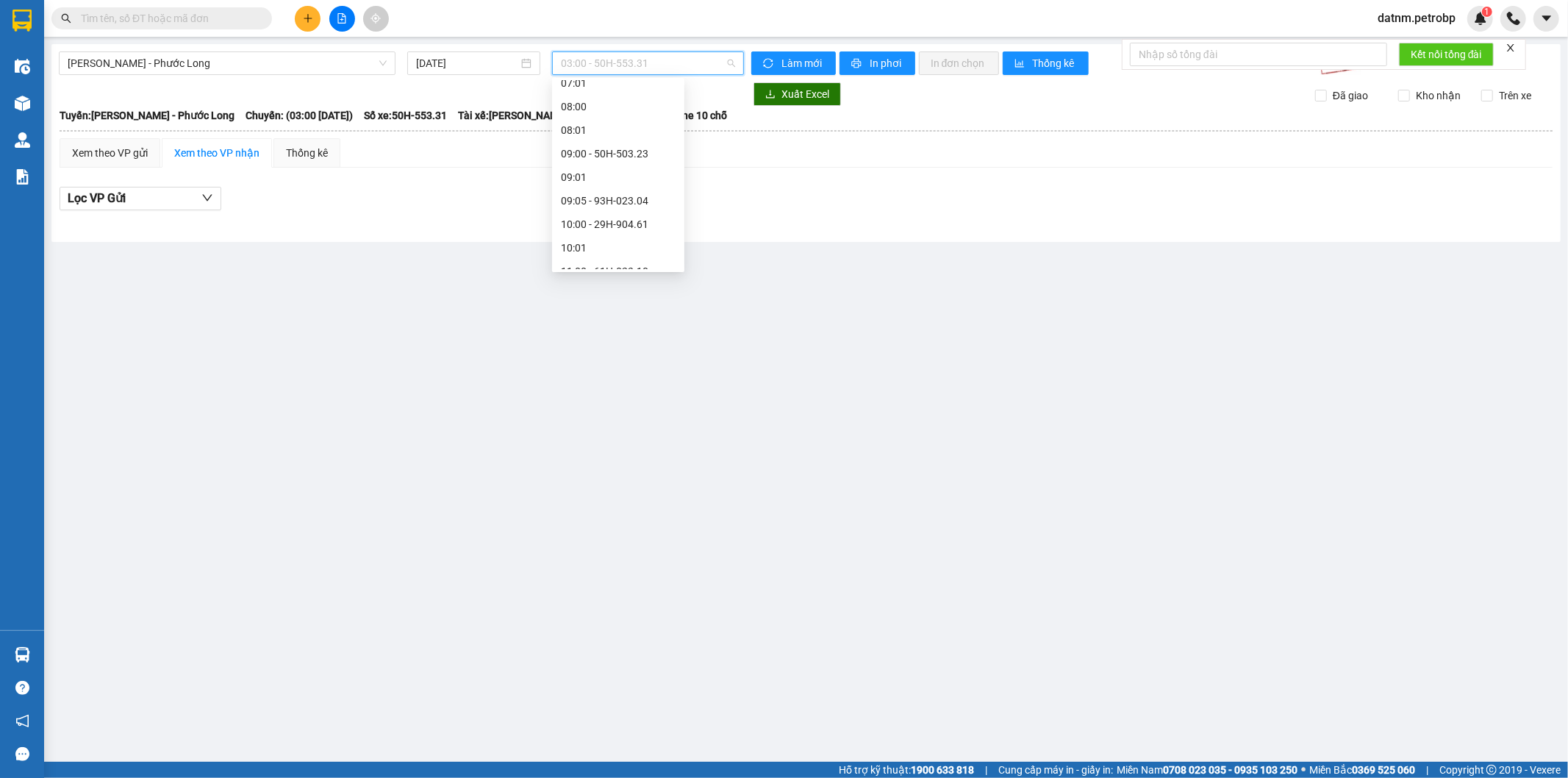
scroll to position [490, 0]
click at [630, 125] on div "13:00 - 50H-504.21" at bounding box center [618, 120] width 115 height 16
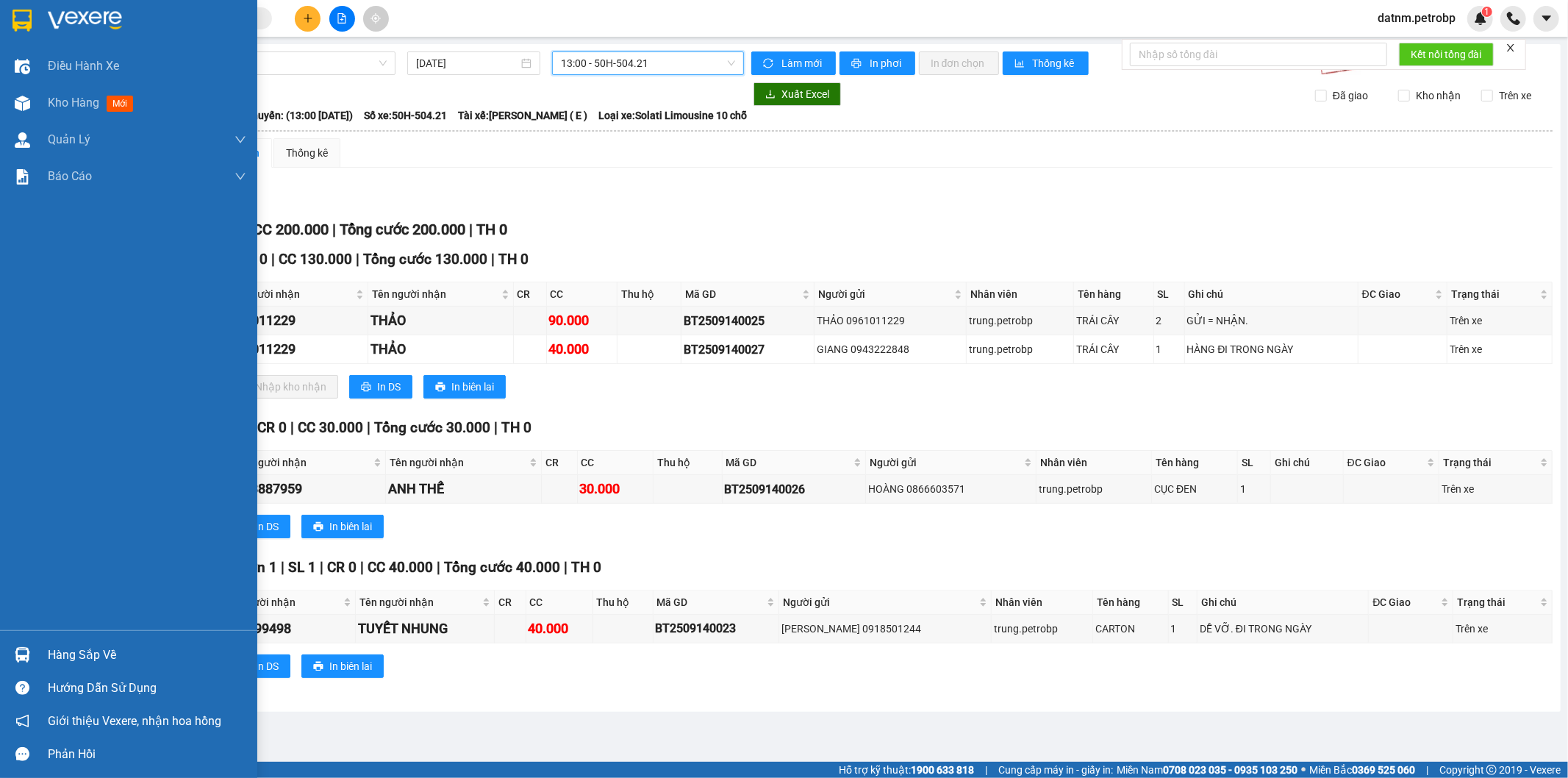
click at [37, 662] on div "Hàng sắp về" at bounding box center [128, 654] width 257 height 33
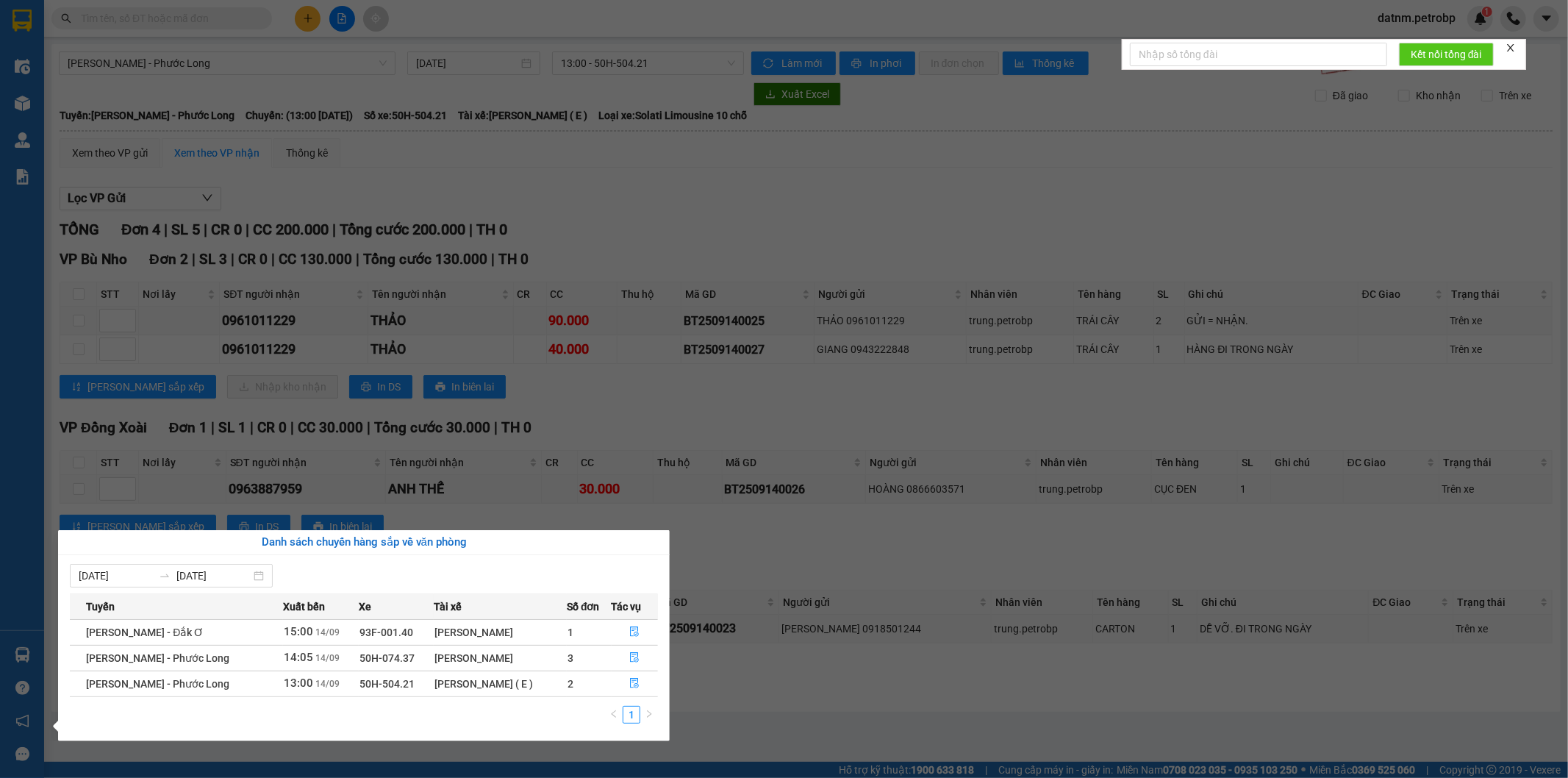
click at [808, 663] on section "Kết quả tìm kiếm ( 0 ) Bộ lọc No Data datnm.petrobp 1 Điều hành xe Kho hàng mới…" at bounding box center [784, 389] width 1568 height 778
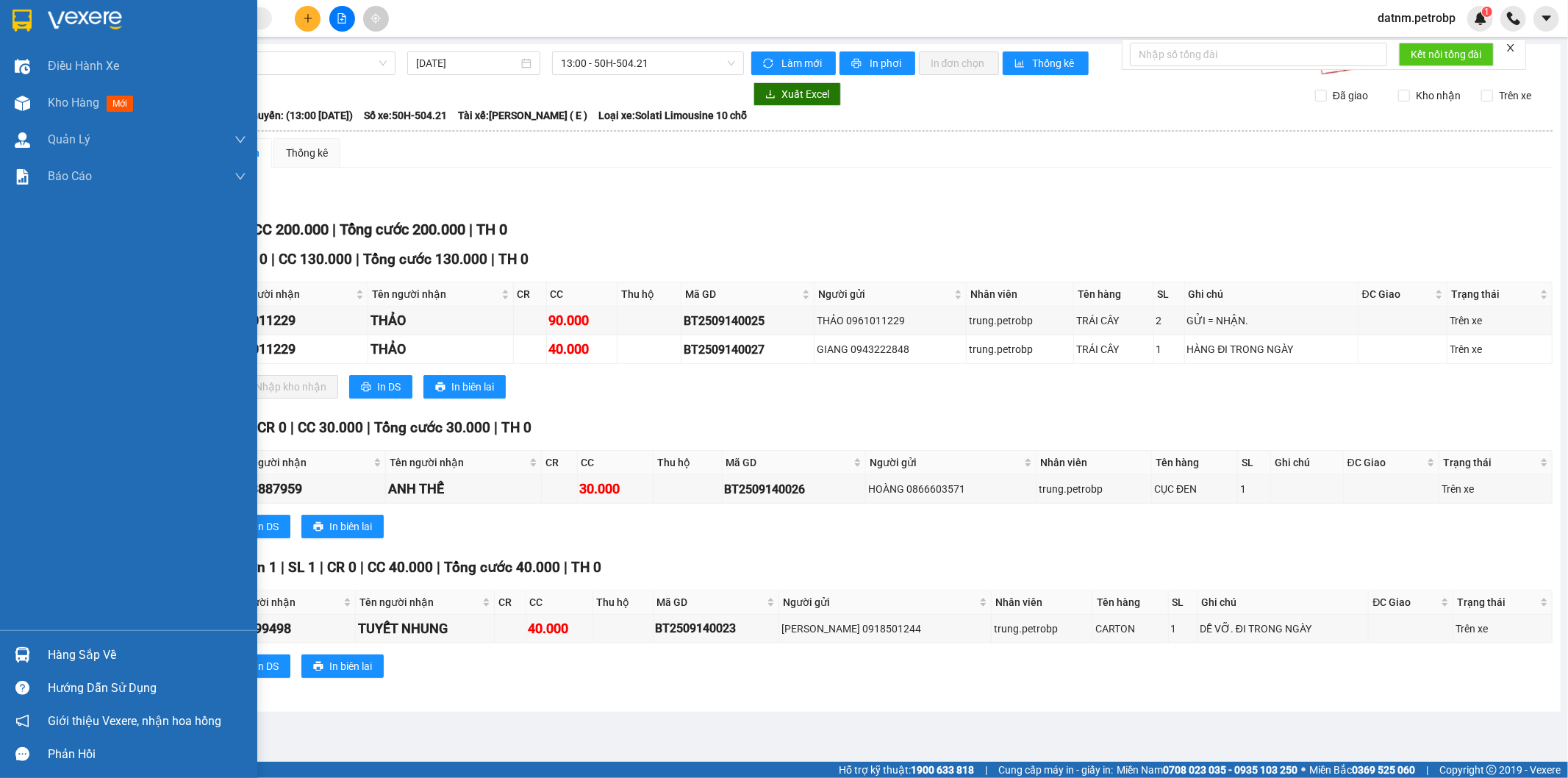
click at [23, 647] on img at bounding box center [22, 654] width 15 height 15
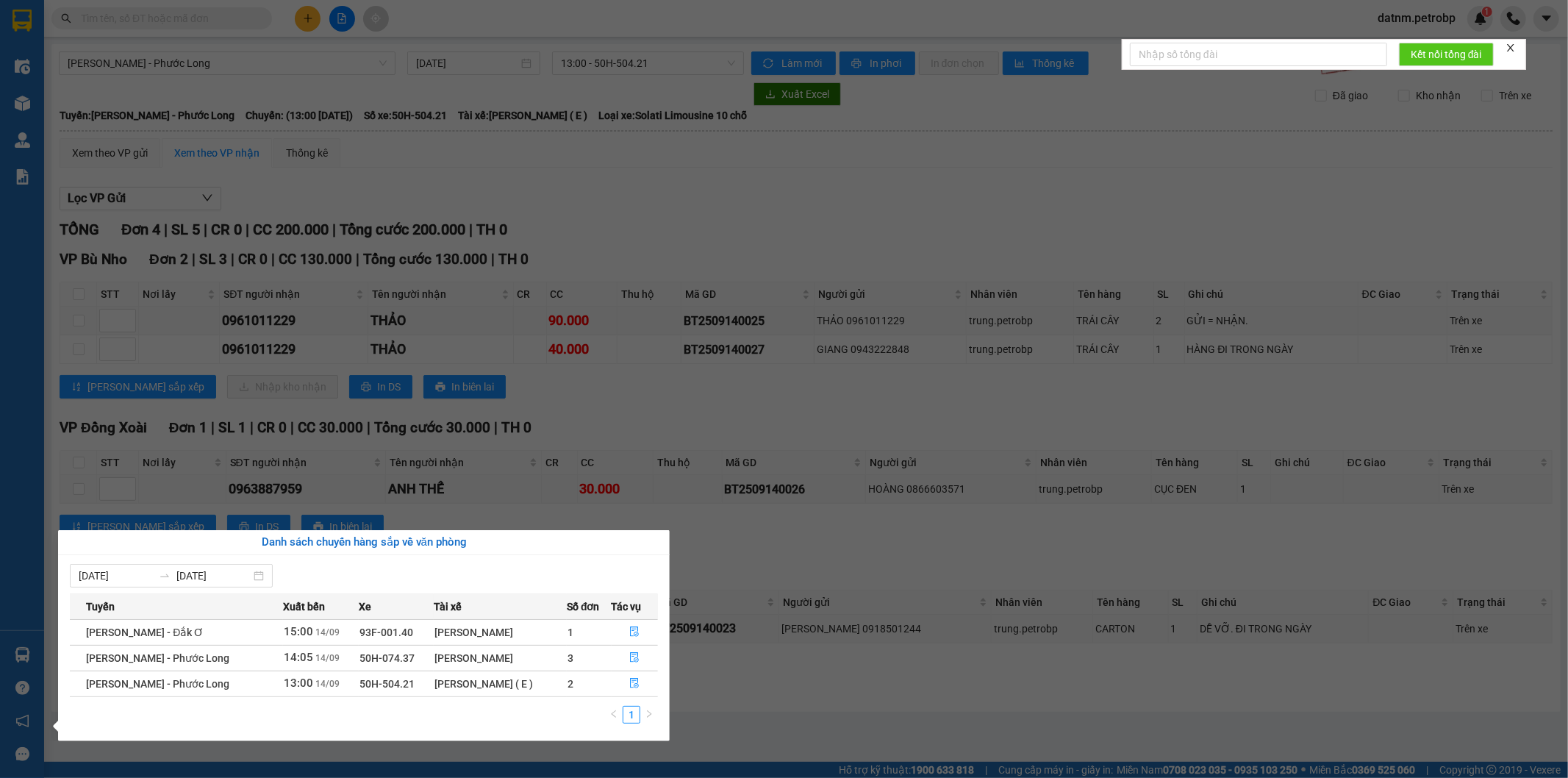
click at [779, 705] on section "Kết quả tìm kiếm ( 0 ) Bộ lọc No Data datnm.petrobp 1 Điều hành xe Kho hàng mới…" at bounding box center [784, 389] width 1568 height 778
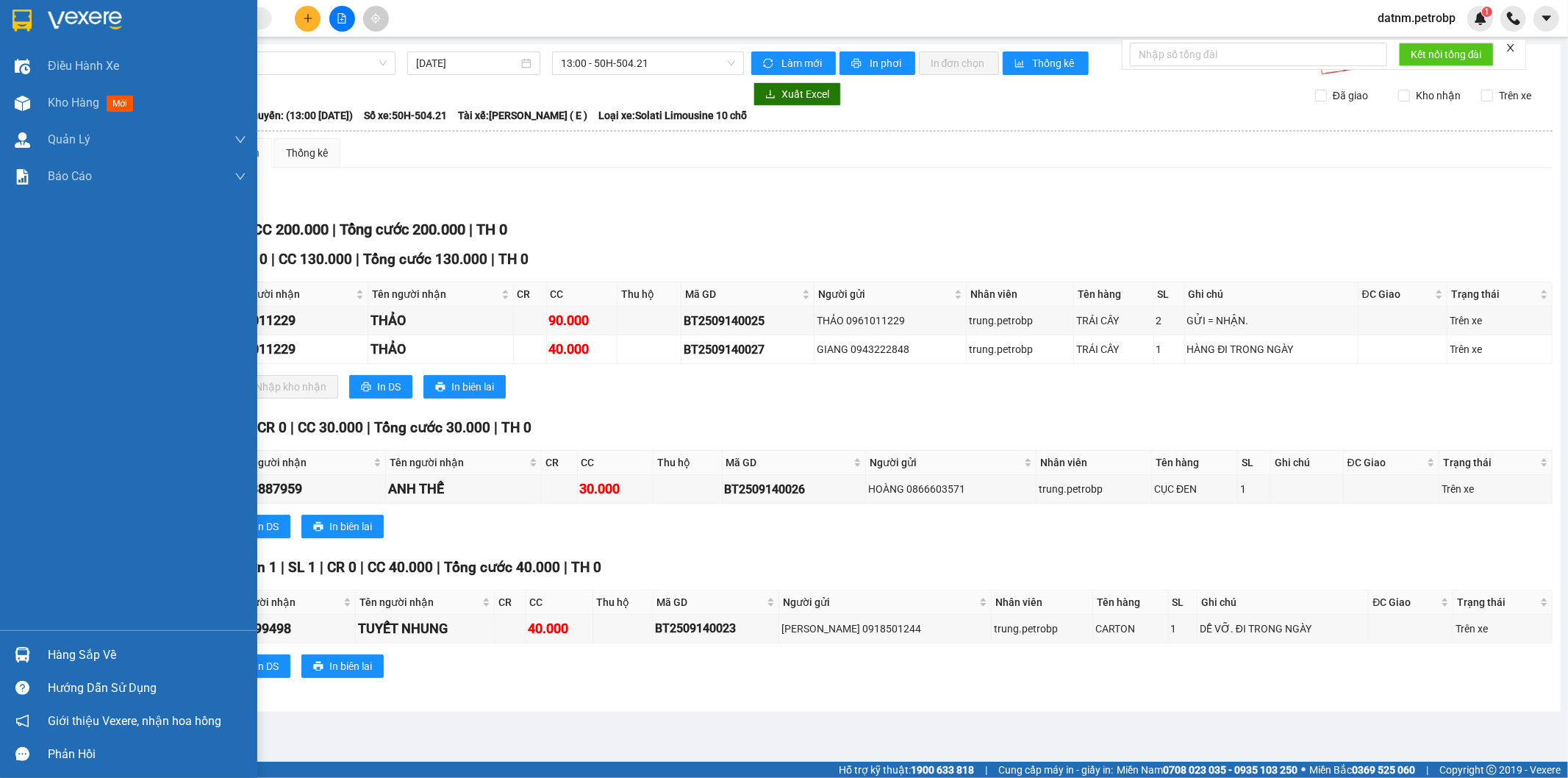
click at [81, 655] on div "Hàng sắp về" at bounding box center [147, 655] width 198 height 22
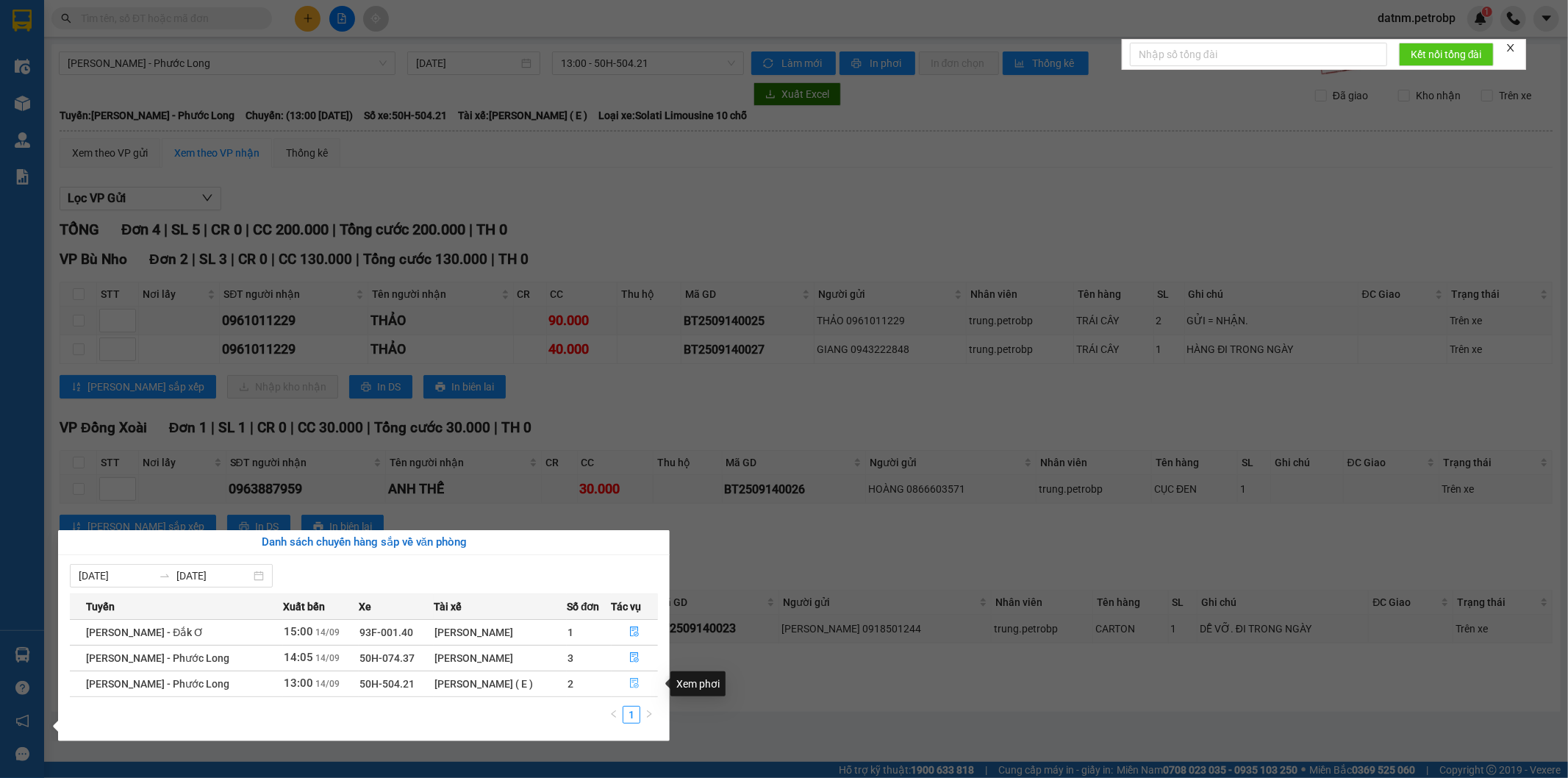
click at [631, 682] on icon "file-done" at bounding box center [635, 683] width 10 height 10
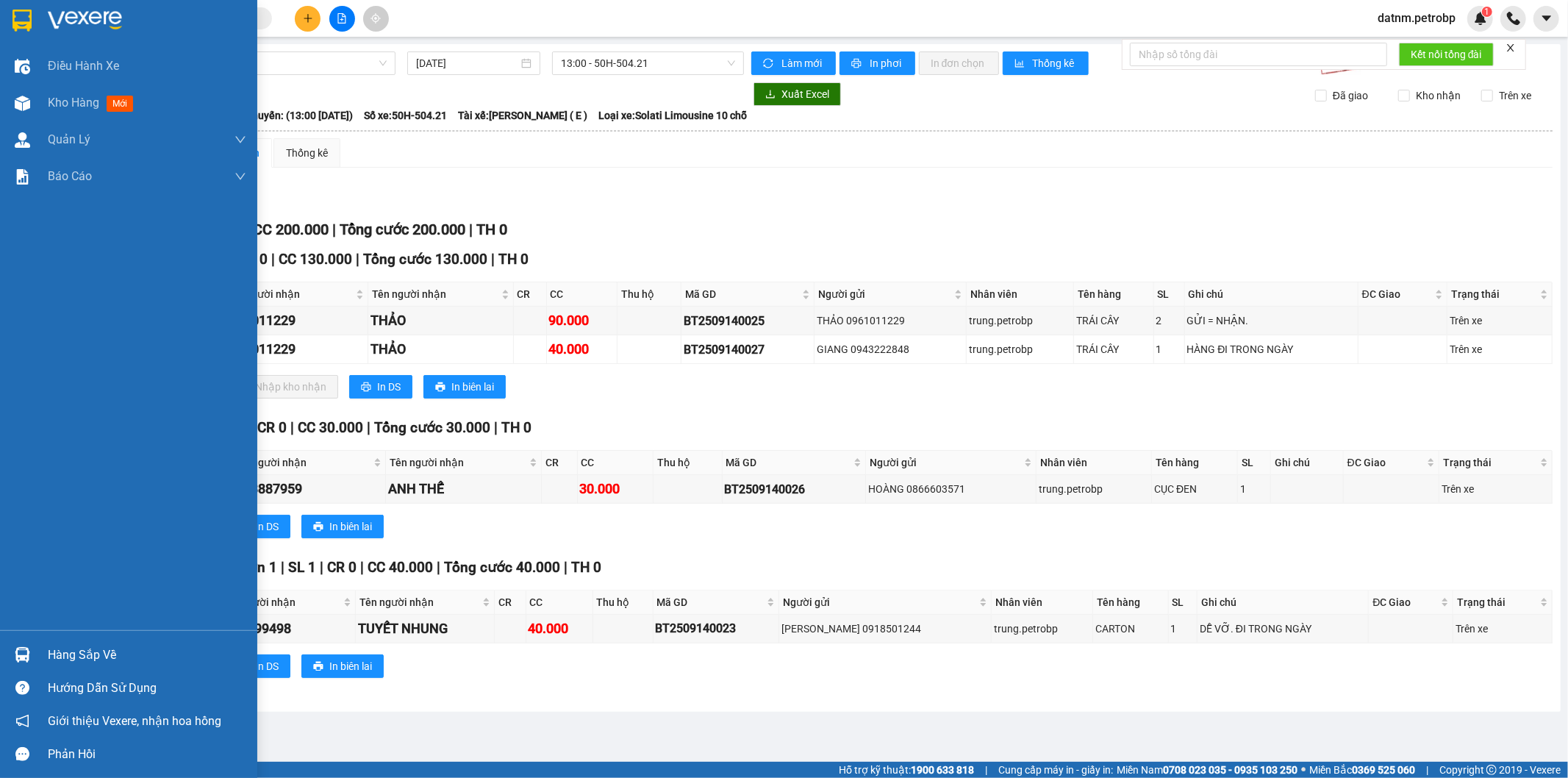
click at [20, 645] on div at bounding box center [22, 654] width 26 height 26
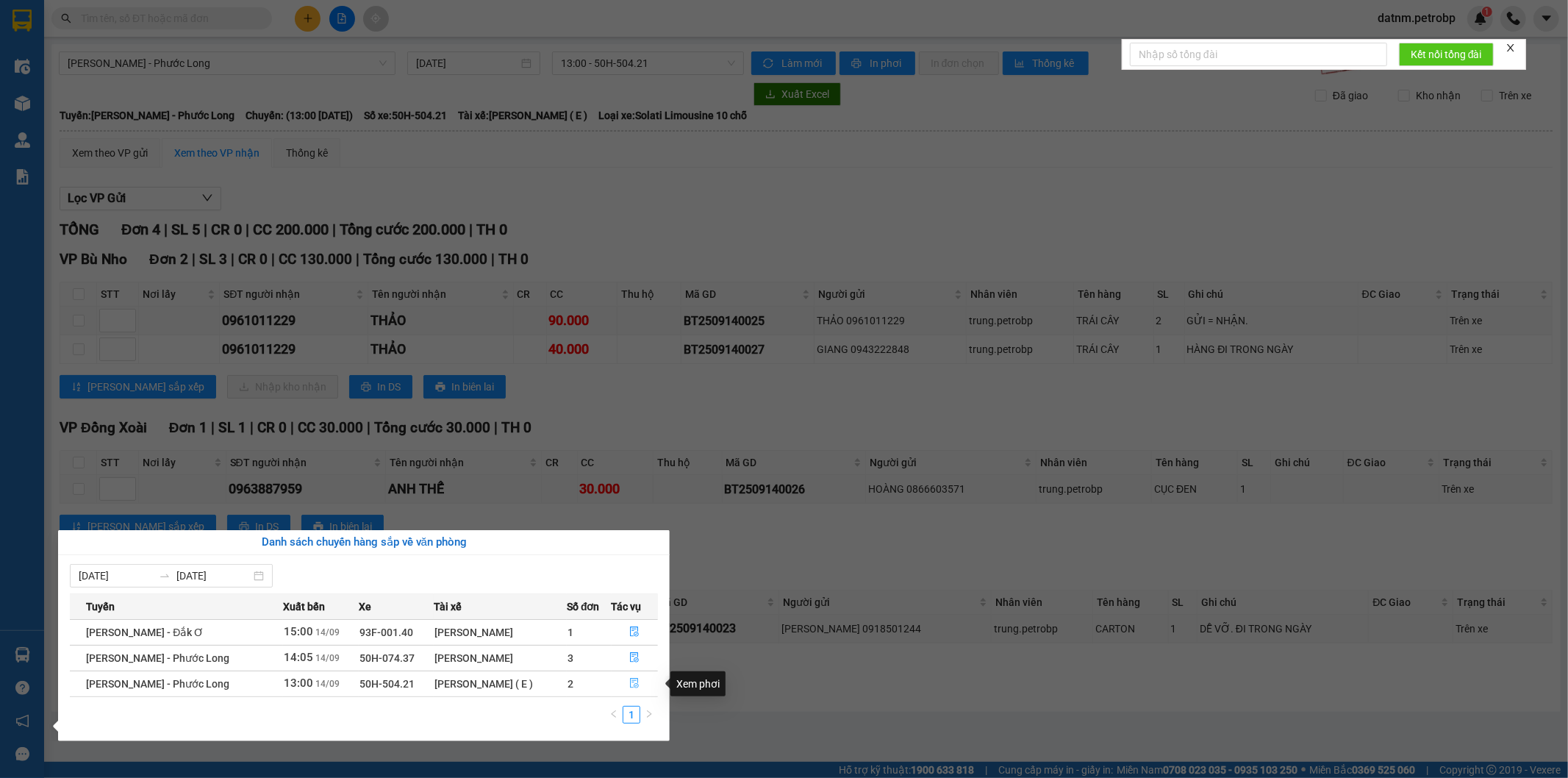
click at [632, 684] on icon "file-done" at bounding box center [635, 683] width 10 height 10
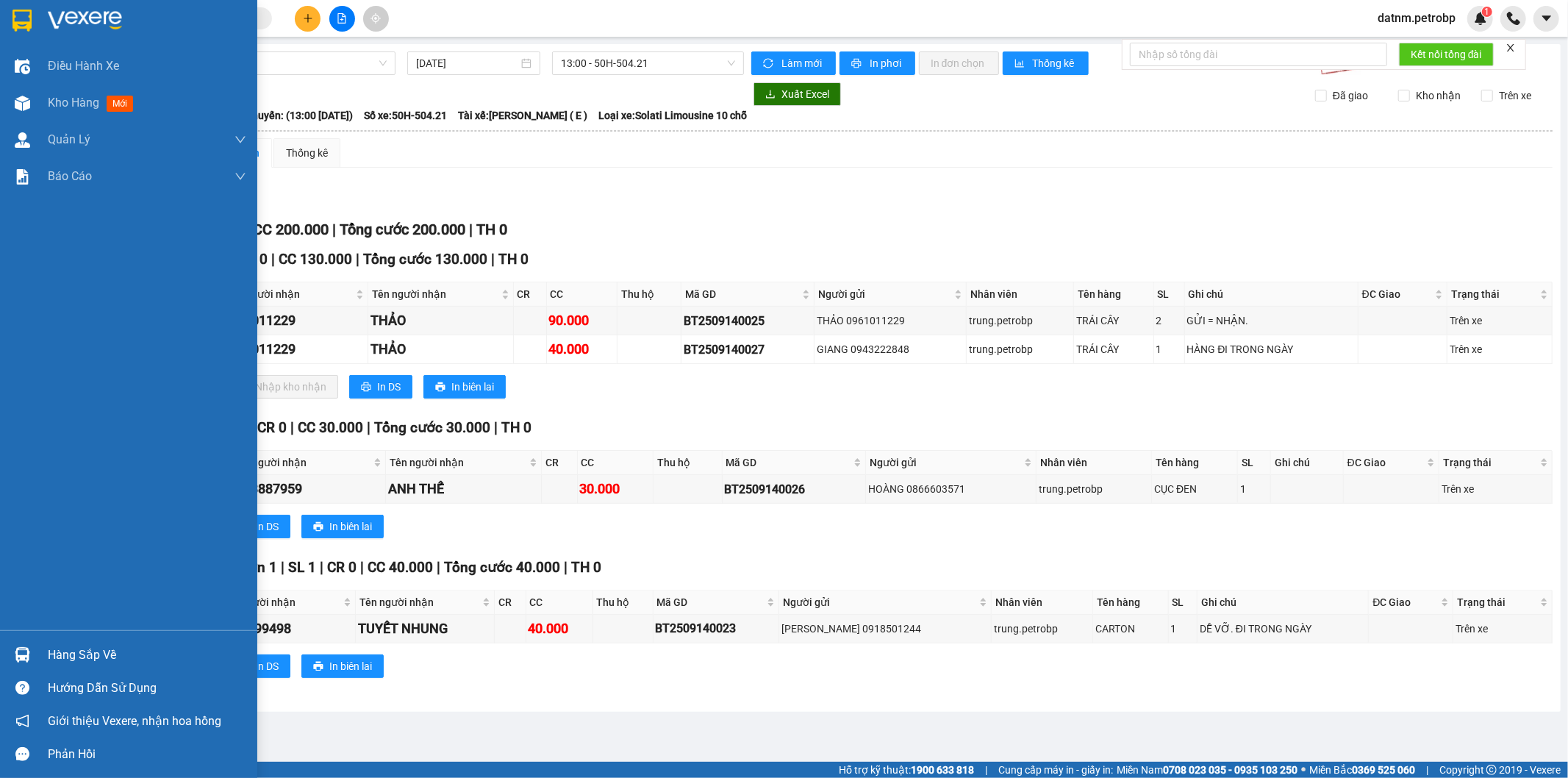
click at [99, 652] on div "Hàng sắp về" at bounding box center [147, 655] width 198 height 22
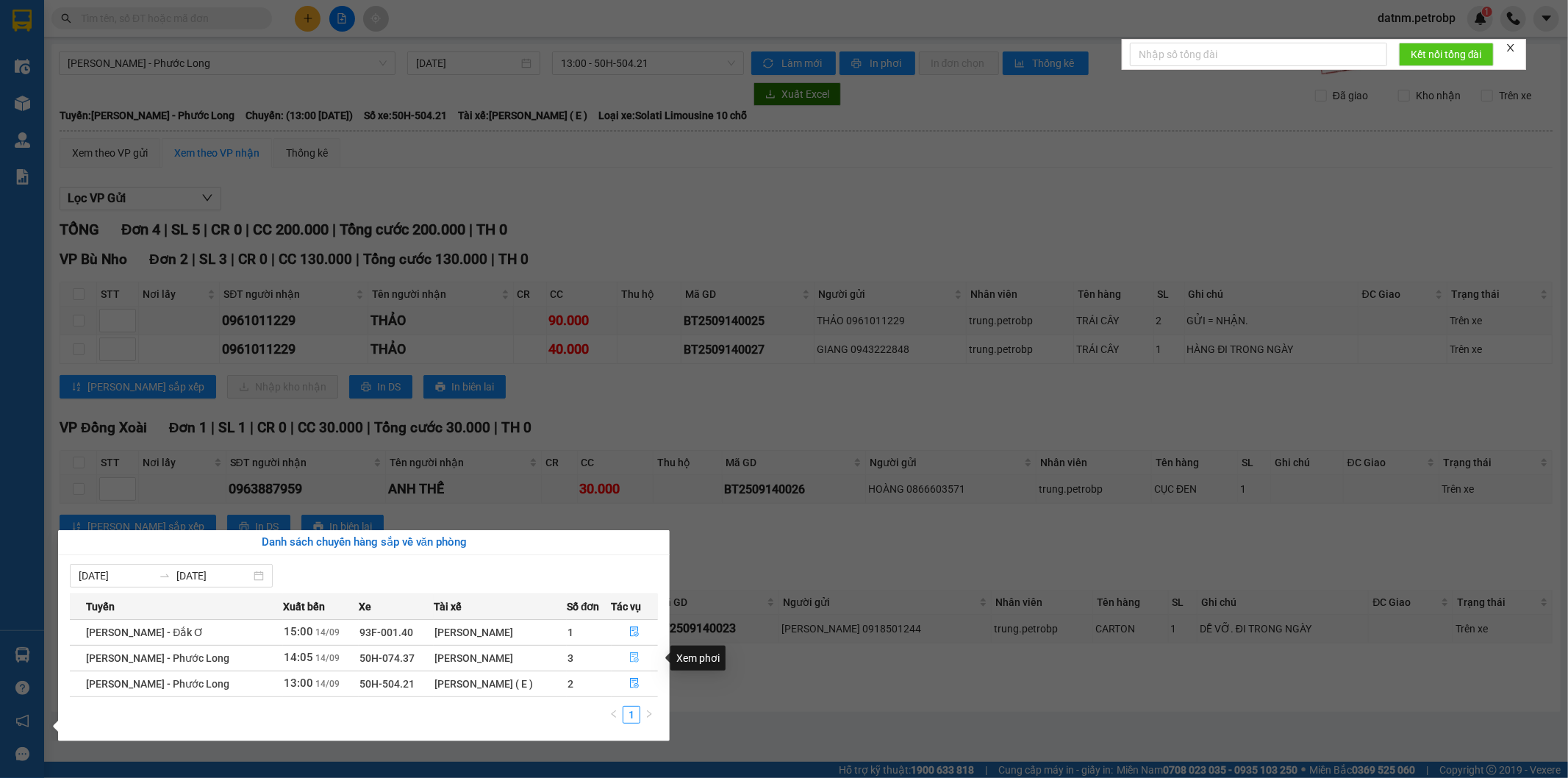
click at [630, 662] on icon "file-done" at bounding box center [635, 657] width 10 height 10
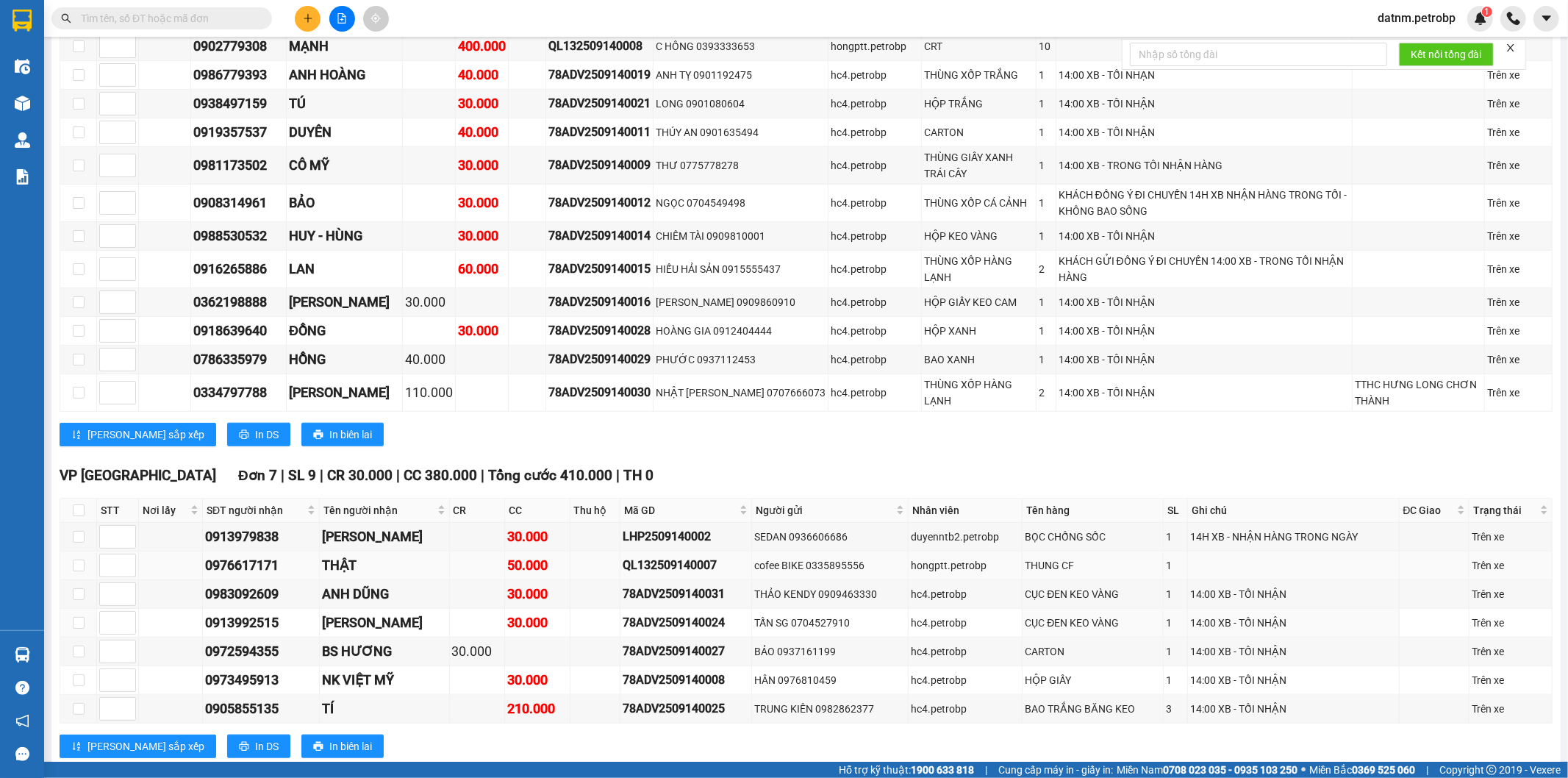
scroll to position [1222, 0]
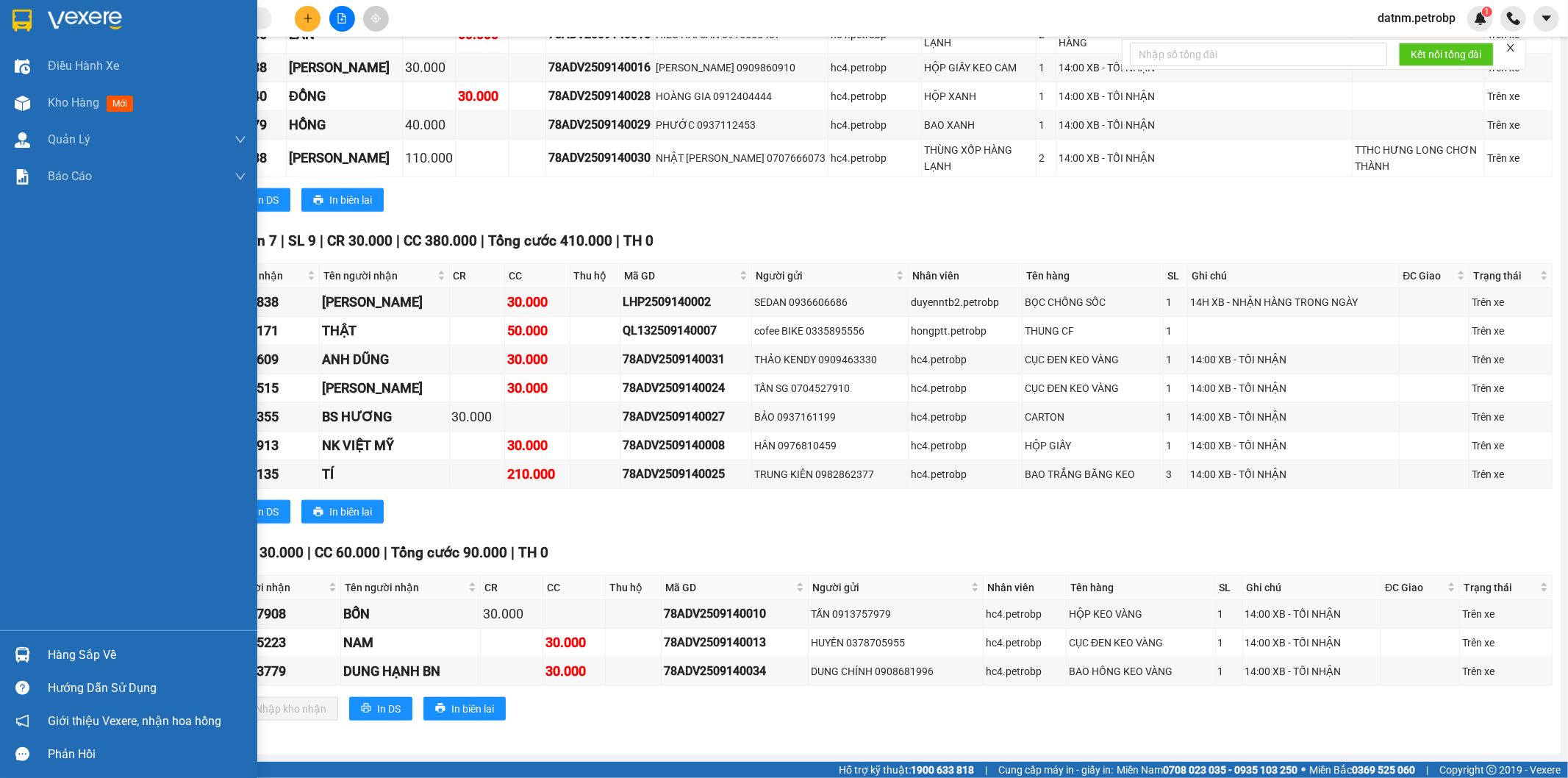
click at [38, 657] on div "Hàng sắp về" at bounding box center [128, 654] width 257 height 33
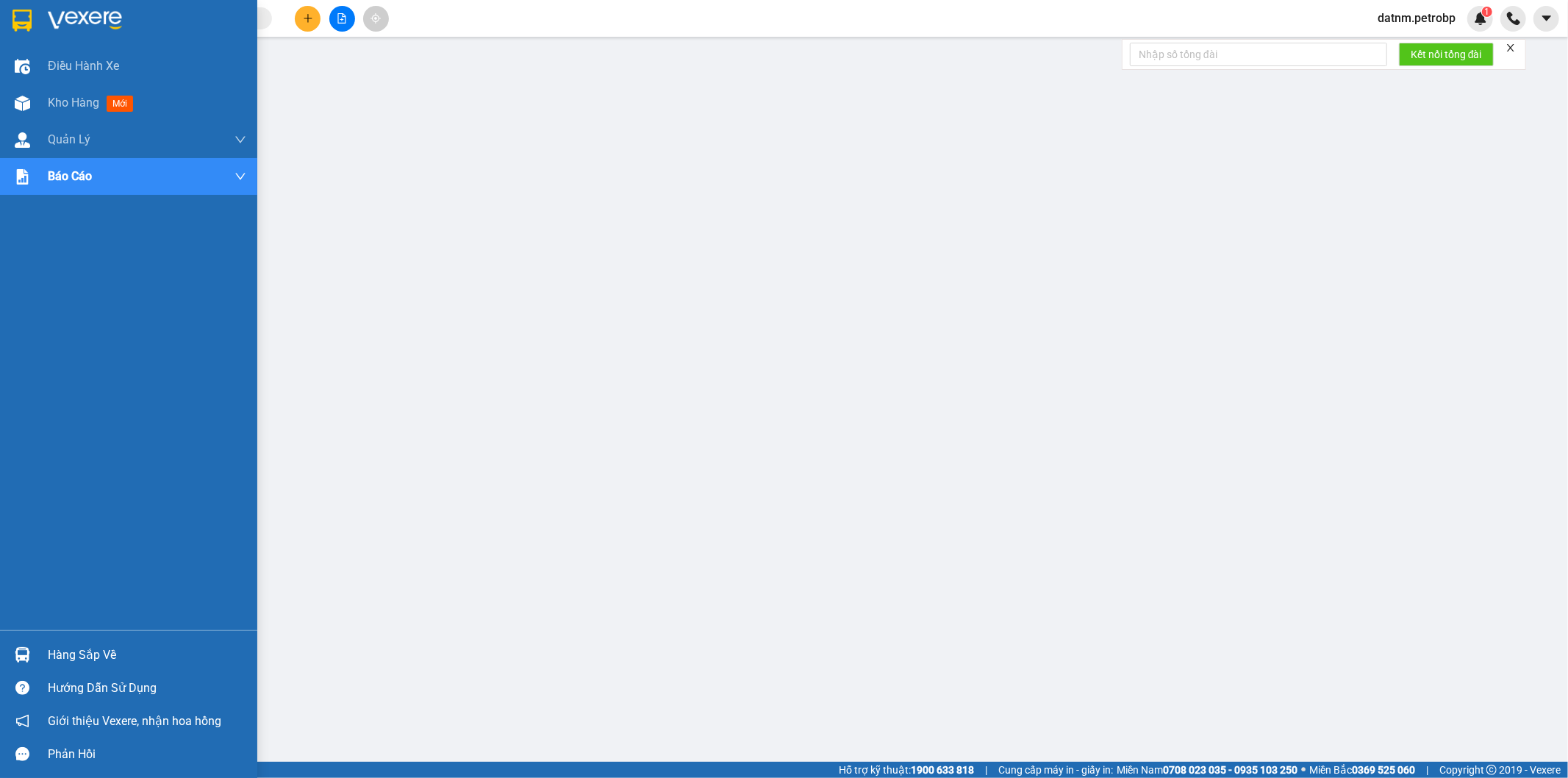
click at [15, 649] on img at bounding box center [22, 654] width 15 height 15
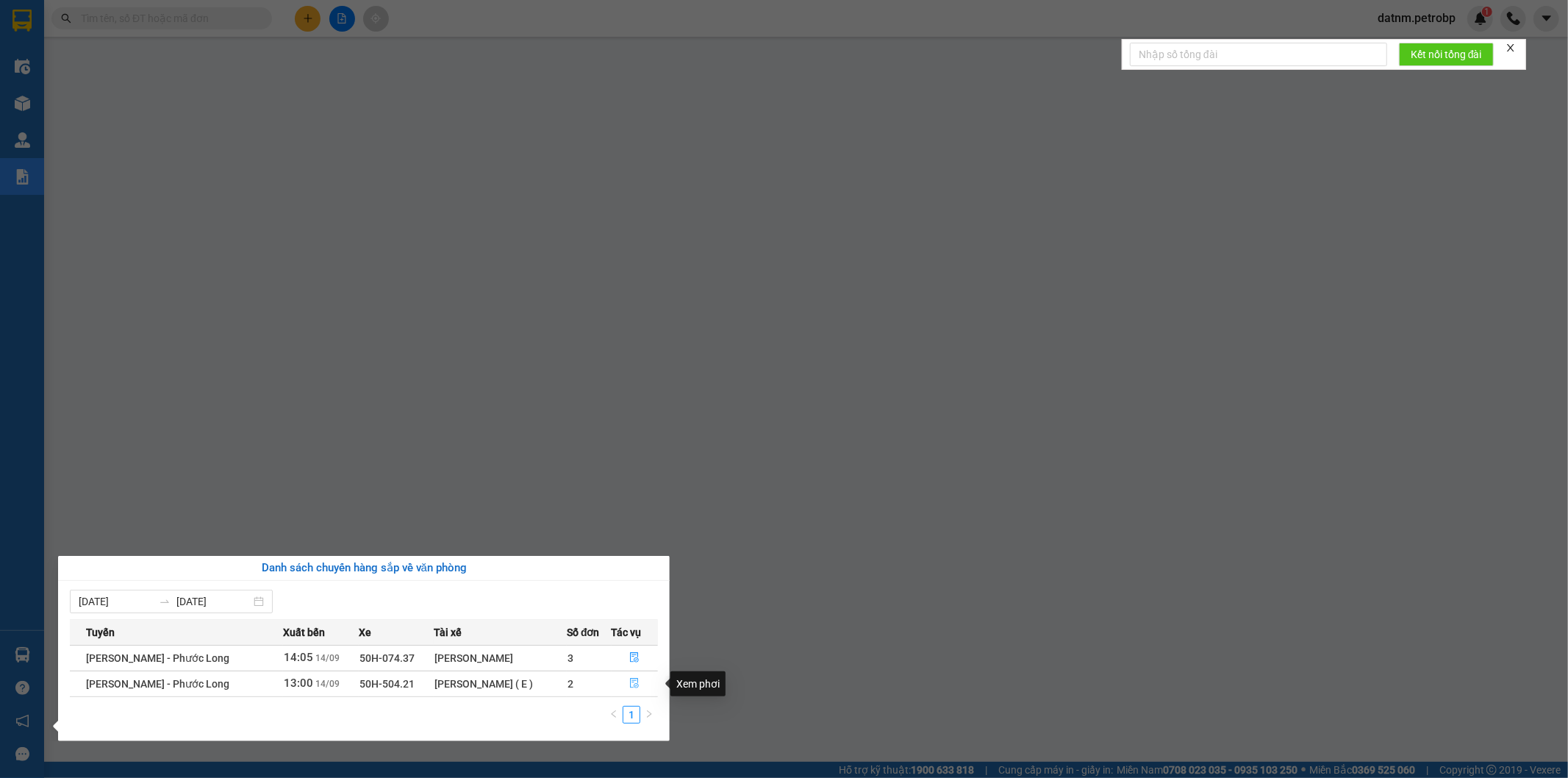
click at [634, 678] on button "button" at bounding box center [635, 684] width 46 height 24
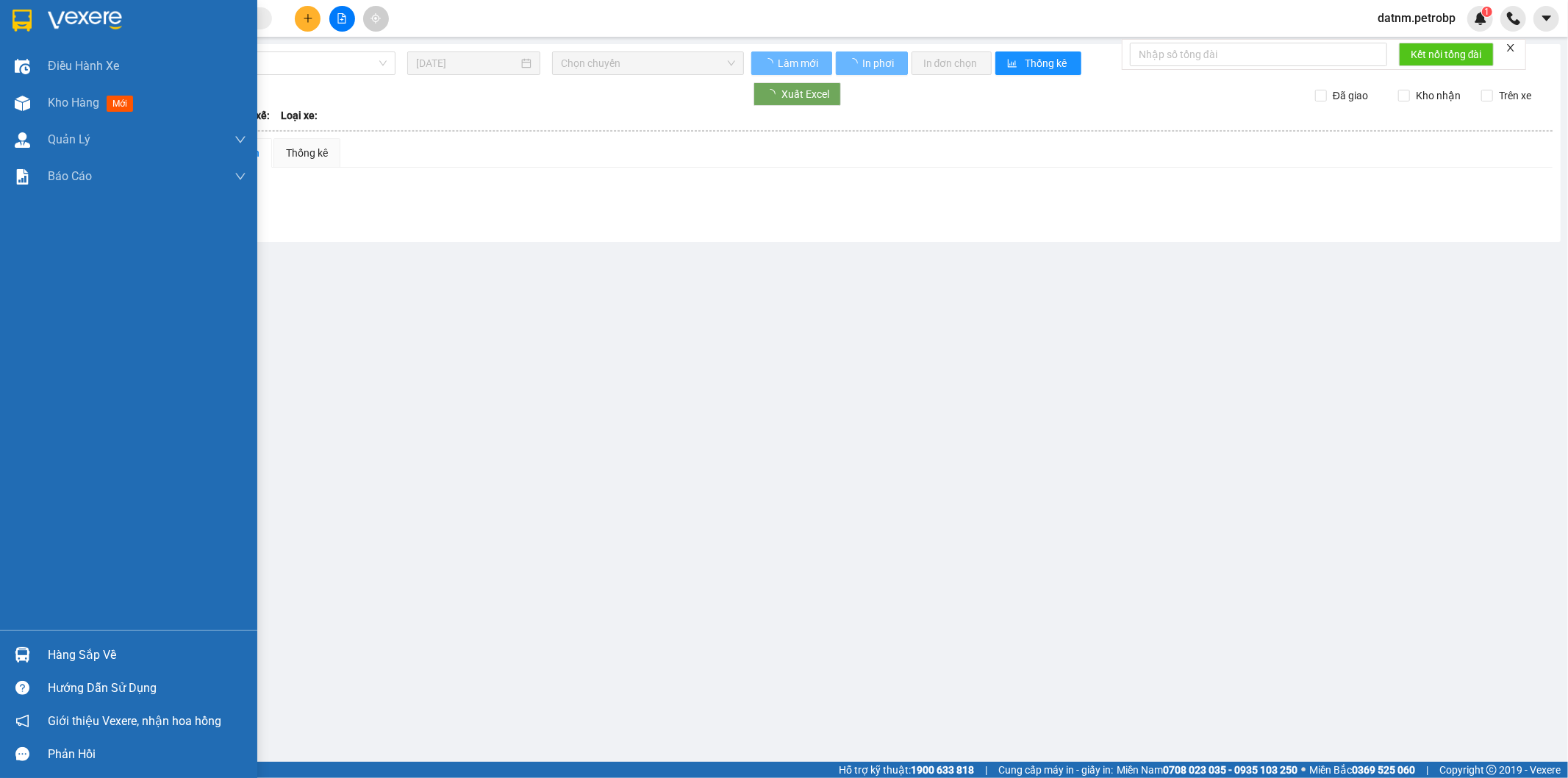
click at [15, 657] on img at bounding box center [22, 654] width 15 height 15
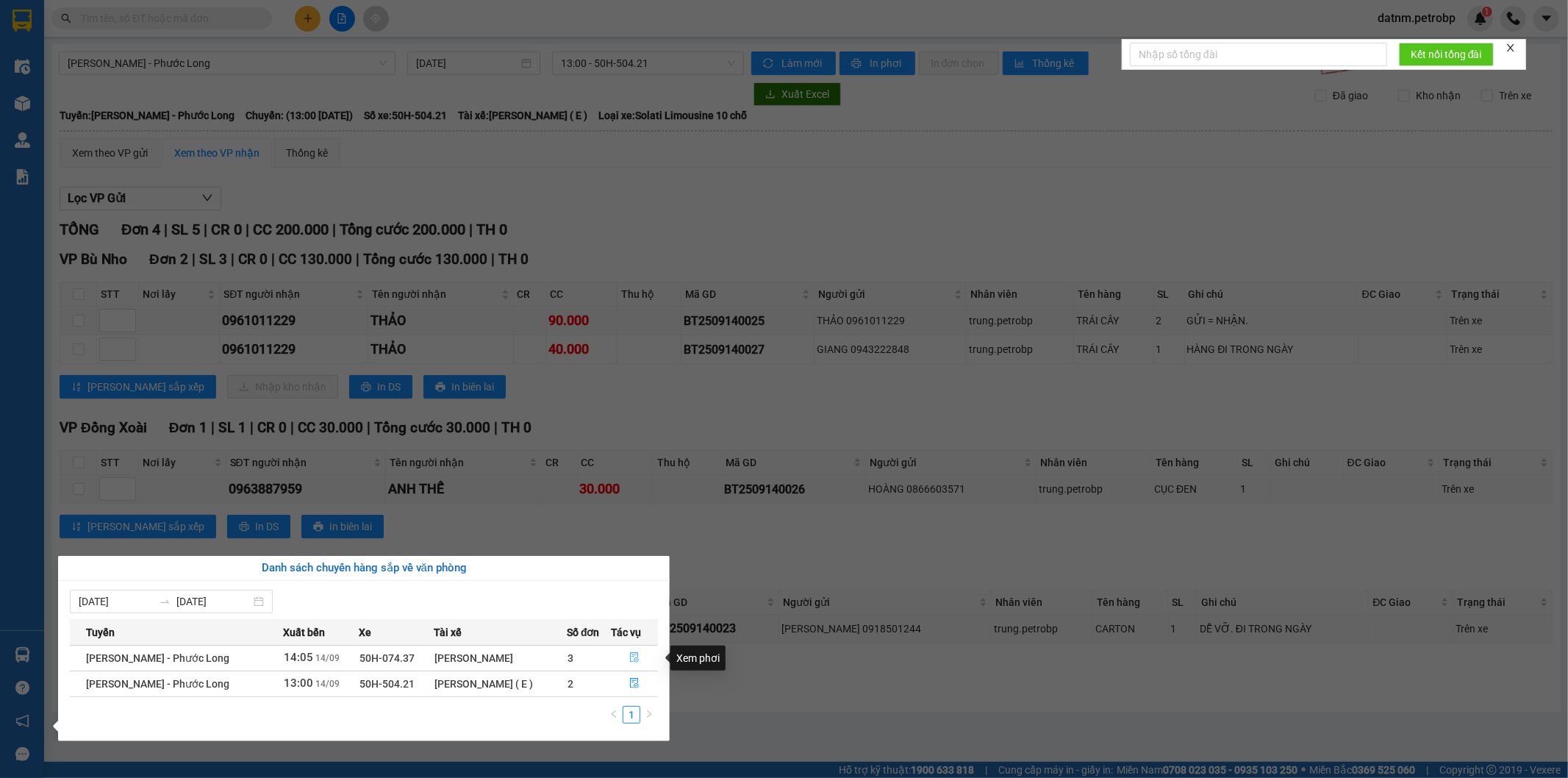
click at [636, 660] on icon "file-done" at bounding box center [635, 657] width 8 height 10
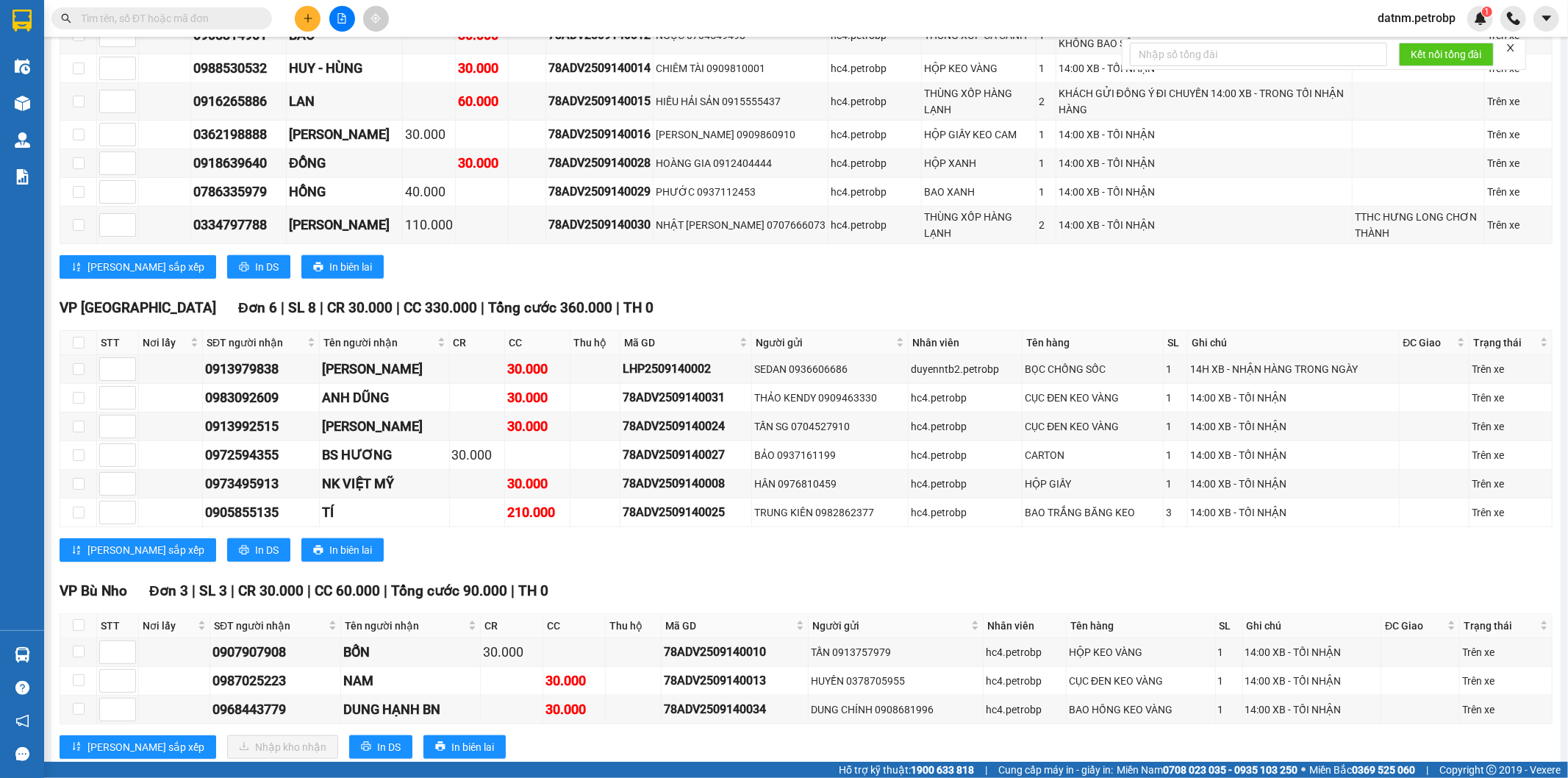
scroll to position [1107, 0]
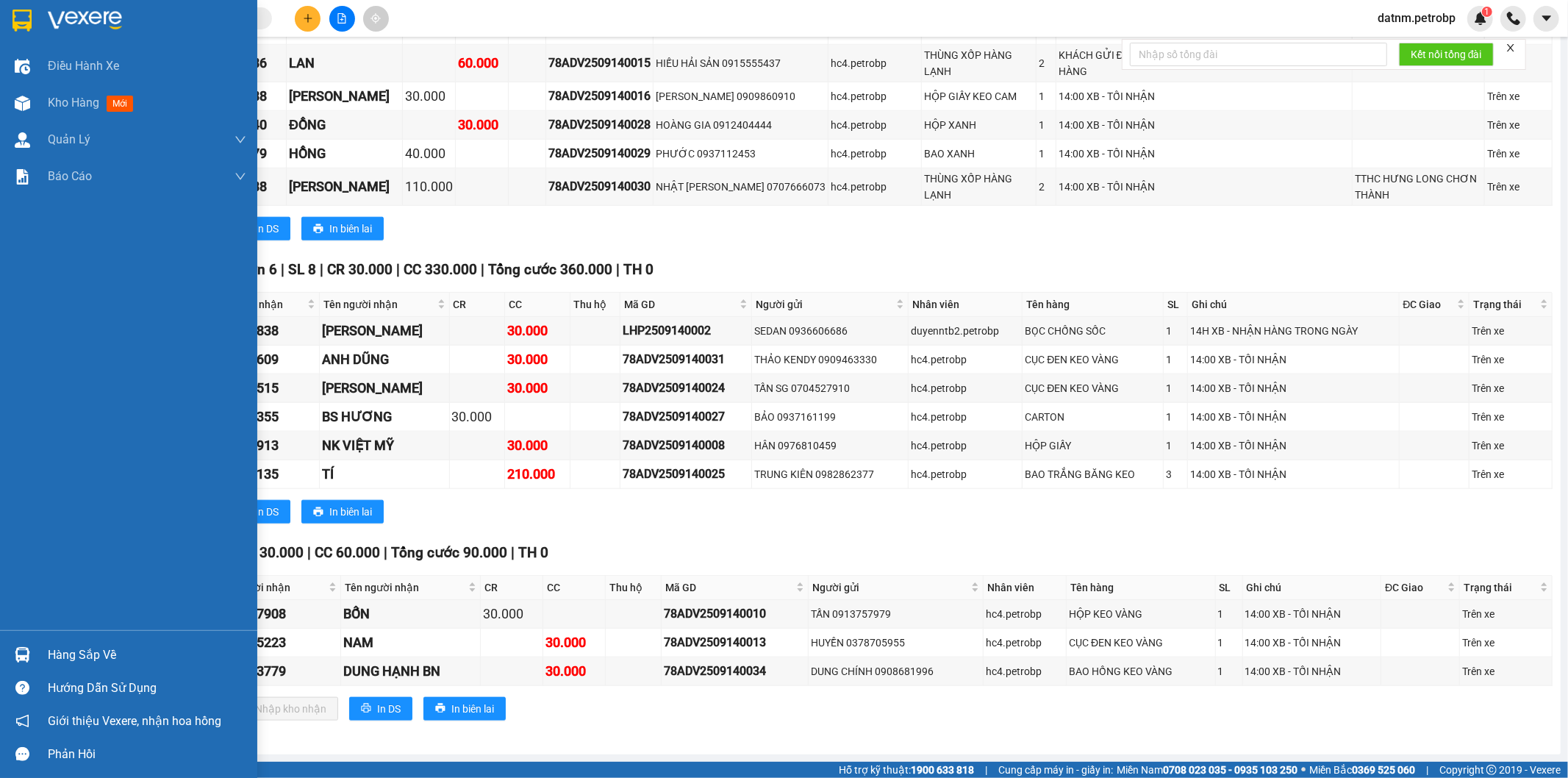
click at [81, 665] on div "Hàng sắp về" at bounding box center [147, 655] width 198 height 22
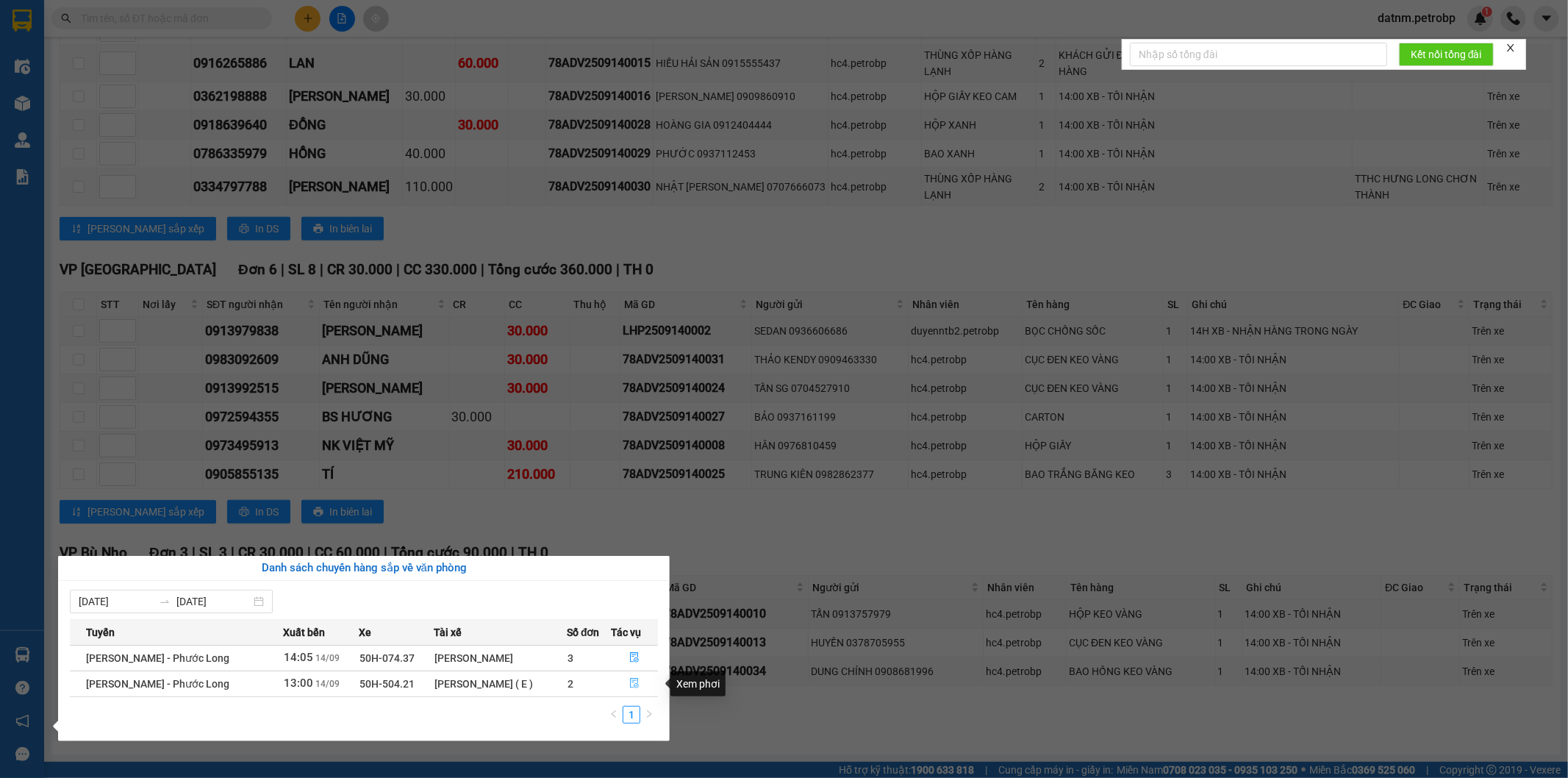
click at [636, 684] on icon "file-done" at bounding box center [635, 683] width 10 height 10
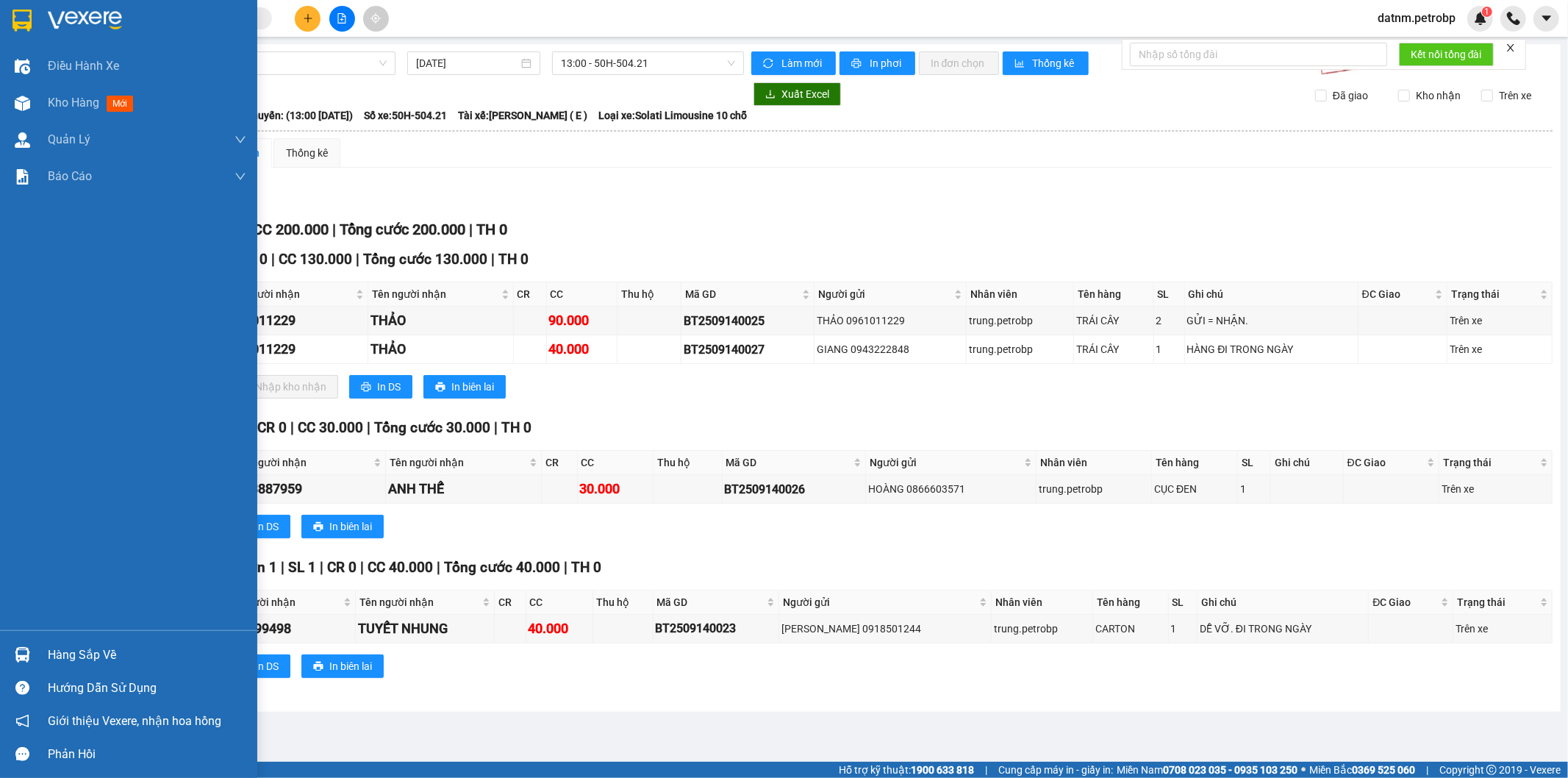
click at [106, 658] on div "Hàng sắp về" at bounding box center [147, 655] width 198 height 22
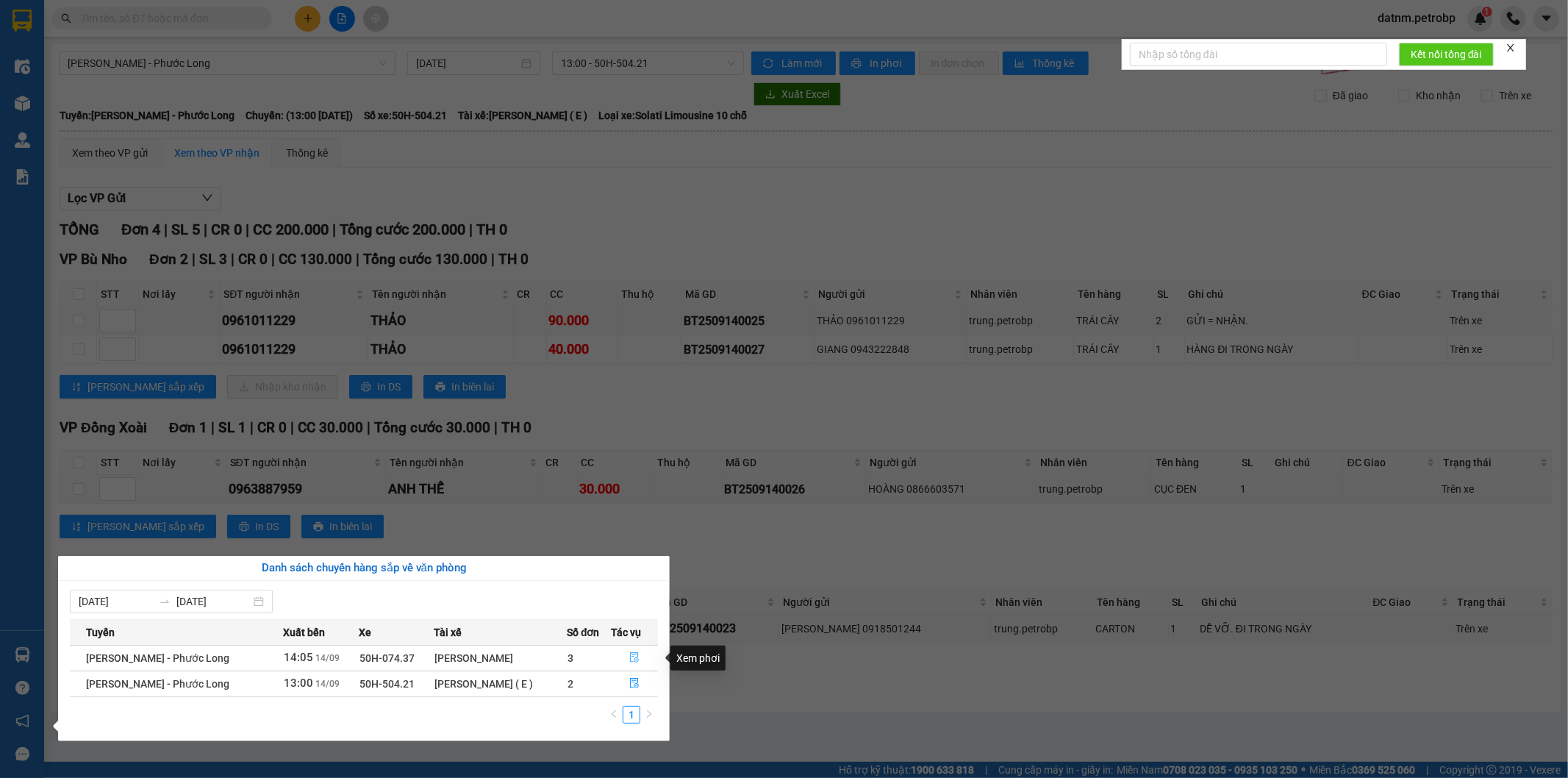
click at [636, 659] on icon "file-done" at bounding box center [635, 657] width 10 height 10
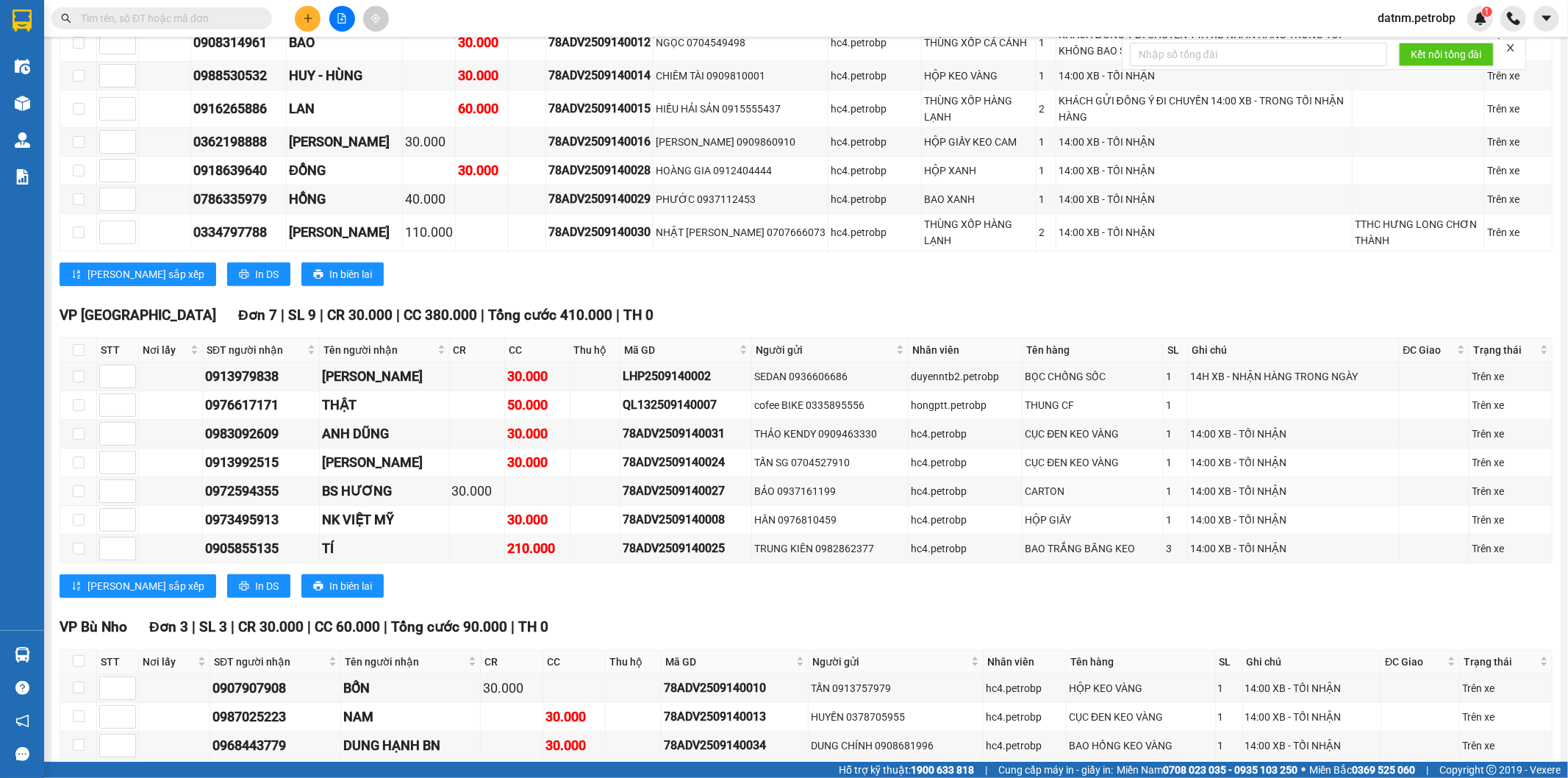
scroll to position [1222, 0]
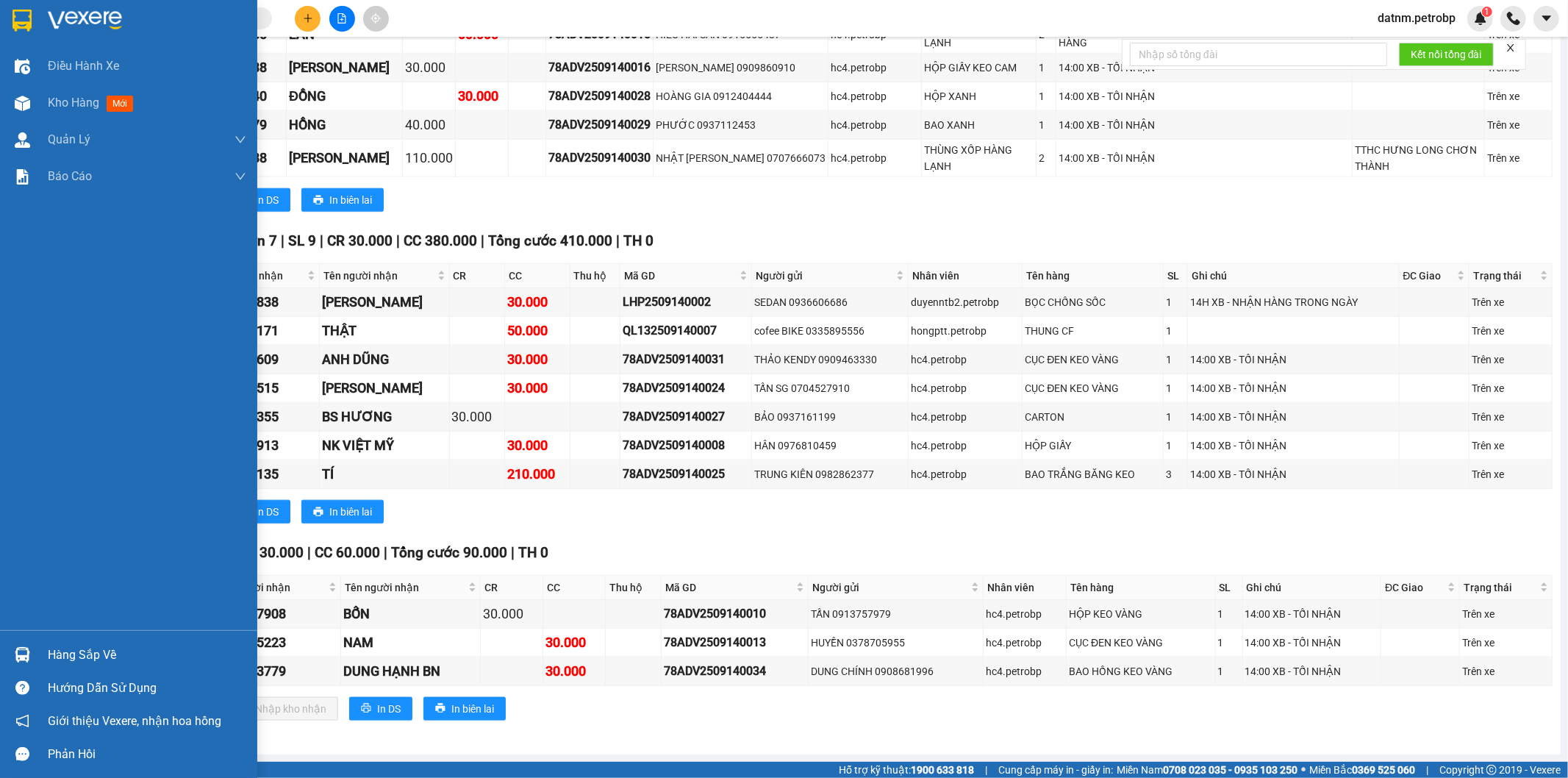
click at [20, 651] on img at bounding box center [22, 654] width 15 height 15
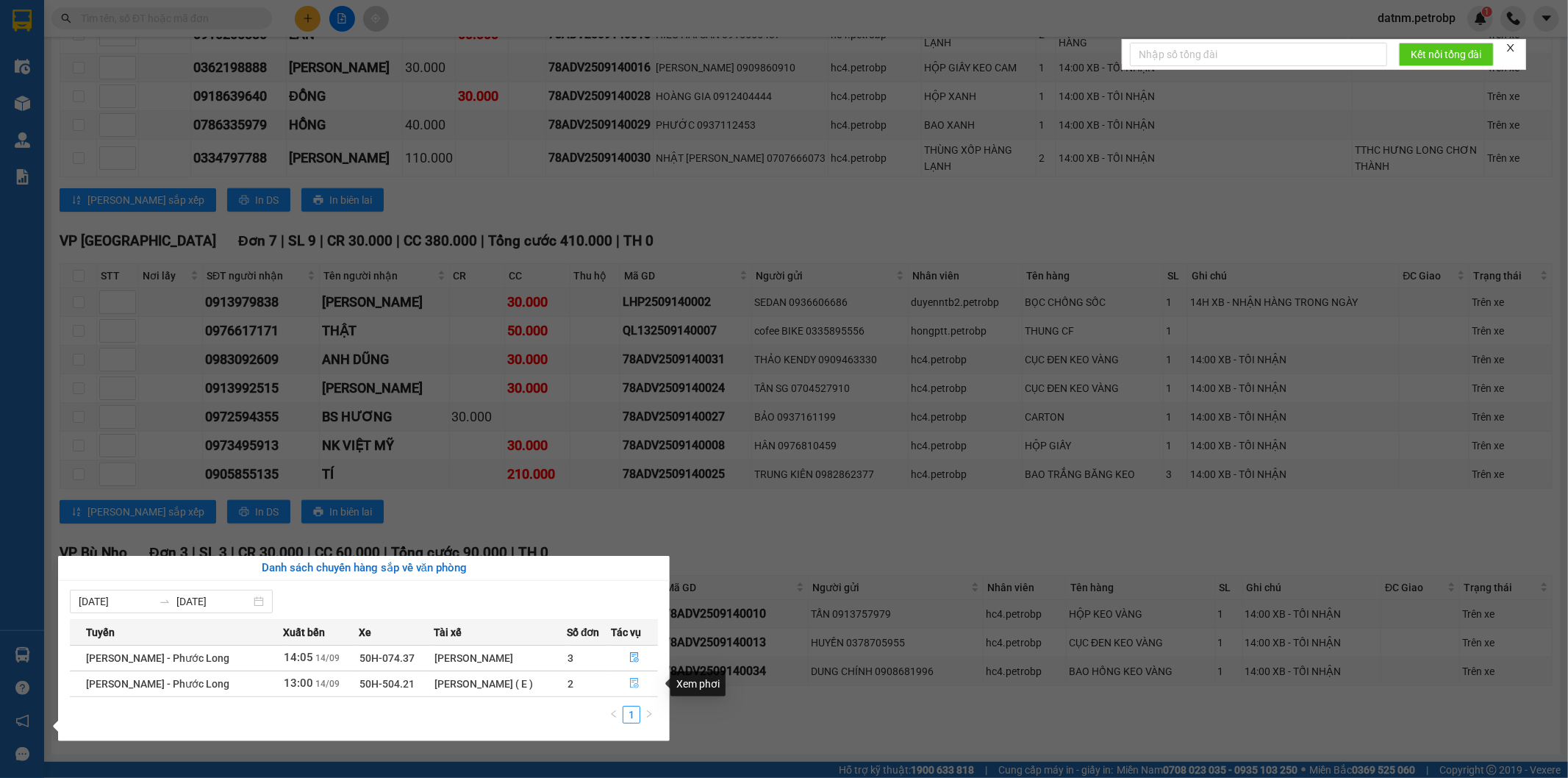
click at [624, 677] on button "button" at bounding box center [635, 684] width 46 height 24
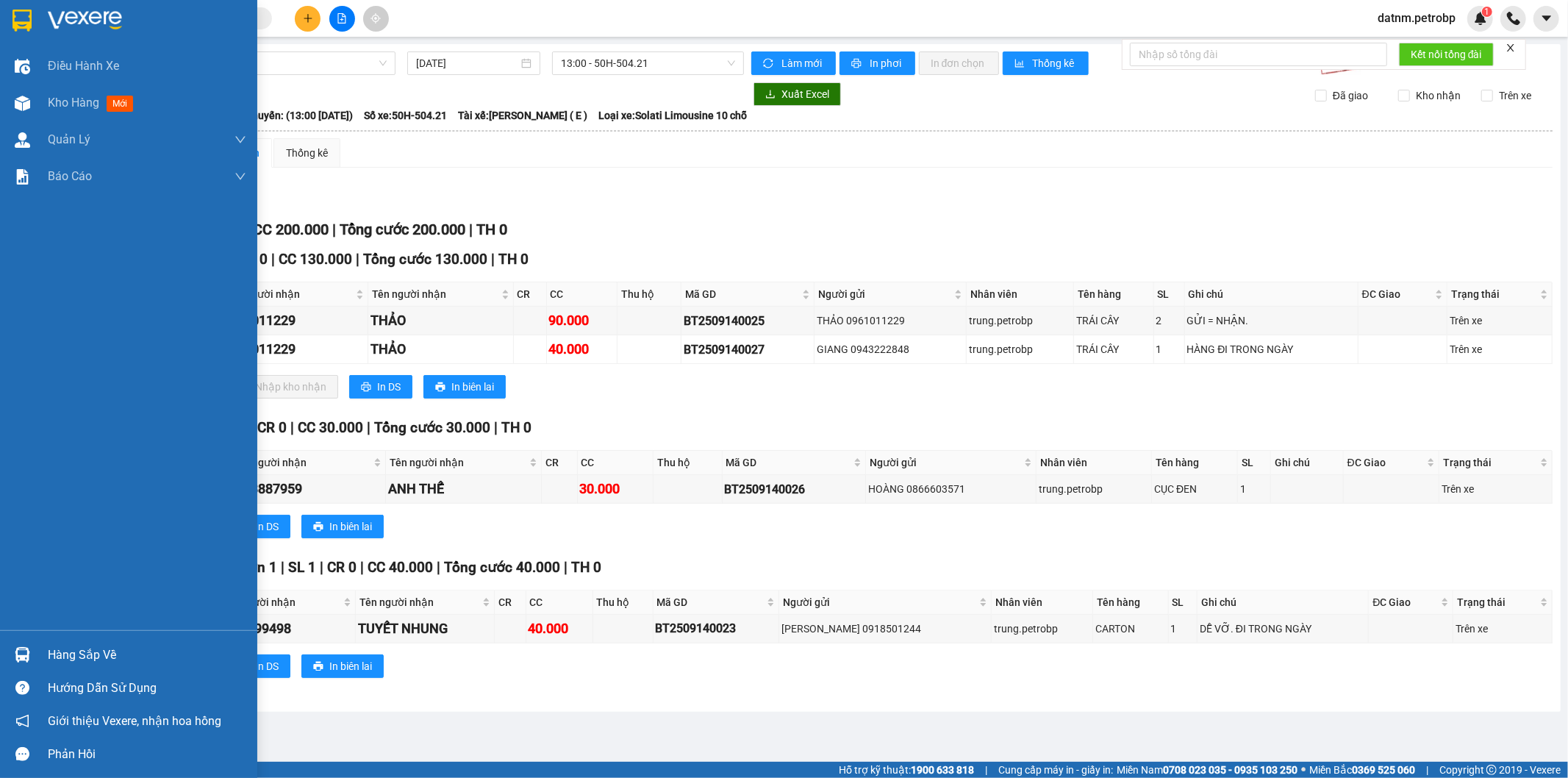
click at [38, 647] on div "Hàng sắp về" at bounding box center [128, 654] width 257 height 33
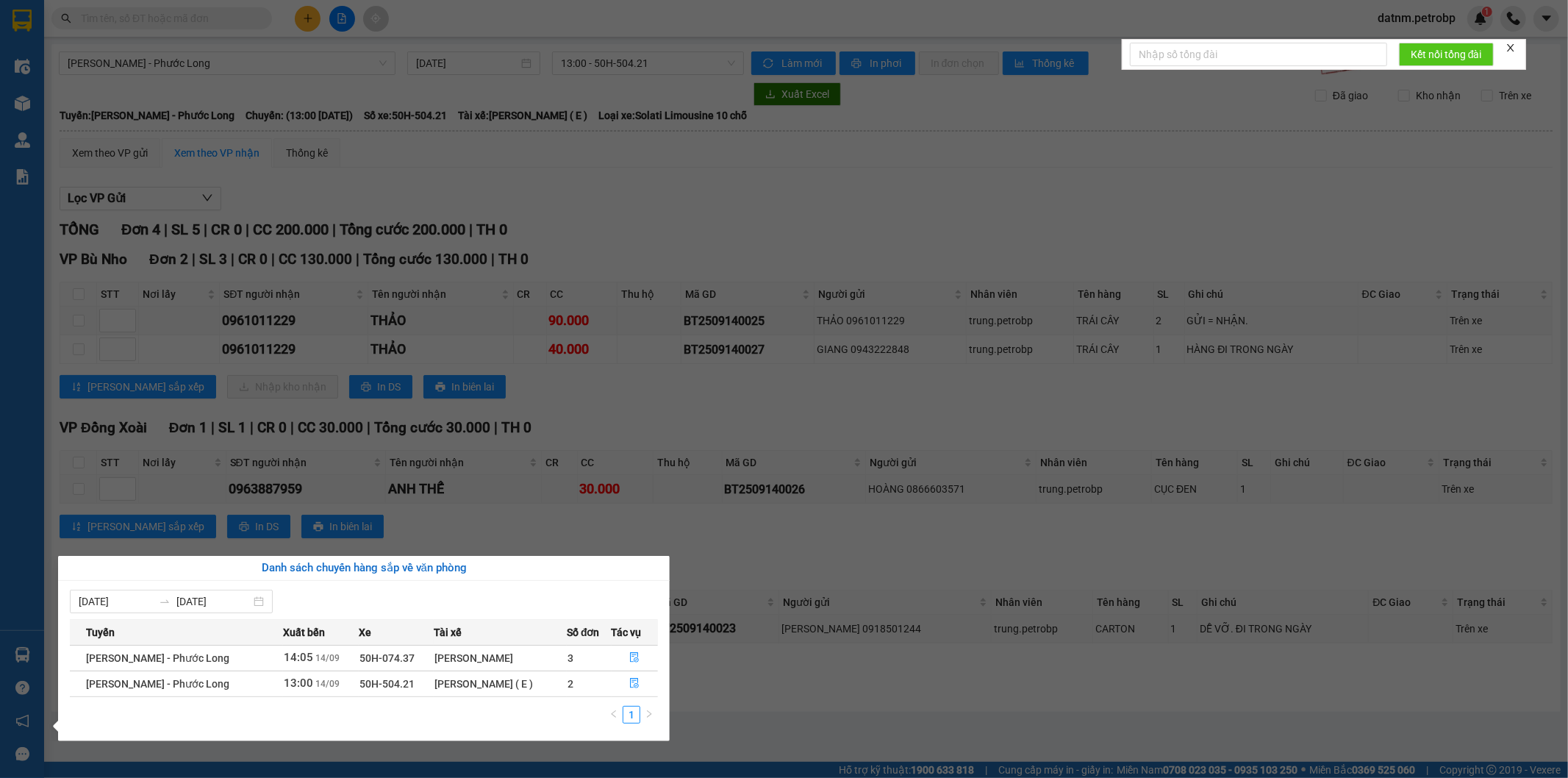
click at [26, 179] on div "Điều hành xe Kho hàng mới Quản Lý Quản lý chuyến Quản lý giao nhận mới Quản lý …" at bounding box center [22, 389] width 44 height 778
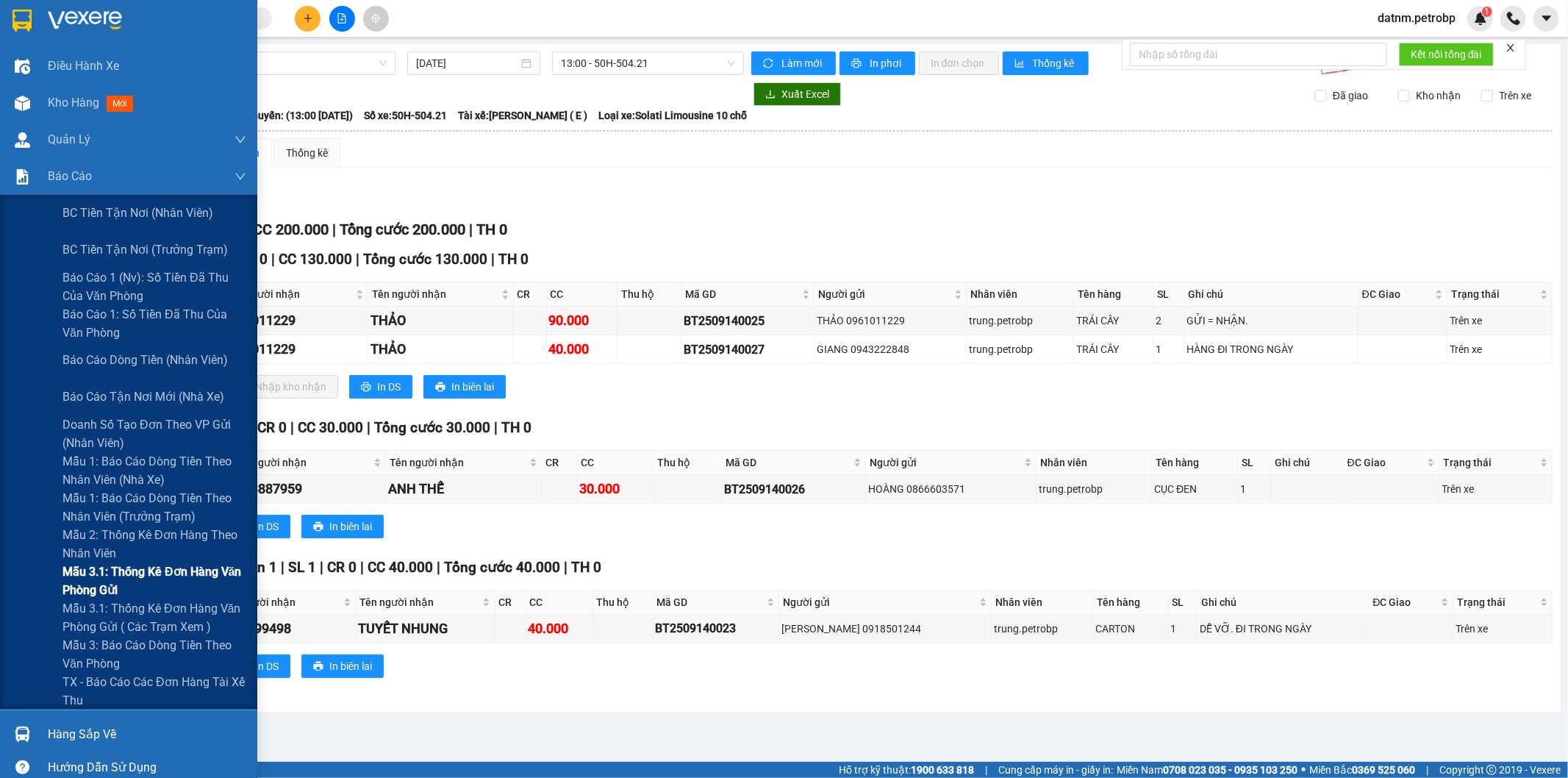
click at [158, 593] on span "Mẫu 3.1: Thống kê đơn hàng văn phòng gửi" at bounding box center [154, 581] width 184 height 37
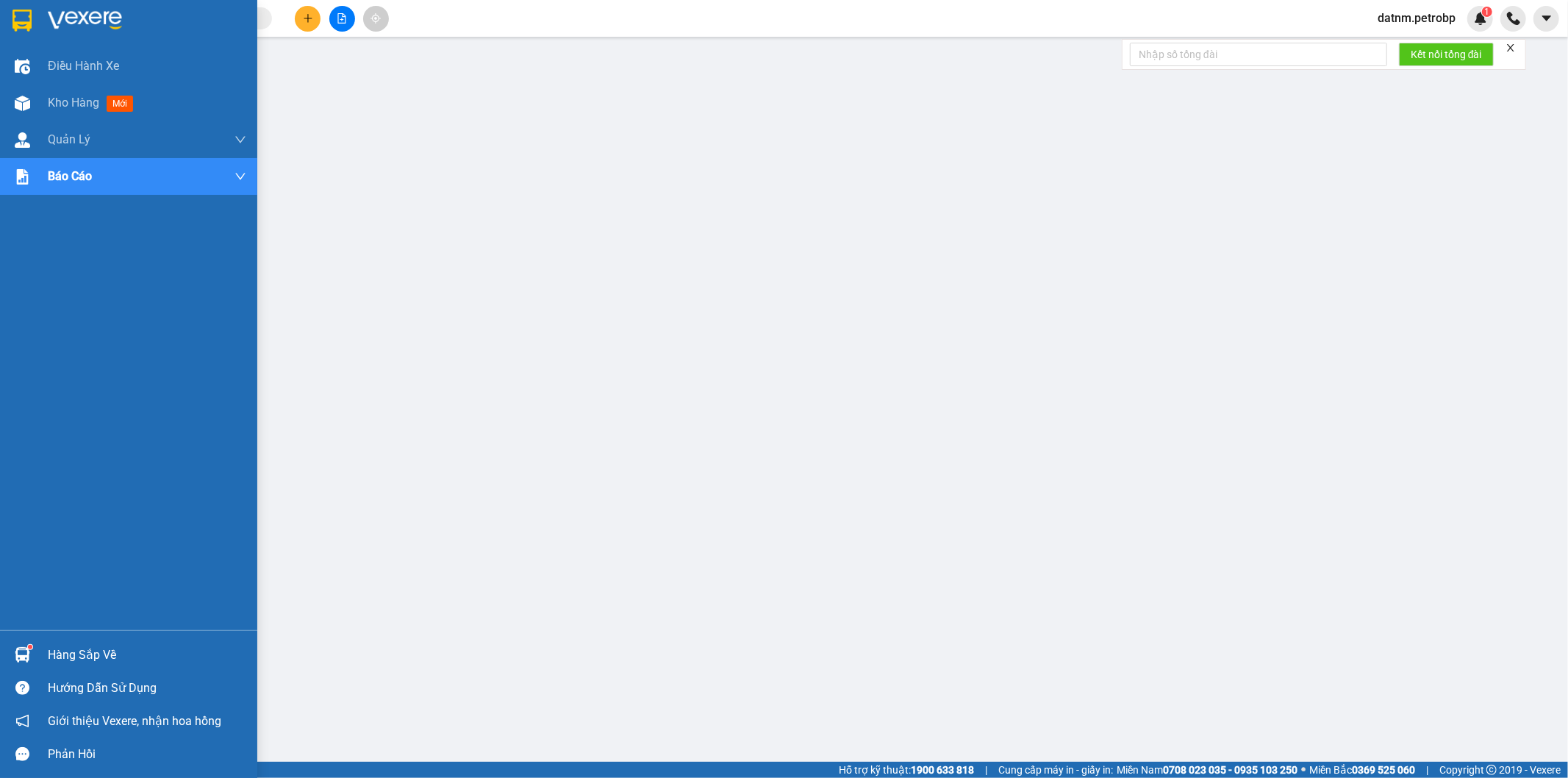
click at [32, 654] on div at bounding box center [22, 654] width 26 height 26
drag, startPoint x: 20, startPoint y: 644, endPoint x: 369, endPoint y: 679, distance: 350.8
click at [20, 645] on div at bounding box center [22, 654] width 26 height 26
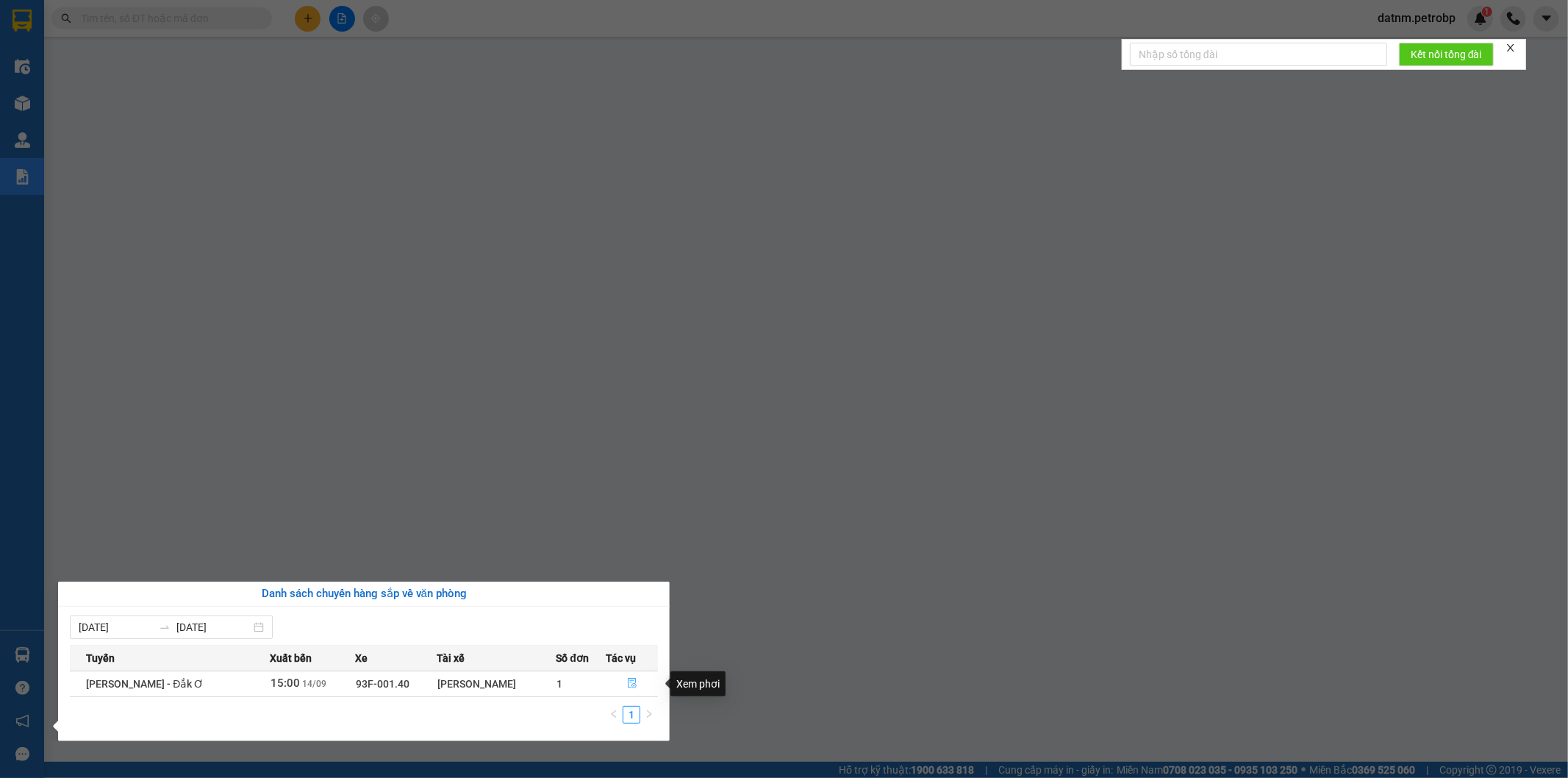
click at [636, 680] on button "button" at bounding box center [632, 684] width 51 height 24
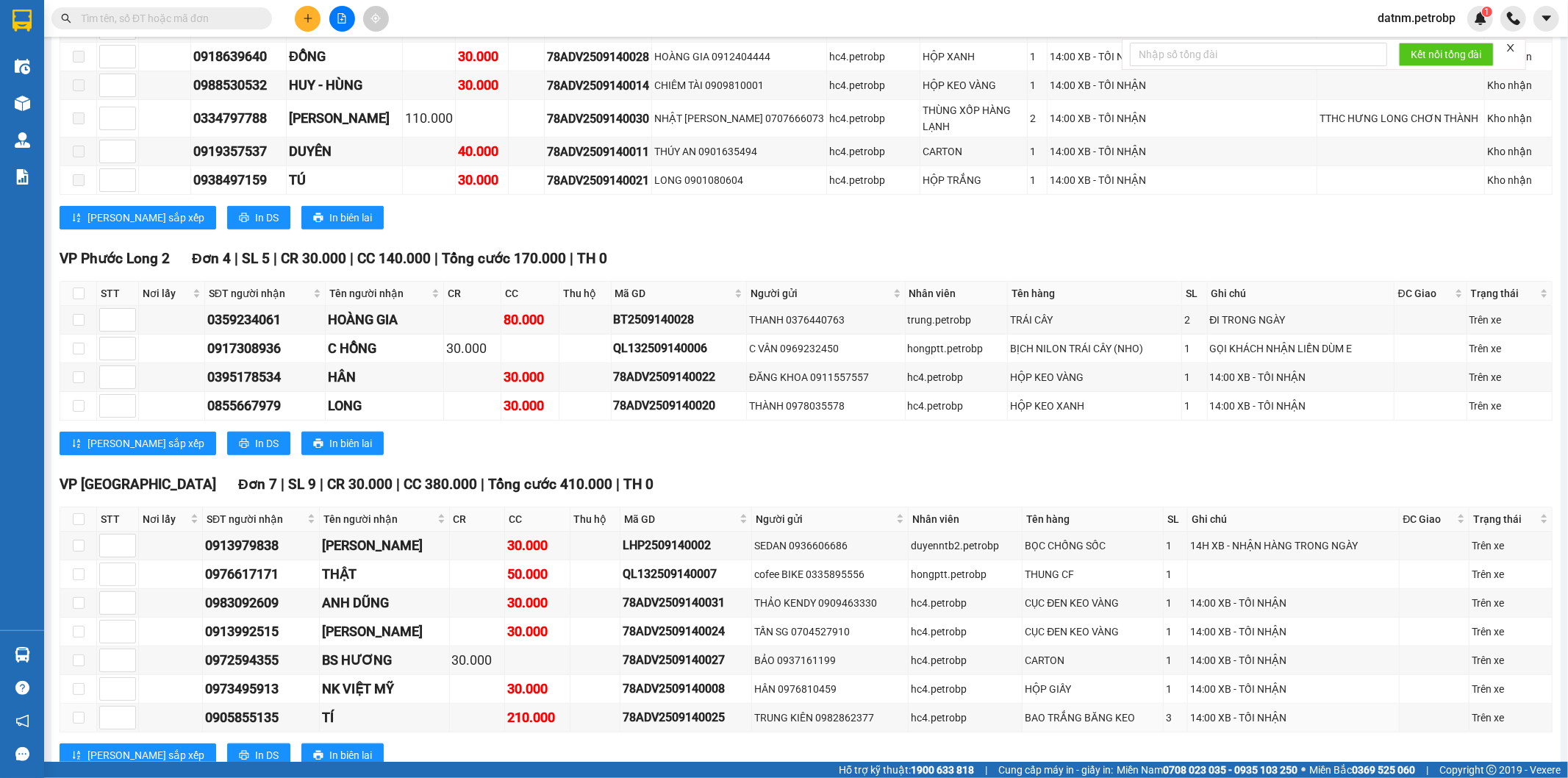
scroll to position [1371, 0]
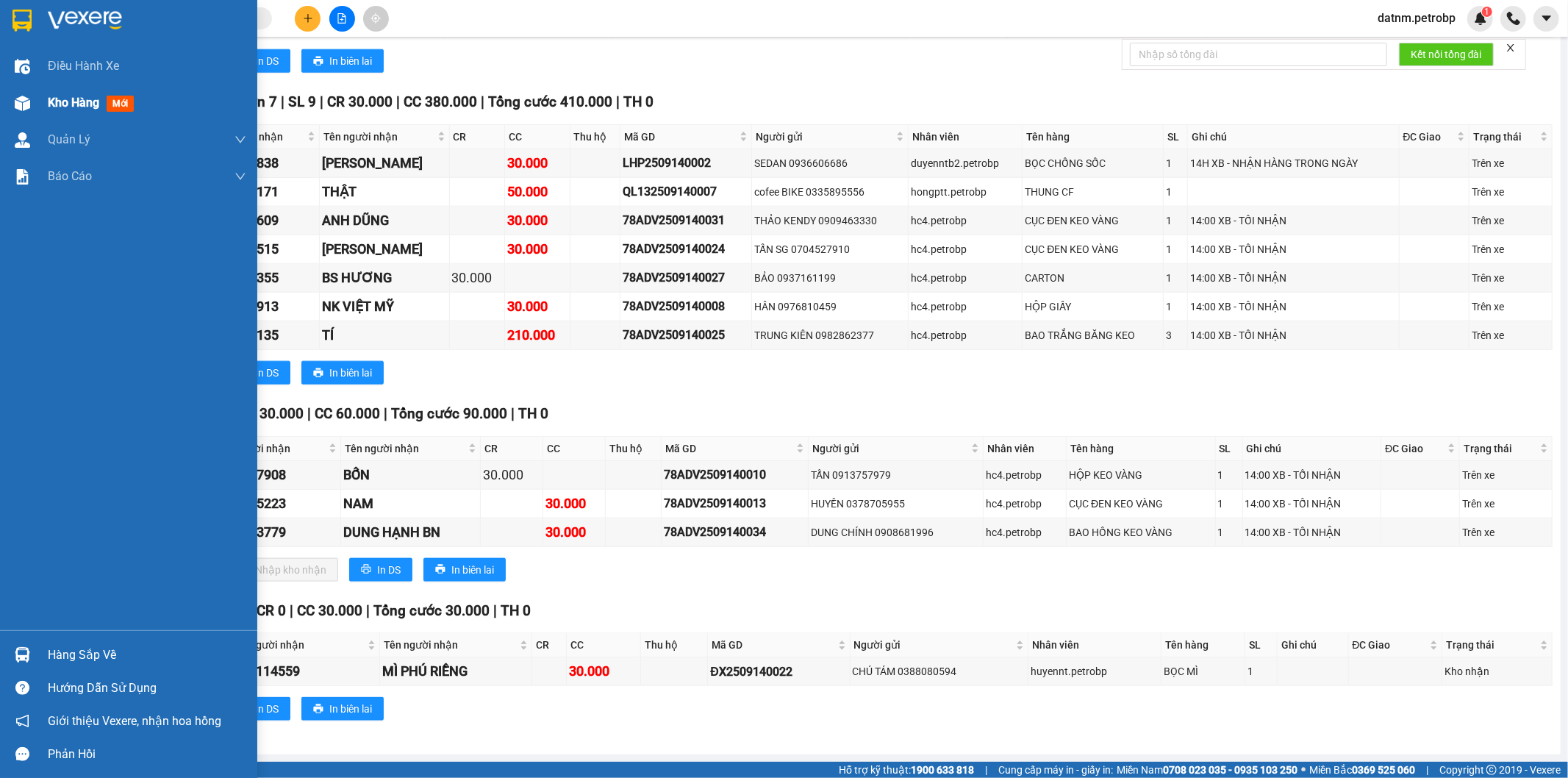
click at [74, 100] on span "Kho hàng" at bounding box center [73, 102] width 51 height 14
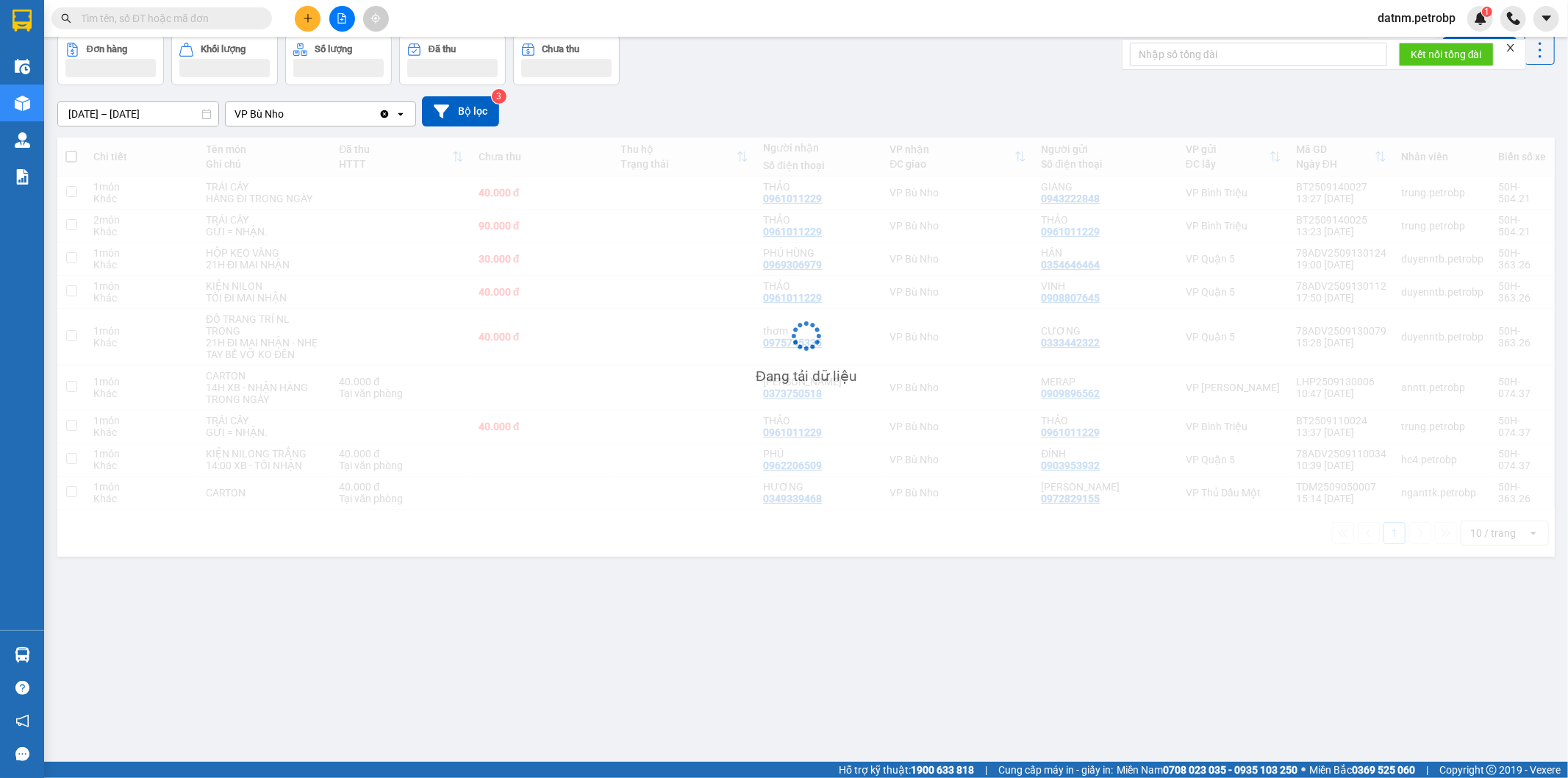
scroll to position [67, 0]
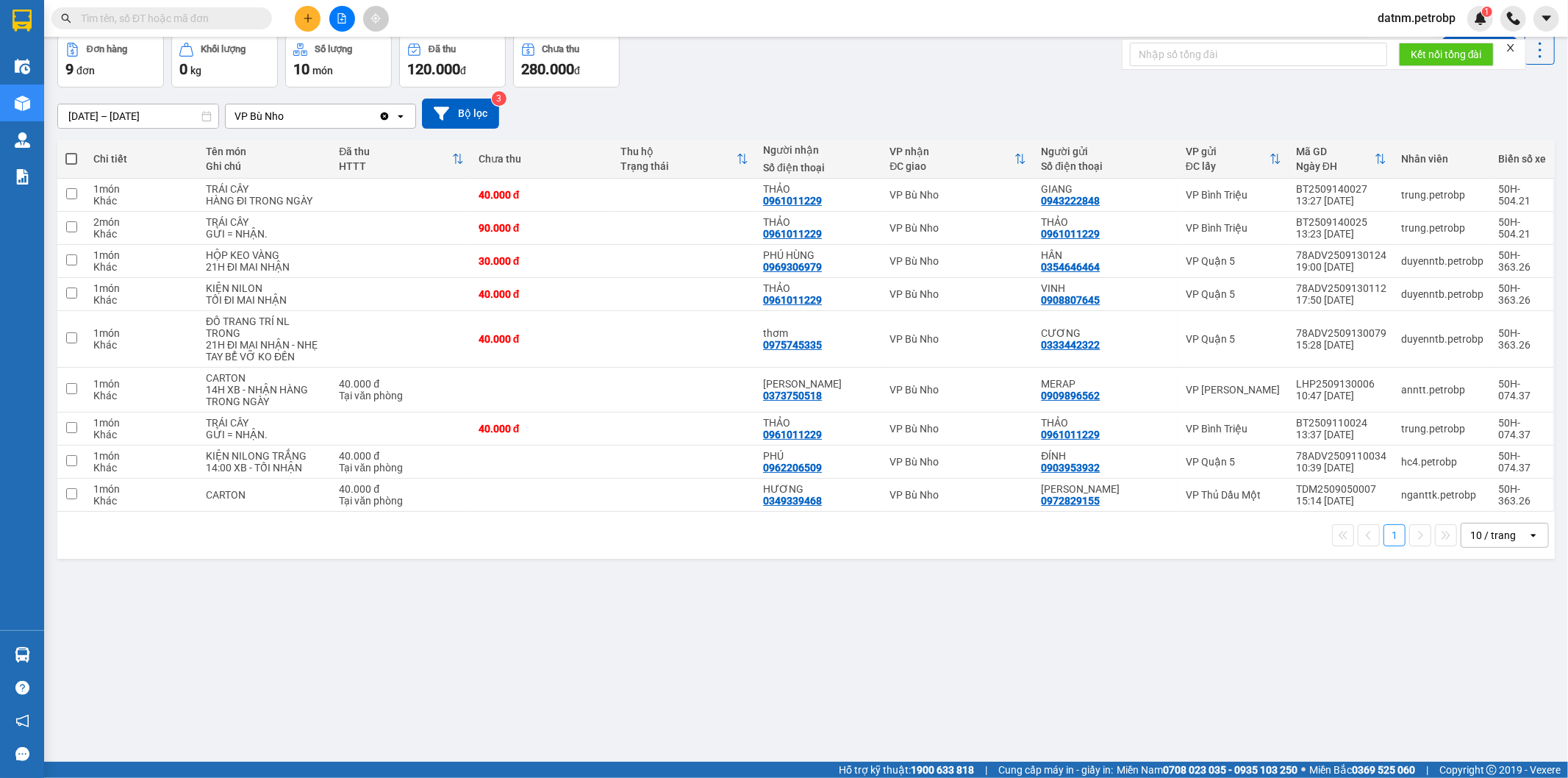
click at [763, 703] on div "ver 1.8.143 Kho gửi Trên xe Kho nhận Kho công nợ Hàng đã giao Đơn hàng 9 đơn Kh…" at bounding box center [806, 365] width 1510 height 778
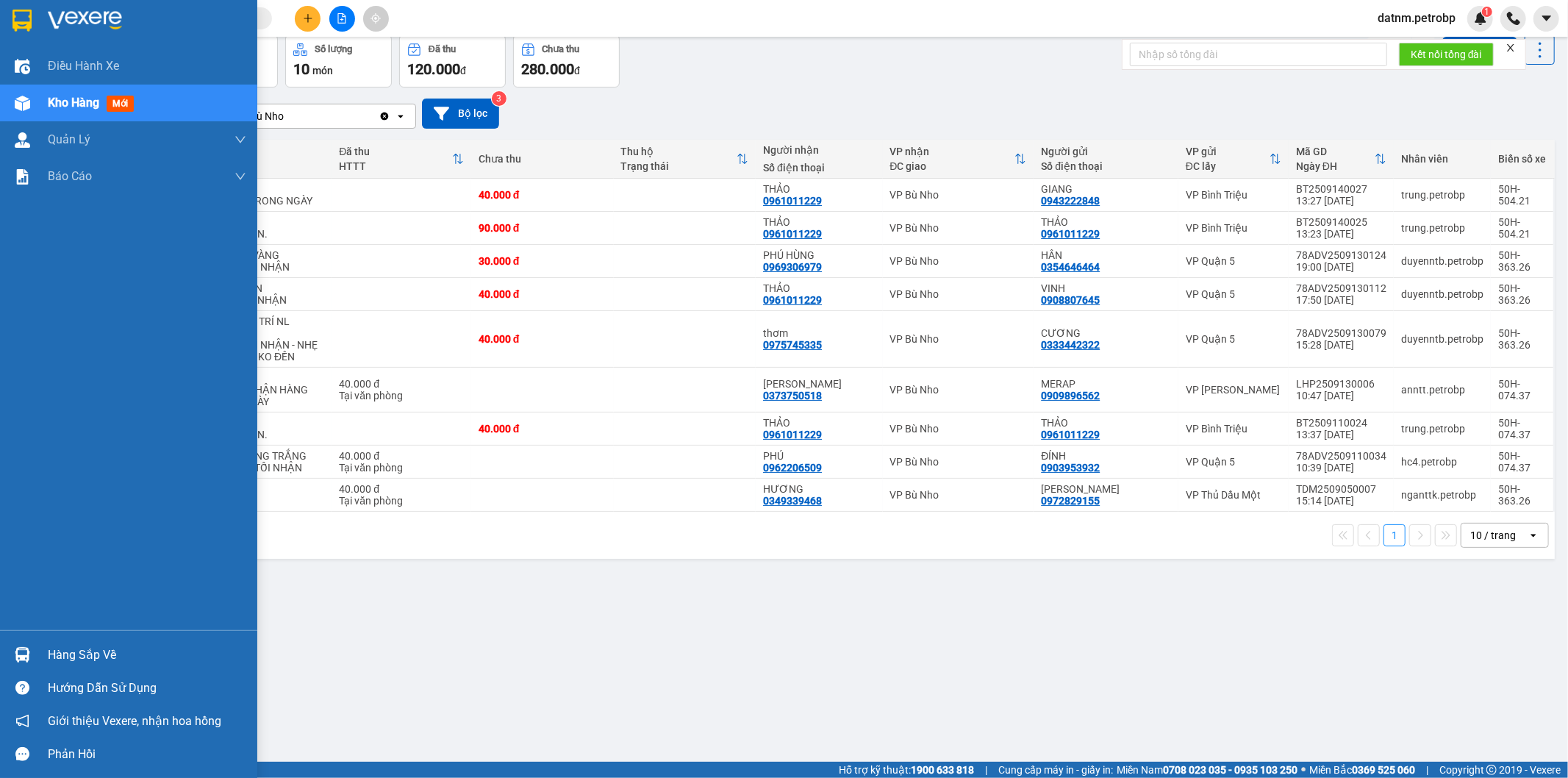
click at [32, 657] on div at bounding box center [22, 654] width 26 height 26
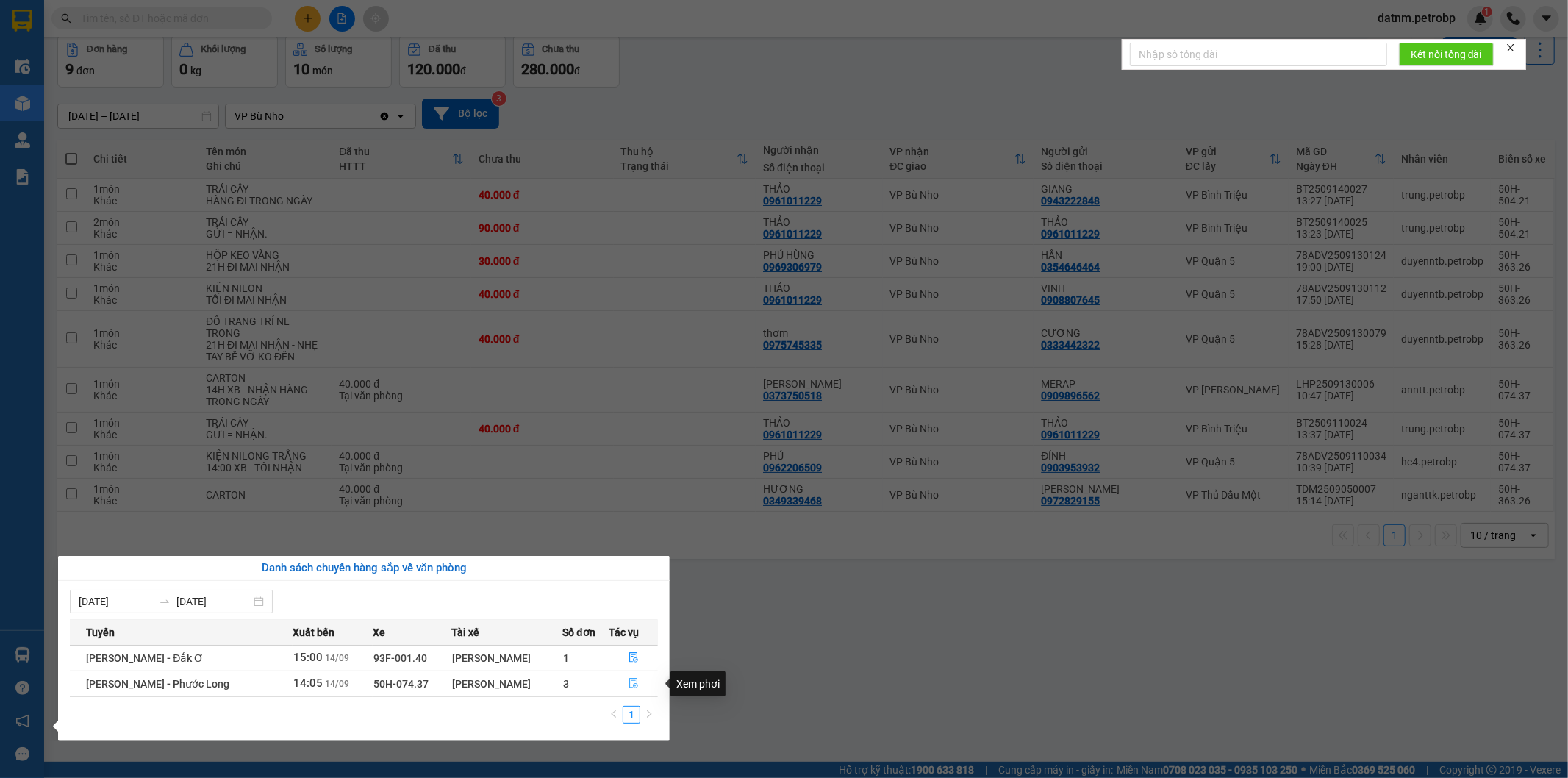
click at [631, 684] on icon "file-done" at bounding box center [634, 683] width 10 height 10
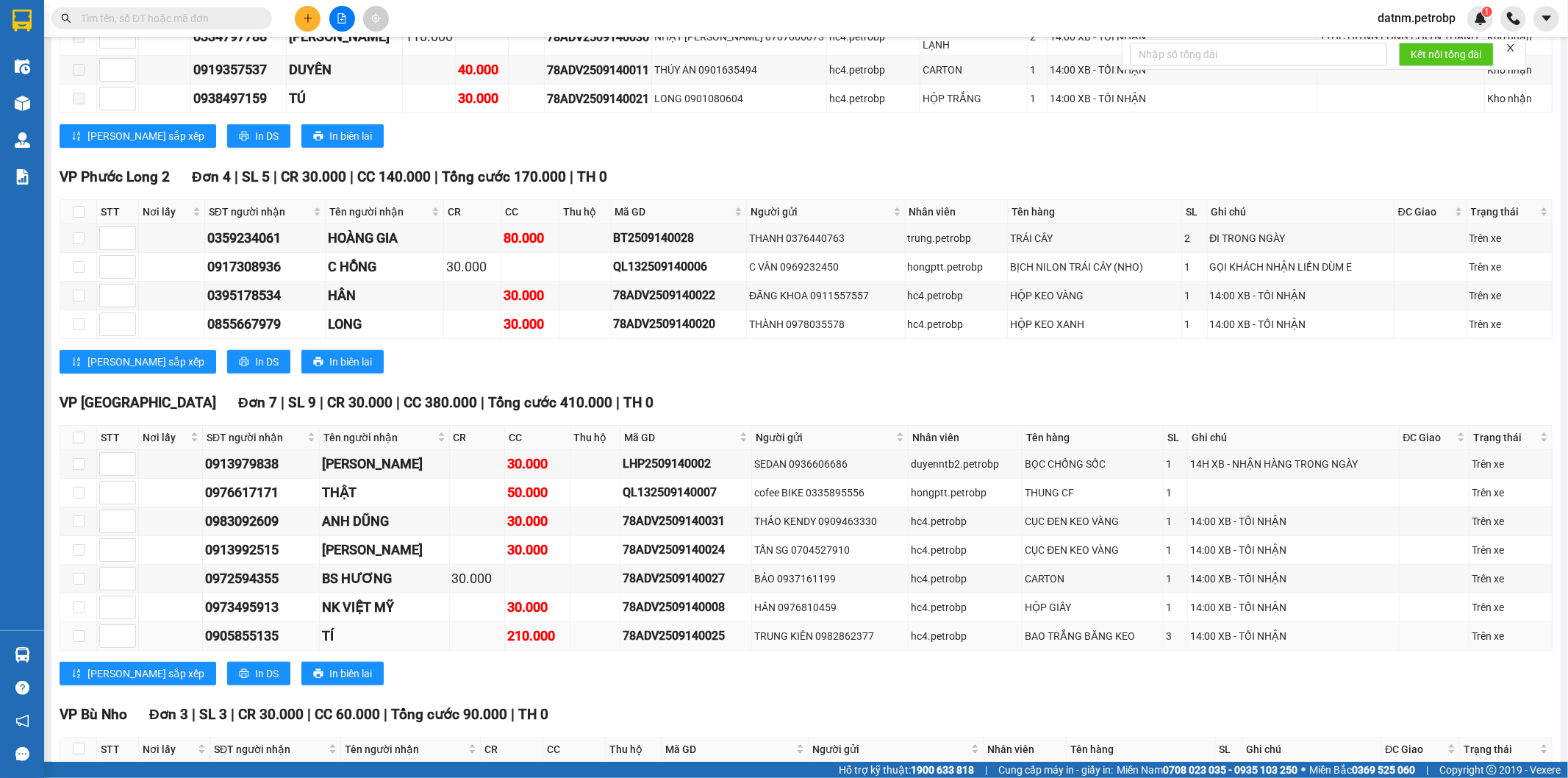
scroll to position [1371, 0]
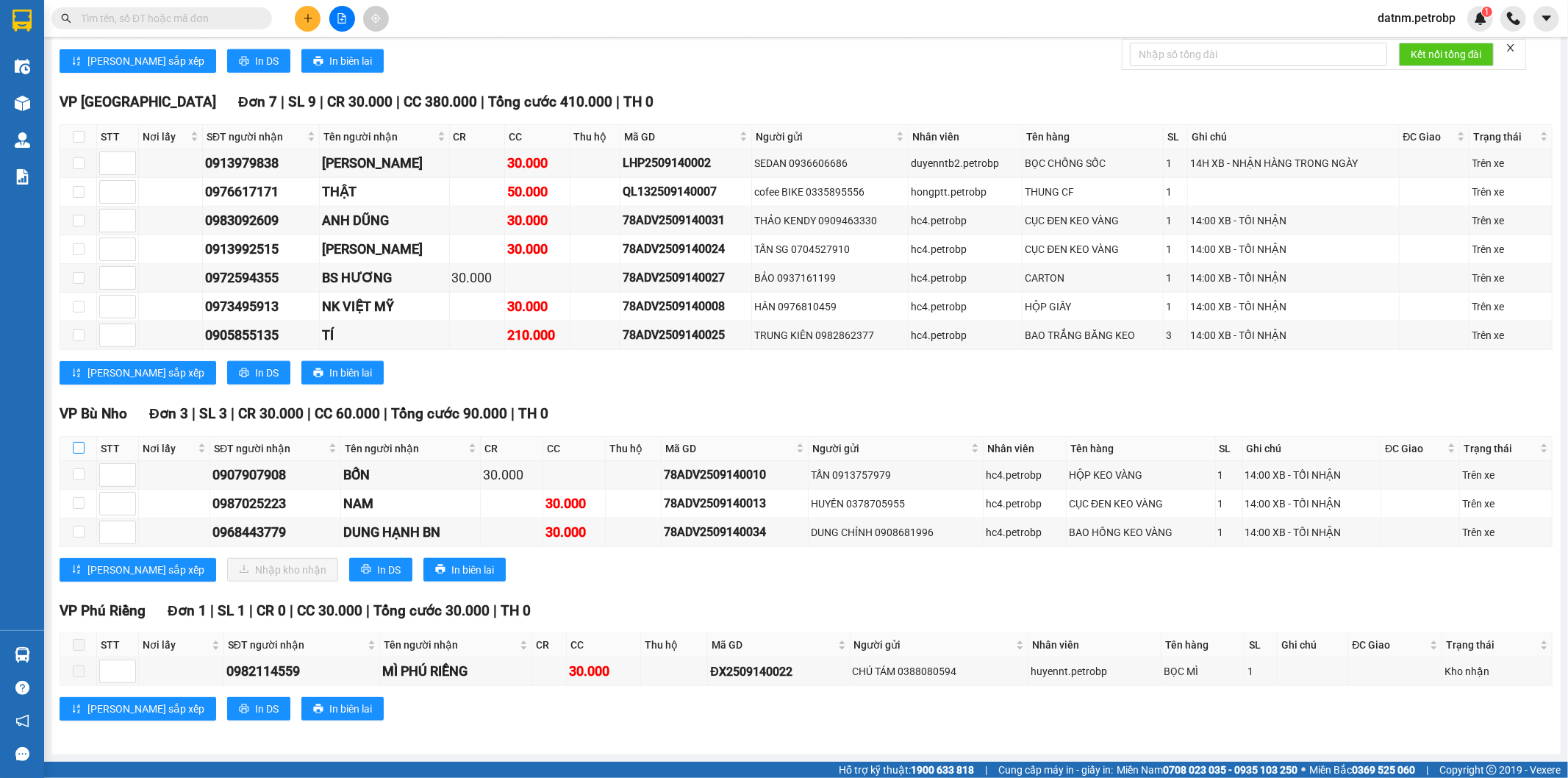
click at [75, 451] on input "checkbox" at bounding box center [78, 448] width 12 height 12
checkbox input "true"
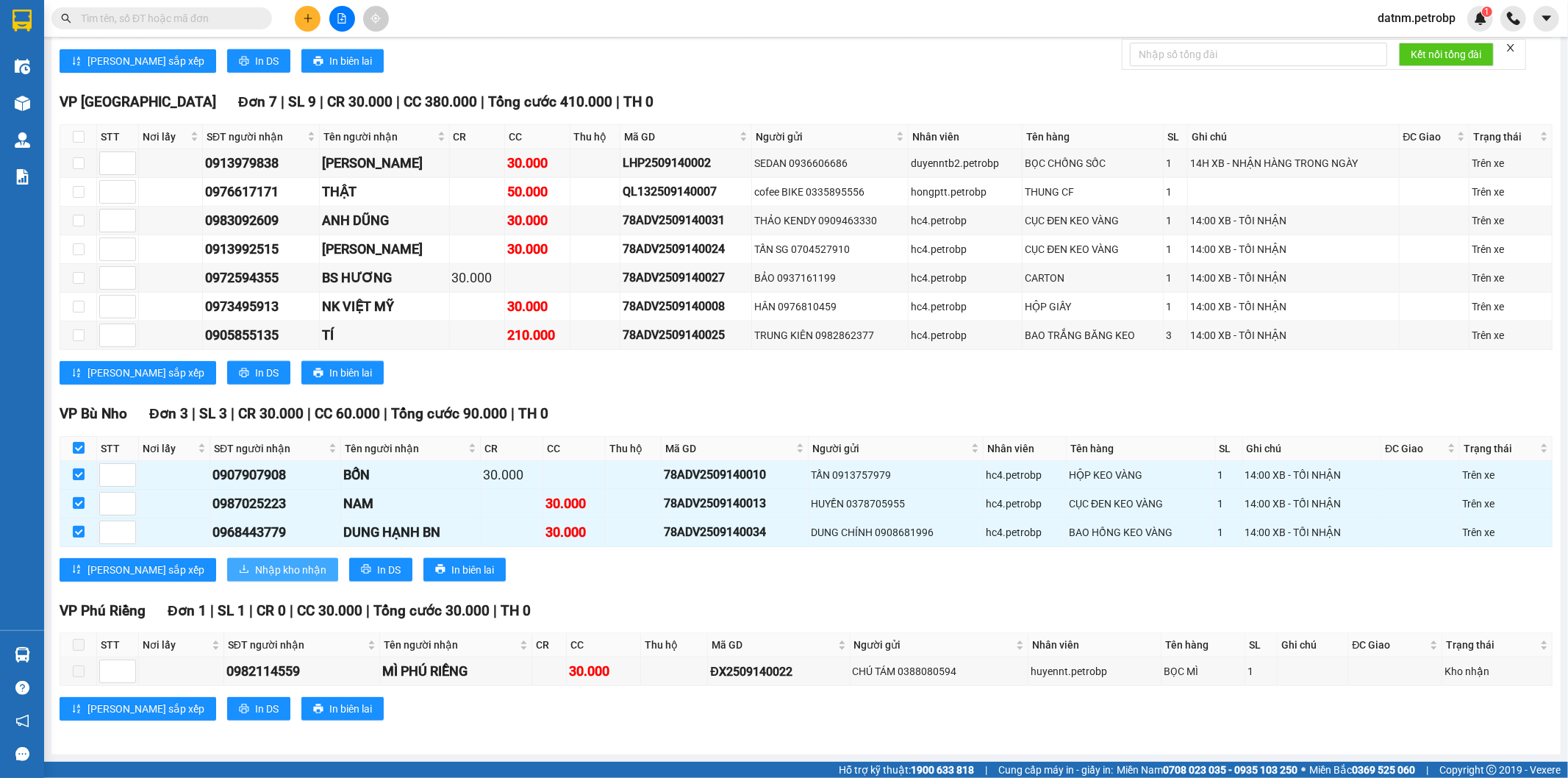
click at [255, 571] on span "Nhập kho nhận" at bounding box center [291, 569] width 72 height 16
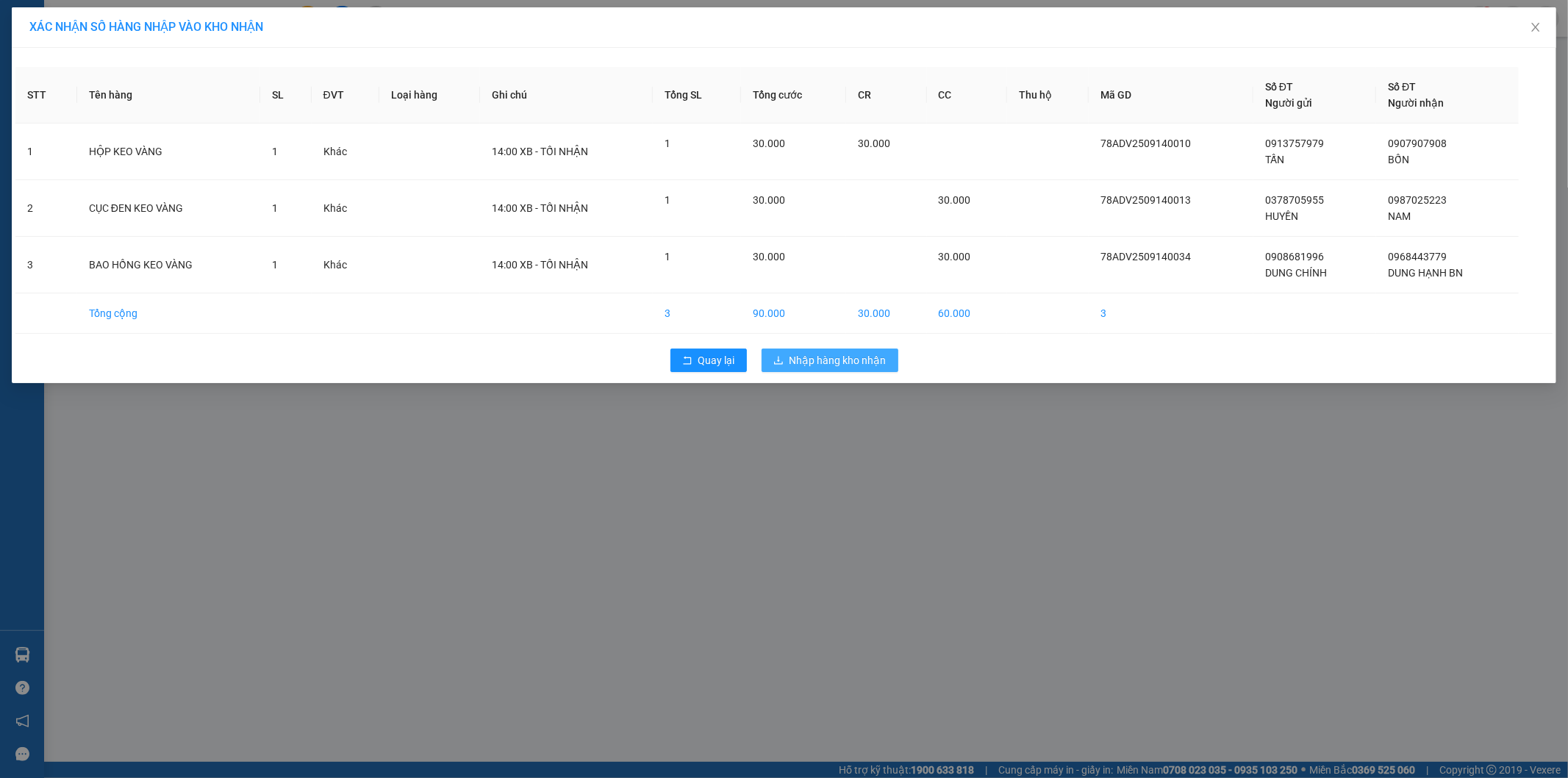
click at [849, 366] on span "Nhập hàng kho nhận" at bounding box center [838, 360] width 97 height 16
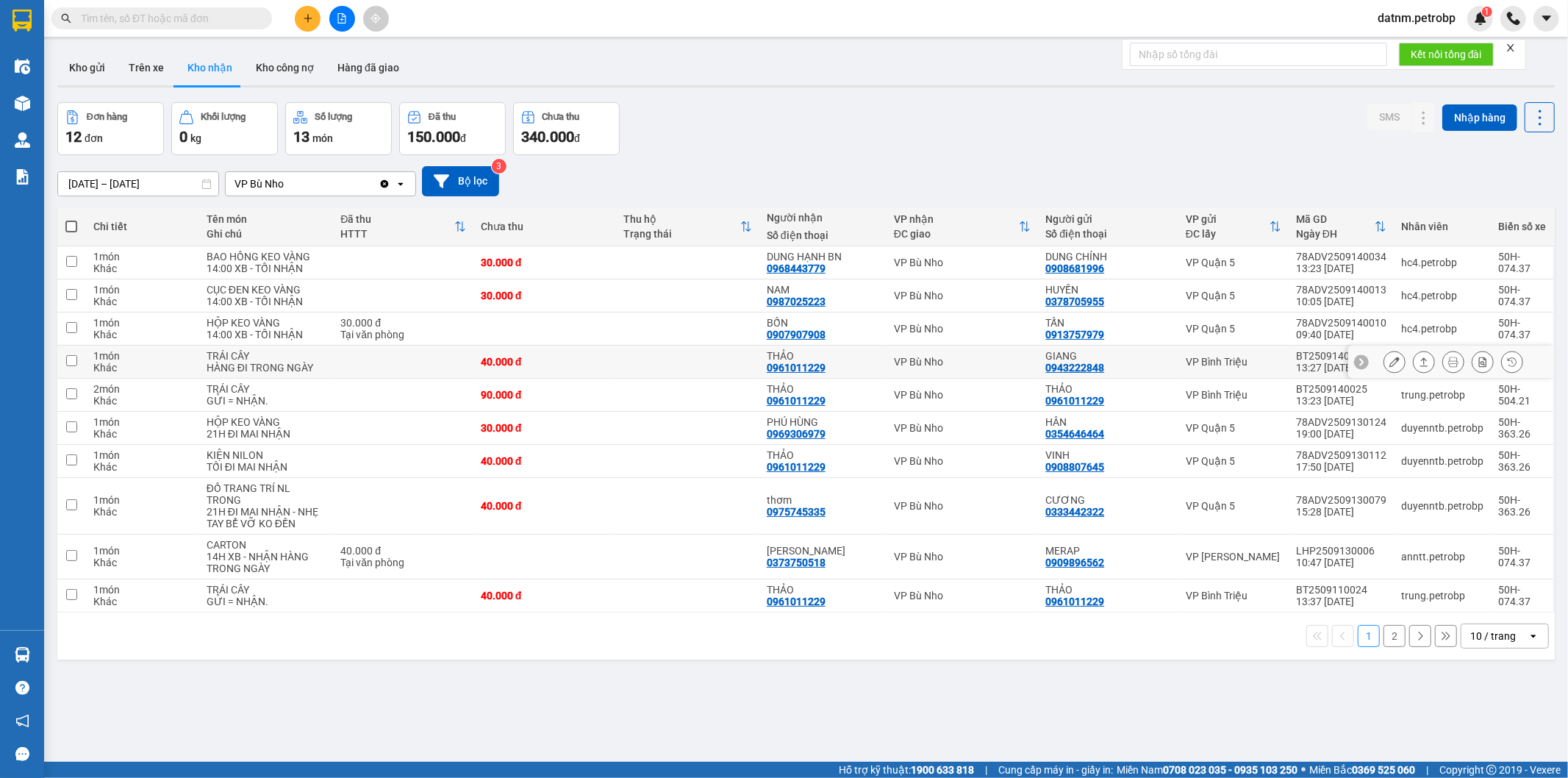
click at [70, 360] on input "checkbox" at bounding box center [71, 360] width 11 height 11
checkbox input "true"
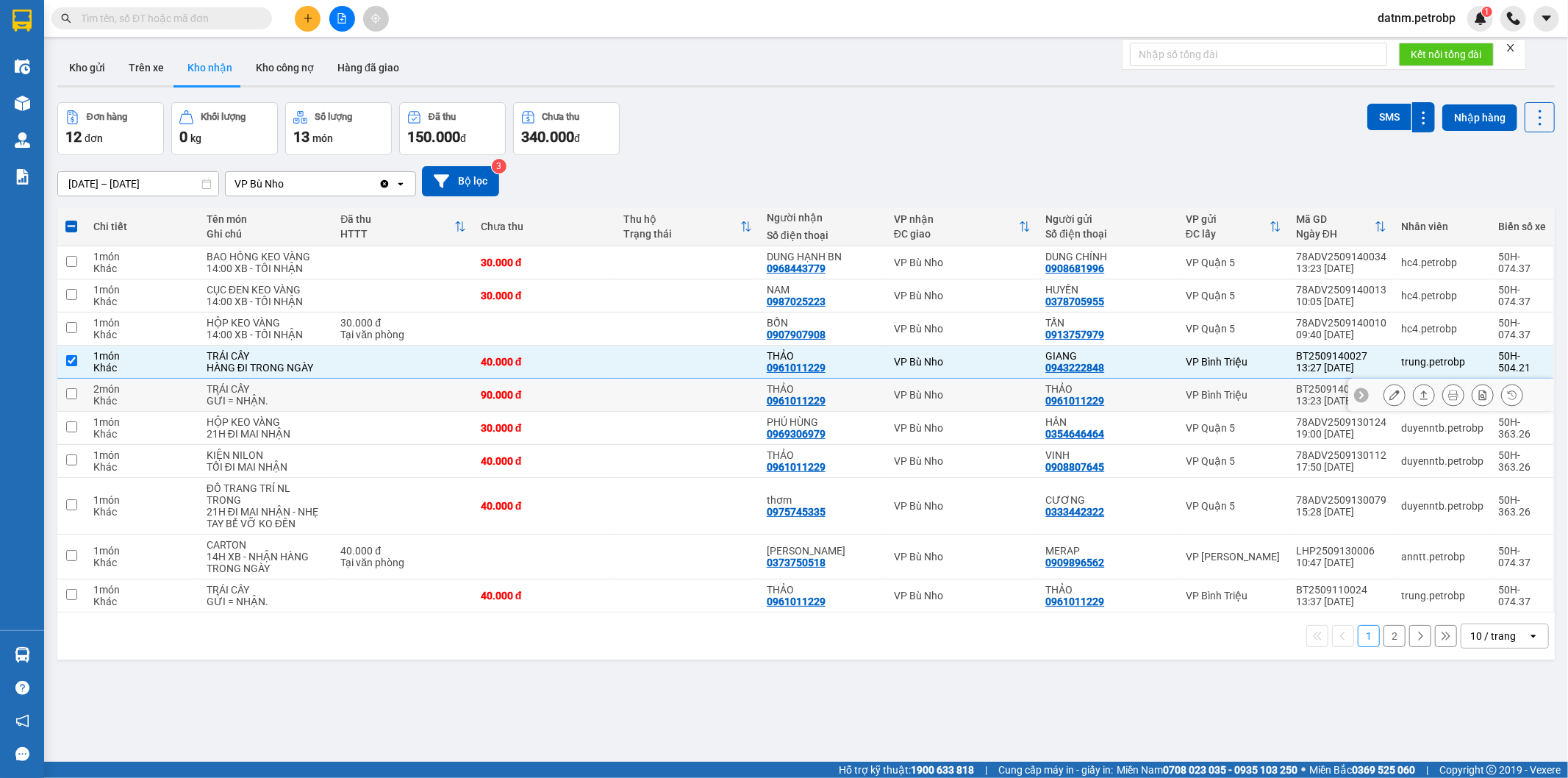
click at [68, 394] on input "checkbox" at bounding box center [71, 393] width 11 height 11
checkbox input "true"
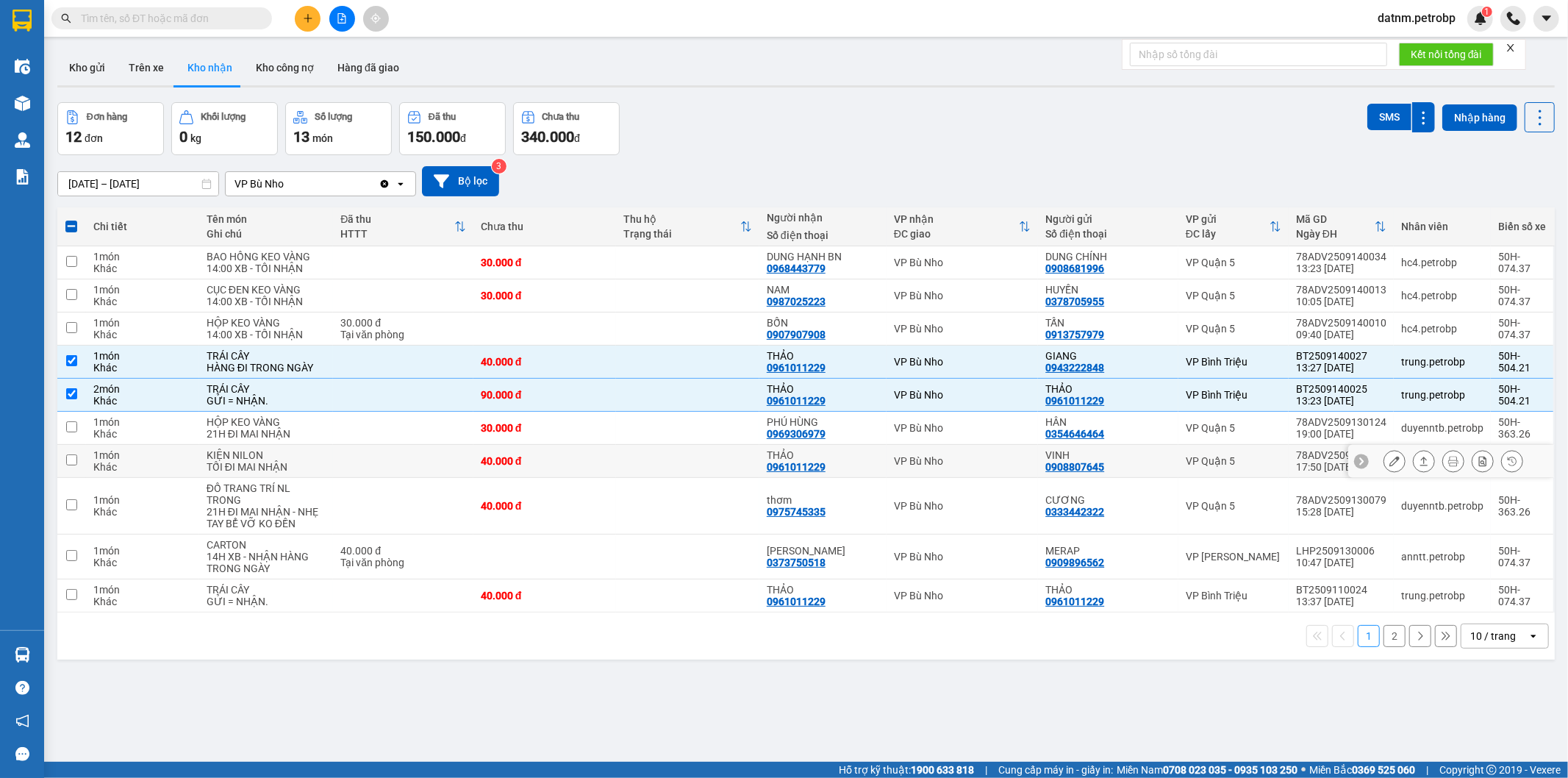
click at [68, 458] on input "checkbox" at bounding box center [71, 459] width 11 height 11
checkbox input "true"
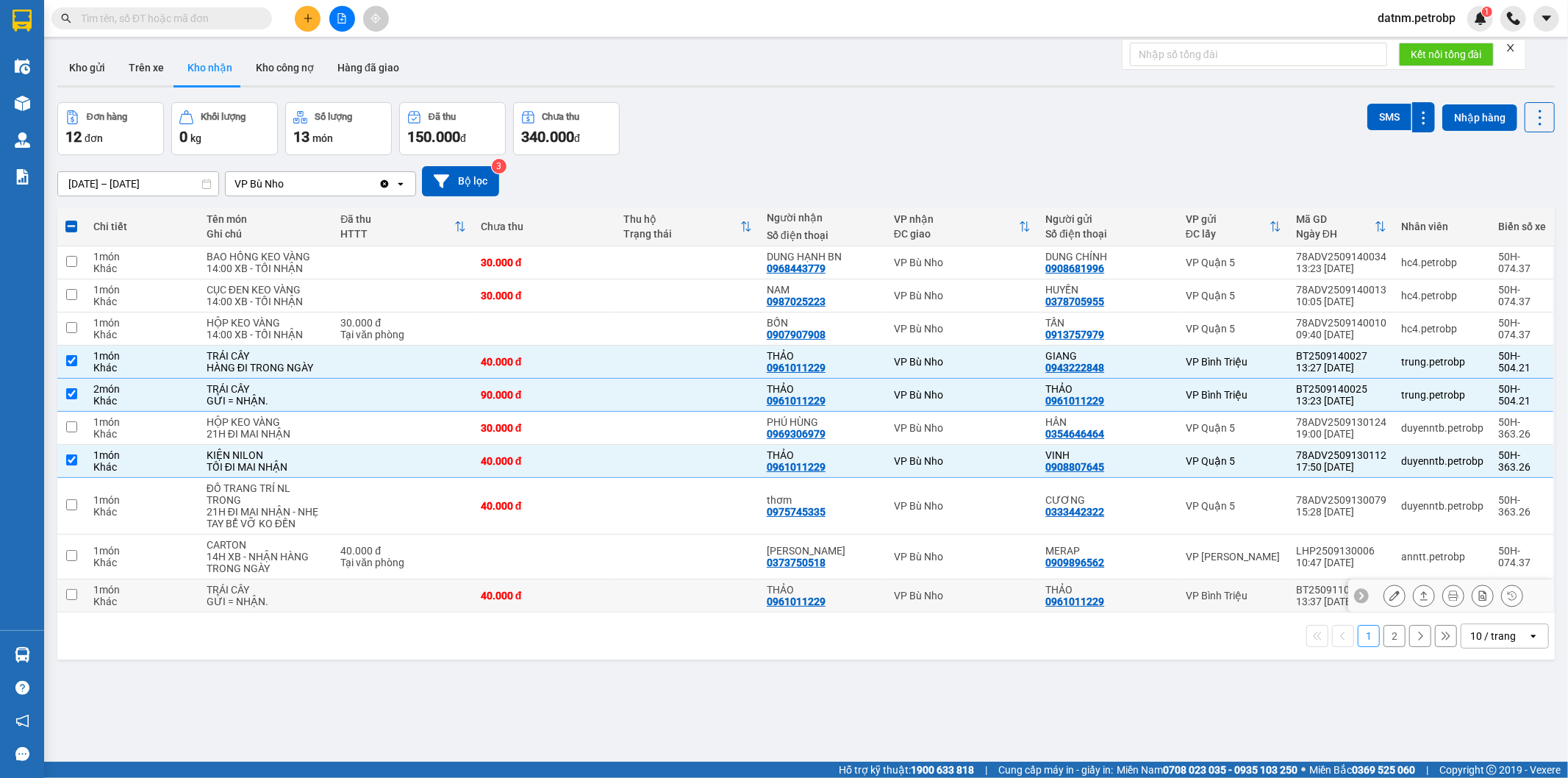
click at [71, 595] on input "checkbox" at bounding box center [71, 594] width 11 height 11
checkbox input "true"
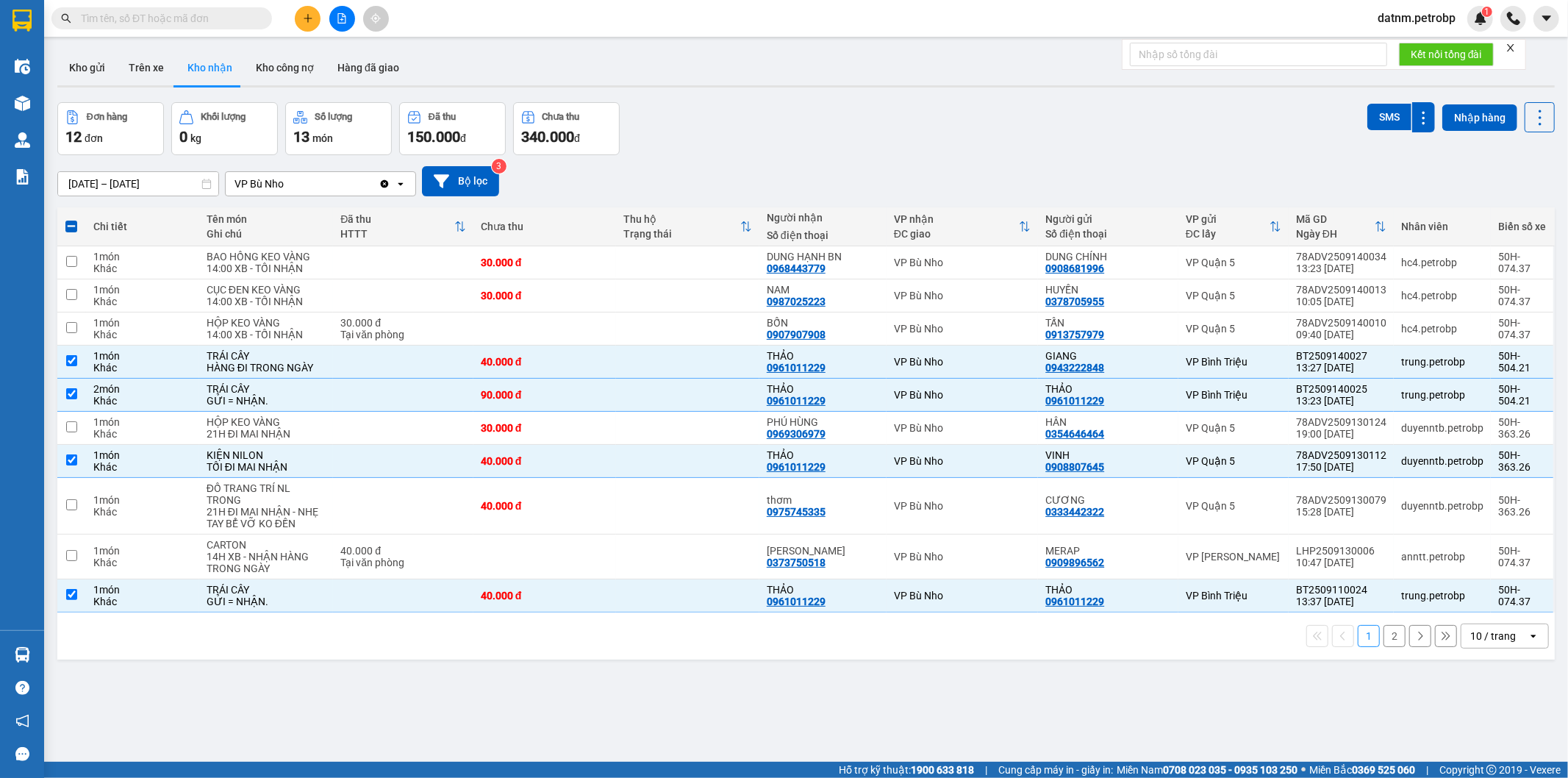
drag, startPoint x: 728, startPoint y: 703, endPoint x: 681, endPoint y: 723, distance: 51.1
click at [728, 703] on div "ver 1.8.143 Kho gửi Trên xe Kho nhận Kho công nợ Hàng đã giao Đơn hàng 12 đơn K…" at bounding box center [806, 432] width 1510 height 778
click at [1388, 364] on button at bounding box center [1394, 362] width 20 height 26
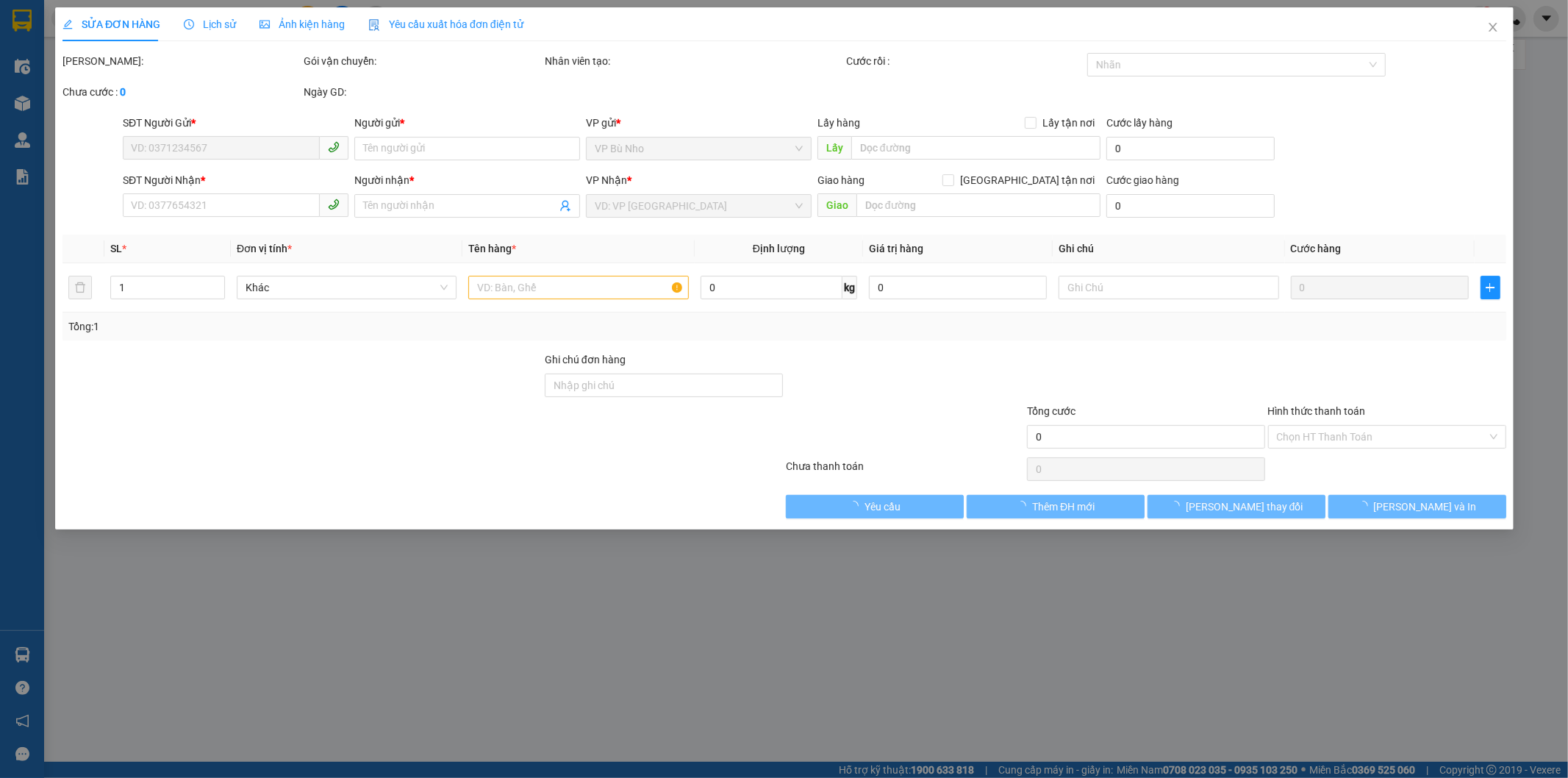
type input "0943222848"
type input "GIANG"
type input "0961011229"
type input "THẢO"
type input "40.000"
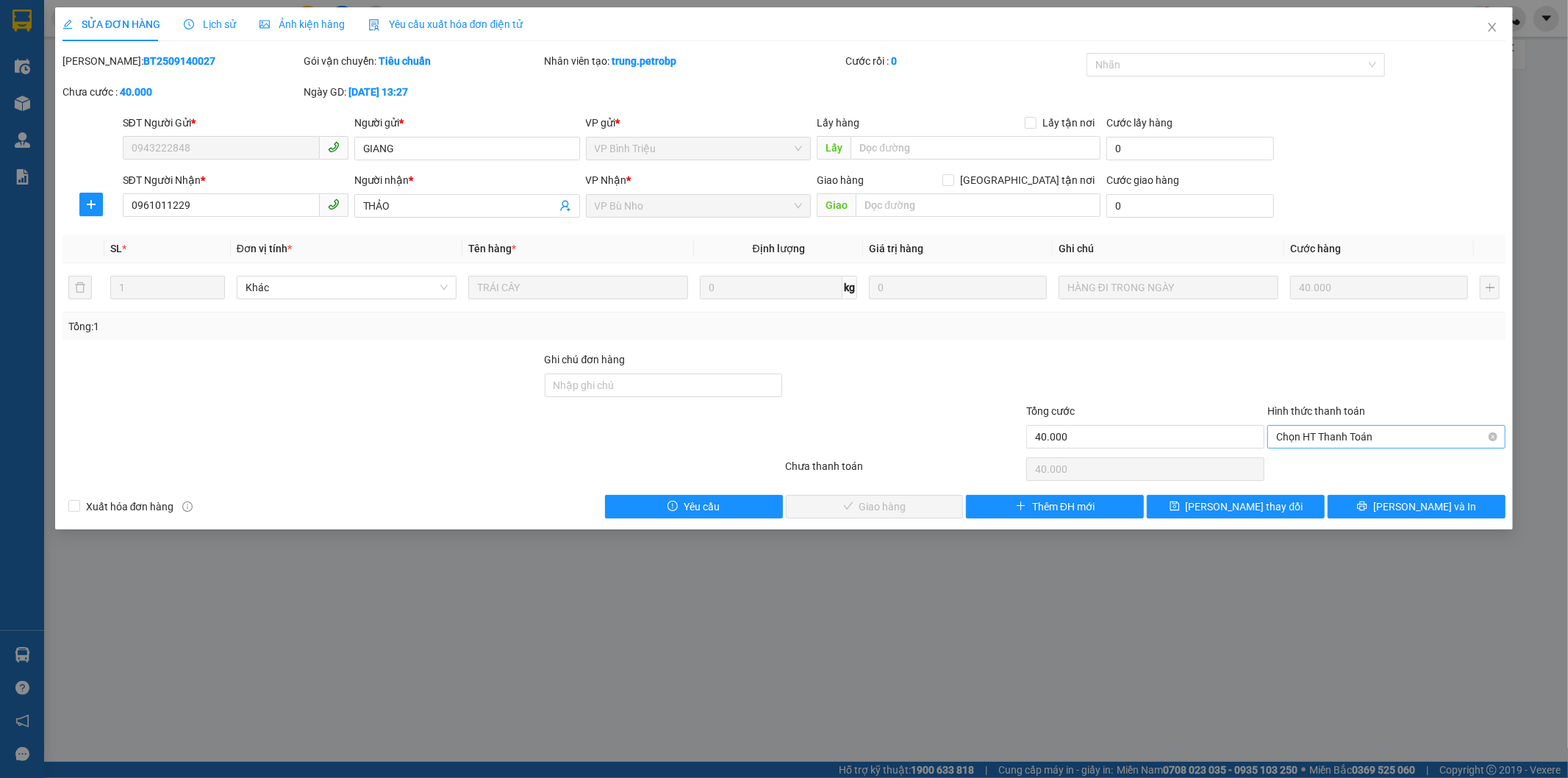
click at [1347, 443] on span "Chọn HT Thanh Toán" at bounding box center [1387, 437] width 221 height 22
click at [1332, 461] on div "Tại văn phòng" at bounding box center [1388, 465] width 221 height 16
type input "0"
click at [866, 506] on span "[PERSON_NAME] và Giao hàng" at bounding box center [883, 506] width 141 height 16
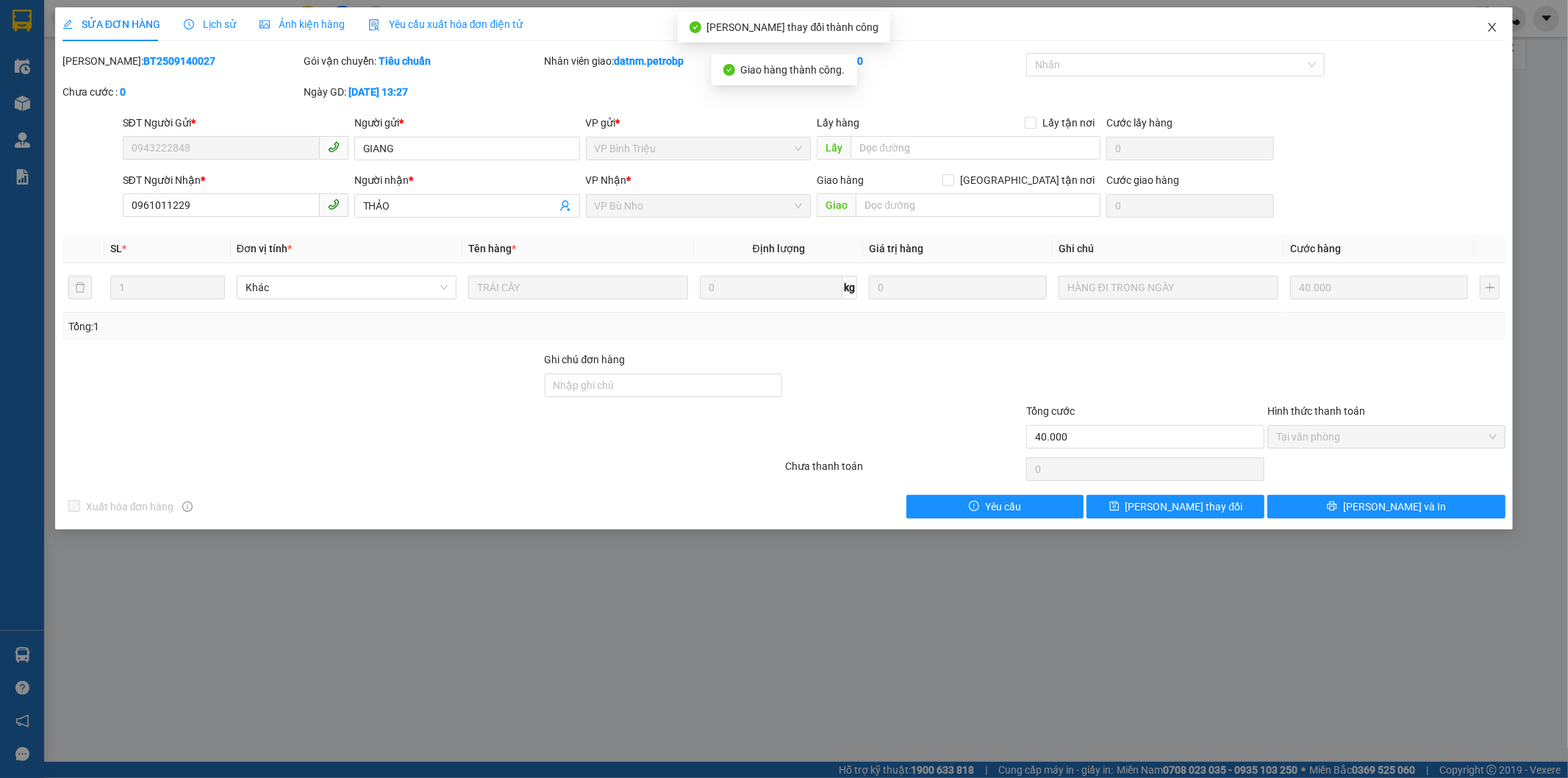
click at [1491, 25] on icon "close" at bounding box center [1492, 27] width 12 height 12
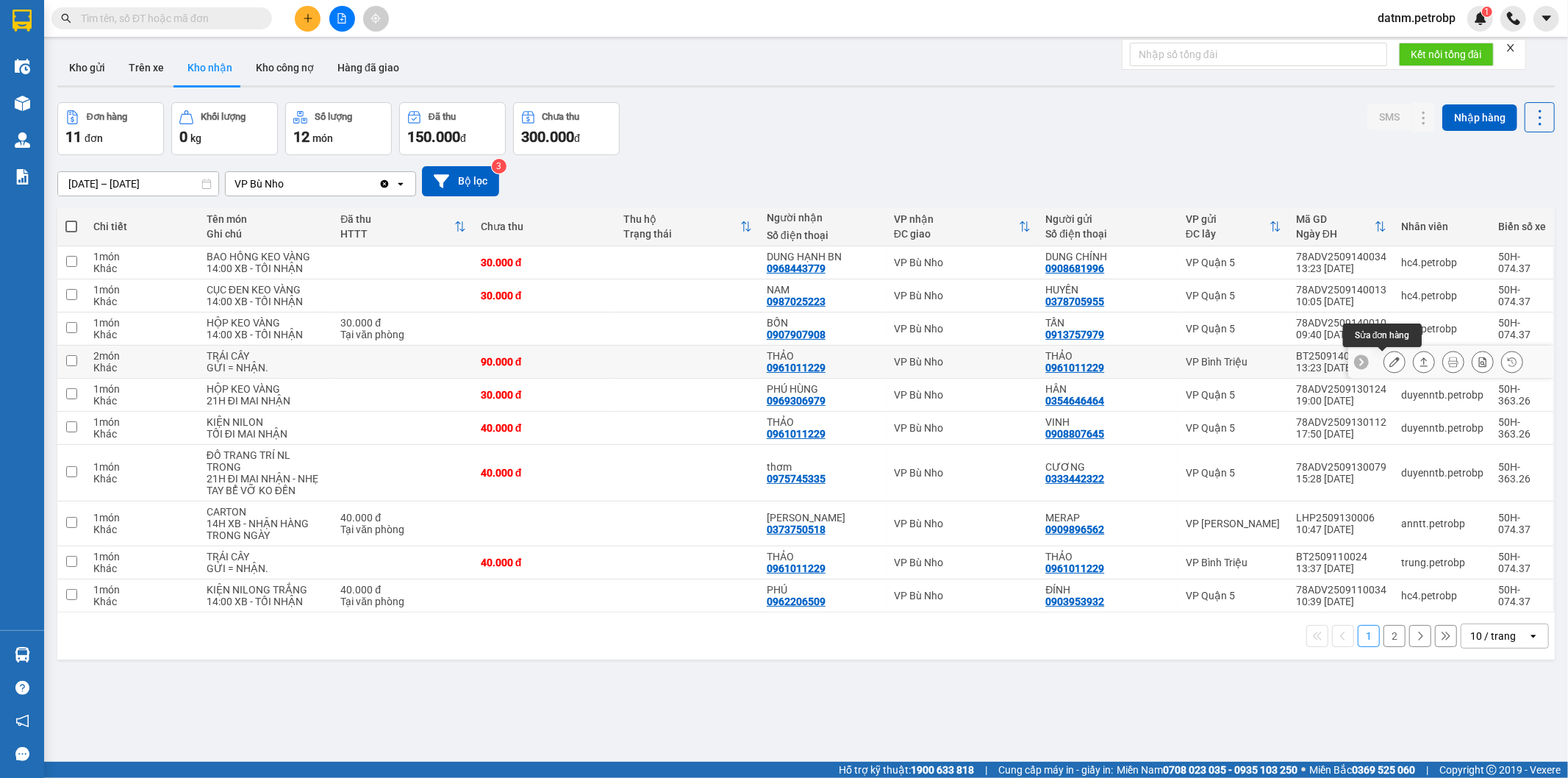
click at [1389, 361] on icon at bounding box center [1394, 362] width 10 height 10
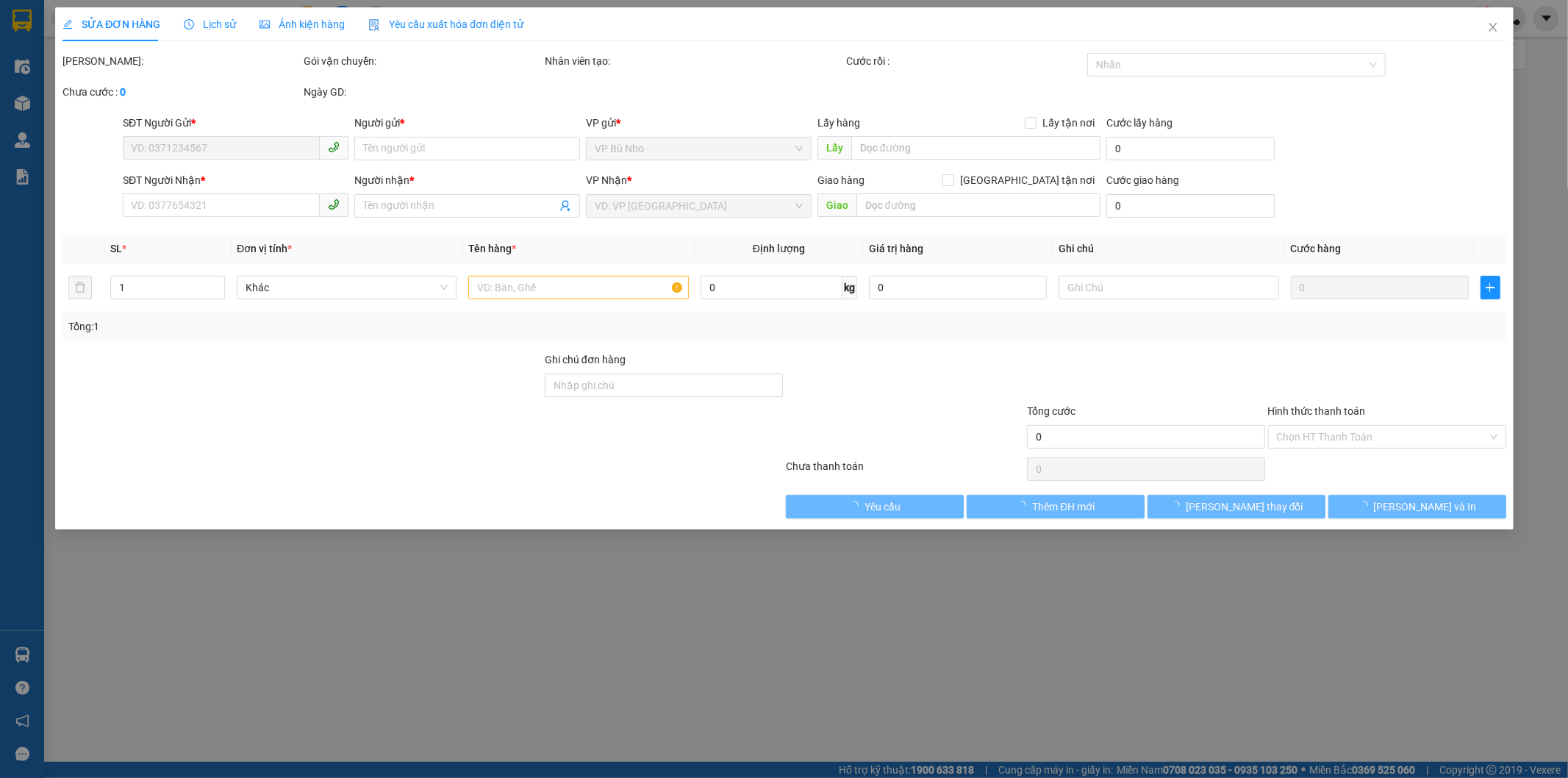
type input "0961011229"
type input "THẢO"
type input "0961011229"
type input "THẢO"
type input "90.000"
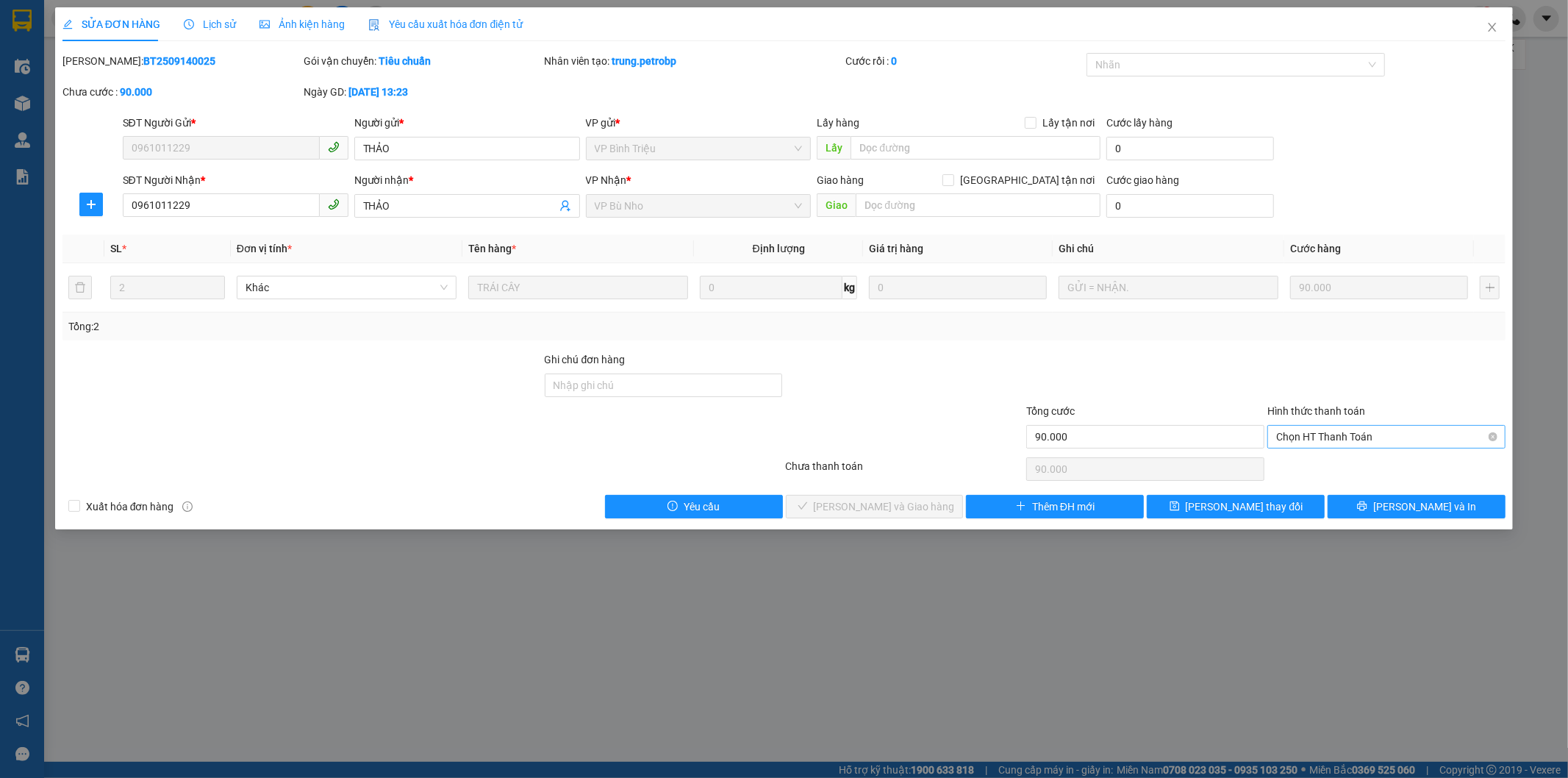
click at [1340, 438] on span "Chọn HT Thanh Toán" at bounding box center [1387, 437] width 221 height 22
click at [1322, 461] on div "Tại văn phòng" at bounding box center [1388, 465] width 221 height 16
type input "0"
click at [881, 504] on span "[PERSON_NAME] và Giao hàng" at bounding box center [883, 506] width 141 height 16
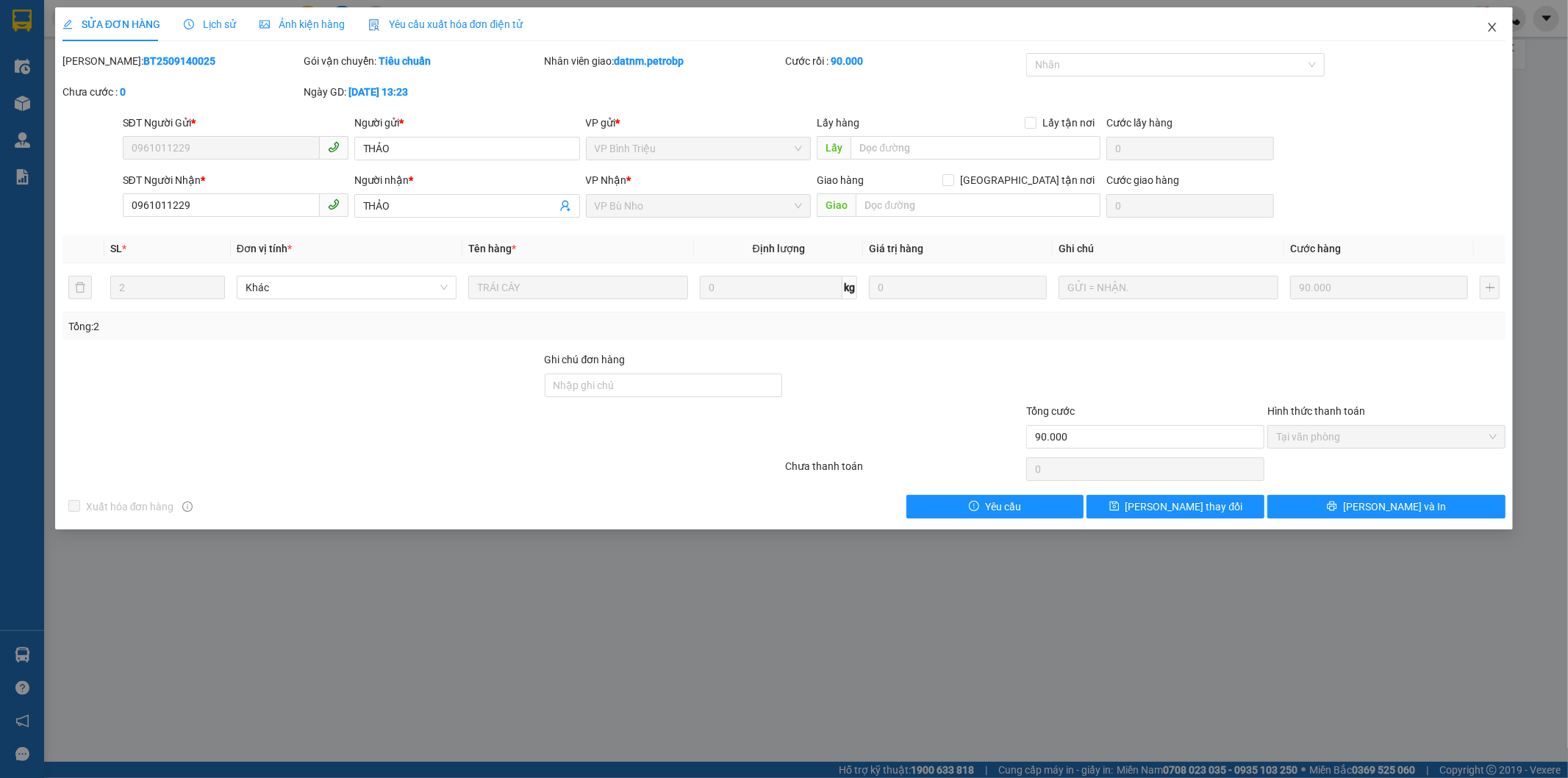
click at [1495, 30] on icon "close" at bounding box center [1492, 27] width 12 height 12
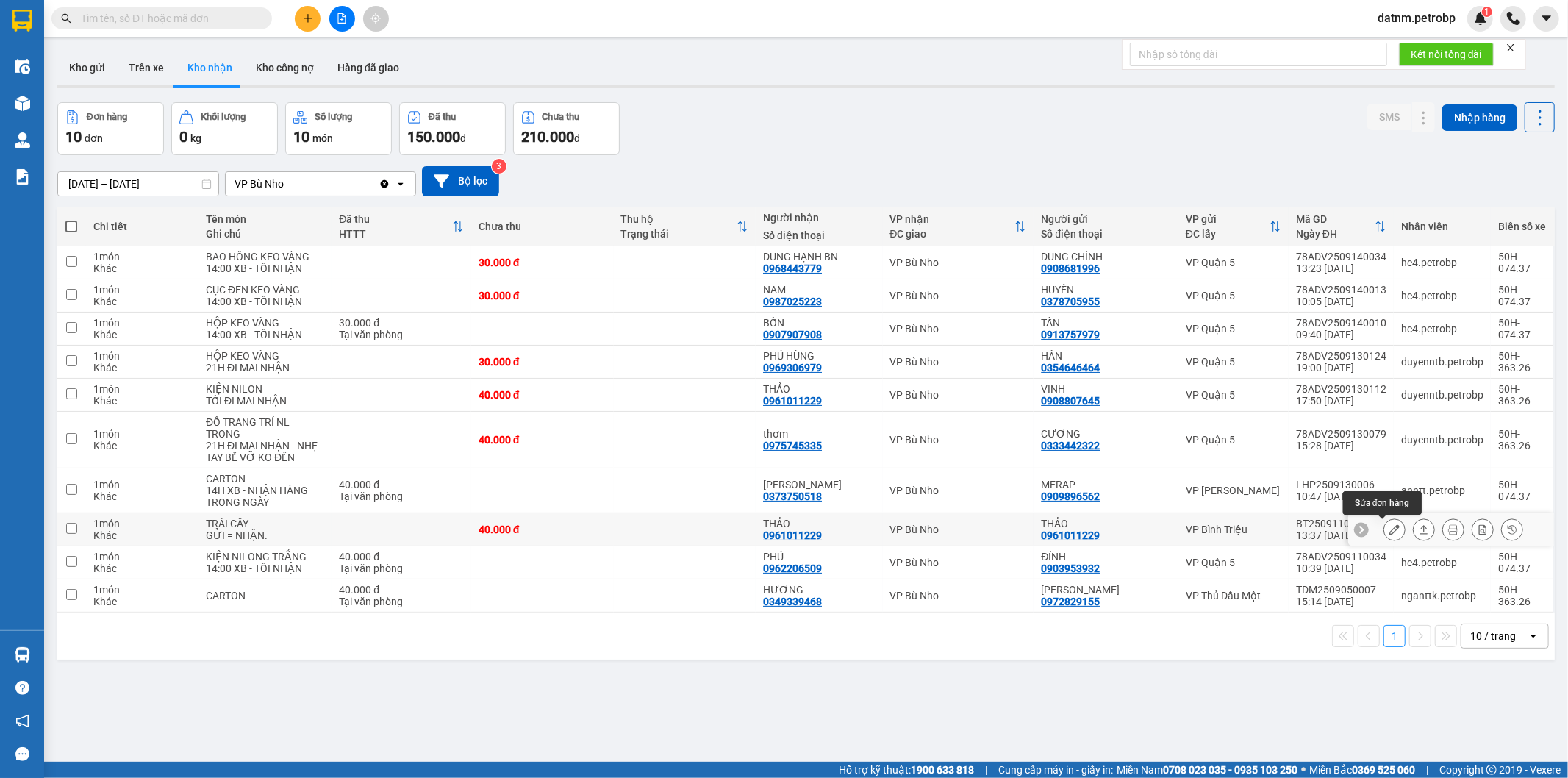
click at [1389, 531] on icon at bounding box center [1394, 529] width 10 height 10
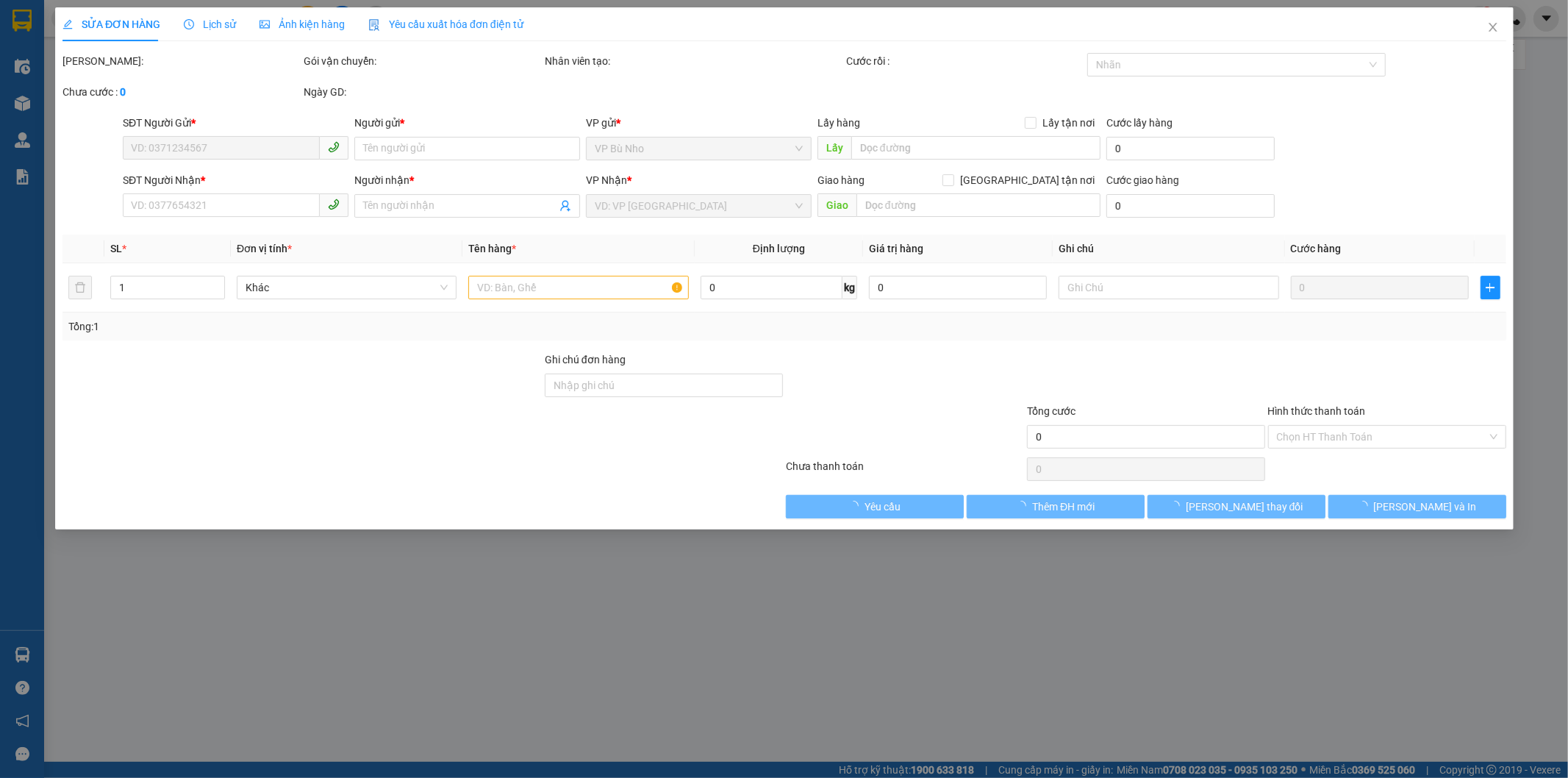
type input "0961011229"
type input "THẢO"
type input "0961011229"
type input "THẢO"
type input "40.000"
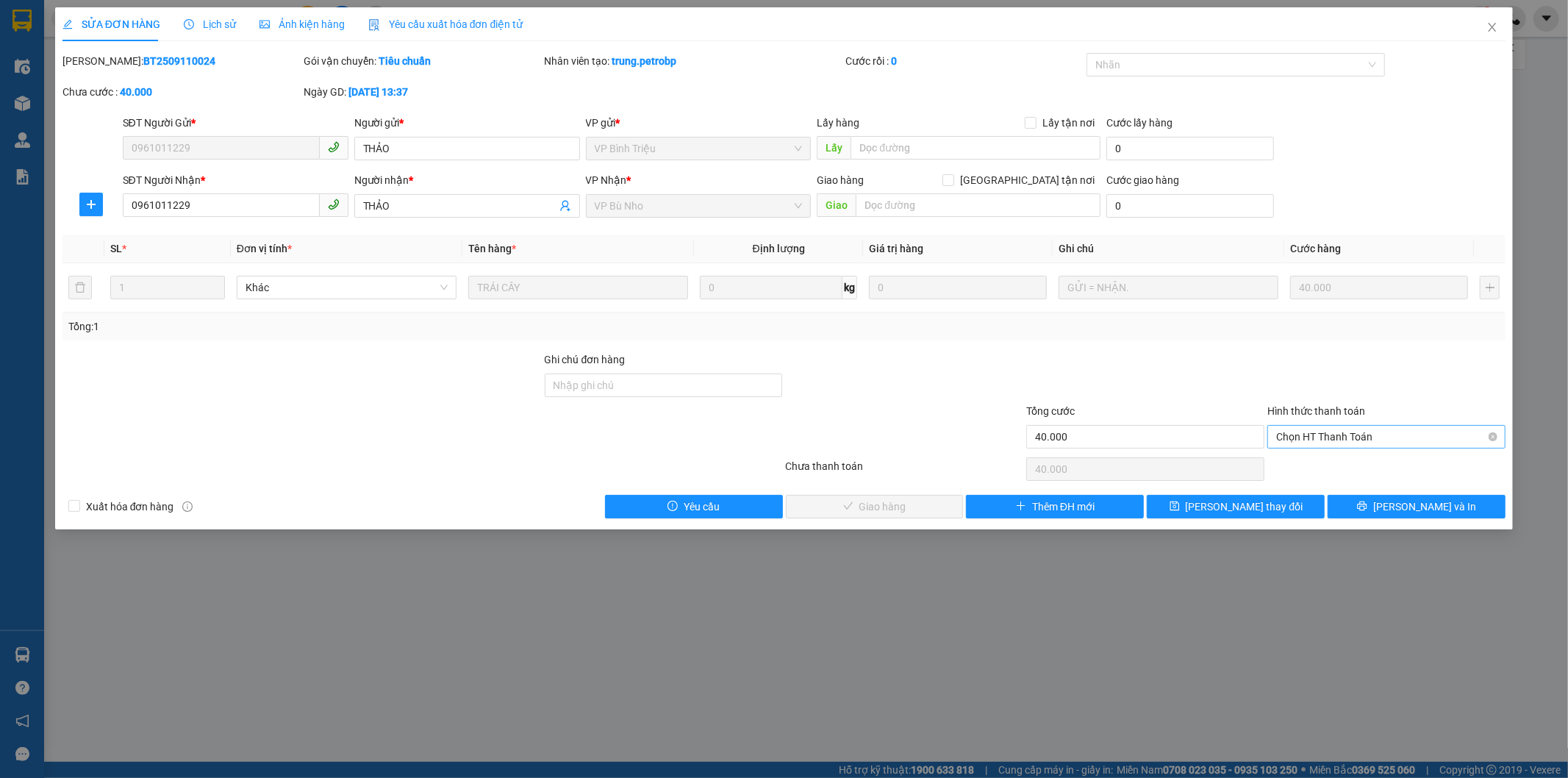
click at [1420, 446] on span "Chọn HT Thanh Toán" at bounding box center [1387, 437] width 221 height 22
click at [1361, 473] on div "Tại văn phòng" at bounding box center [1388, 465] width 221 height 16
type input "0"
click at [869, 500] on span "[PERSON_NAME] và Giao hàng" at bounding box center [883, 506] width 141 height 16
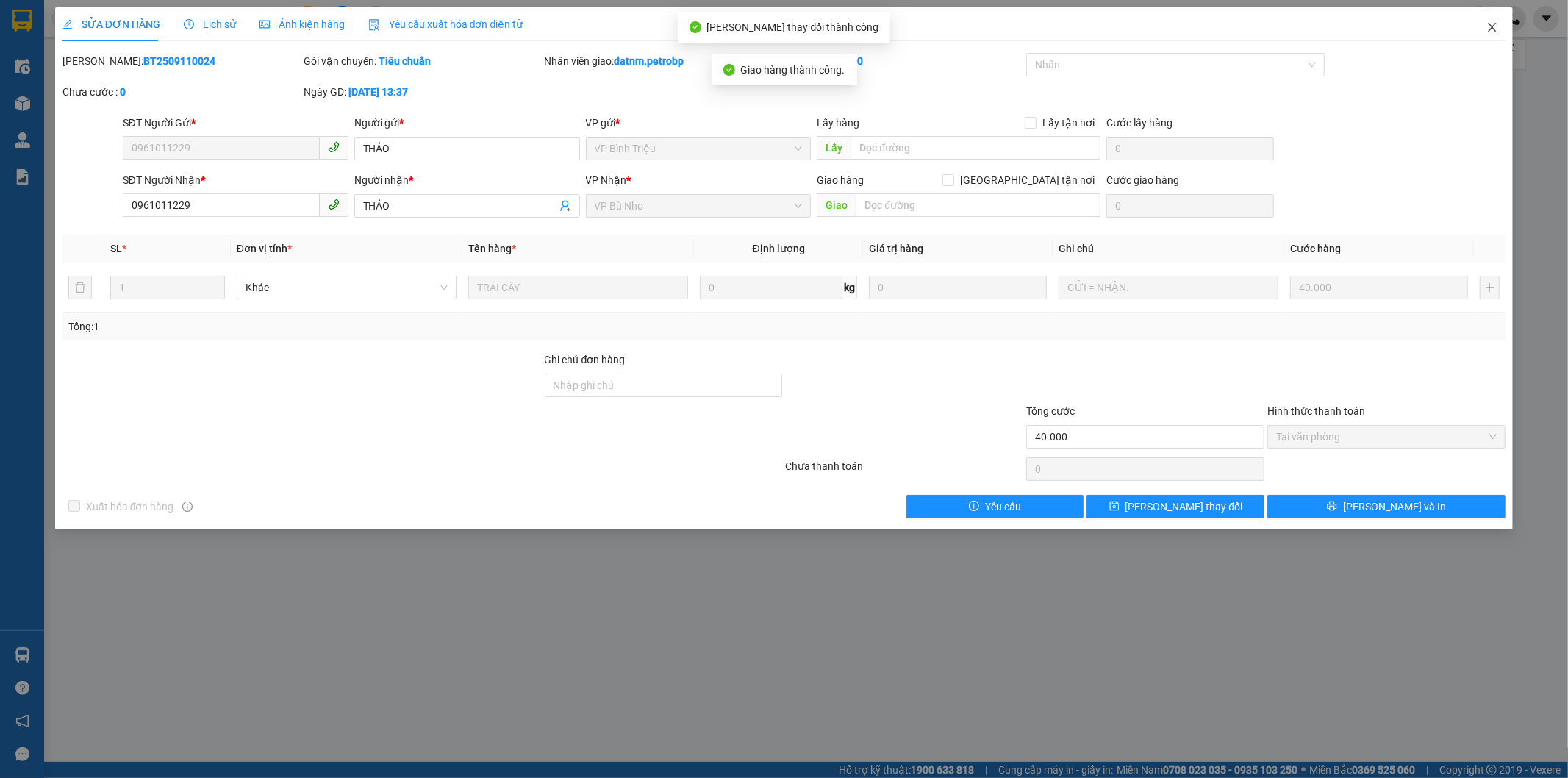
click at [1486, 26] on icon "close" at bounding box center [1492, 27] width 12 height 12
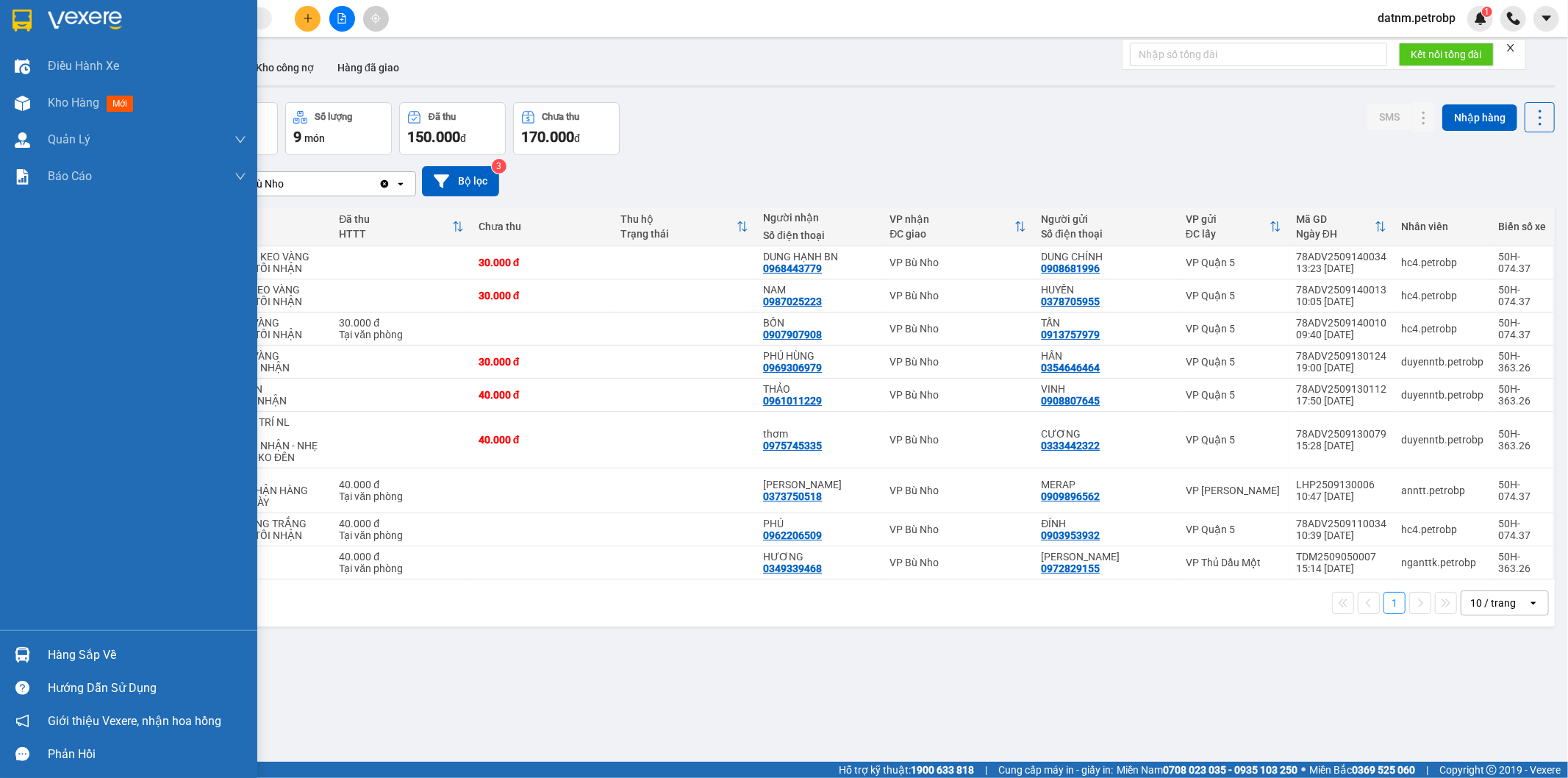
click at [23, 658] on img at bounding box center [22, 654] width 15 height 15
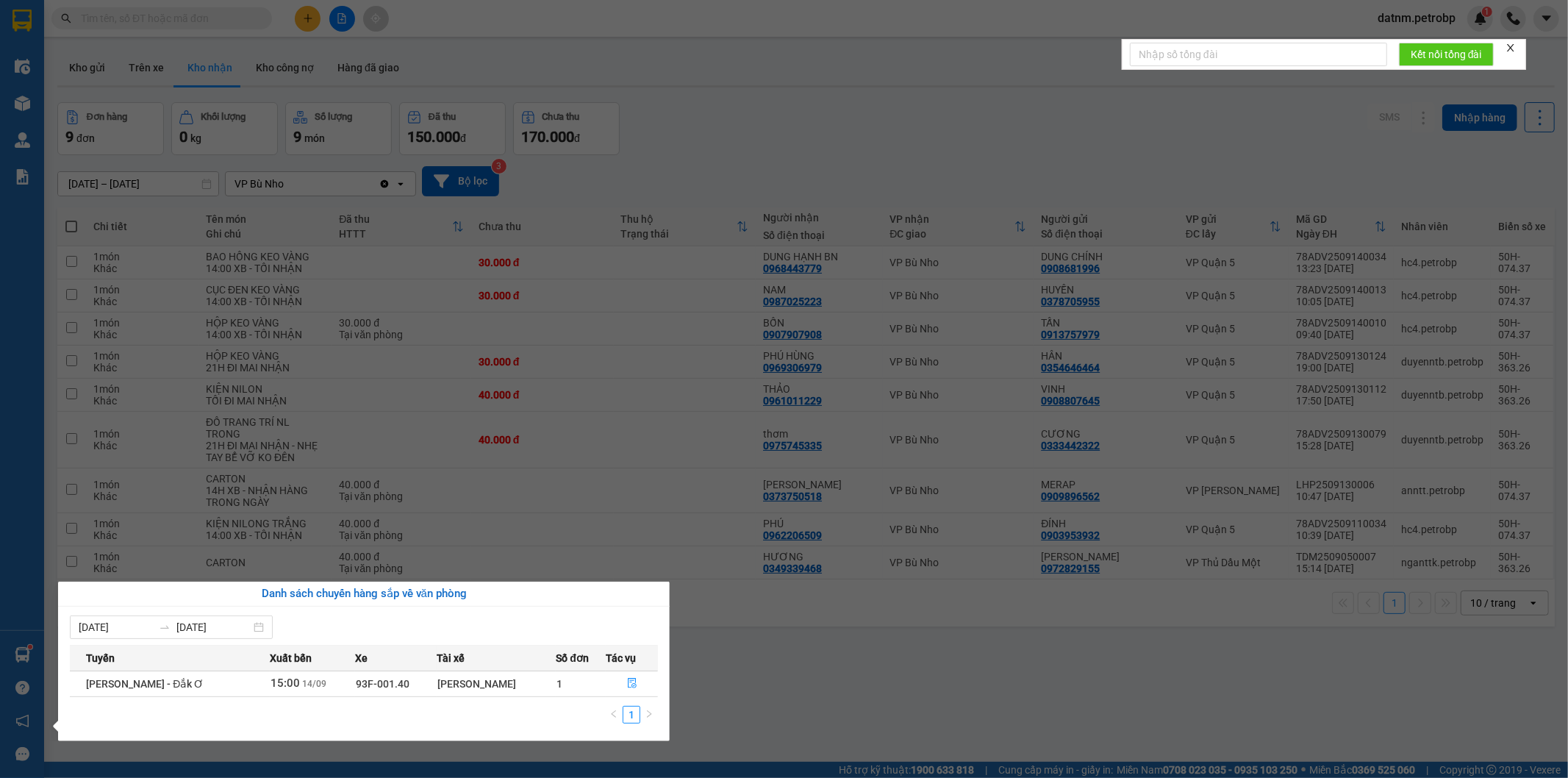
click at [687, 660] on section "Kết quả tìm kiếm ( 0 ) Bộ lọc No Data datnm.petrobp 1 Điều hành xe Kho hàng mới…" at bounding box center [784, 389] width 1568 height 778
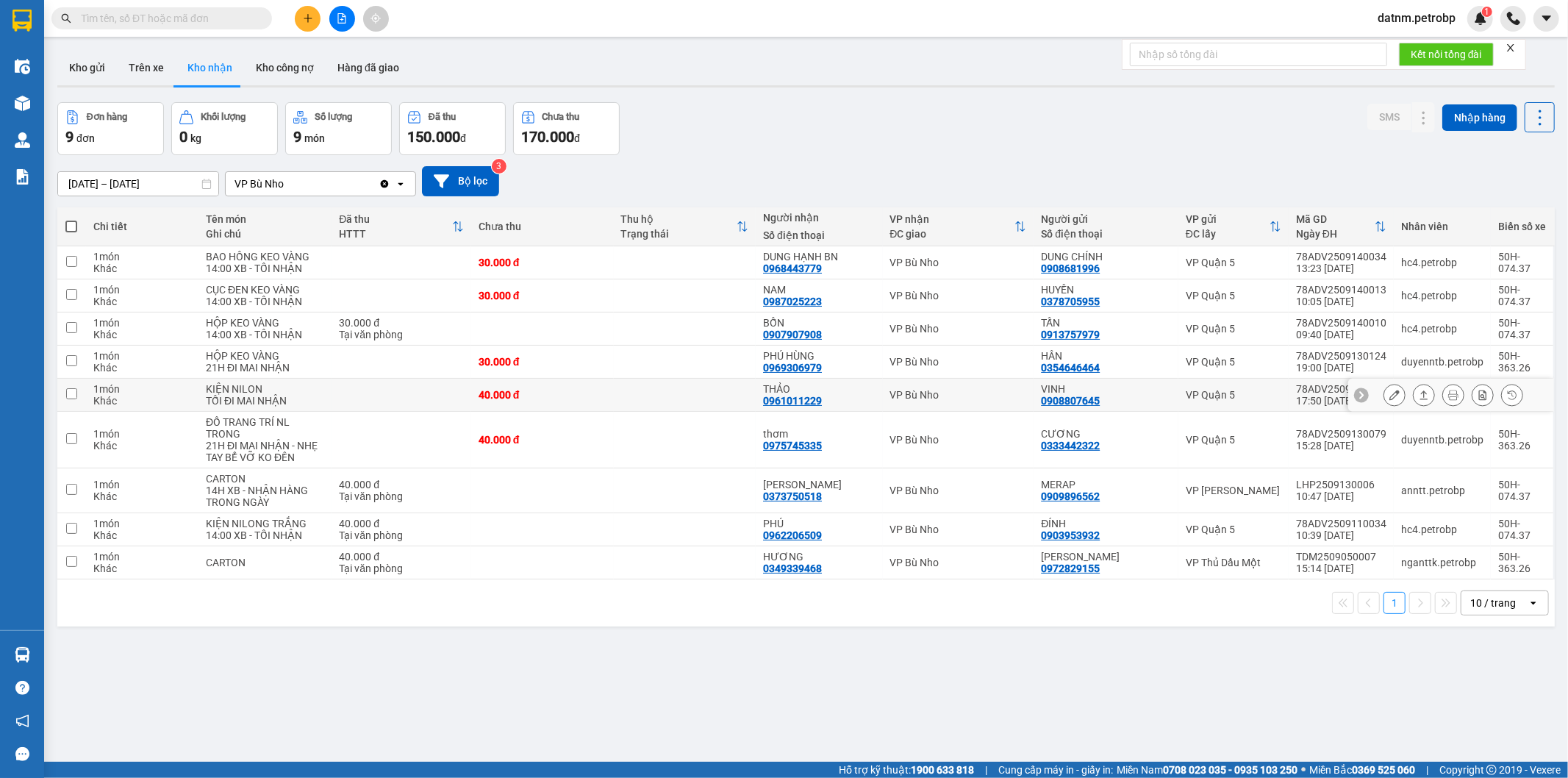
click at [70, 393] on input "checkbox" at bounding box center [71, 393] width 11 height 11
checkbox input "true"
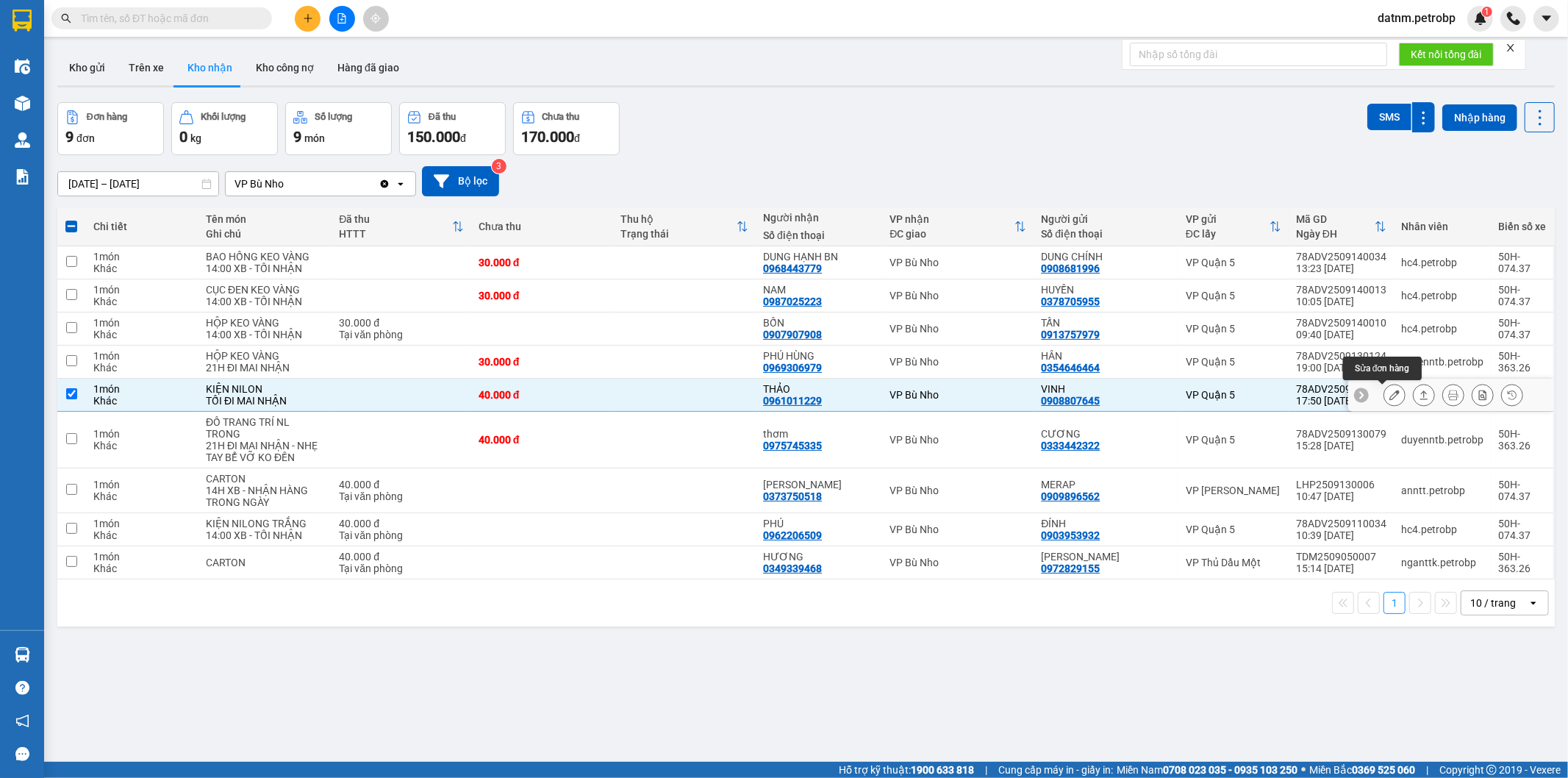
click at [1384, 394] on button at bounding box center [1394, 395] width 20 height 26
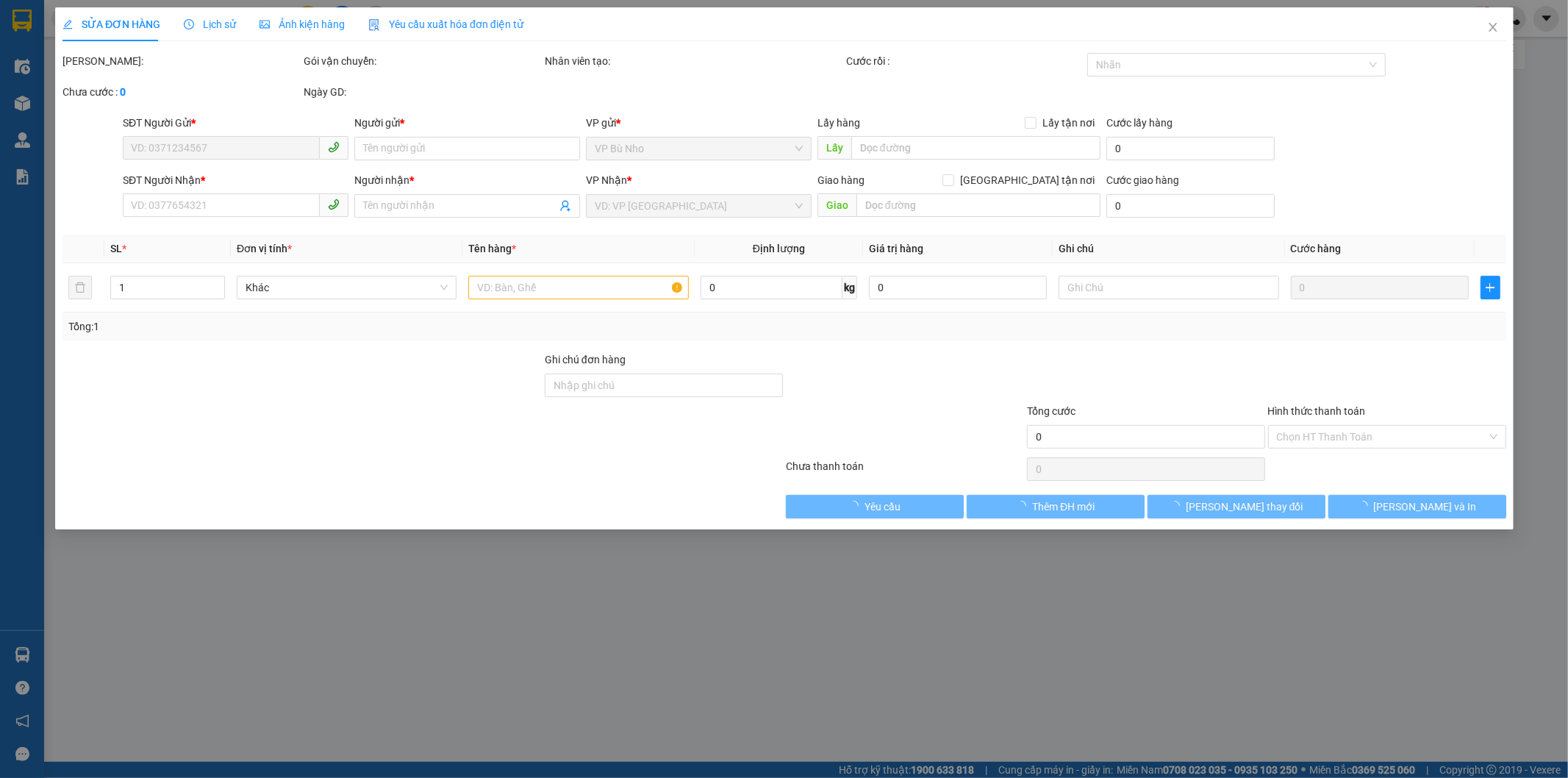
type input "0908807645"
type input "VINH"
type input "0961011229"
type input "THẢO"
type input "40.000"
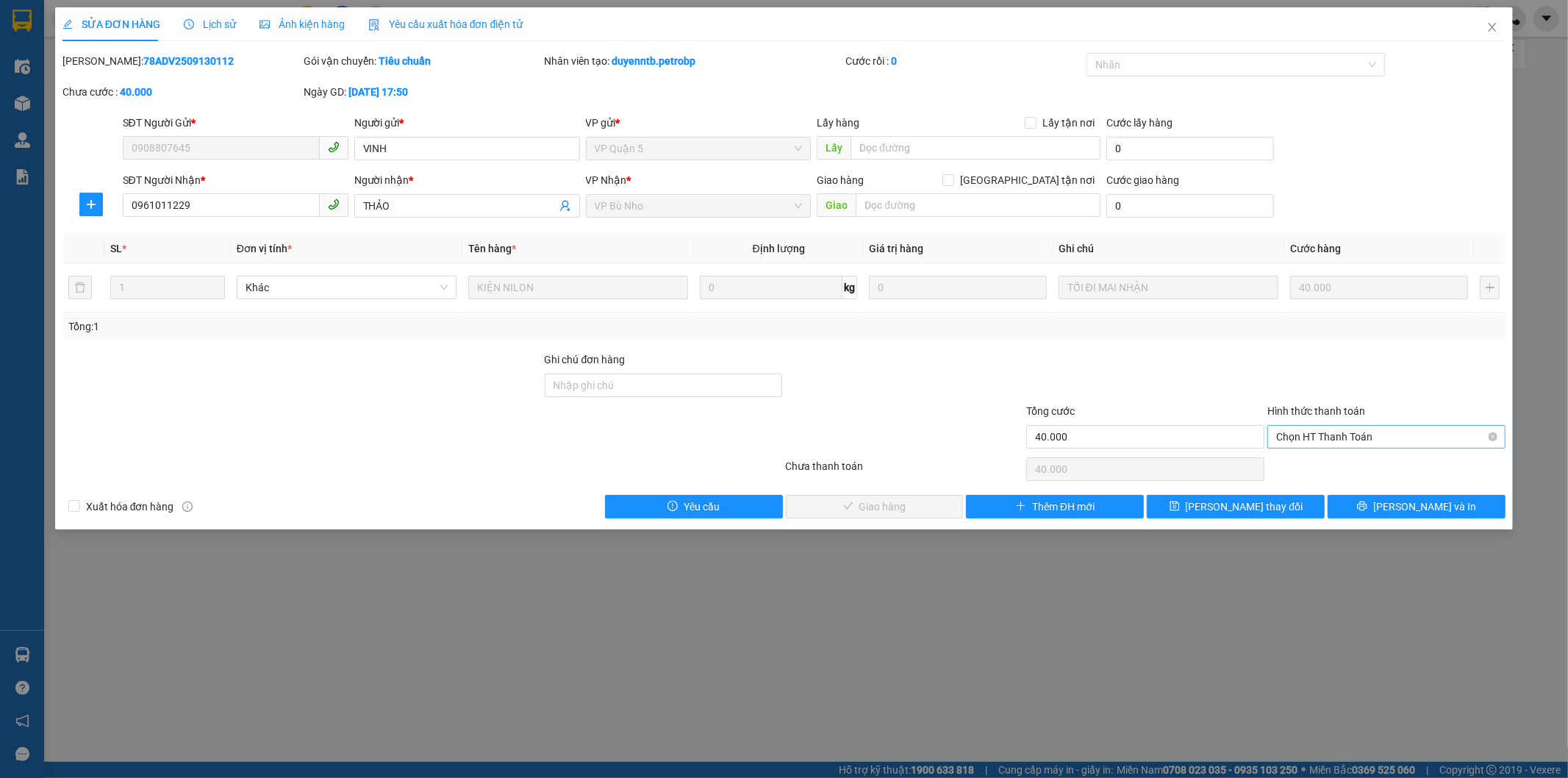
click at [1375, 436] on span "Chọn HT Thanh Toán" at bounding box center [1387, 437] width 221 height 22
click at [1334, 471] on div "Tại văn phòng" at bounding box center [1388, 465] width 221 height 16
type input "0"
click at [863, 503] on span "[PERSON_NAME] và Giao hàng" at bounding box center [883, 506] width 141 height 16
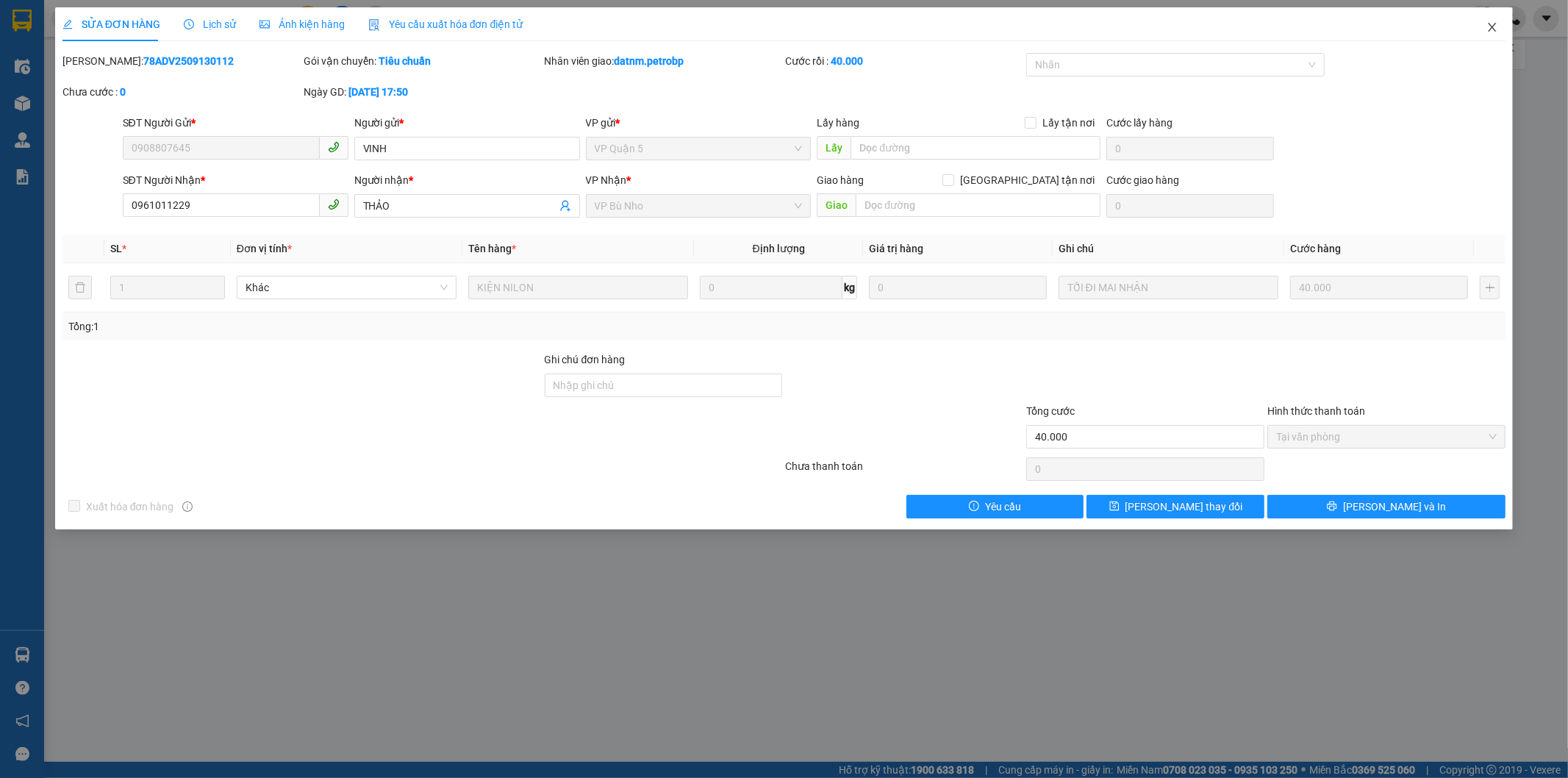
click at [1489, 30] on icon "close" at bounding box center [1492, 27] width 12 height 12
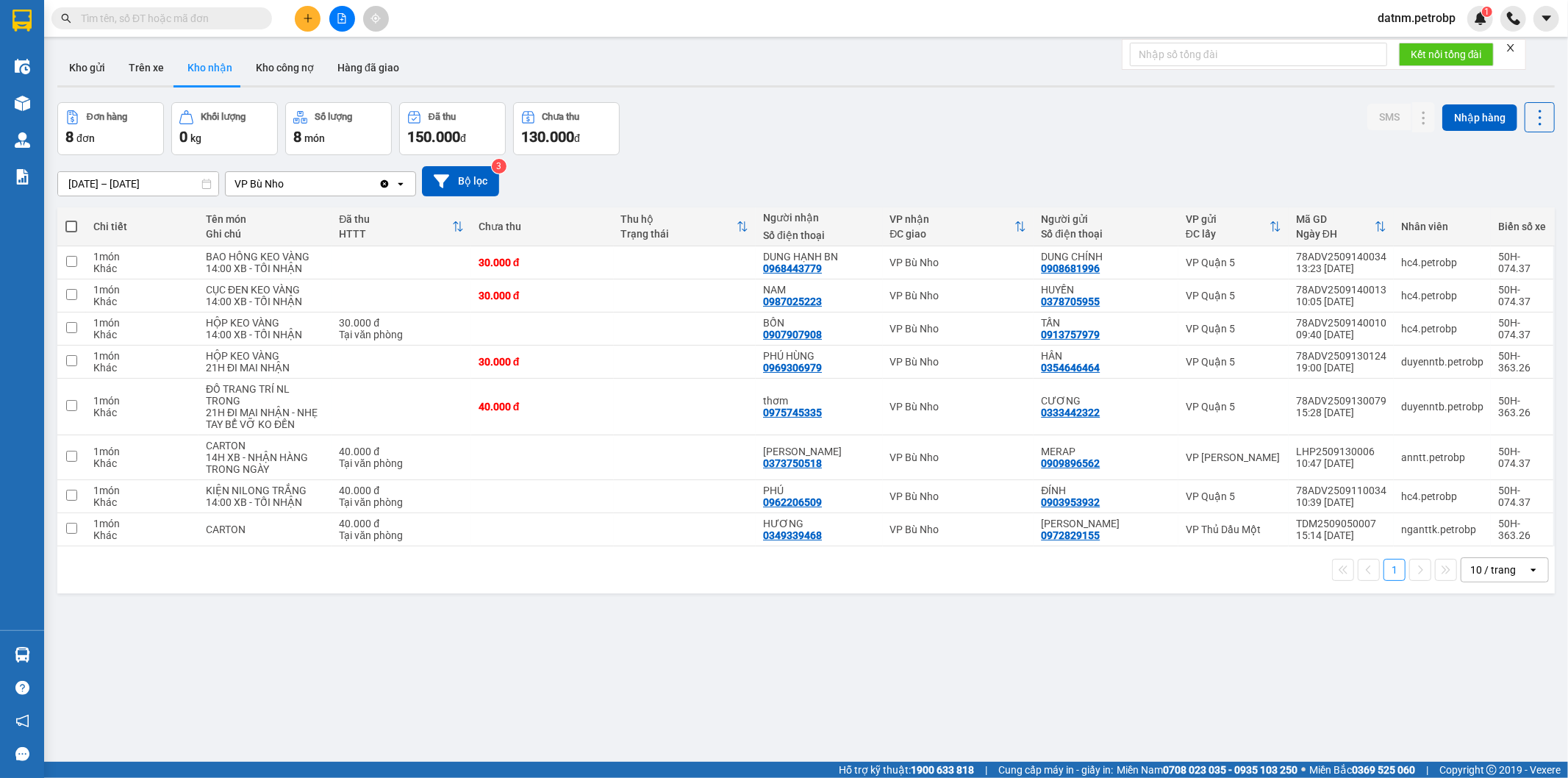
click at [612, 164] on div "01/09/2025 – 14/09/2025 Press the down arrow key to interact with the calendar …" at bounding box center [806, 181] width 1498 height 52
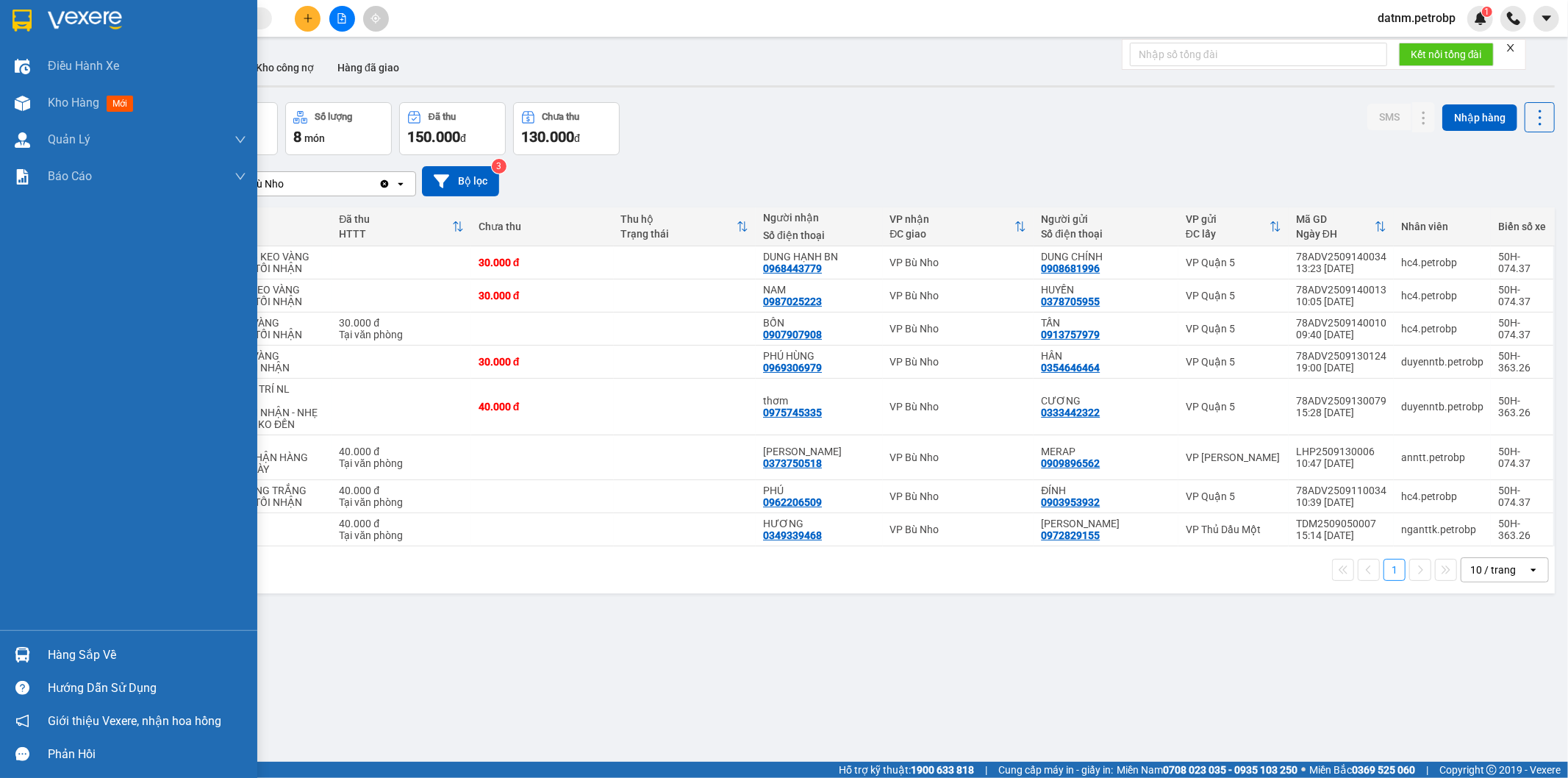
click at [43, 651] on div "Hàng sắp về" at bounding box center [128, 654] width 257 height 33
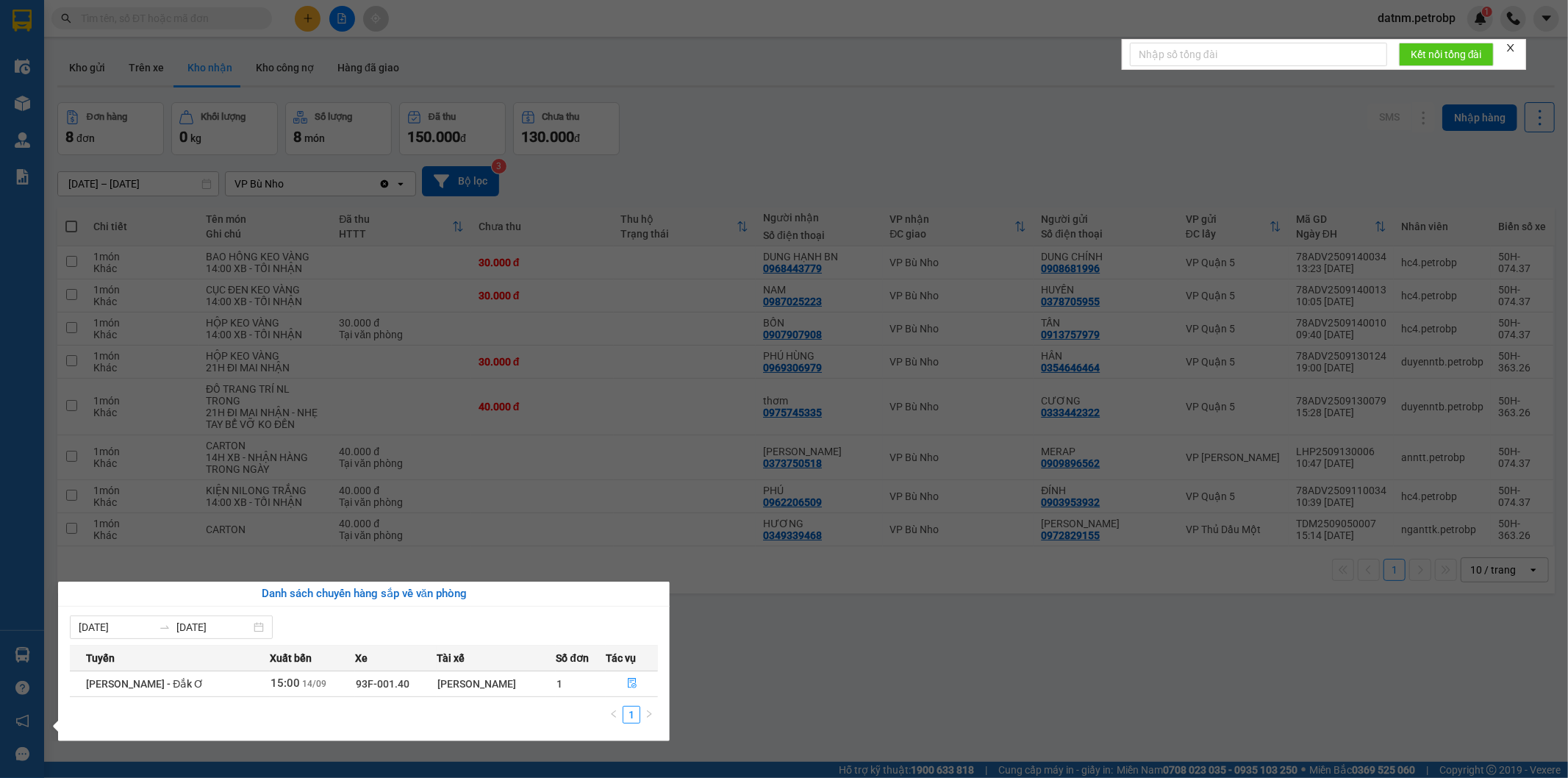
click at [883, 695] on section "Kết quả tìm kiếm ( 0 ) Bộ lọc No Data datnm.petrobp 1 Điều hành xe Kho hàng mới…" at bounding box center [784, 389] width 1568 height 778
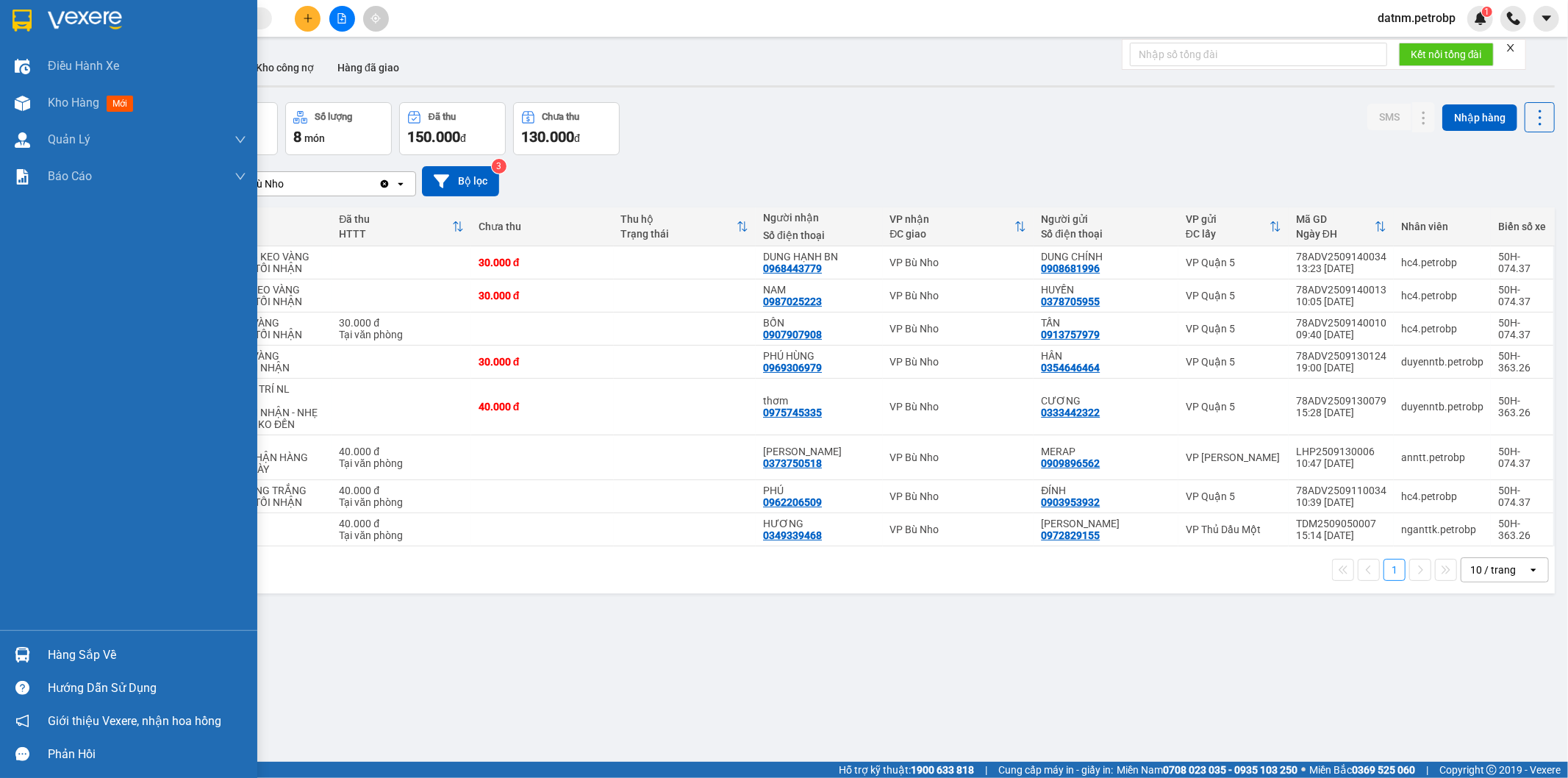
click at [30, 650] on div at bounding box center [22, 654] width 26 height 26
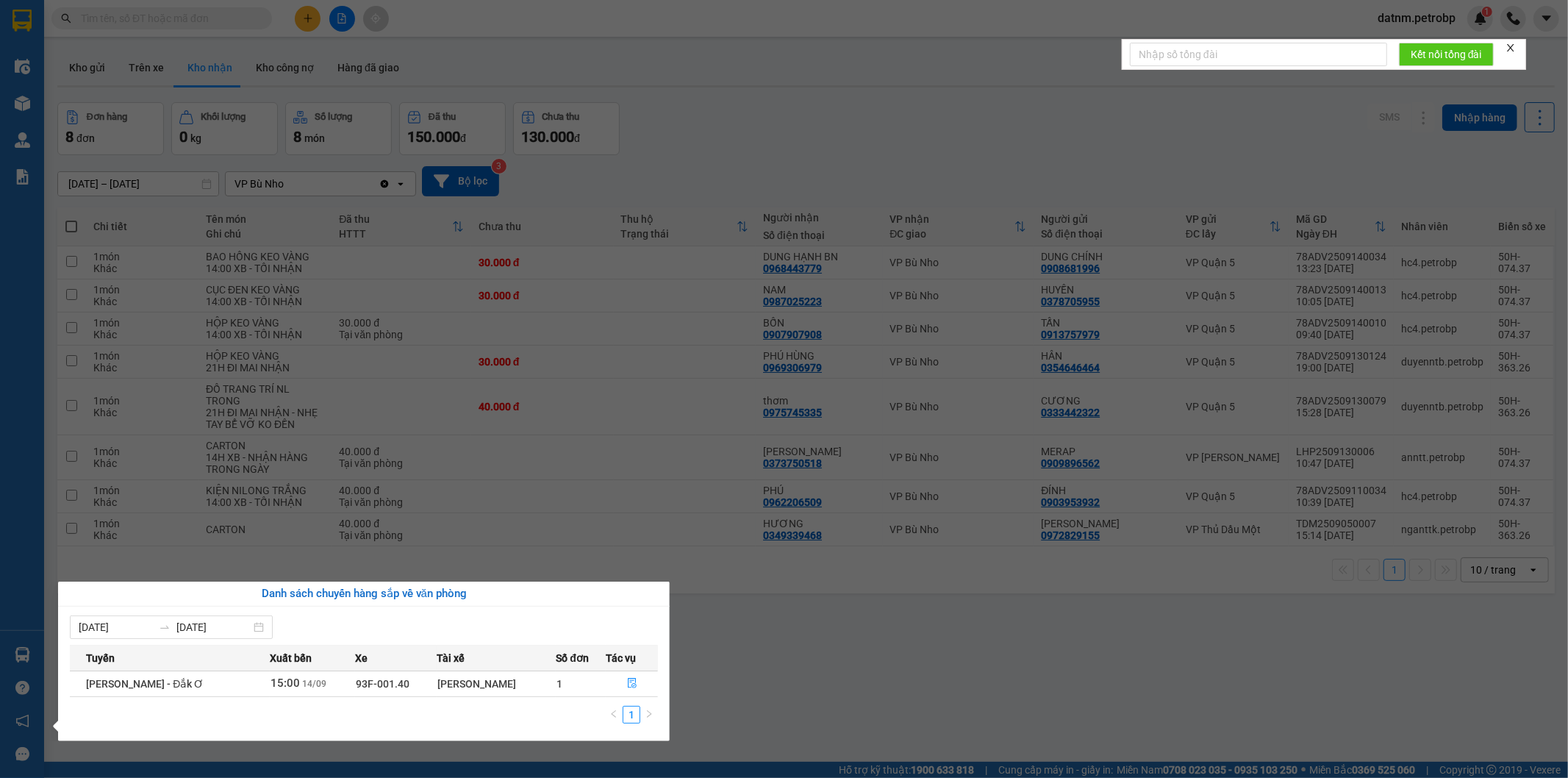
click at [636, 118] on section "Kết quả tìm kiếm ( 0 ) Bộ lọc No Data datnm.petrobp 1 Điều hành xe Kho hàng mới…" at bounding box center [784, 389] width 1568 height 778
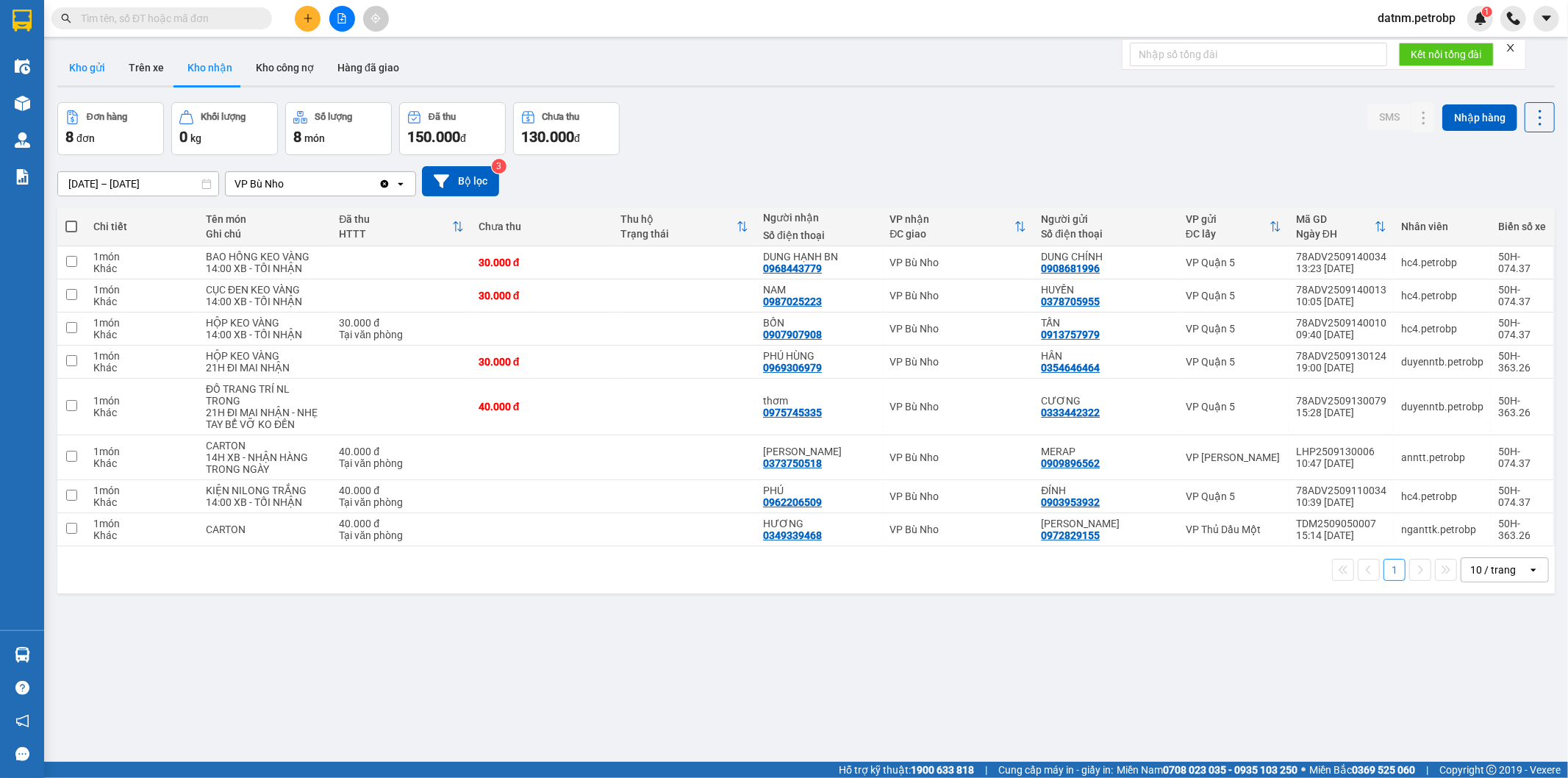
click at [87, 63] on button "Kho gửi" at bounding box center [87, 67] width 60 height 35
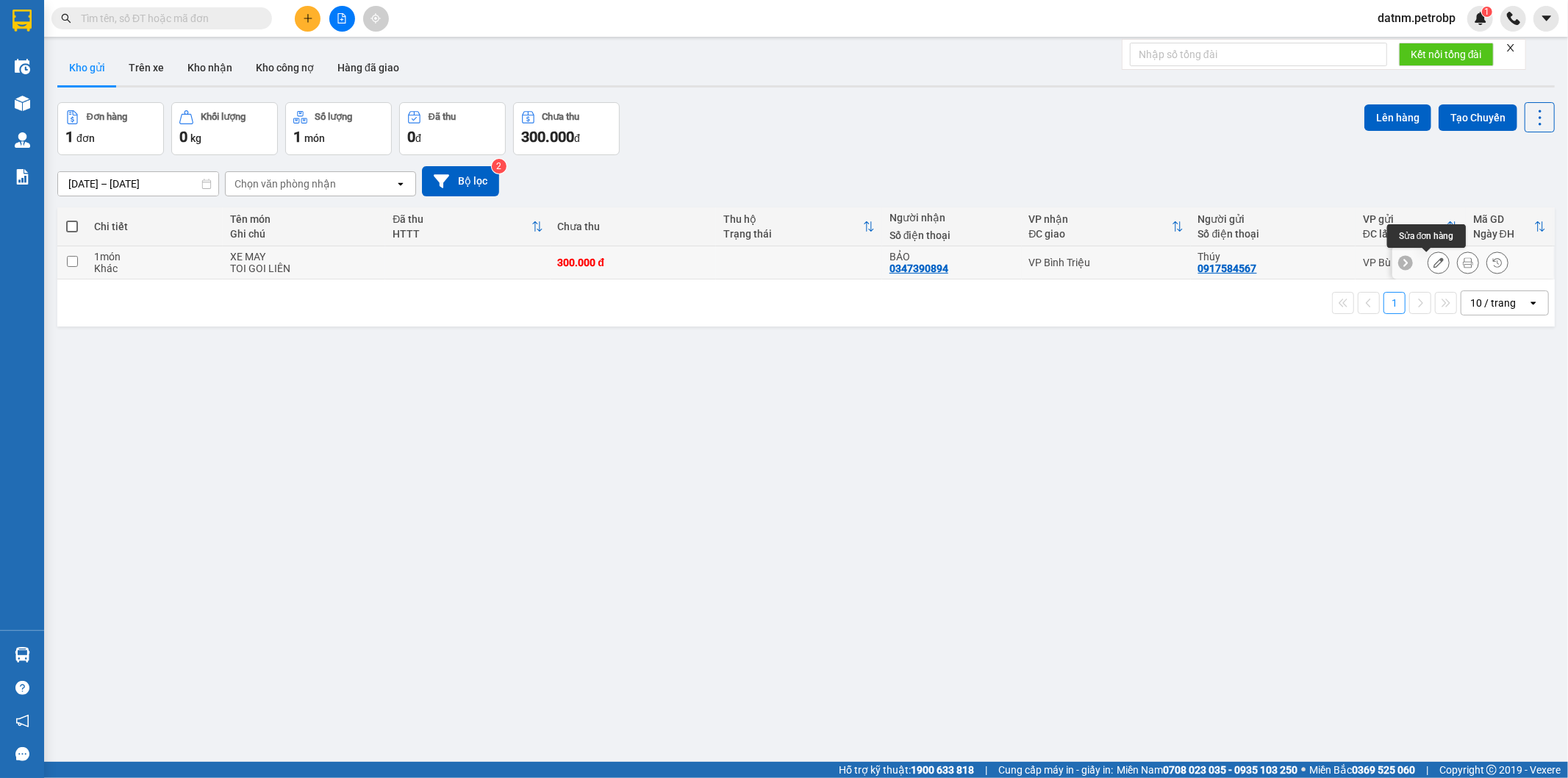
click at [1434, 266] on icon at bounding box center [1439, 262] width 10 height 10
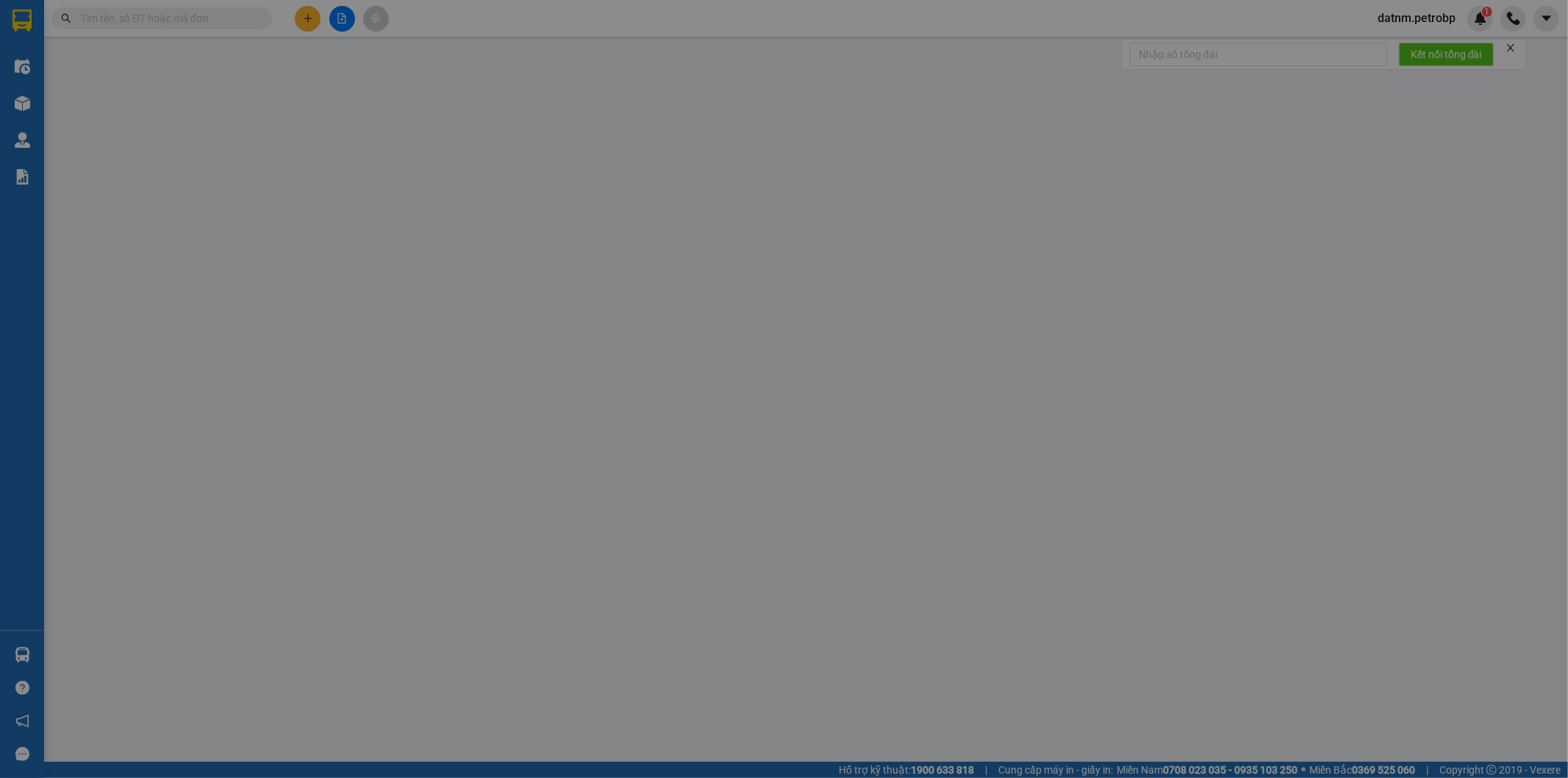
type input "0917584567"
type input "Thúy"
type input "0347390894"
type input "BẢO"
type input "300.000"
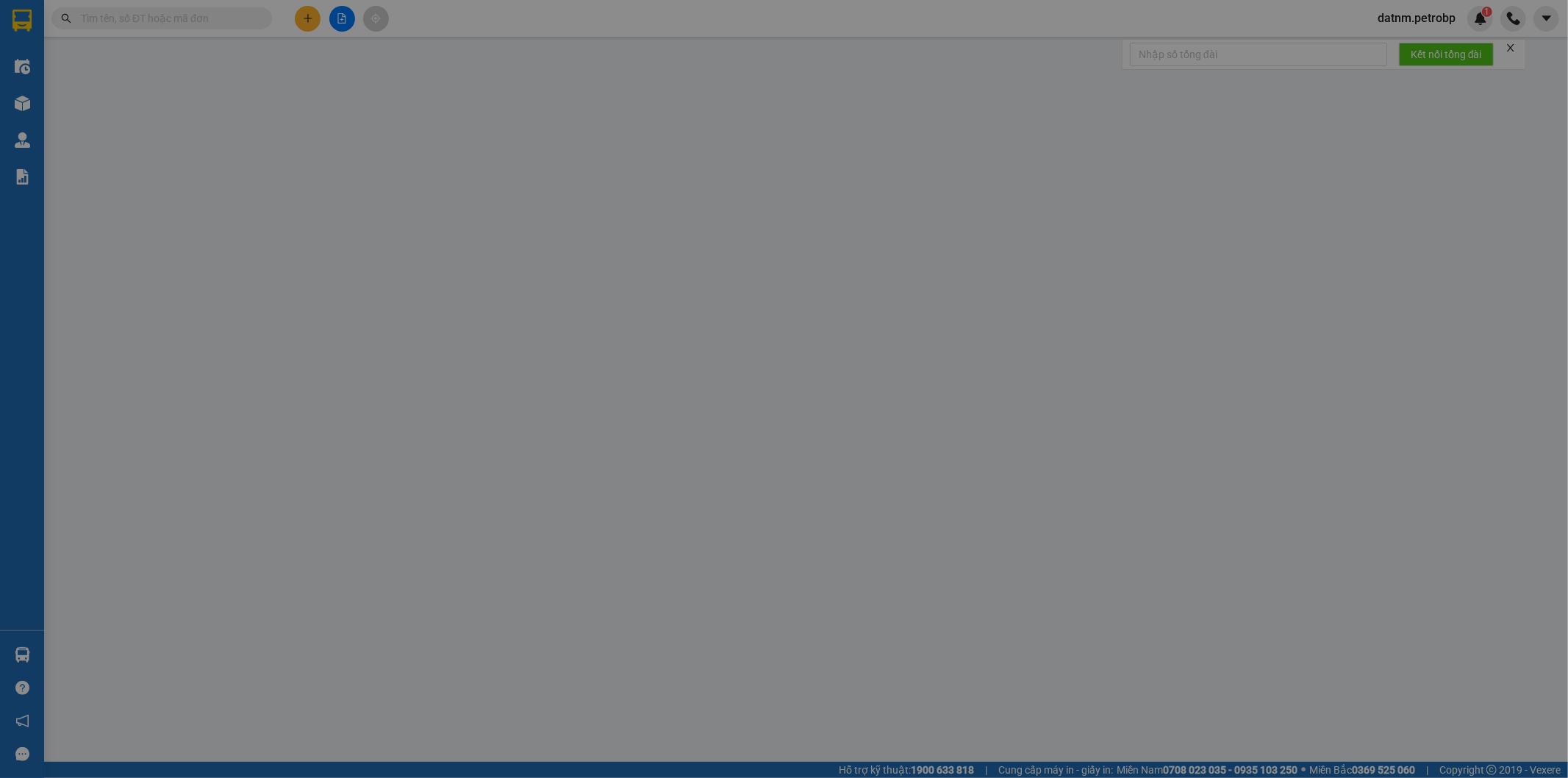
type input "300.000"
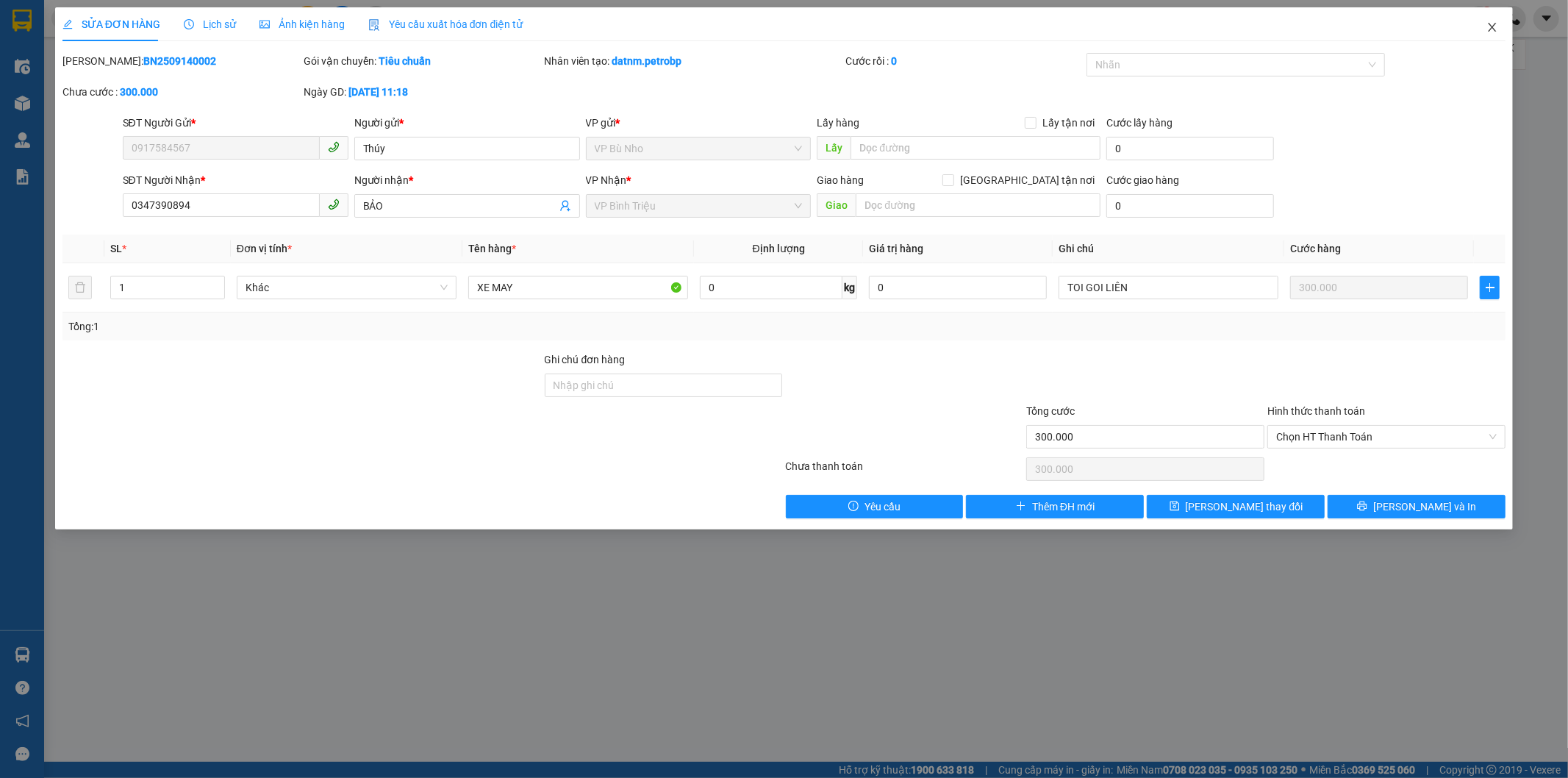
click at [1485, 26] on span "Close" at bounding box center [1492, 28] width 41 height 41
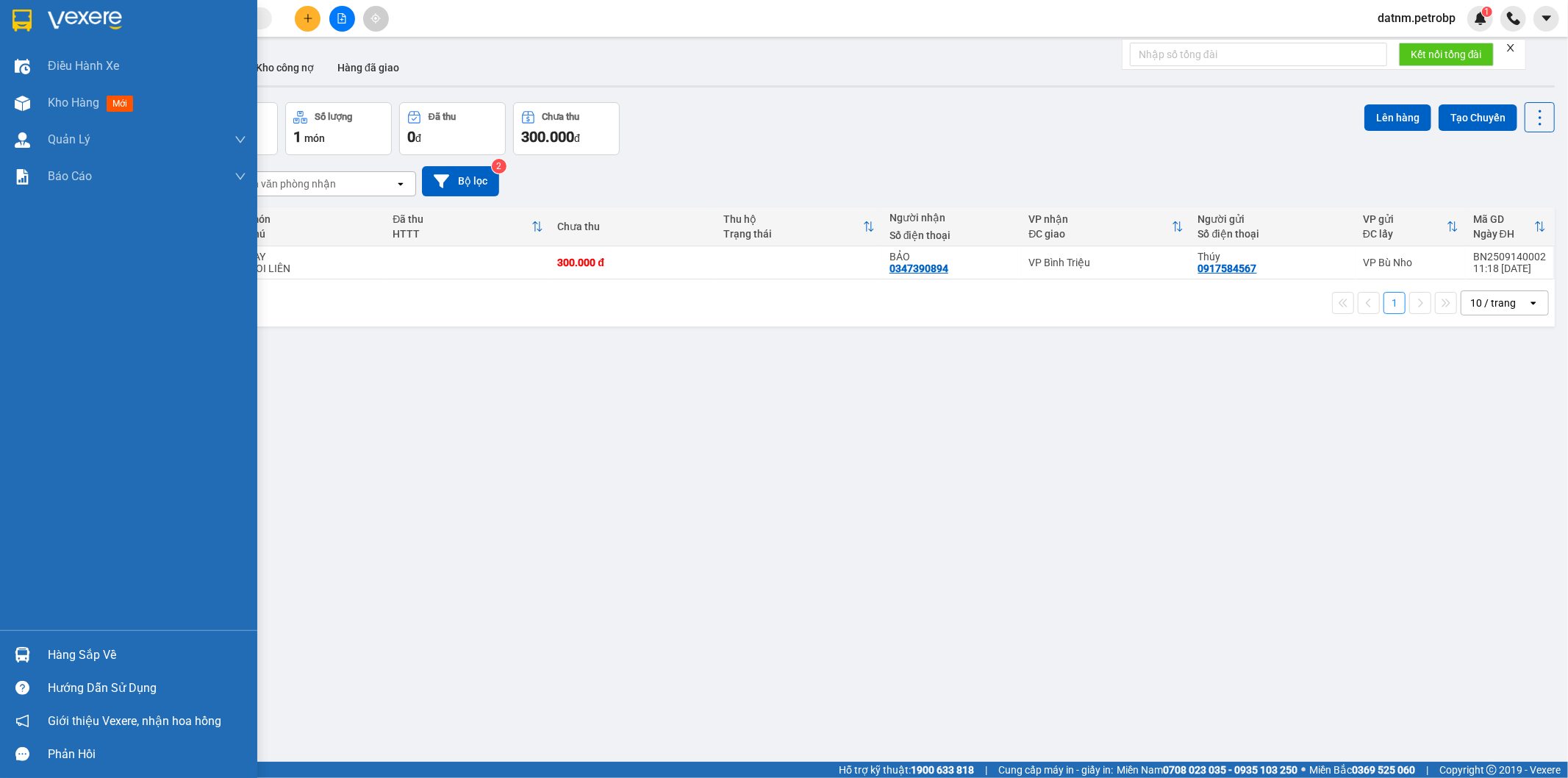
click at [19, 652] on img at bounding box center [22, 654] width 15 height 15
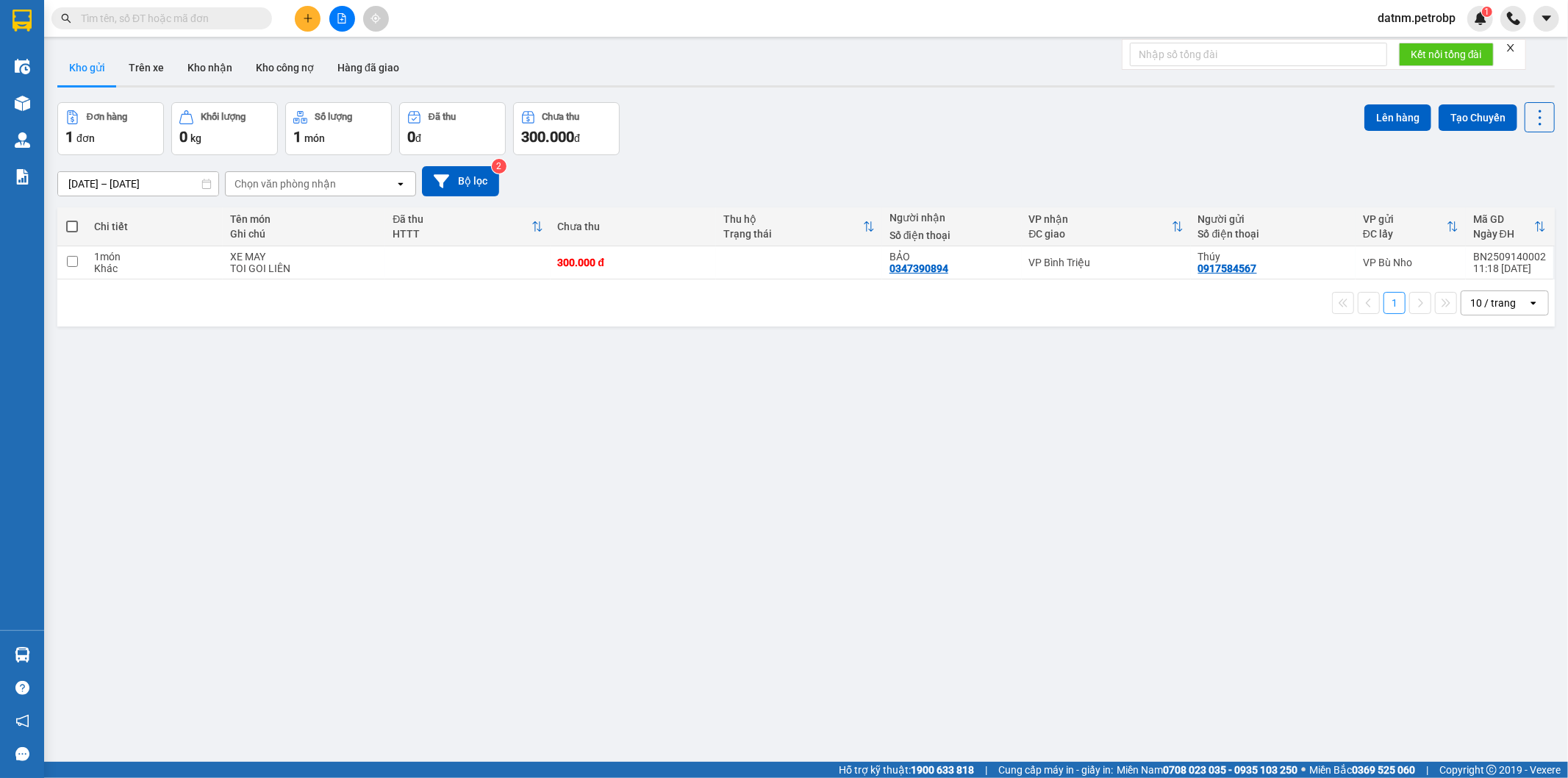
click at [824, 410] on section "Kết quả tìm kiếm ( 0 ) Bộ lọc No Data datnm.petrobp 1 Điều hành xe Kho hàng mới…" at bounding box center [784, 389] width 1568 height 778
click at [223, 74] on button "Kho nhận" at bounding box center [209, 67] width 68 height 35
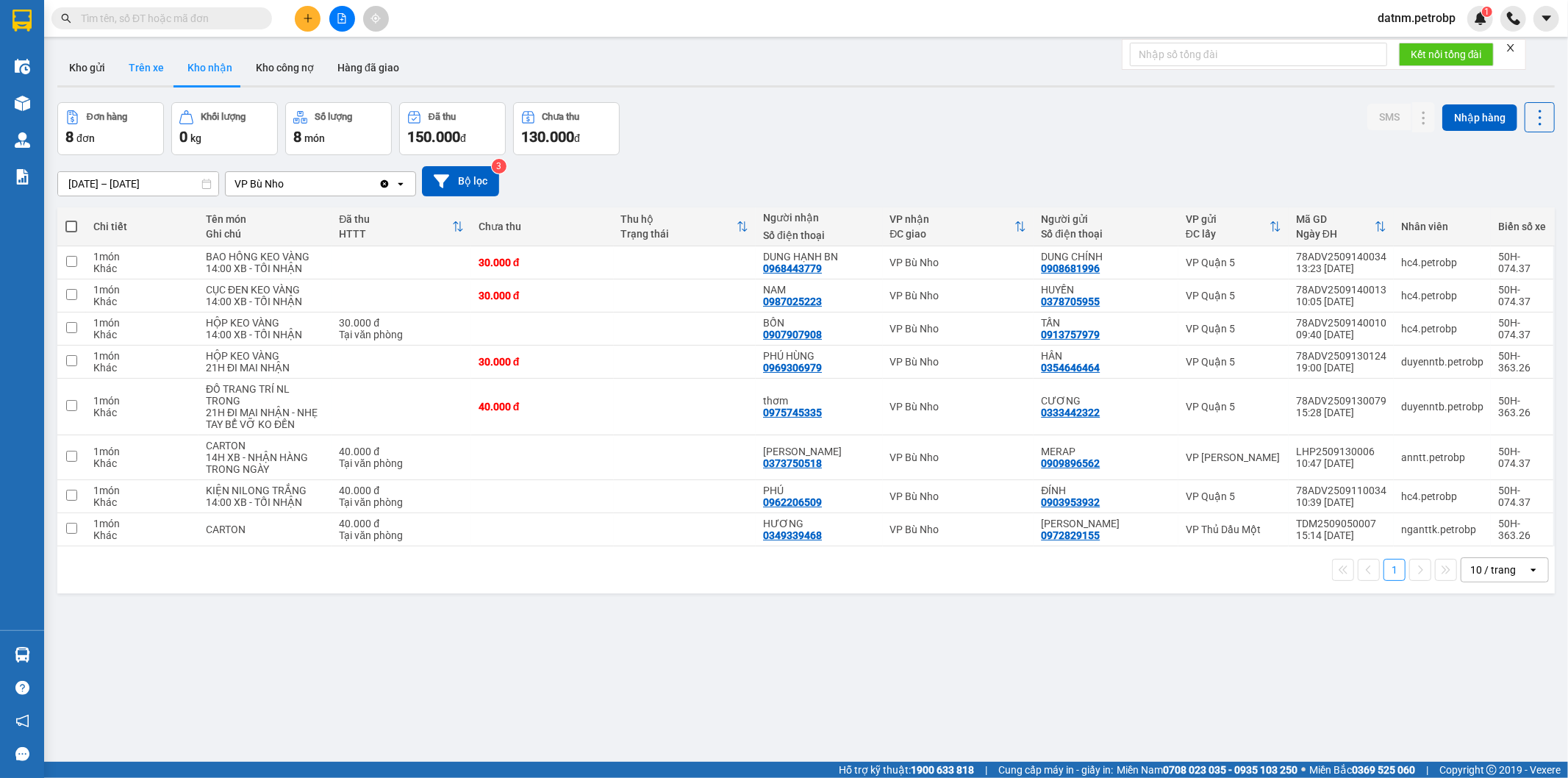
click at [152, 75] on button "Trên xe" at bounding box center [147, 67] width 59 height 35
type input "14/09/2025 – 14/09/2025"
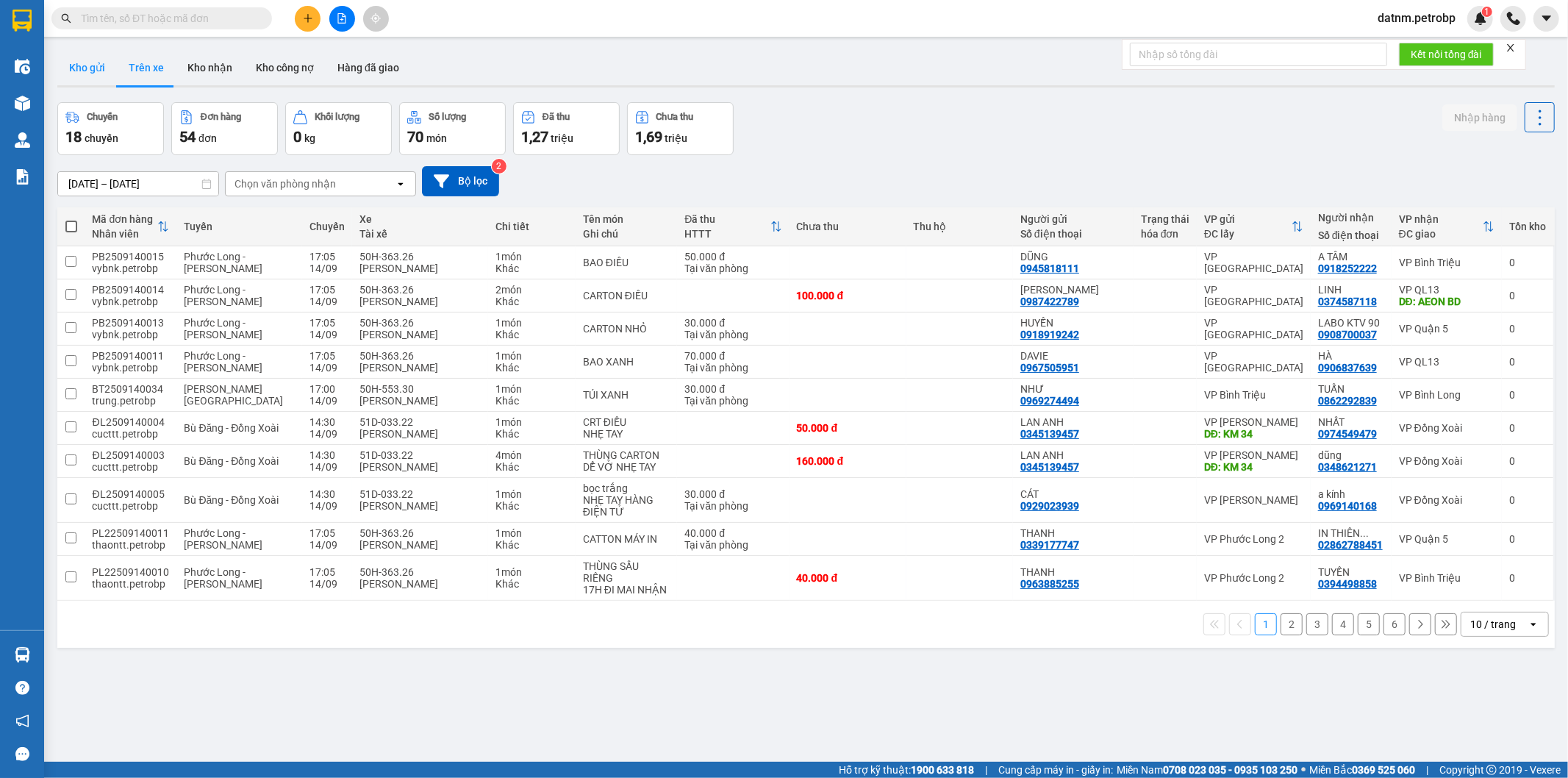
click at [82, 73] on button "Kho gửi" at bounding box center [87, 67] width 60 height 35
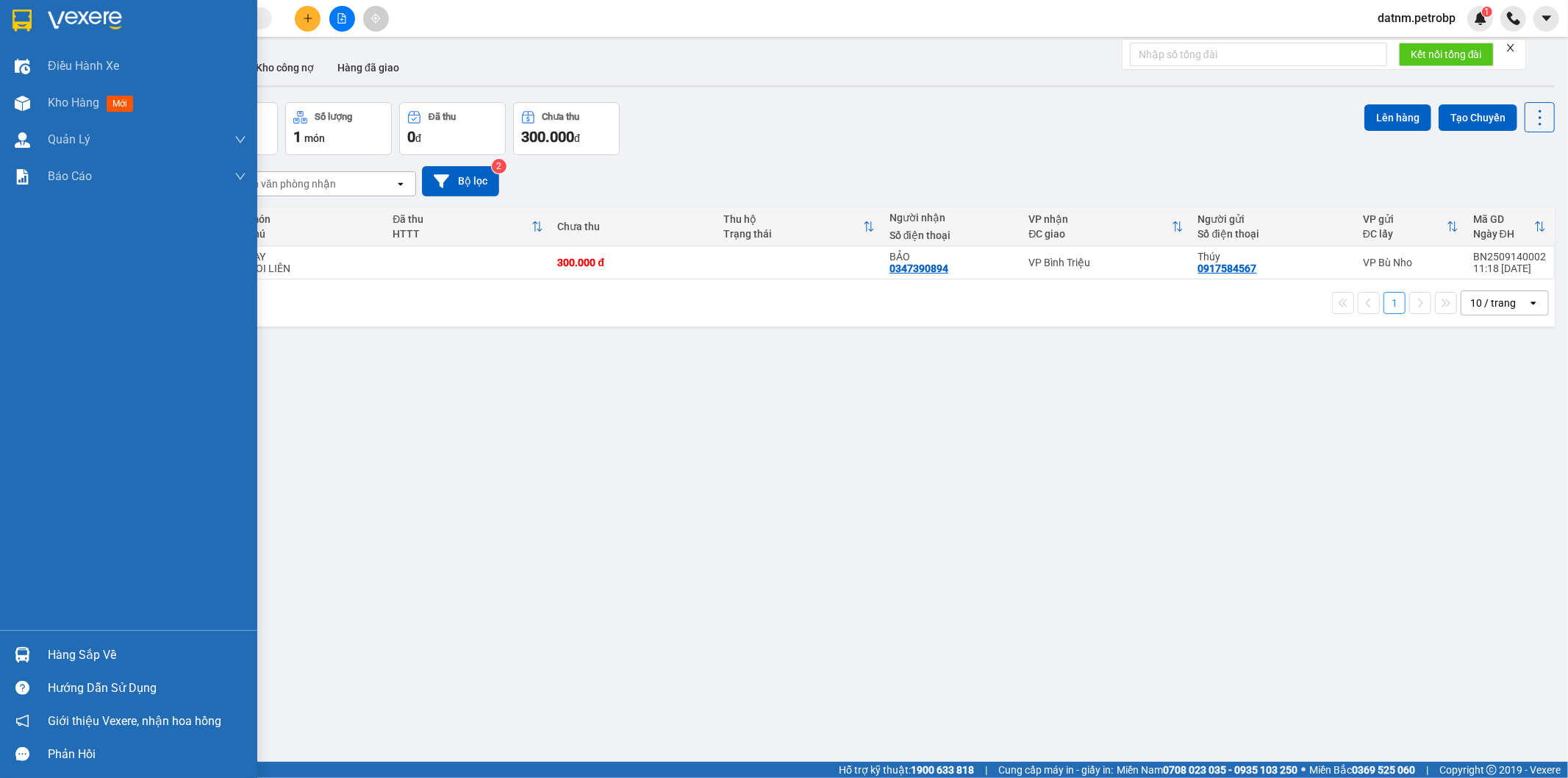
click at [68, 648] on div "Hàng sắp về" at bounding box center [147, 655] width 198 height 22
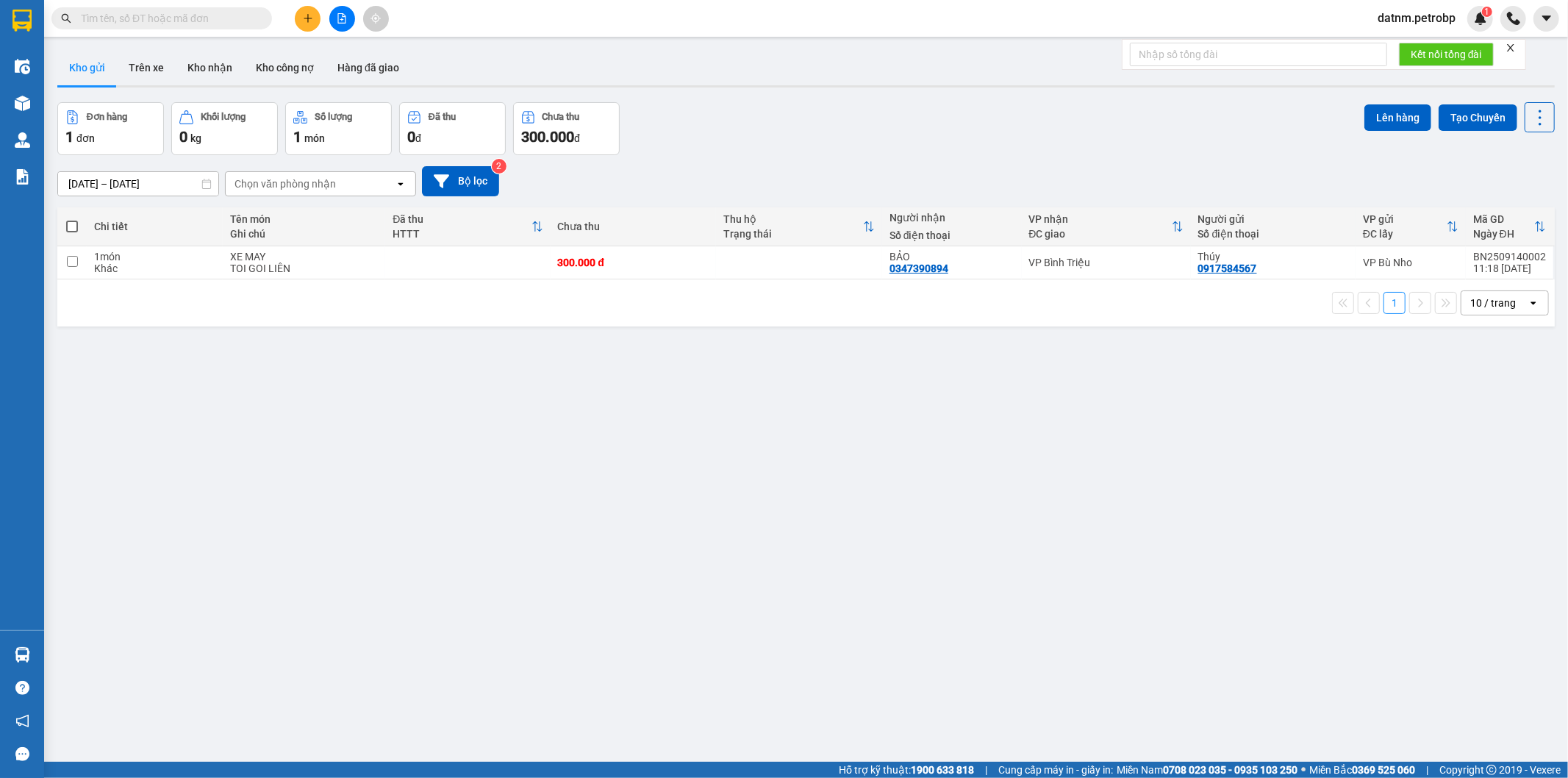
click at [785, 402] on section "Kết quả tìm kiếm ( 0 ) Bộ lọc No Data datnm.petrobp 1 Điều hành xe Kho hàng mới…" at bounding box center [784, 389] width 1568 height 778
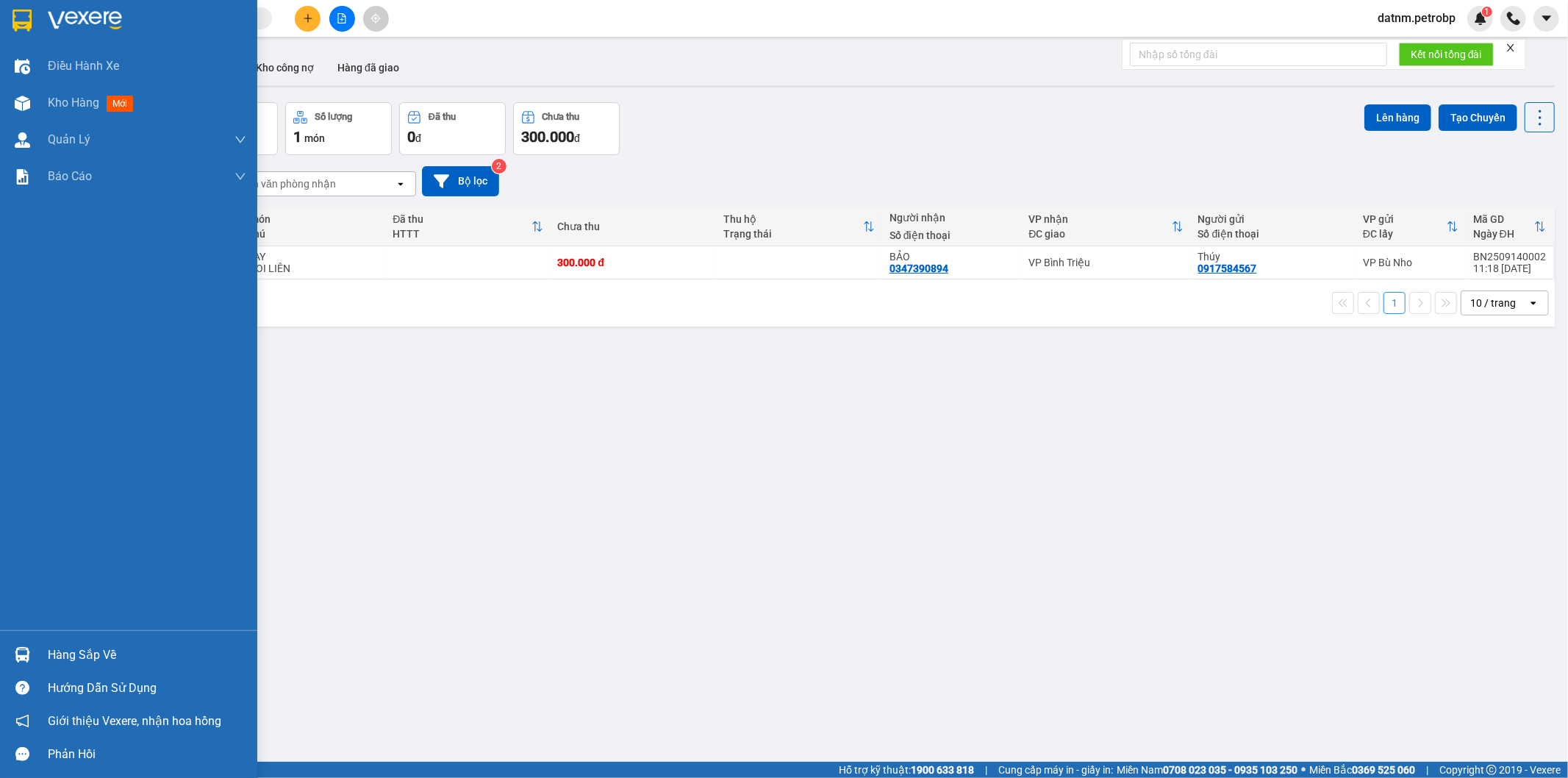
click at [26, 647] on img at bounding box center [22, 654] width 15 height 15
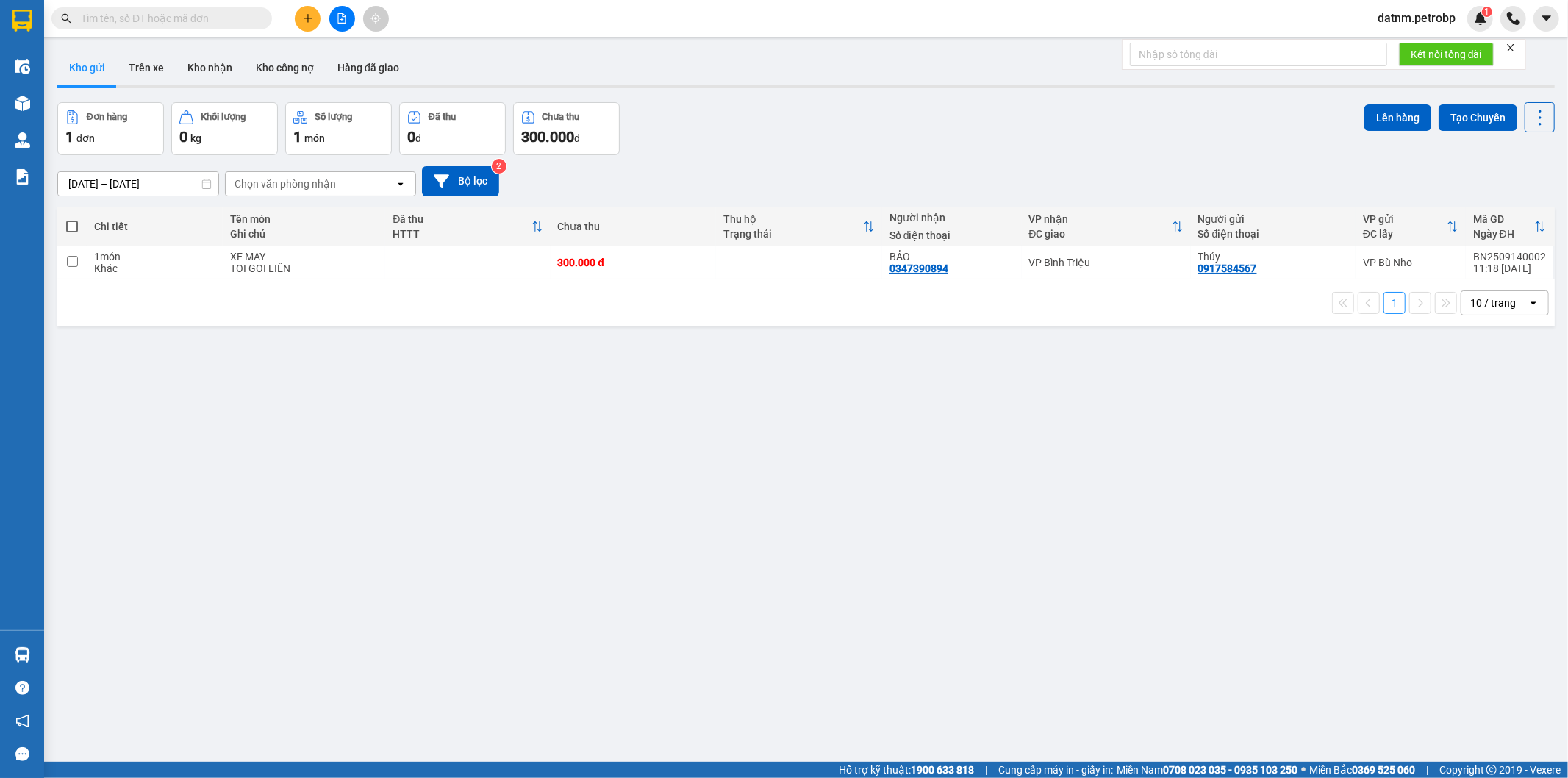
click at [475, 443] on section "Kết quả tìm kiếm ( 0 ) Bộ lọc No Data datnm.petrobp 1 Điều hành xe Kho hàng mới…" at bounding box center [784, 389] width 1568 height 778
click at [67, 260] on input "checkbox" at bounding box center [72, 261] width 11 height 11
checkbox input "true"
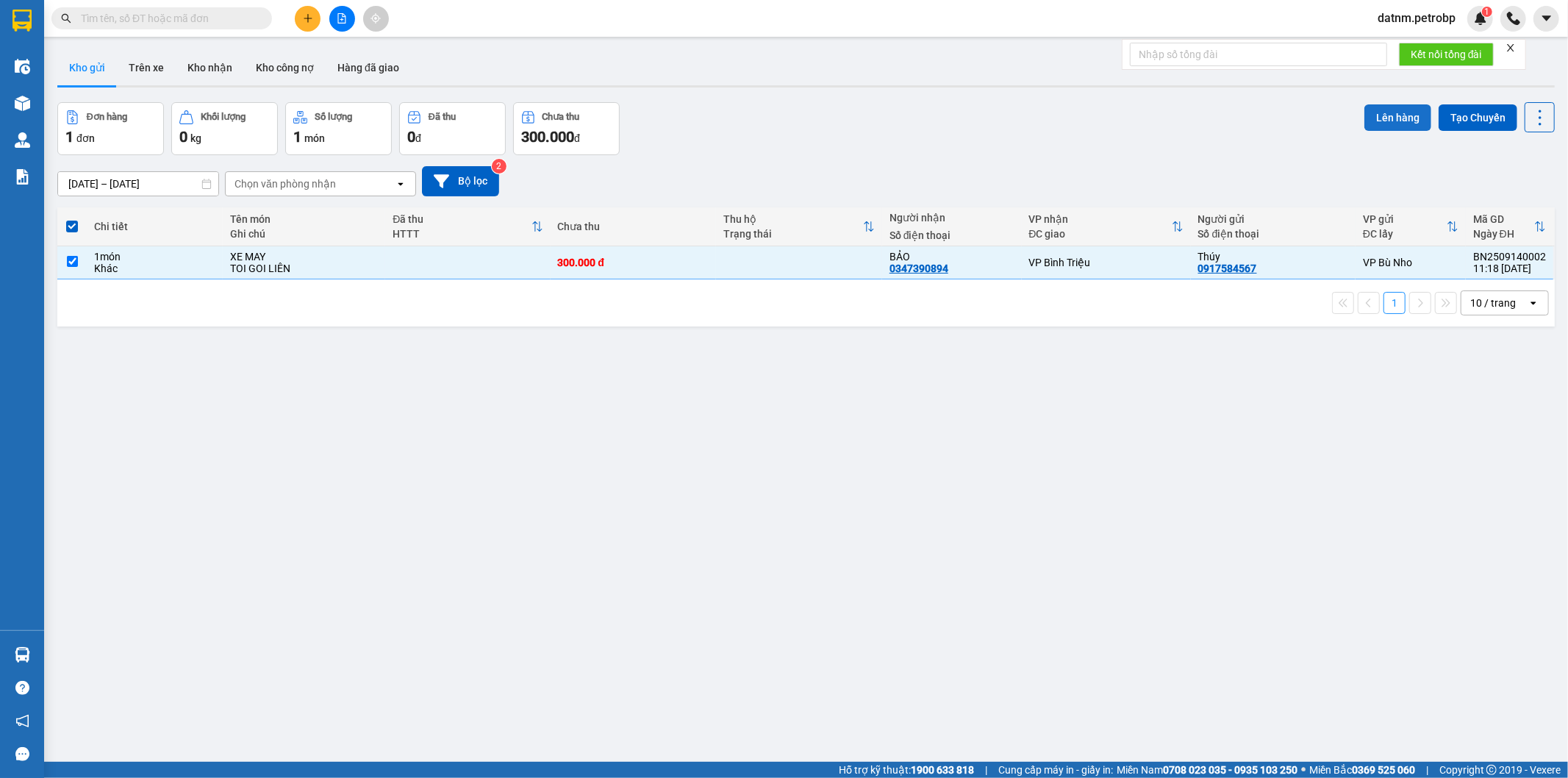
click at [1400, 111] on button "Lên hàng" at bounding box center [1398, 117] width 67 height 26
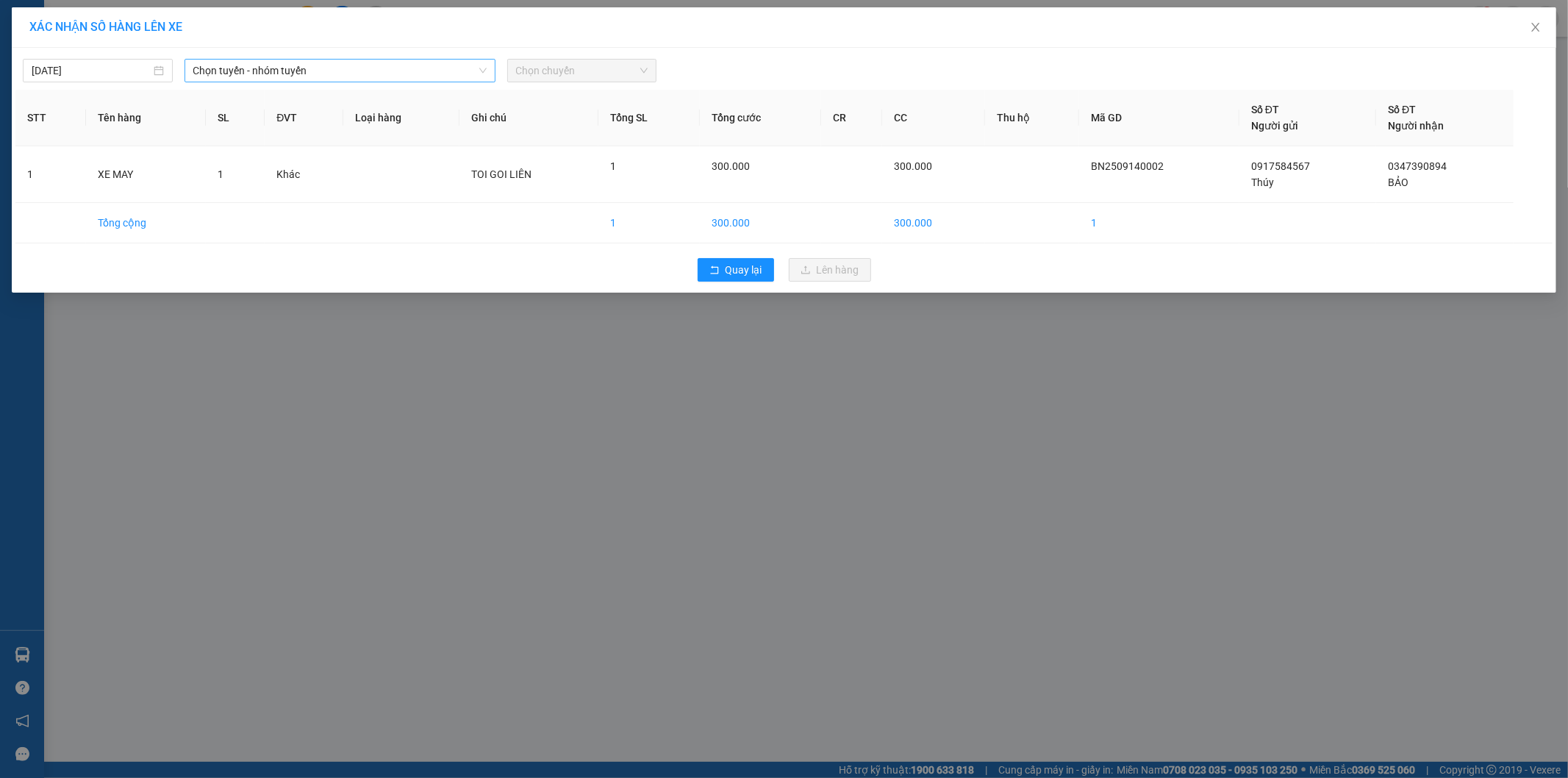
click at [287, 71] on span "Chọn tuyến - nhóm tuyến" at bounding box center [340, 71] width 293 height 22
click at [287, 71] on input "326" at bounding box center [335, 71] width 283 height 22
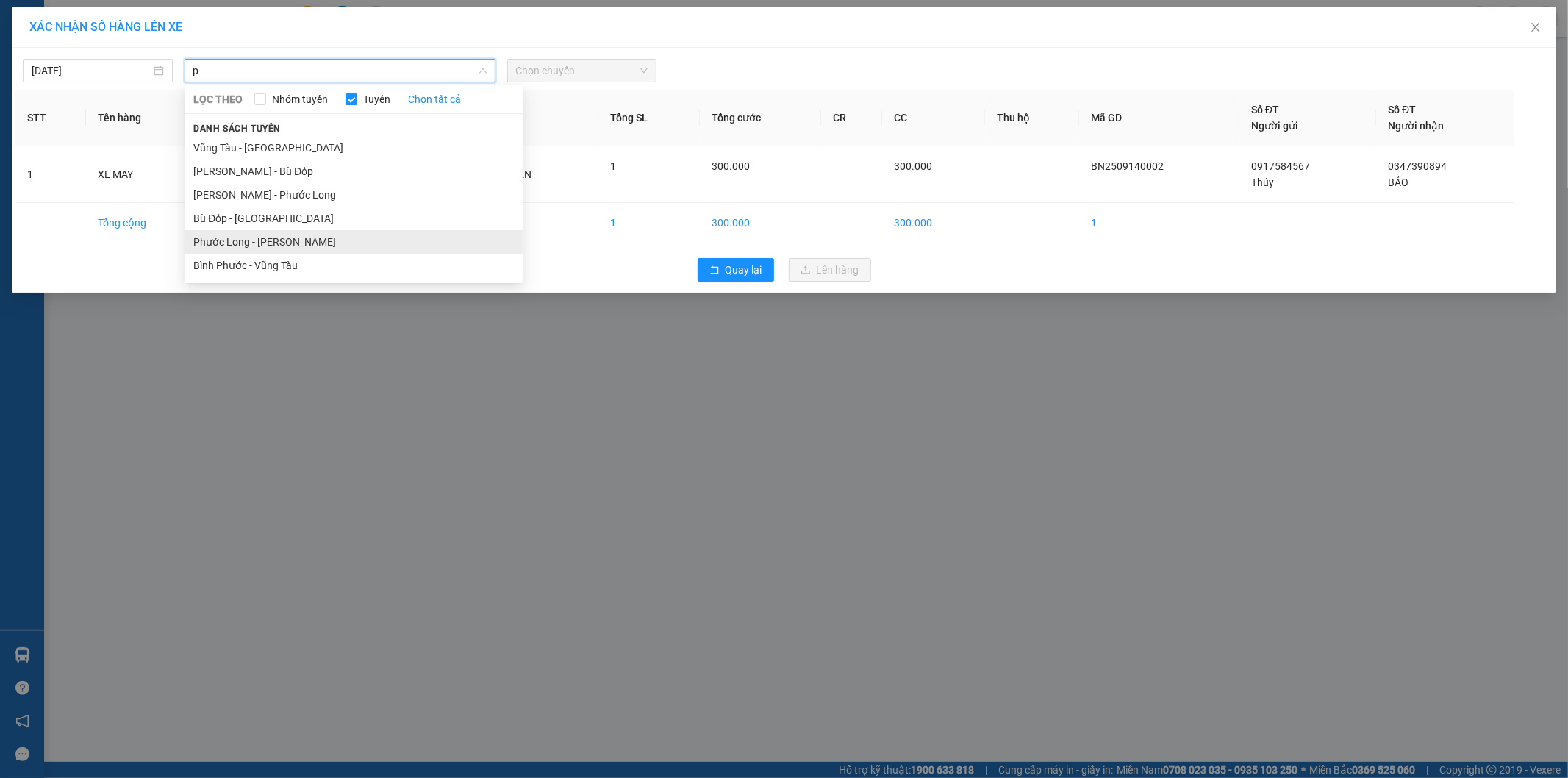
type input "p"
click at [270, 244] on li "Phước Long - Hồ Chí Minh" at bounding box center [353, 242] width 338 height 24
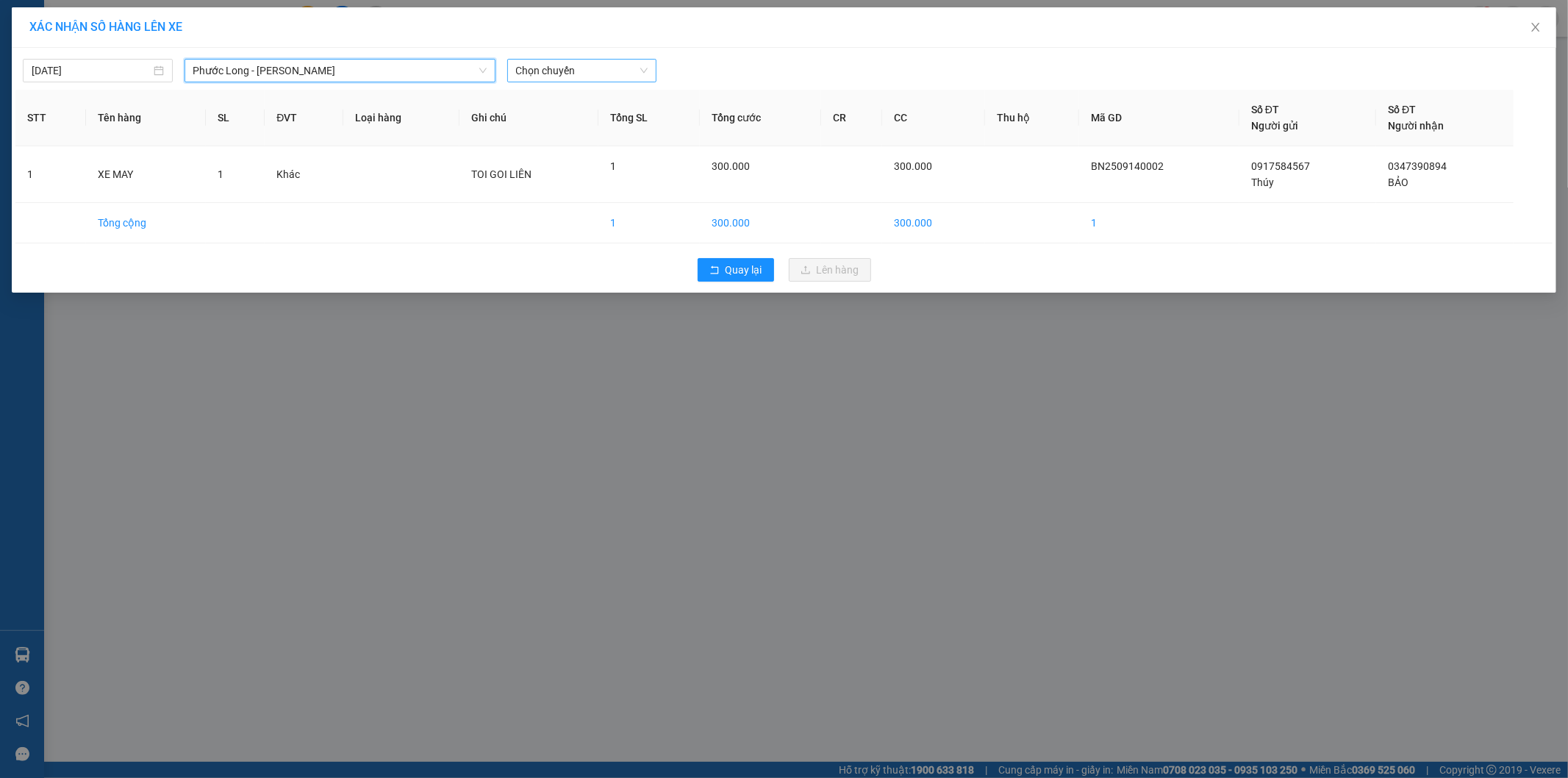
click at [575, 75] on span "Chọn chuyến" at bounding box center [582, 71] width 132 height 22
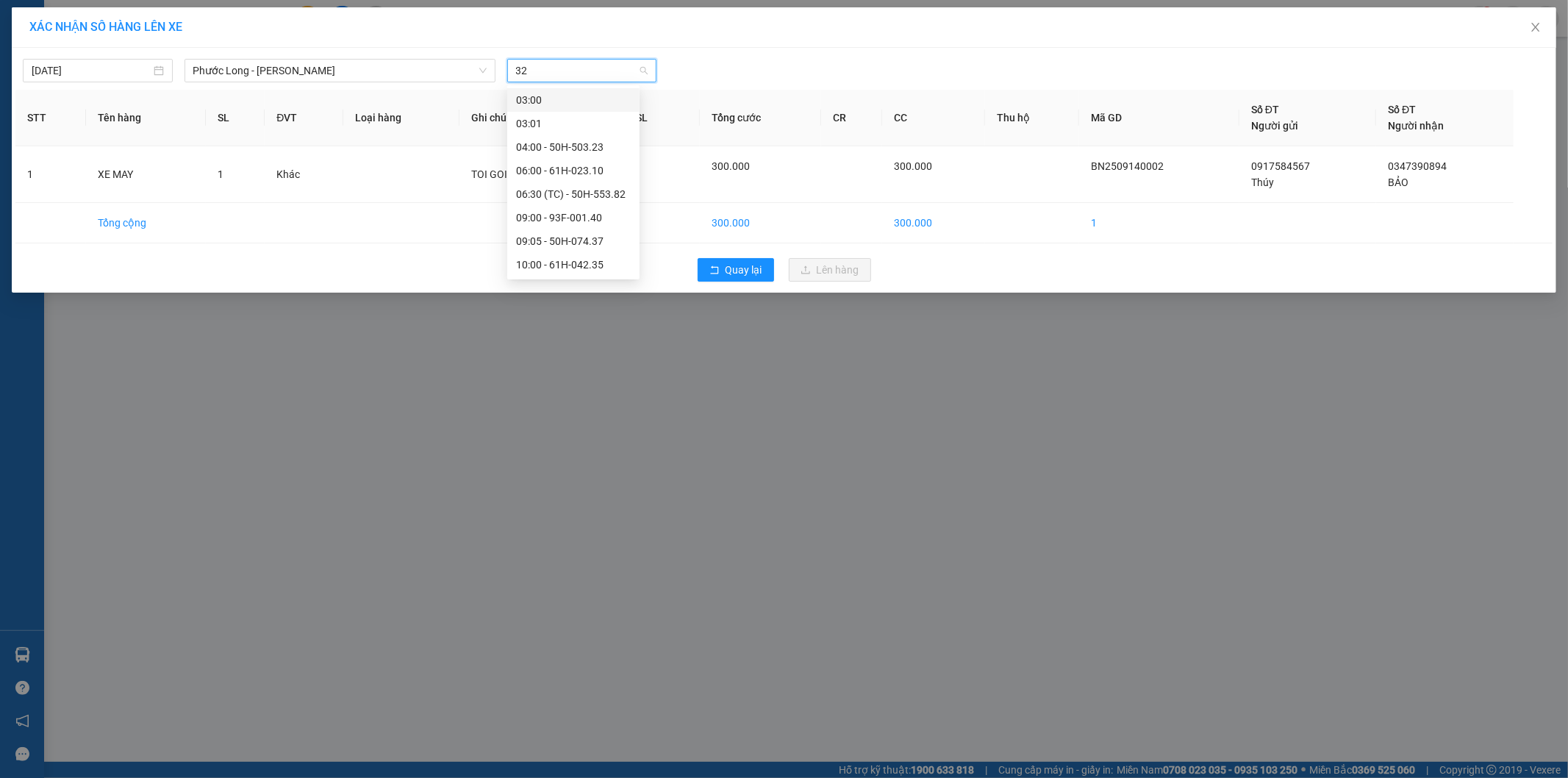
type input "326"
click at [578, 103] on div "17:05 (TC) - 50H-363.26" at bounding box center [573, 99] width 115 height 16
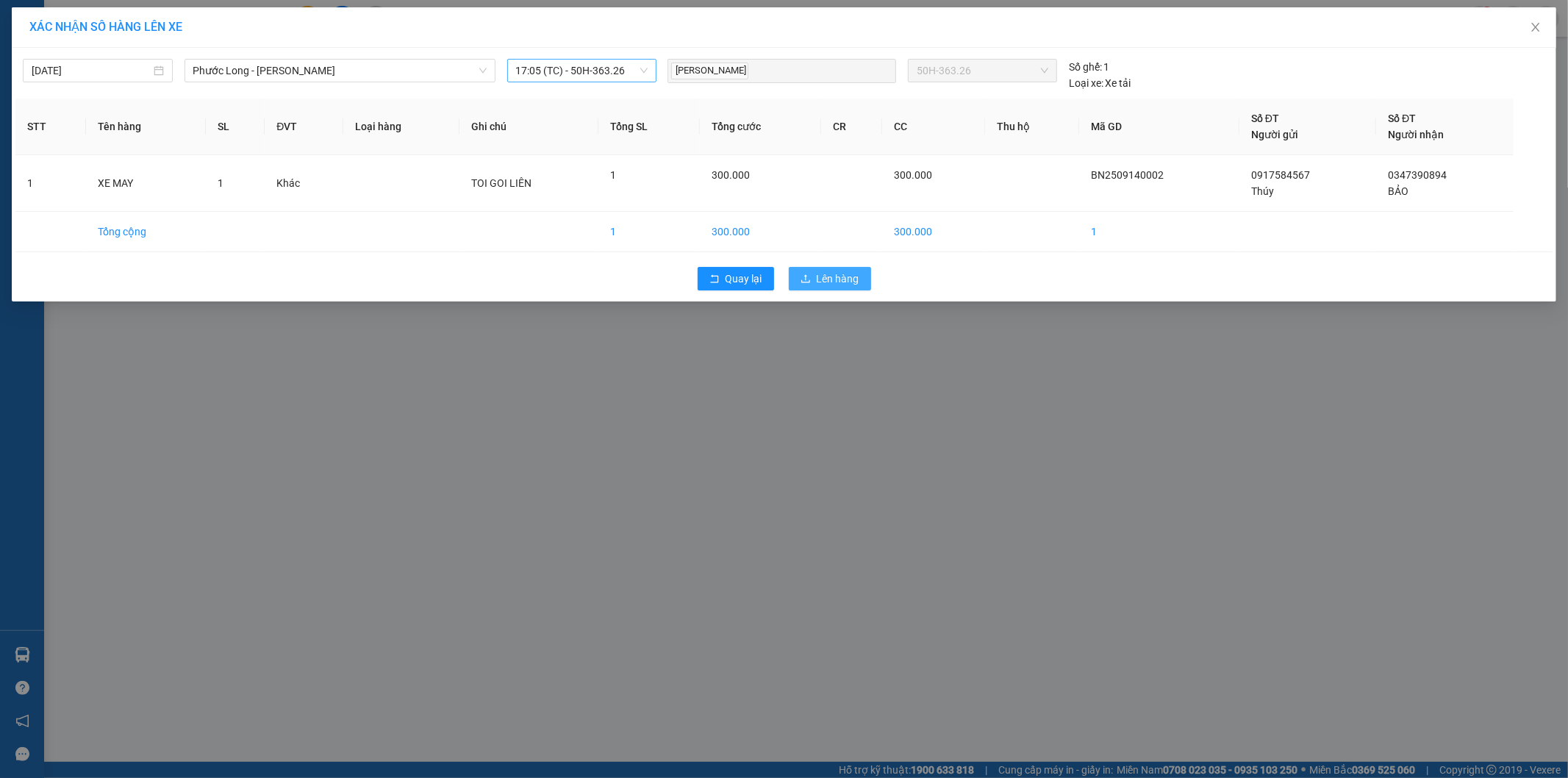
click at [831, 283] on span "Lên hàng" at bounding box center [838, 278] width 43 height 16
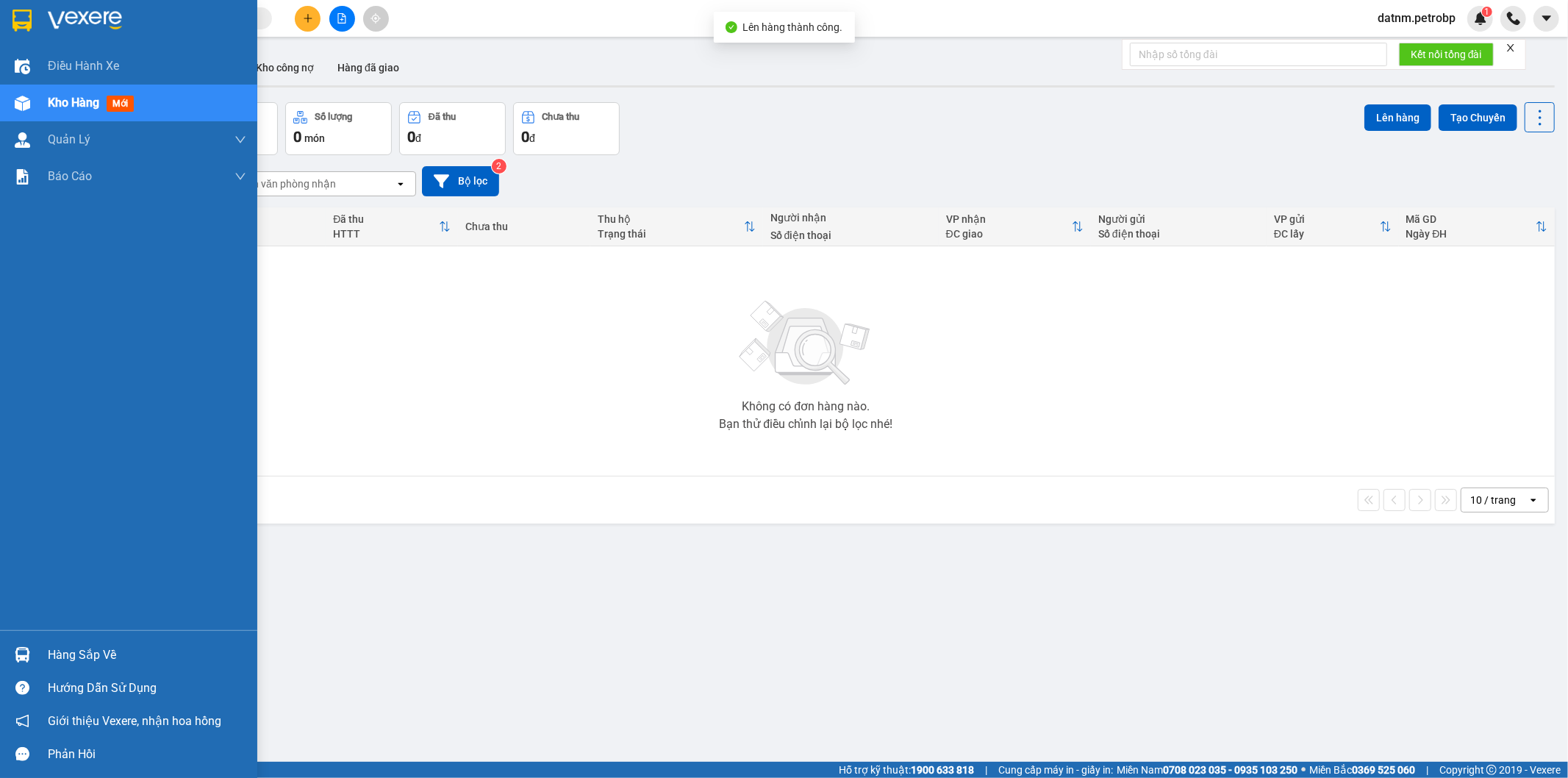
click at [103, 105] on div "Kho hàng mới" at bounding box center [94, 103] width 92 height 19
click at [113, 630] on div "Hàng sắp về Hướng dẫn sử dụng Giới thiệu Vexere, nhận hoa hồng Phản hồi" at bounding box center [128, 700] width 257 height 141
click at [104, 657] on div "Hàng sắp về" at bounding box center [147, 655] width 198 height 22
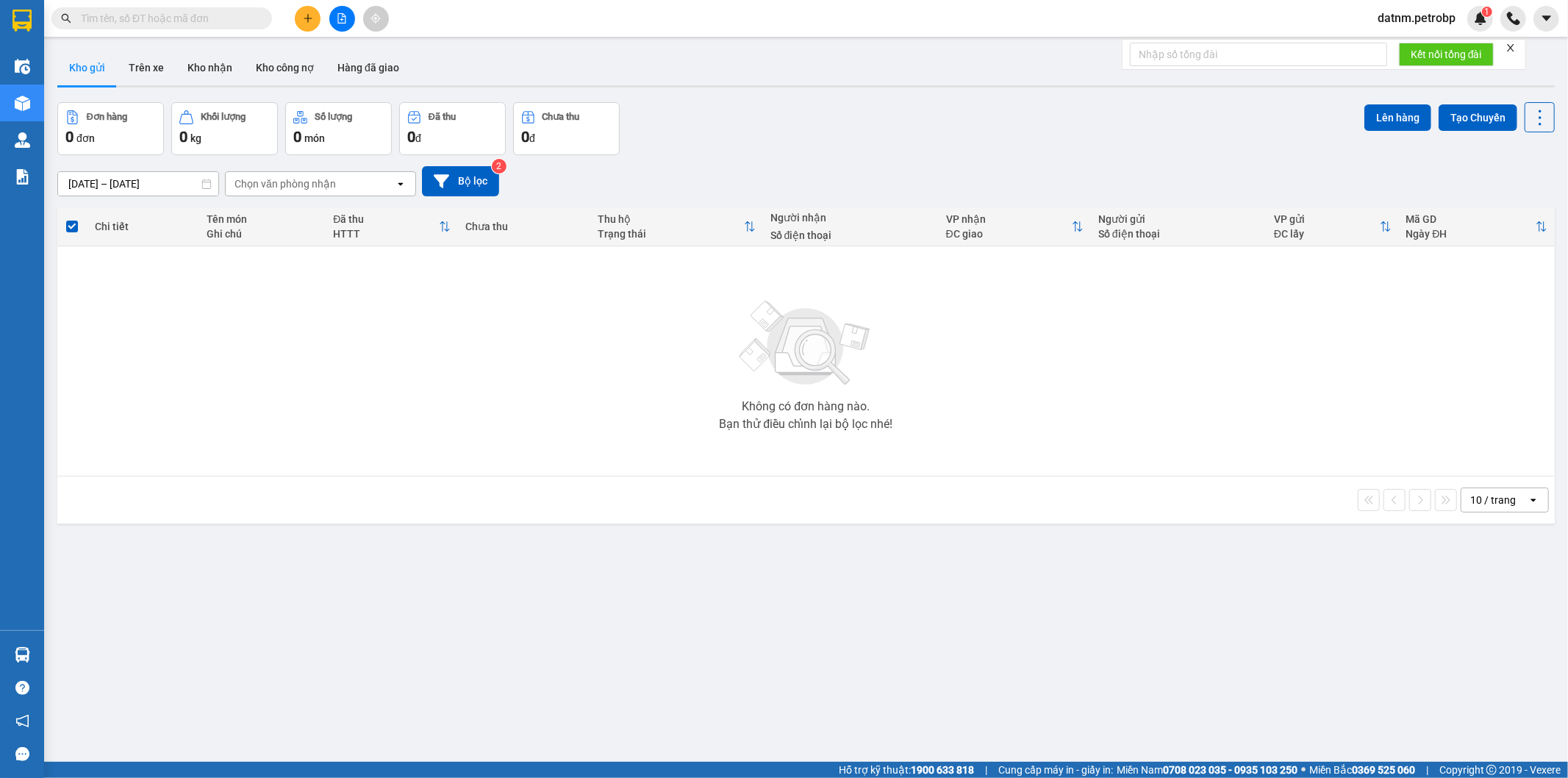
click at [490, 357] on section "Kết quả tìm kiếm ( 0 ) Bộ lọc No Data datnm.petrobp 1 Điều hành xe Kho hàng mới…" at bounding box center [784, 389] width 1568 height 778
click at [145, 64] on button "Trên xe" at bounding box center [147, 67] width 59 height 35
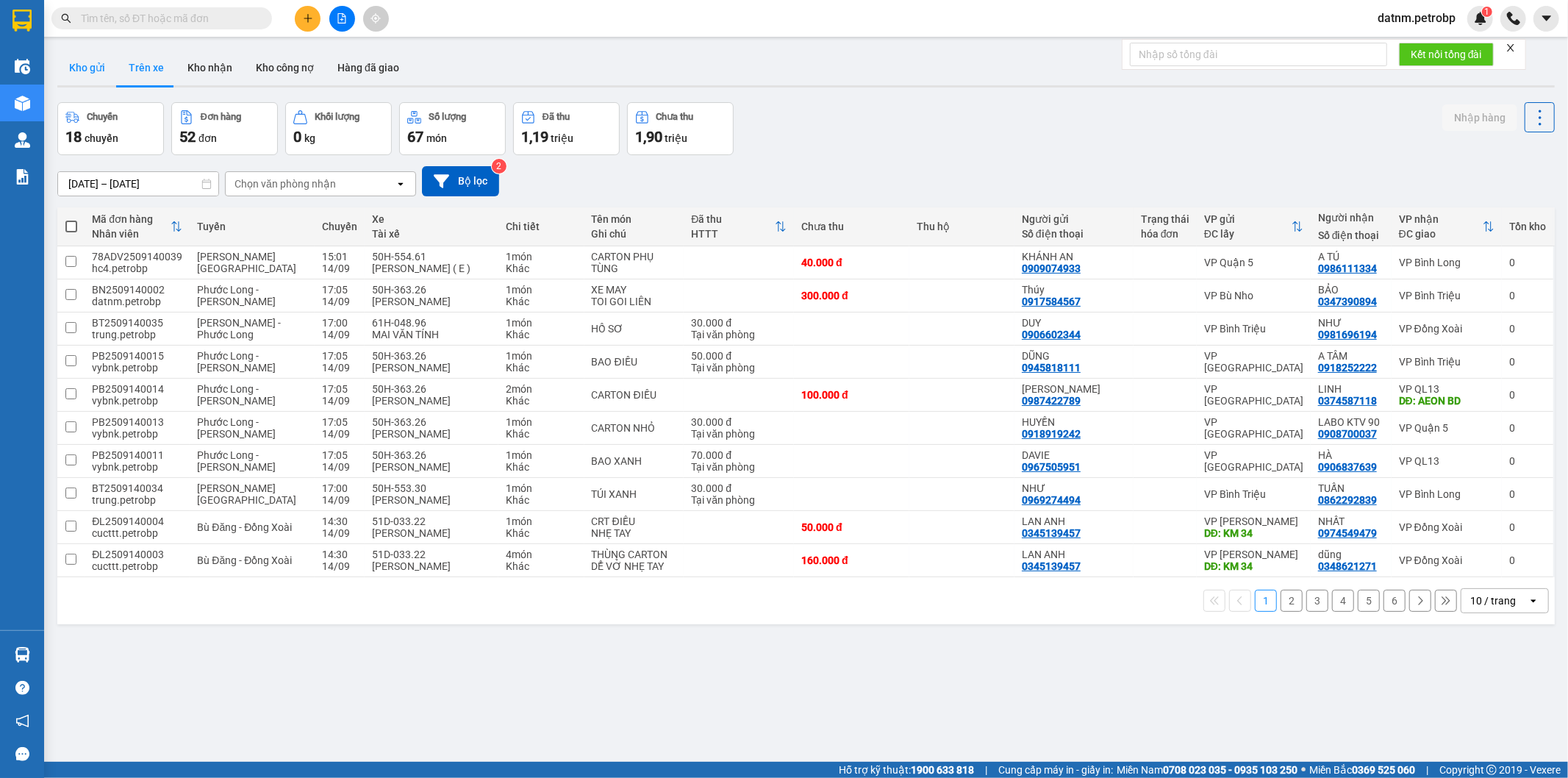
click at [106, 73] on button "Kho gửi" at bounding box center [87, 67] width 60 height 35
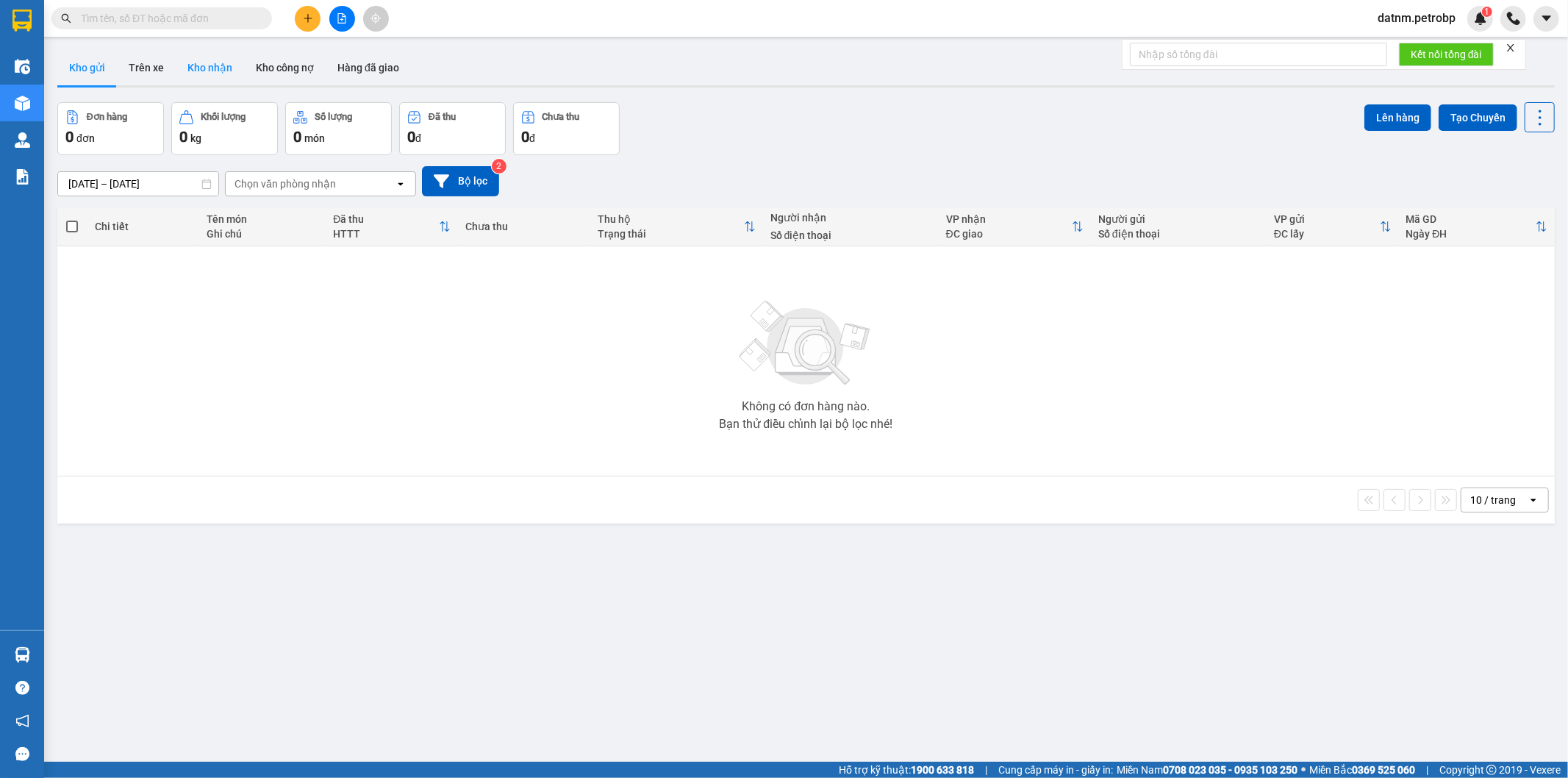
click at [226, 78] on button "Kho nhận" at bounding box center [209, 67] width 68 height 35
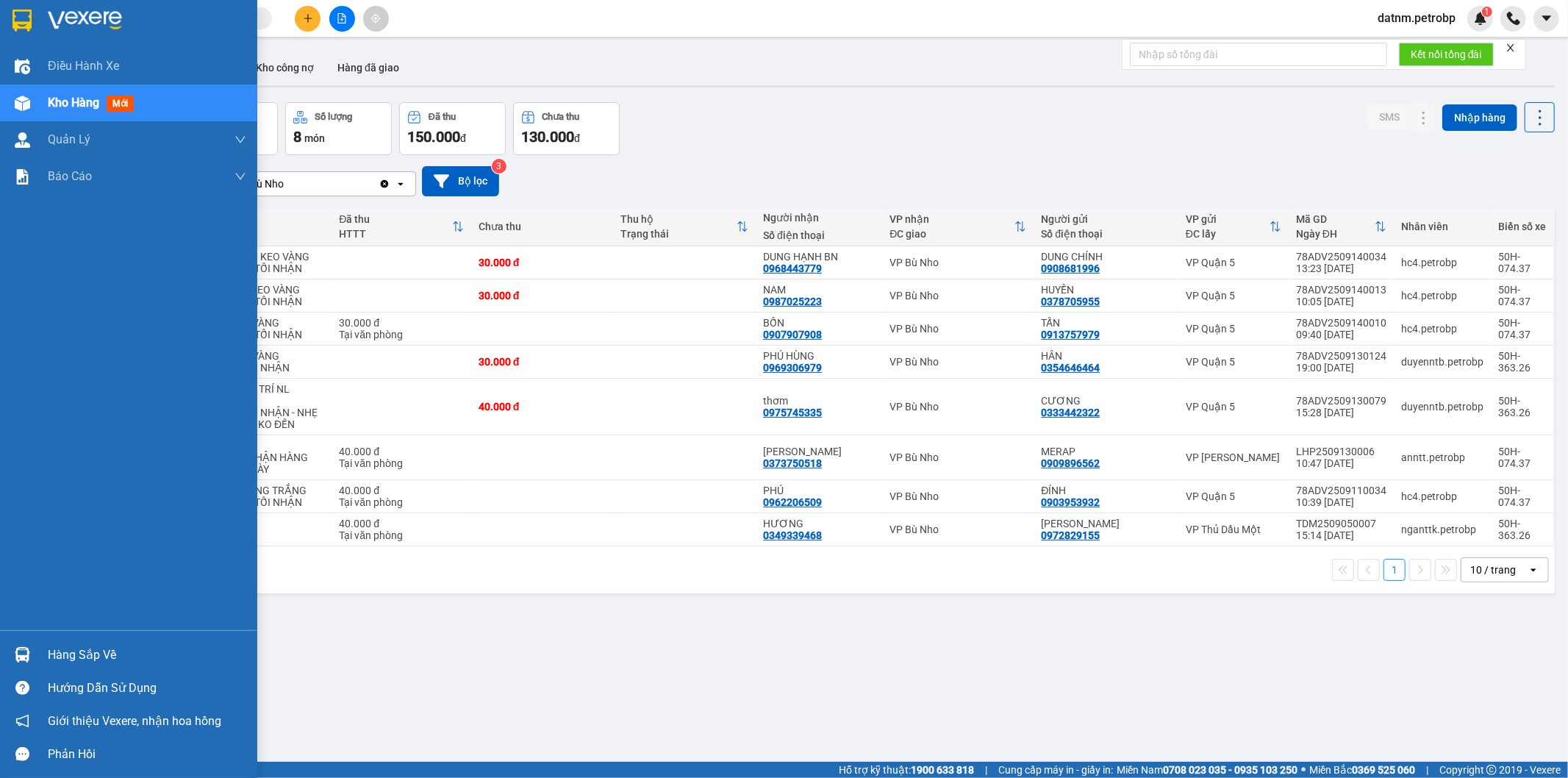
click at [30, 649] on div at bounding box center [22, 654] width 26 height 26
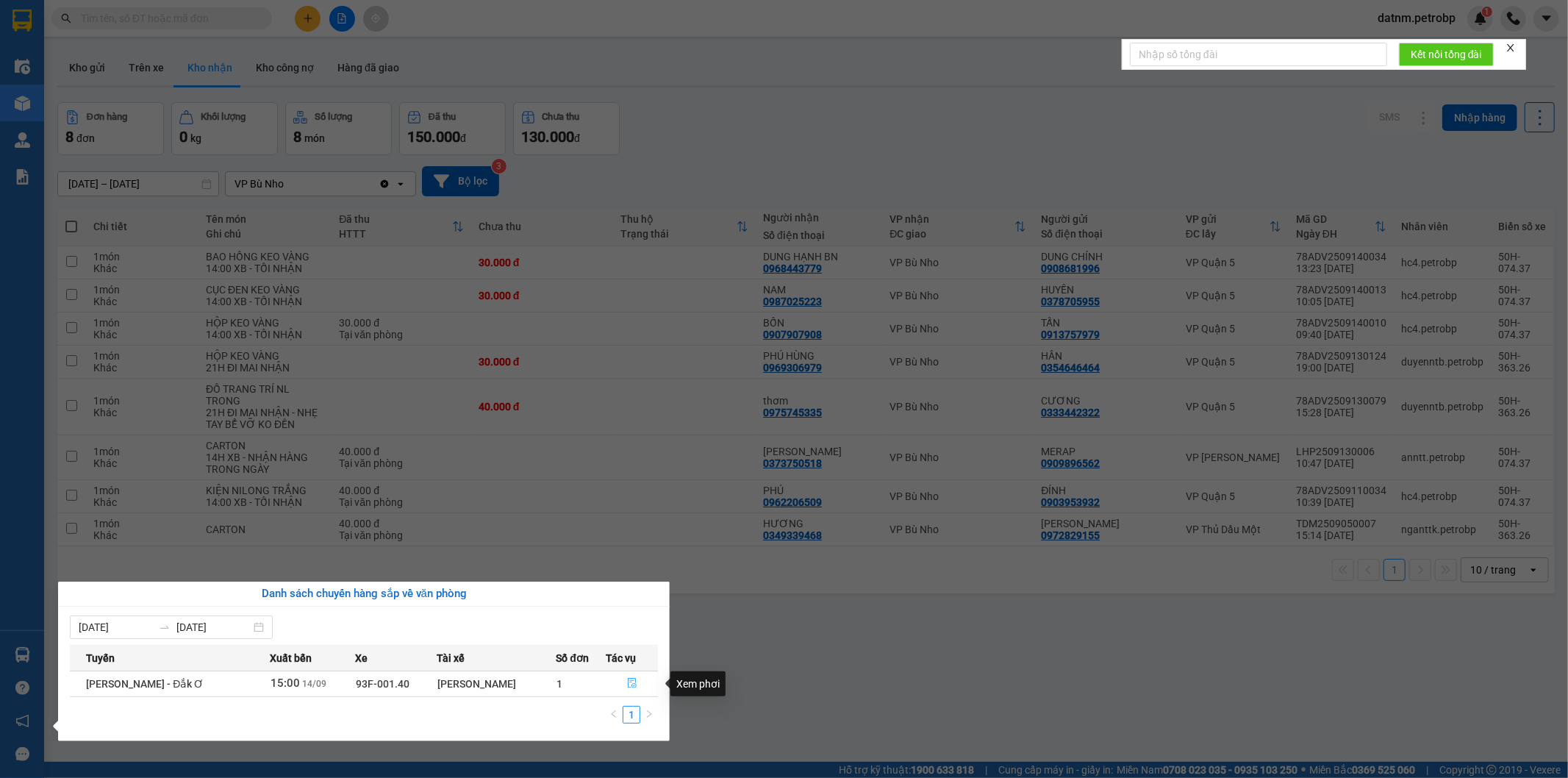
click at [627, 681] on icon "file-done" at bounding box center [632, 683] width 10 height 10
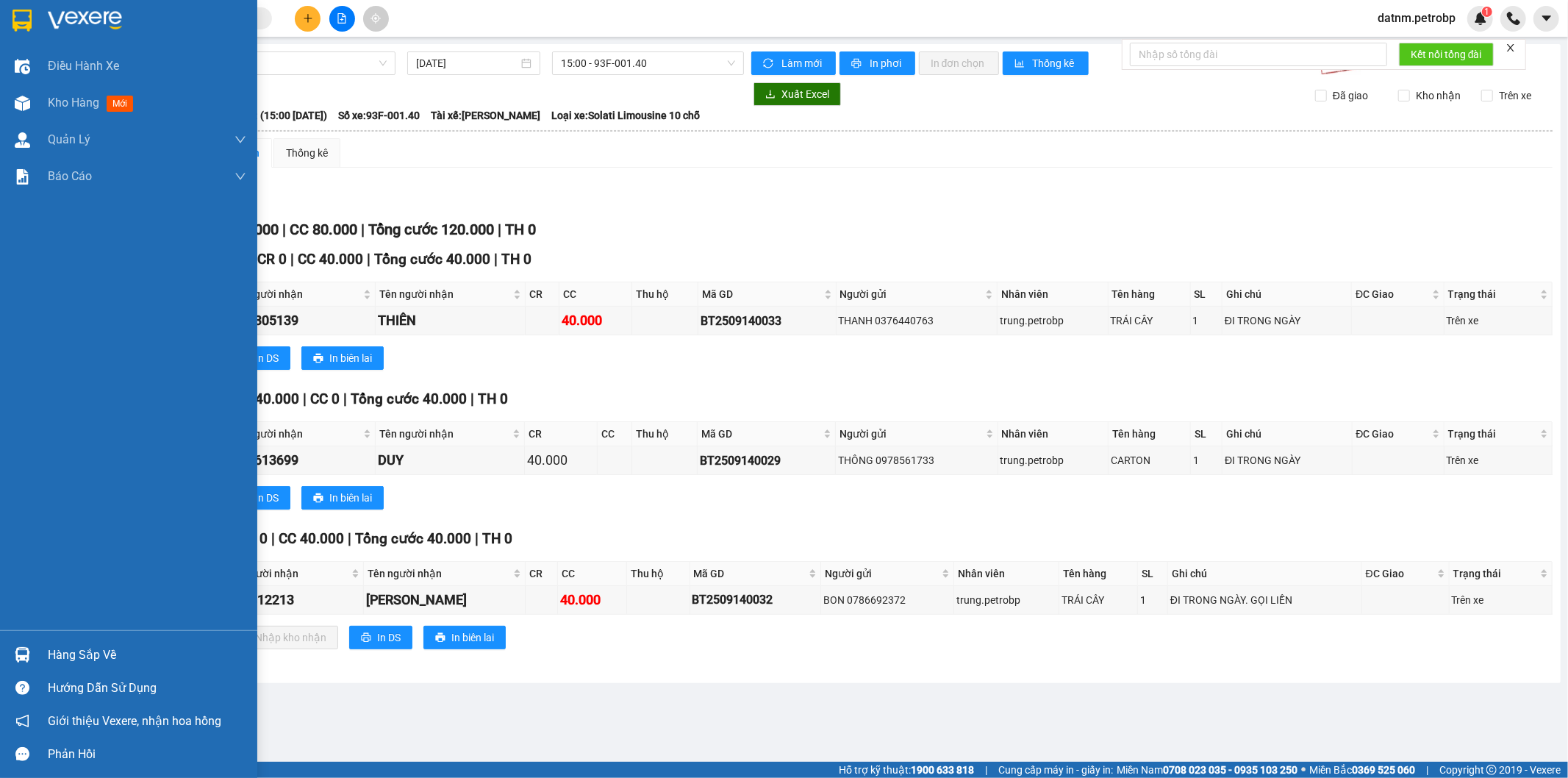
click at [20, 652] on img at bounding box center [22, 654] width 15 height 15
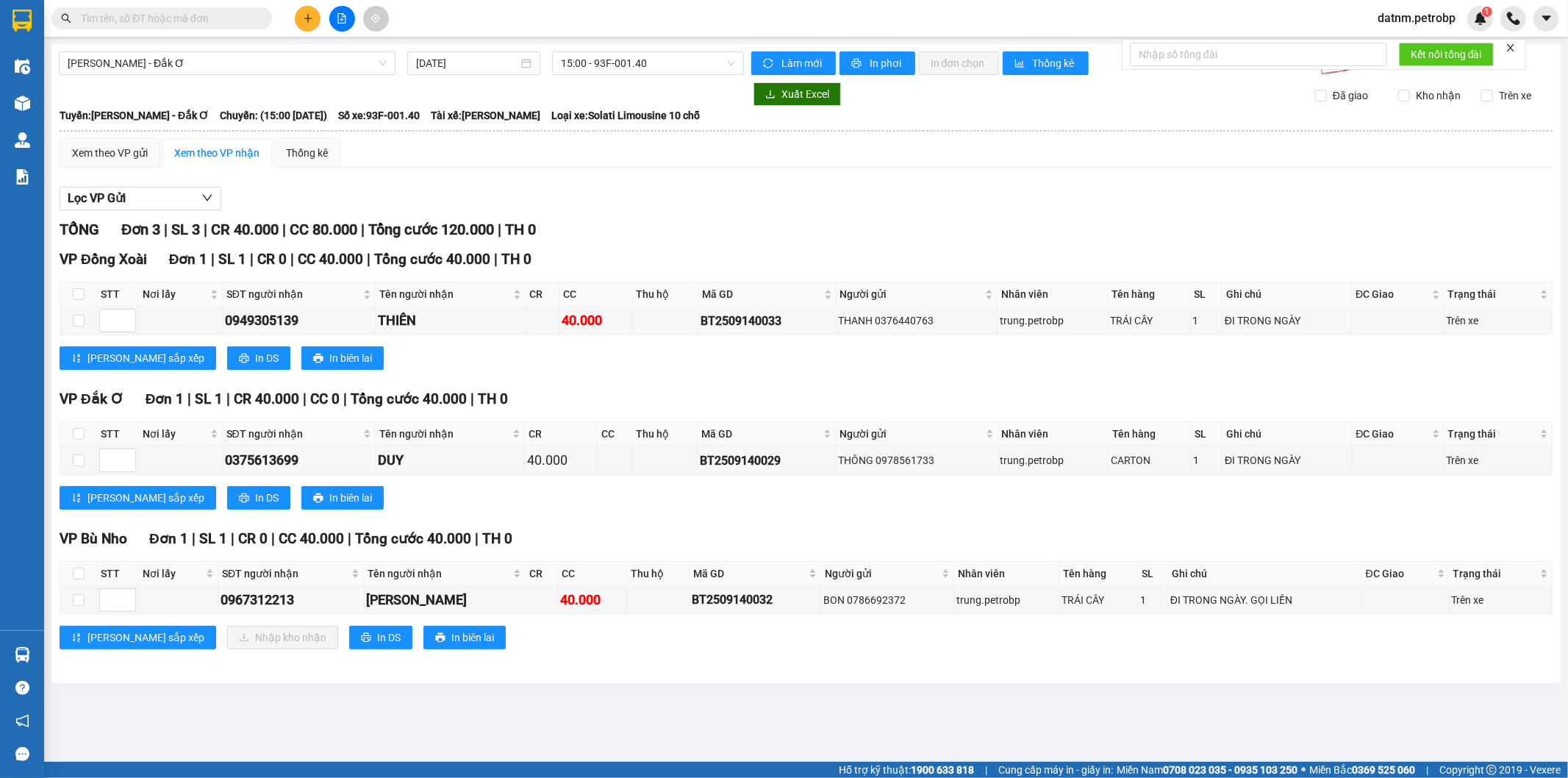
click at [584, 156] on section "Kết quả tìm kiếm ( 0 ) Bộ lọc No Data datnm.petrobp 1 Điều hành xe Kho hàng mới…" at bounding box center [784, 389] width 1568 height 778
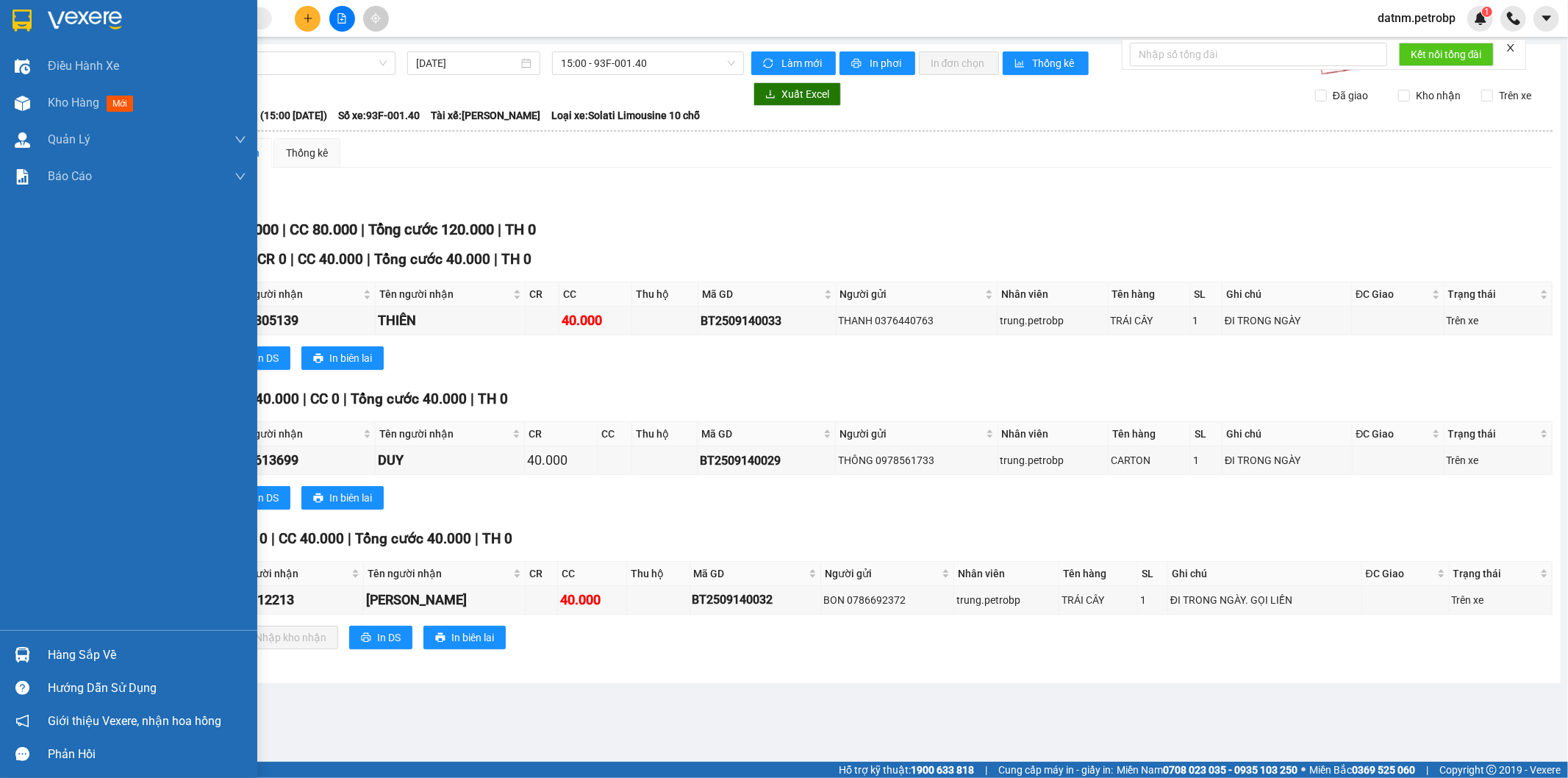
click at [20, 657] on img at bounding box center [22, 654] width 15 height 15
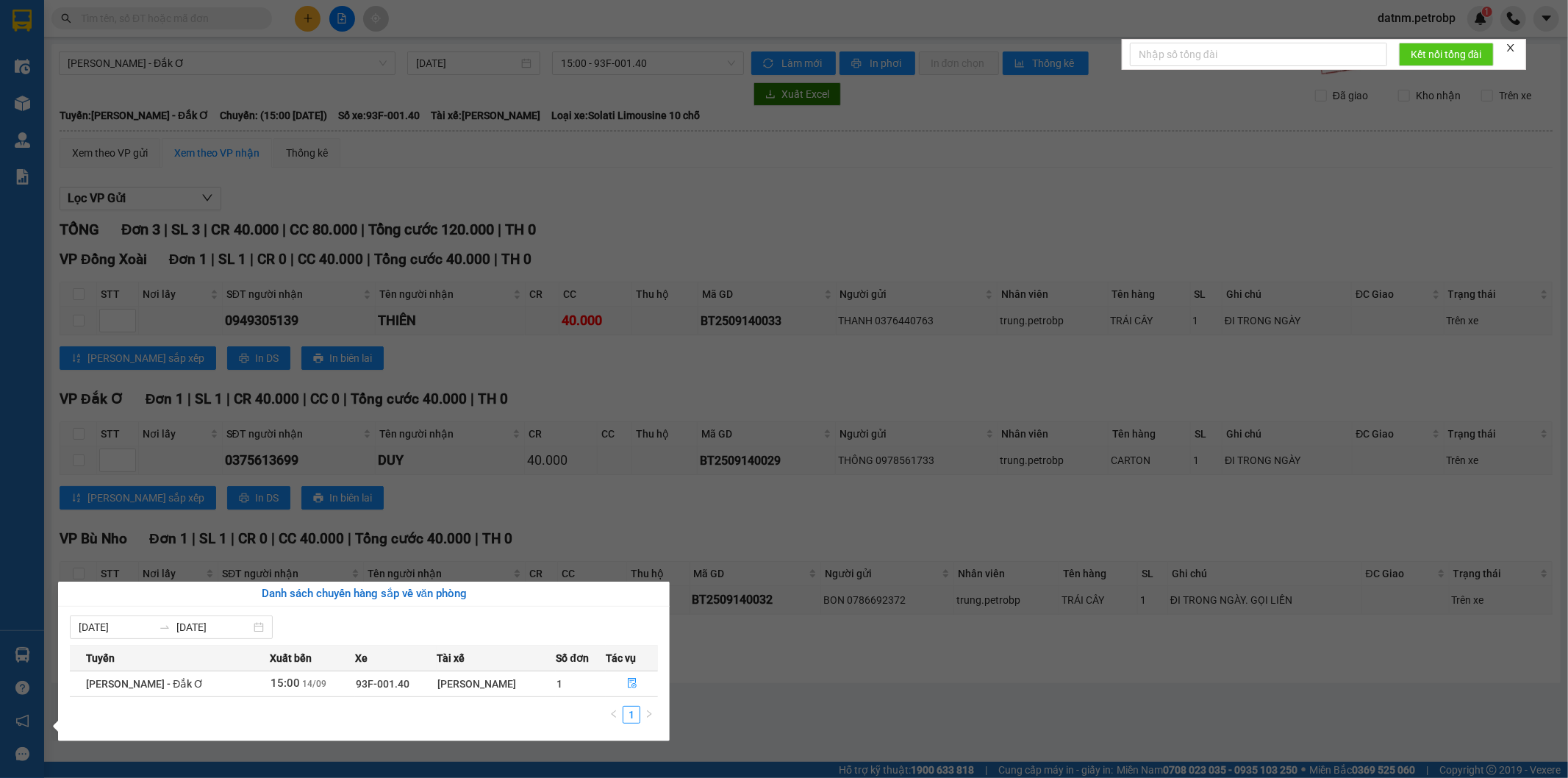
click at [656, 226] on section "Kết quả tìm kiếm ( 0 ) Bộ lọc No Data datnm.petrobp 1 Điều hành xe Kho hàng mới…" at bounding box center [784, 389] width 1568 height 778
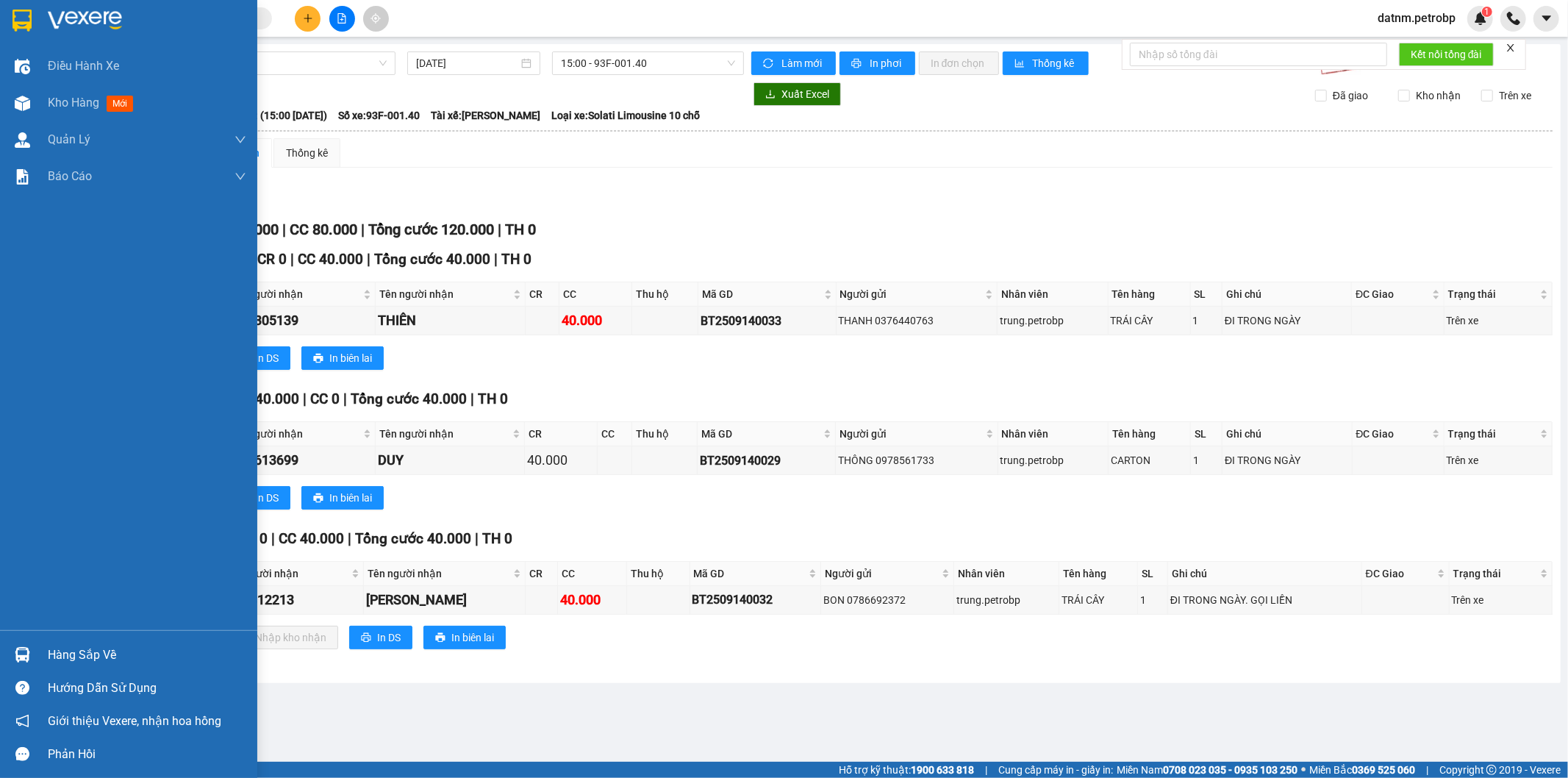
click at [20, 660] on img at bounding box center [22, 654] width 15 height 15
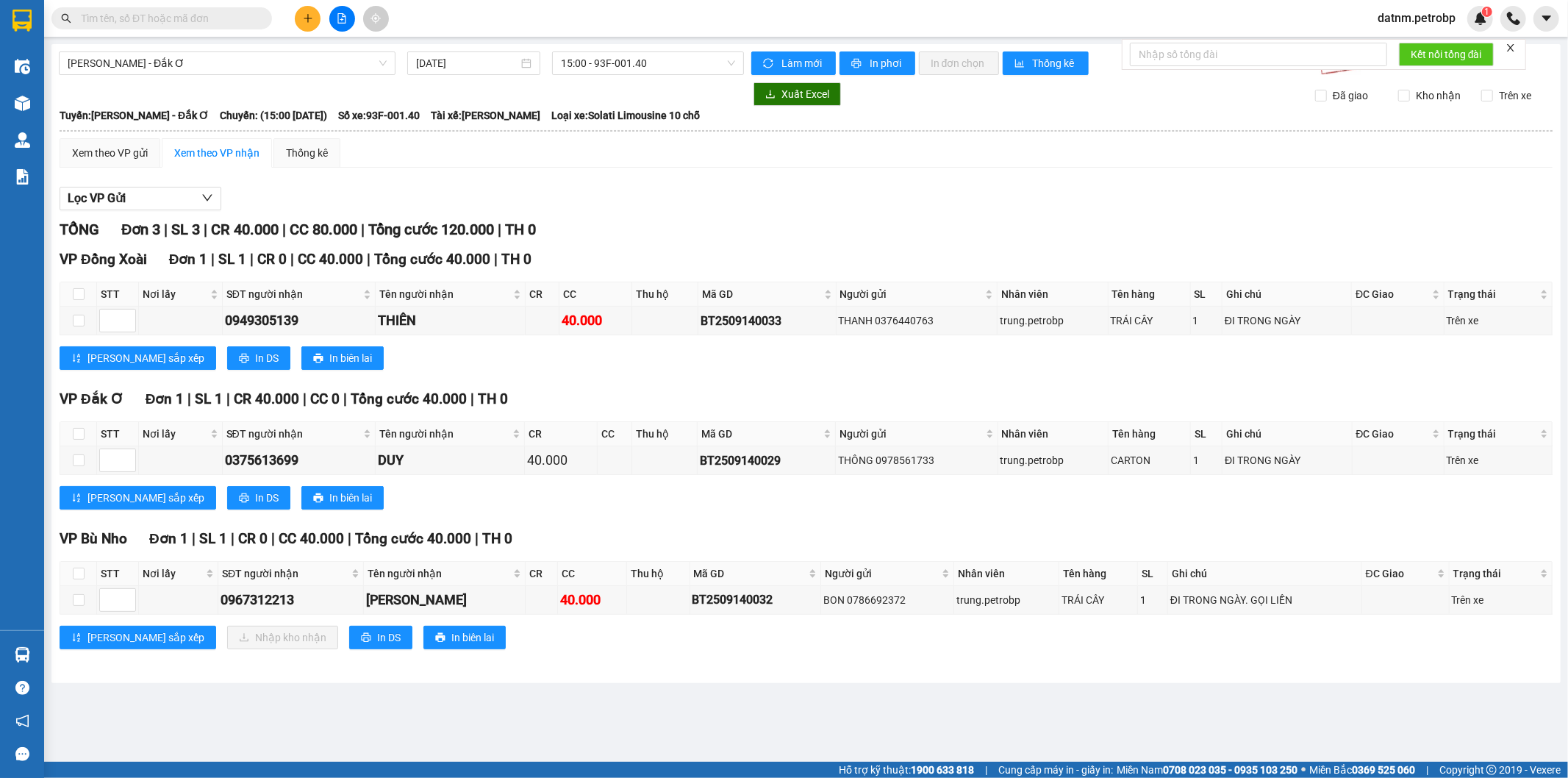
click at [302, 144] on section "Kết quả tìm kiếm ( 0 ) Bộ lọc No Data datnm.petrobp 1 Điều hành xe Kho hàng mới…" at bounding box center [784, 389] width 1568 height 778
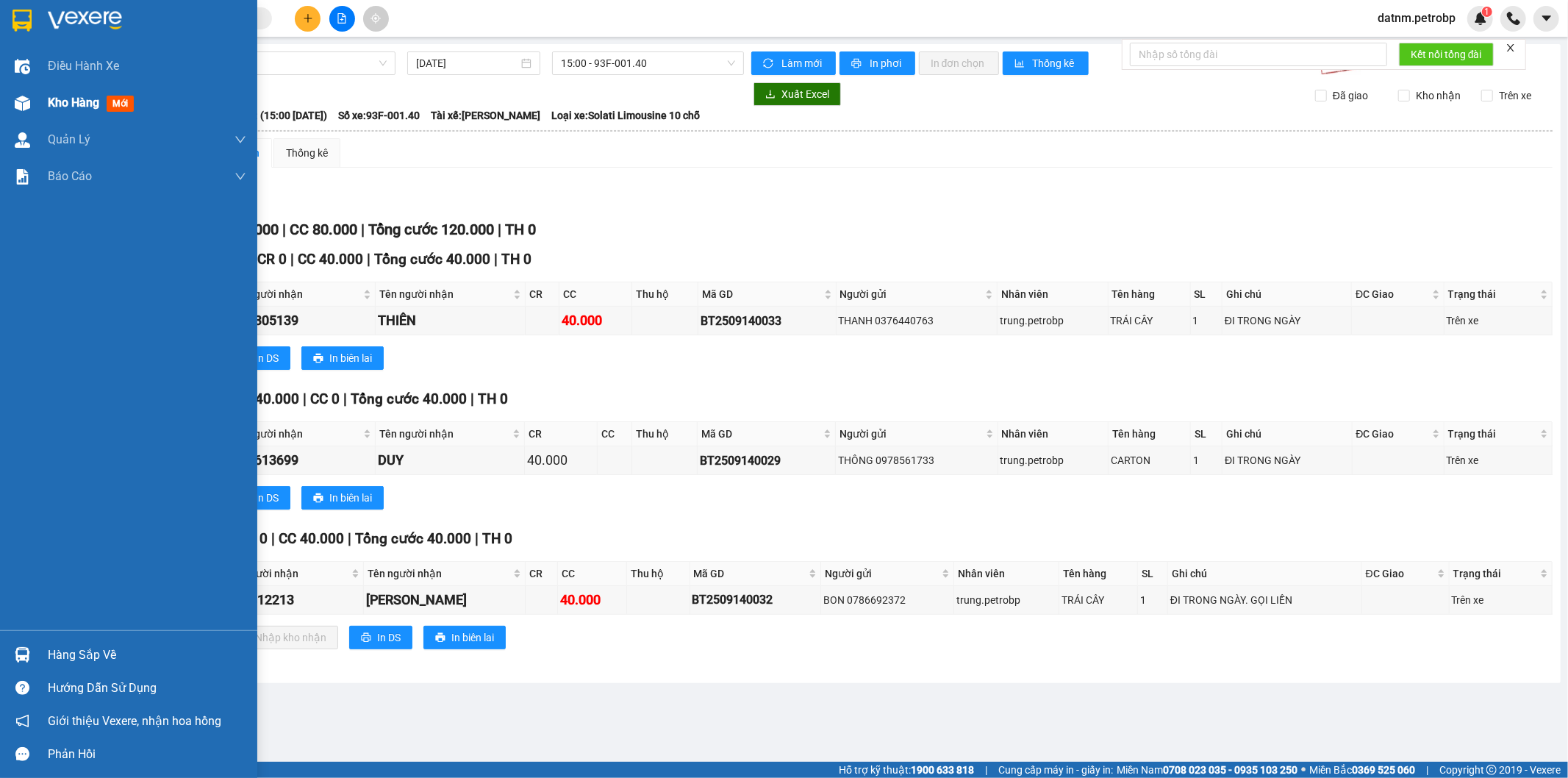
click at [48, 96] on span "Kho hàng" at bounding box center [73, 102] width 51 height 14
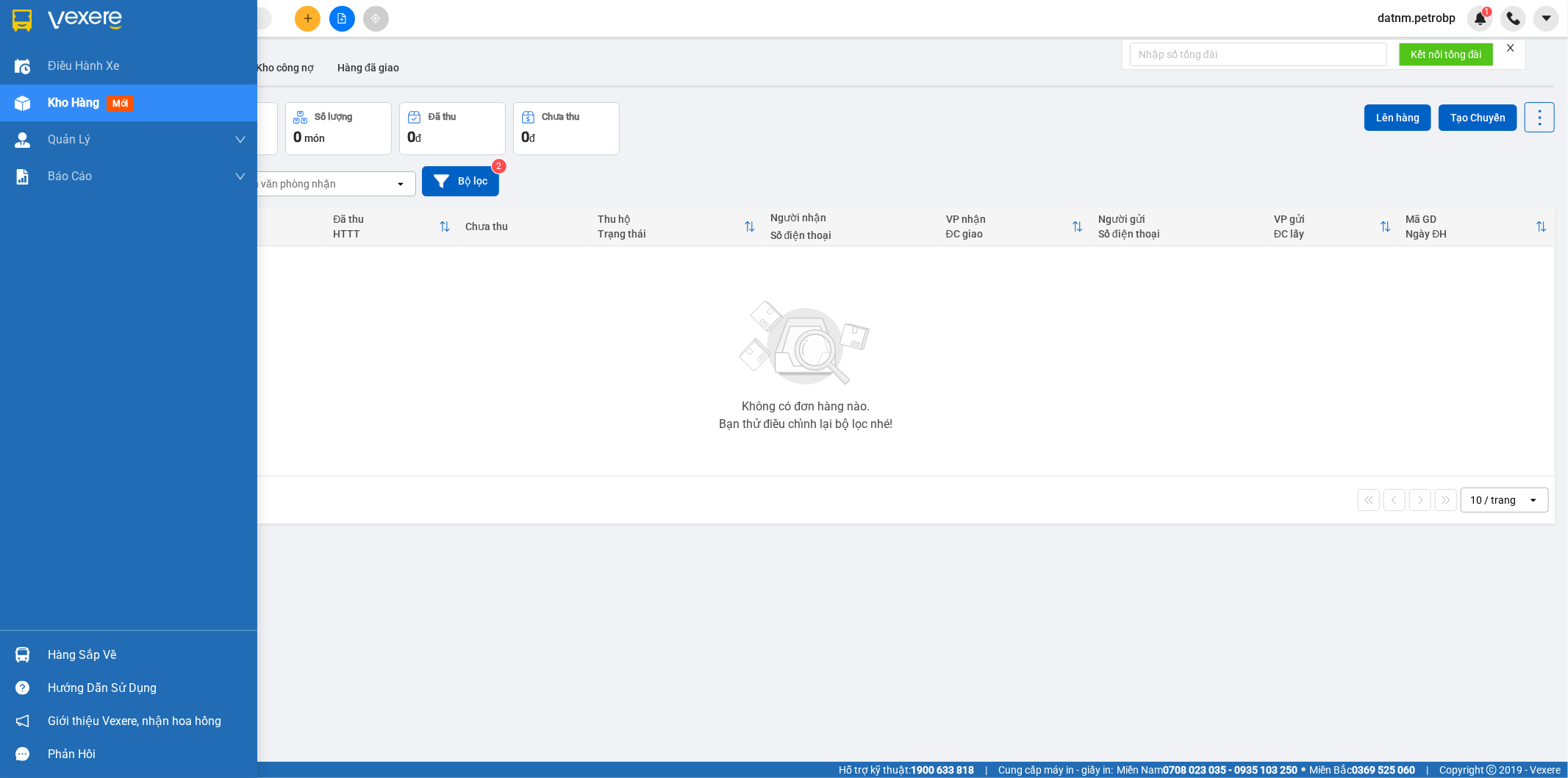
click at [106, 105] on div "Kho hàng mới" at bounding box center [94, 103] width 92 height 19
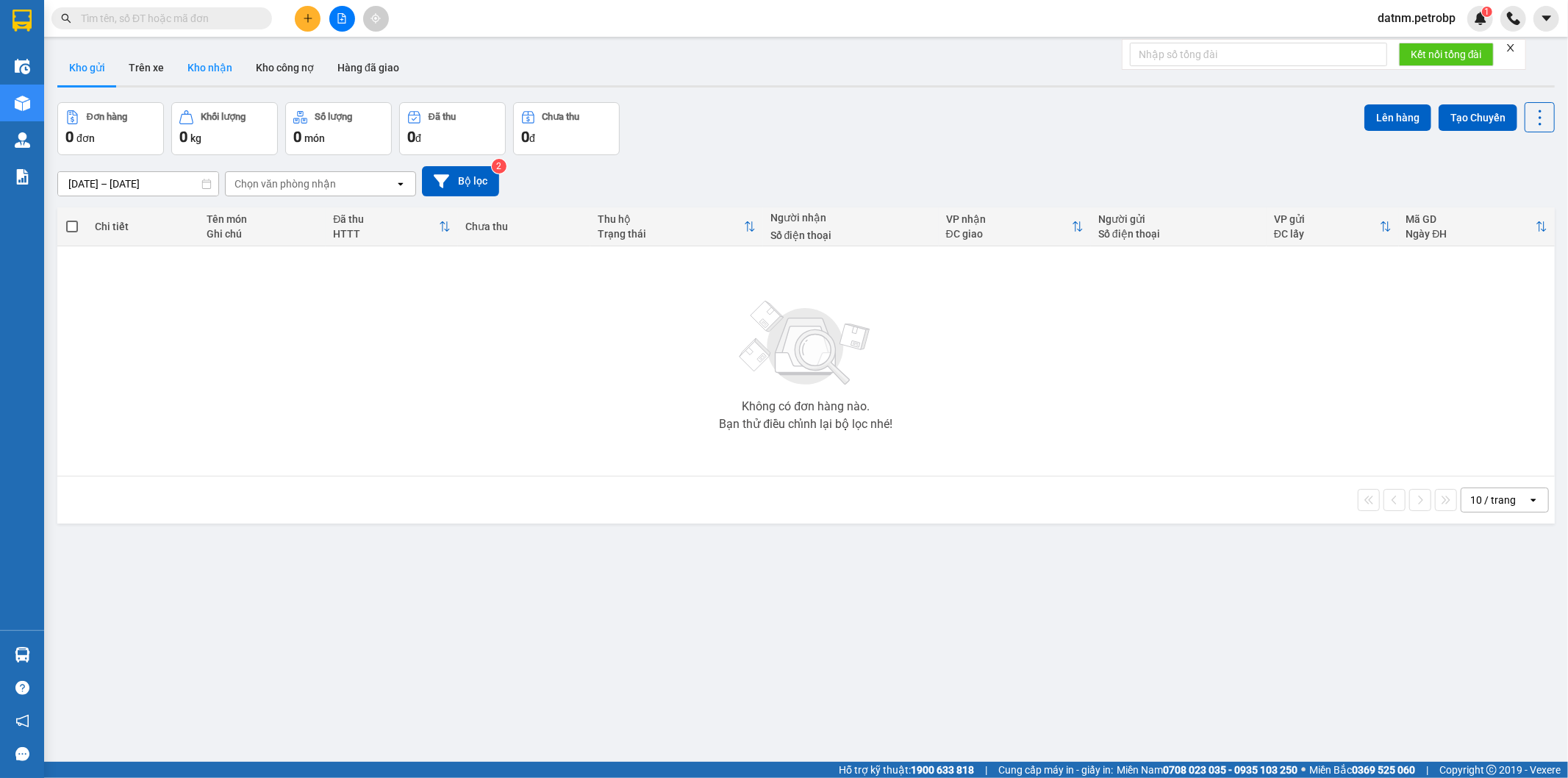
click at [203, 68] on button "Kho nhận" at bounding box center [209, 67] width 68 height 35
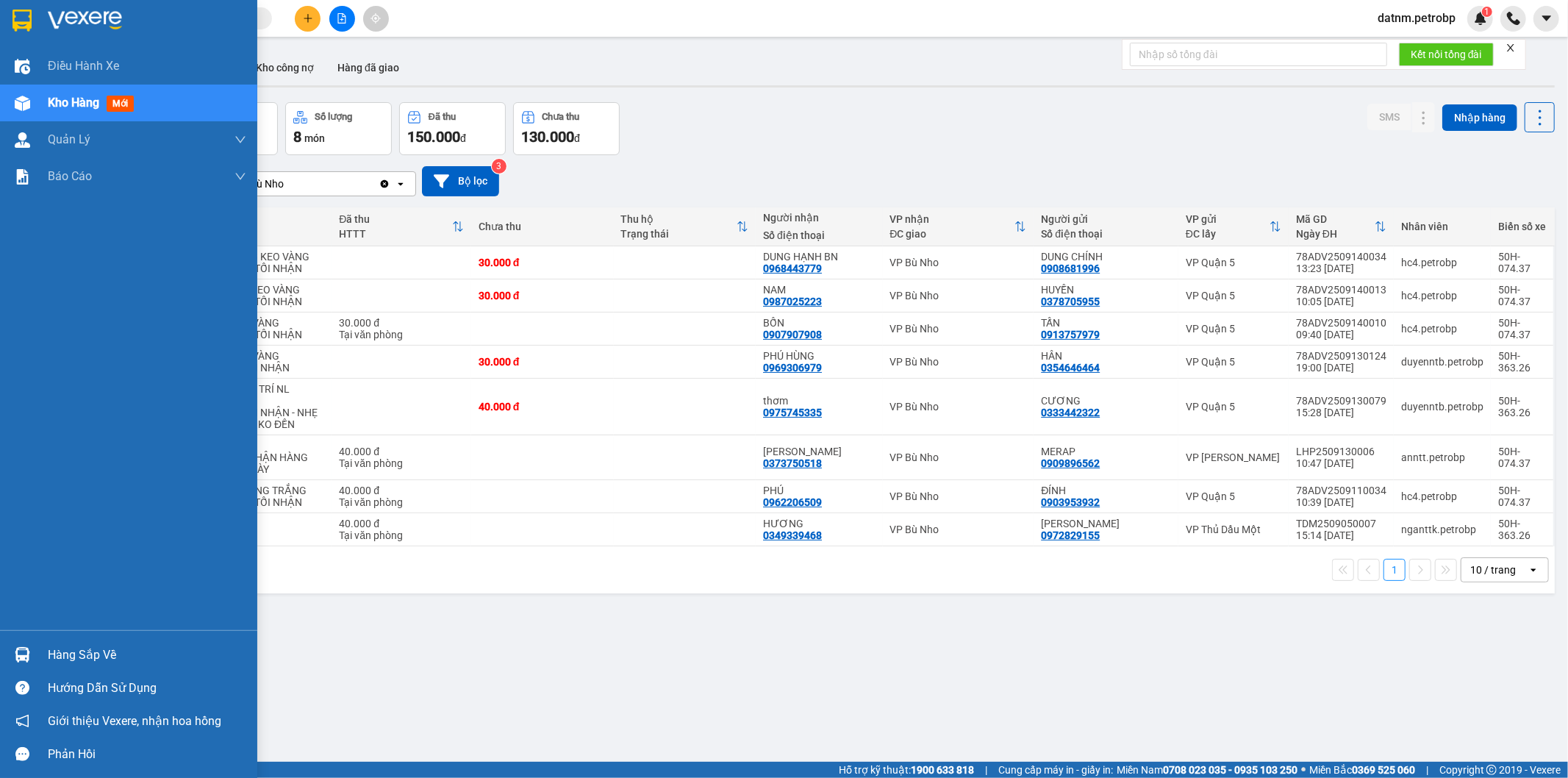
click at [37, 657] on div "Hàng sắp về" at bounding box center [128, 654] width 257 height 33
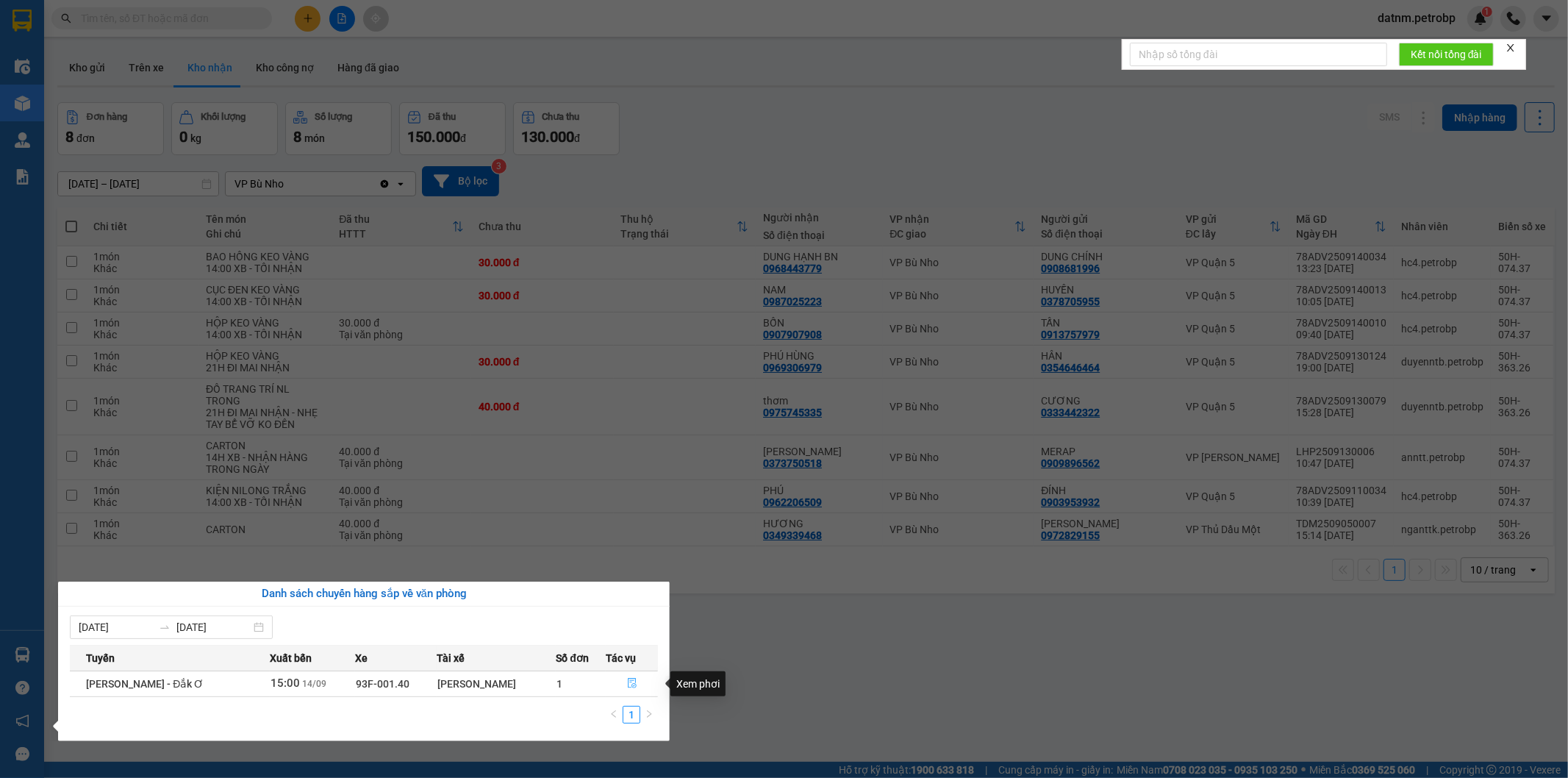
click at [630, 688] on icon "file-done" at bounding box center [632, 683] width 8 height 10
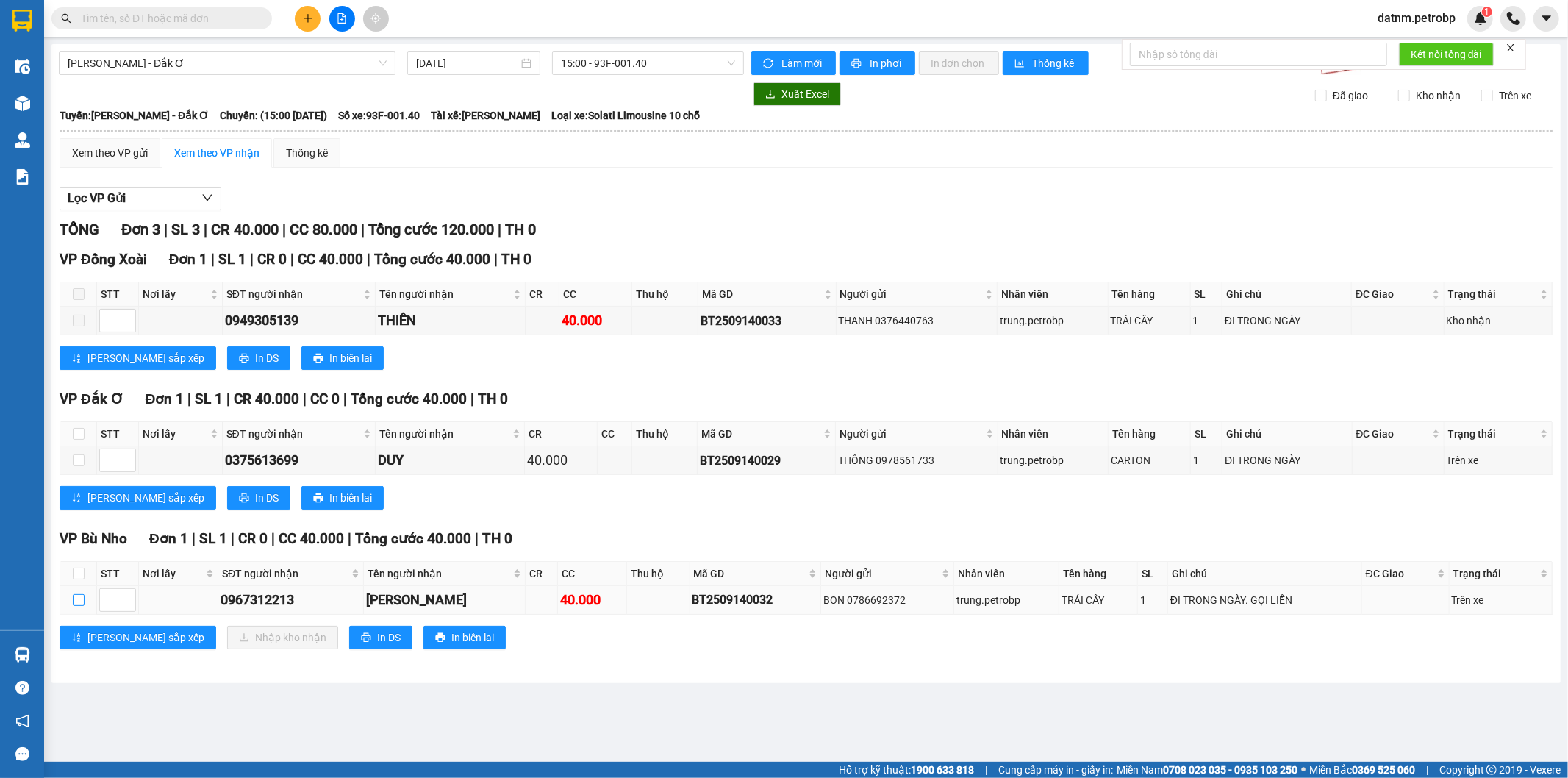
drag, startPoint x: 84, startPoint y: 607, endPoint x: 78, endPoint y: 600, distance: 9.2
click at [79, 603] on td at bounding box center [79, 600] width 37 height 29
click at [78, 600] on input "checkbox" at bounding box center [78, 600] width 12 height 12
checkbox input "true"
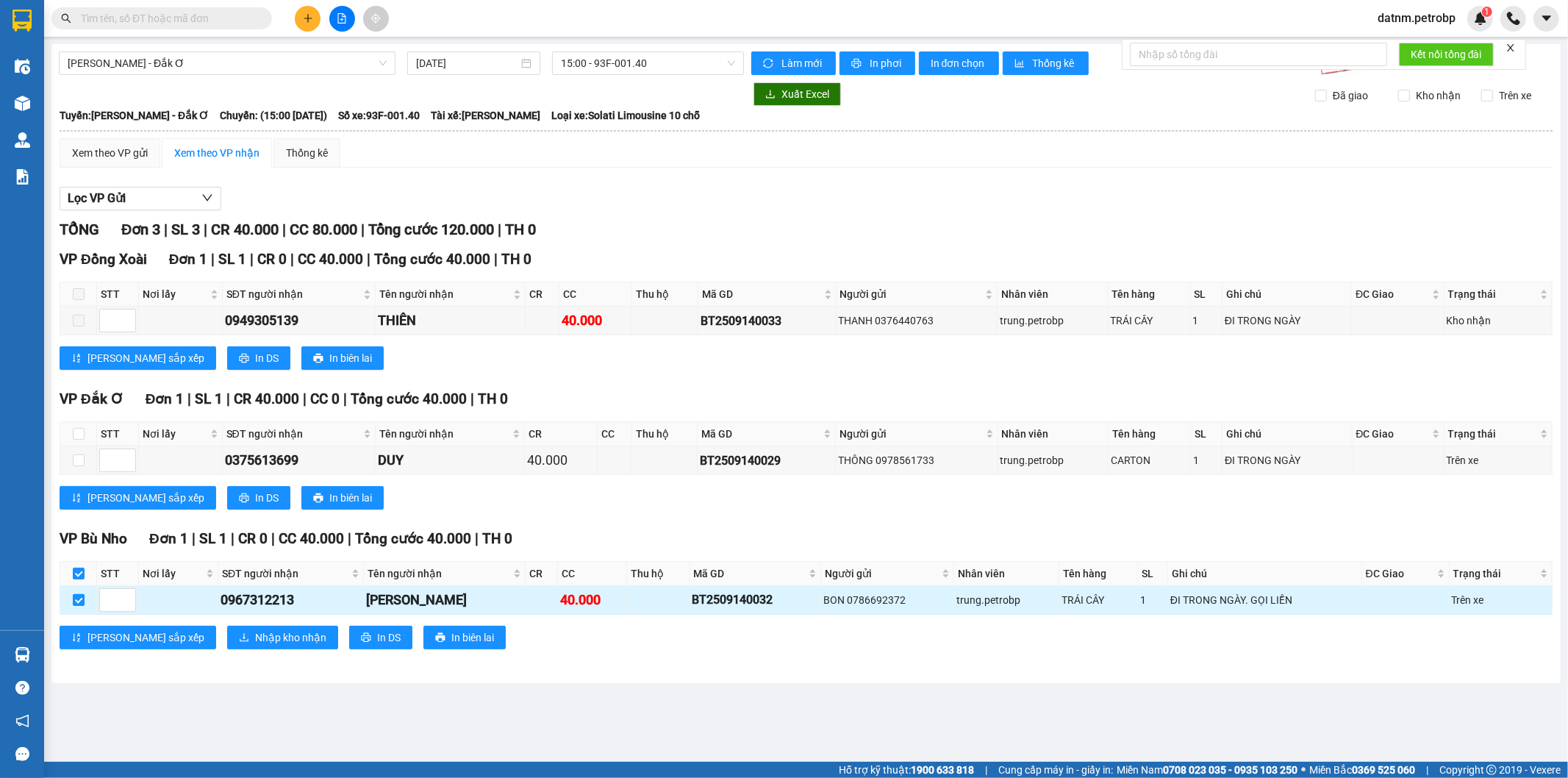
checkbox input "true"
click at [256, 646] on span "Nhập kho nhận" at bounding box center [291, 637] width 72 height 16
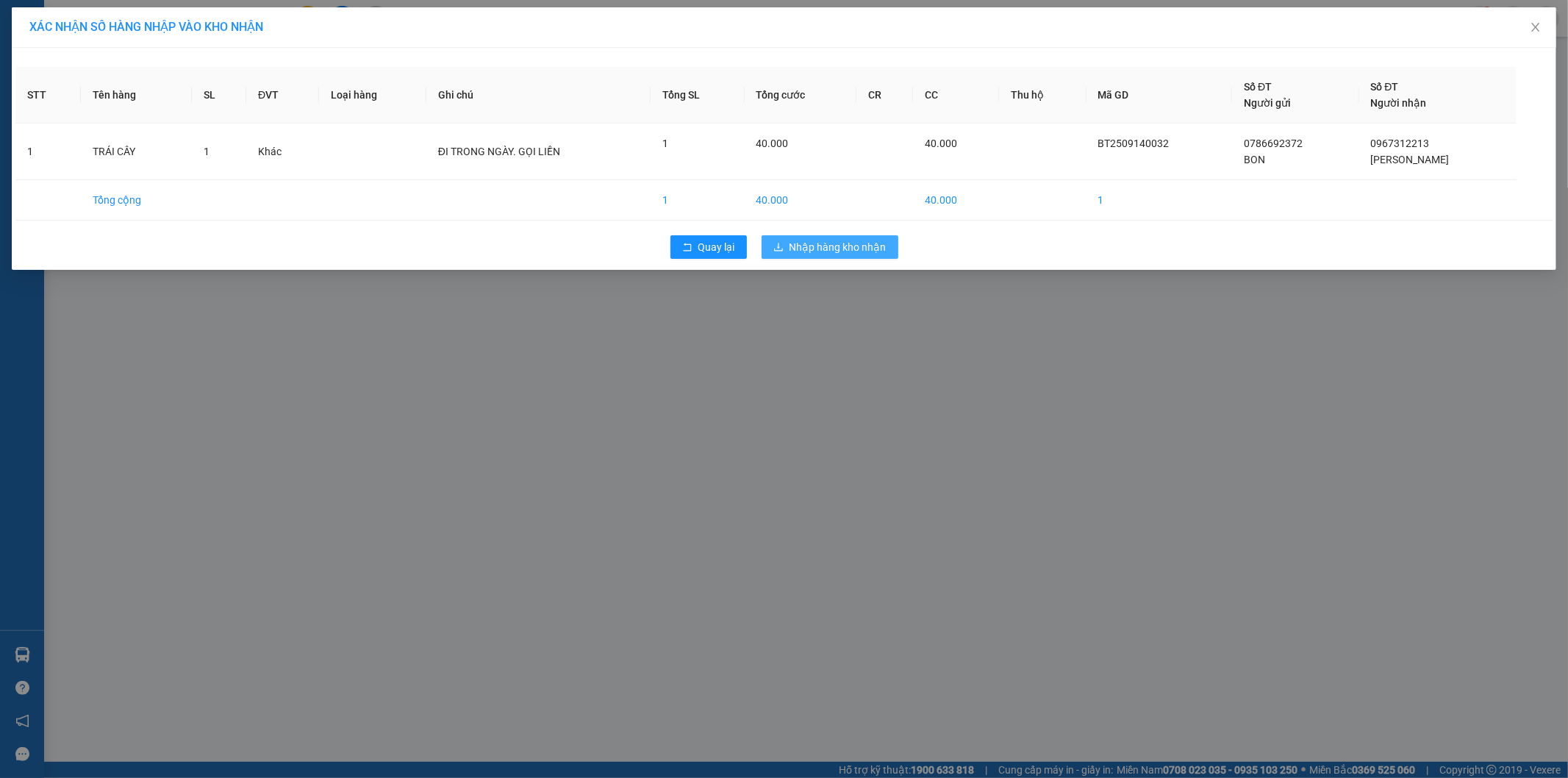
click at [862, 241] on span "Nhập hàng kho nhận" at bounding box center [838, 246] width 97 height 16
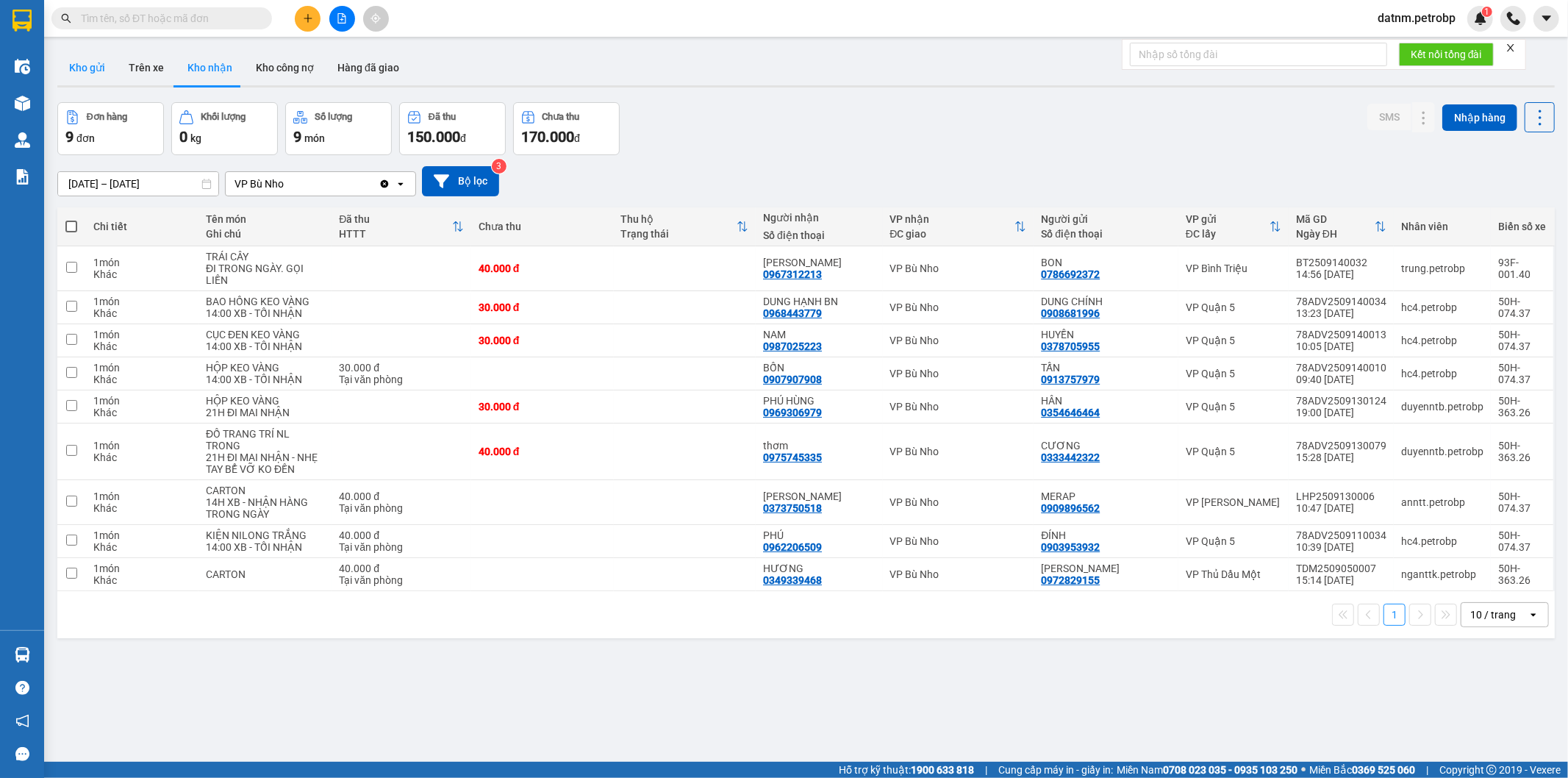
click at [104, 66] on button "Kho gửi" at bounding box center [87, 67] width 60 height 35
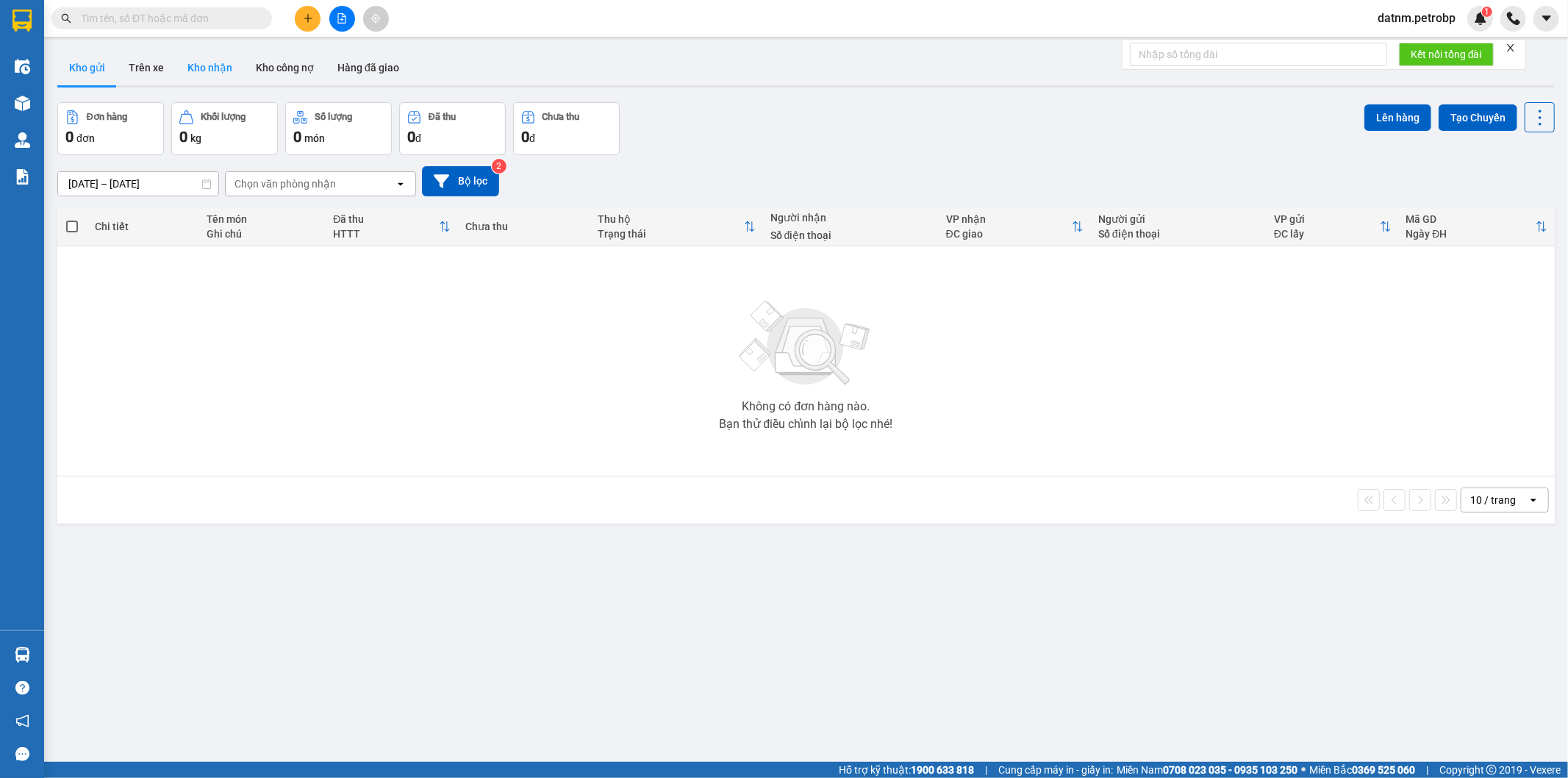
click at [196, 67] on button "Kho nhận" at bounding box center [209, 67] width 68 height 35
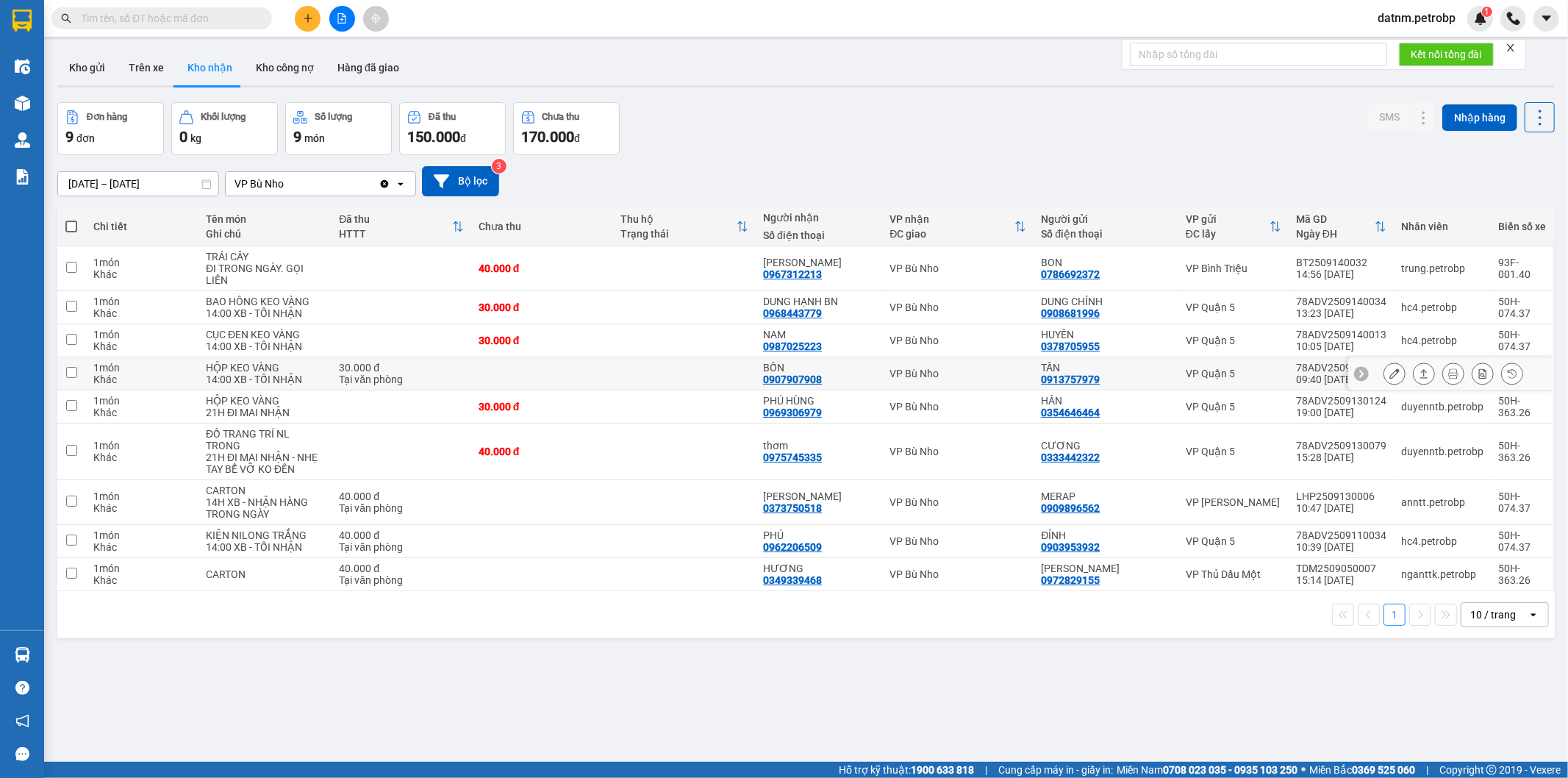
click at [67, 378] on input "checkbox" at bounding box center [71, 372] width 11 height 11
checkbox input "true"
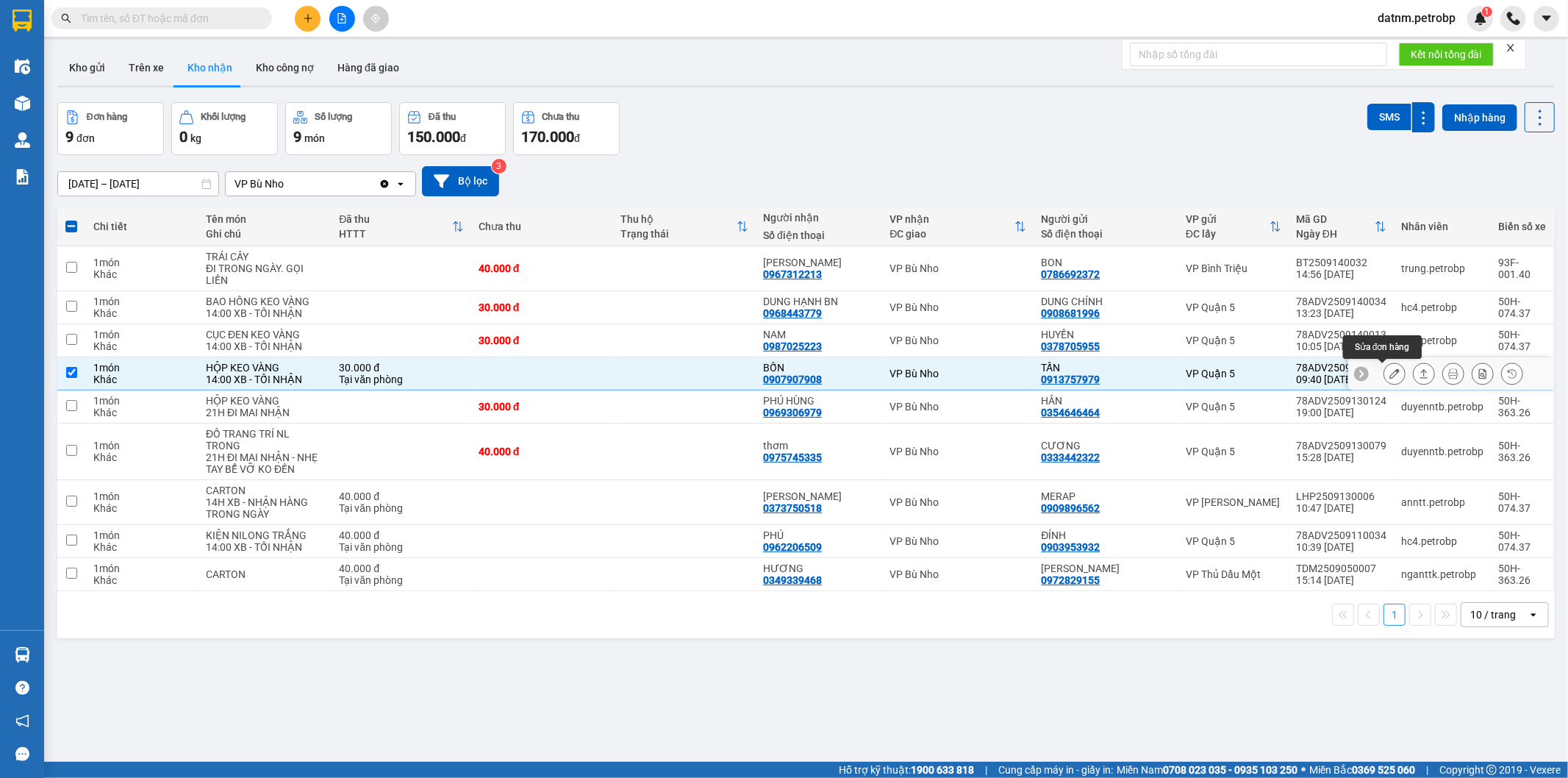
click at [1389, 370] on icon at bounding box center [1394, 373] width 10 height 10
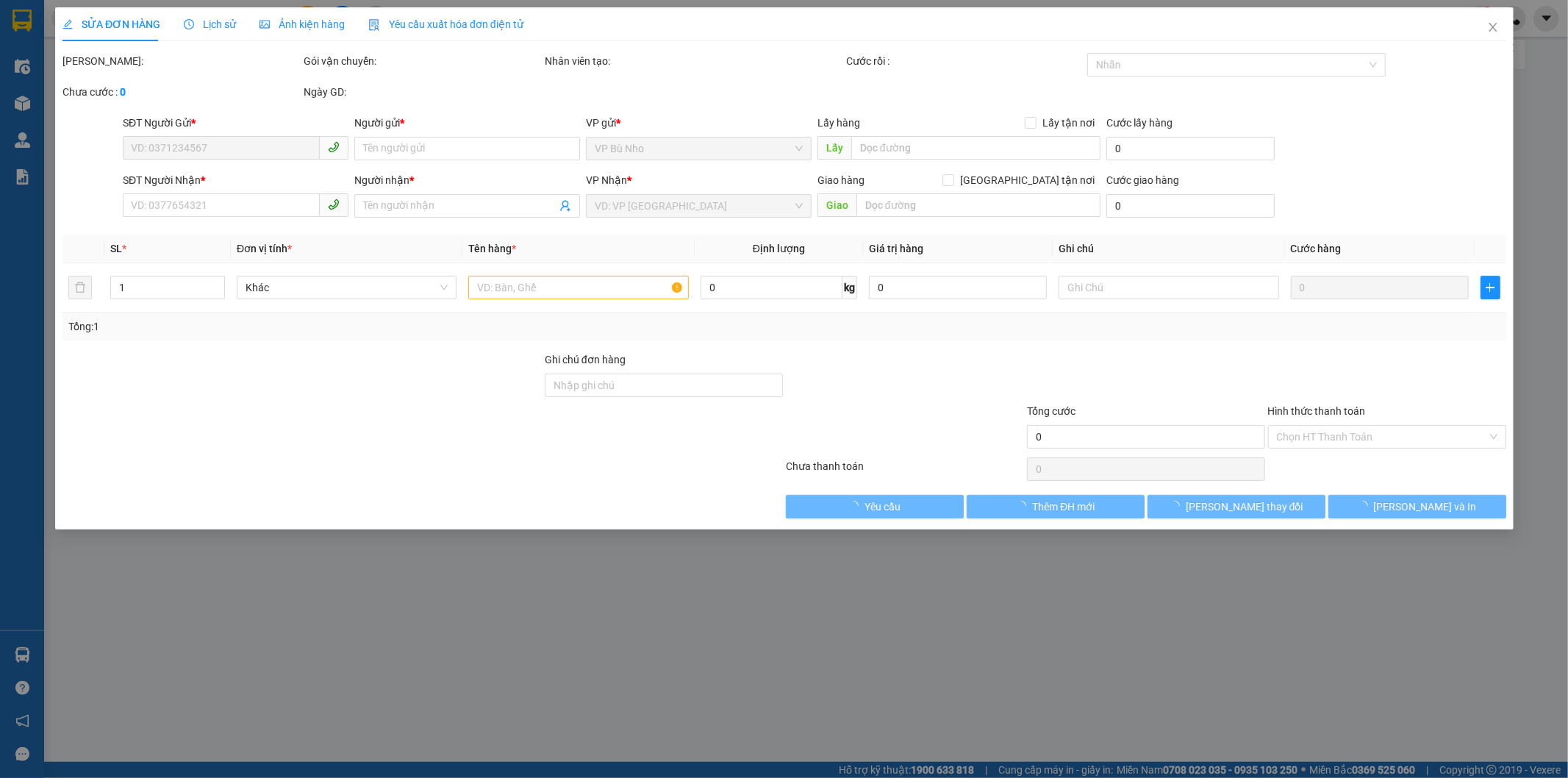
type input "0913757979"
type input "TẤN"
type input "0907907908"
type input "BỐN"
type input "30.000"
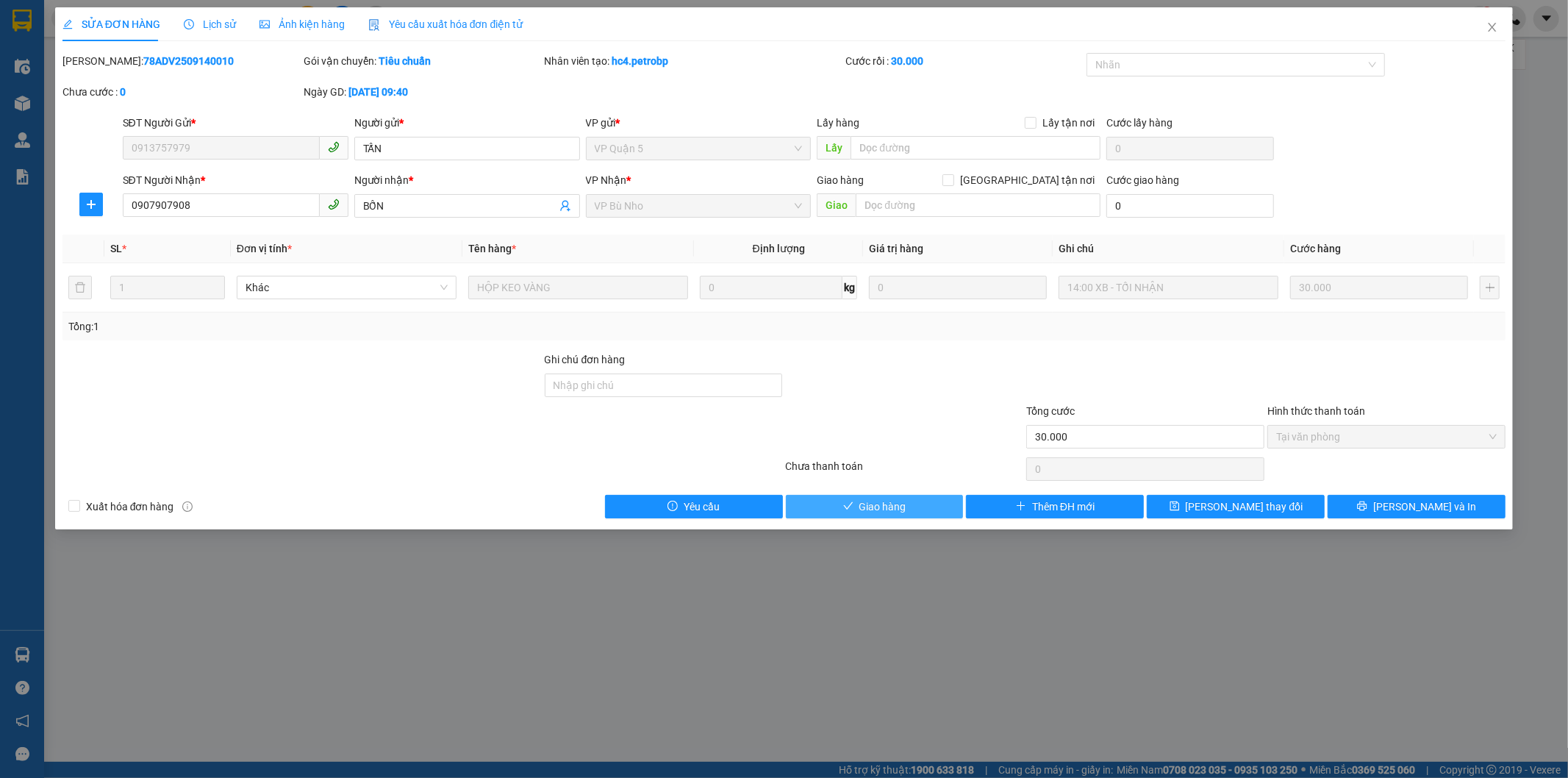
click at [856, 506] on button "Giao hàng" at bounding box center [874, 507] width 178 height 24
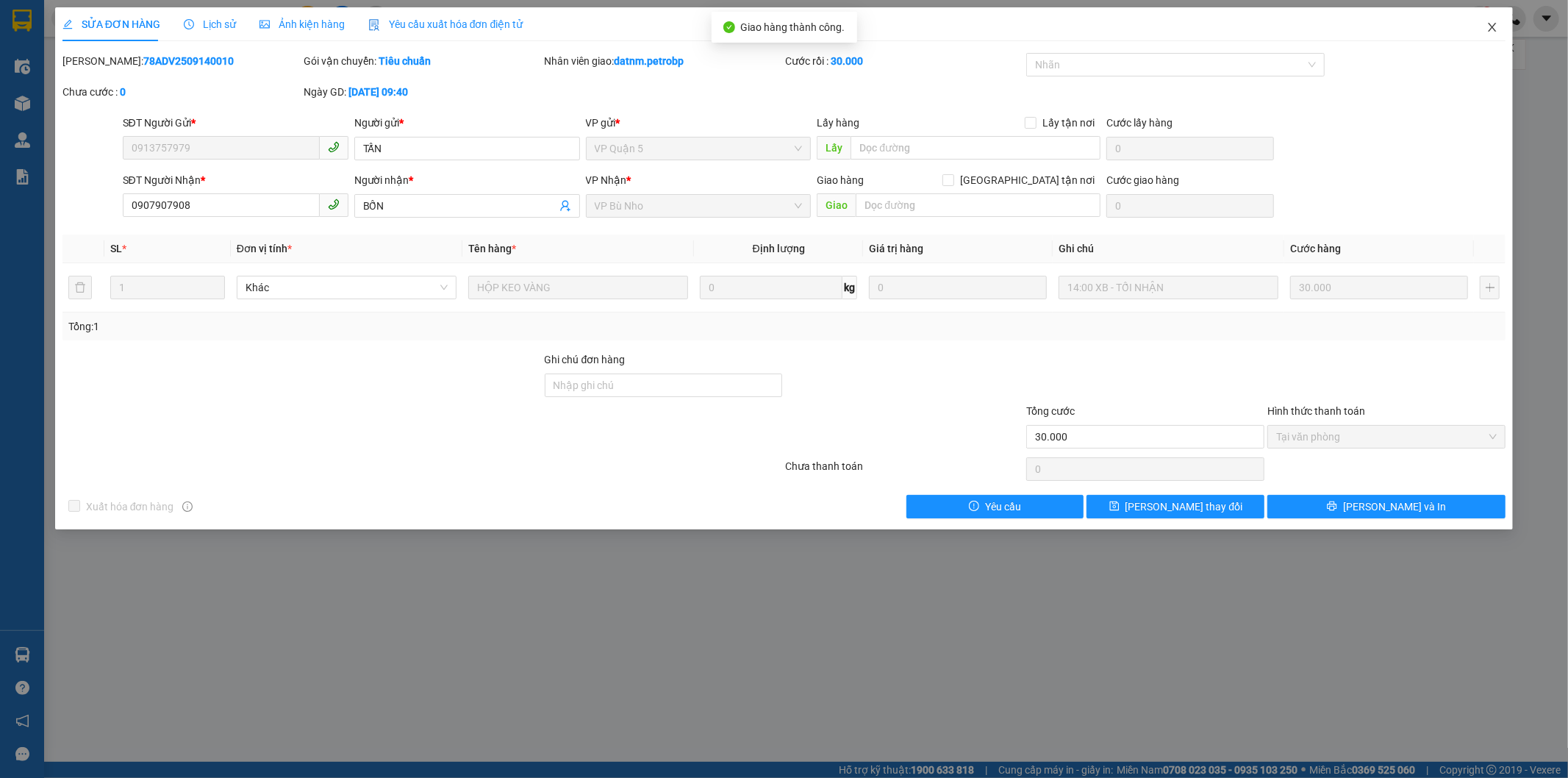
click at [1489, 25] on icon "close" at bounding box center [1492, 27] width 12 height 12
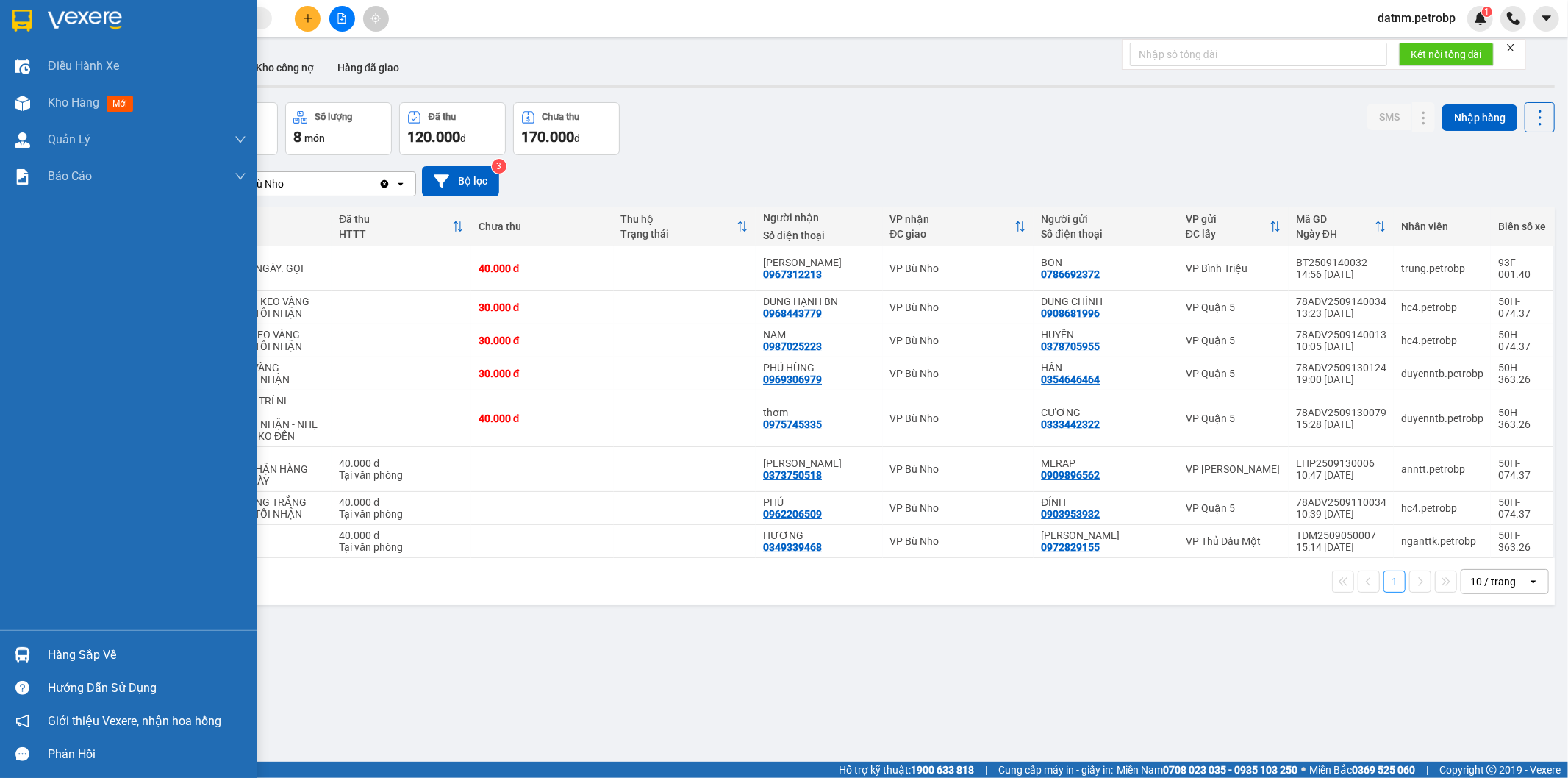
click at [27, 654] on img at bounding box center [22, 654] width 15 height 15
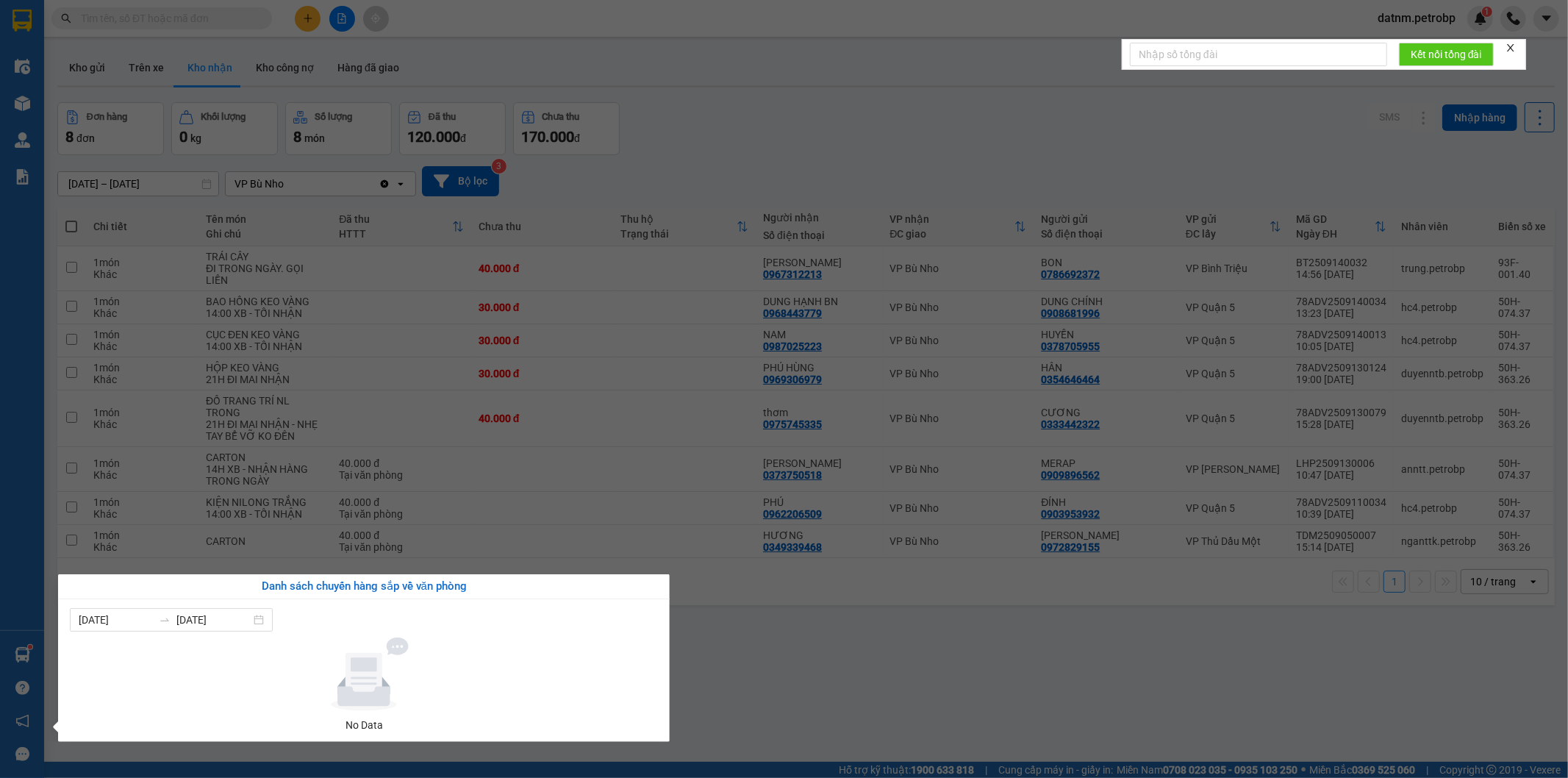
click at [854, 622] on section "Kết quả tìm kiếm ( 0 ) Bộ lọc No Data datnm.petrobp 1 Điều hành xe Kho hàng mới…" at bounding box center [784, 389] width 1568 height 778
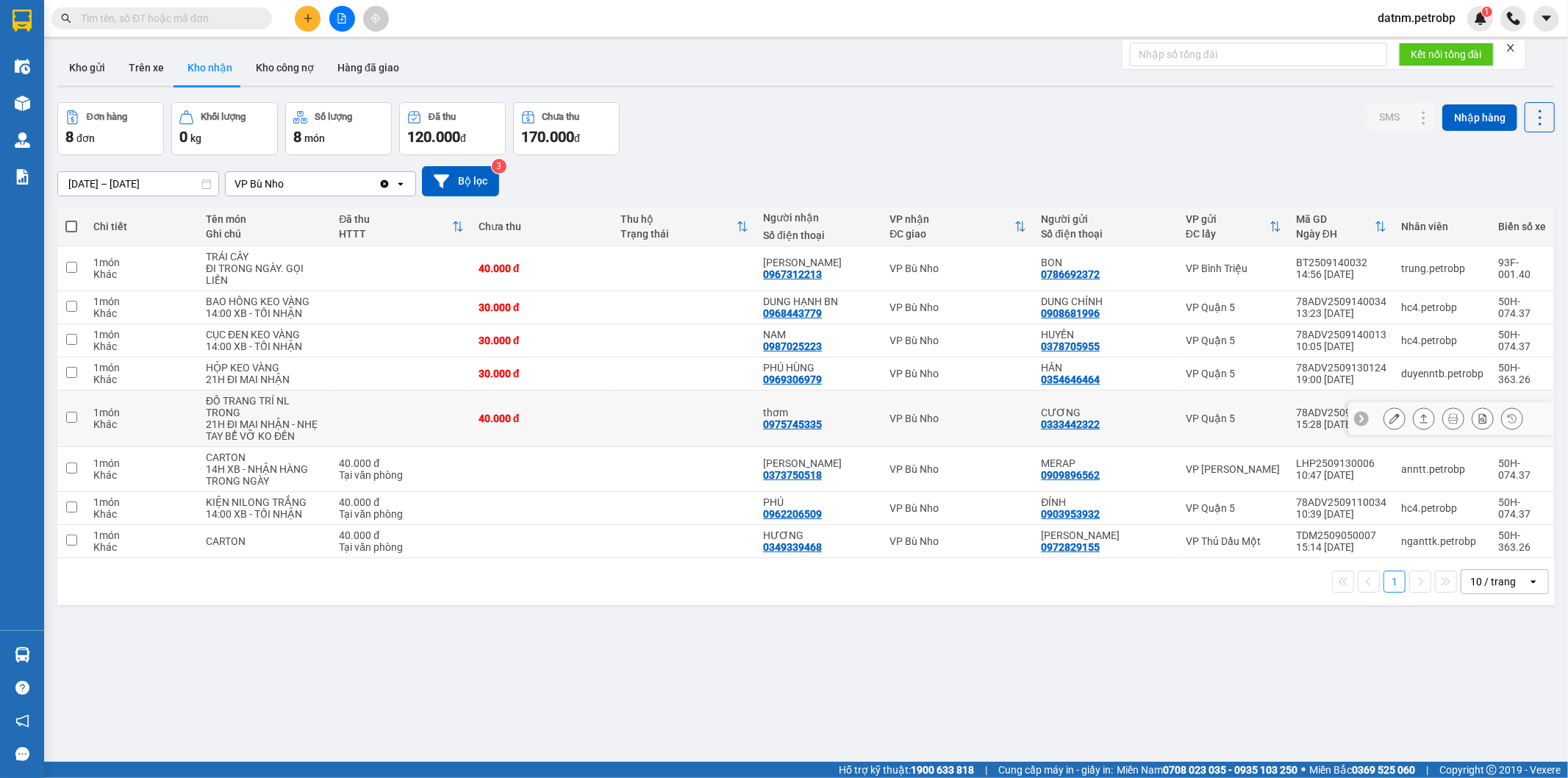
click at [77, 422] on input "checkbox" at bounding box center [71, 416] width 11 height 11
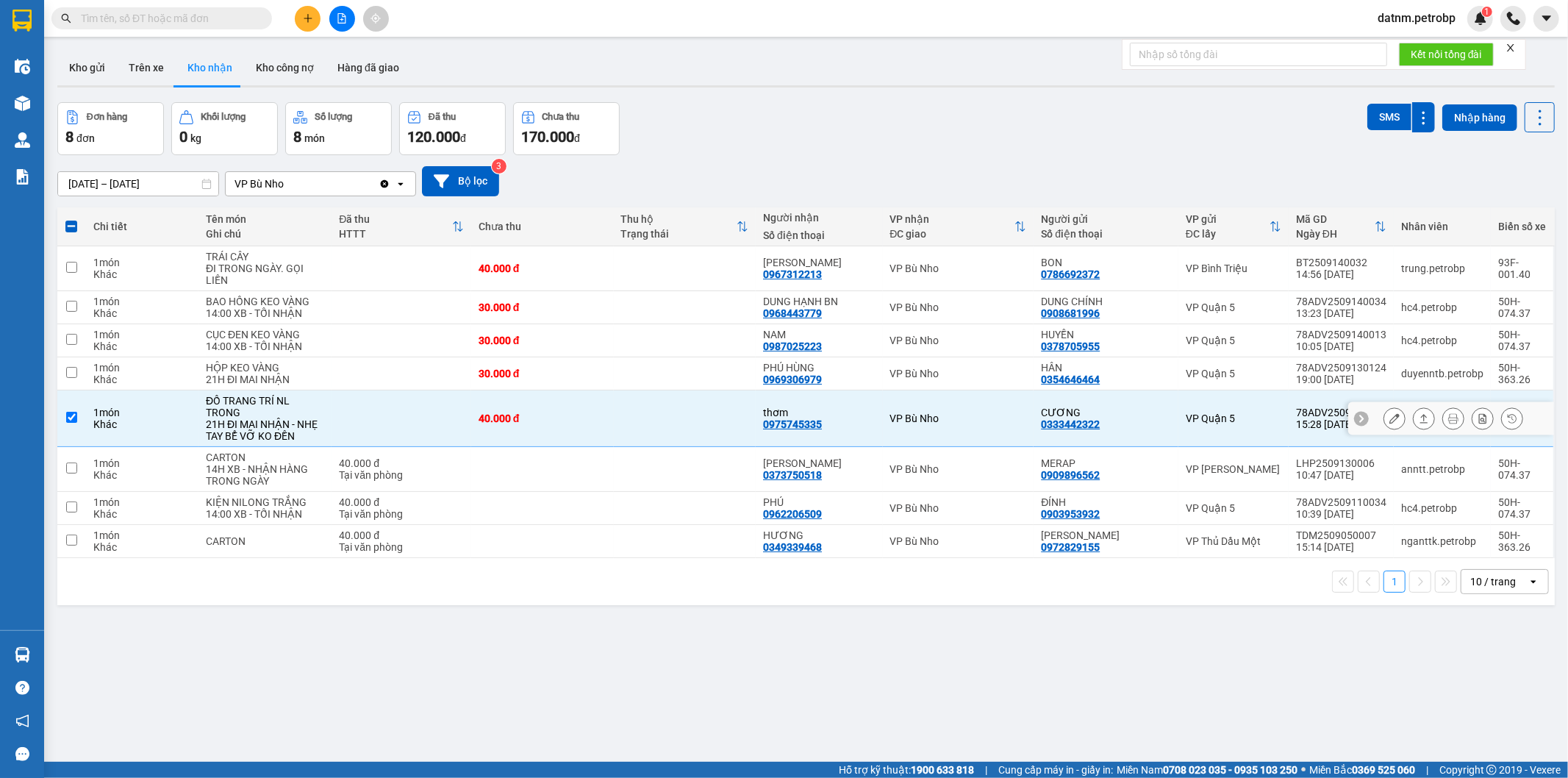
click at [72, 417] on input "checkbox" at bounding box center [71, 416] width 11 height 11
checkbox input "false"
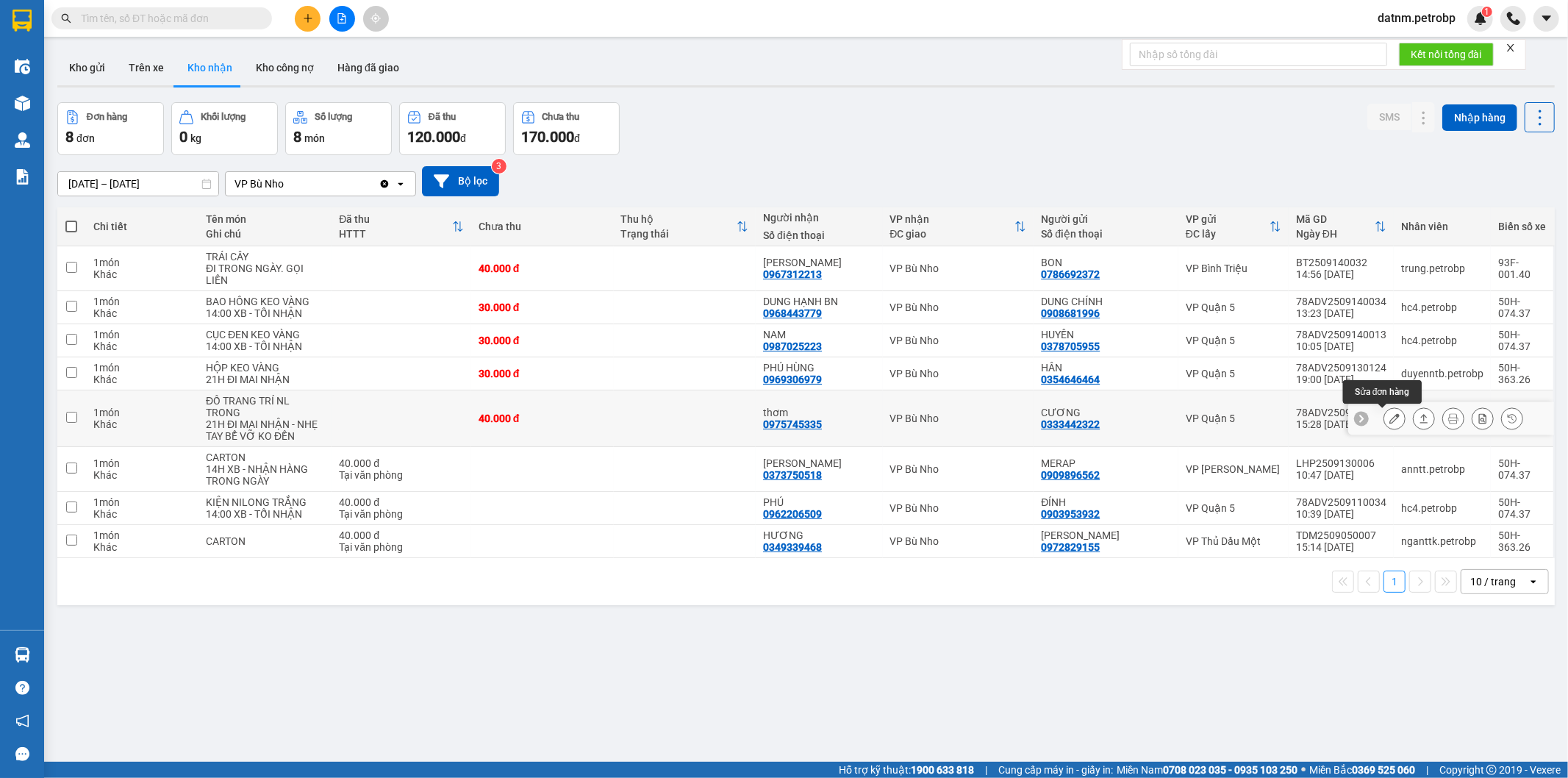
click at [1389, 420] on icon at bounding box center [1394, 418] width 10 height 10
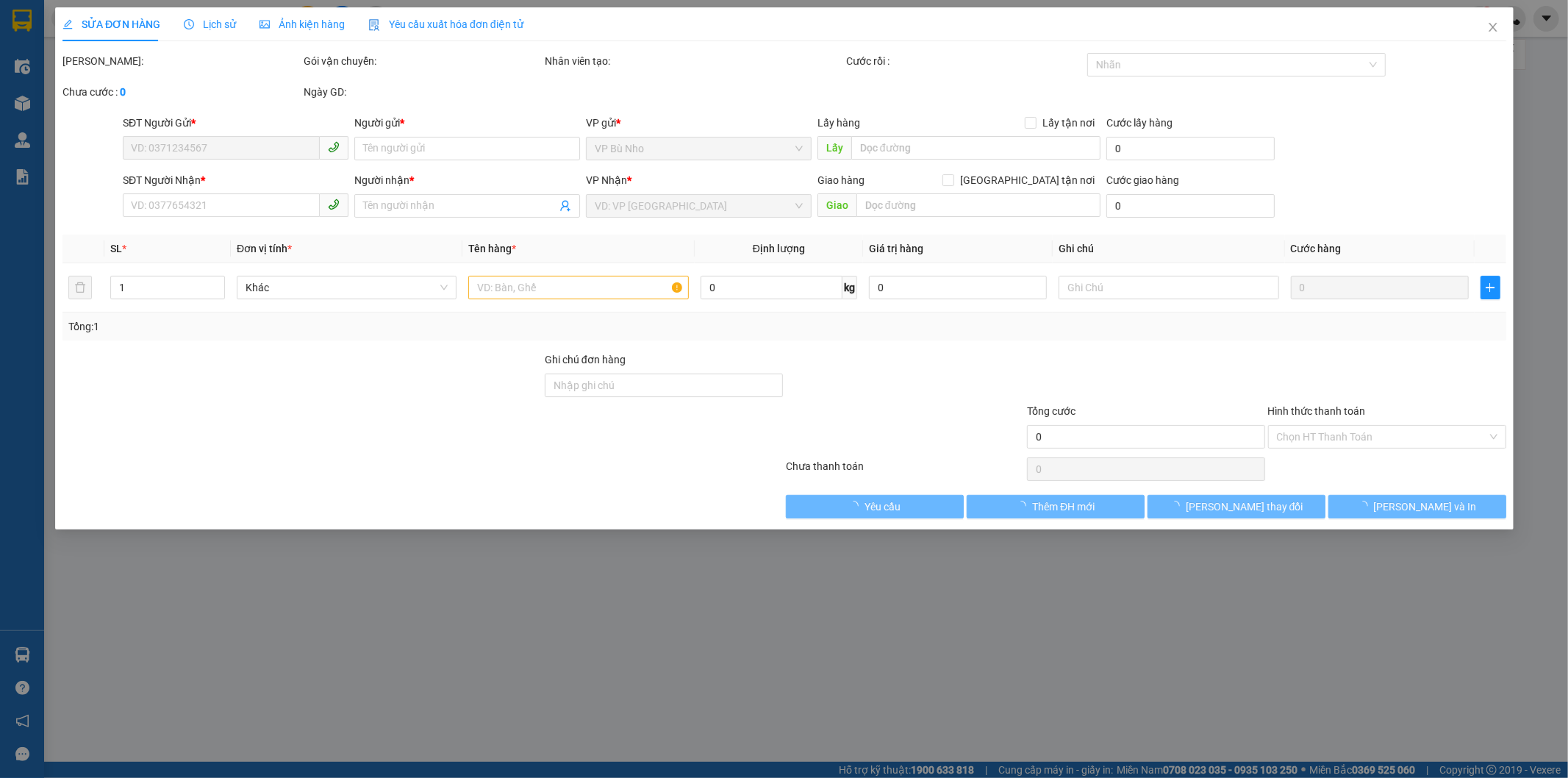
type input "0333442322"
type input "CƯƠNG"
type input "0975745335"
type input "thơm"
type input "40.000"
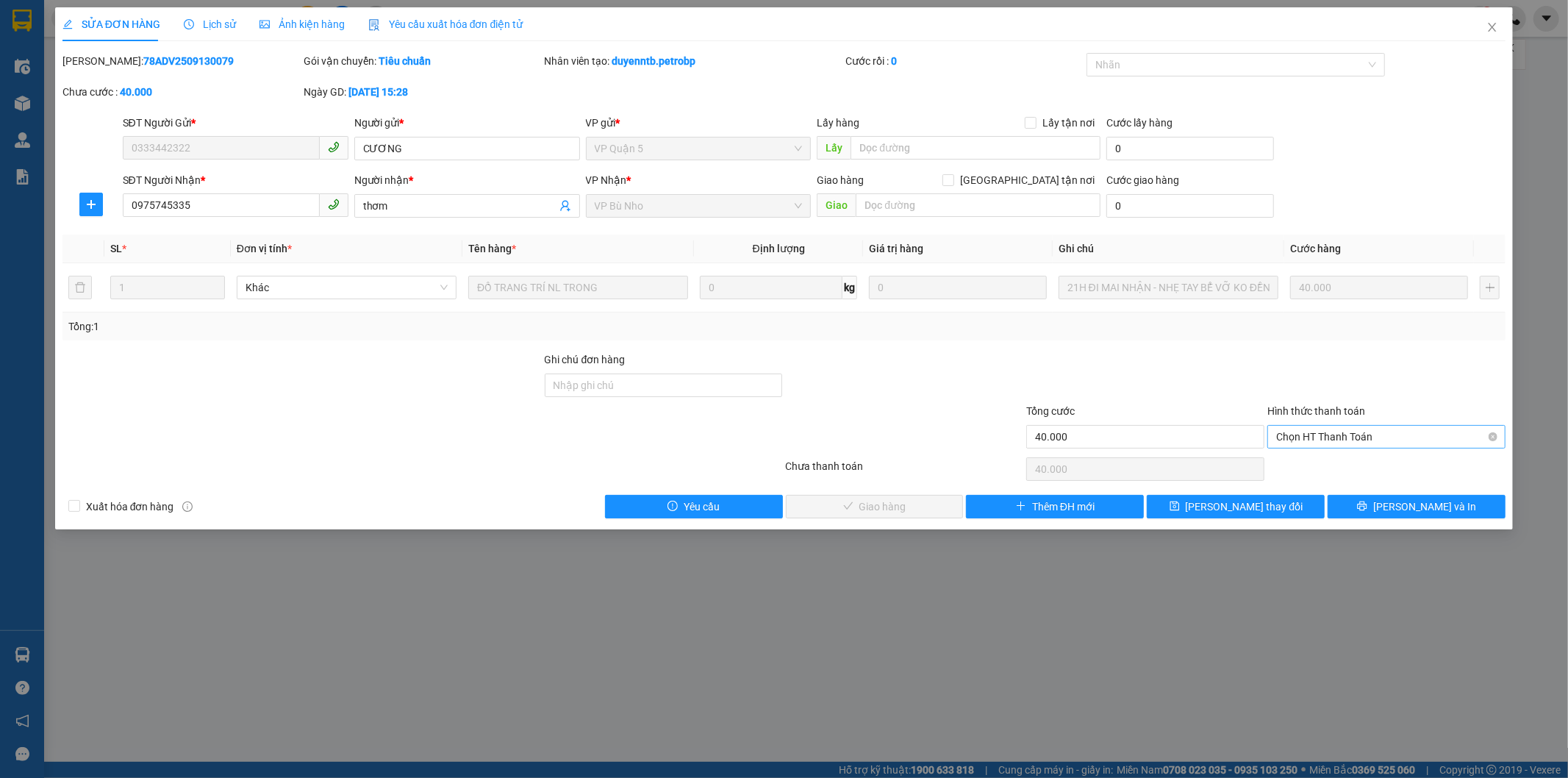
click at [1355, 438] on span "Chọn HT Thanh Toán" at bounding box center [1387, 437] width 221 height 22
click at [1334, 464] on div "Tại văn phòng" at bounding box center [1388, 465] width 221 height 16
type input "0"
click at [877, 512] on span "[PERSON_NAME] và Giao hàng" at bounding box center [883, 506] width 141 height 16
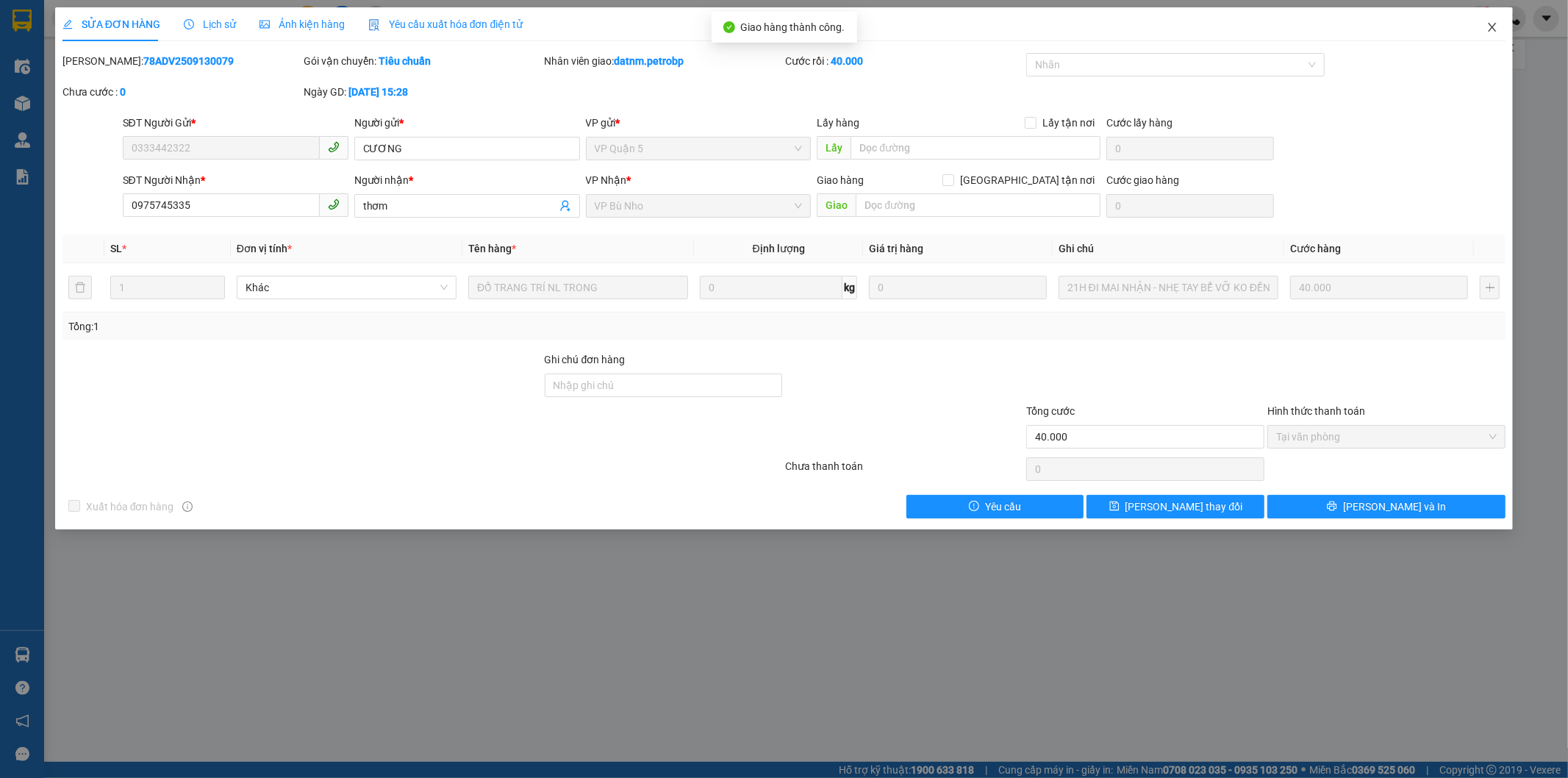
click at [1490, 26] on icon "close" at bounding box center [1493, 27] width 8 height 8
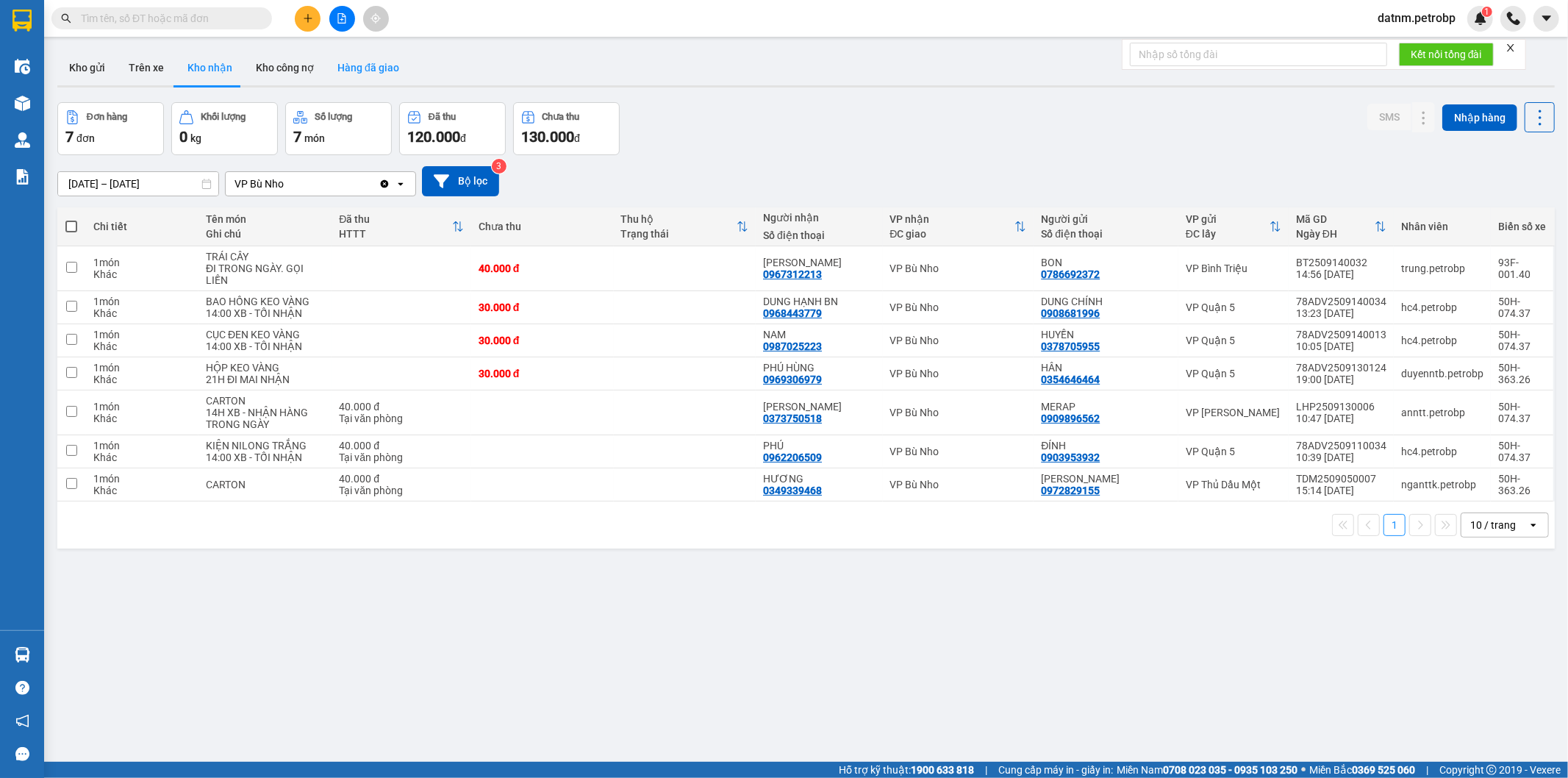
click at [341, 55] on button "Hàng đã giao" at bounding box center [368, 67] width 85 height 35
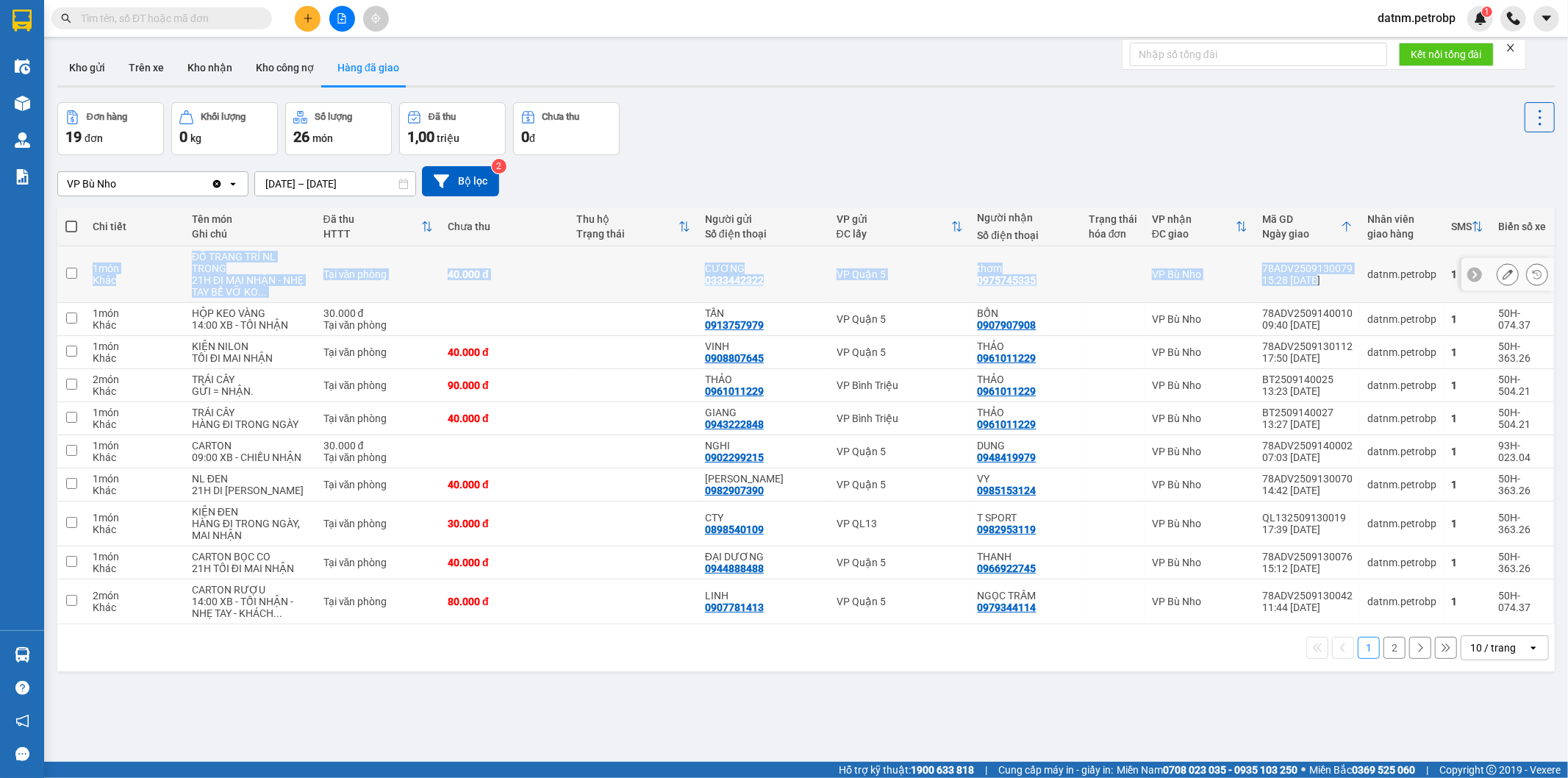
drag, startPoint x: 91, startPoint y: 249, endPoint x: 1343, endPoint y: 282, distance: 1252.4
click at [1343, 282] on tr "1 món Khác ĐỒ TRANG TRÍ NL TRONG 21H ĐI MAI NHẬN - NHẸ TAY BỂ VỠ KO ... Tại văn…" at bounding box center [806, 274] width 1498 height 56
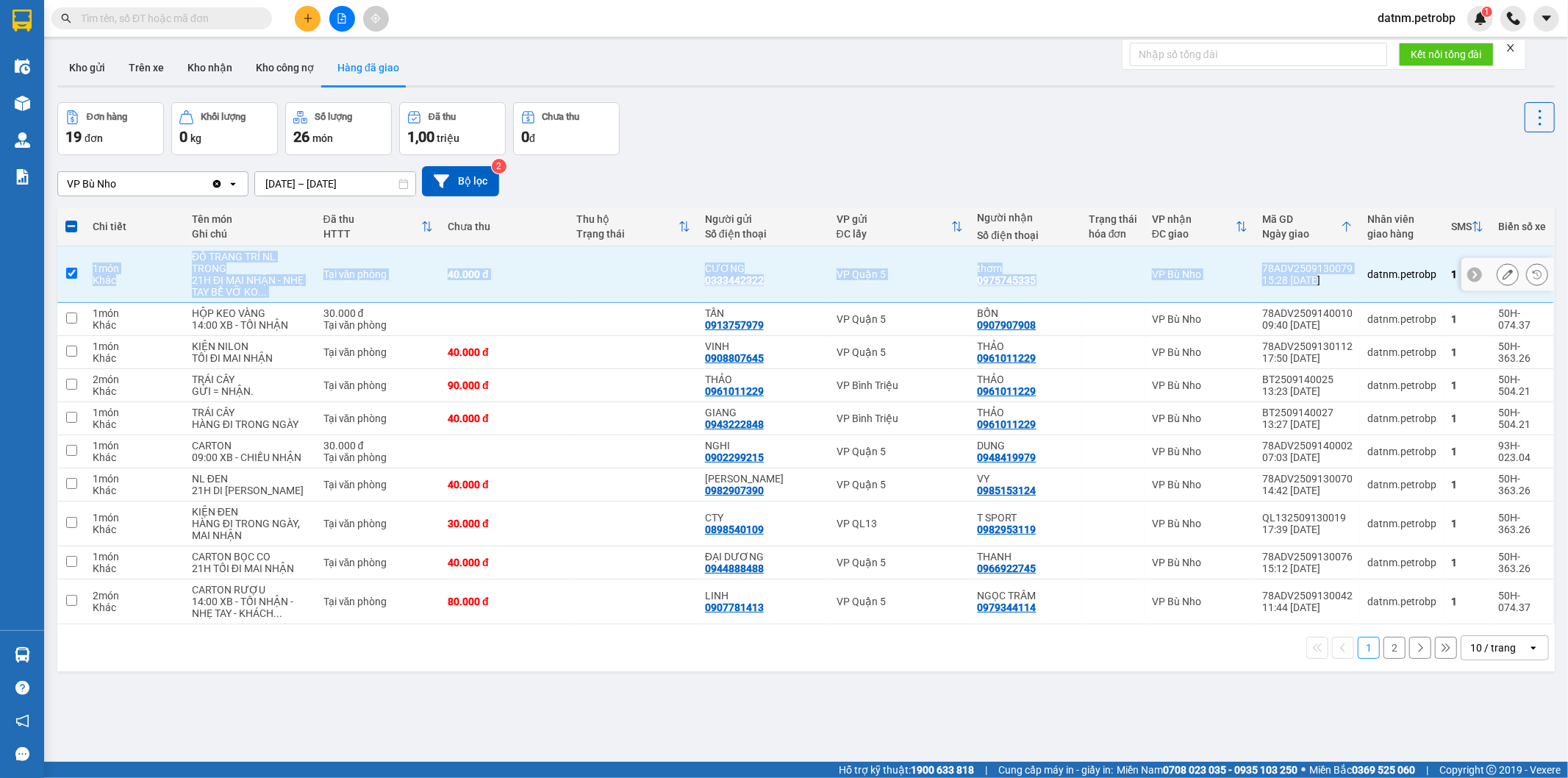
copy tr "1 món Khác ĐỒ TRANG TRÍ NL TRONG 21H ĐI MAI NHẬN - NHẸ TAY BỂ VỠ KO ... Tại văn…"
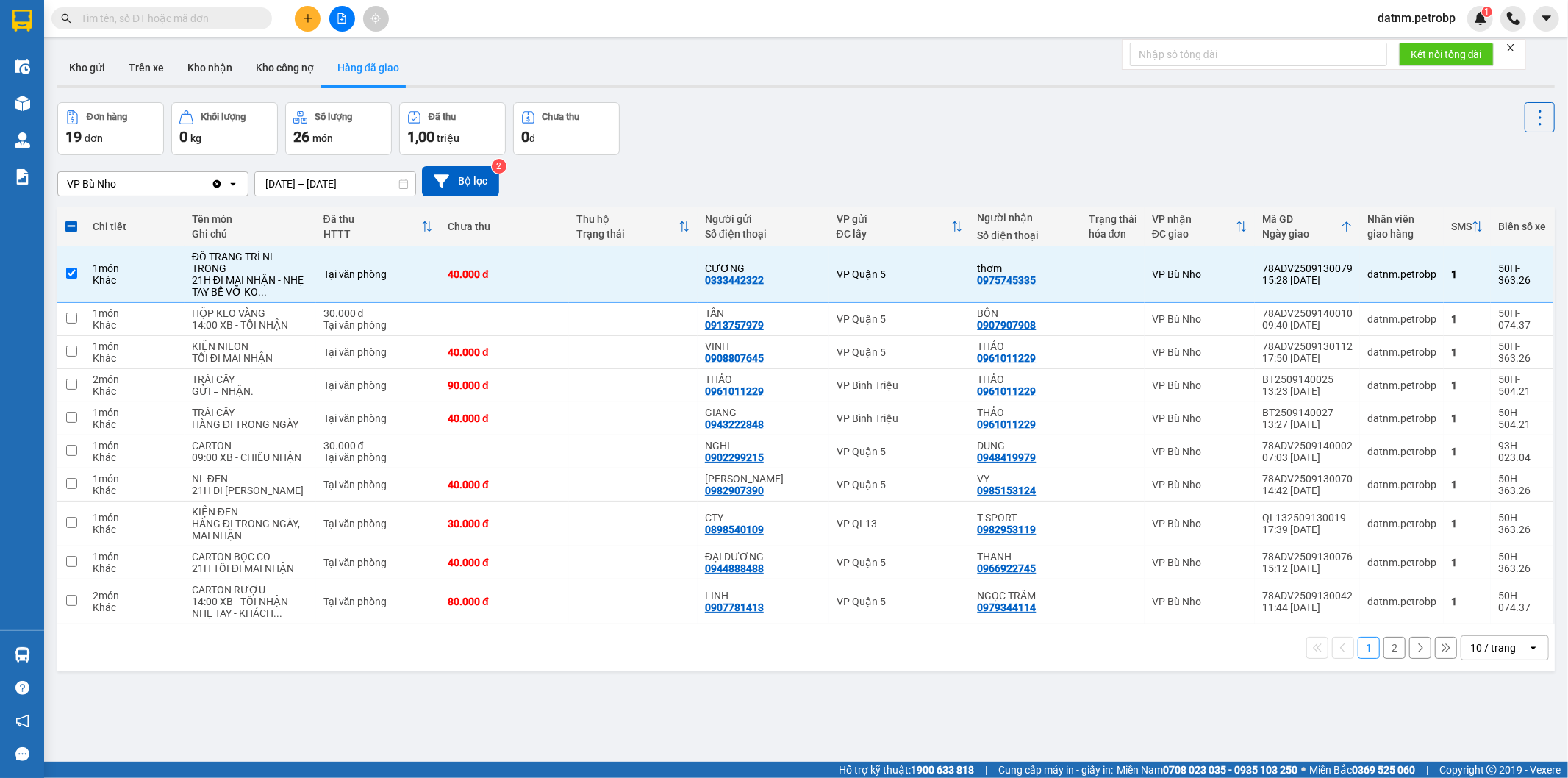
click at [945, 20] on div "Kết quả tìm kiếm ( 0 ) Bộ lọc No Data datnm.petrobp 1" at bounding box center [784, 19] width 1568 height 37
click at [68, 272] on input "checkbox" at bounding box center [71, 272] width 11 height 11
checkbox input "false"
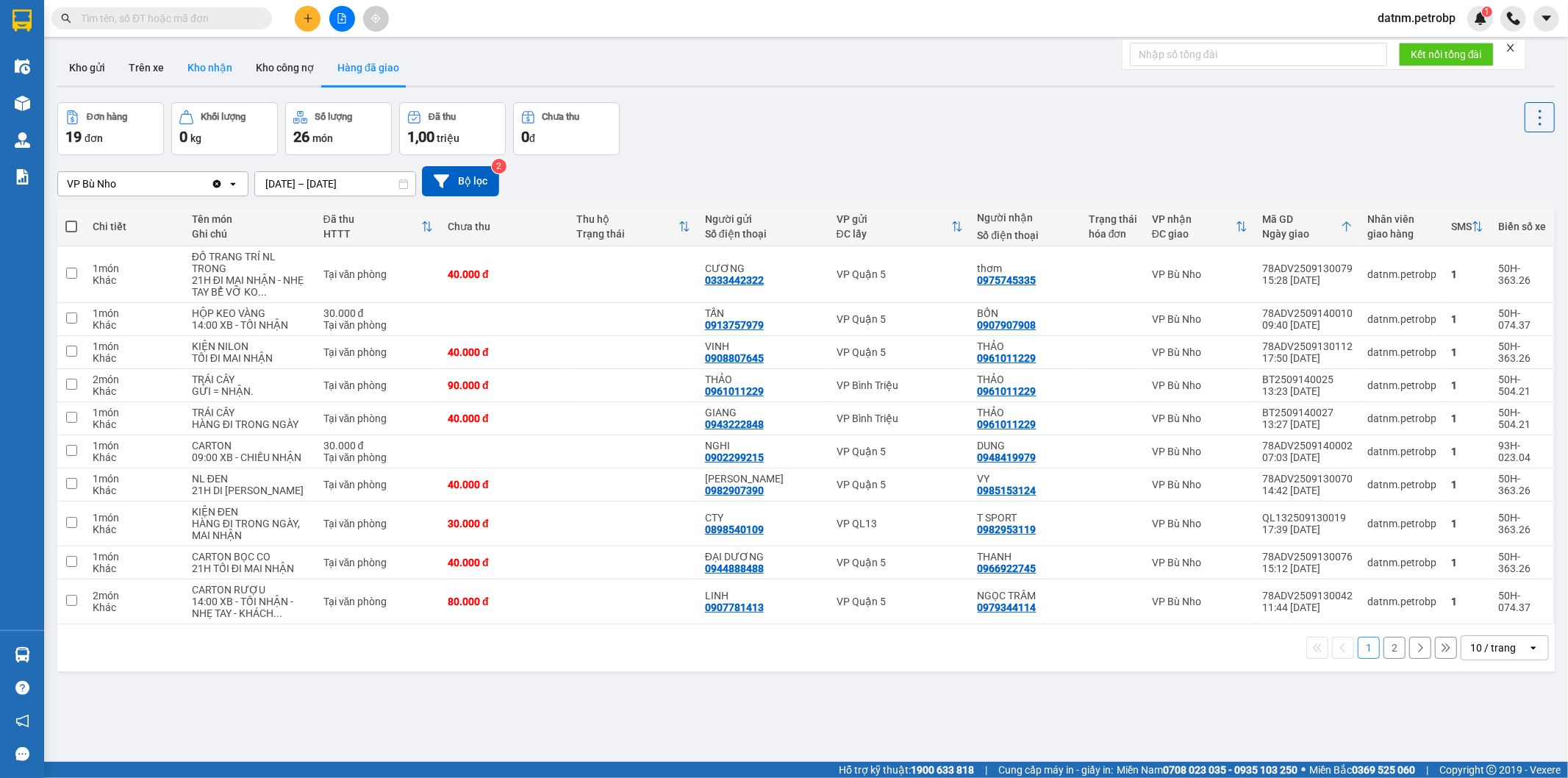
click at [238, 67] on button "Kho nhận" at bounding box center [209, 67] width 68 height 35
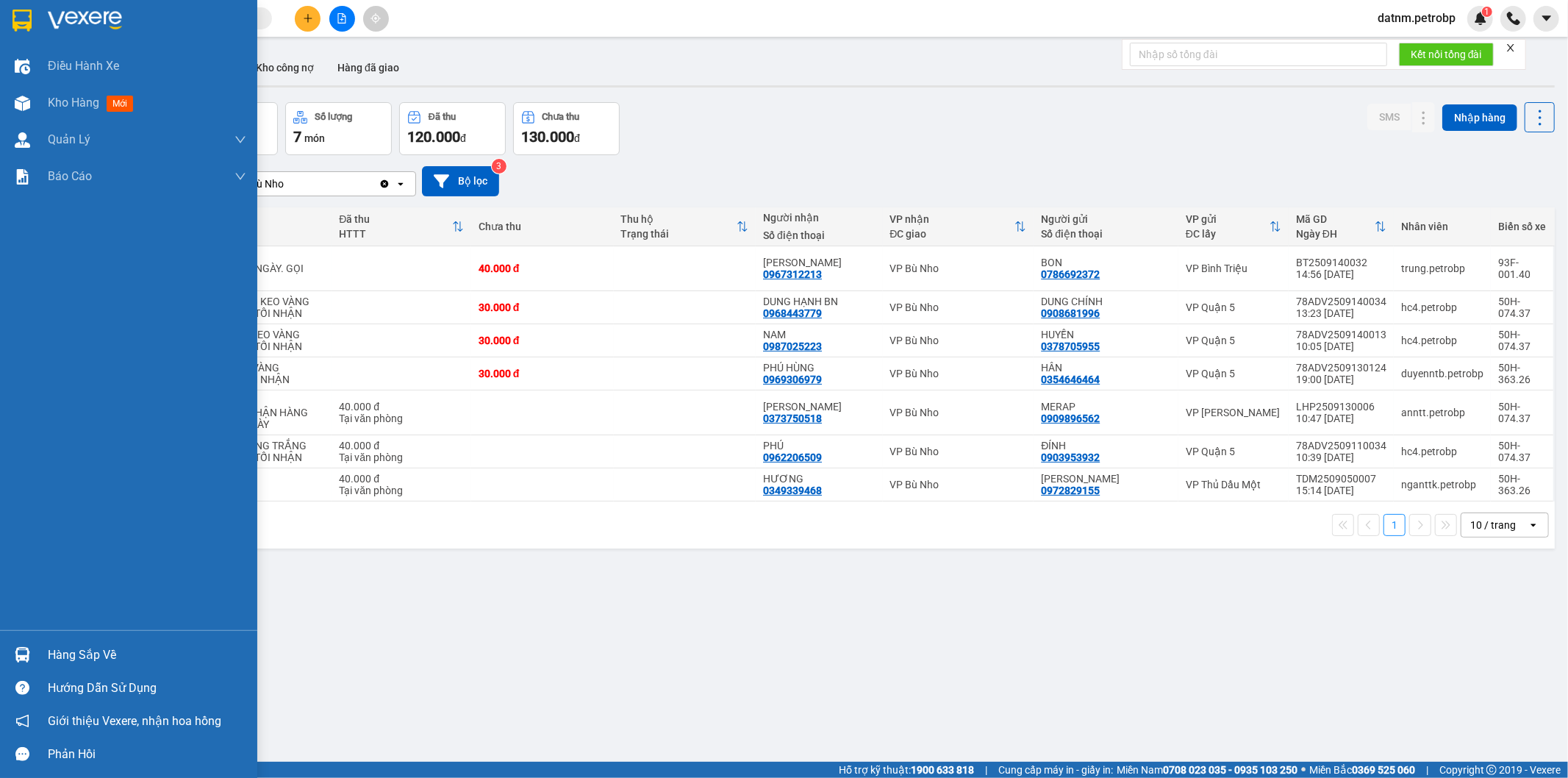
click at [26, 663] on div at bounding box center [22, 654] width 26 height 26
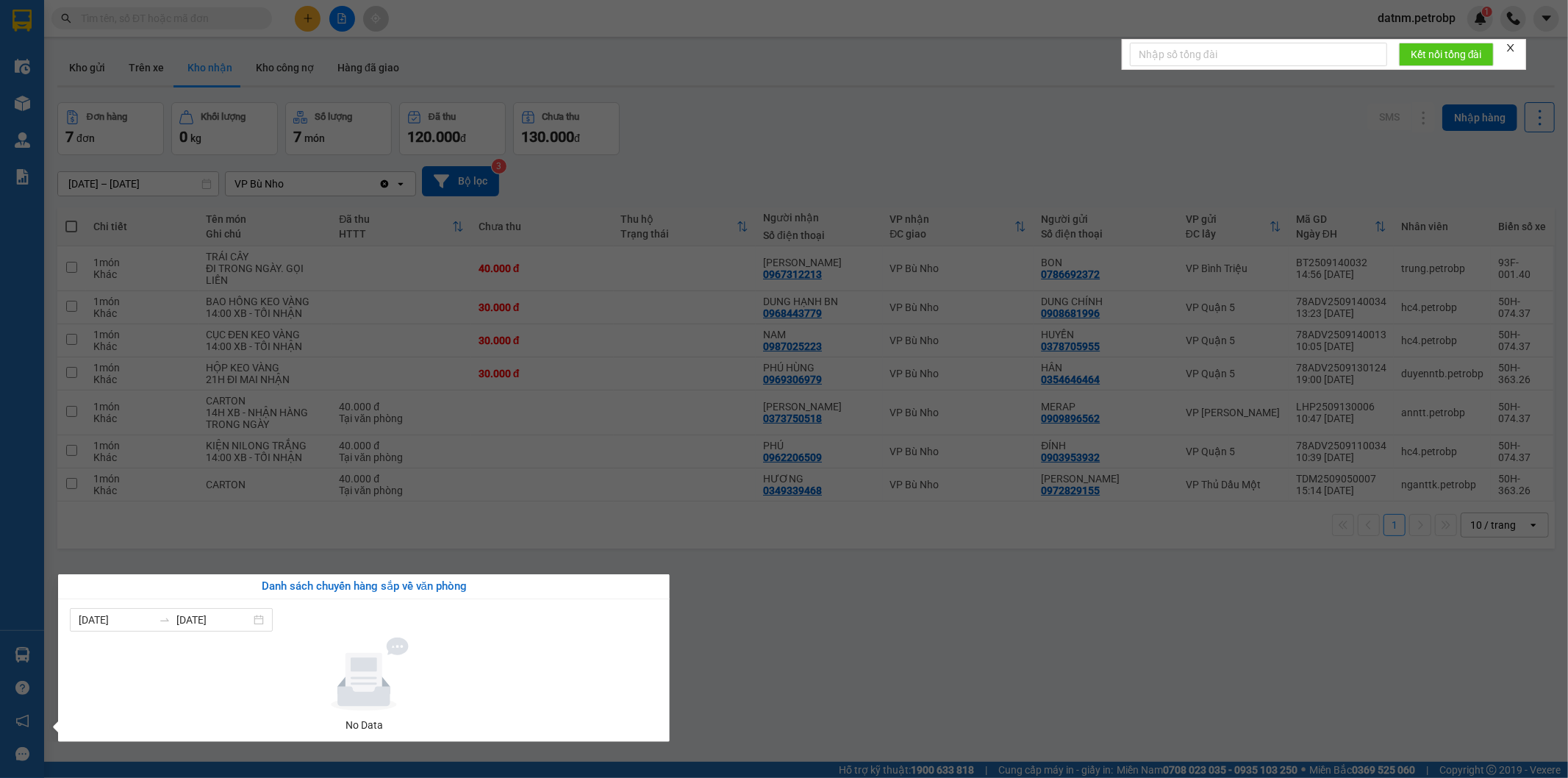
click at [825, 673] on section "Kết quả tìm kiếm ( 0 ) Bộ lọc No Data datnm.petrobp 1 Điều hành xe Kho hàng mới…" at bounding box center [784, 389] width 1568 height 778
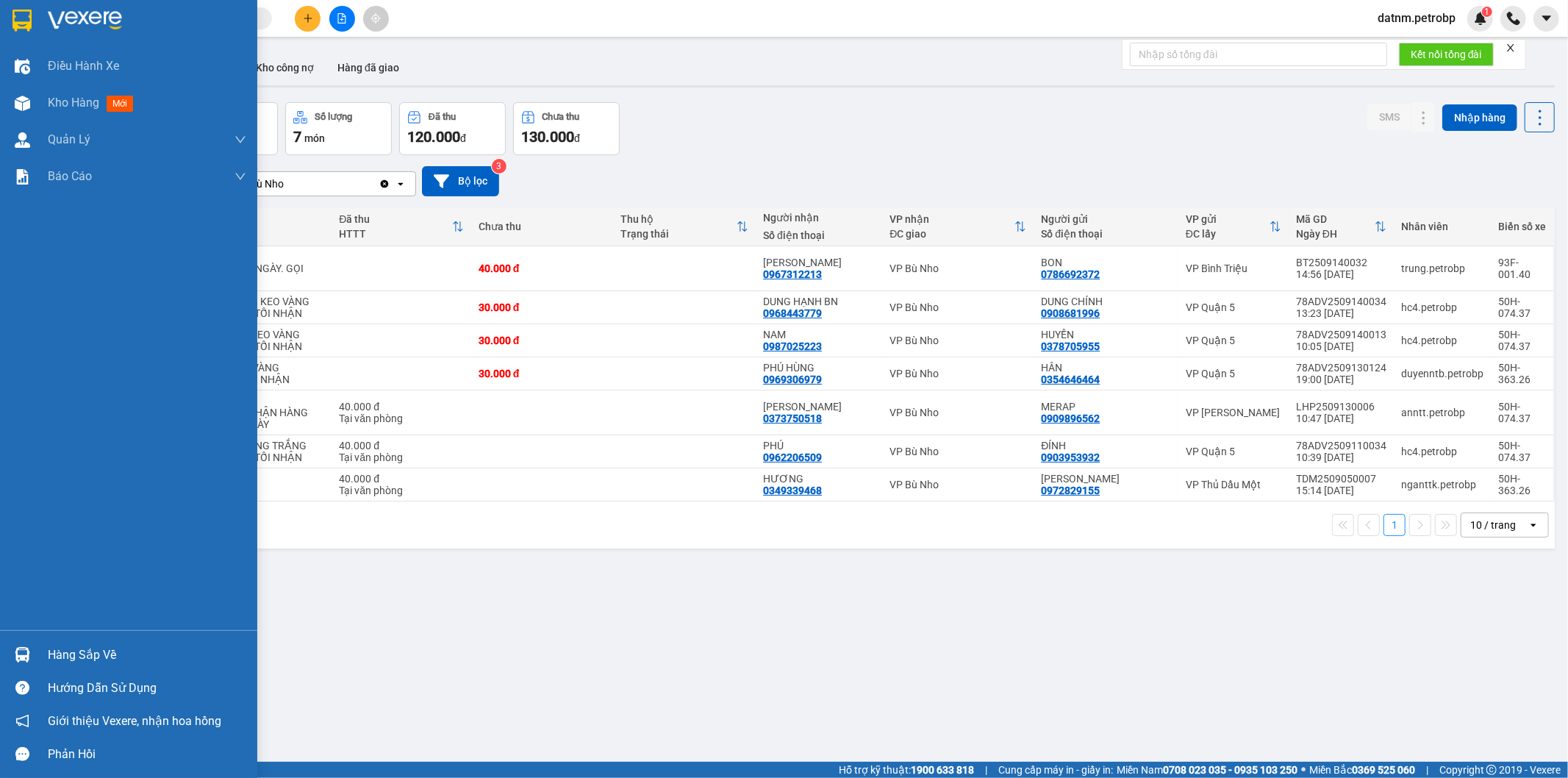
click at [24, 649] on img at bounding box center [22, 654] width 15 height 15
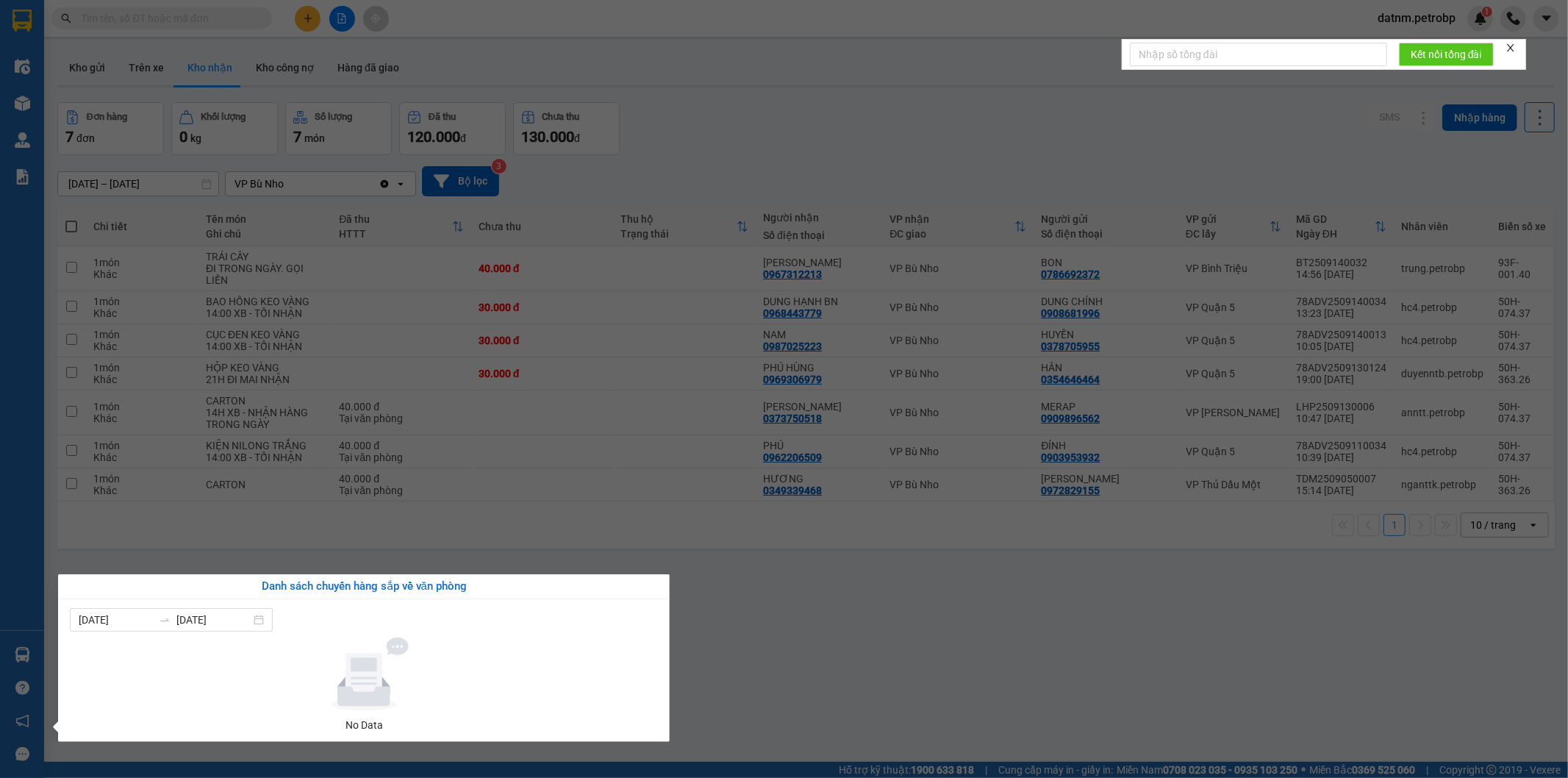
click at [682, 597] on section "Kết quả tìm kiếm ( 0 ) Bộ lọc No Data datnm.petrobp 1 Điều hành xe Kho hàng mới…" at bounding box center [784, 389] width 1568 height 778
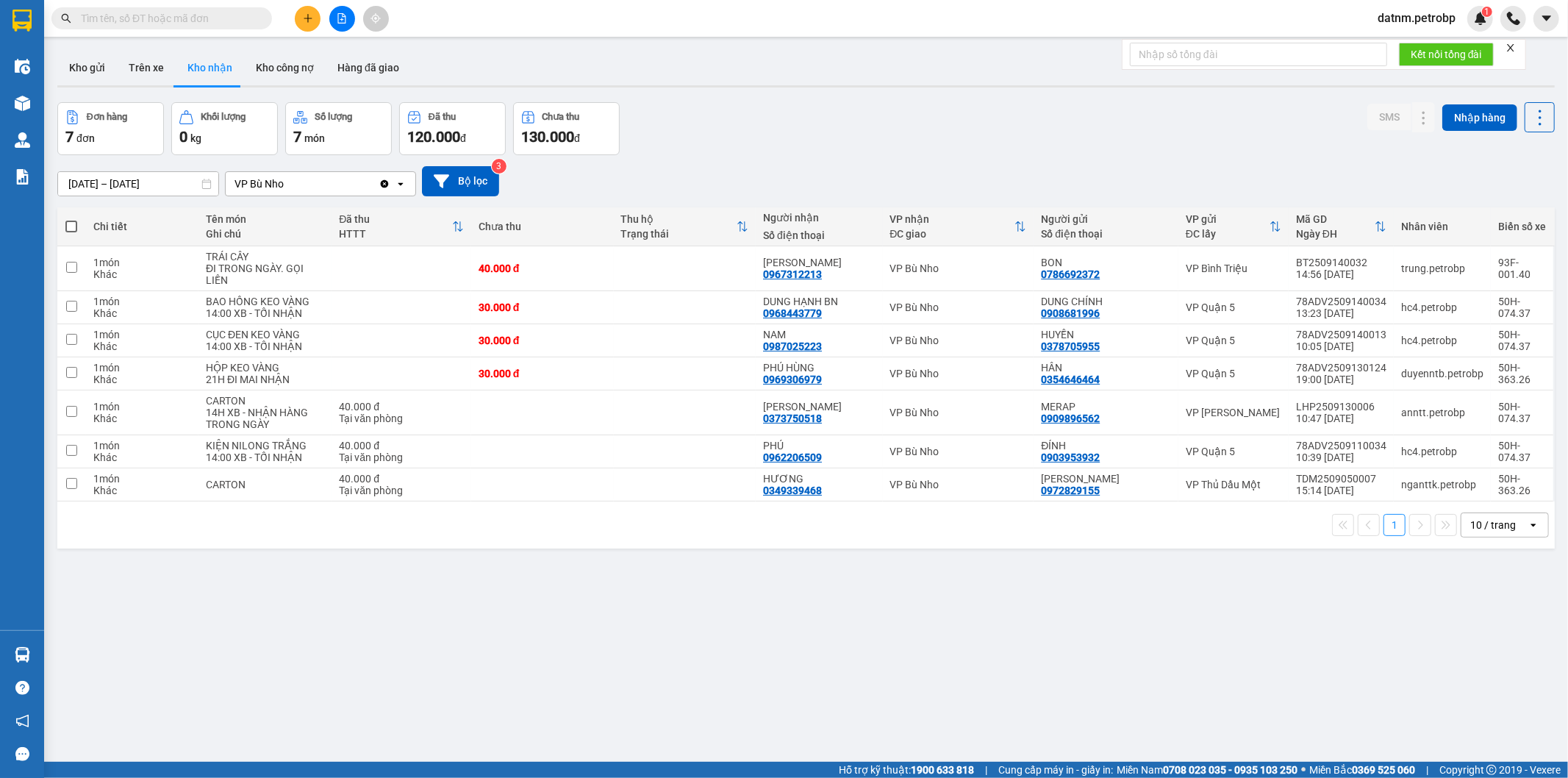
click at [844, 151] on div "Đơn hàng 7 đơn Khối lượng 0 kg Số lượng 7 món Đã thu 120.000 đ Chưa thu 130.000…" at bounding box center [806, 128] width 1498 height 53
click at [67, 270] on input "checkbox" at bounding box center [71, 266] width 11 height 11
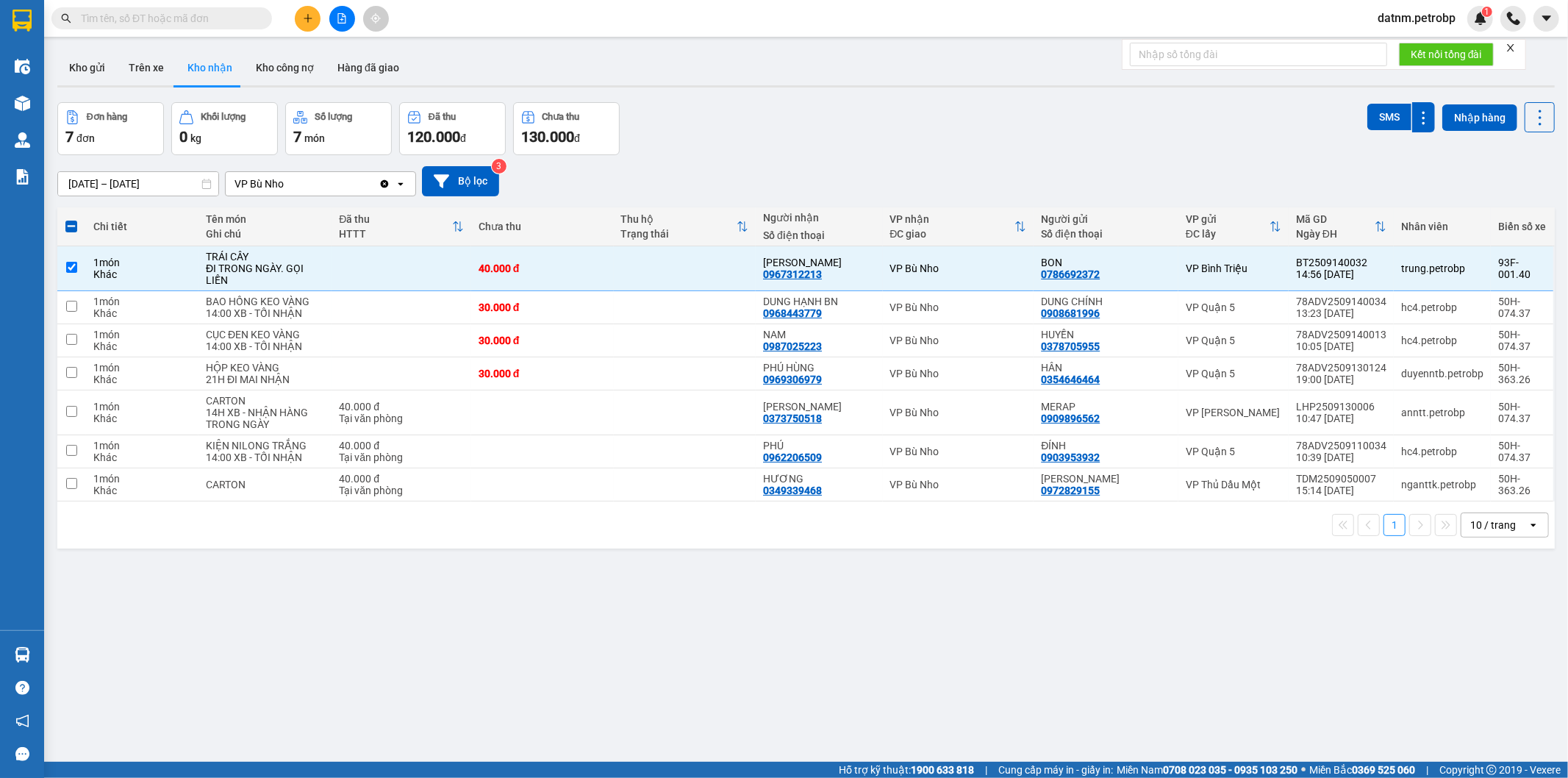
click at [969, 137] on div "Đơn hàng 7 đơn Khối lượng 0 kg Số lượng 7 món Đã thu 120.000 đ Chưa thu 130.000…" at bounding box center [806, 128] width 1498 height 53
click at [545, 776] on div "Hỗ trợ kỹ thuật: 1900 633 818 | Cung cấp máy in - giấy in: [GEOGRAPHIC_DATA] 07…" at bounding box center [781, 770] width 1561 height 16
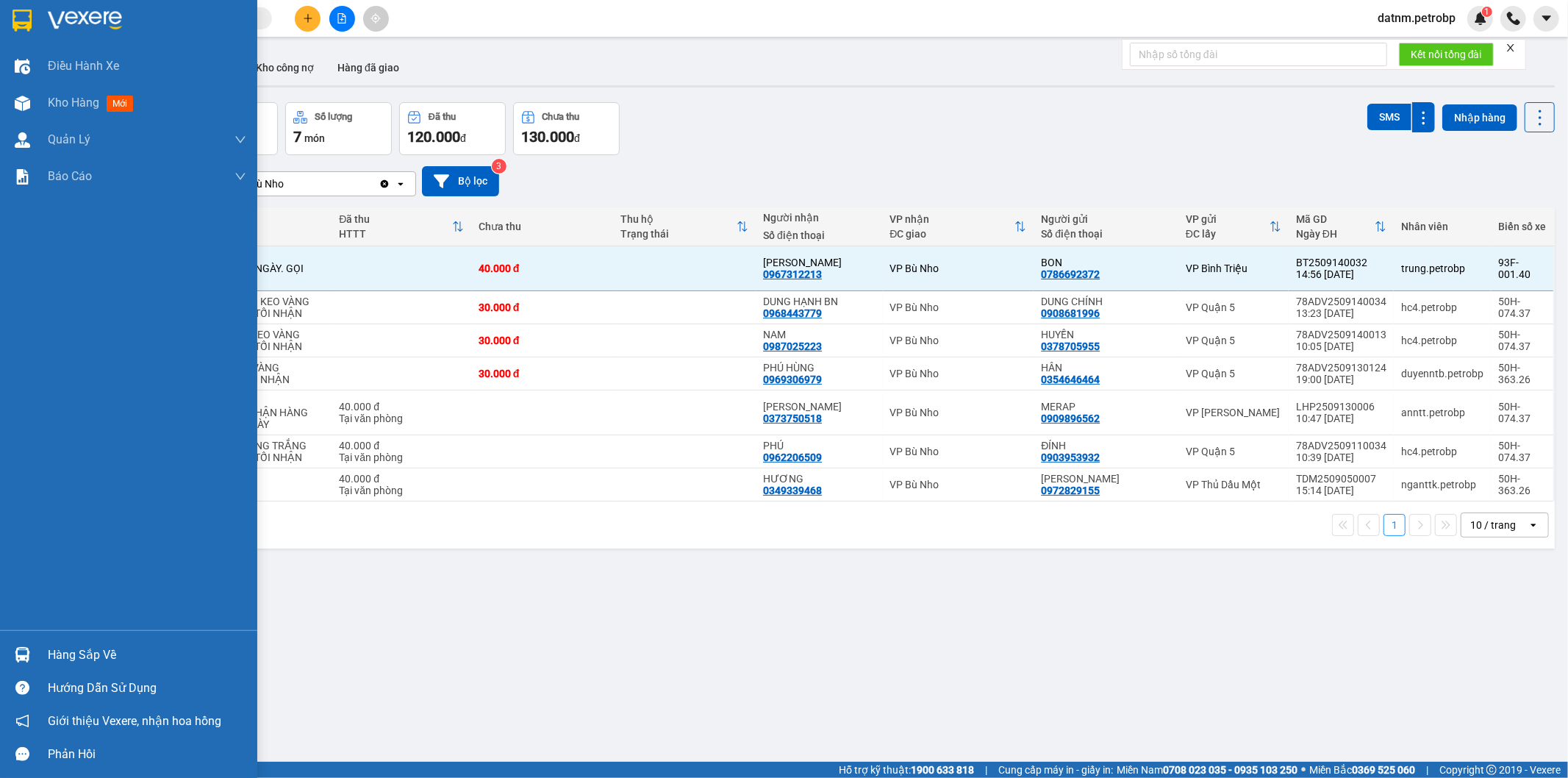
click at [54, 640] on div "Hàng sắp về" at bounding box center [128, 654] width 257 height 33
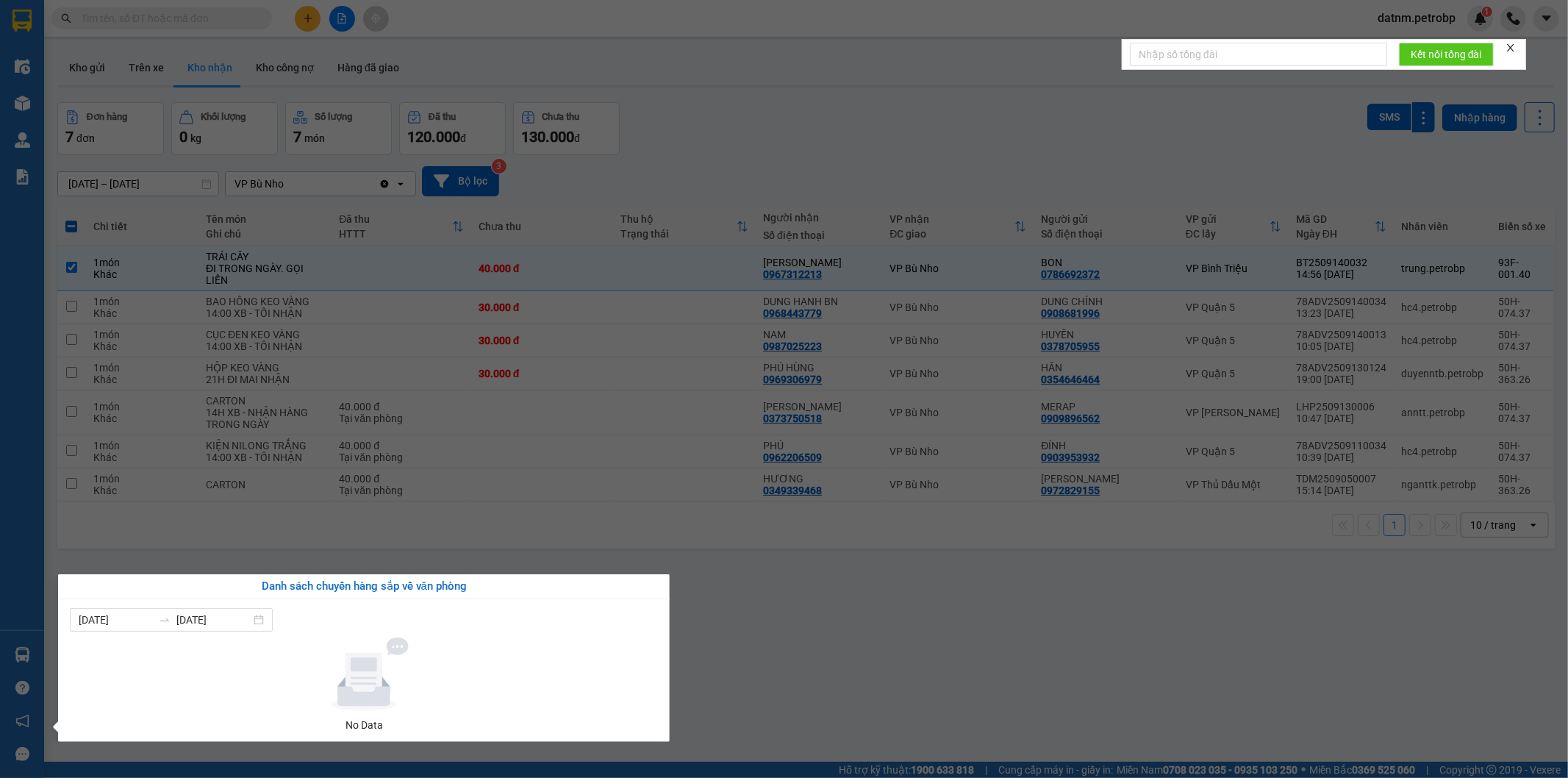
click at [648, 164] on section "Kết quả tìm kiếm ( 0 ) Bộ lọc No Data datnm.petrobp 1 Điều hành xe Kho hàng mới…" at bounding box center [784, 389] width 1568 height 778
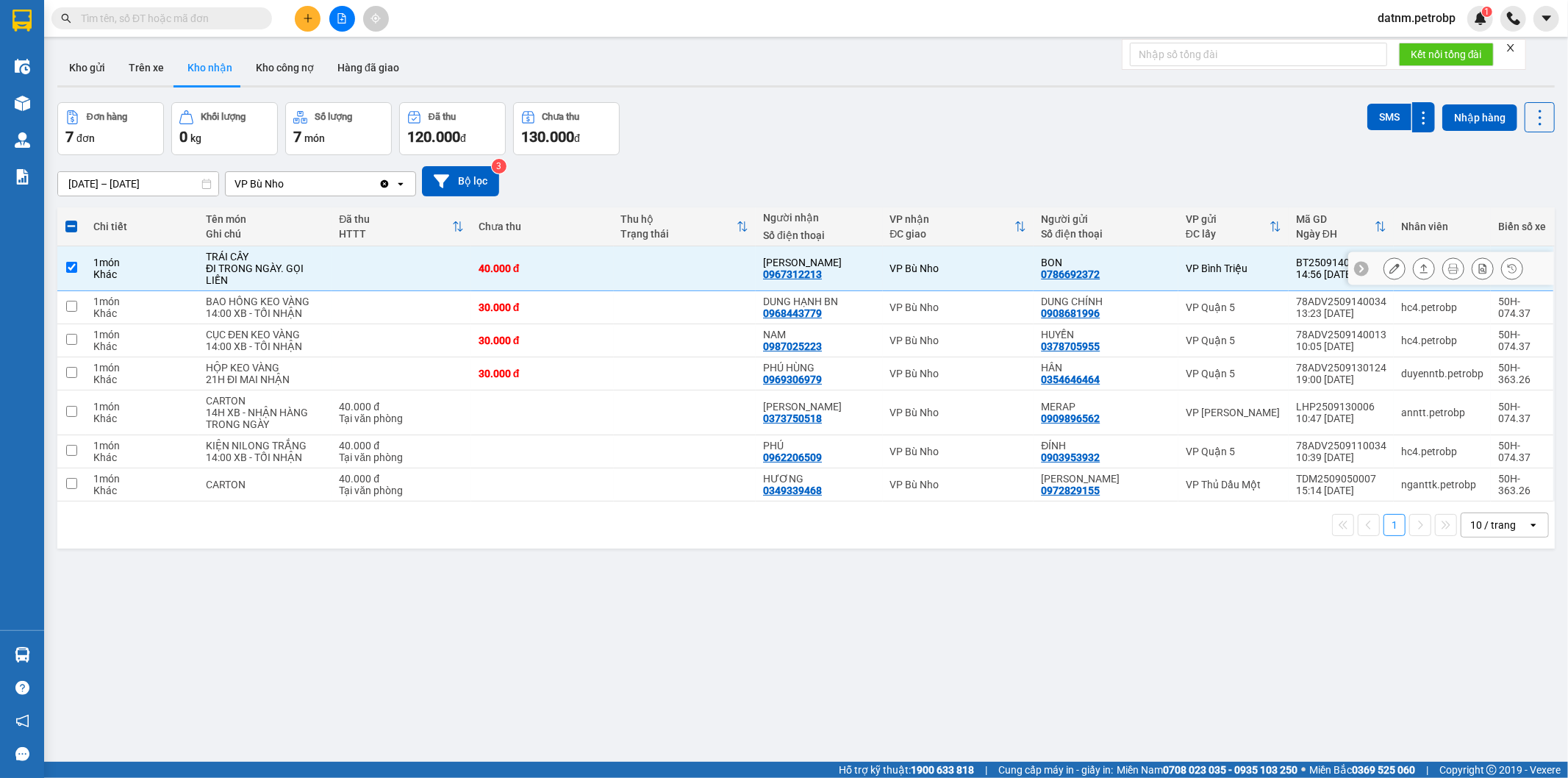
click at [74, 261] on input "checkbox" at bounding box center [71, 266] width 11 height 11
checkbox input "false"
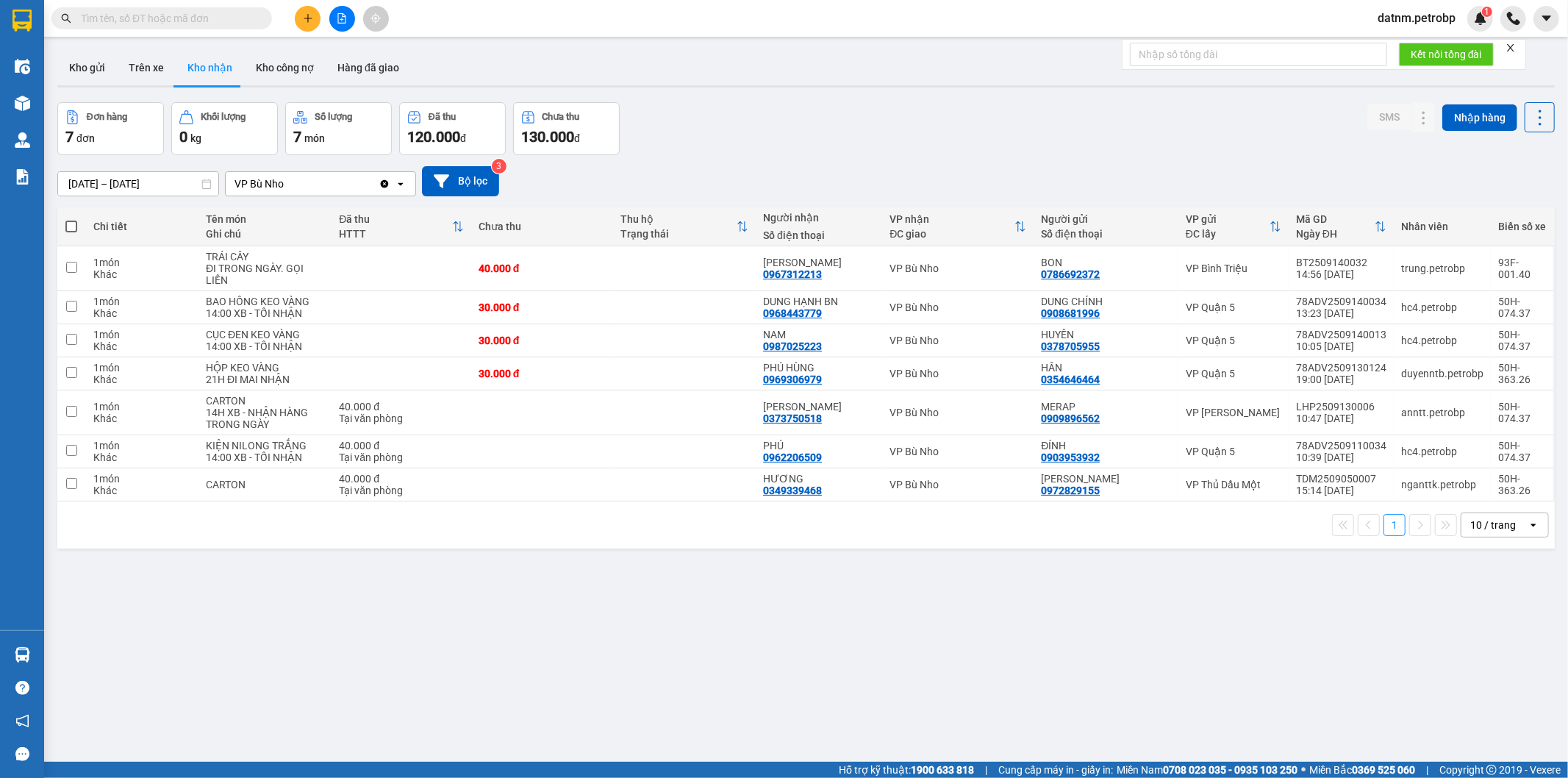
click at [859, 119] on div "Đơn hàng 7 đơn Khối lượng 0 kg Số lượng 7 món Đã thu 120.000 đ Chưa thu 130.000…" at bounding box center [806, 128] width 1498 height 53
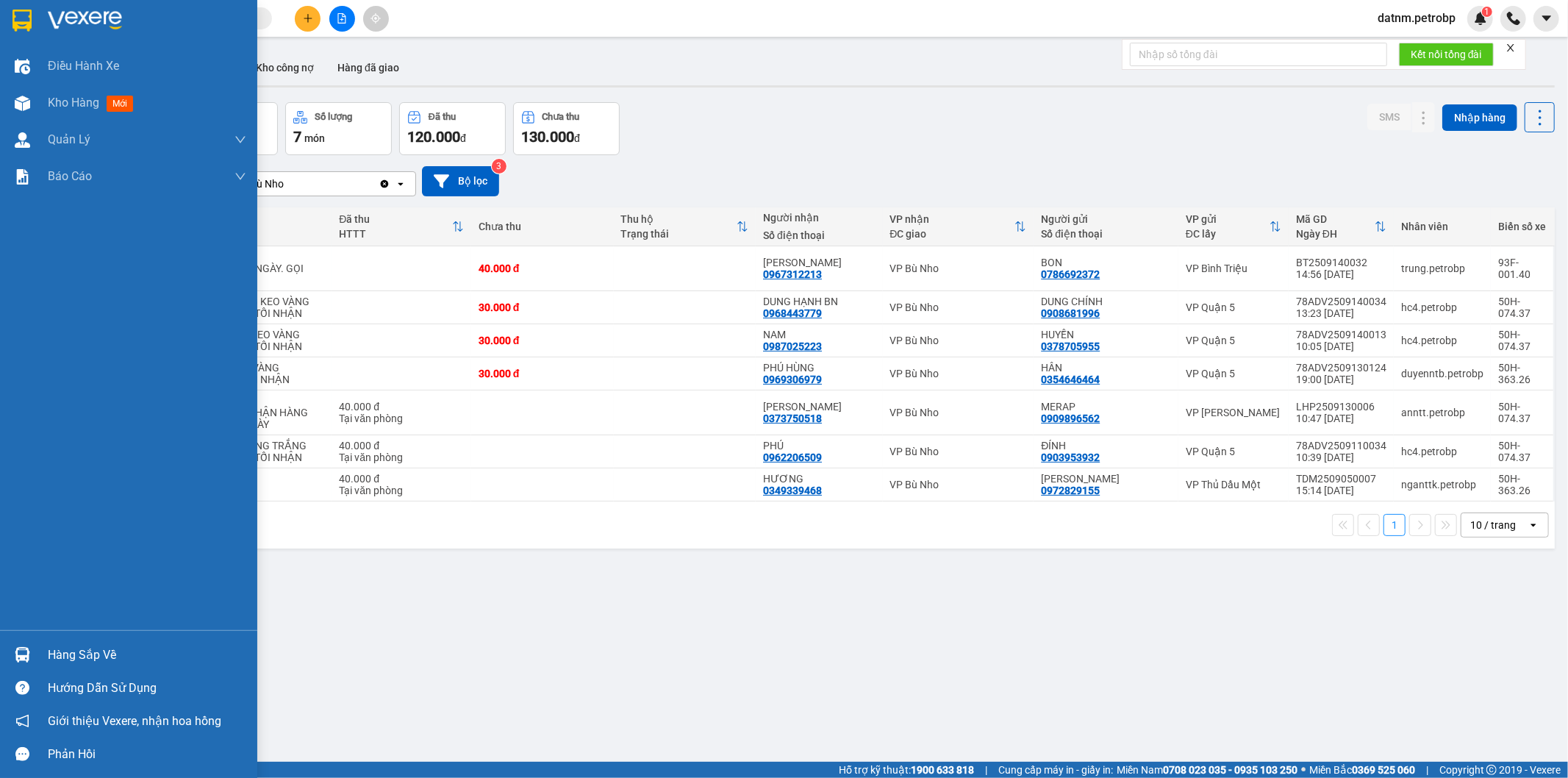
click at [24, 648] on img at bounding box center [22, 654] width 15 height 15
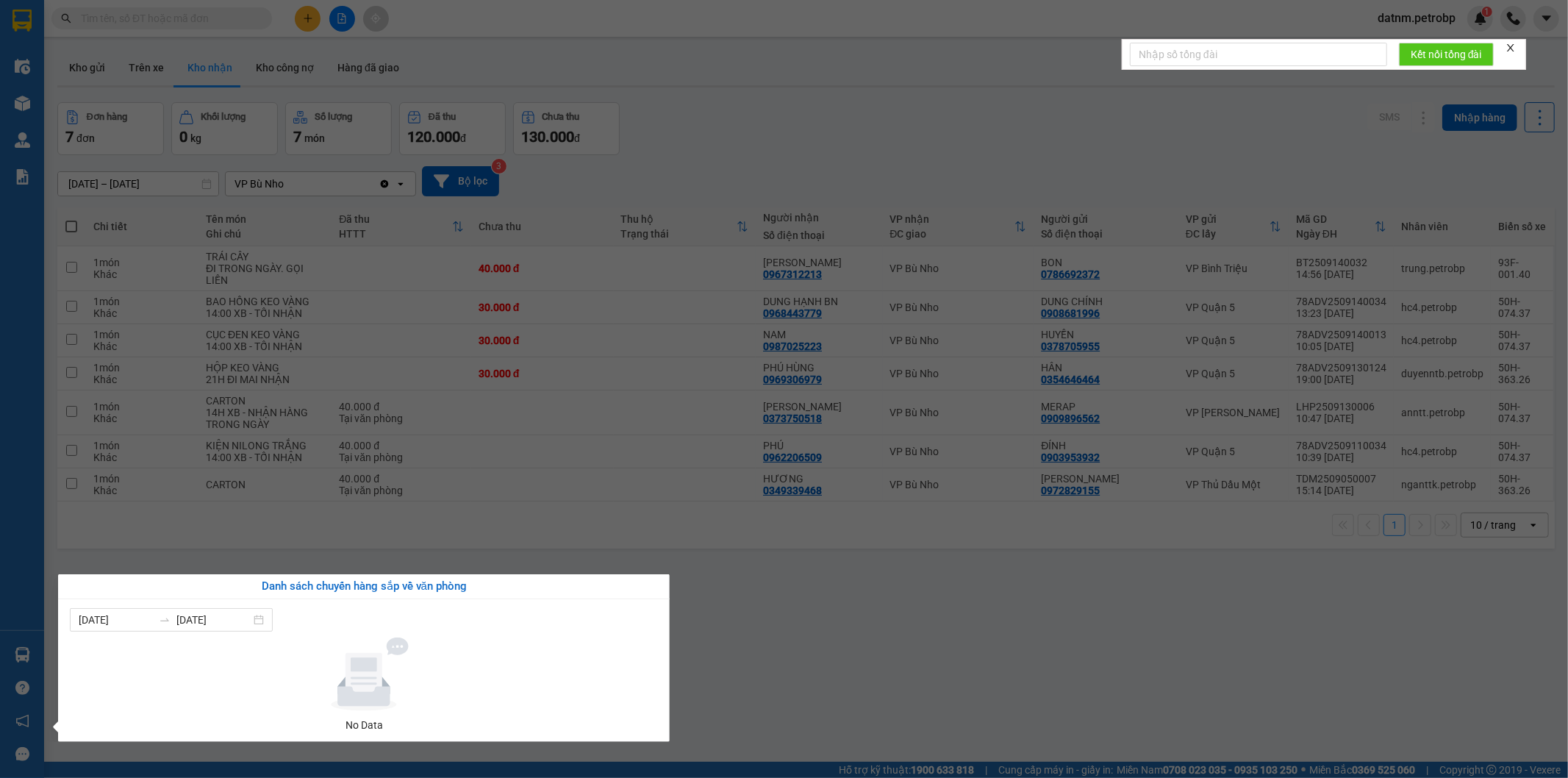
click at [410, 498] on section "Kết quả tìm kiếm ( 0 ) Bộ lọc No Data datnm.petrobp 1 Điều hành xe Kho hàng mới…" at bounding box center [784, 389] width 1568 height 778
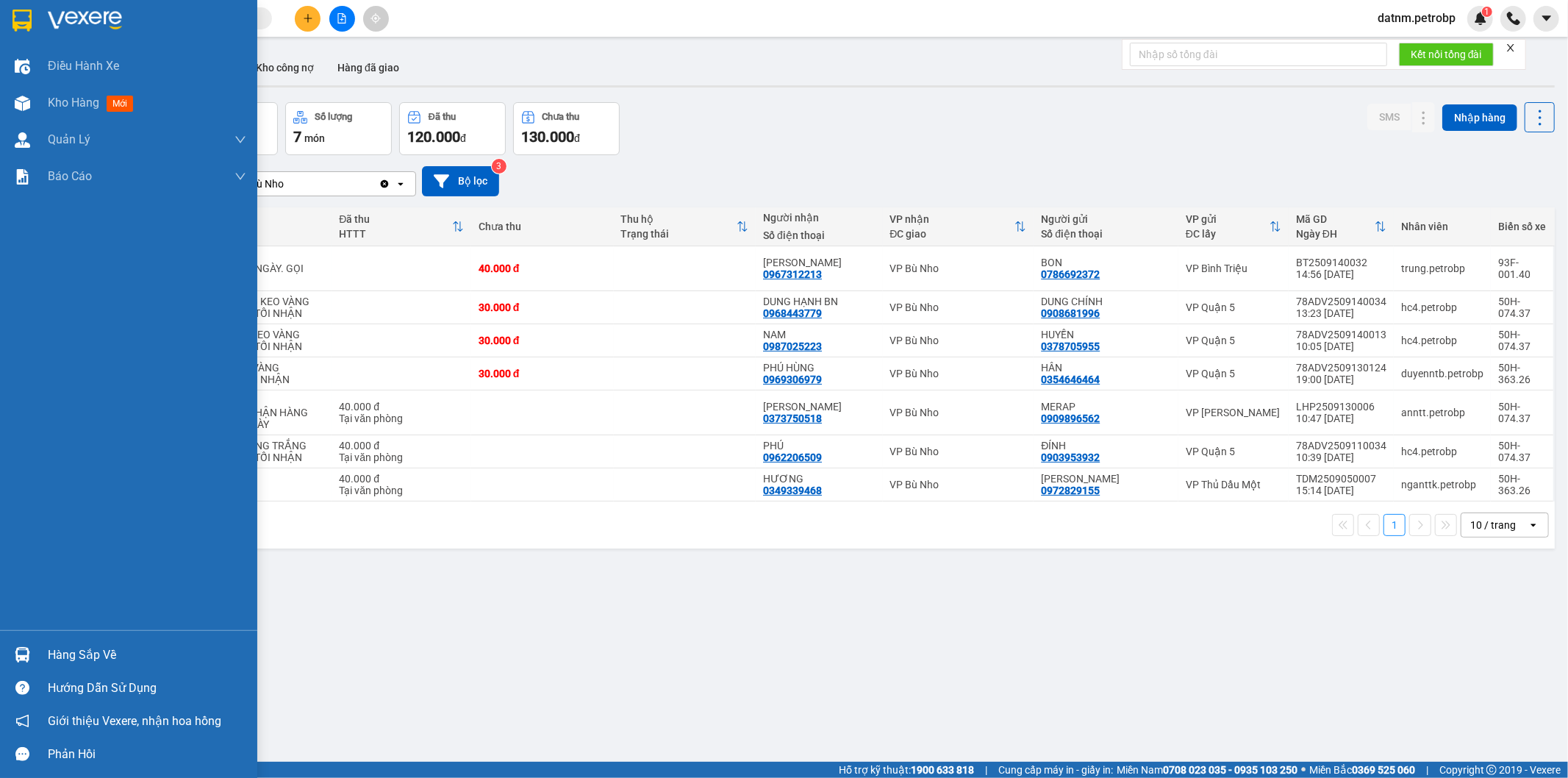
click at [33, 649] on div at bounding box center [22, 654] width 26 height 26
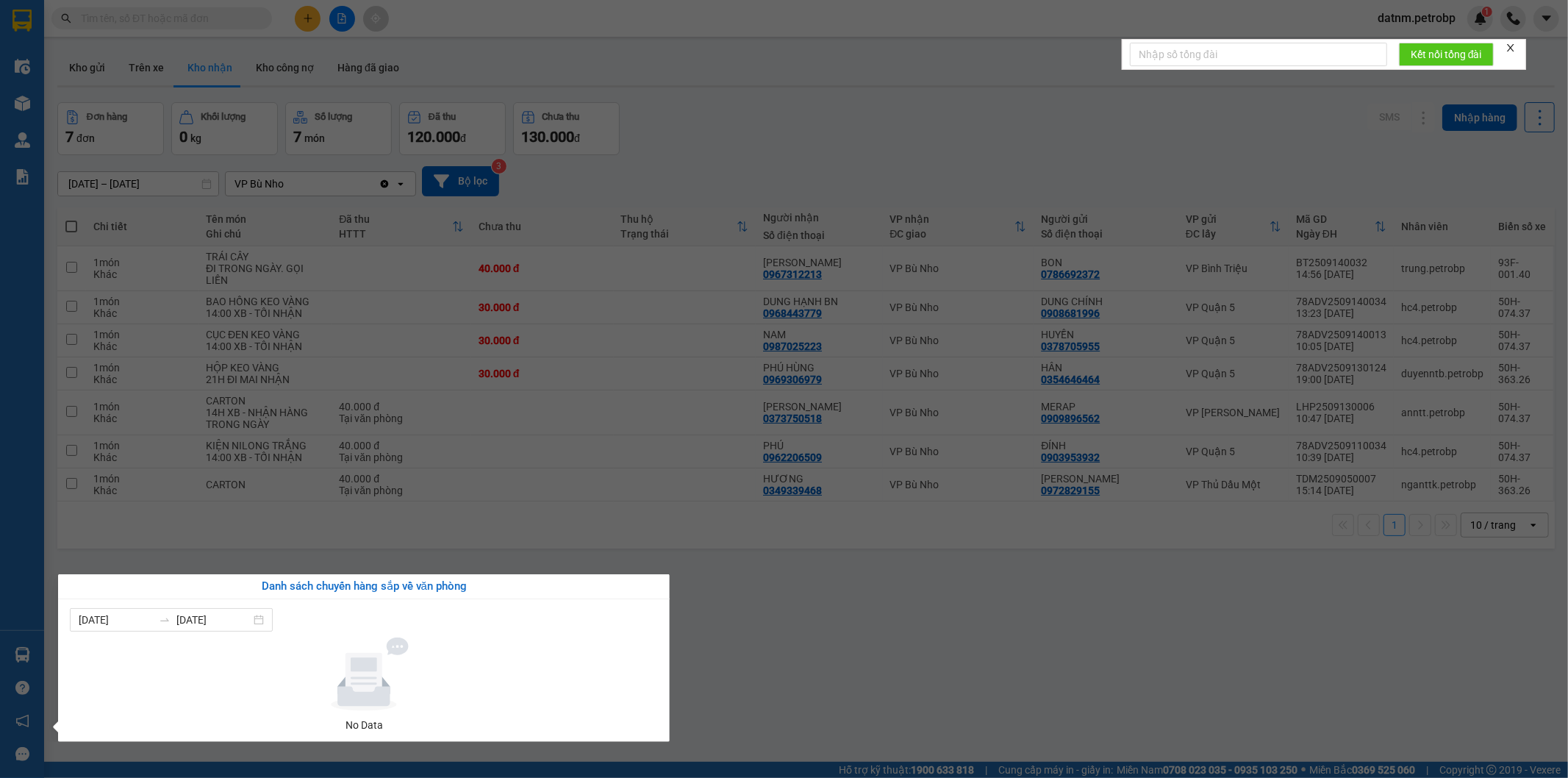
click at [850, 679] on section "Kết quả tìm kiếm ( 0 ) Bộ lọc No Data datnm.petrobp 1 Điều hành xe Kho hàng mới…" at bounding box center [784, 389] width 1568 height 778
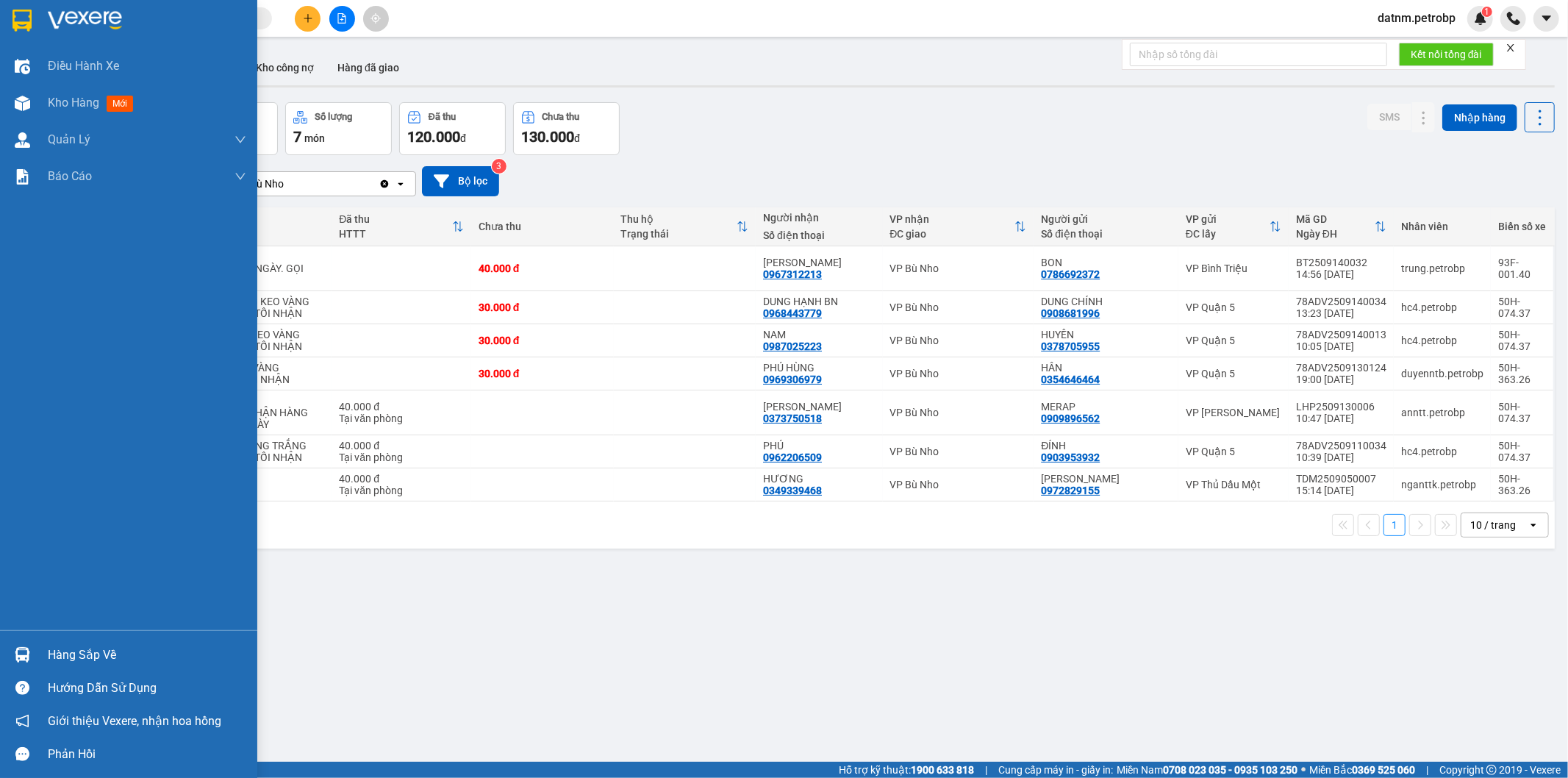
click at [26, 650] on img at bounding box center [22, 654] width 15 height 15
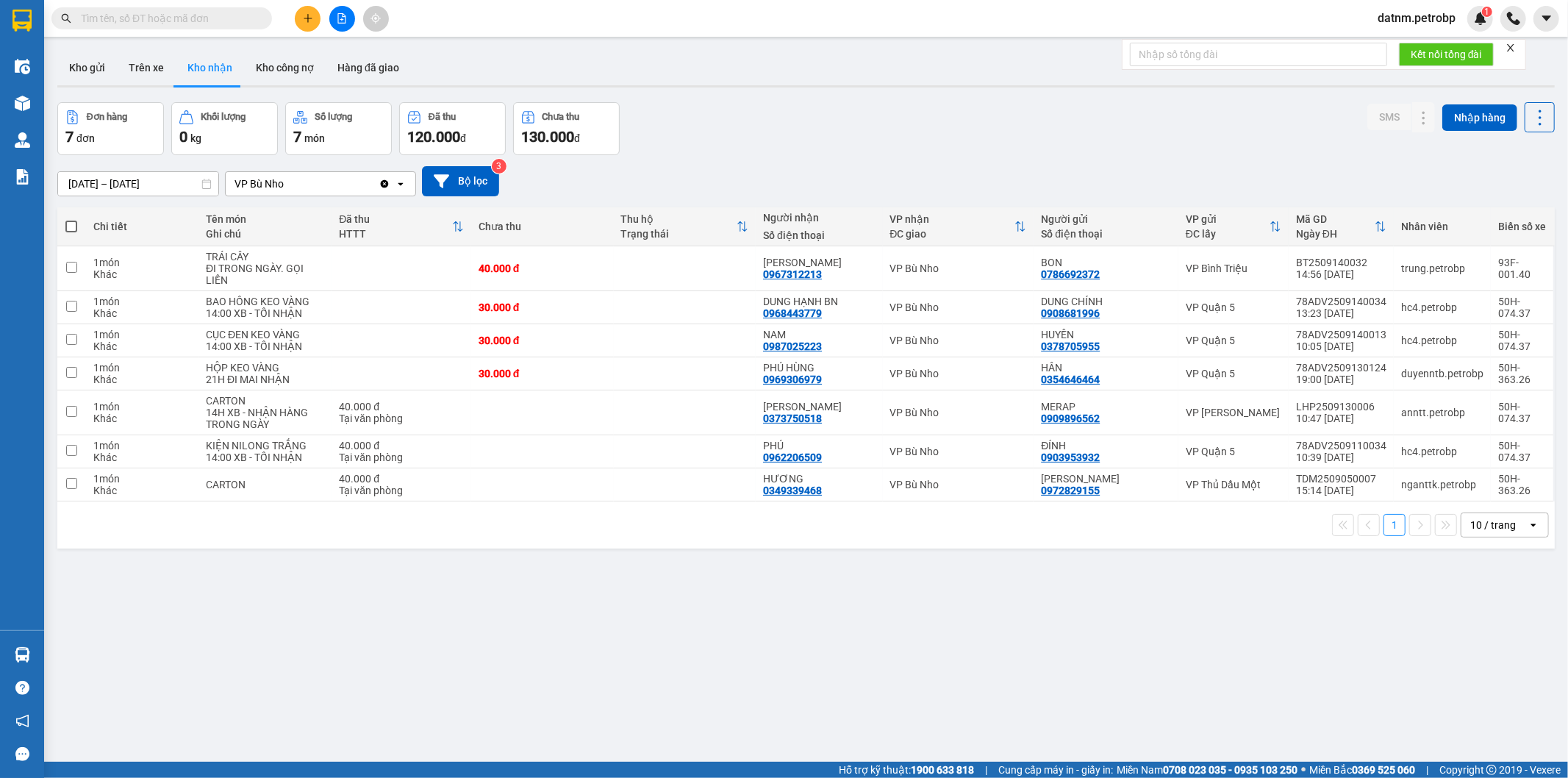
click at [601, 549] on section "Kết quả tìm kiếm ( 0 ) Bộ lọc No Data datnm.petrobp 1 Điều hành xe Kho hàng mới…" at bounding box center [784, 389] width 1568 height 778
click at [46, 648] on main "ver 1.8.143 Kho gửi Trên xe Kho nhận Kho công nợ Hàng đã giao Đơn hàng 7 đơn Kh…" at bounding box center [784, 381] width 1568 height 762
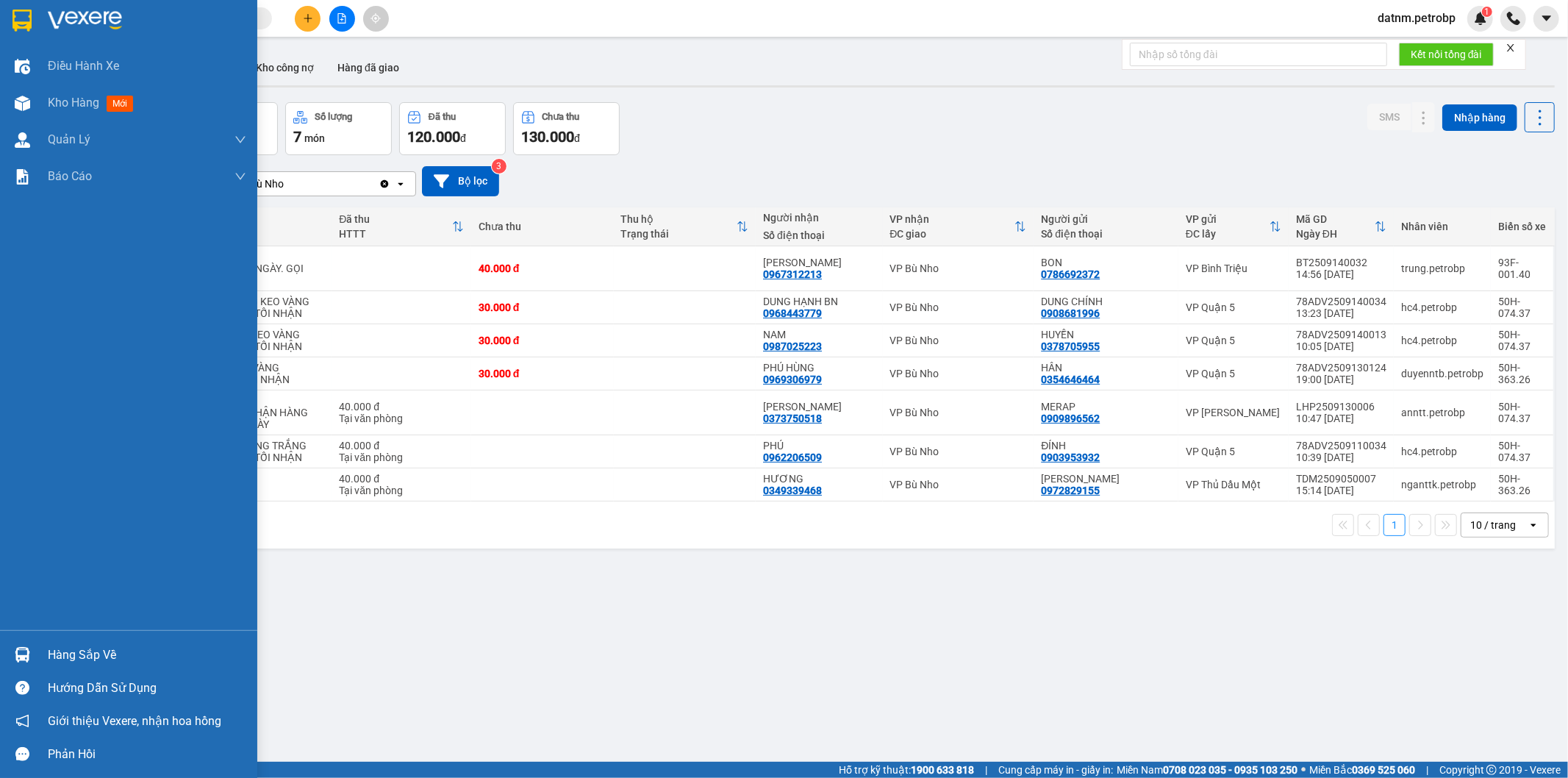
click at [31, 662] on div at bounding box center [22, 654] width 26 height 26
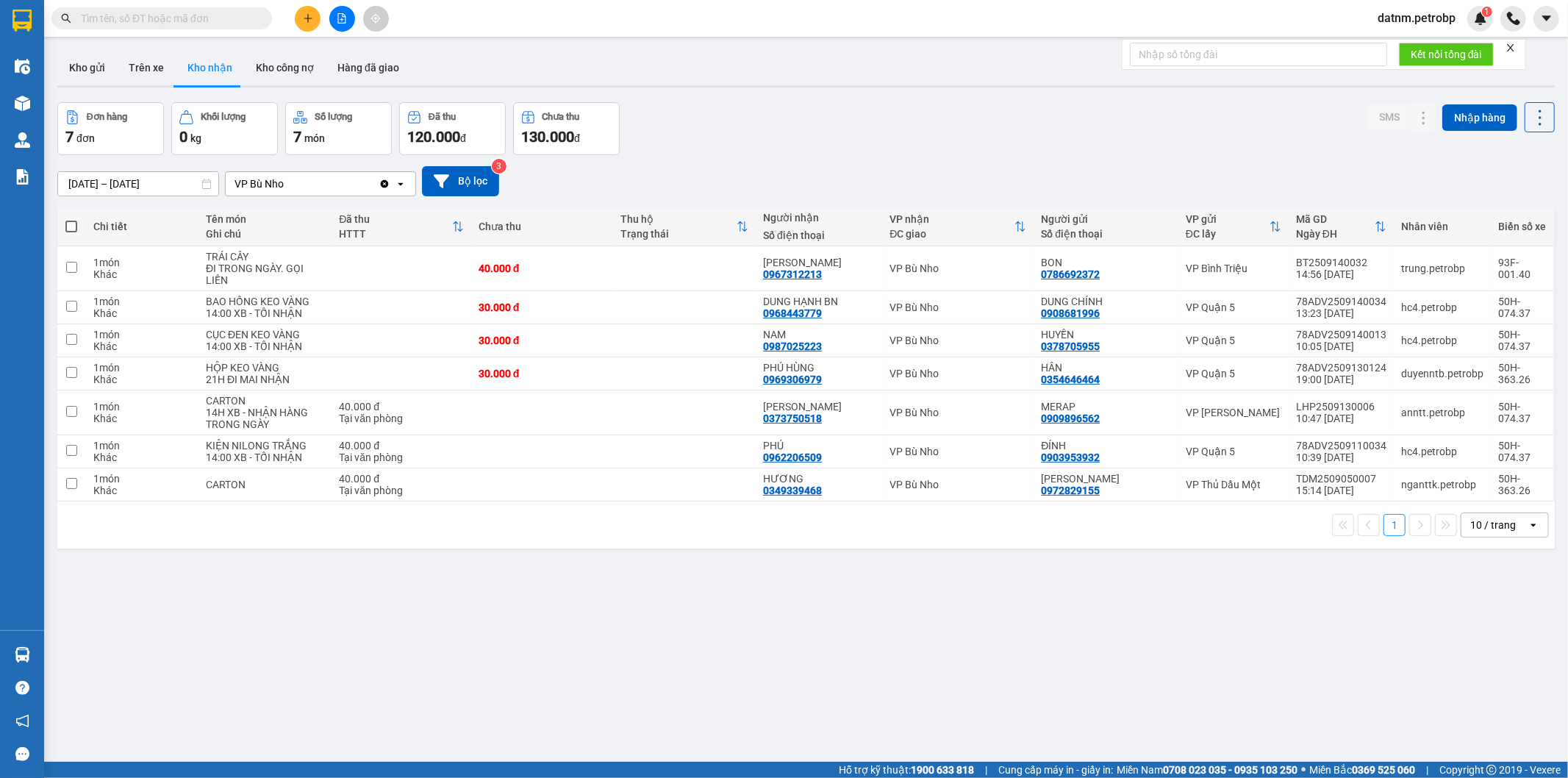
click at [791, 564] on section "Kết quả tìm kiếm ( 0 ) Bộ lọc No Data datnm.petrobp 1 Điều hành xe Kho hàng mới…" at bounding box center [784, 389] width 1568 height 778
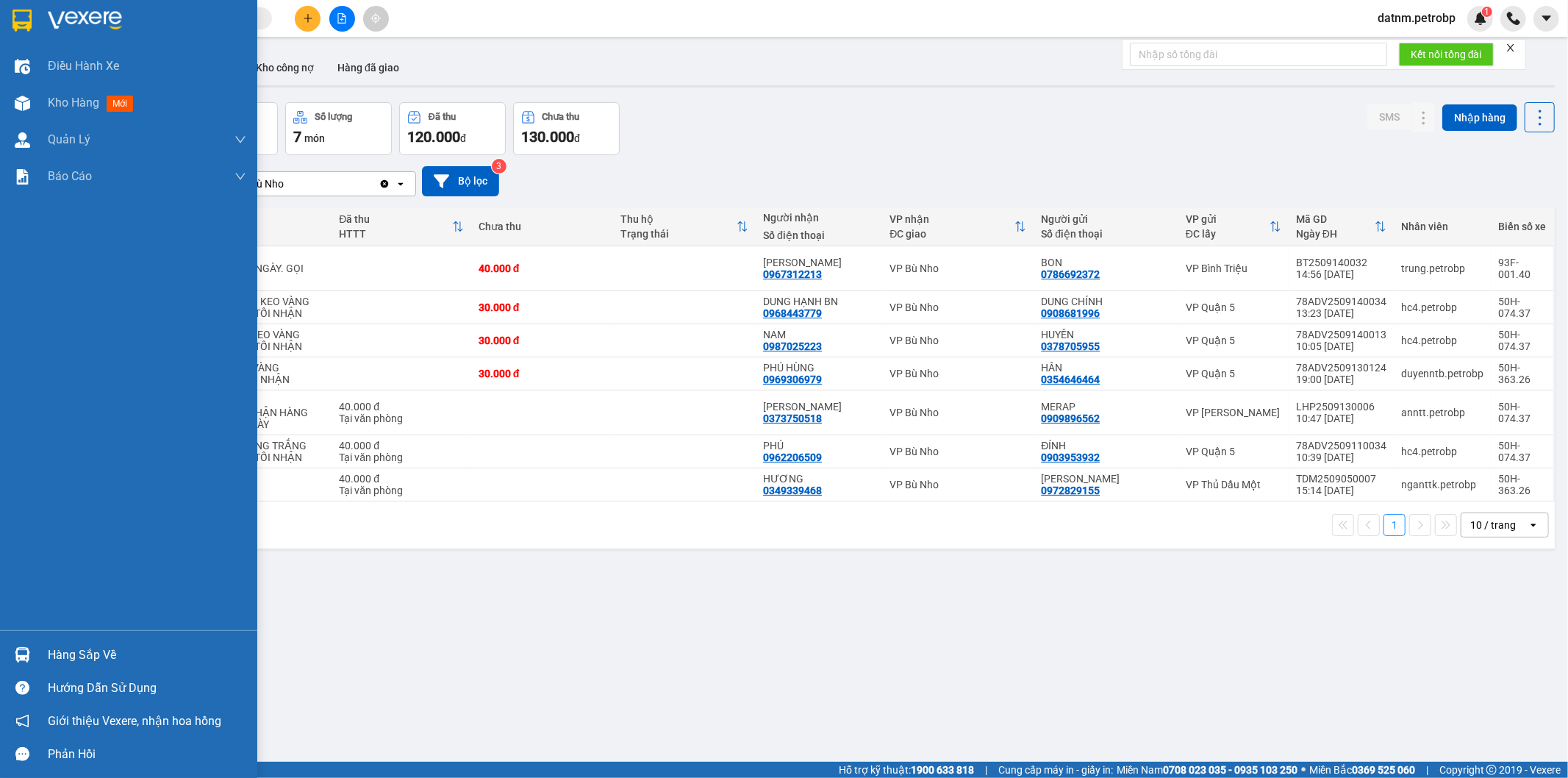
click at [5, 646] on div "Hàng sắp về" at bounding box center [128, 654] width 257 height 33
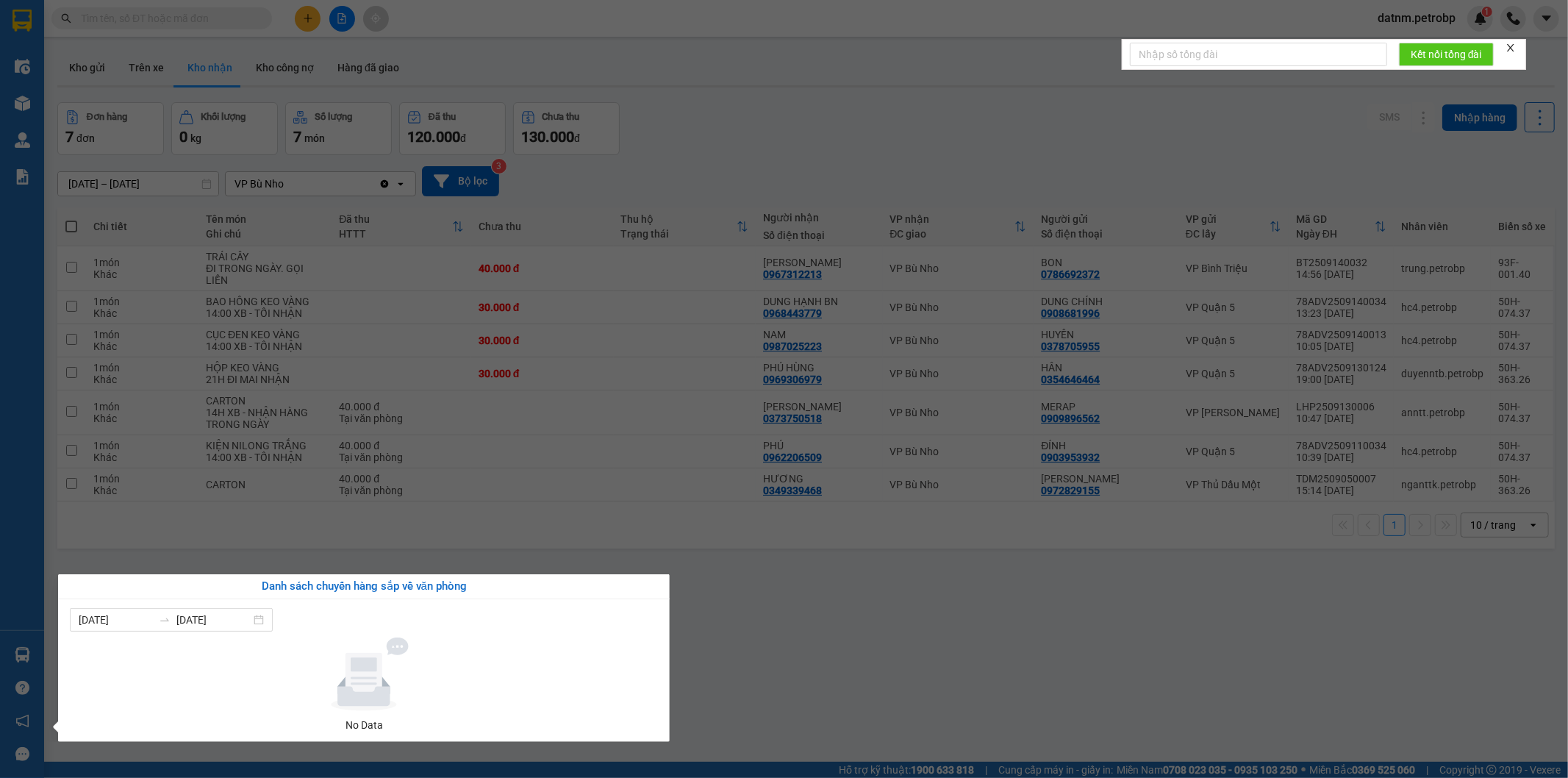
click at [794, 604] on section "Kết quả tìm kiếm ( 0 ) Bộ lọc No Data datnm.petrobp 1 Điều hành xe Kho hàng mới…" at bounding box center [784, 389] width 1568 height 778
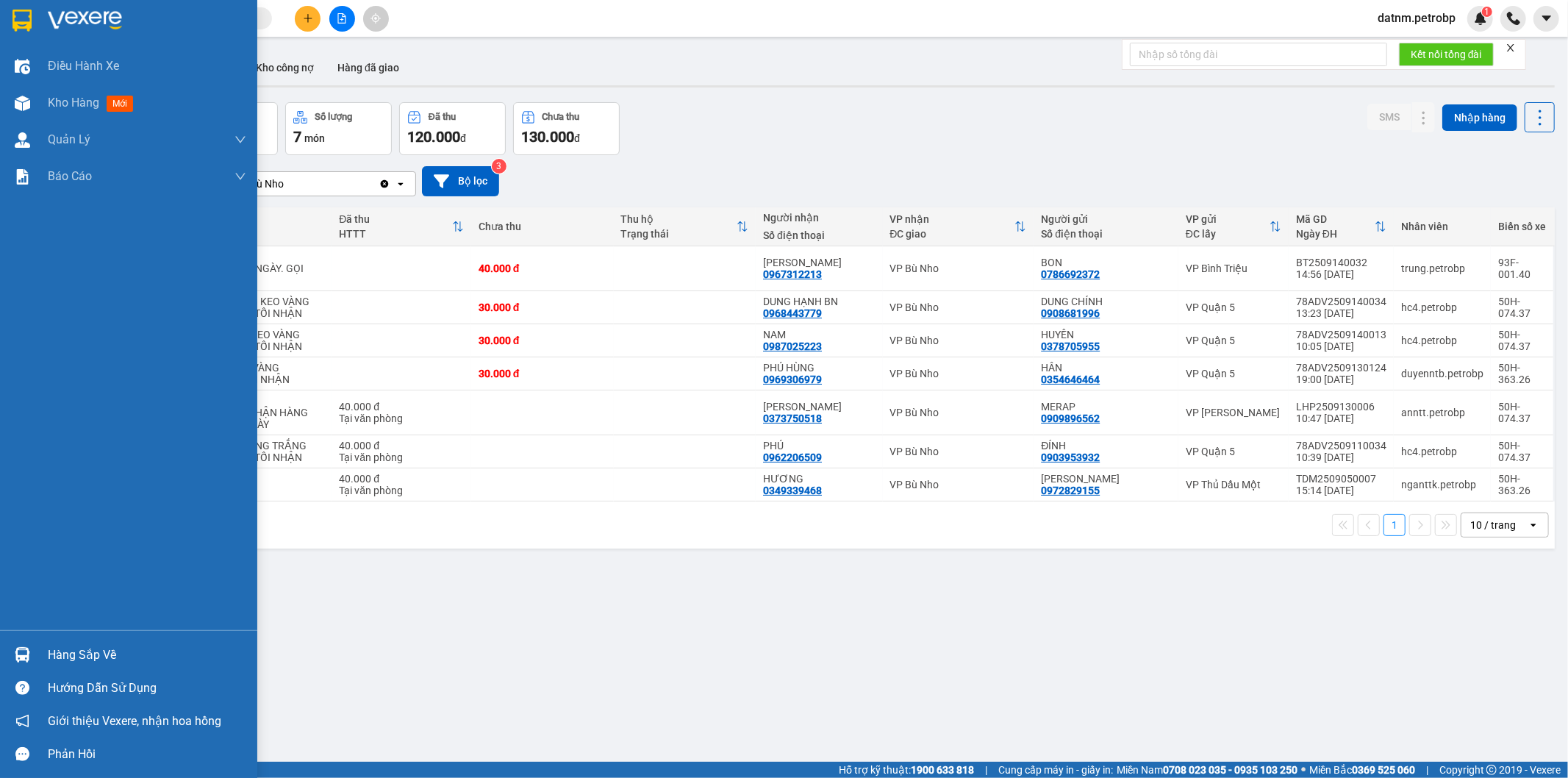
click at [72, 657] on div "Hàng sắp về" at bounding box center [147, 655] width 198 height 22
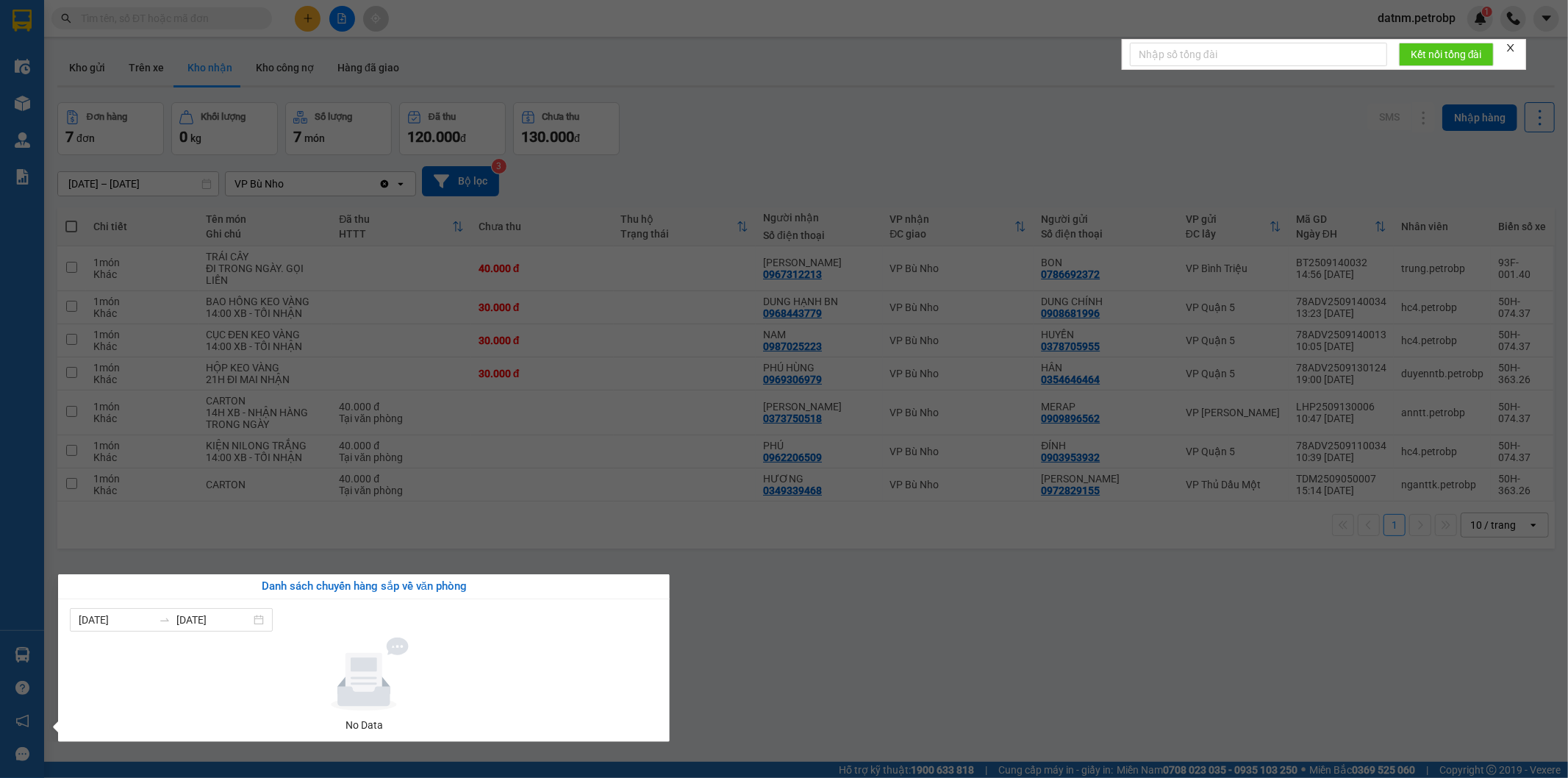
click at [776, 547] on section "Kết quả tìm kiếm ( 0 ) Bộ lọc No Data datnm.petrobp 1 Điều hành xe Kho hàng mới…" at bounding box center [784, 389] width 1568 height 778
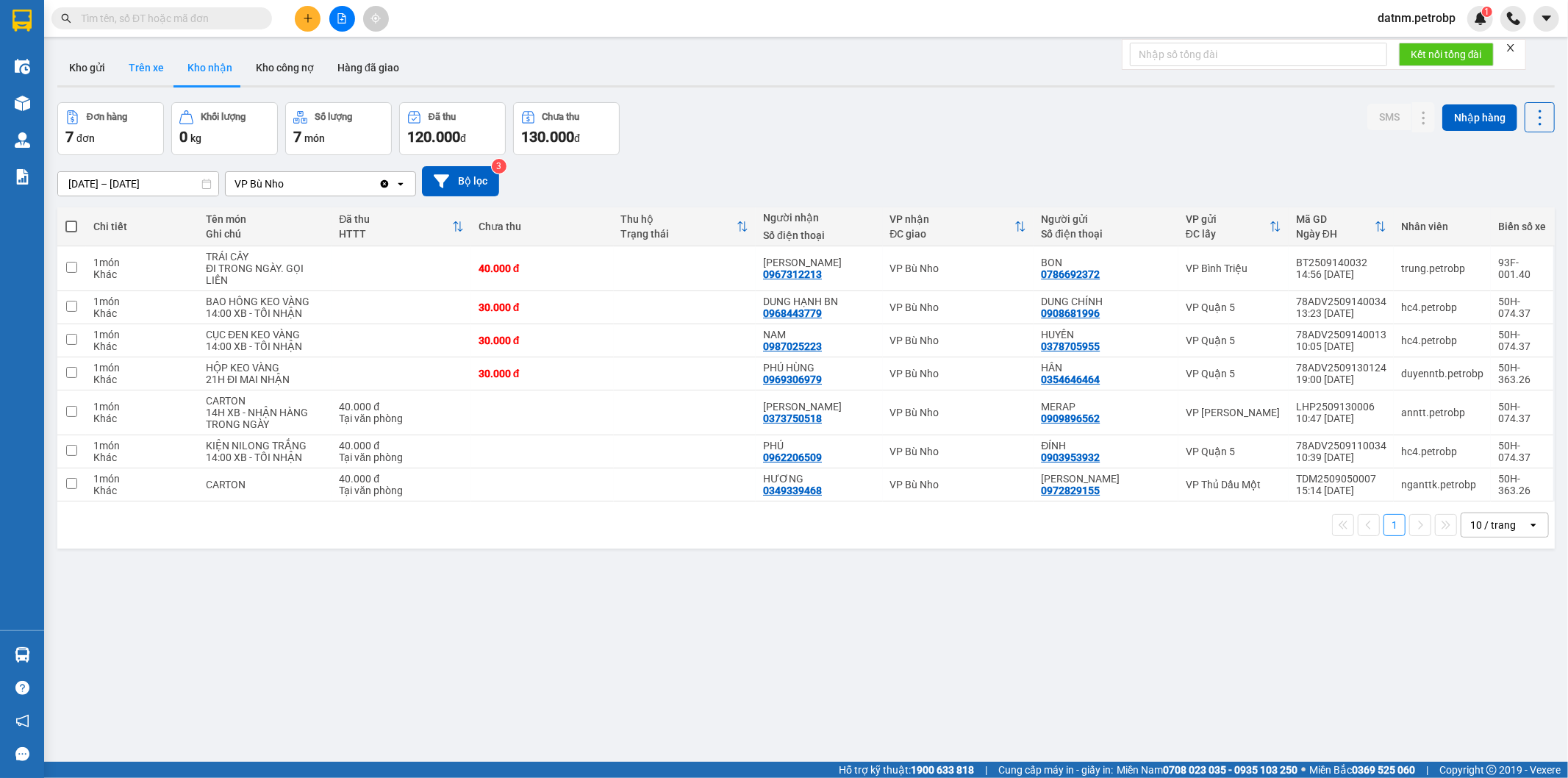
click at [123, 76] on button "Trên xe" at bounding box center [147, 67] width 59 height 35
type input "[DATE] – [DATE]"
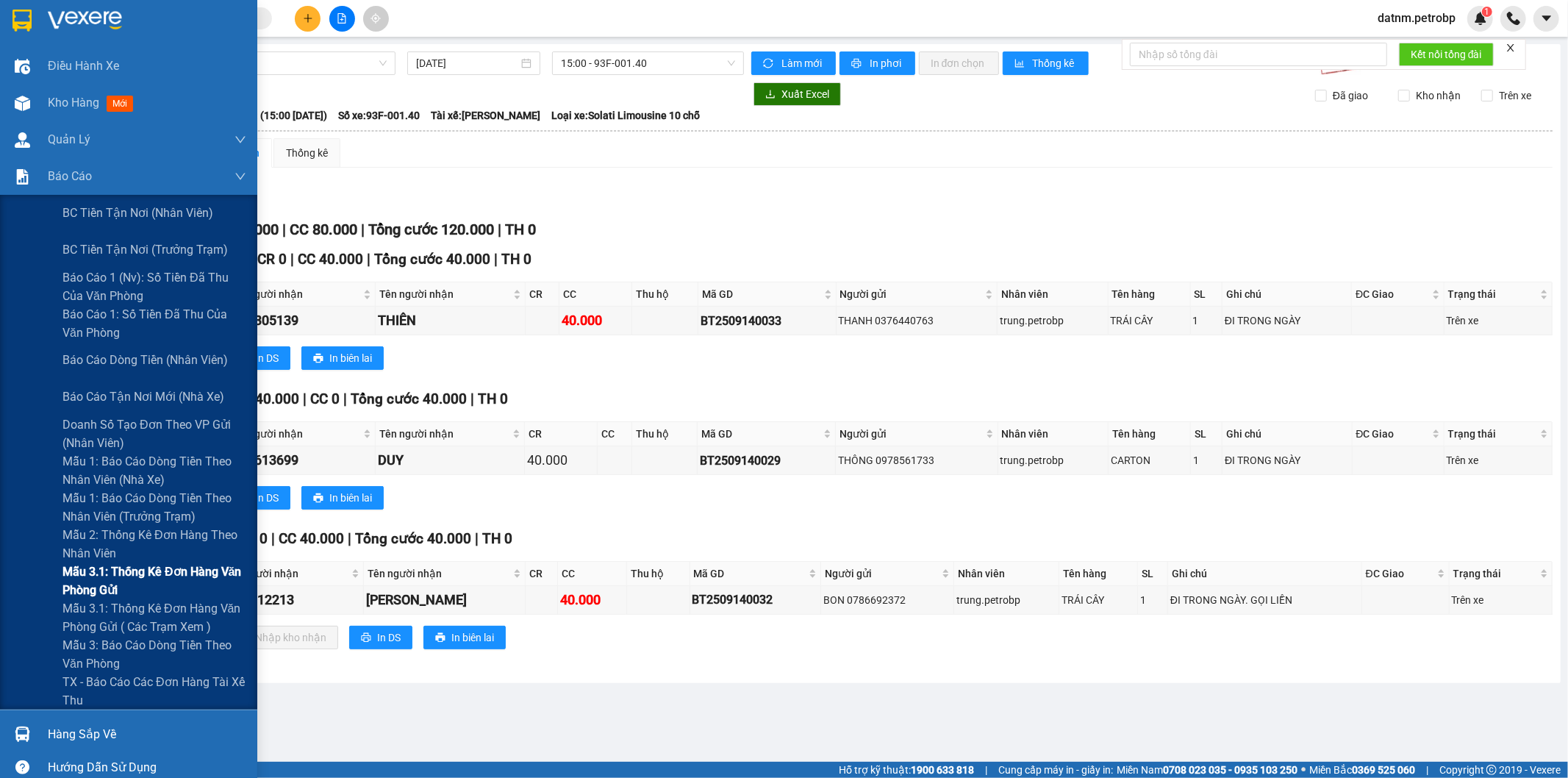
click at [159, 583] on span "Mẫu 3.1: Thống kê đơn hàng văn phòng gửi" at bounding box center [154, 581] width 184 height 37
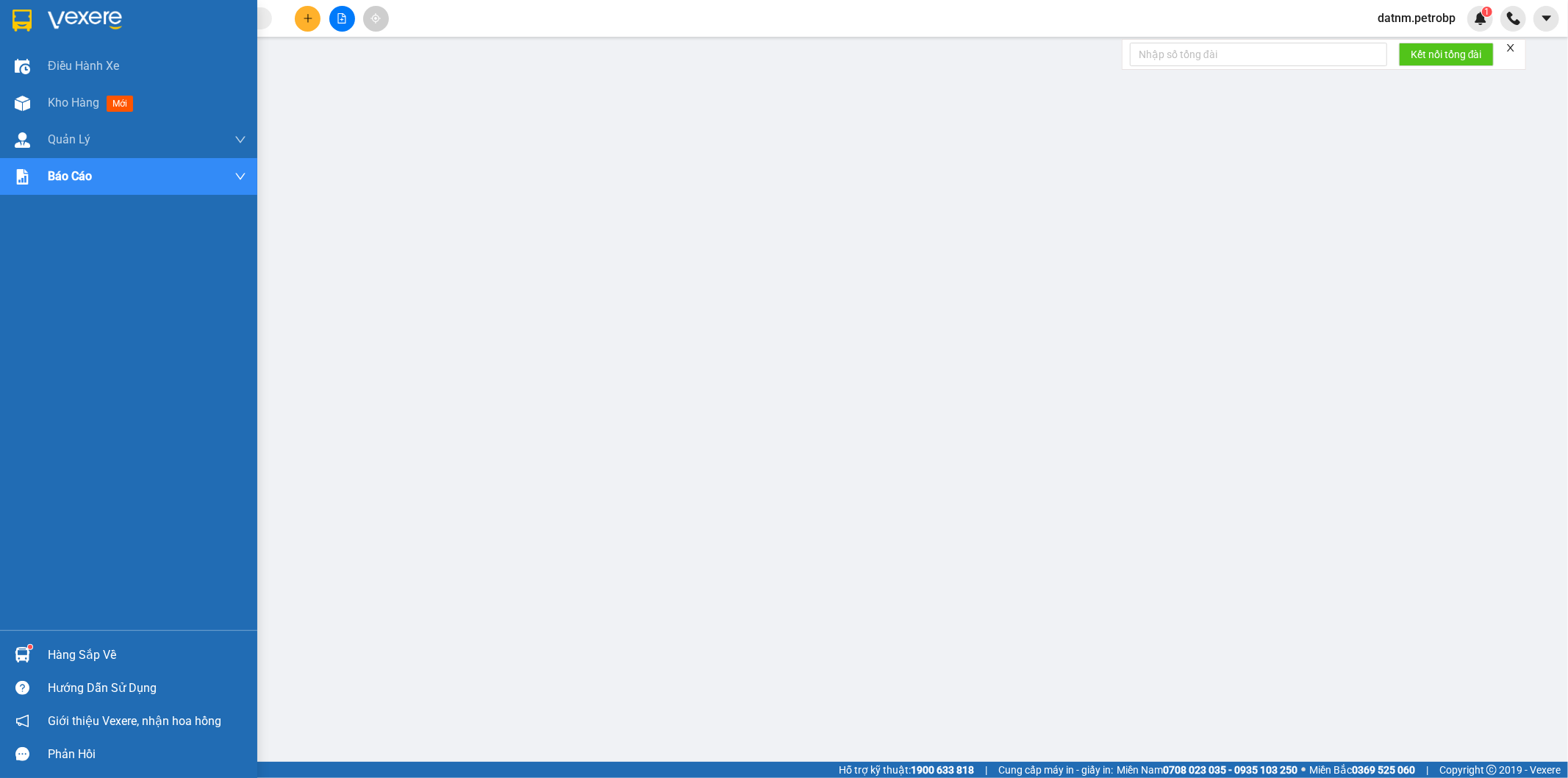
click at [3, 655] on div "Hàng sắp về" at bounding box center [128, 654] width 257 height 33
click at [16, 649] on img at bounding box center [22, 654] width 15 height 15
click at [26, 658] on img at bounding box center [22, 654] width 15 height 15
click at [41, 646] on div "Hàng sắp về" at bounding box center [128, 654] width 257 height 33
click at [44, 641] on div "Hàng sắp về" at bounding box center [128, 654] width 257 height 33
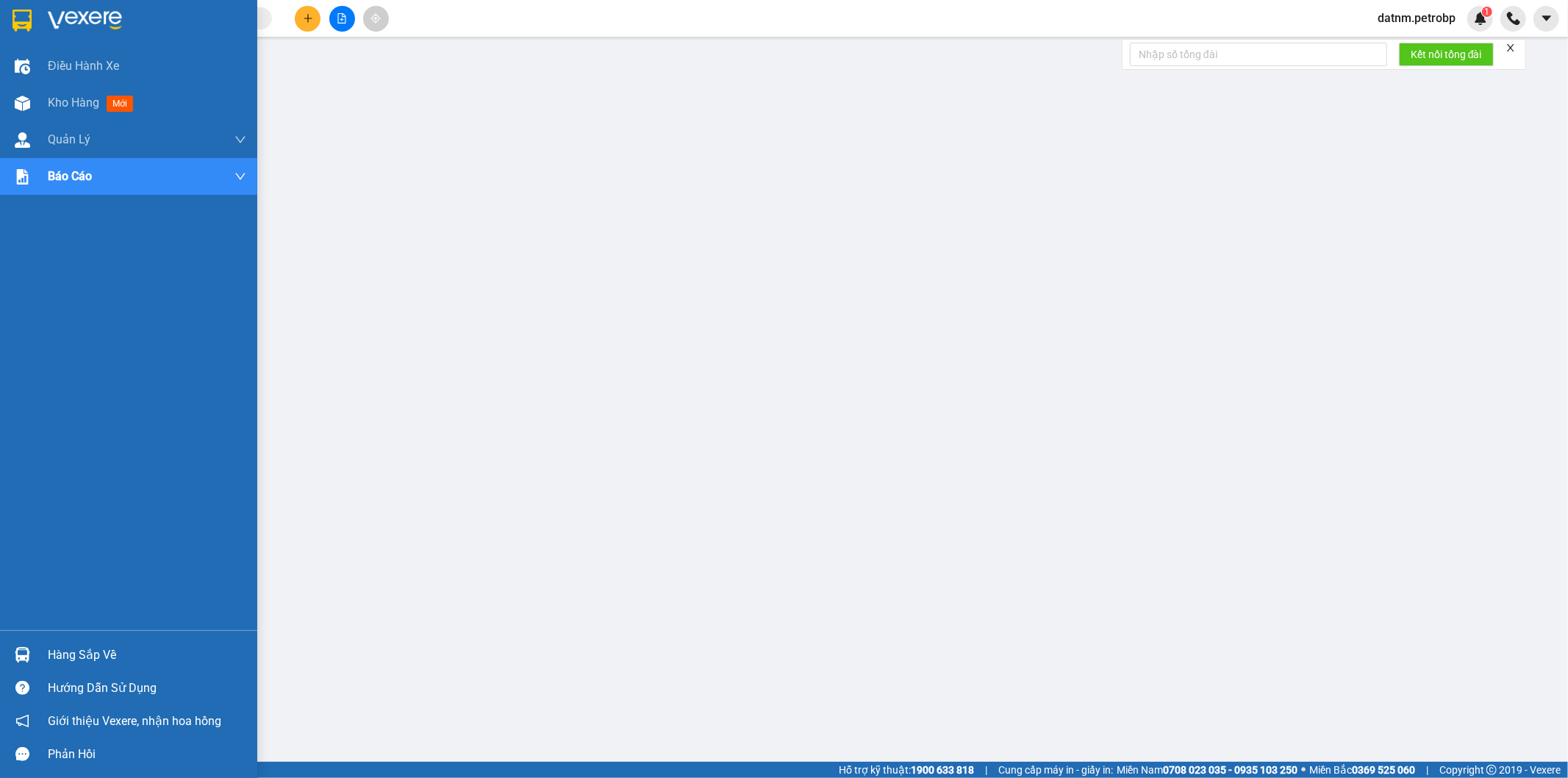
click at [20, 663] on div at bounding box center [22, 654] width 26 height 26
